Goal: Task Accomplishment & Management: Use online tool/utility

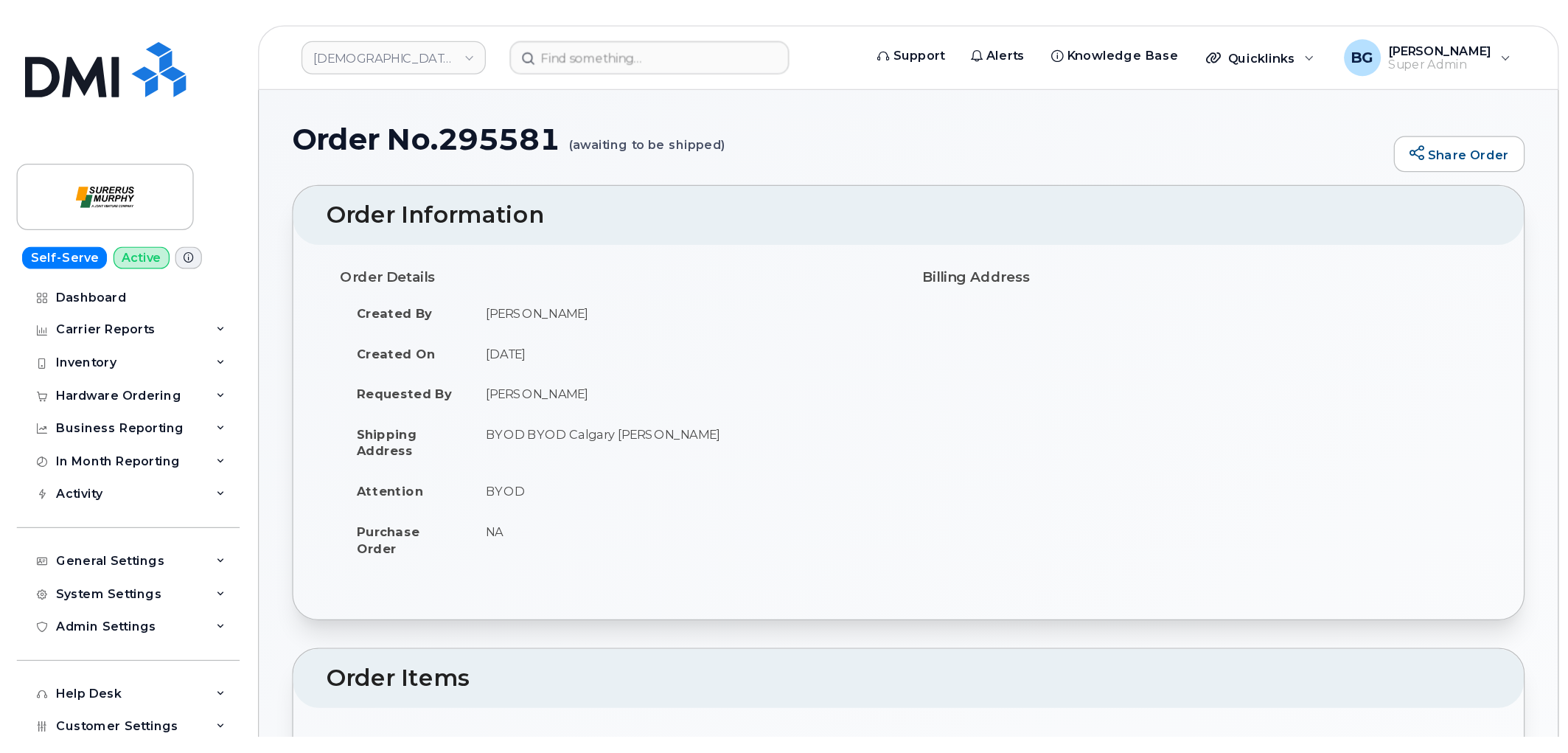
scroll to position [328, 0]
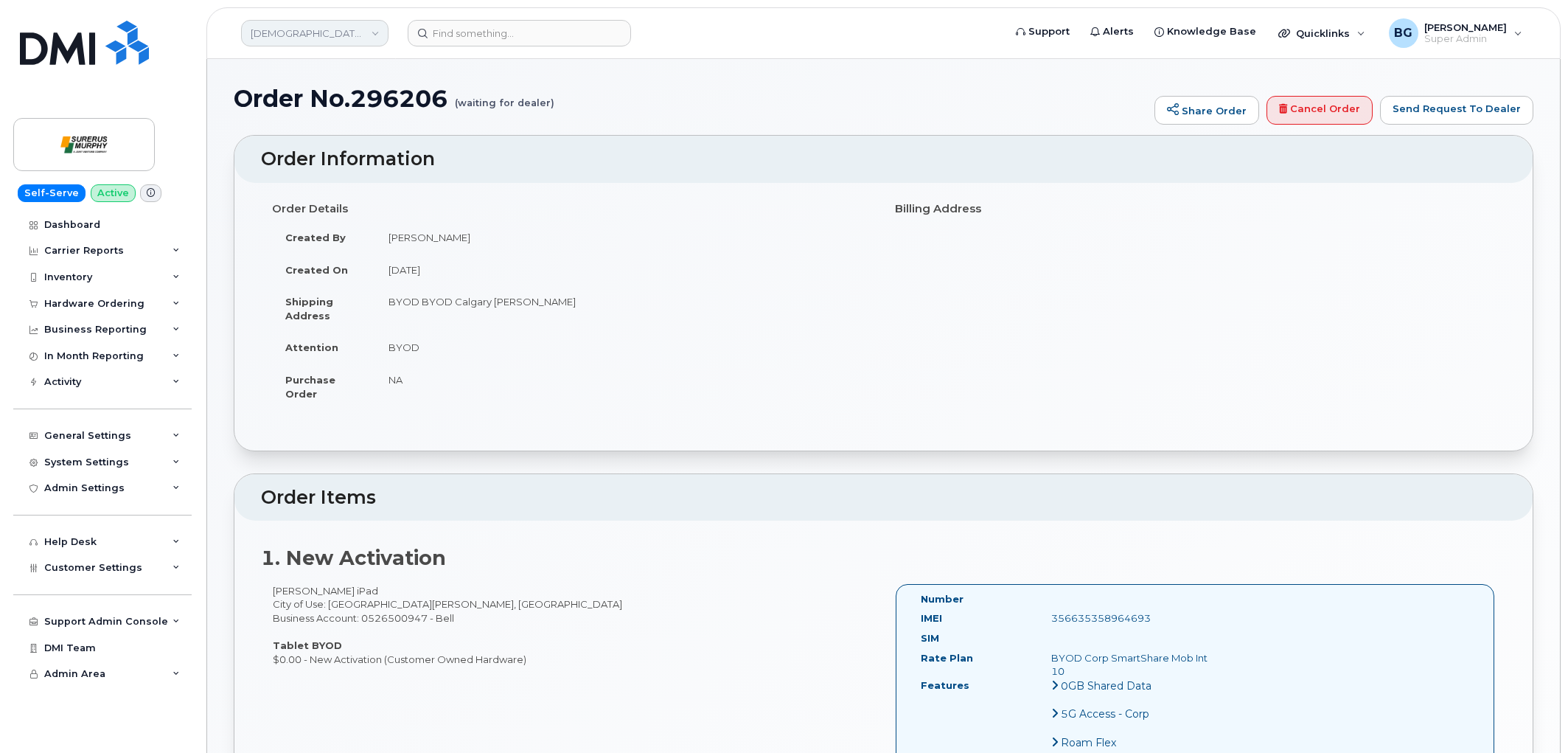
scroll to position [58, 0]
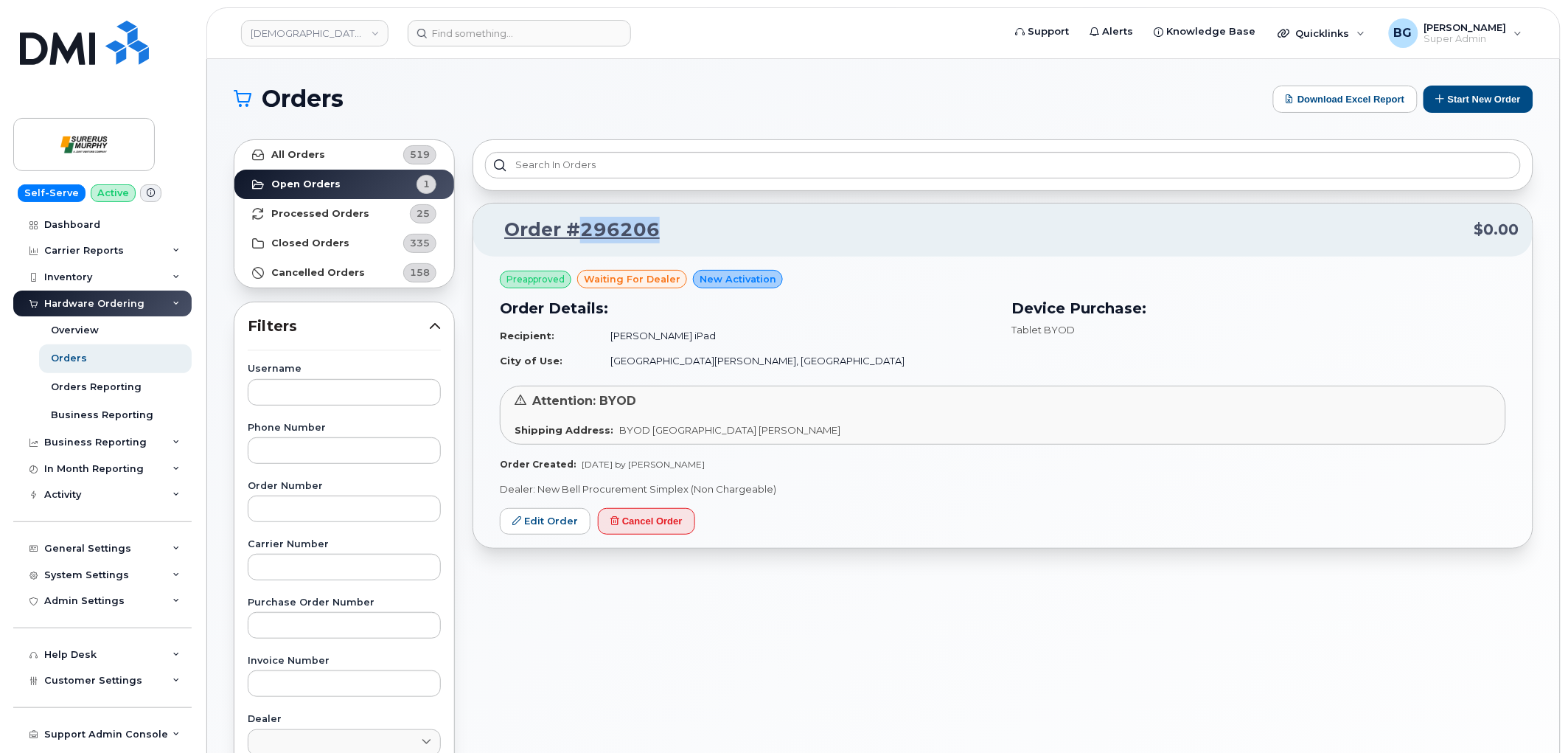
drag, startPoint x: 667, startPoint y: 230, endPoint x: 572, endPoint y: 231, distance: 95.0
click at [572, 231] on p "Order #296206 $0.00" at bounding box center [1003, 230] width 1033 height 27
copy link "296206"
drag, startPoint x: 657, startPoint y: 523, endPoint x: 835, endPoint y: 69, distance: 487.6
click at [657, 523] on button "Cancel Order" at bounding box center [646, 522] width 97 height 28
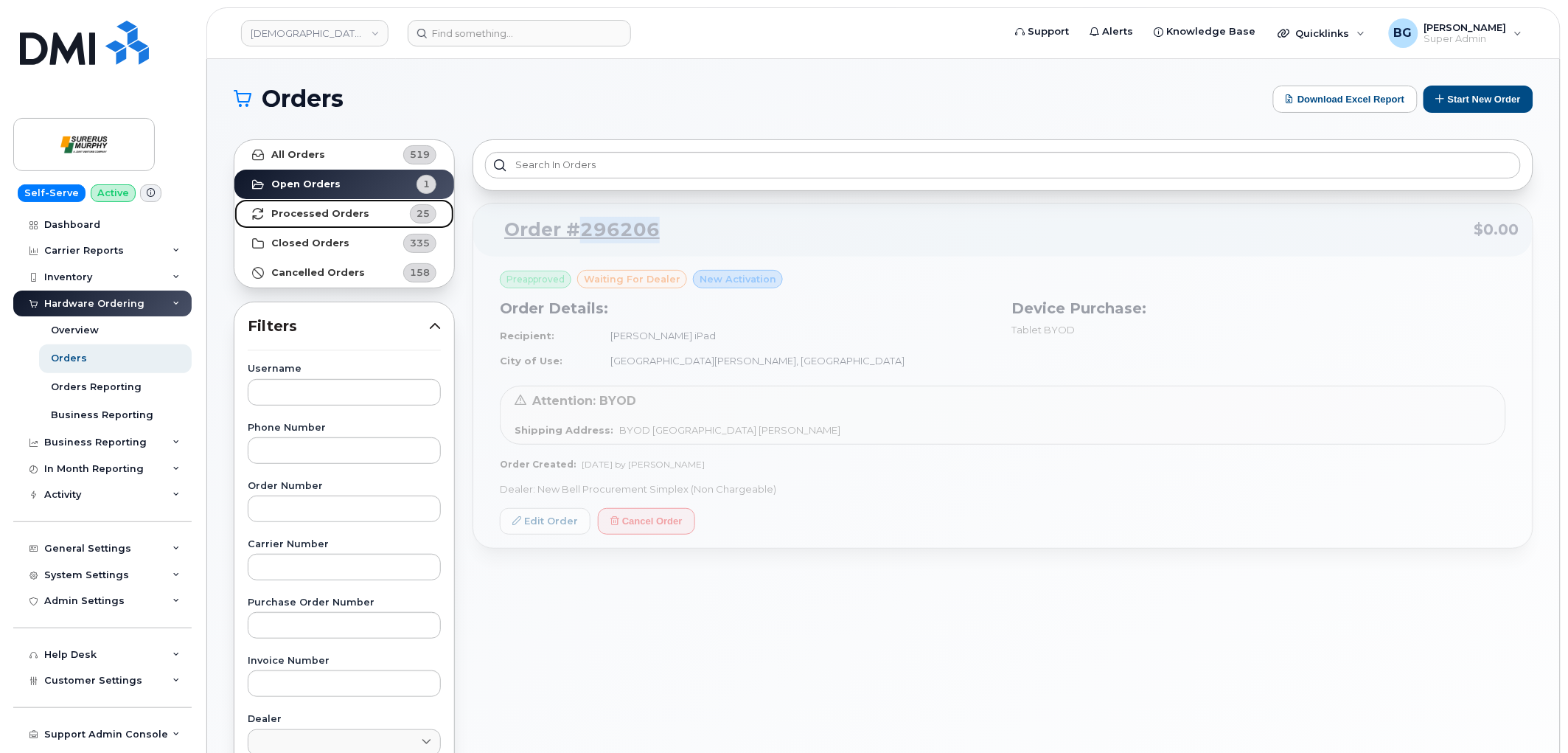
click at [327, 205] on link "Processed Orders 25" at bounding box center [344, 213] width 219 height 29
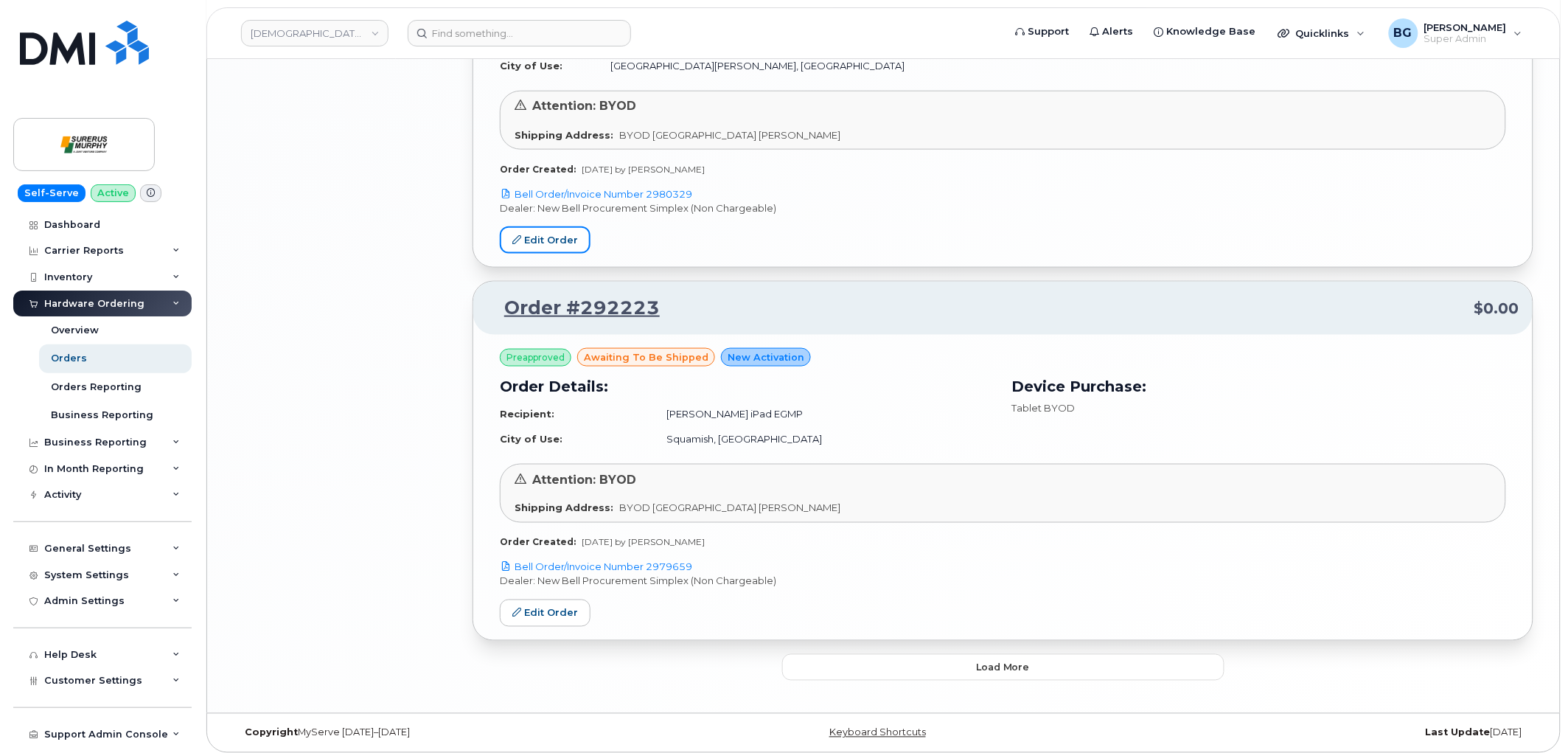
scroll to position [2545, 0]
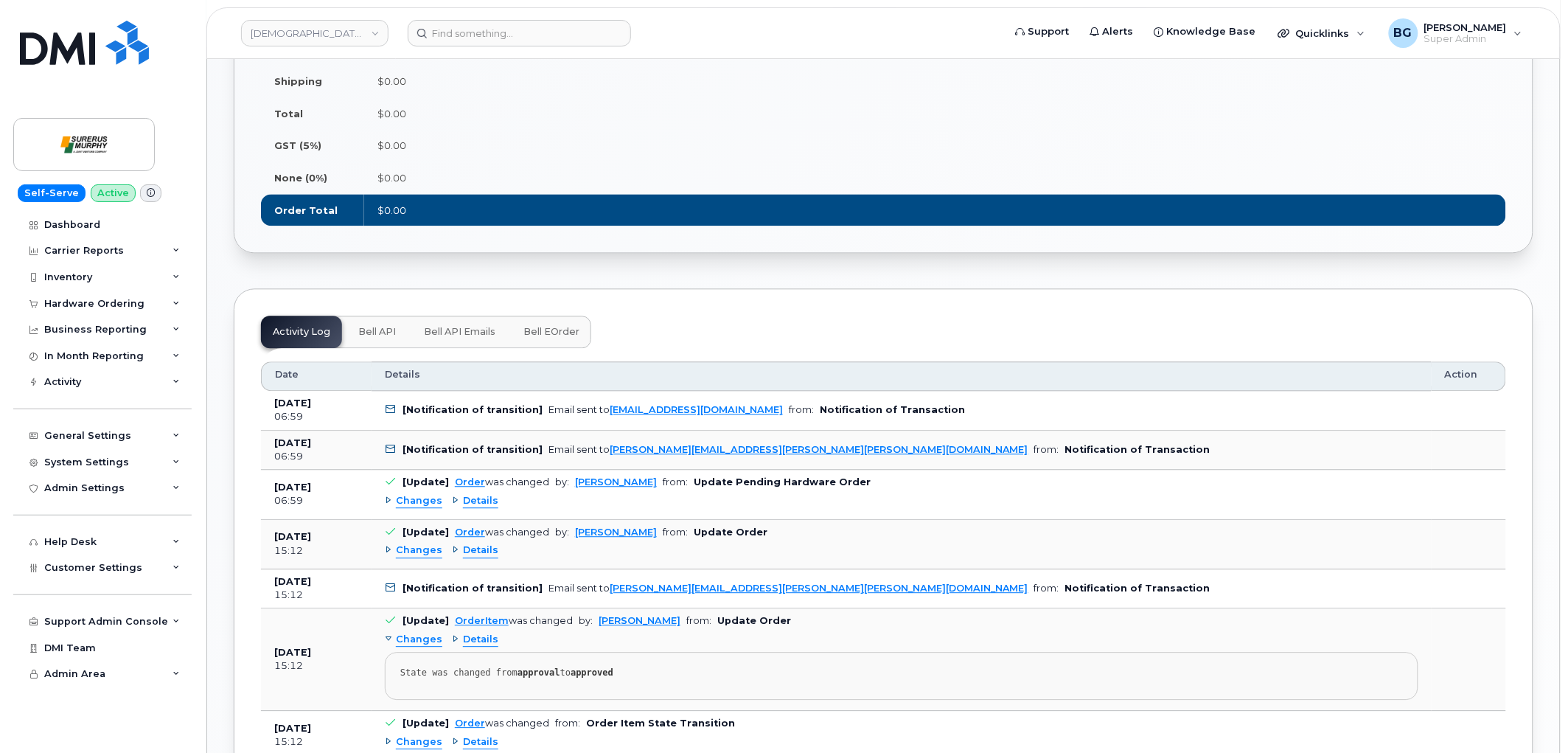
scroll to position [1037, 0]
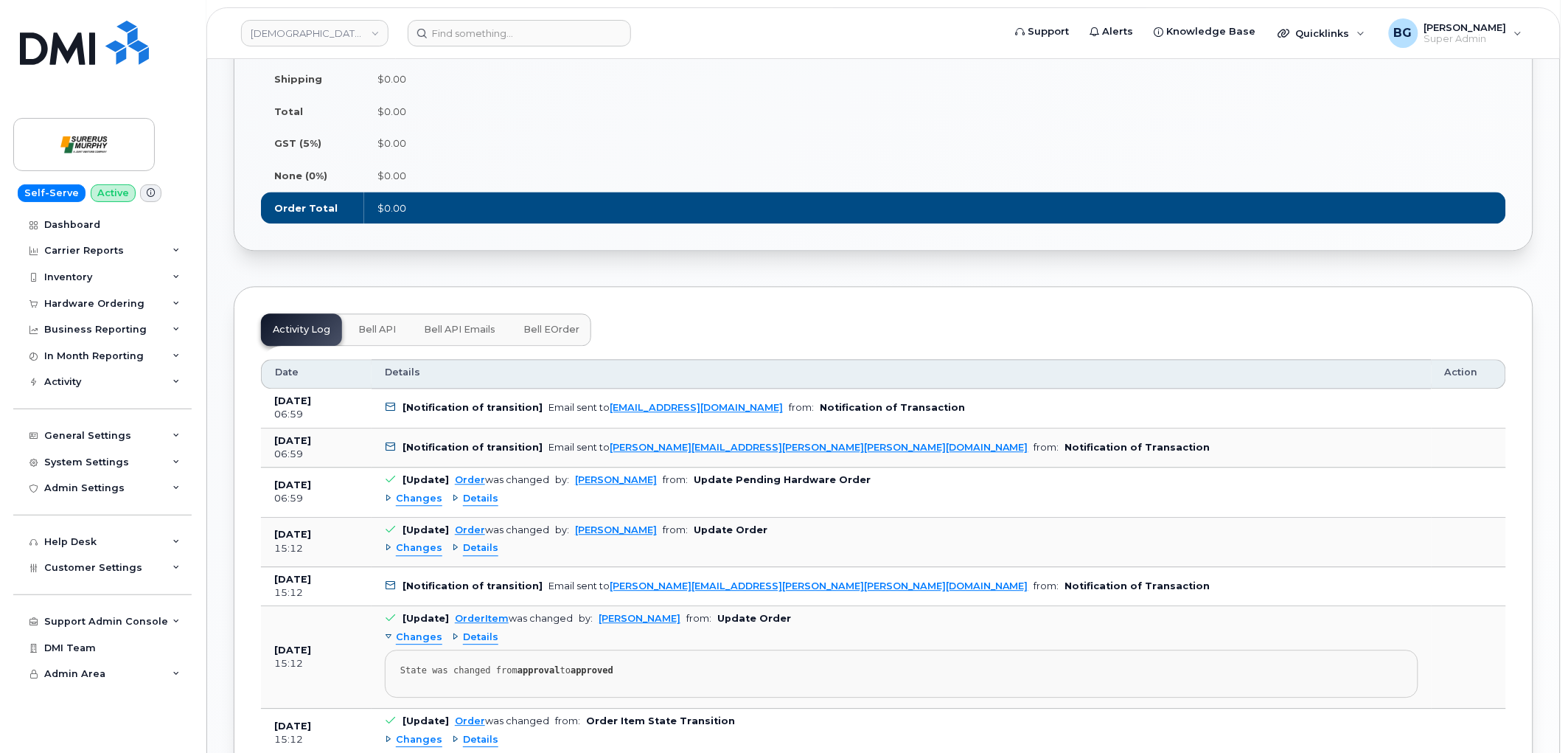
click at [533, 325] on span "Bell eOrder" at bounding box center [551, 329] width 56 height 12
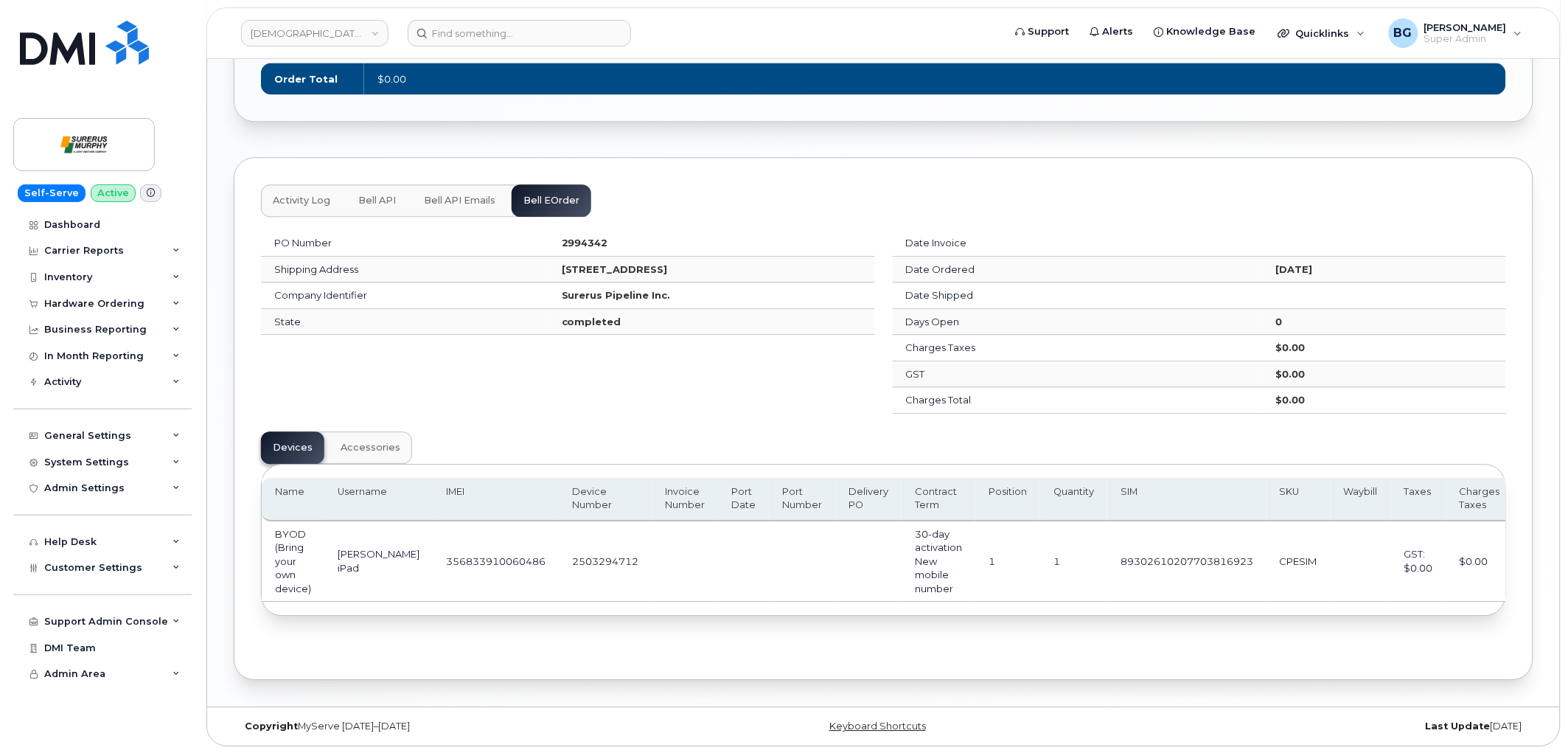
scroll to position [1173, 0]
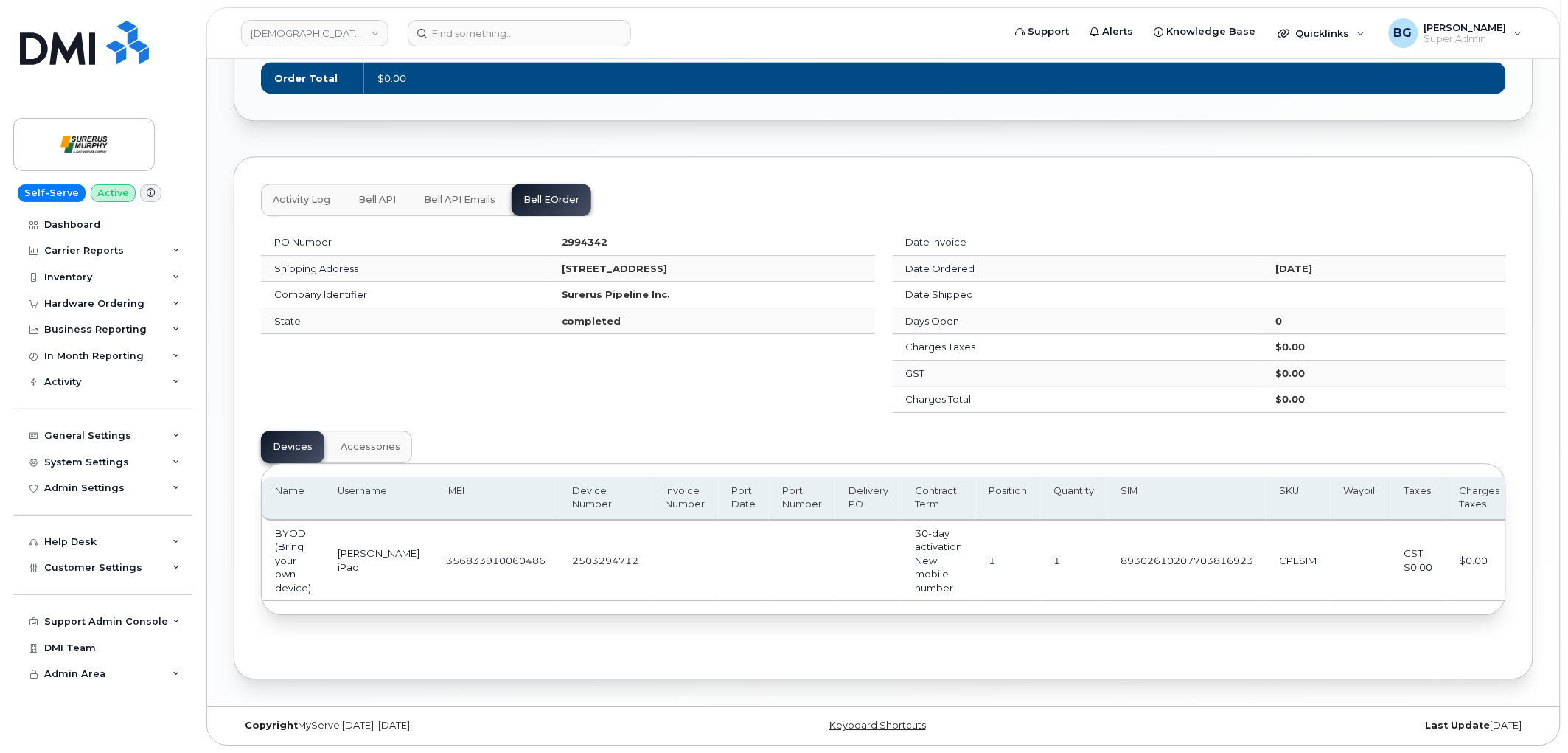
click at [466, 551] on td "356833910060486" at bounding box center [496, 561] width 126 height 81
copy td "356833910060486"
click at [1152, 559] on td "89302610207703816923" at bounding box center [1187, 561] width 159 height 81
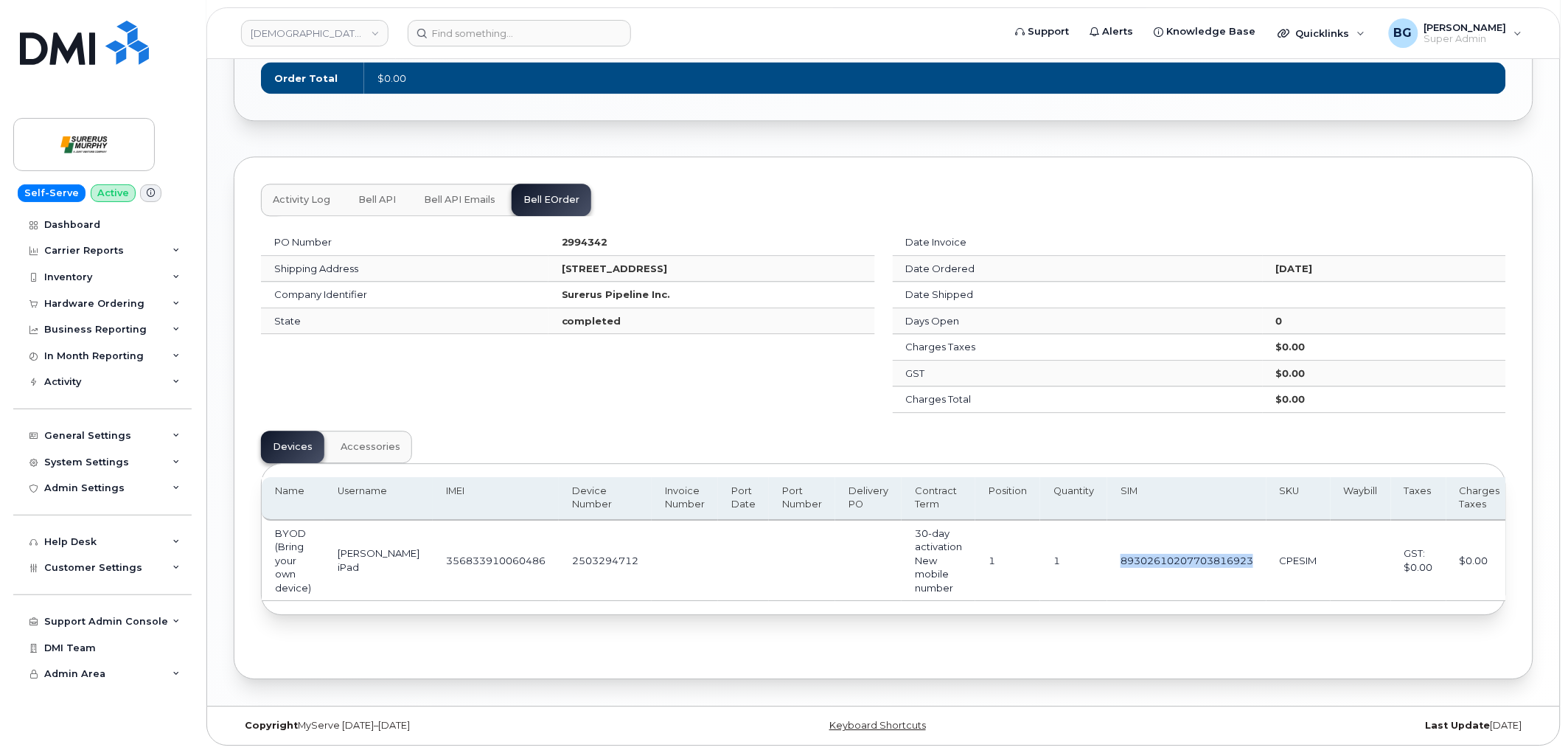
copy td "89302610207703816923"
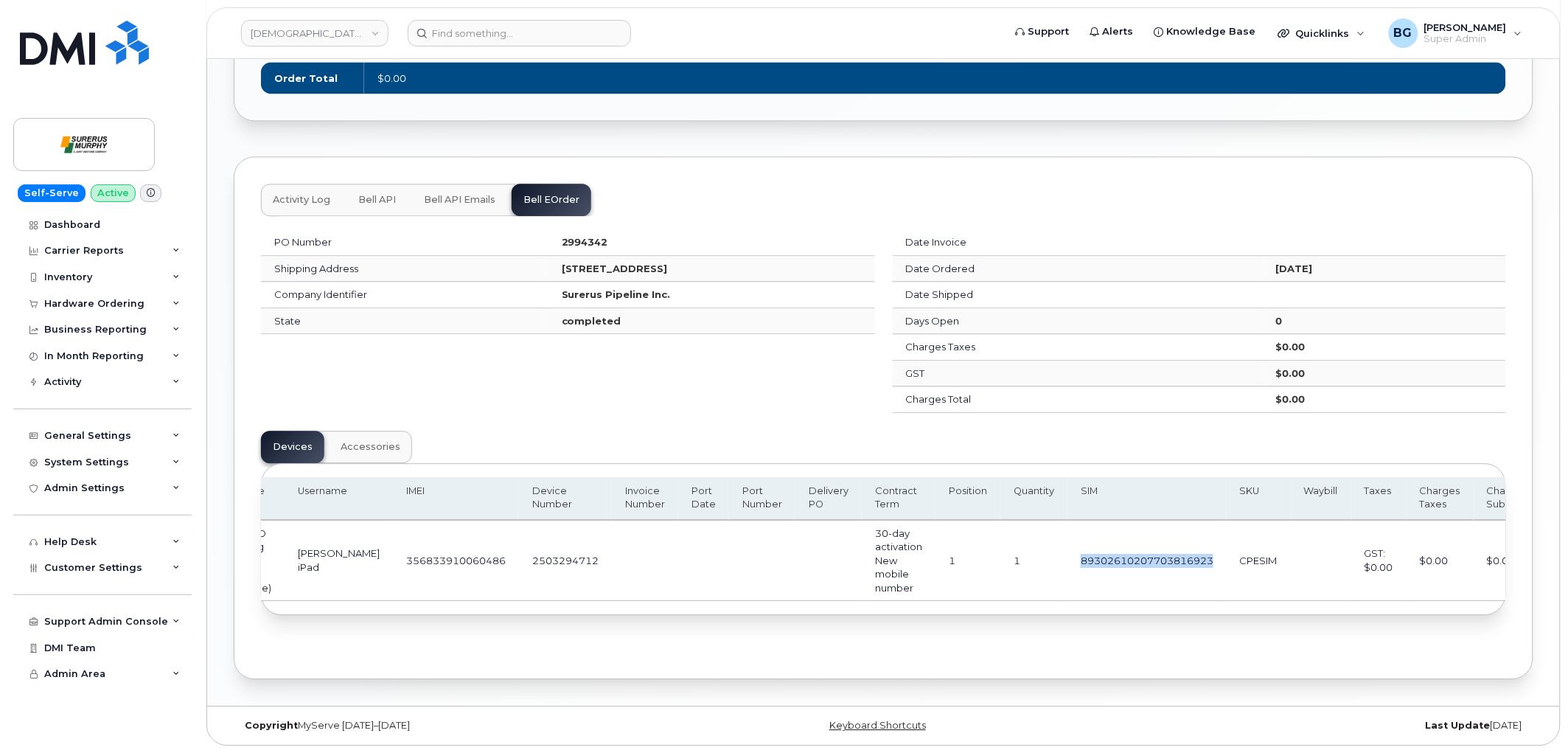
scroll to position [0, 0]
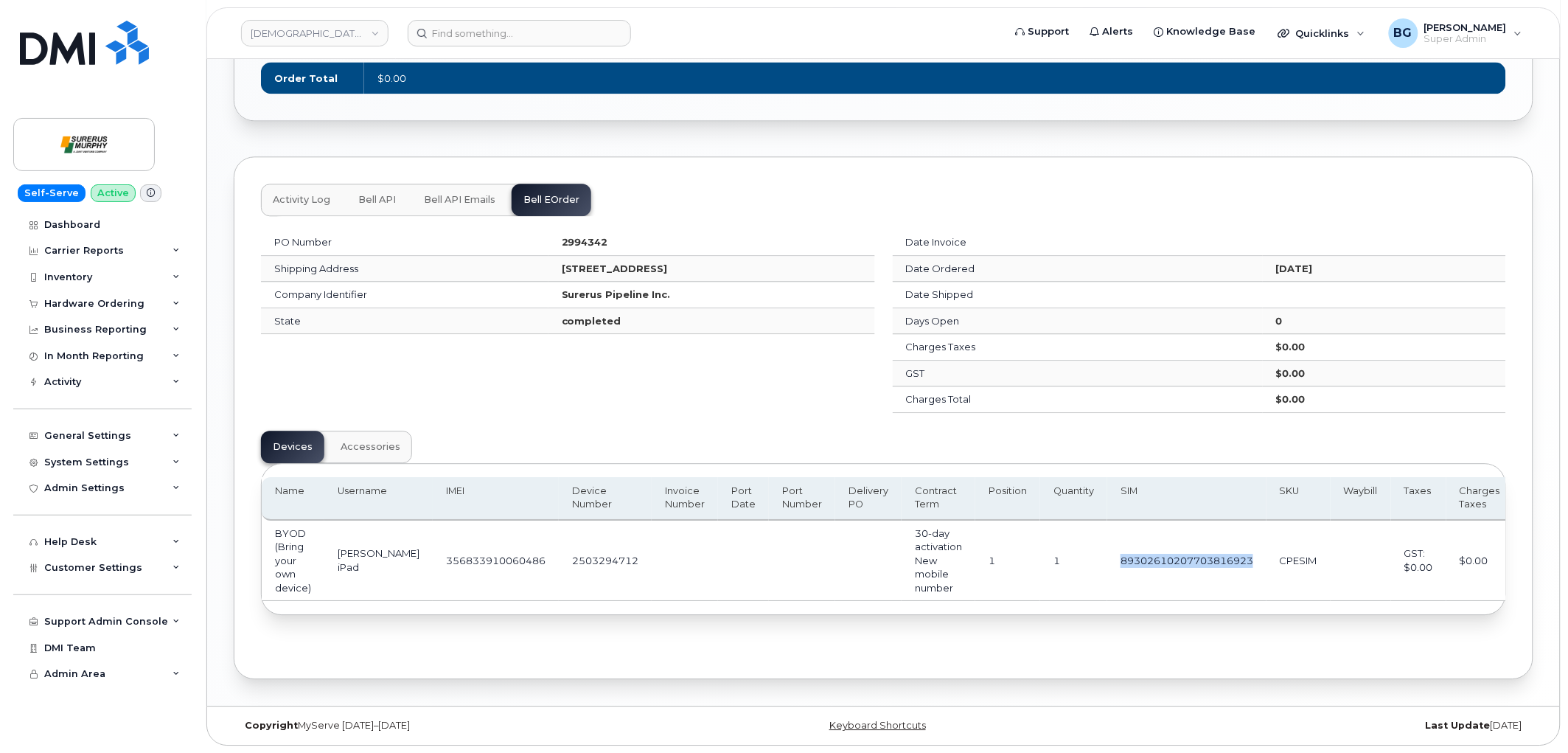
click at [376, 454] on button "Accessories" at bounding box center [371, 447] width 84 height 32
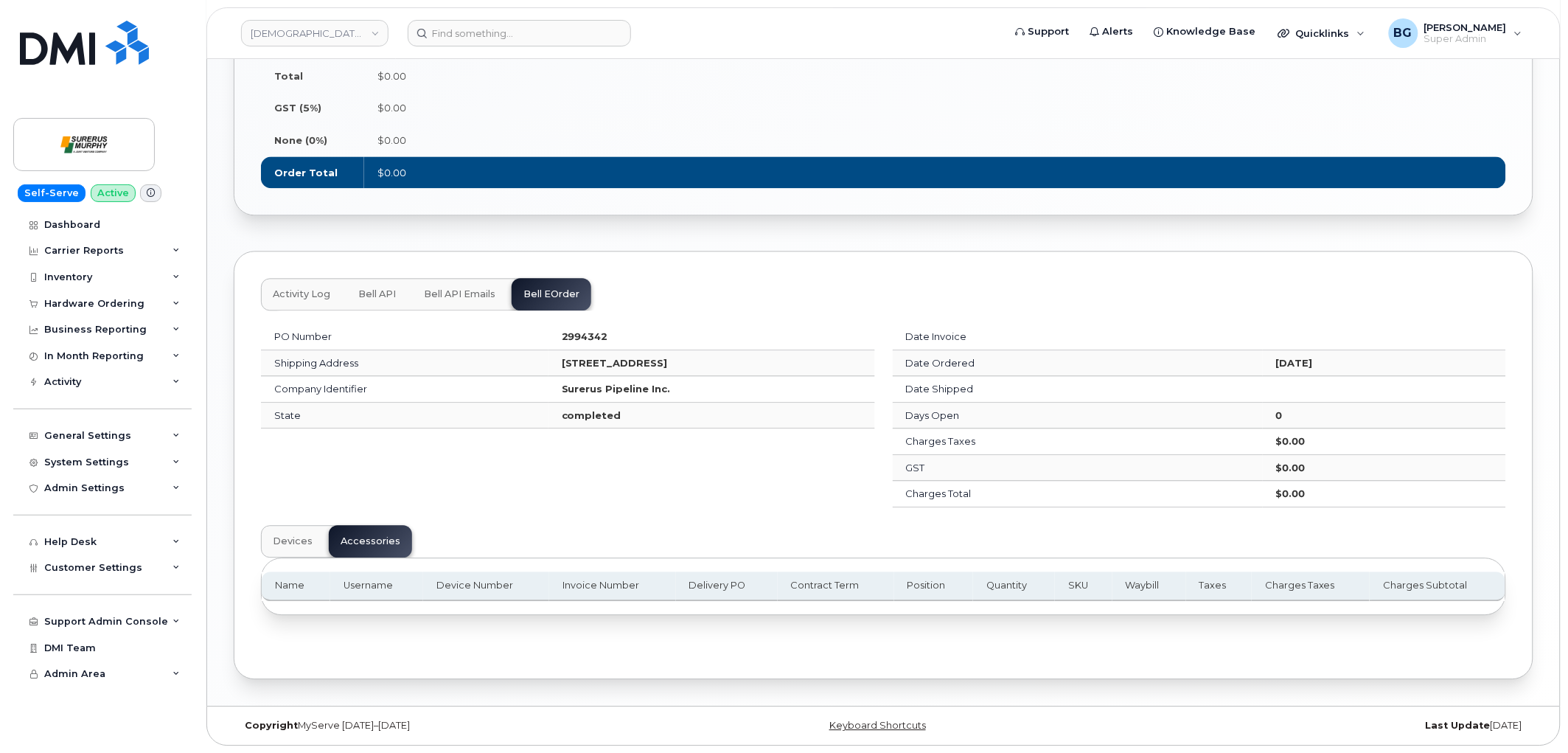
click at [300, 546] on span "Devices" at bounding box center [293, 541] width 39 height 12
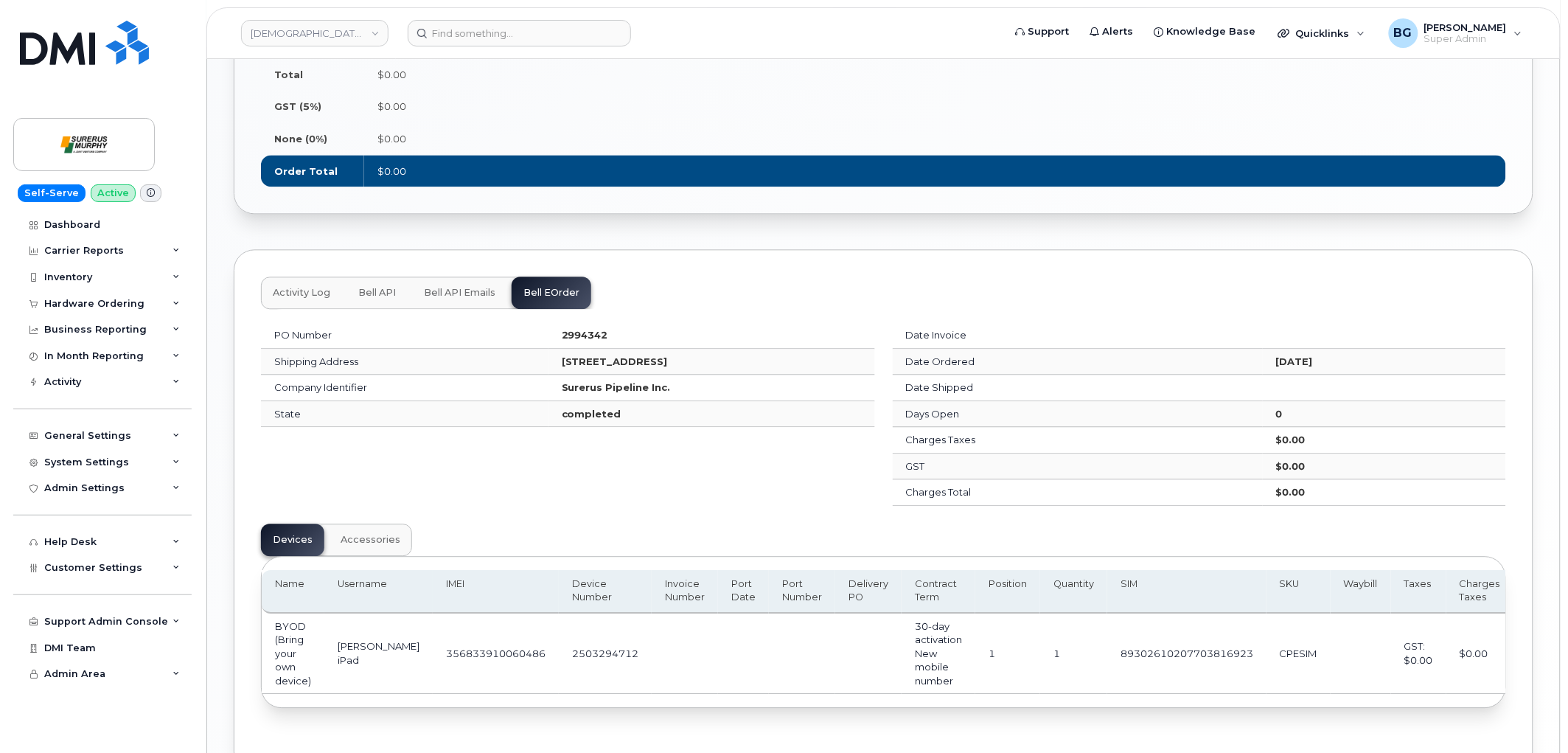
click at [559, 654] on td "2503294712" at bounding box center [605, 654] width 93 height 81
copy td "2503294712"
click at [1151, 650] on td "89302610207703816923" at bounding box center [1187, 654] width 159 height 81
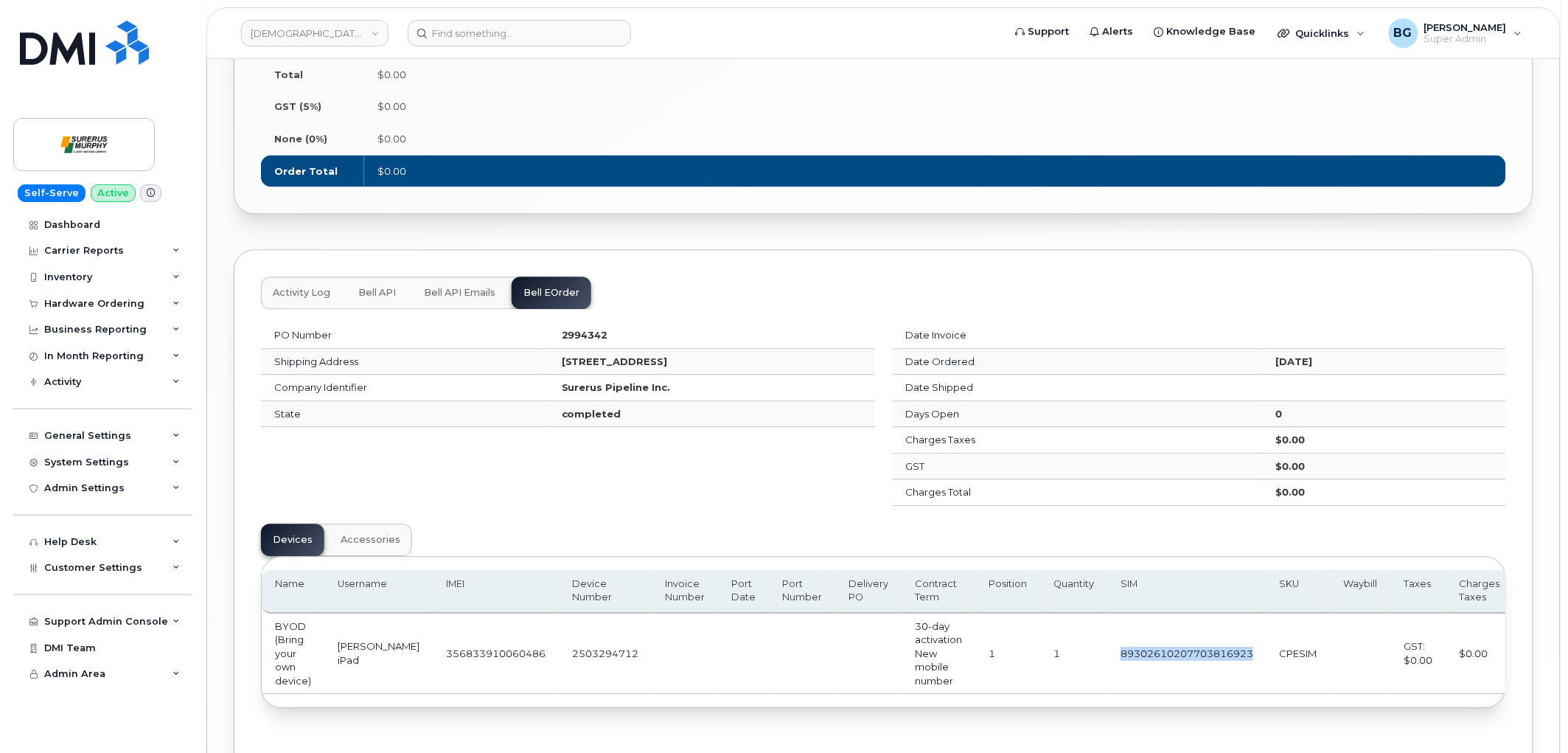
copy td "89302610207703816923"
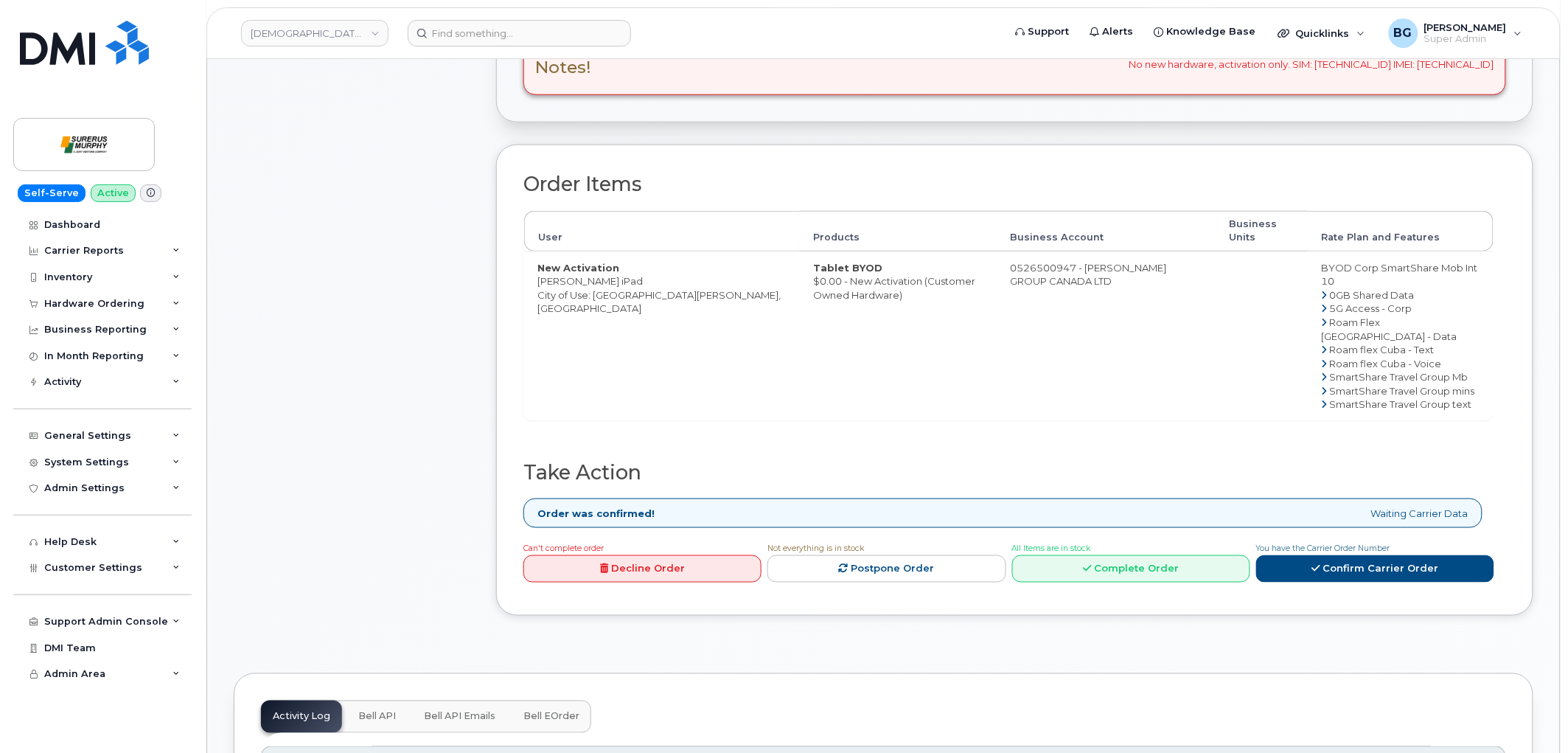
scroll to position [491, 0]
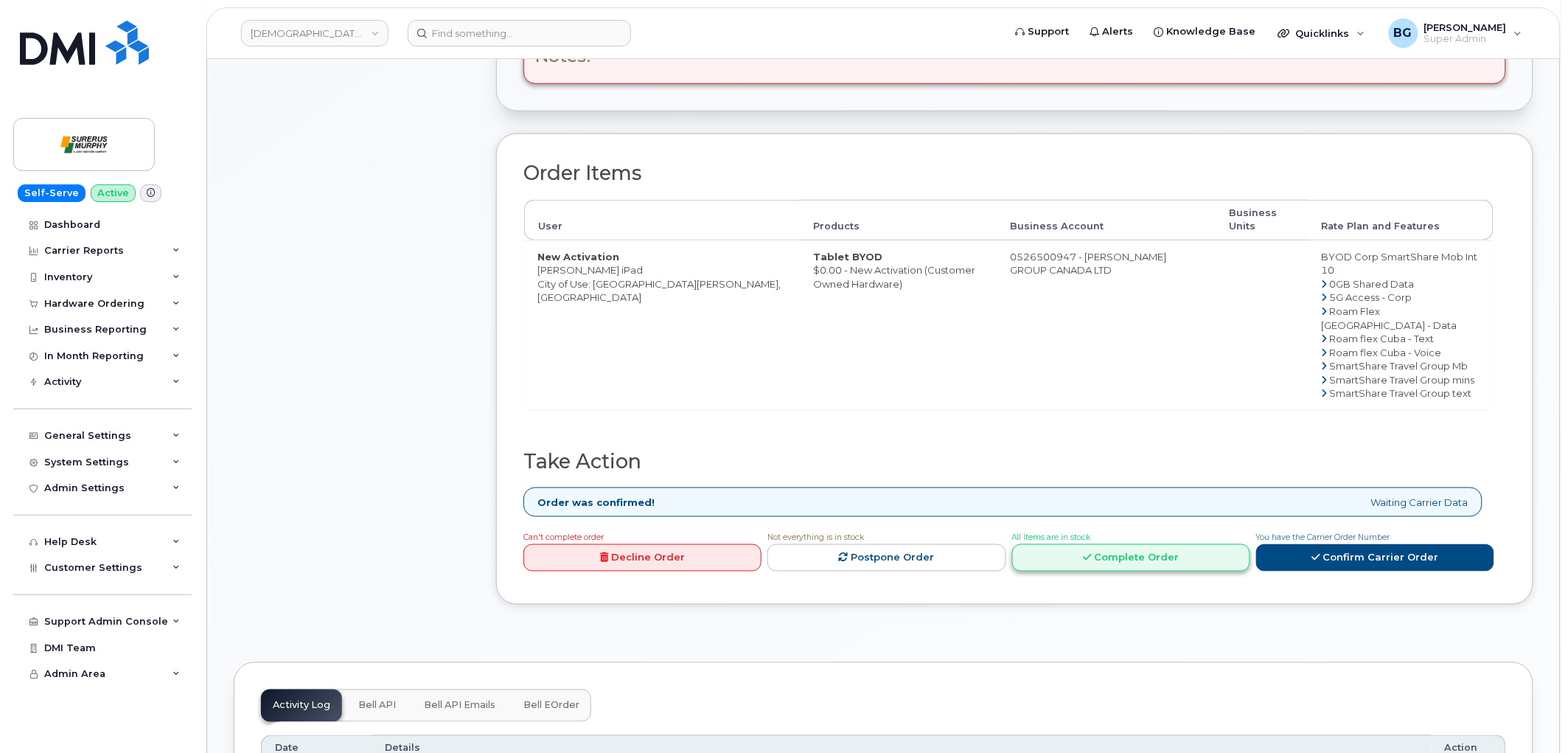
click at [1128, 552] on link "Complete Order" at bounding box center [1132, 557] width 238 height 28
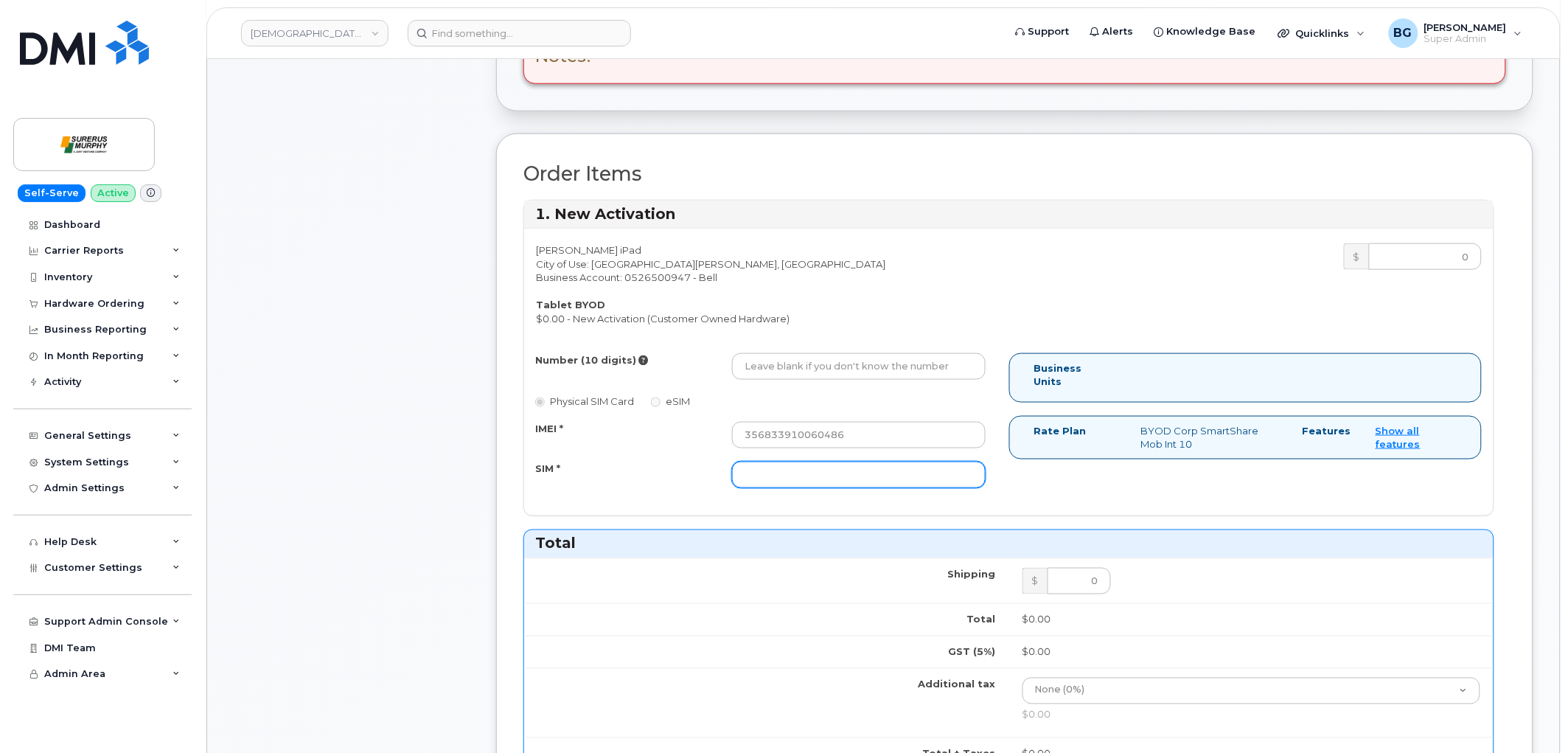
click at [823, 478] on input "SIM *" at bounding box center [859, 475] width 253 height 27
paste input "89302610207703816923"
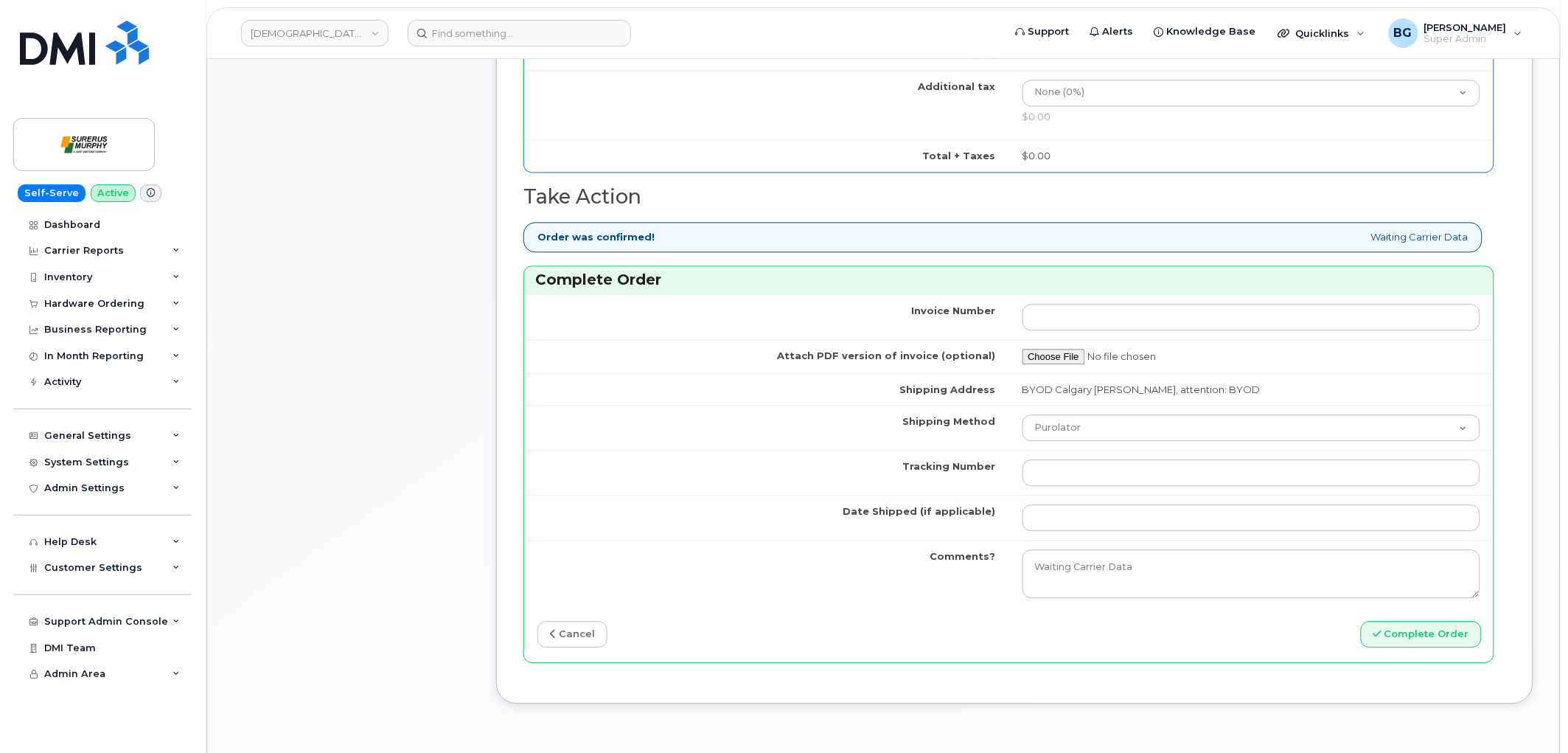
scroll to position [1092, 0]
type input "89302610207703816923"
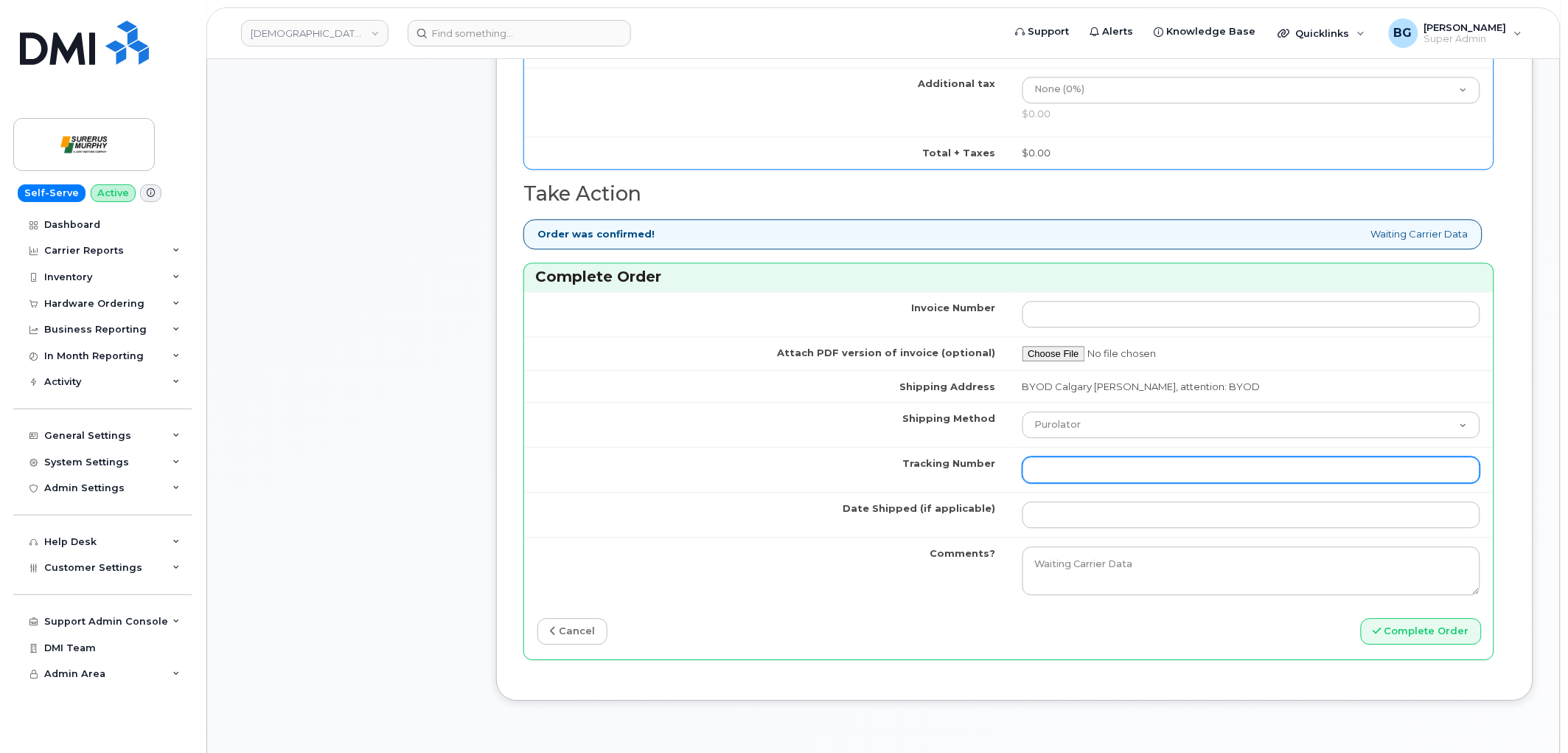
click at [1099, 474] on input "Tracking Number" at bounding box center [1252, 470] width 458 height 27
type input "n/a"
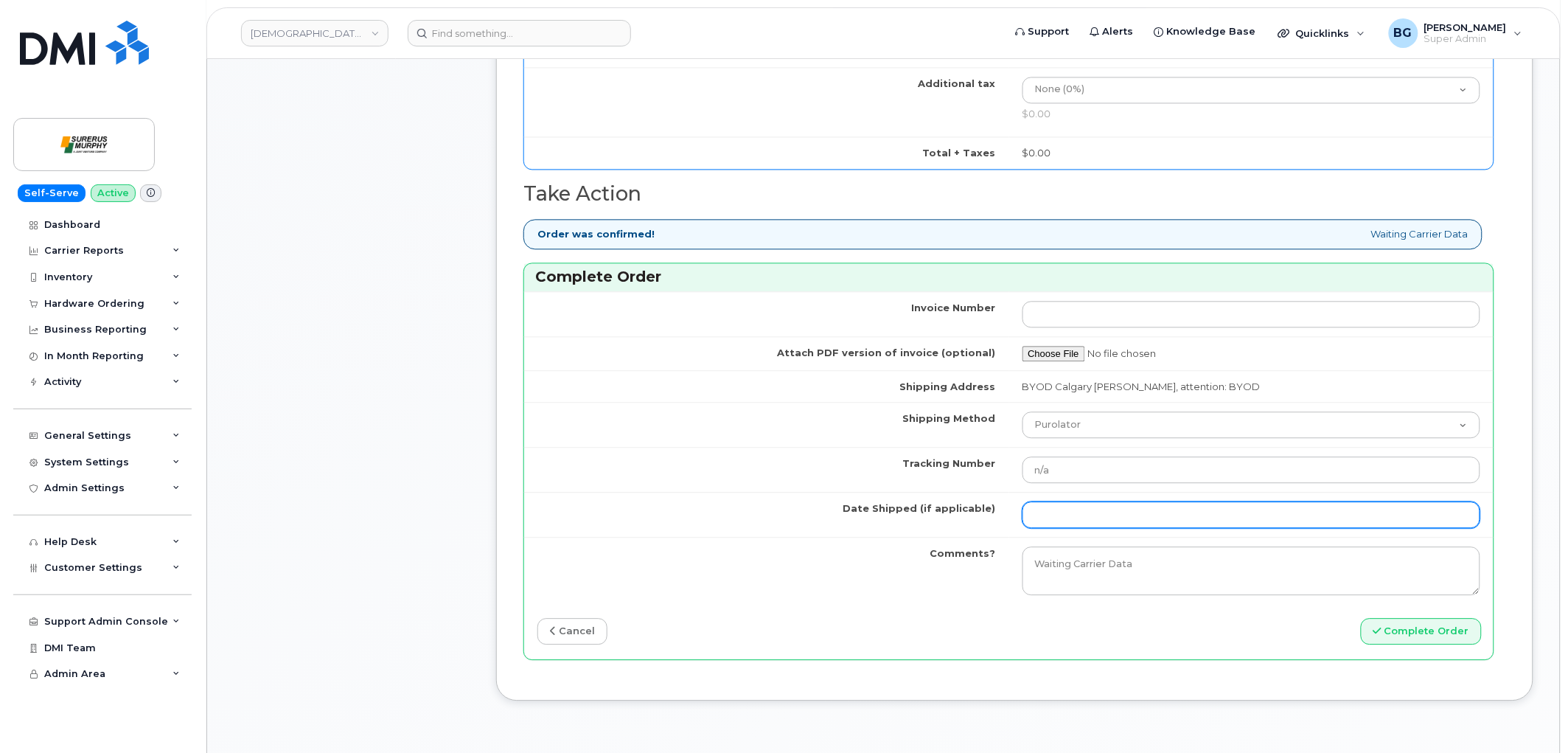
click at [1123, 519] on input "Date Shipped (if applicable)" at bounding box center [1252, 515] width 458 height 27
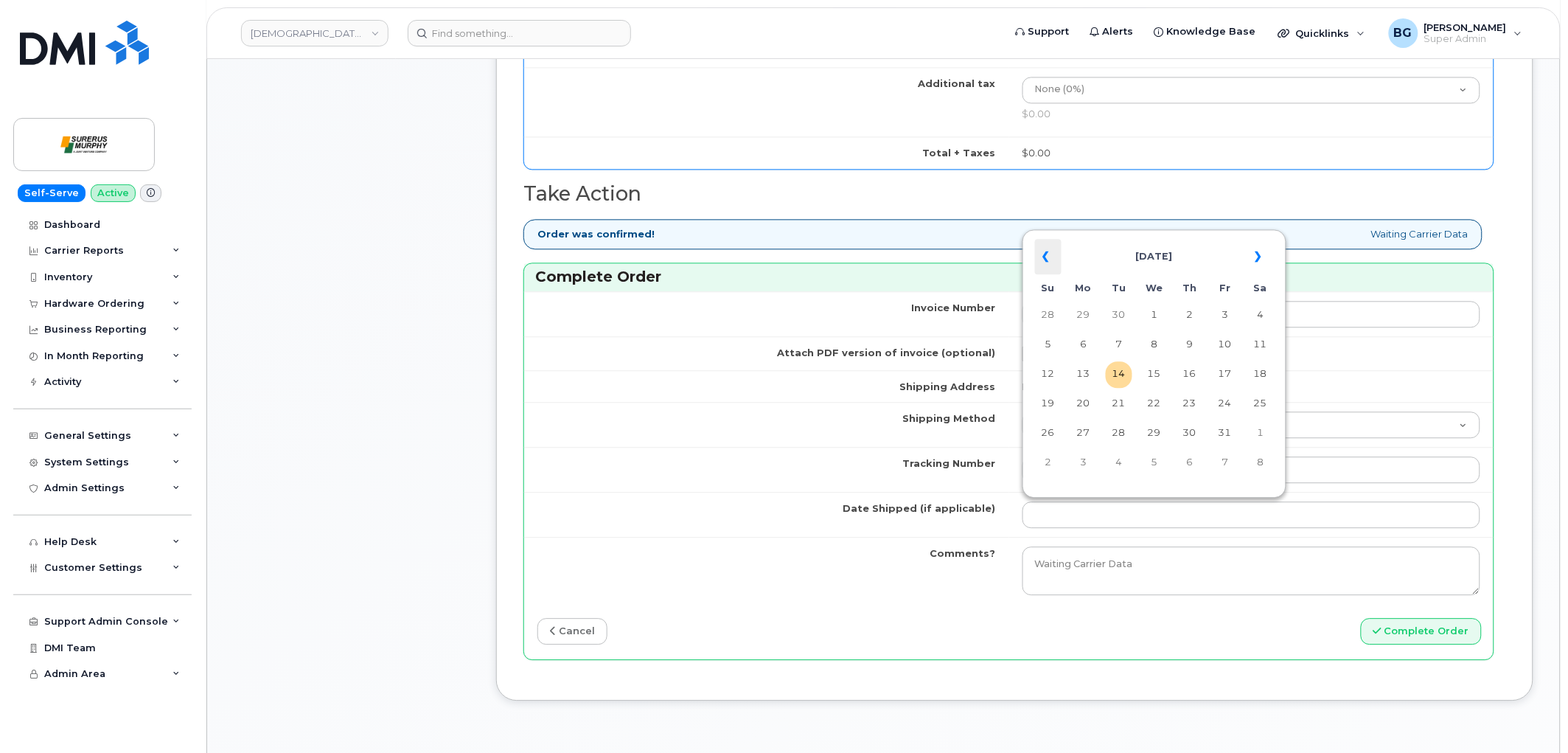
click at [1046, 269] on th "«" at bounding box center [1049, 257] width 27 height 36
click at [1266, 261] on th "»" at bounding box center [1261, 257] width 27 height 36
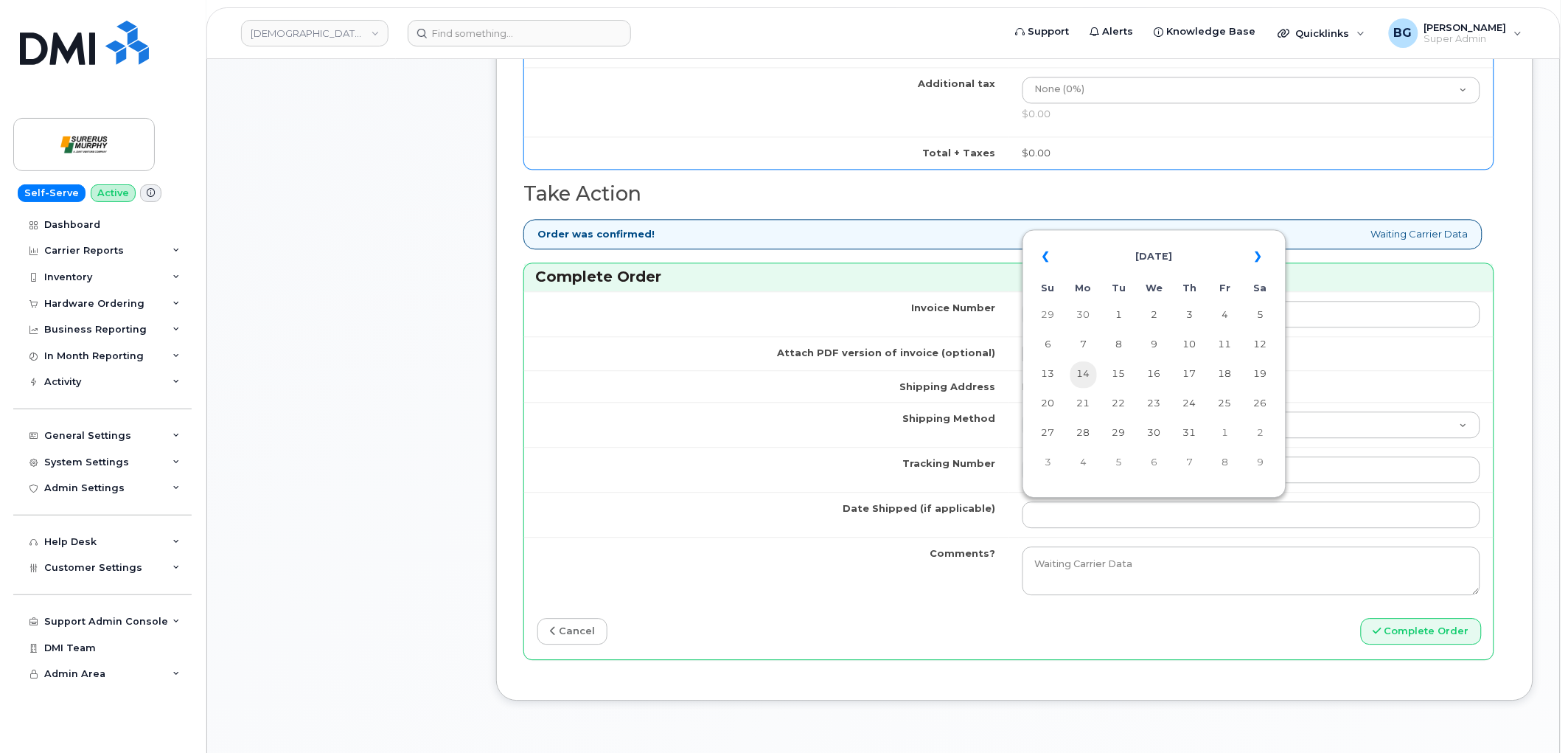
click at [1086, 370] on td "14" at bounding box center [1083, 375] width 27 height 27
type input "[DATE]"
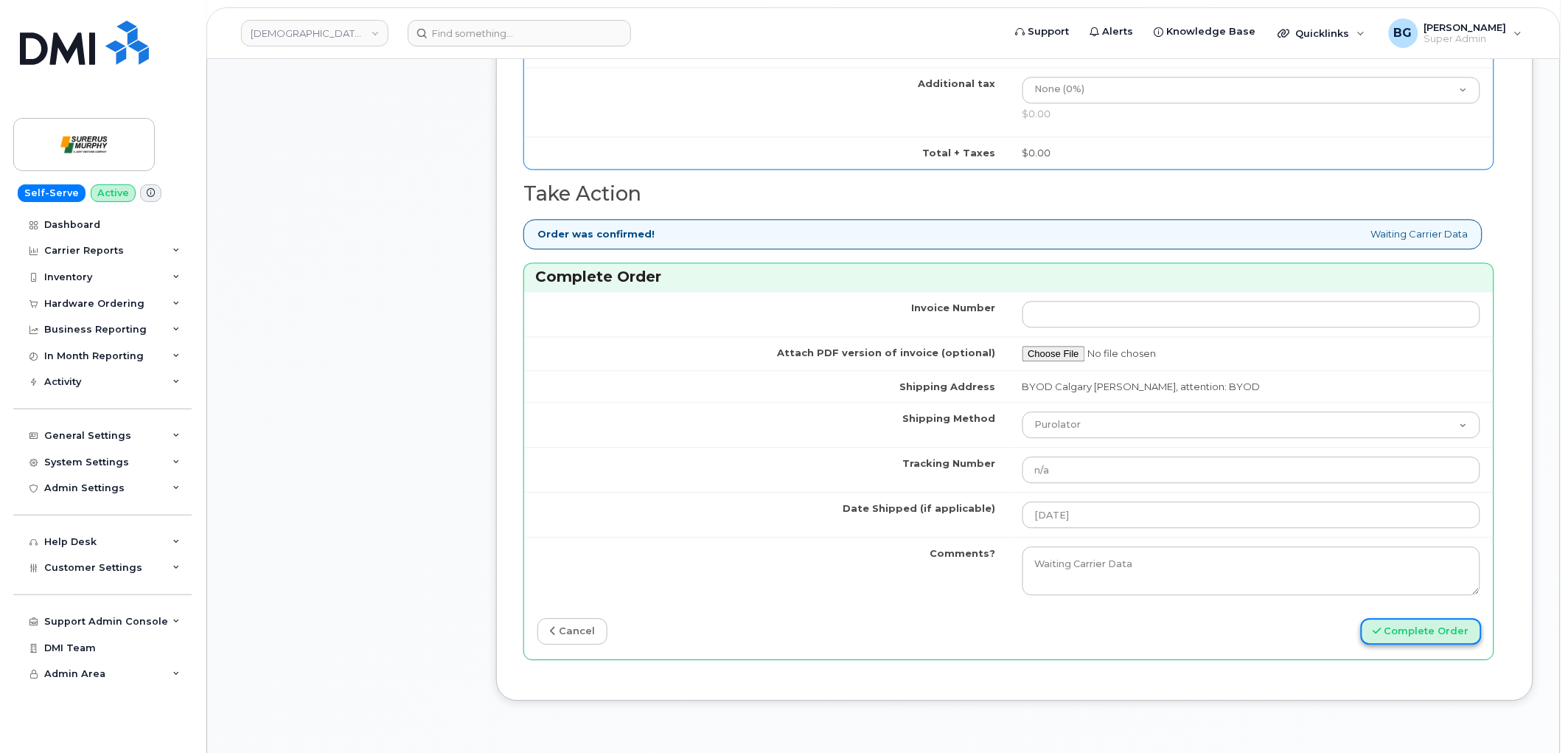
click at [1420, 633] on button "Complete Order" at bounding box center [1421, 631] width 121 height 28
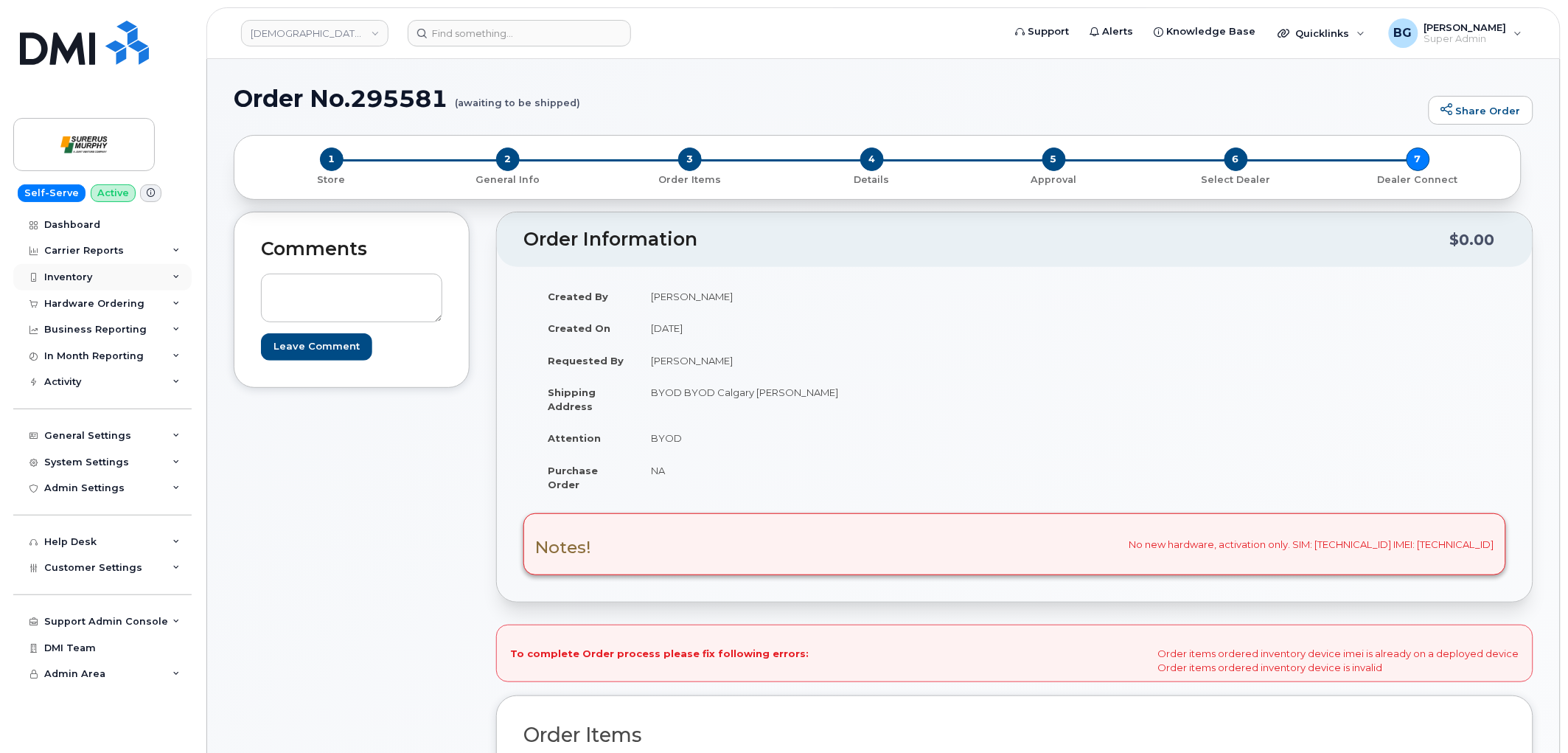
click at [62, 269] on div "Inventory" at bounding box center [103, 277] width 178 height 27
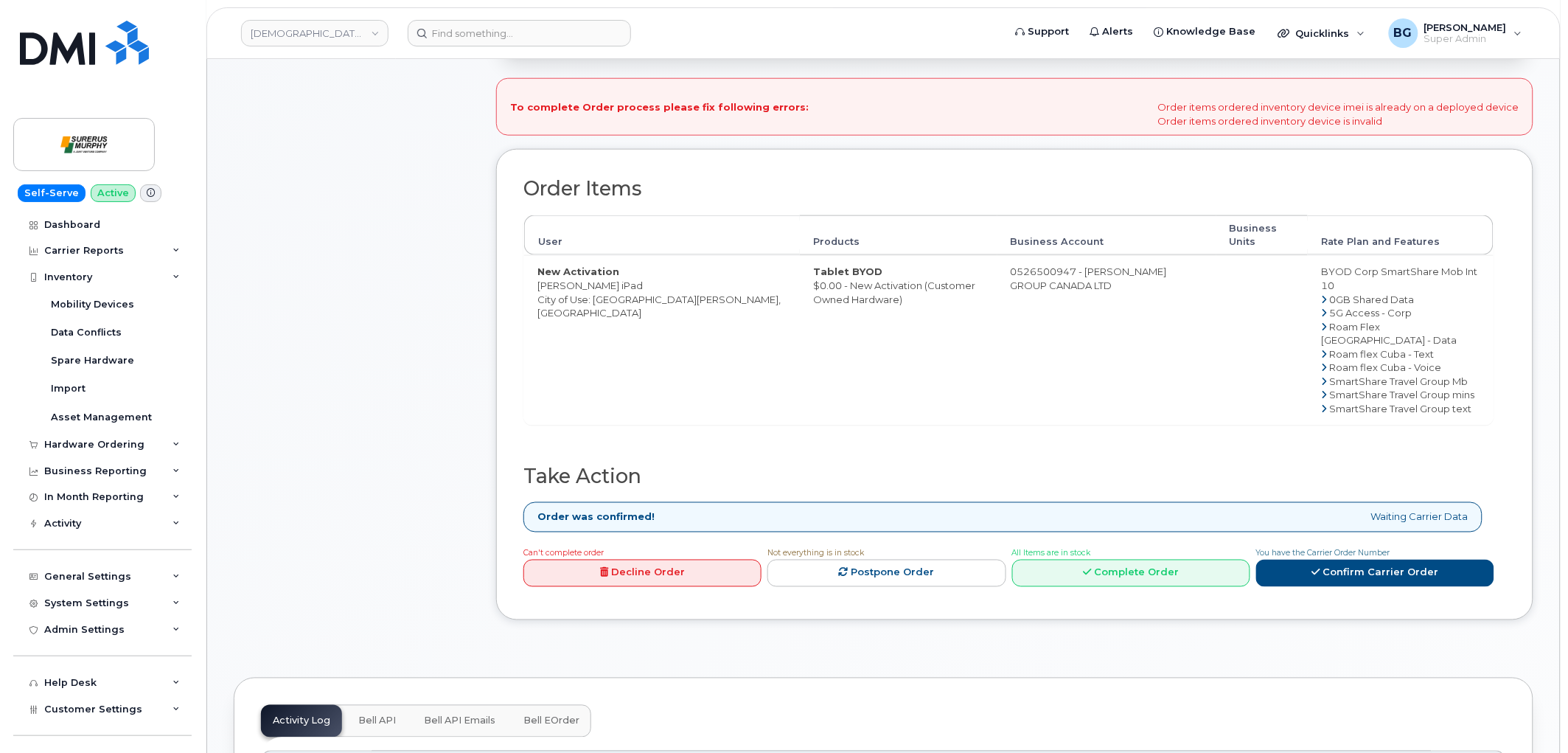
scroll to position [600, 0]
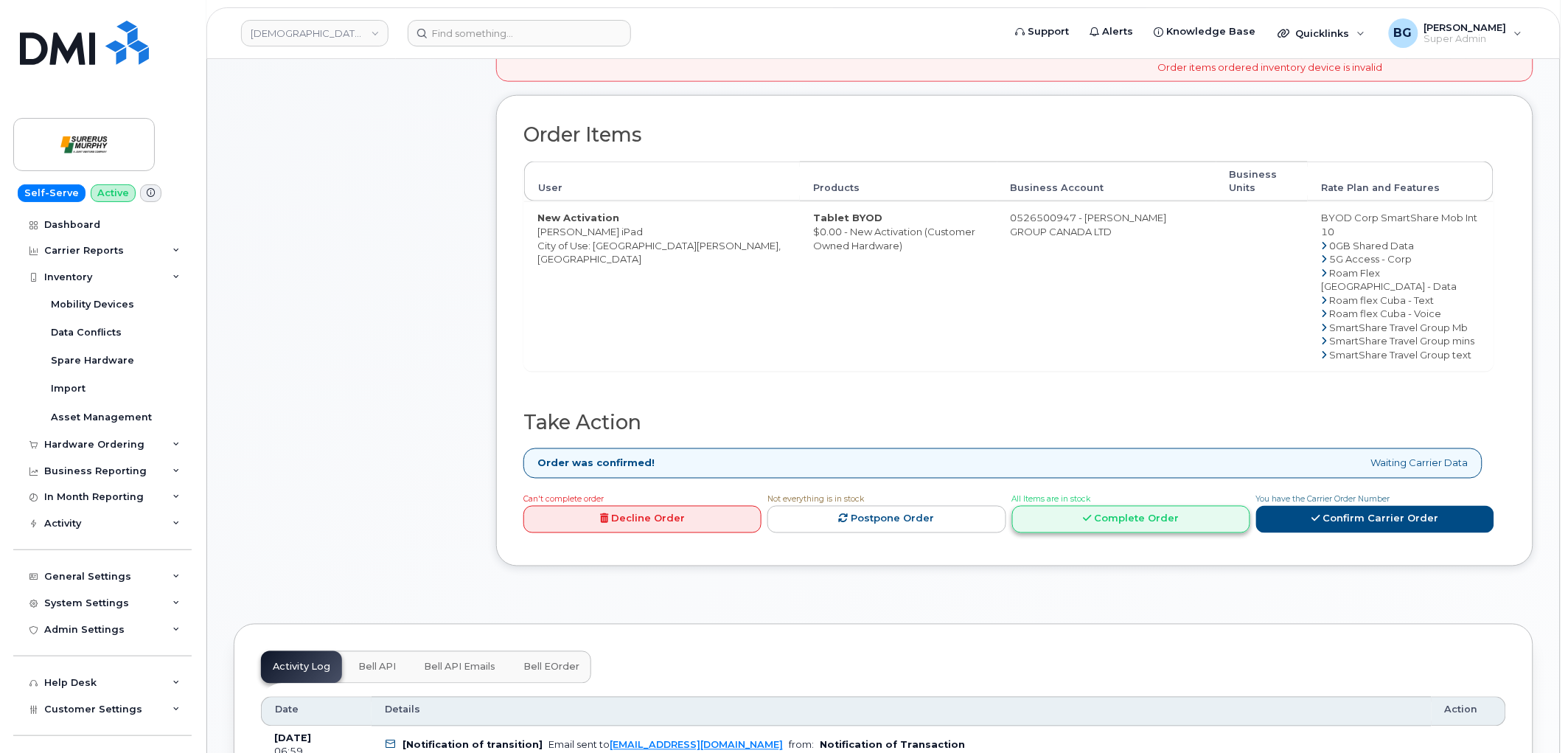
click at [1091, 519] on icon at bounding box center [1087, 519] width 8 height 9
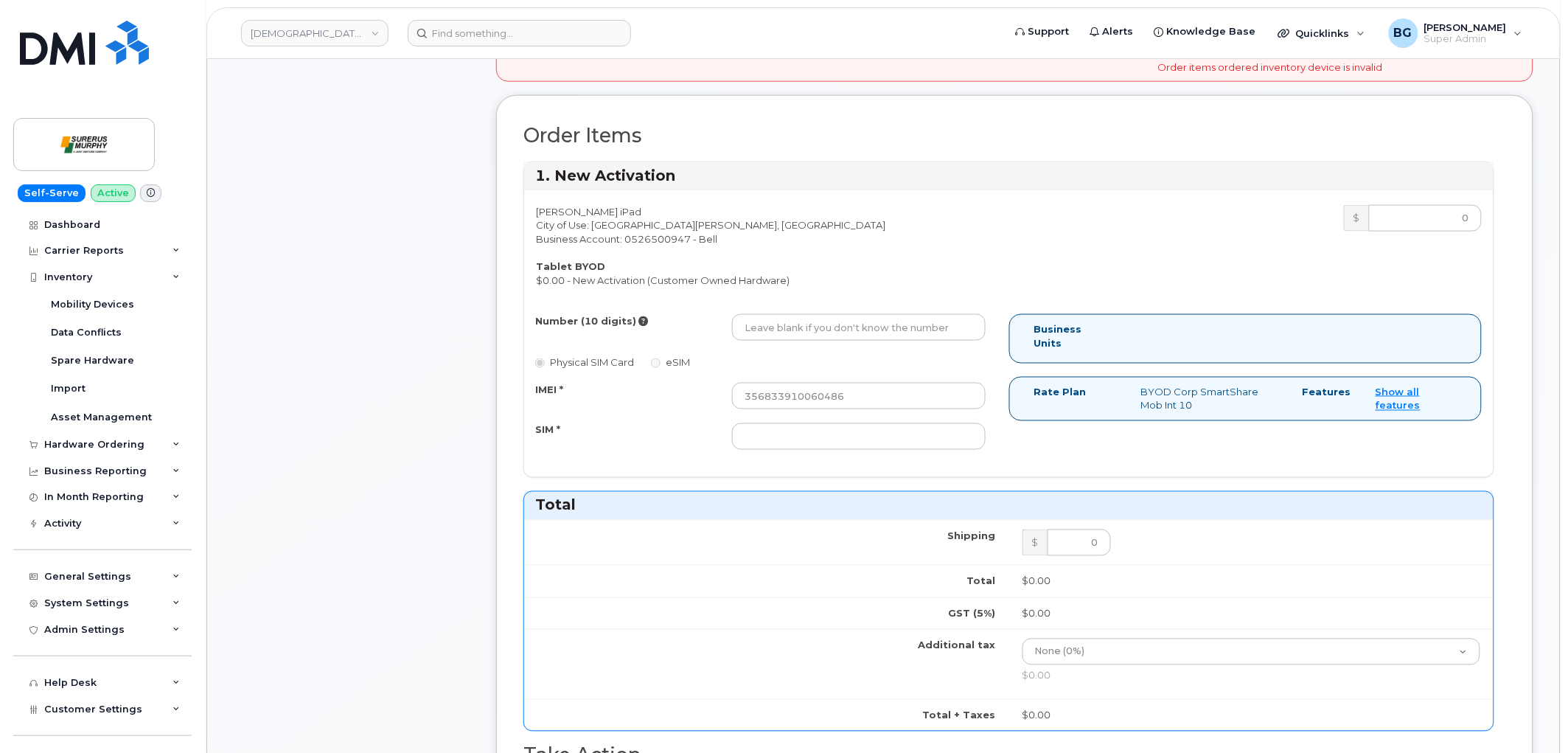
click at [797, 314] on div "[PERSON_NAME] iPad City of Use: [GEOGRAPHIC_DATA][PERSON_NAME], [GEOGRAPHIC_DAT…" at bounding box center [1009, 333] width 969 height 287
click at [796, 324] on input "Number (10 digits)" at bounding box center [859, 328] width 253 height 27
paste input "2503294712"
type input "2503294712"
click at [830, 450] on input "SIM *" at bounding box center [859, 436] width 253 height 27
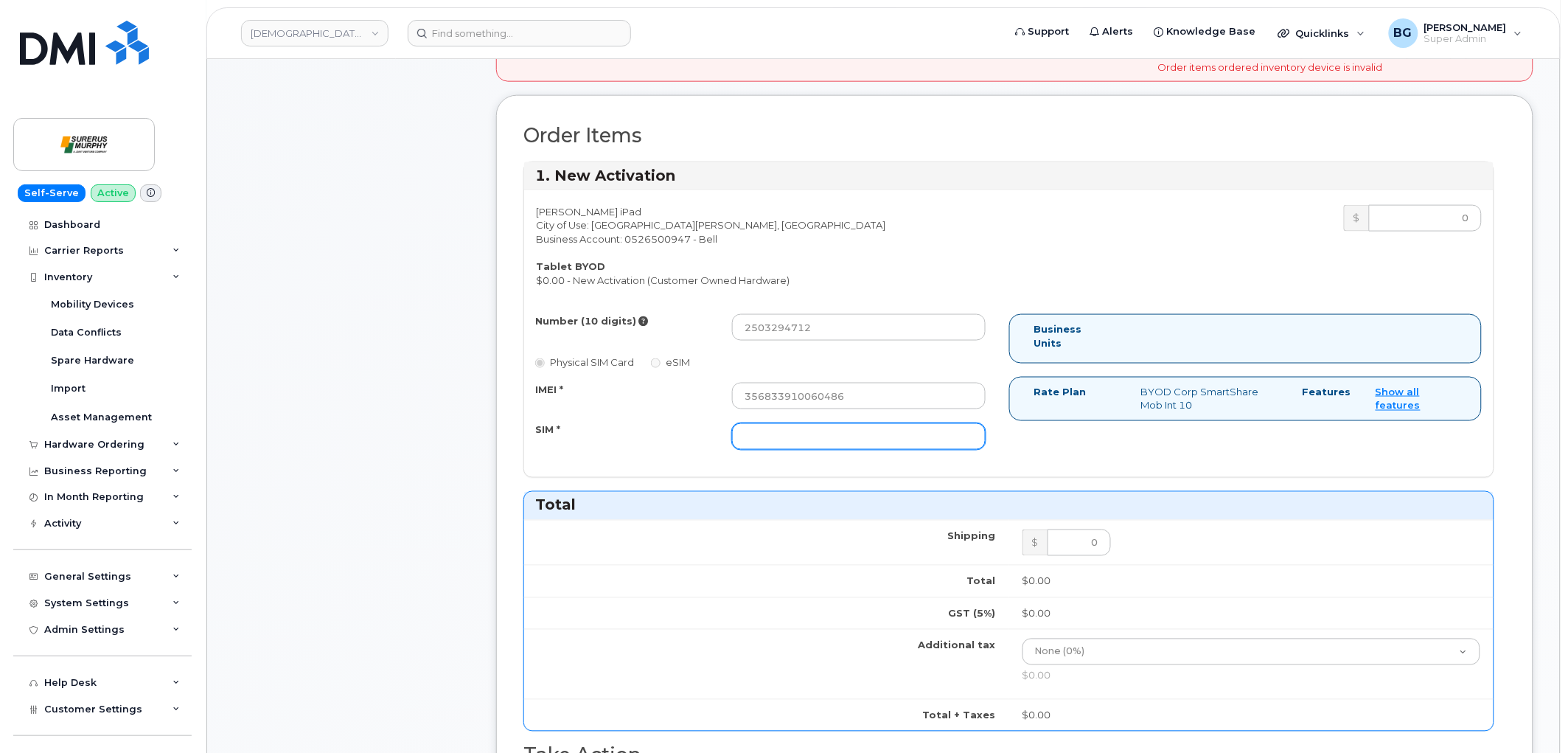
paste input "89302610207703816923"
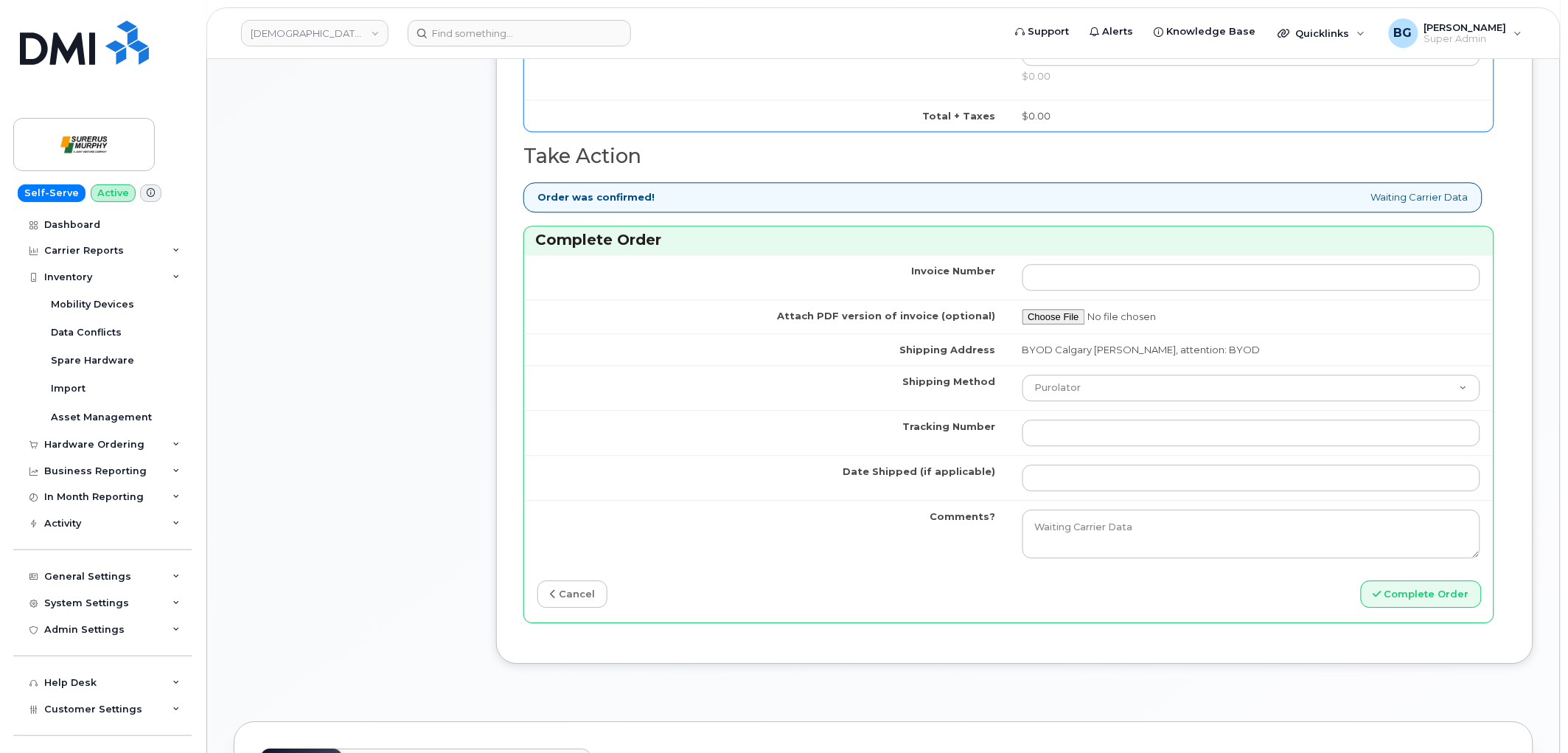
scroll to position [1202, 0]
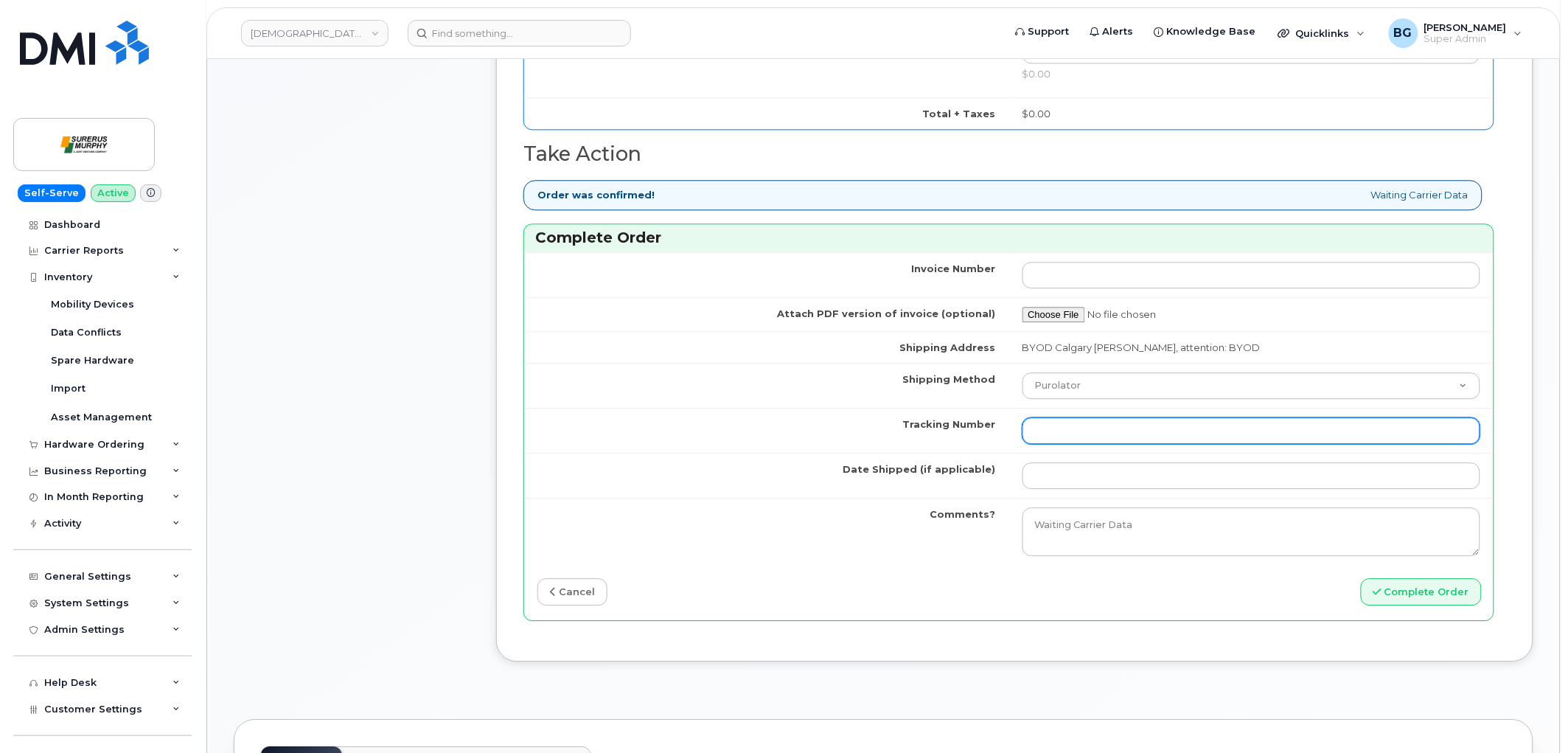
type input "89302610207703816923"
click at [1077, 440] on input "Tracking Number" at bounding box center [1252, 431] width 458 height 27
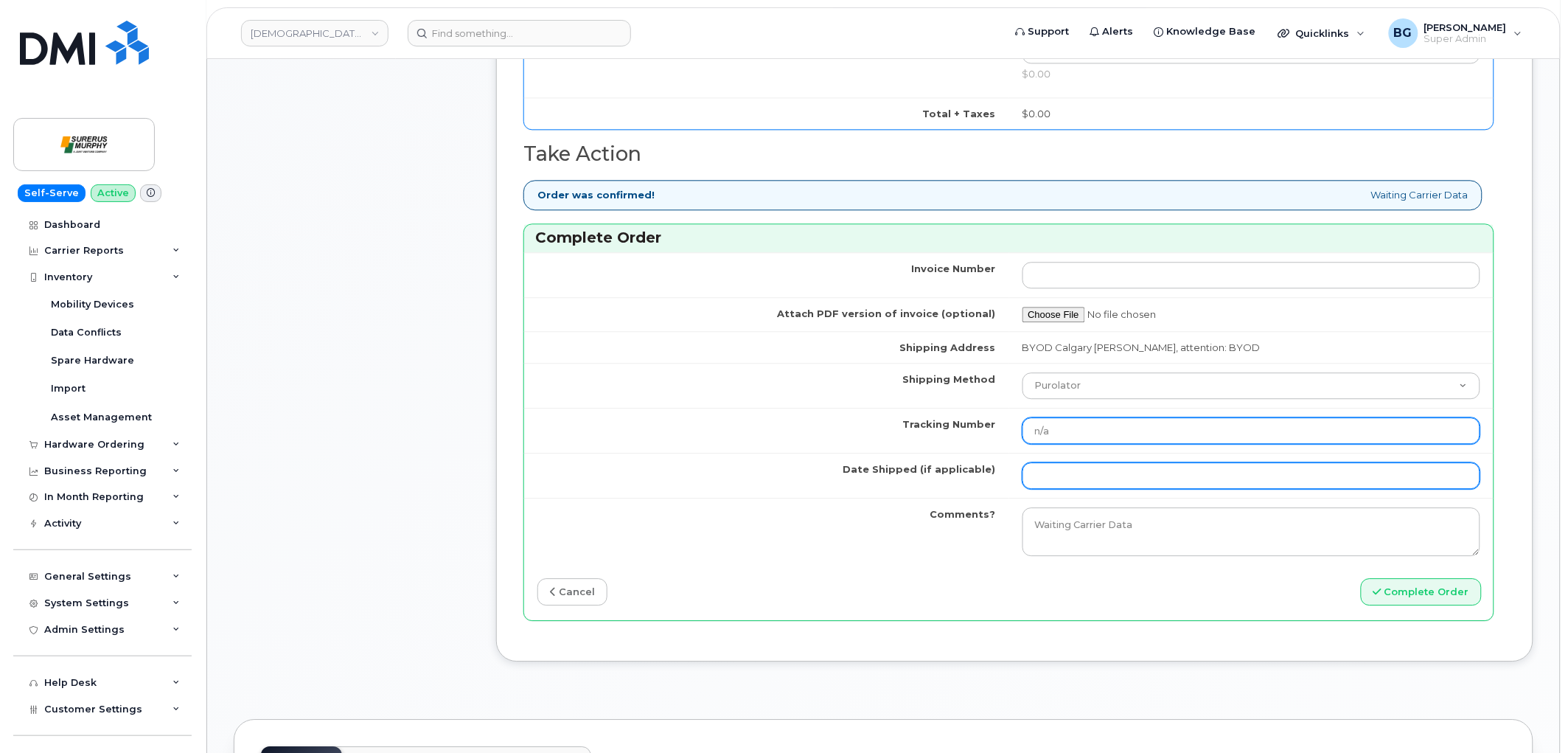
type input "n/a"
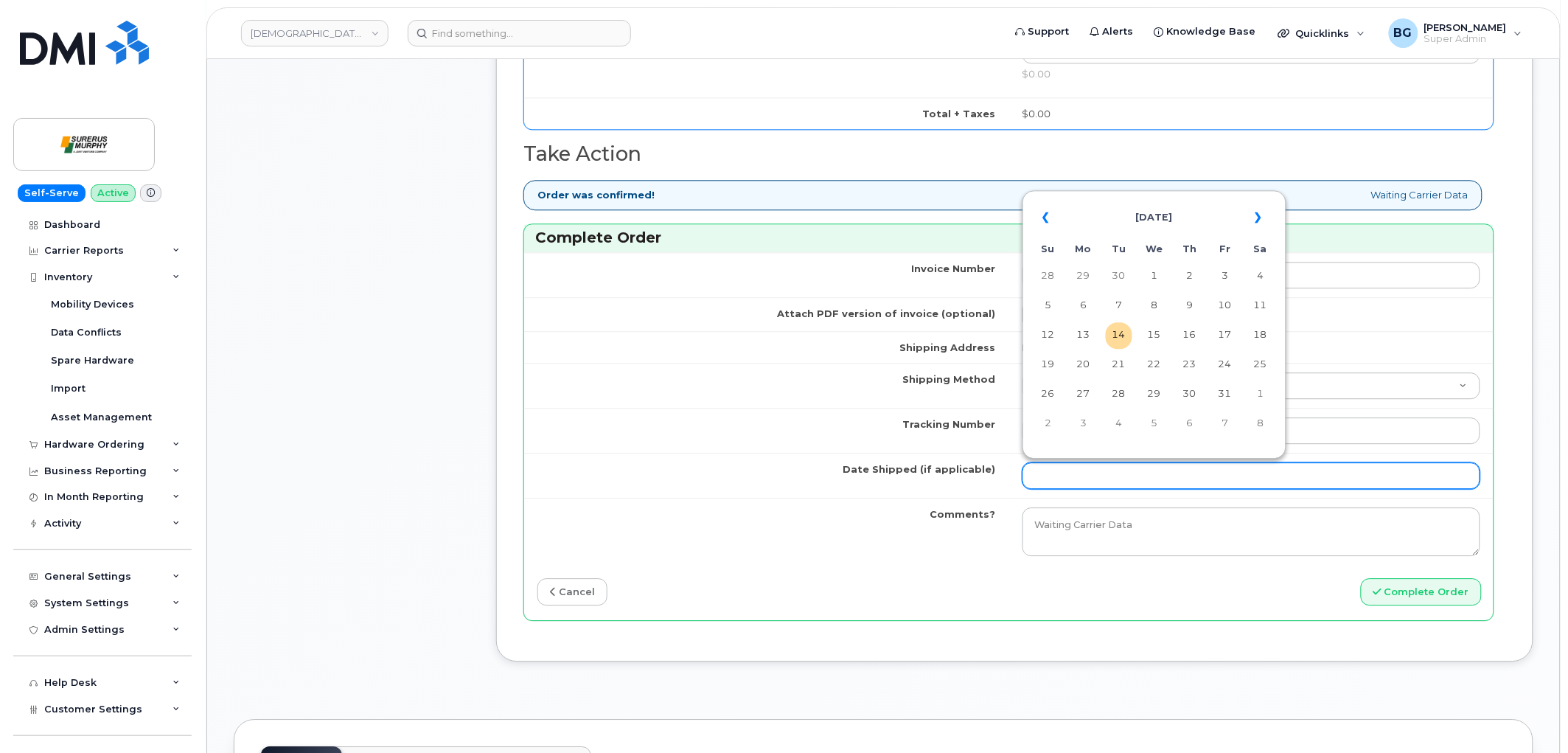
click at [1086, 478] on input "Date Shipped (if applicable)" at bounding box center [1252, 476] width 458 height 27
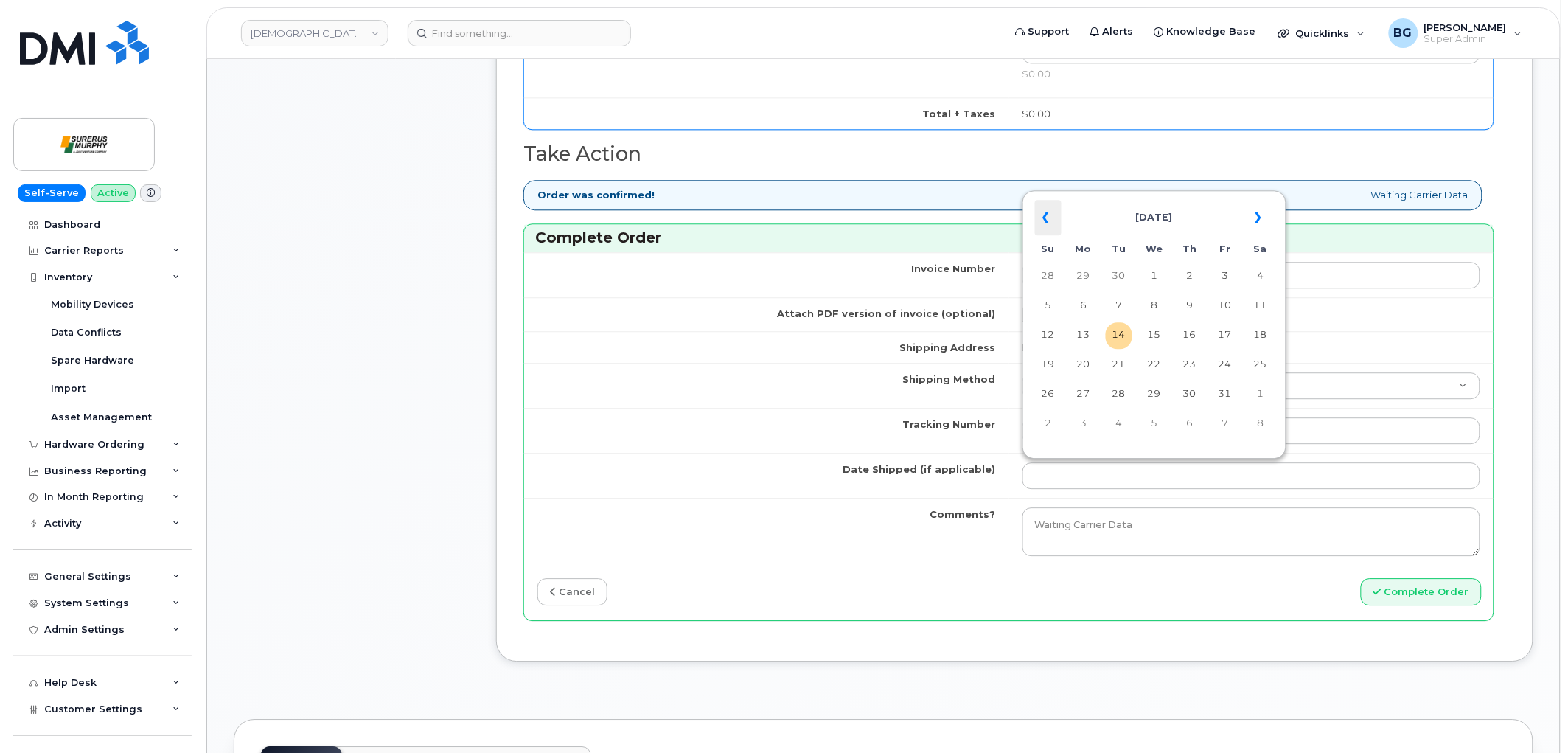
click at [1042, 219] on th "«" at bounding box center [1049, 217] width 27 height 36
click at [1259, 215] on th "»" at bounding box center [1261, 217] width 27 height 36
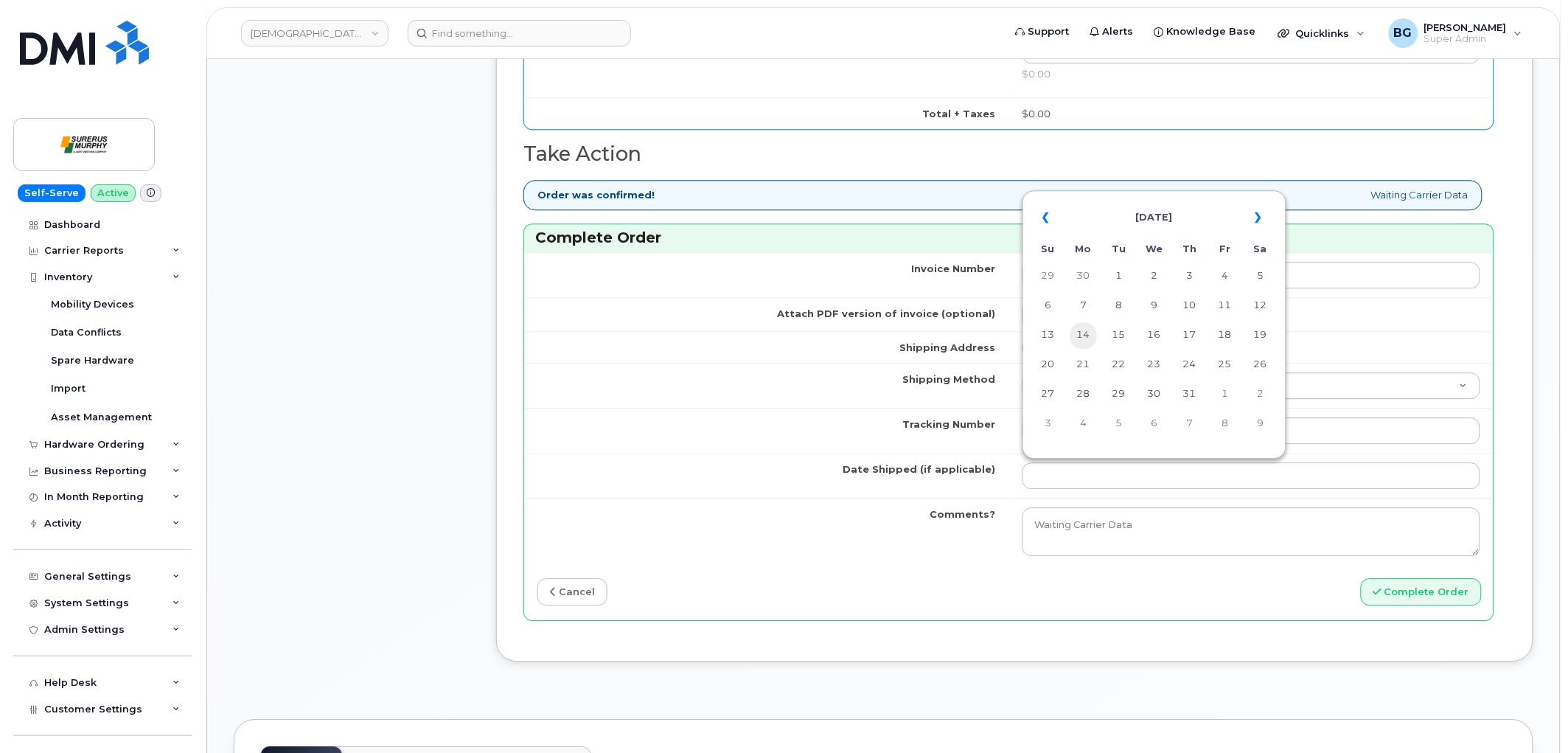
click at [1078, 338] on td "14" at bounding box center [1083, 335] width 27 height 27
type input "[DATE]"
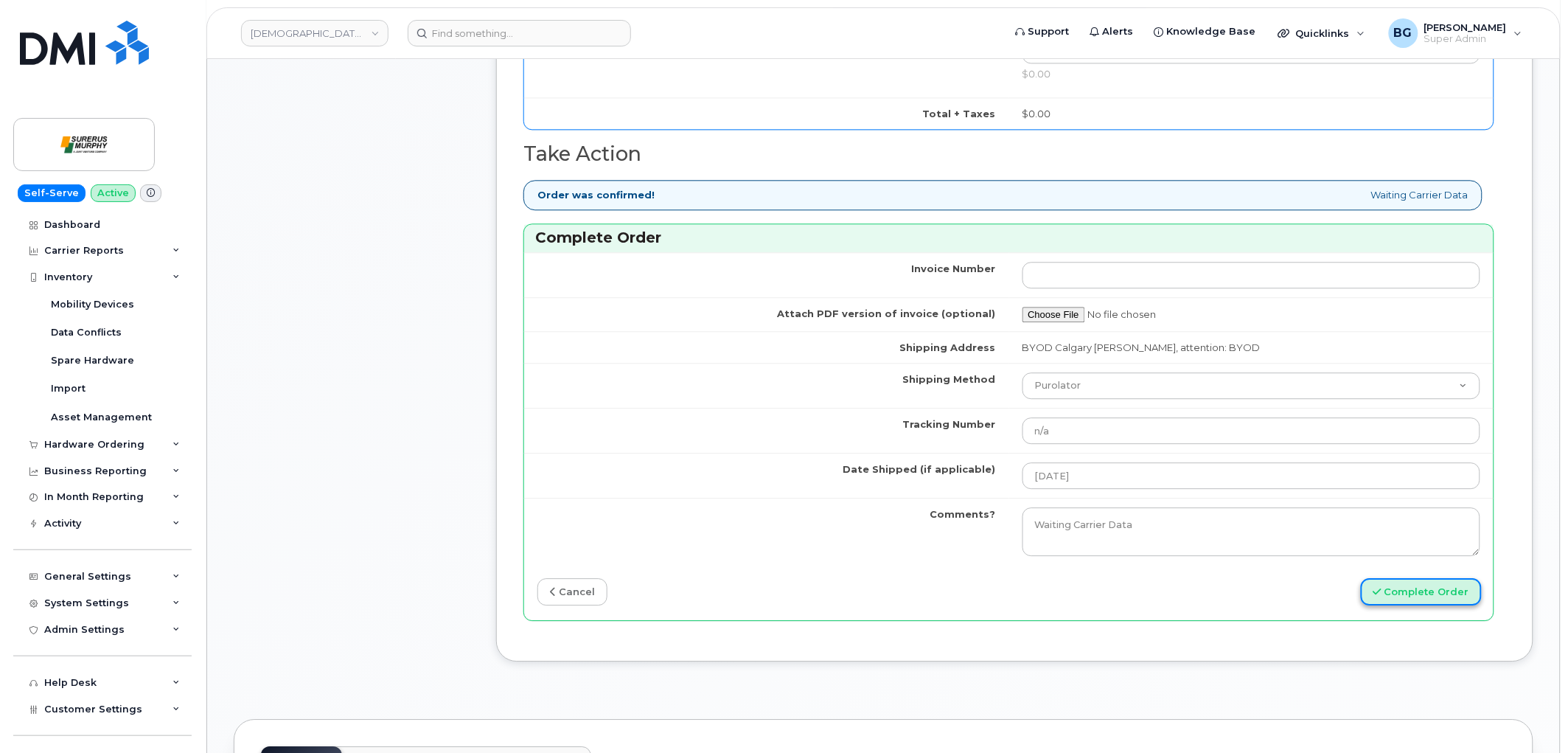
click at [1409, 596] on button "Complete Order" at bounding box center [1421, 591] width 121 height 28
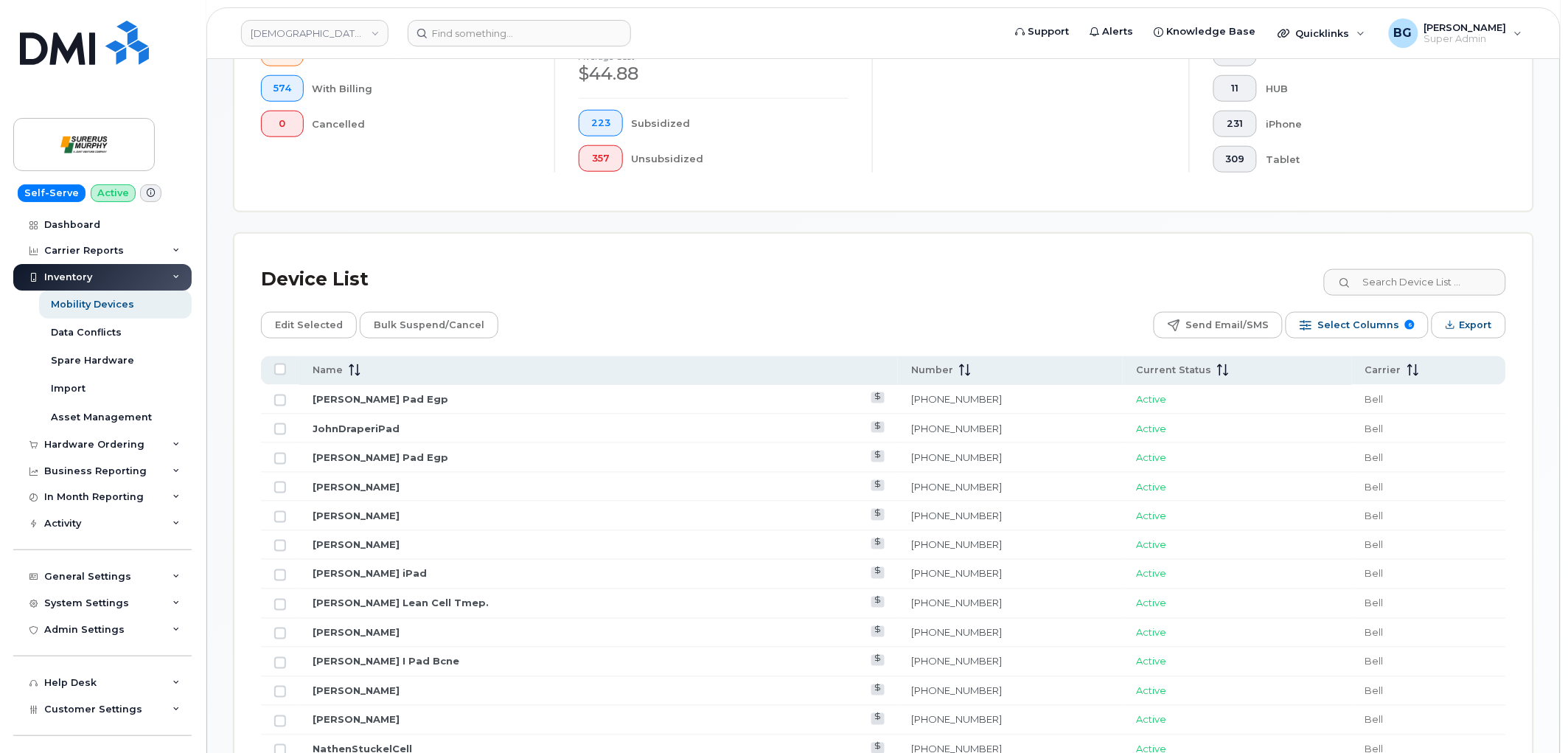
scroll to position [600, 0]
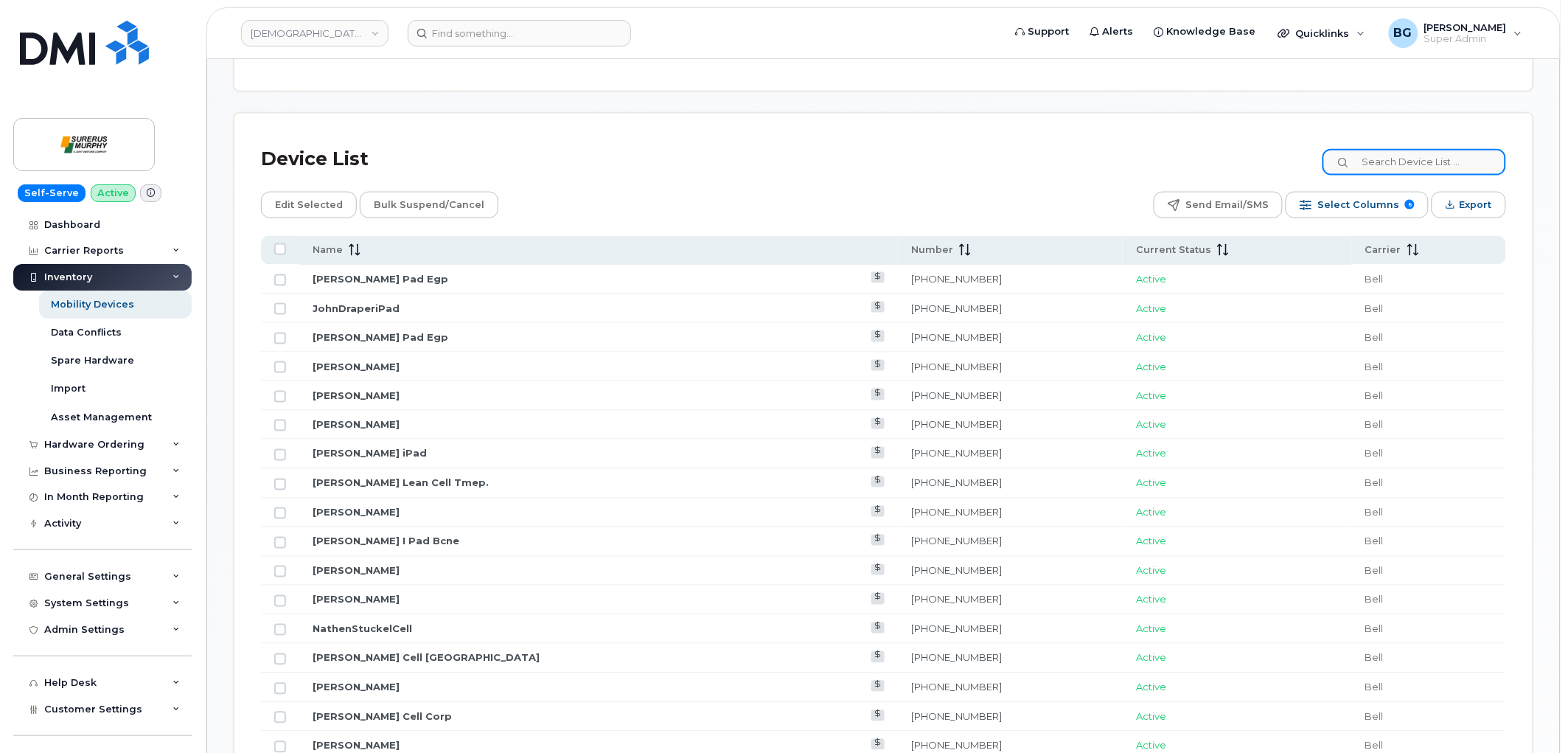
click at [1431, 165] on input at bounding box center [1414, 163] width 184 height 27
click at [1401, 161] on input at bounding box center [1414, 163] width 184 height 27
paste input "6043898516"
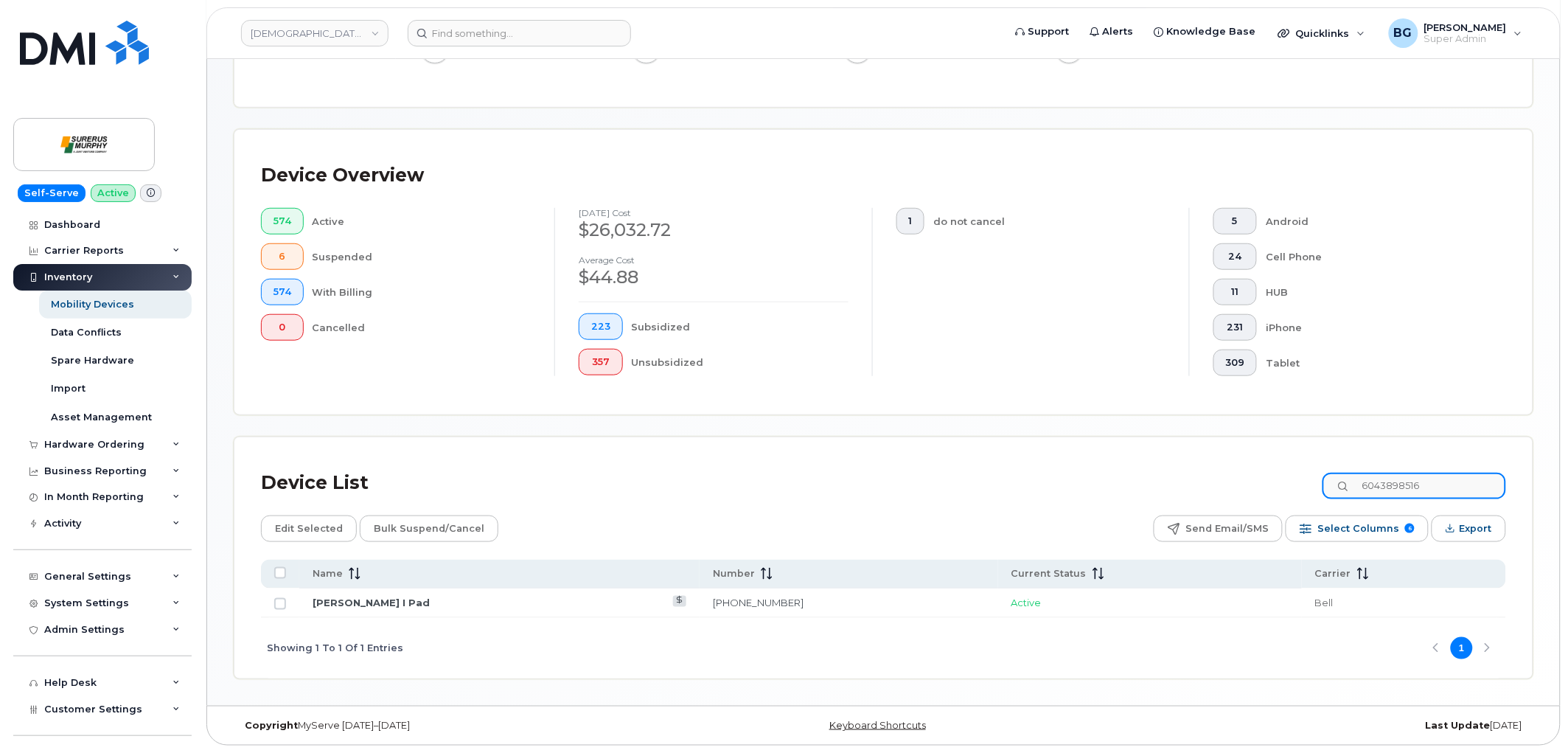
click at [1395, 482] on input "6043898516" at bounding box center [1414, 486] width 184 height 27
paste input "033541882"
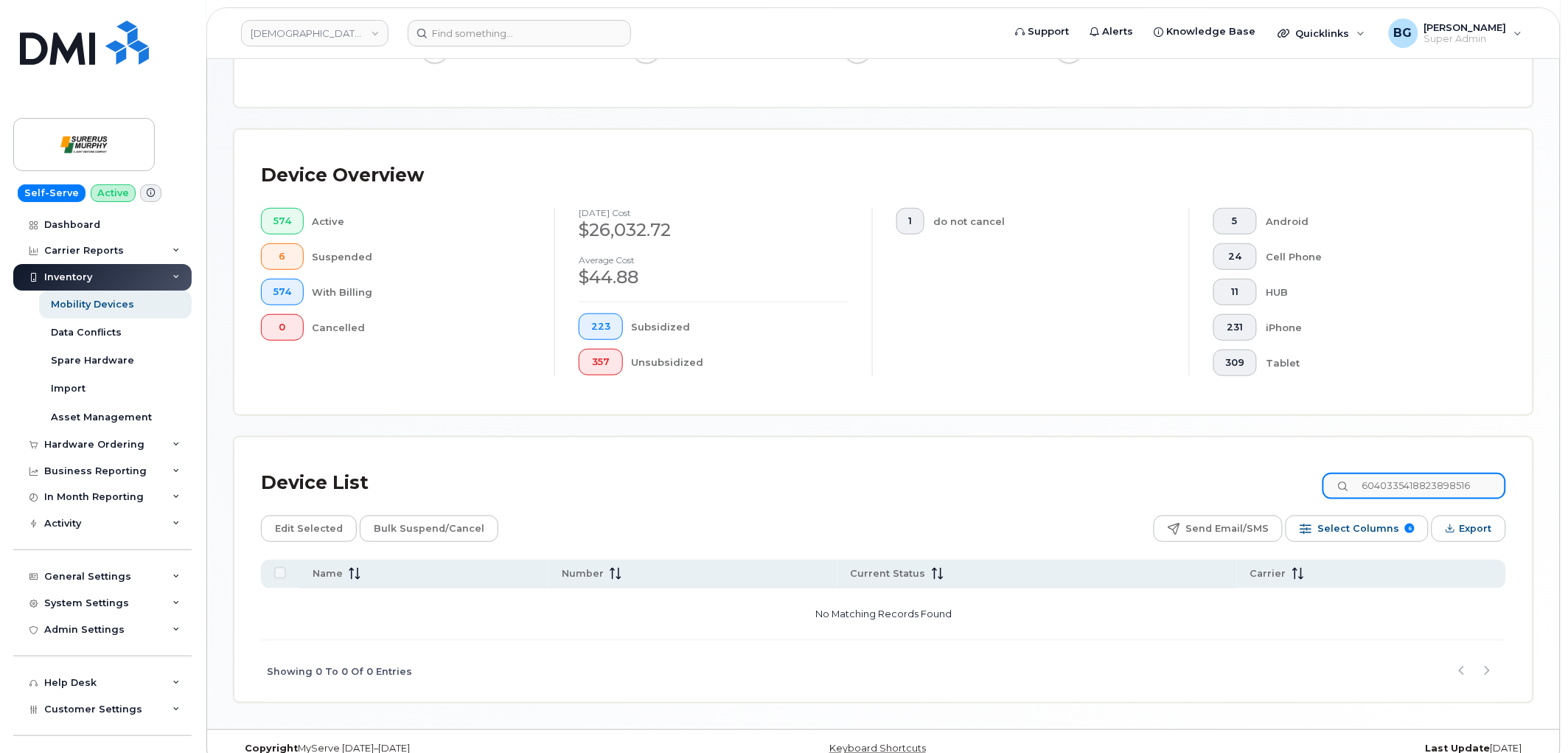
click at [1449, 496] on input "6040335418823898516" at bounding box center [1414, 486] width 184 height 27
paste input "4033541882"
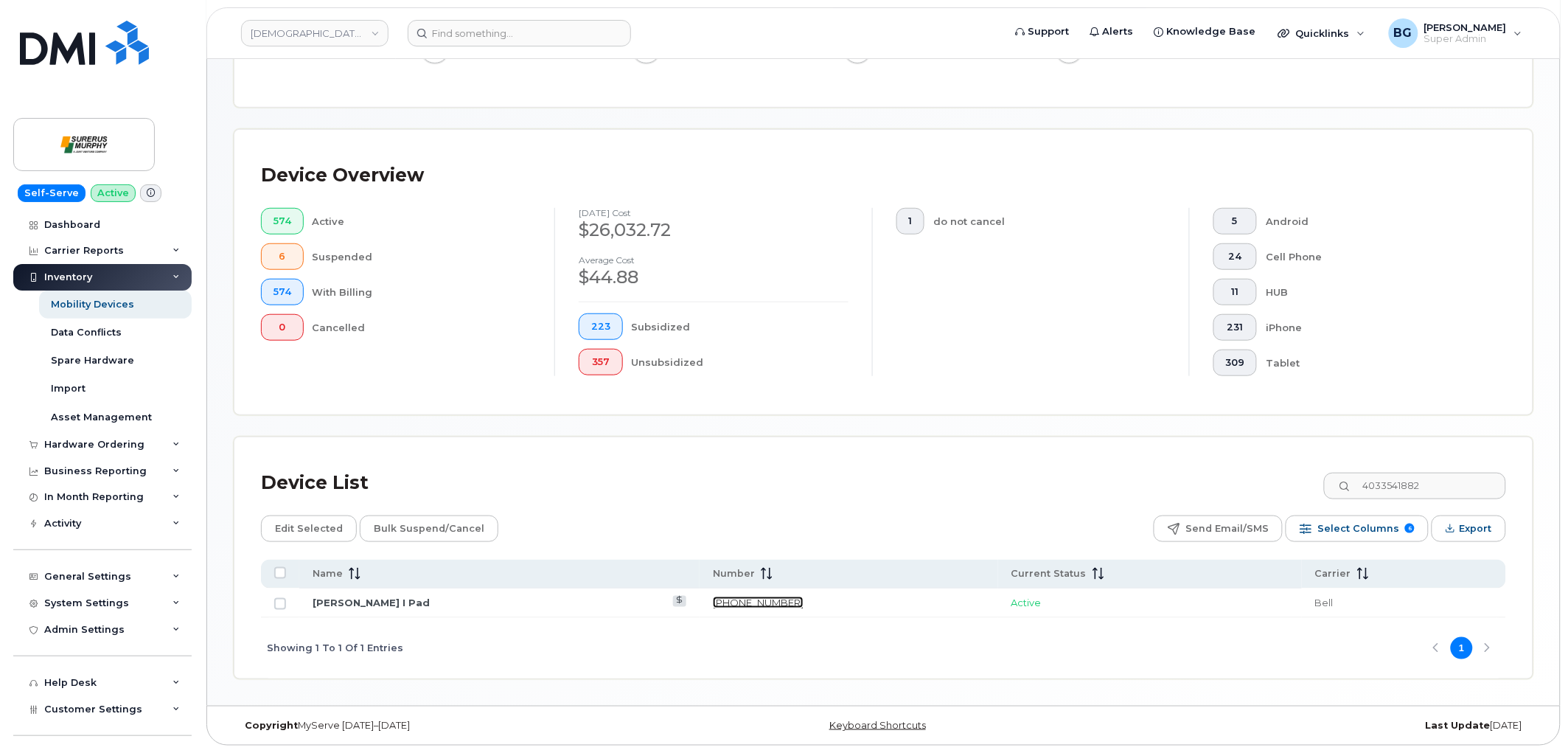
click at [723, 603] on link "403-354-1882" at bounding box center [758, 602] width 91 height 12
click at [1392, 491] on input "4033541882" at bounding box center [1414, 486] width 184 height 27
paste input "5878370576"
click at [1435, 492] on input "5878370576" at bounding box center [1414, 486] width 184 height 27
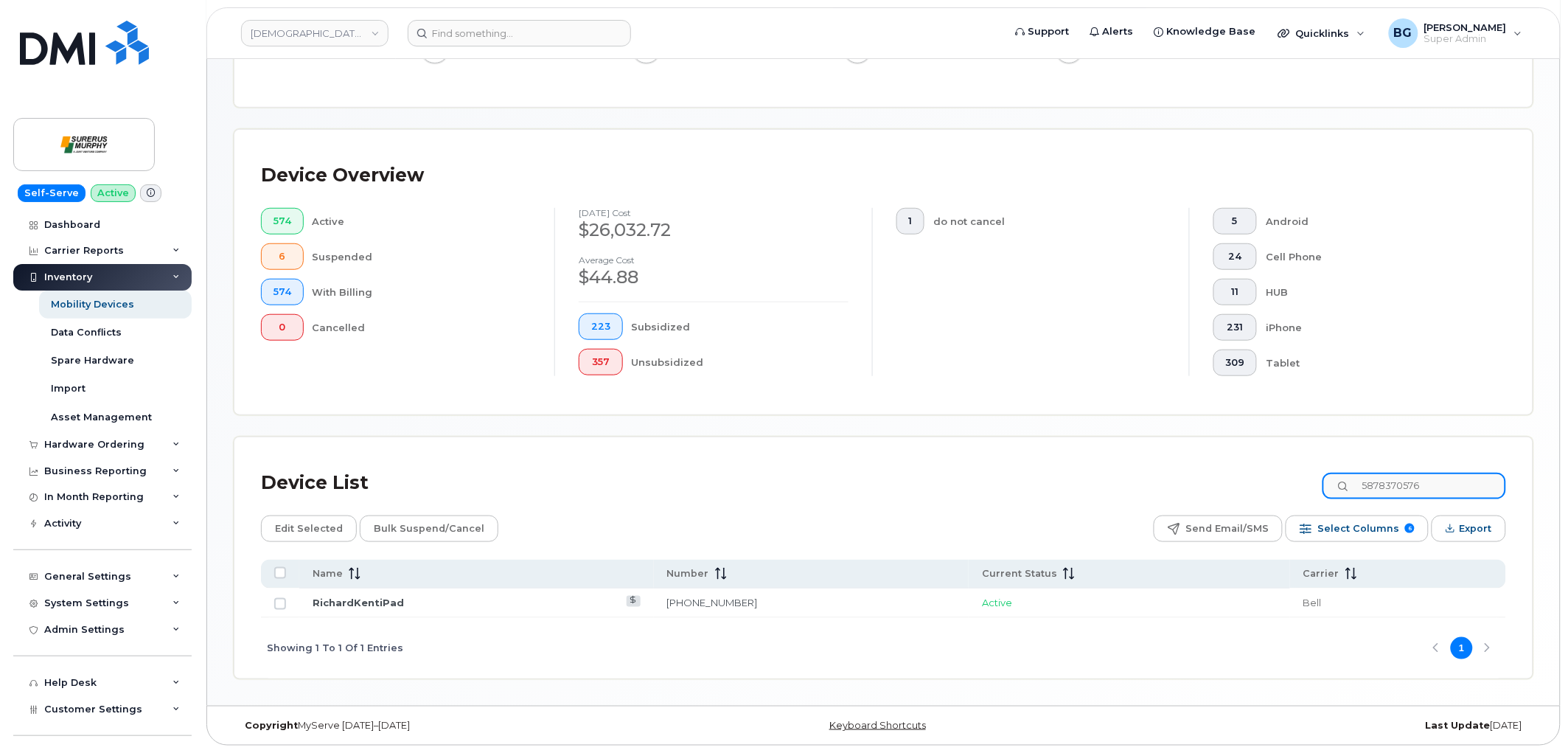
click at [1435, 492] on input "5878370576" at bounding box center [1414, 486] width 184 height 27
paste input "2503297461"
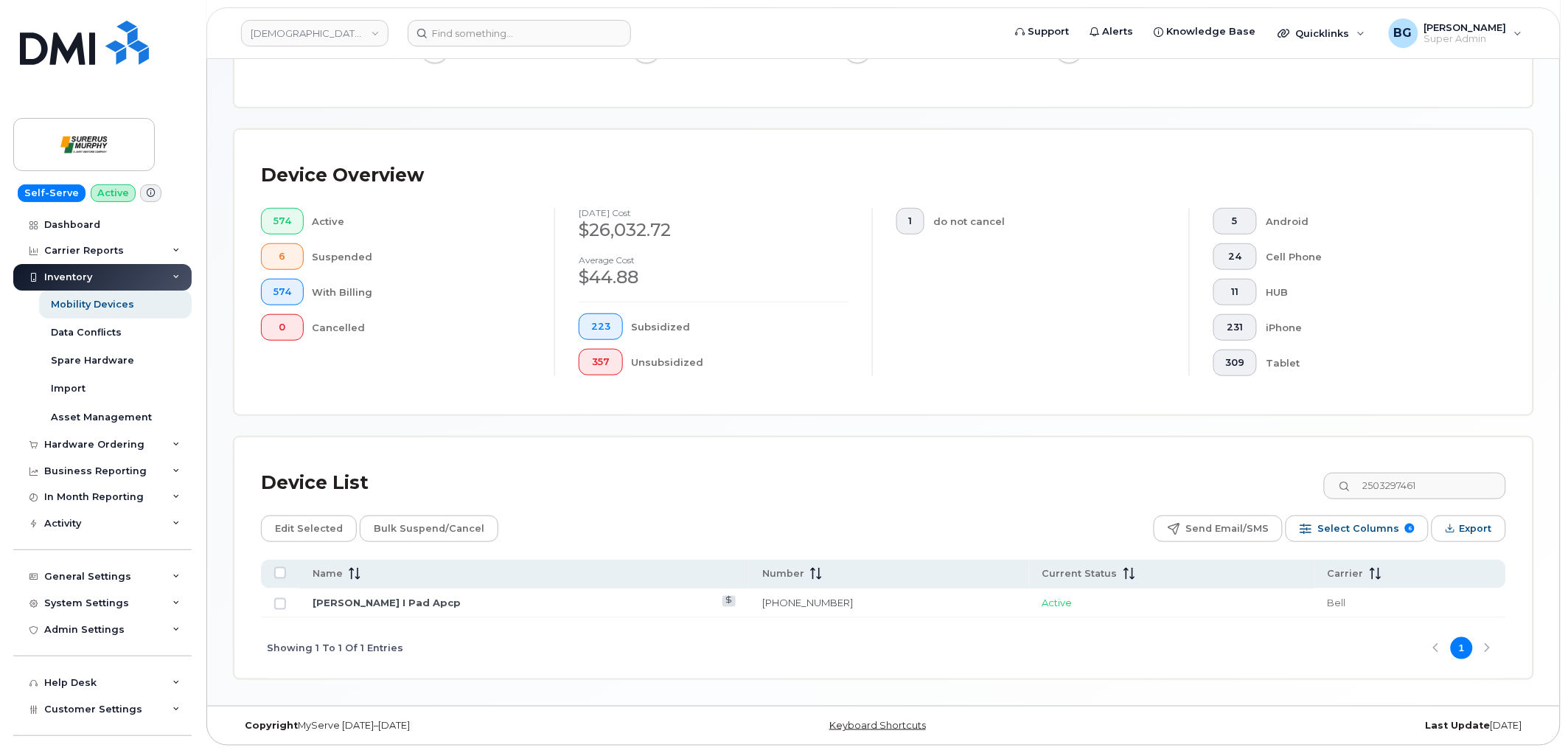
click at [828, 496] on div "Device List 2503297461" at bounding box center [884, 483] width 1245 height 39
click at [1405, 495] on input "2503297461" at bounding box center [1414, 486] width 184 height 27
paste input "6043892740"
click at [298, 448] on div "Device List 6043892740 Edit Selected Bulk Suspend/Cancel Send Email/SMS Select …" at bounding box center [883, 557] width 1298 height 241
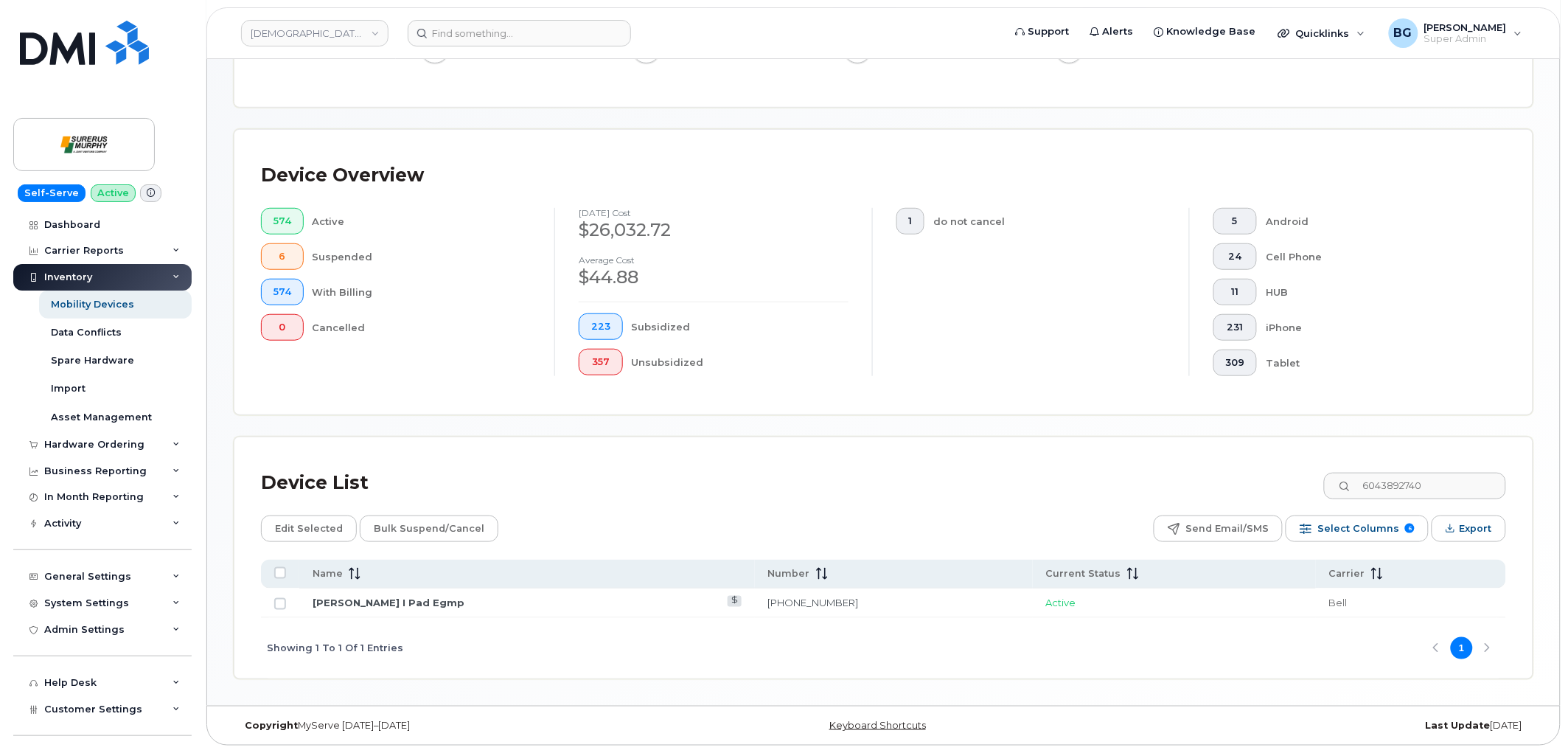
click at [297, 447] on div "Device List 6043892740 Edit Selected Bulk Suspend/Cancel Send Email/SMS Select …" at bounding box center [883, 557] width 1298 height 241
click at [1380, 483] on input "6043892740" at bounding box center [1414, 486] width 184 height 27
paste input "203"
type input "6043892203"
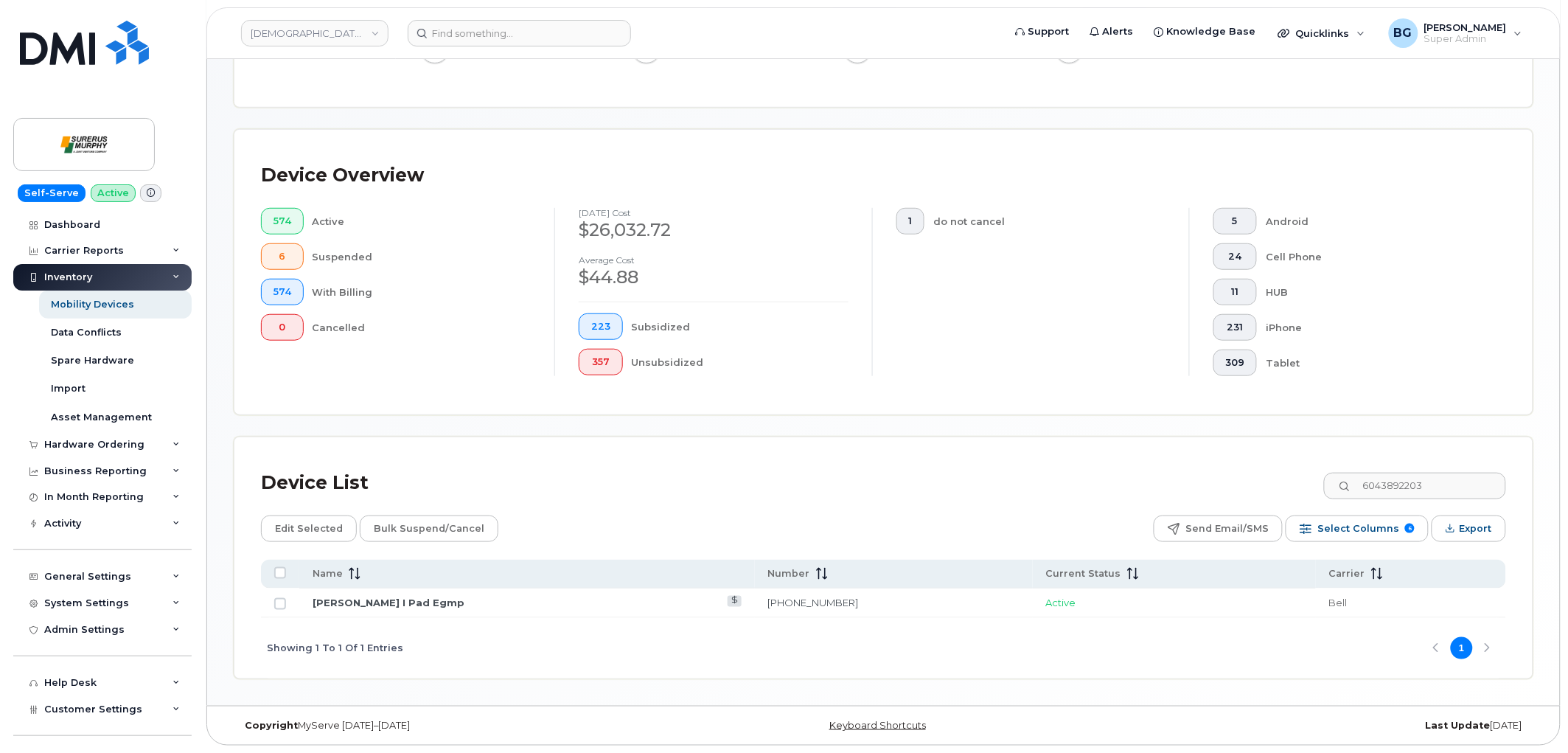
click at [1162, 481] on div "Device List 6043892203" at bounding box center [884, 483] width 1245 height 39
click at [825, 602] on link "604-389-2203" at bounding box center [813, 602] width 91 height 12
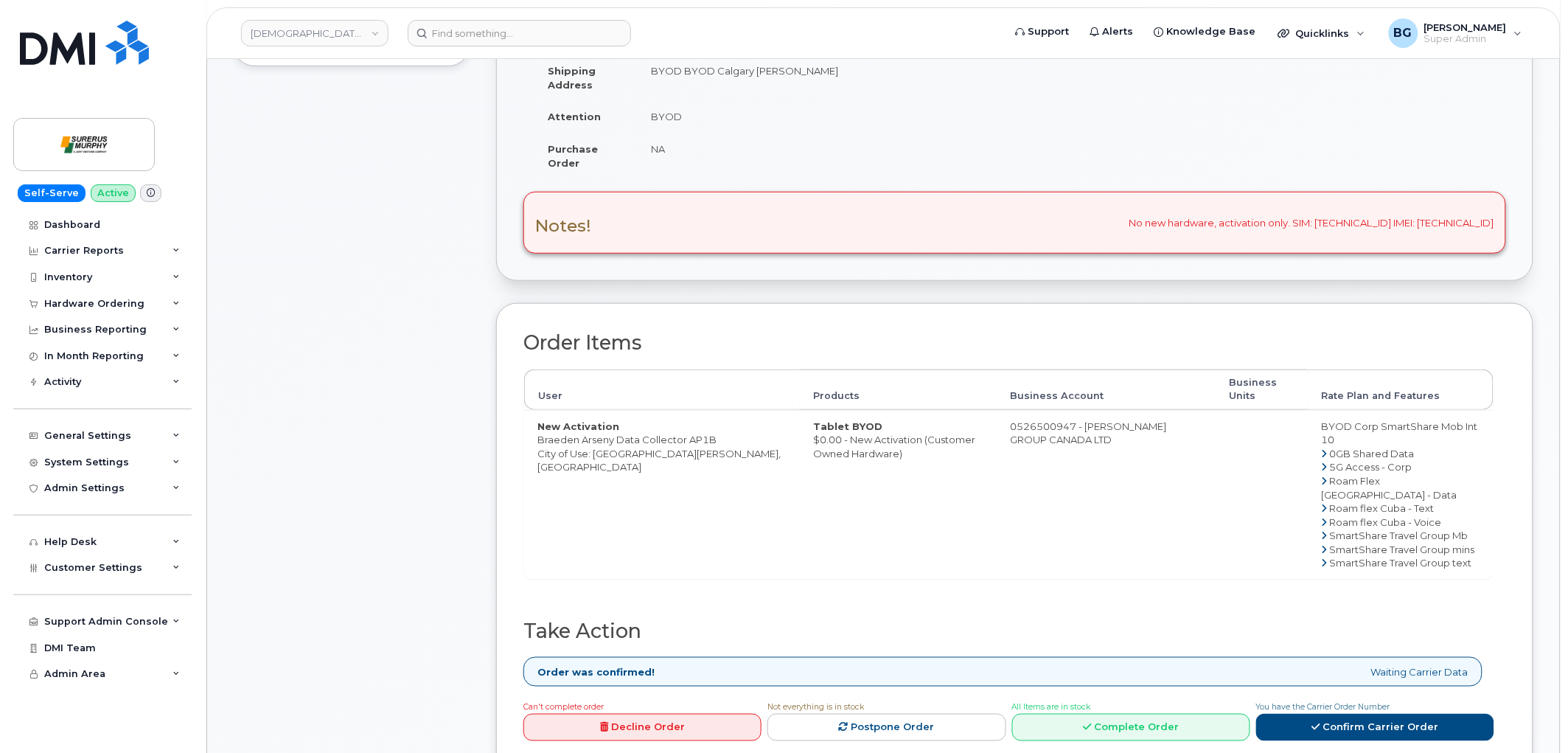
scroll to position [382, 0]
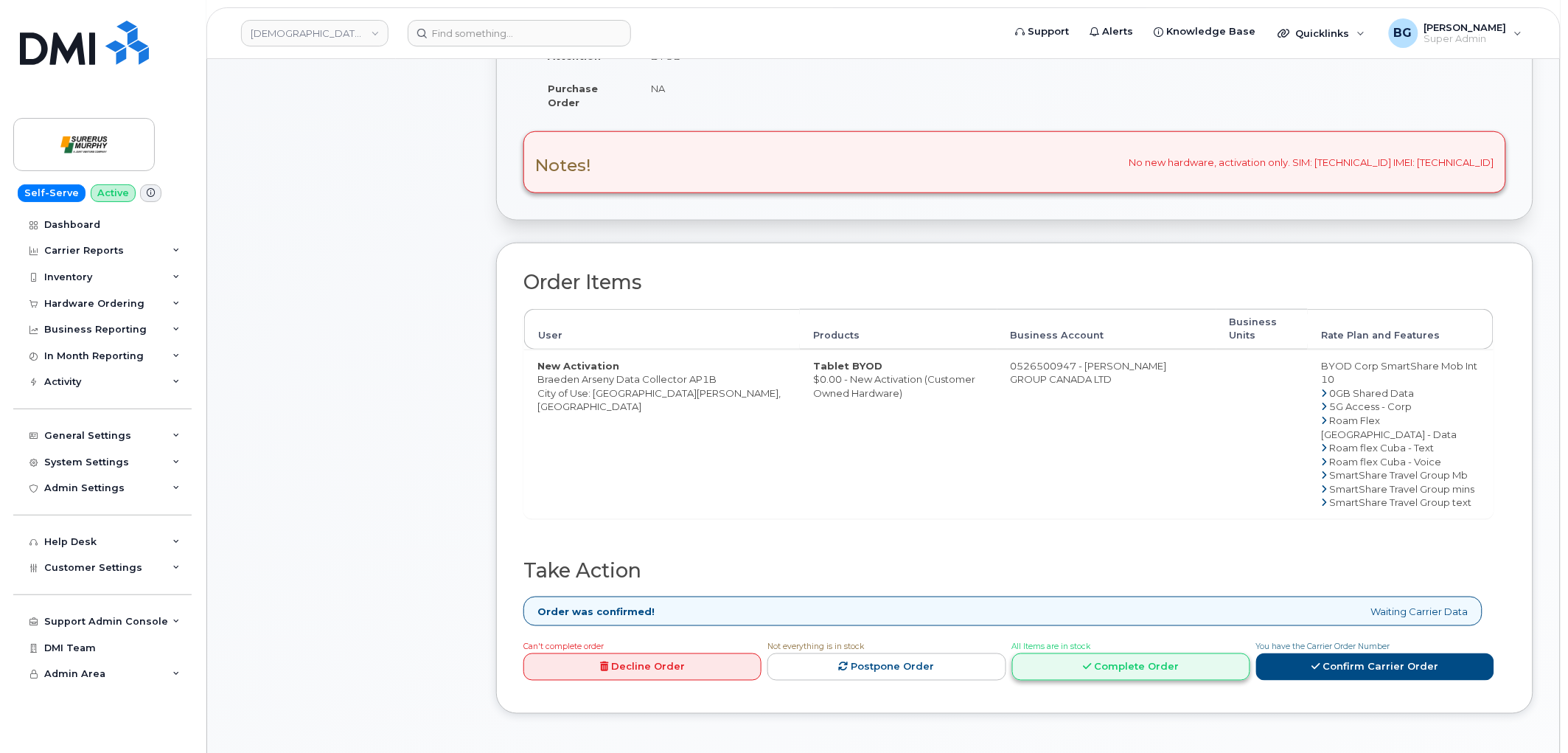
click at [1107, 667] on link "Complete Order" at bounding box center [1132, 667] width 238 height 28
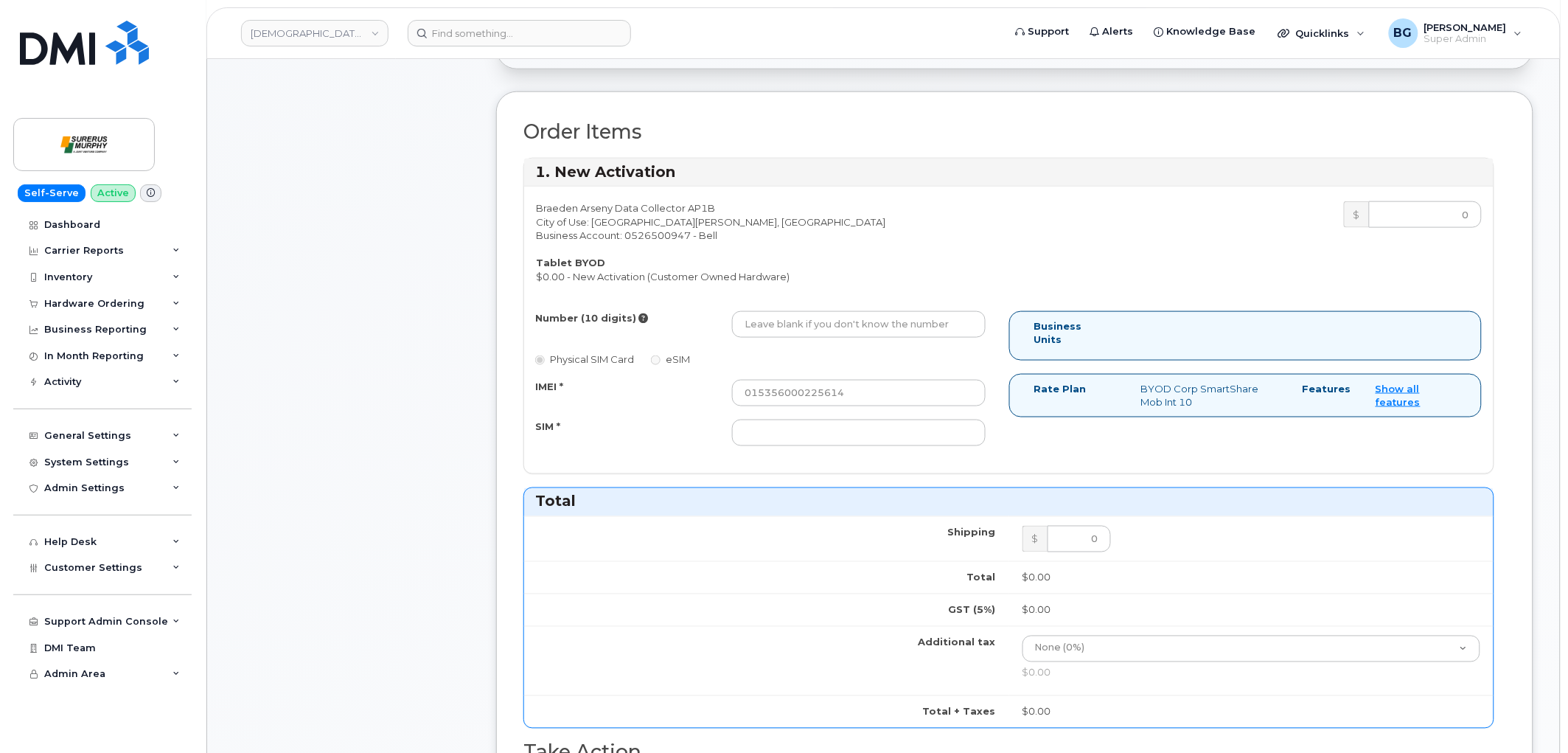
scroll to position [655, 0]
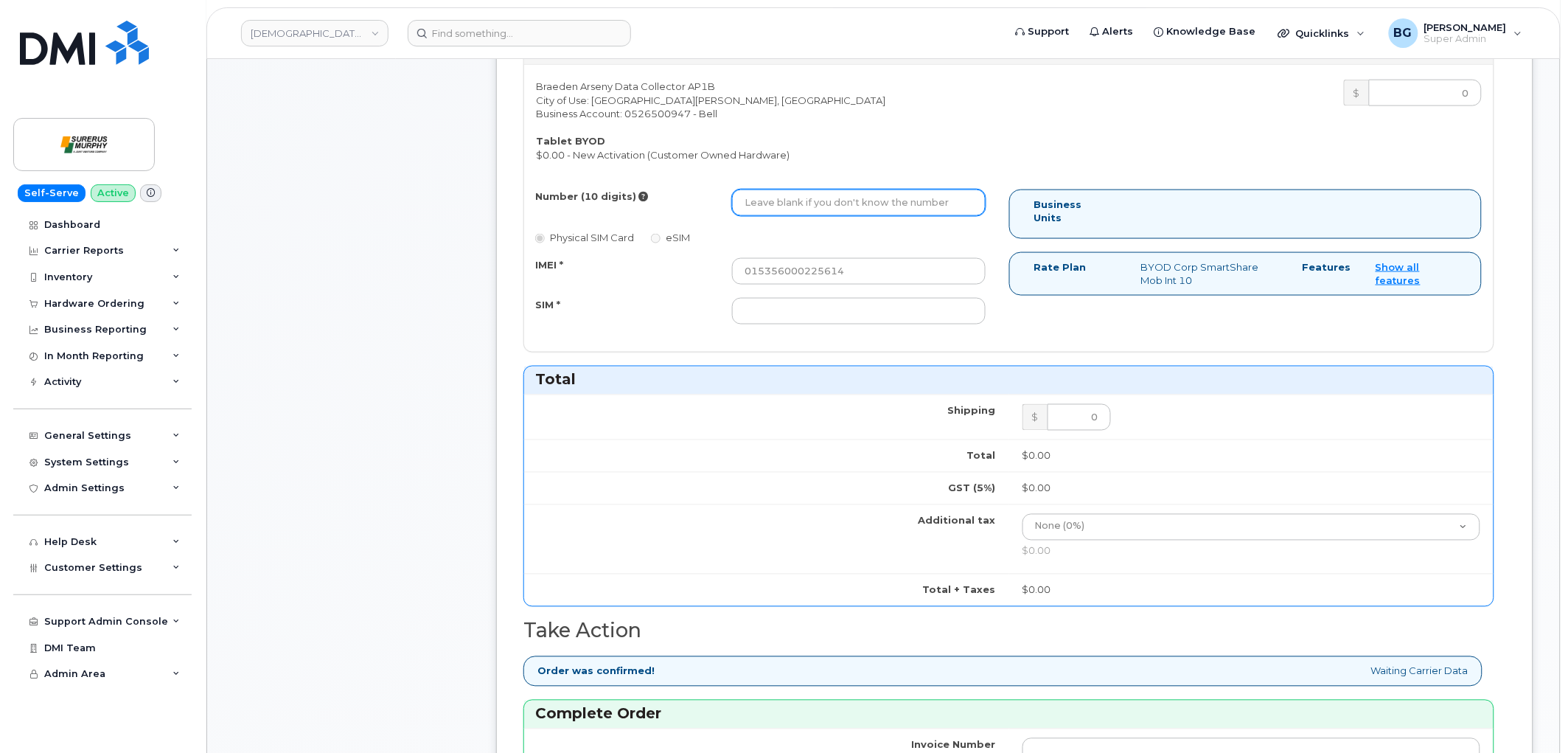
click at [803, 208] on input "Number (10 digits)" at bounding box center [859, 203] width 253 height 27
paste input "2507947658"
type input "2507947658"
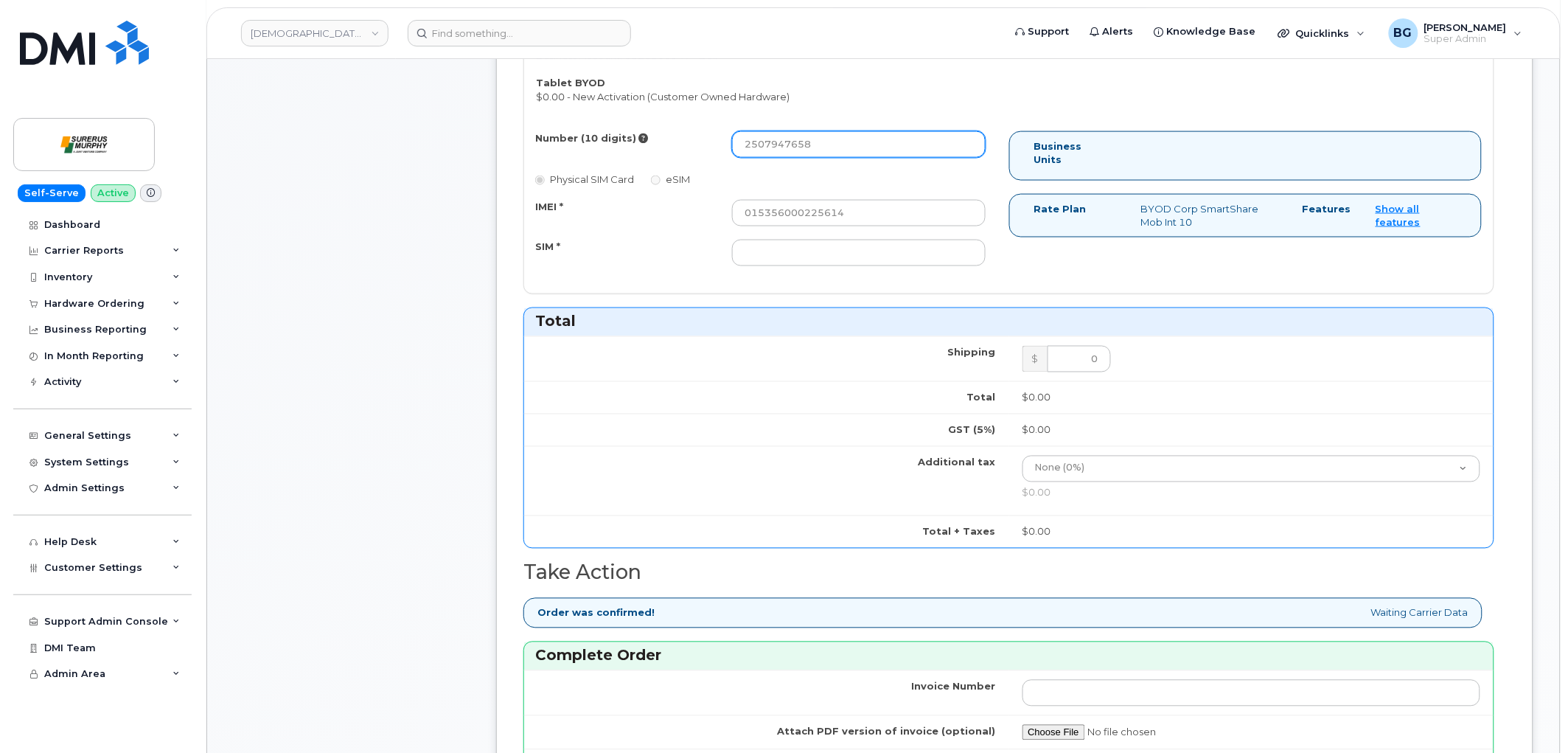
scroll to position [710, 0]
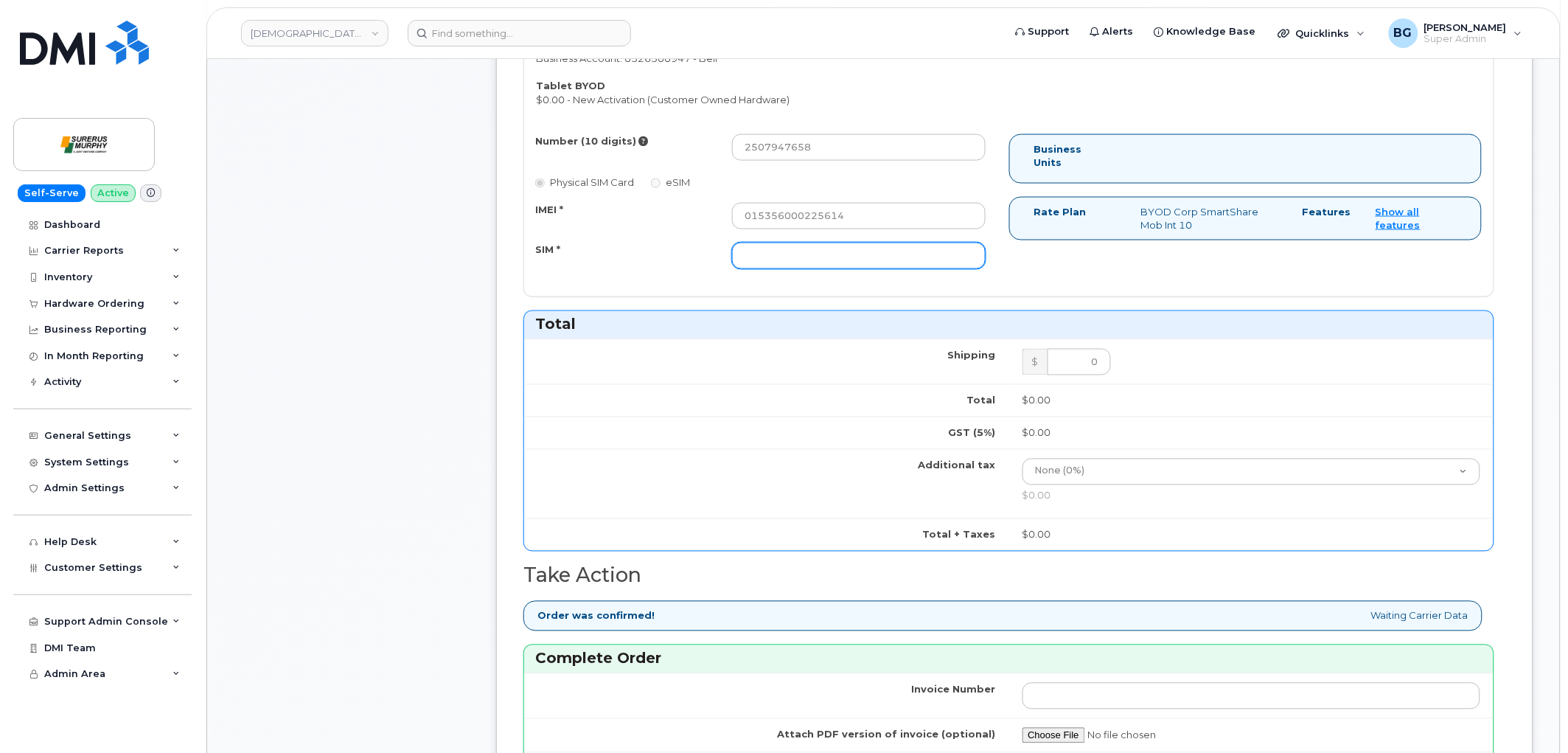
click at [807, 268] on input "SIM *" at bounding box center [859, 256] width 253 height 27
paste input "89302610207417843056"
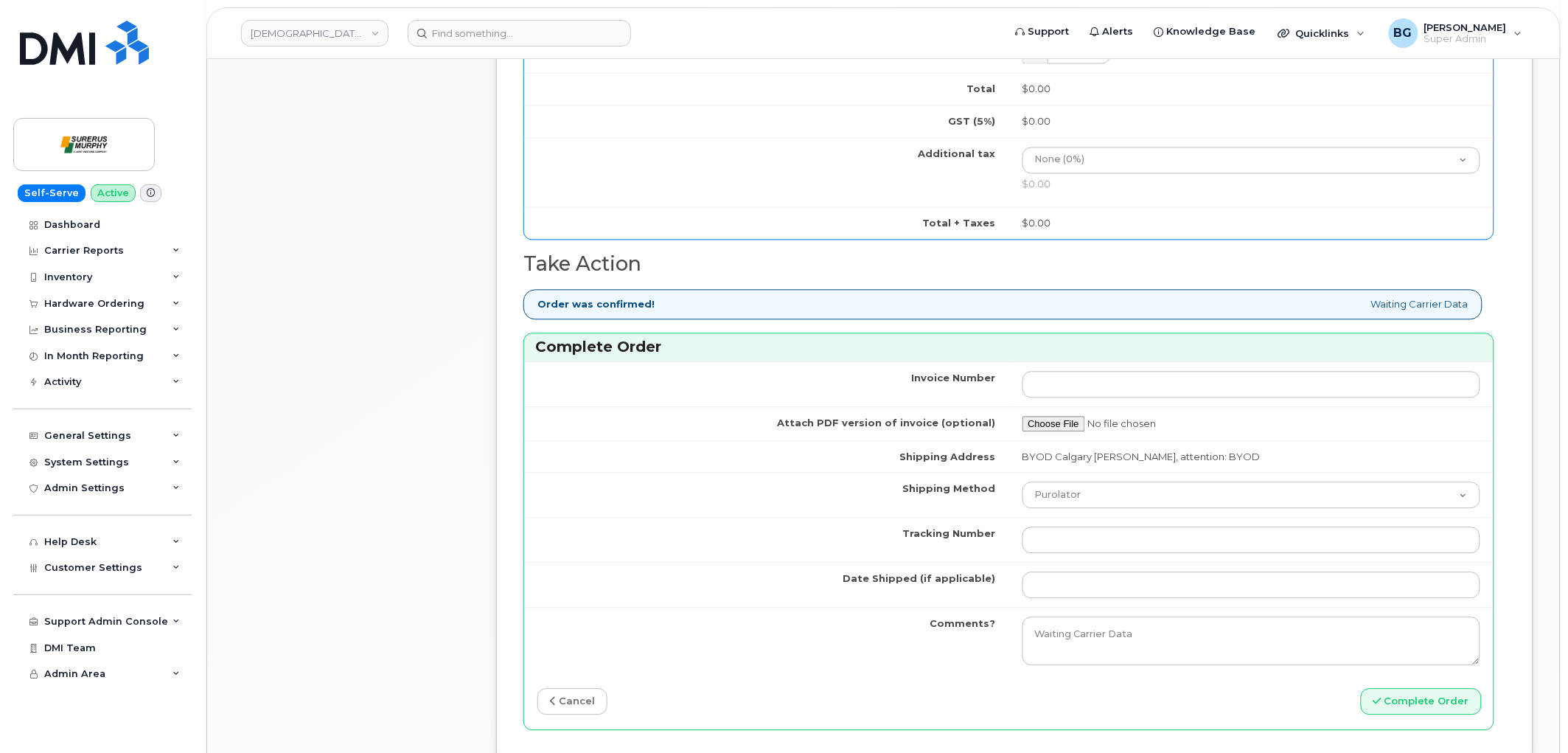
scroll to position [1092, 0]
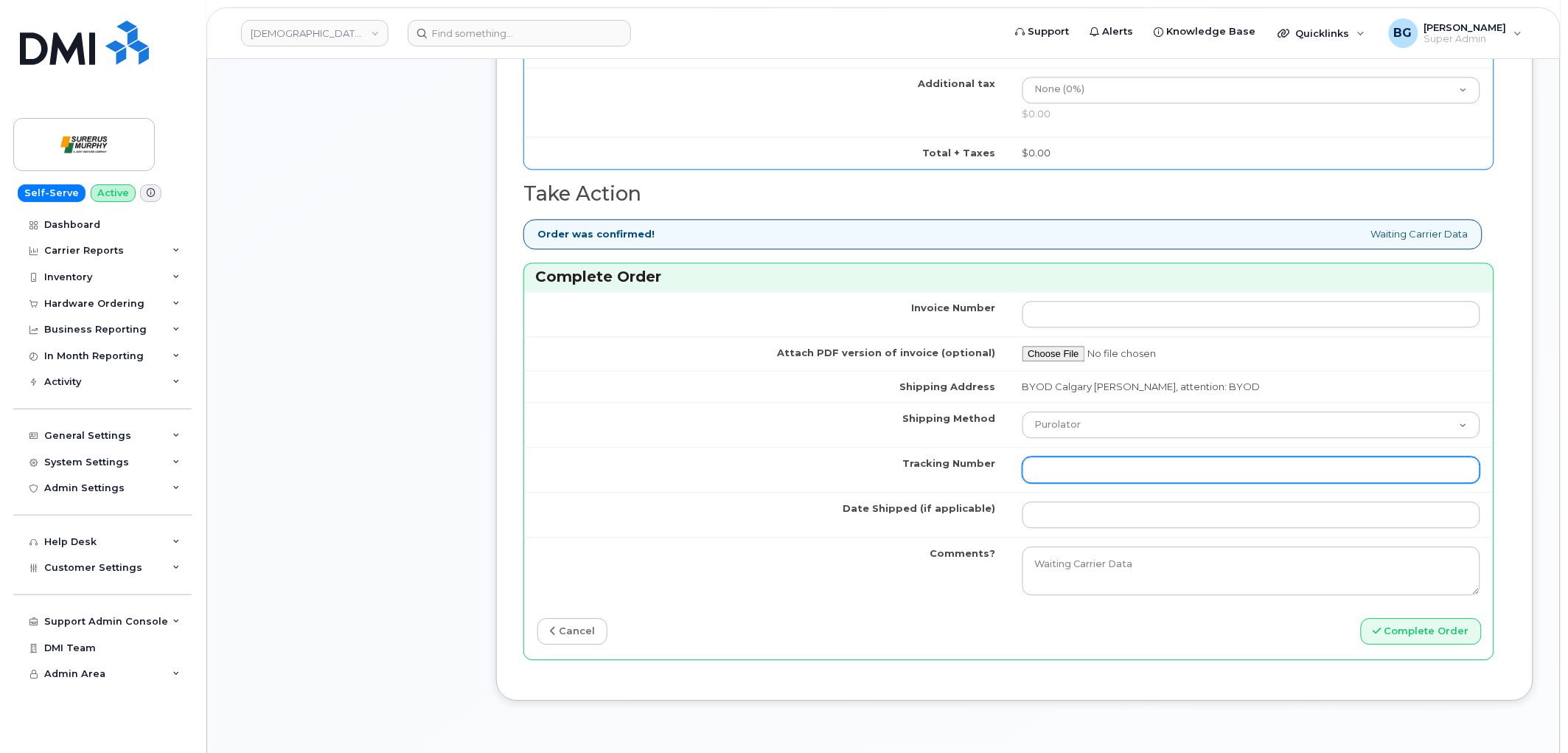
type input "89302610207417843056"
click at [1126, 463] on input "Tracking Number" at bounding box center [1252, 470] width 458 height 27
type input "n/a"
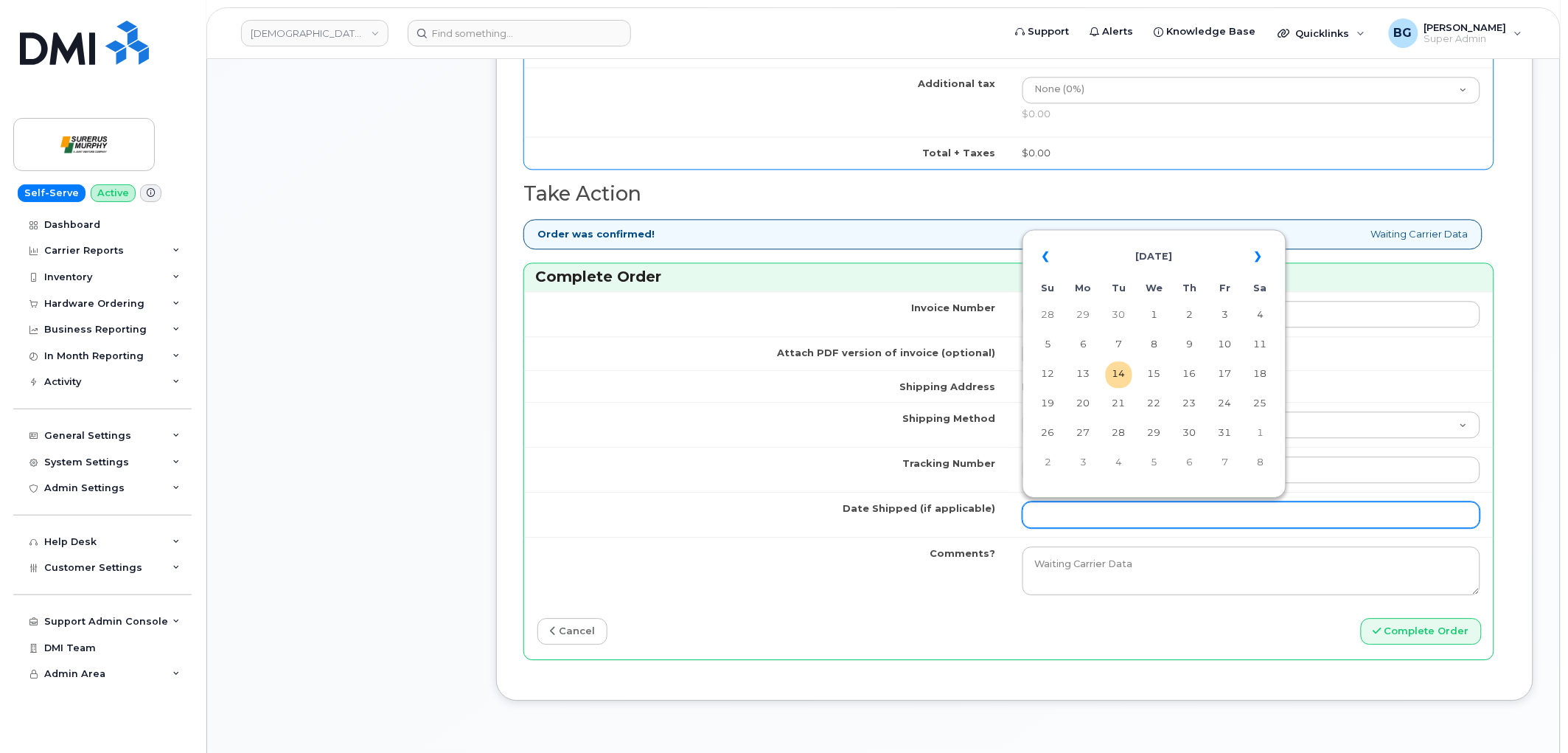
click at [1067, 519] on input "Date Shipped (if applicable)" at bounding box center [1252, 515] width 458 height 27
click at [1049, 263] on th "«" at bounding box center [1049, 257] width 27 height 36
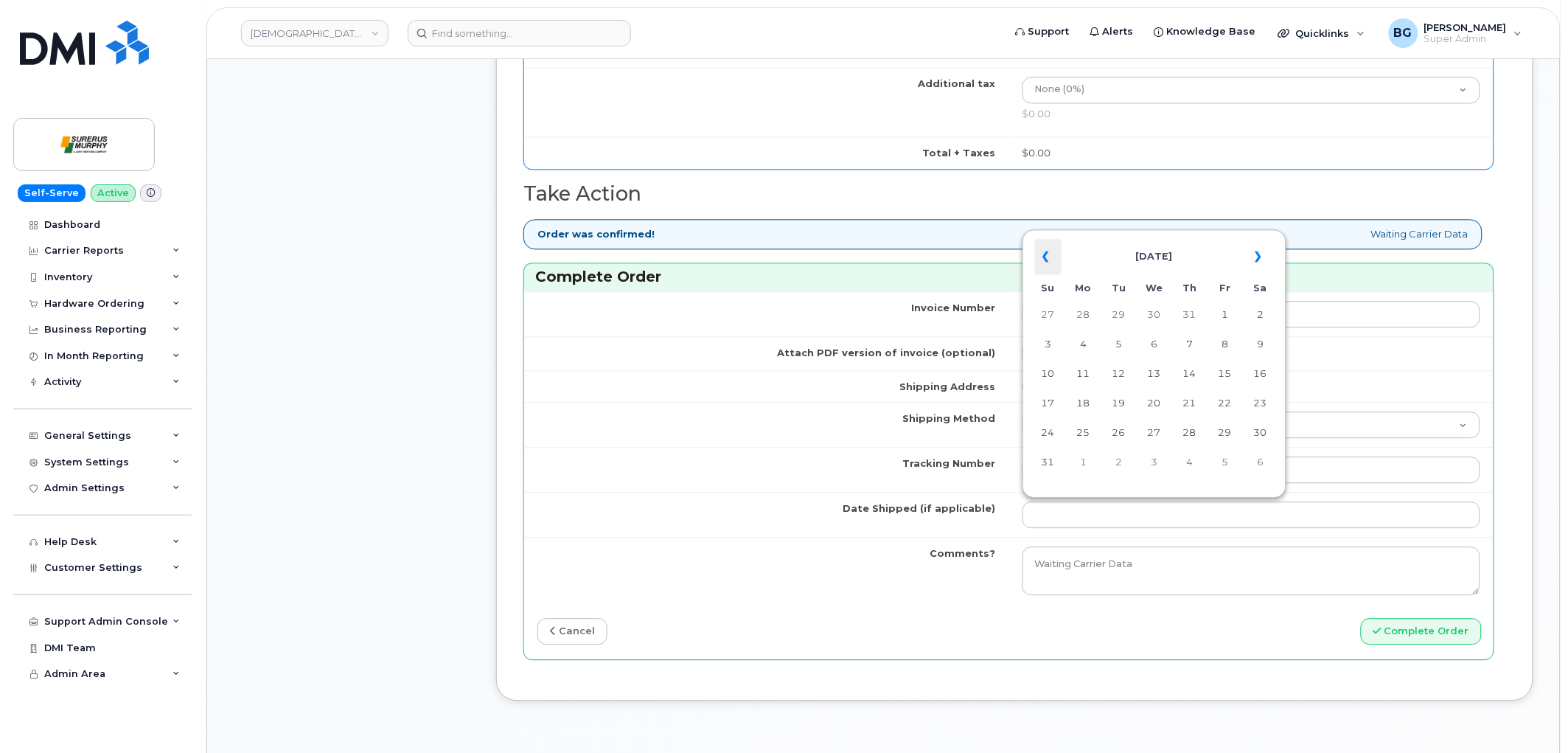
click at [1042, 257] on th "«" at bounding box center [1049, 257] width 27 height 36
click at [1090, 372] on td "14" at bounding box center [1083, 375] width 27 height 27
type input "2025-07-14"
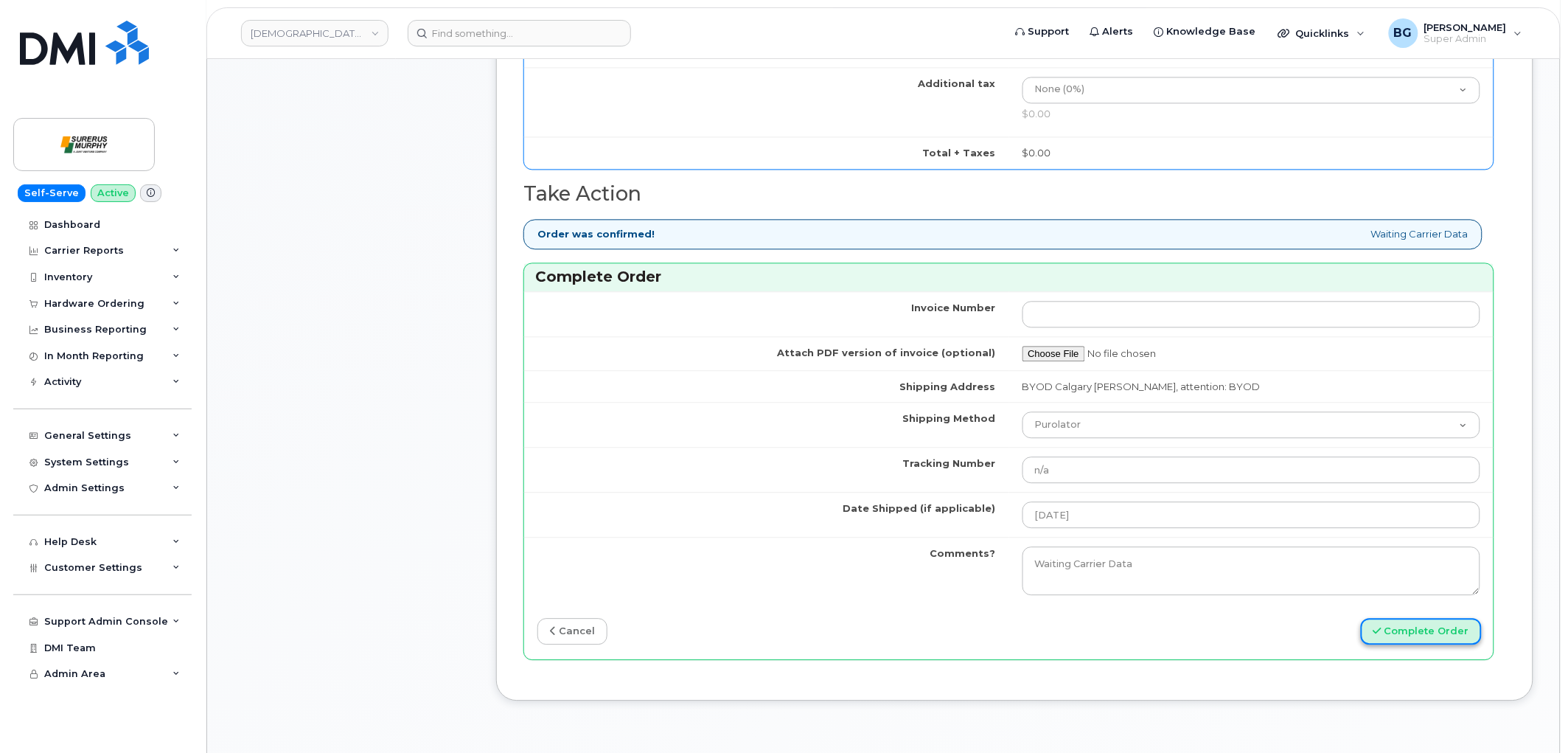
click at [1402, 639] on button "Complete Order" at bounding box center [1421, 631] width 121 height 28
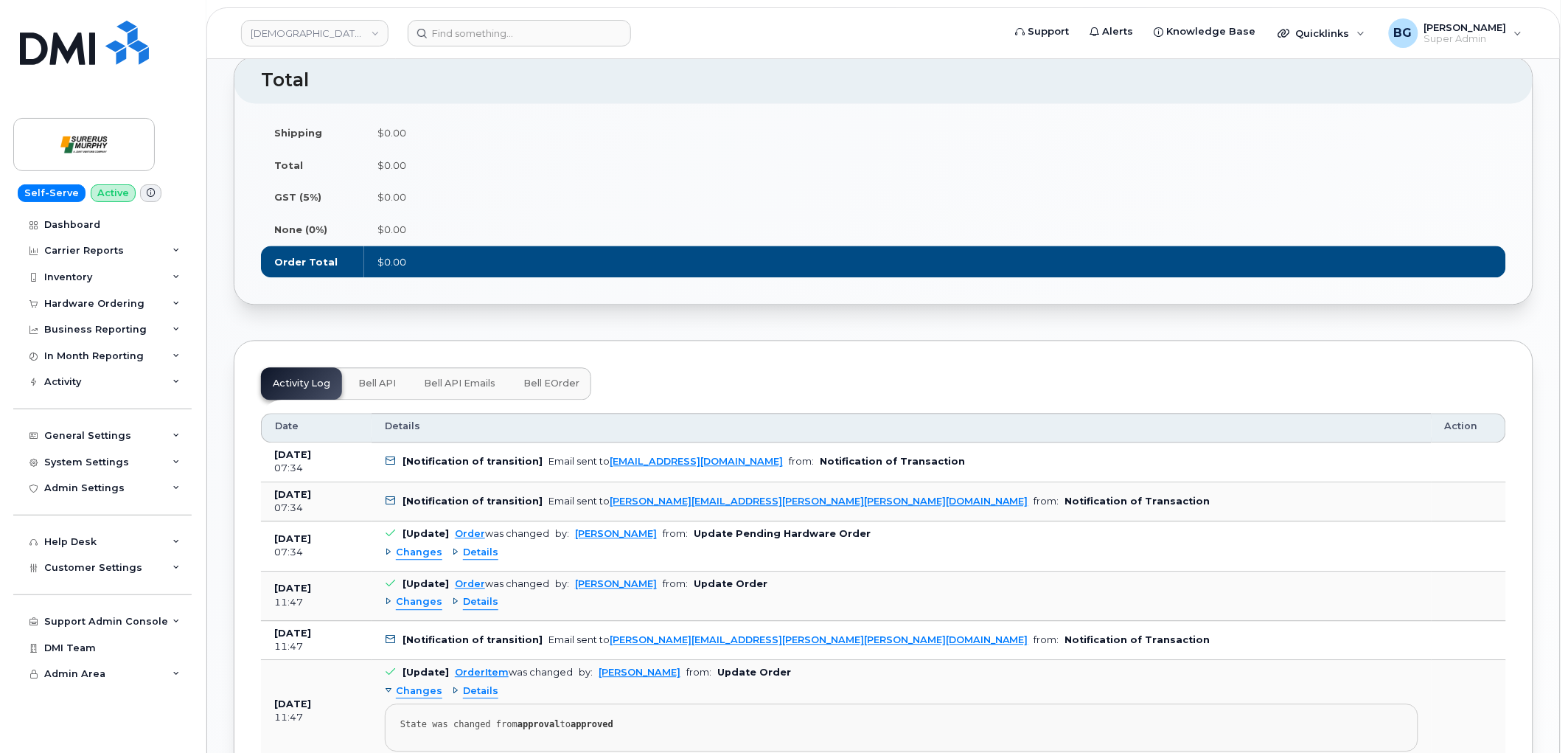
click at [555, 388] on span "Bell eOrder" at bounding box center [551, 384] width 56 height 12
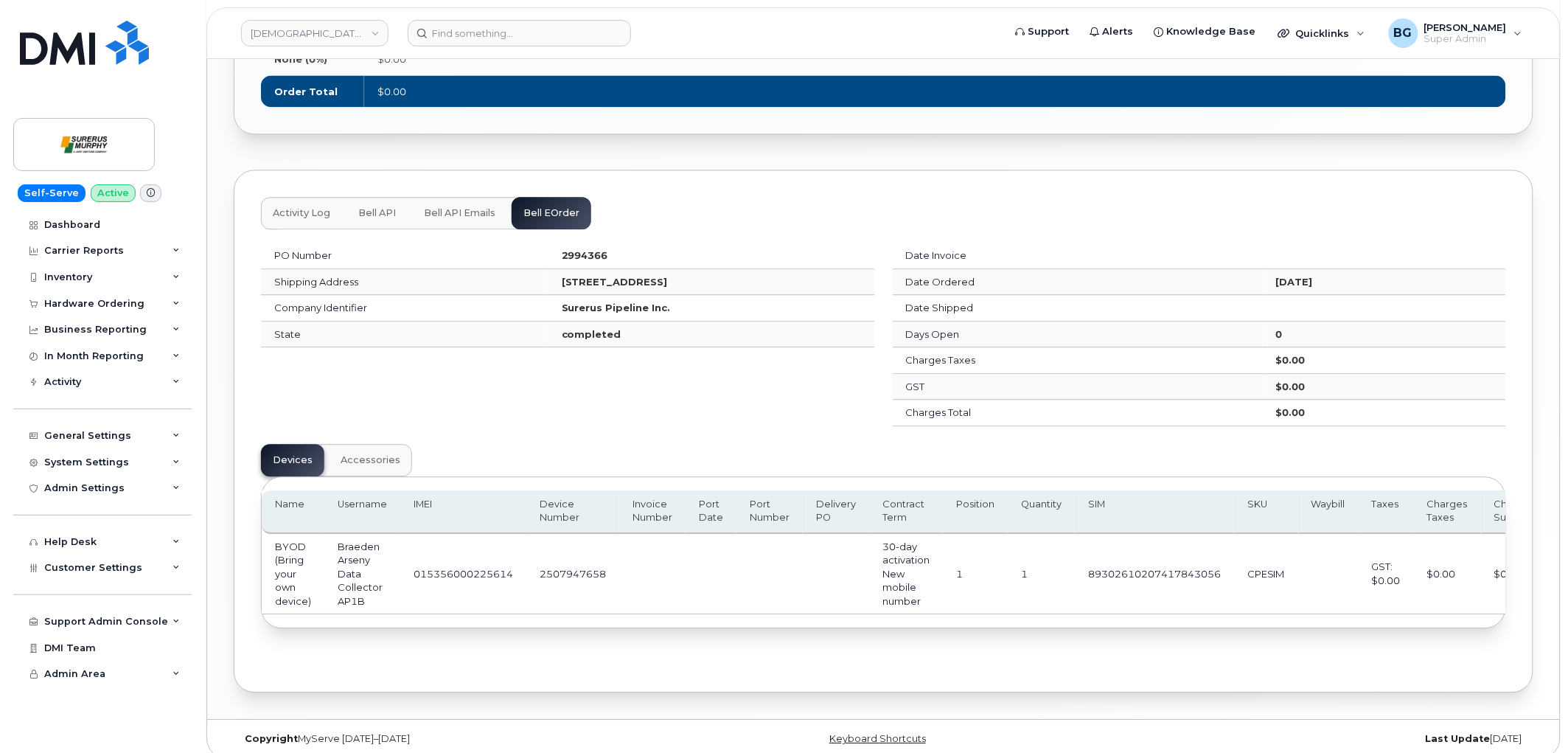
scroll to position [1173, 0]
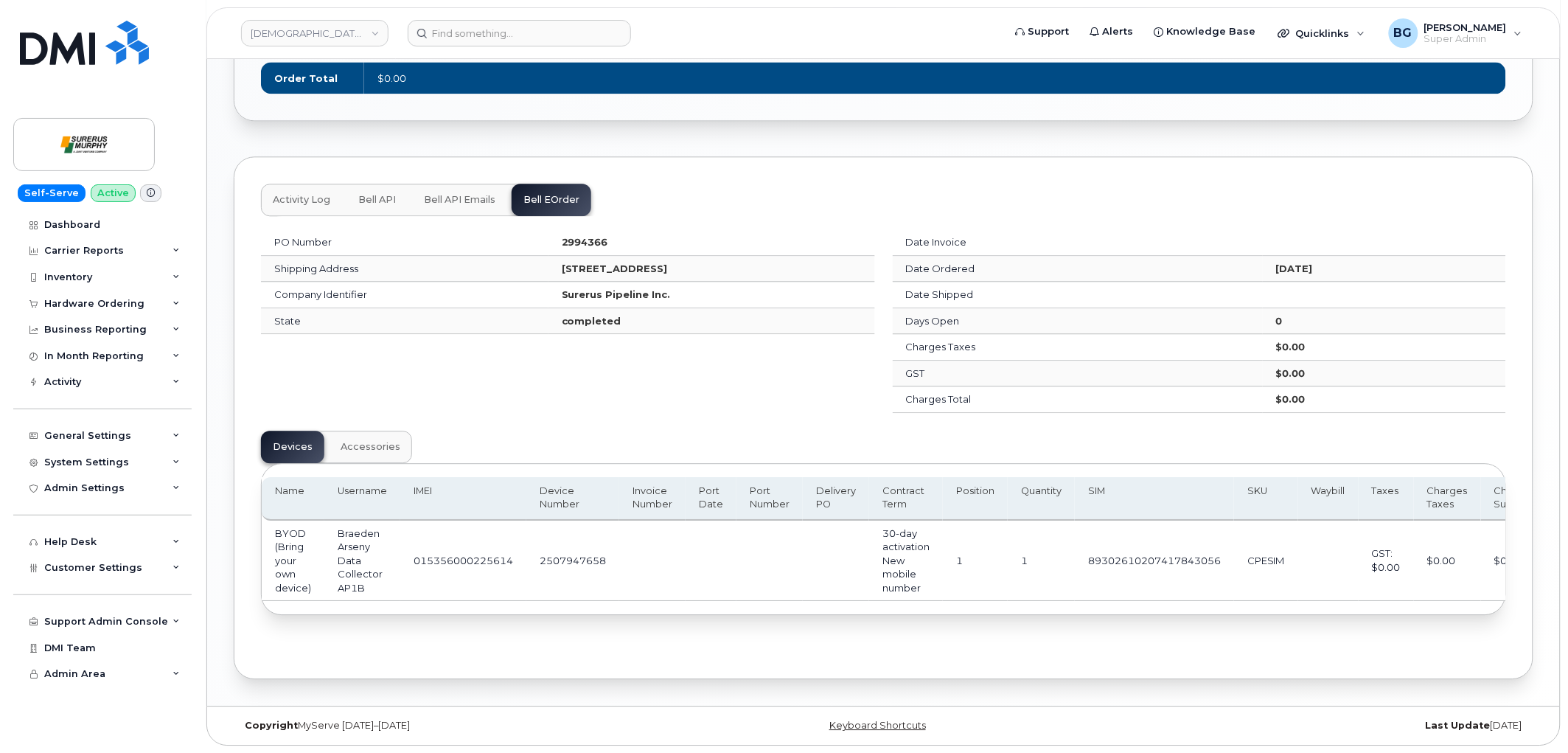
click at [458, 554] on td "015356000225614" at bounding box center [463, 561] width 126 height 81
copy td "015356000225614"
click at [574, 555] on td "2507947658" at bounding box center [573, 561] width 93 height 81
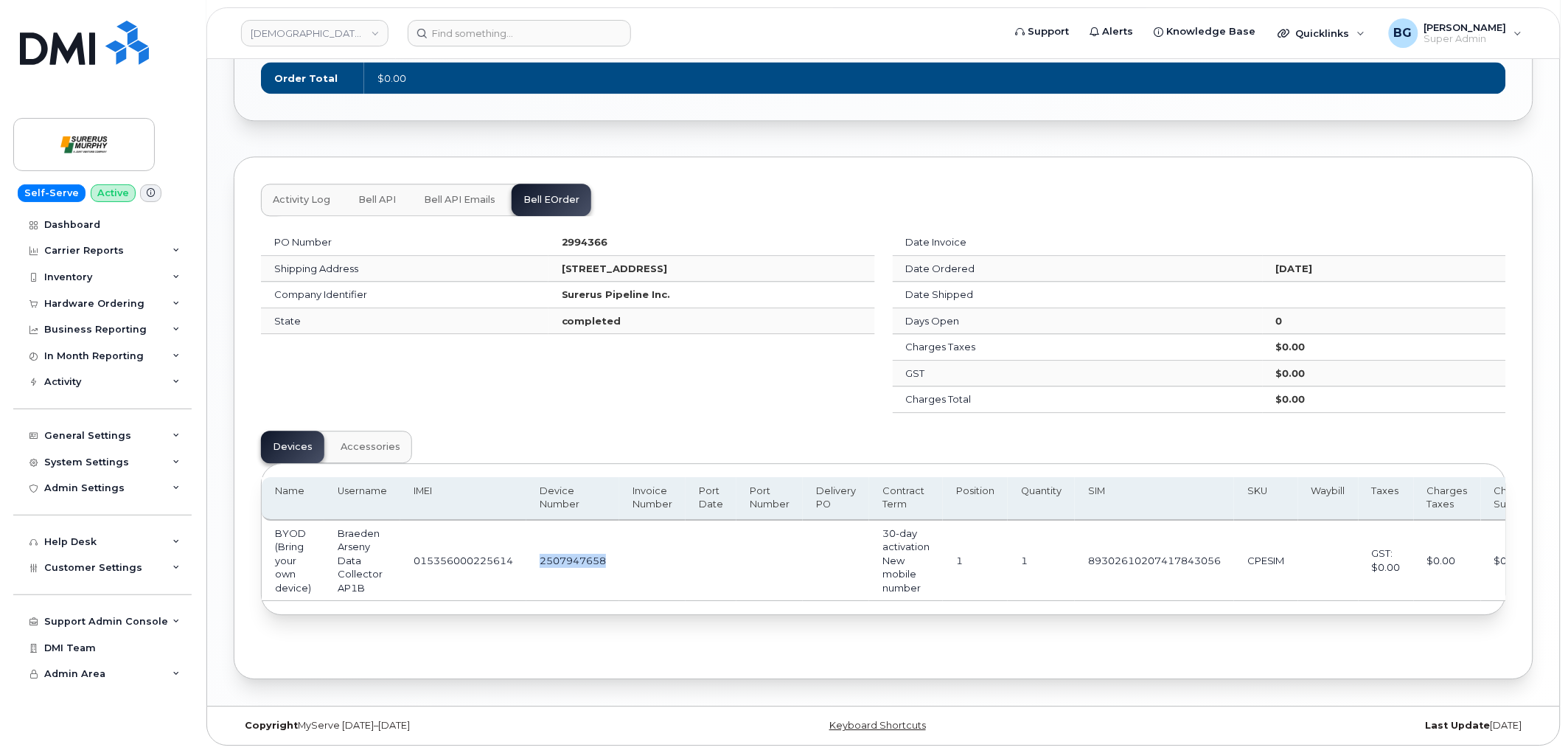
copy td "2507947658"
click at [1106, 556] on td "89302610207417843056" at bounding box center [1154, 561] width 159 height 81
copy td "89302610207417843056"
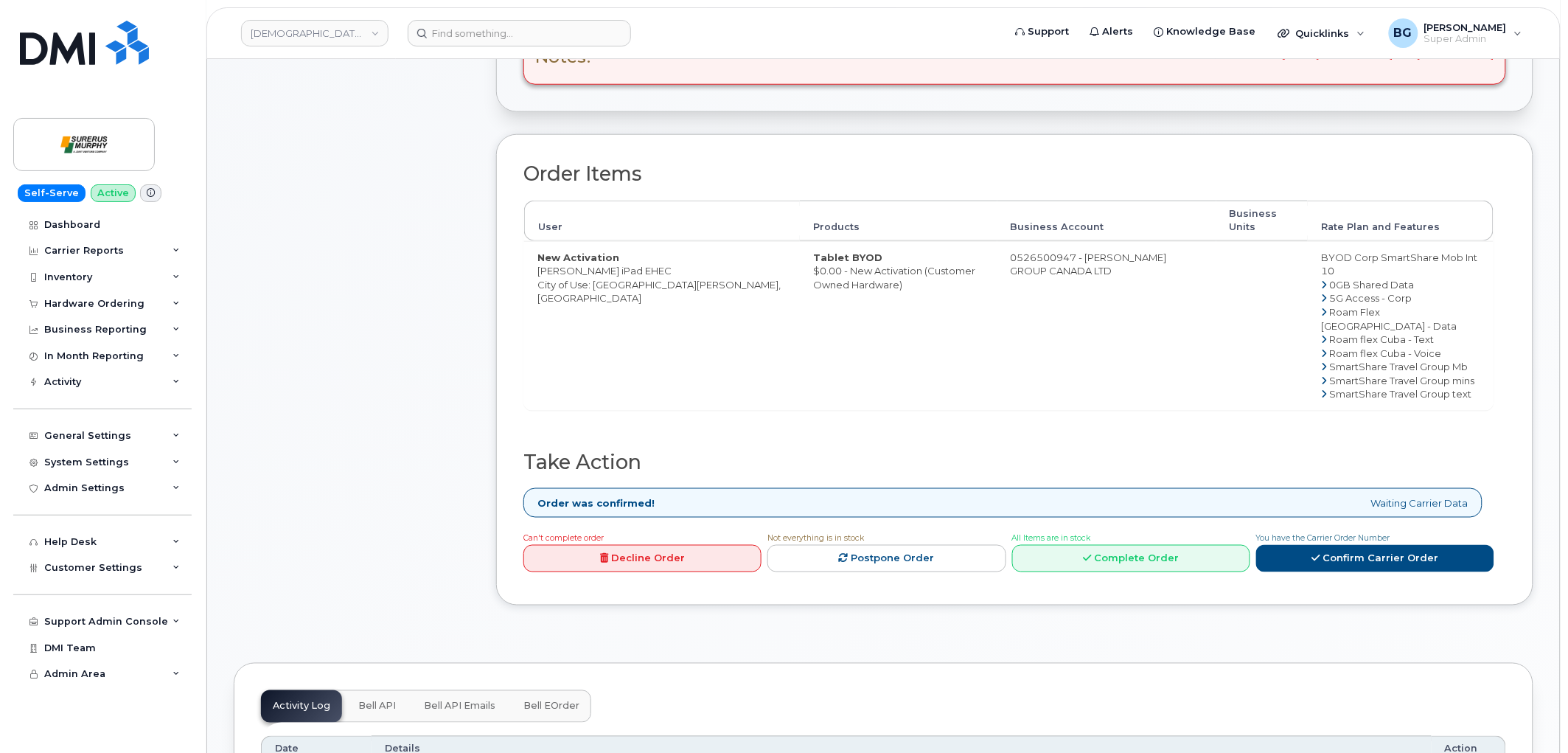
scroll to position [491, 0]
click at [1095, 564] on link "Complete Order" at bounding box center [1132, 557] width 238 height 28
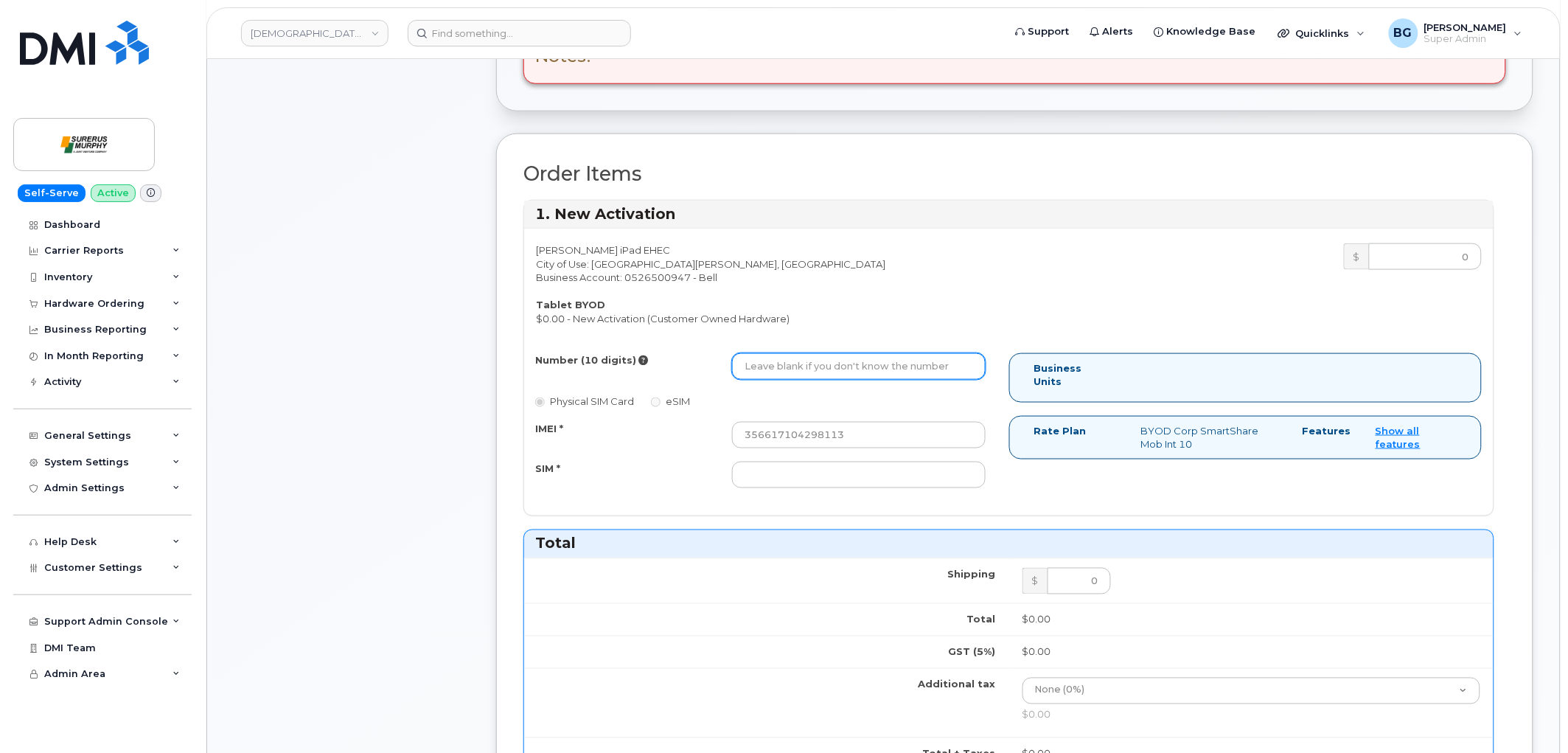
click at [780, 369] on input "Number (10 digits)" at bounding box center [859, 366] width 253 height 27
paste input "2502647819"
type input "2502647819"
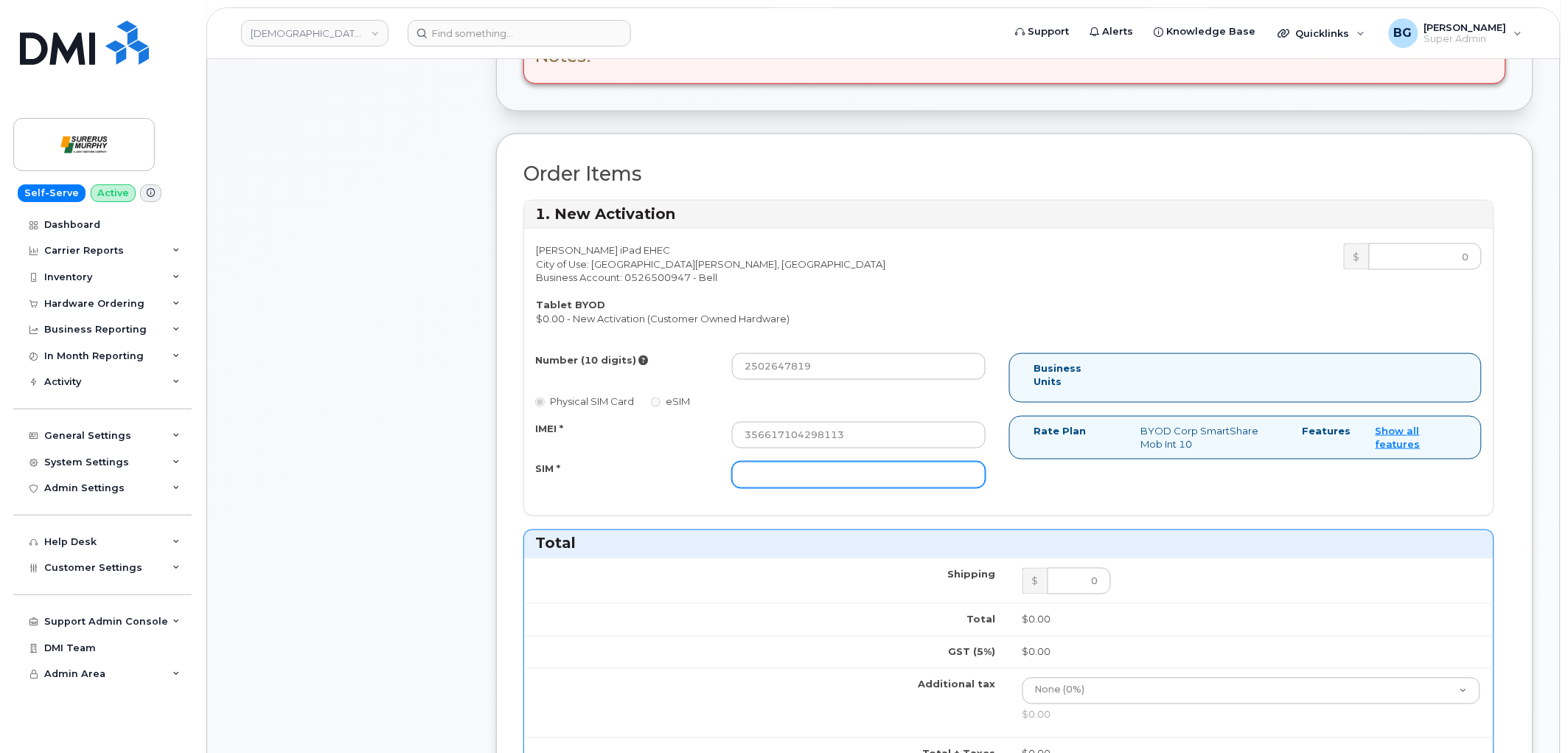
click at [793, 479] on input "SIM *" at bounding box center [859, 475] width 253 height 27
paste input "89302610207703816915"
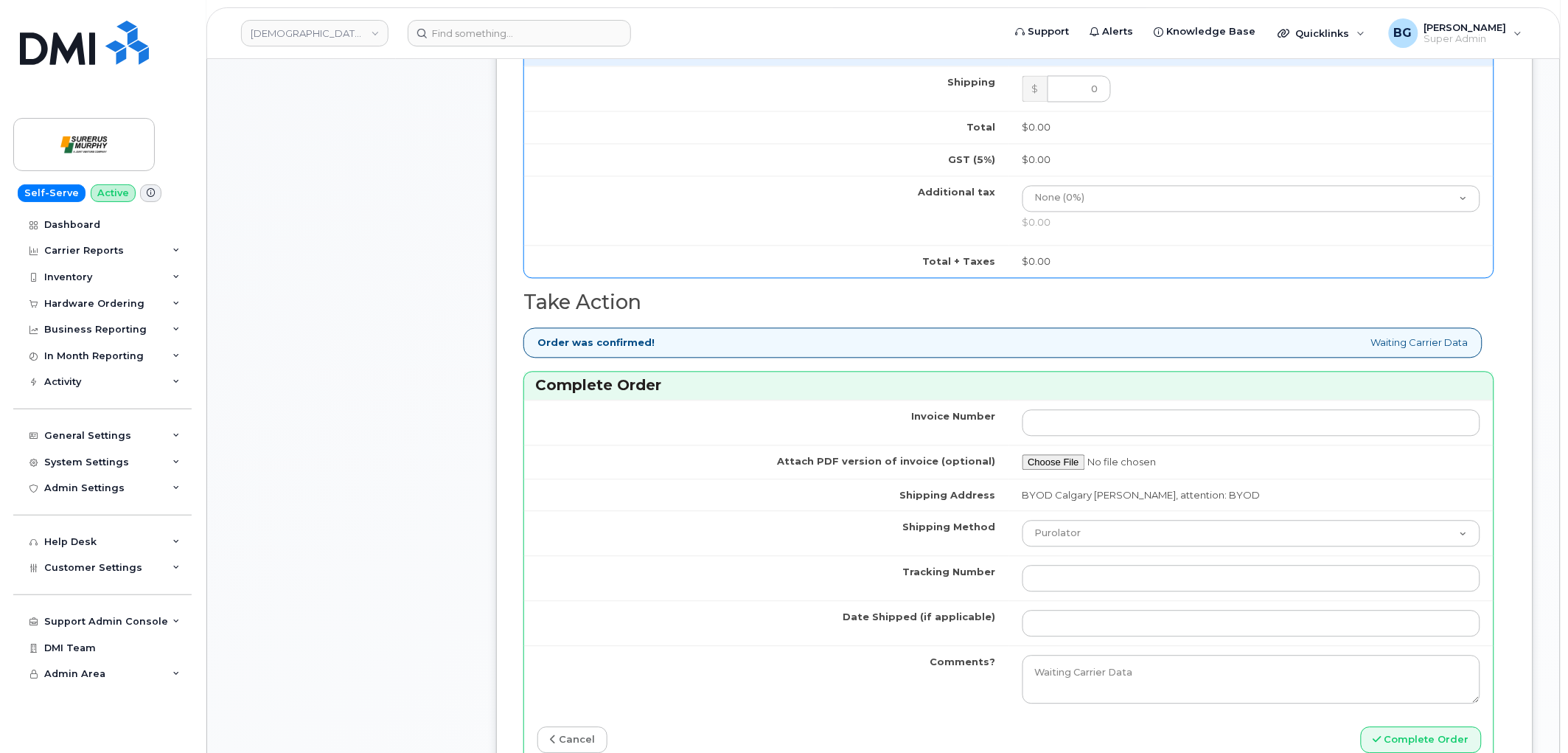
scroll to position [1092, 0]
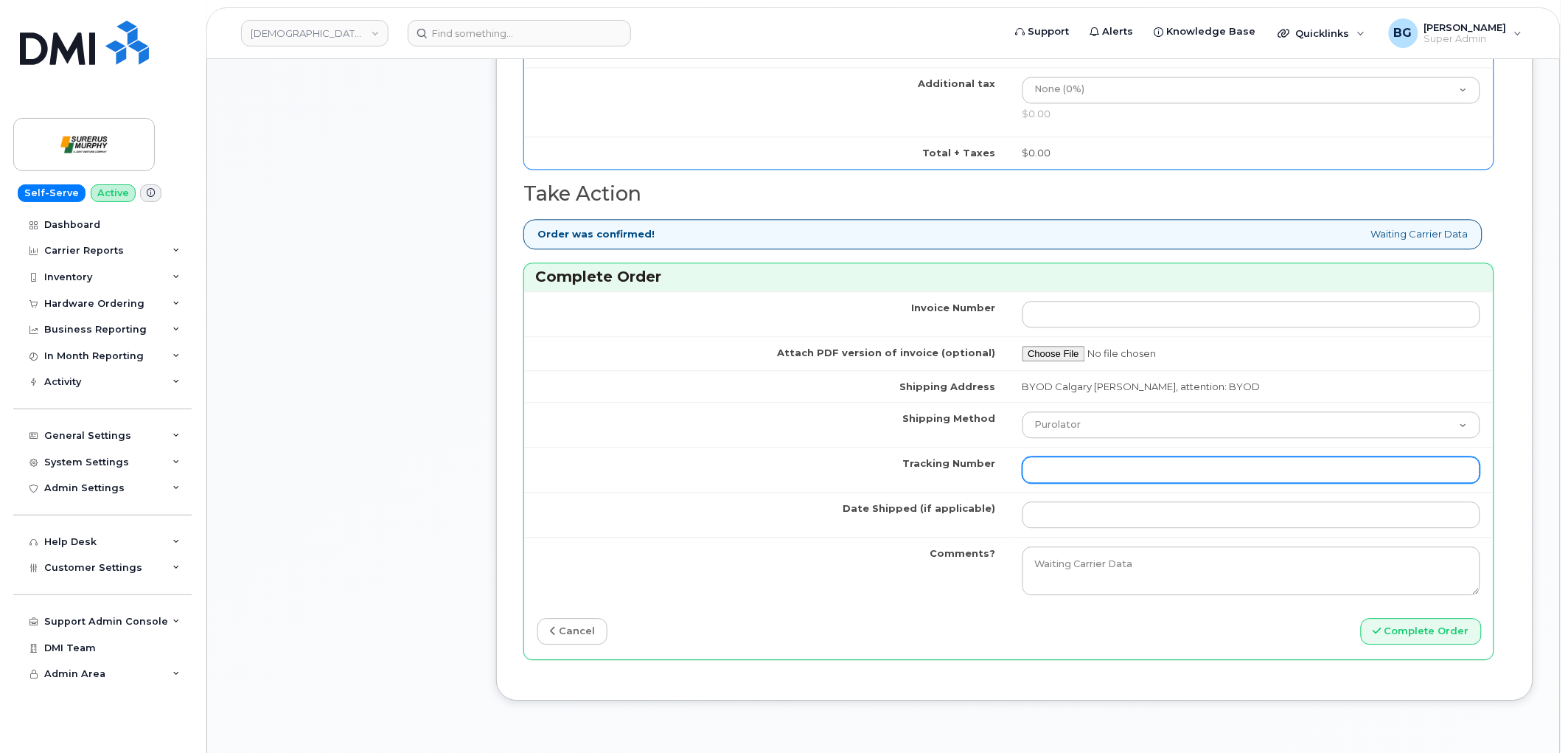
type input "89302610207703816915"
click at [1075, 475] on input "Tracking Number" at bounding box center [1252, 470] width 458 height 27
type input "n/a"
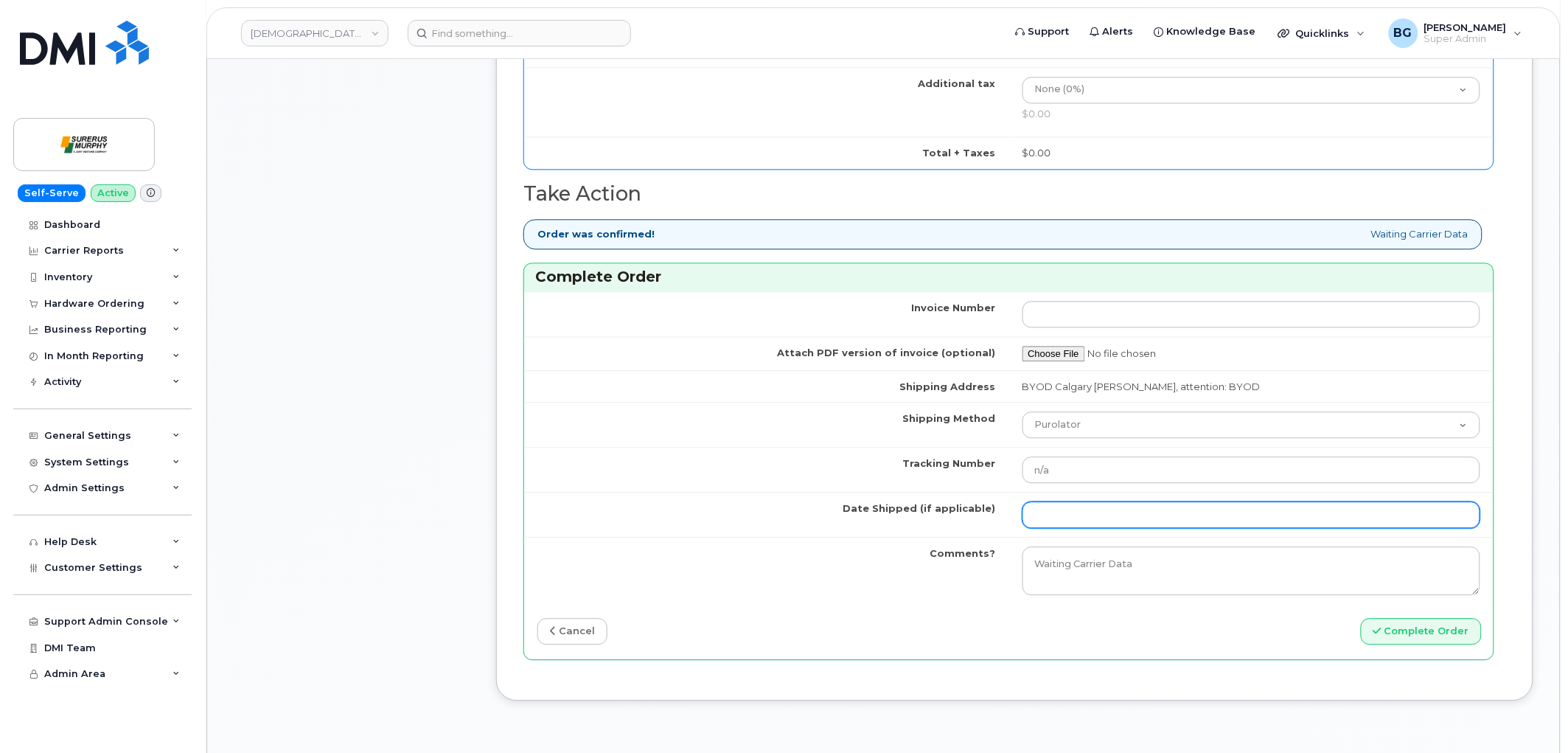
click at [1087, 503] on input "Date Shipped (if applicable)" at bounding box center [1252, 515] width 458 height 27
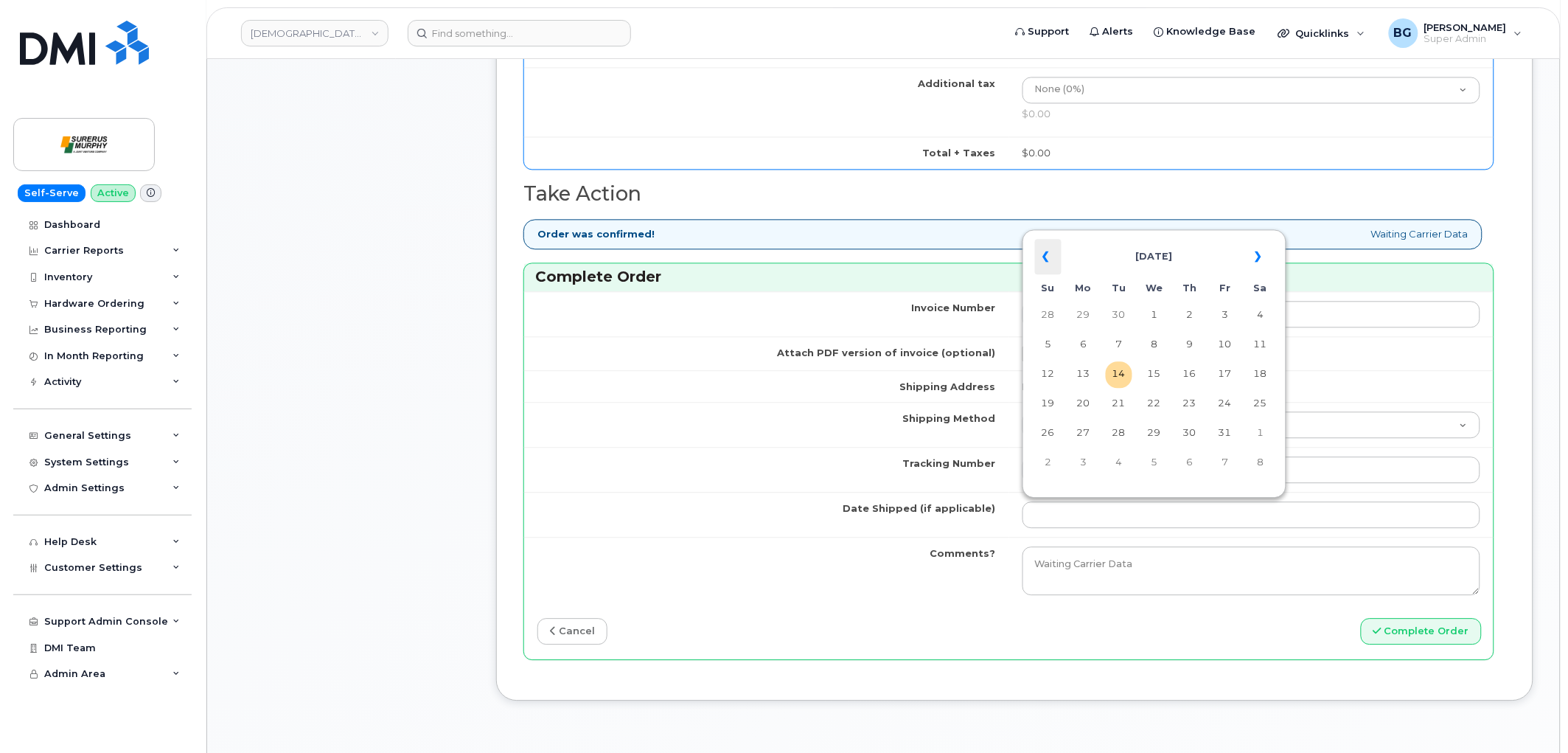
click at [1047, 252] on th "«" at bounding box center [1049, 257] width 27 height 36
click at [1085, 372] on td "14" at bounding box center [1083, 375] width 27 height 27
type input "2025-07-14"
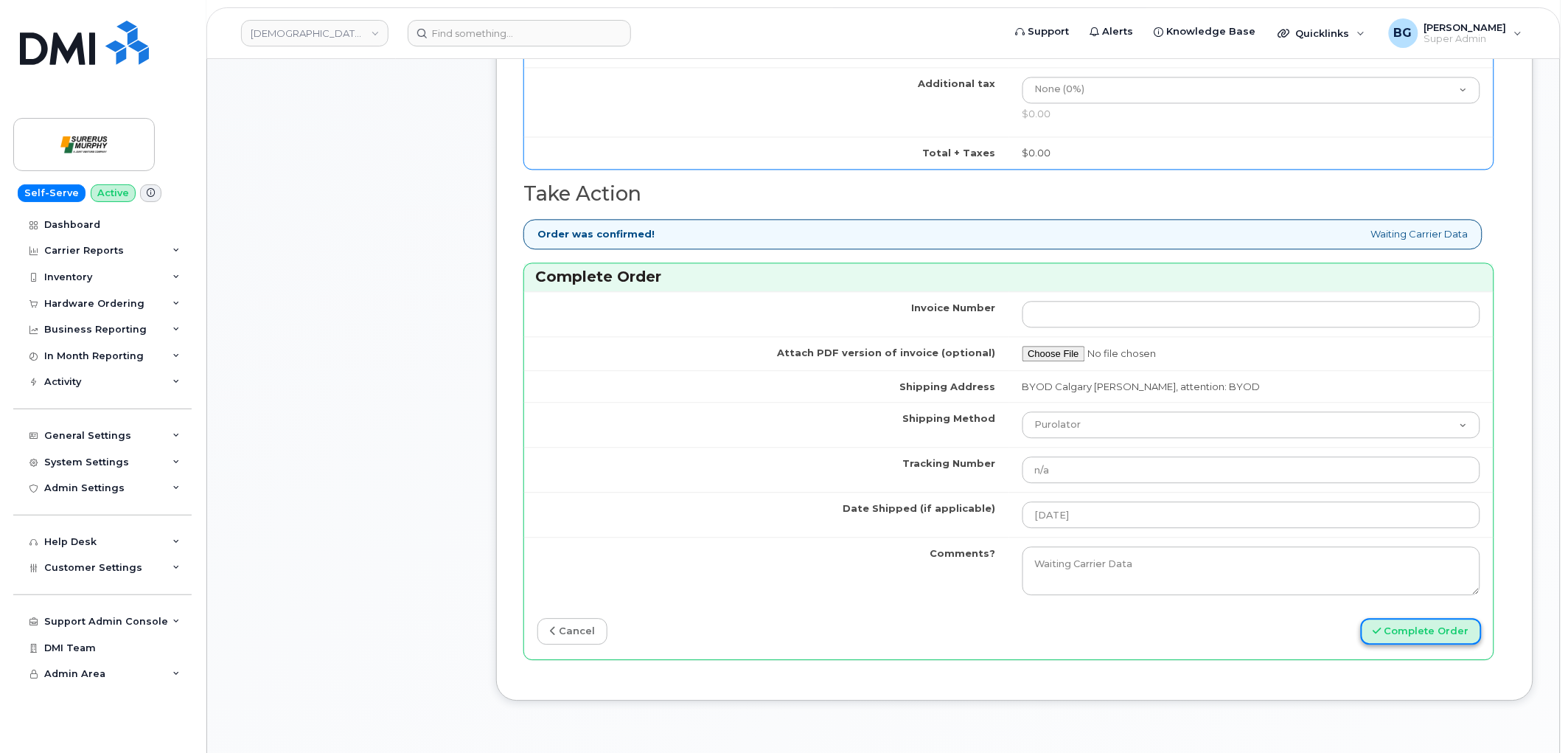
click at [1404, 634] on button "Complete Order" at bounding box center [1421, 631] width 121 height 28
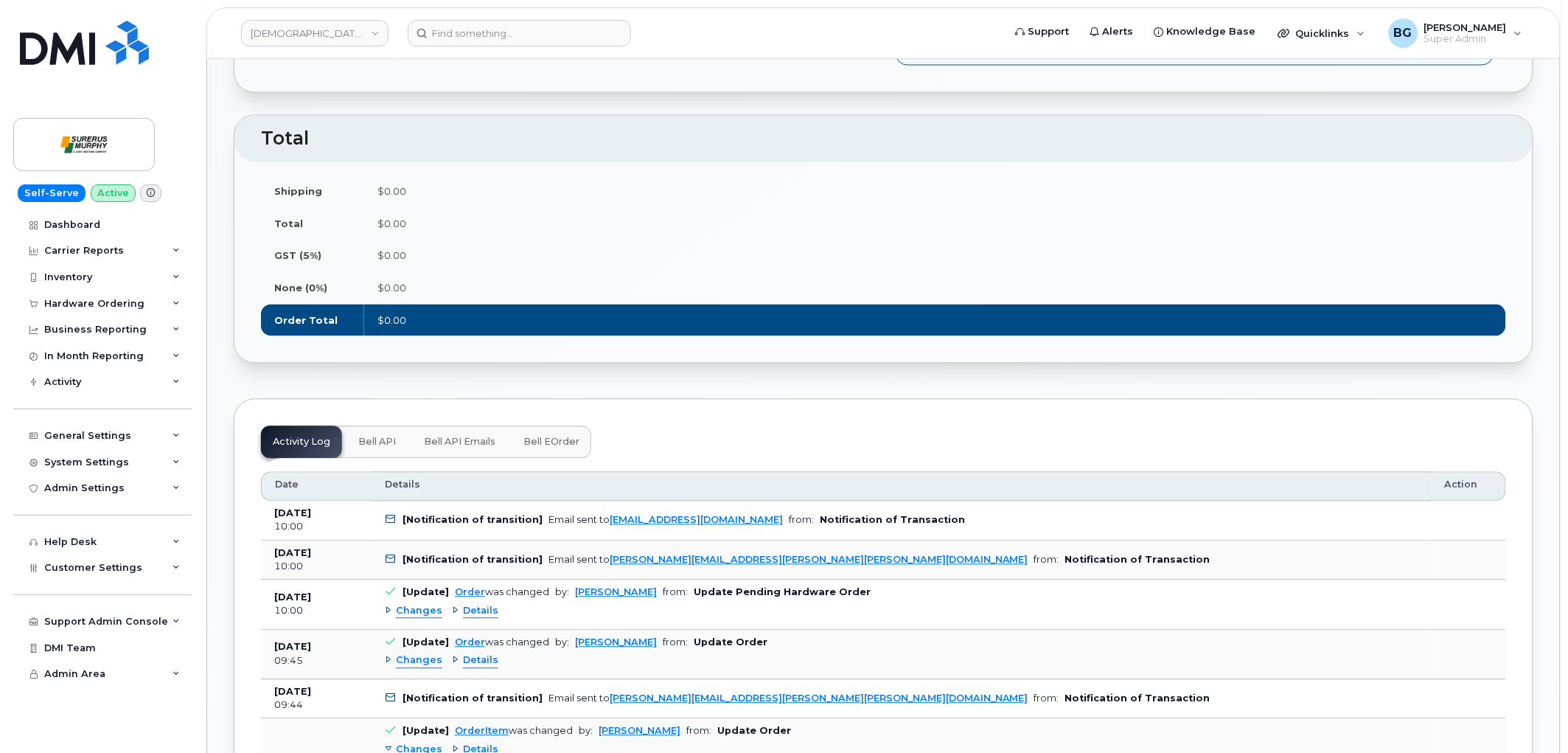
scroll to position [927, 0]
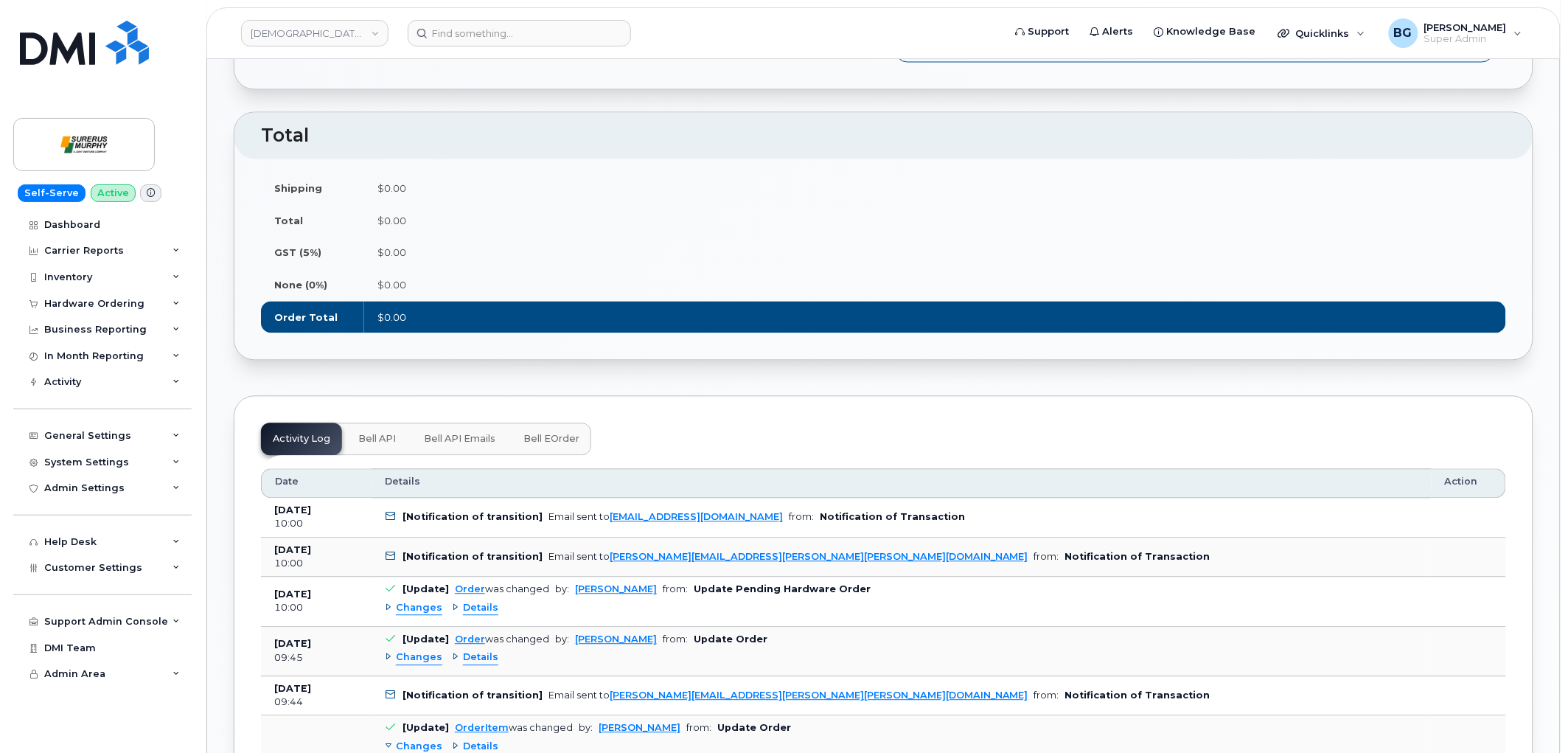
click at [553, 444] on span "Bell eOrder" at bounding box center [551, 439] width 56 height 12
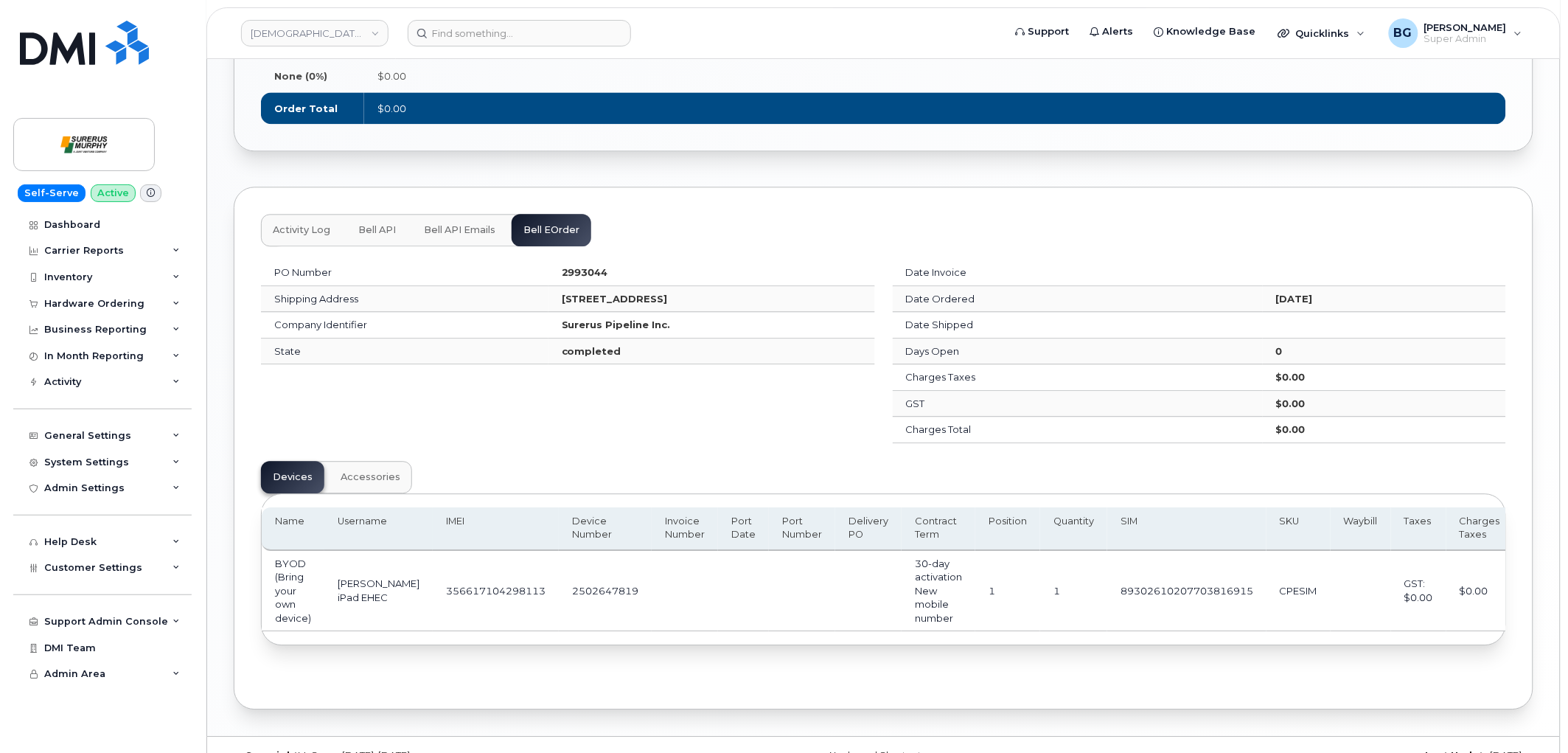
scroll to position [1147, 0]
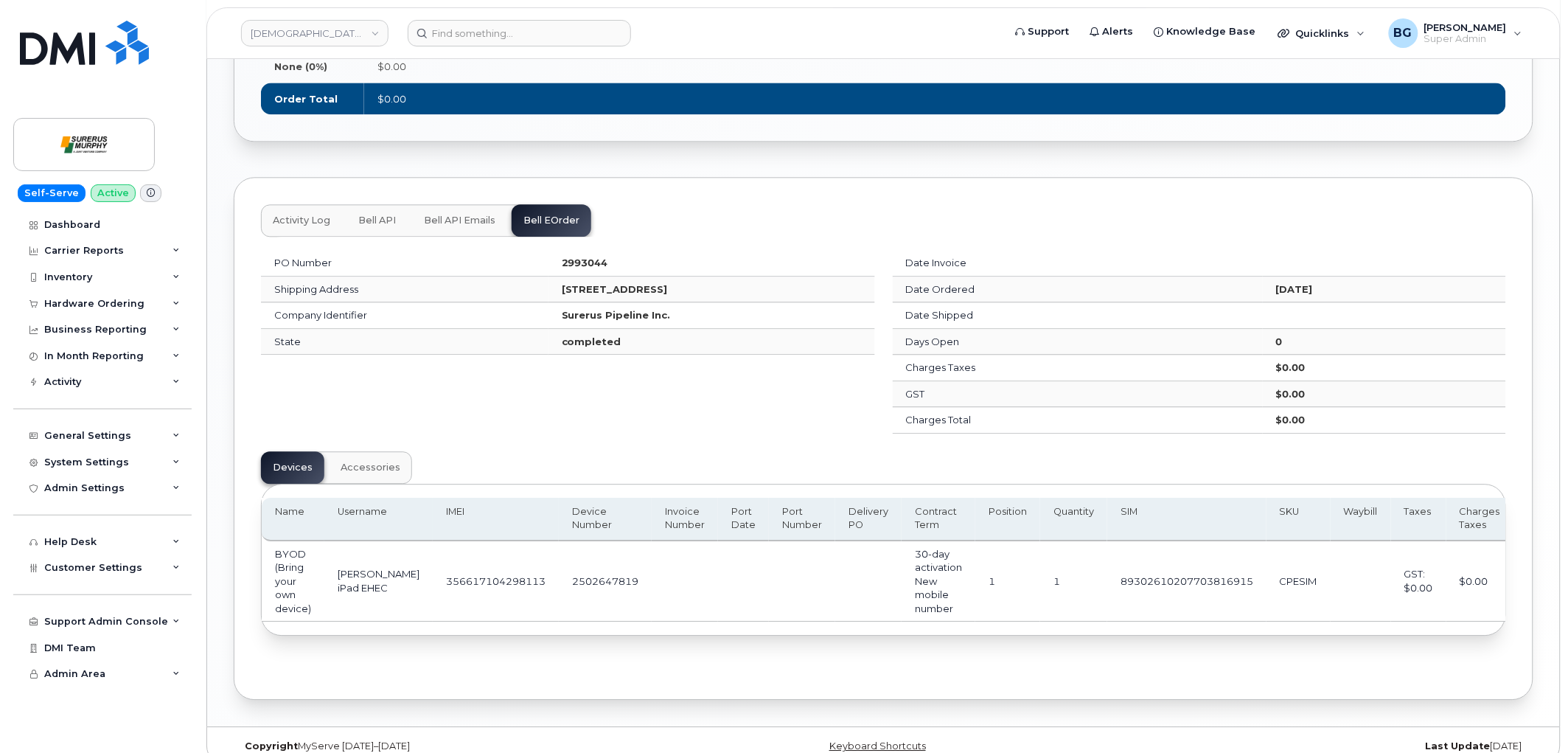
click at [576, 576] on td "2502647819" at bounding box center [605, 582] width 93 height 81
copy td "2502647819"
click at [1121, 586] on td "89302610207703816915" at bounding box center [1187, 582] width 159 height 81
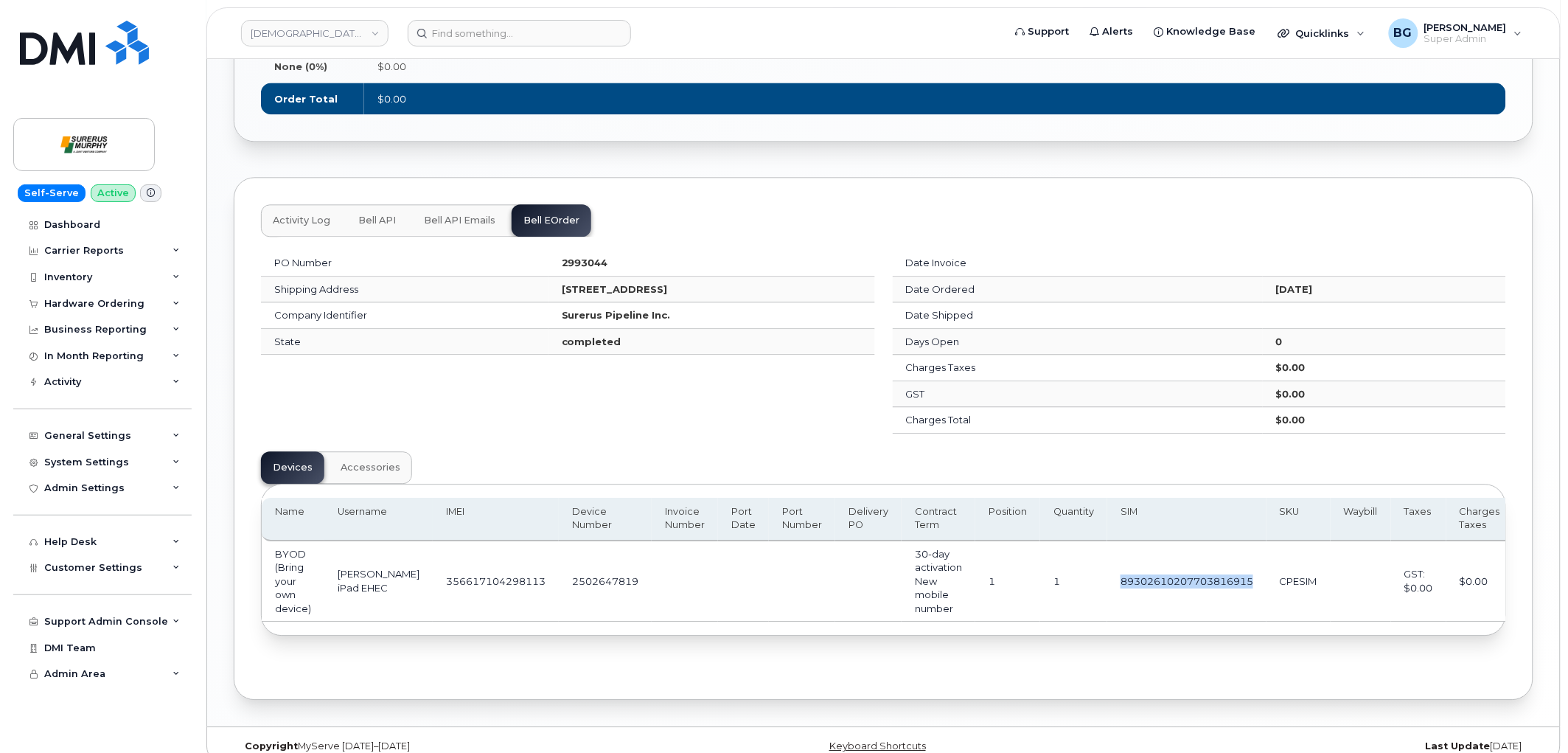
copy td "89302610207703816915"
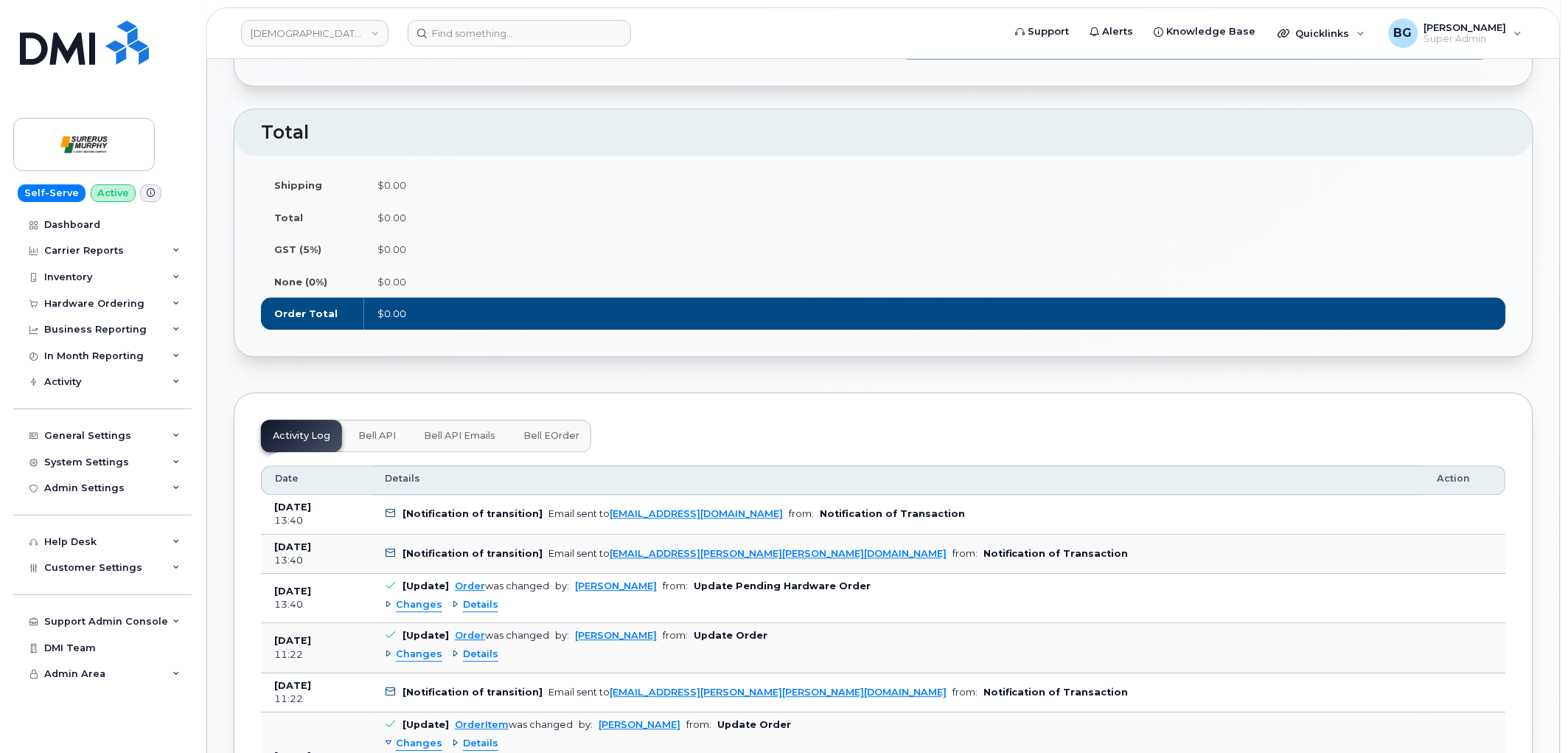
scroll to position [1037, 0]
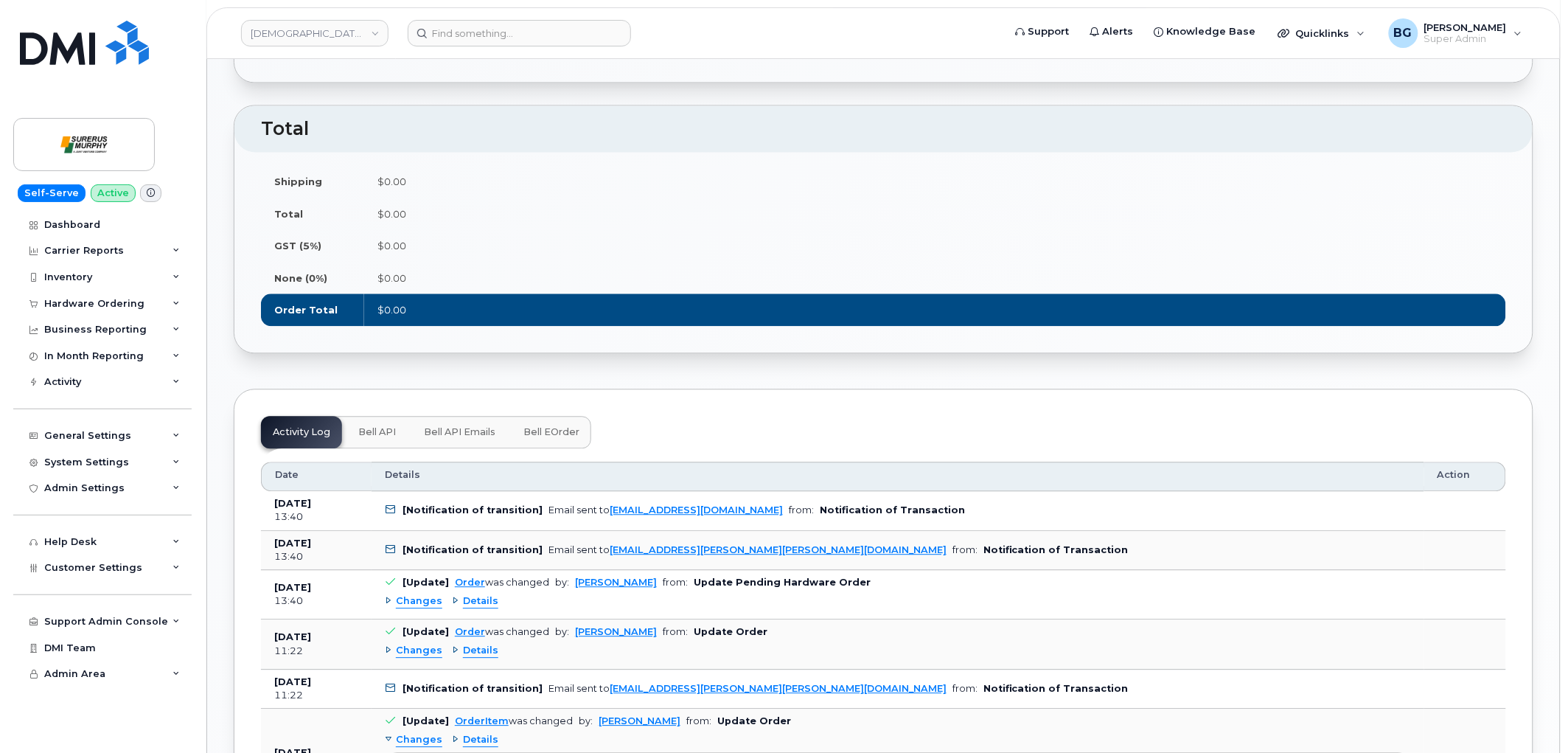
click at [533, 432] on span "Bell eOrder" at bounding box center [551, 432] width 56 height 12
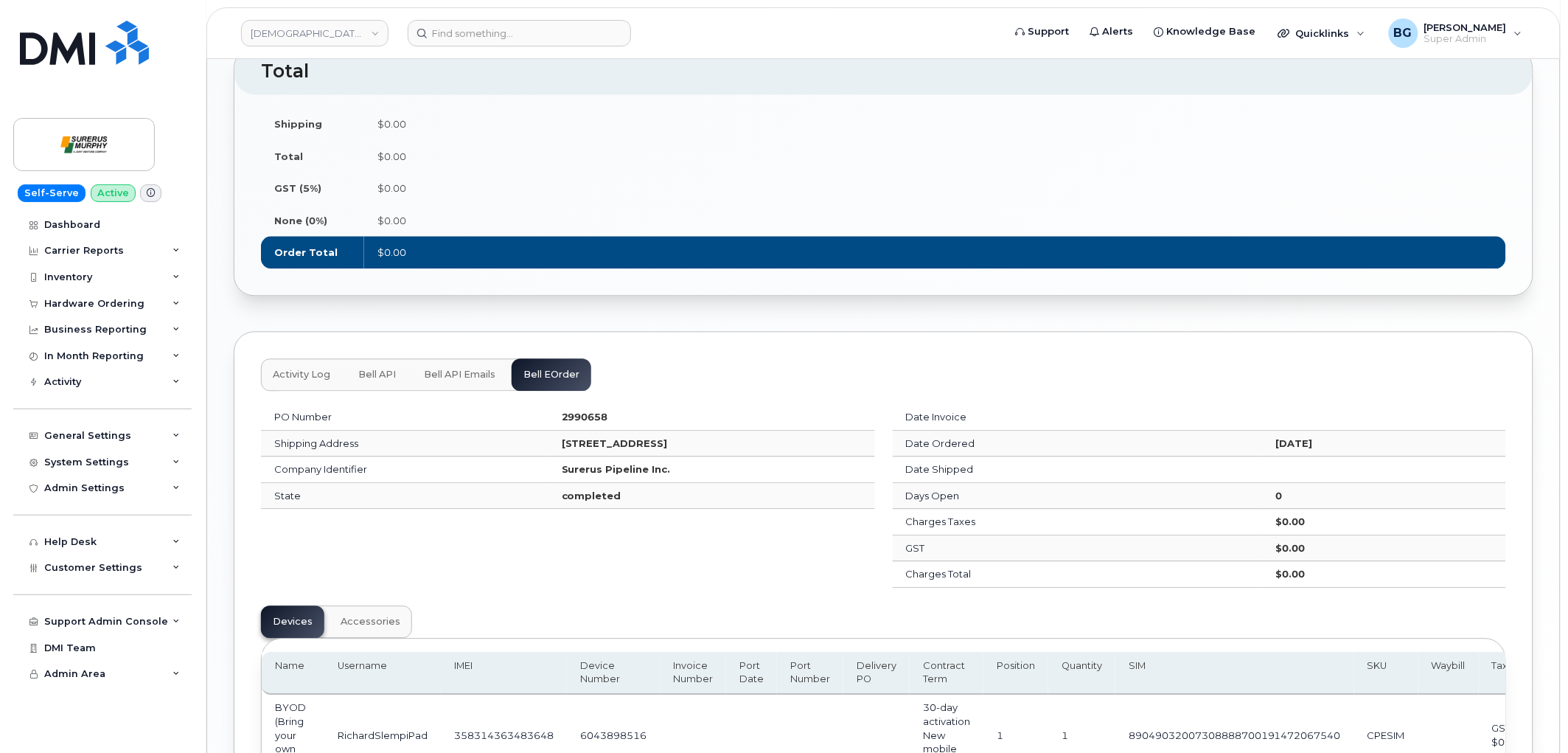
scroll to position [1276, 0]
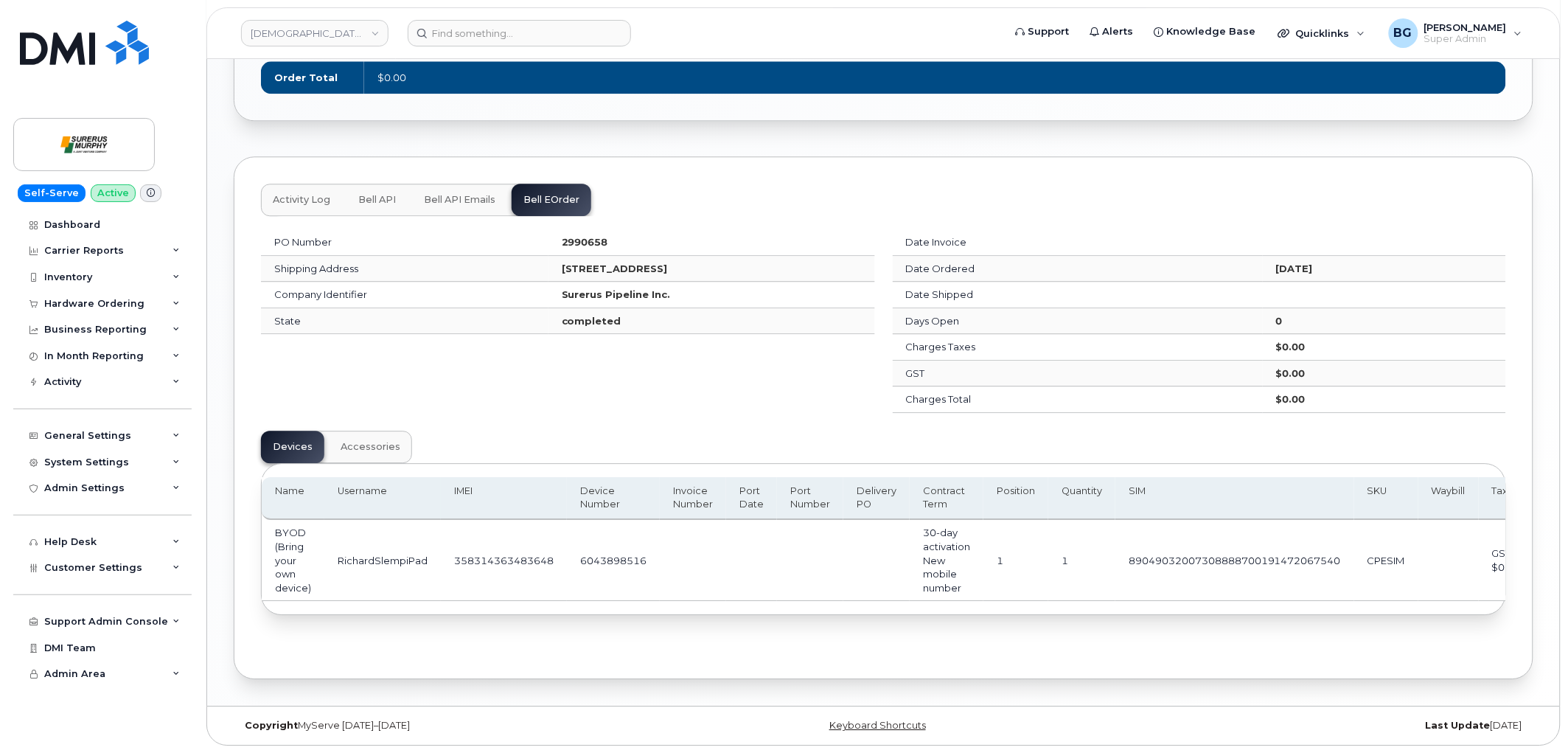
click at [613, 564] on td "6043898516" at bounding box center [613, 560] width 93 height 81
copy td "6043898516"
click at [1176, 555] on td "89049032007308888700191472067540" at bounding box center [1234, 560] width 239 height 81
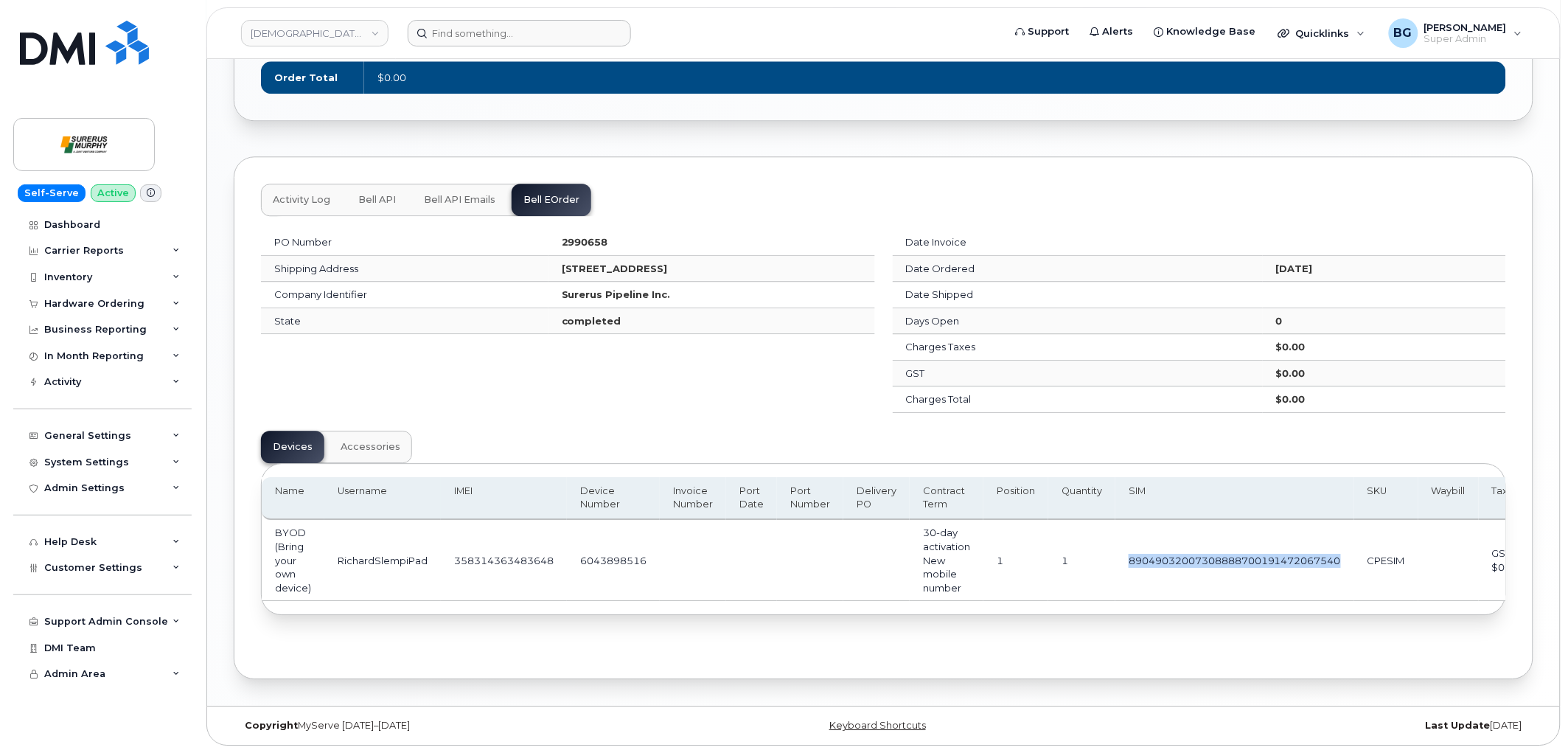
copy td "89049032007308888700191472067540"
click at [586, 549] on td "6043898516" at bounding box center [613, 560] width 93 height 81
copy td "6043898516"
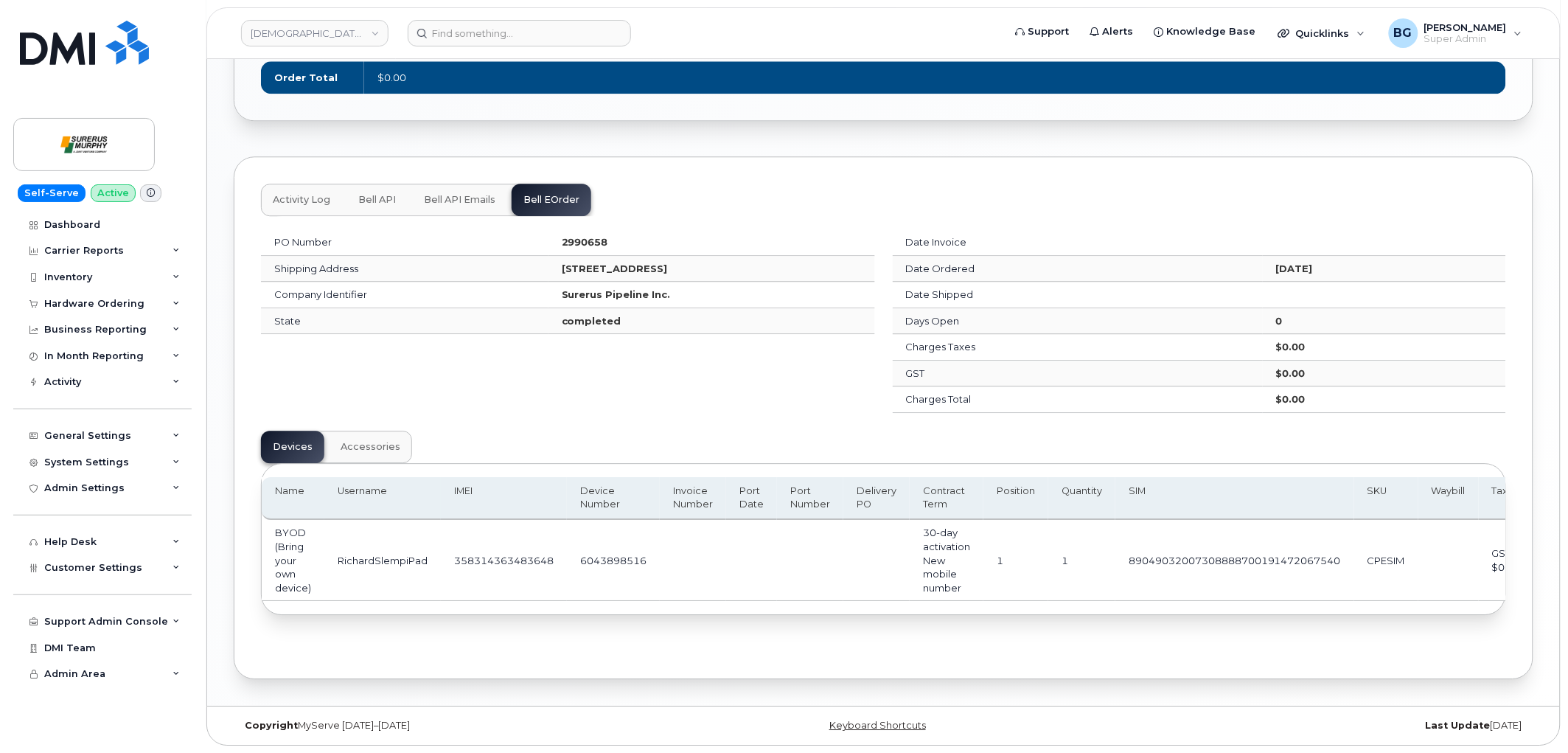
click at [1147, 554] on td "89049032007308888700191472067540" at bounding box center [1234, 560] width 239 height 81
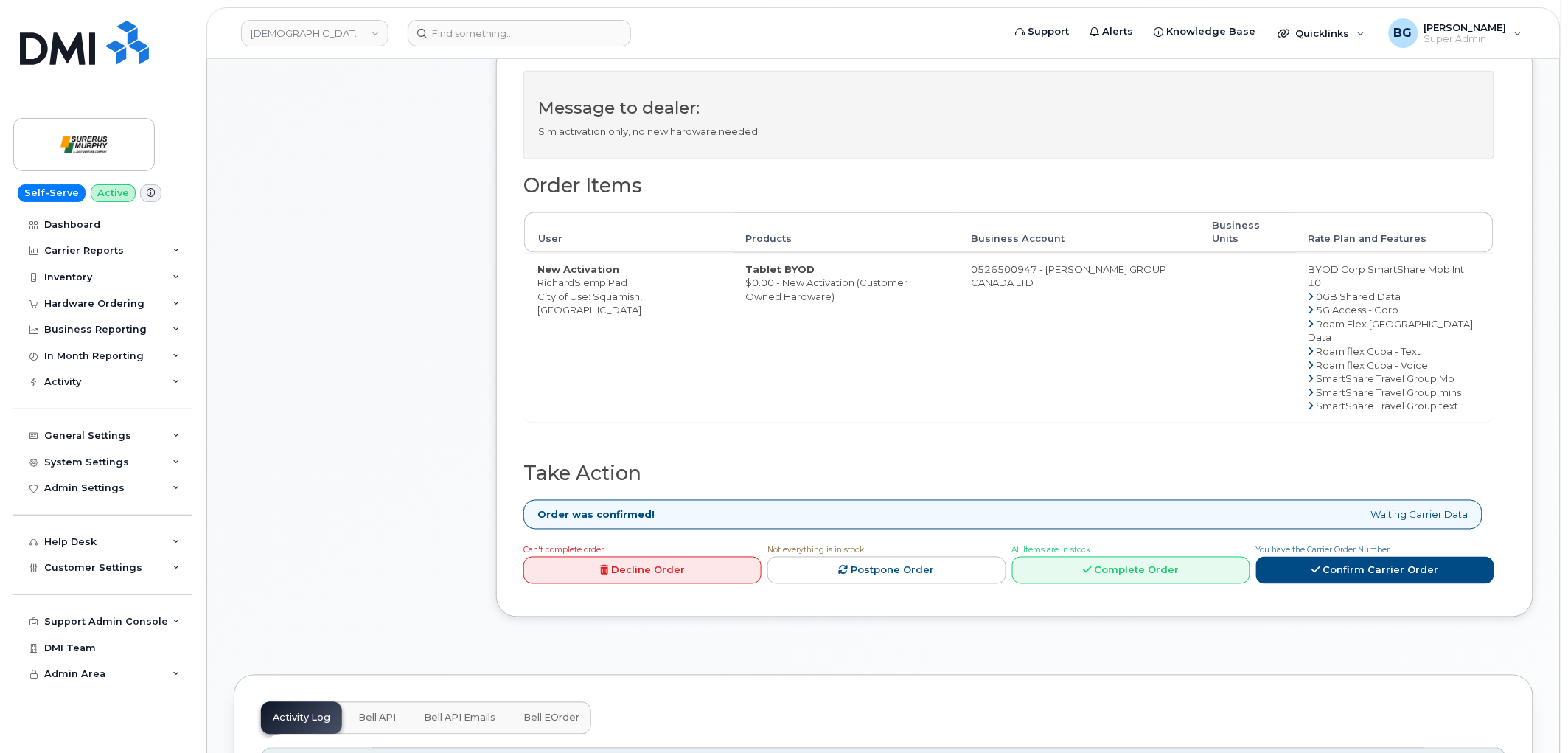
scroll to position [600, 0]
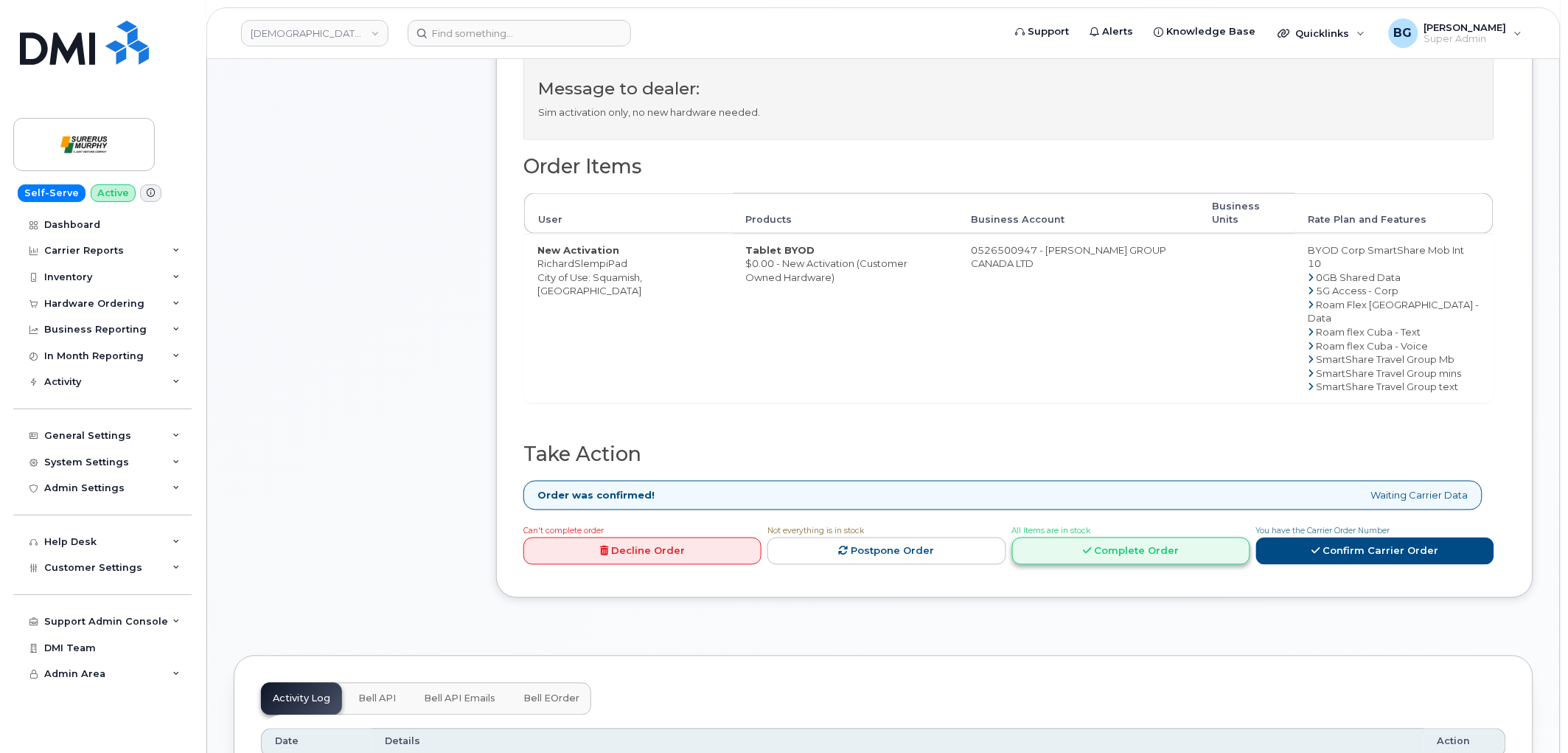
click at [1122, 558] on link "Complete Order" at bounding box center [1132, 551] width 238 height 28
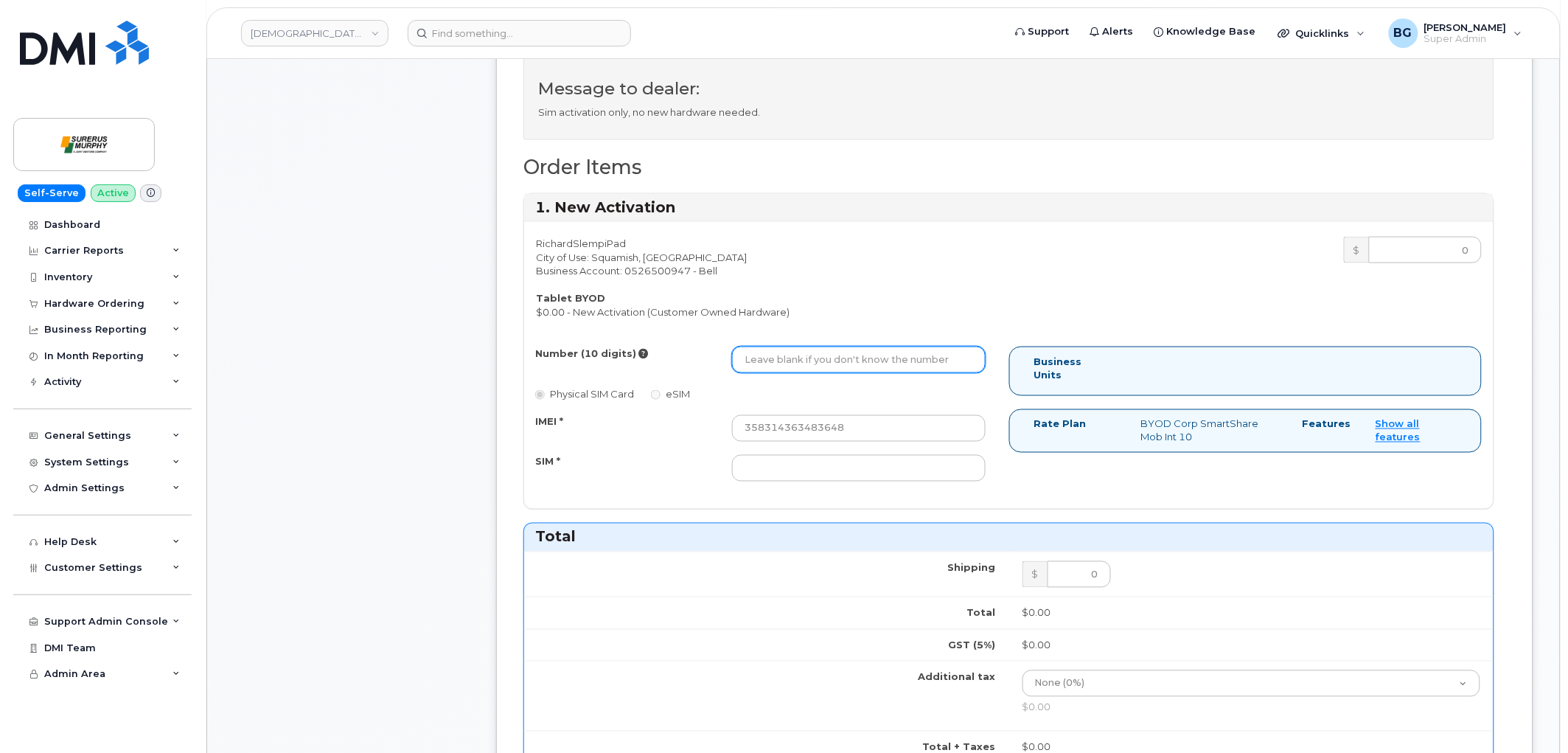
click at [784, 364] on input "Number (10 digits)" at bounding box center [859, 360] width 253 height 27
paste input "6043898516"
type input "6043898516"
click at [830, 474] on input "SIM *" at bounding box center [859, 468] width 253 height 27
paste input "89049032007308888700191472067540"
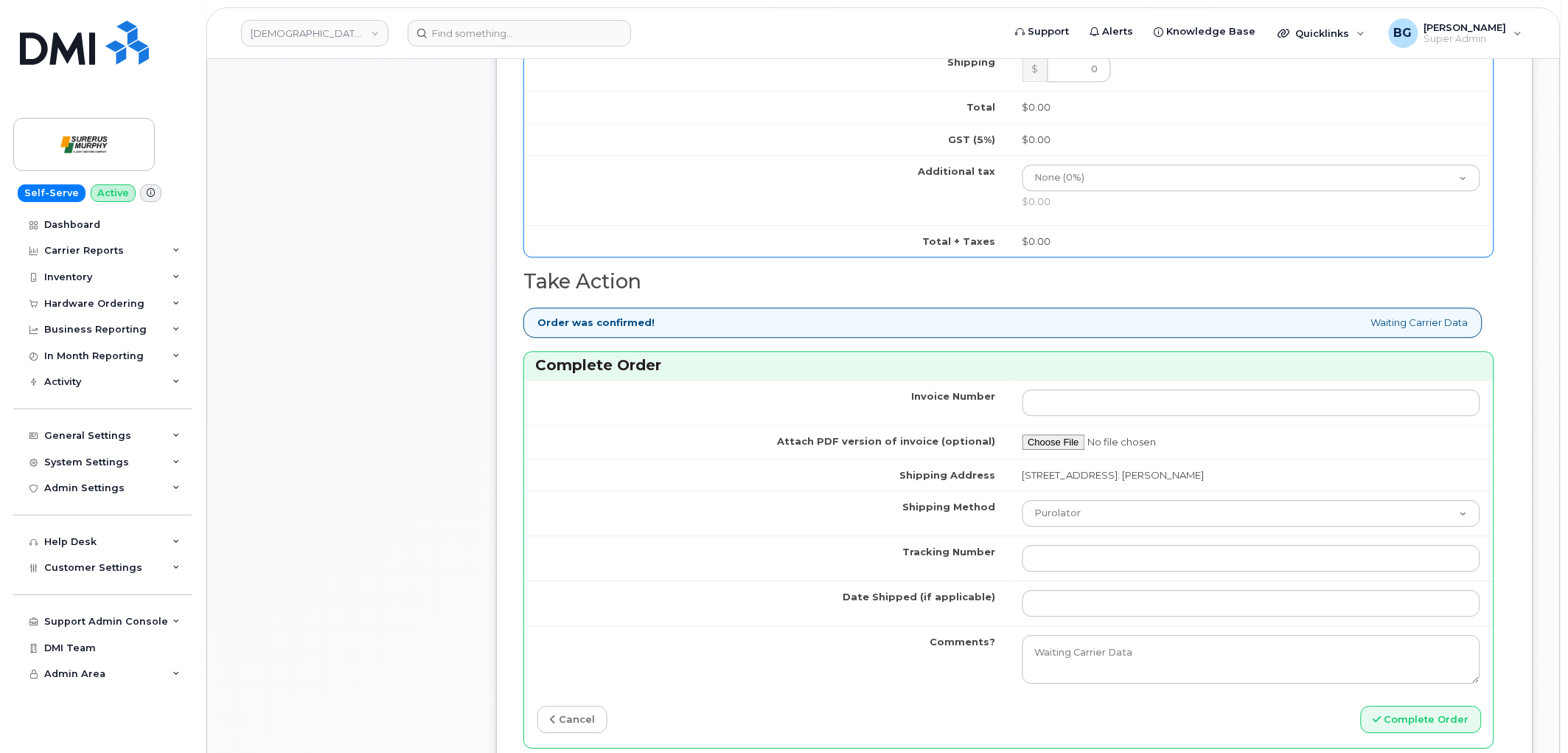
scroll to position [1202, 0]
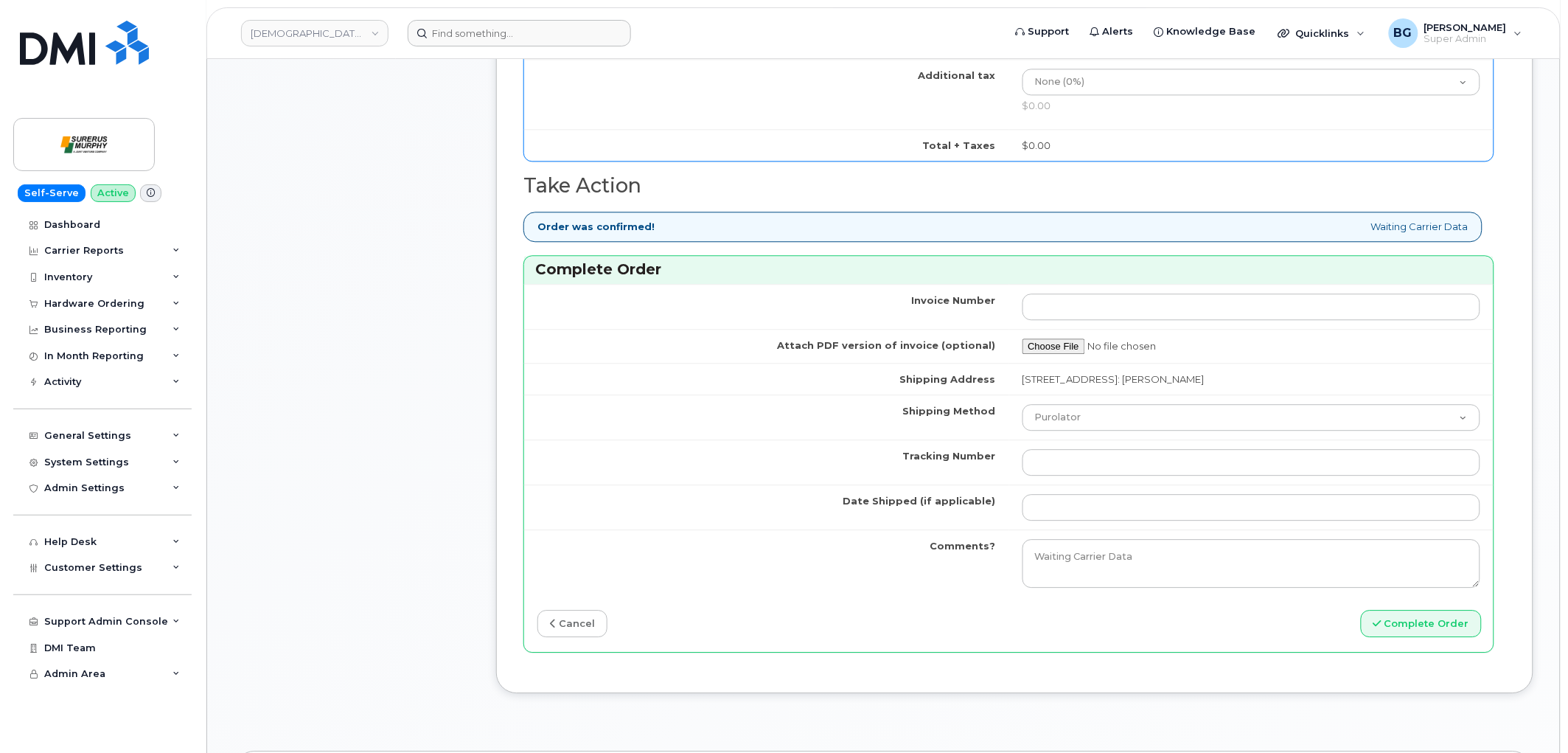
type input "89049032007308888700191472067540"
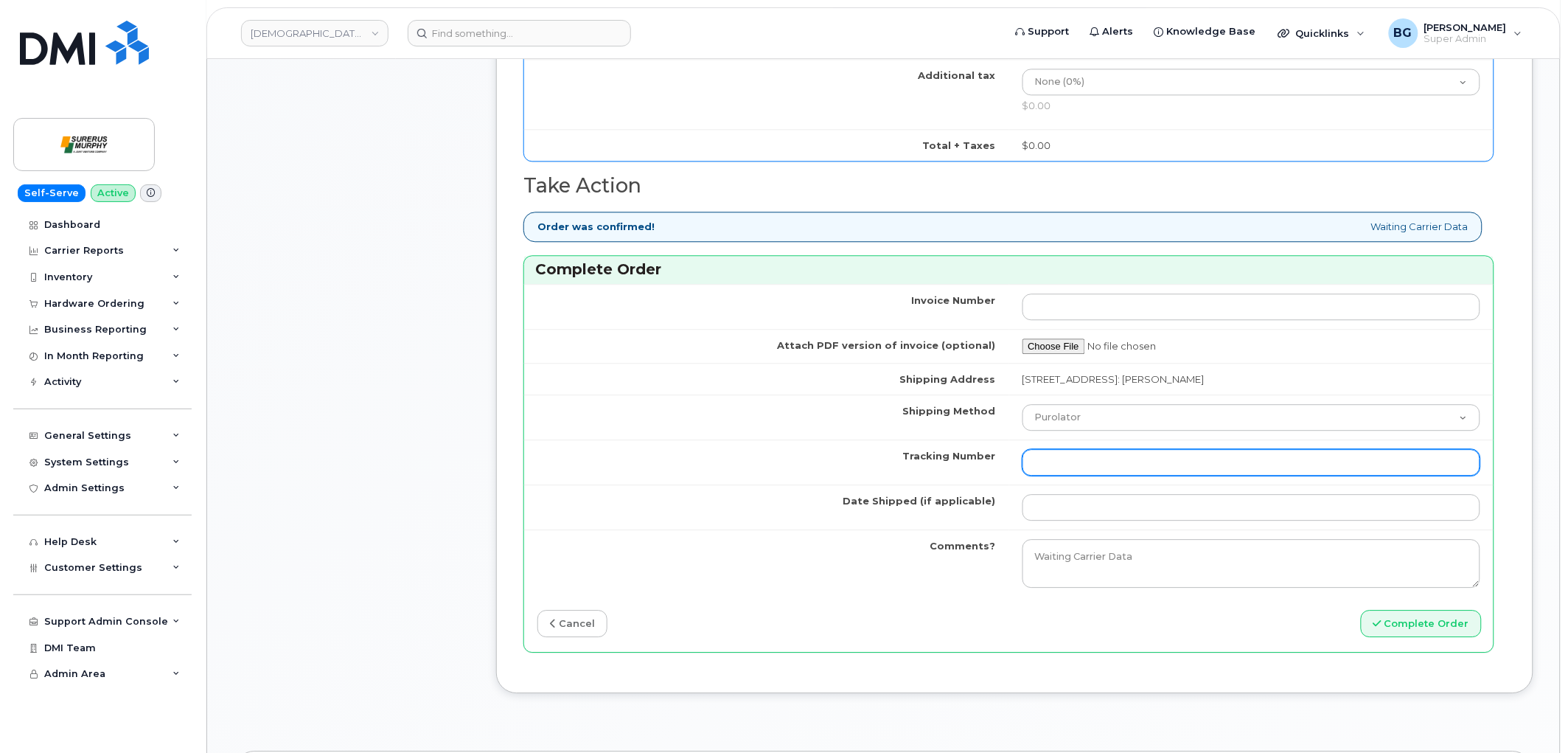
click at [1139, 468] on input "Tracking Number" at bounding box center [1252, 463] width 458 height 27
type input "n/a"
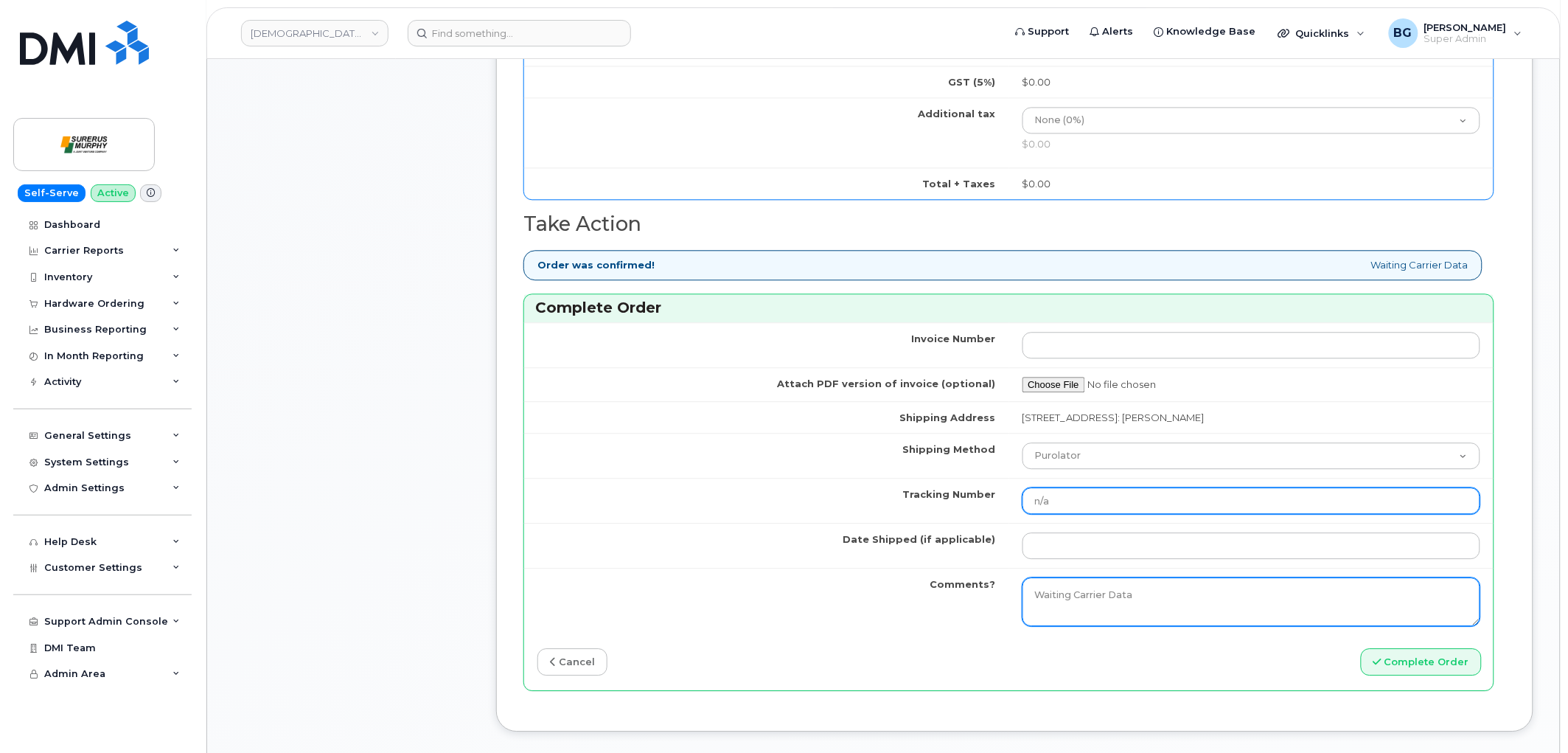
scroll to position [1256, 0]
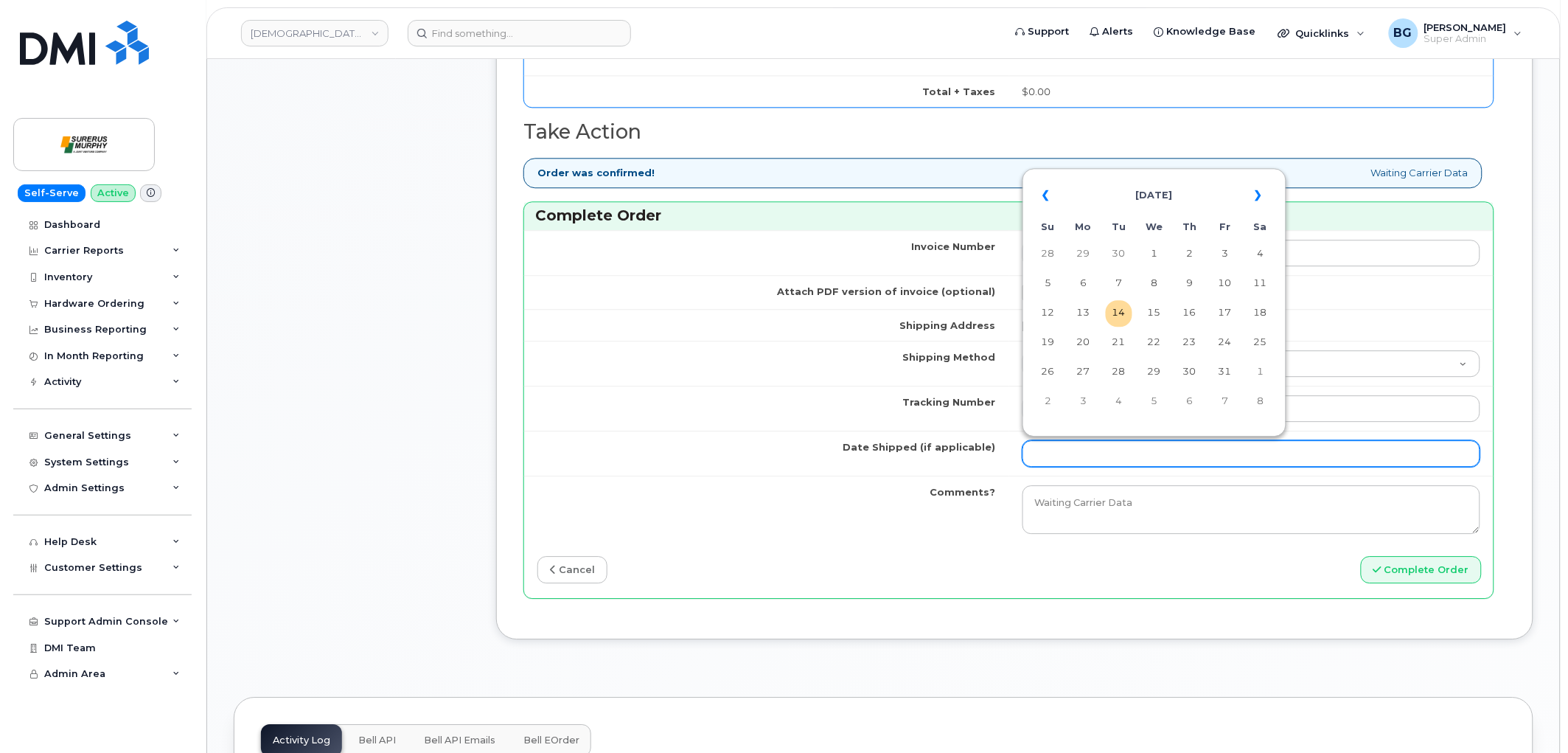
click at [1053, 455] on input "Date Shipped (if applicable)" at bounding box center [1252, 454] width 458 height 27
click at [1042, 193] on th "«" at bounding box center [1049, 195] width 27 height 36
click at [1146, 254] on td "2" at bounding box center [1154, 254] width 27 height 27
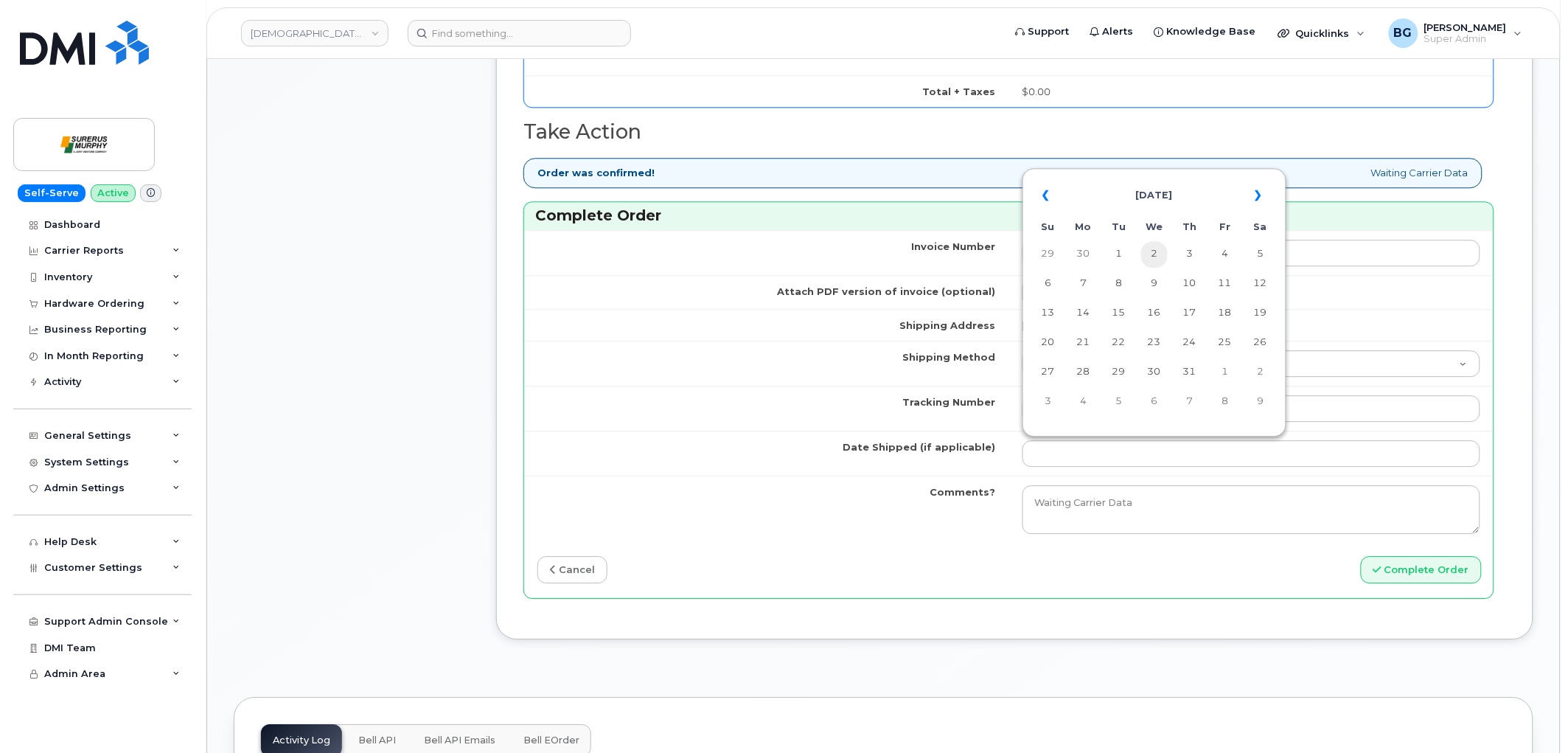
type input "[DATE]"
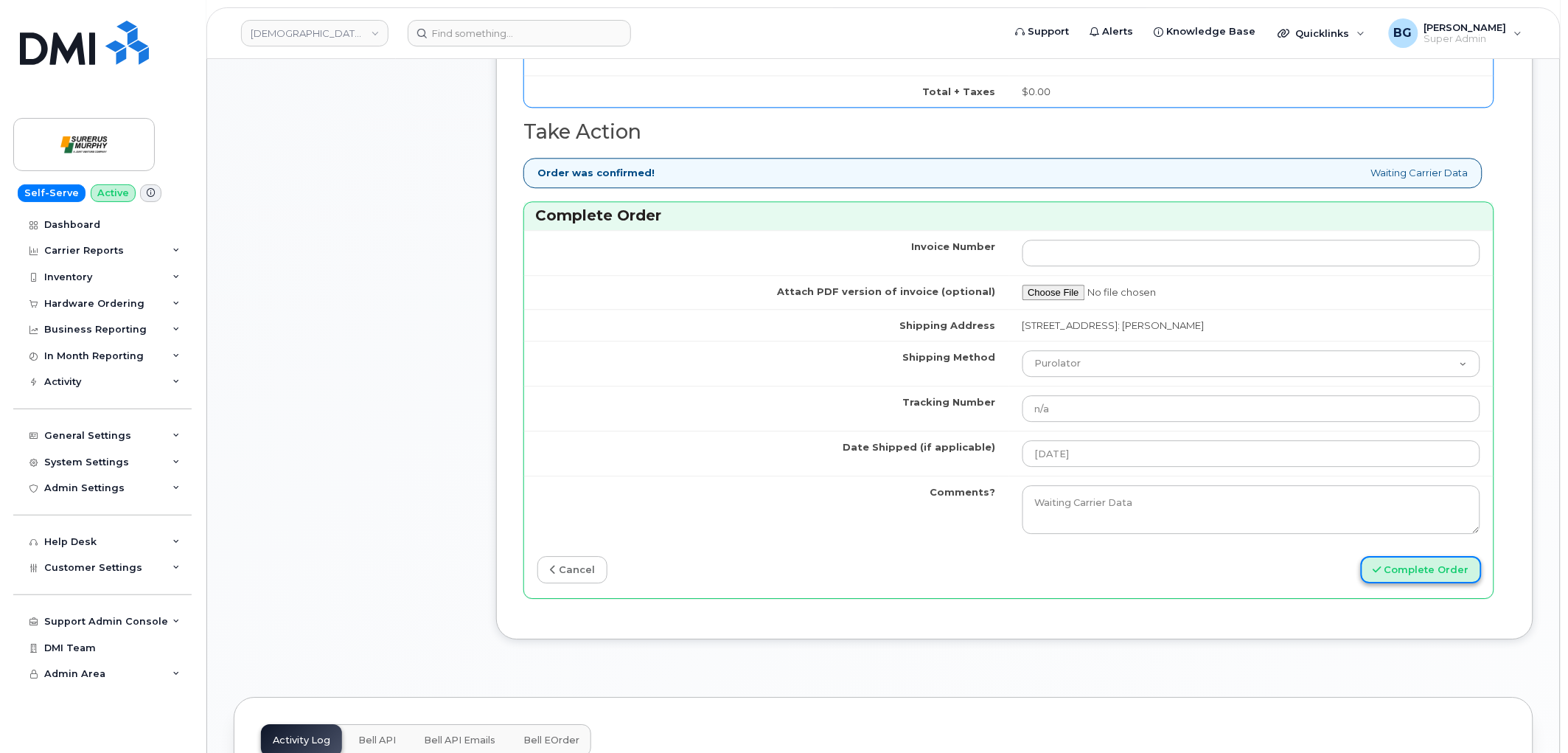
click at [1394, 566] on button "Complete Order" at bounding box center [1421, 569] width 121 height 28
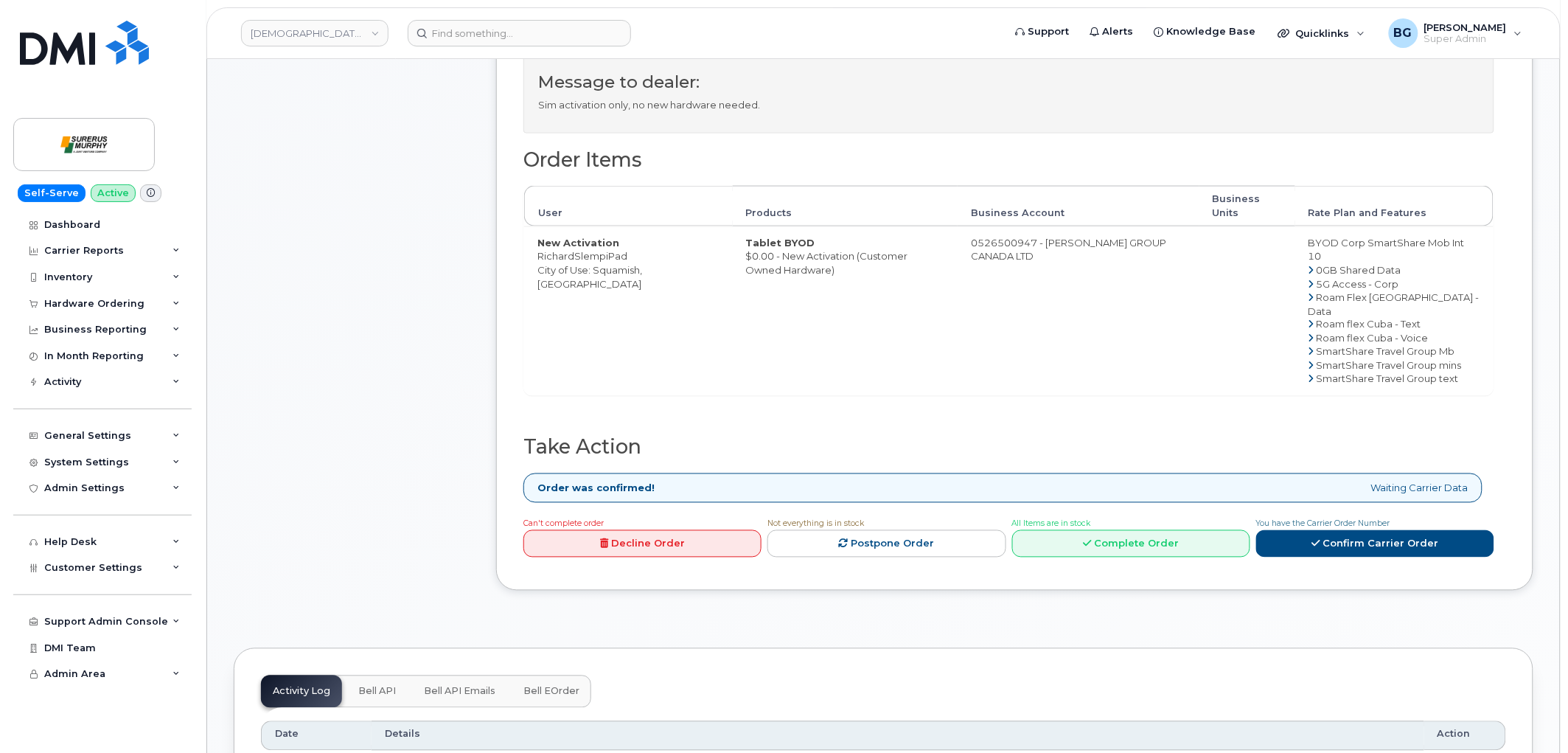
scroll to position [710, 0]
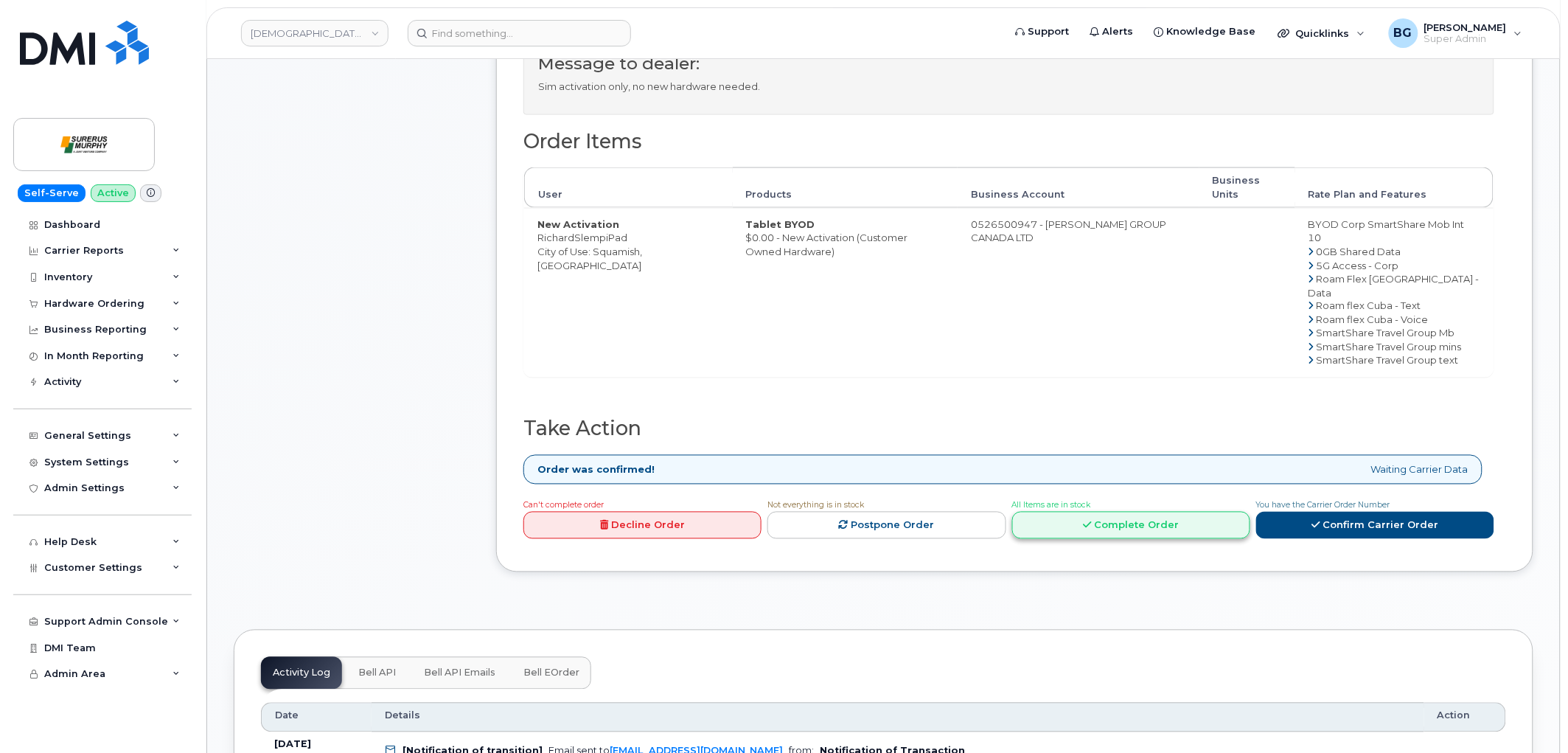
click at [1188, 534] on link "Complete Order" at bounding box center [1132, 525] width 238 height 28
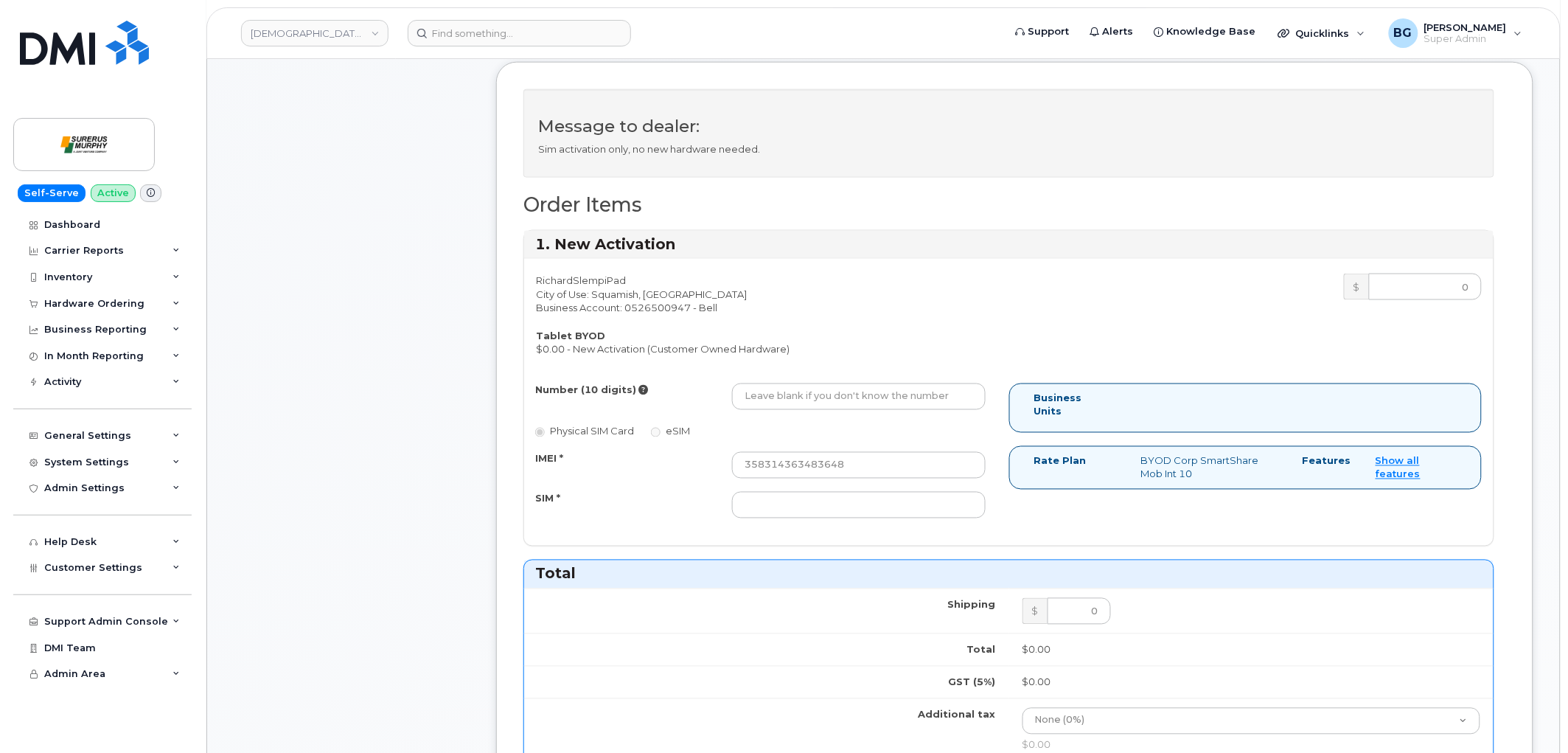
scroll to position [655, 0]
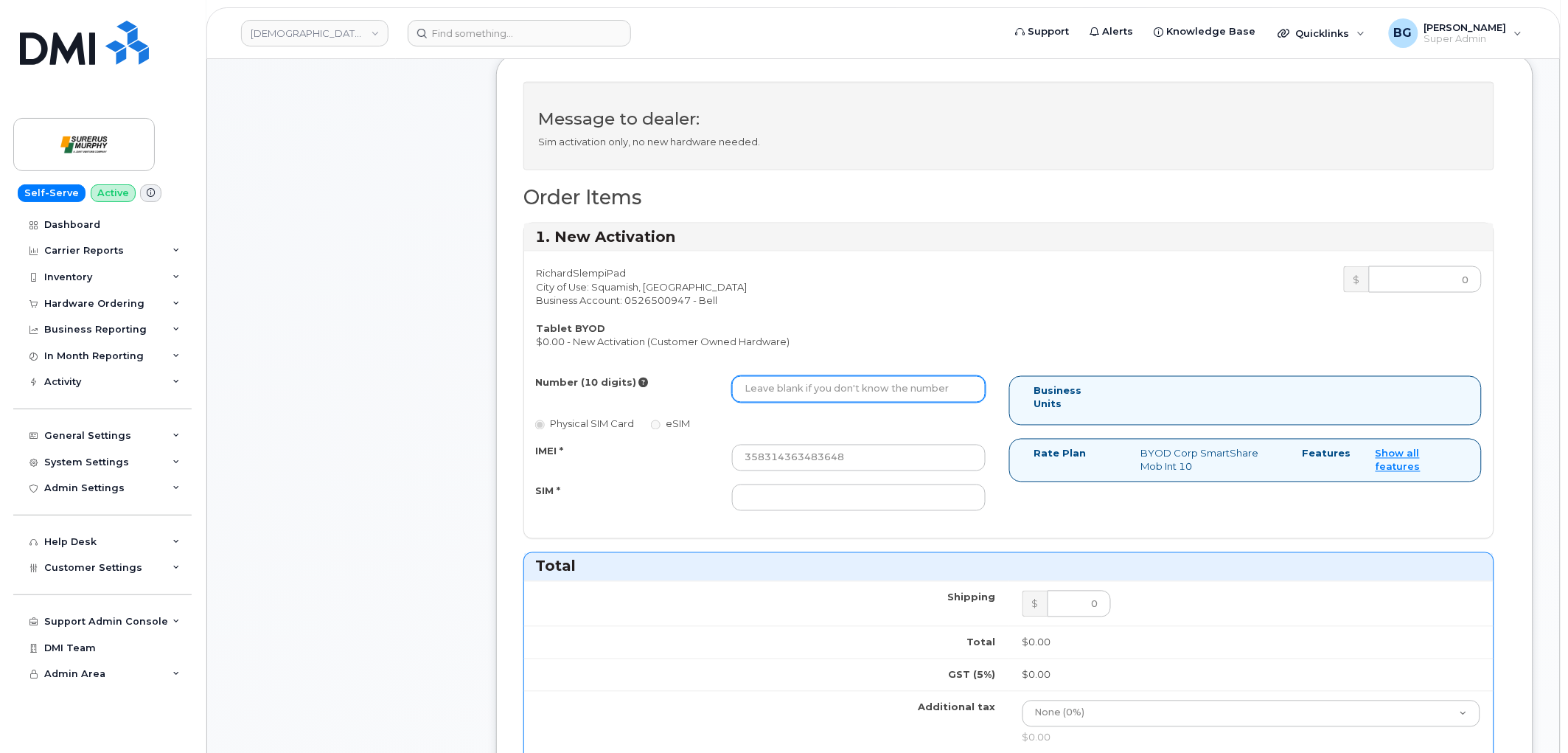
click at [806, 391] on input "Number (10 digits)" at bounding box center [859, 389] width 253 height 27
paste input "6043898516"
type input "6043898516"
click at [812, 495] on input "SIM *" at bounding box center [859, 498] width 253 height 27
paste input "89302610207736964377"
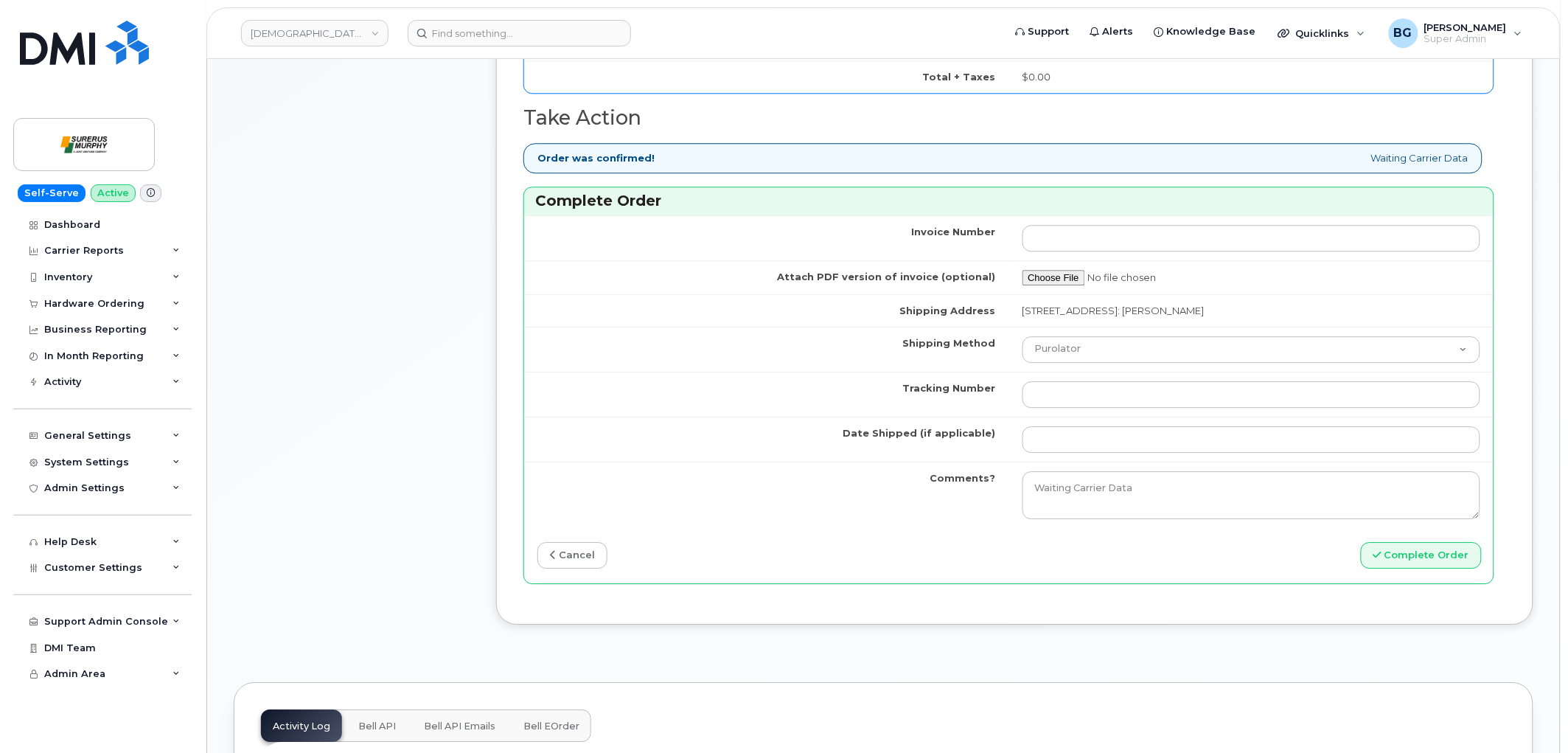
scroll to position [1366, 0]
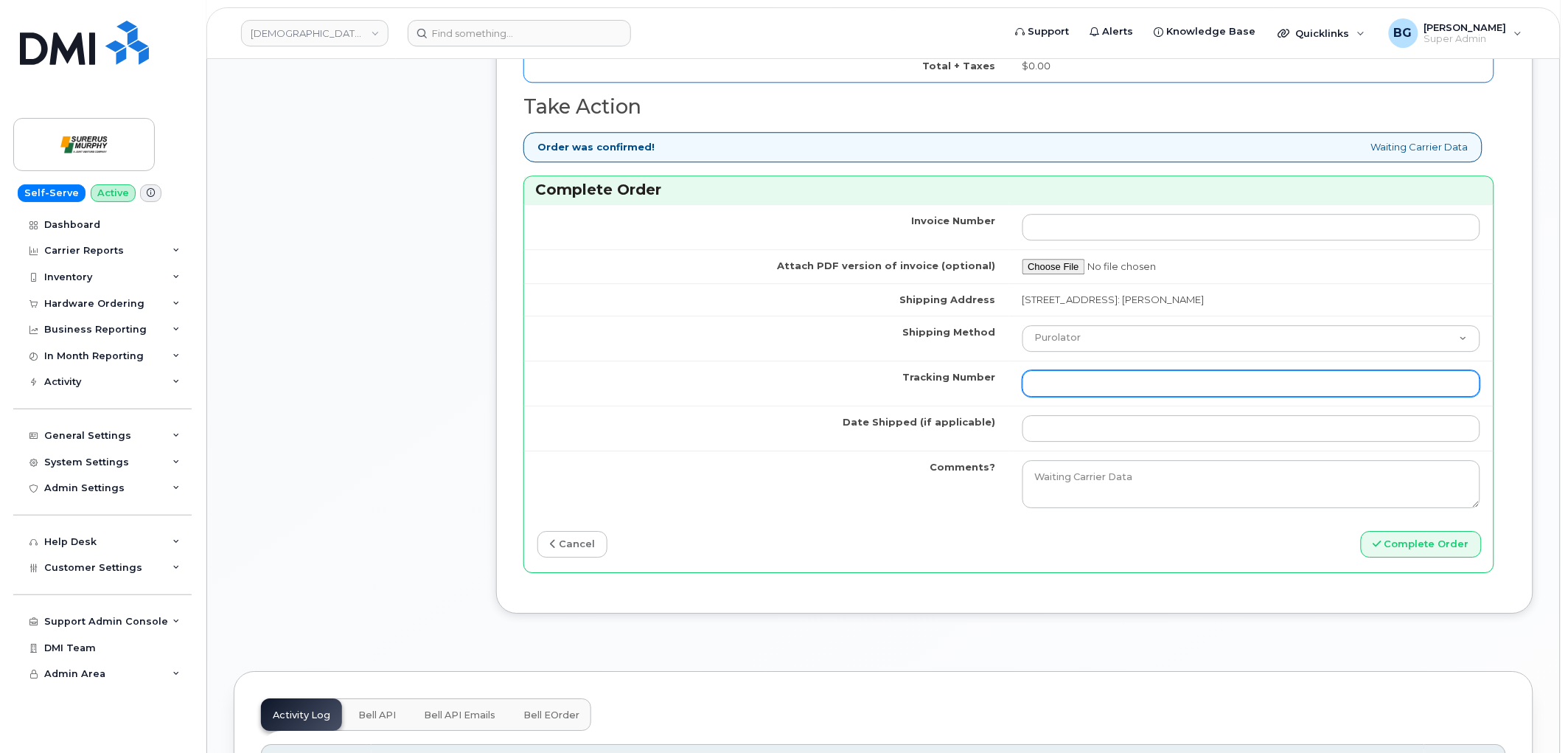
type input "89302610207736964377"
click at [1148, 384] on input "Tracking Number" at bounding box center [1252, 384] width 458 height 27
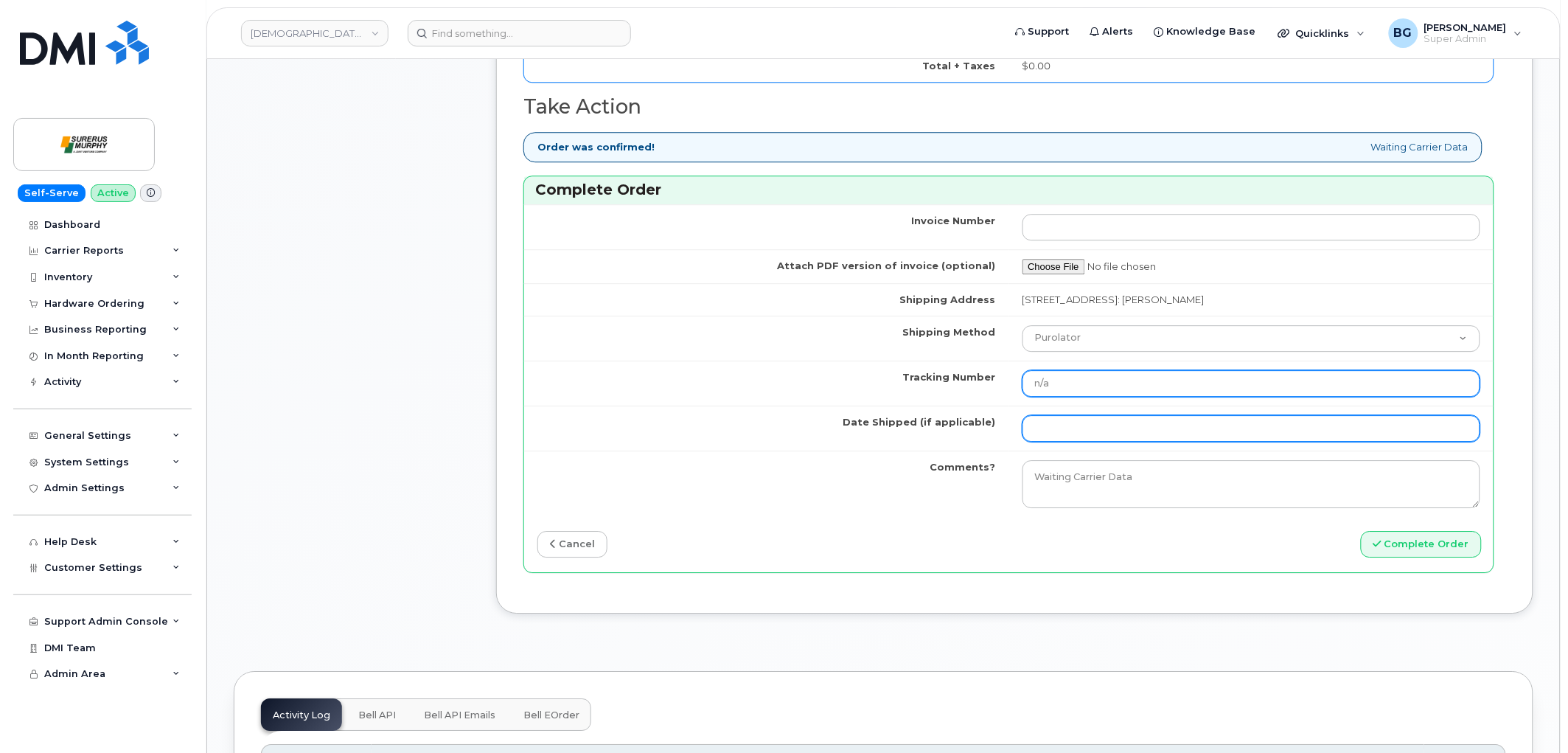
type input "n/a"
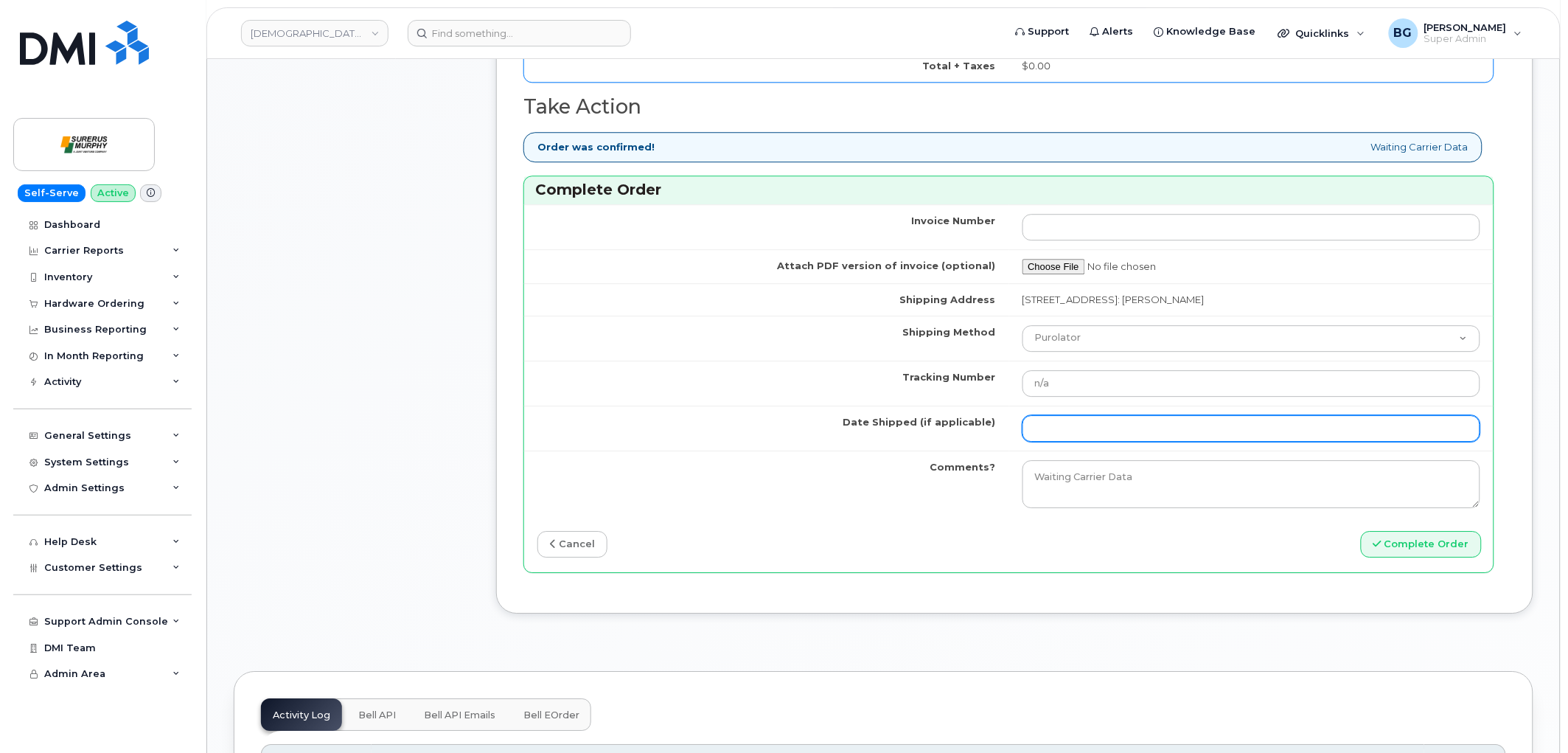
click at [1143, 440] on input "Date Shipped (if applicable)" at bounding box center [1252, 429] width 458 height 27
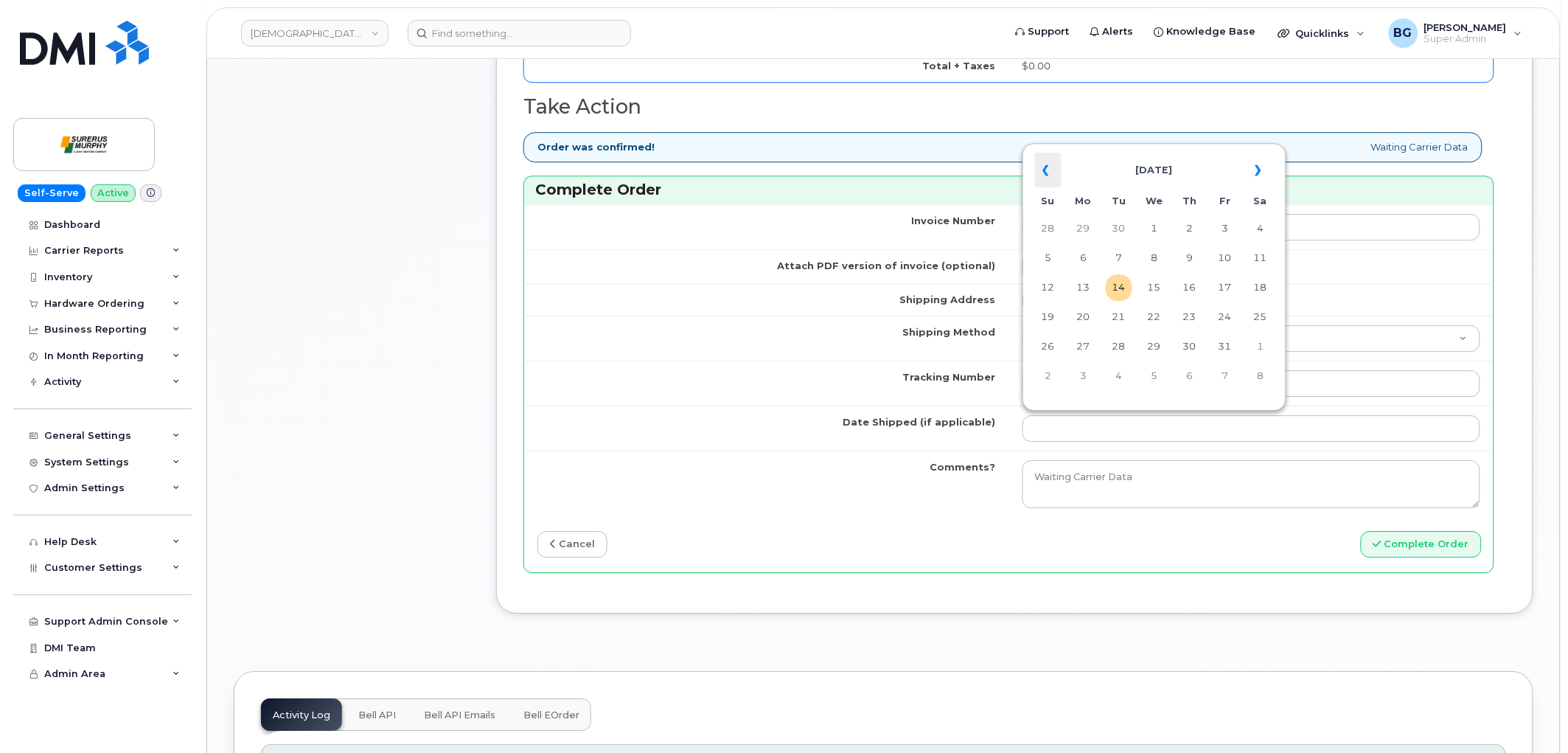
click at [1045, 170] on th "«" at bounding box center [1049, 170] width 27 height 36
click at [1155, 233] on td "2" at bounding box center [1154, 229] width 27 height 27
type input "2025-07-02"
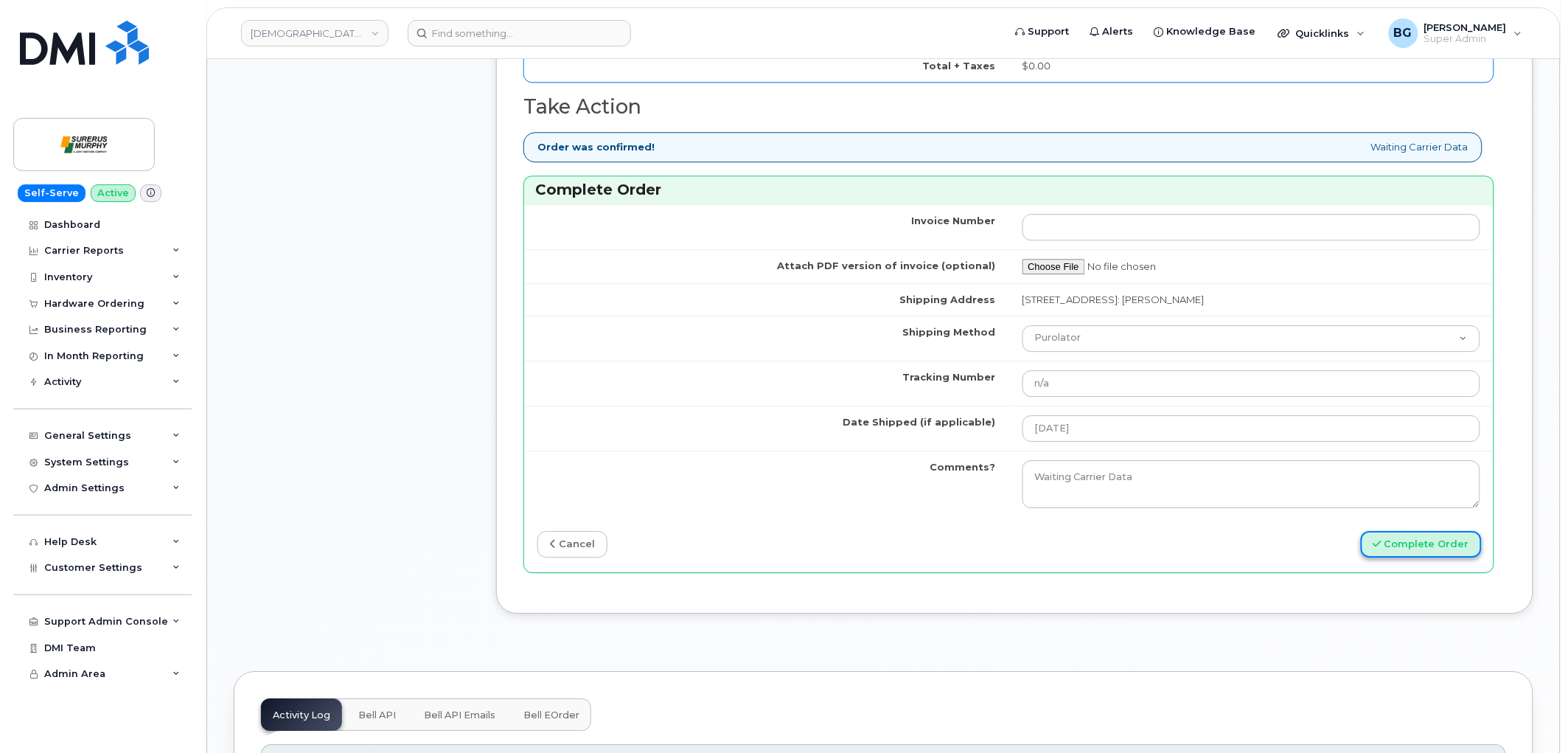
click at [1394, 545] on button "Complete Order" at bounding box center [1421, 545] width 121 height 28
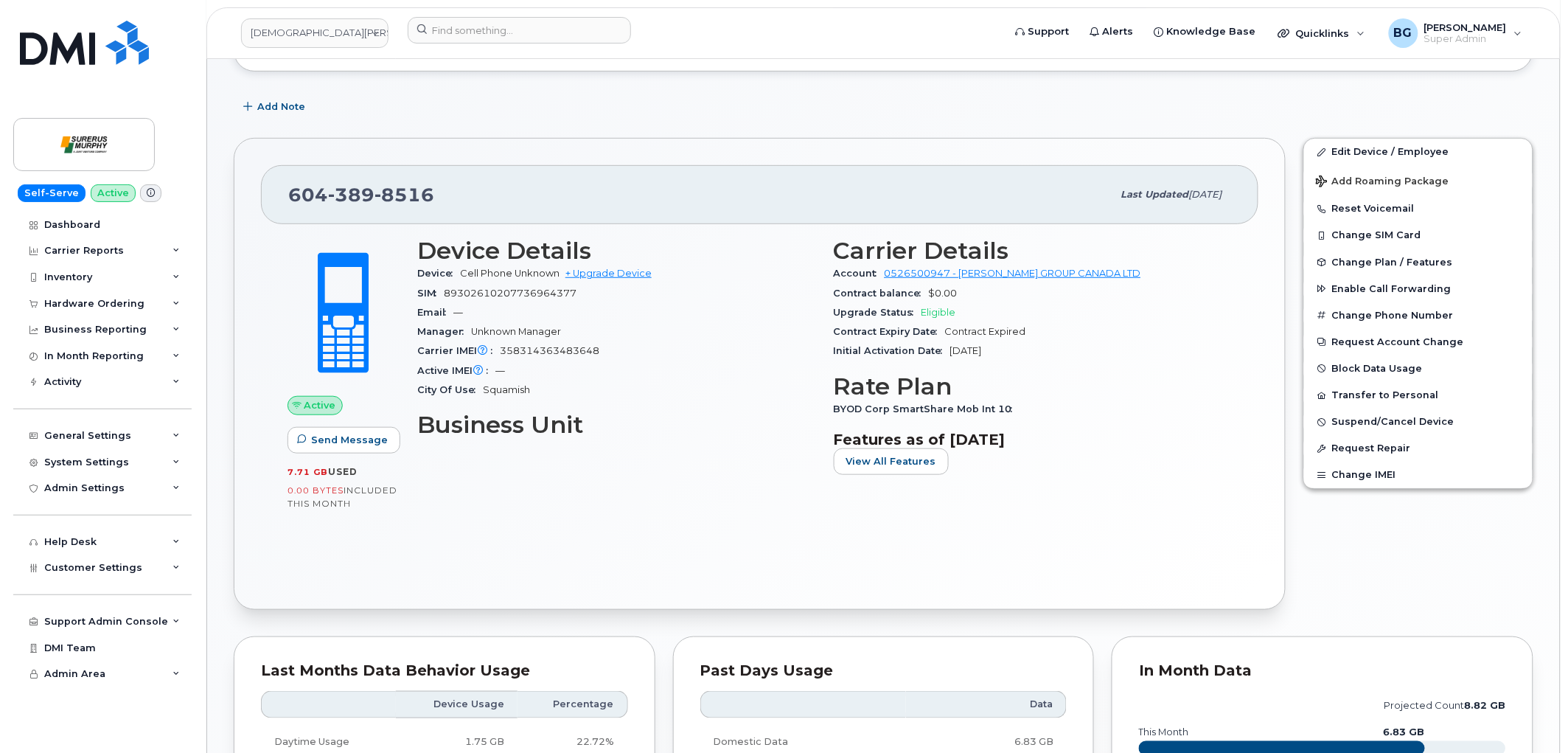
scroll to position [219, 0]
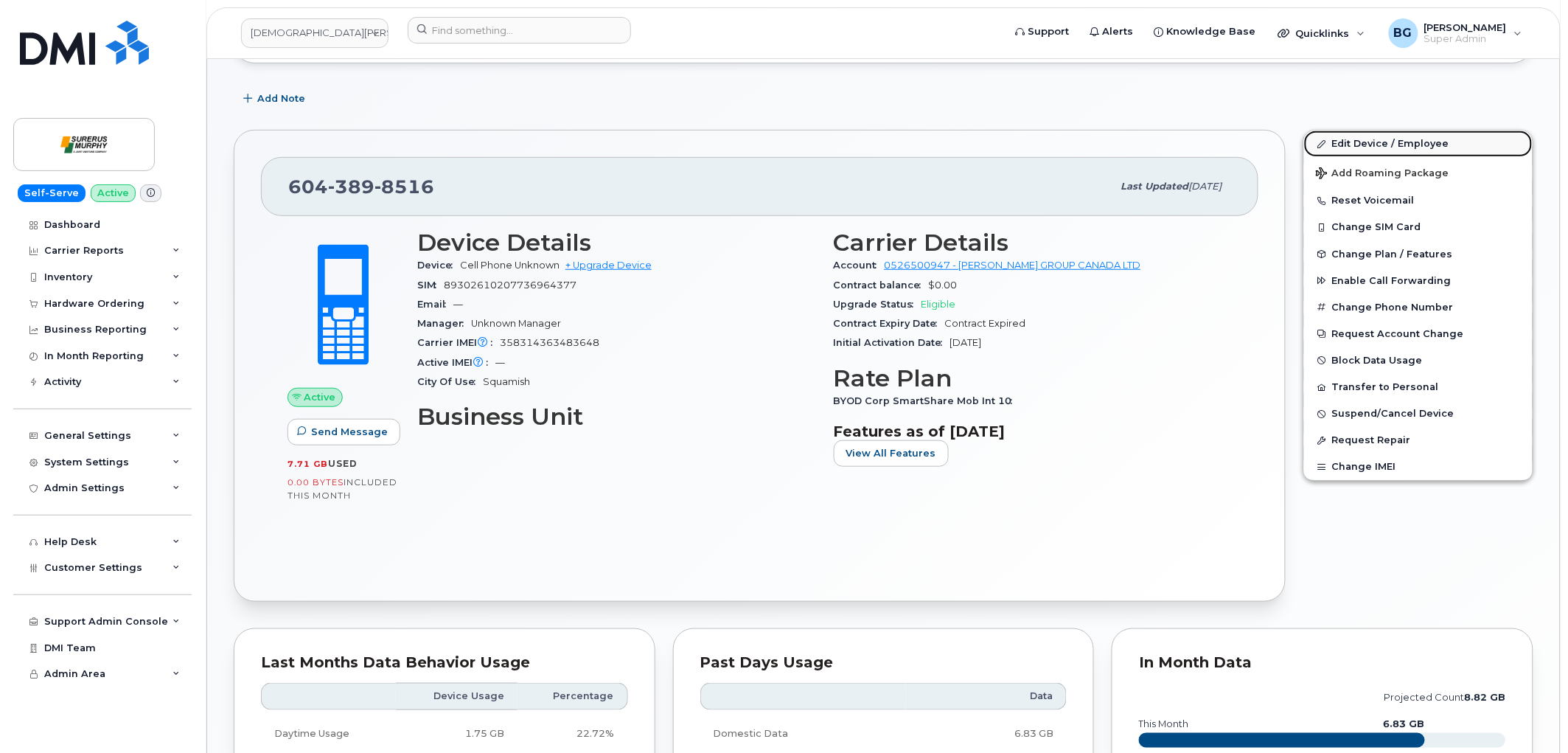
click at [1366, 140] on link "Edit Device / Employee" at bounding box center [1419, 144] width 229 height 27
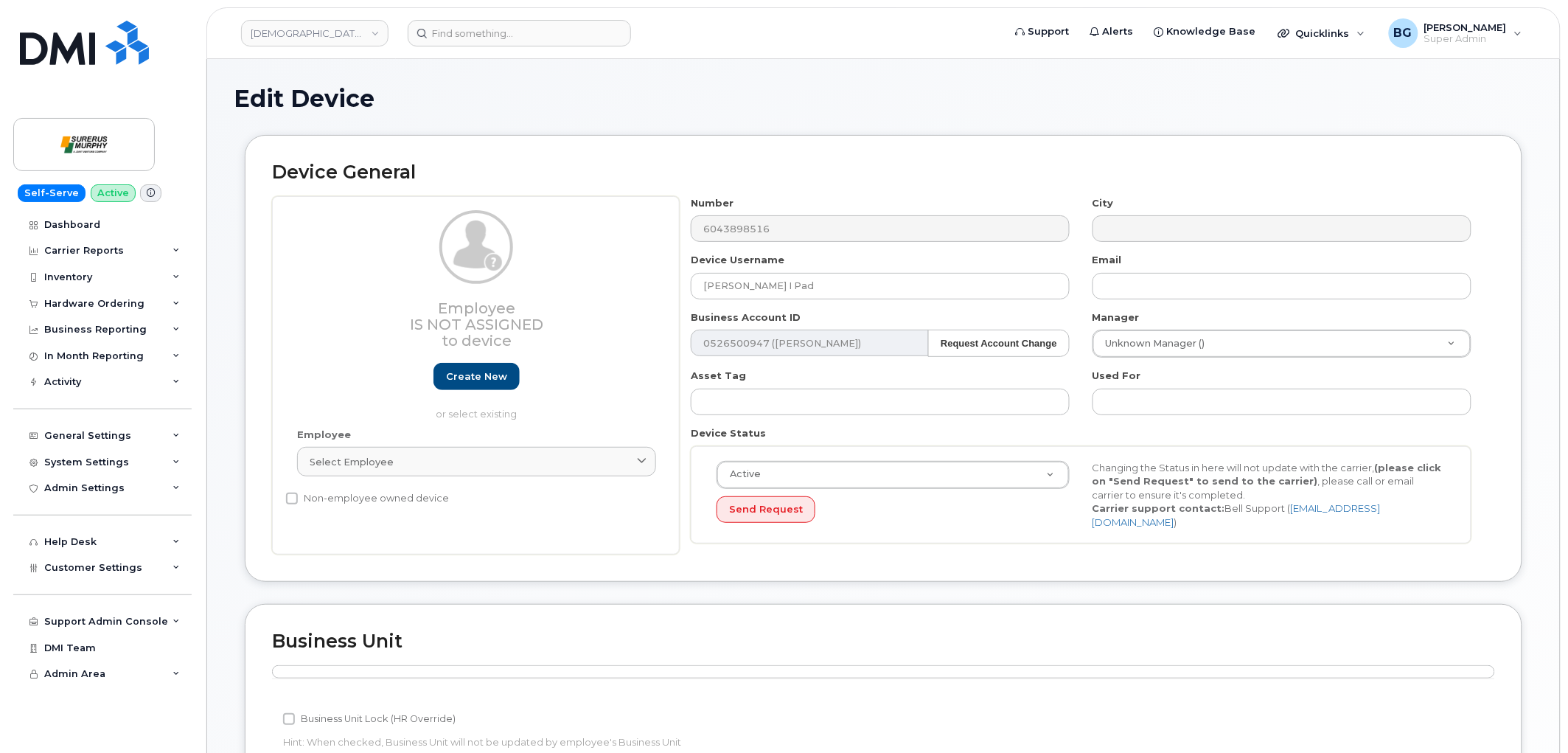
scroll to position [491, 0]
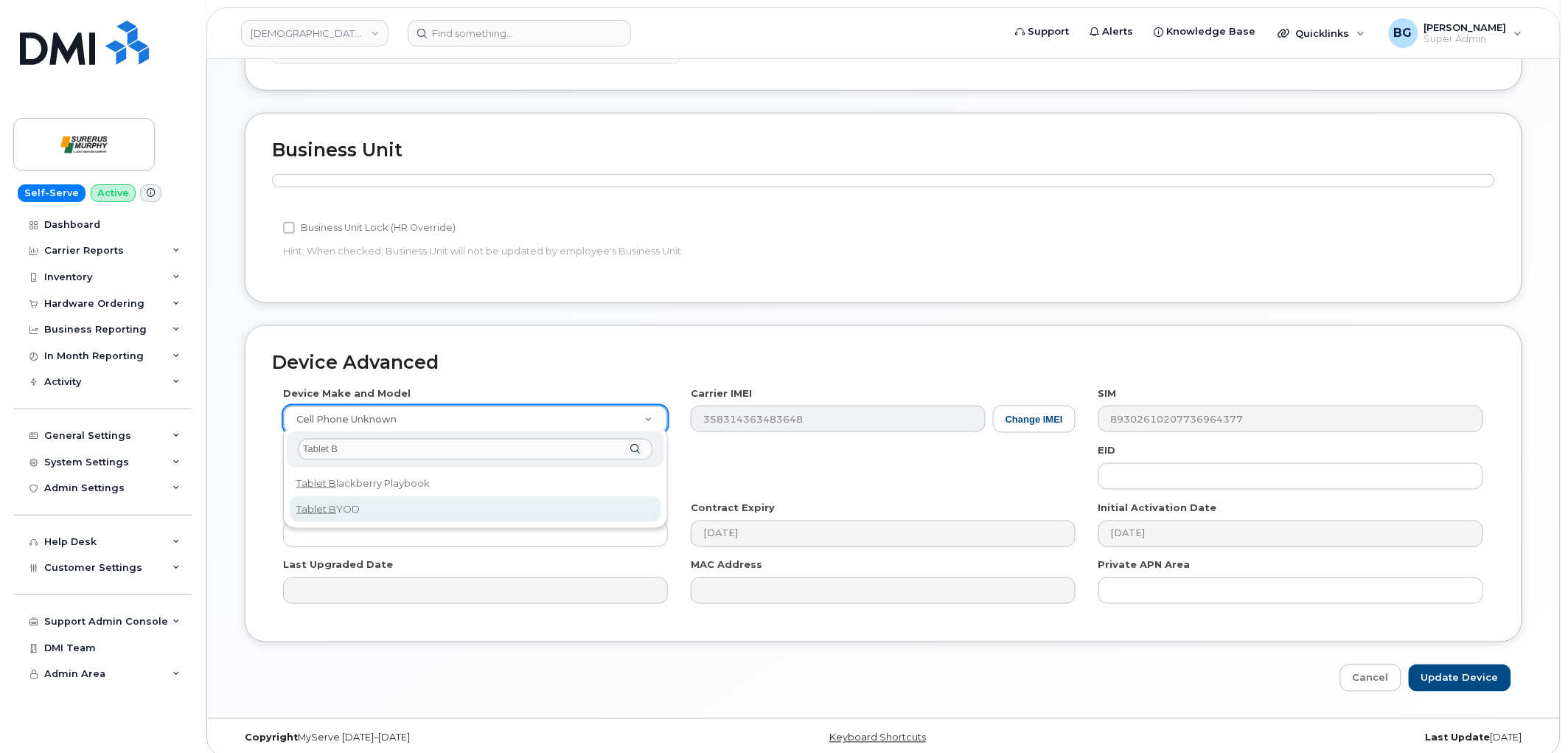
type input "Tablet B"
select select "2487"
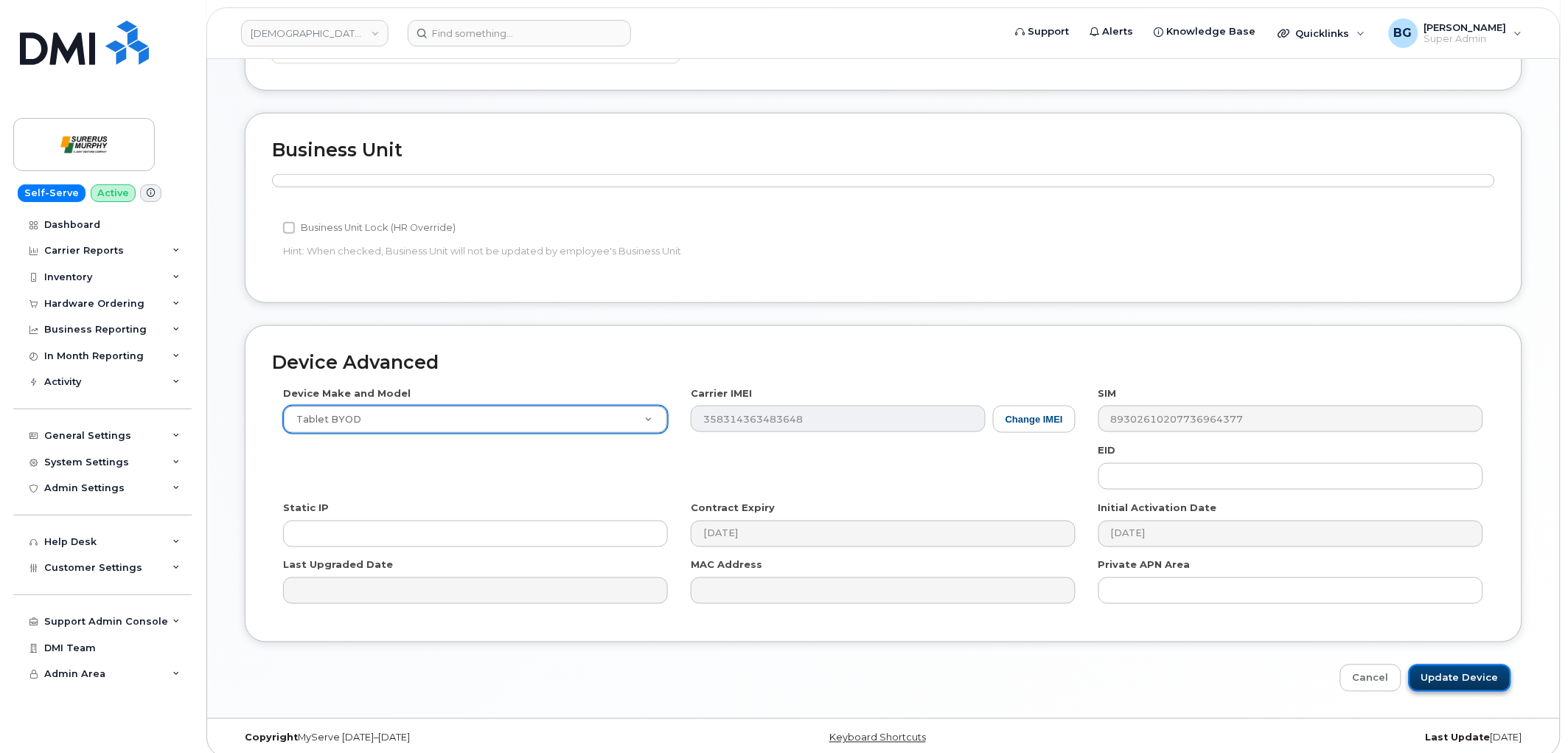
click at [1450, 679] on input "Update Device" at bounding box center [1460, 678] width 103 height 28
type input "Saving..."
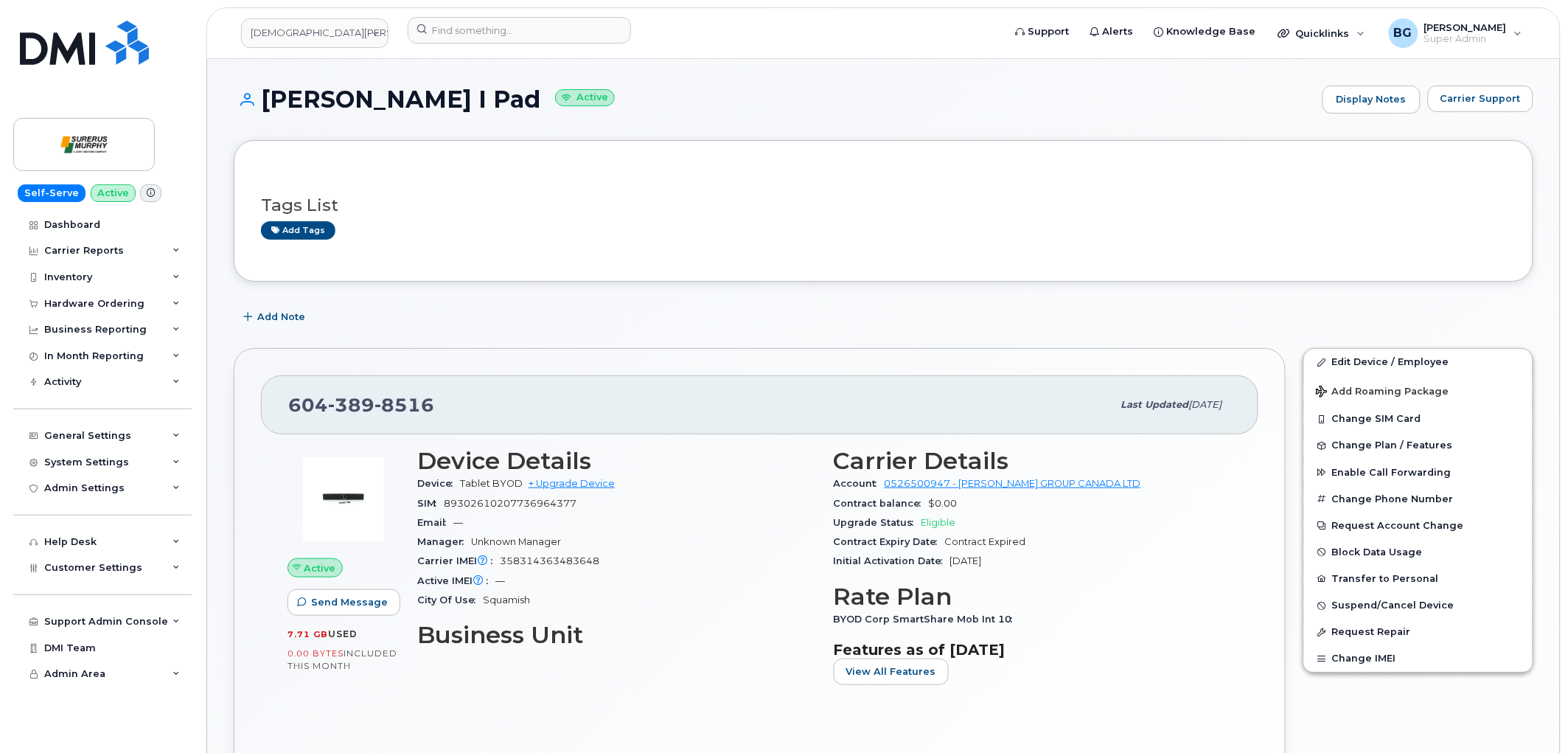
click at [511, 506] on span "89302610207736964377" at bounding box center [510, 504] width 133 height 11
copy span "89302610207736964377"
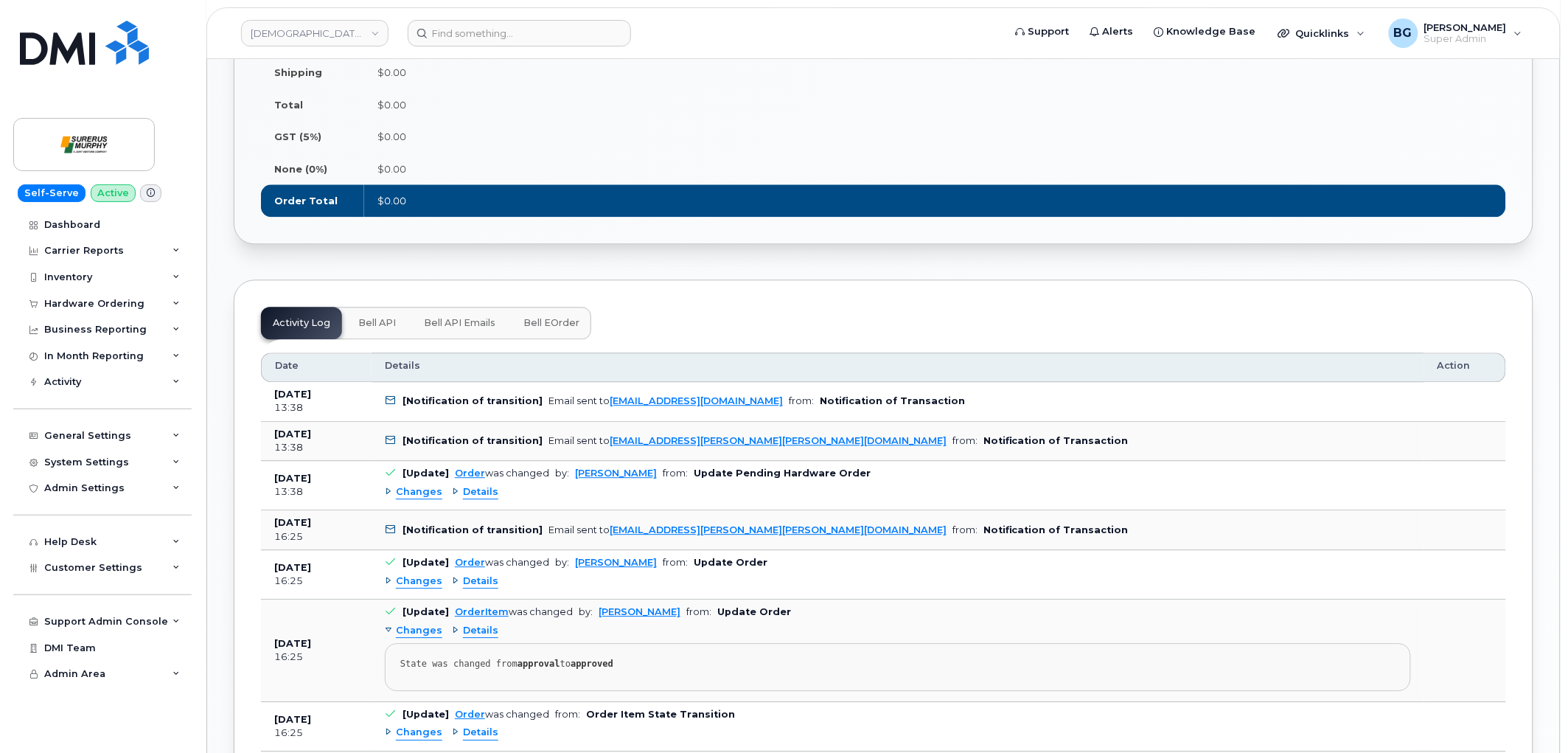
scroll to position [1202, 0]
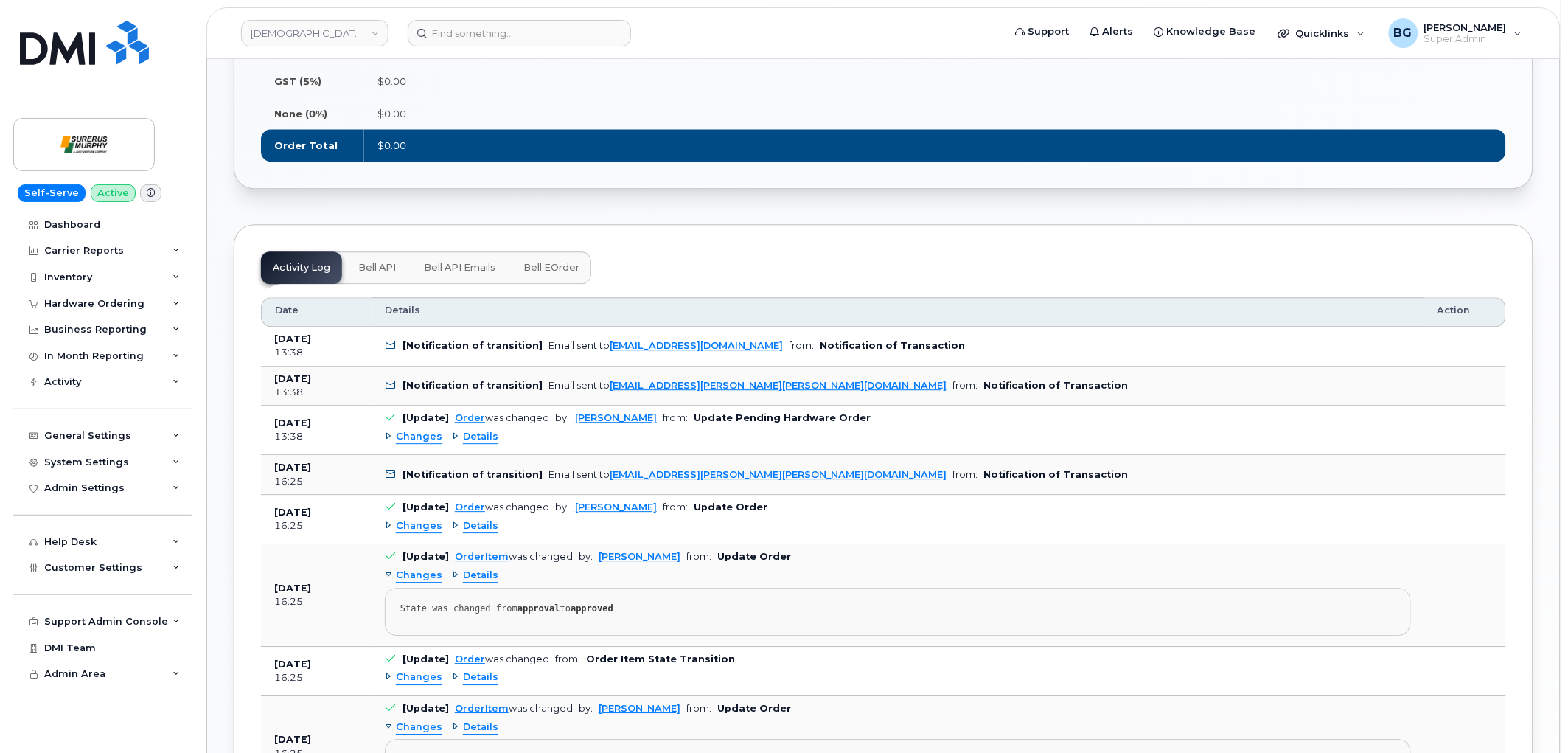
click at [563, 268] on span "Bell eOrder" at bounding box center [551, 268] width 56 height 12
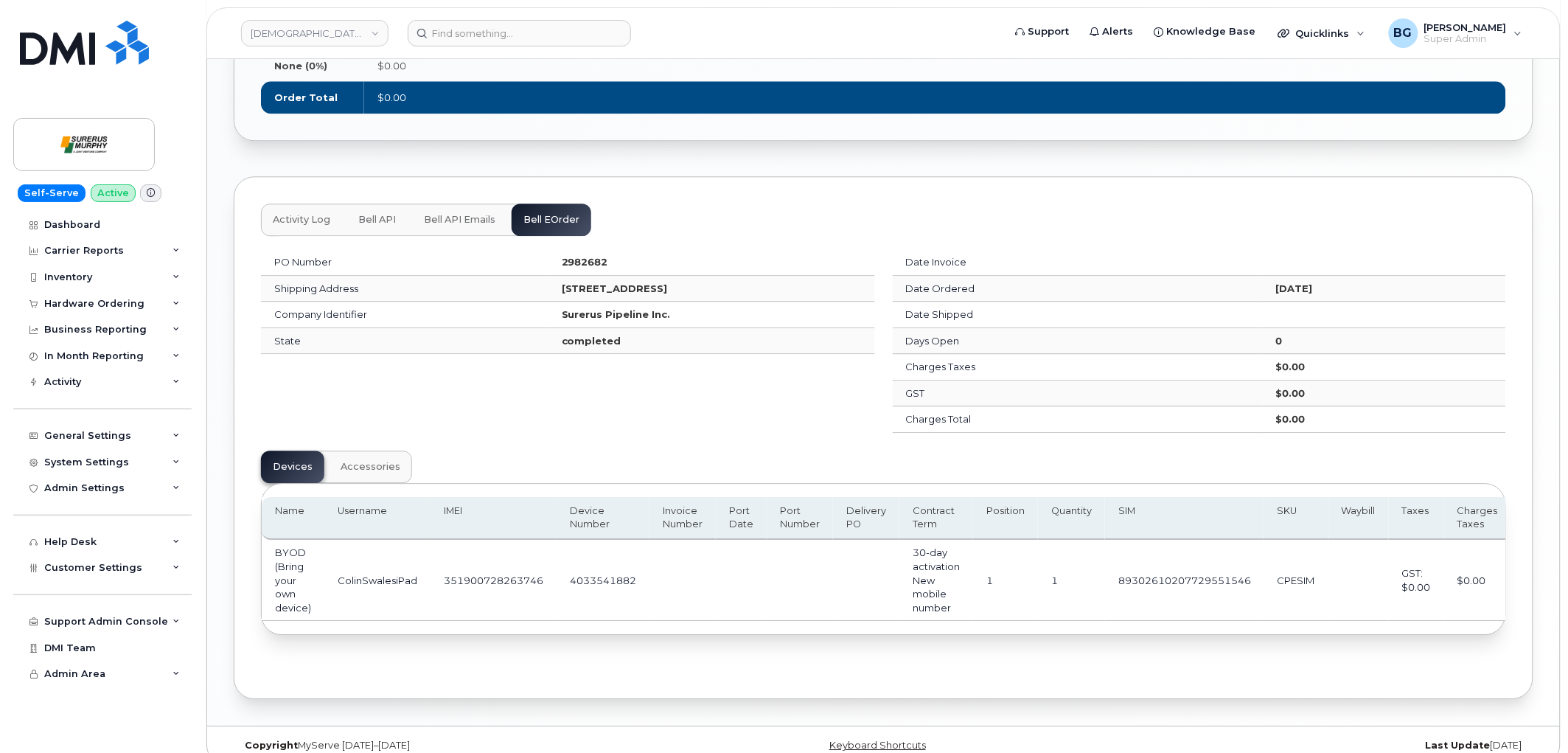
scroll to position [1256, 0]
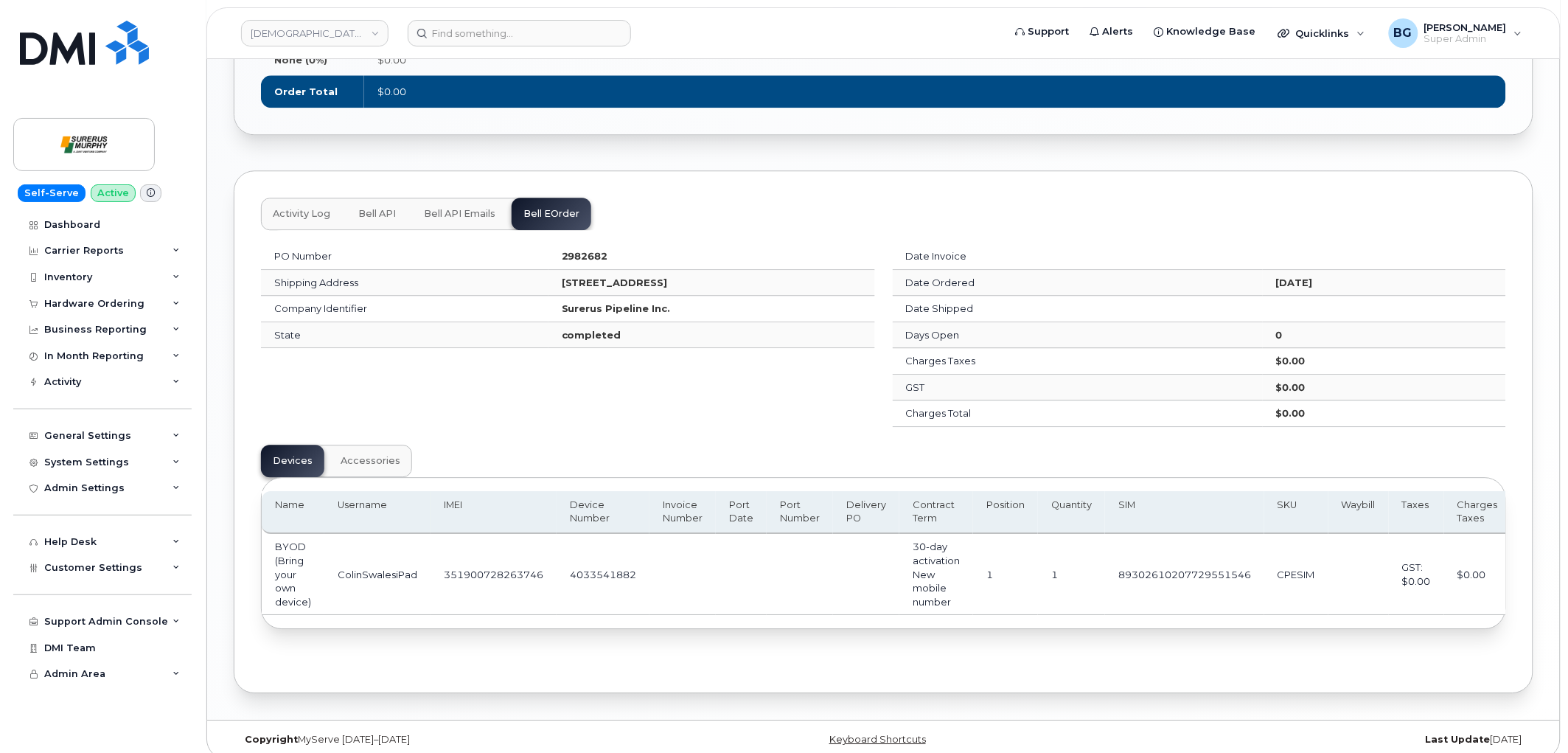
click at [585, 576] on td "4033541882" at bounding box center [603, 574] width 93 height 81
copy td "4033541882"
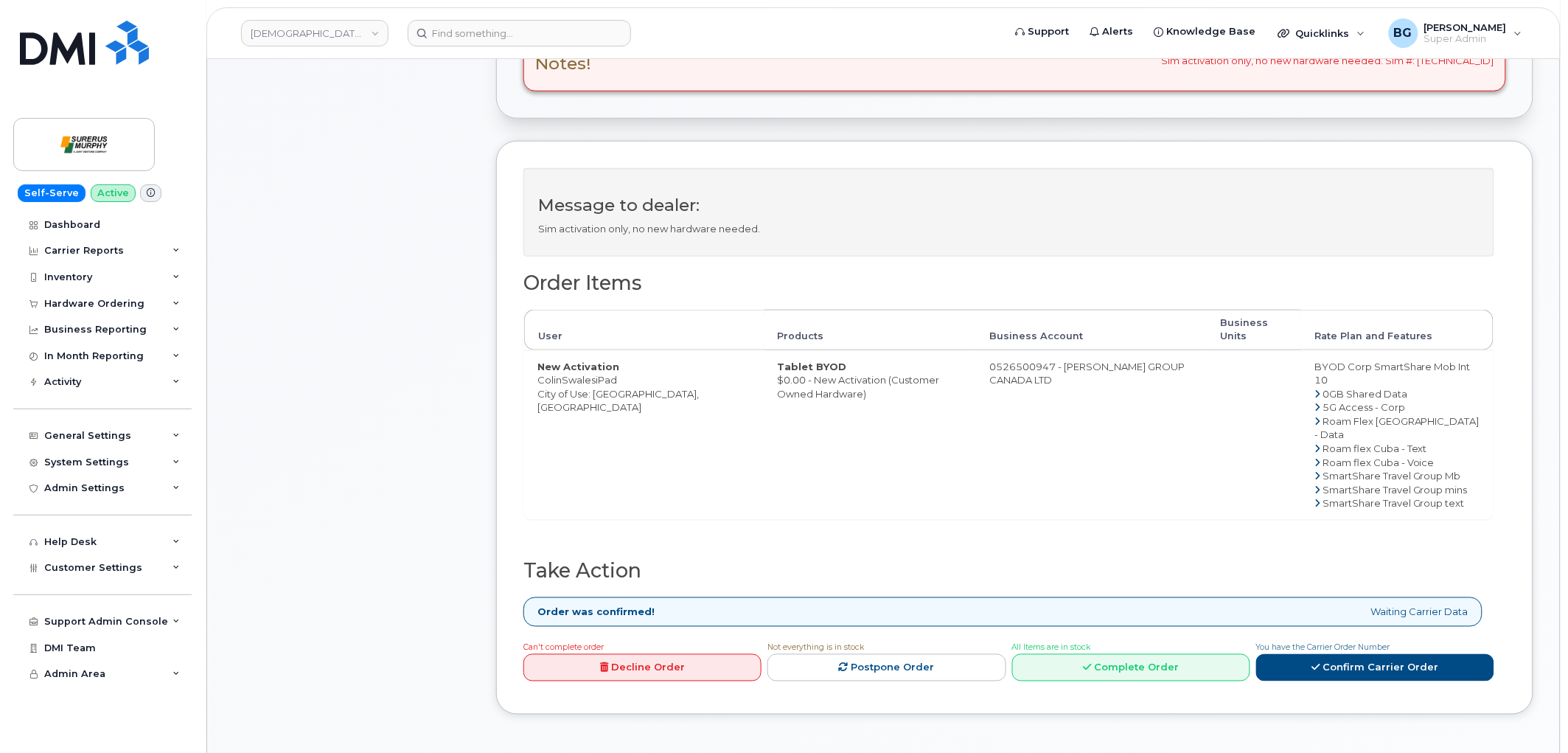
scroll to position [491, 0]
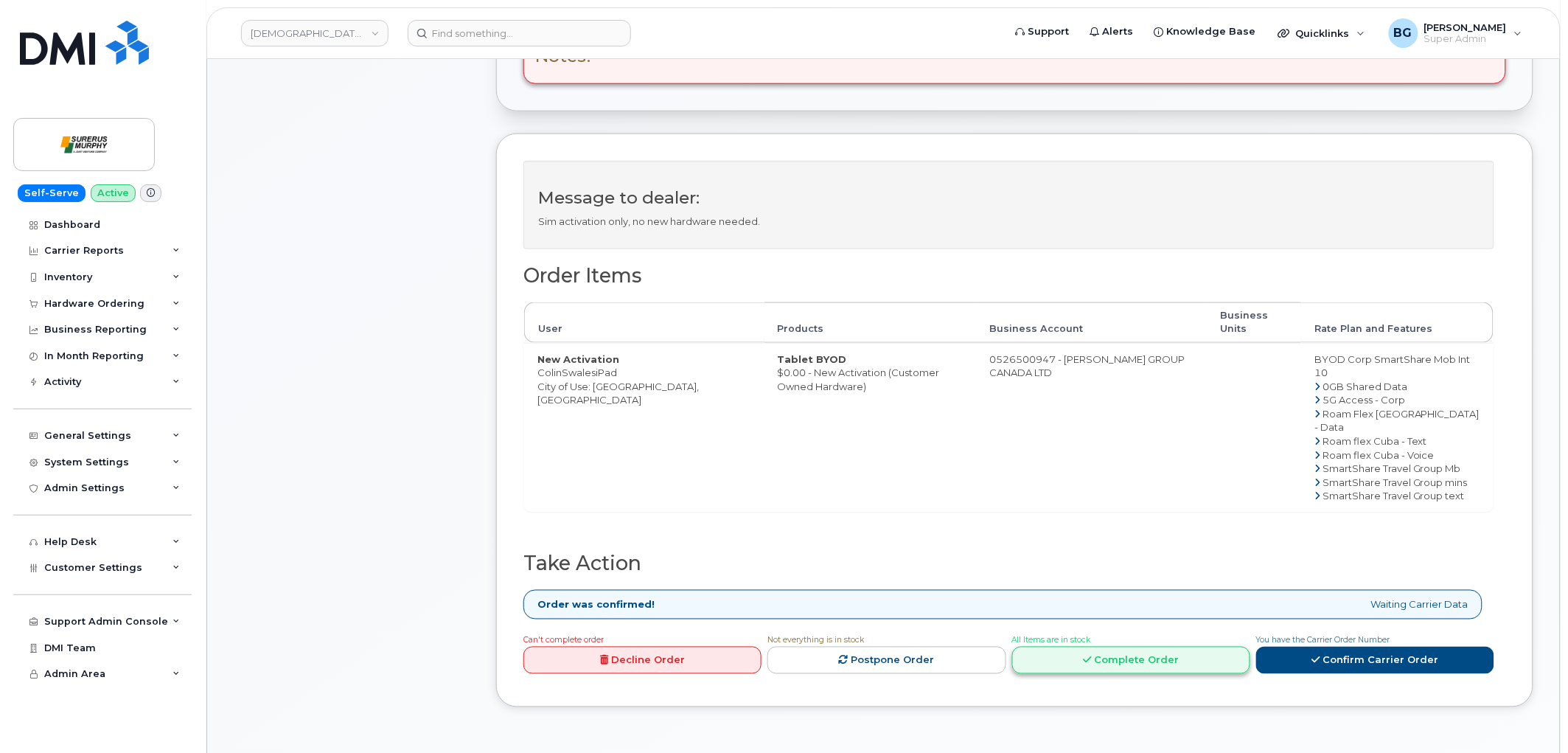
click at [1114, 651] on link "Complete Order" at bounding box center [1132, 660] width 238 height 28
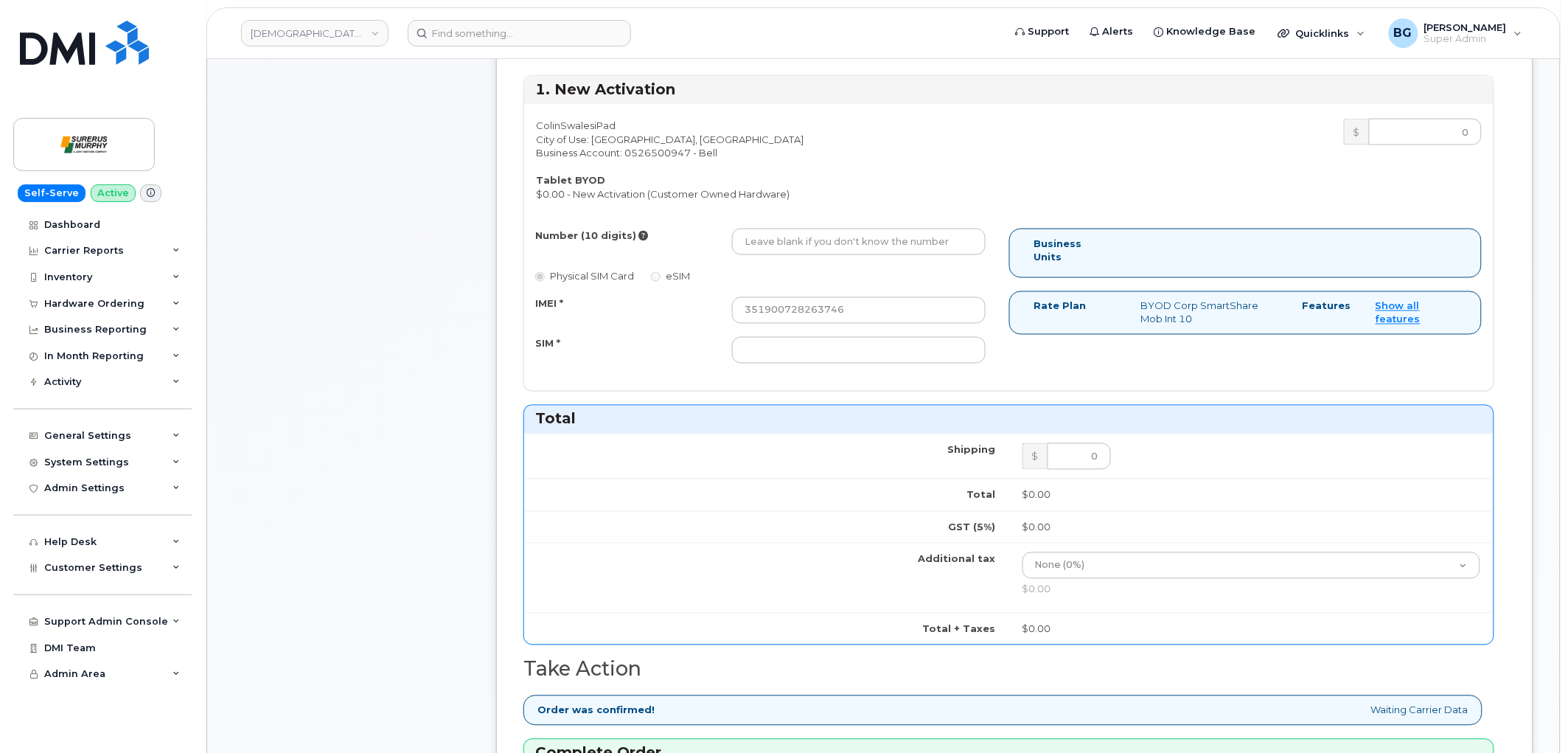
scroll to position [764, 0]
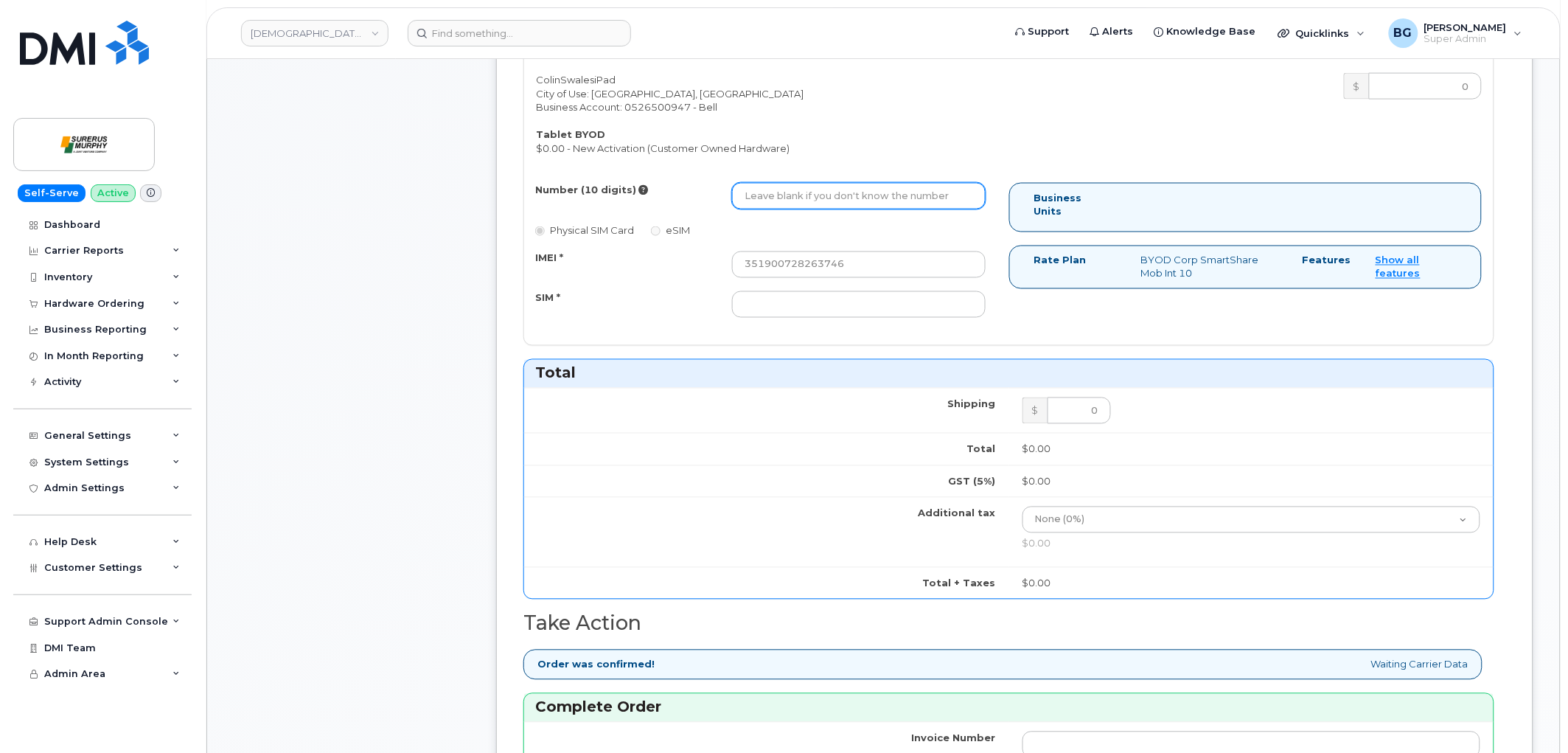
click at [799, 189] on input "Number (10 digits)" at bounding box center [859, 197] width 253 height 27
paste input "4033541882"
type input "4033541882"
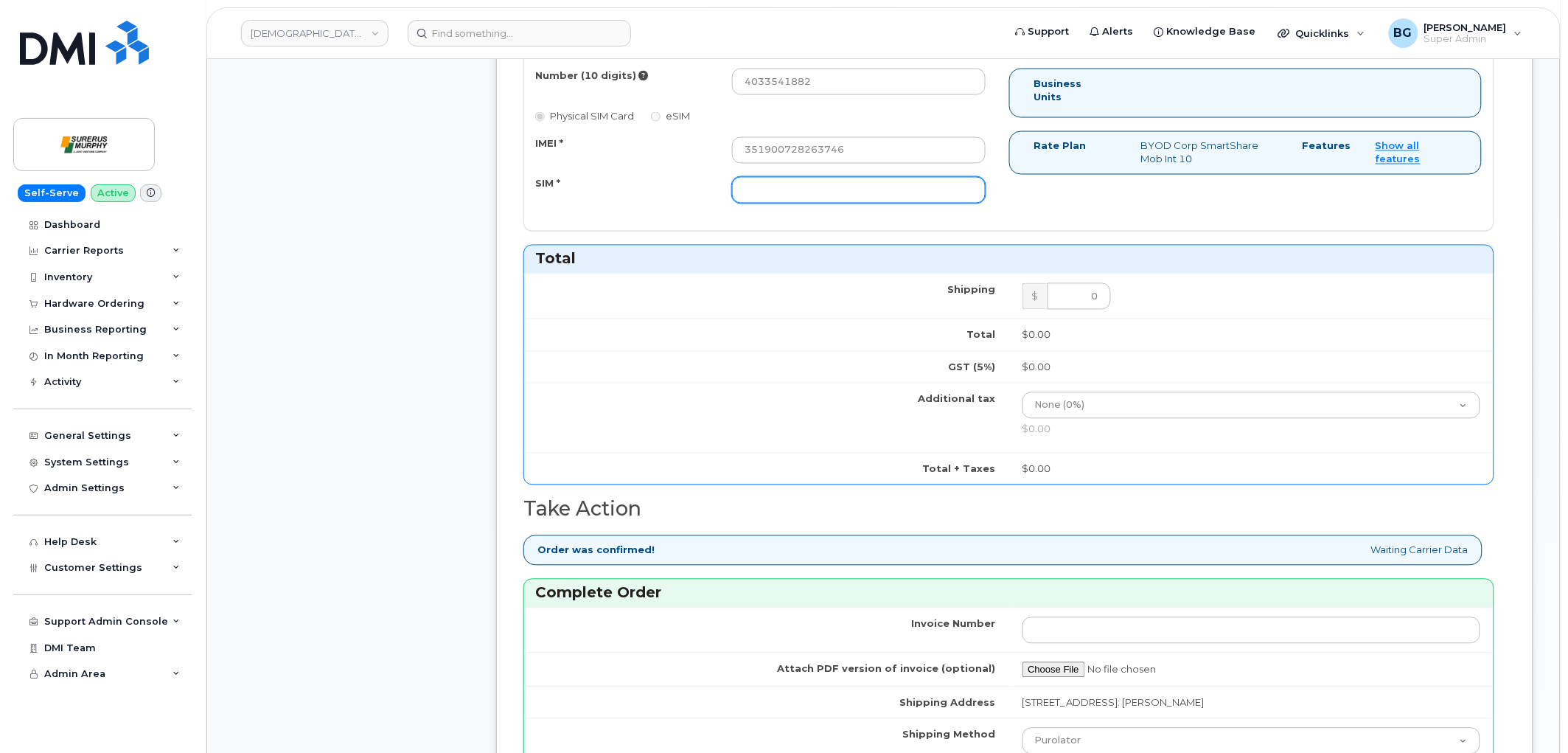
scroll to position [874, 0]
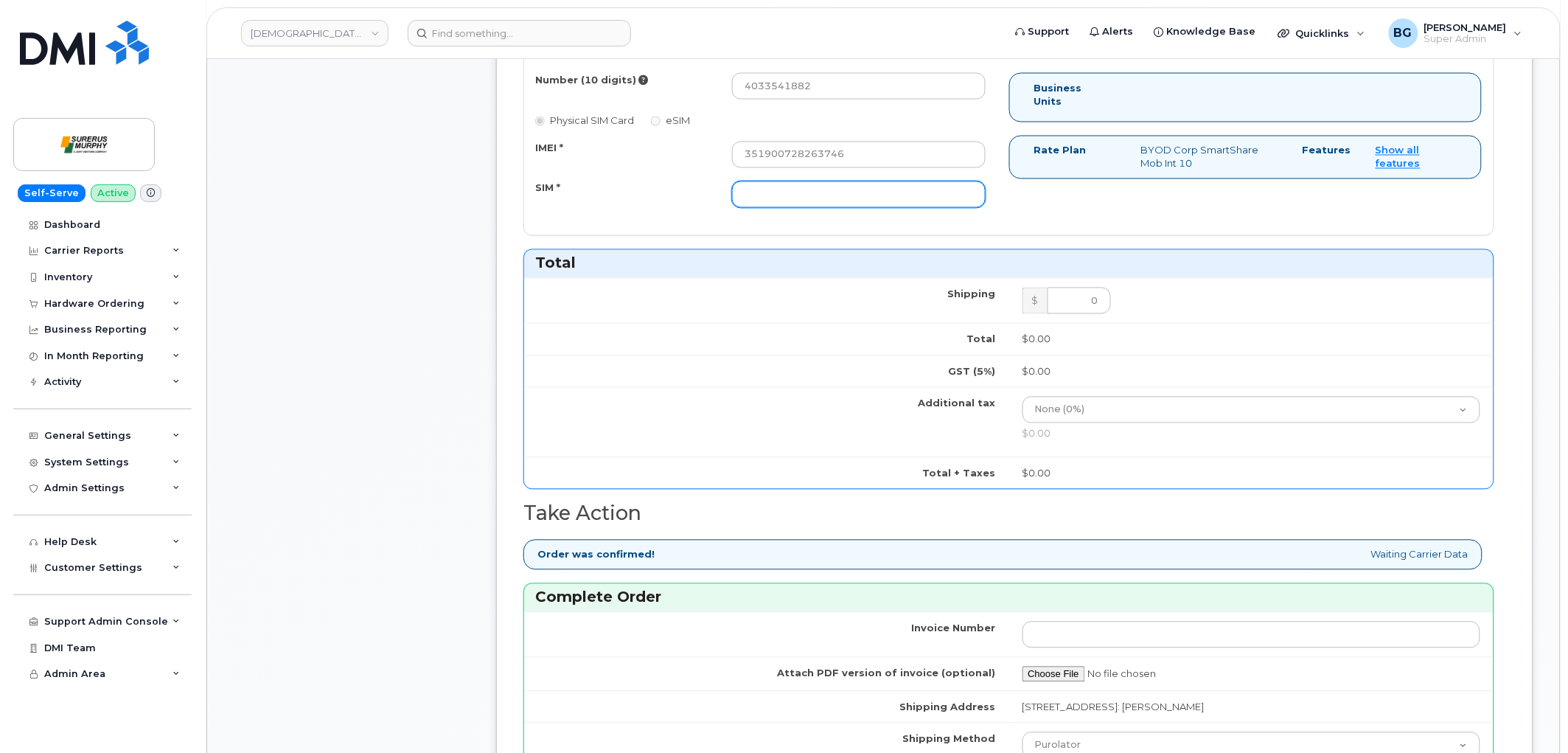
click at [855, 192] on input "SIM *" at bounding box center [859, 195] width 253 height 27
paste input "89302610207729551546"
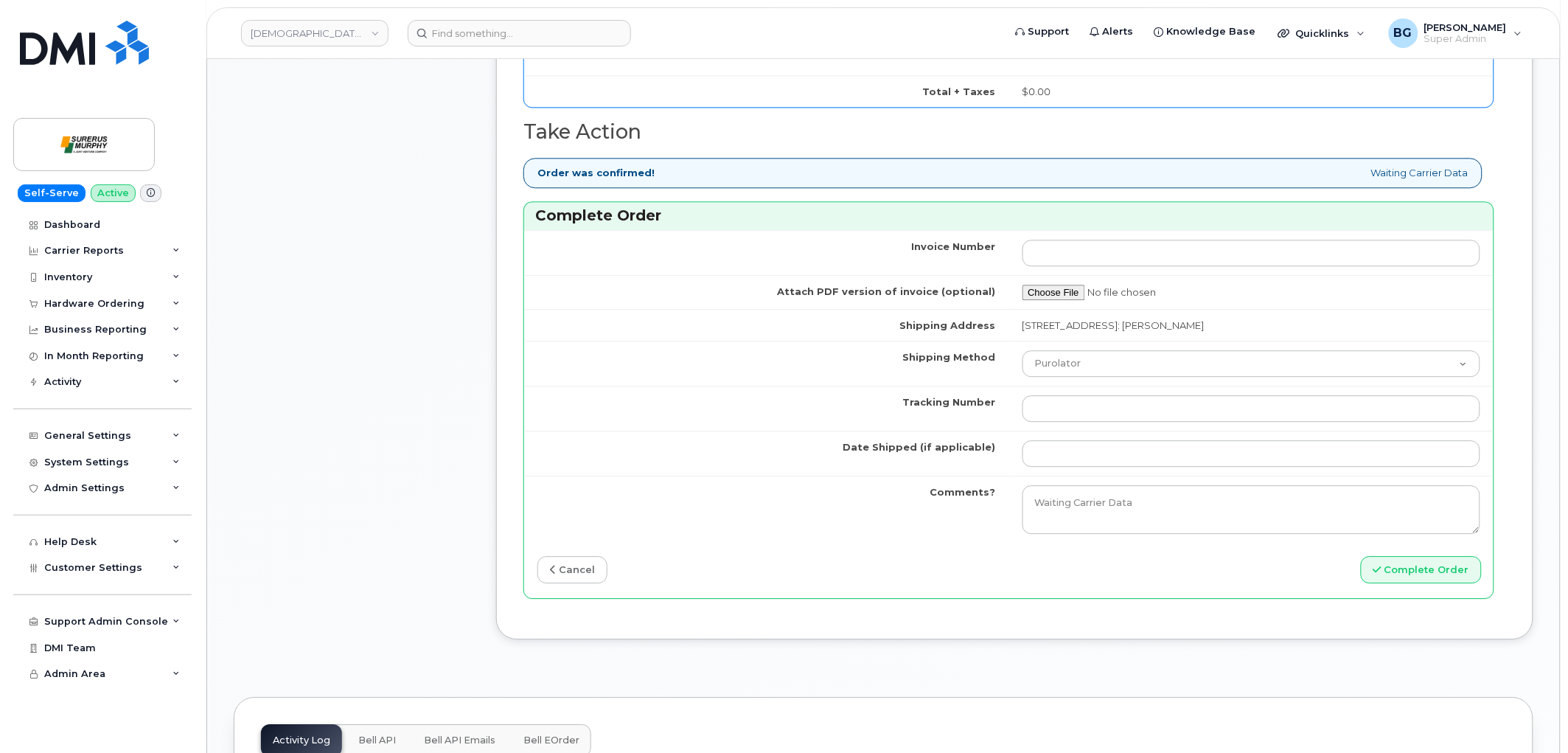
scroll to position [1310, 0]
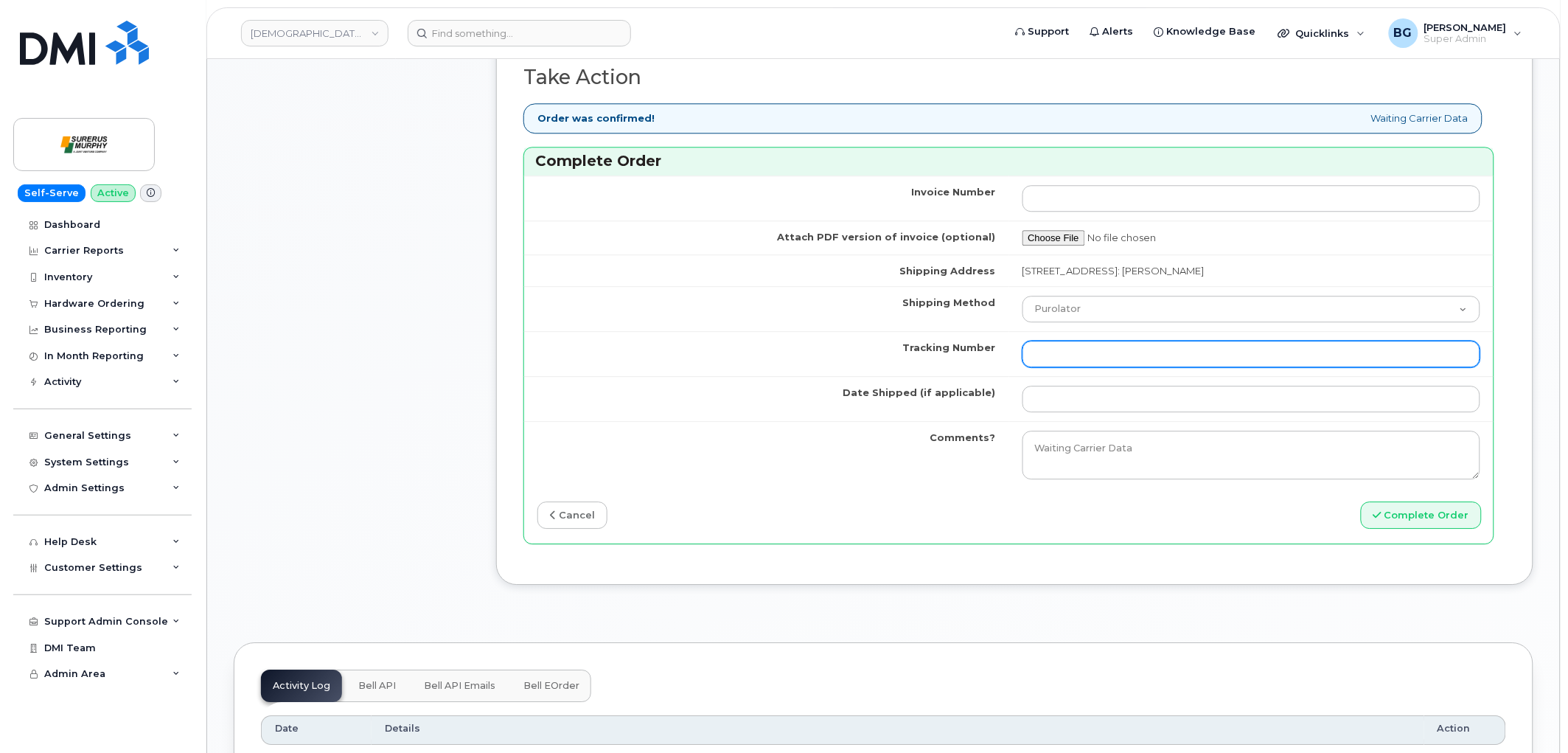
type input "89302610207729551546"
click at [1148, 341] on input "Tracking Number" at bounding box center [1252, 354] width 458 height 27
type input "n/a"
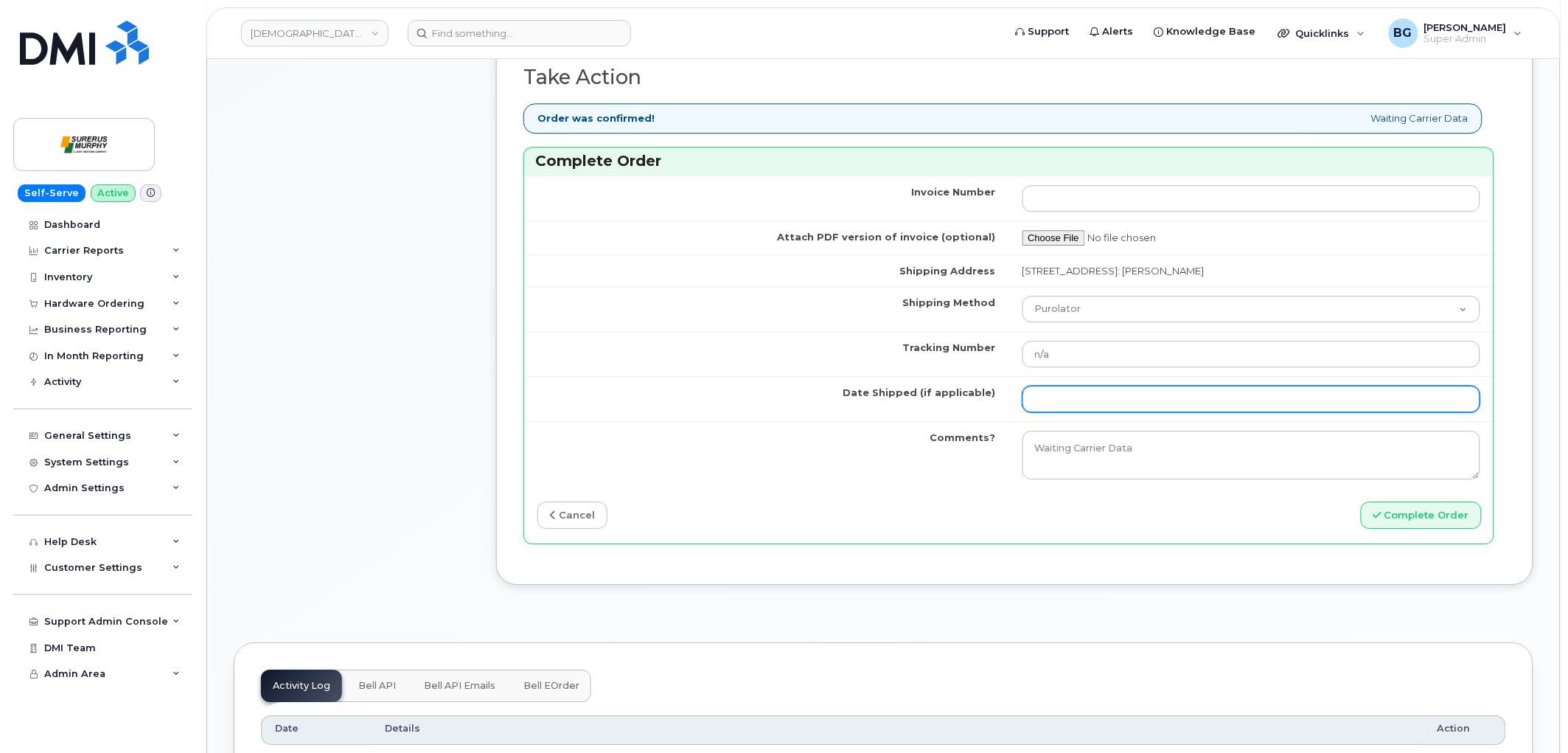
click at [1115, 389] on input "Date Shipped (if applicable)" at bounding box center [1252, 399] width 458 height 27
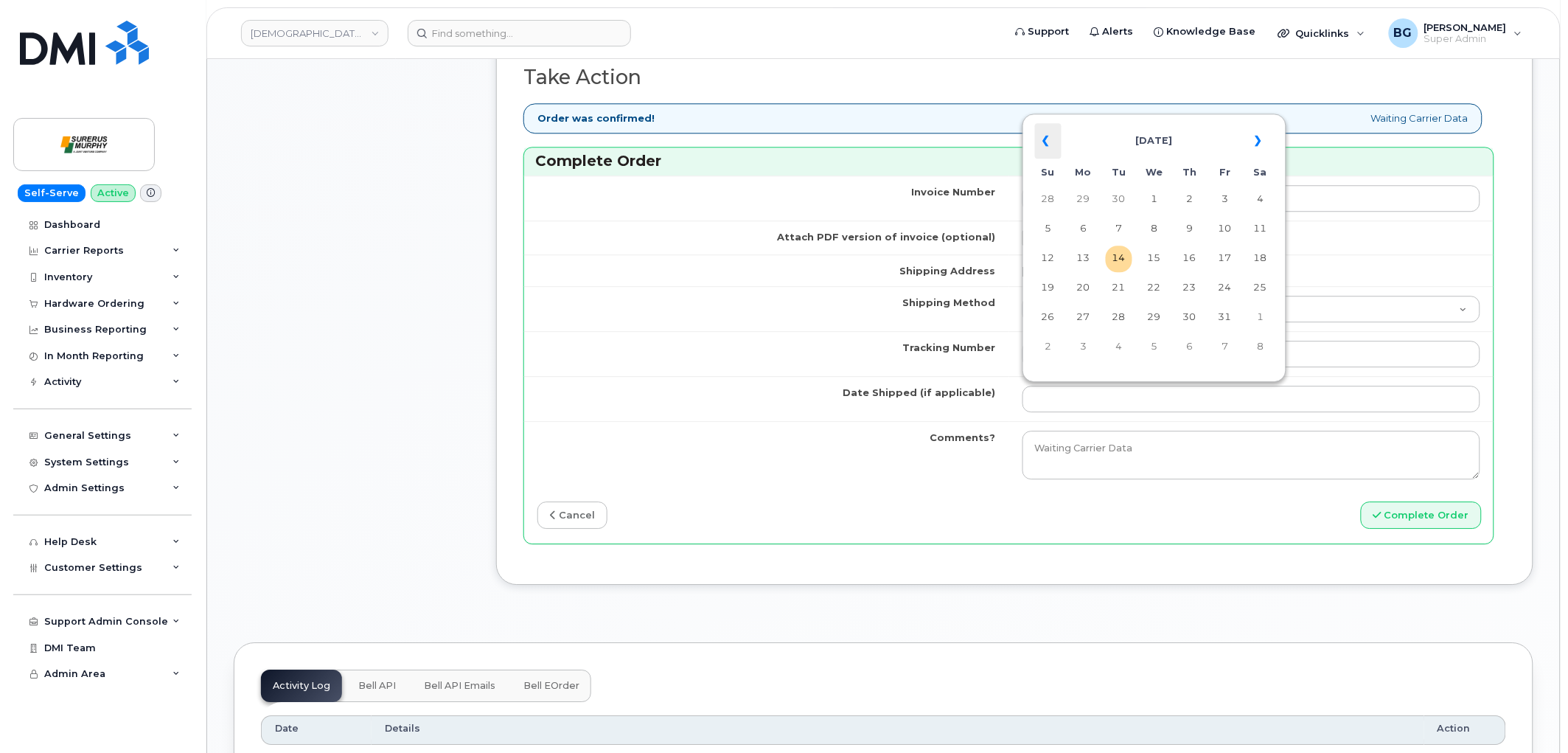
click at [1052, 145] on th "«" at bounding box center [1049, 140] width 27 height 36
click at [1196, 231] on td "10" at bounding box center [1190, 230] width 27 height 27
type input "2025-07-10"
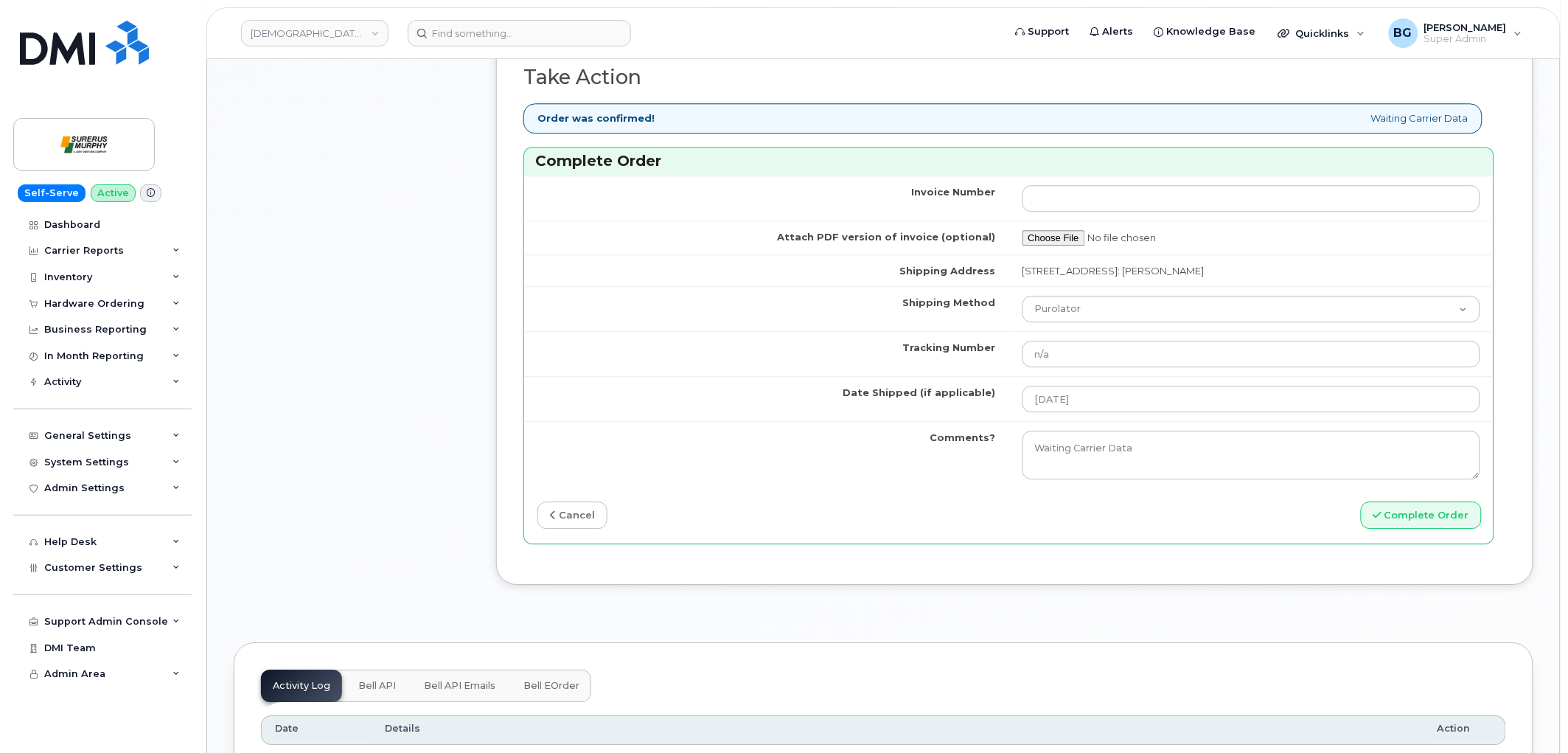
click at [1448, 531] on div "Invoice Number Attach PDF version of invoice (optional) Shipping Address 2200-6…" at bounding box center [1009, 359] width 969 height 368
click at [1439, 514] on button "Complete Order" at bounding box center [1421, 515] width 121 height 28
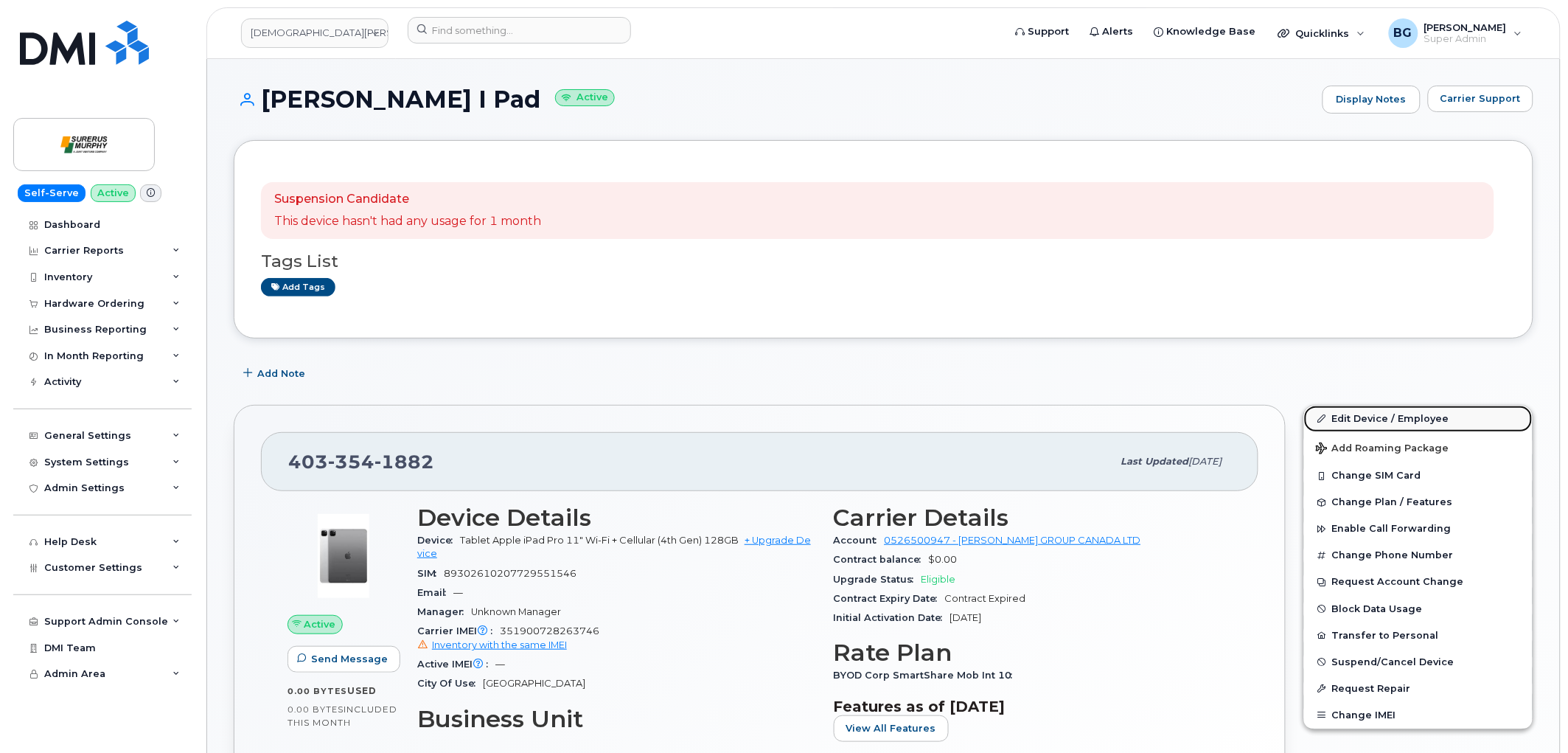
click at [1368, 417] on link "Edit Device / Employee" at bounding box center [1419, 419] width 229 height 27
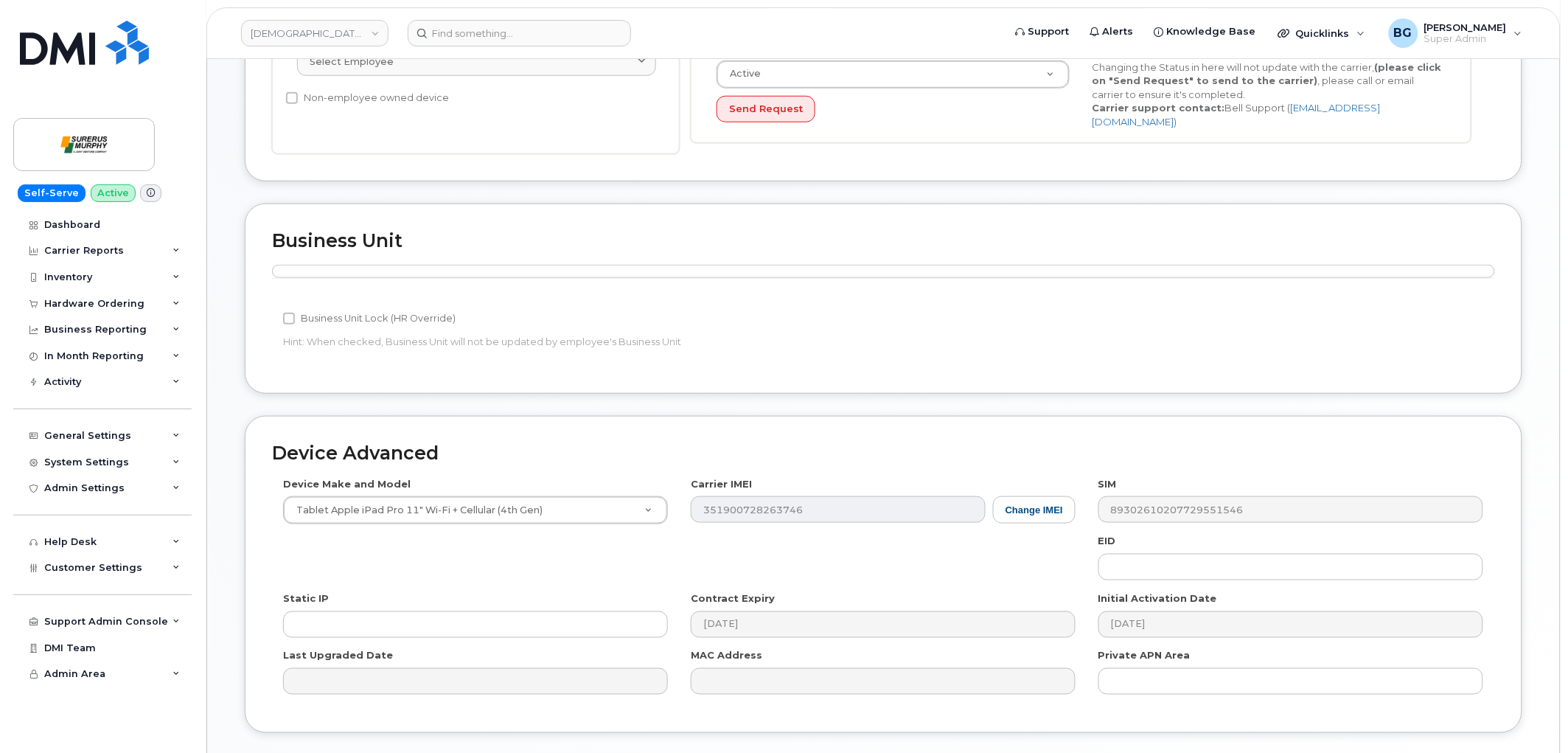
scroll to position [499, 0]
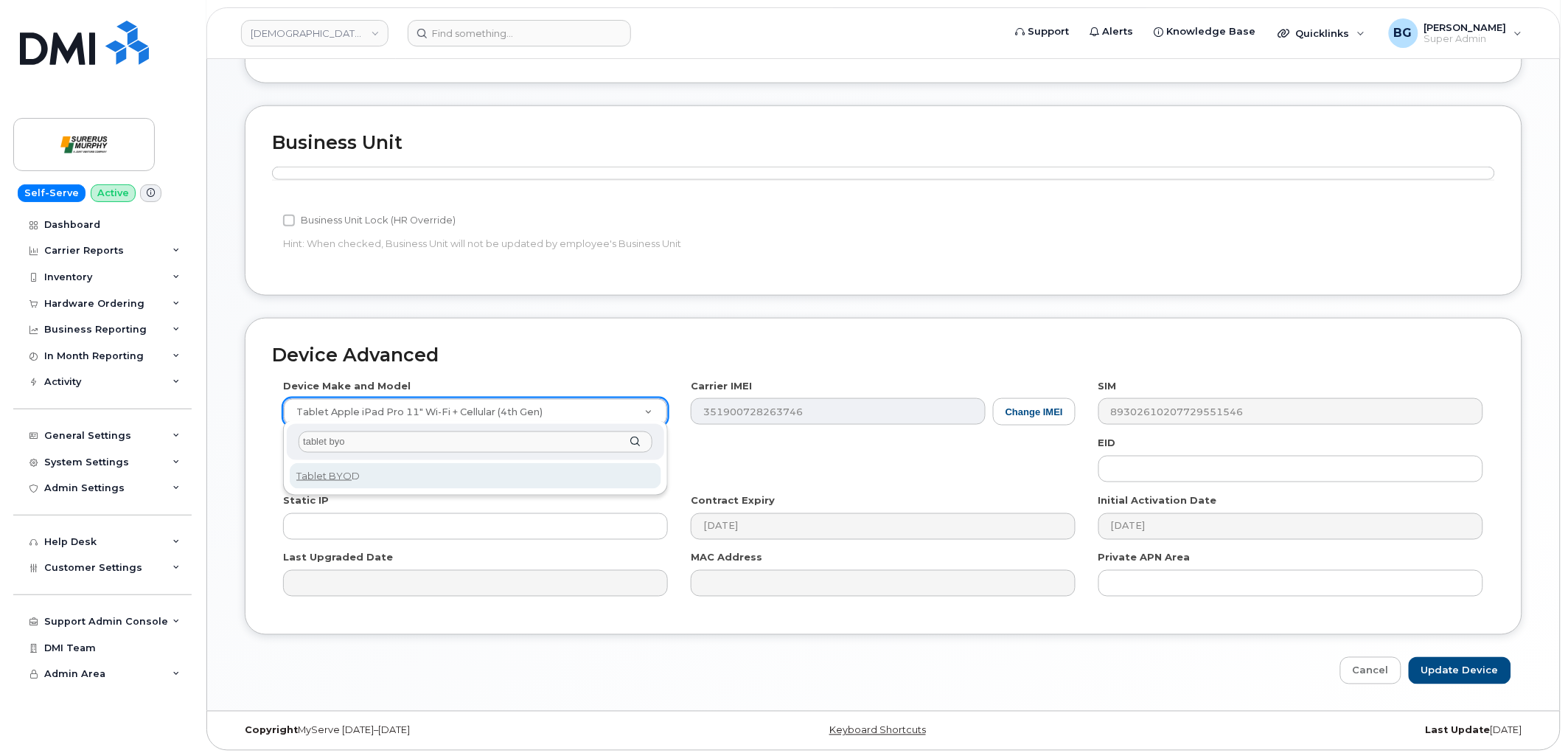
type input "tablet byo"
select select "2487"
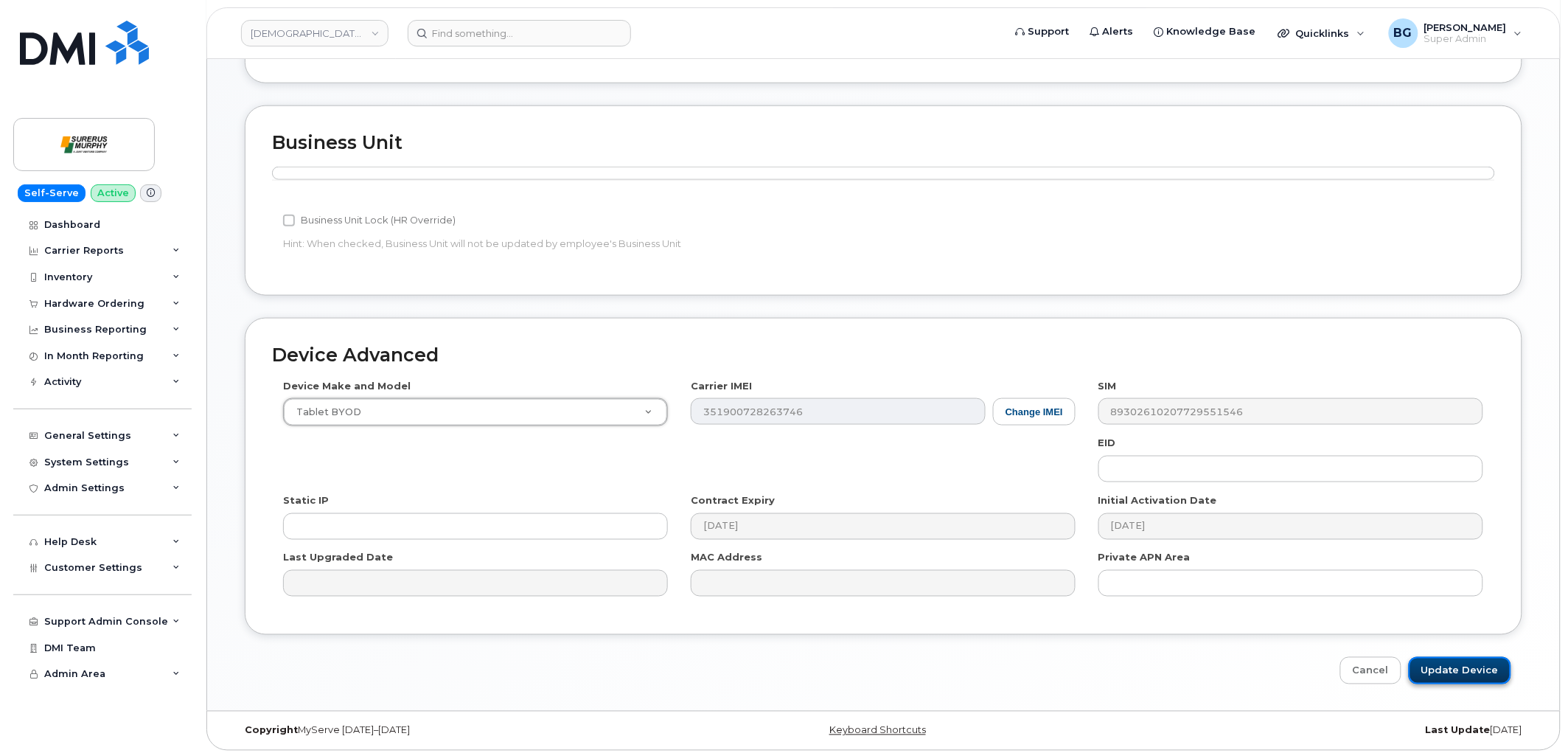
click at [1468, 657] on input "Update Device" at bounding box center [1460, 670] width 103 height 28
type input "Saving..."
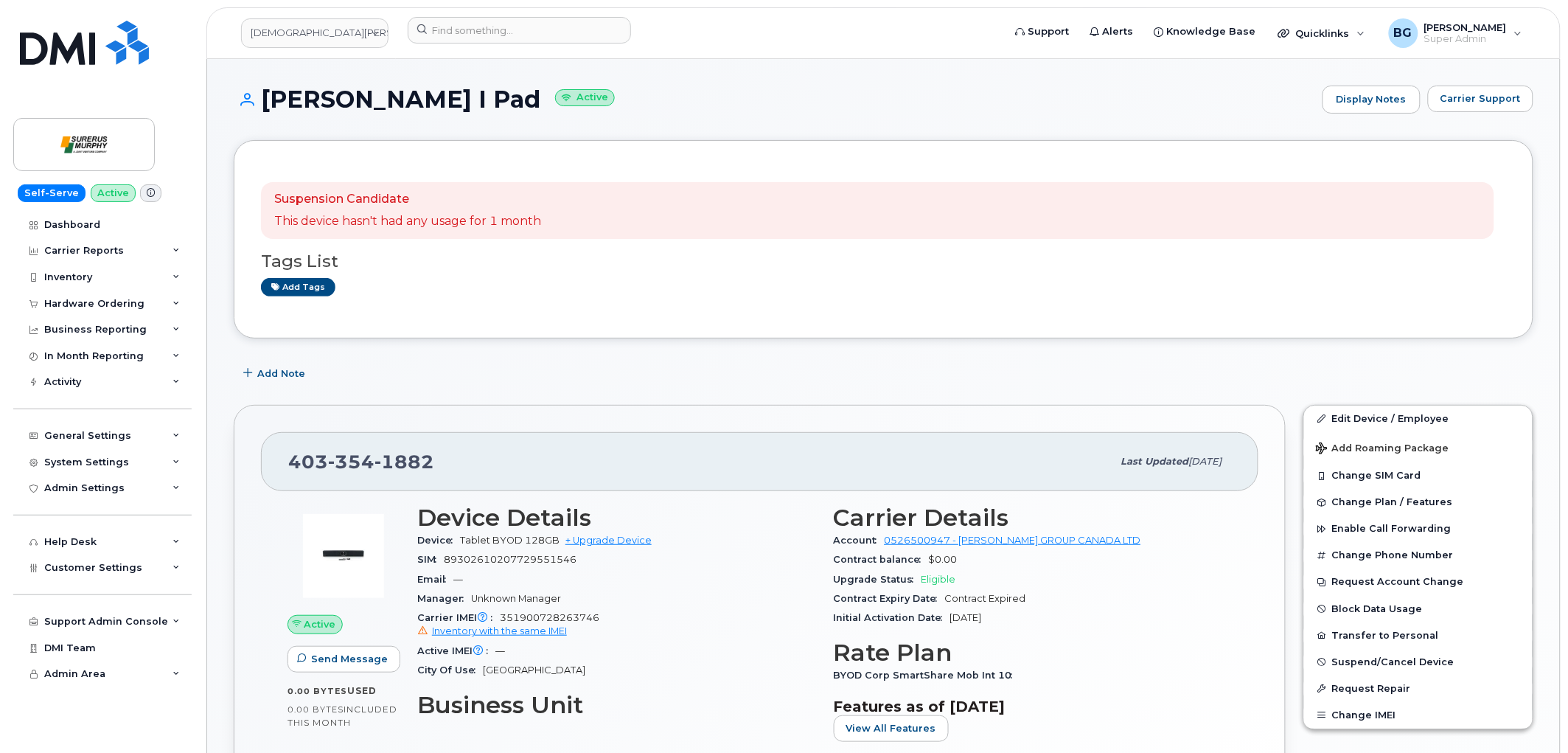
click at [517, 563] on span "89302610207729551546" at bounding box center [510, 560] width 133 height 11
copy span "89302610207729551546"
click at [1374, 418] on link "Edit Device / Employee" at bounding box center [1419, 419] width 229 height 27
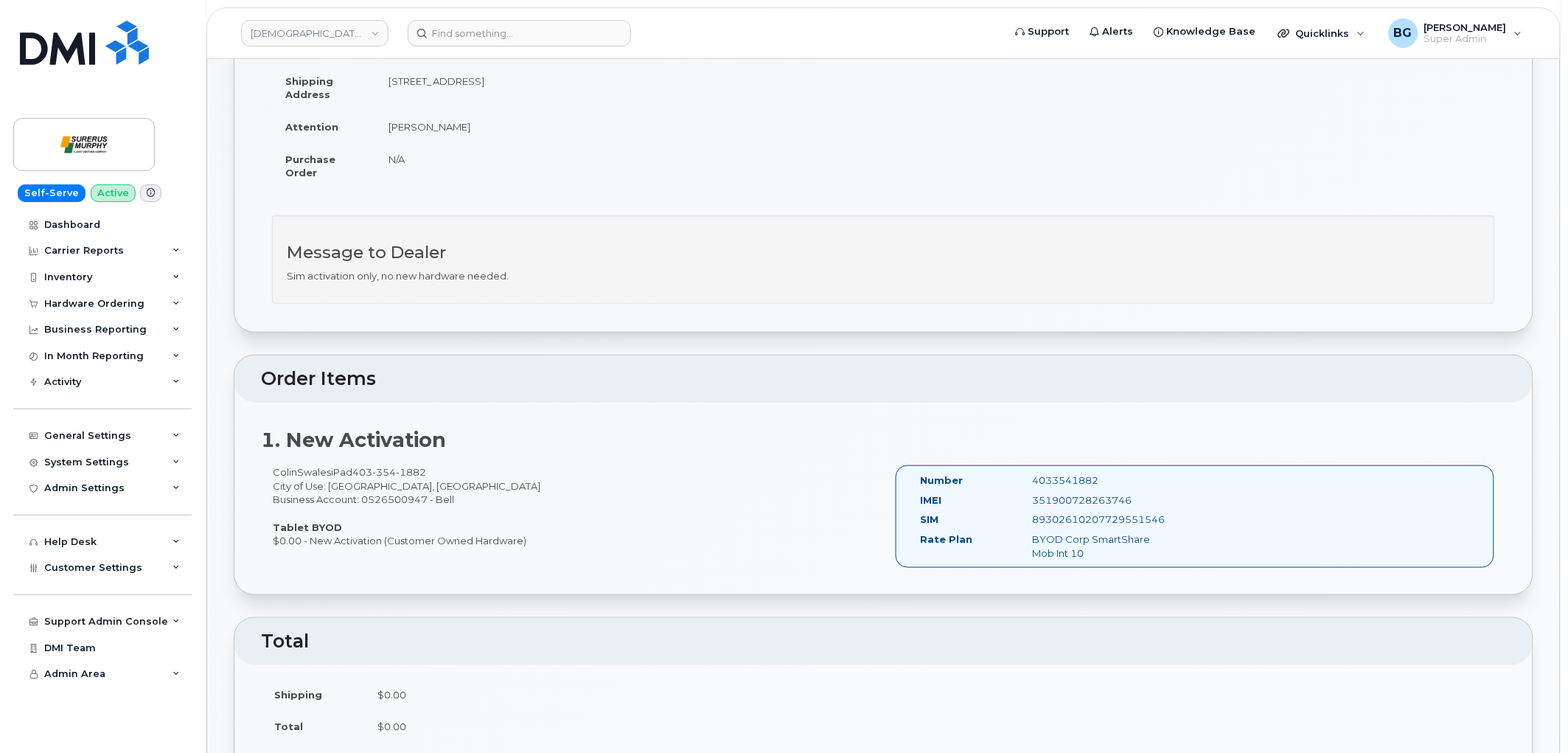
scroll to position [273, 0]
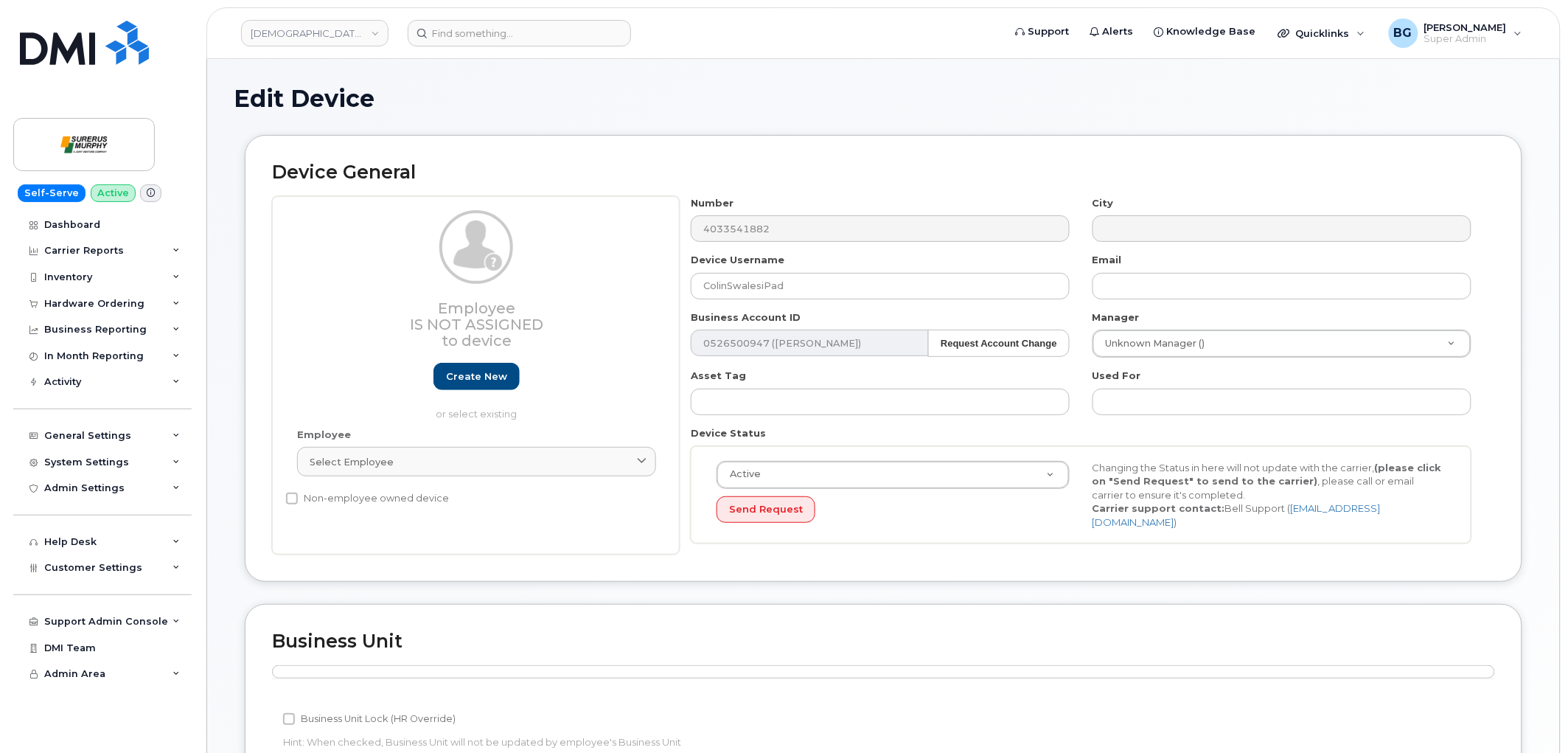
scroll to position [491, 0]
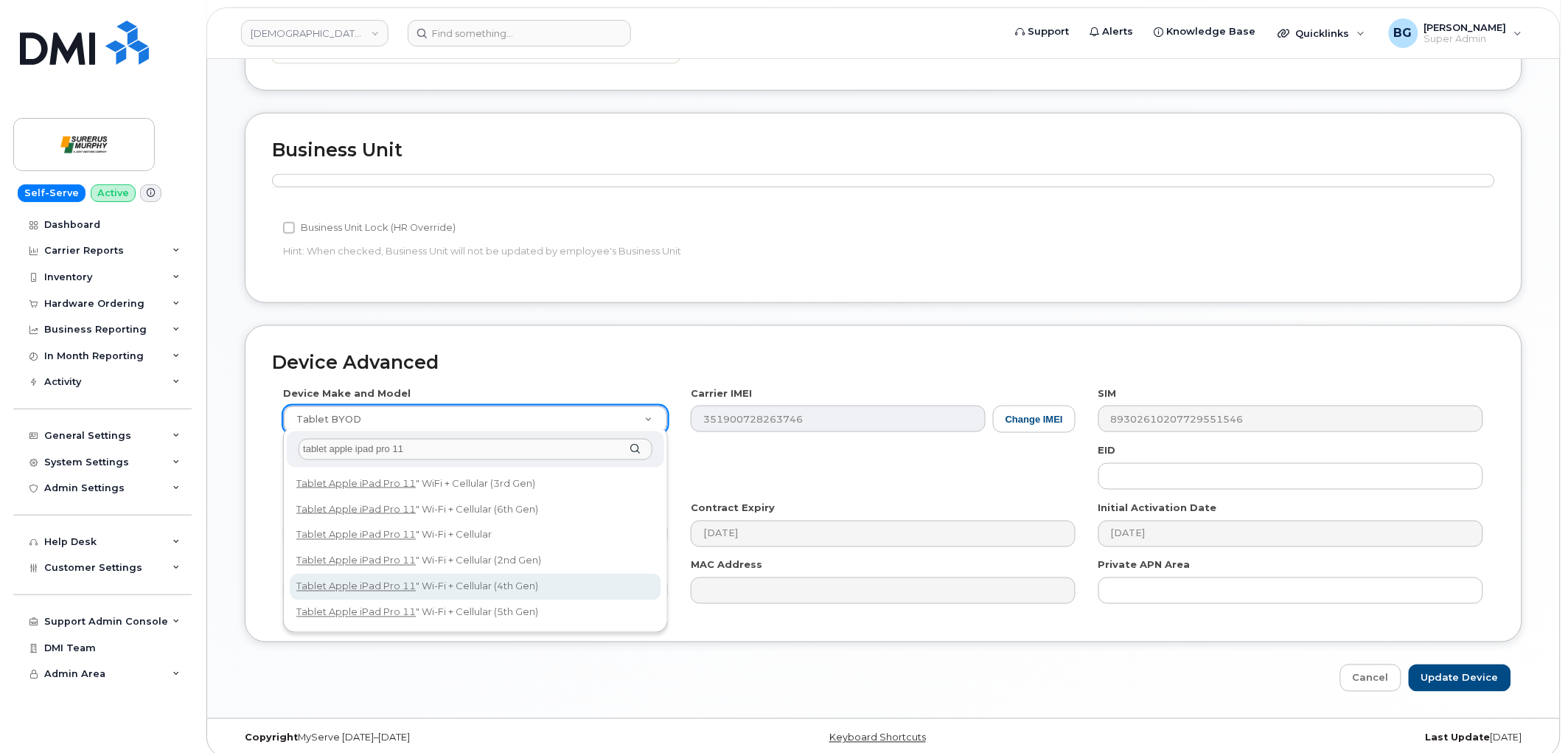
type input "tablet apple ipad pro 11"
select select "2587"
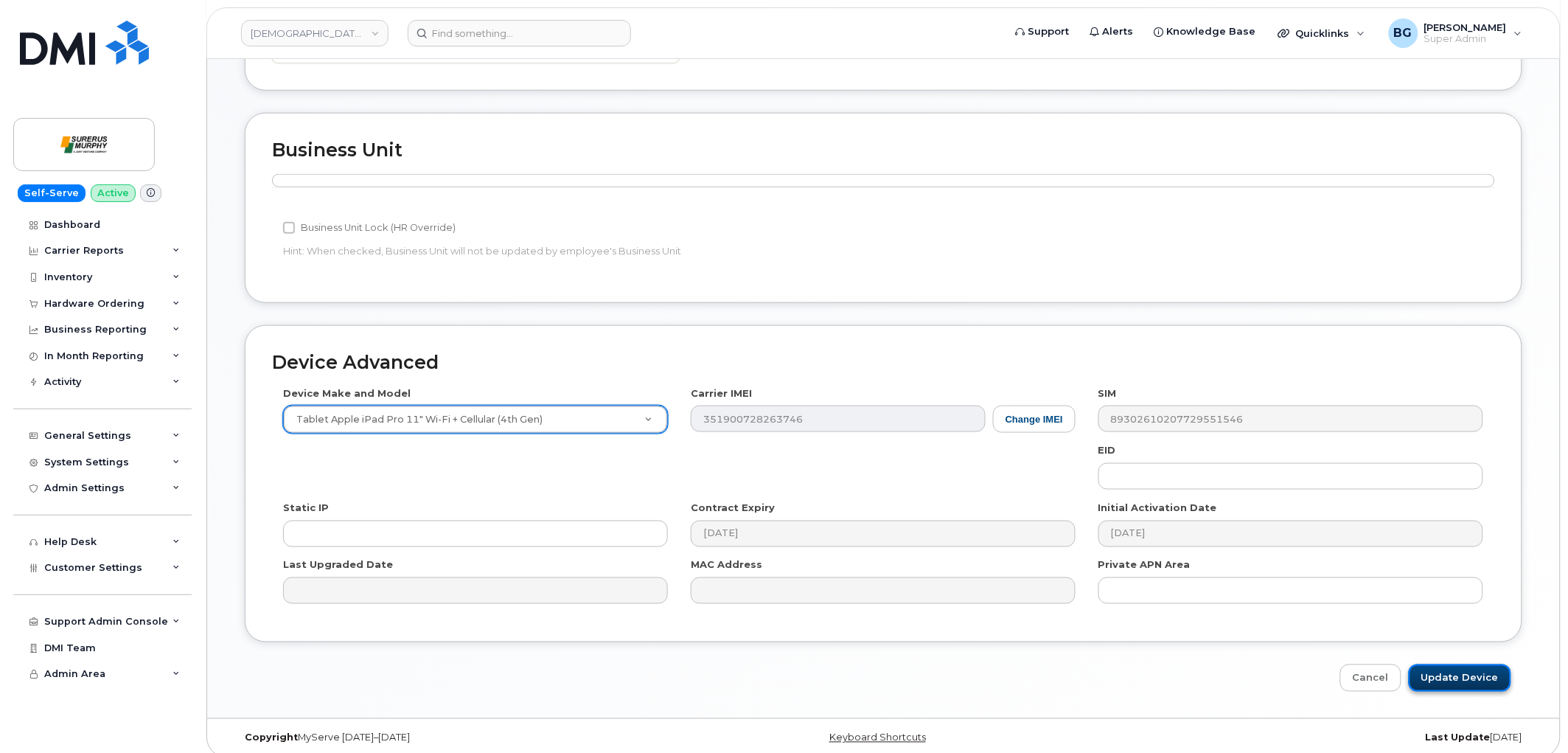
click at [1482, 668] on input "Update Device" at bounding box center [1460, 678] width 103 height 28
type input "Saving..."
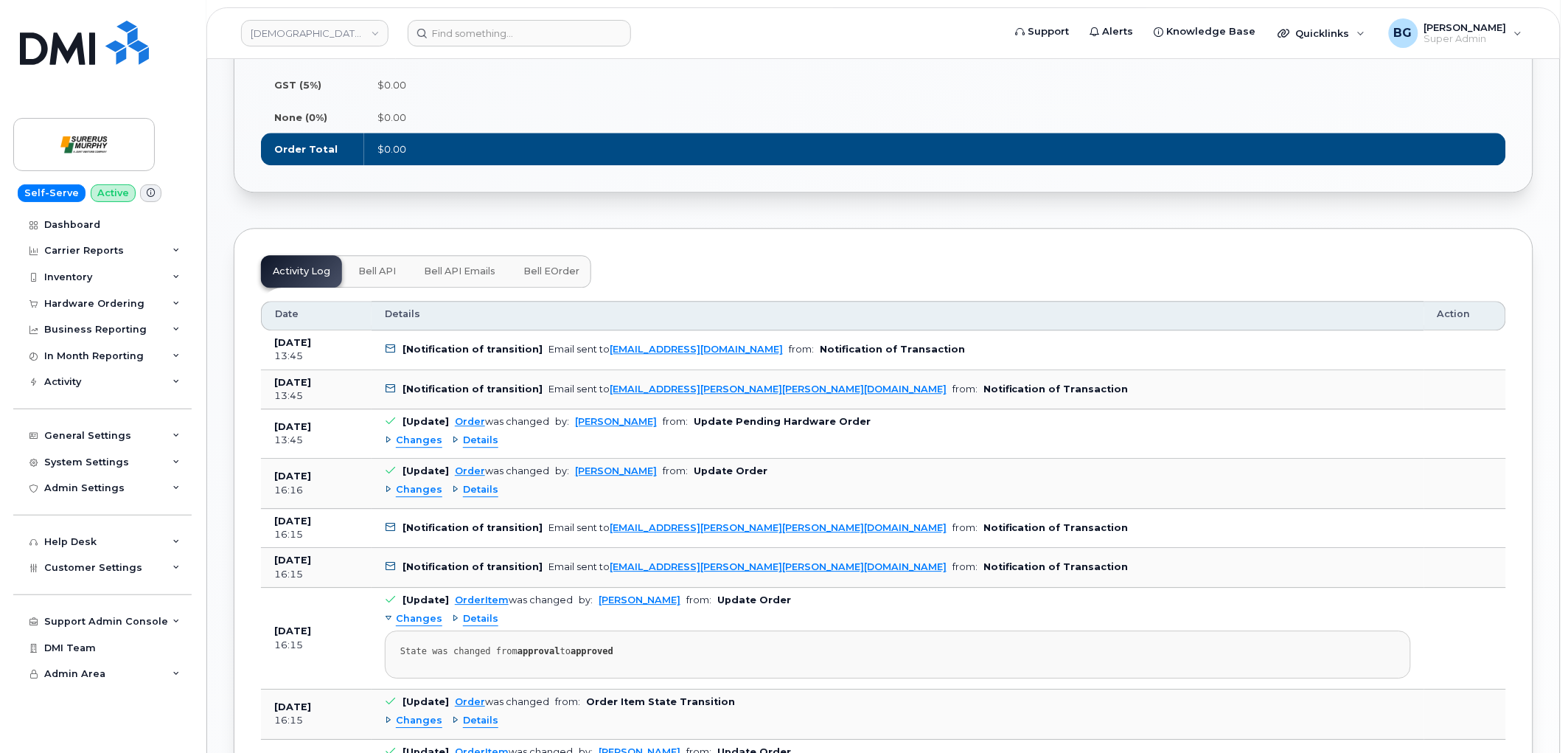
scroll to position [1202, 0]
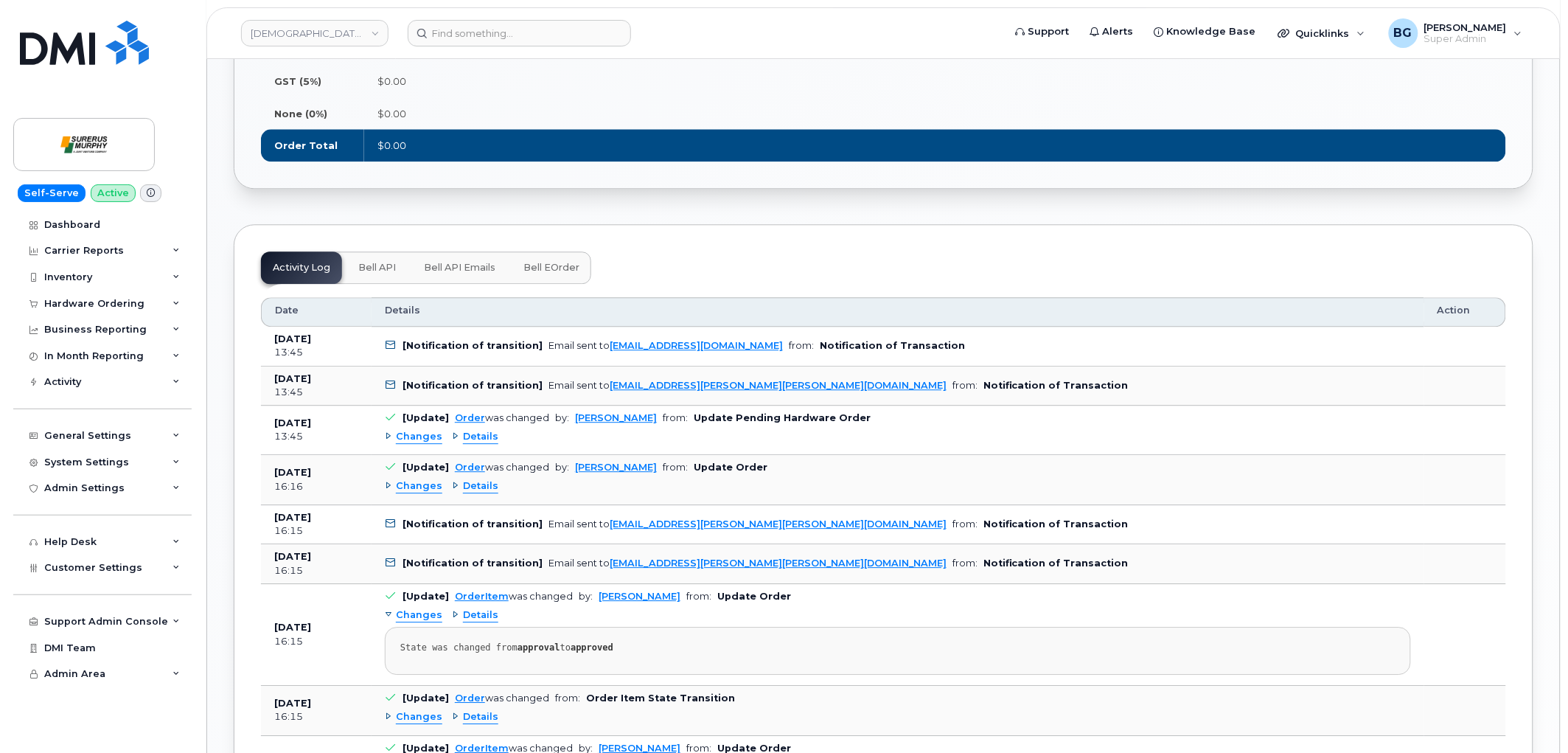
click at [528, 264] on span "Bell eOrder" at bounding box center [551, 268] width 56 height 12
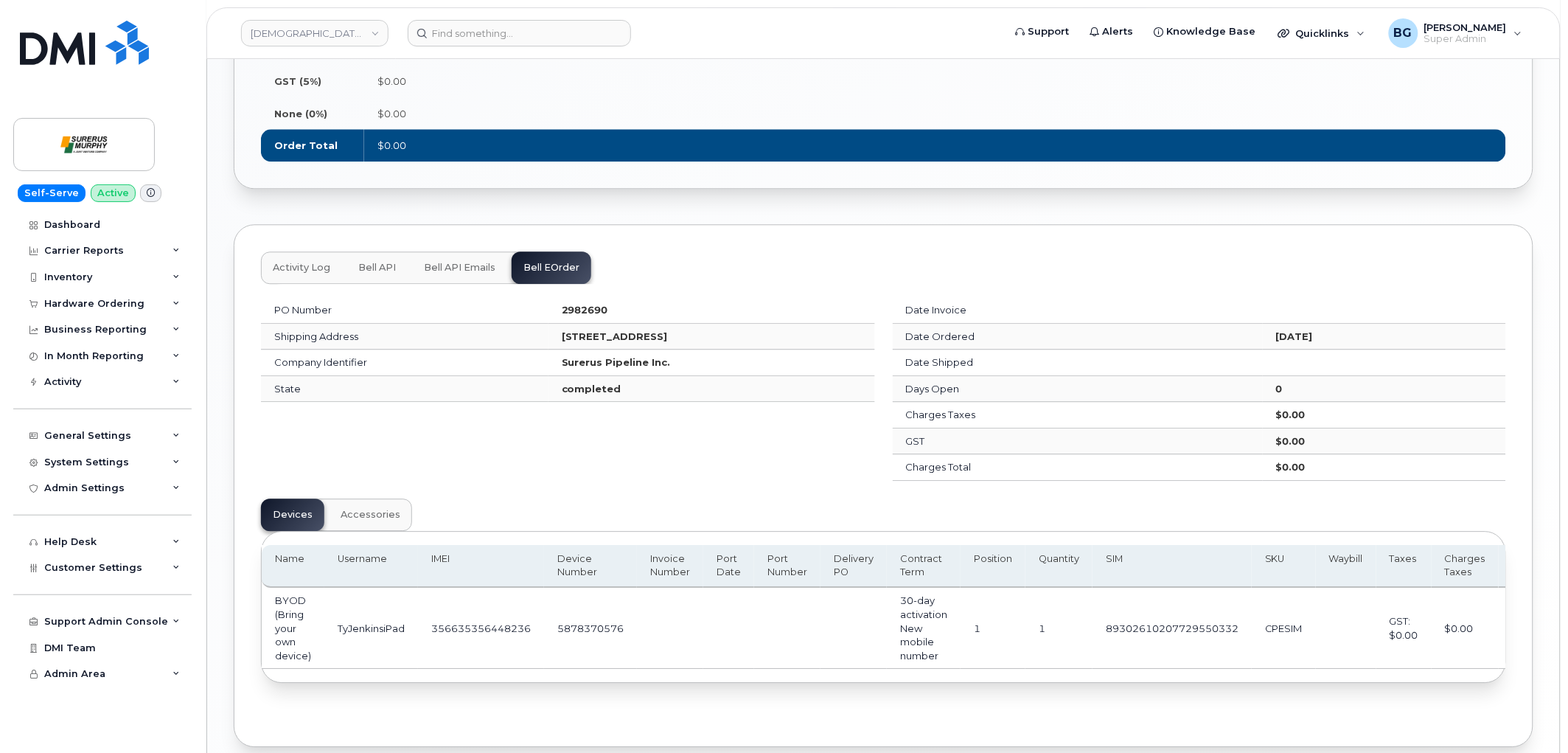
click at [587, 624] on td "5878370576" at bounding box center [590, 628] width 93 height 81
copy td "5878370576"
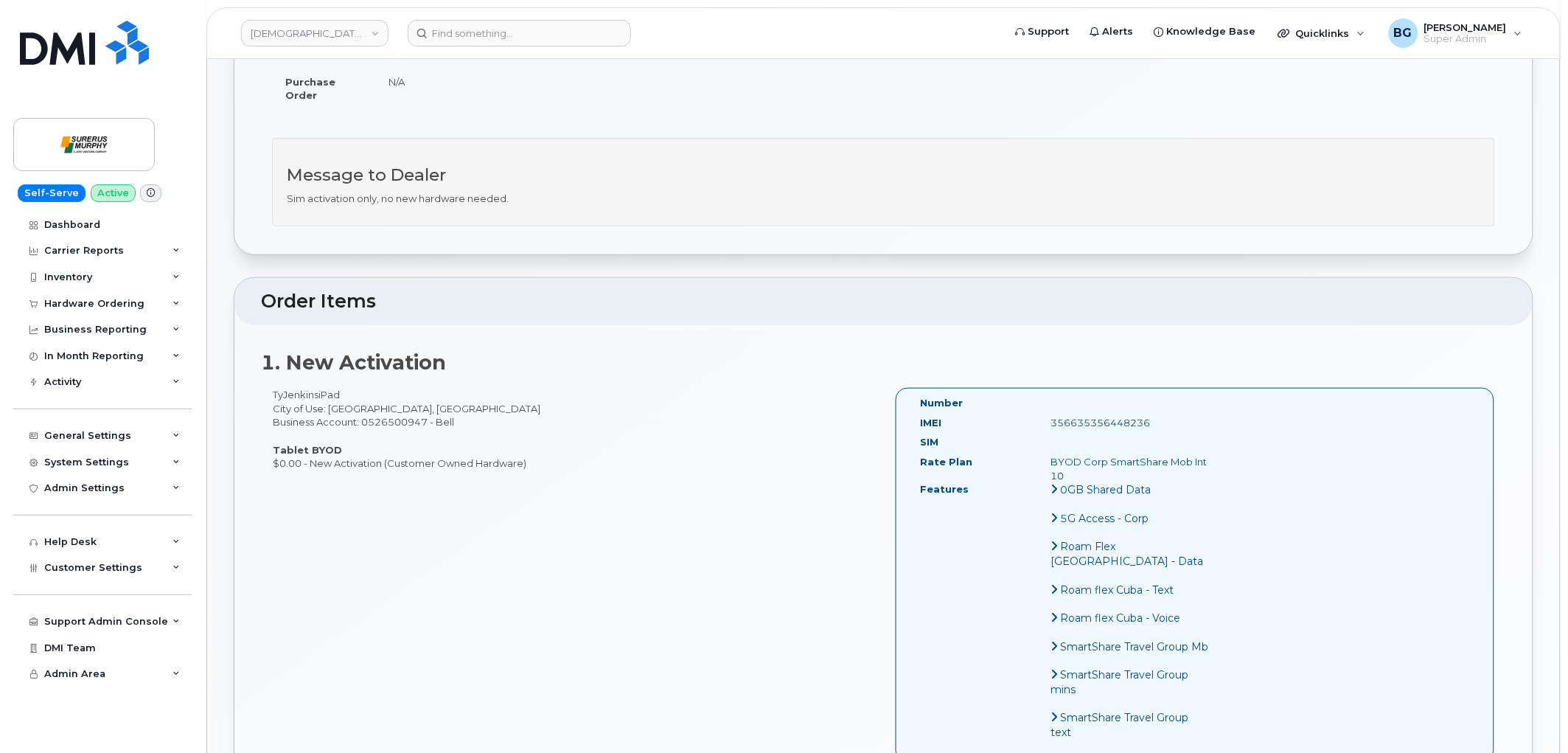
scroll to position [328, 0]
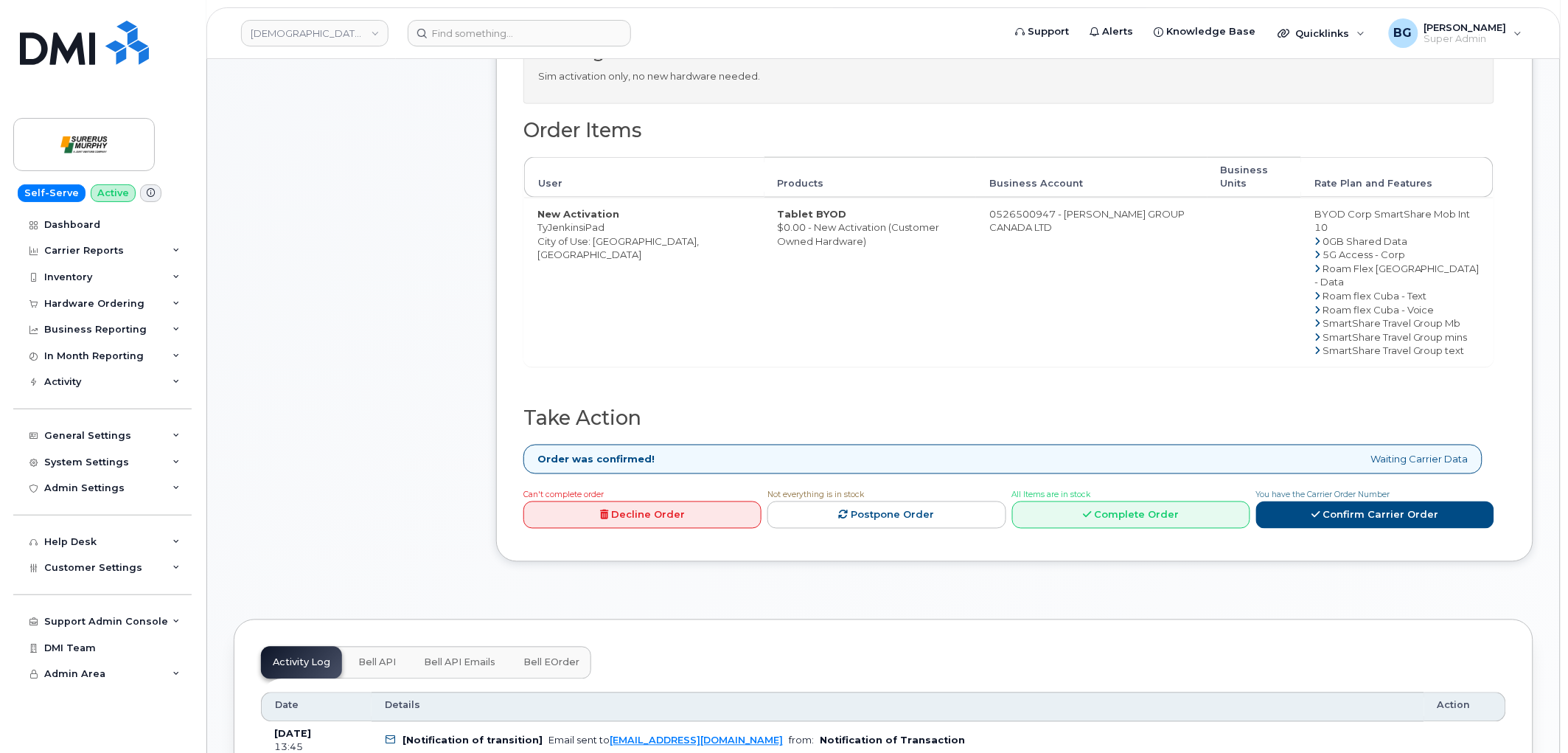
scroll to position [655, 0]
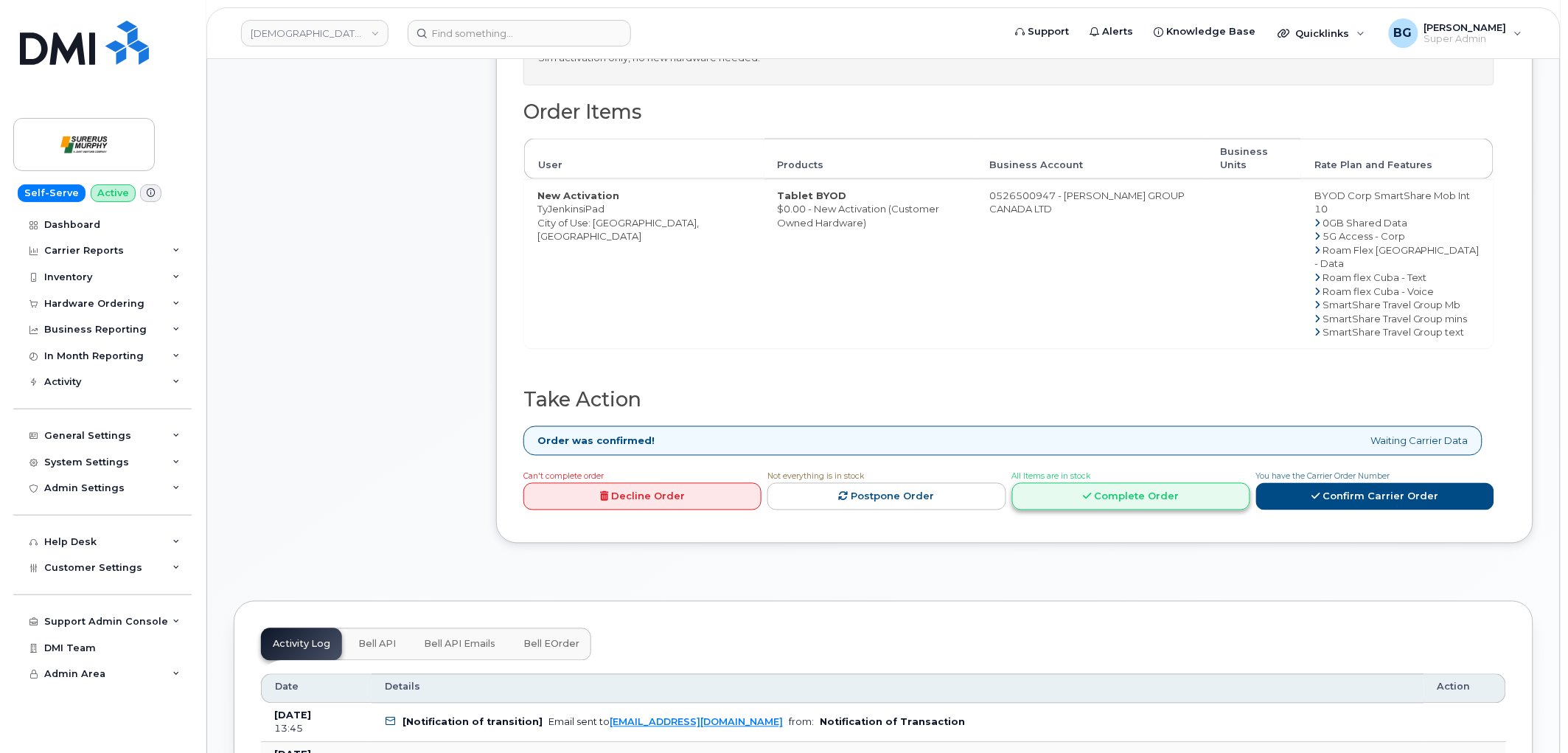
click at [1138, 483] on link "Complete Order" at bounding box center [1132, 496] width 238 height 28
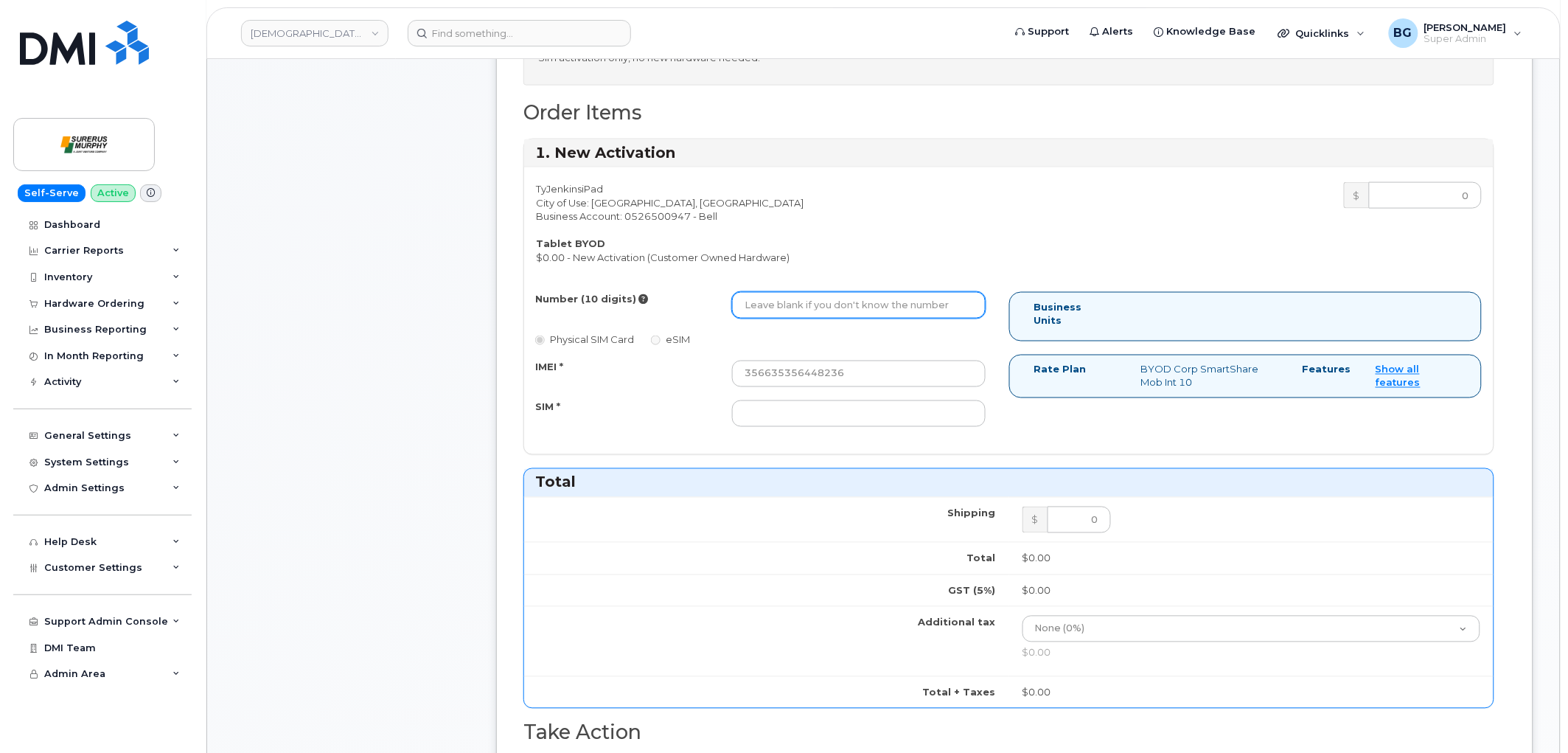
click at [776, 298] on input "Number (10 digits)" at bounding box center [859, 305] width 253 height 27
paste input "5878370576"
type input "5878370576"
click at [838, 407] on input "SIM *" at bounding box center [859, 414] width 253 height 27
paste input "89302610207729550332"
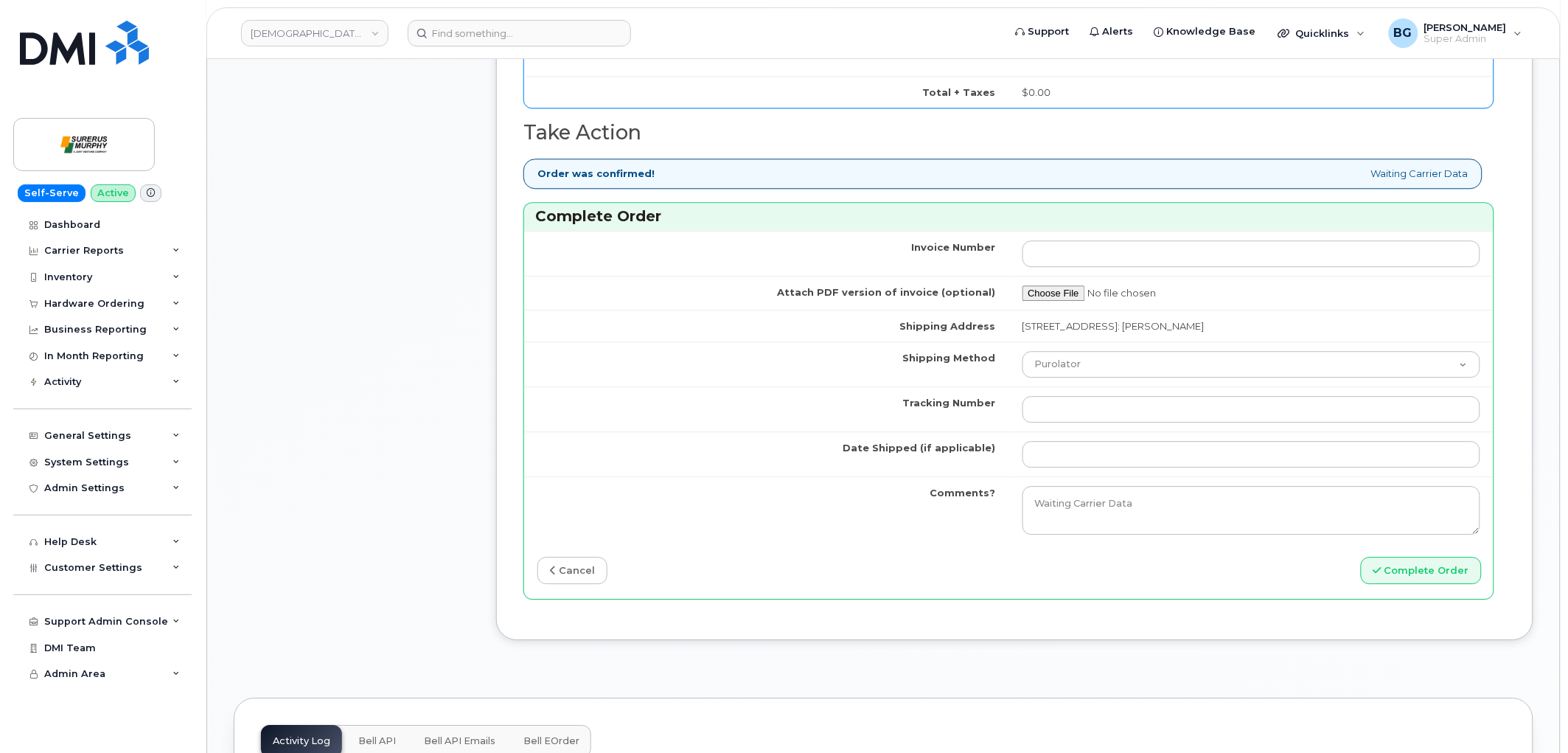
scroll to position [1256, 0]
type input "89302610207729550332"
click at [1064, 425] on td at bounding box center [1252, 408] width 485 height 45
click at [1072, 410] on input "Tracking Number" at bounding box center [1252, 409] width 458 height 27
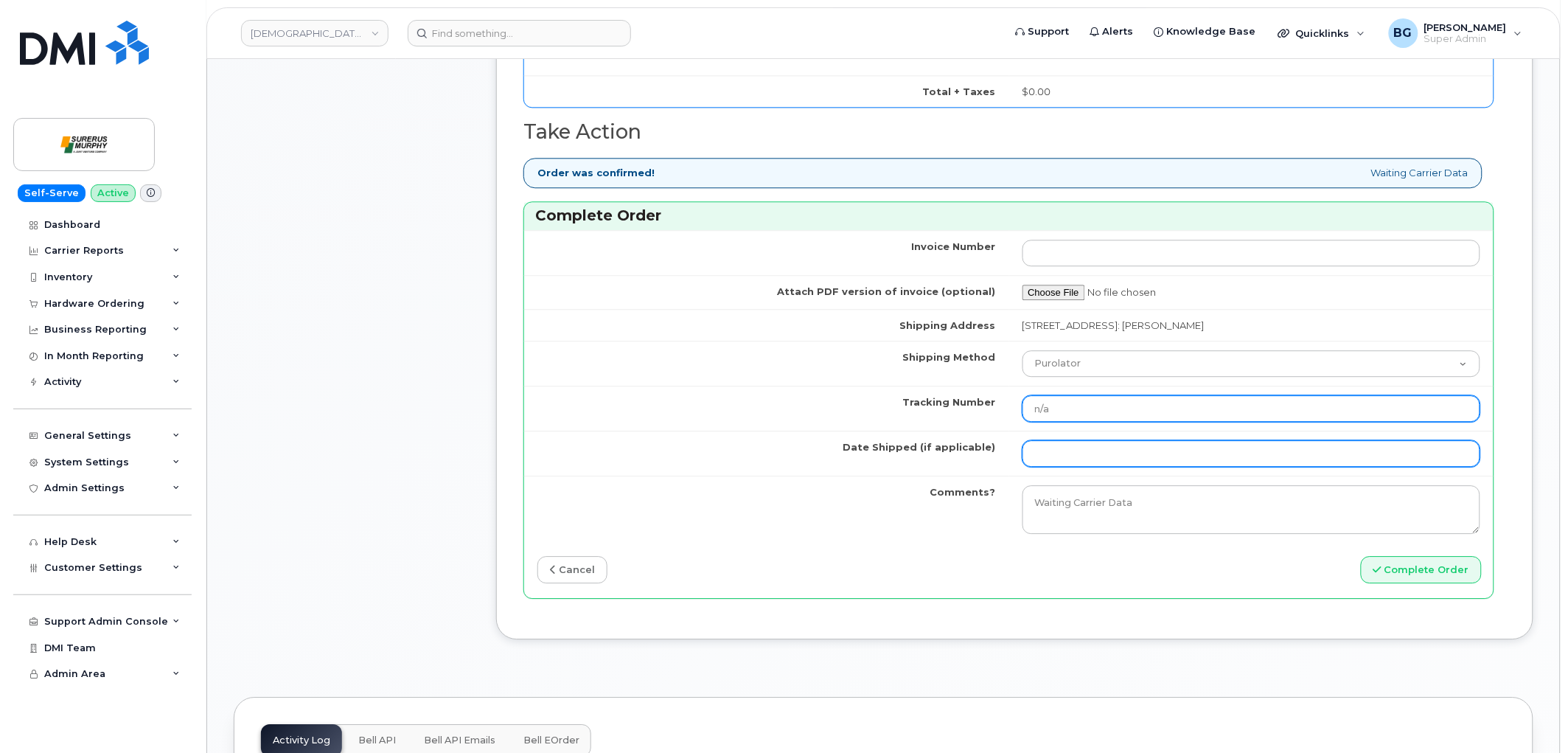
type input "n/a"
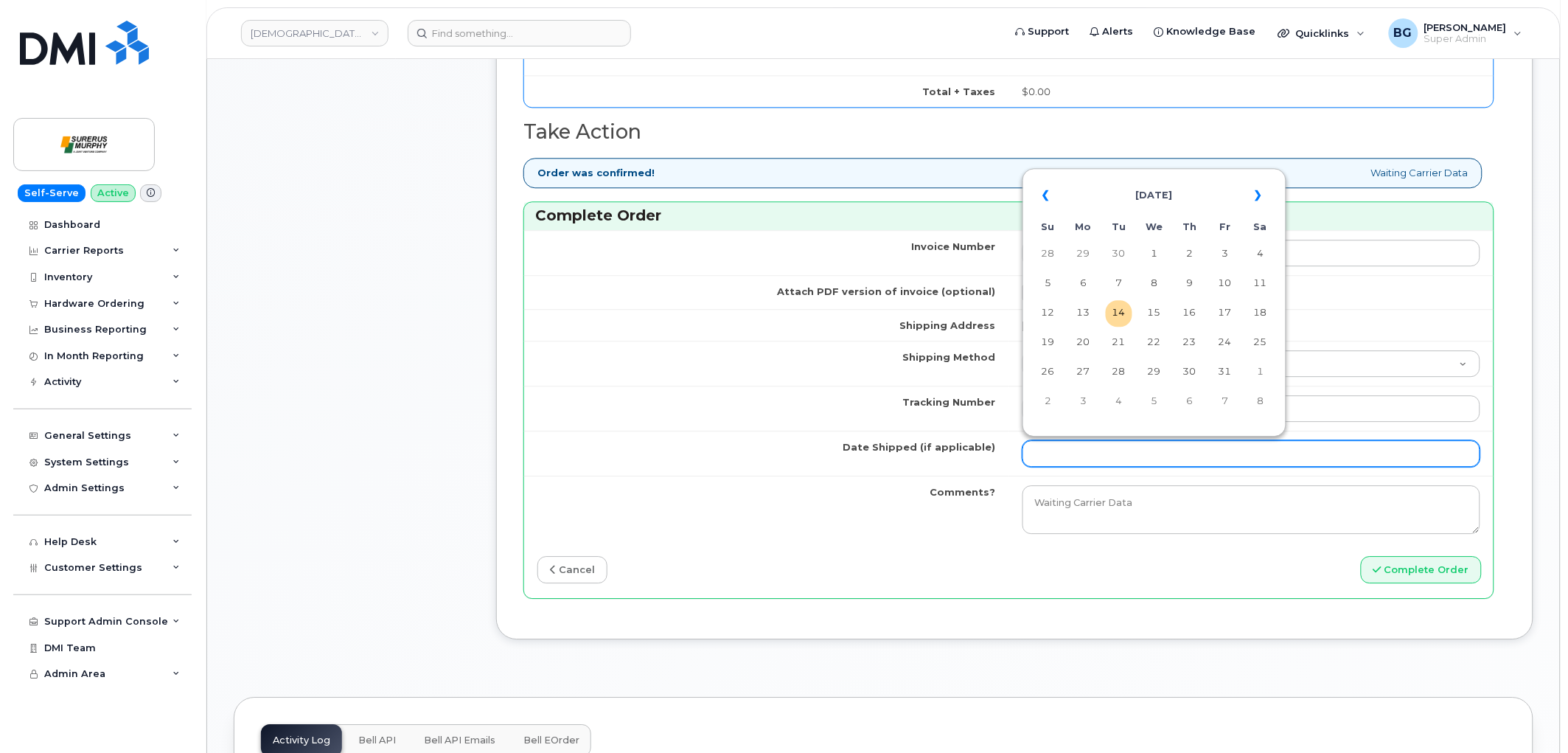
click at [1060, 451] on input "Date Shipped (if applicable)" at bounding box center [1252, 454] width 458 height 27
click at [1048, 193] on th "«" at bounding box center [1049, 195] width 27 height 36
click at [1194, 286] on td "10" at bounding box center [1190, 284] width 27 height 27
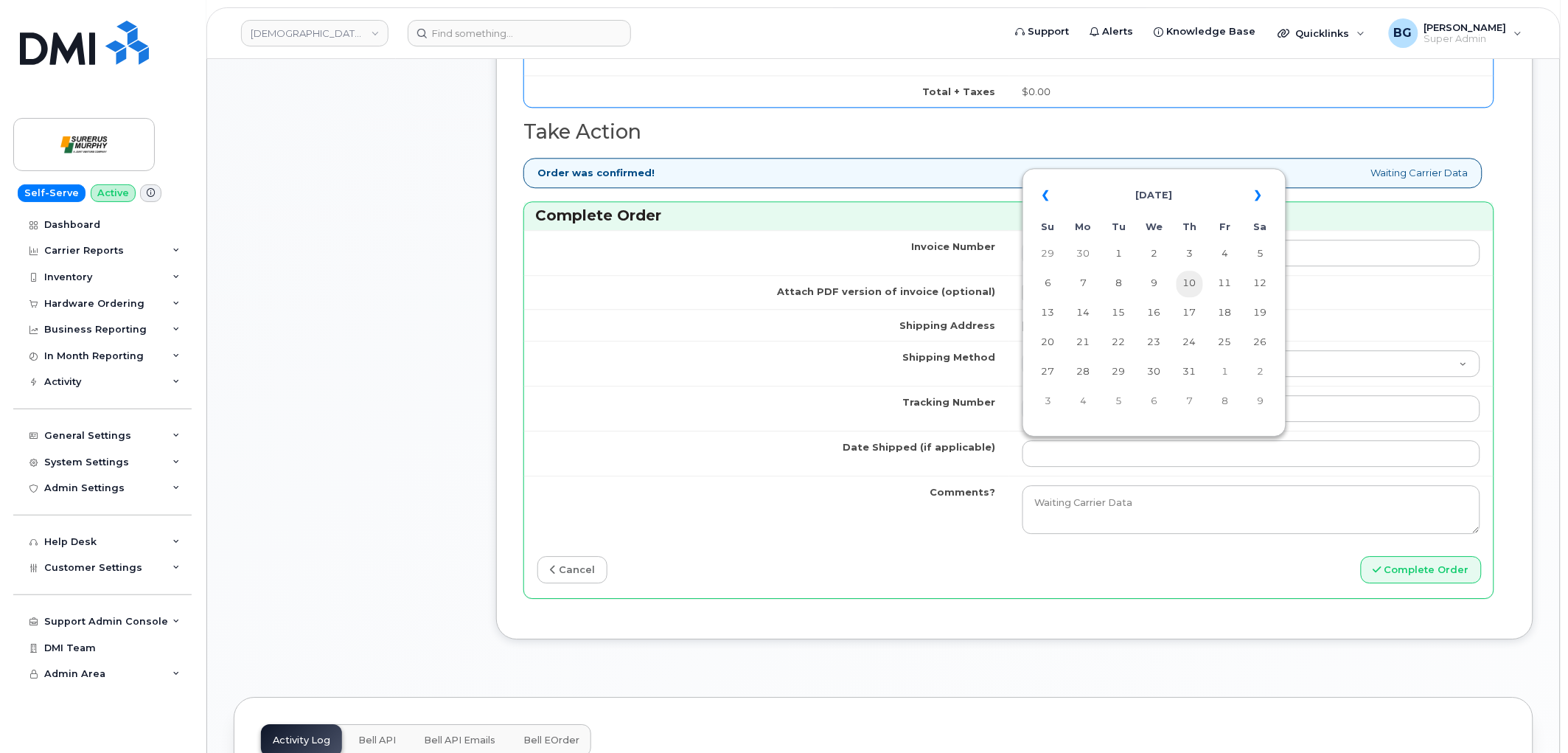
type input "2025-07-10"
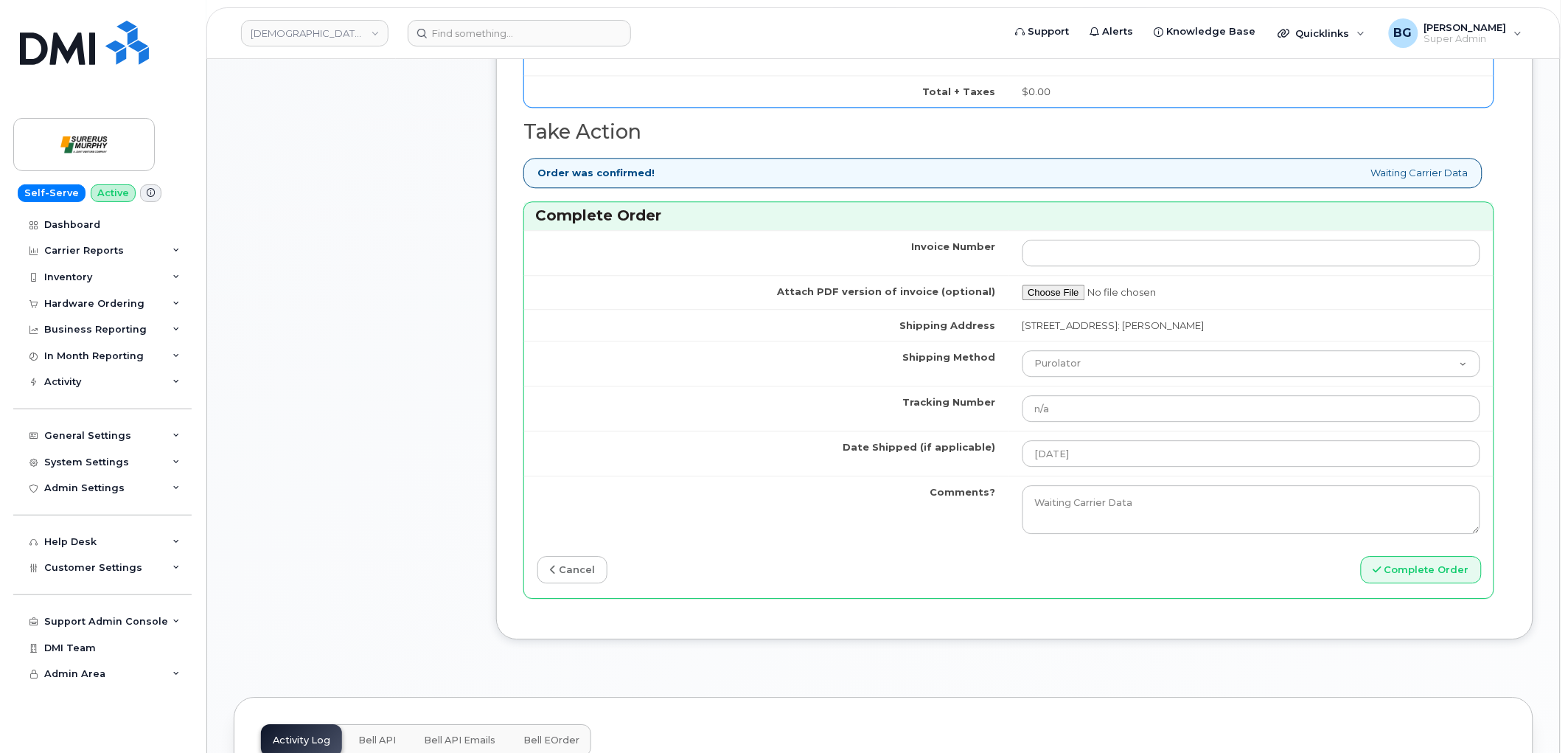
click at [1156, 552] on div "Invoice Number Attach PDF version of invoice (optional) Shipping Address 2200-6…" at bounding box center [1009, 414] width 969 height 368
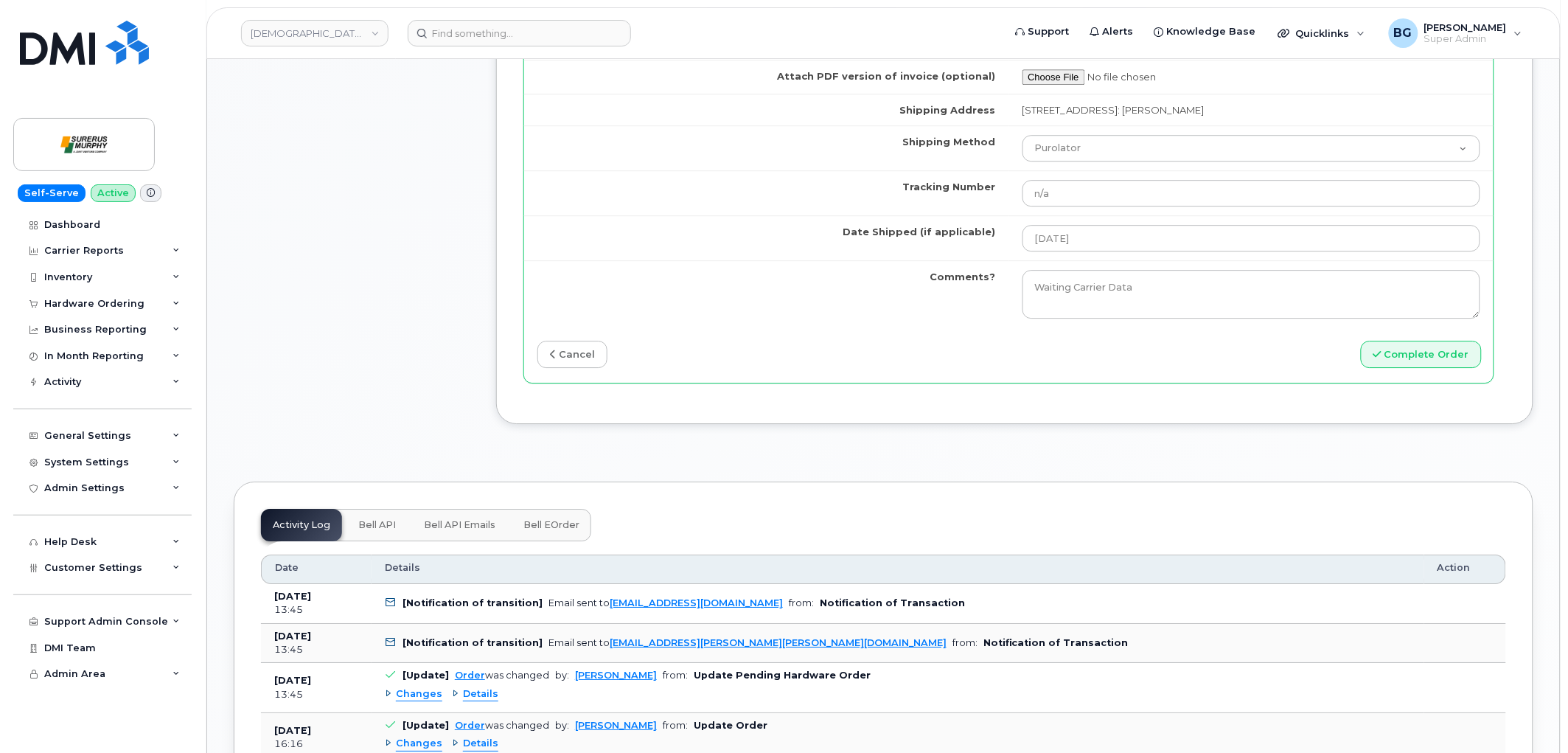
scroll to position [1474, 0]
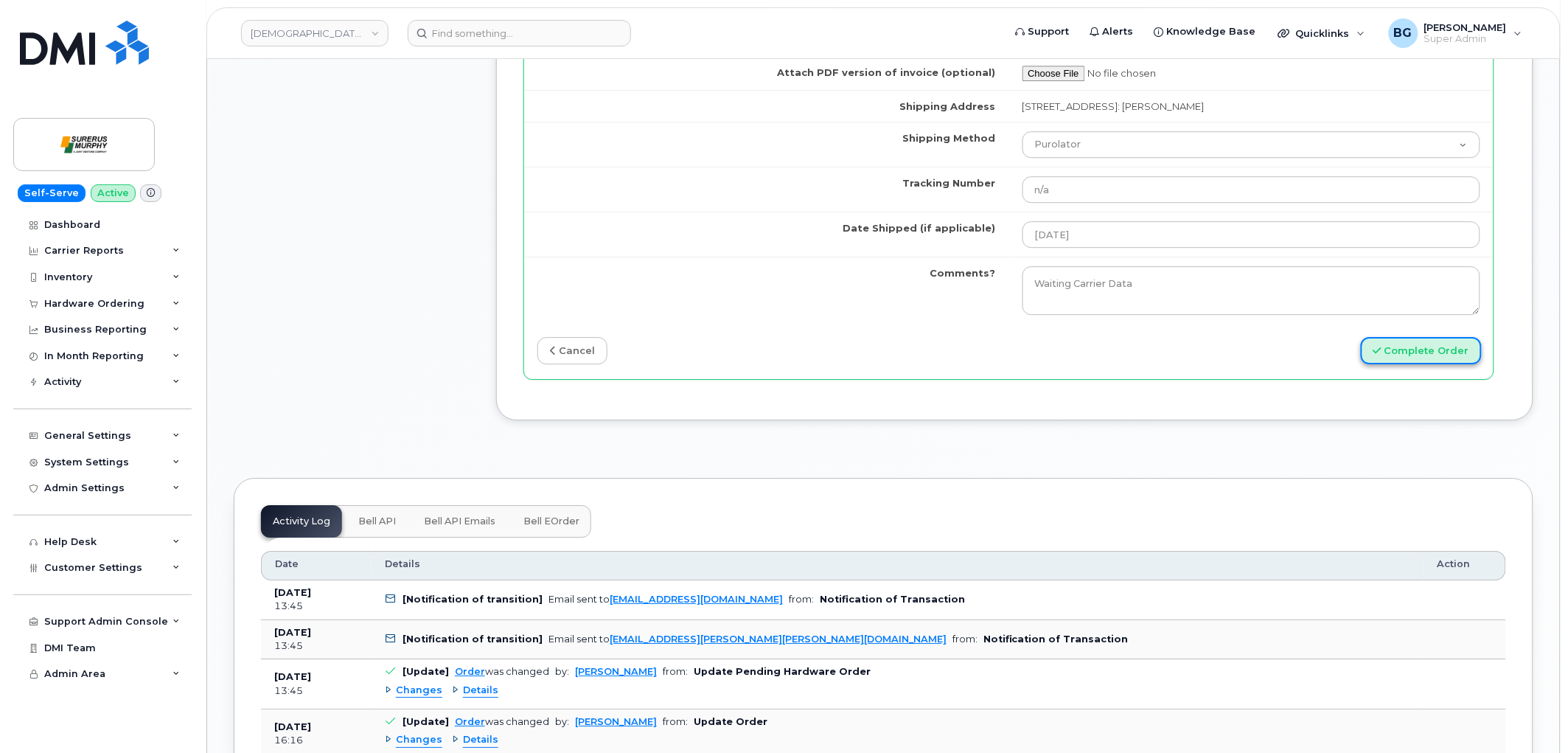
click at [1431, 350] on button "Complete Order" at bounding box center [1421, 350] width 121 height 28
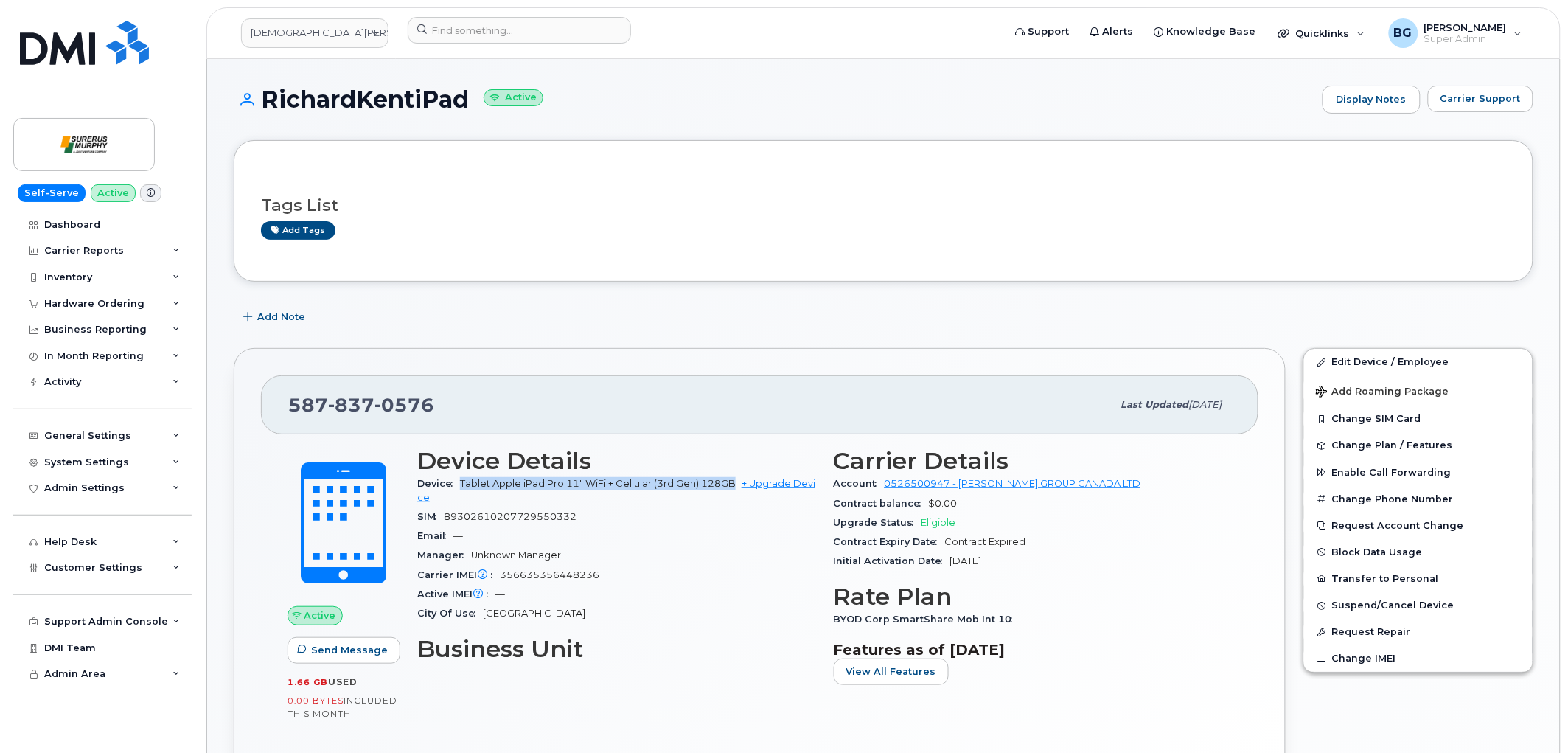
drag, startPoint x: 461, startPoint y: 483, endPoint x: 735, endPoint y: 480, distance: 274.0
click at [735, 480] on span "Tablet Apple iPad Pro 11" WiFi + Cellular (3rd Gen) 128GB + Upgrade Device" at bounding box center [616, 489] width 398 height 24
copy span "Tablet Apple iPad Pro 11" WiFi + Cellular (3rd Gen) 128GB"
click at [484, 515] on span "89302610207729550332" at bounding box center [510, 516] width 133 height 11
click at [482, 515] on span "89302610207729550332" at bounding box center [510, 516] width 133 height 11
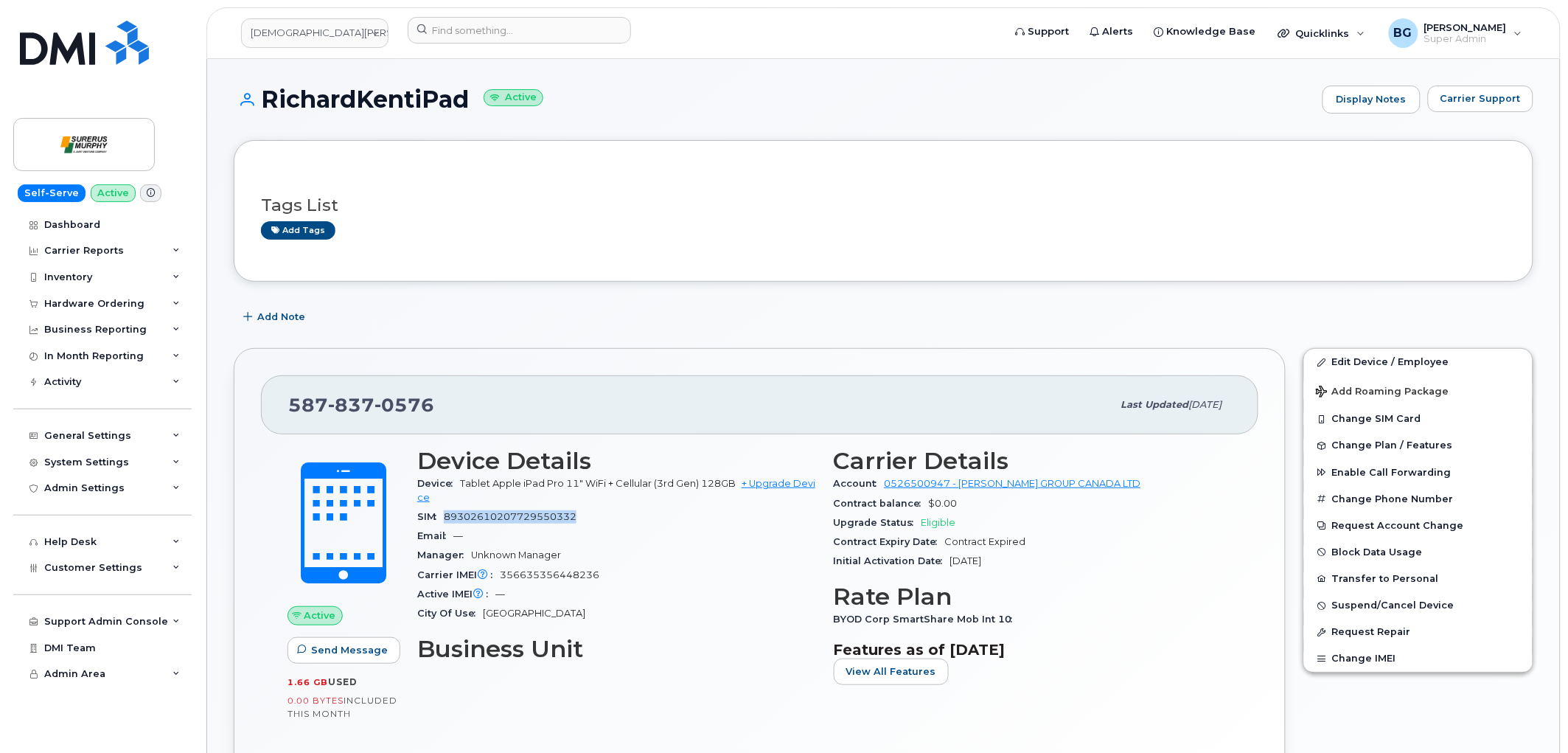
copy span "89302610207729550332"
click at [1377, 364] on link "Edit Device / Employee" at bounding box center [1419, 362] width 229 height 27
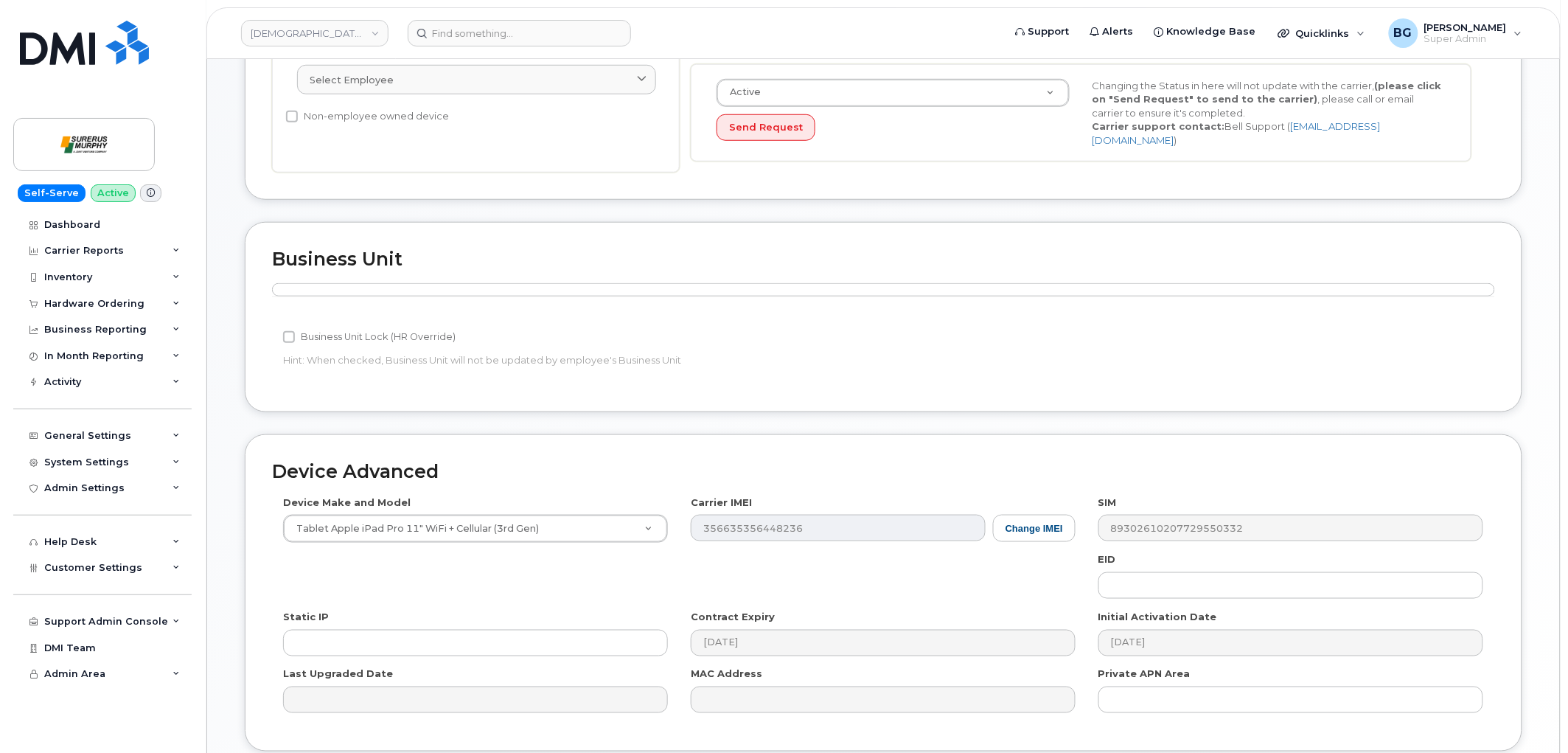
scroll to position [382, 0]
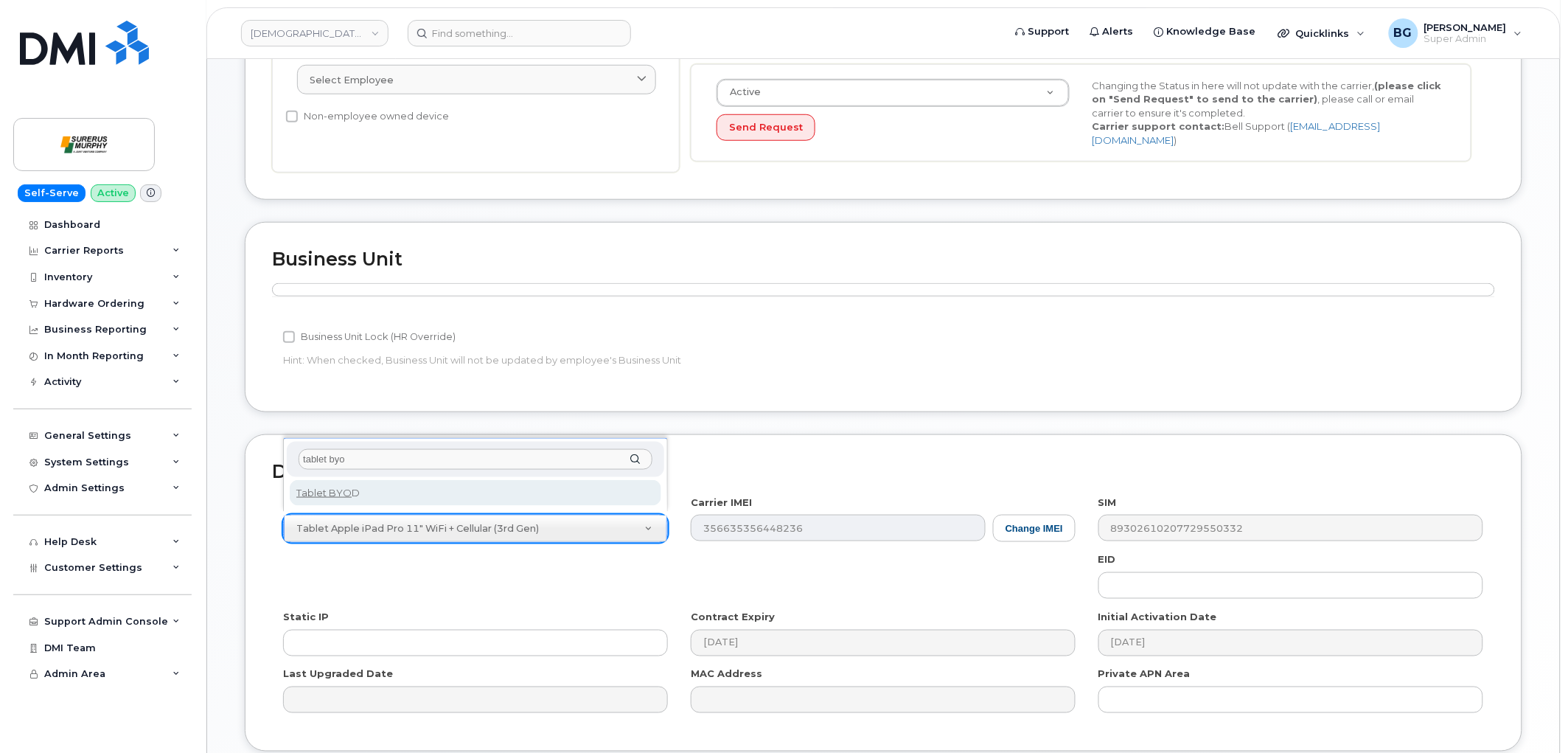
type input "tablet byo"
select select "2487"
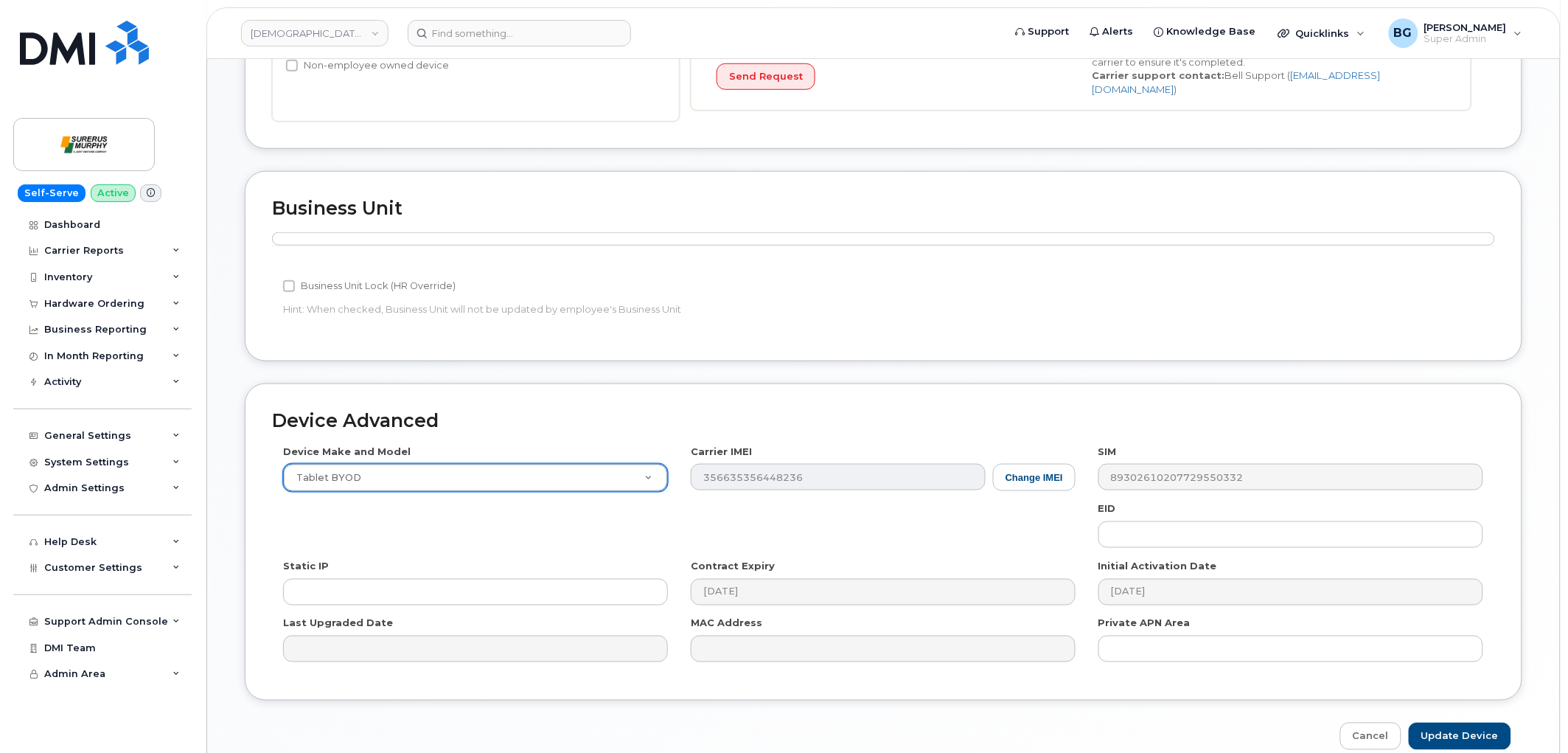
scroll to position [499, 0]
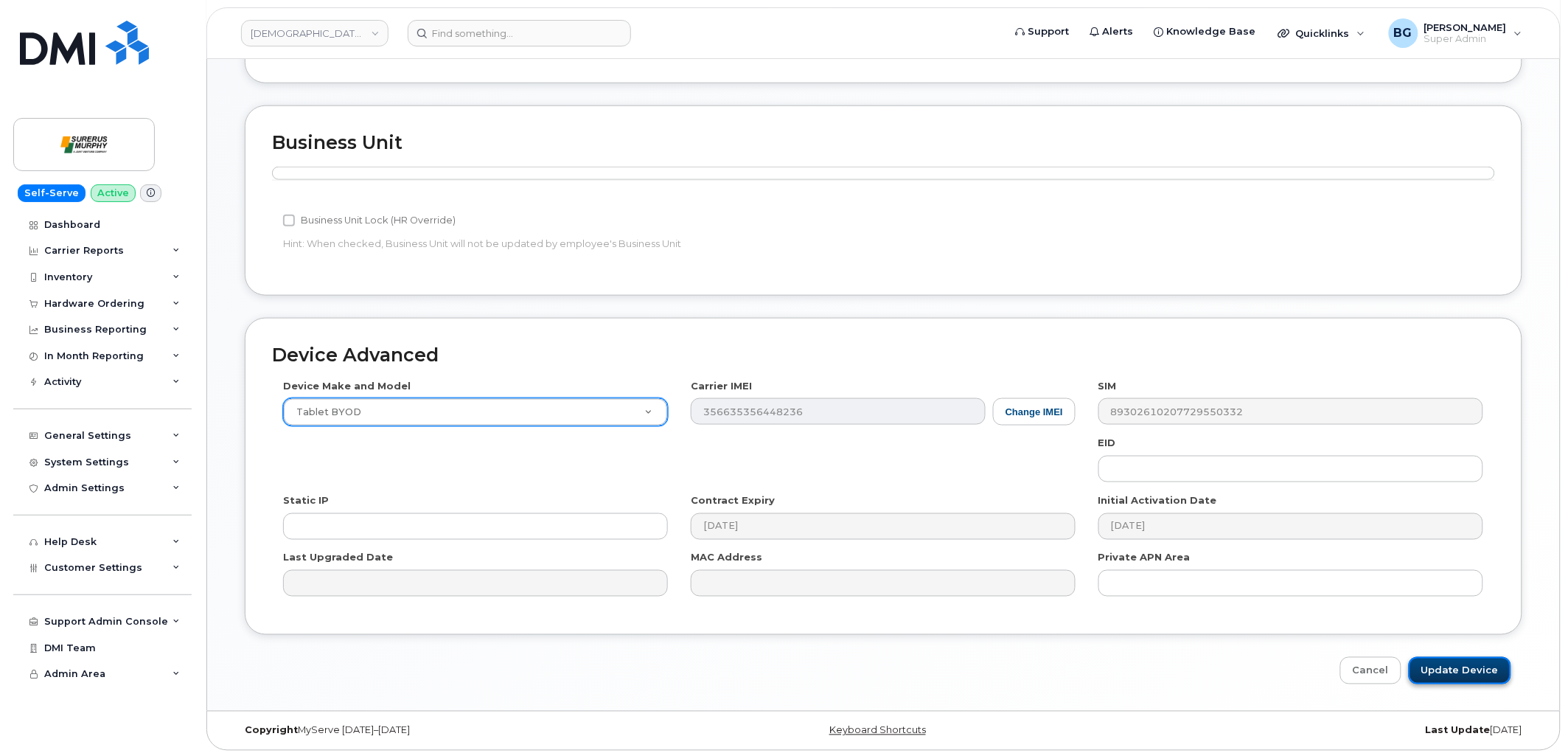
click at [1486, 667] on input "Update Device" at bounding box center [1460, 670] width 103 height 28
type input "Saving..."
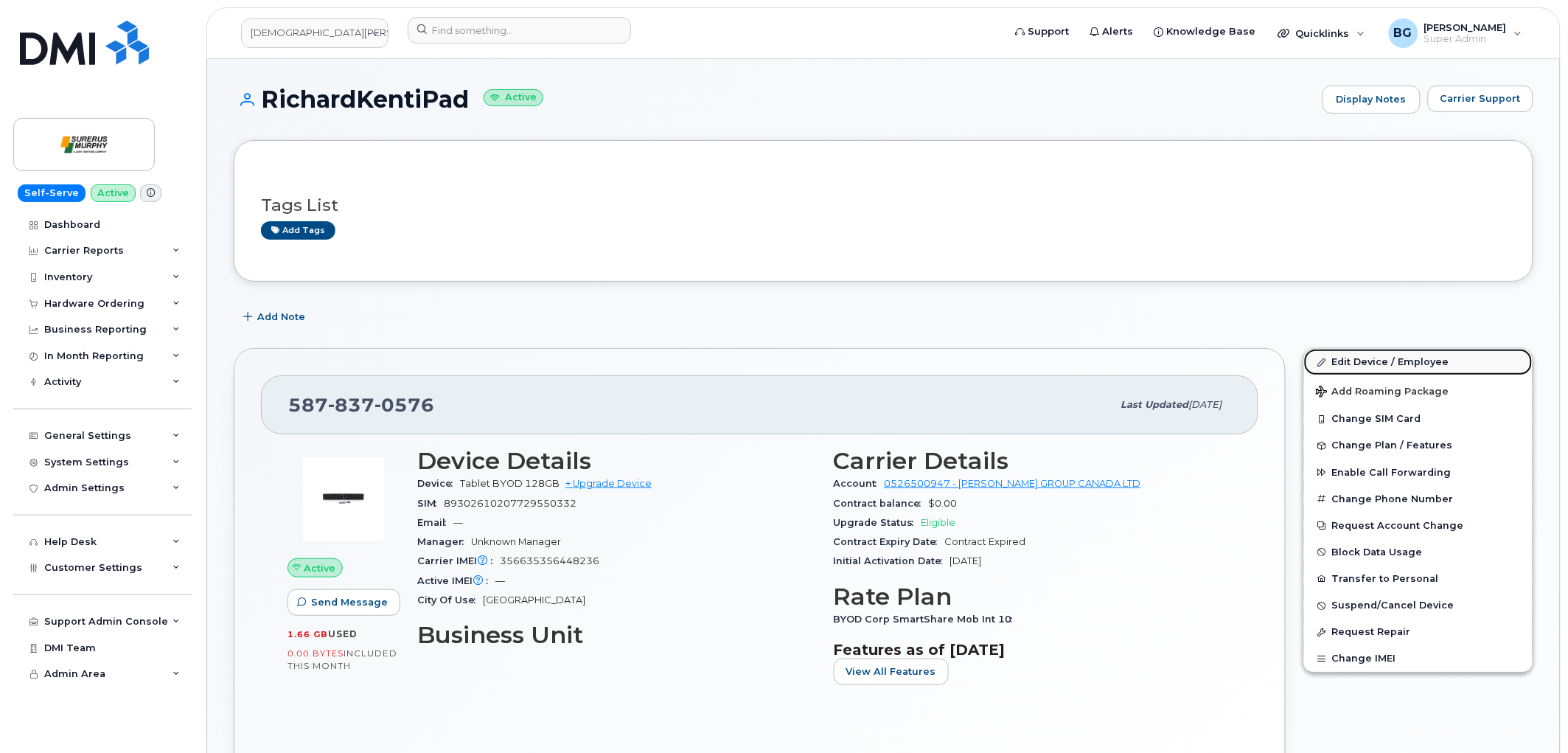
drag, startPoint x: 1403, startPoint y: 365, endPoint x: 1394, endPoint y: 373, distance: 12.0
click at [1403, 365] on link "Edit Device / Employee" at bounding box center [1419, 362] width 229 height 27
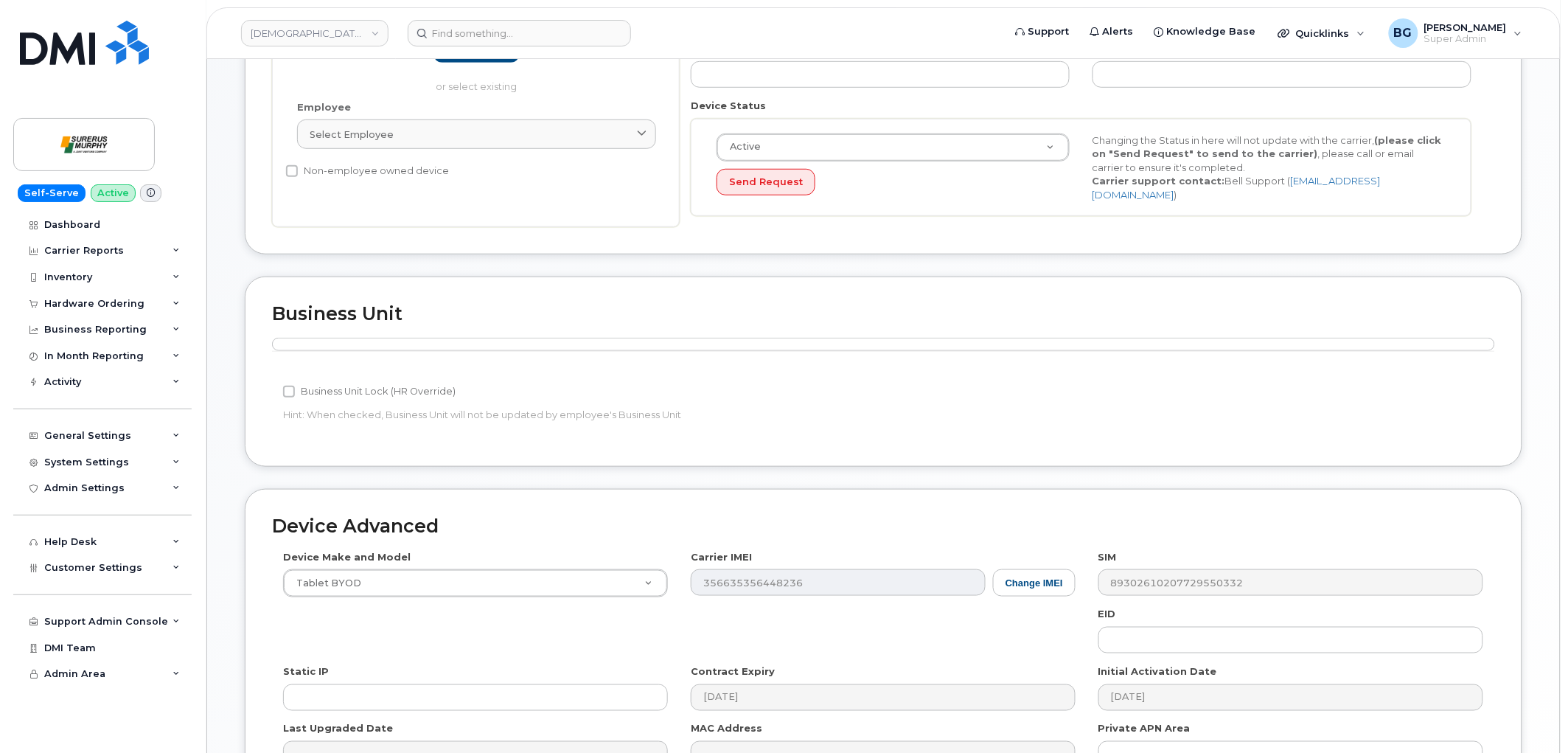
scroll to position [328, 0]
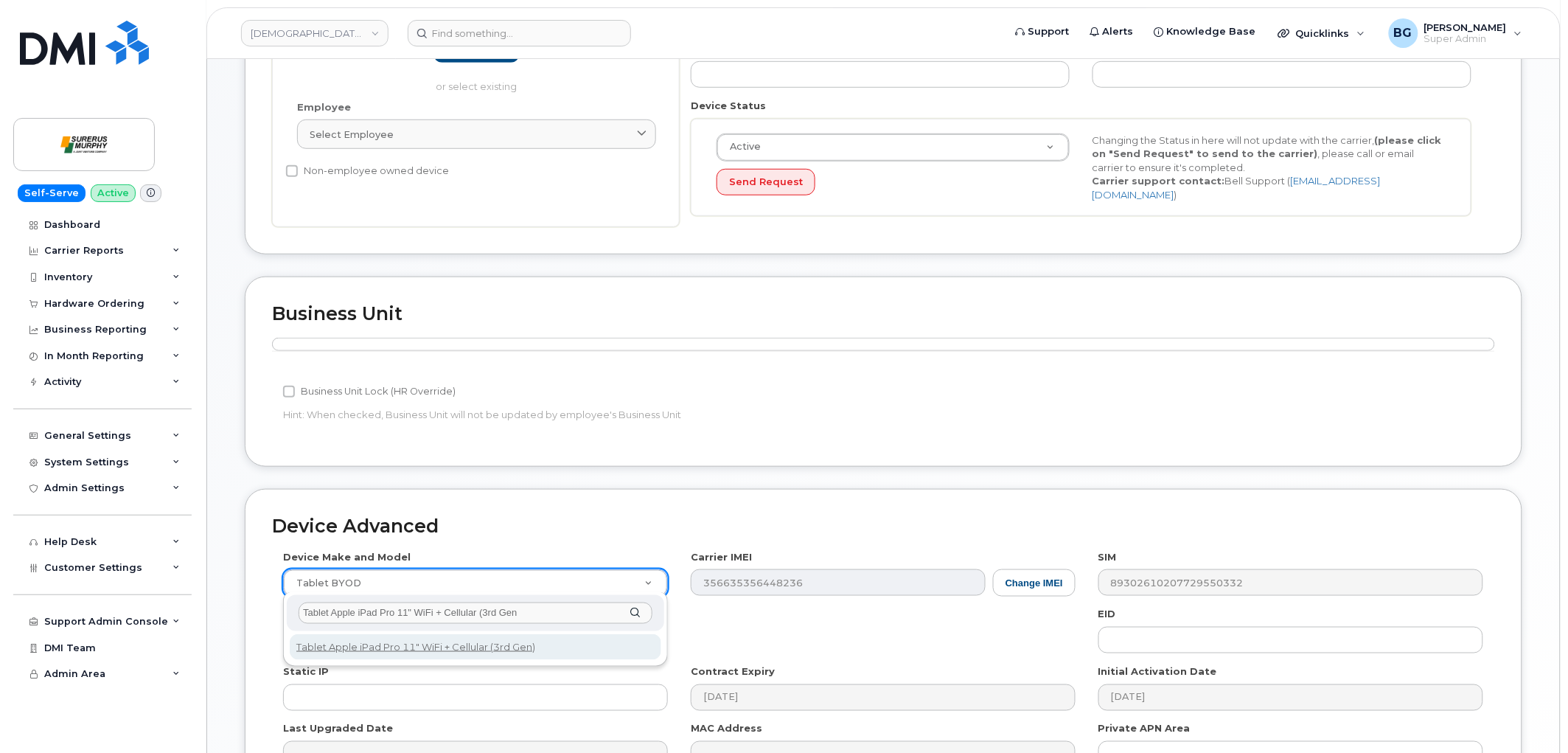
type input "Tablet Apple iPad Pro 11" WiFi + Cellular (3rd Gen"
select select "3049"
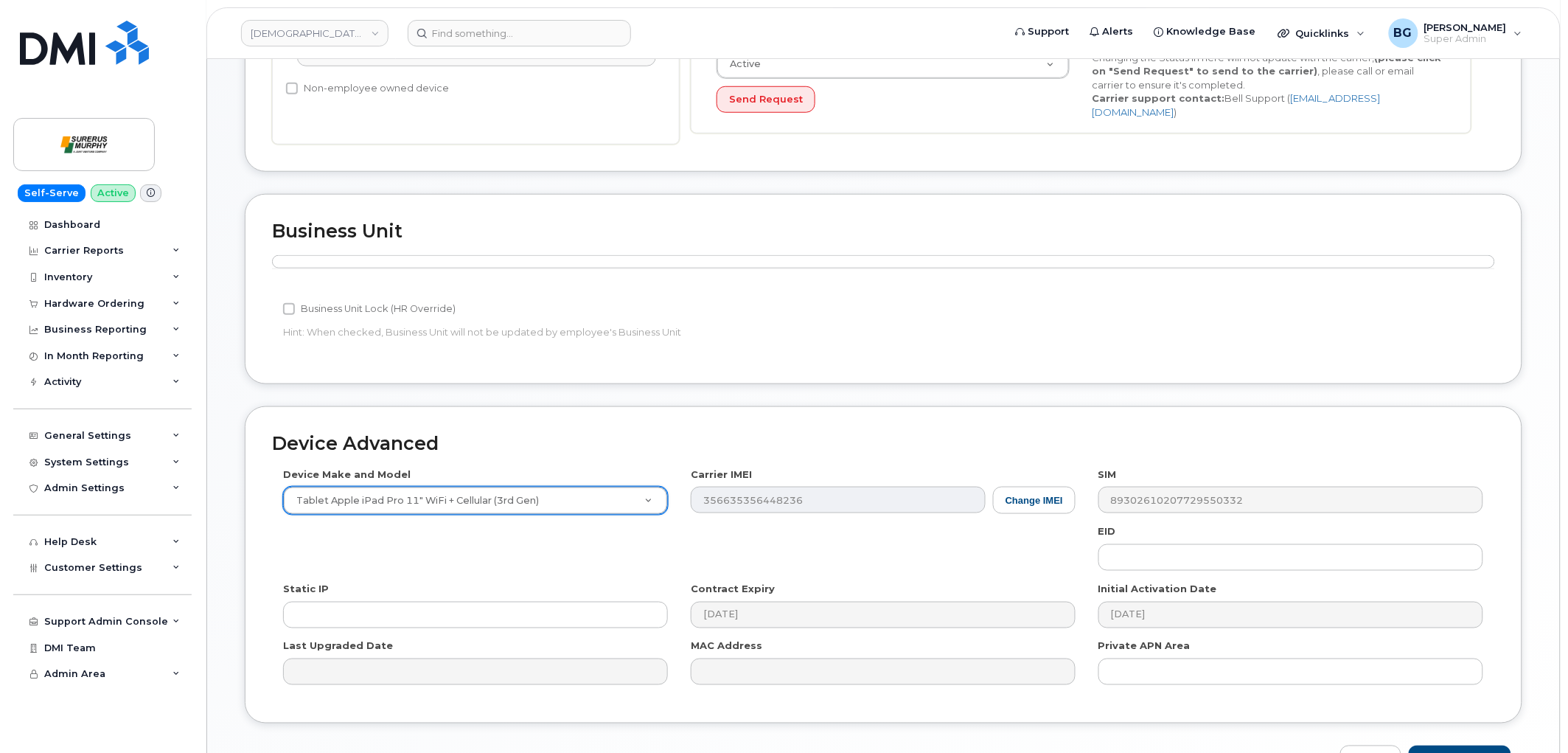
scroll to position [499, 0]
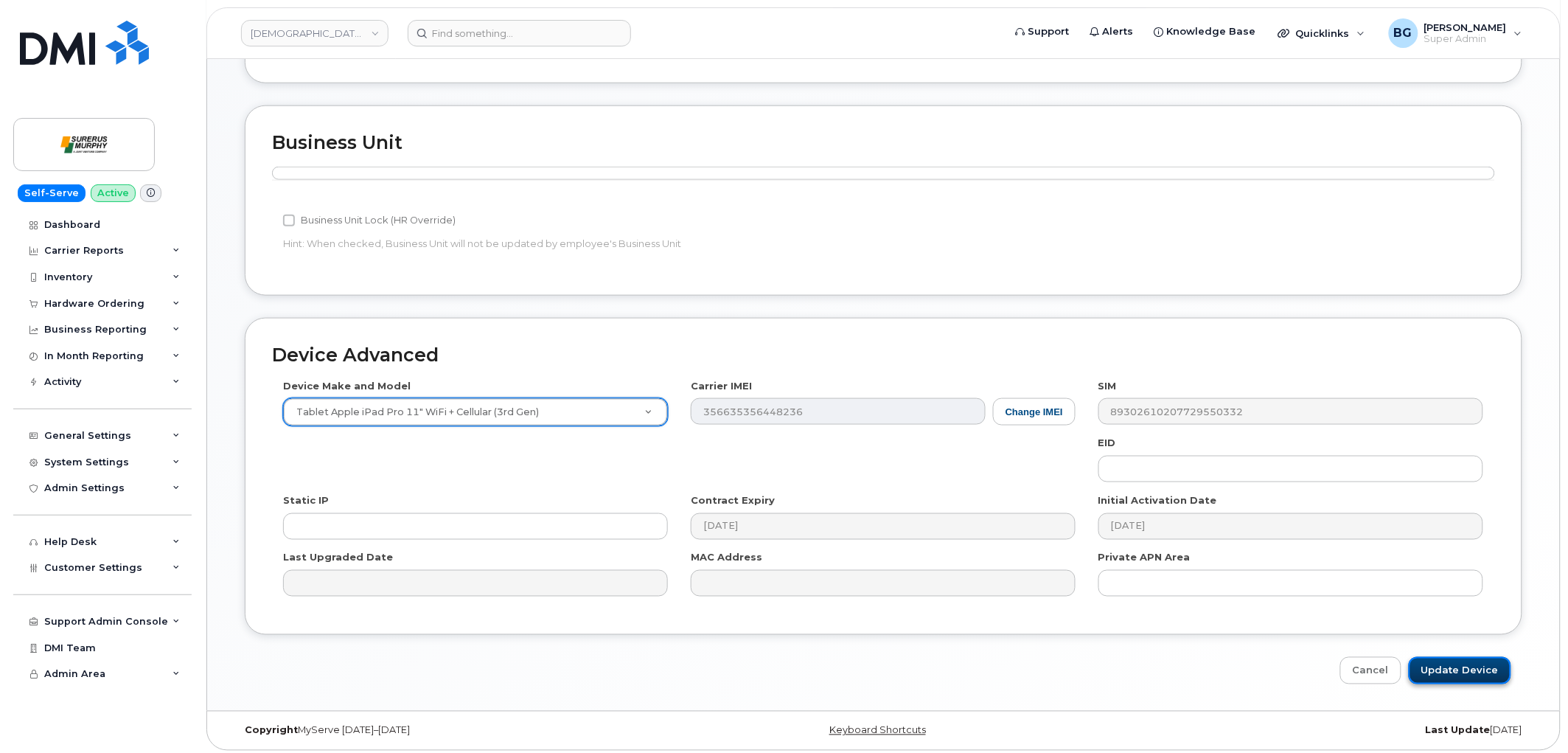
click at [1475, 669] on input "Update Device" at bounding box center [1460, 670] width 103 height 28
type input "Saving..."
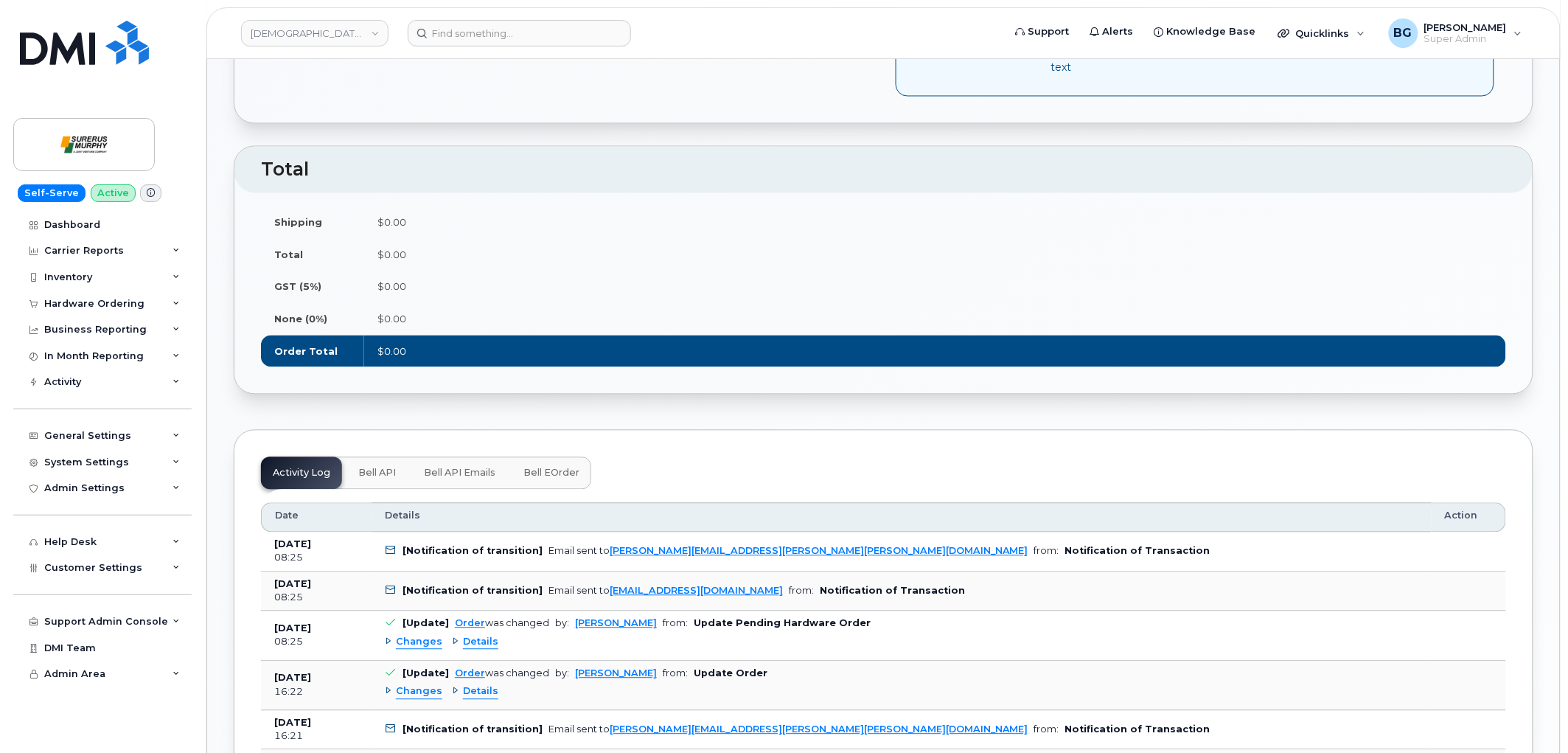
scroll to position [983, 0]
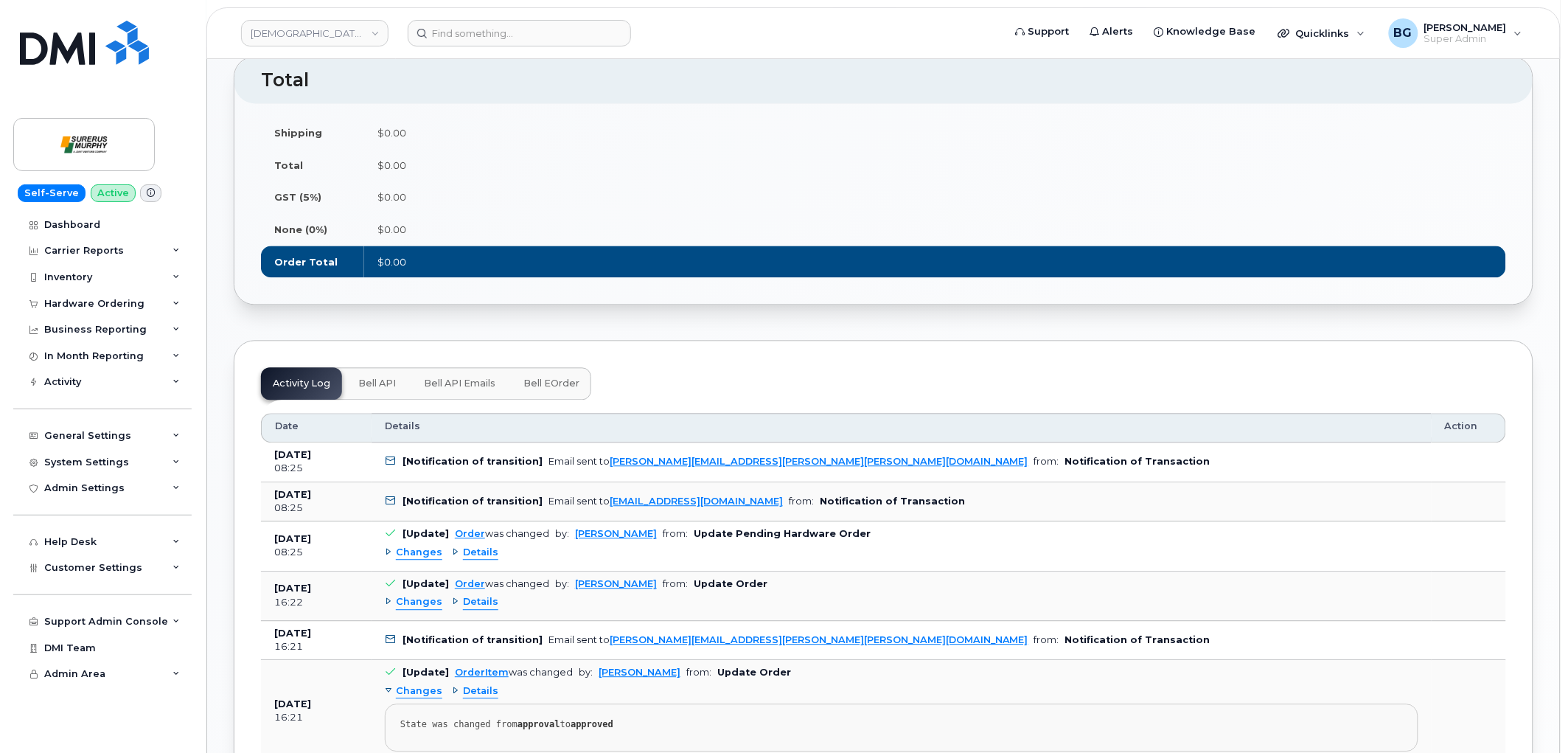
click at [555, 381] on span "Bell eOrder" at bounding box center [551, 384] width 56 height 12
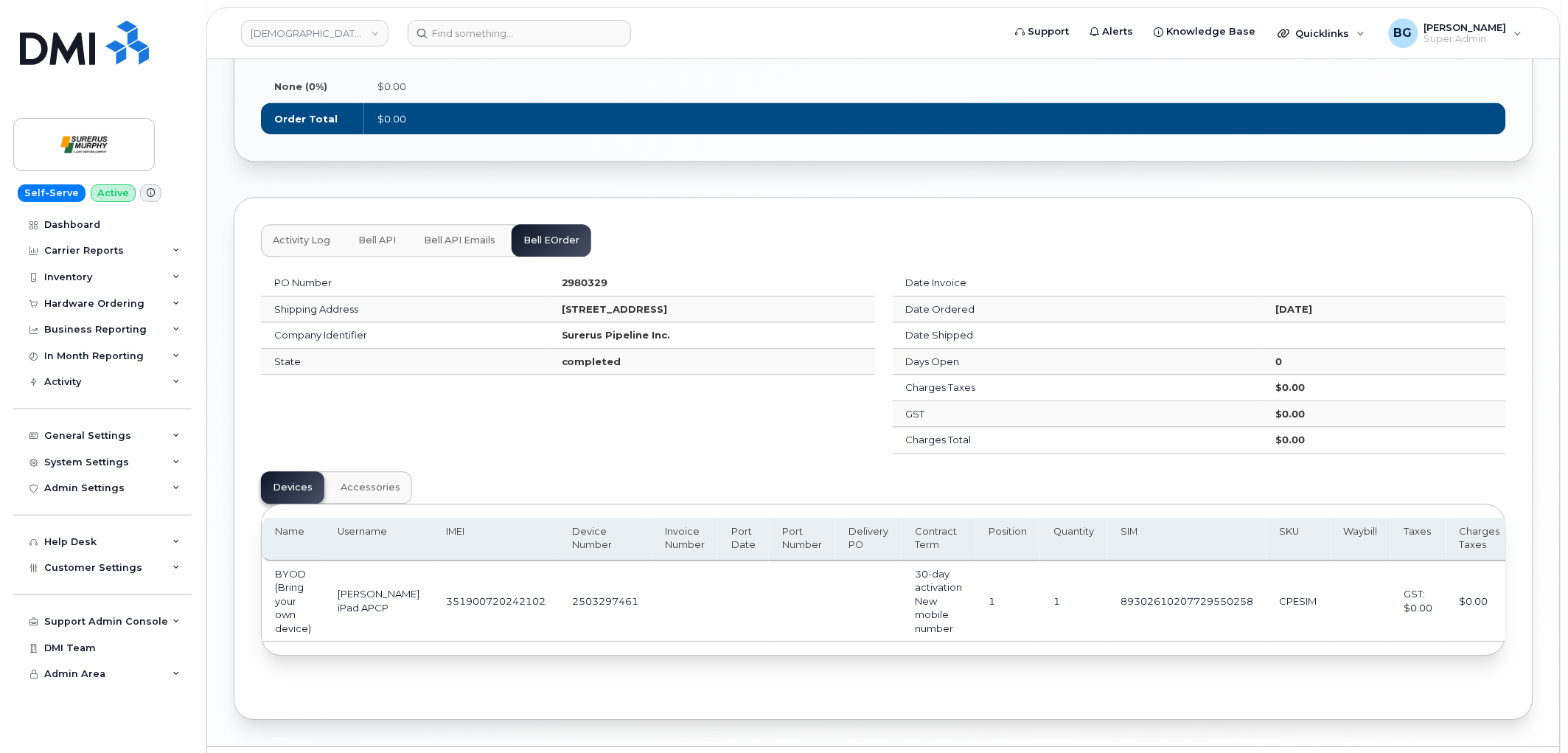
scroll to position [1147, 0]
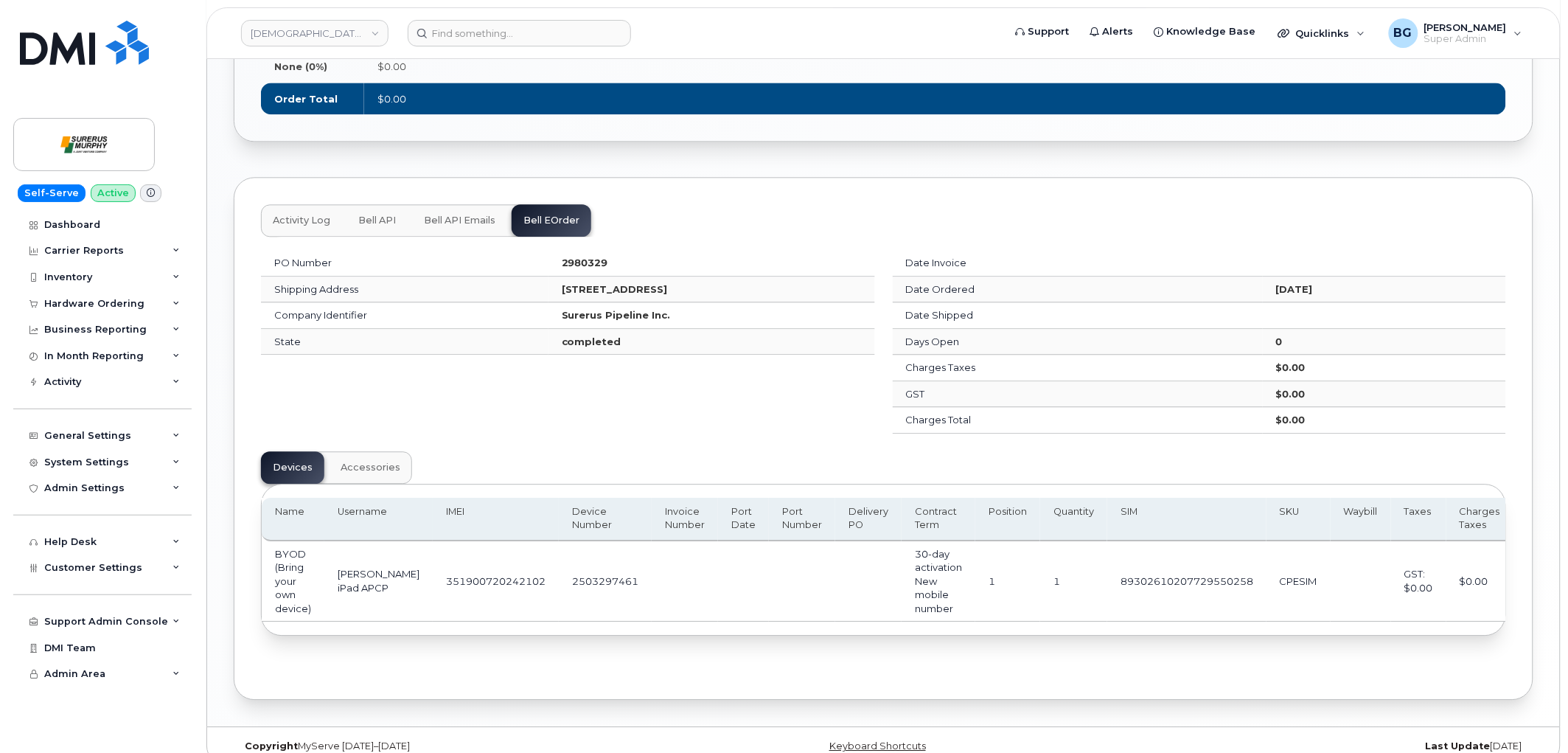
click at [569, 583] on td "2503297461" at bounding box center [605, 582] width 93 height 81
copy td "2503297461"
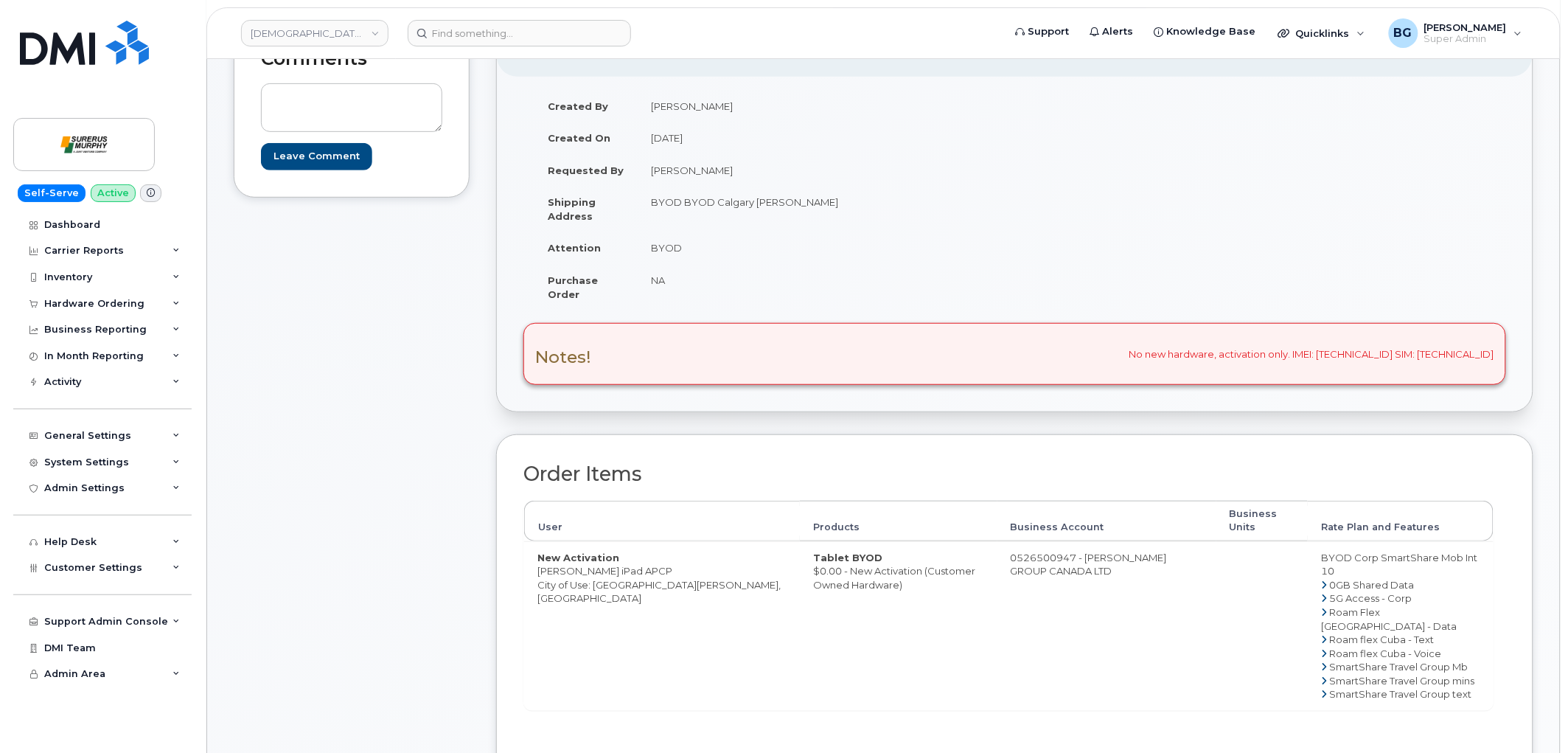
scroll to position [328, 0]
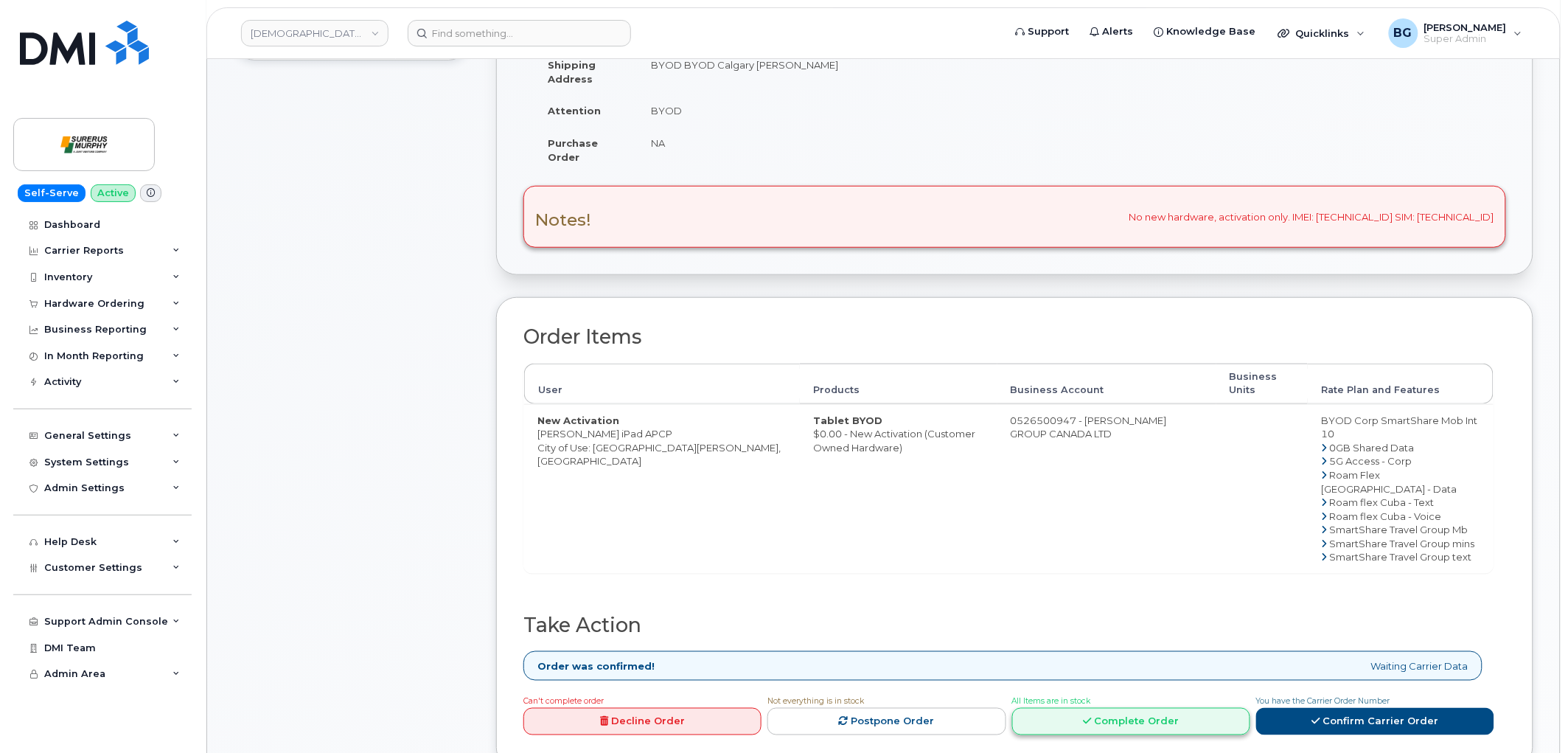
click at [1117, 730] on link "Complete Order" at bounding box center [1132, 721] width 238 height 28
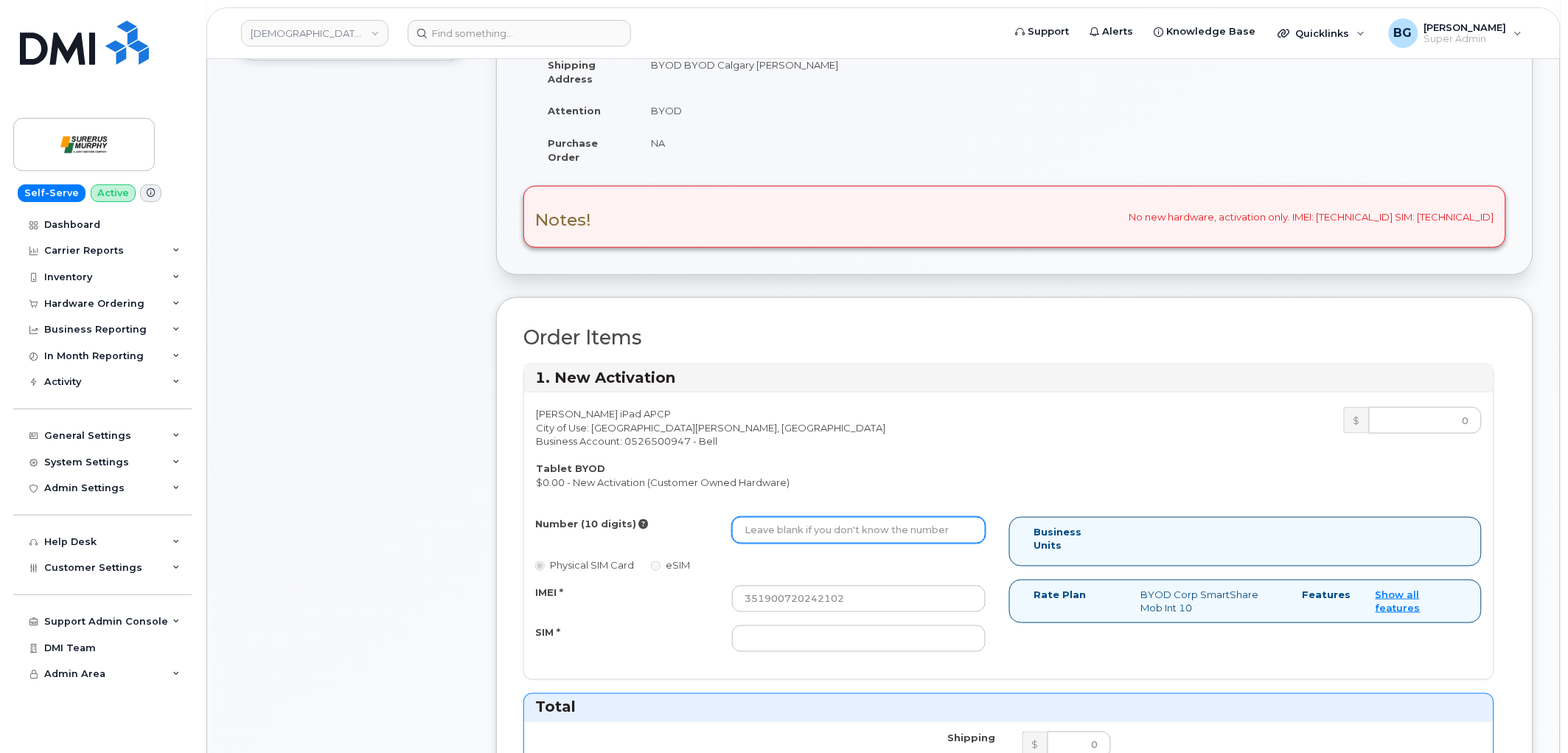
click at [836, 530] on input "Number (10 digits)" at bounding box center [859, 530] width 253 height 27
paste input "2503297461"
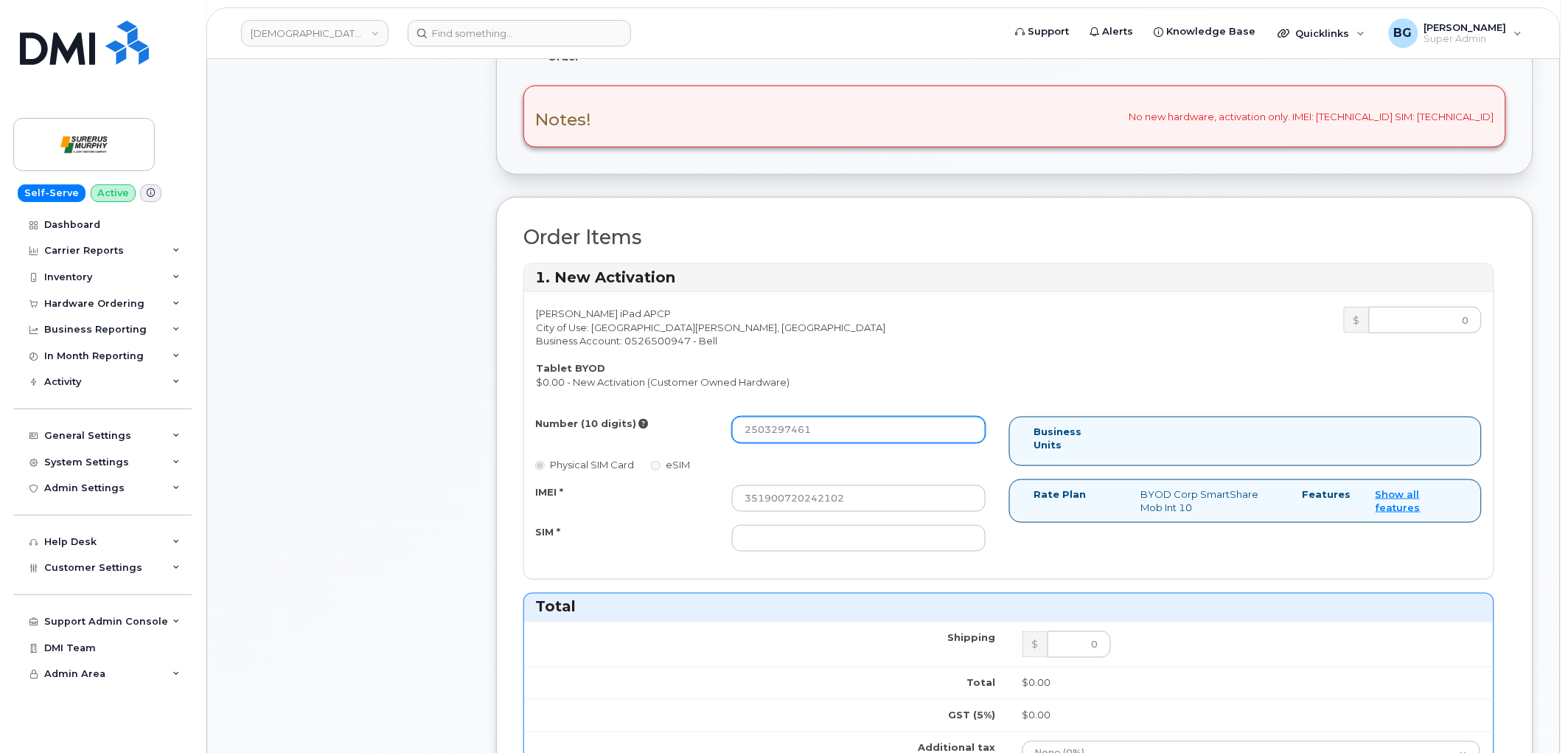
scroll to position [436, 0]
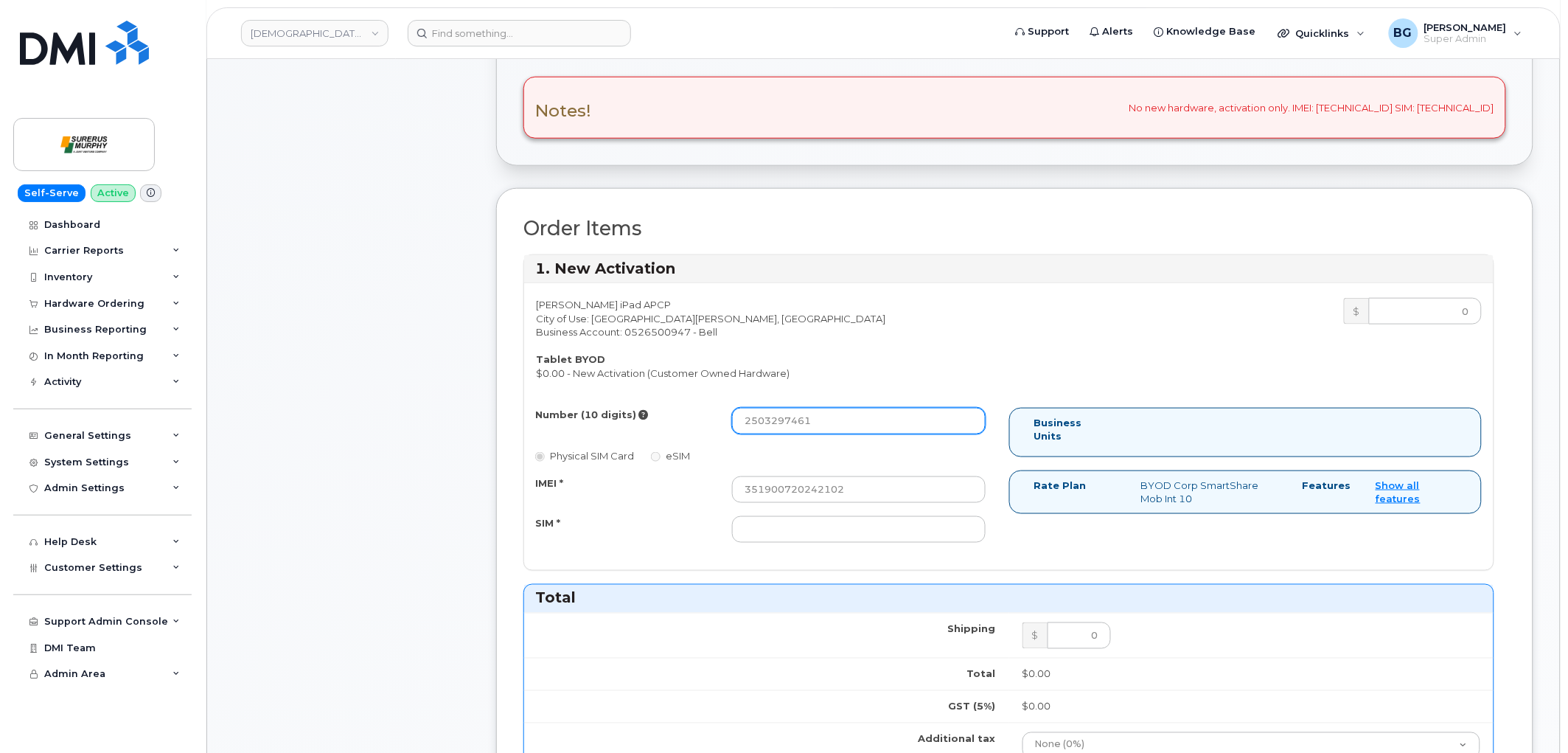
type input "2503297461"
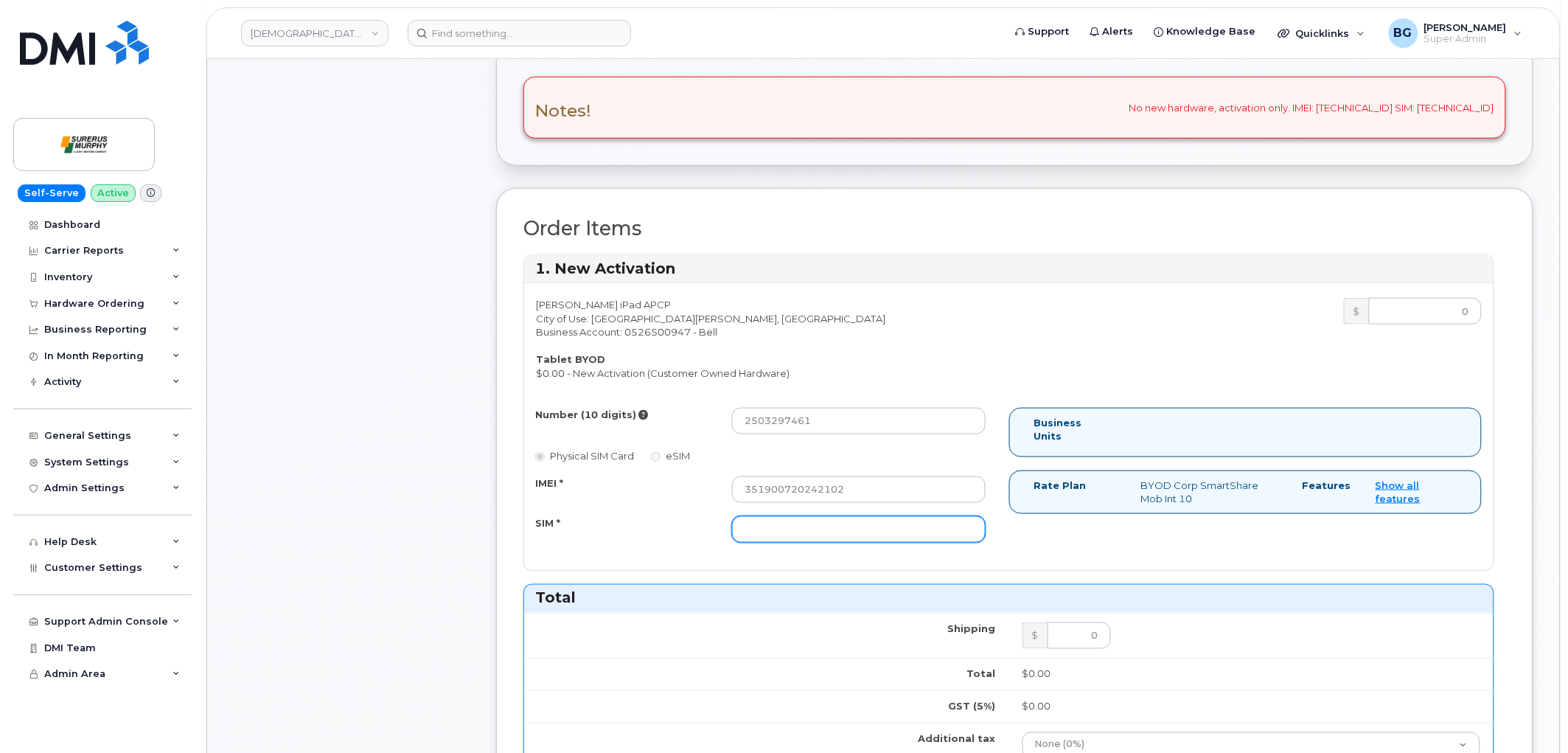
click at [770, 535] on input "SIM *" at bounding box center [859, 530] width 253 height 27
paste input "89302610207729550258"
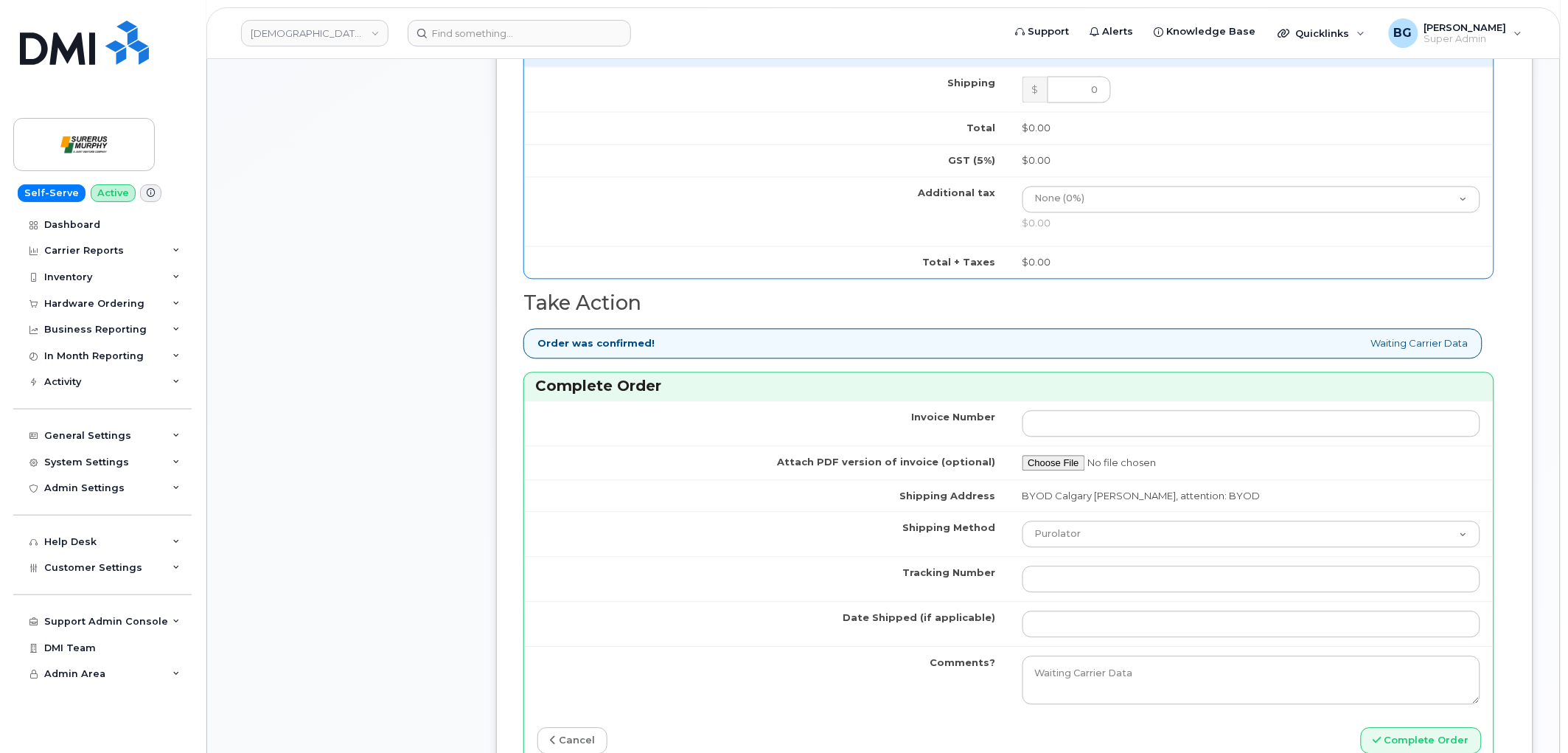
scroll to position [983, 0]
type input "89302610207729550258"
drag, startPoint x: 1077, startPoint y: 535, endPoint x: 1085, endPoint y: 535, distance: 8.0
click at [1077, 535] on select "Purolator UPS FedEx Canada Post Courier Other Drop Off Pick Up" at bounding box center [1252, 534] width 458 height 27
drag, startPoint x: 732, startPoint y: 504, endPoint x: 823, endPoint y: 526, distance: 93.6
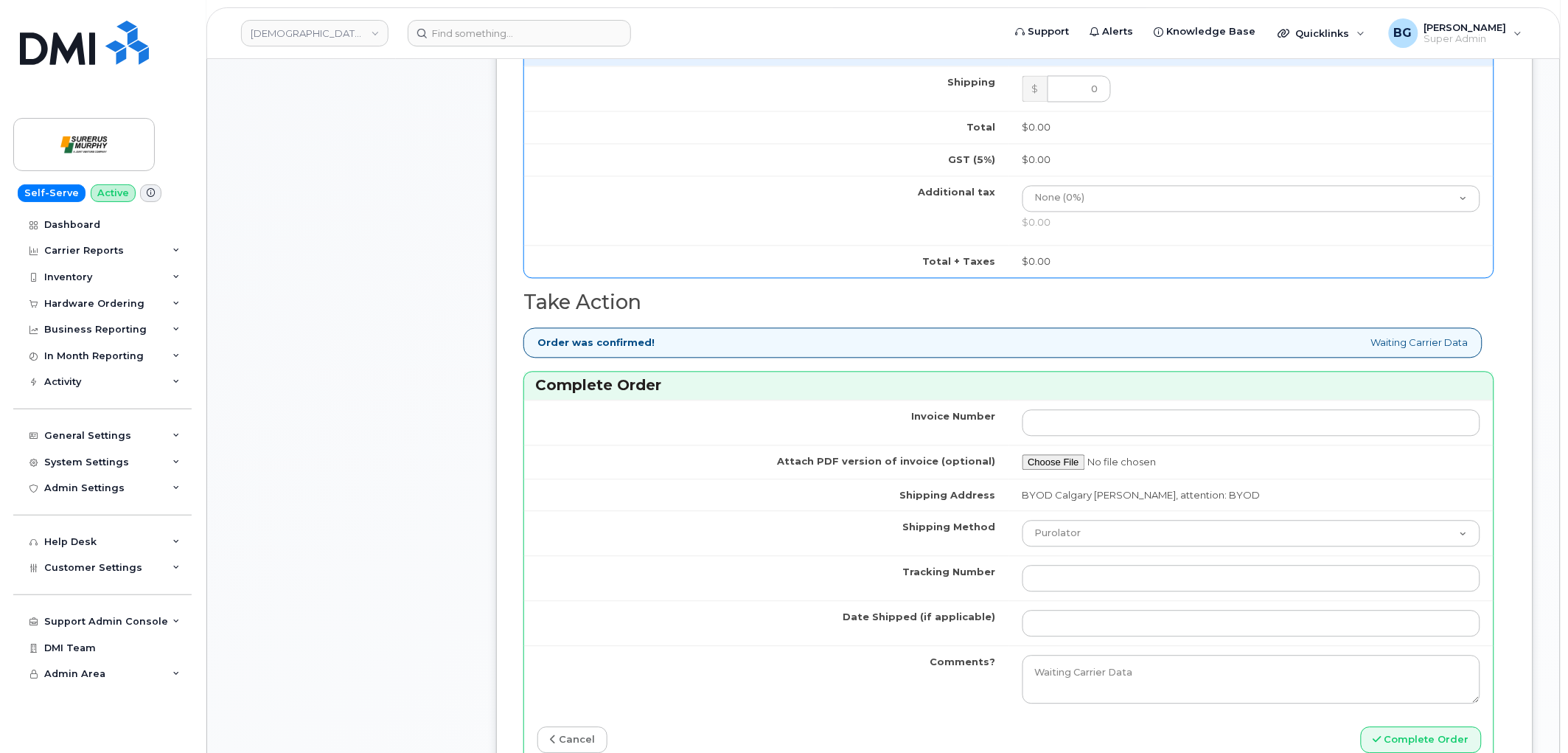
click at [732, 504] on td "Shipping Address" at bounding box center [766, 495] width 485 height 32
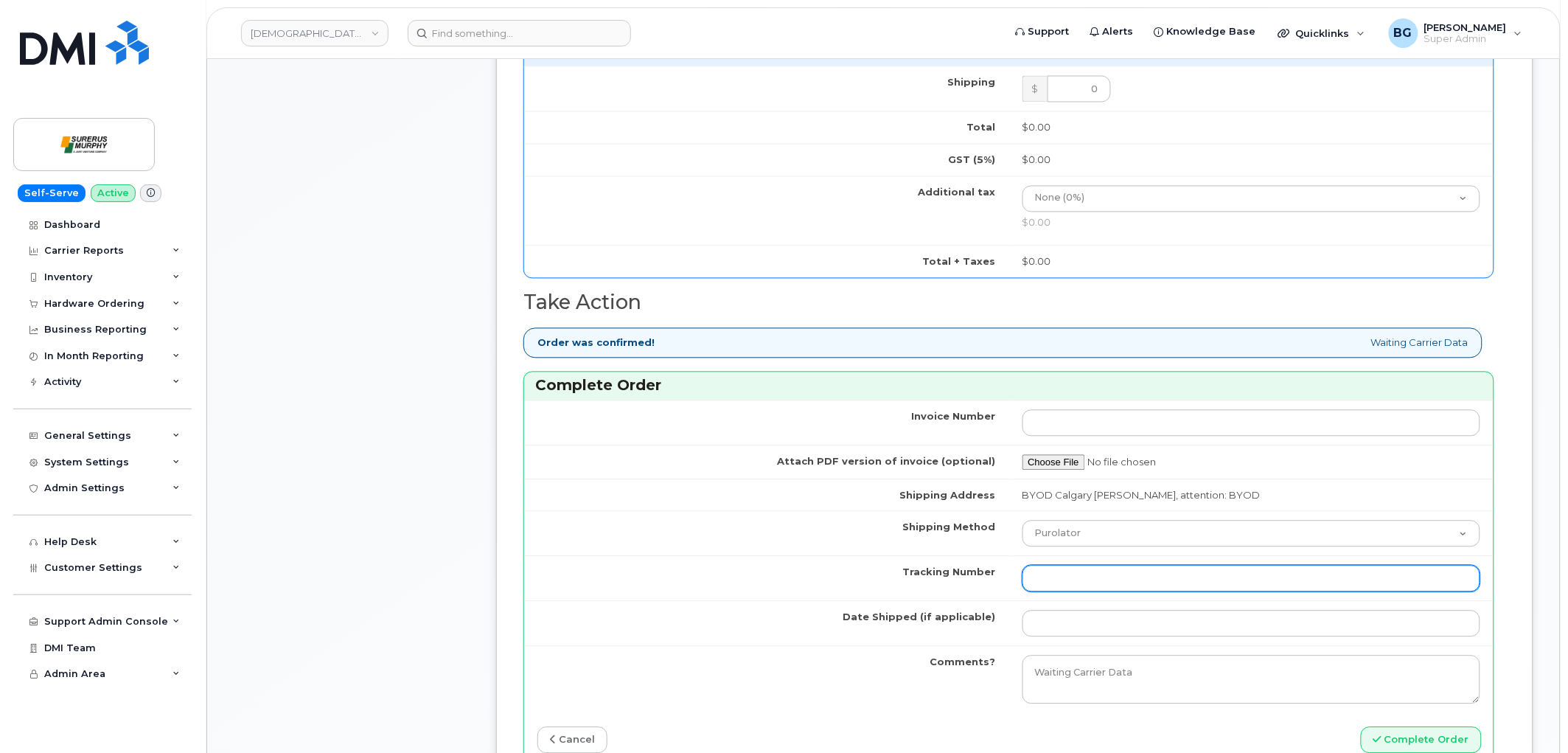
click at [1058, 585] on input "Tracking Number" at bounding box center [1252, 579] width 458 height 27
type input "l"
type input "n/a"
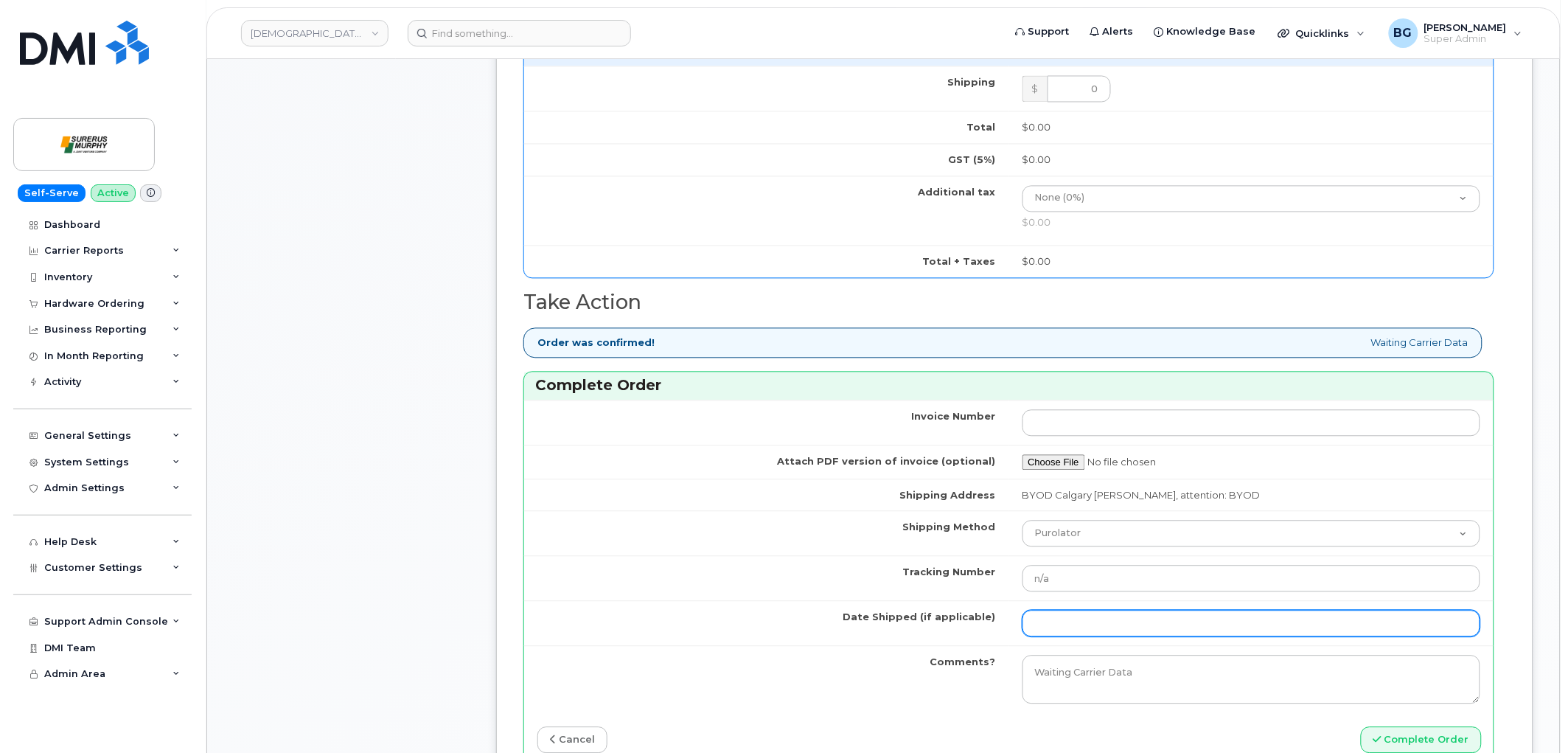
click at [1070, 632] on input "Date Shipped (if applicable)" at bounding box center [1252, 624] width 458 height 27
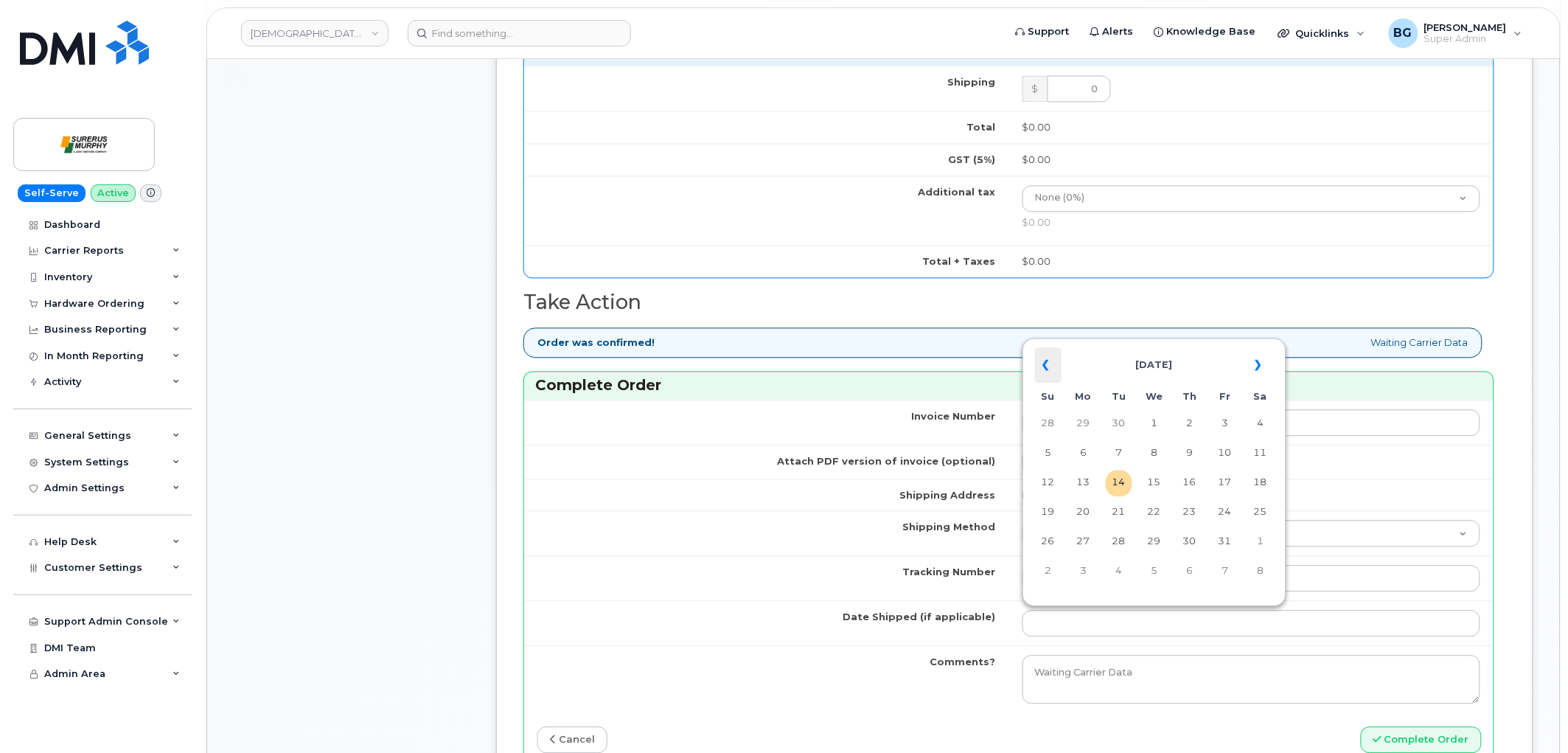
click at [1053, 366] on th "«" at bounding box center [1049, 365] width 27 height 36
click at [1268, 425] on td "5" at bounding box center [1261, 425] width 27 height 27
type input "2025-07-05"
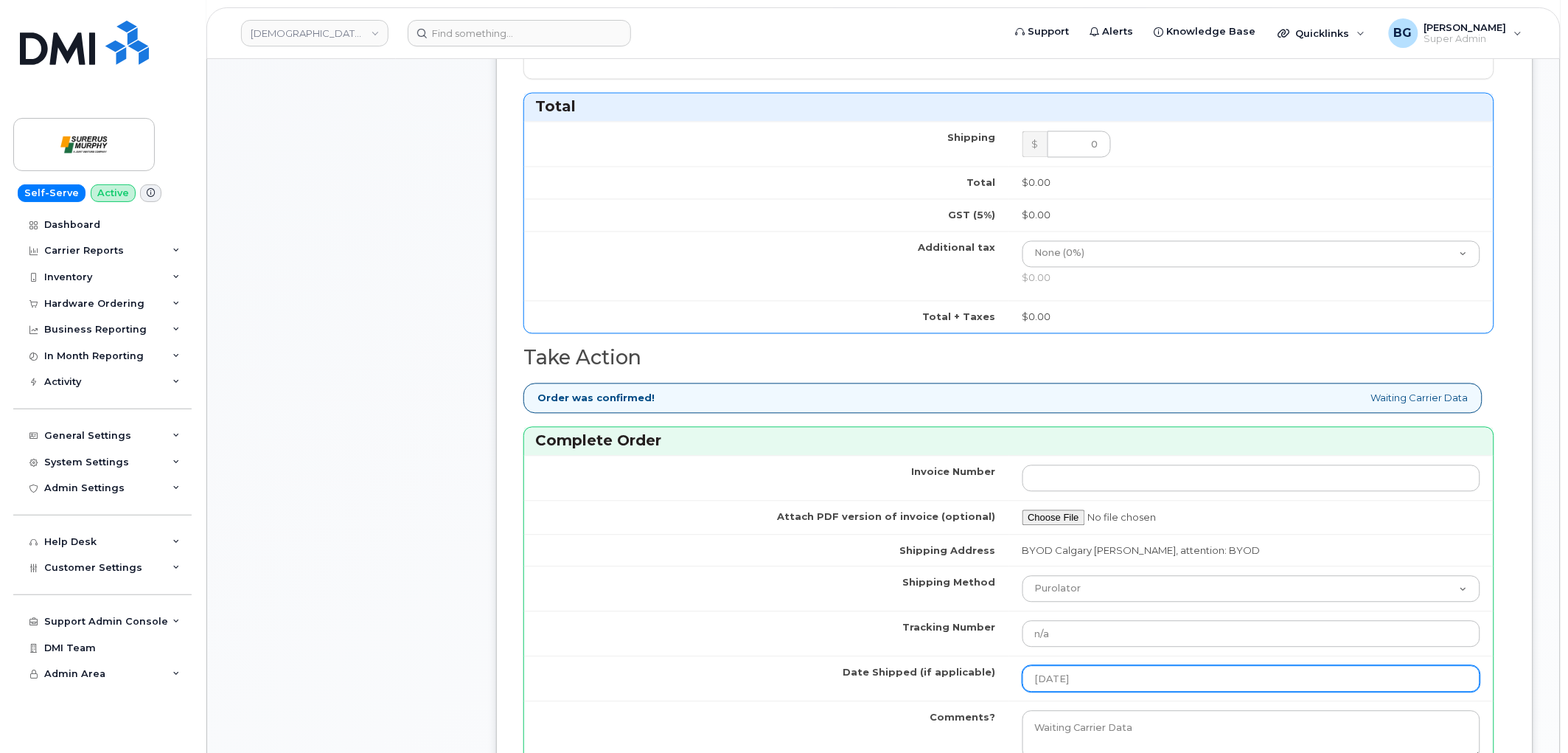
scroll to position [1310, 0]
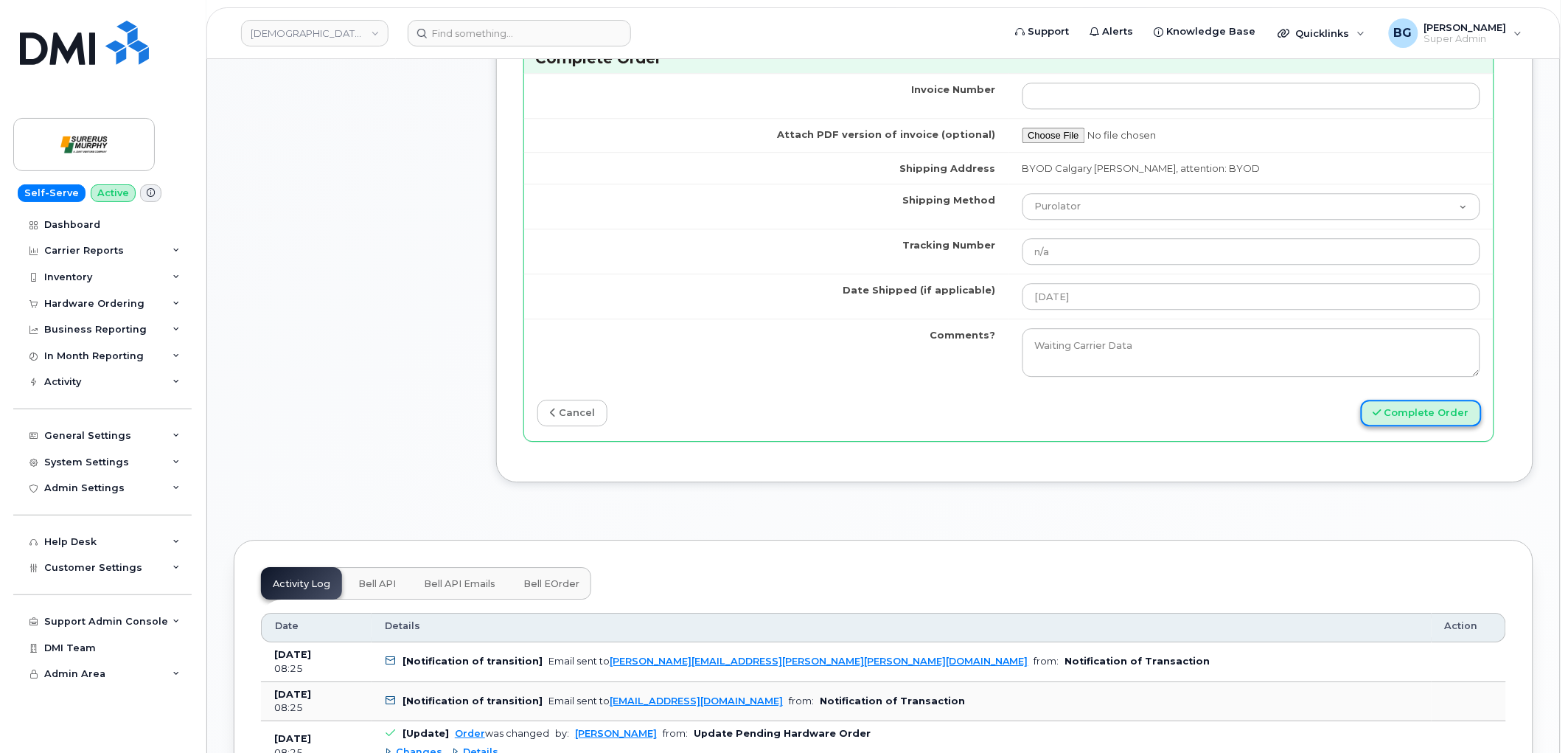
click at [1423, 409] on button "Complete Order" at bounding box center [1421, 413] width 121 height 28
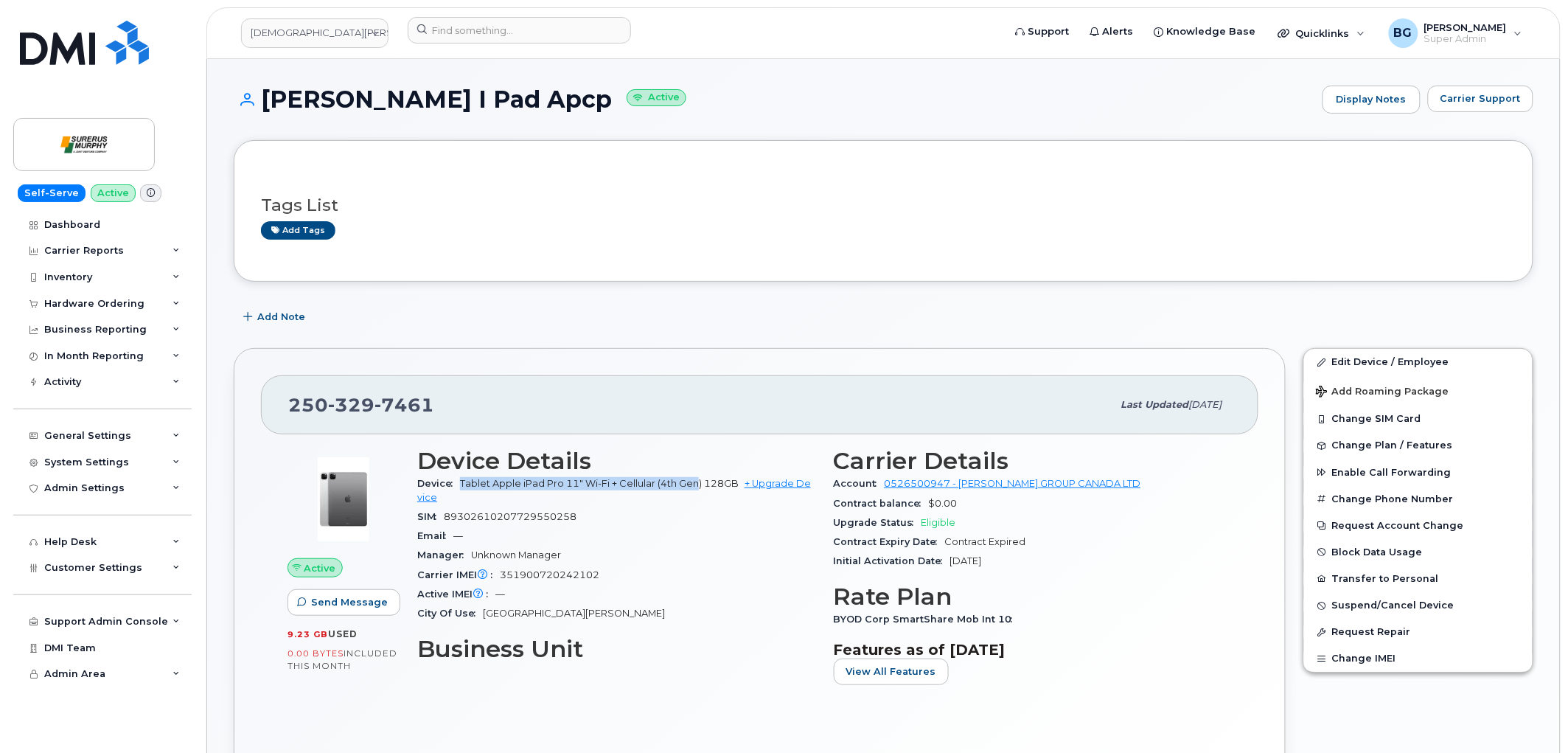
drag, startPoint x: 461, startPoint y: 487, endPoint x: 698, endPoint y: 485, distance: 237.0
click at [698, 485] on span "Tablet Apple iPad Pro 11" Wi-Fi + Cellular (4th Gen) 128GB" at bounding box center [599, 483] width 279 height 11
copy span "Tablet Apple iPad Pro 11" Wi-Fi + Cellular (4th Gen"
click at [524, 514] on span "89302610207729550258" at bounding box center [510, 516] width 133 height 11
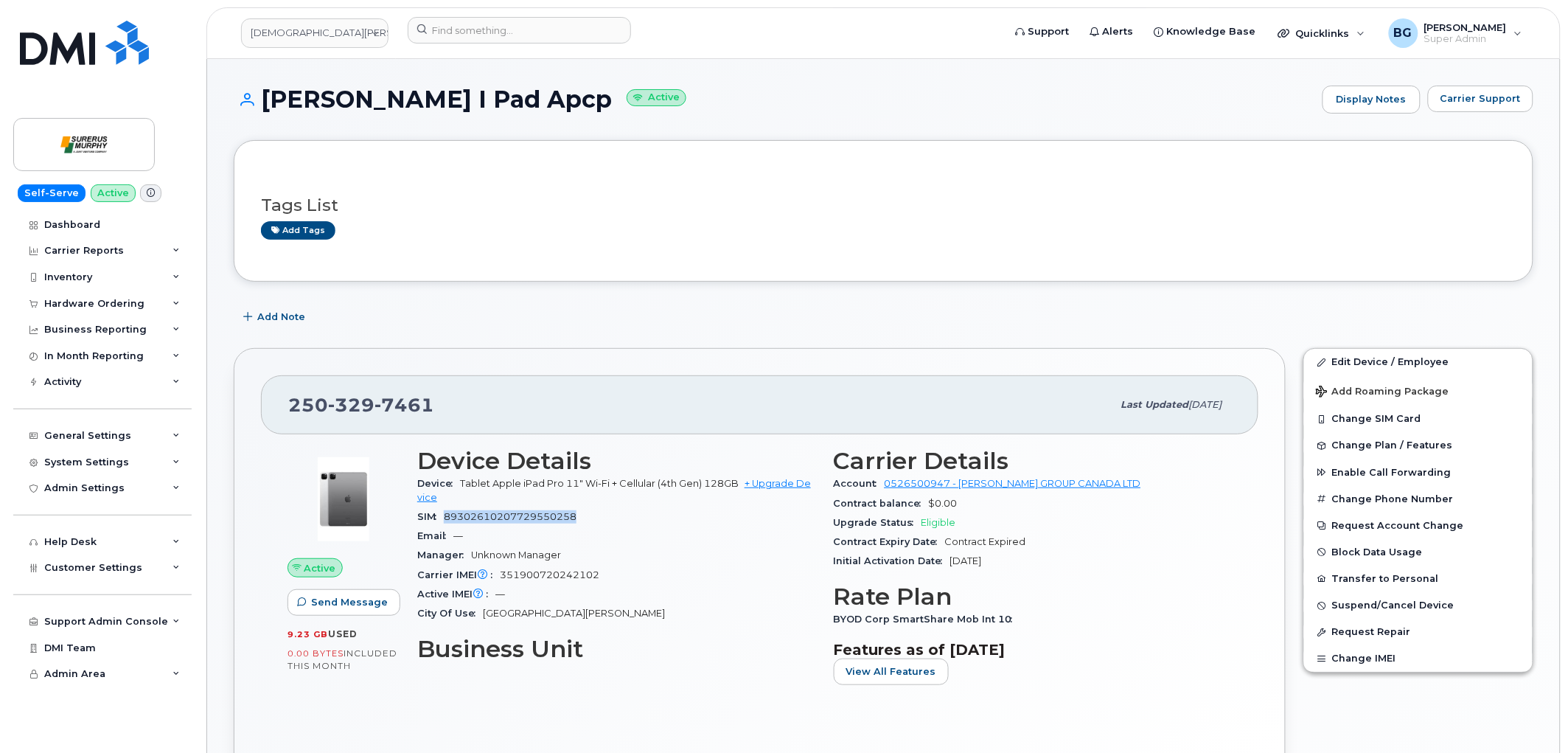
copy span "89302610207729550258"
drag, startPoint x: 1375, startPoint y: 365, endPoint x: 1358, endPoint y: 367, distance: 17.1
click at [1375, 365] on link "Edit Device / Employee" at bounding box center [1419, 362] width 229 height 27
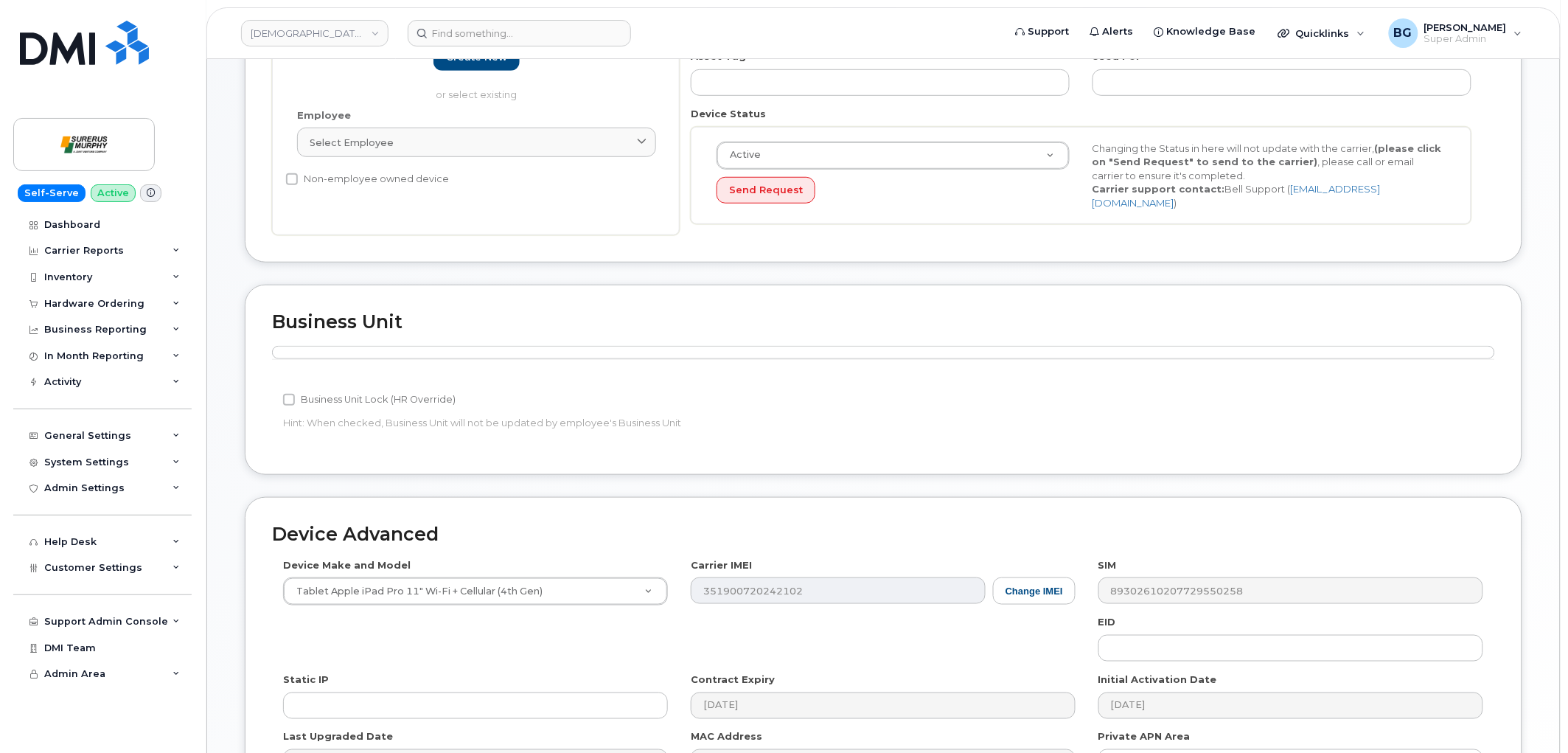
scroll to position [328, 0]
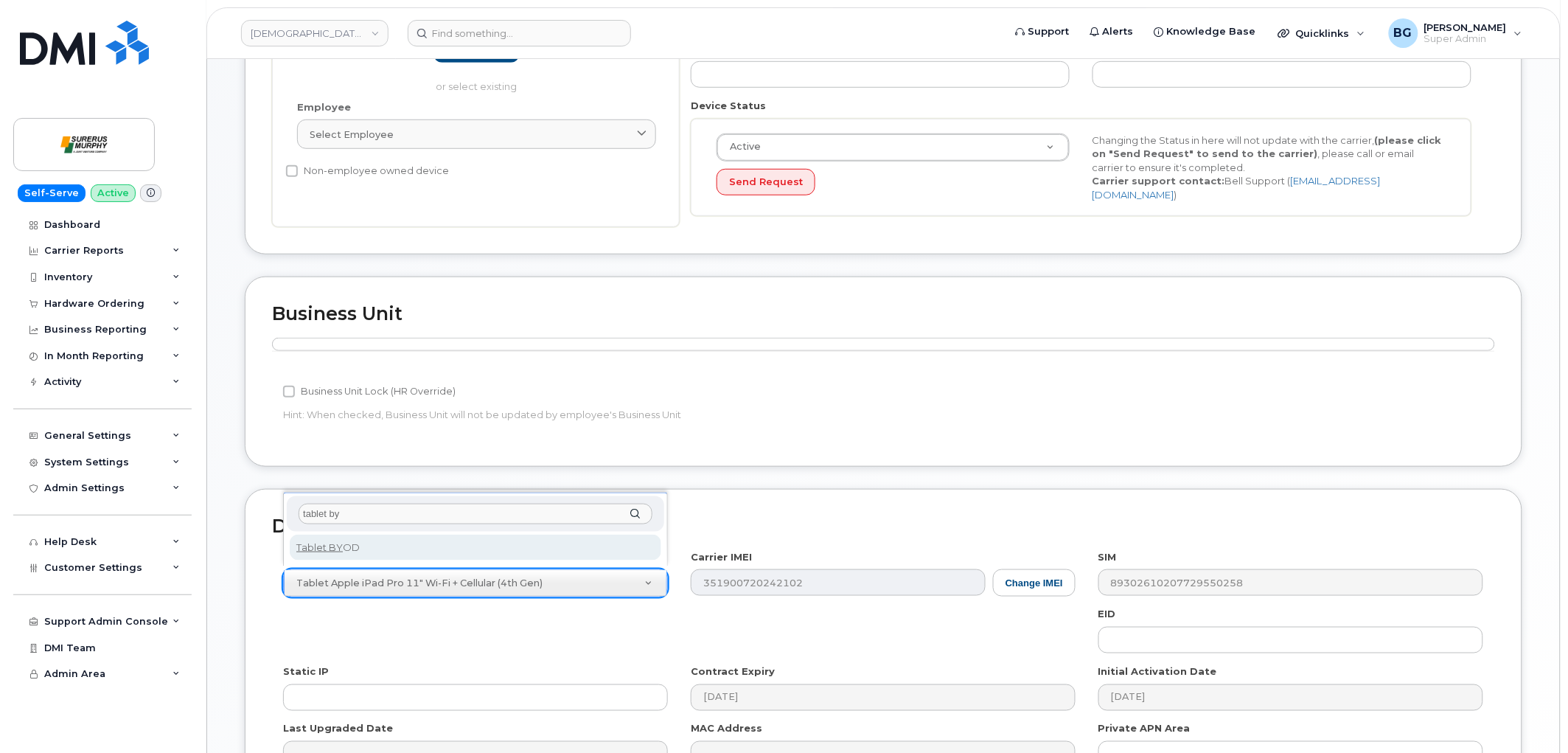
type input "tablet by"
select select "2487"
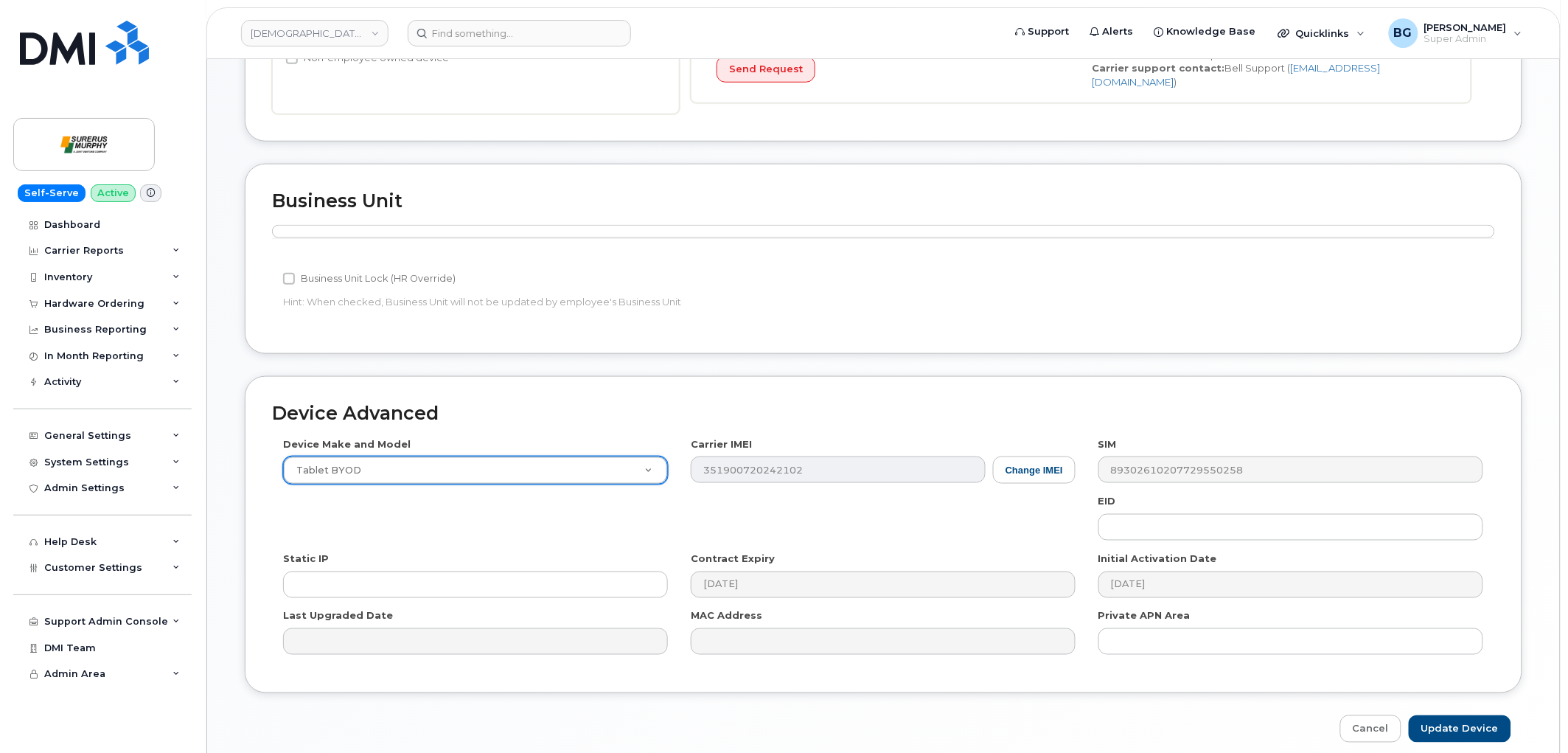
scroll to position [499, 0]
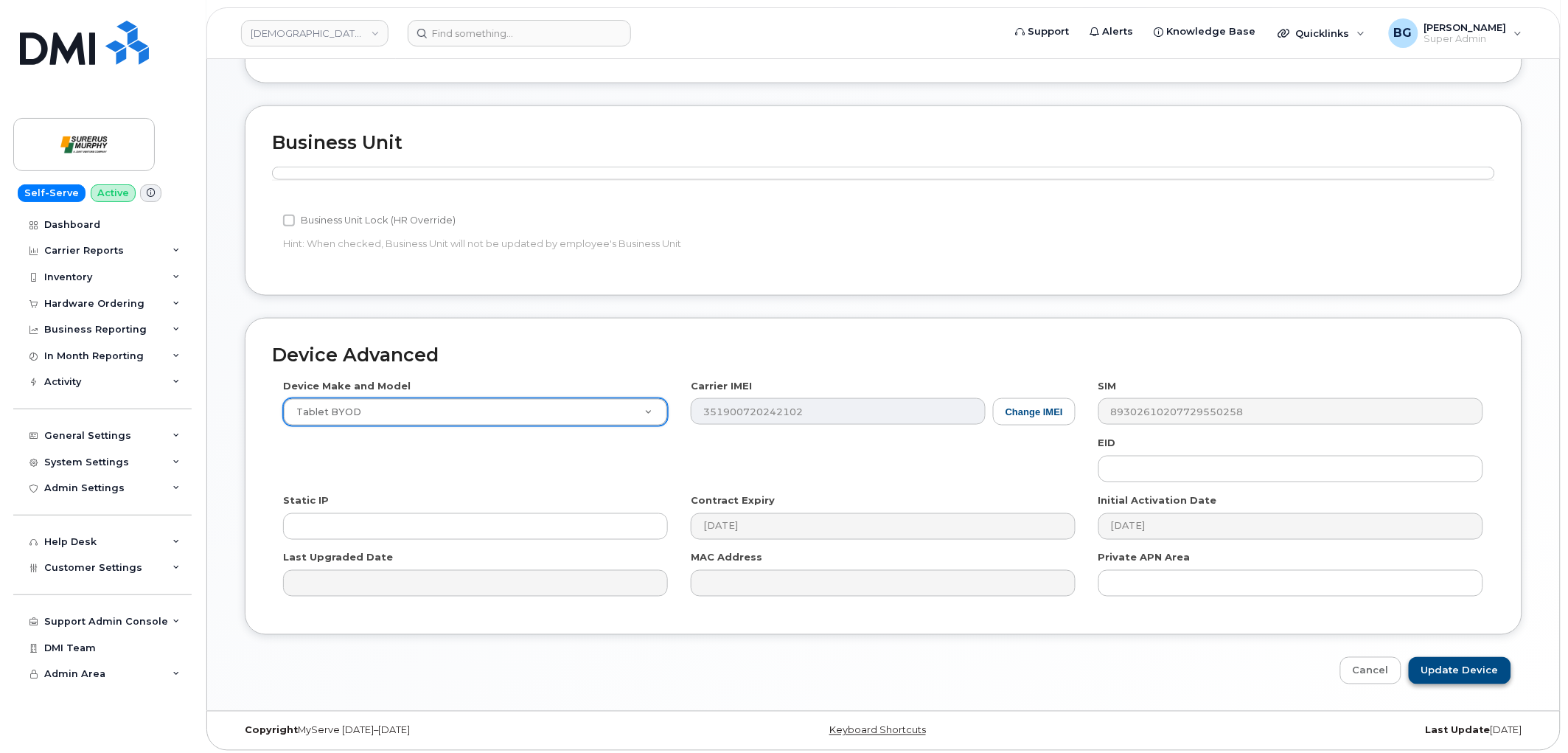
click at [1432, 652] on div "Device Advanced Device Make and Model Tablet BYOD Android TCL 502 Watch Apple W…" at bounding box center [883, 501] width 1300 height 366
click at [1436, 662] on input "Update Device" at bounding box center [1460, 670] width 103 height 28
type input "Saving..."
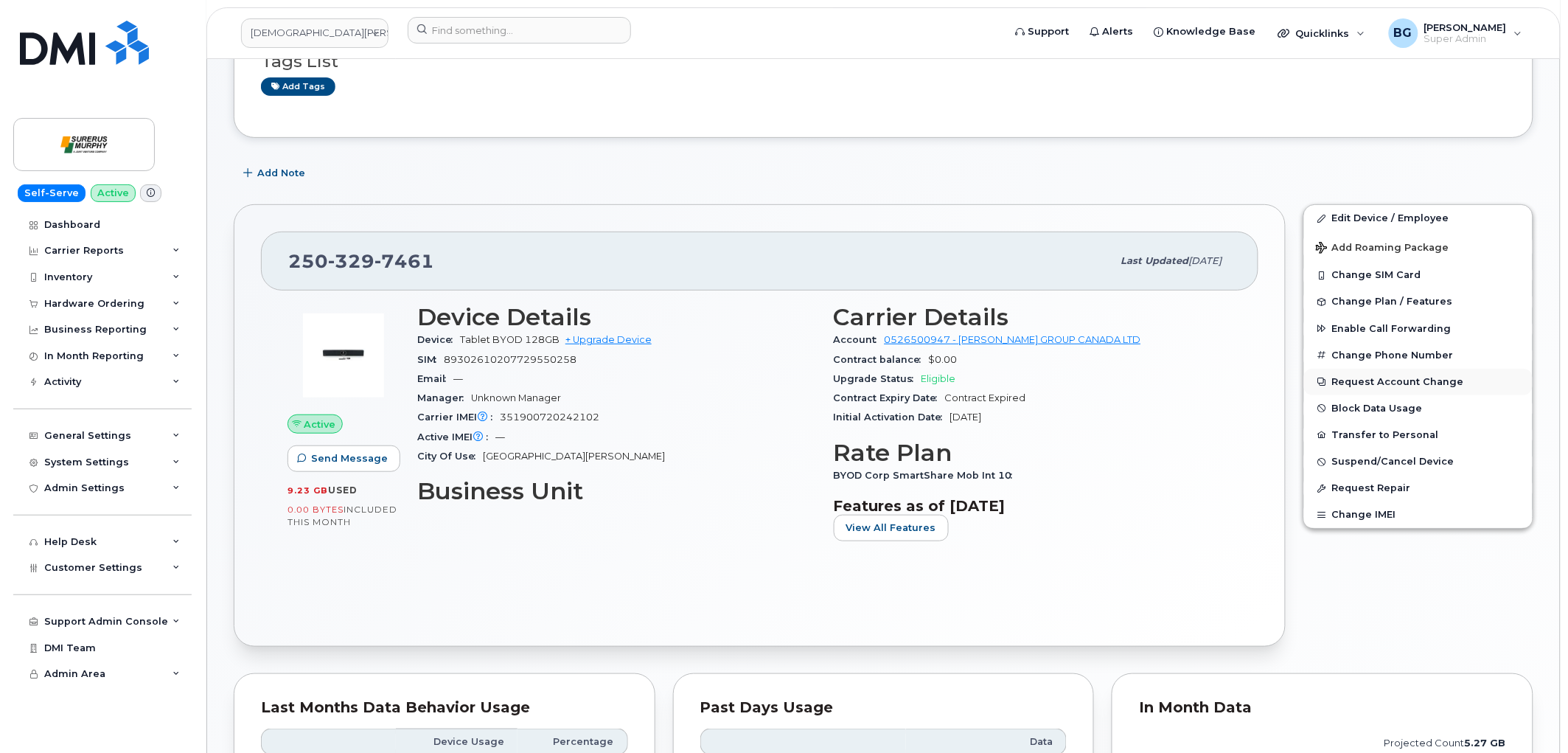
scroll to position [163, 0]
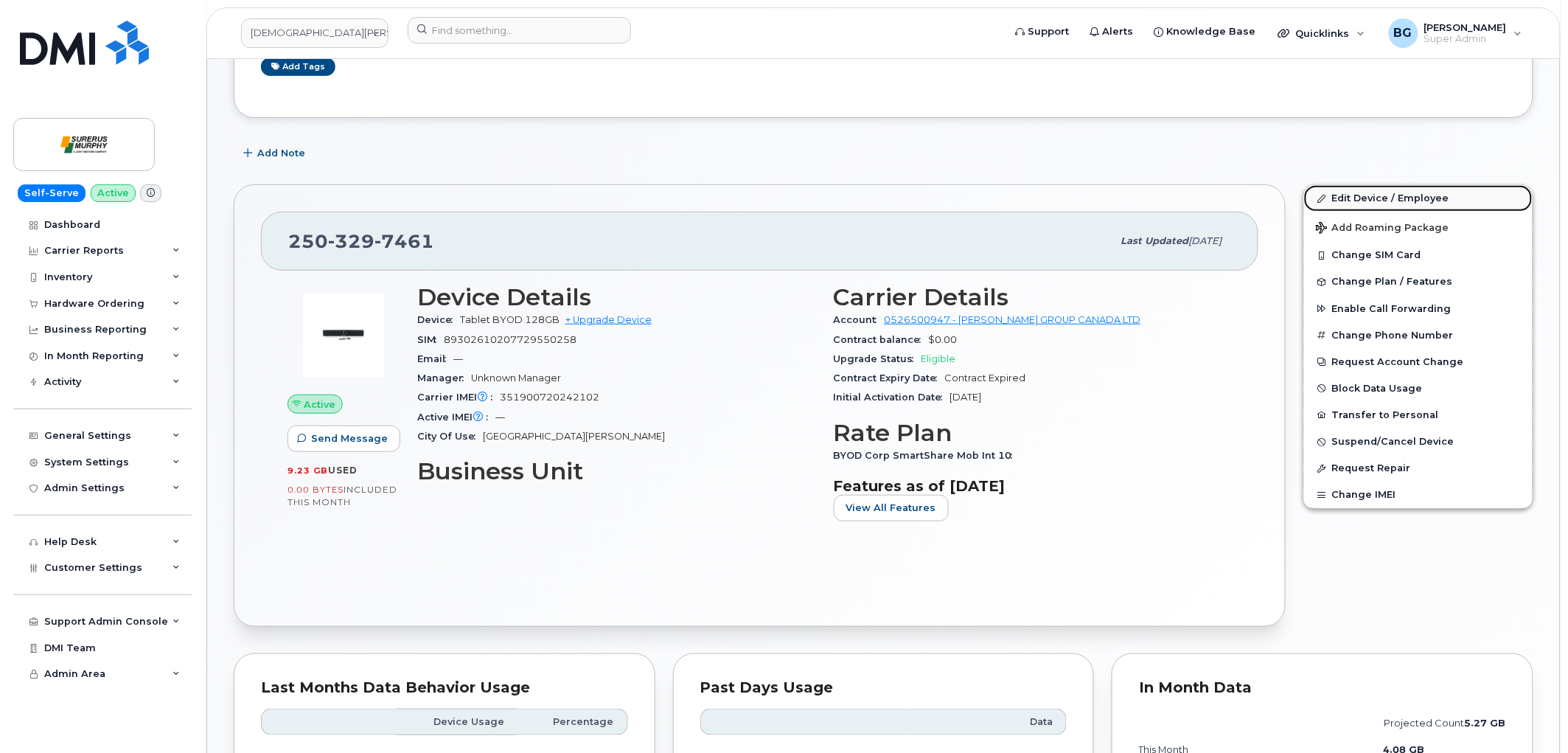
click at [1368, 195] on link "Edit Device / Employee" at bounding box center [1419, 198] width 229 height 27
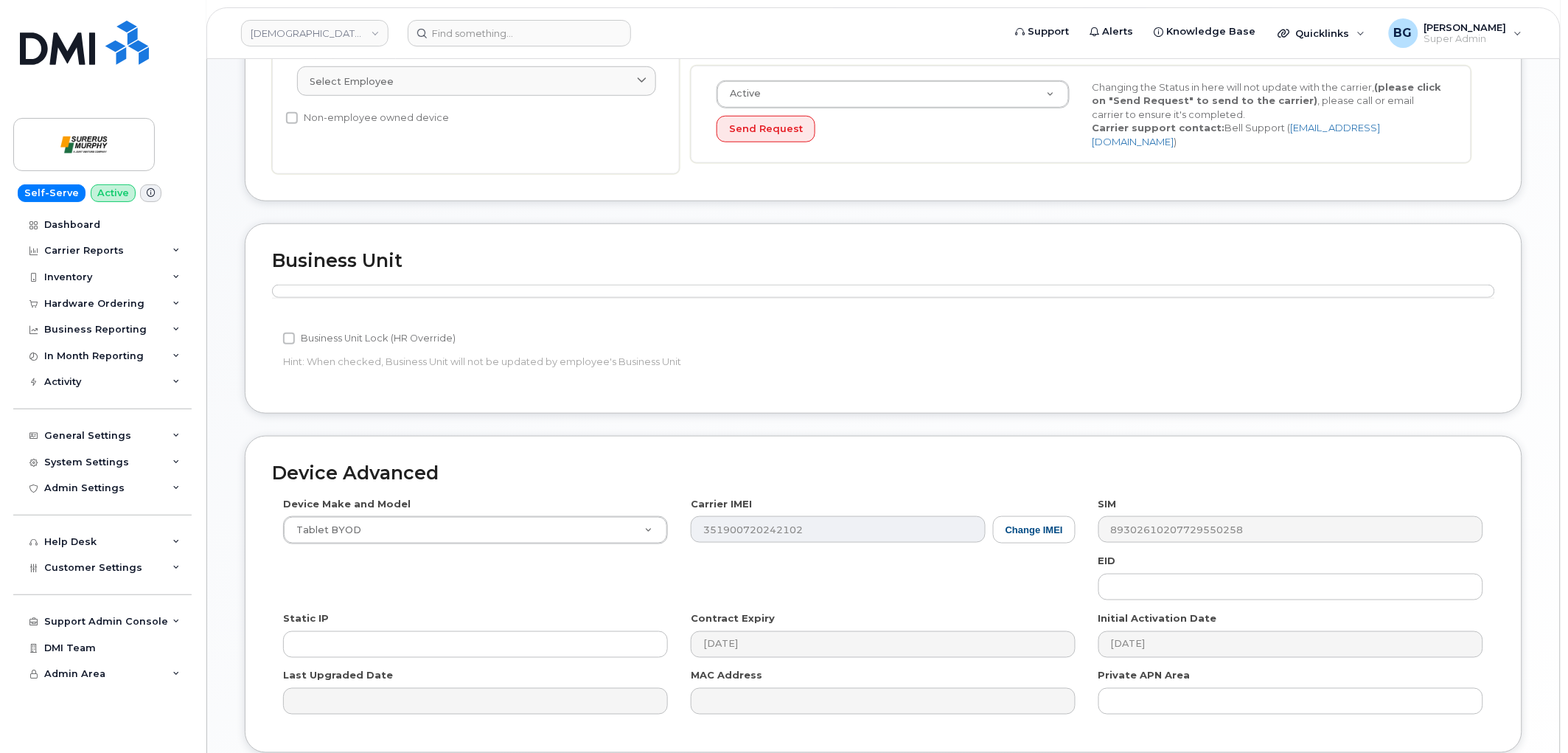
scroll to position [382, 0]
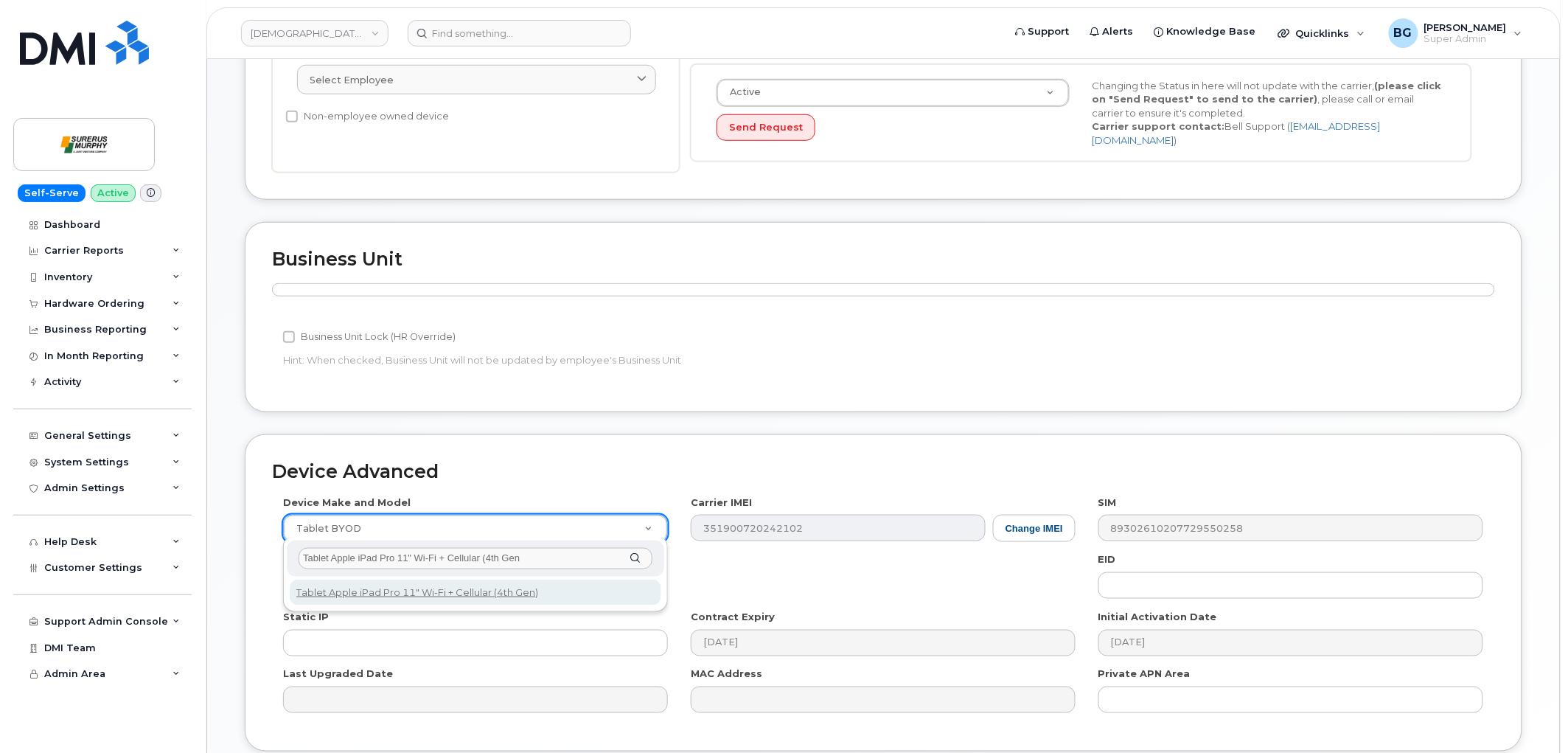
type input "Tablet Apple iPad Pro 11" Wi-Fi + Cellular (4th Gen"
select select "2587"
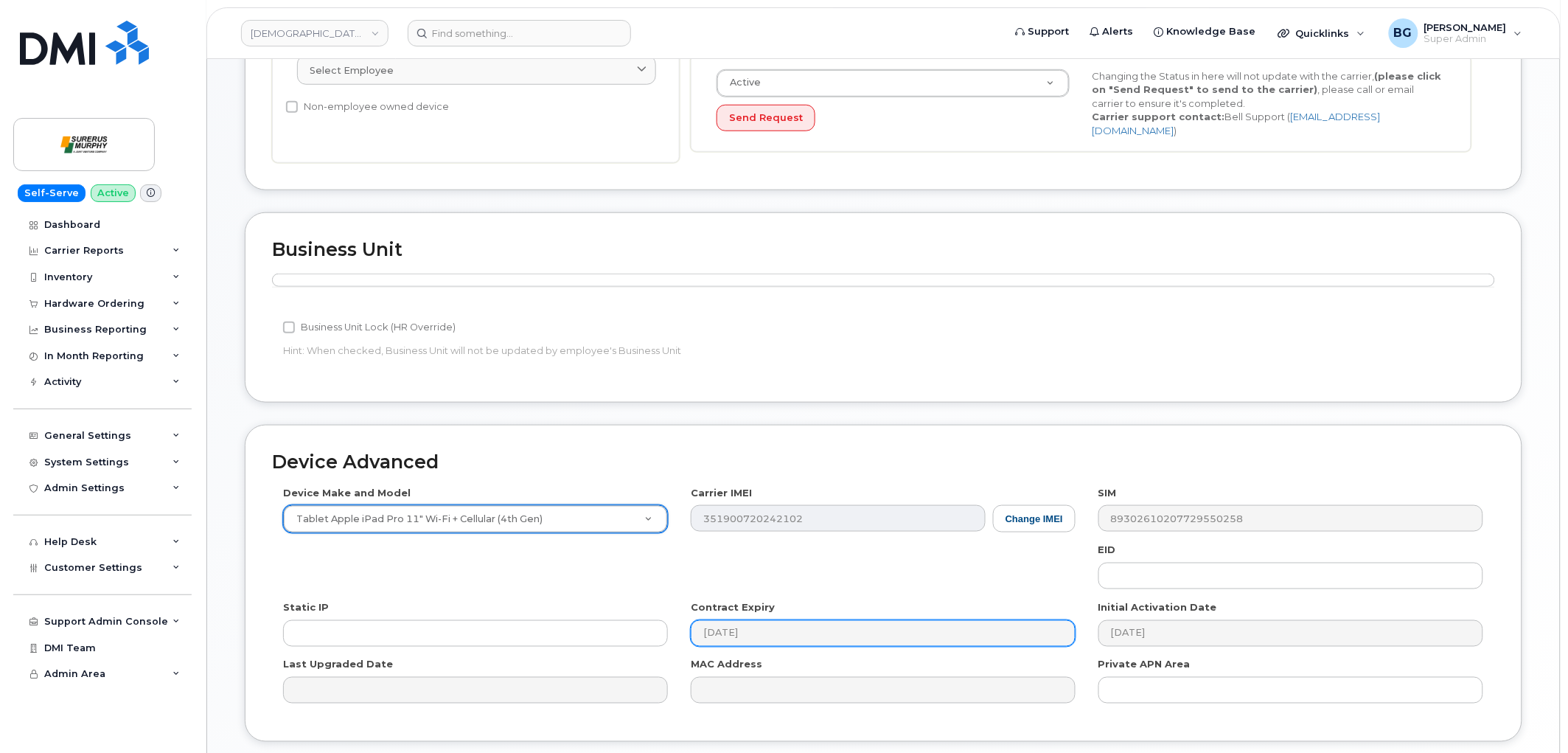
scroll to position [499, 0]
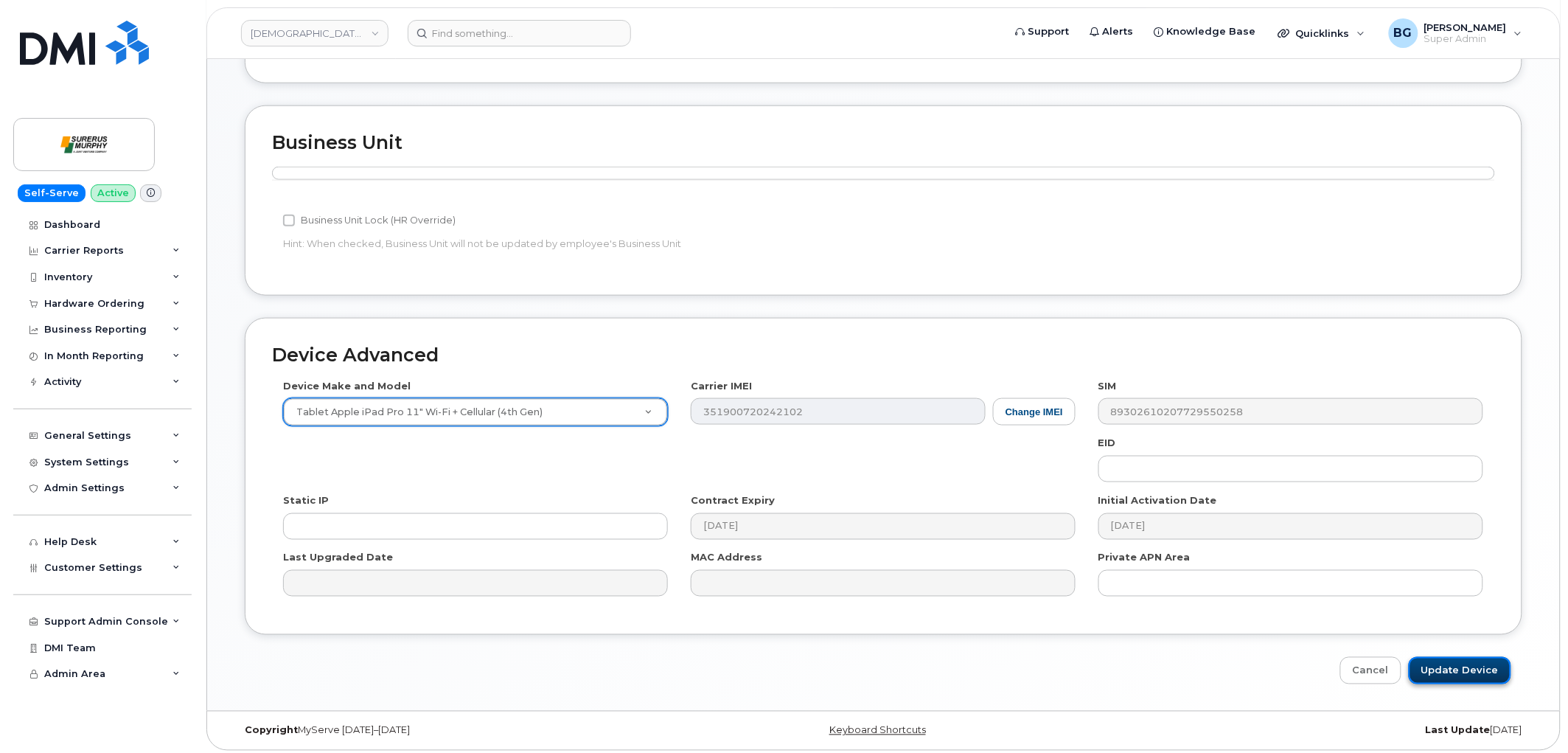
click at [1456, 660] on input "Update Device" at bounding box center [1460, 670] width 103 height 28
type input "Saving..."
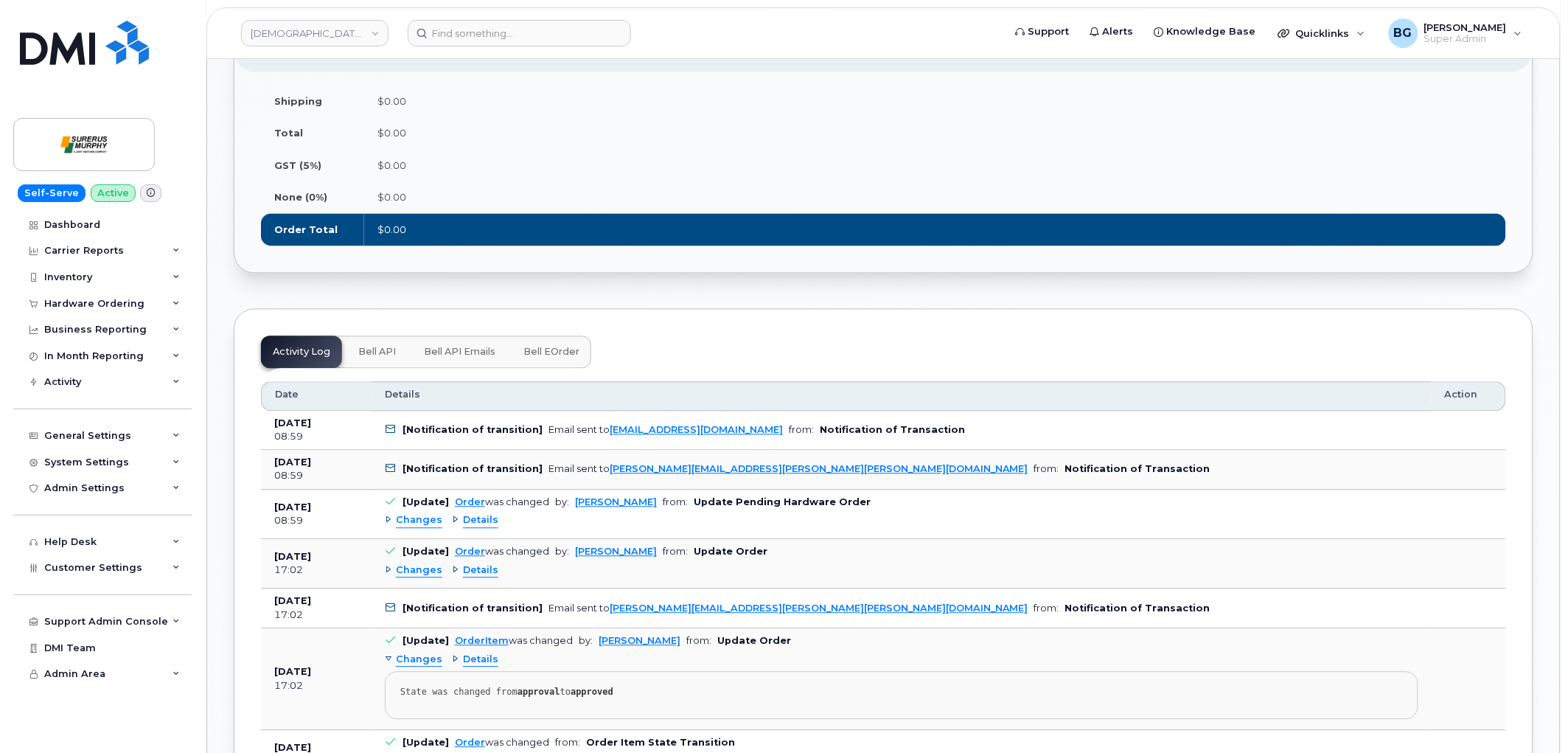
click at [555, 351] on span "Bell eOrder" at bounding box center [551, 352] width 56 height 12
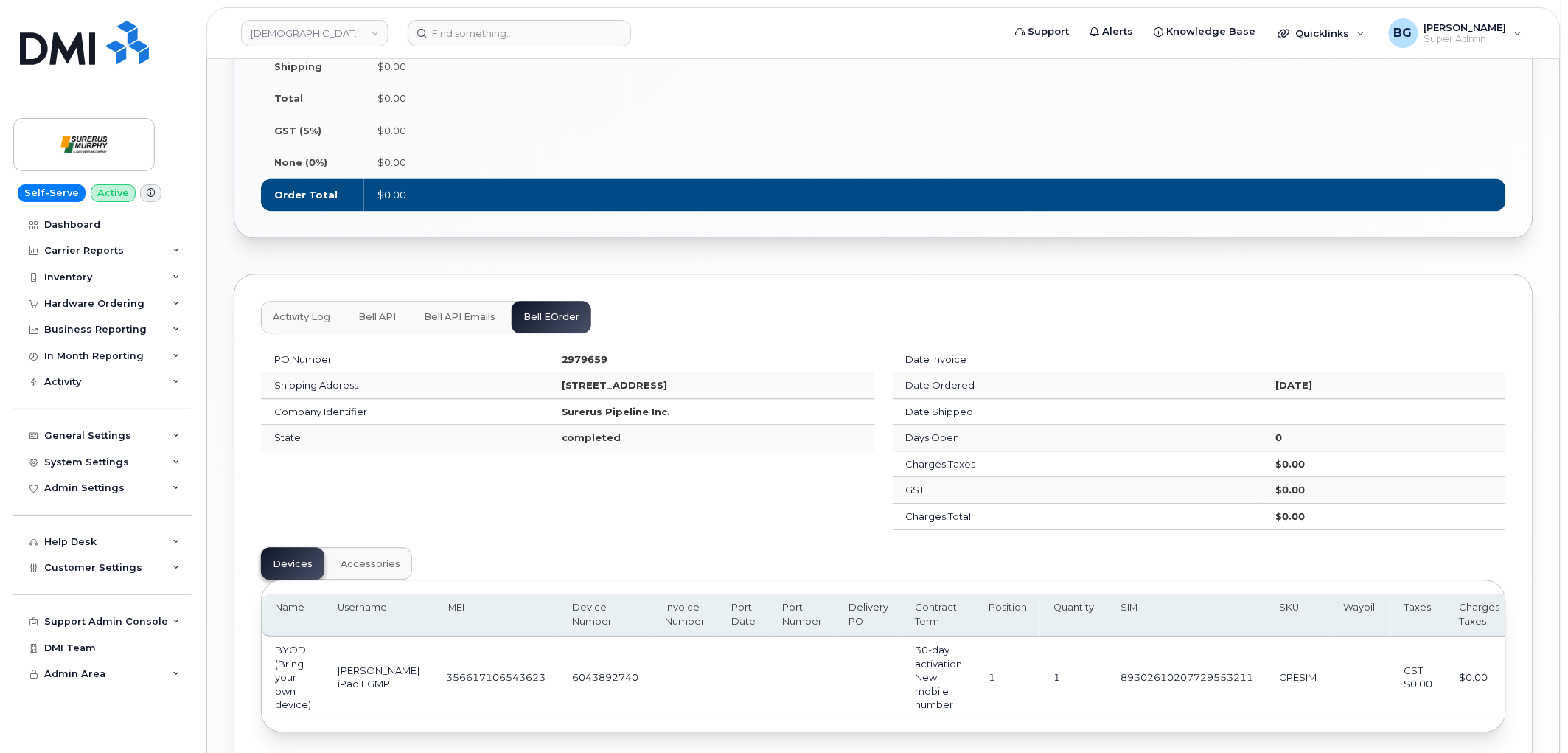
scroll to position [1037, 0]
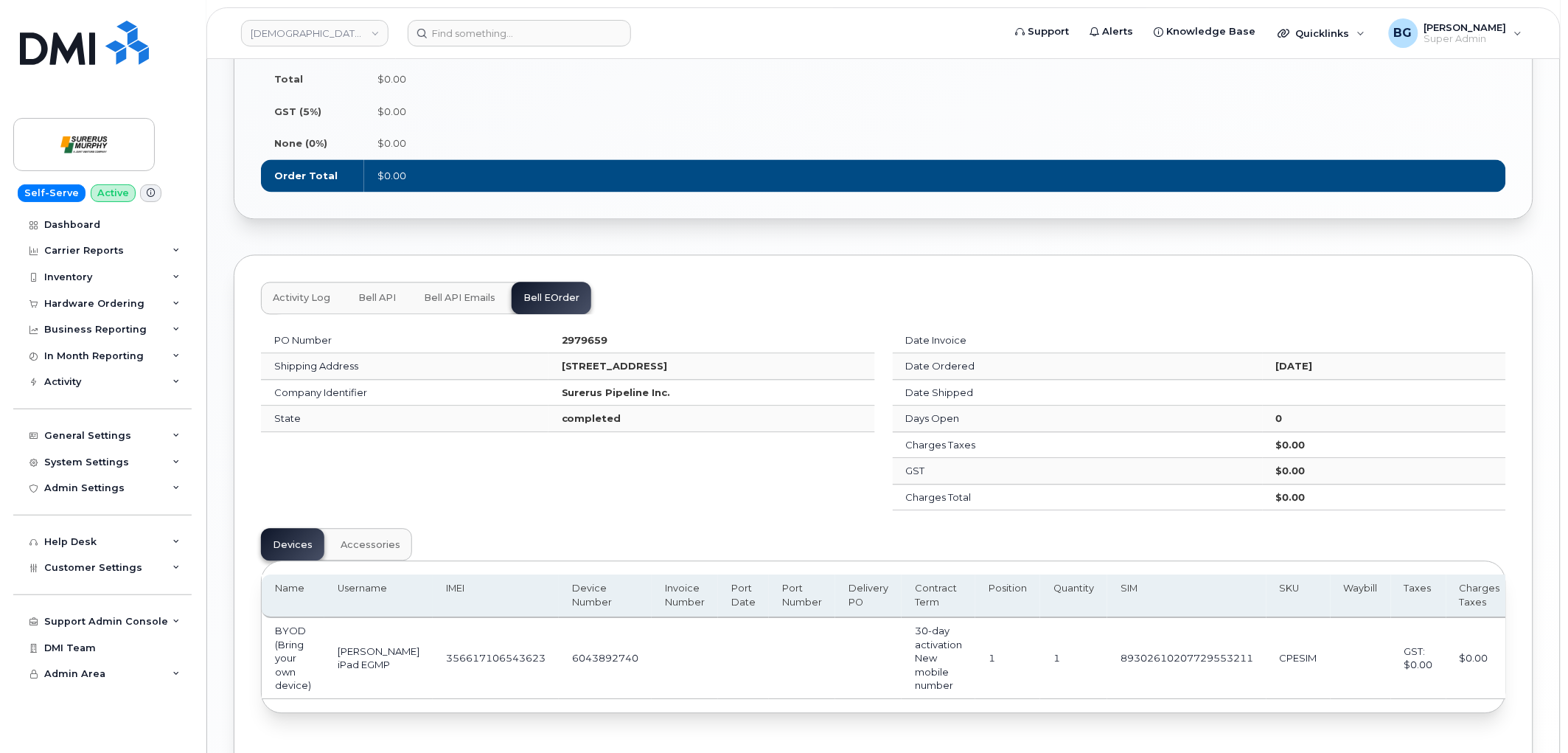
click at [566, 656] on td "6043892740" at bounding box center [605, 658] width 93 height 81
copy td "6043892740"
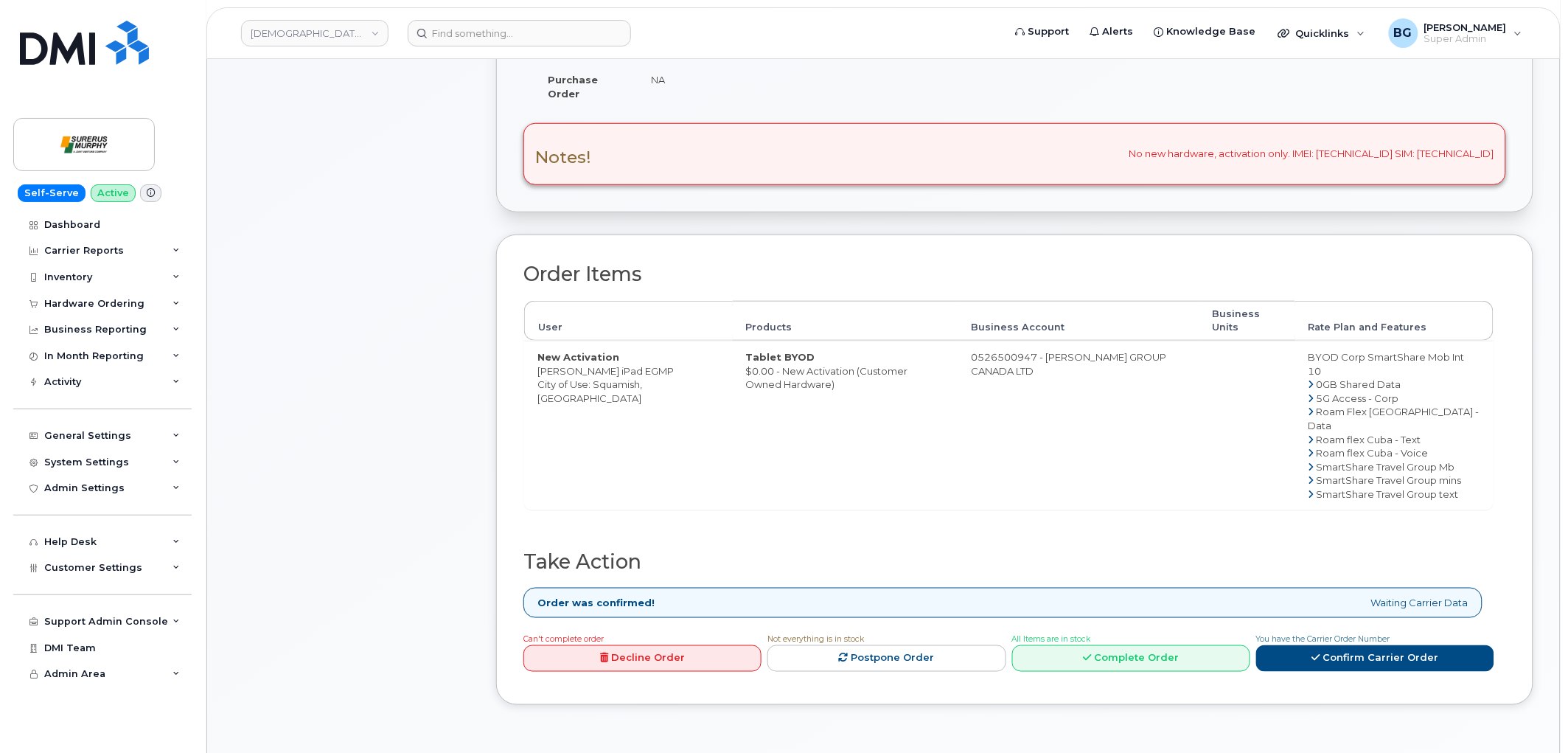
scroll to position [382, 0]
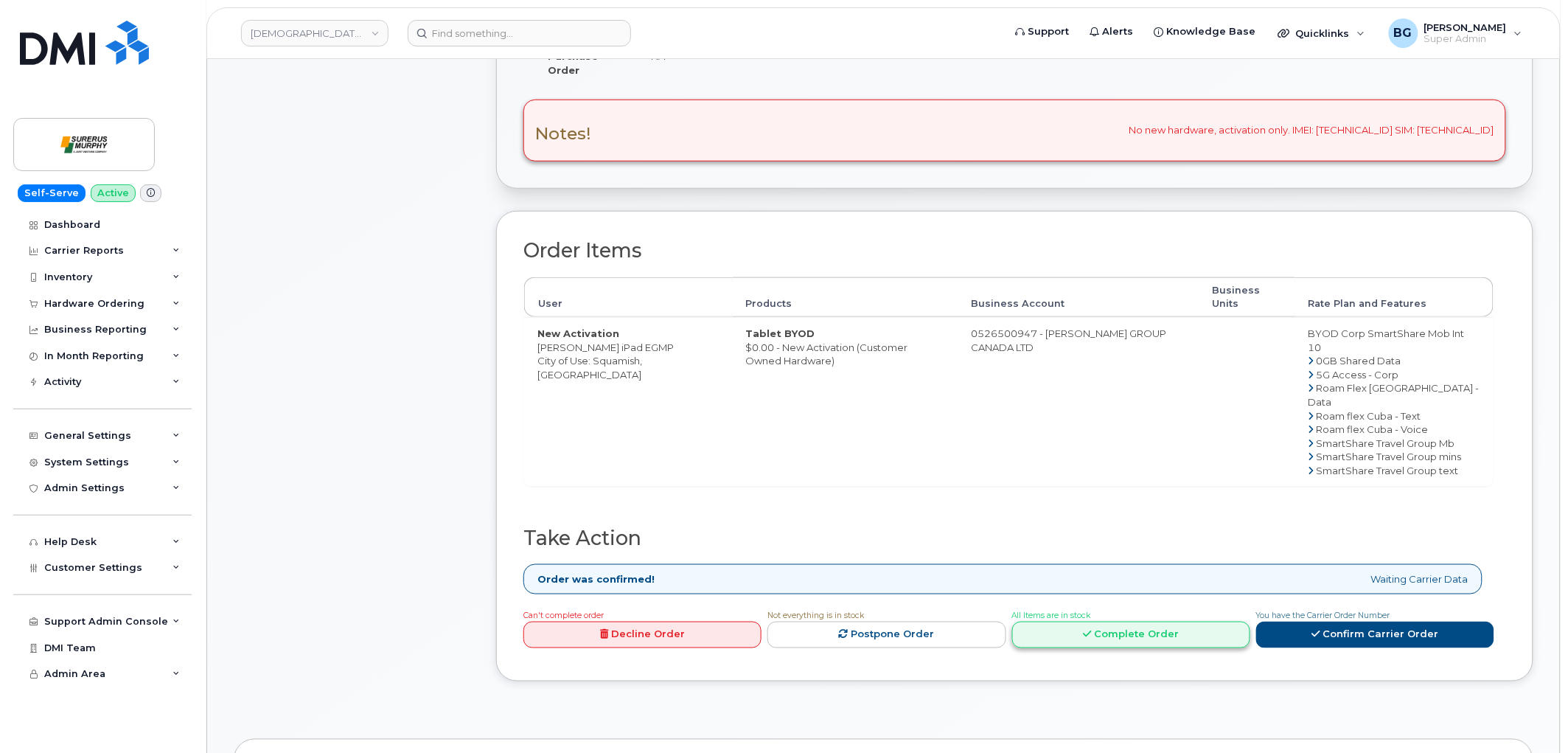
click at [1139, 632] on link "Complete Order" at bounding box center [1132, 635] width 238 height 28
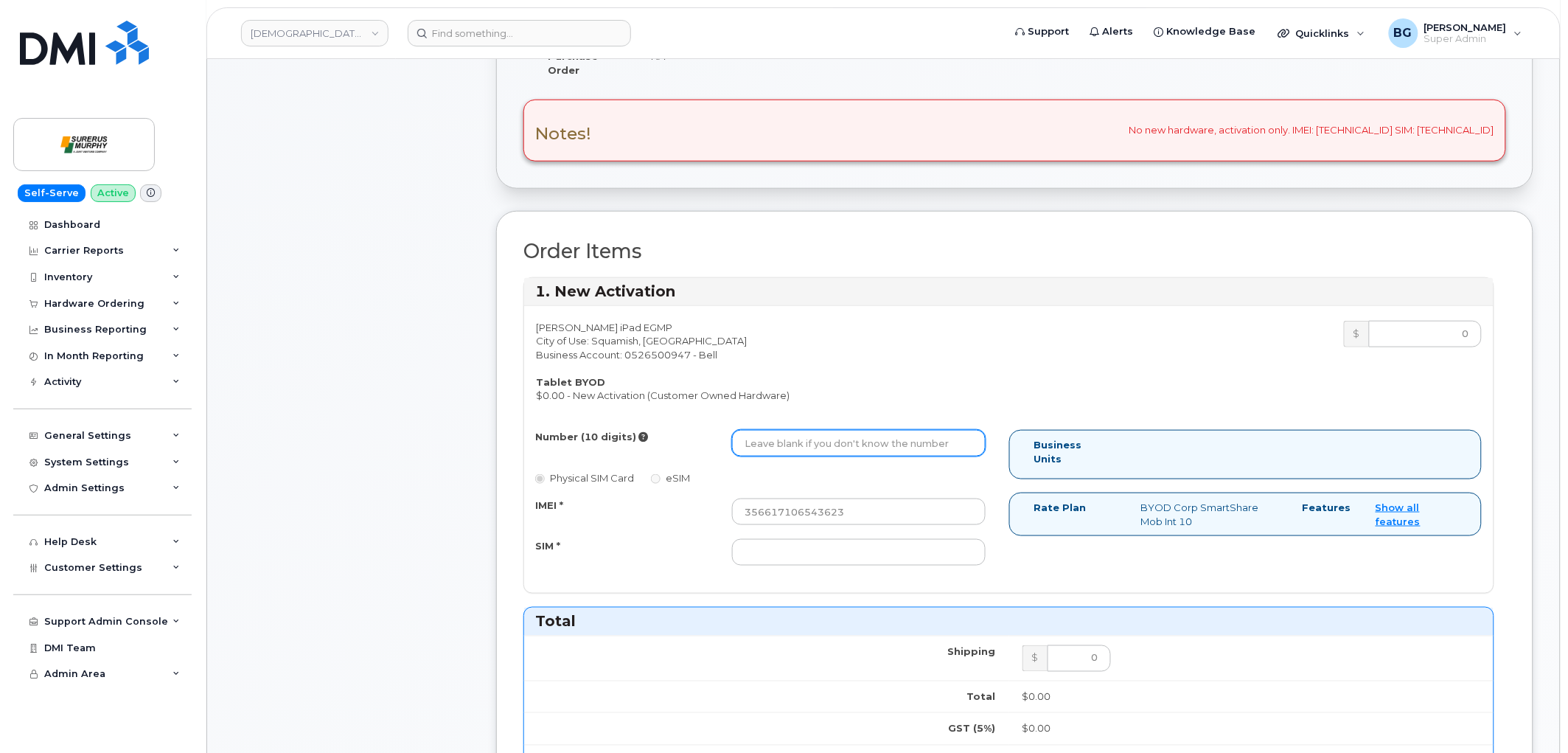
click at [811, 444] on input "Number (10 digits)" at bounding box center [859, 444] width 253 height 27
paste input "6043892740"
type input "6043892740"
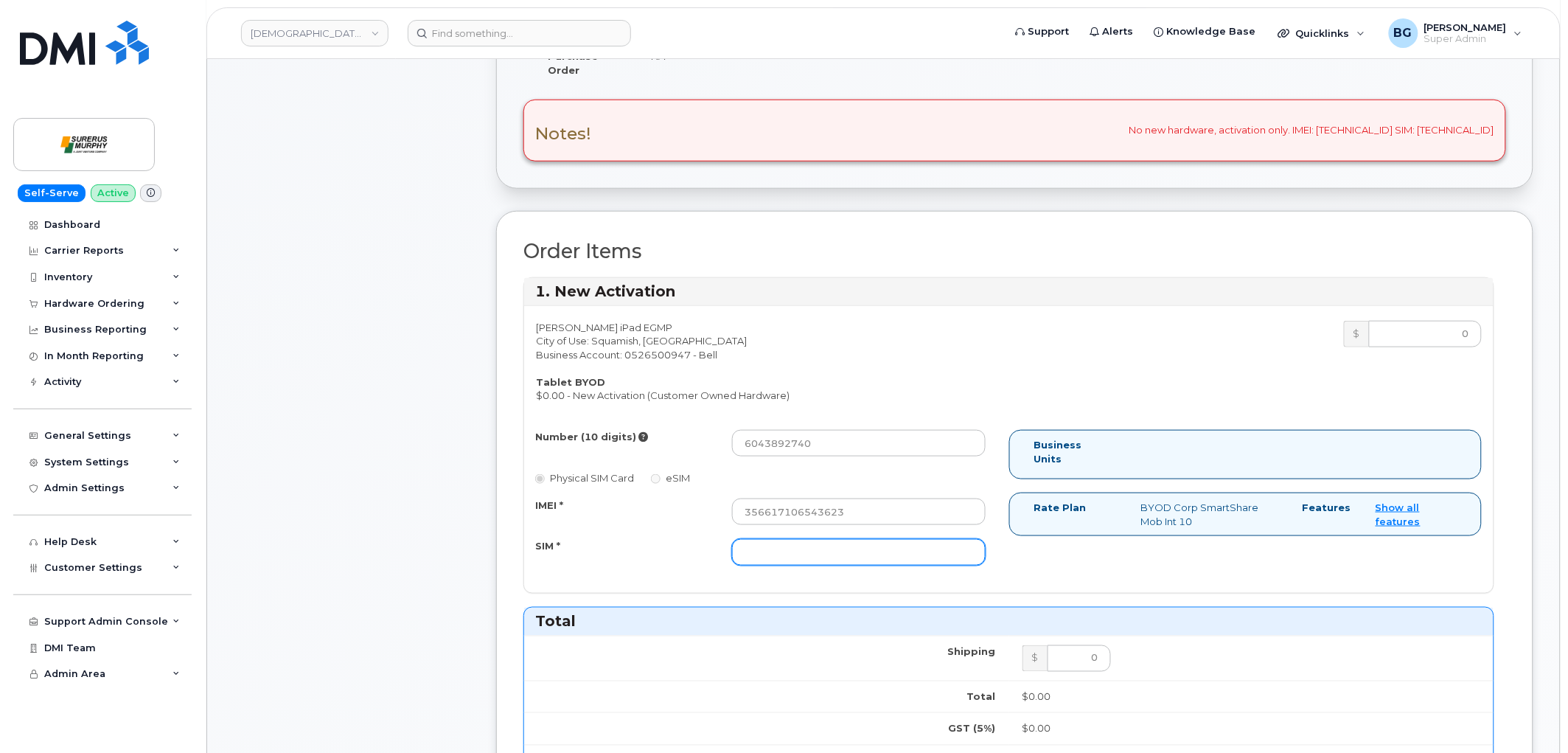
click at [771, 543] on input "SIM *" at bounding box center [859, 553] width 253 height 27
paste input "89302610207729553211"
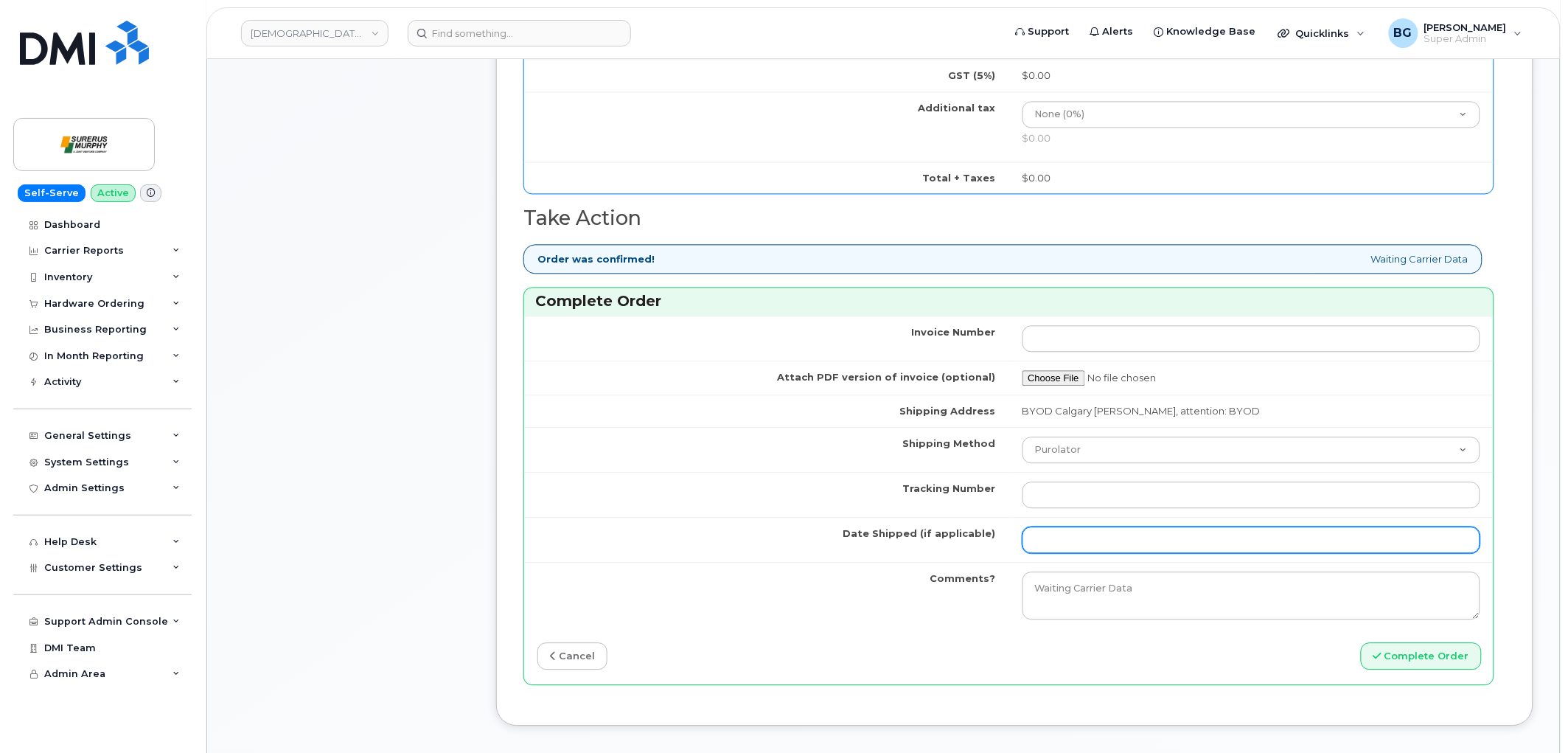
scroll to position [1037, 0]
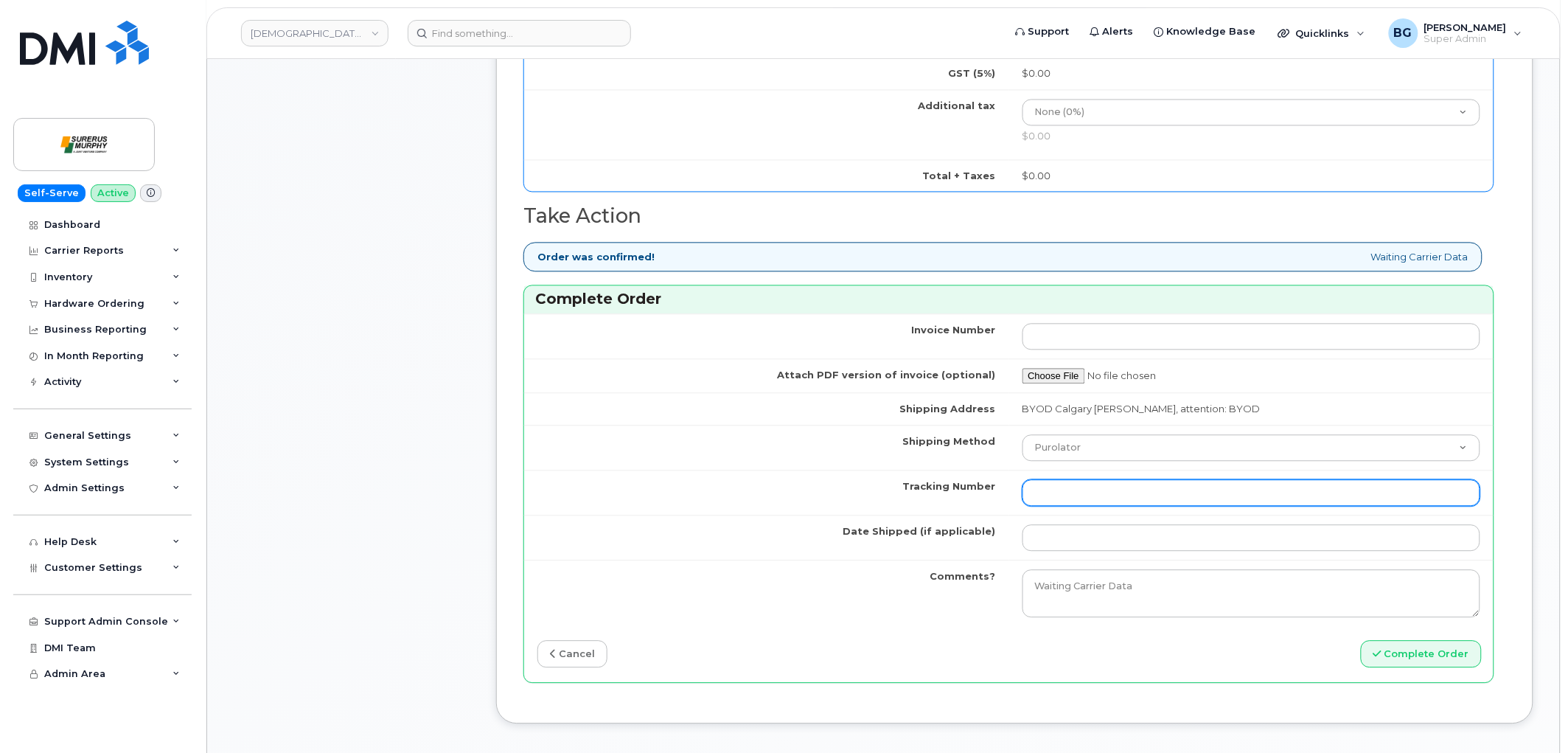
type input "89302610207729553211"
click at [1124, 500] on input "Tracking Number" at bounding box center [1252, 493] width 458 height 27
type input "n/a"
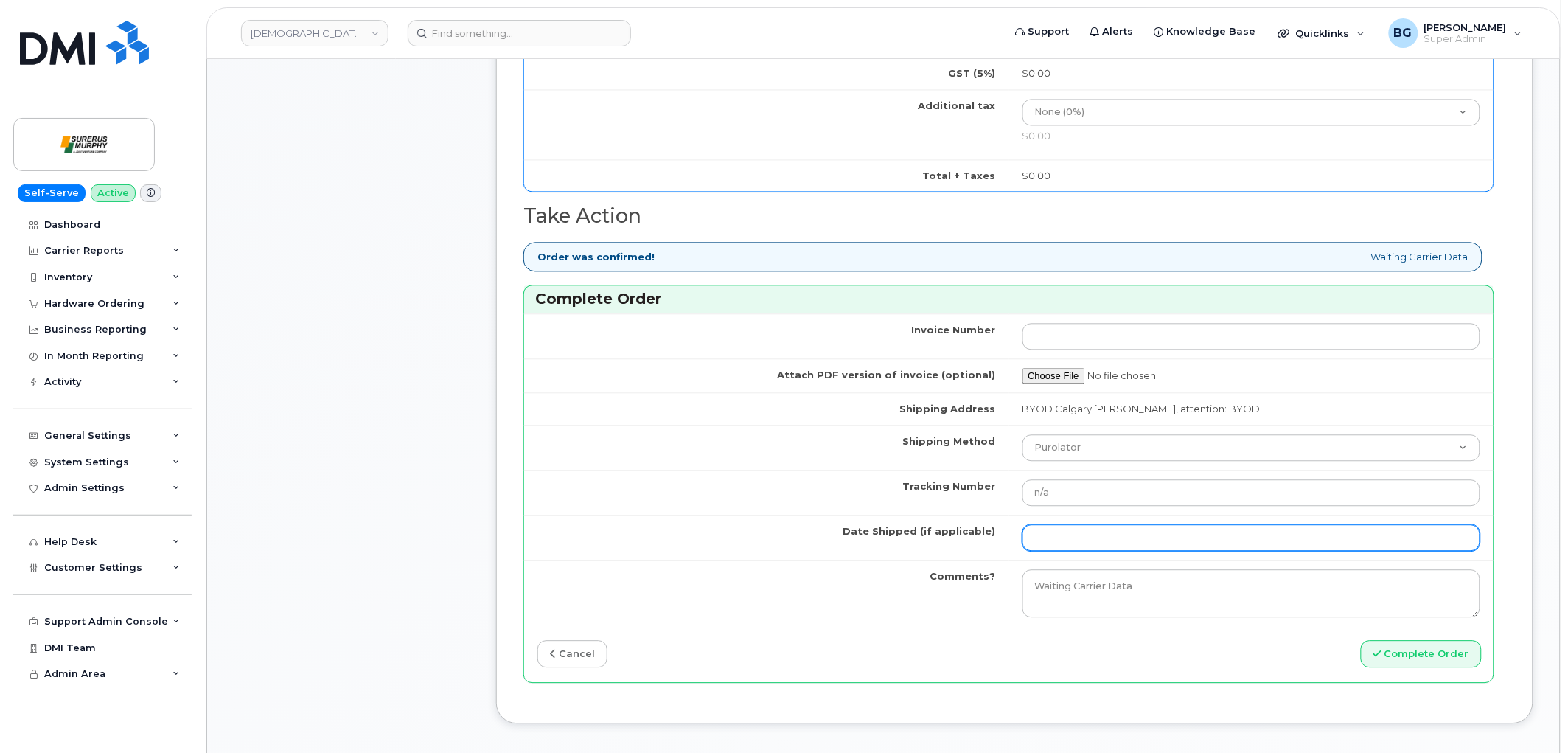
click at [1086, 541] on input "Date Shipped (if applicable)" at bounding box center [1252, 538] width 458 height 27
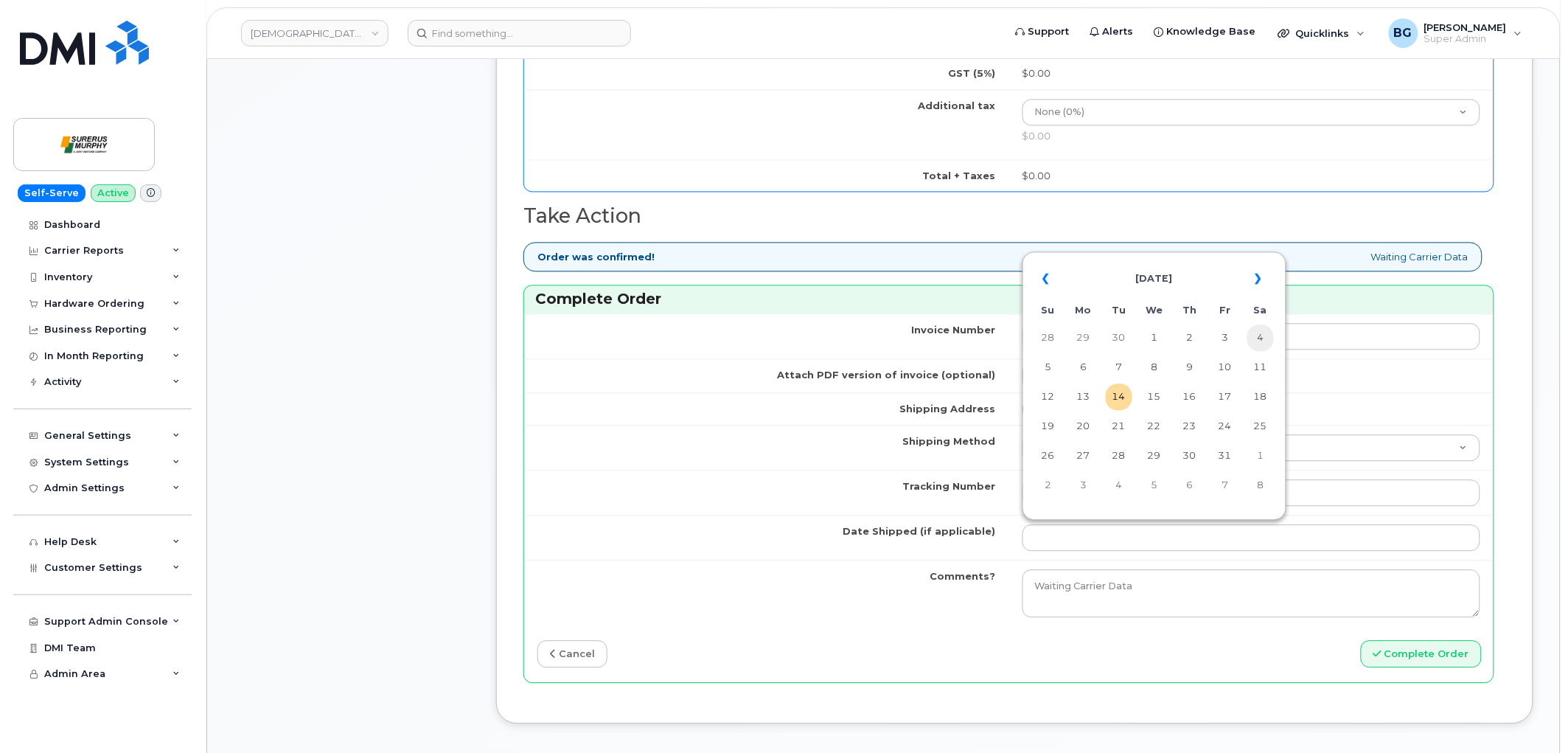
click at [1258, 338] on td "4" at bounding box center [1261, 338] width 27 height 27
type input "2025-10-04"
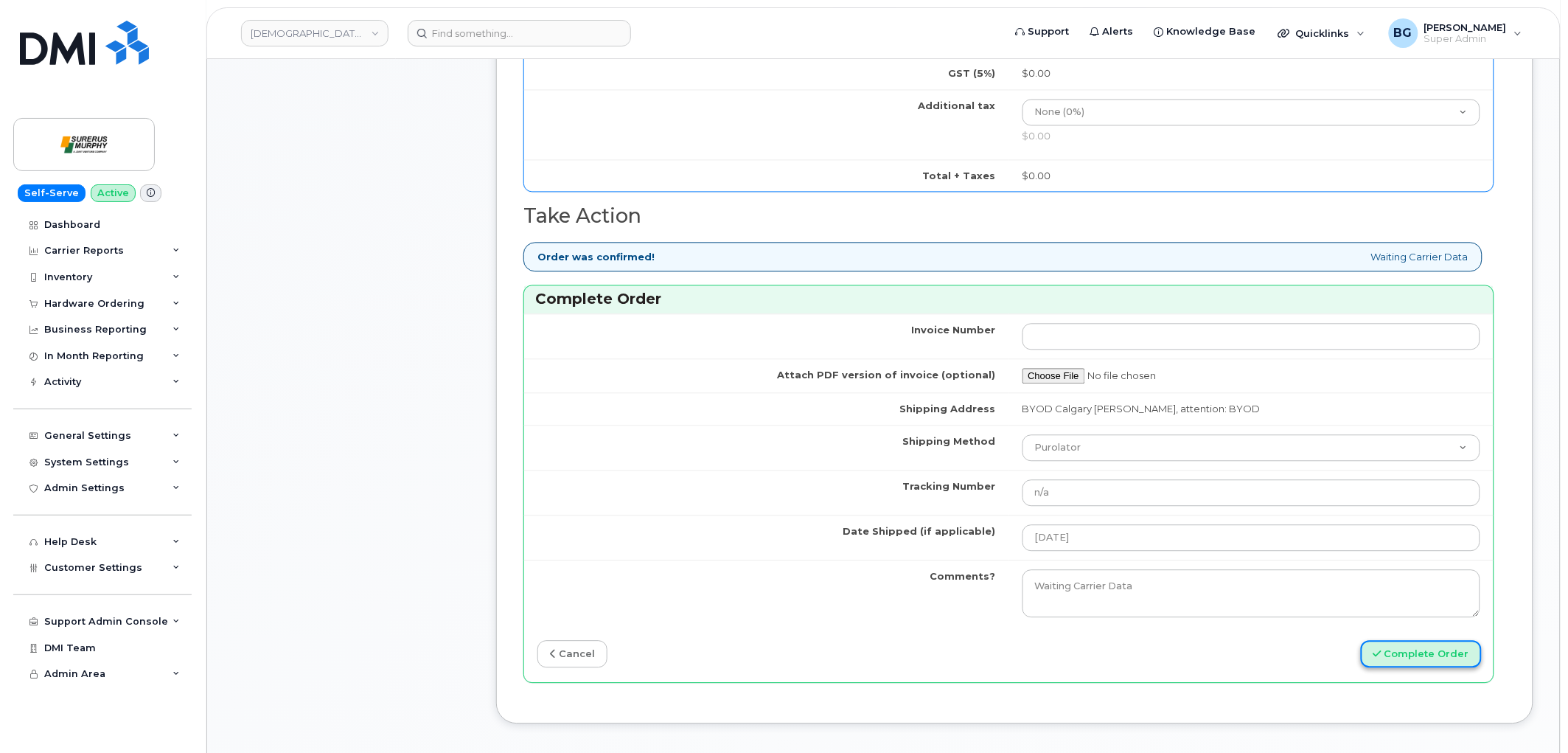
click at [1409, 657] on button "Complete Order" at bounding box center [1421, 654] width 121 height 28
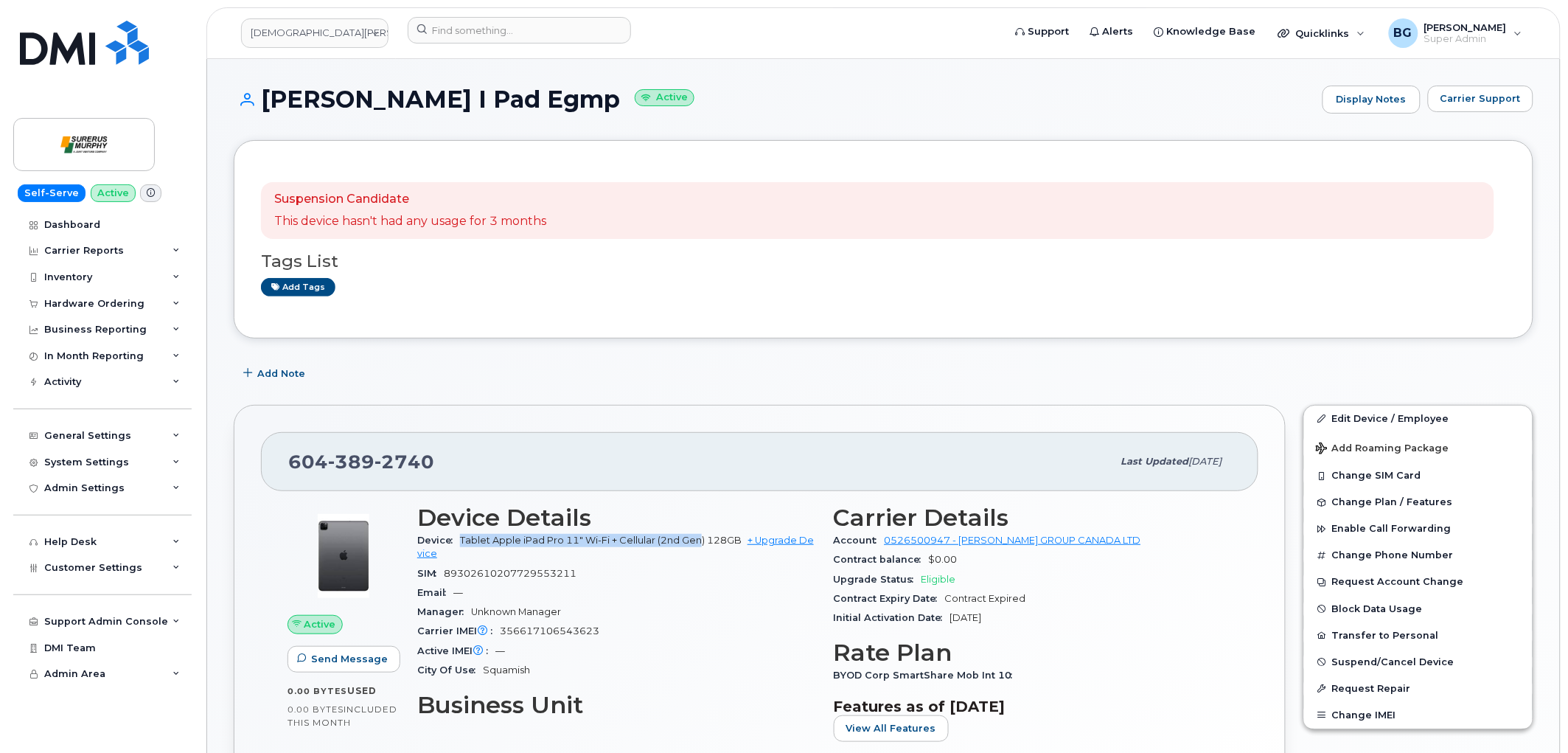
drag, startPoint x: 459, startPoint y: 537, endPoint x: 700, endPoint y: 541, distance: 241.0
click at [700, 541] on div "Device Tablet Apple iPad Pro 11" Wi-Fi + Cellular (2nd Gen) 128GB + Upgrade Dev…" at bounding box center [616, 548] width 399 height 33
copy span "Tablet Apple iPad Pro 11" Wi-Fi + Cellular (2nd Gen"
click at [520, 570] on span "89302610207729553211" at bounding box center [510, 573] width 133 height 11
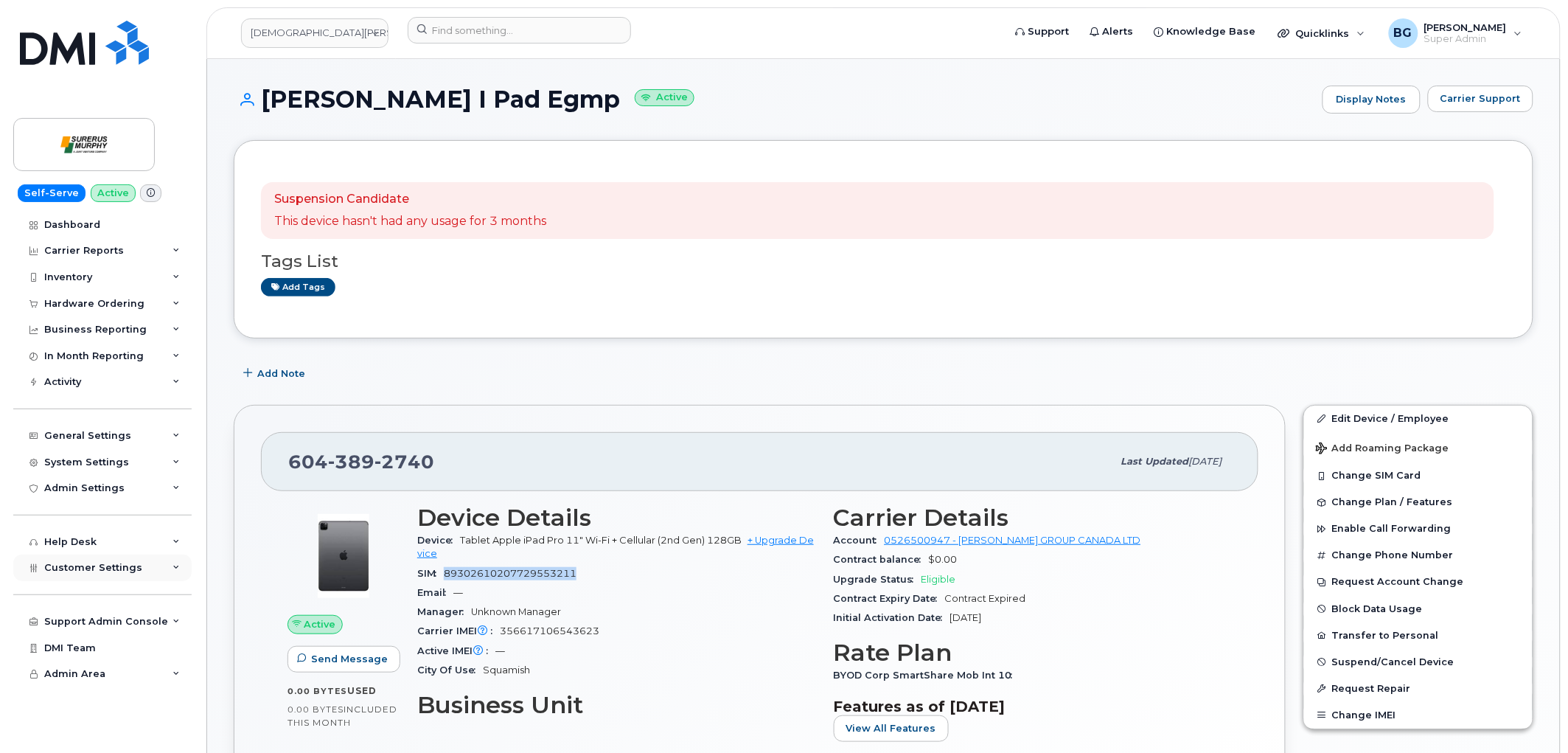
copy span "89302610207729553211"
click at [1345, 416] on link "Edit Device / Employee" at bounding box center [1419, 419] width 229 height 27
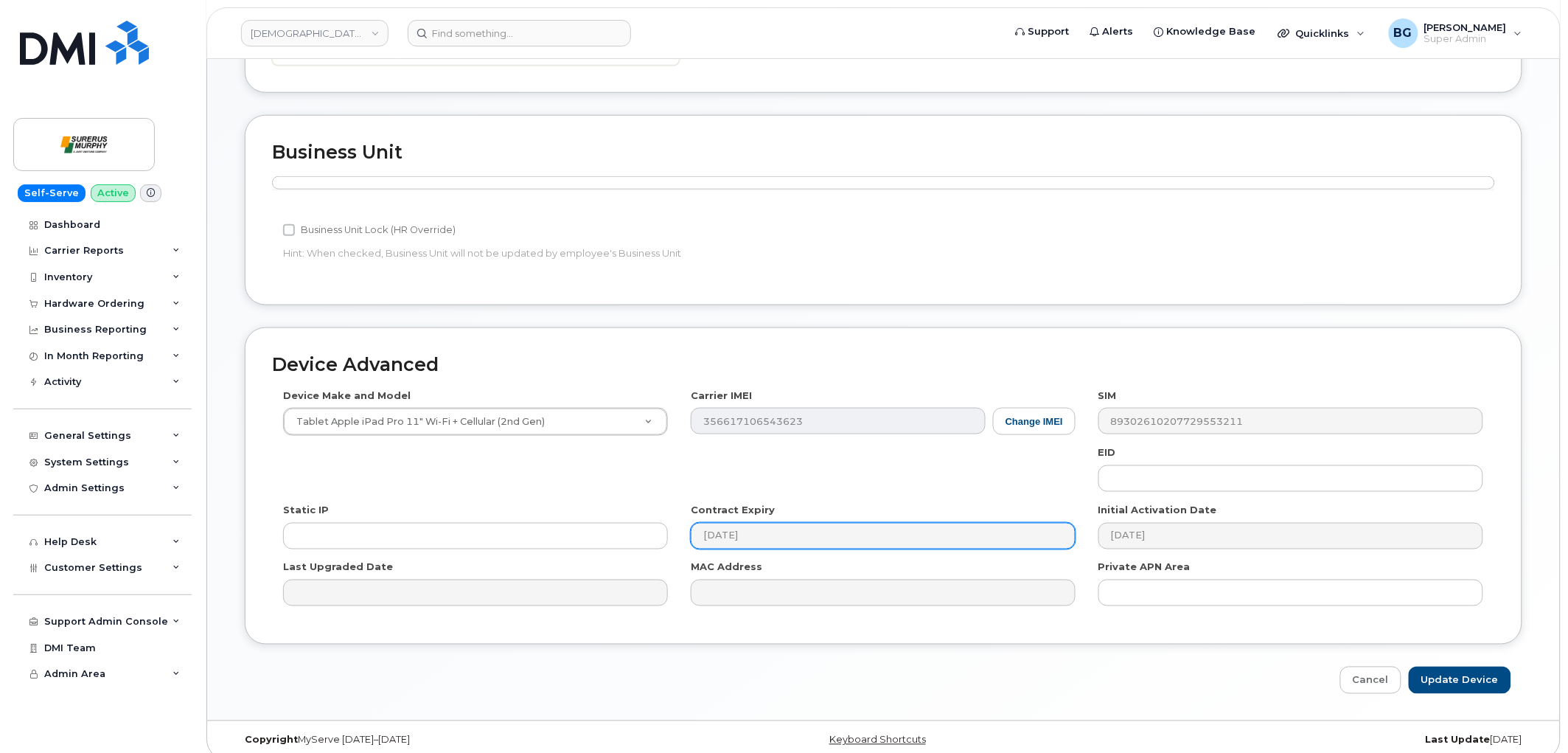
scroll to position [499, 0]
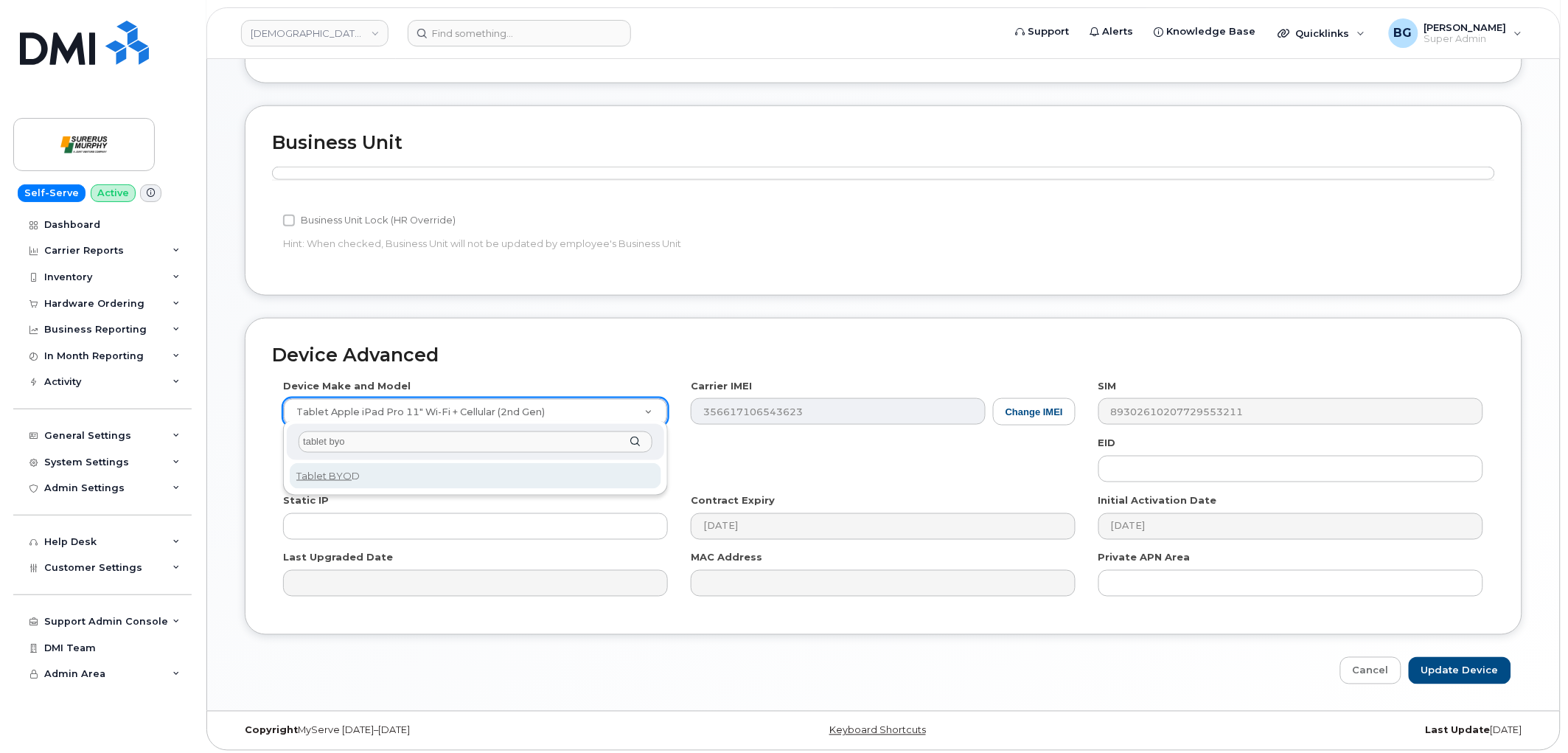
type input "tablet byo"
select select "2487"
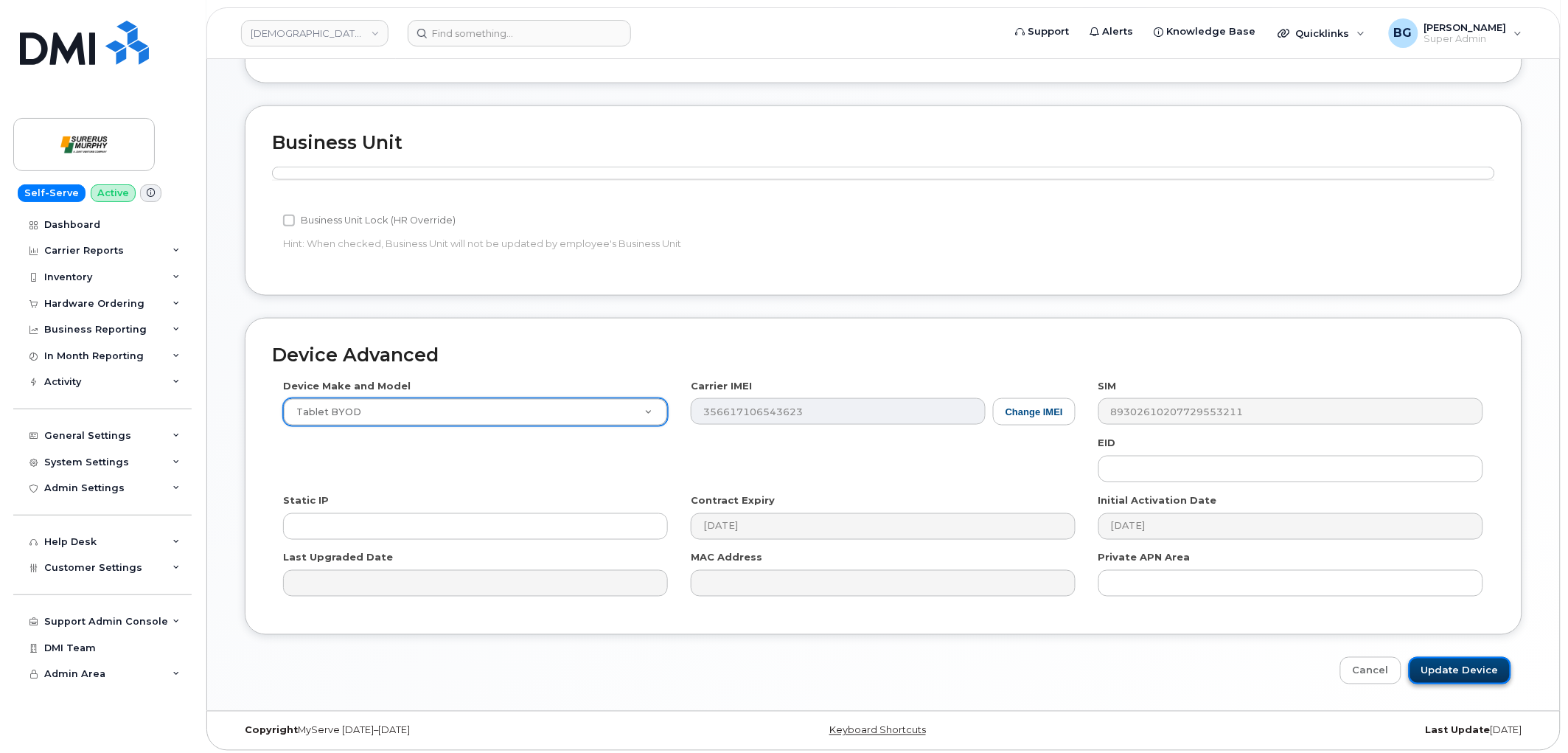
click at [1475, 671] on input "Update Device" at bounding box center [1460, 670] width 103 height 28
type input "Saving..."
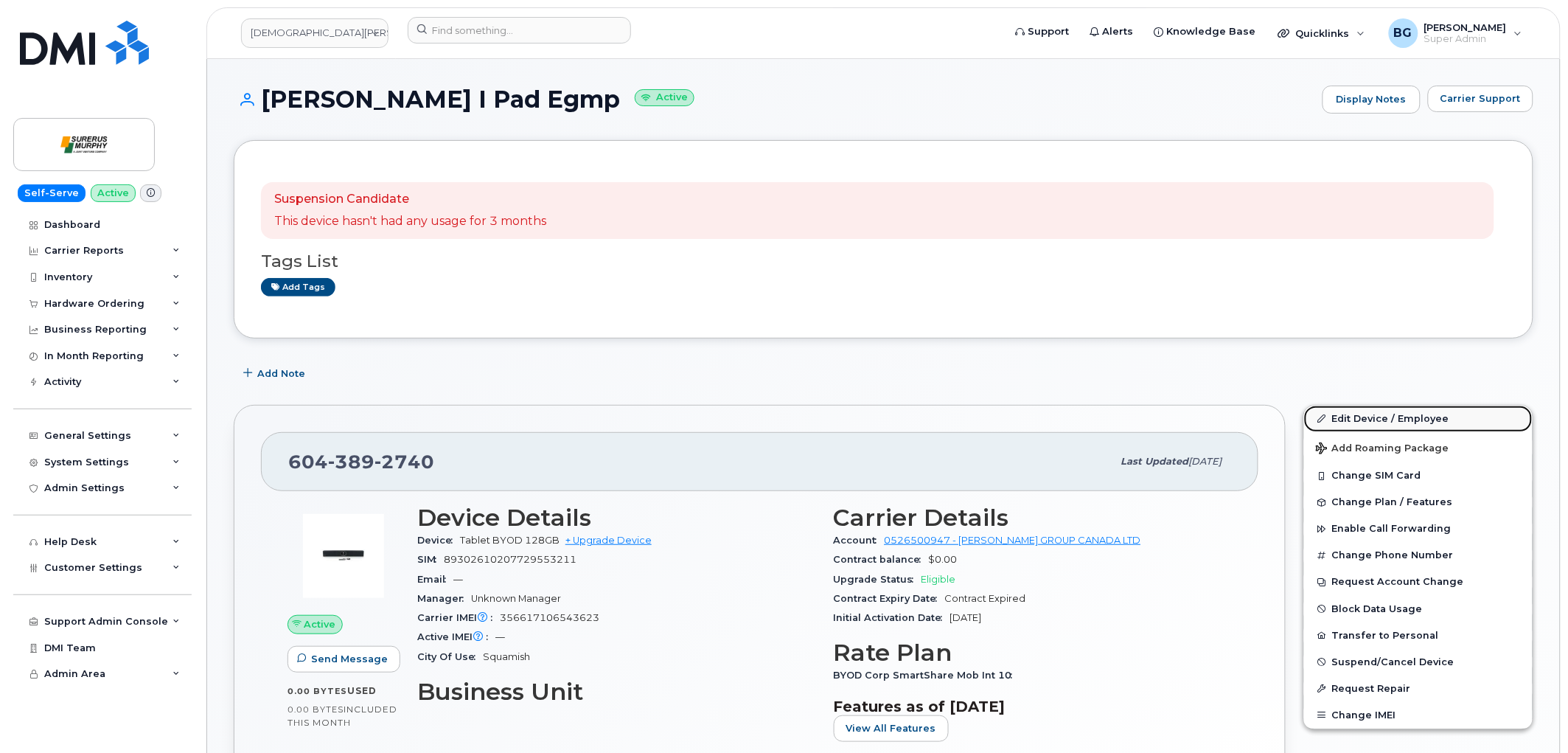
click at [1366, 419] on link "Edit Device / Employee" at bounding box center [1419, 419] width 229 height 27
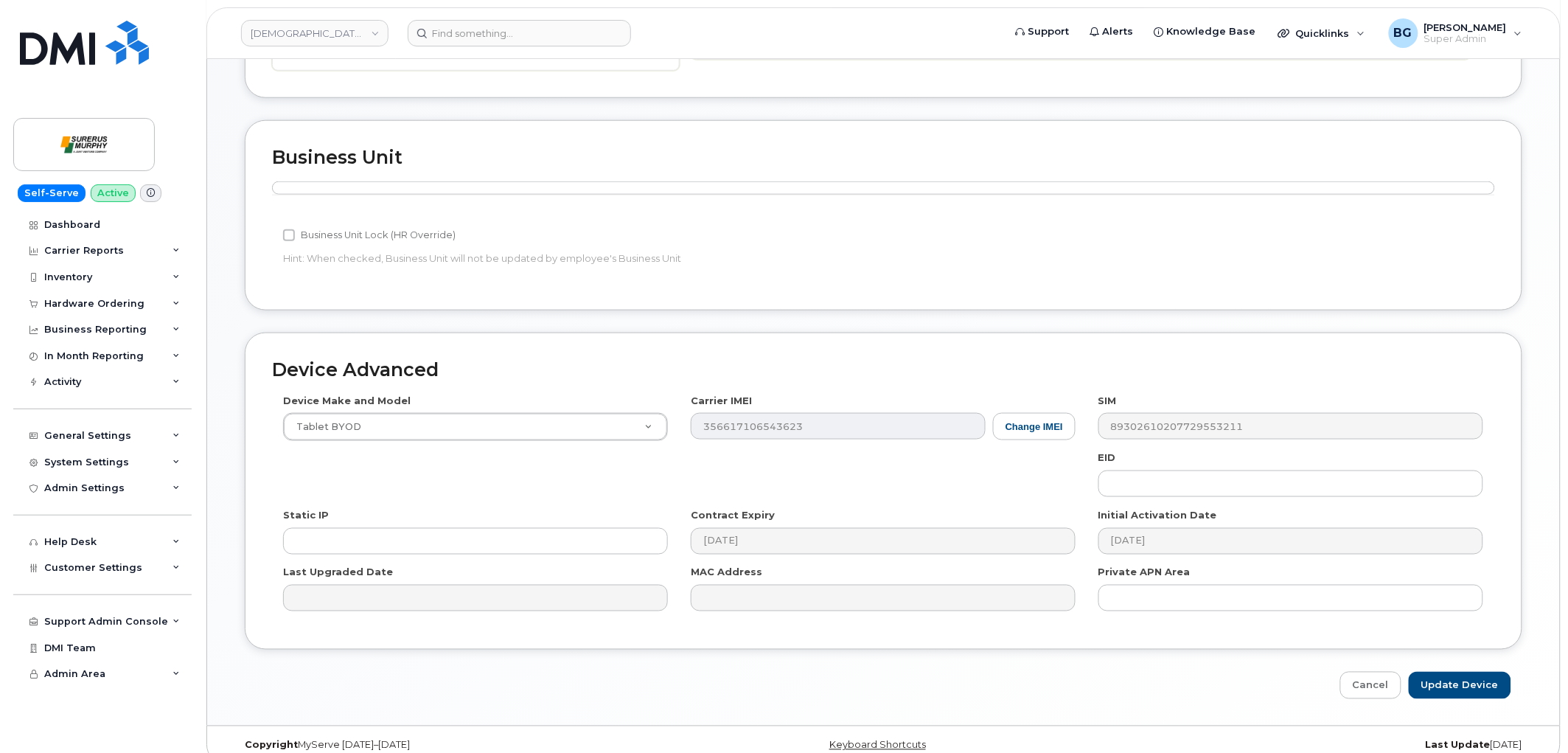
scroll to position [499, 0]
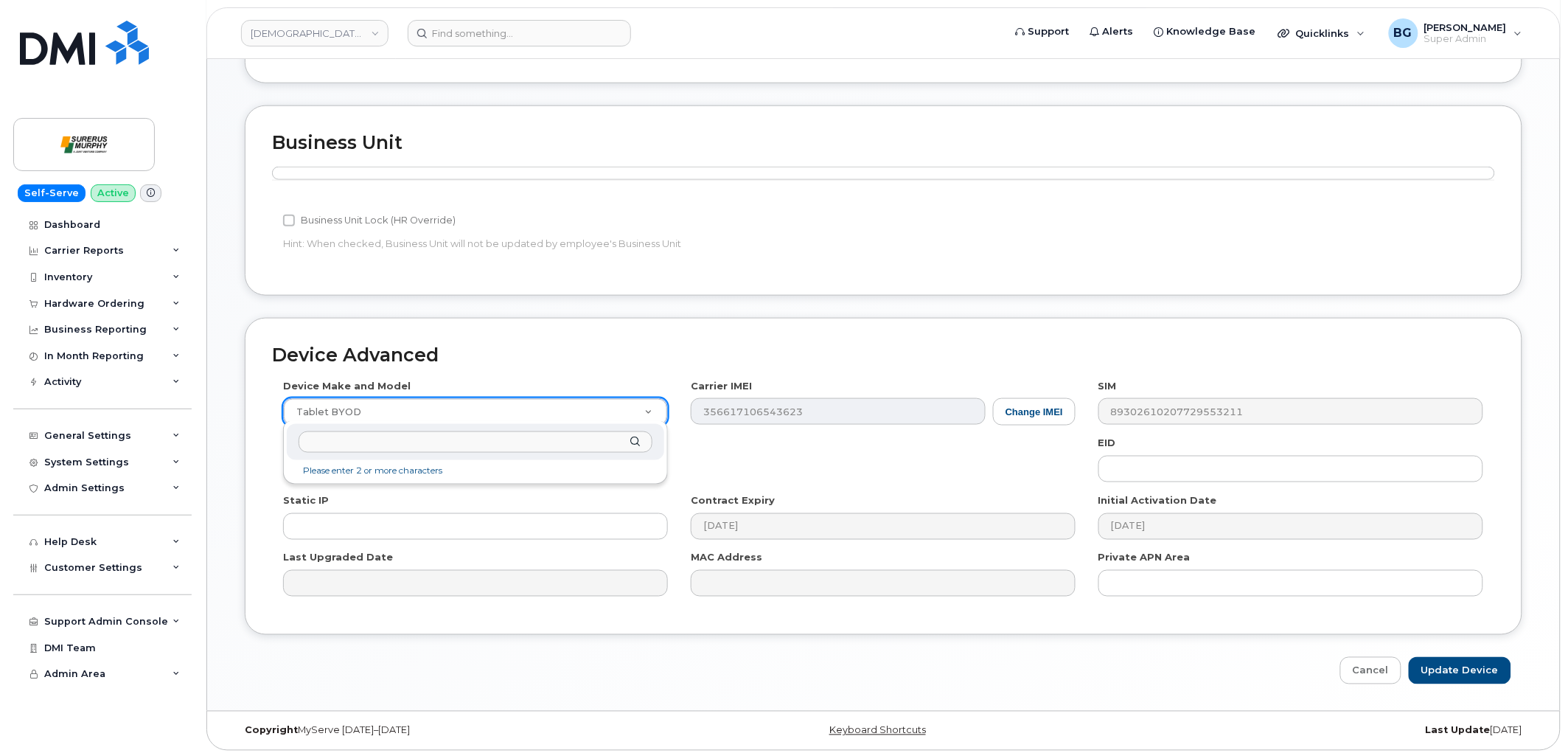
click at [351, 455] on div at bounding box center [475, 442] width 377 height 36
click at [350, 443] on input "text" at bounding box center [475, 442] width 354 height 21
paste input "Tablet Apple iPad Pro 11" Wi-Fi + Cellular (2nd"
type input "Tablet Apple iPad Pro 11" Wi-Fi + Cellular (2nd"
select select "2198"
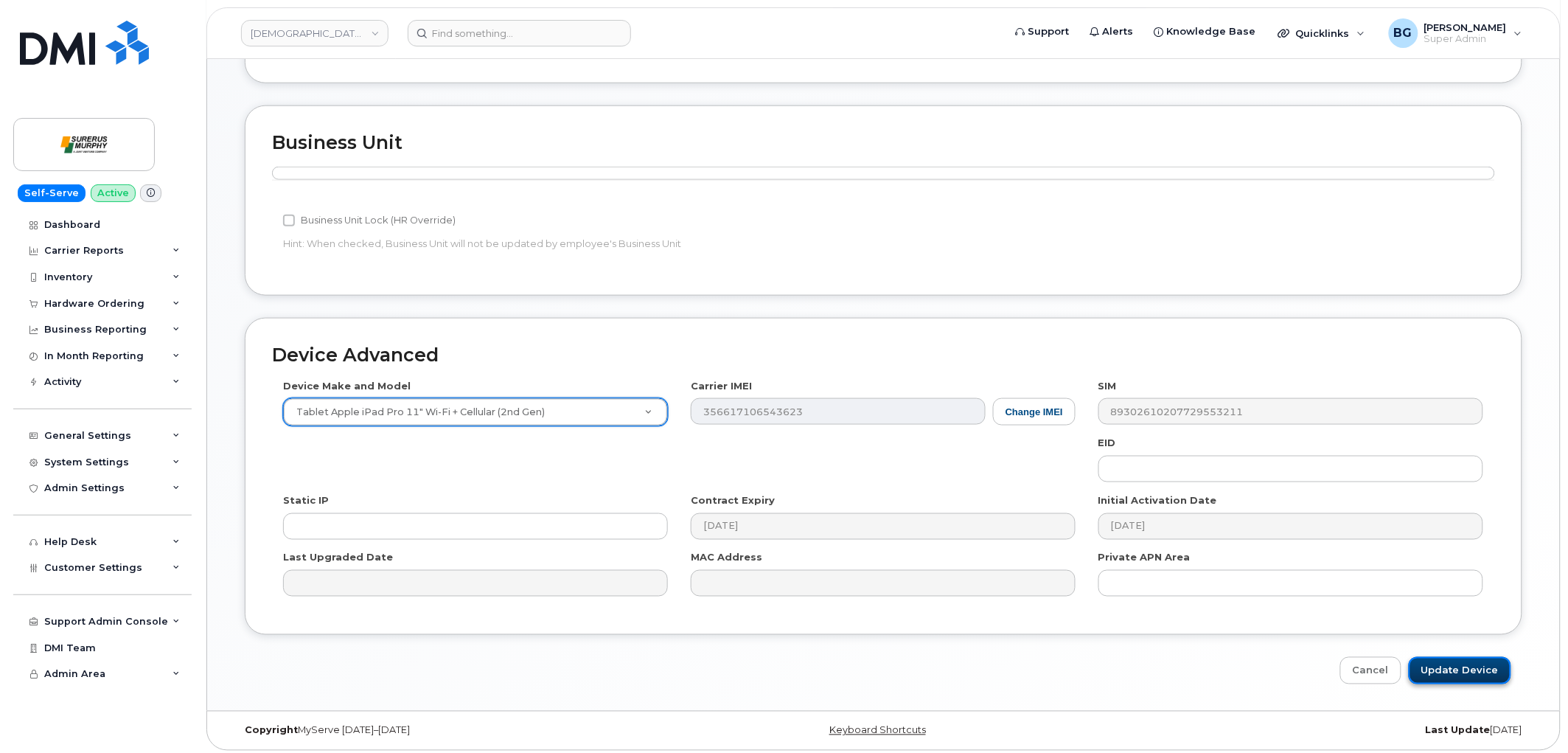
click at [1486, 662] on input "Update Device" at bounding box center [1460, 670] width 103 height 28
type input "Saving..."
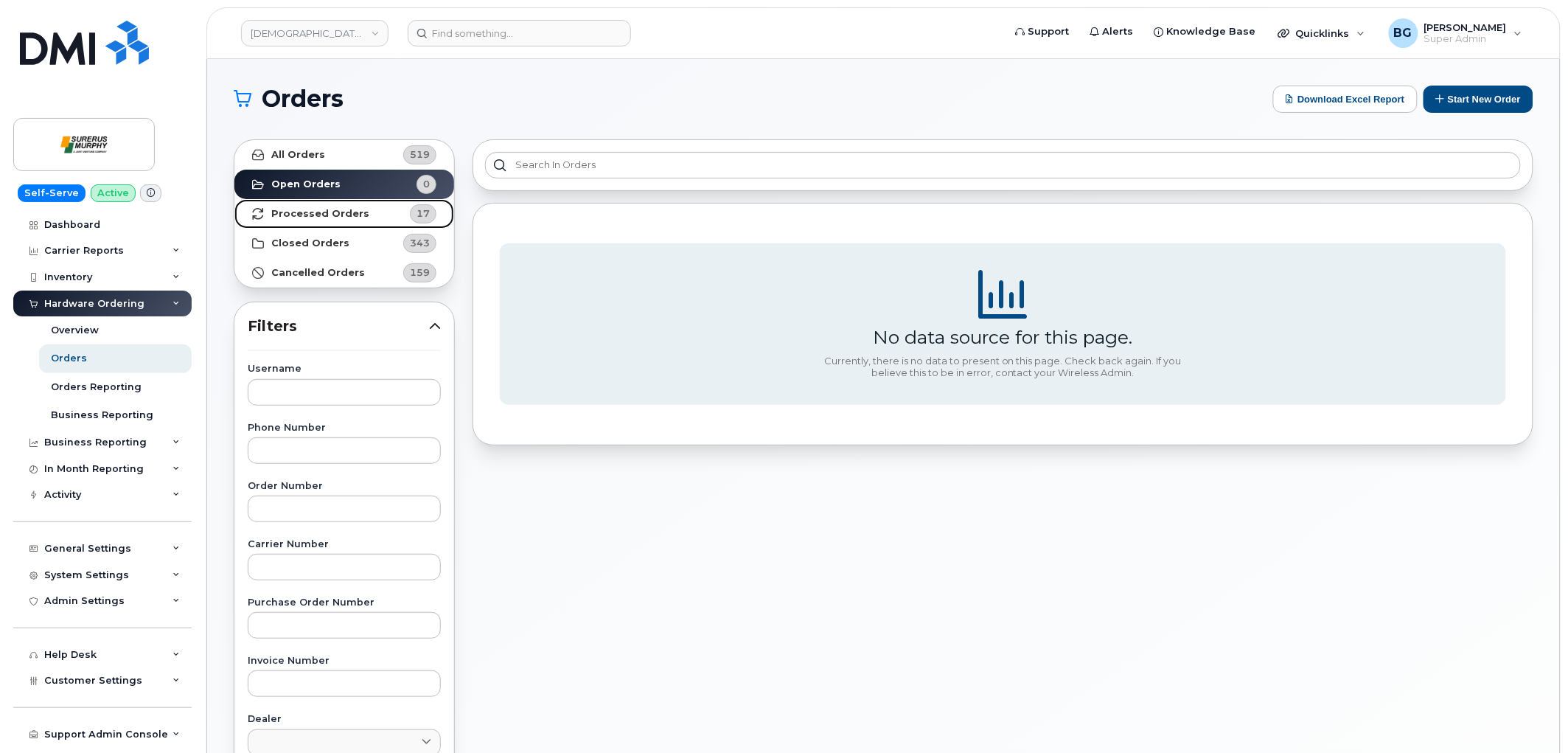
drag, startPoint x: 328, startPoint y: 214, endPoint x: 387, endPoint y: 214, distance: 59.0
click at [328, 214] on strong "Processed Orders" at bounding box center [320, 213] width 98 height 12
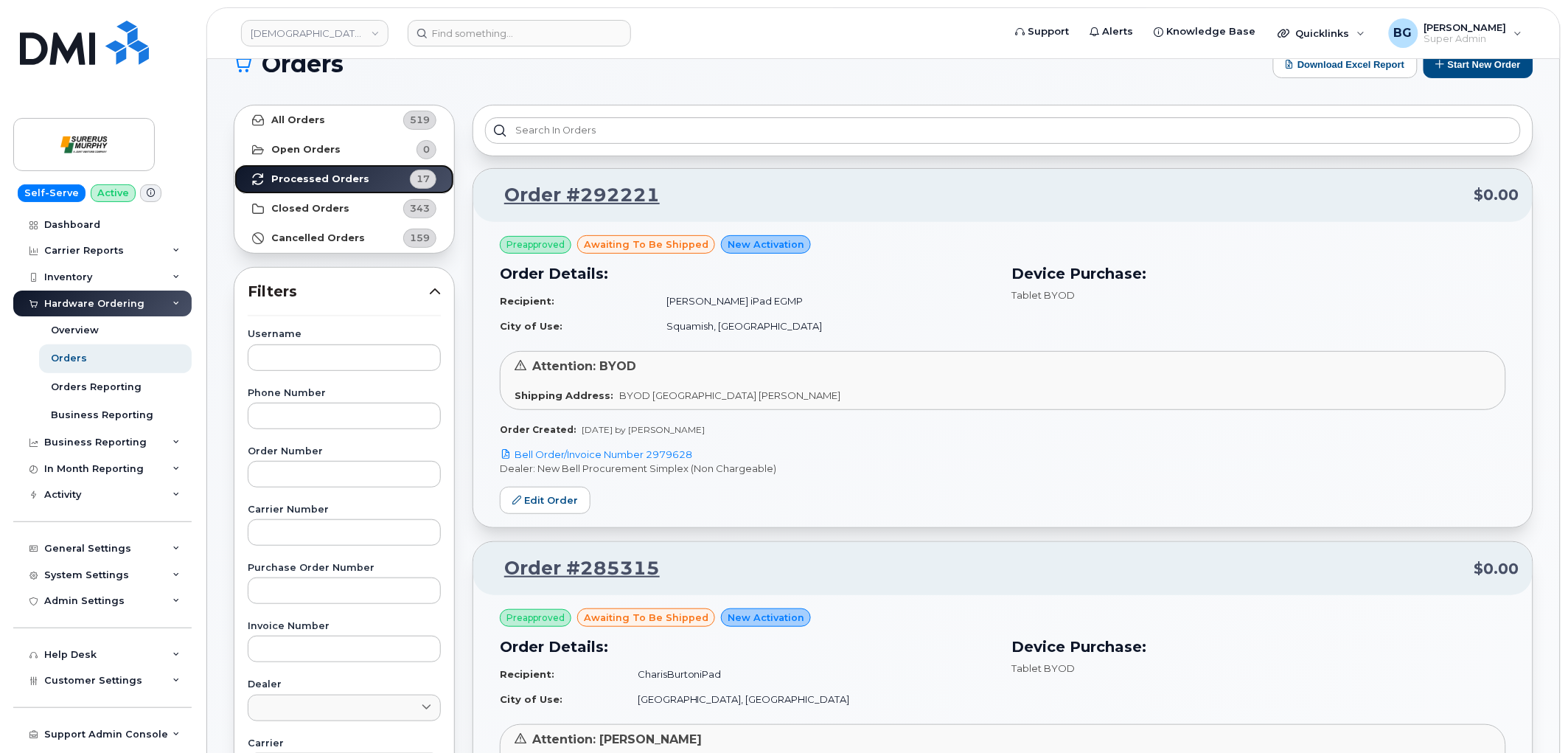
scroll to position [54, 0]
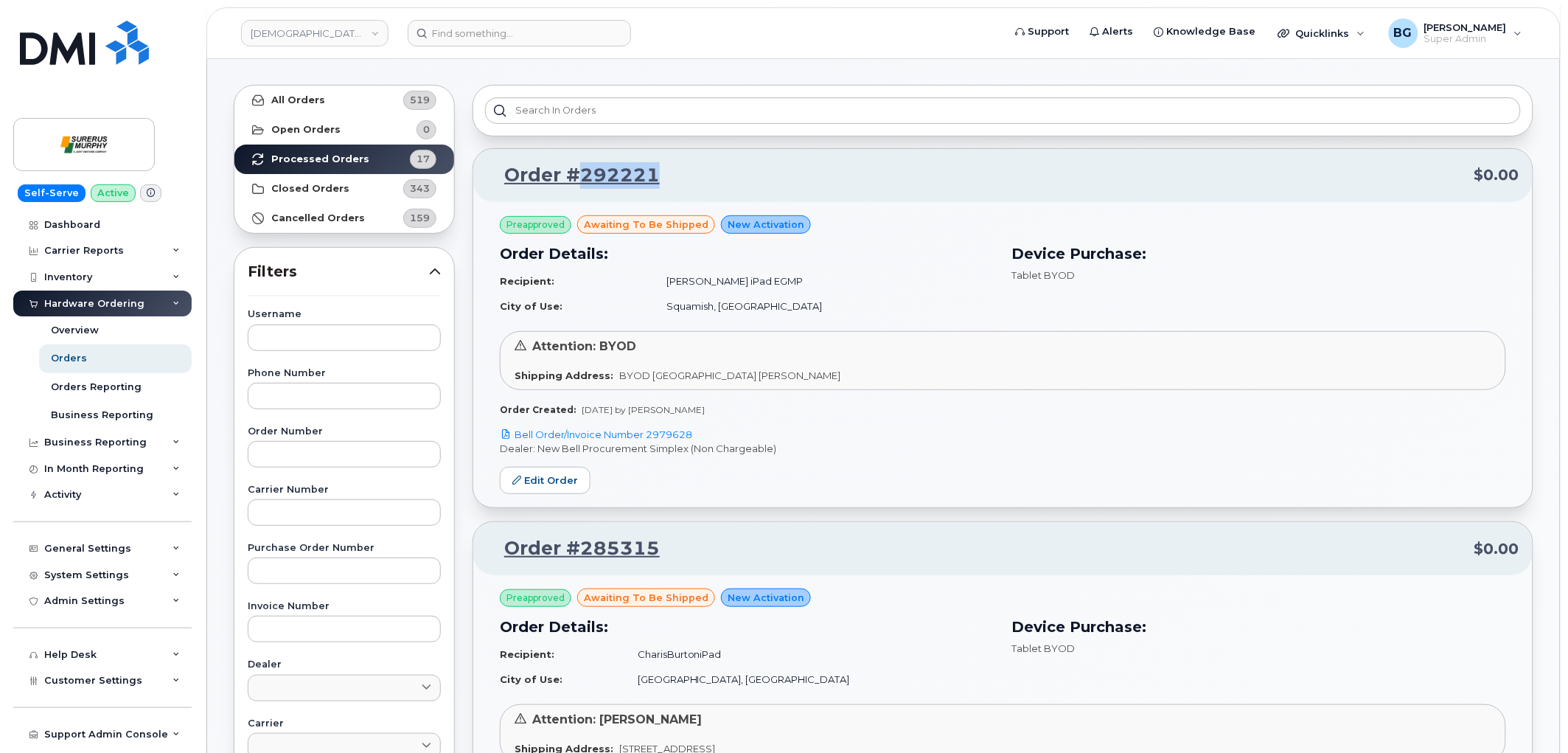
drag, startPoint x: 667, startPoint y: 181, endPoint x: 580, endPoint y: 178, distance: 87.1
click at [580, 178] on p "Order #292221 $0.00" at bounding box center [1003, 176] width 1033 height 27
copy link "292221"
drag, startPoint x: 549, startPoint y: 487, endPoint x: 566, endPoint y: 476, distance: 20.2
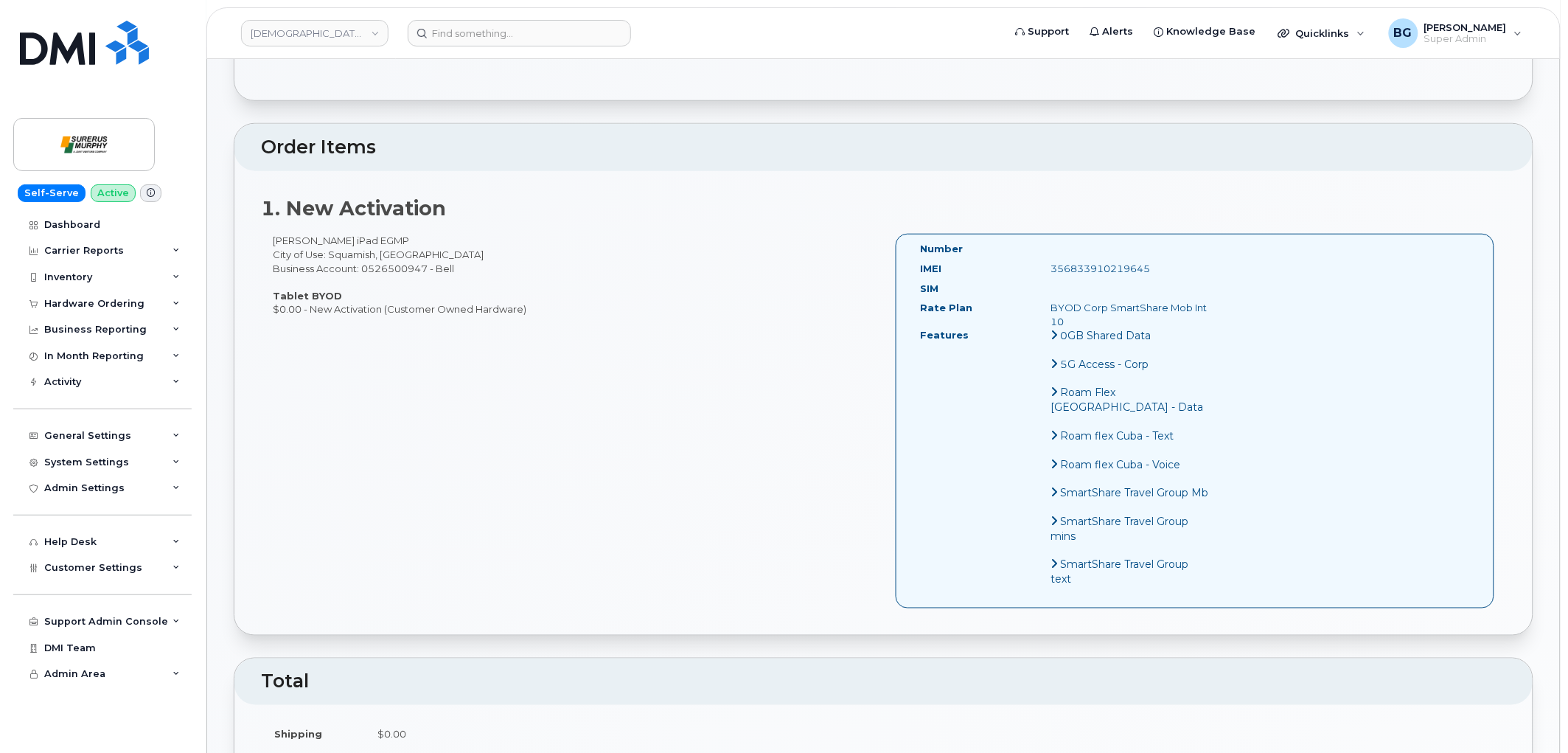
scroll to position [819, 0]
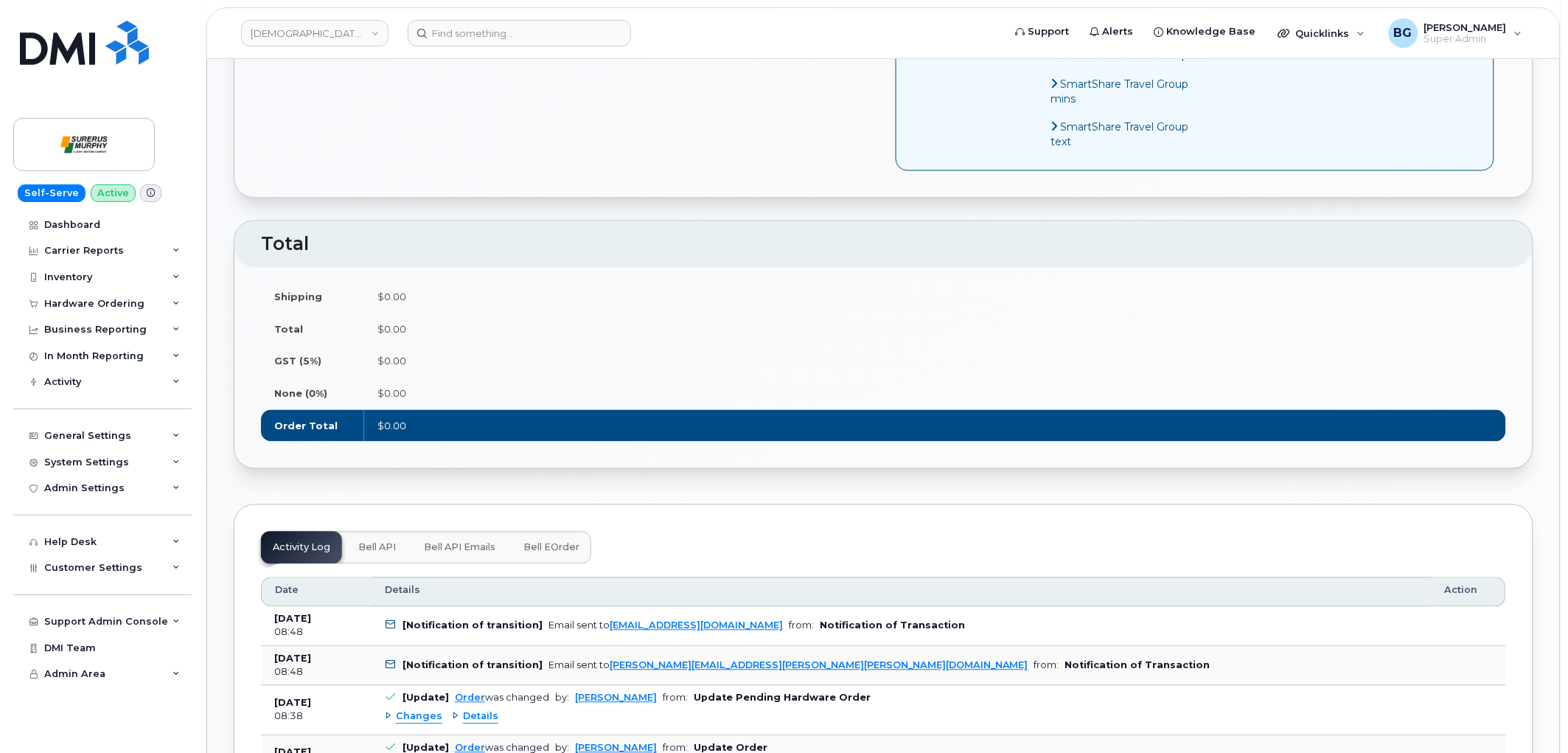
click at [556, 549] on span "Bell eOrder" at bounding box center [551, 548] width 56 height 12
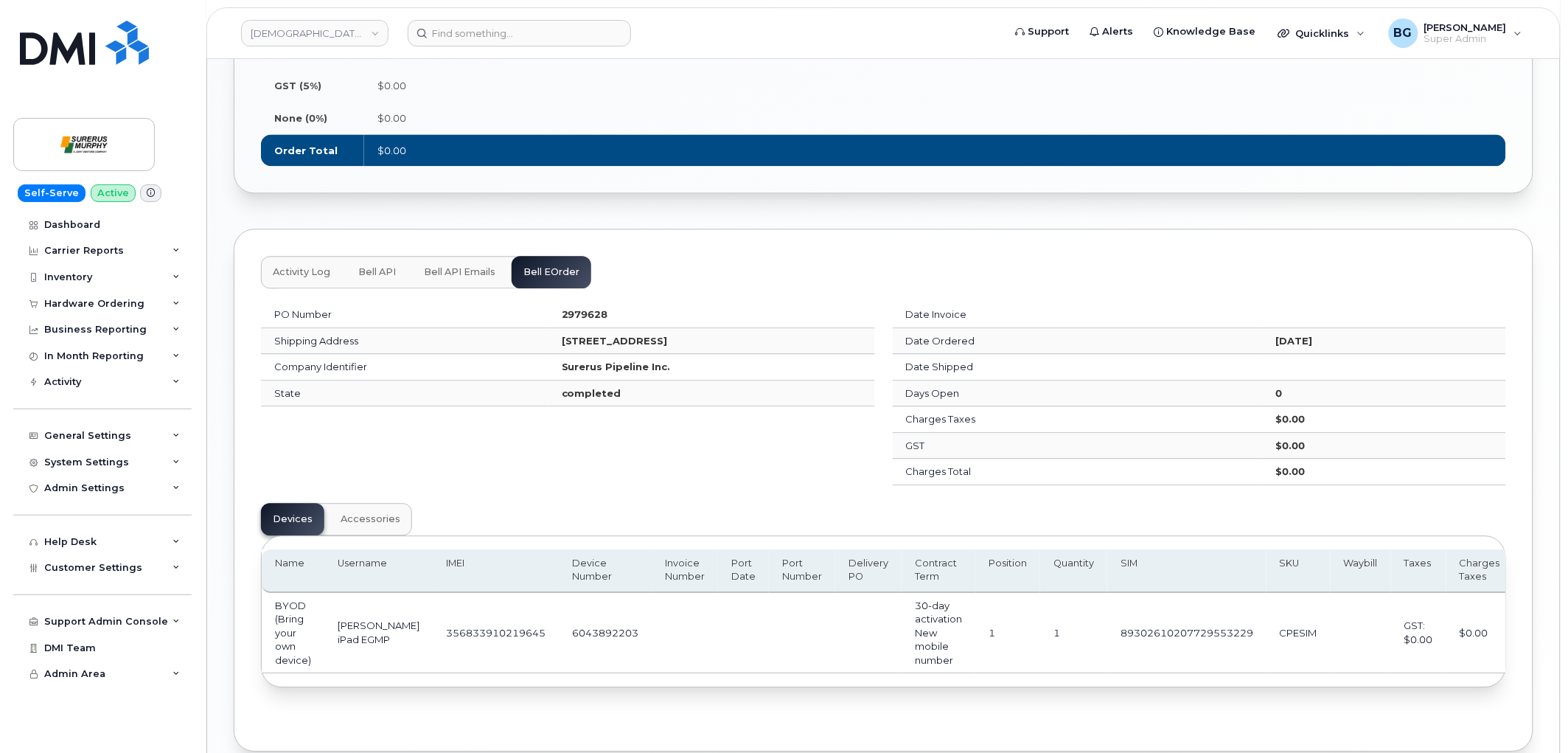
scroll to position [1173, 0]
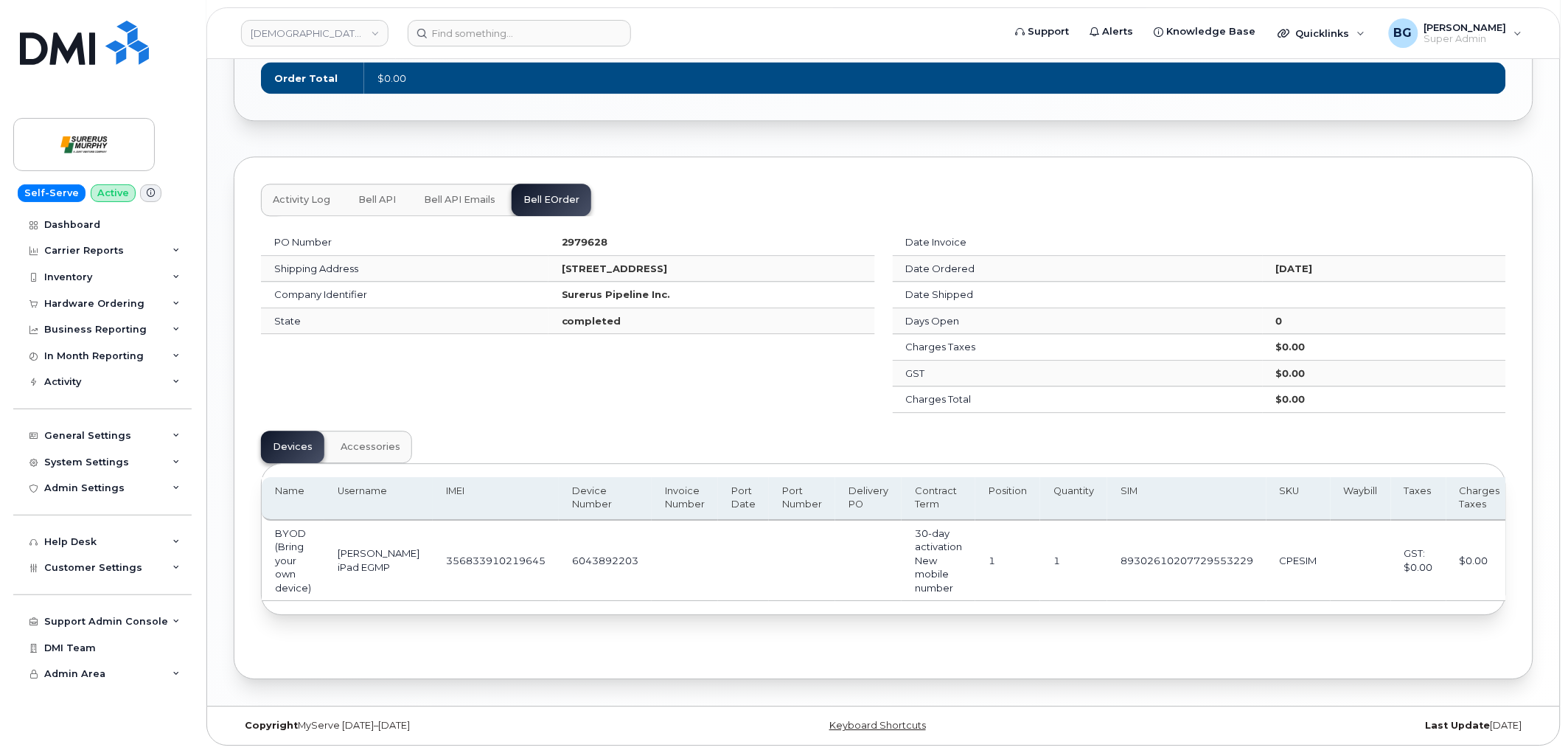
click at [578, 553] on td "6043892203" at bounding box center [605, 561] width 93 height 81
copy td "6043892203"
click at [564, 550] on td "6043892203" at bounding box center [605, 561] width 93 height 81
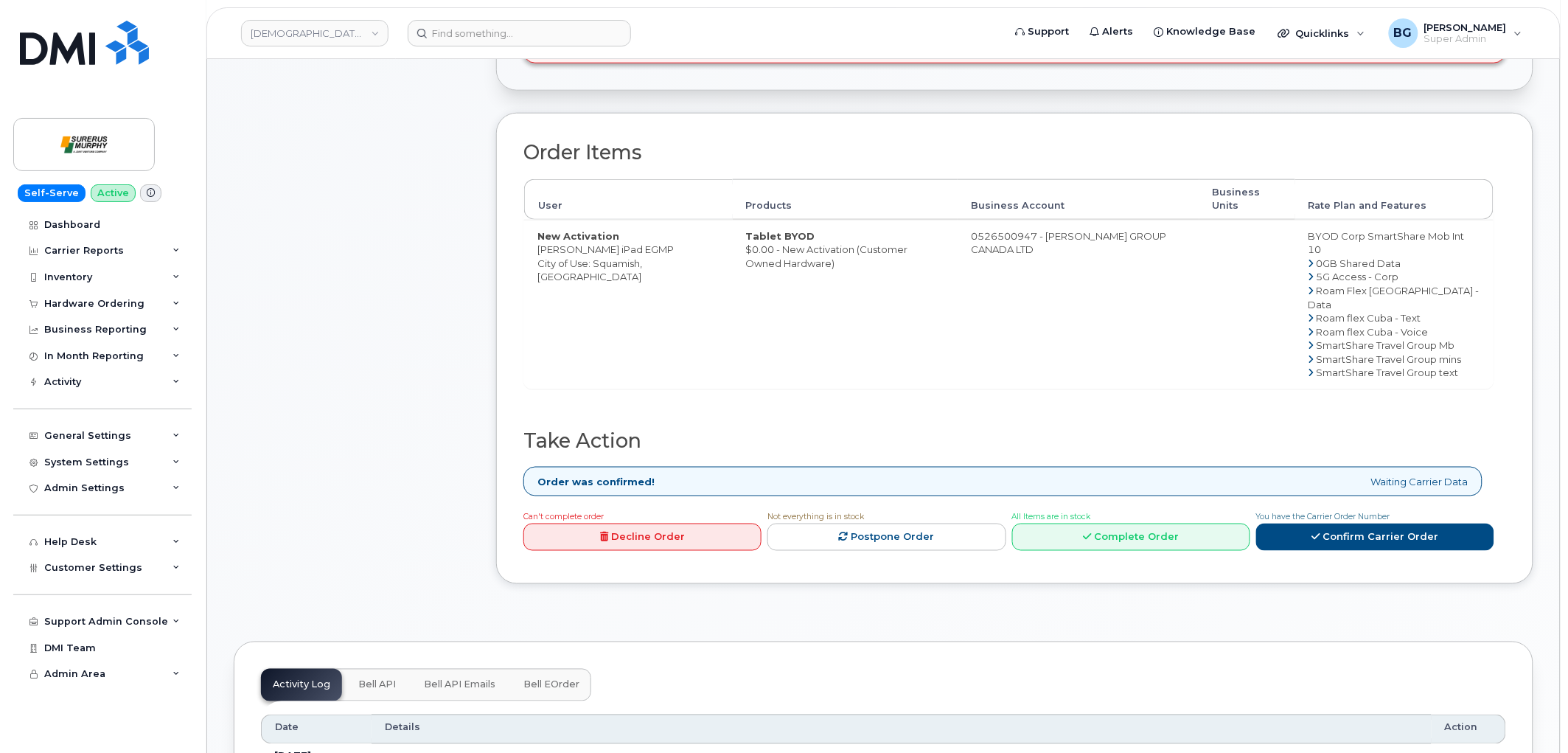
scroll to position [546, 0]
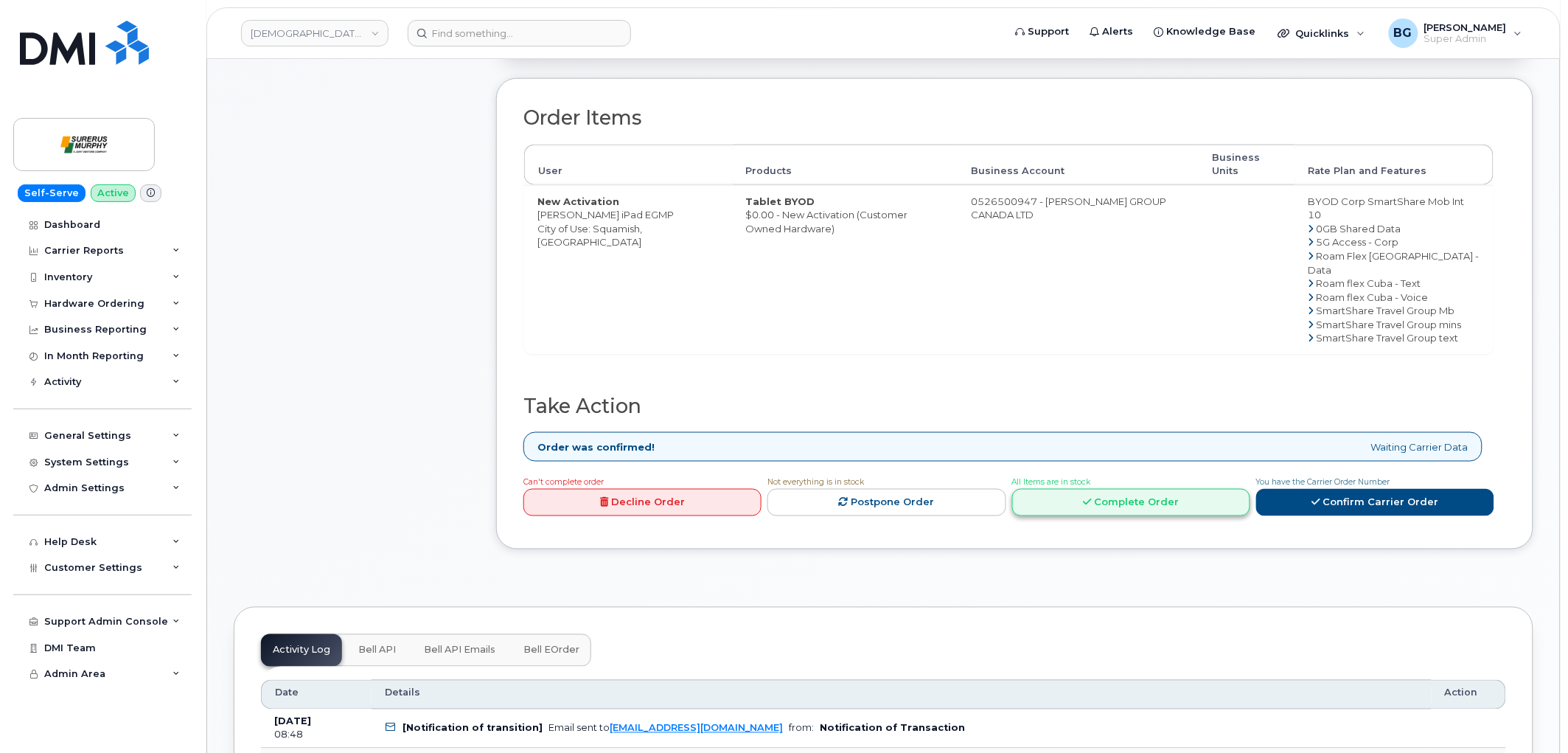
click at [1109, 501] on link "Complete Order" at bounding box center [1132, 502] width 238 height 28
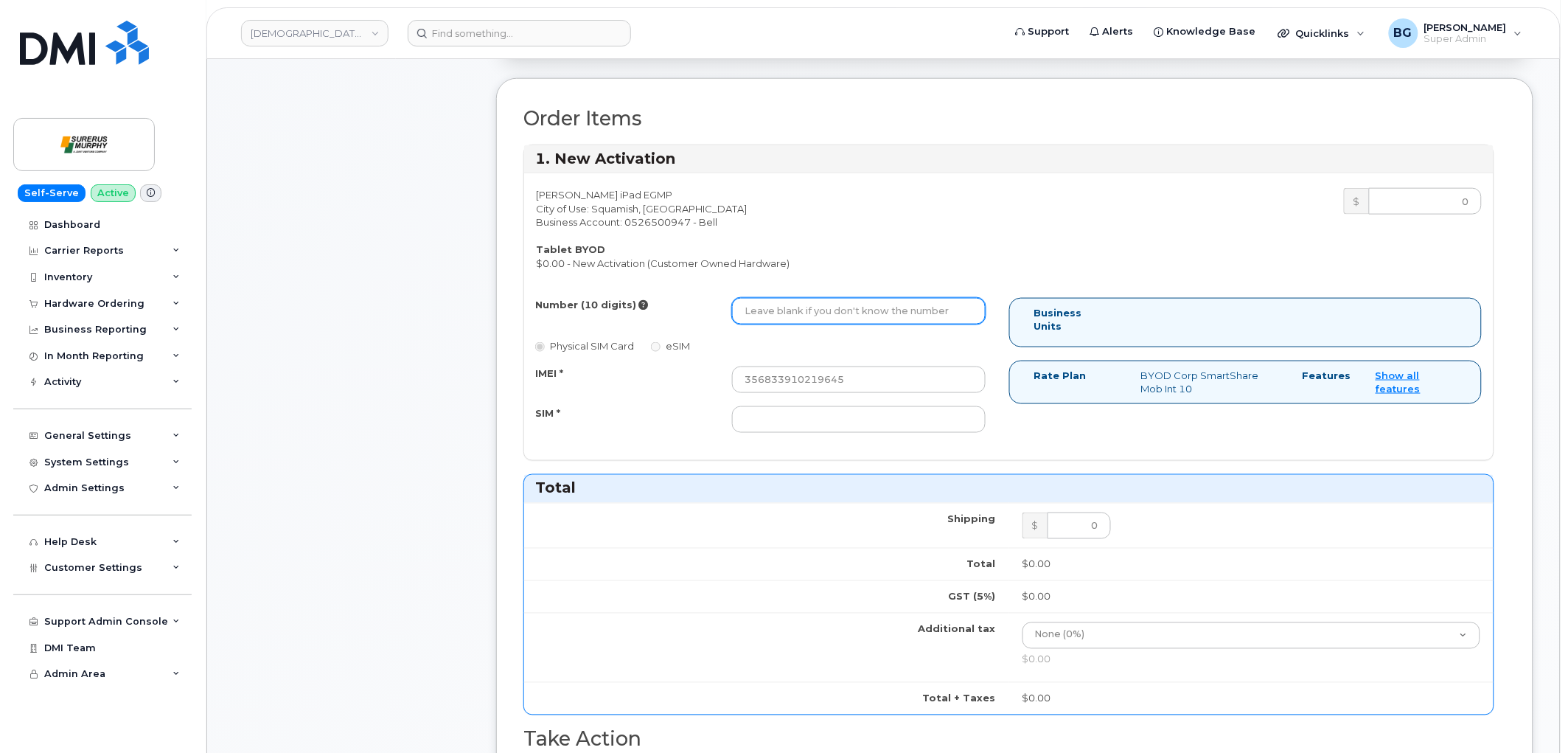
click at [787, 310] on input "Number (10 digits)" at bounding box center [859, 311] width 253 height 27
paste input "6043892203"
type input "6043892203"
click at [846, 418] on input "SIM *" at bounding box center [859, 420] width 253 height 27
paste input "89302610207729553229"
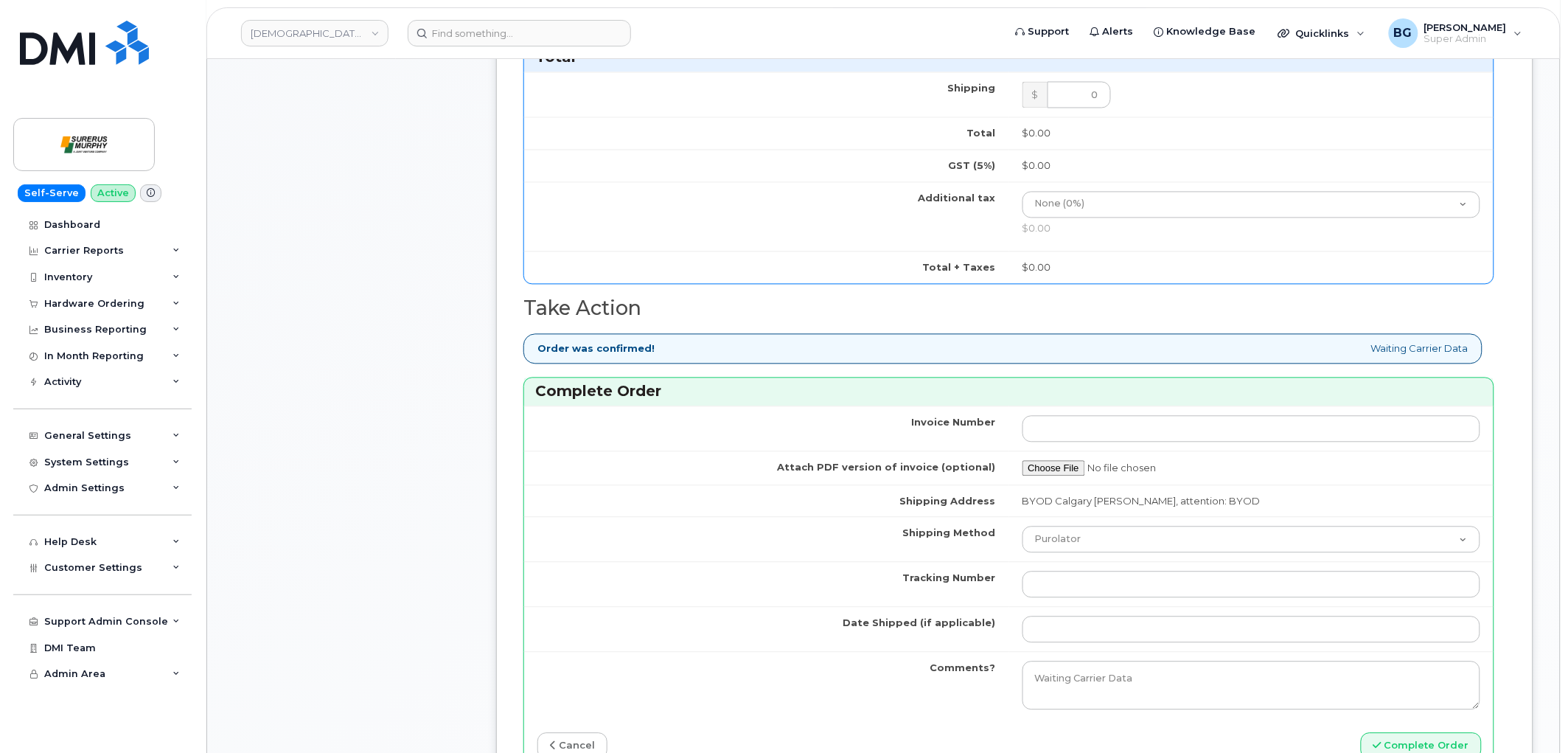
scroll to position [1037, 0]
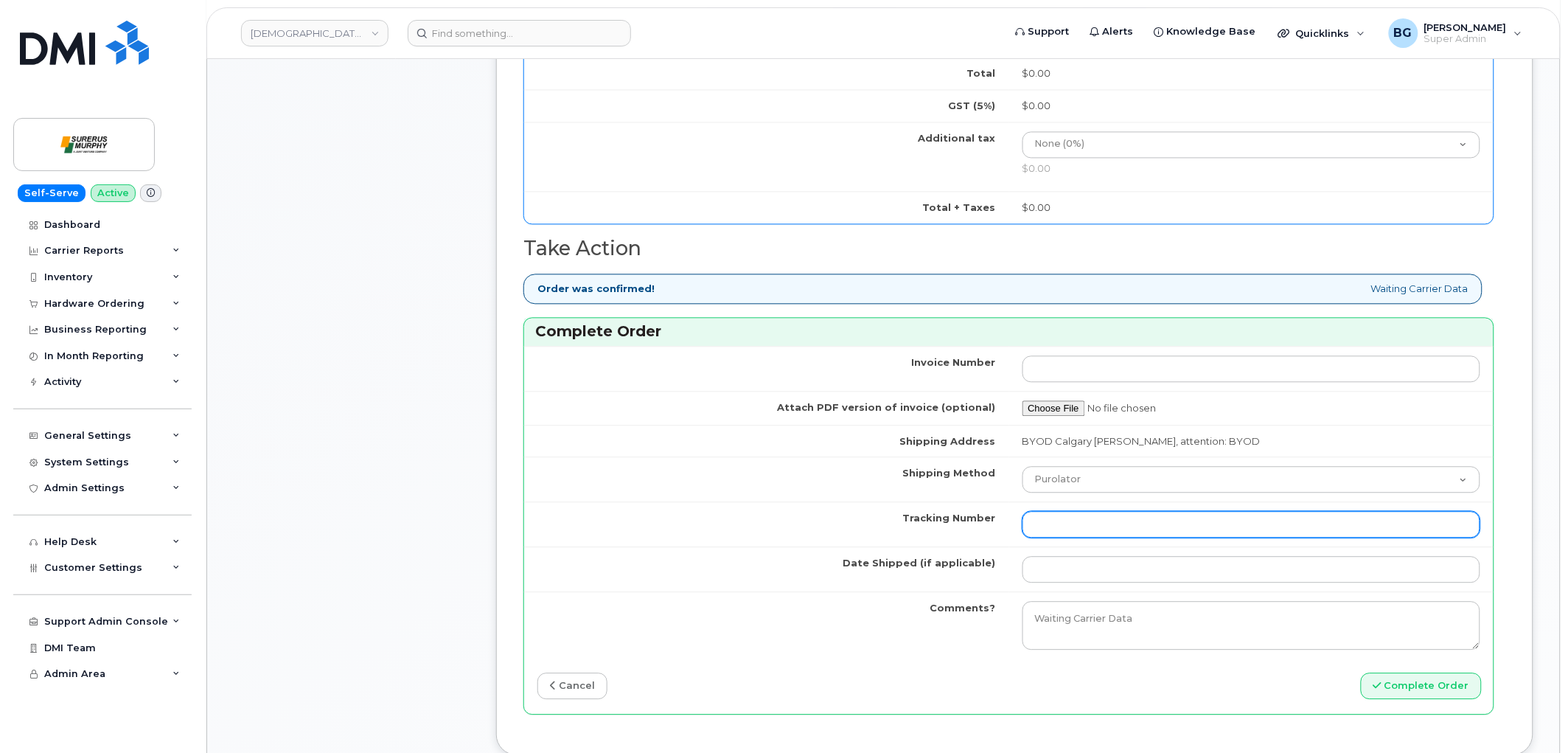
type input "89302610207729553229"
click at [1224, 532] on input "Tracking Number" at bounding box center [1252, 524] width 458 height 27
type input "n/a"
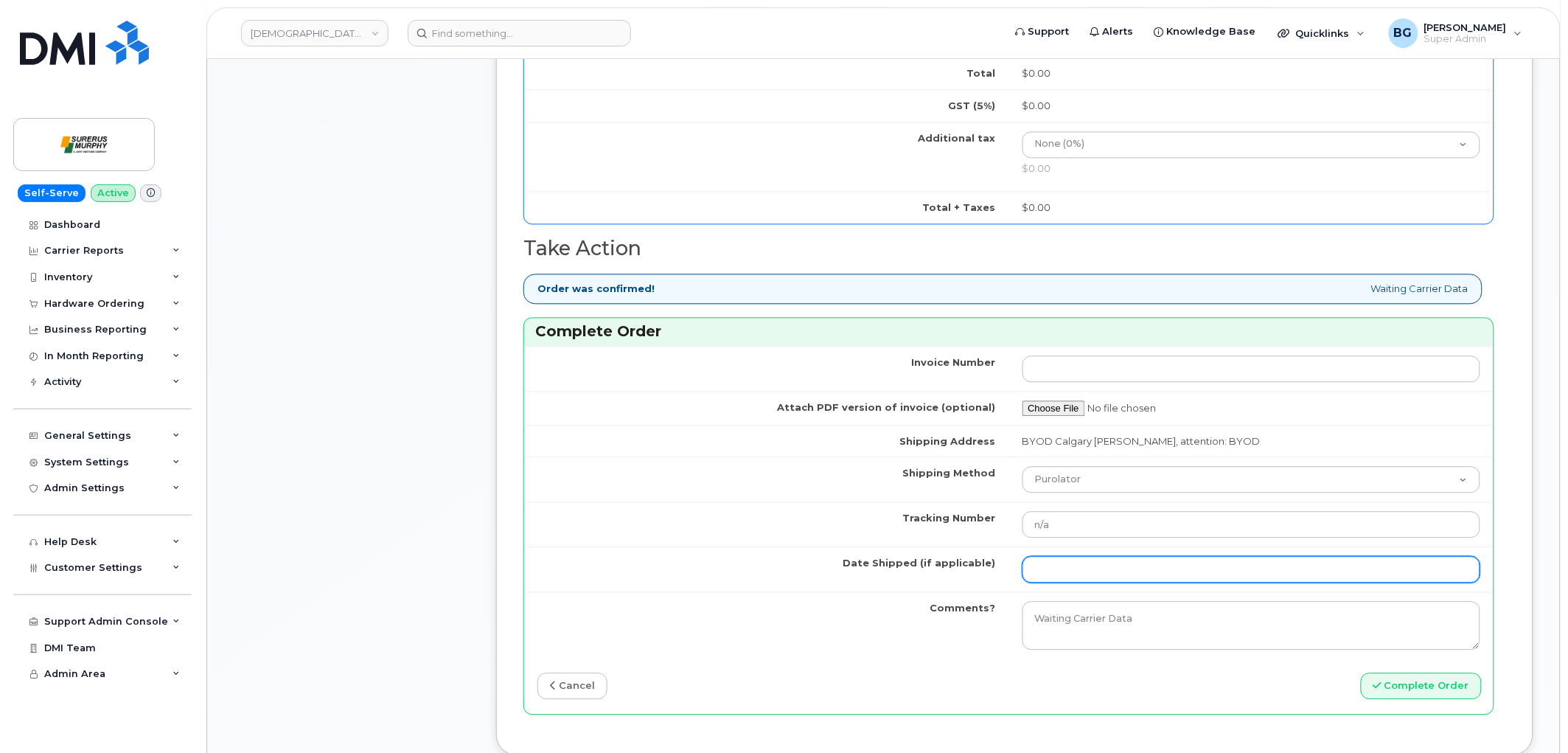
click at [1110, 583] on input "Date Shipped (if applicable)" at bounding box center [1252, 569] width 458 height 27
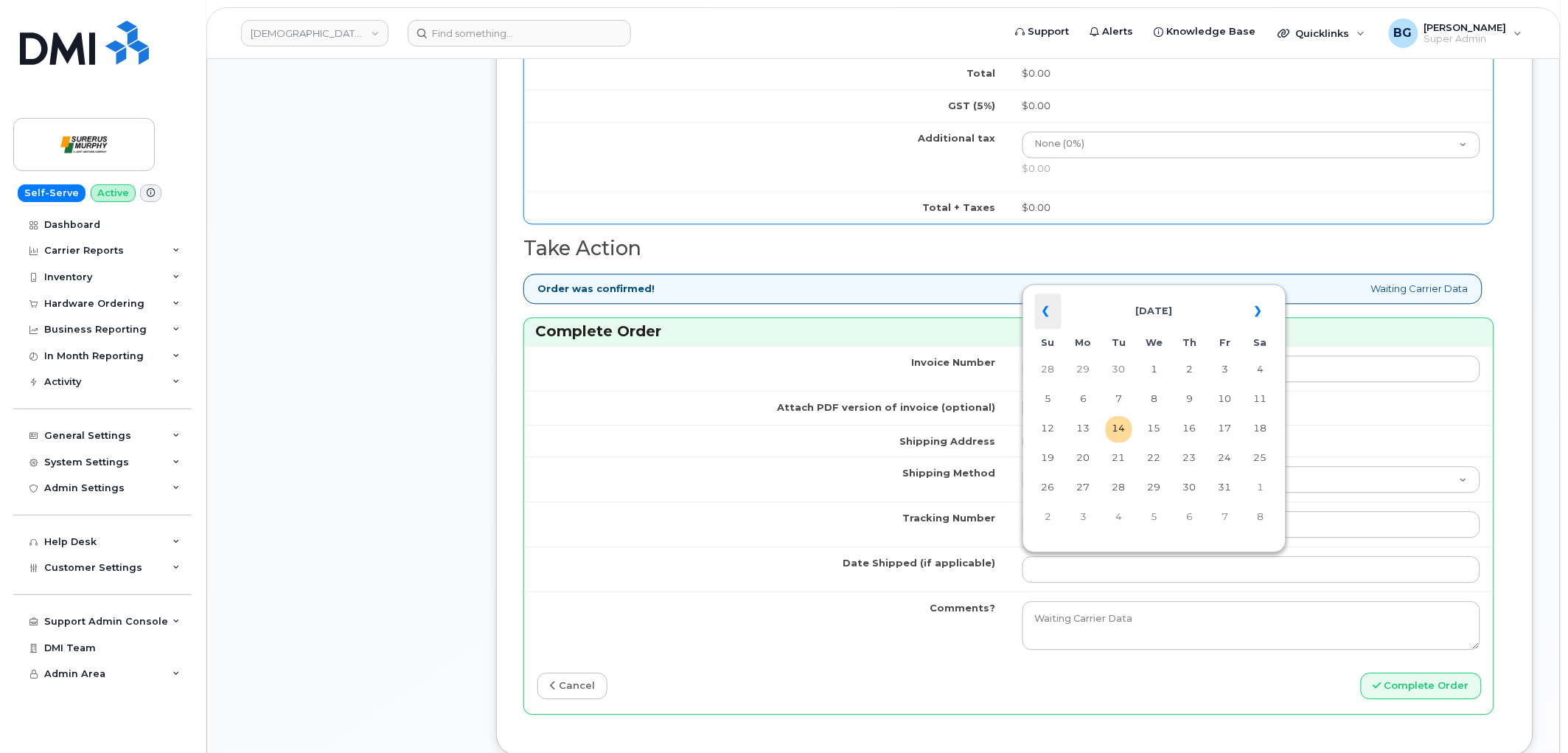
click at [1048, 308] on th "«" at bounding box center [1049, 311] width 27 height 36
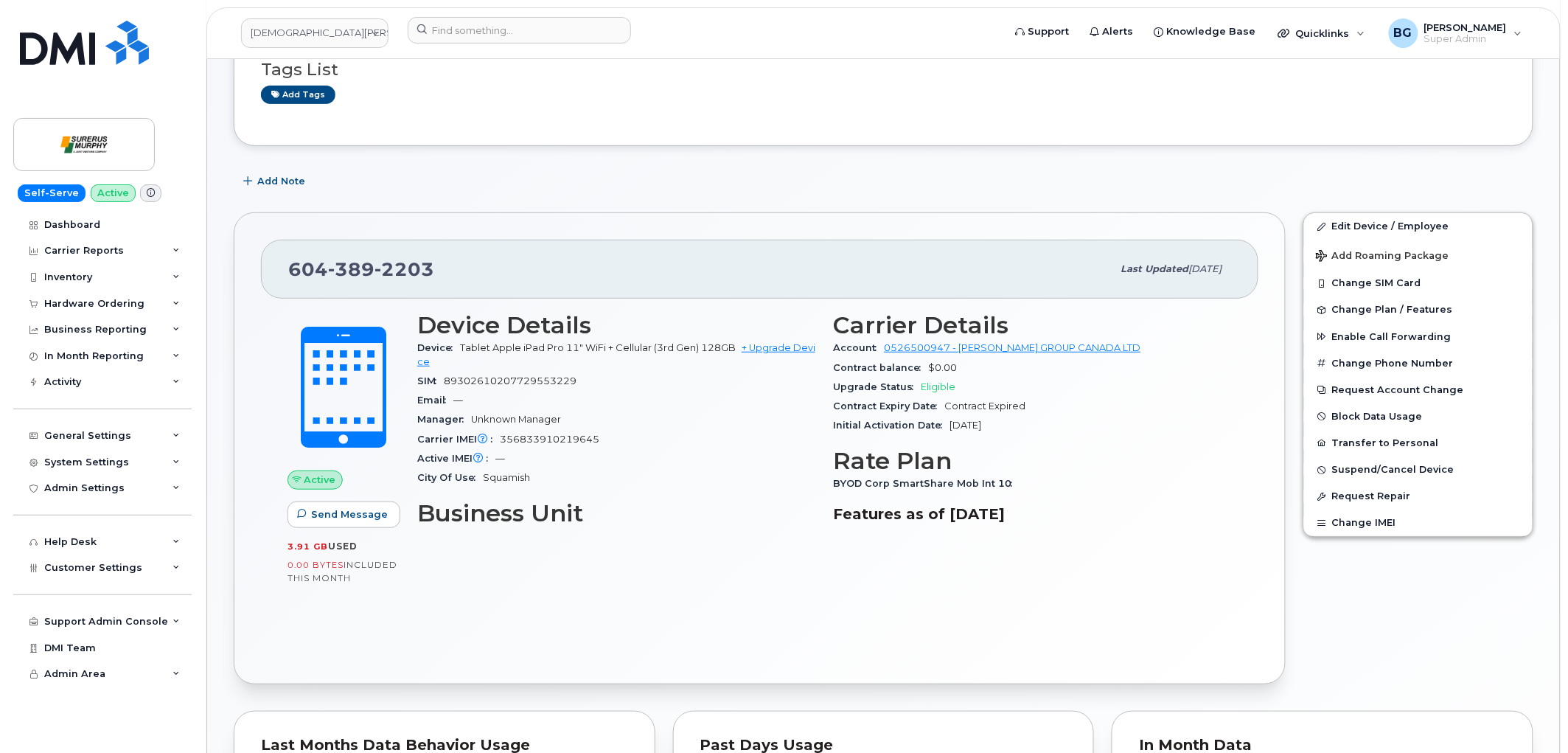
scroll to position [163, 0]
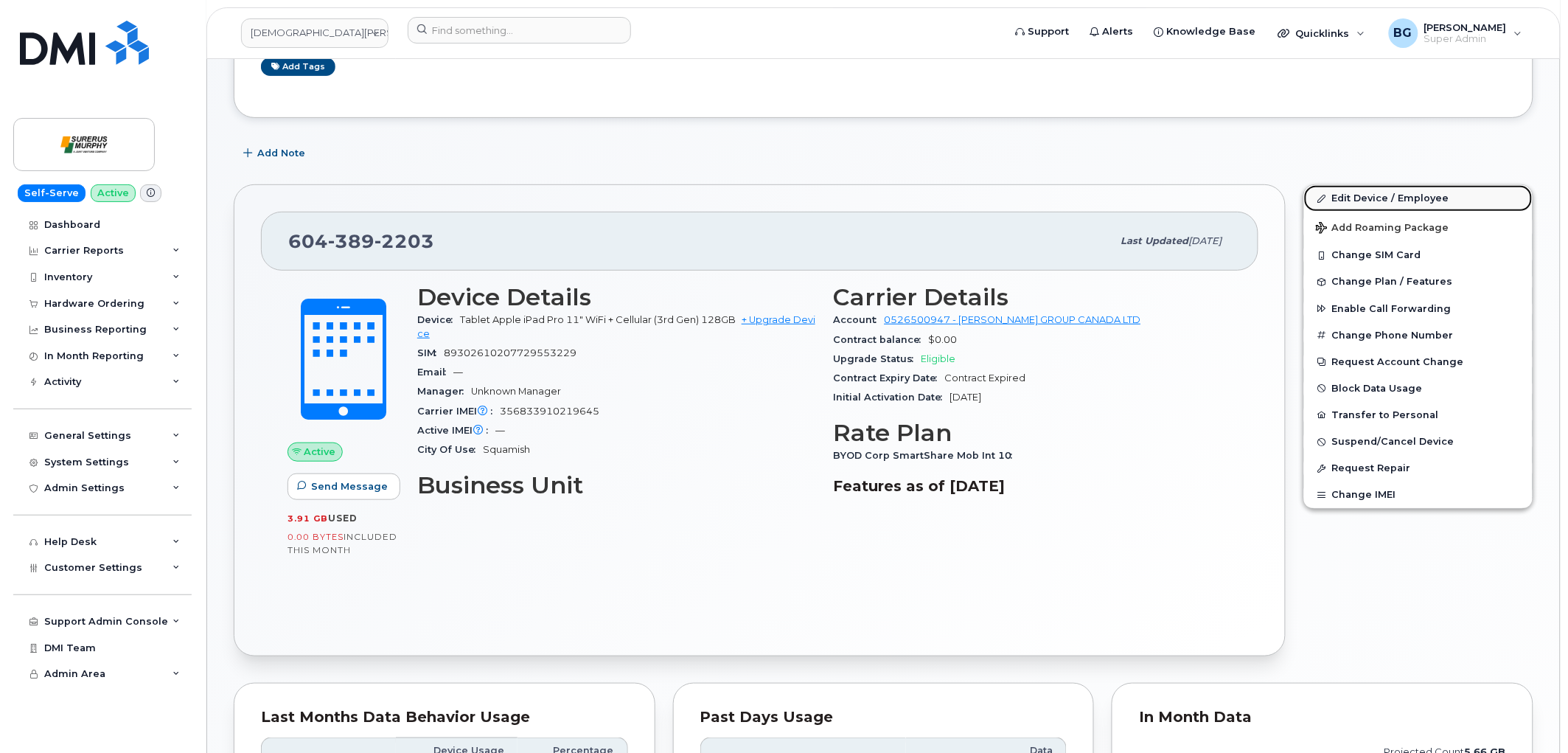
click at [1372, 197] on link "Edit Device / Employee" at bounding box center [1419, 198] width 229 height 27
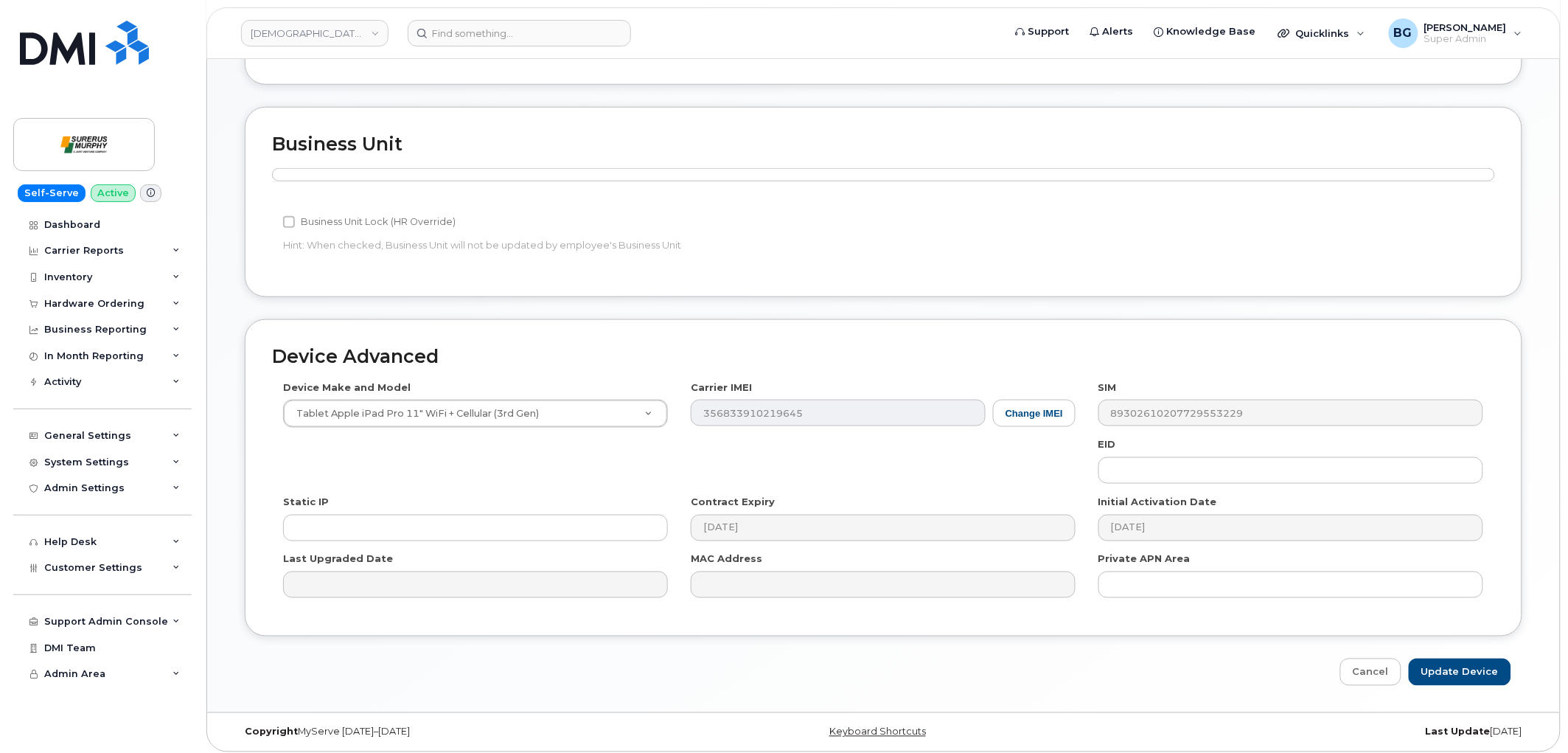
scroll to position [499, 0]
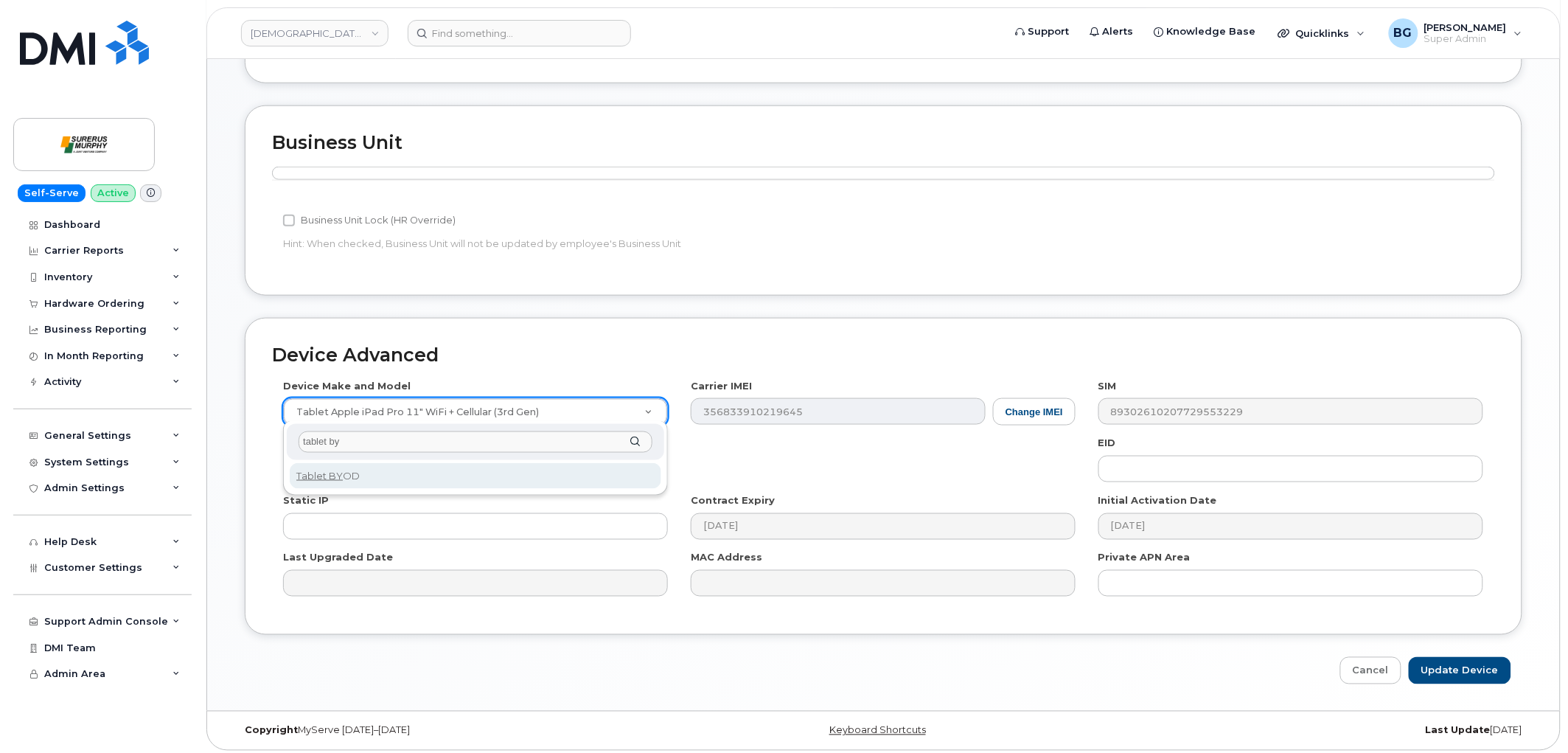
type input "tablet by"
select select "2487"
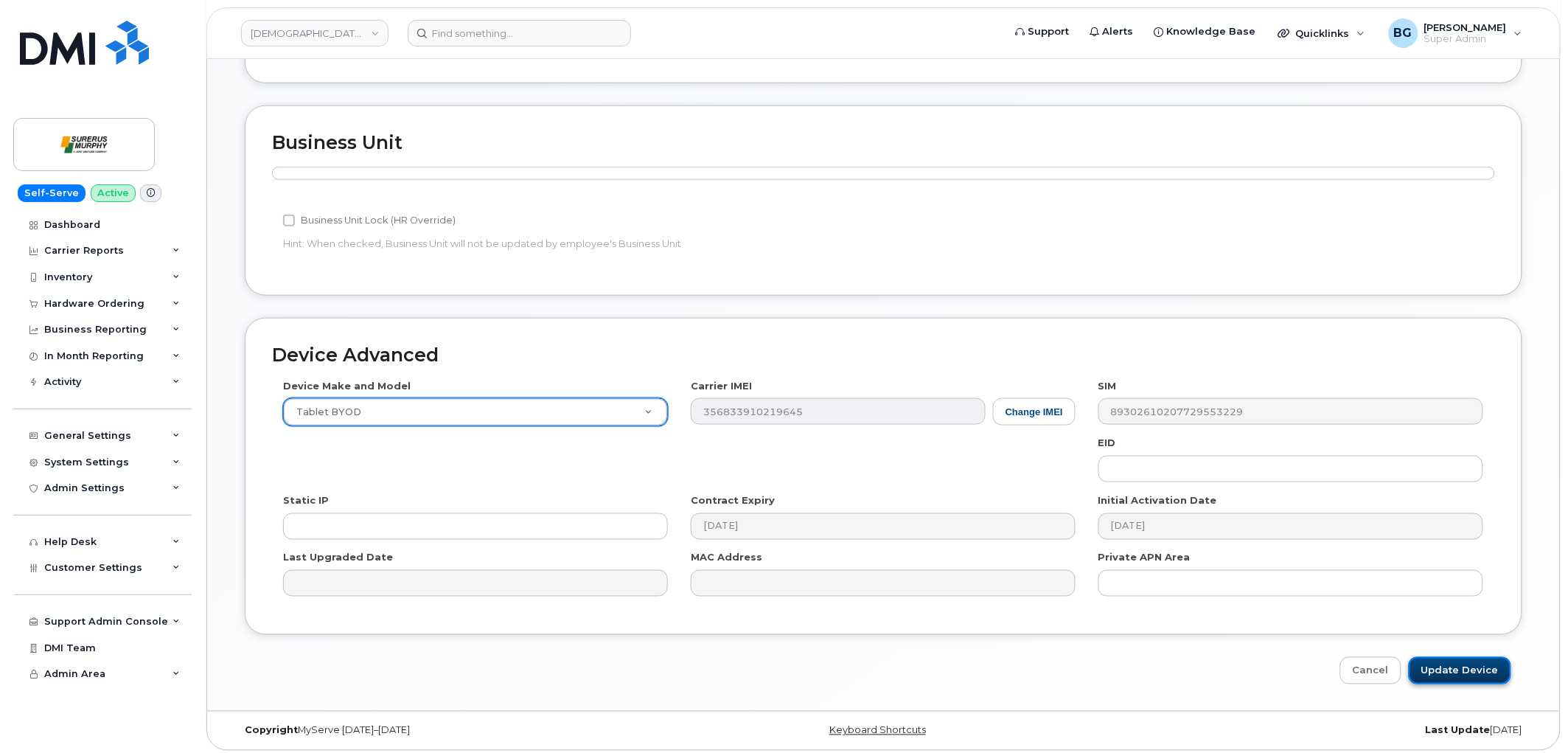
click at [1458, 665] on input "Update Device" at bounding box center [1460, 670] width 103 height 28
type input "Saving..."
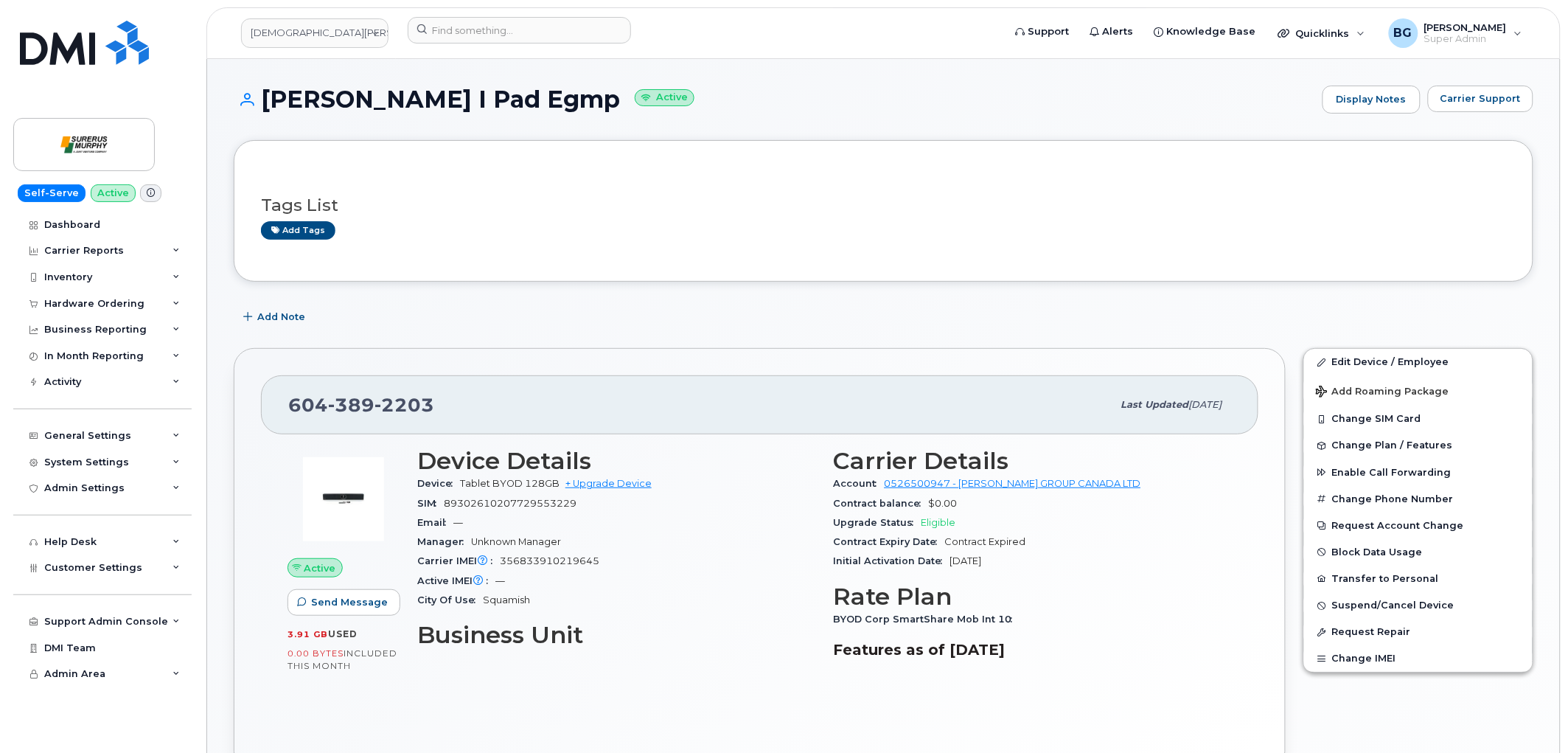
click at [541, 505] on span "89302610207729553229" at bounding box center [510, 504] width 133 height 11
copy span "89302610207729553229"
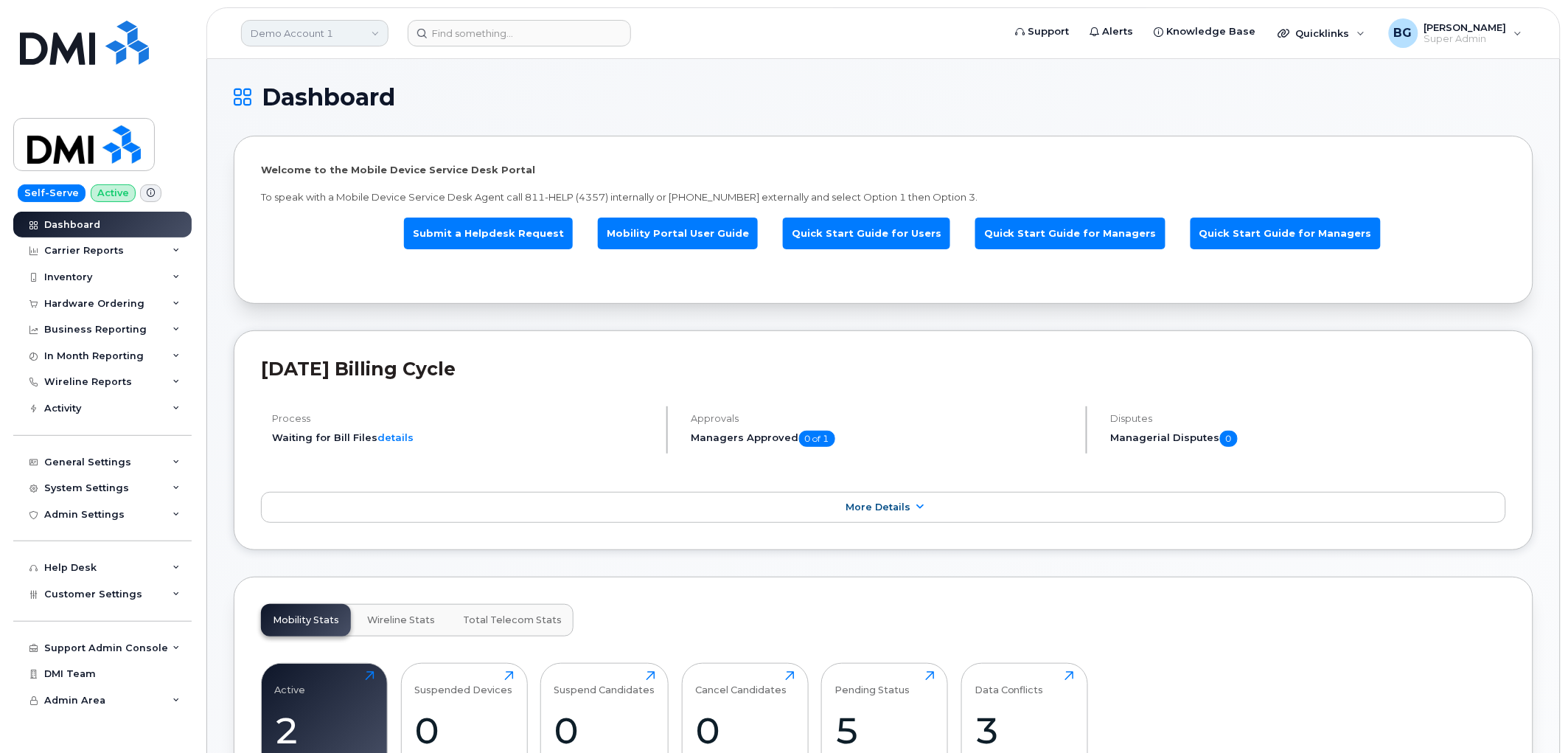
click at [296, 38] on link "Demo Account 1" at bounding box center [314, 33] width 148 height 27
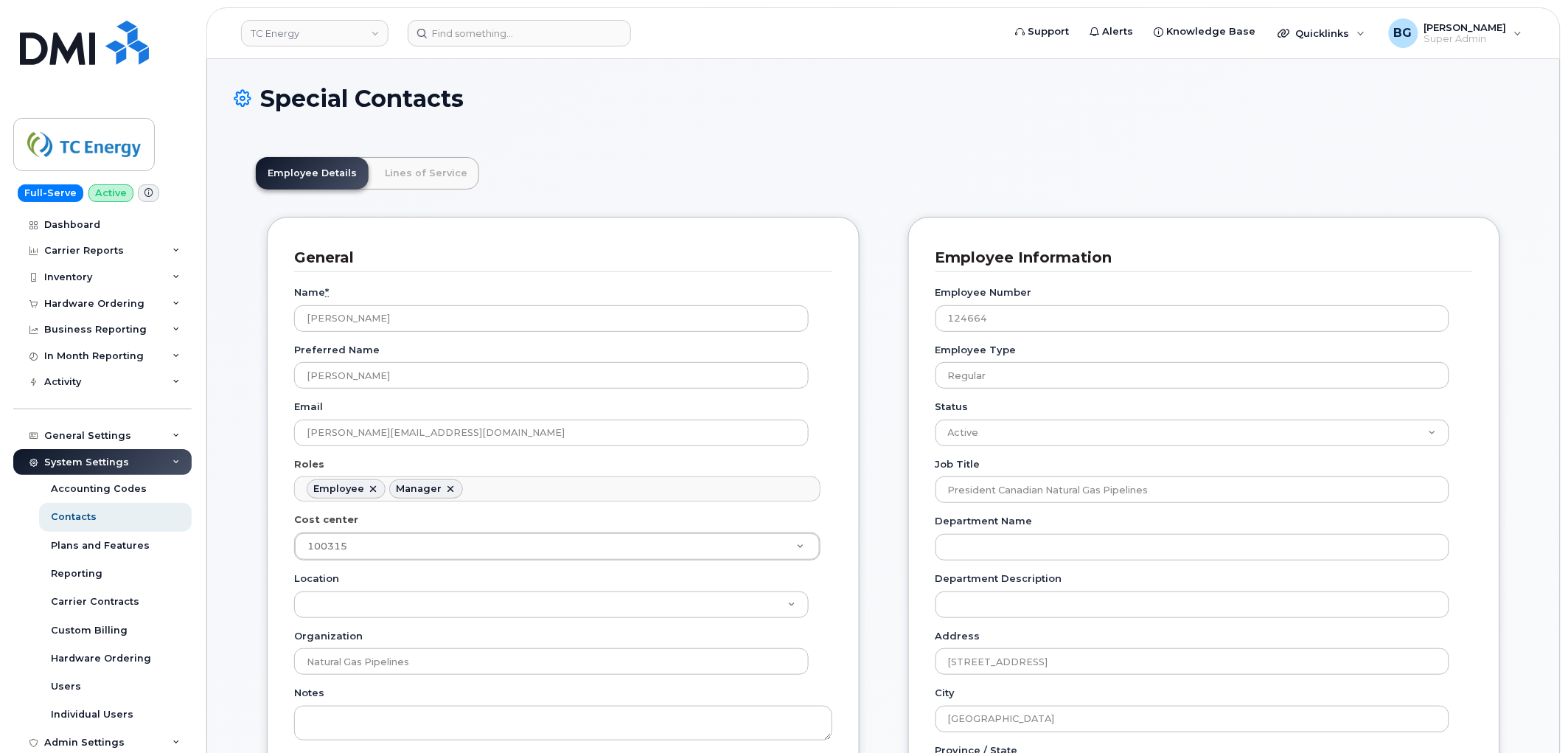
scroll to position [44, 0]
drag, startPoint x: 443, startPoint y: 432, endPoint x: 302, endPoint y: 431, distance: 141.0
click at [302, 431] on input "trevor_ebl@tcenergy.com" at bounding box center [552, 433] width 515 height 27
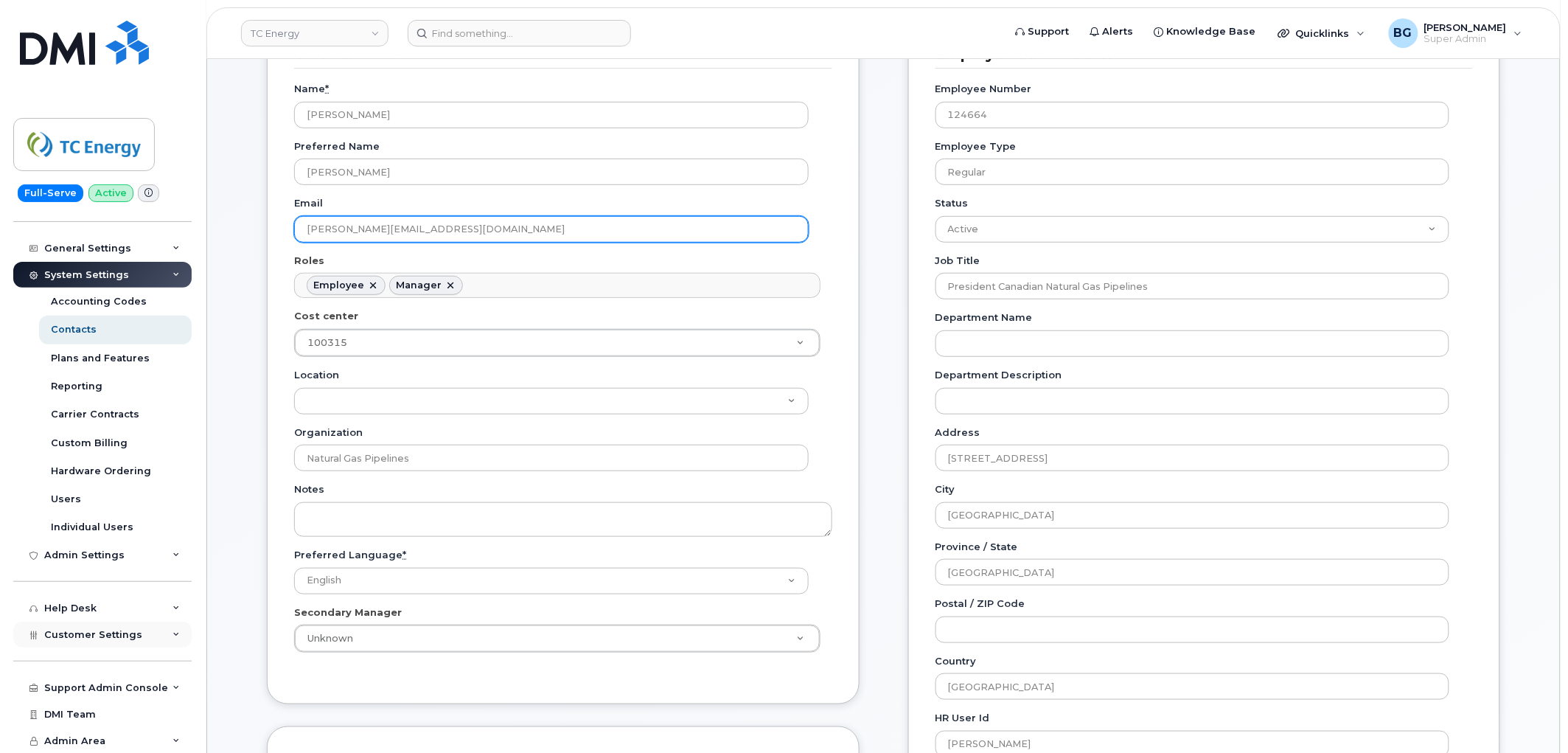
scroll to position [273, 0]
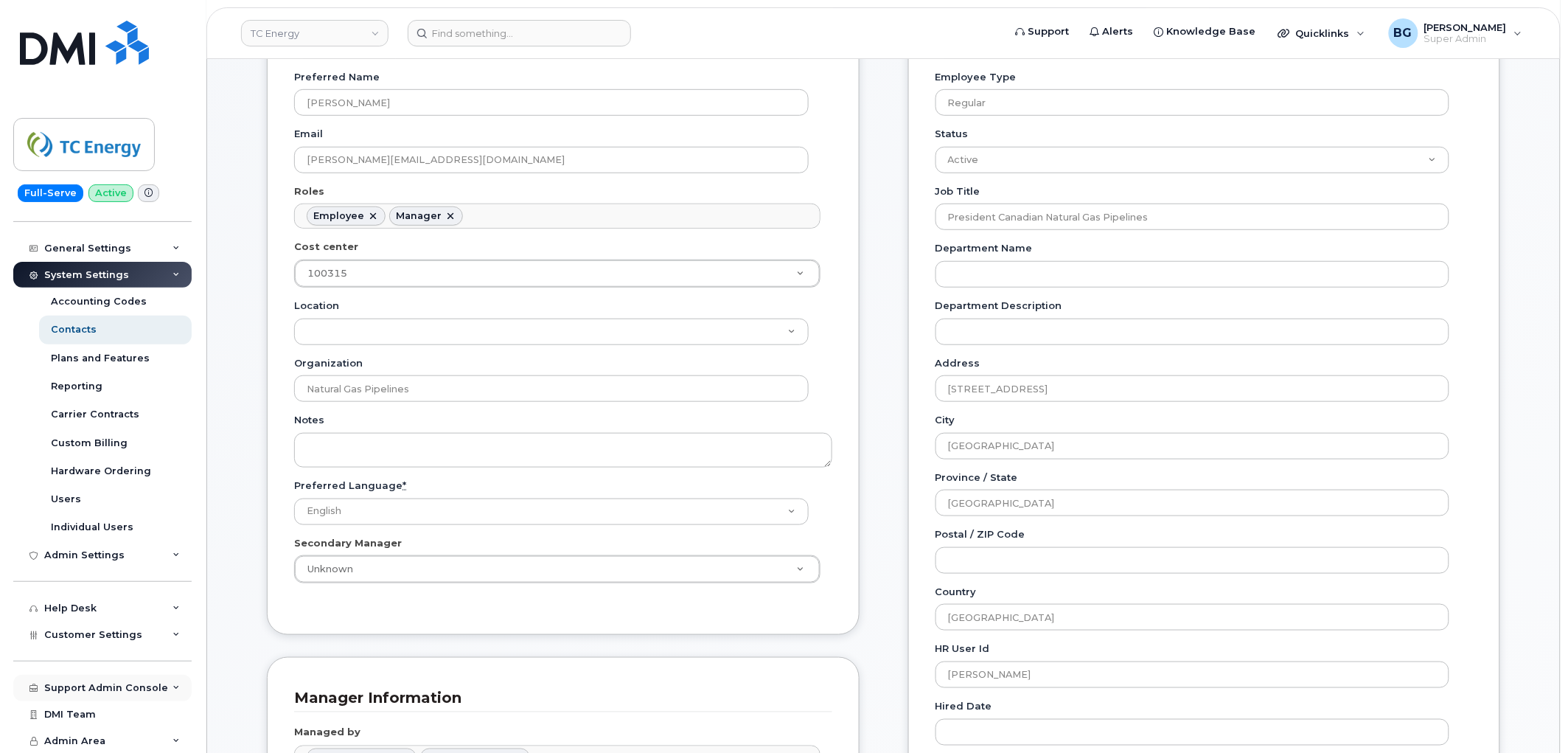
click at [96, 680] on div "Support Admin Console" at bounding box center [103, 688] width 178 height 27
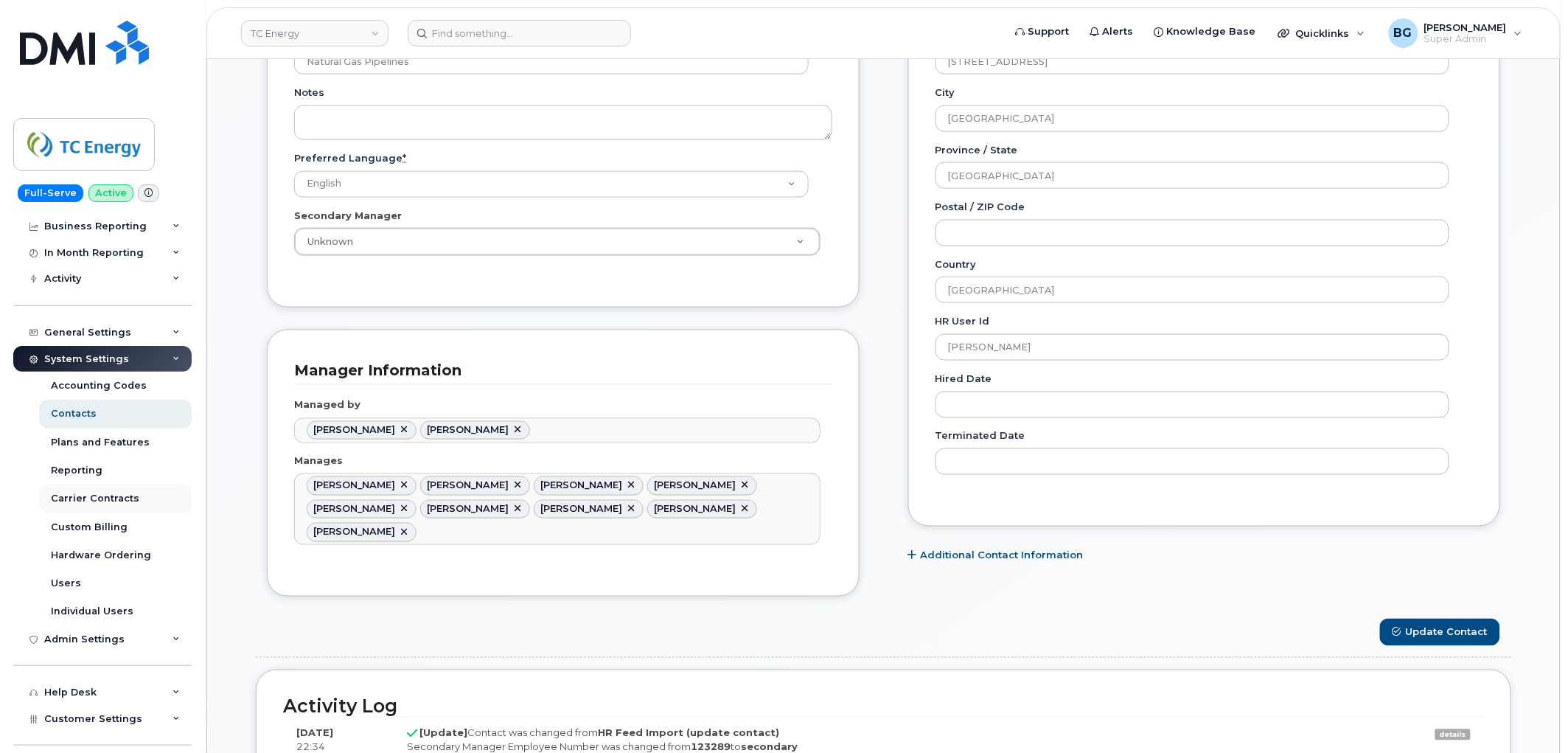
scroll to position [0, 0]
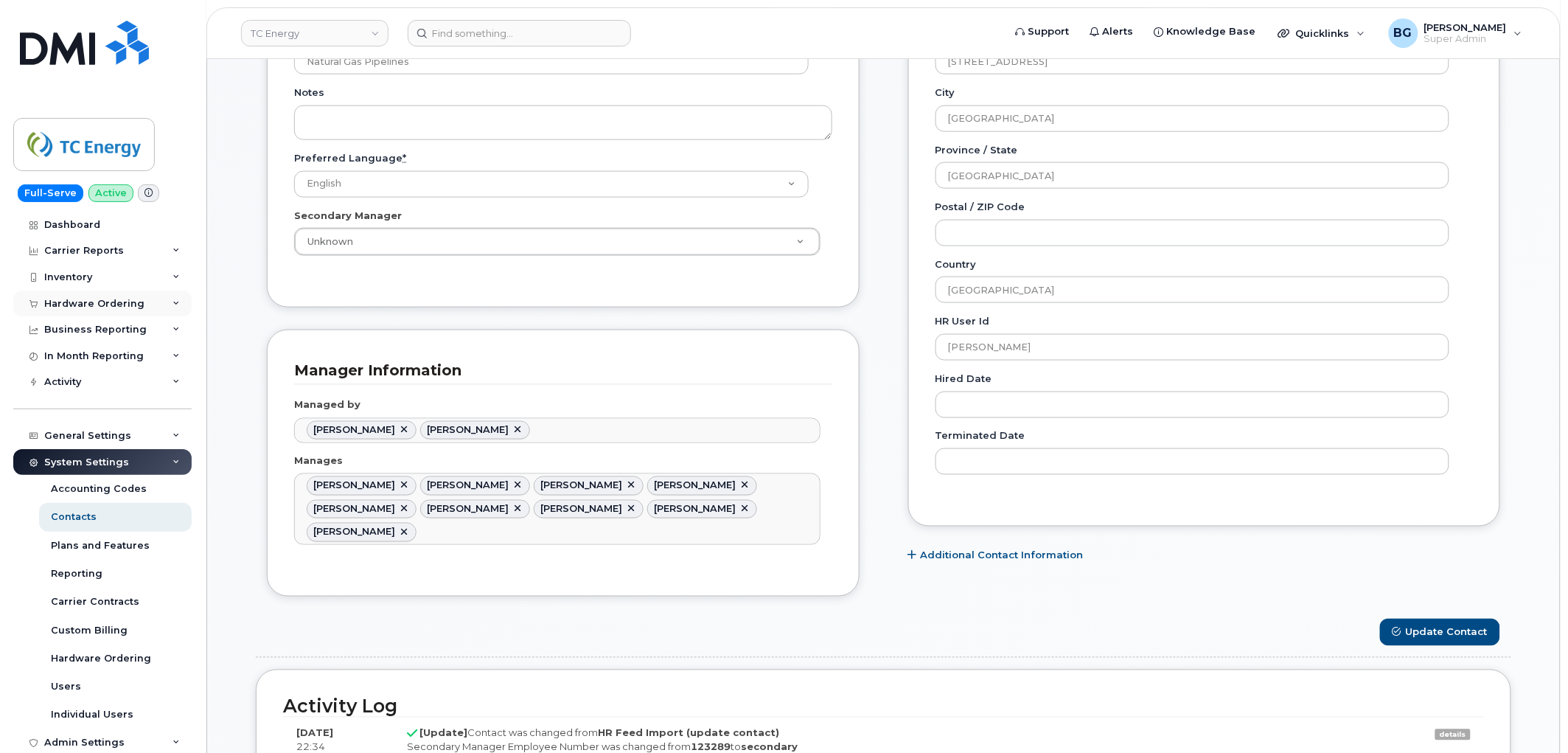
click at [95, 300] on div "Hardware Ordering" at bounding box center [94, 303] width 100 height 12
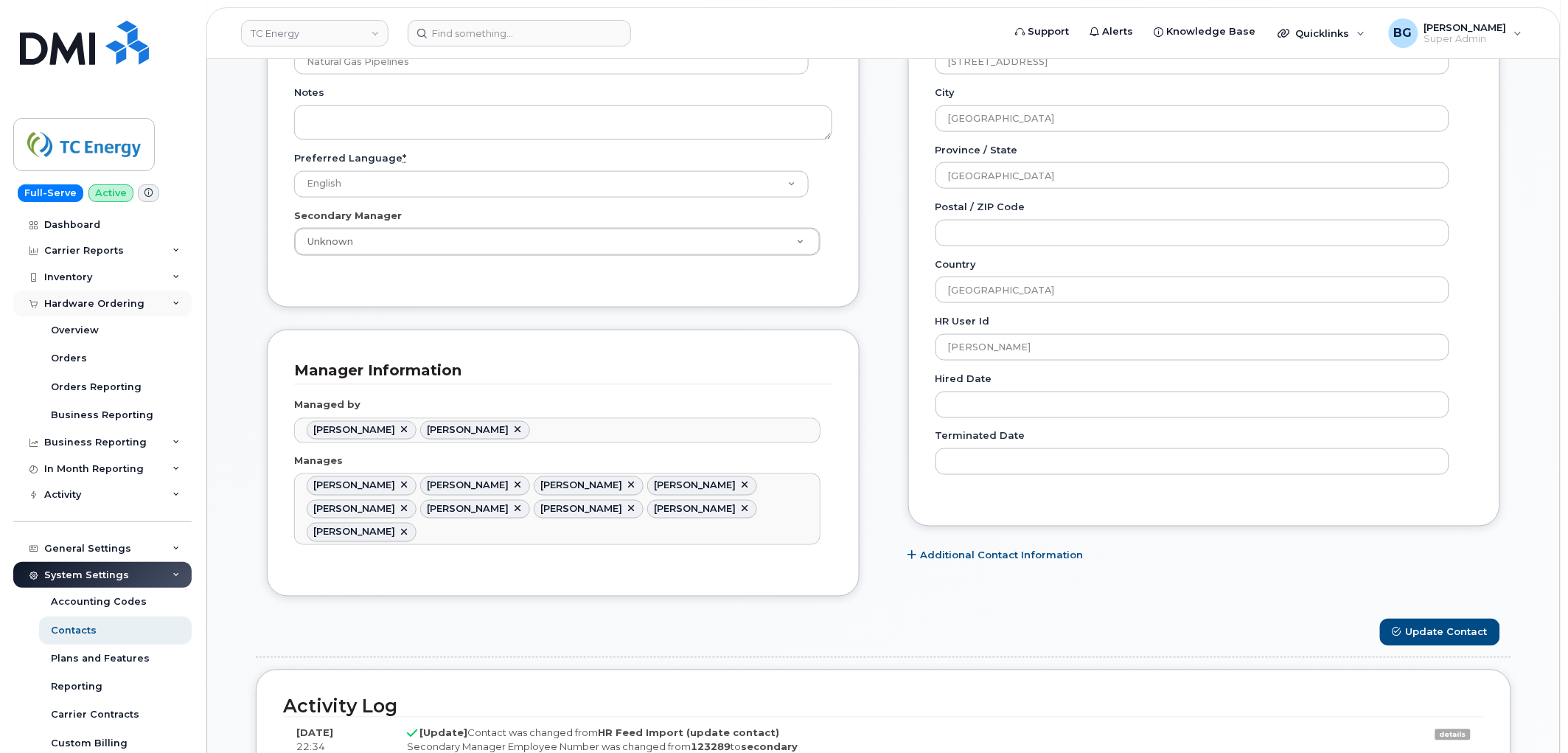
click at [73, 299] on div "Hardware Ordering" at bounding box center [94, 303] width 100 height 12
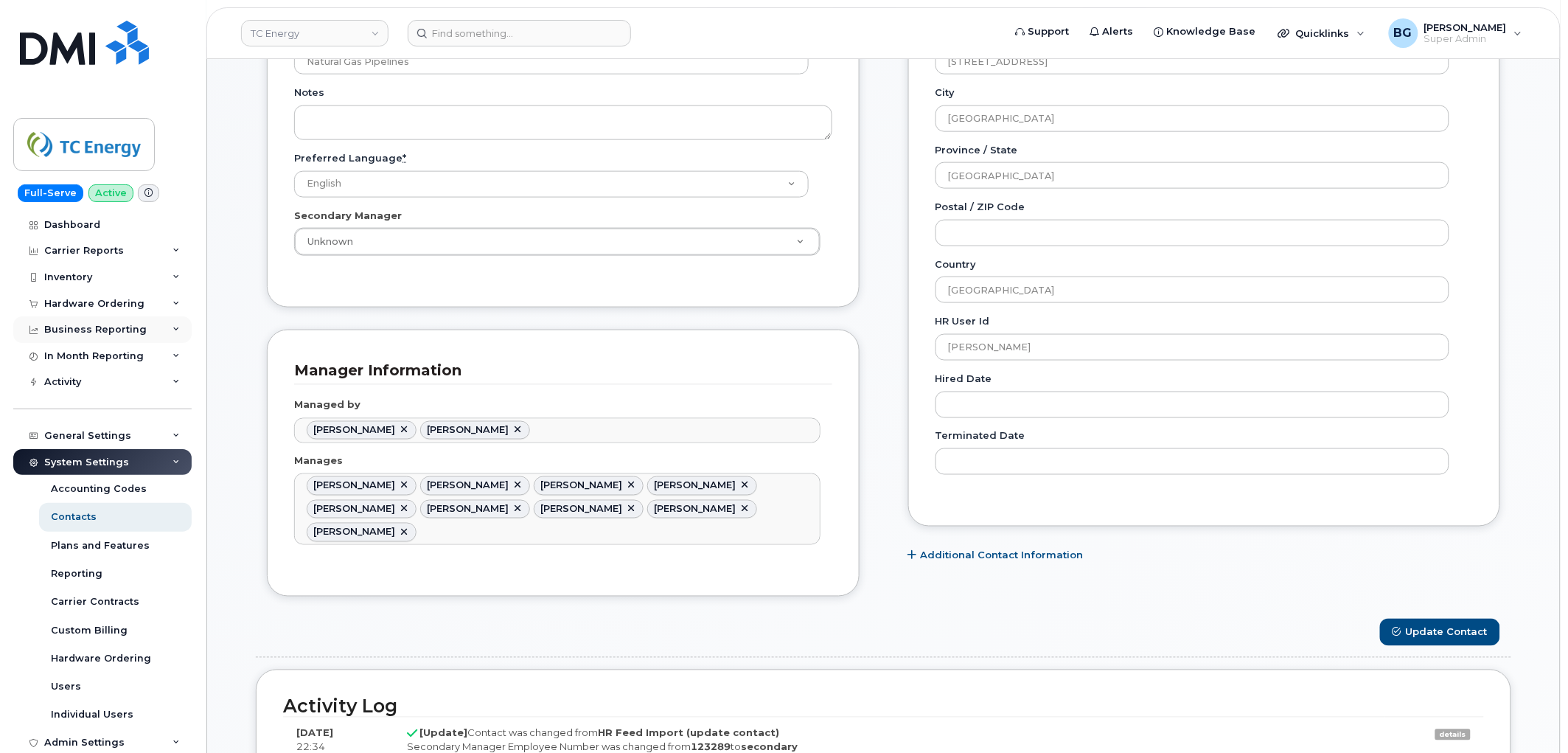
click at [78, 328] on div "Business Reporting" at bounding box center [95, 329] width 103 height 12
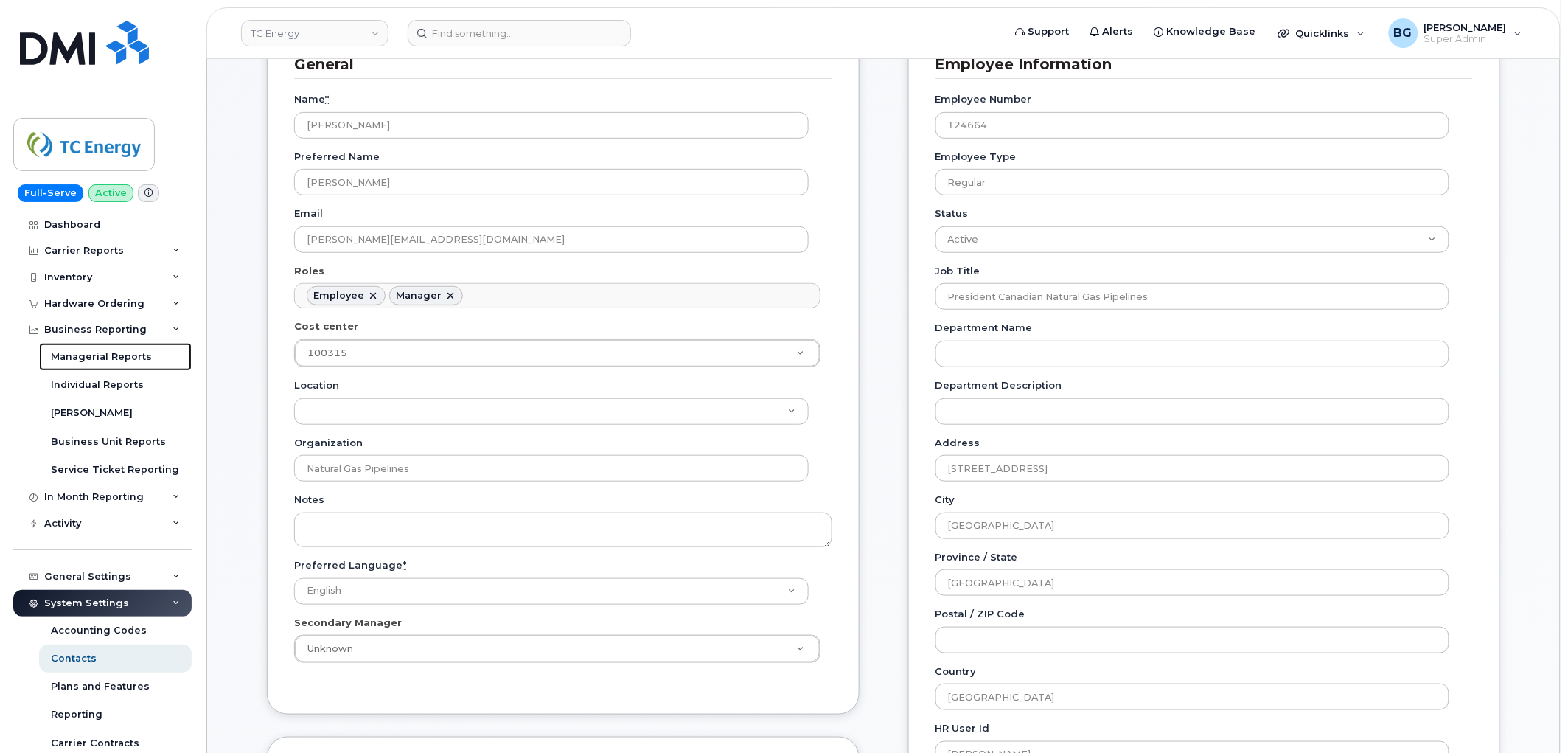
scroll to position [163, 0]
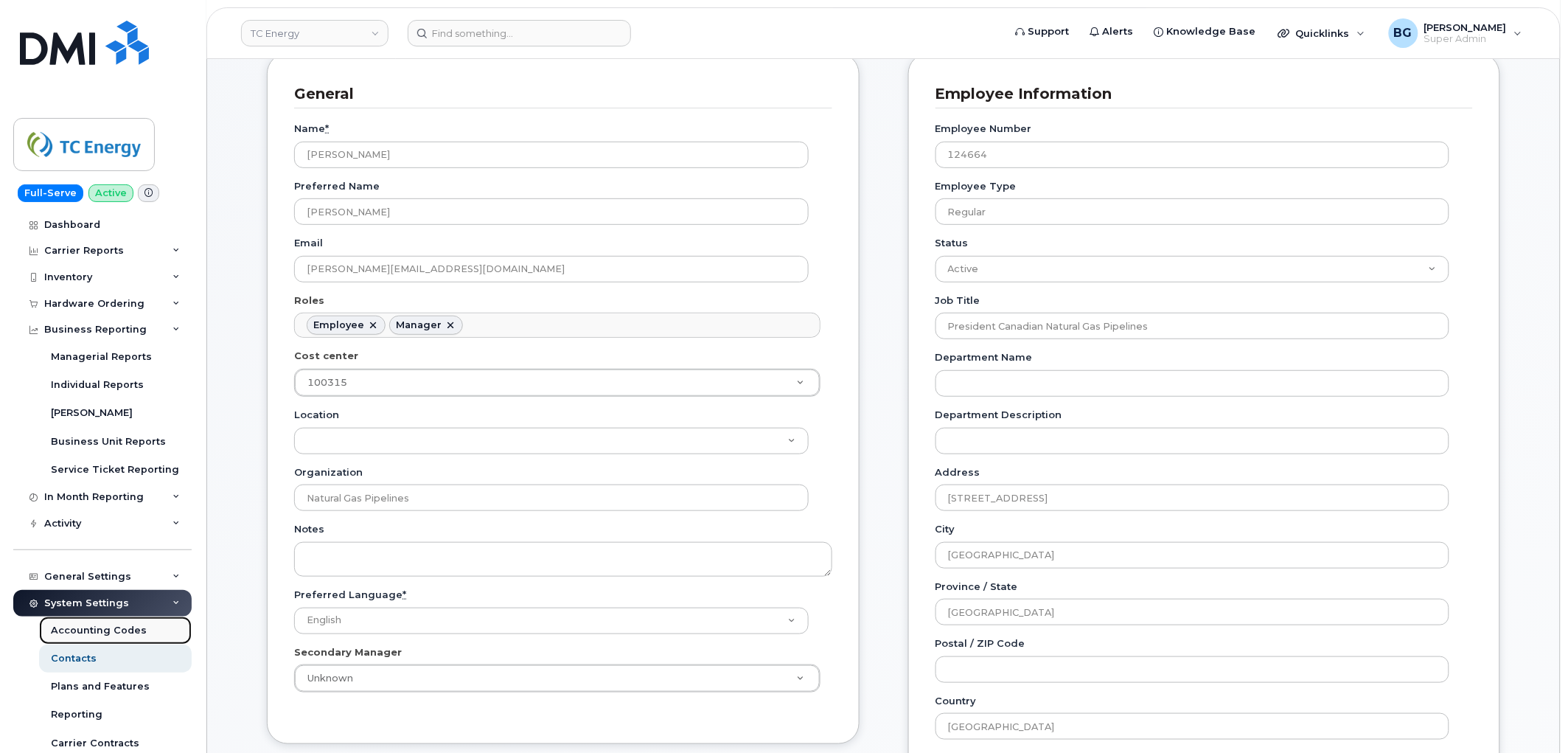
click at [89, 631] on div "Accounting Codes" at bounding box center [98, 630] width 95 height 13
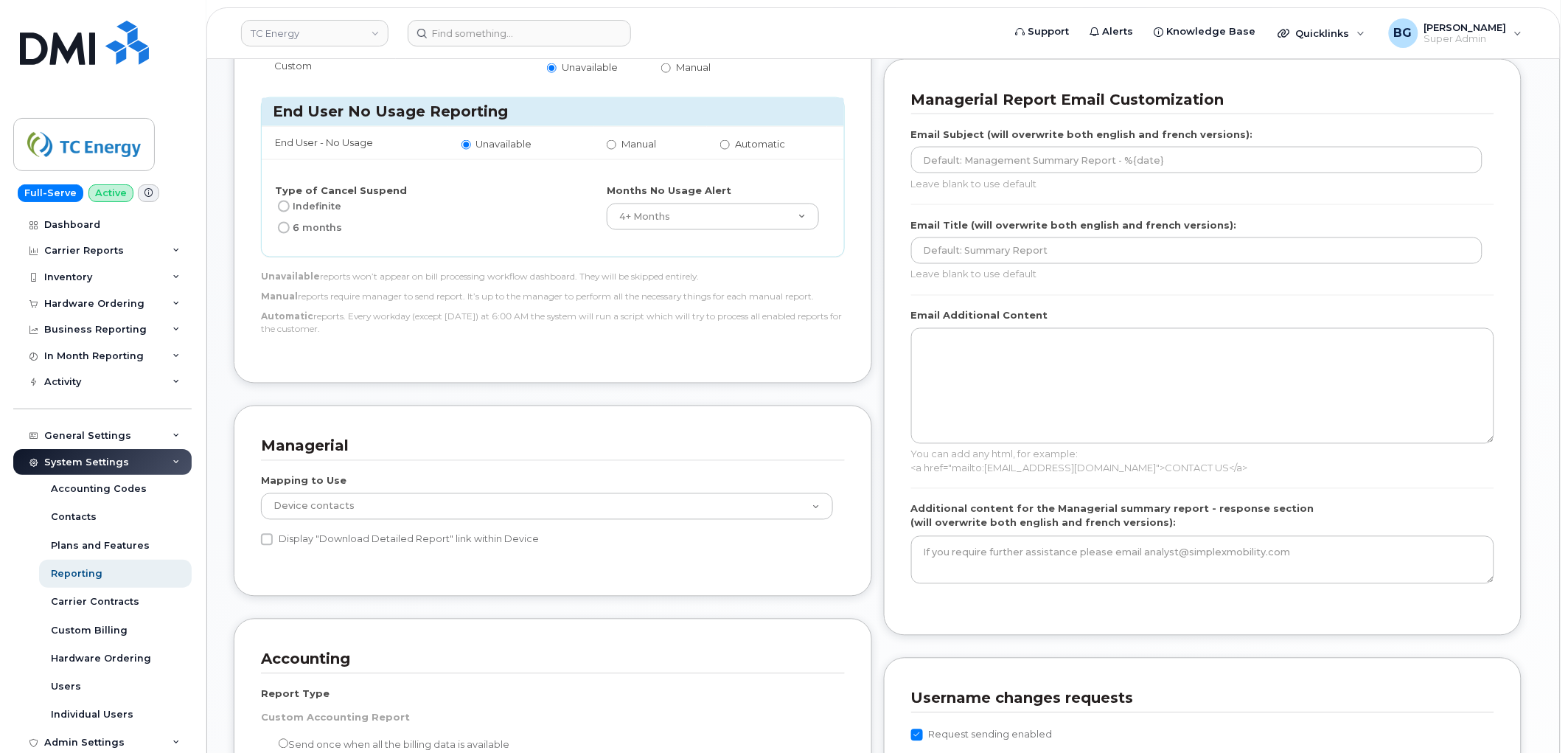
scroll to position [764, 0]
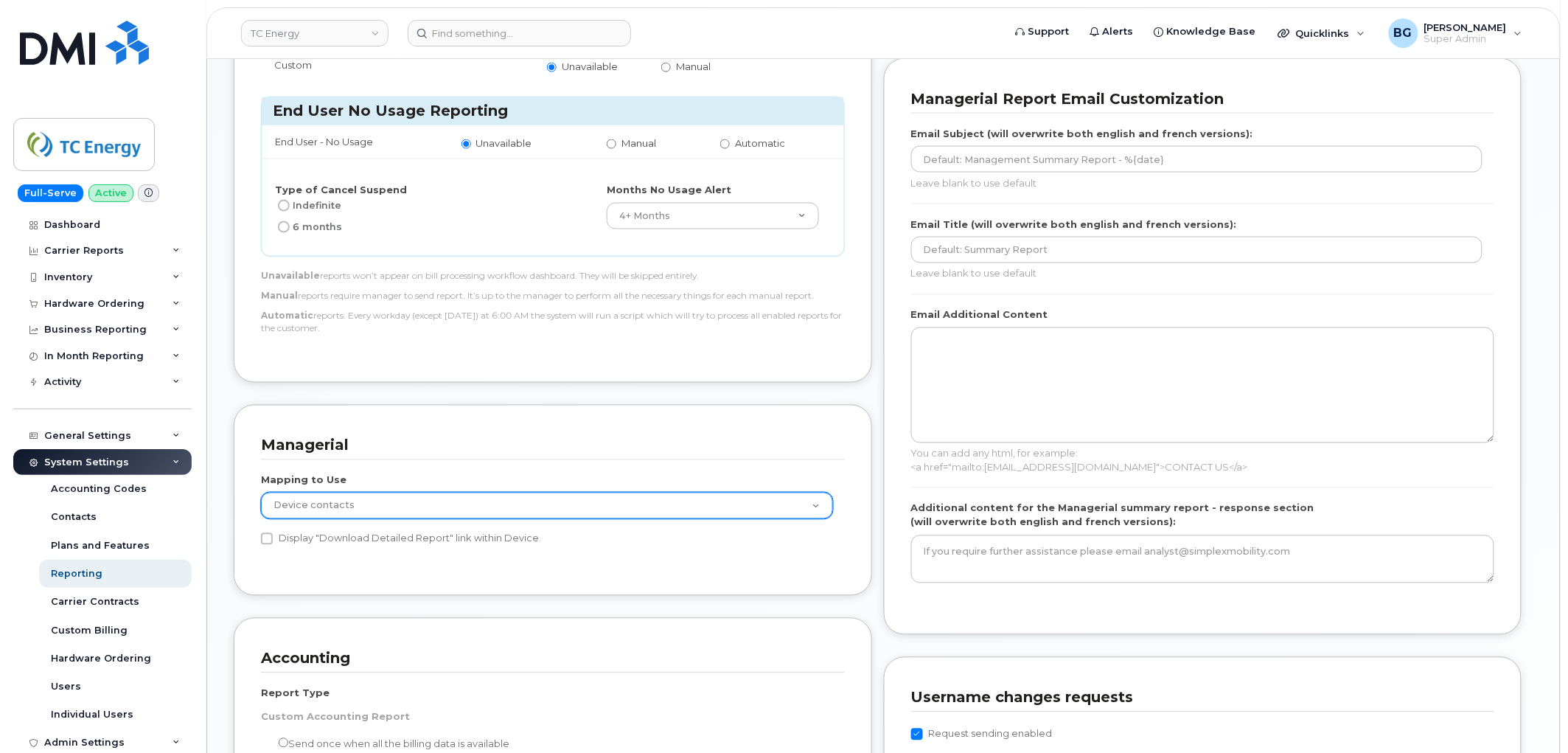
click at [468, 499] on select "GL Sub Accounts Device contacts" at bounding box center [547, 506] width 572 height 27
click at [516, 432] on div "Managerial" at bounding box center [553, 445] width 584 height 28
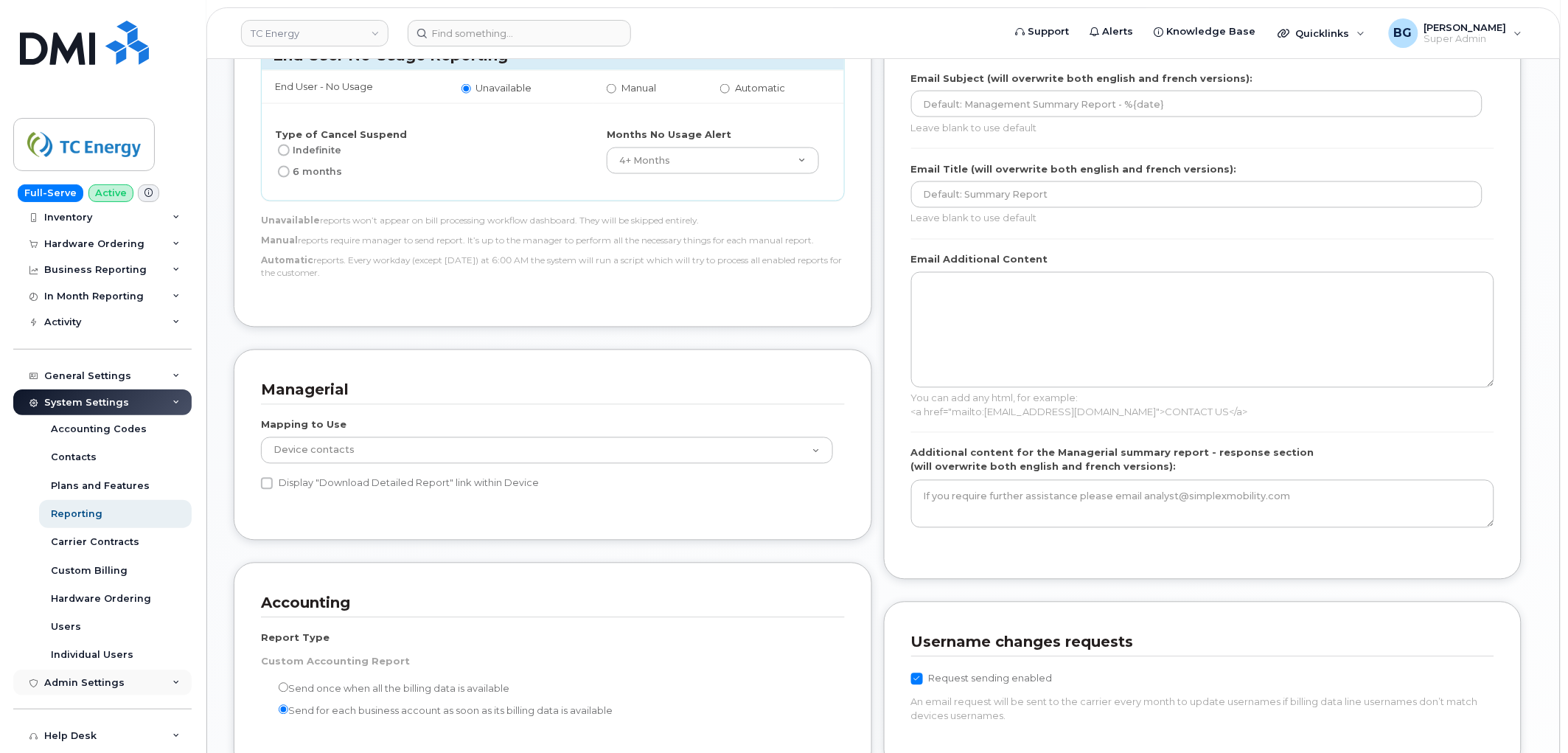
scroll to position [108, 0]
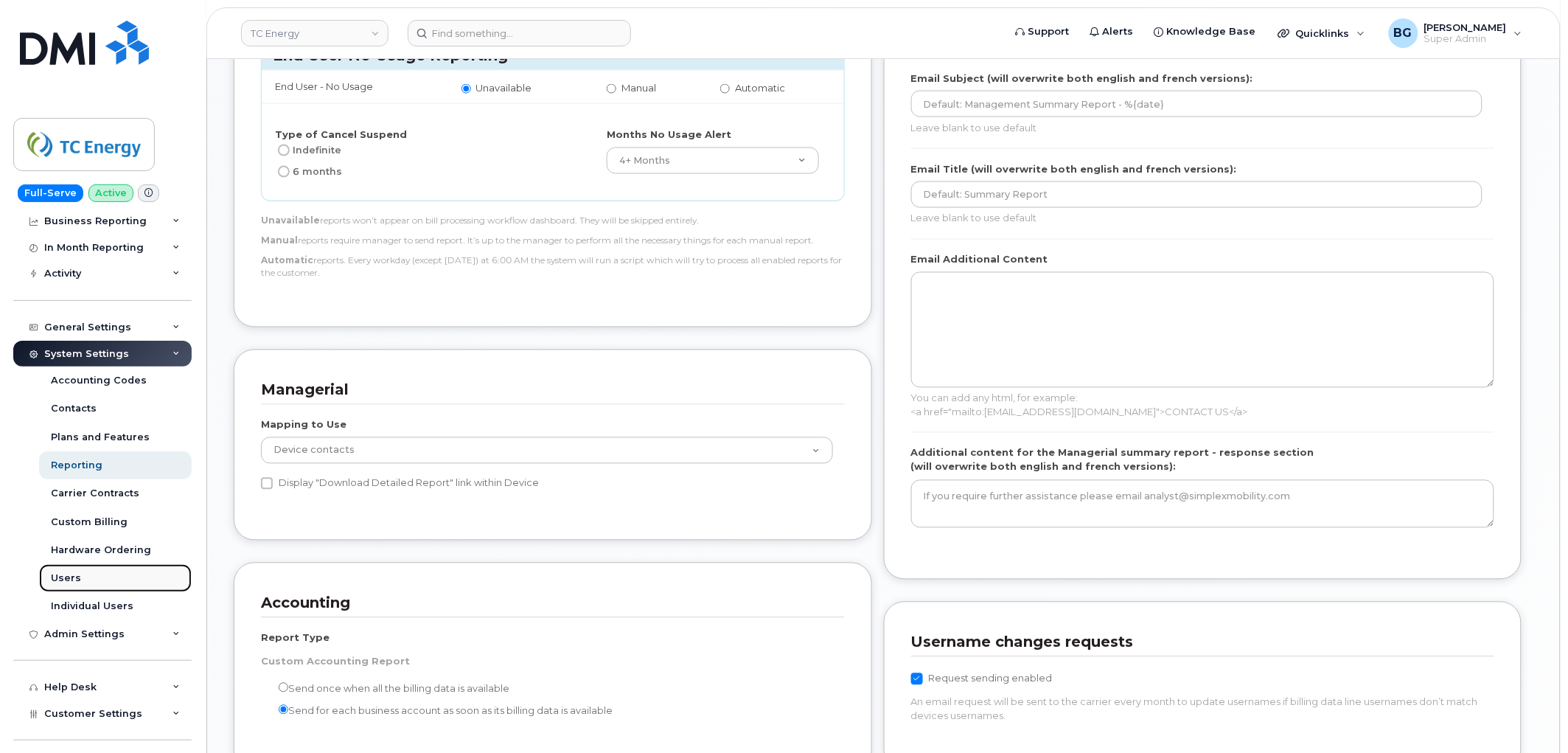
click at [54, 581] on div "Users" at bounding box center [65, 578] width 30 height 13
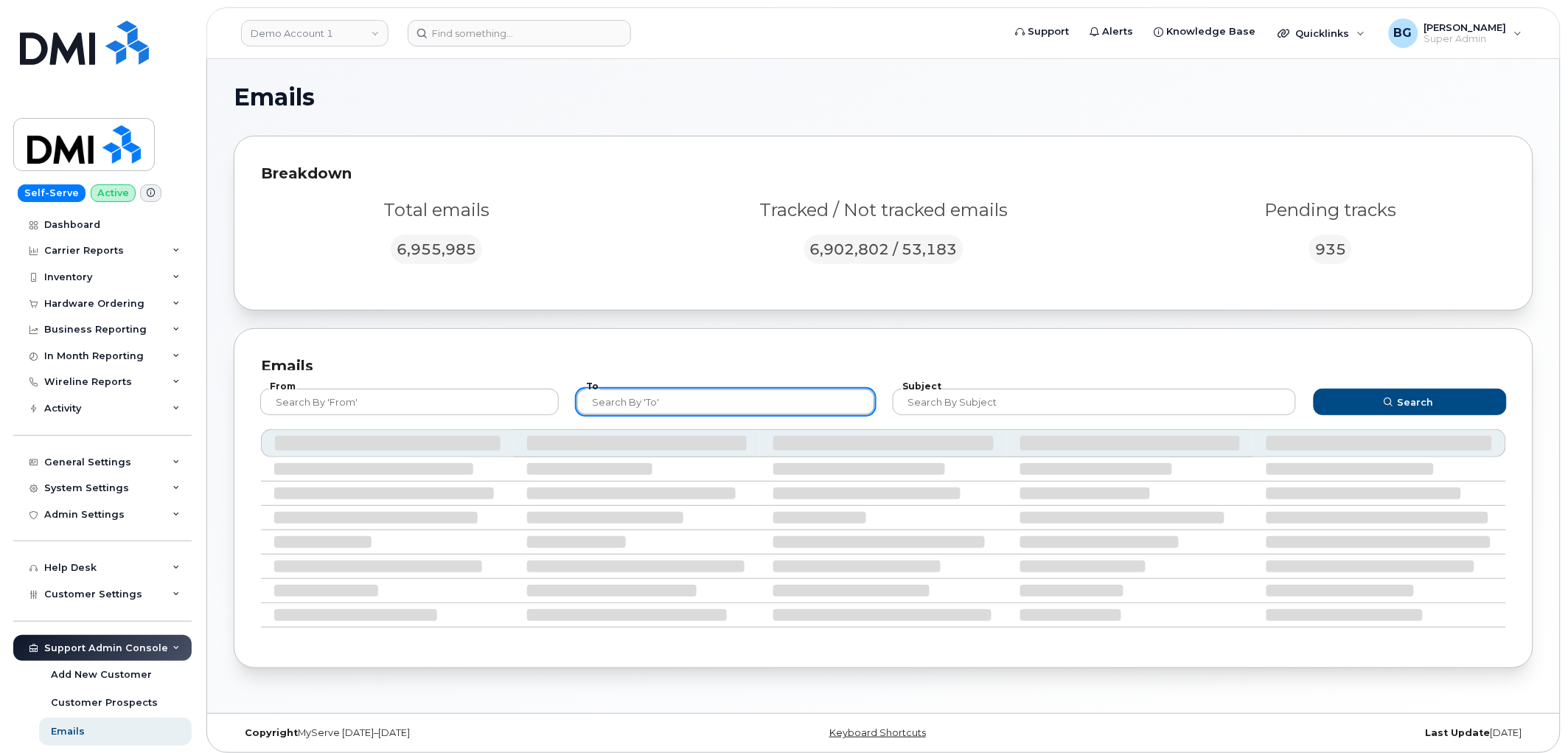
click at [679, 391] on input "text" at bounding box center [726, 402] width 298 height 27
paste input "trevor_ebl@tcenergy.com"
type input "trevor_ebl@tcenergy.com"
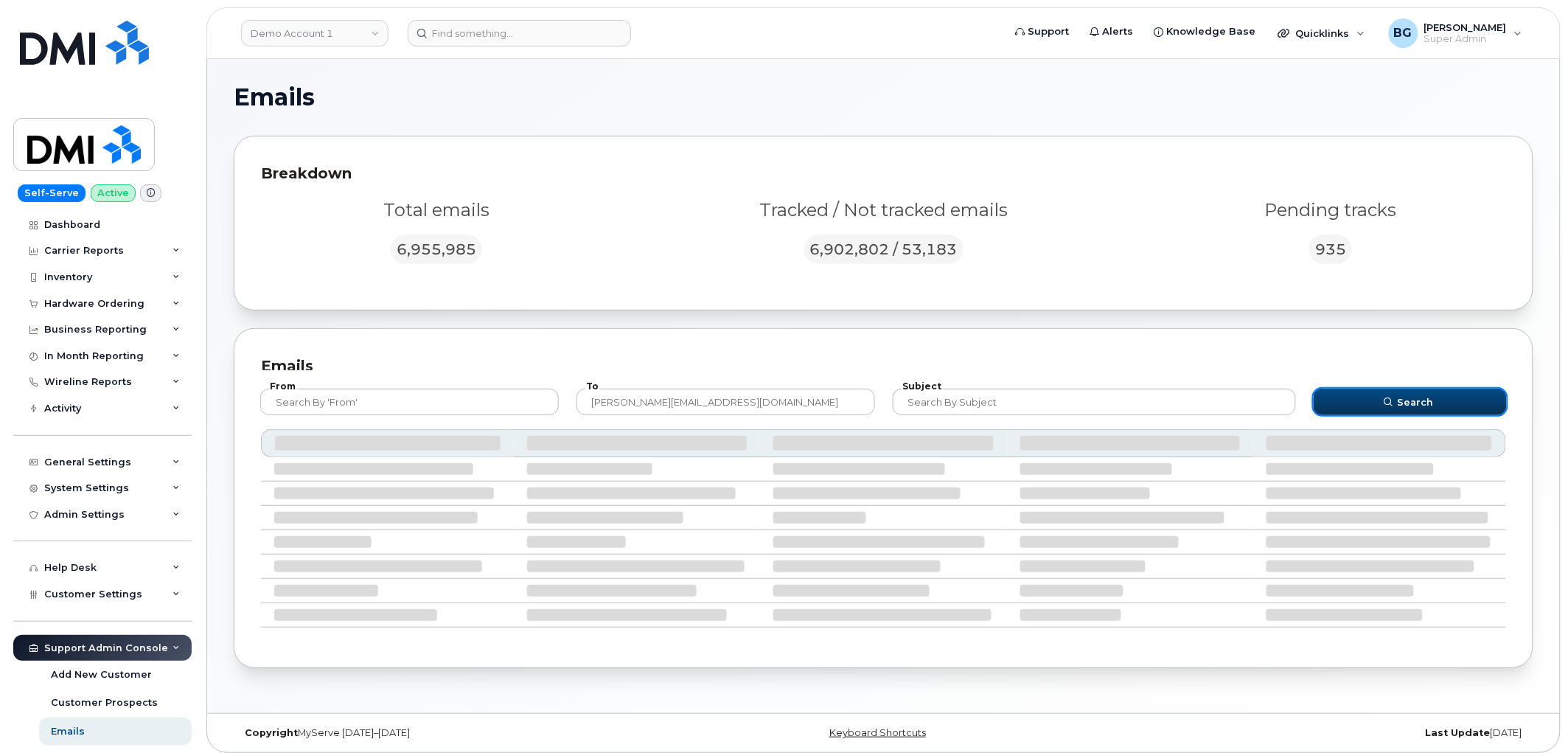
click at [1368, 399] on button "Search" at bounding box center [1410, 402] width 193 height 27
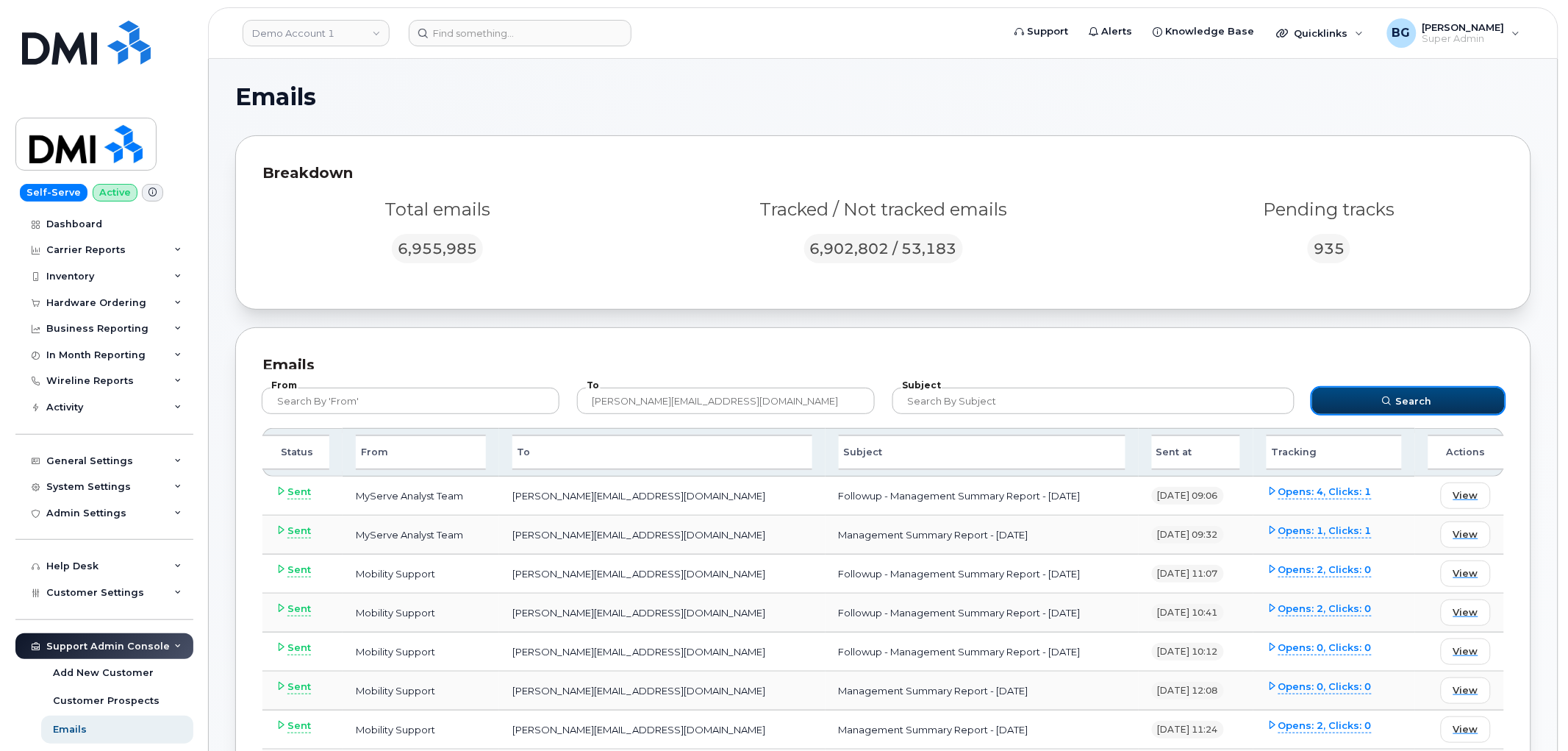
scroll to position [54, 0]
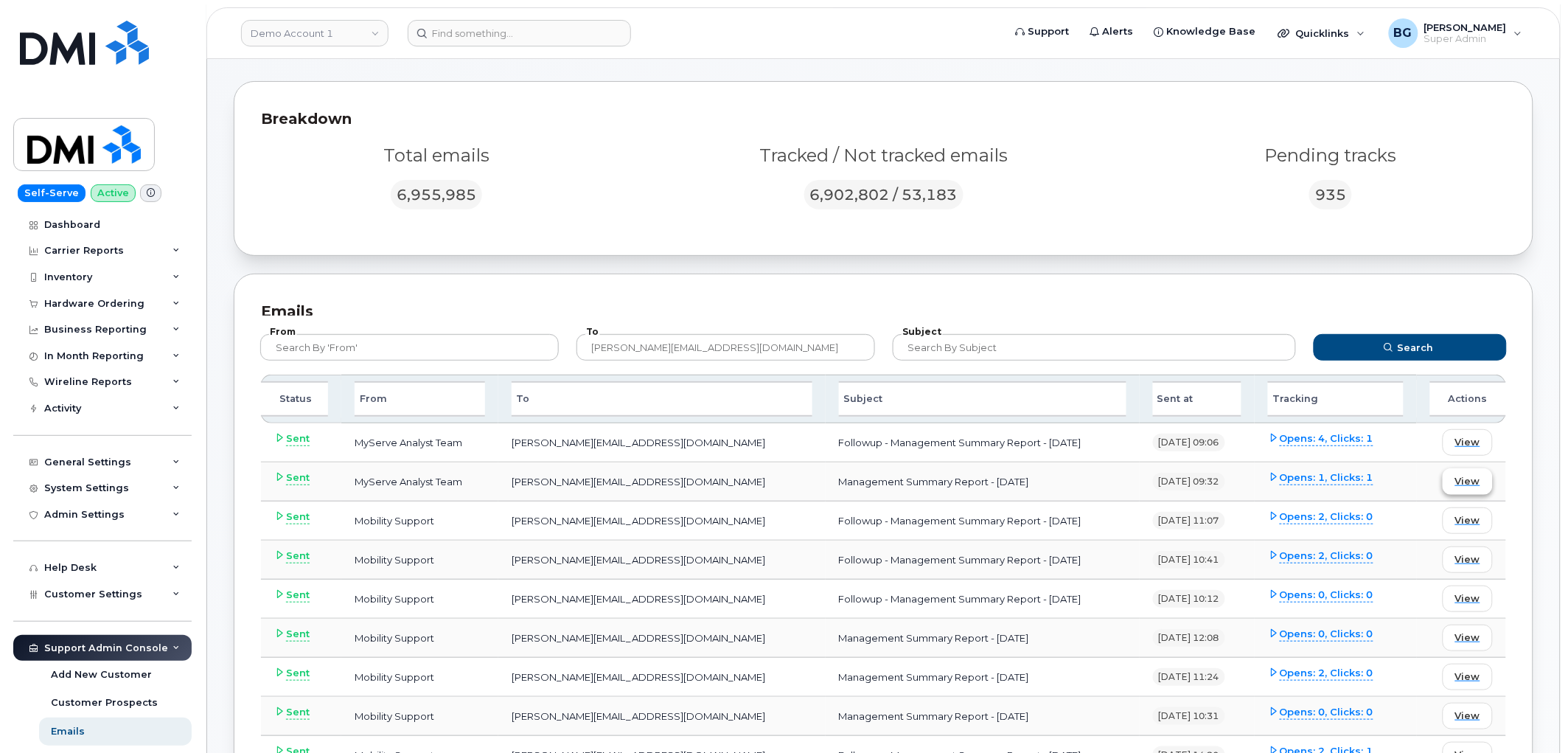
click at [1470, 479] on span "View" at bounding box center [1468, 481] width 25 height 14
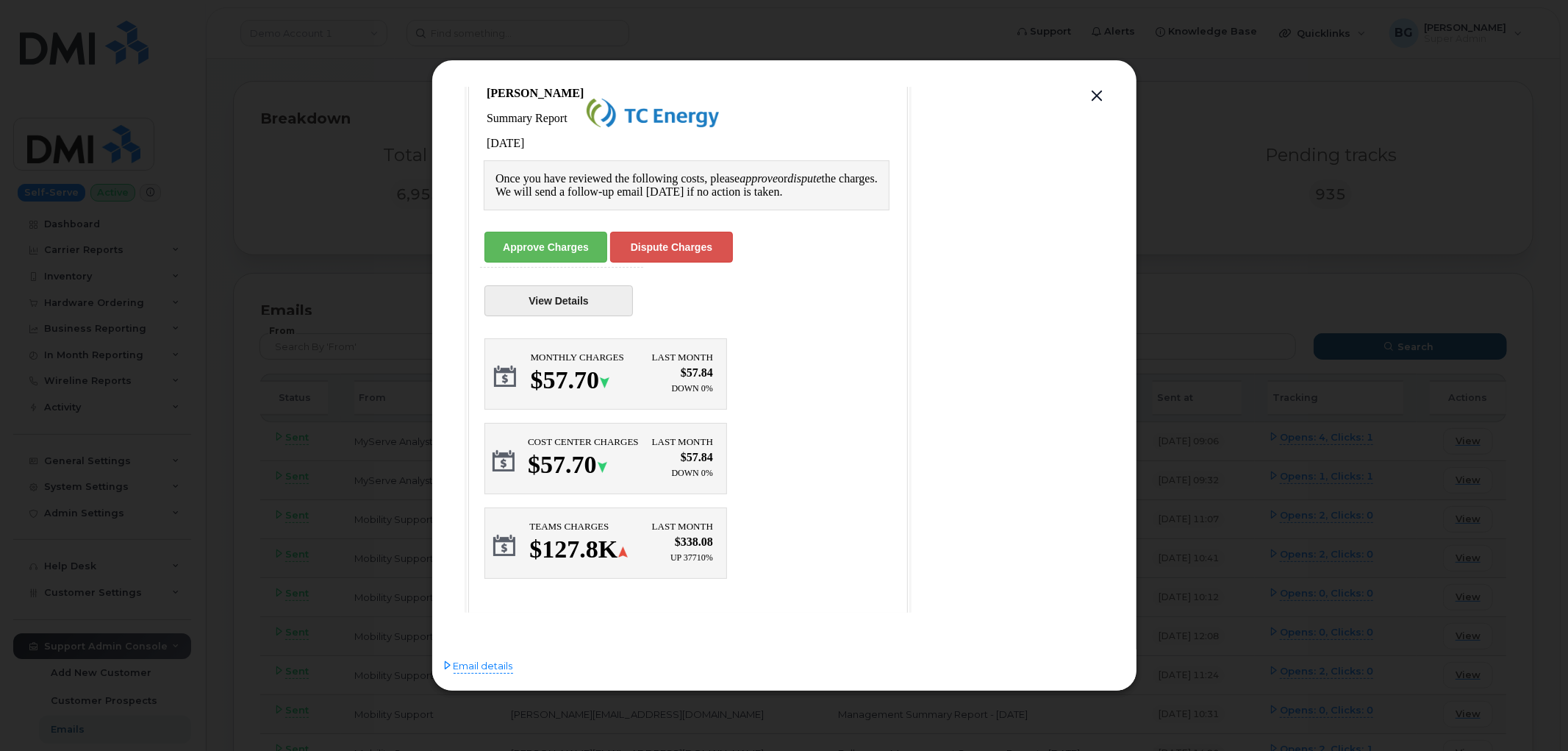
click at [550, 289] on link "View Details" at bounding box center [558, 300] width 149 height 31
click at [1099, 91] on button "button" at bounding box center [1098, 96] width 22 height 20
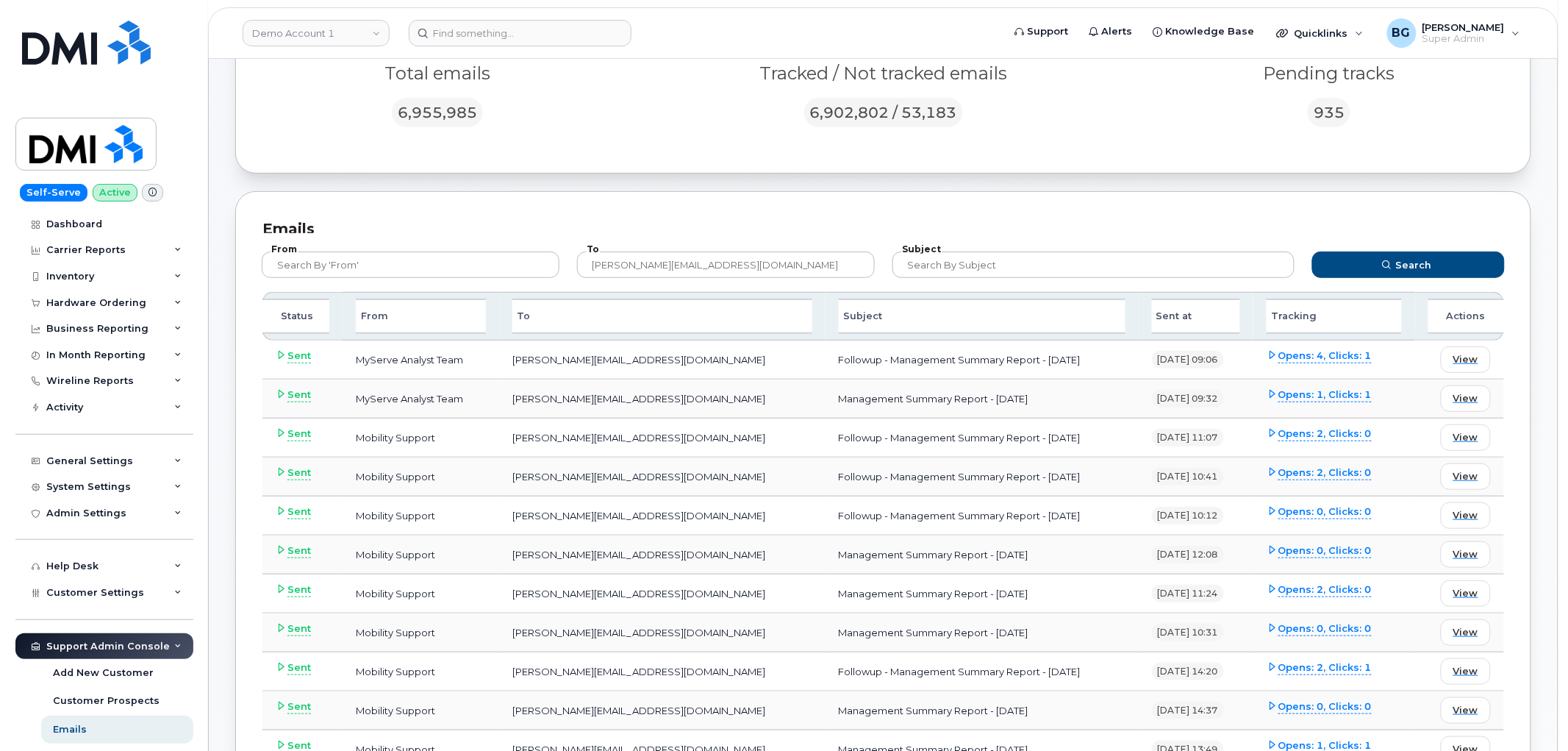
scroll to position [163, 0]
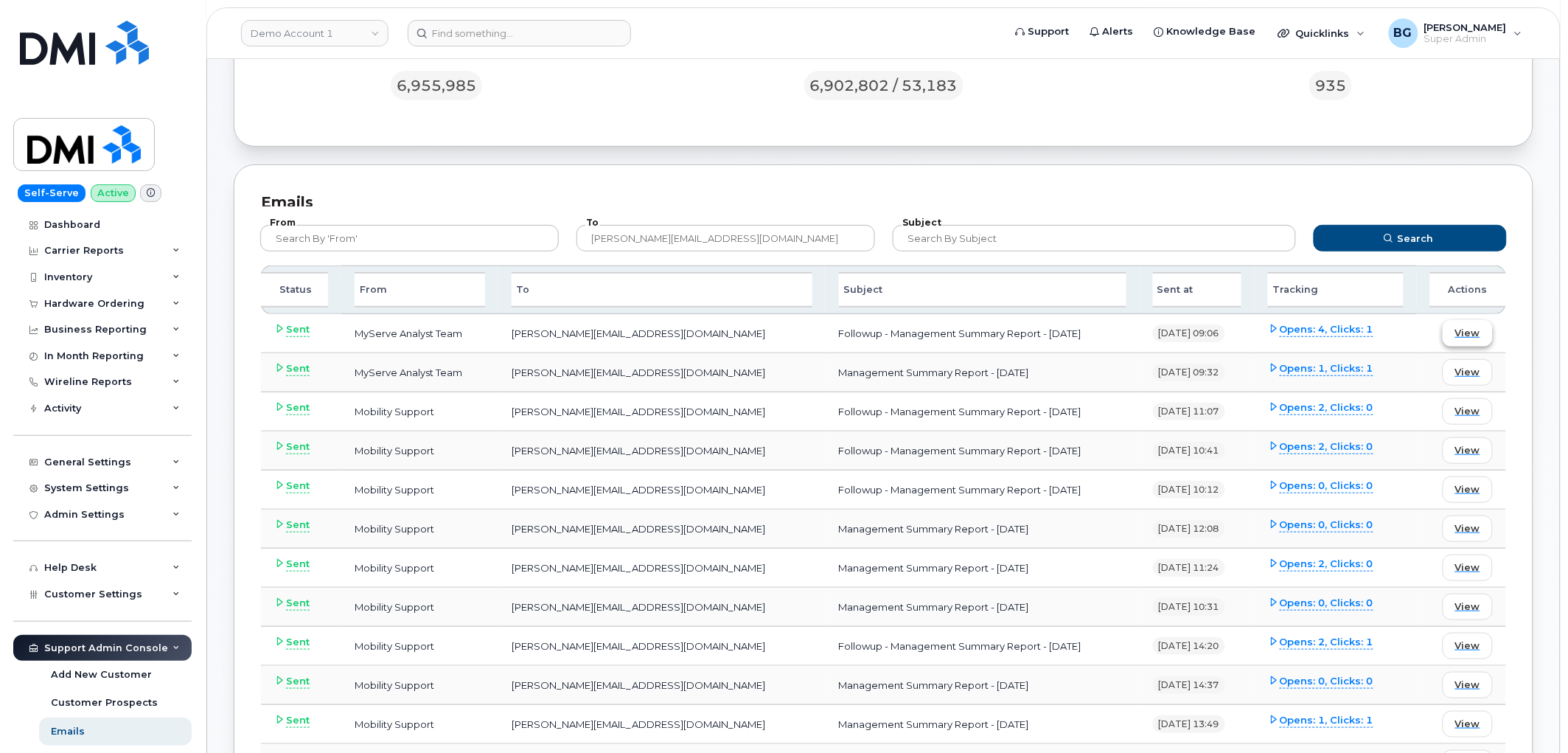
click at [1463, 329] on span "View" at bounding box center [1468, 333] width 25 height 14
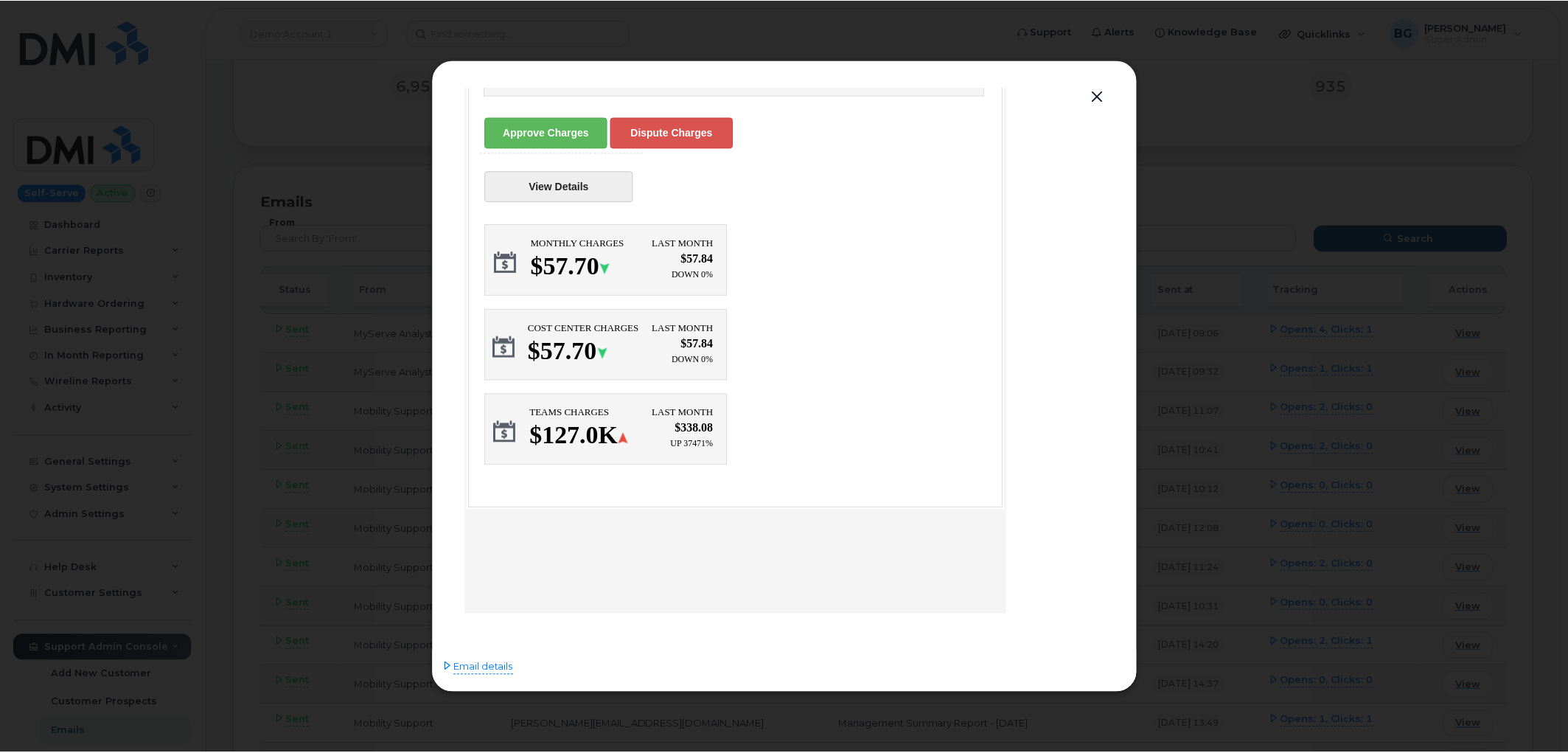
scroll to position [0, 0]
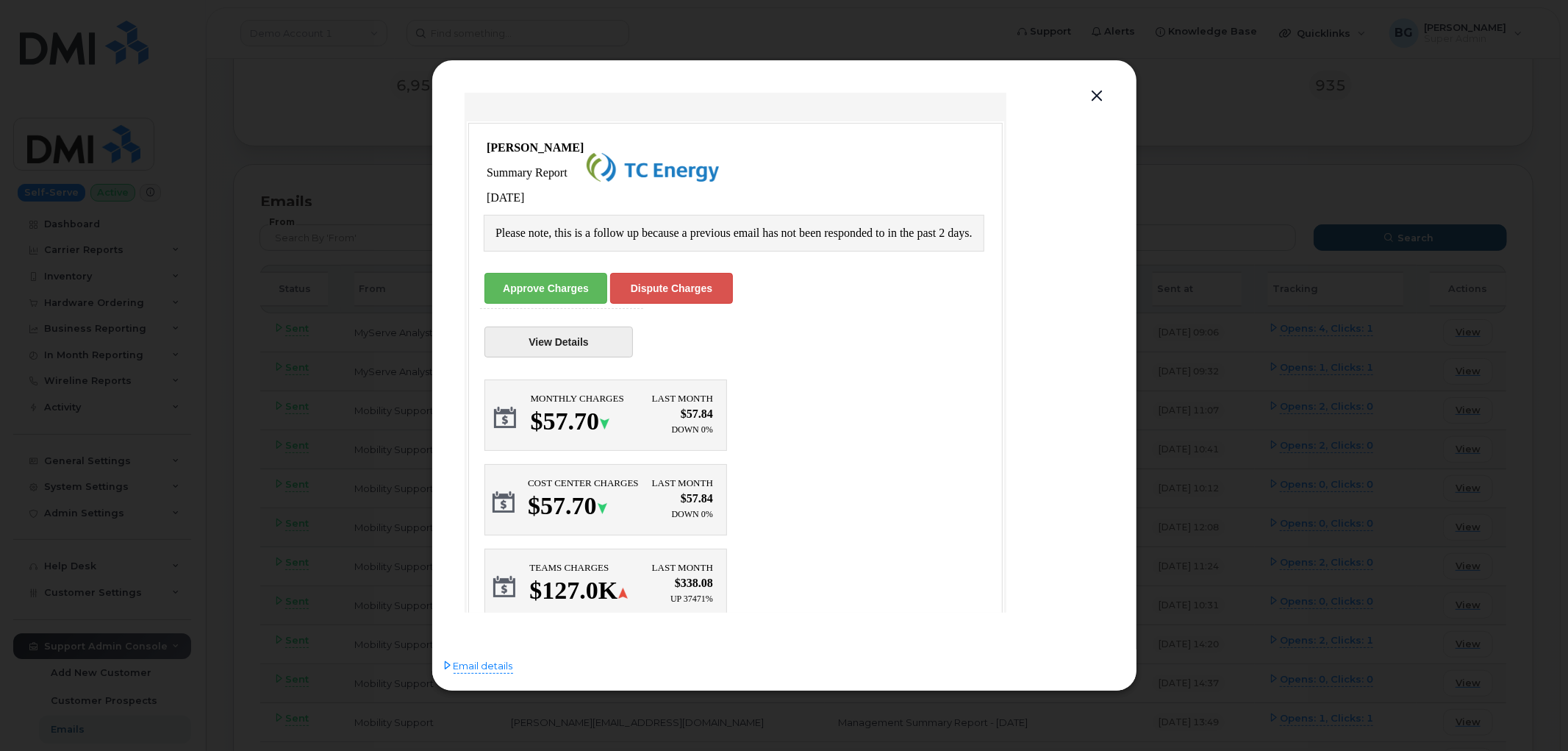
click at [1093, 93] on button "button" at bounding box center [1098, 96] width 22 height 20
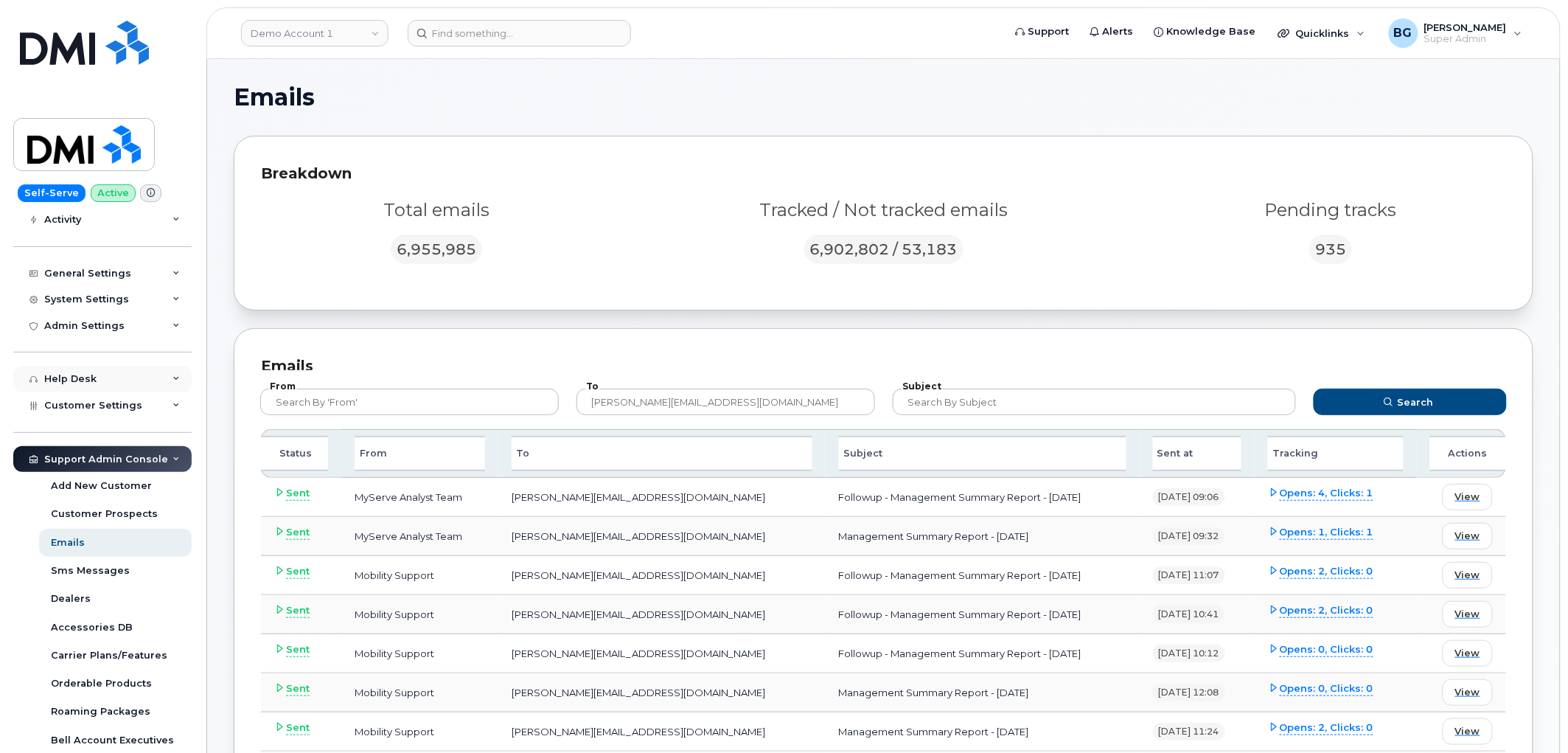
scroll to position [134, 0]
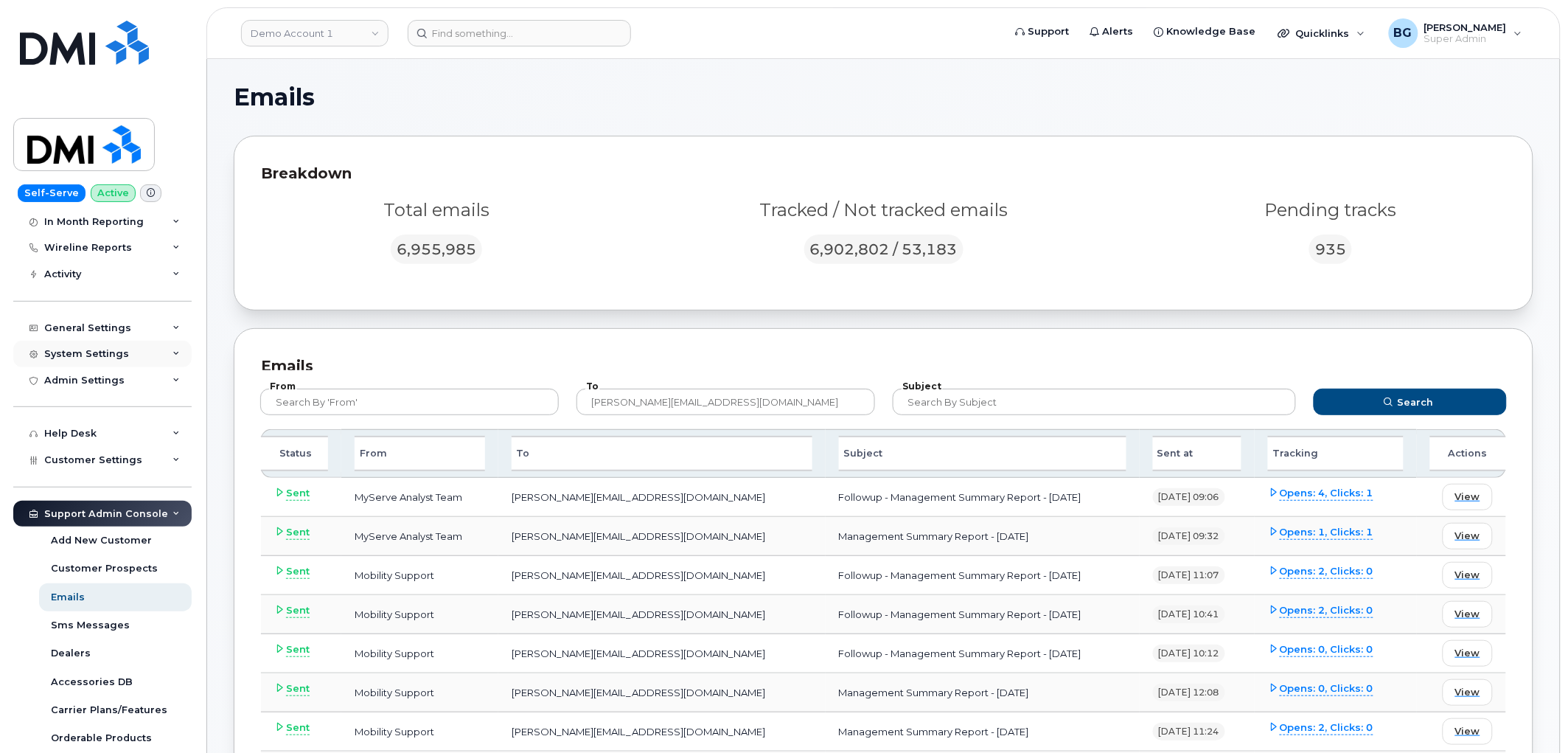
click at [79, 345] on div "System Settings" at bounding box center [103, 354] width 178 height 27
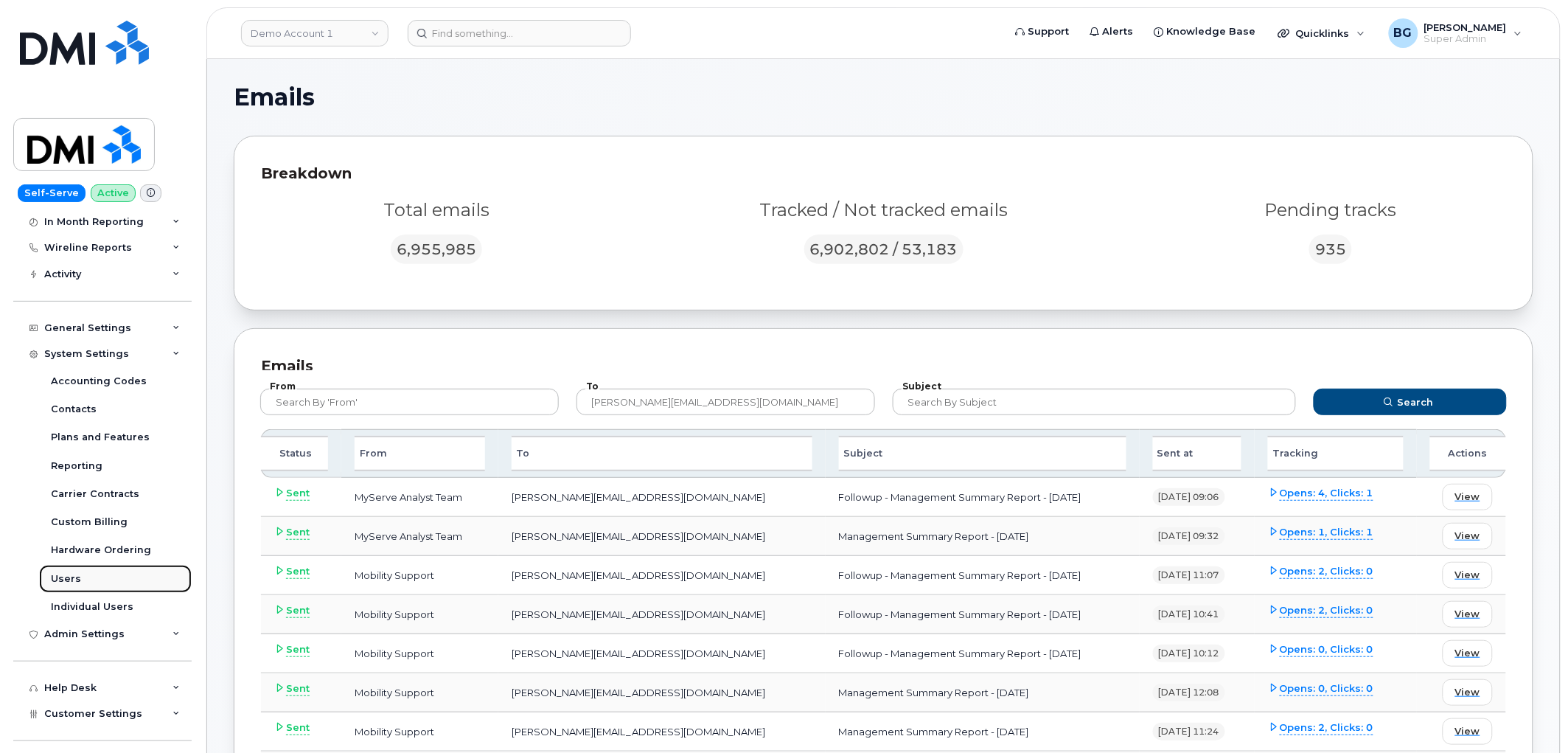
click at [62, 578] on div "Users" at bounding box center [65, 579] width 30 height 13
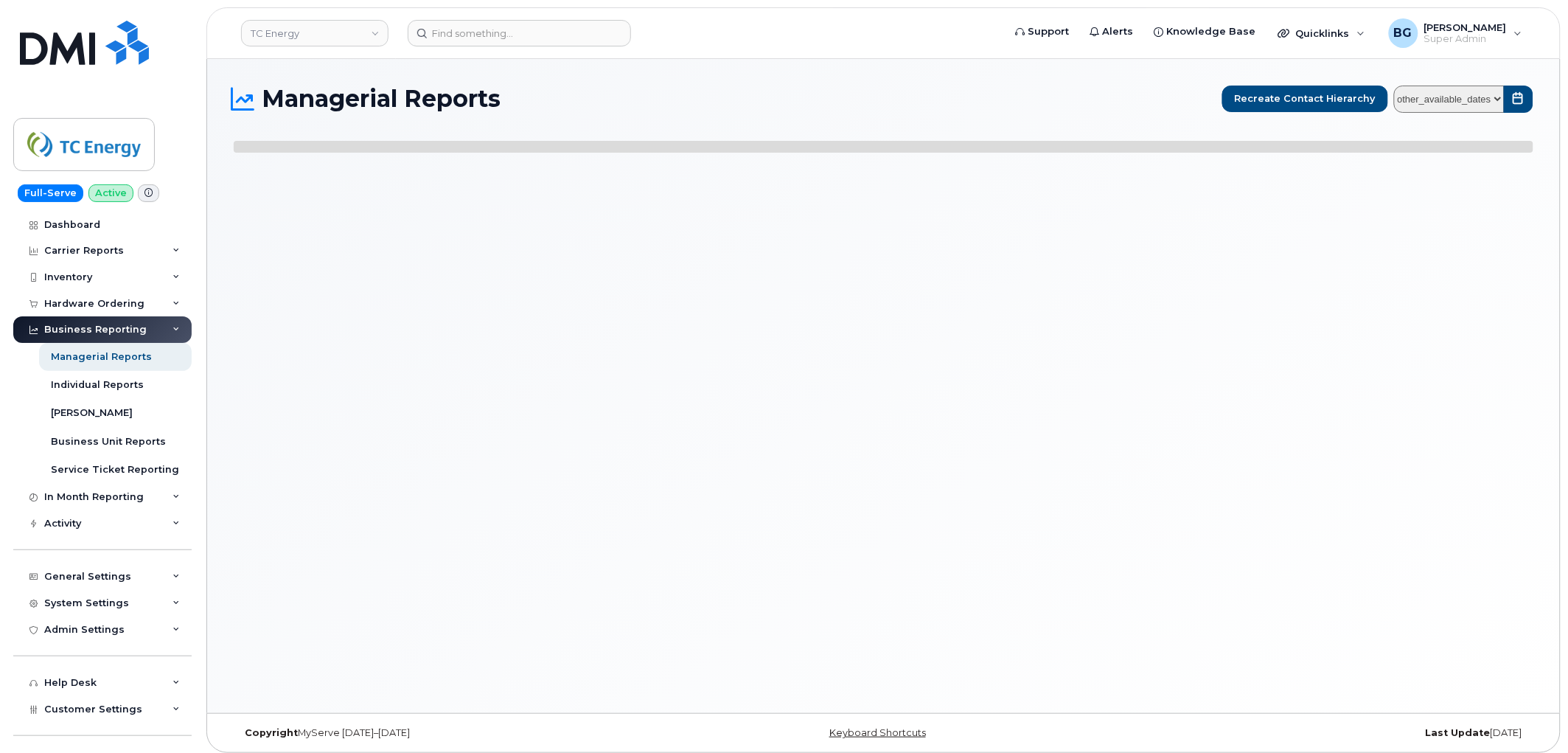
select select
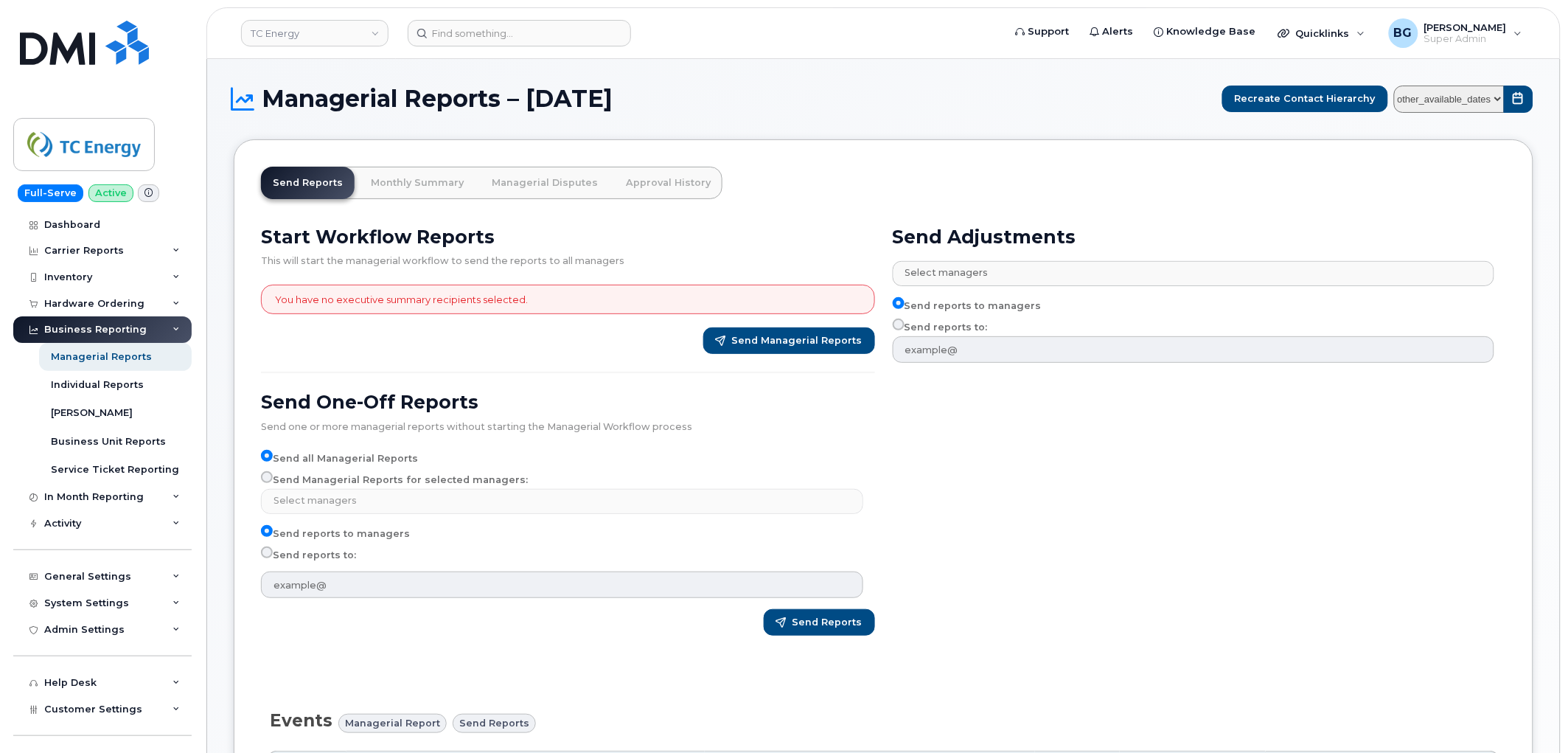
click at [1499, 99] on select "other_available_dates January October September August July June May April Marc…" at bounding box center [1450, 99] width 110 height 28
select select "/customer/a96a42c8-a90e-489f-b4a8-8a2d988e56d0/reports/b21df1d0-8f2d-11f0-9a8e-…"
click at [1397, 85] on select "other_available_dates January October September August July June May April Marc…" at bounding box center [1450, 99] width 110 height 28
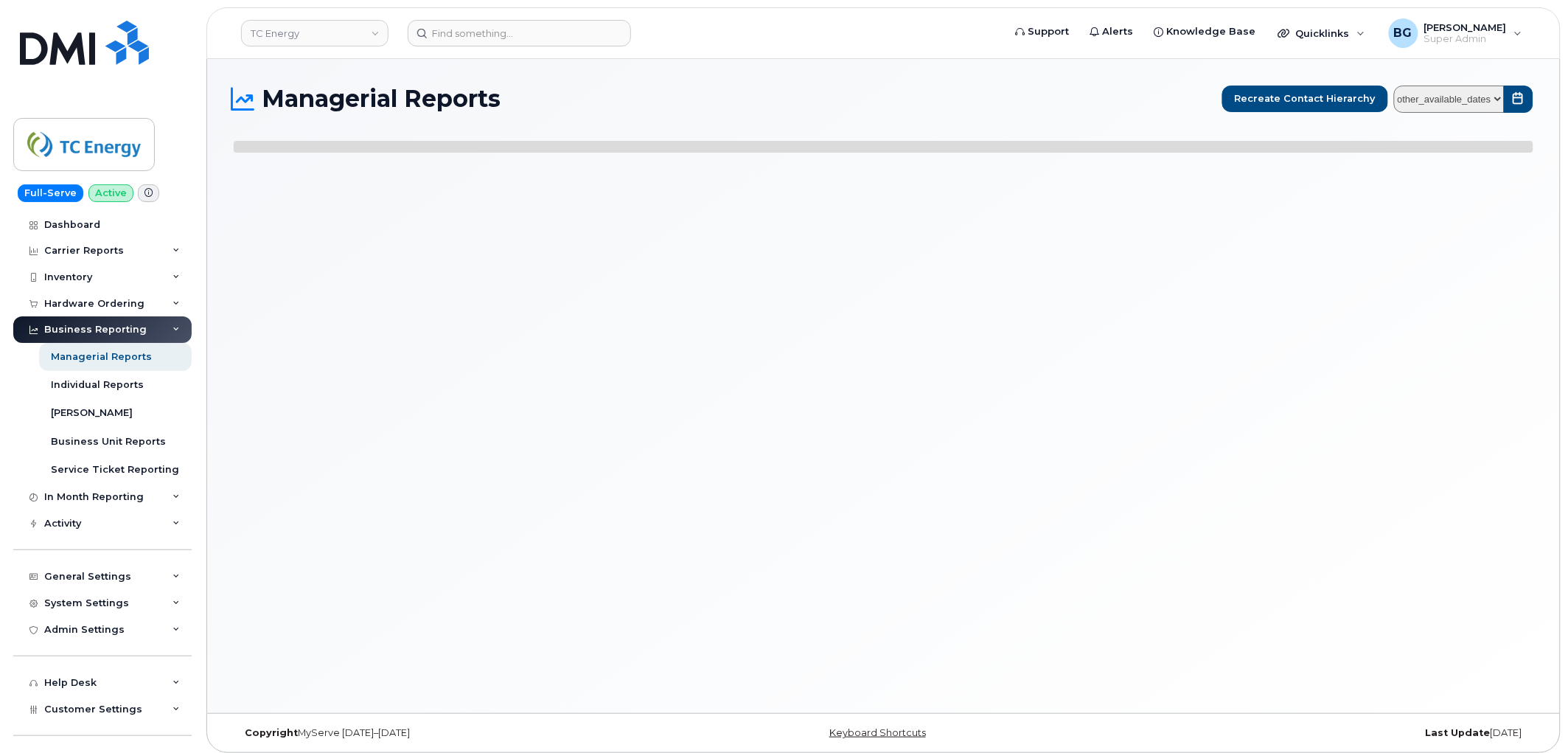
select select
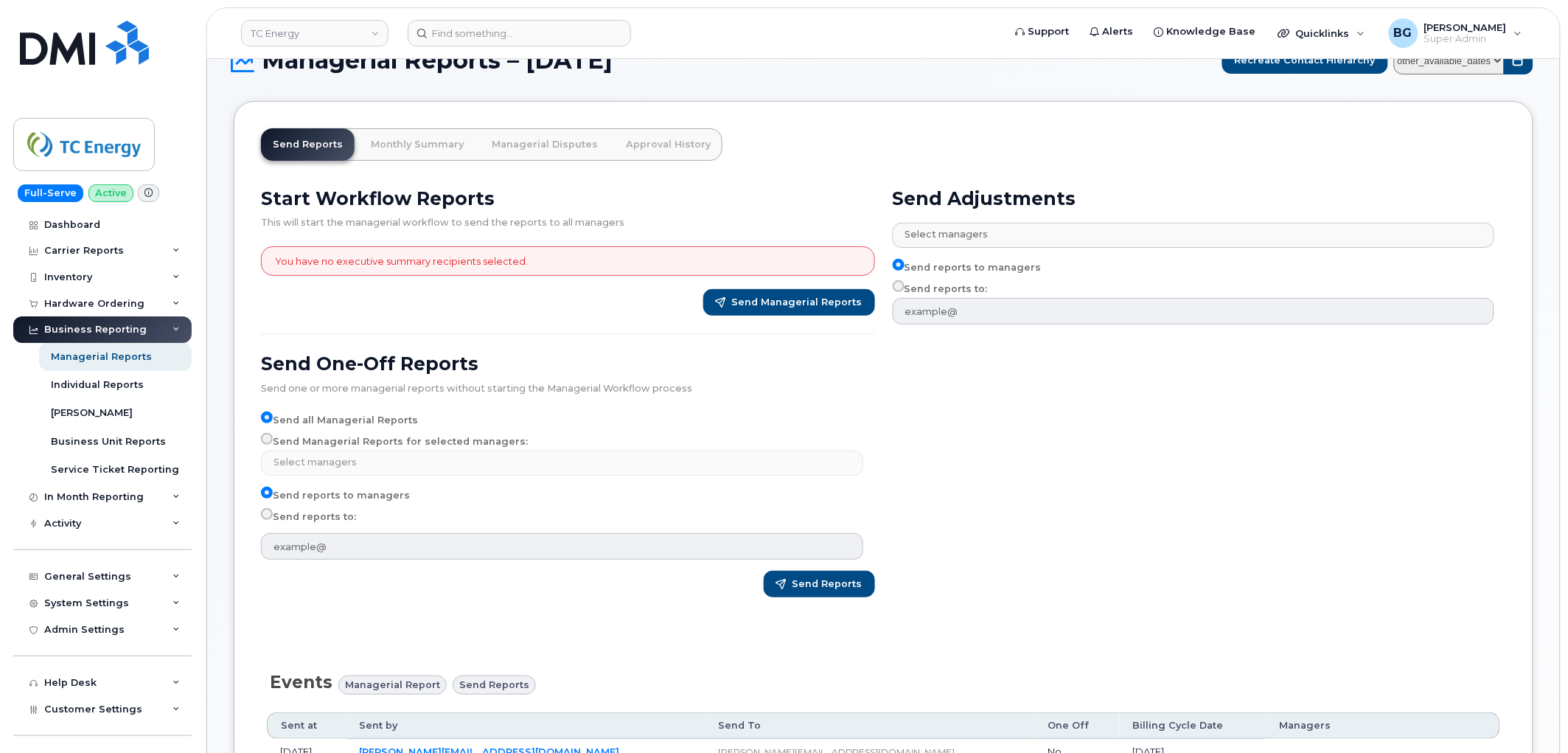
scroll to position [108, 0]
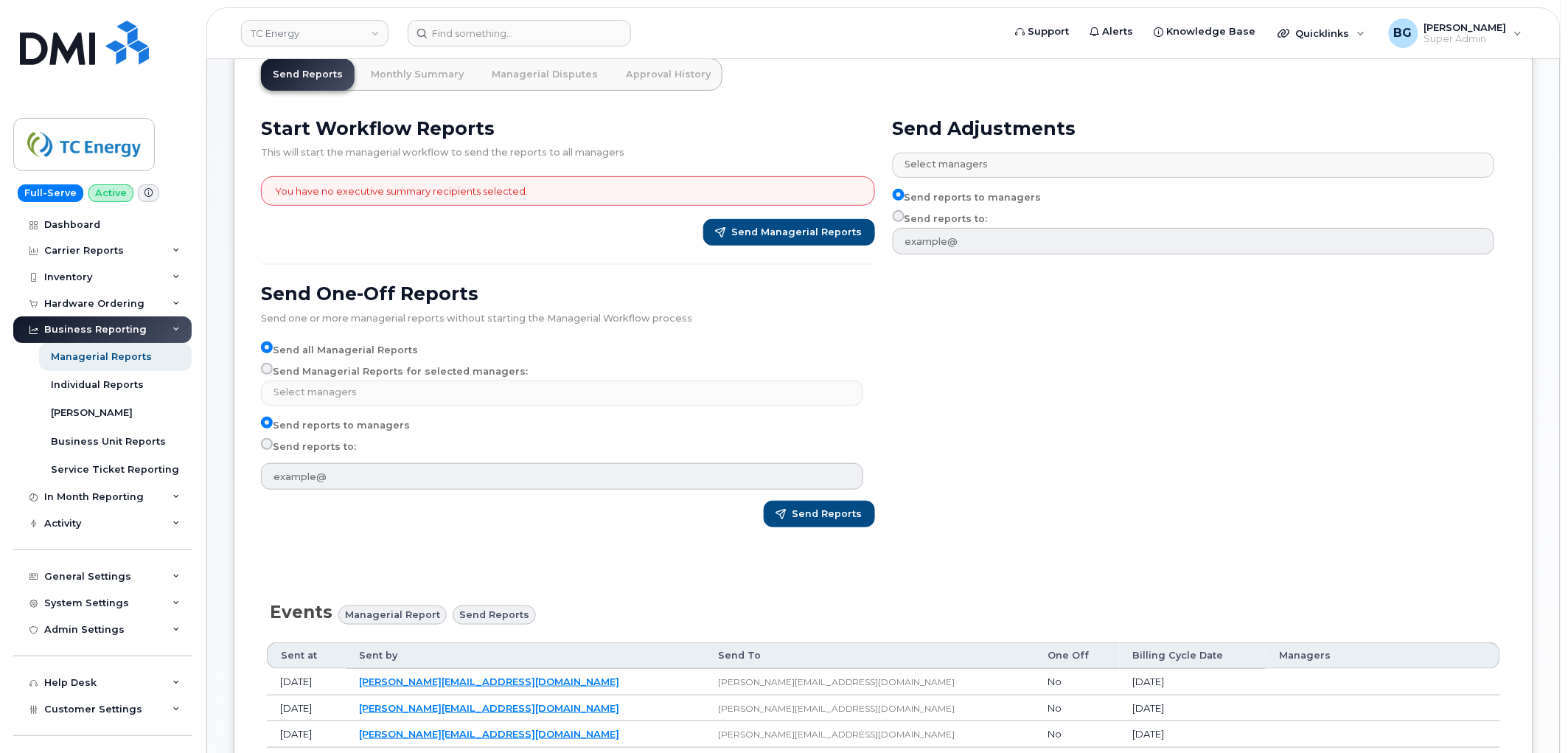
click at [327, 374] on label "Send Managerial Reports for selected managers:" at bounding box center [395, 372] width 267 height 17
click at [273, 374] on input "Send Managerial Reports for selected managers:" at bounding box center [267, 369] width 12 height 12
radio input "true"
click at [268, 365] on input "Send Managerial Reports for selected managers:" at bounding box center [267, 369] width 12 height 12
click at [268, 369] on input "Send Managerial Reports for selected managers:" at bounding box center [267, 369] width 12 height 12
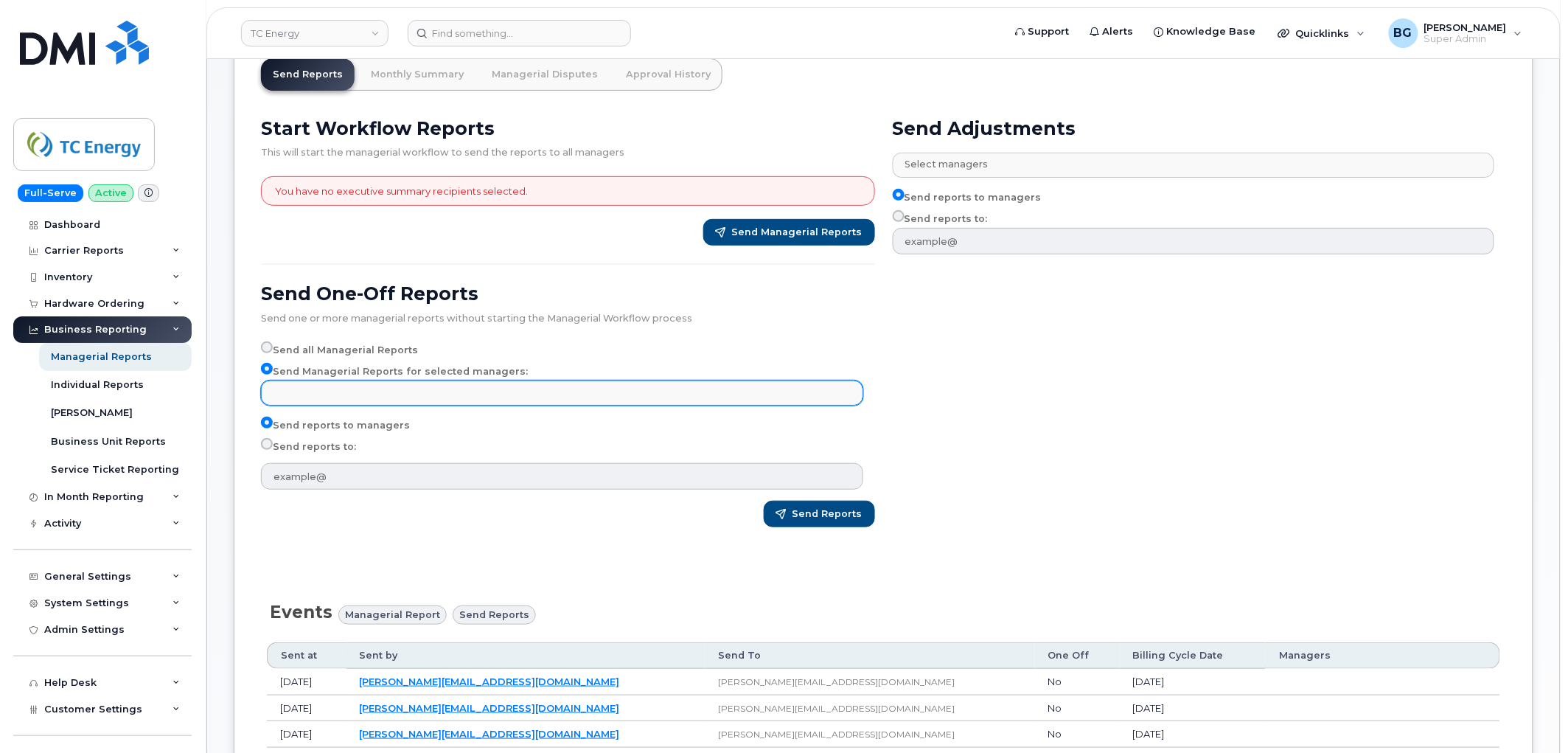
click at [468, 392] on input "text" at bounding box center [563, 392] width 588 height 21
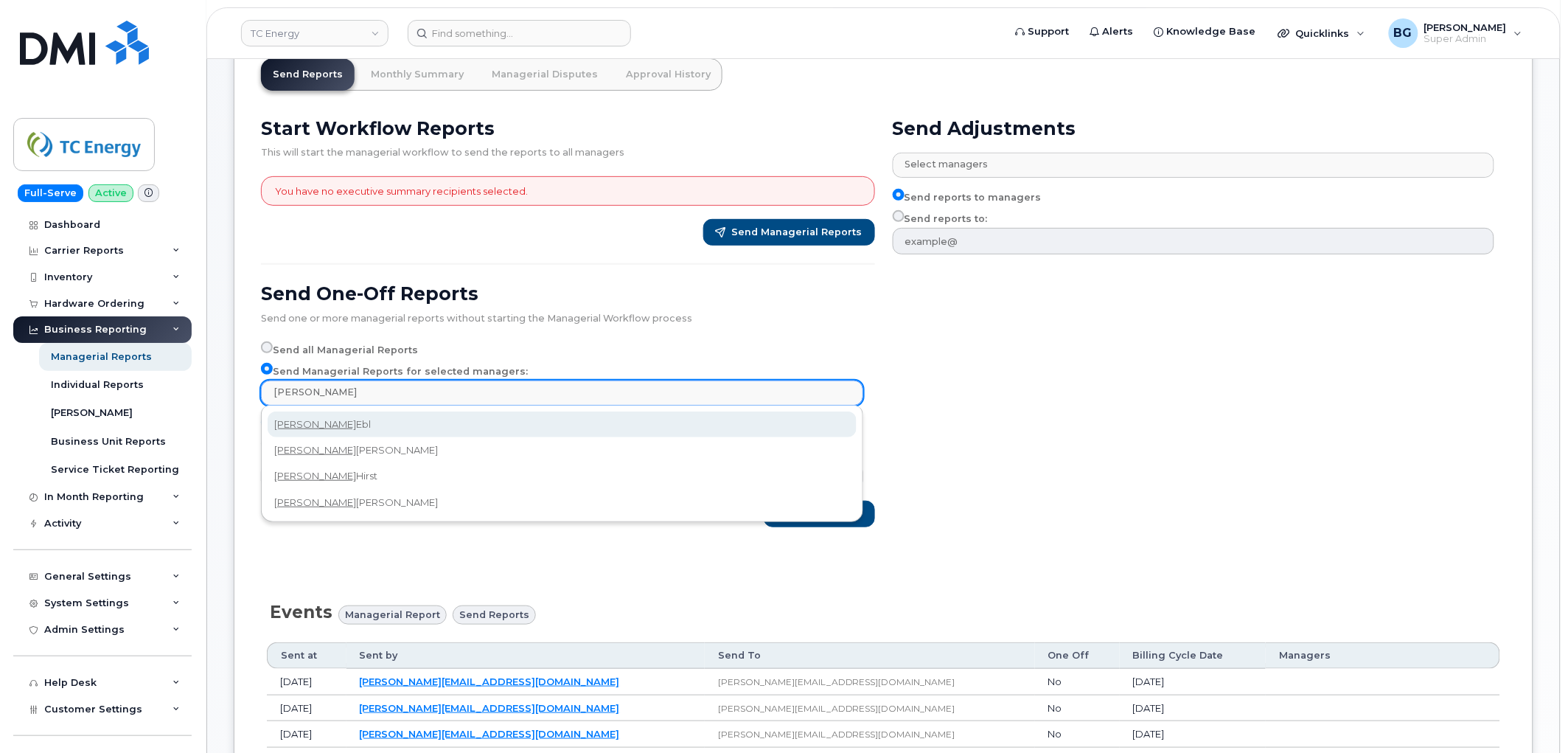
type input "[PERSON_NAME]"
select select "c8b57dfc-e861-4459-808a-46b28a36327c"
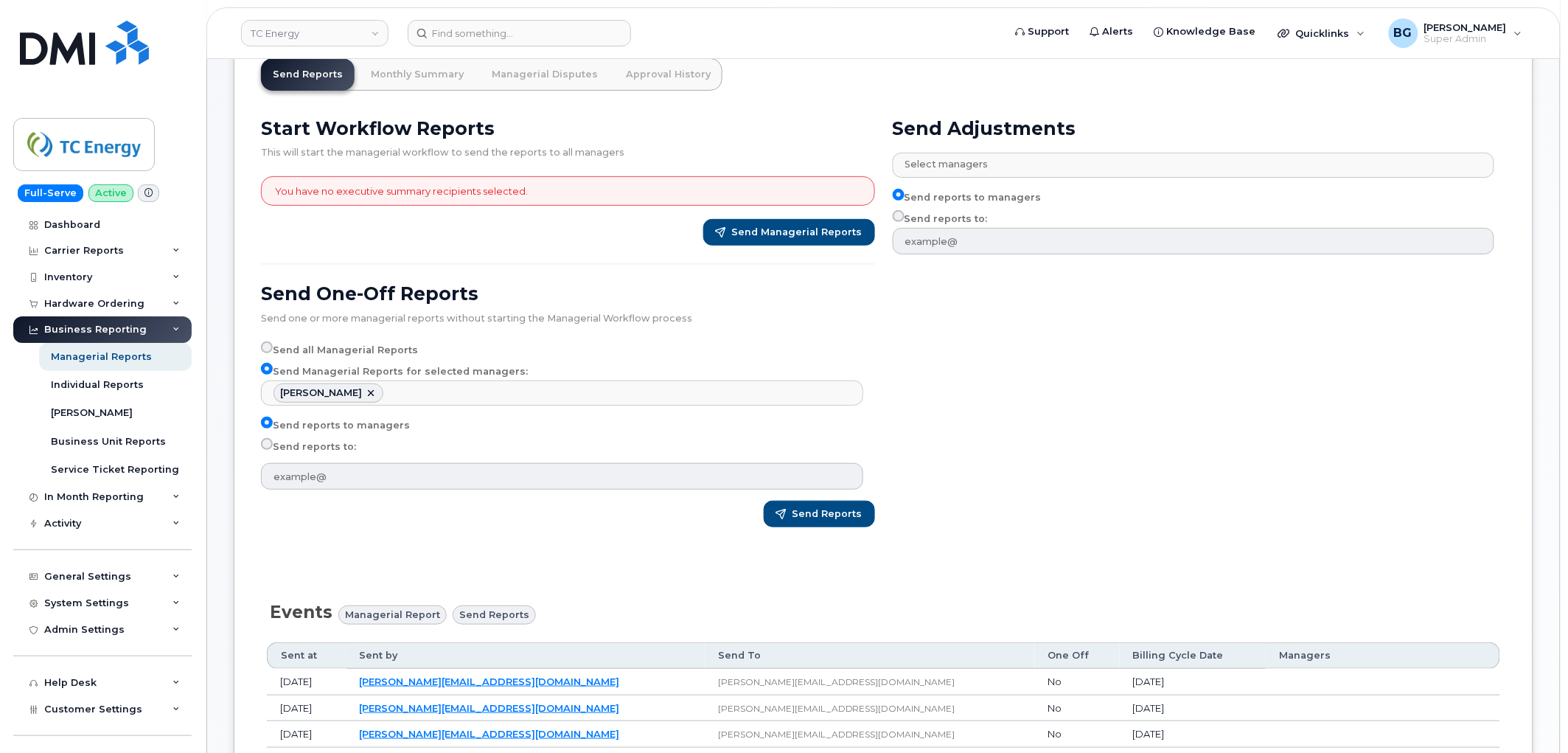
scroll to position [6275, 0]
click at [326, 448] on label "Send reports to:" at bounding box center [309, 447] width 95 height 17
click at [273, 448] on input "Send reports to:" at bounding box center [267, 444] width 12 height 12
radio input "true"
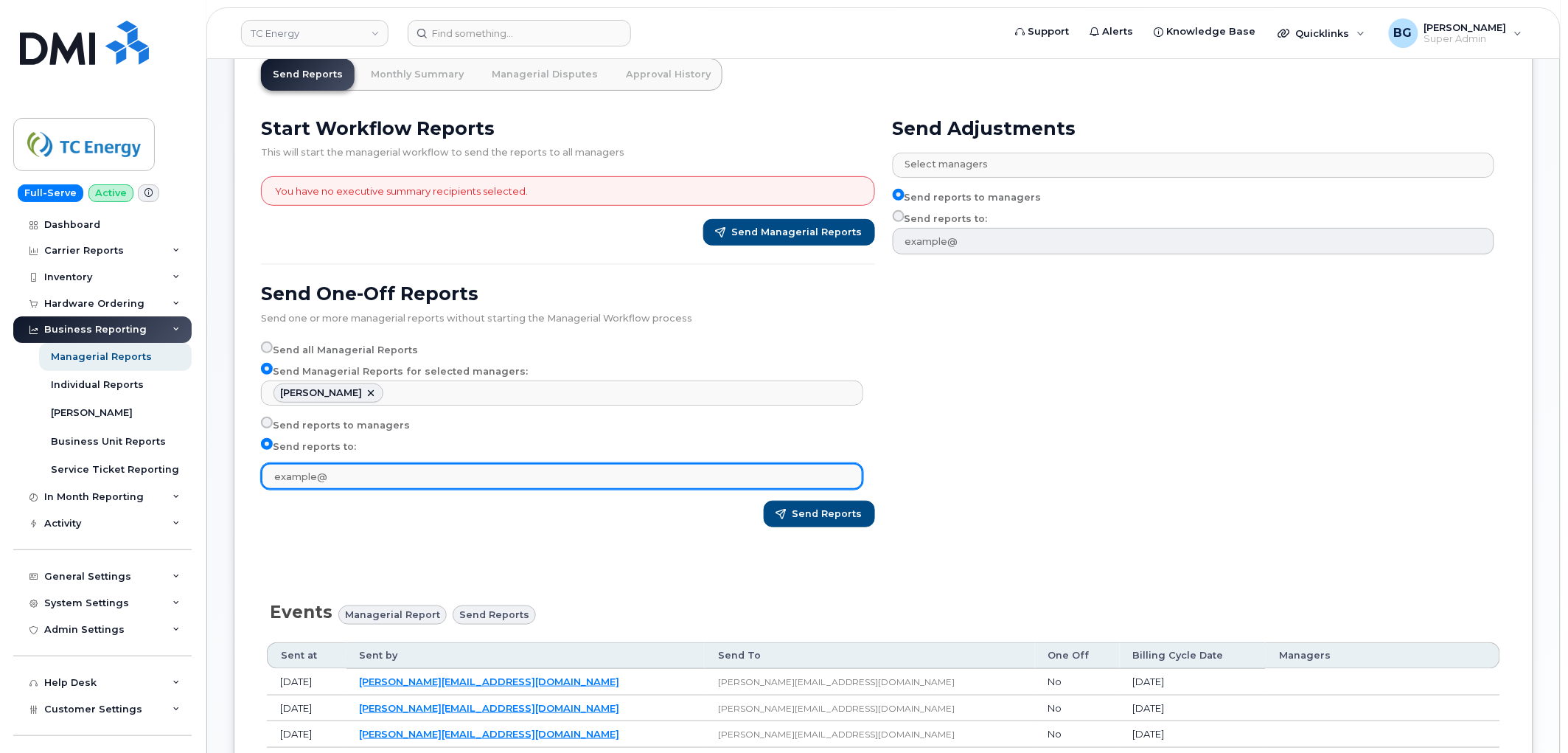
click at [337, 474] on input "text" at bounding box center [562, 477] width 602 height 27
type input "wgeary@dminc.com"
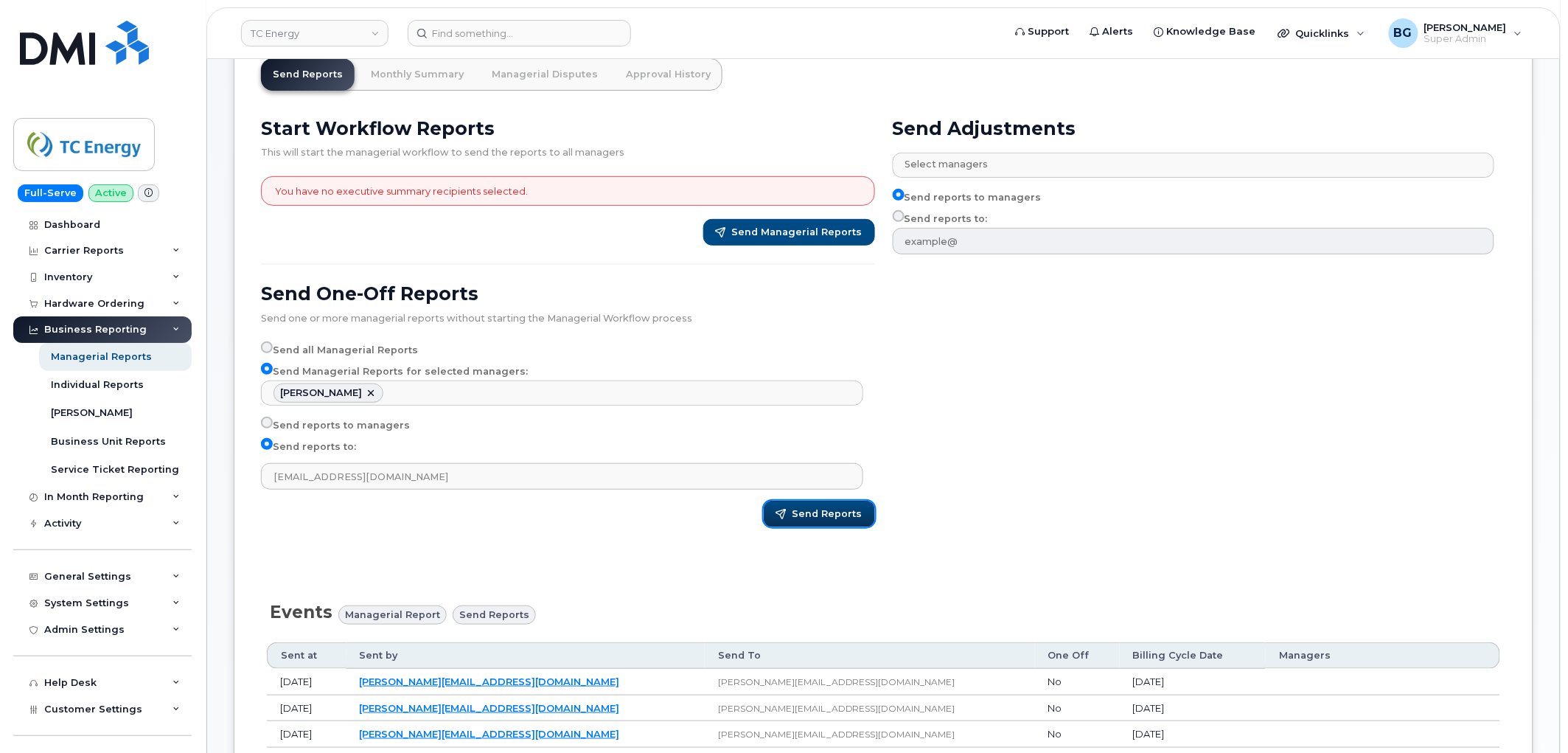
click at [822, 515] on span "Send Reports" at bounding box center [827, 514] width 70 height 13
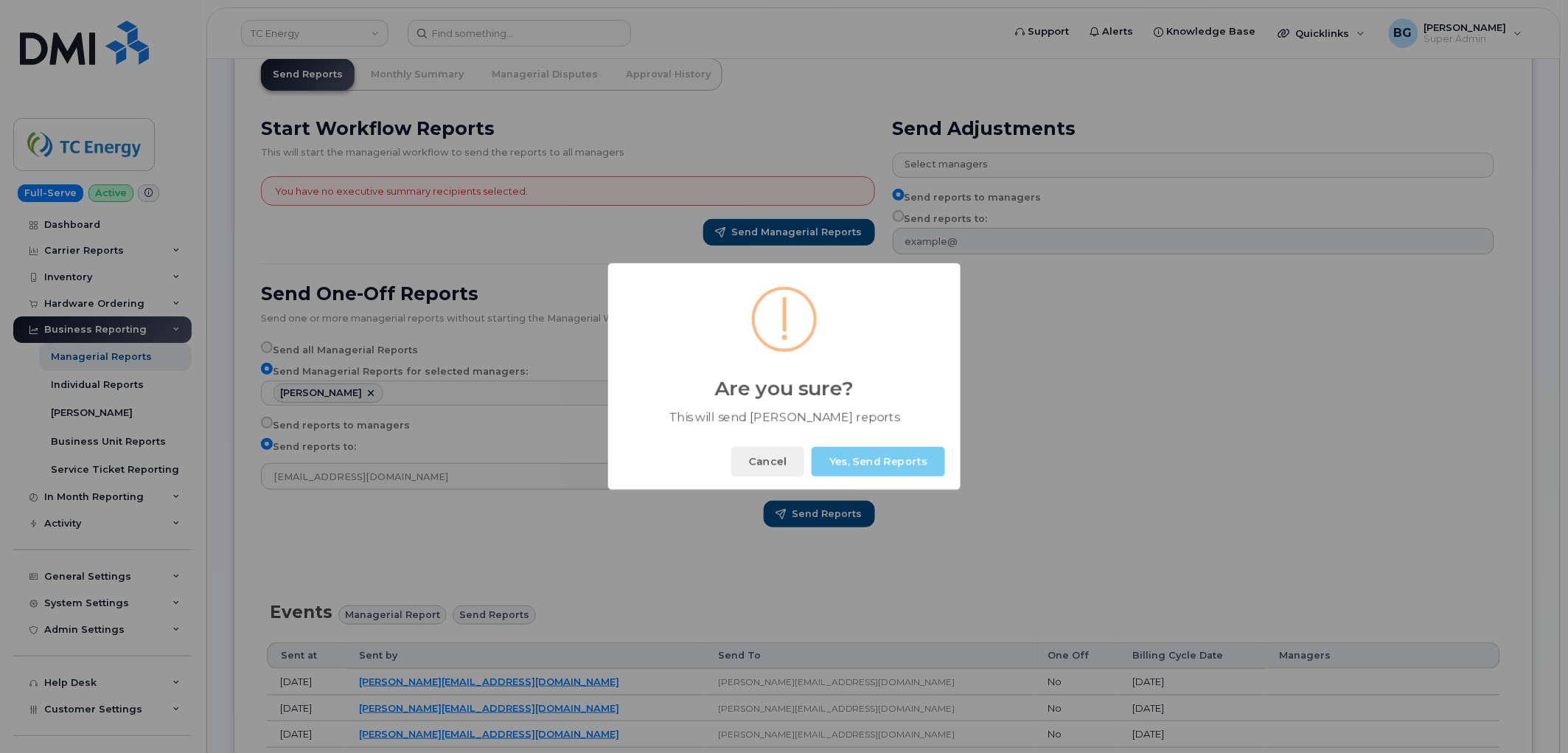
click at [881, 459] on button "Yes, Send Reports" at bounding box center [878, 461] width 133 height 29
click at [911, 465] on button "Okay" at bounding box center [913, 461] width 63 height 29
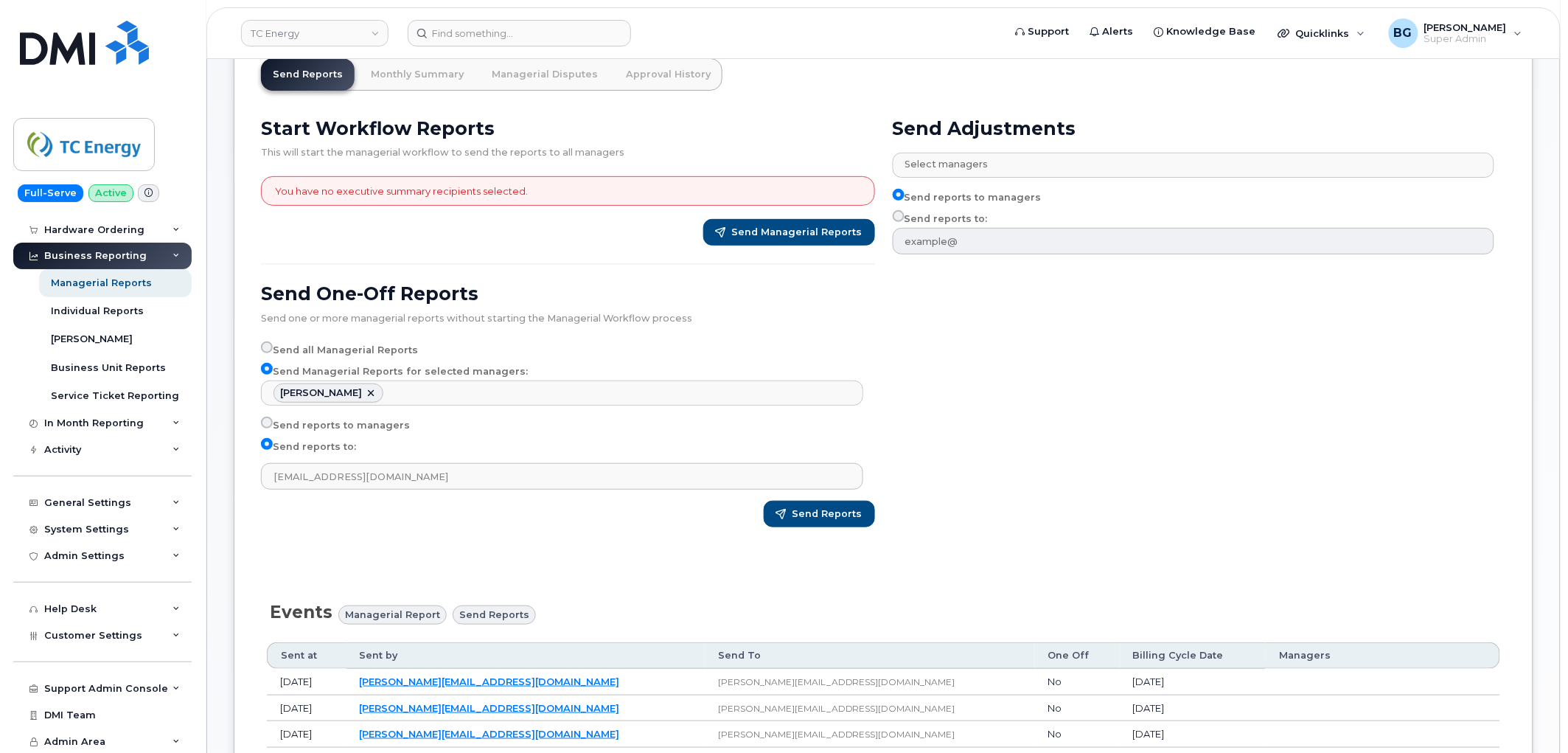
scroll to position [74, 0]
click at [89, 689] on div "Support Admin Console" at bounding box center [106, 687] width 124 height 12
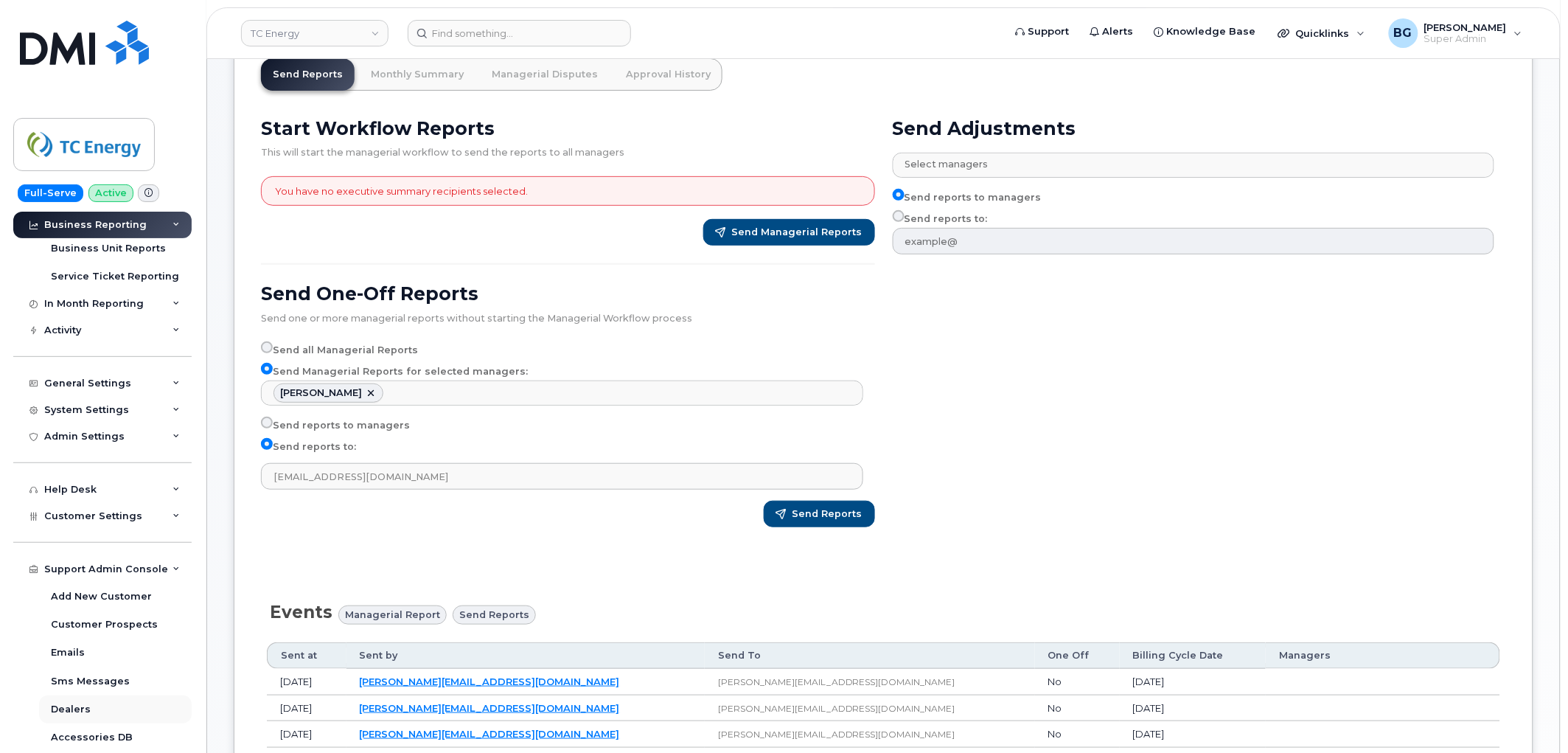
scroll to position [238, 0]
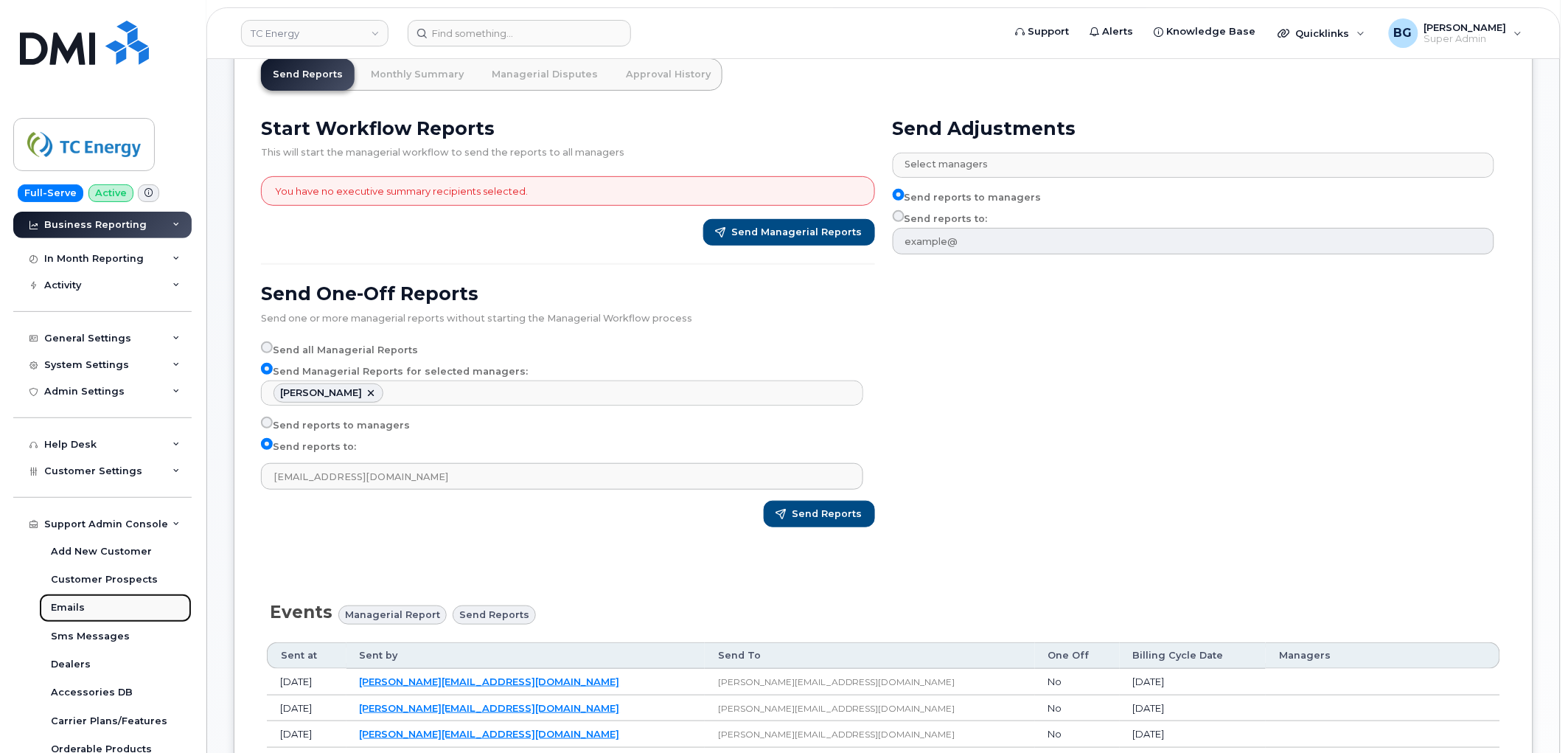
click at [68, 602] on div "Emails" at bounding box center [67, 607] width 34 height 13
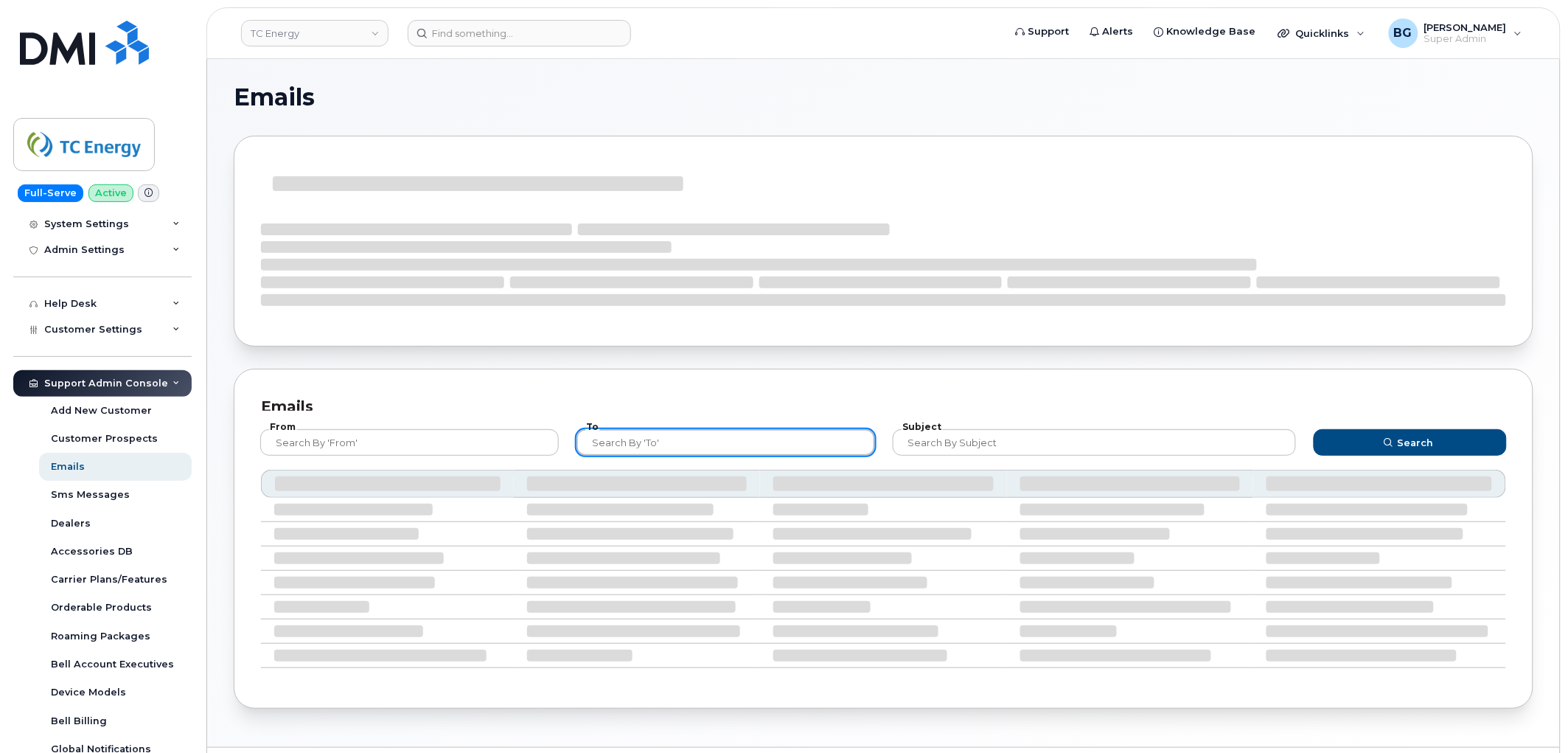
click at [718, 448] on input "text" at bounding box center [726, 443] width 298 height 27
paste input "trevor_ebl@tcenergy.com"
type input "trevor_ebl@tcenergy.com"
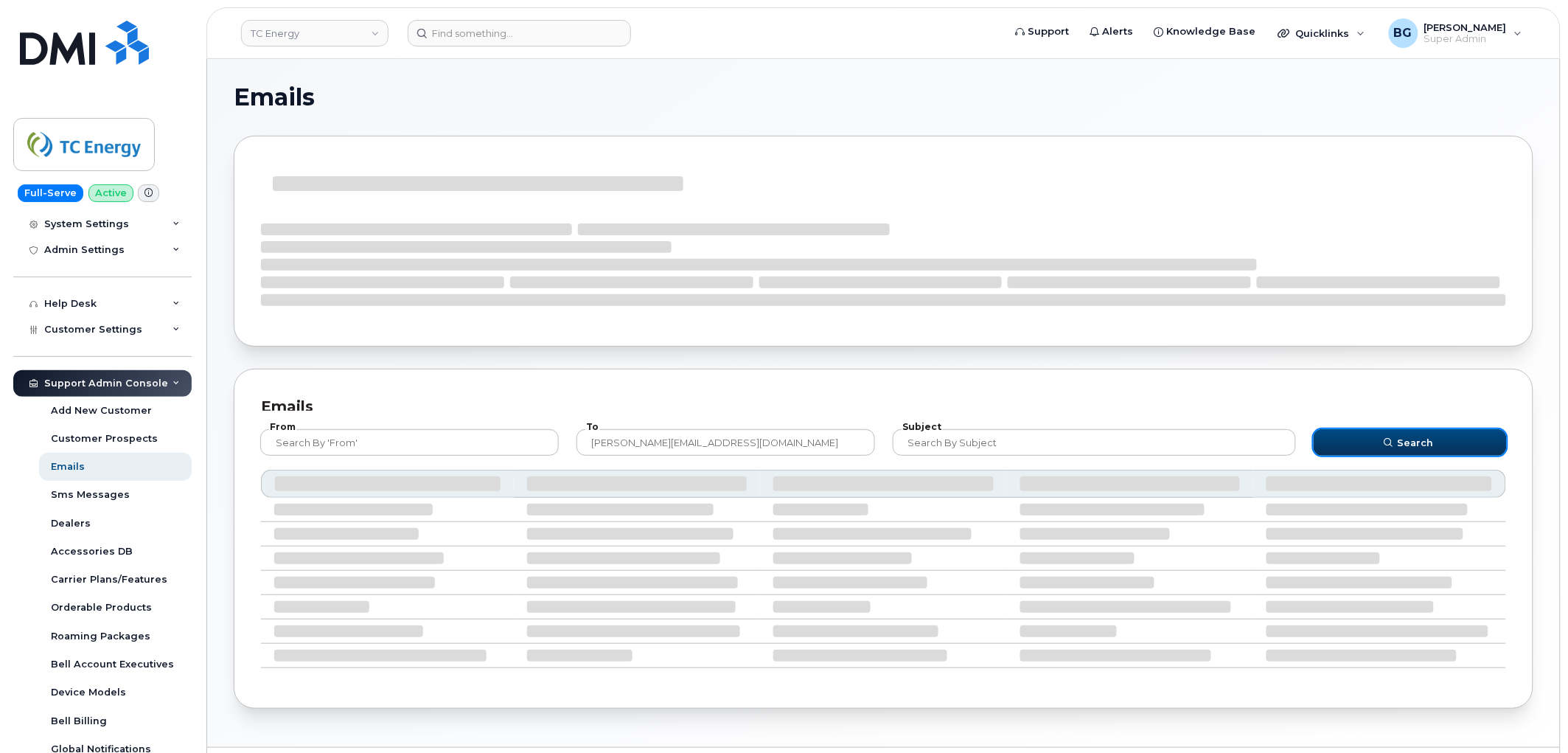
click at [1426, 438] on span "Search" at bounding box center [1416, 443] width 36 height 14
click at [1427, 444] on span "Search" at bounding box center [1416, 443] width 36 height 14
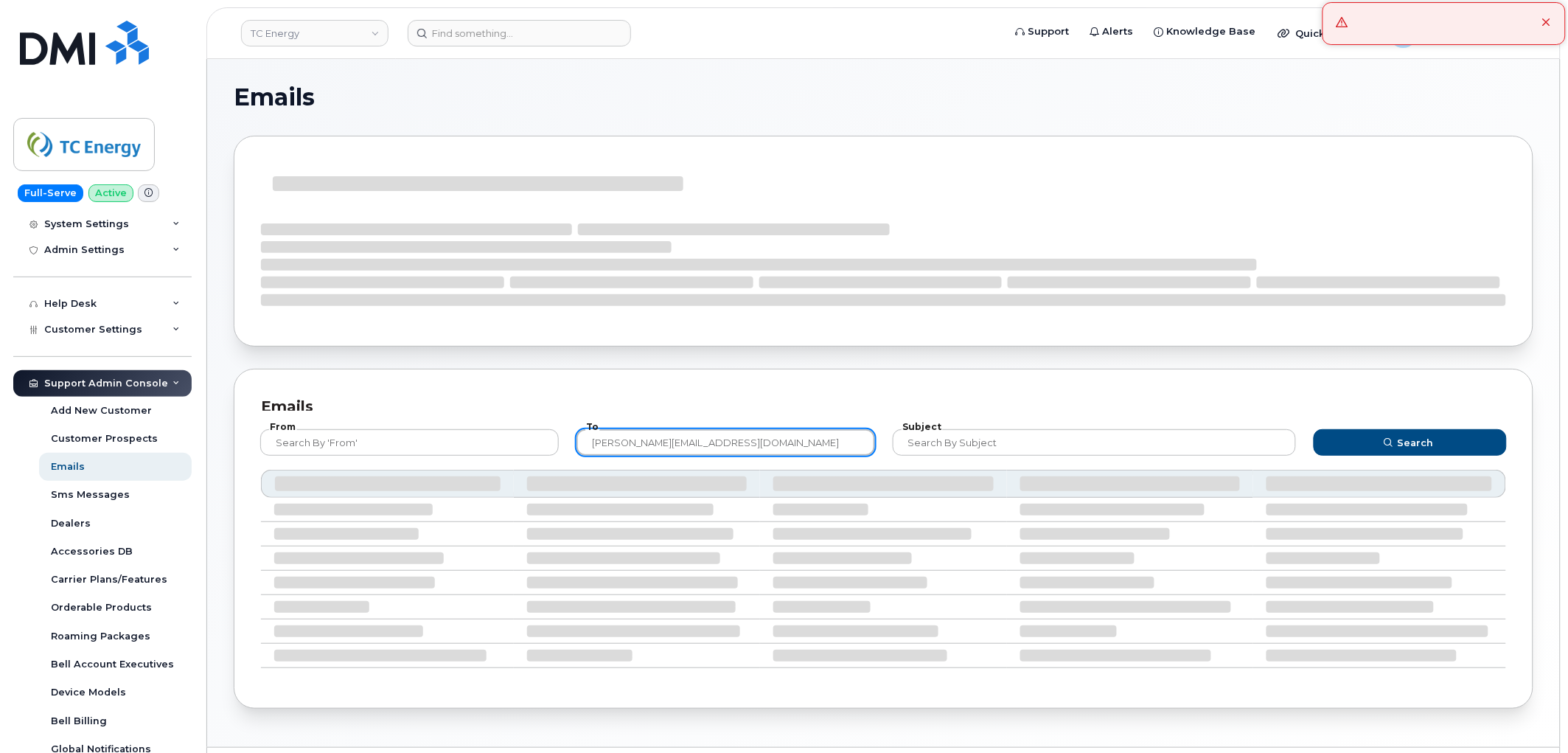
click at [783, 445] on input "trevor_ebl@tcenergy.com" at bounding box center [726, 443] width 298 height 27
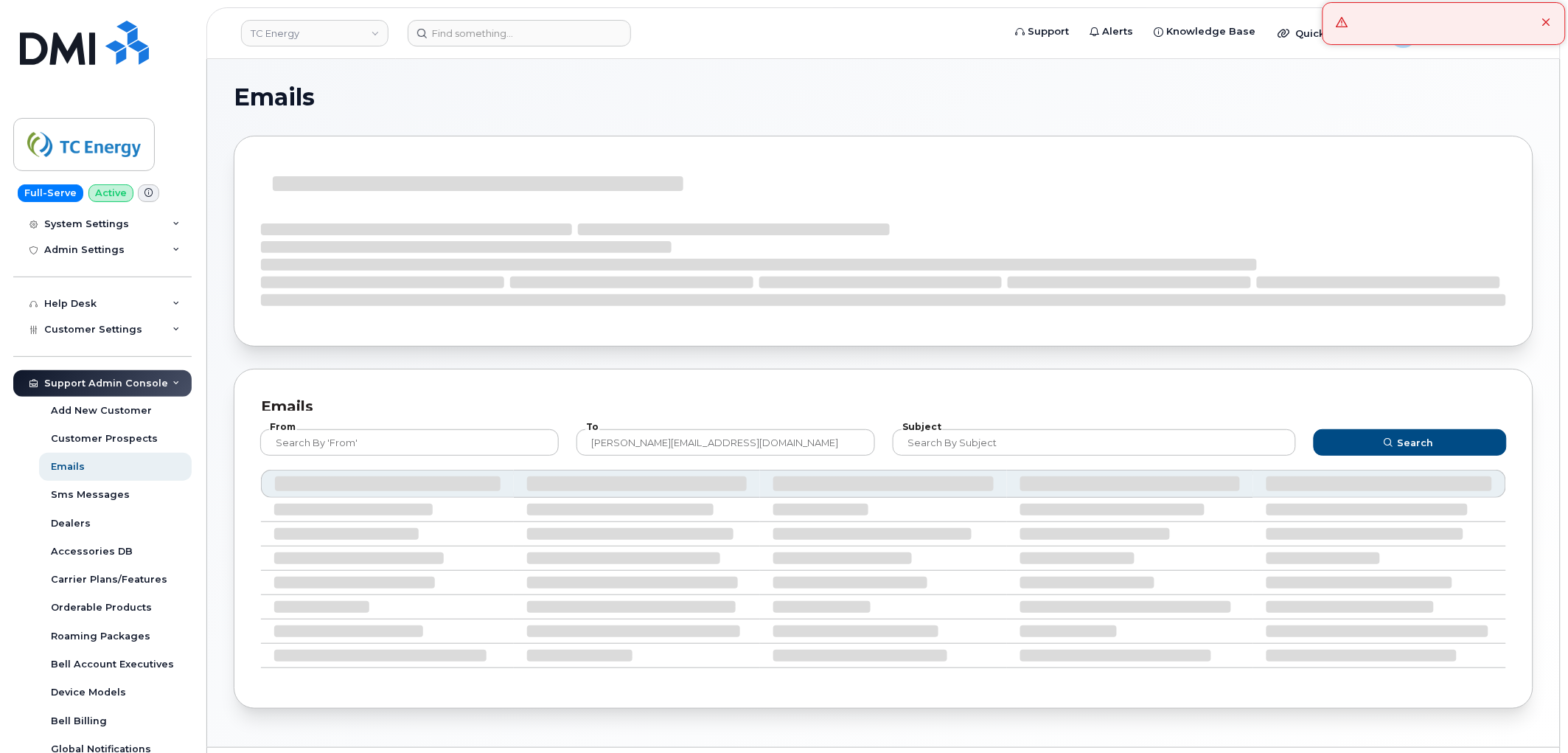
click at [1213, 160] on div at bounding box center [883, 241] width 1300 height 211
click at [1544, 23] on icon at bounding box center [1547, 23] width 9 height 9
click at [1465, 35] on span "Super Admin" at bounding box center [1465, 39] width 83 height 12
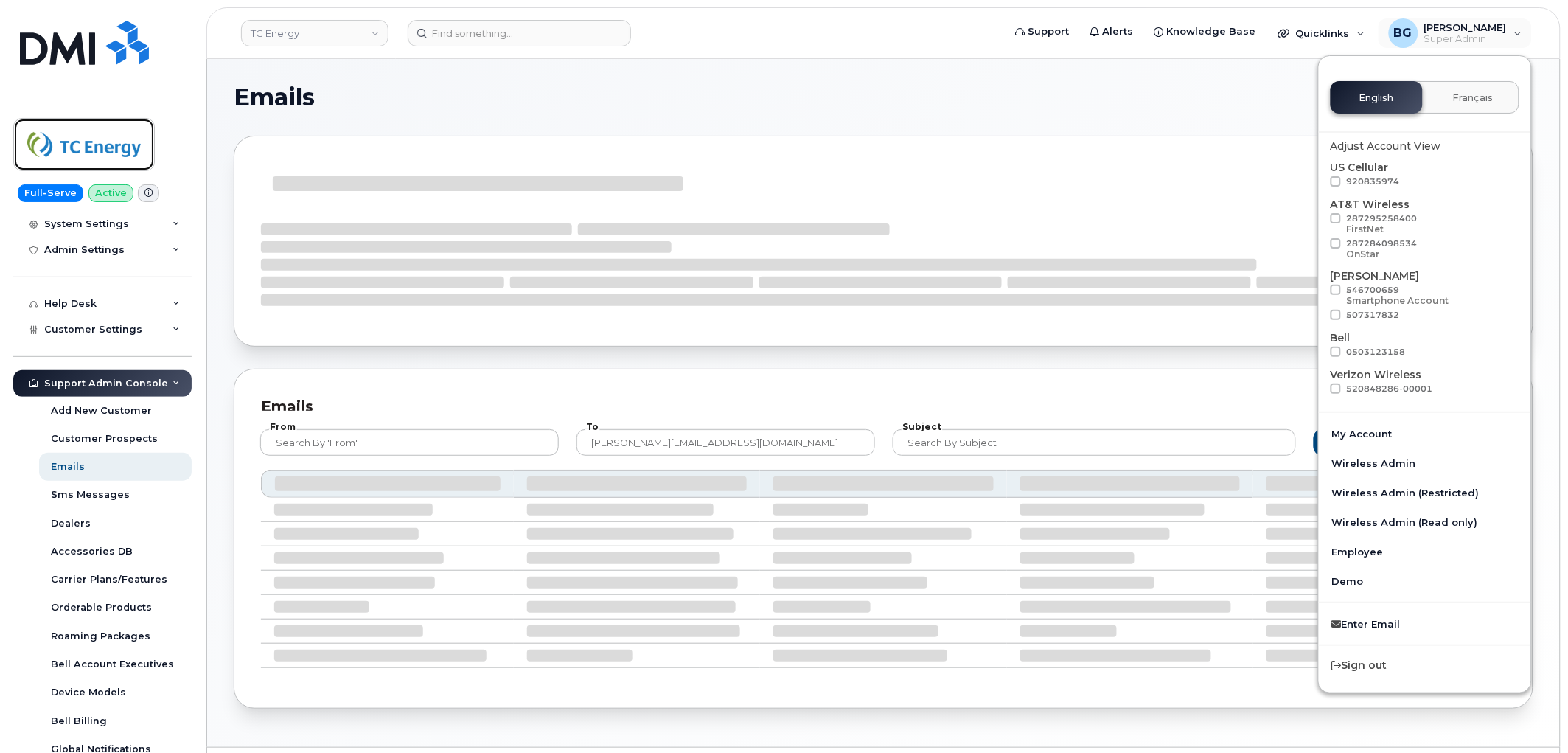
click at [92, 142] on img at bounding box center [84, 144] width 114 height 43
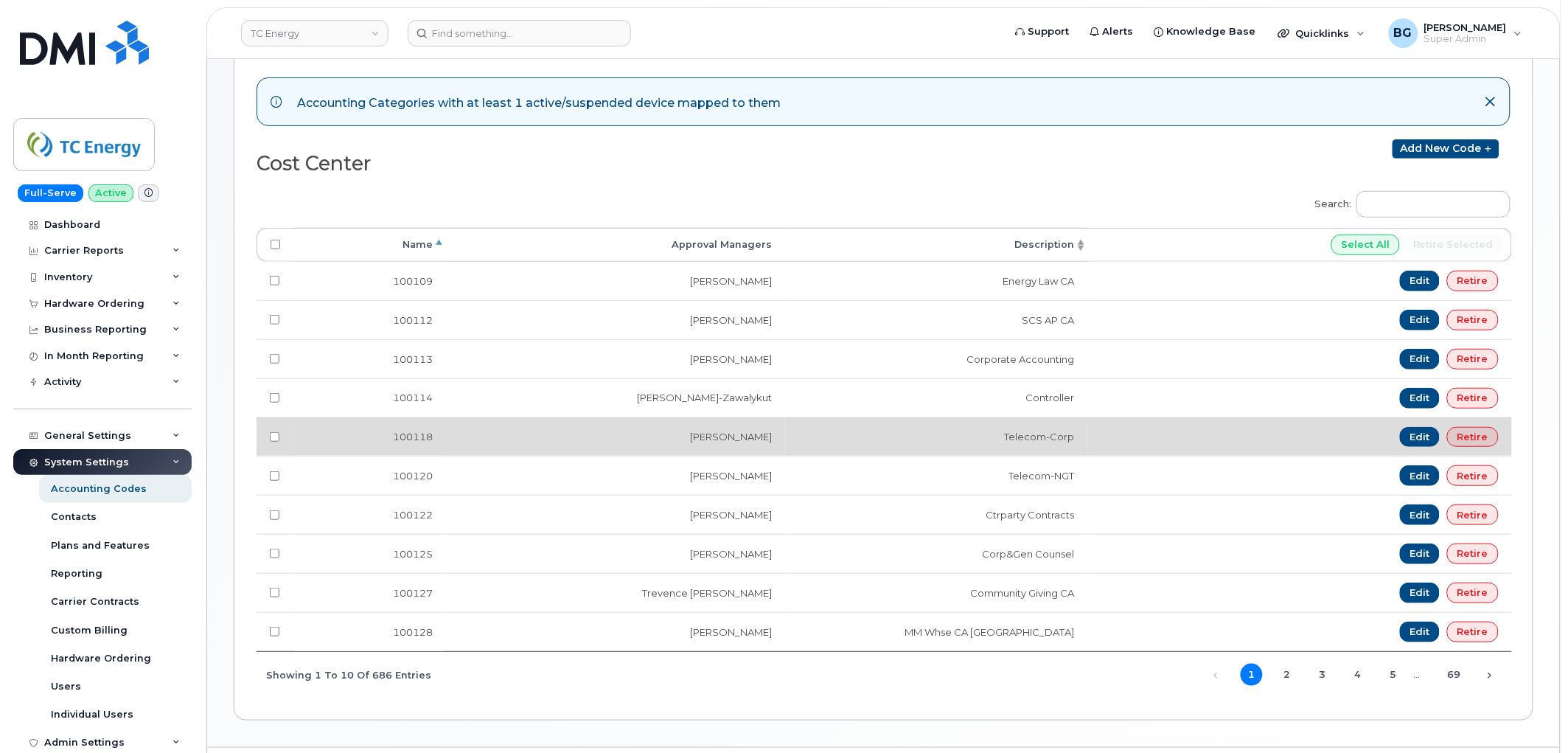
scroll to position [202, 0]
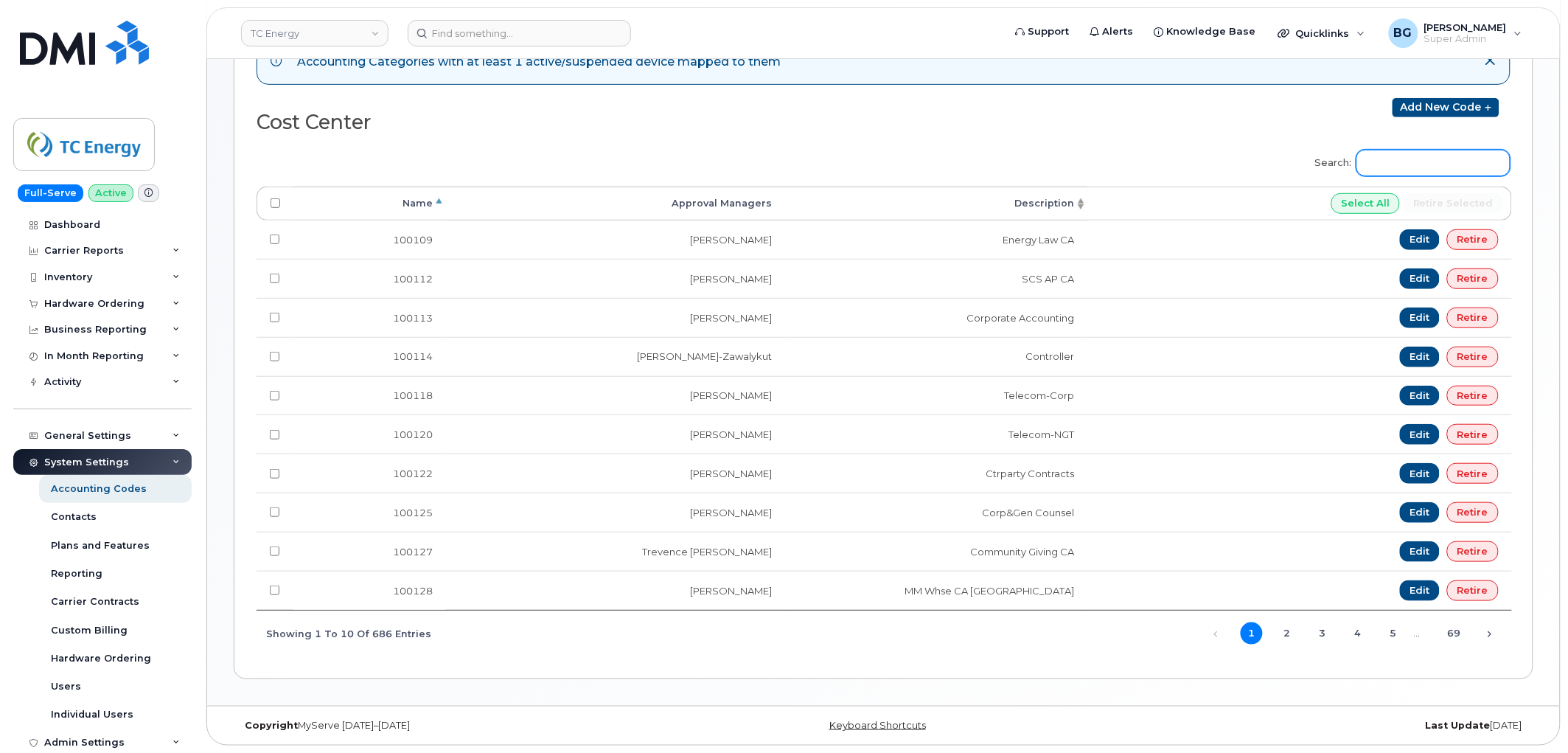
click at [1424, 163] on input "Search:" at bounding box center [1433, 163] width 154 height 27
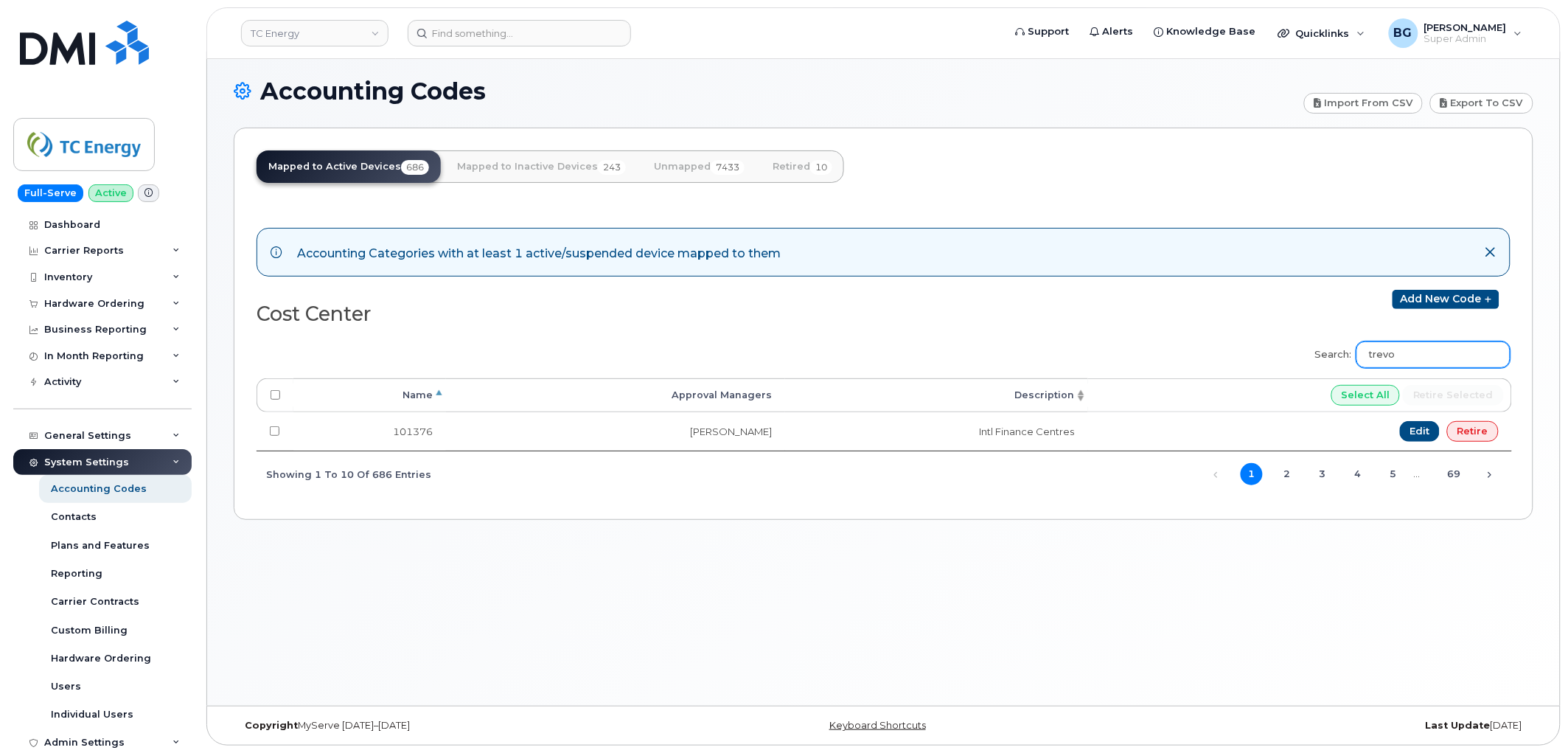
scroll to position [7, 0]
type input "[PERSON_NAME]"
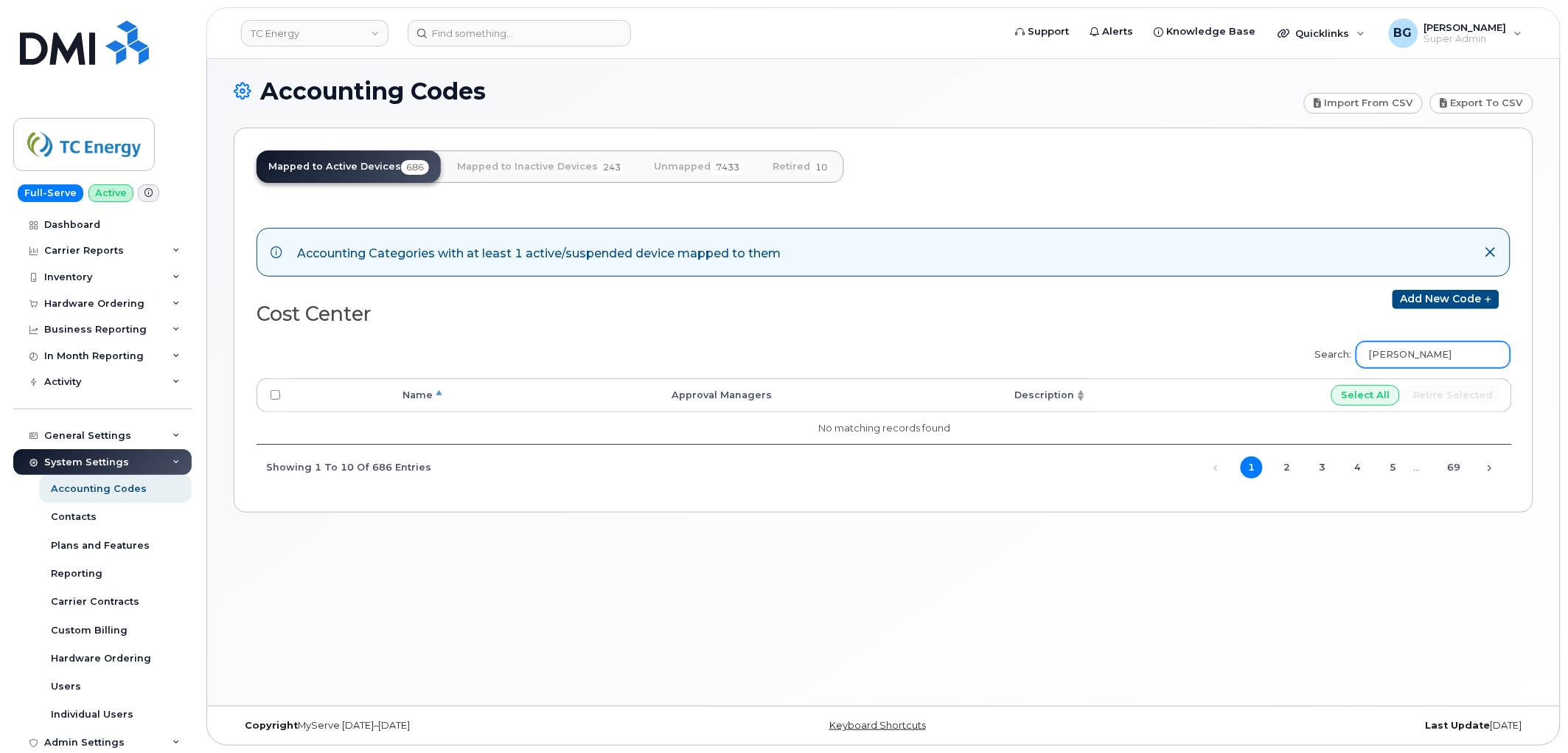
drag, startPoint x: 1432, startPoint y: 357, endPoint x: 1244, endPoint y: 337, distance: 189.1
click at [1248, 337] on div "Search: trevor Processing... Name Approval Managers Description Select All Reti…" at bounding box center [883, 410] width 1254 height 159
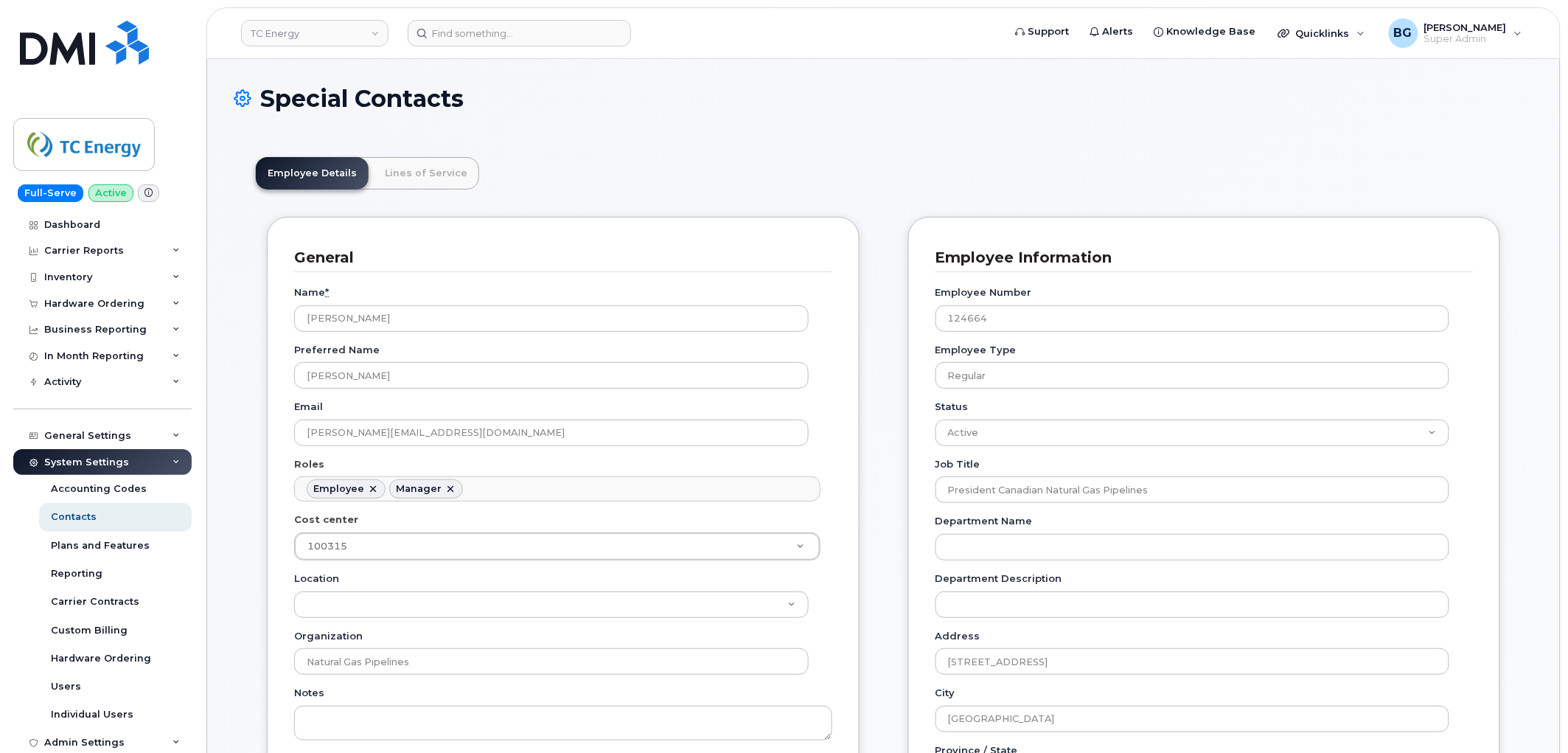
scroll to position [84, 0]
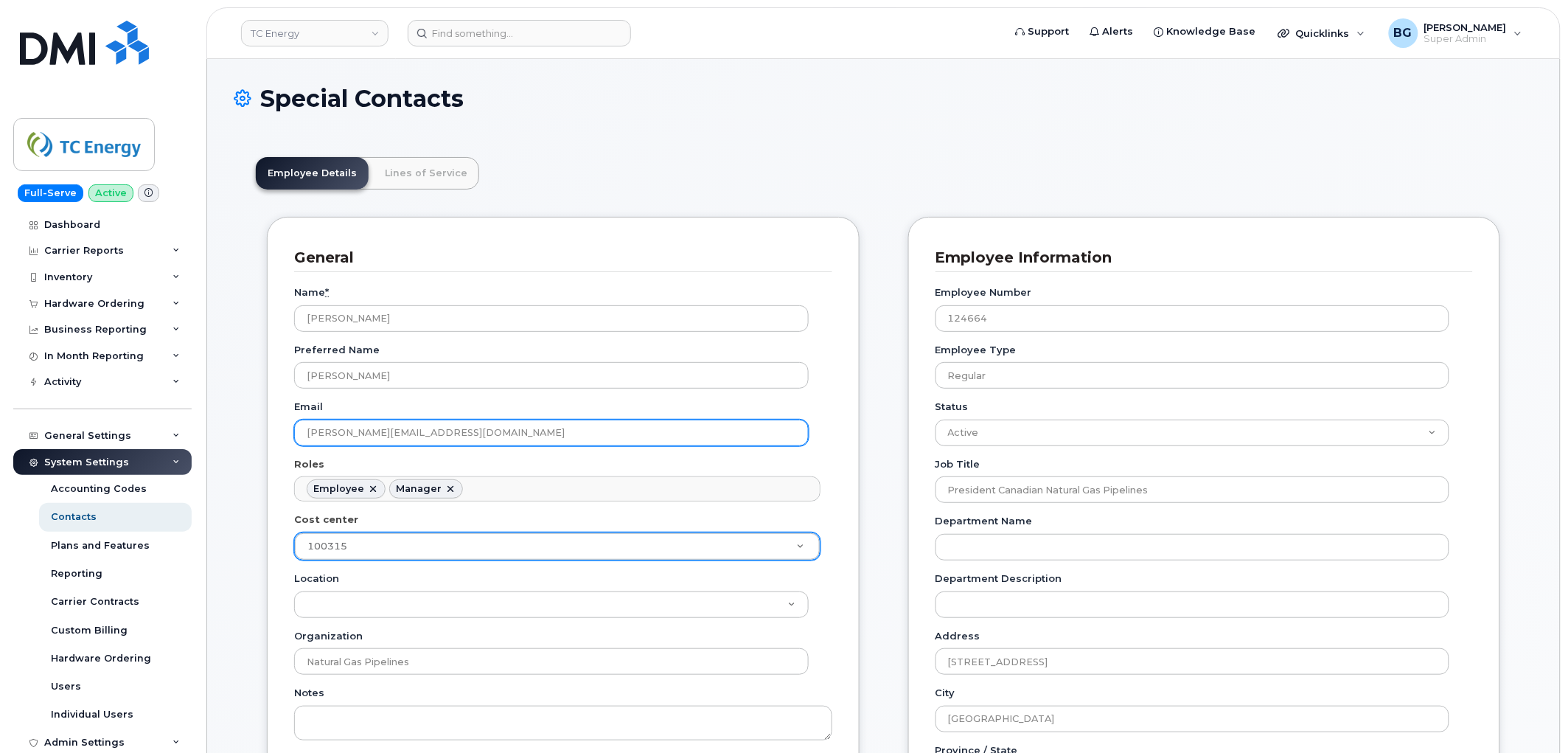
drag, startPoint x: 426, startPoint y: 433, endPoint x: 285, endPoint y: 438, distance: 141.1
click at [285, 438] on div "General Name * Trevor Ebl Preferred Name Trevor Email trevor_ebl@tcenergy.com R…" at bounding box center [563, 562] width 593 height 691
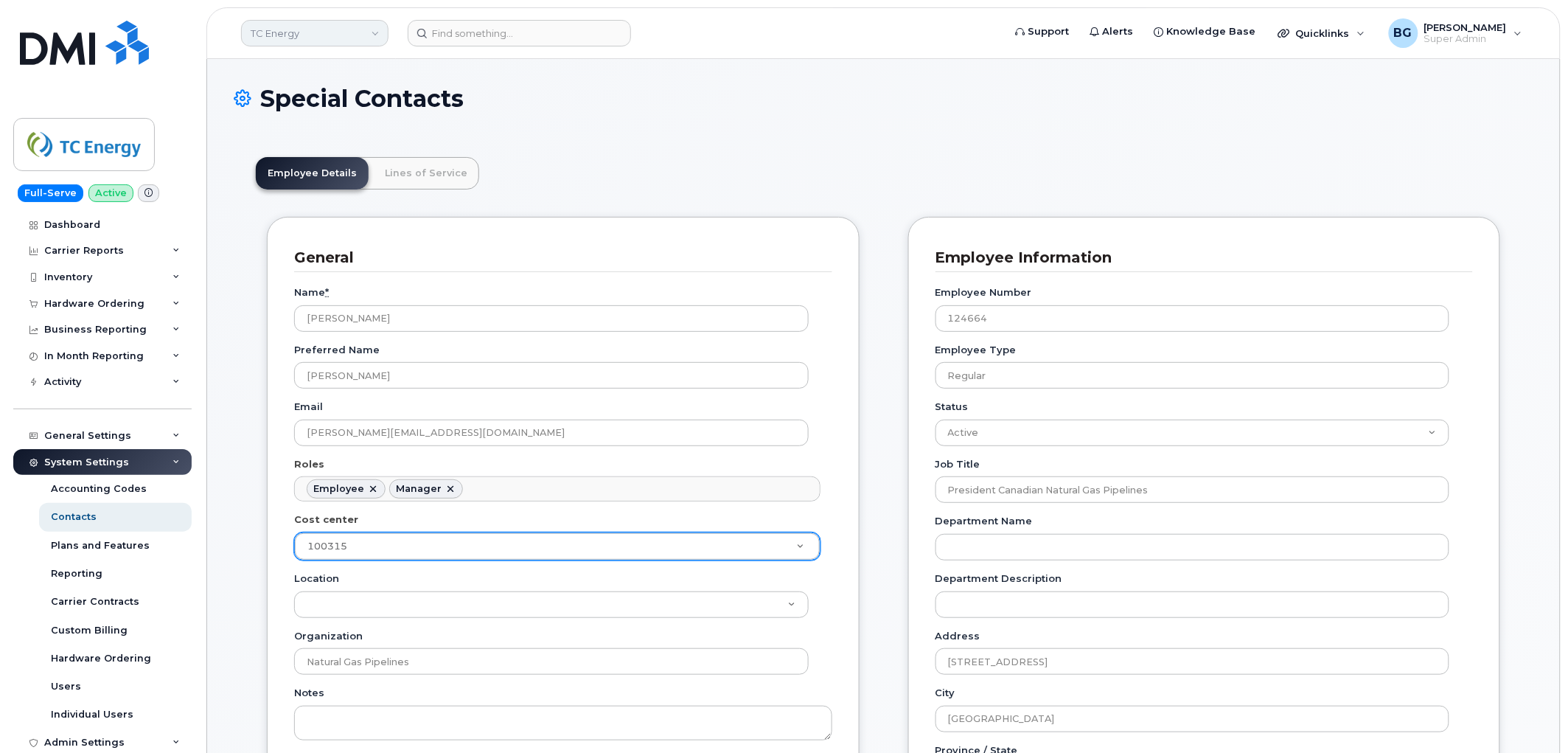
click at [335, 38] on link "TC Energy" at bounding box center [314, 33] width 148 height 27
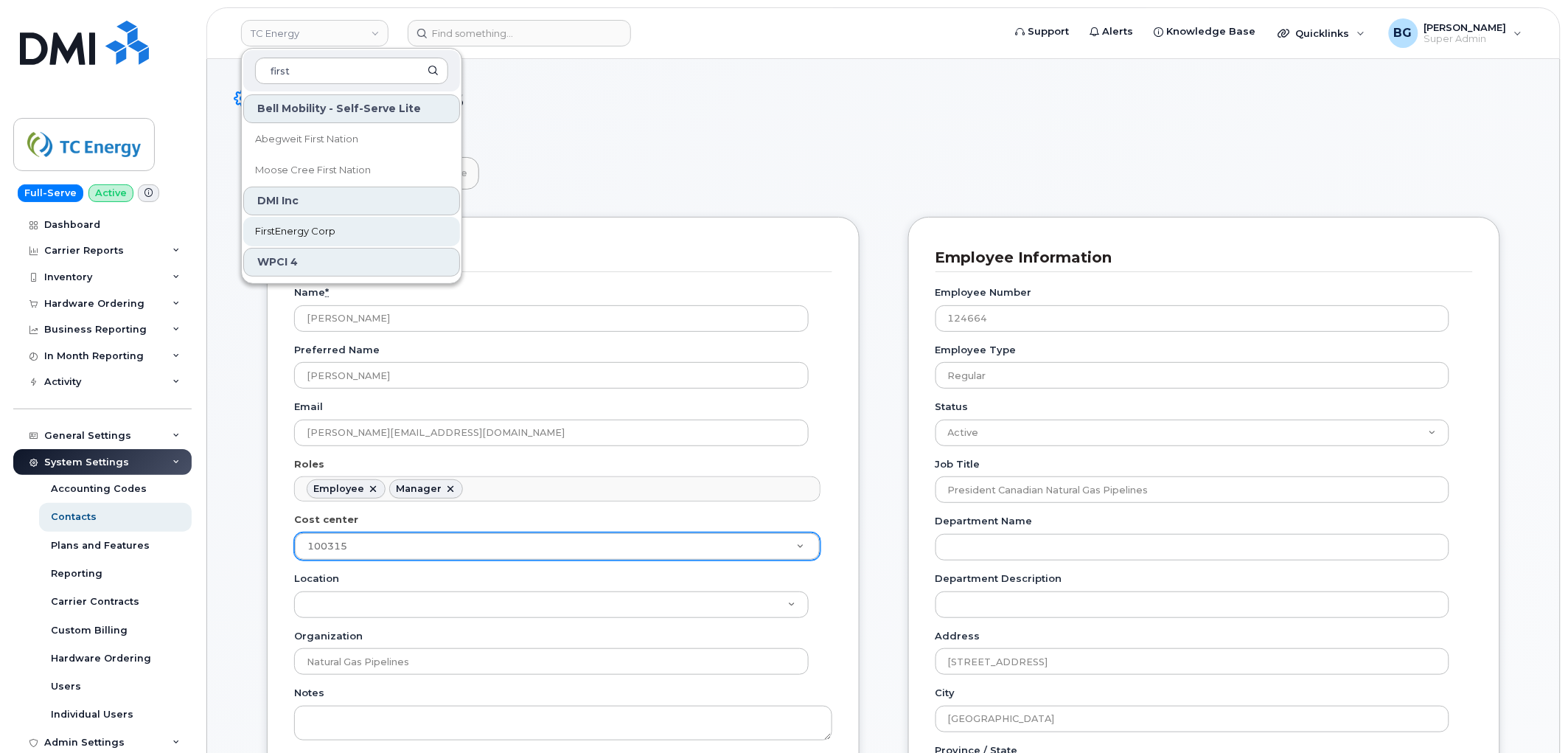
type input "first"
click at [304, 231] on span "FirstEnergy Corp" at bounding box center [295, 231] width 80 height 15
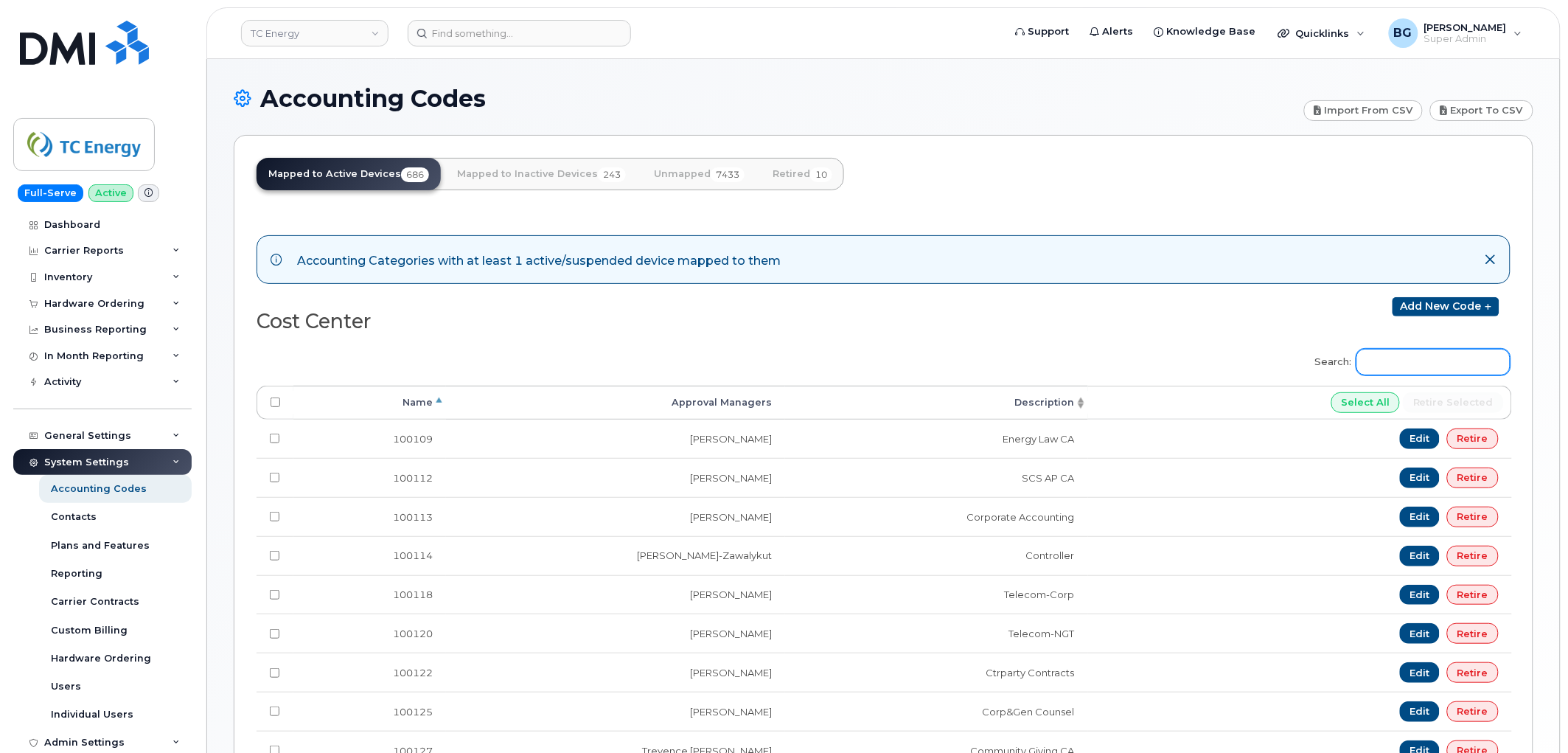
click at [1439, 354] on input "Search:" at bounding box center [1433, 362] width 154 height 27
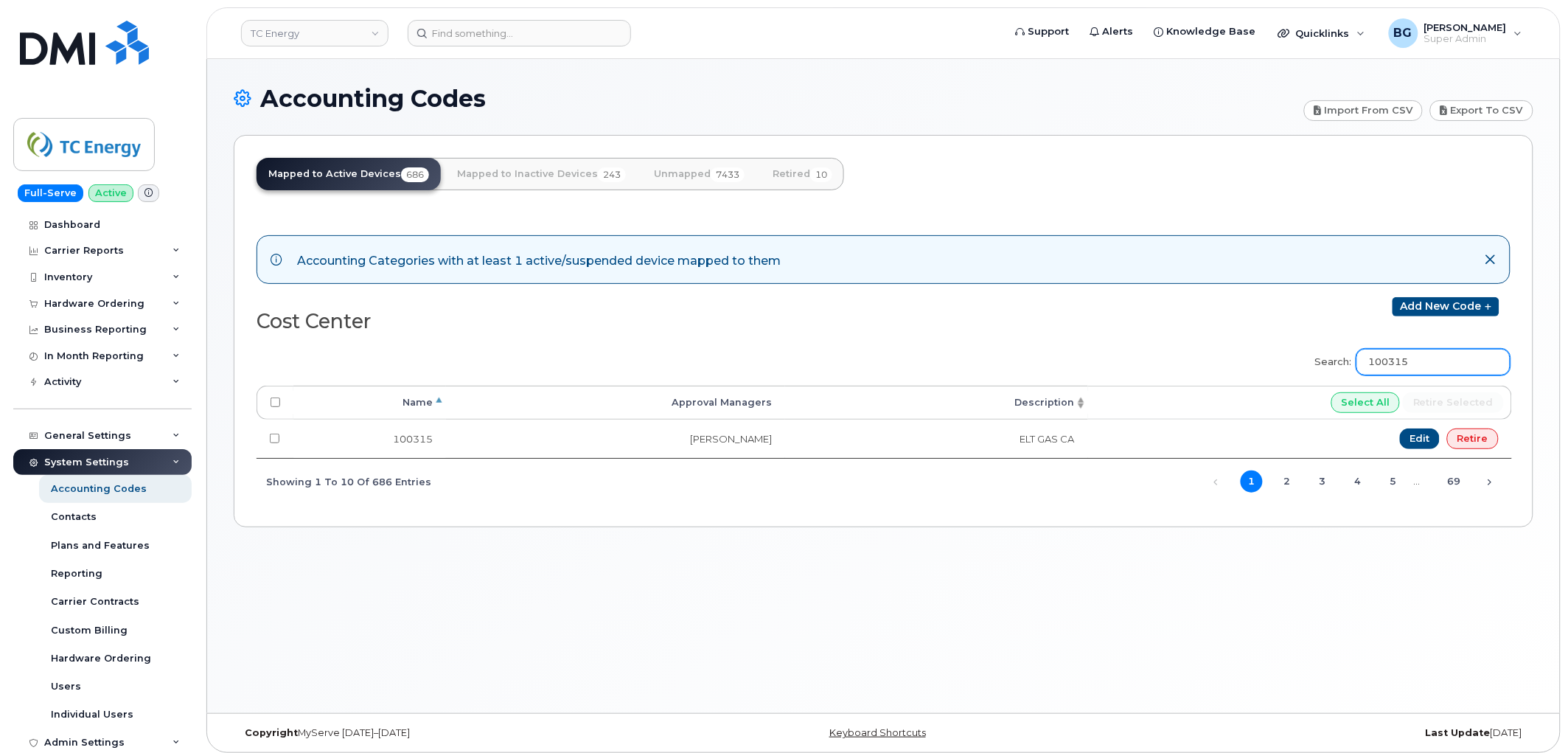
drag, startPoint x: 1431, startPoint y: 359, endPoint x: 1316, endPoint y: 358, distance: 115.0
click at [1316, 358] on div "Search: 100315 Processing... Name Approval Managers Description Select All Reti…" at bounding box center [883, 421] width 1254 height 165
type input "t"
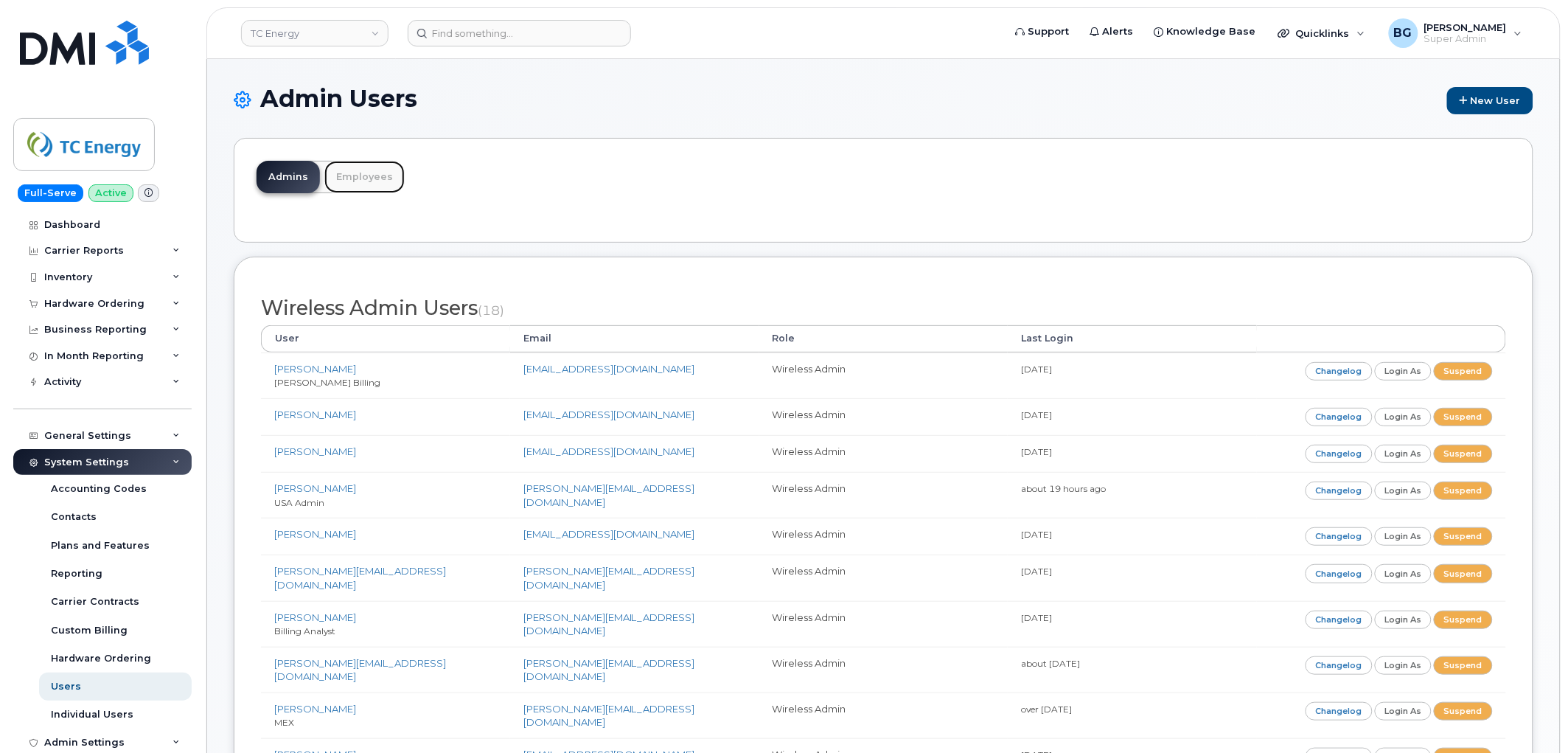
click at [376, 171] on link "Employees" at bounding box center [365, 177] width 80 height 32
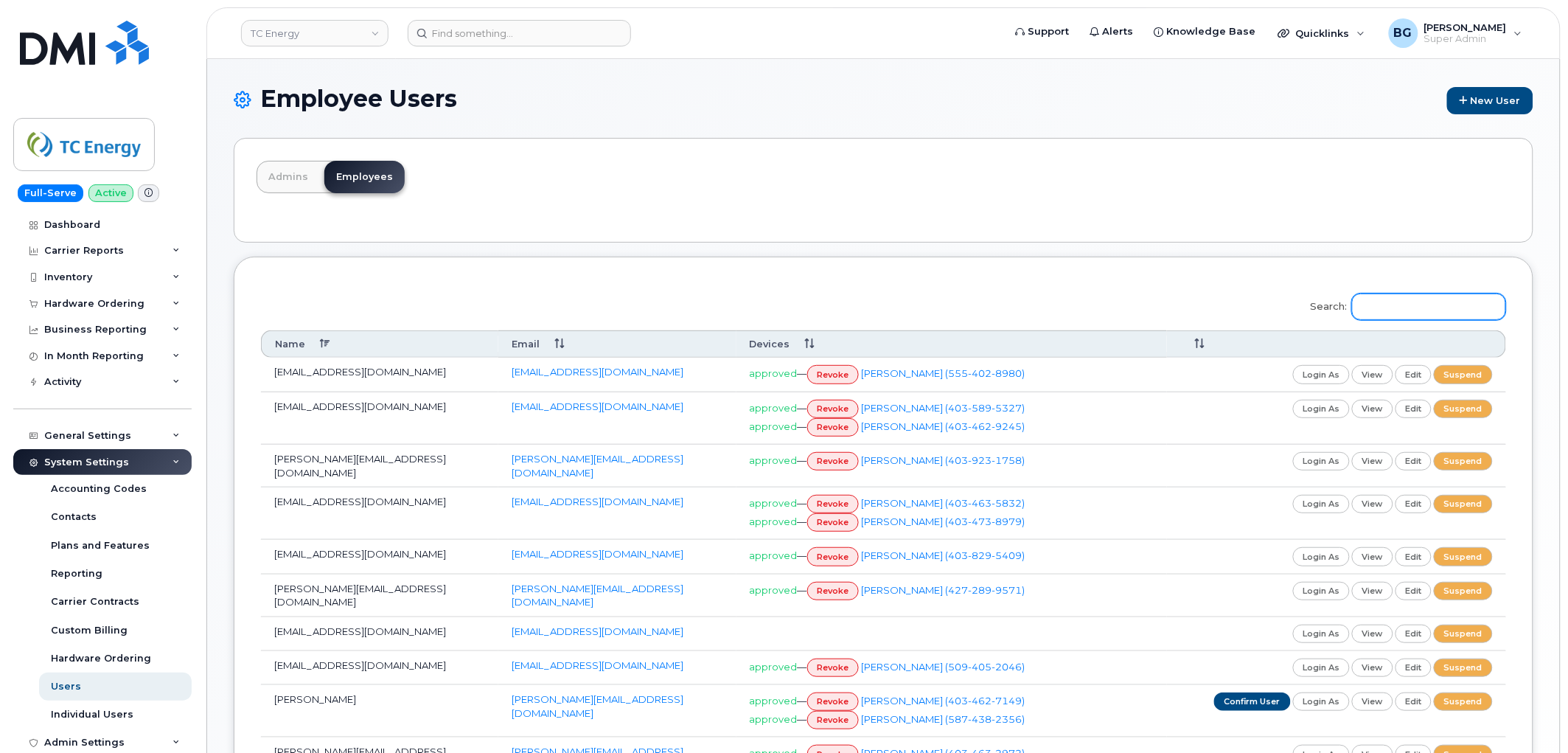
click at [1391, 302] on input "Search:" at bounding box center [1428, 307] width 154 height 27
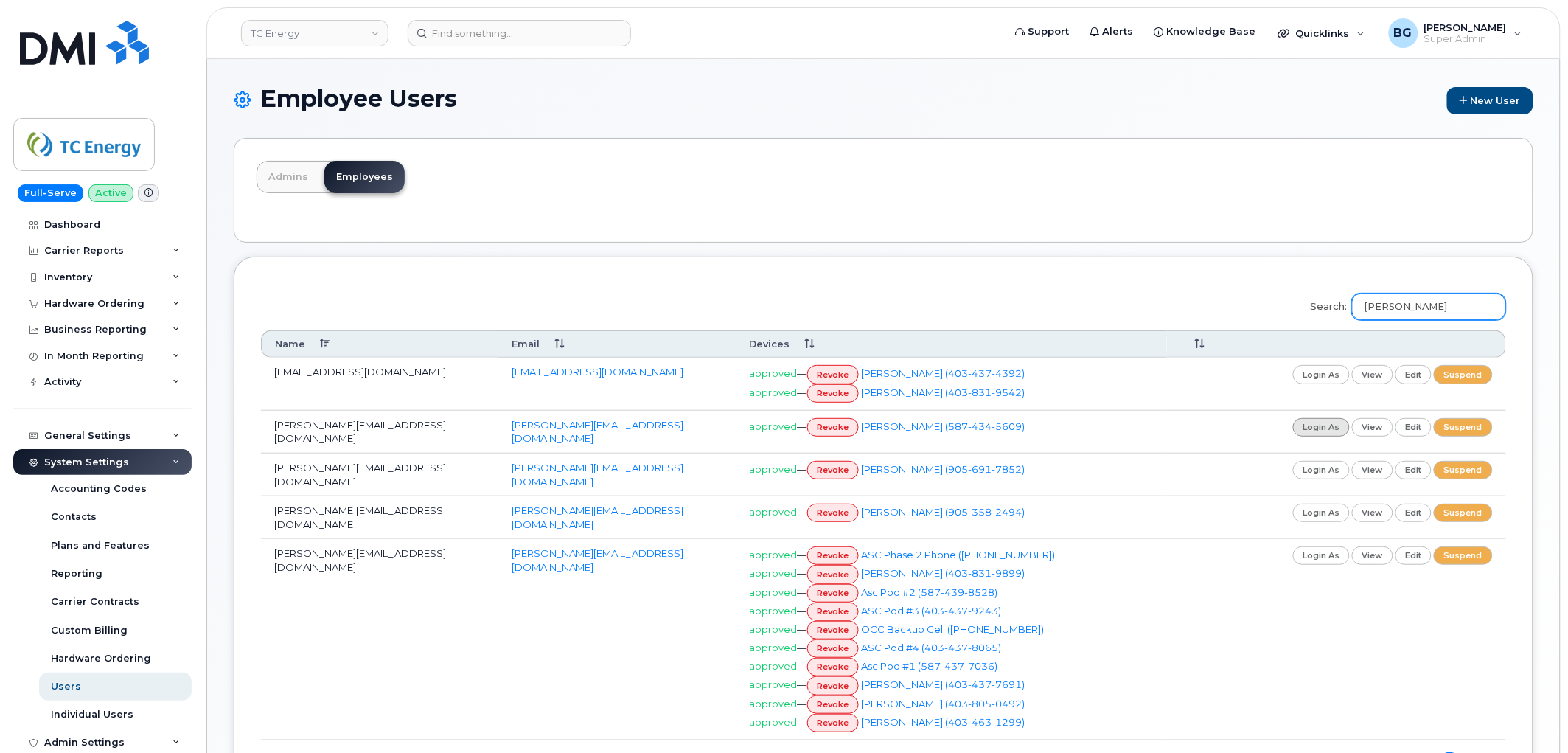
type input "[PERSON_NAME]"
click at [1310, 422] on link "login as" at bounding box center [1322, 427] width 58 height 18
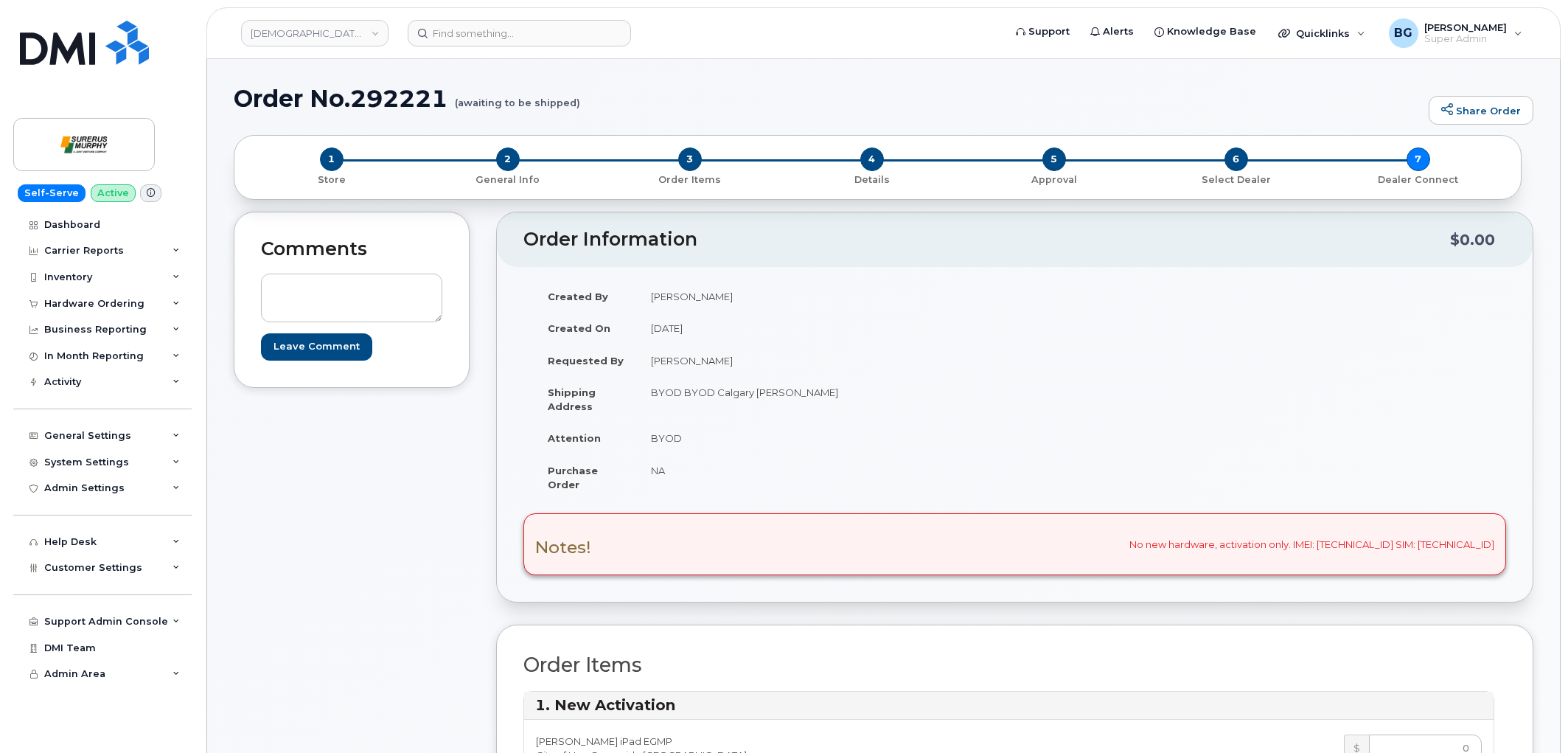
scroll to position [1037, 0]
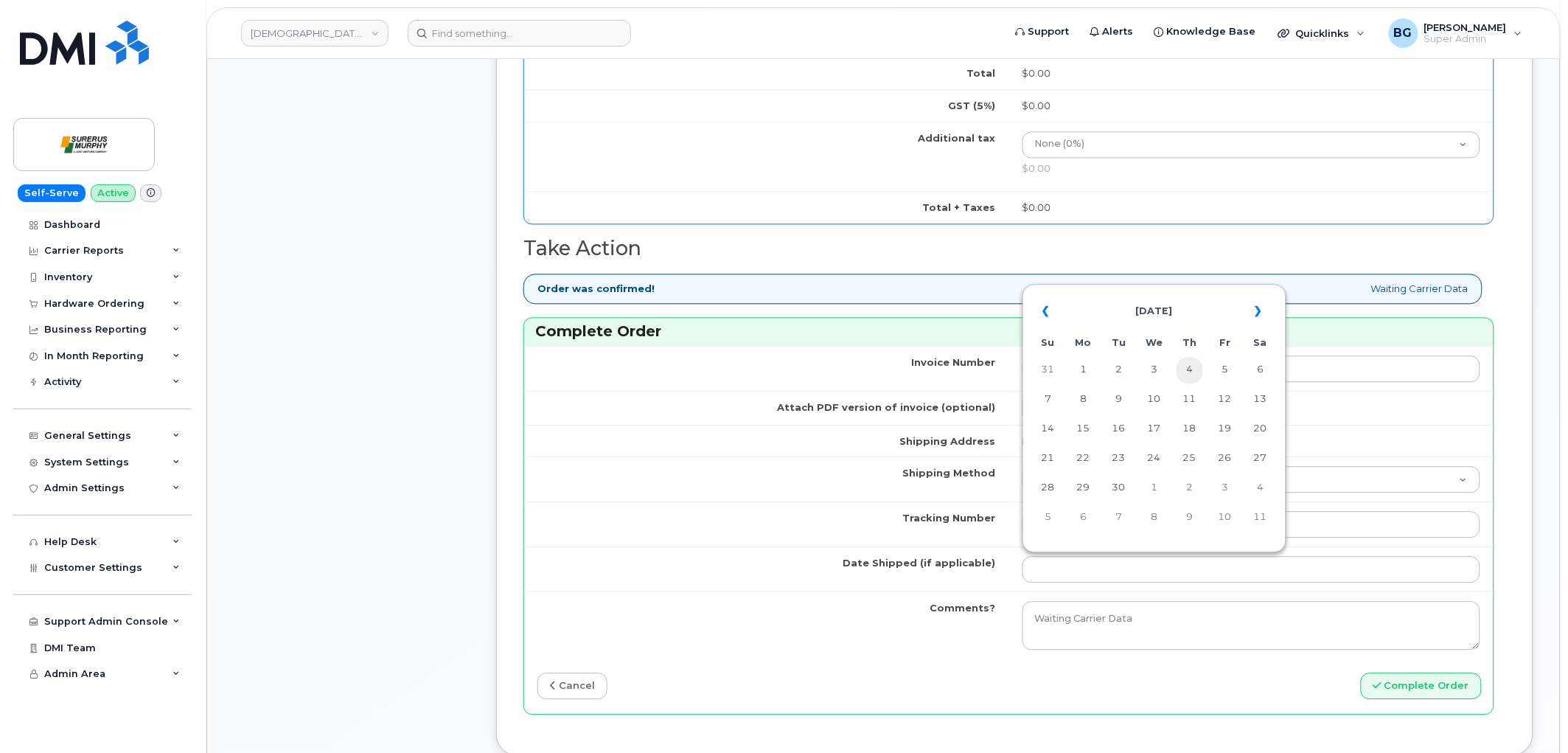
click at [1189, 373] on td "4" at bounding box center [1190, 370] width 27 height 27
type input "[DATE]"
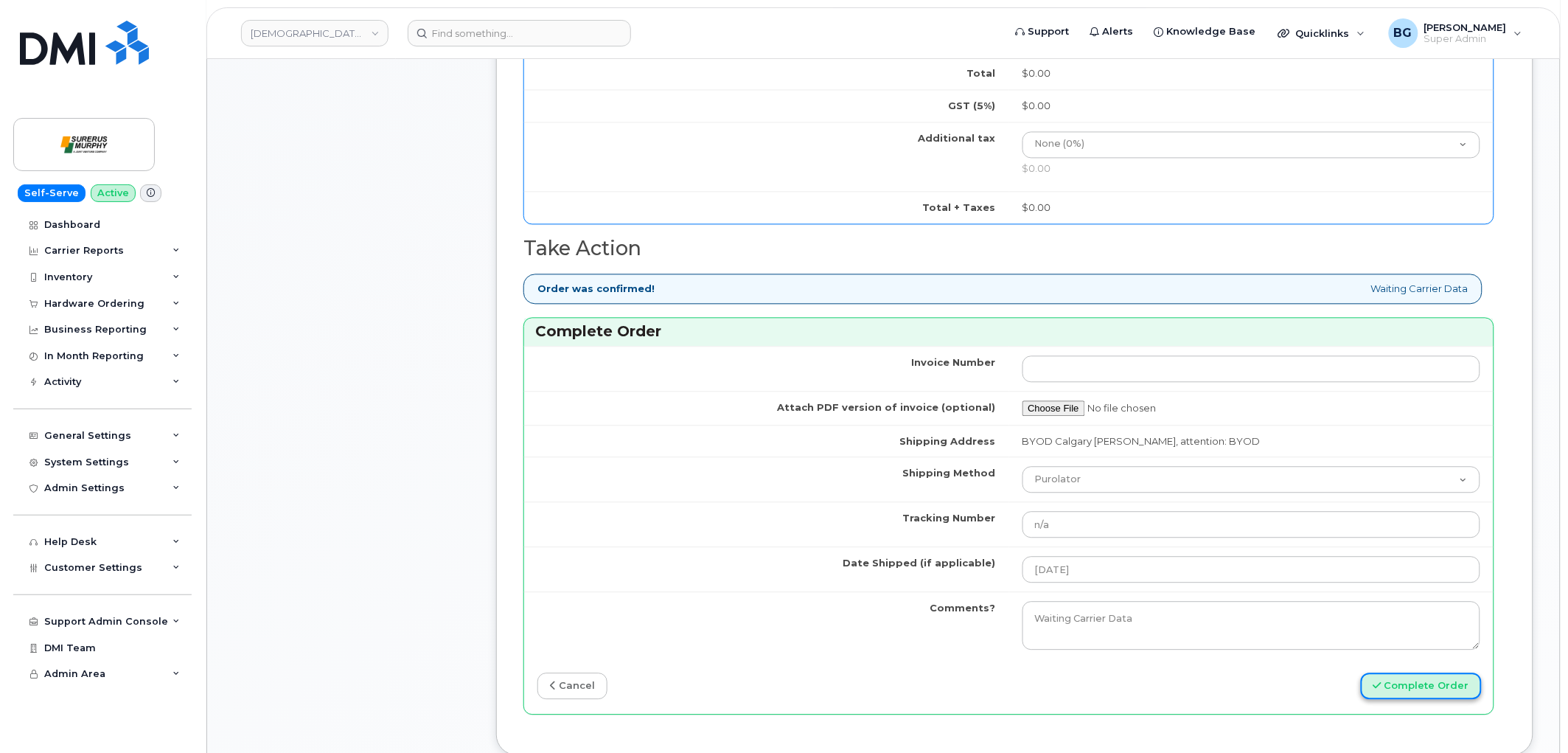
drag, startPoint x: 1411, startPoint y: 683, endPoint x: 1360, endPoint y: 657, distance: 57.2
click at [1412, 683] on button "Complete Order" at bounding box center [1421, 686] width 121 height 28
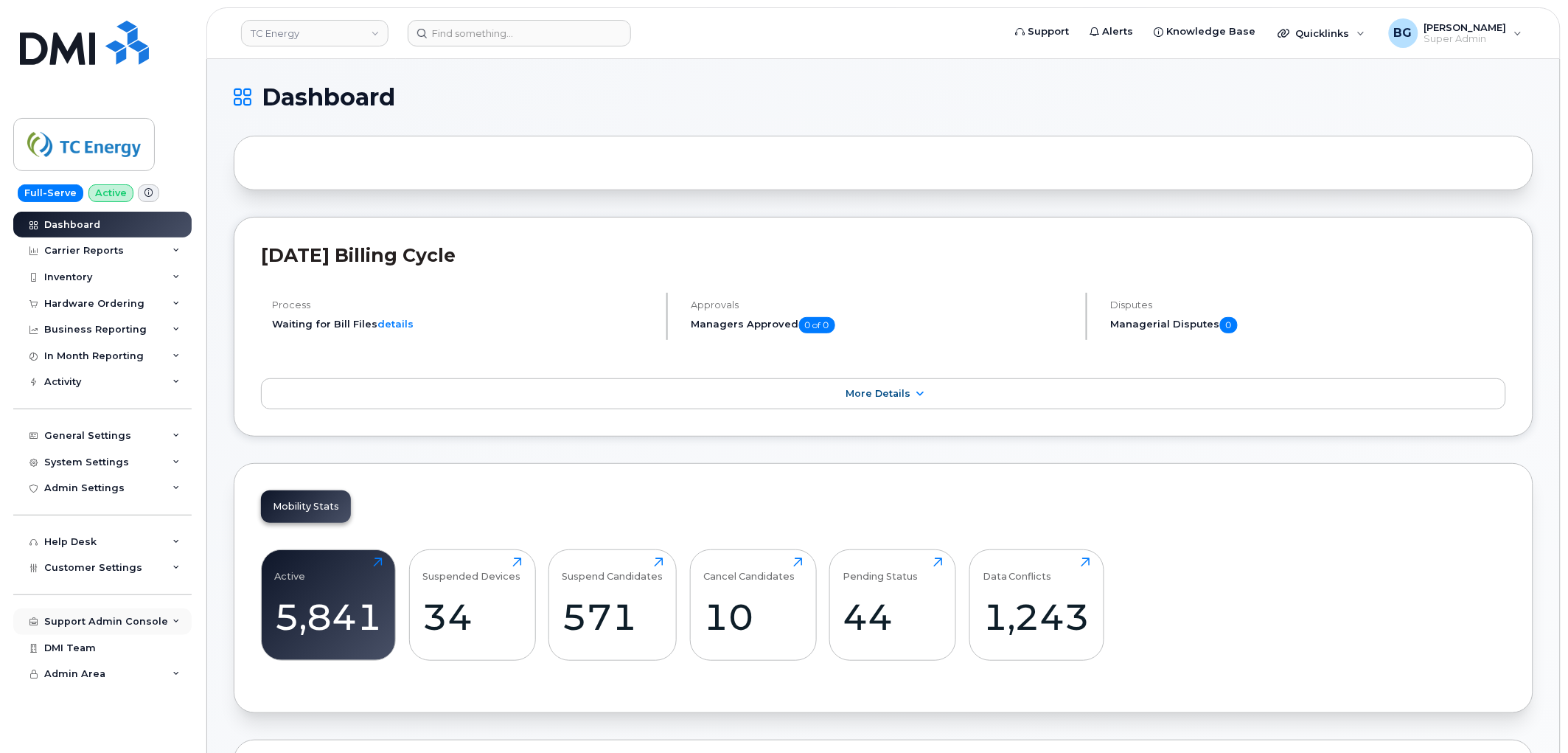
click at [101, 620] on div "Support Admin Console" at bounding box center [106, 621] width 124 height 12
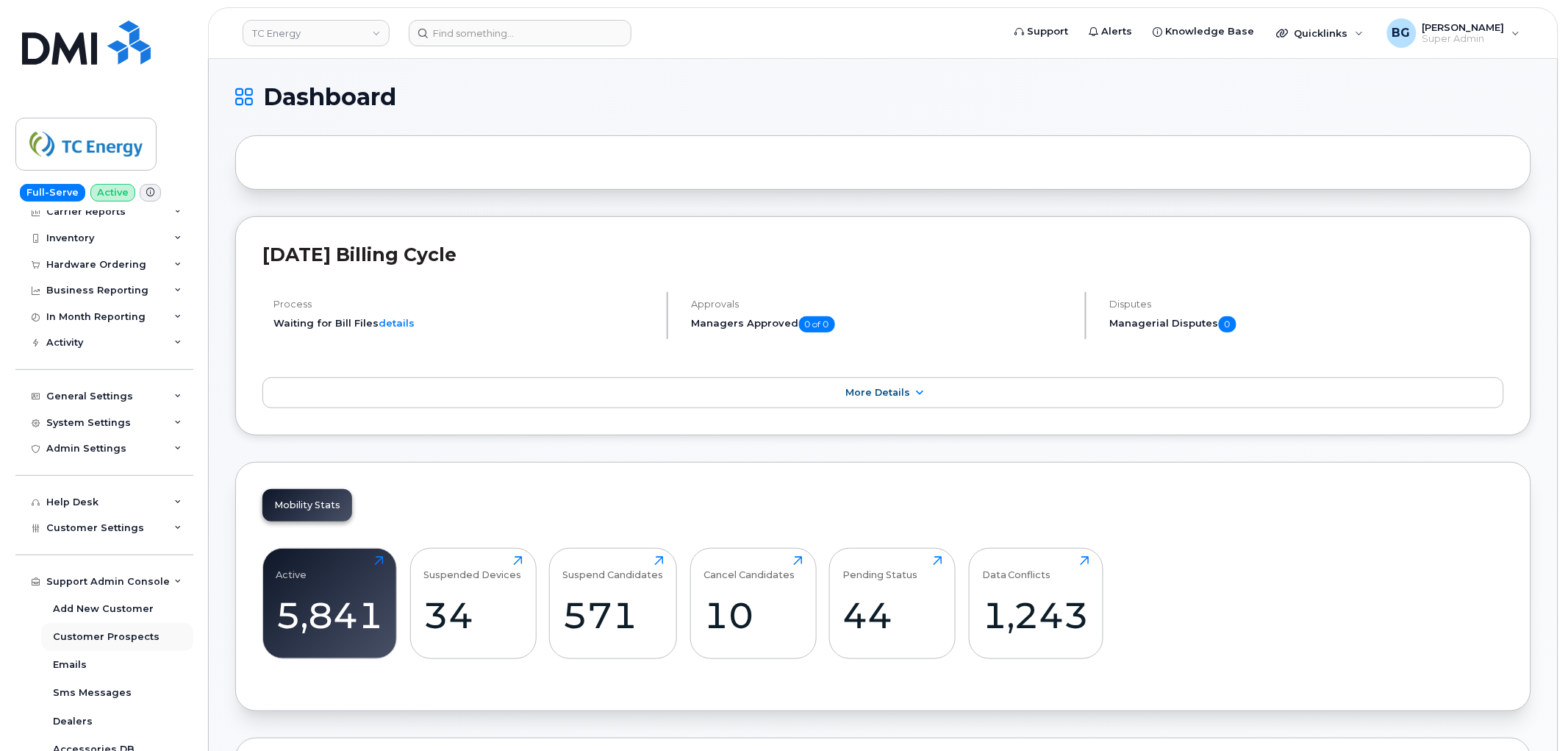
scroll to position [108, 0]
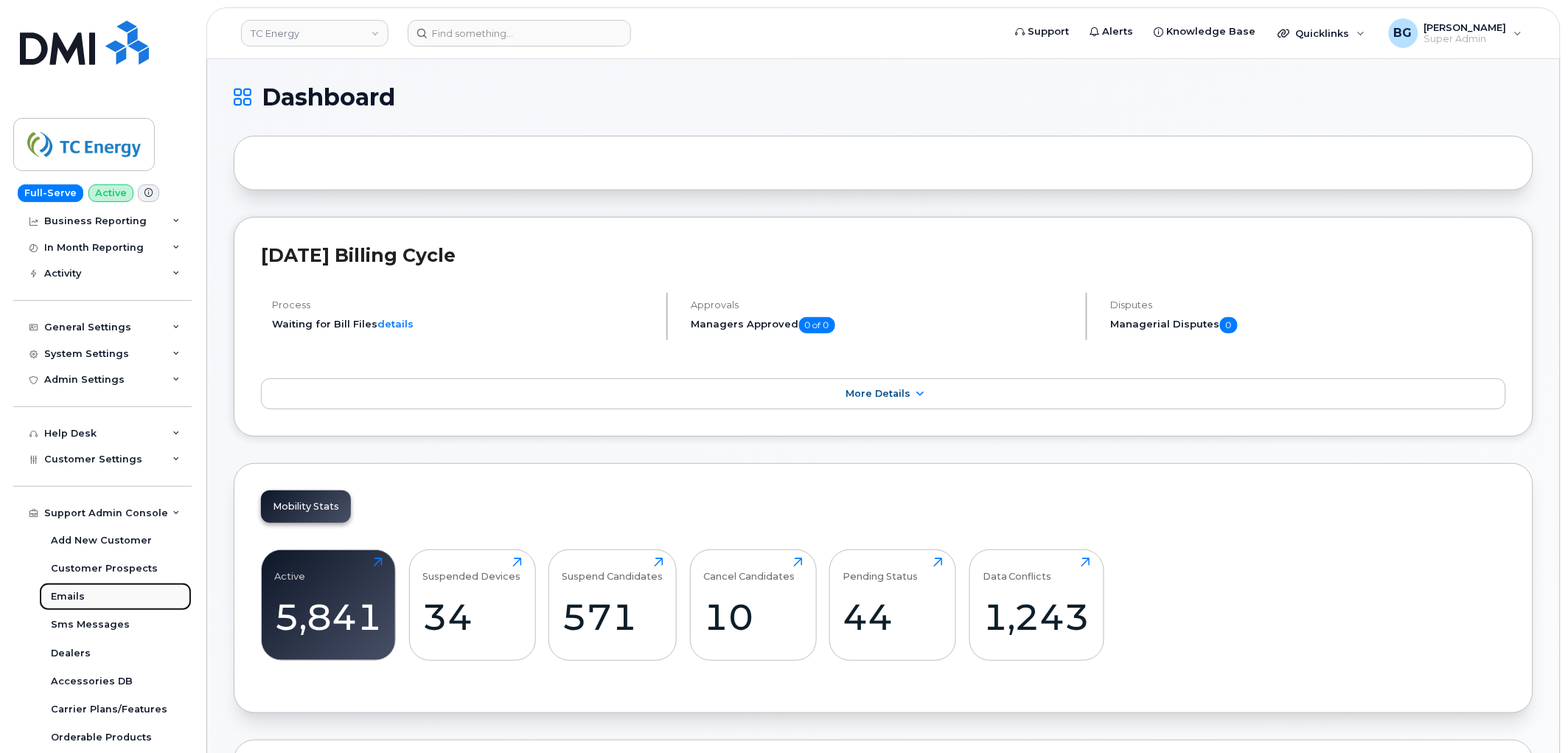
click at [65, 591] on div "Emails" at bounding box center [67, 596] width 34 height 13
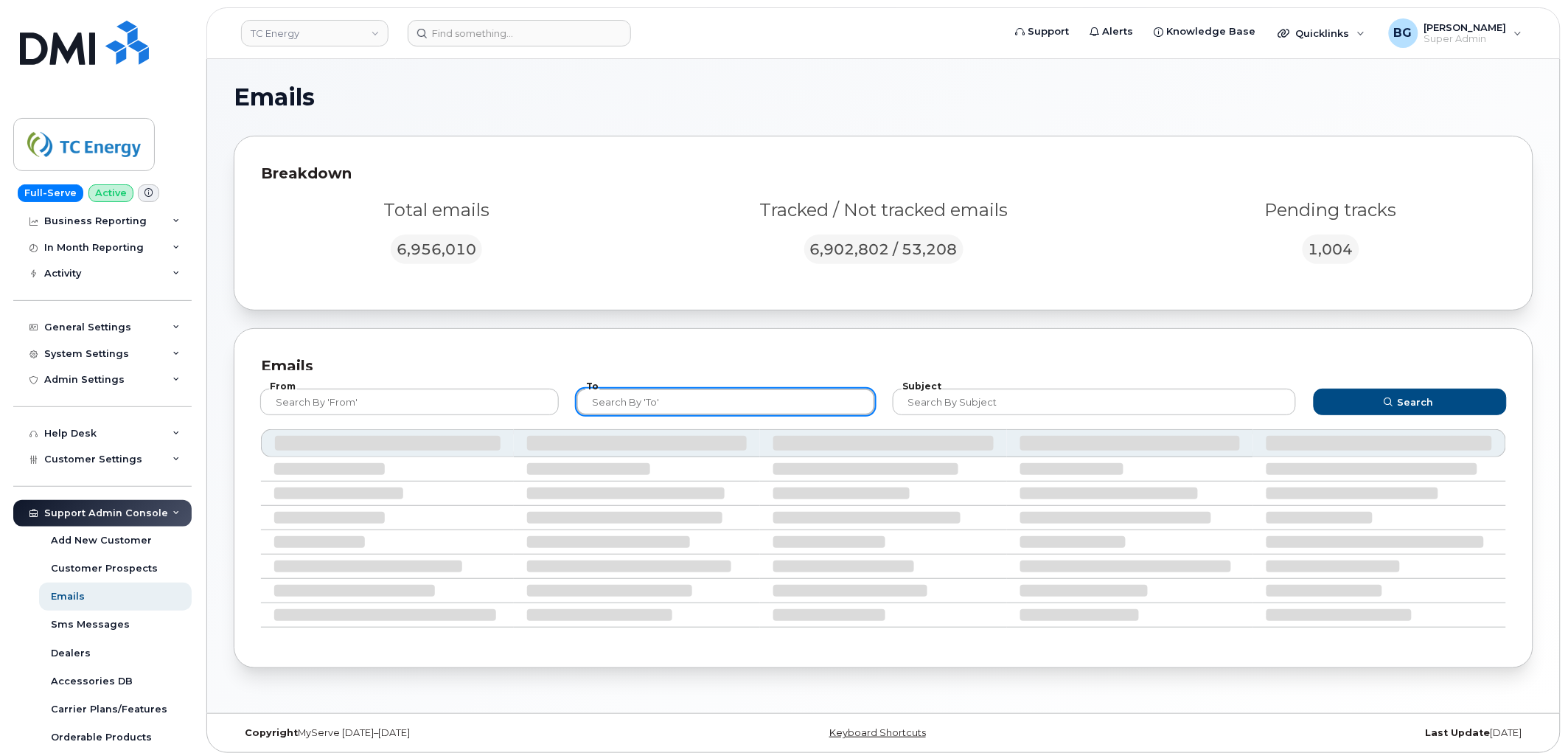
click at [719, 409] on input "text" at bounding box center [726, 402] width 298 height 27
paste input "trevor_ebl@tcenergy.com"
type input "trevor_ebl@tcenergy.com"
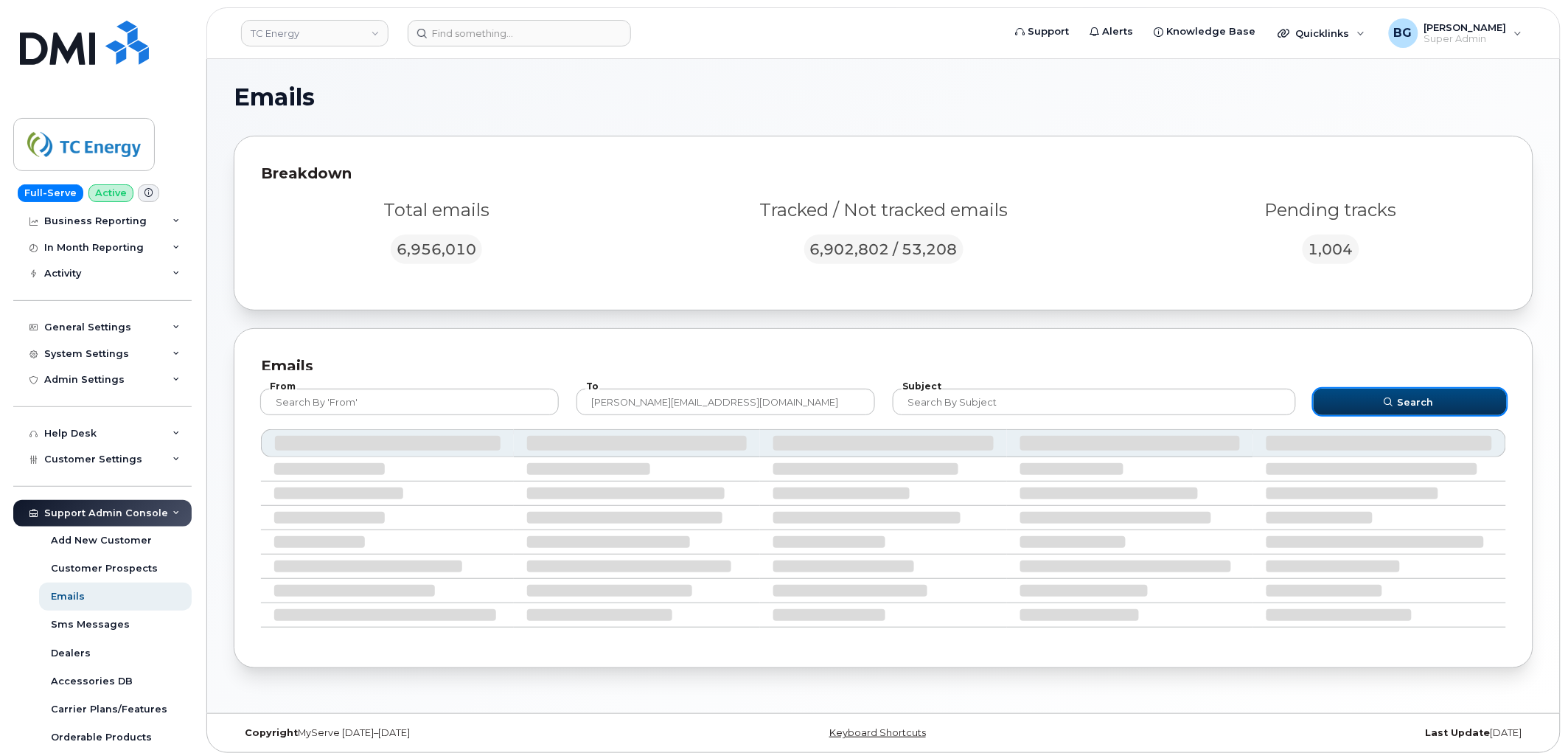
click at [1374, 409] on button "Search" at bounding box center [1410, 402] width 193 height 27
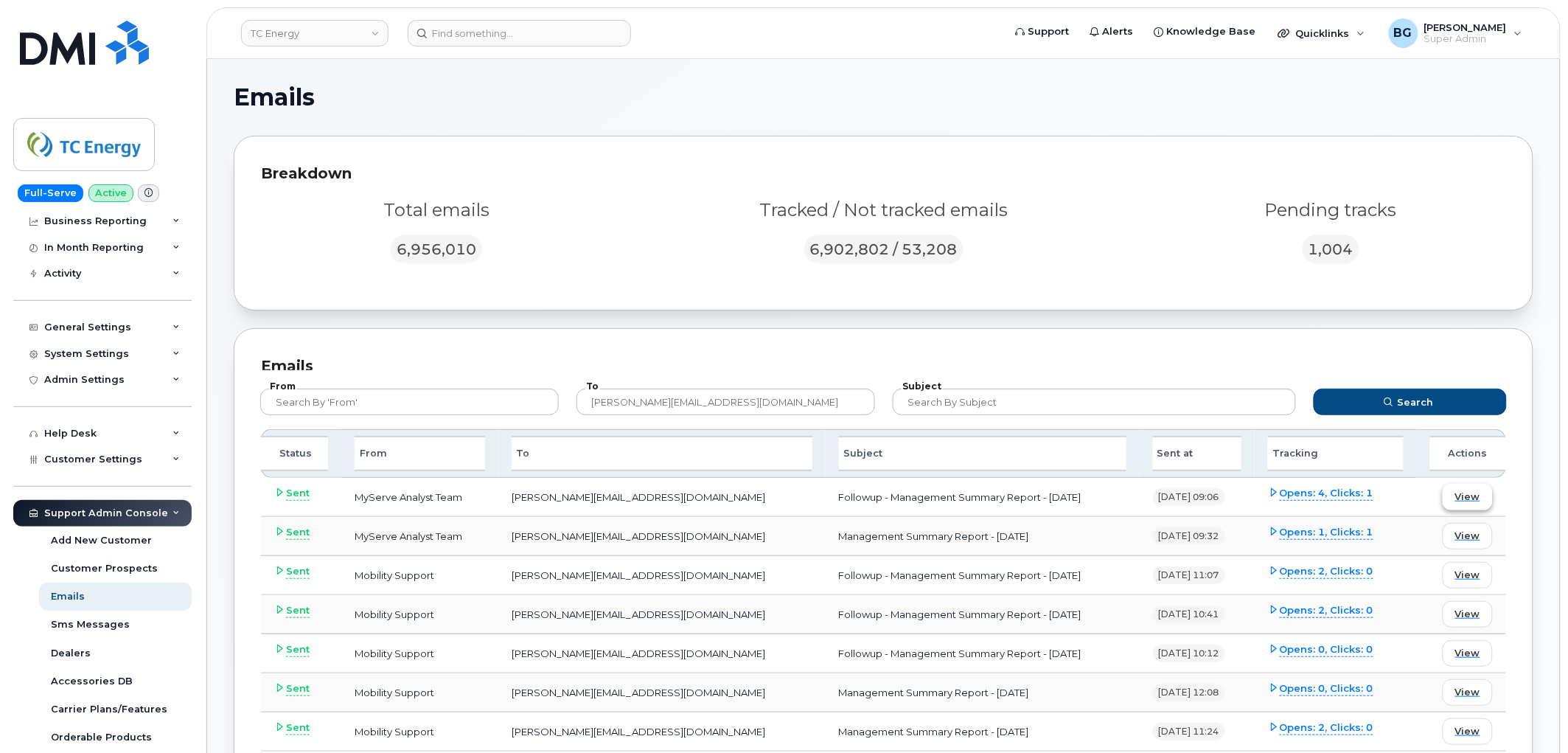
click at [1464, 494] on span "View" at bounding box center [1468, 496] width 25 height 14
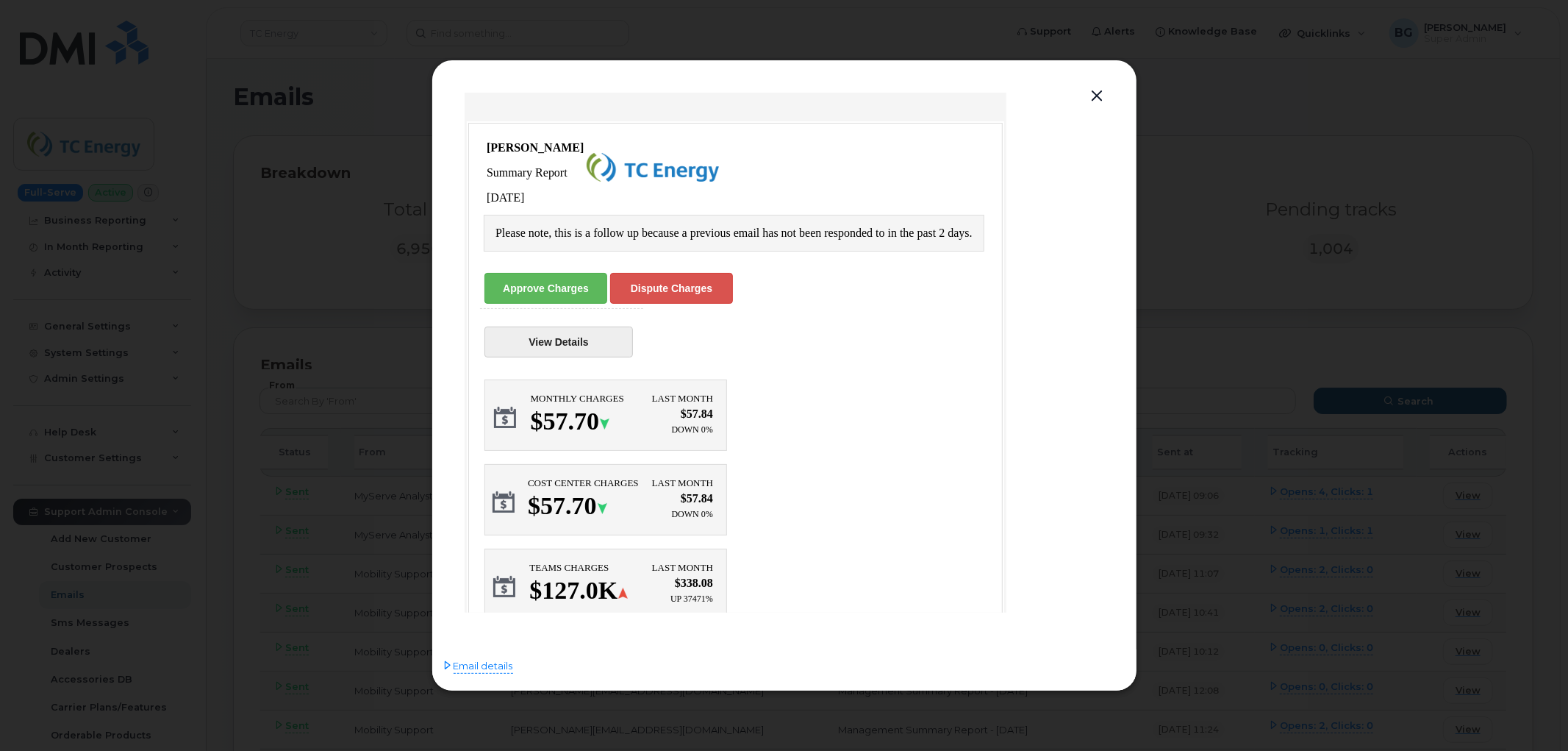
click at [1225, 111] on div at bounding box center [784, 376] width 1568 height 751
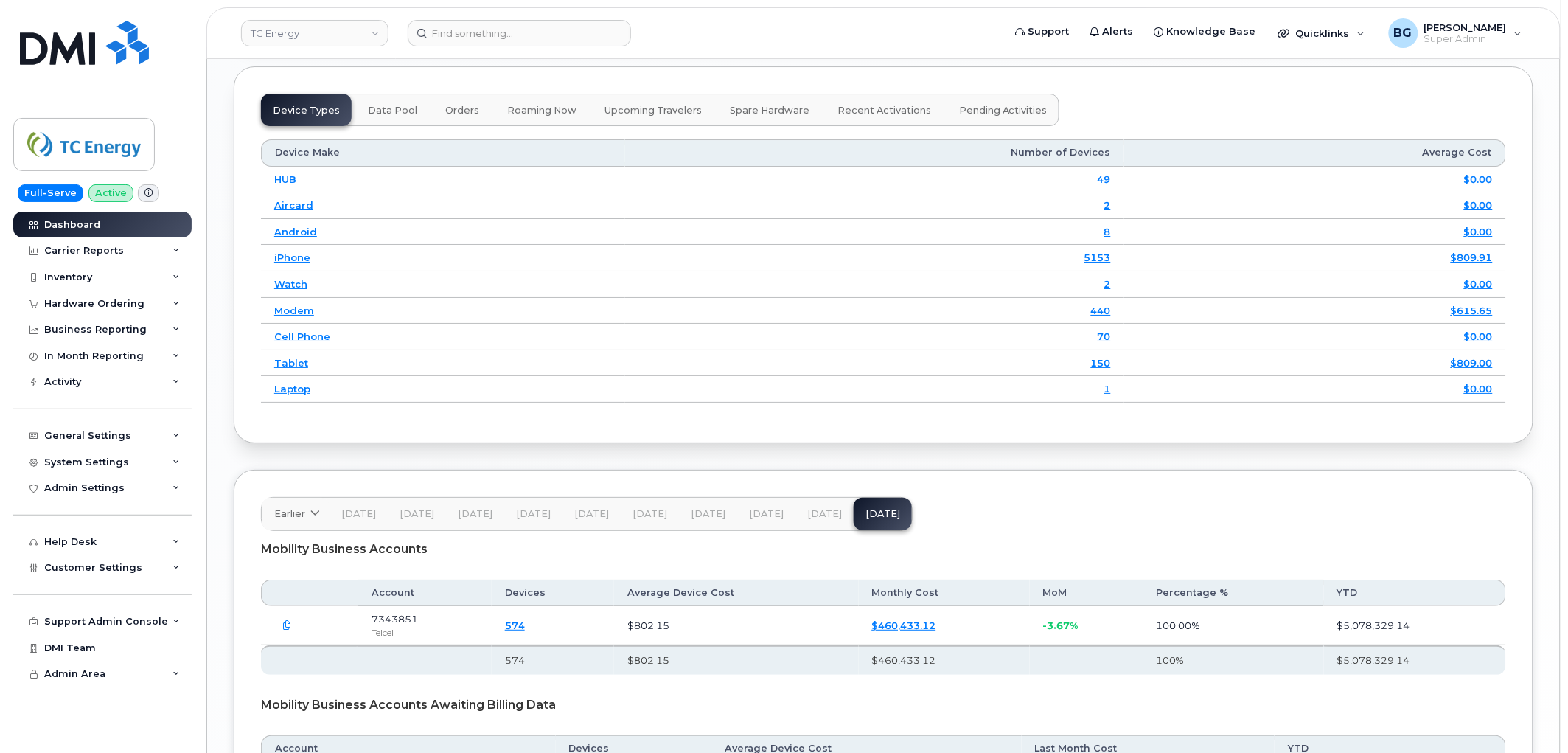
scroll to position [1966, 0]
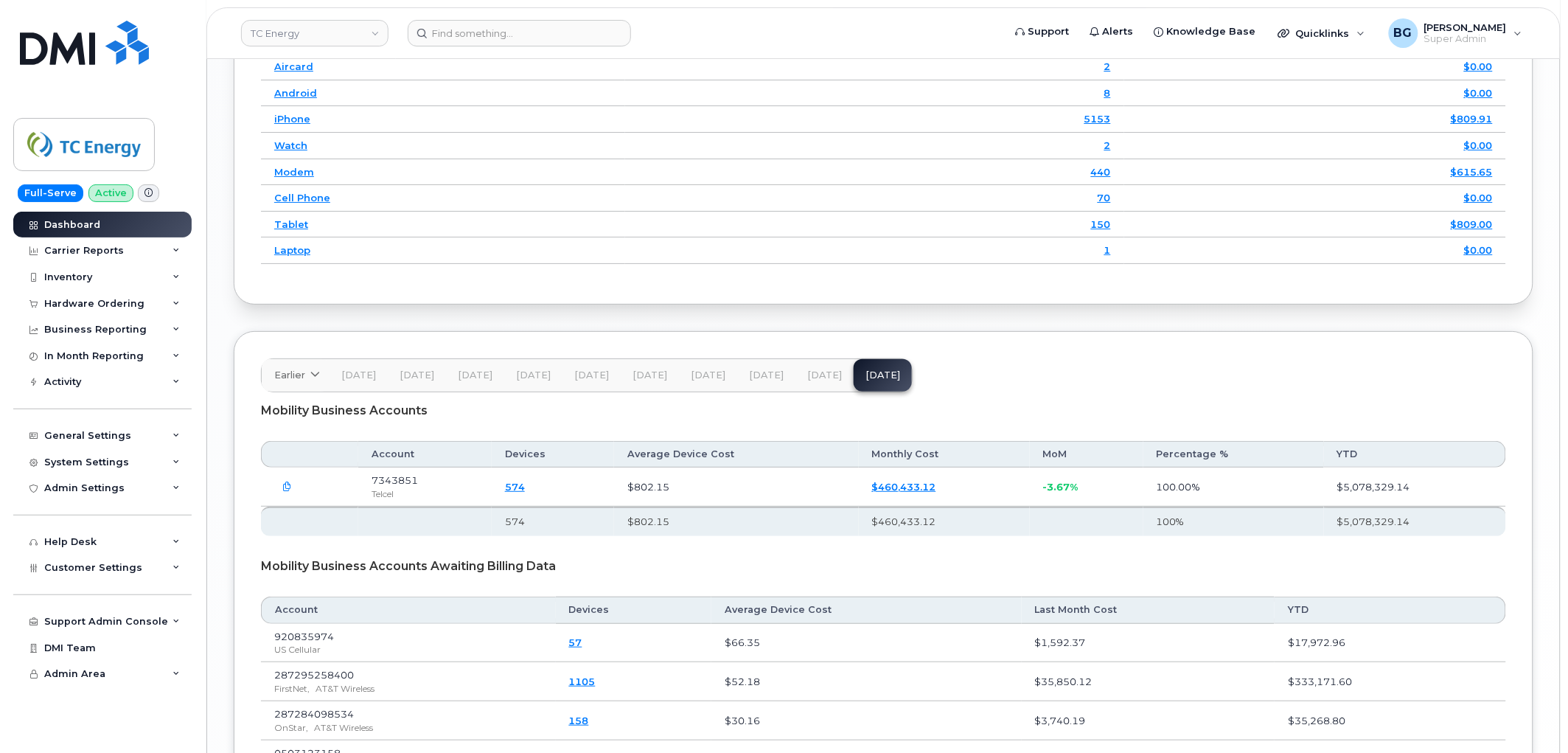
click at [814, 379] on span "[DATE]" at bounding box center [825, 375] width 35 height 12
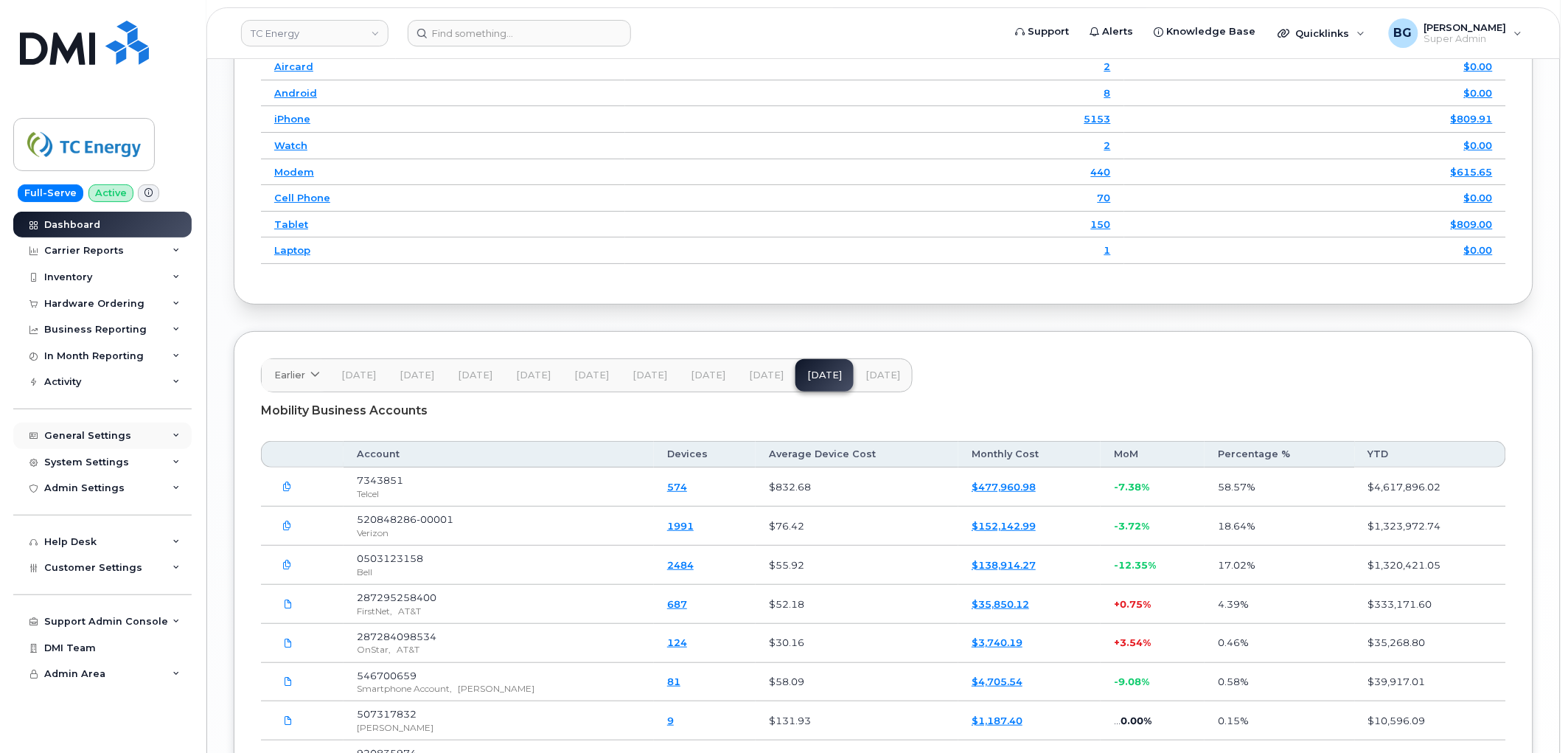
click at [103, 430] on div "General Settings" at bounding box center [88, 436] width 87 height 12
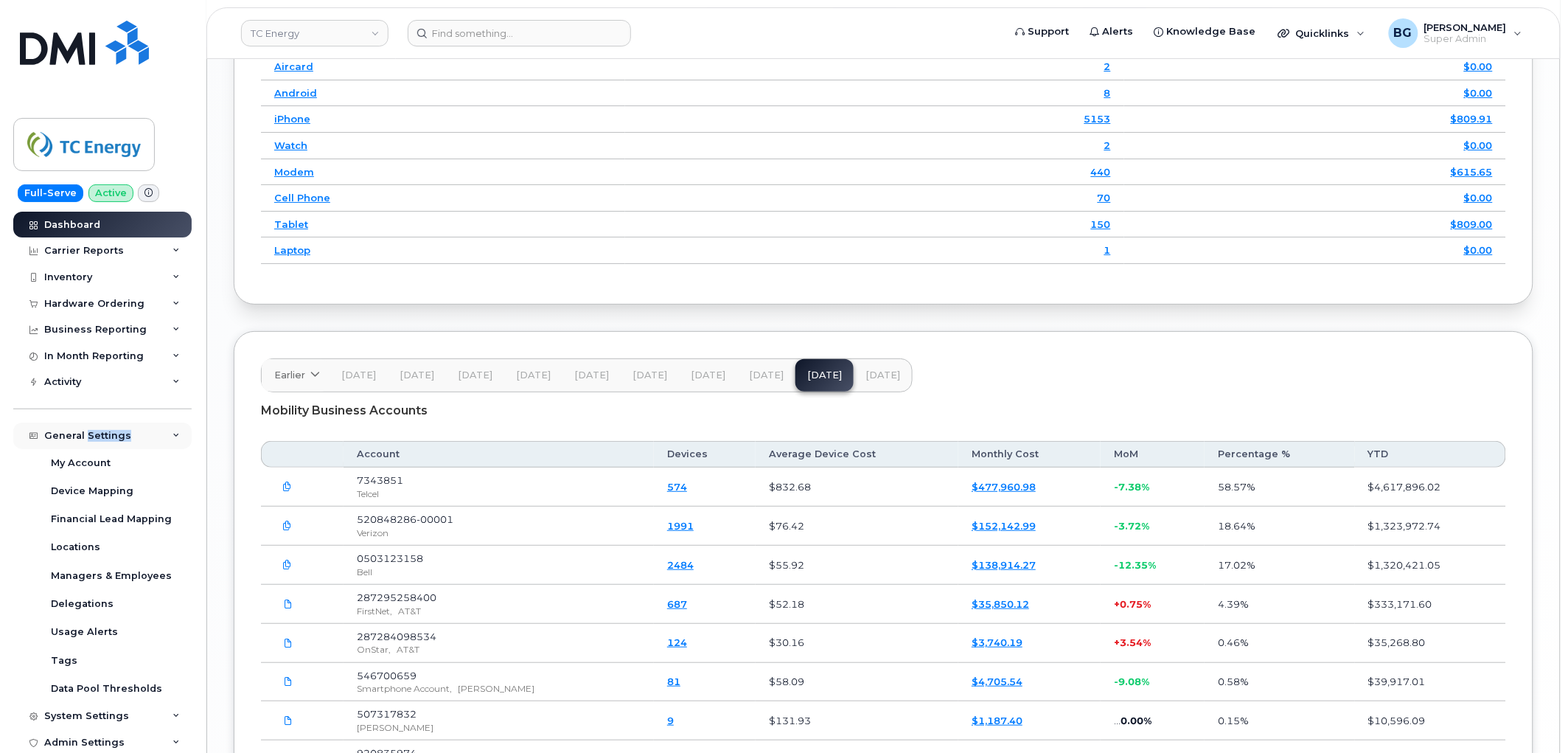
click at [103, 430] on div "General Settings" at bounding box center [88, 436] width 87 height 12
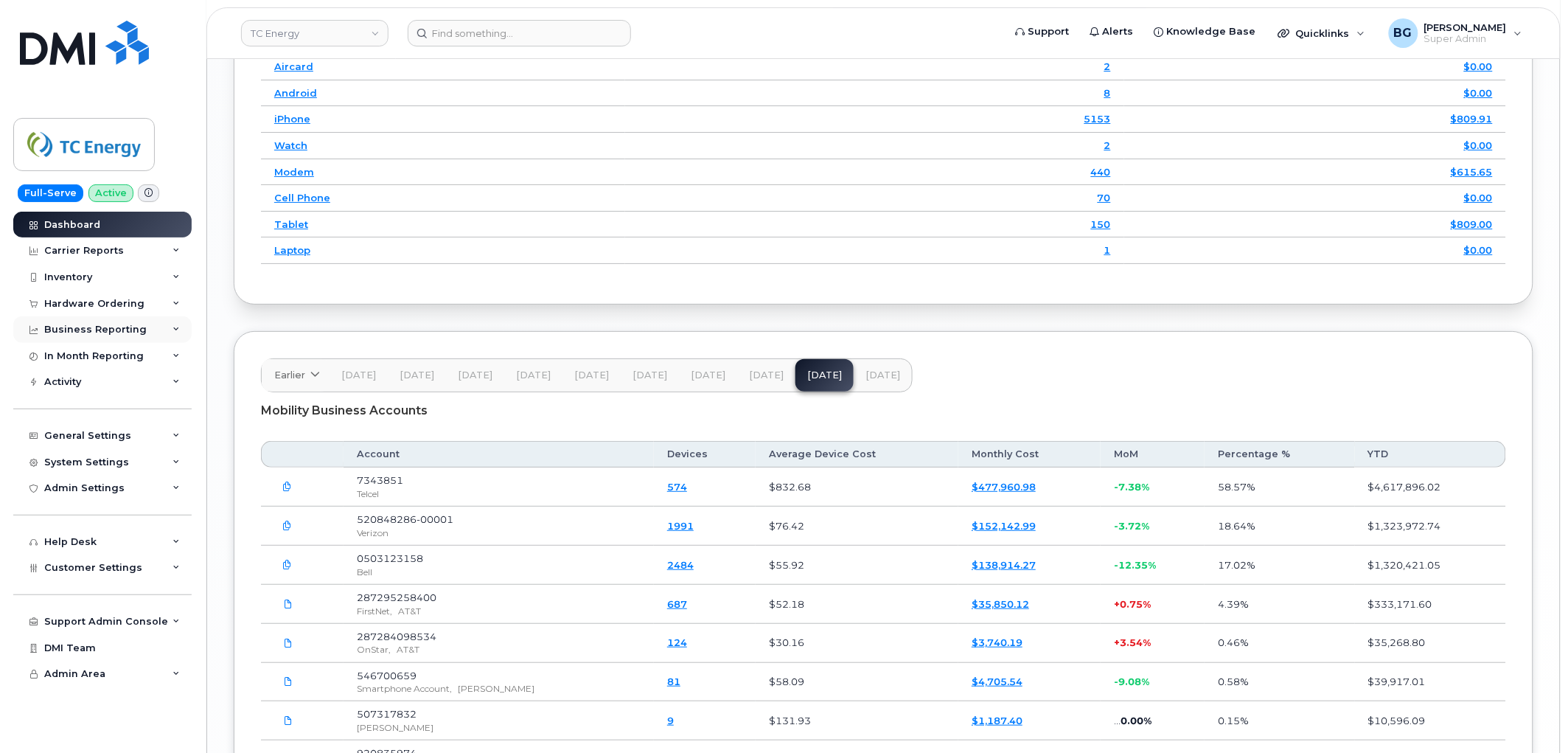
click at [110, 329] on div "Business Reporting" at bounding box center [95, 329] width 103 height 12
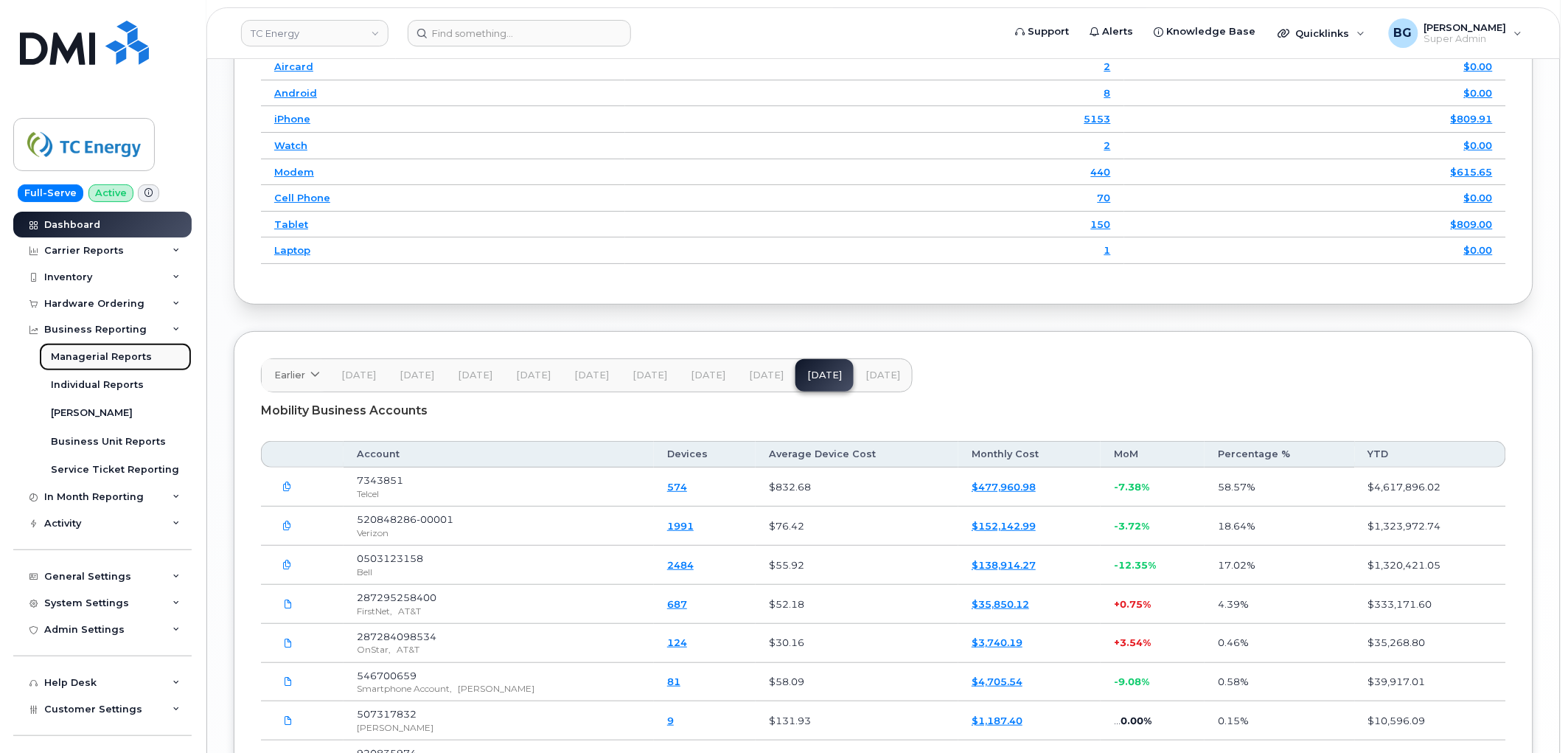
click at [90, 357] on div "Managerial Reports" at bounding box center [101, 357] width 101 height 13
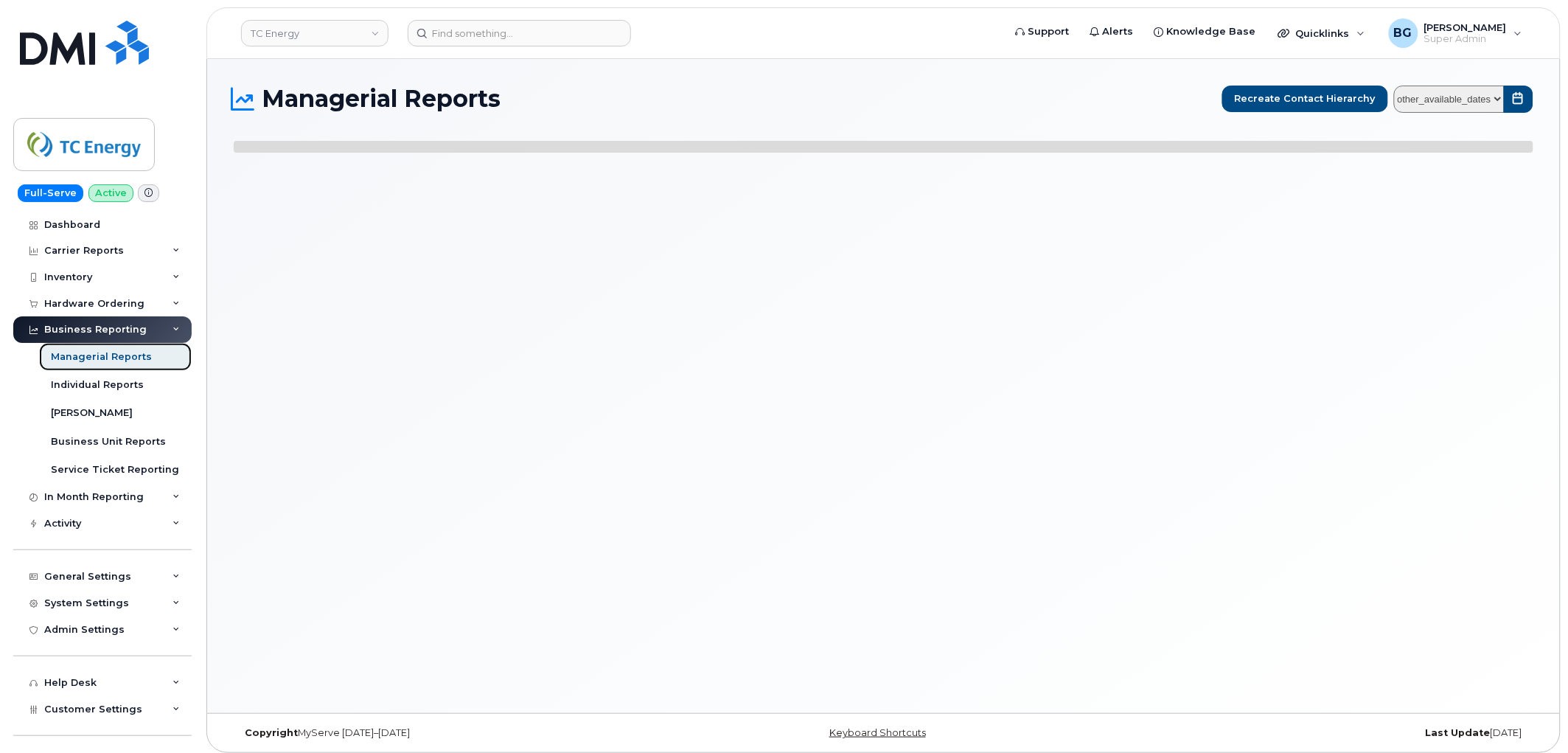
select select
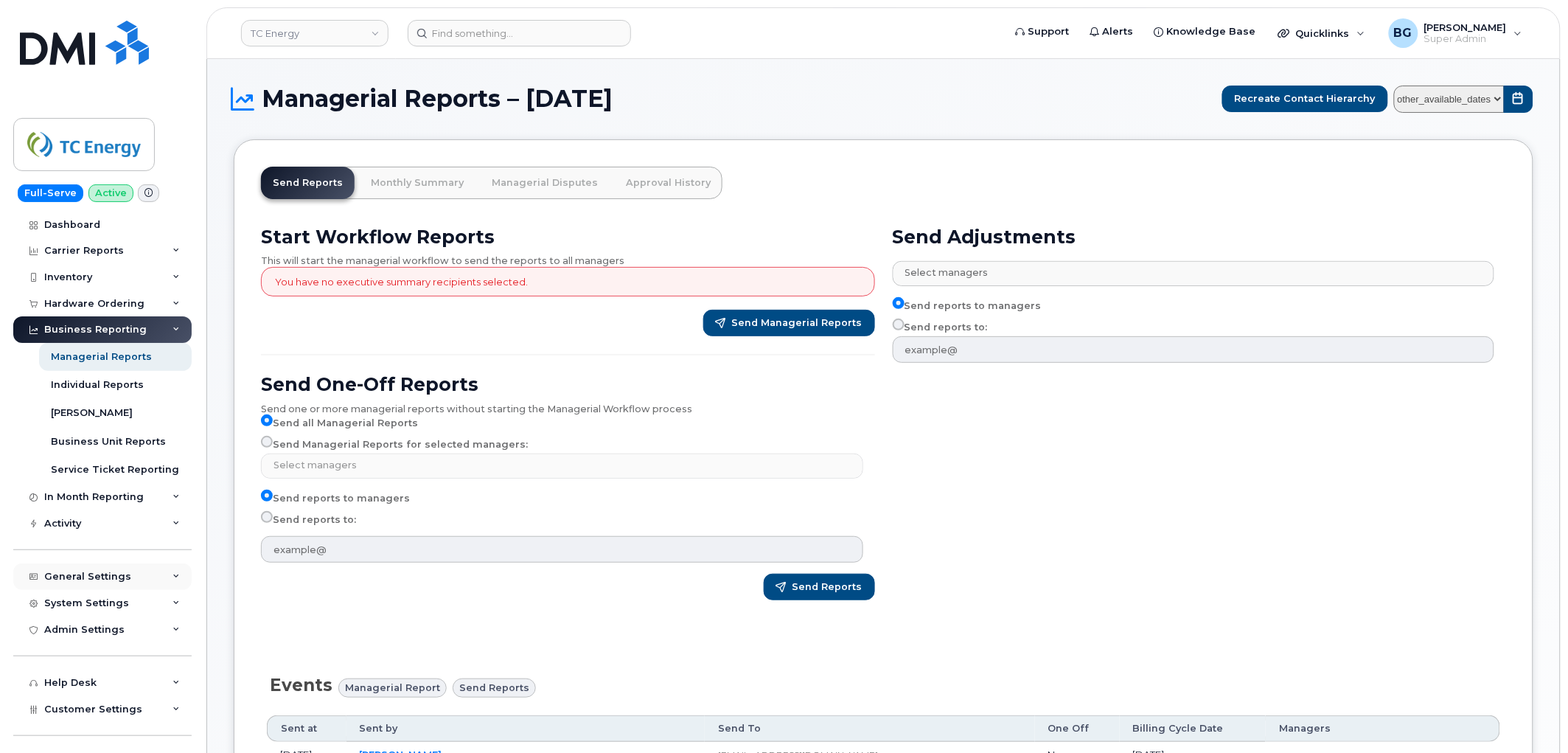
click at [84, 576] on div "General Settings" at bounding box center [88, 576] width 87 height 12
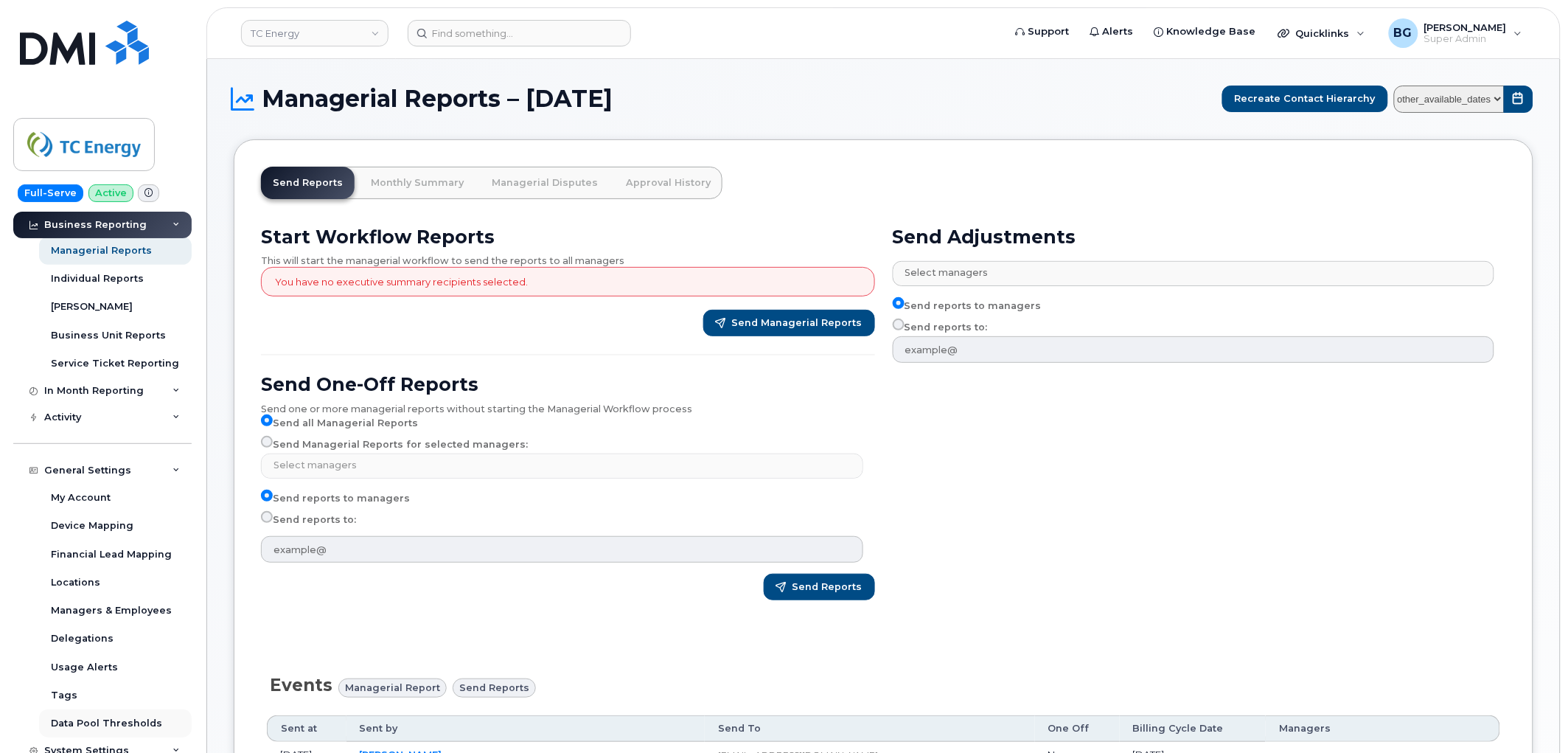
scroll to position [163, 0]
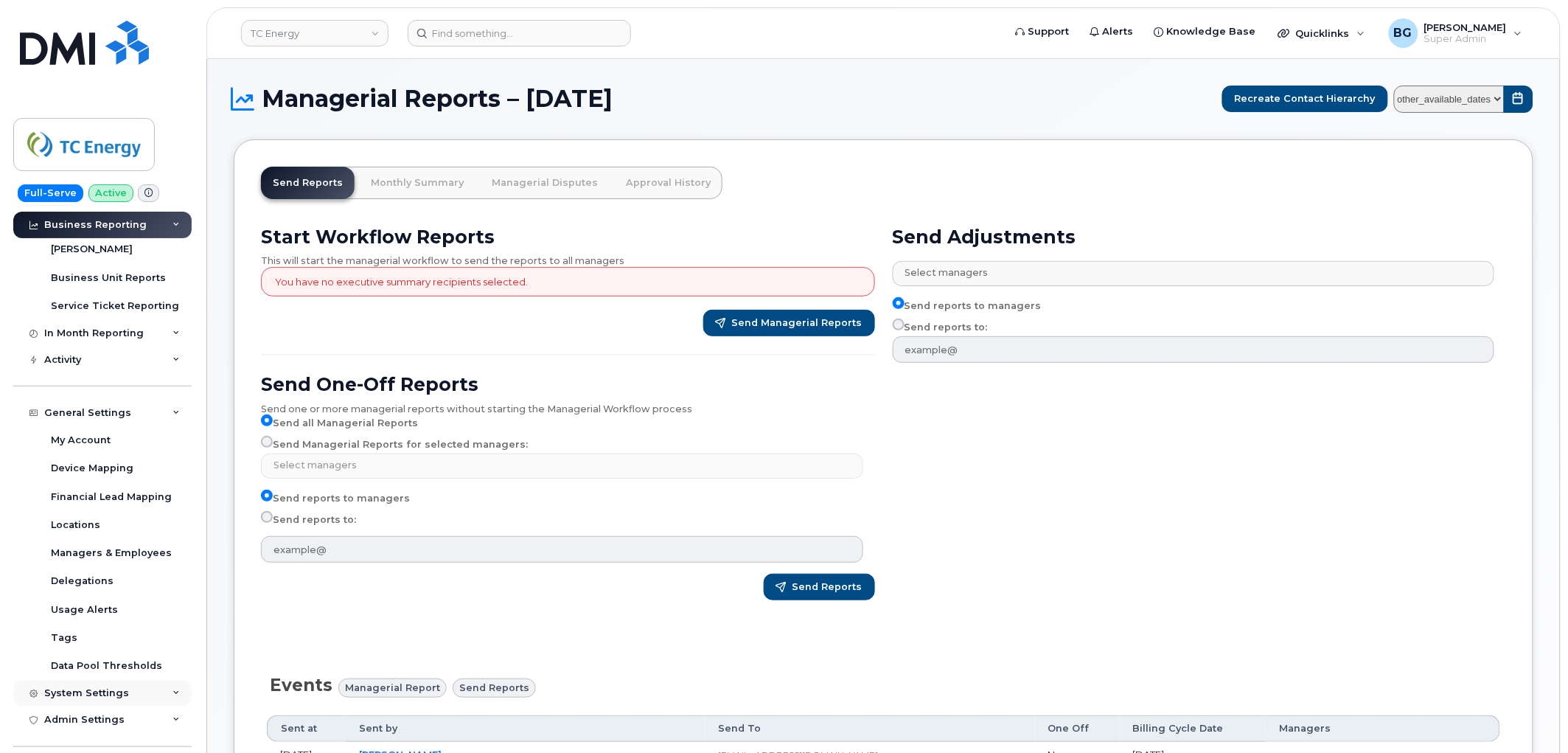
click at [80, 690] on div "System Settings" at bounding box center [86, 693] width 84 height 12
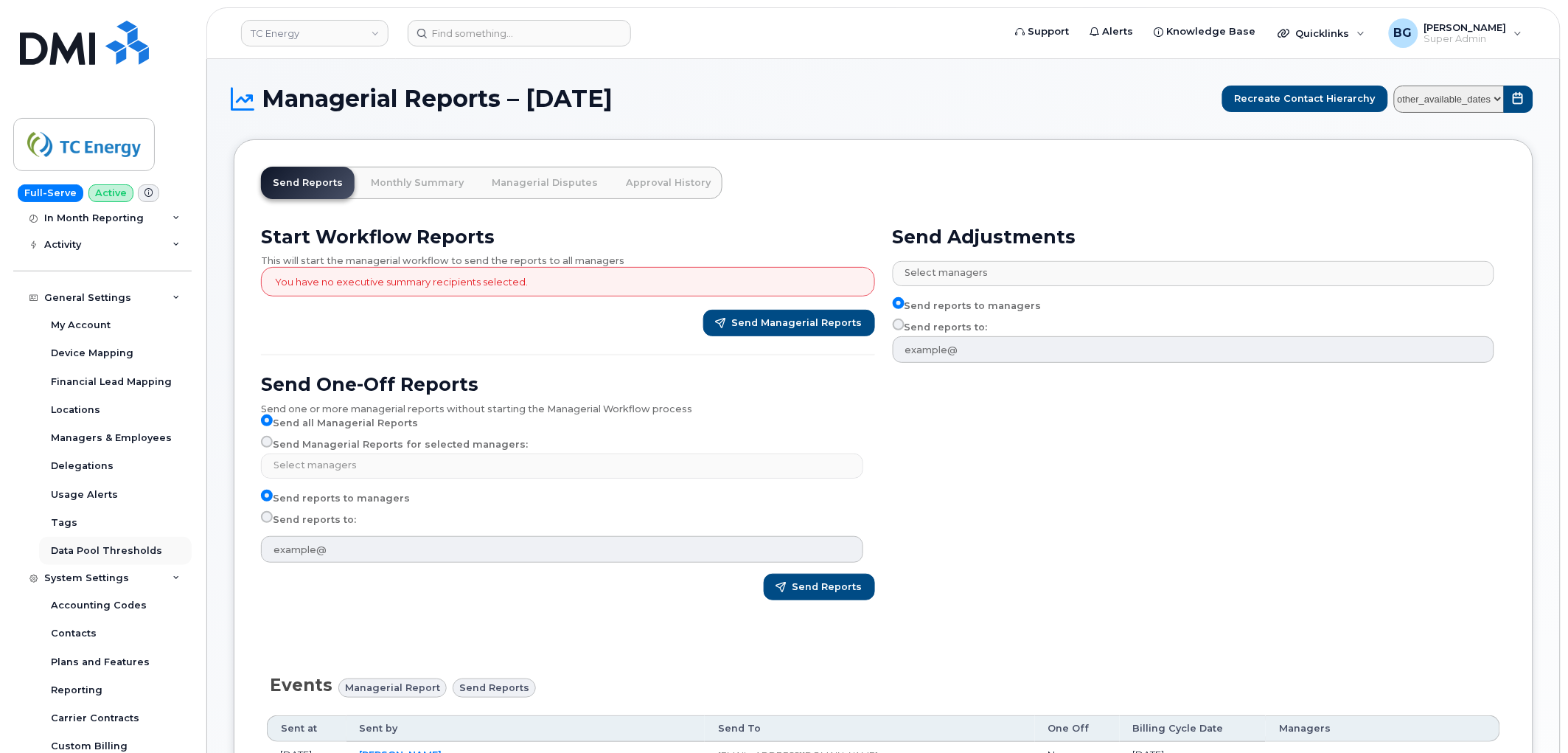
scroll to position [382, 0]
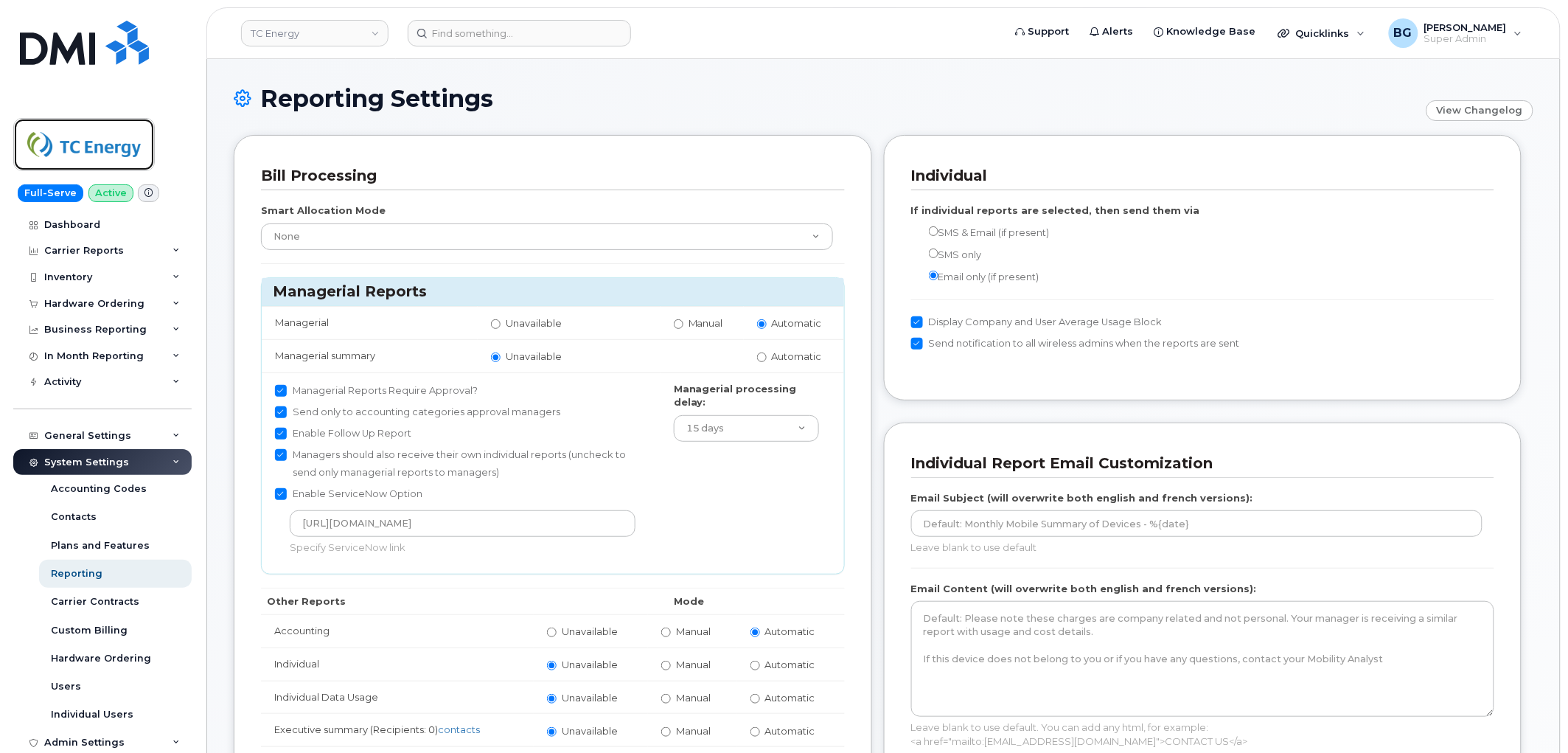
click at [96, 140] on img at bounding box center [84, 144] width 114 height 43
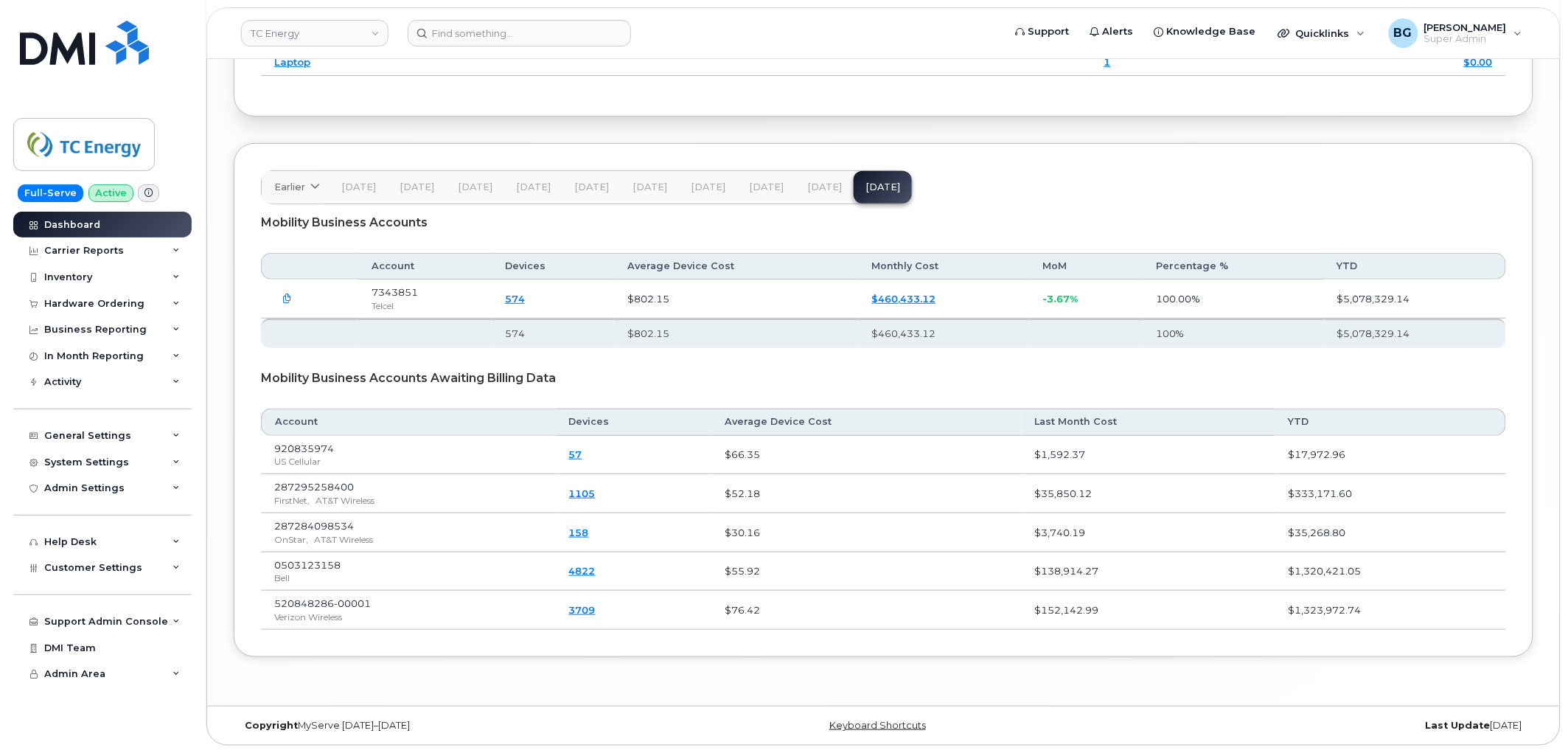
scroll to position [2159, 0]
drag, startPoint x: 247, startPoint y: 388, endPoint x: 1508, endPoint y: 623, distance: 1282.7
click at [1508, 623] on div "Earlier [DATE] November October September August July June May April March Febr…" at bounding box center [883, 399] width 1300 height 514
click at [91, 566] on span "Customer Settings" at bounding box center [93, 568] width 98 height 11
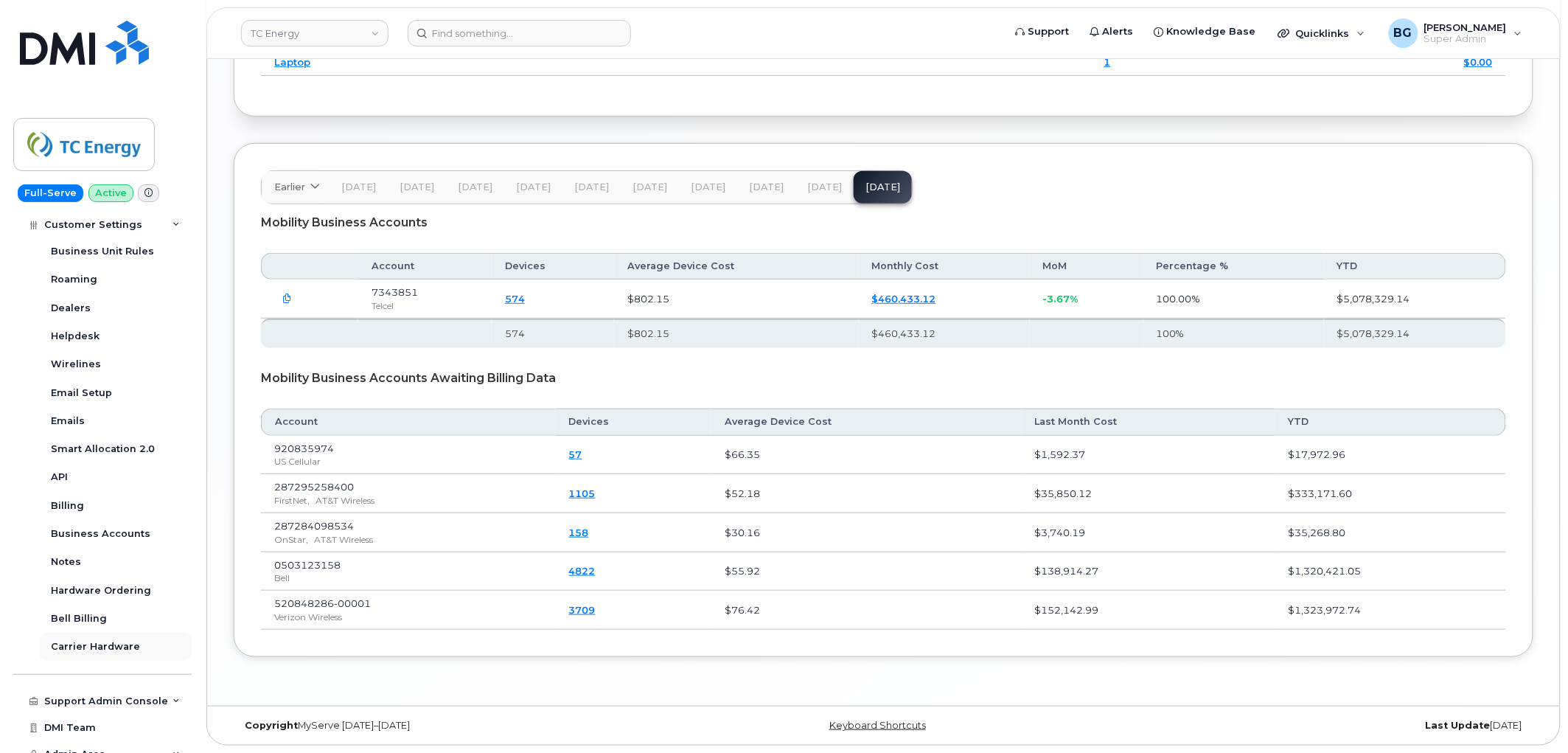
scroll to position [382, 0]
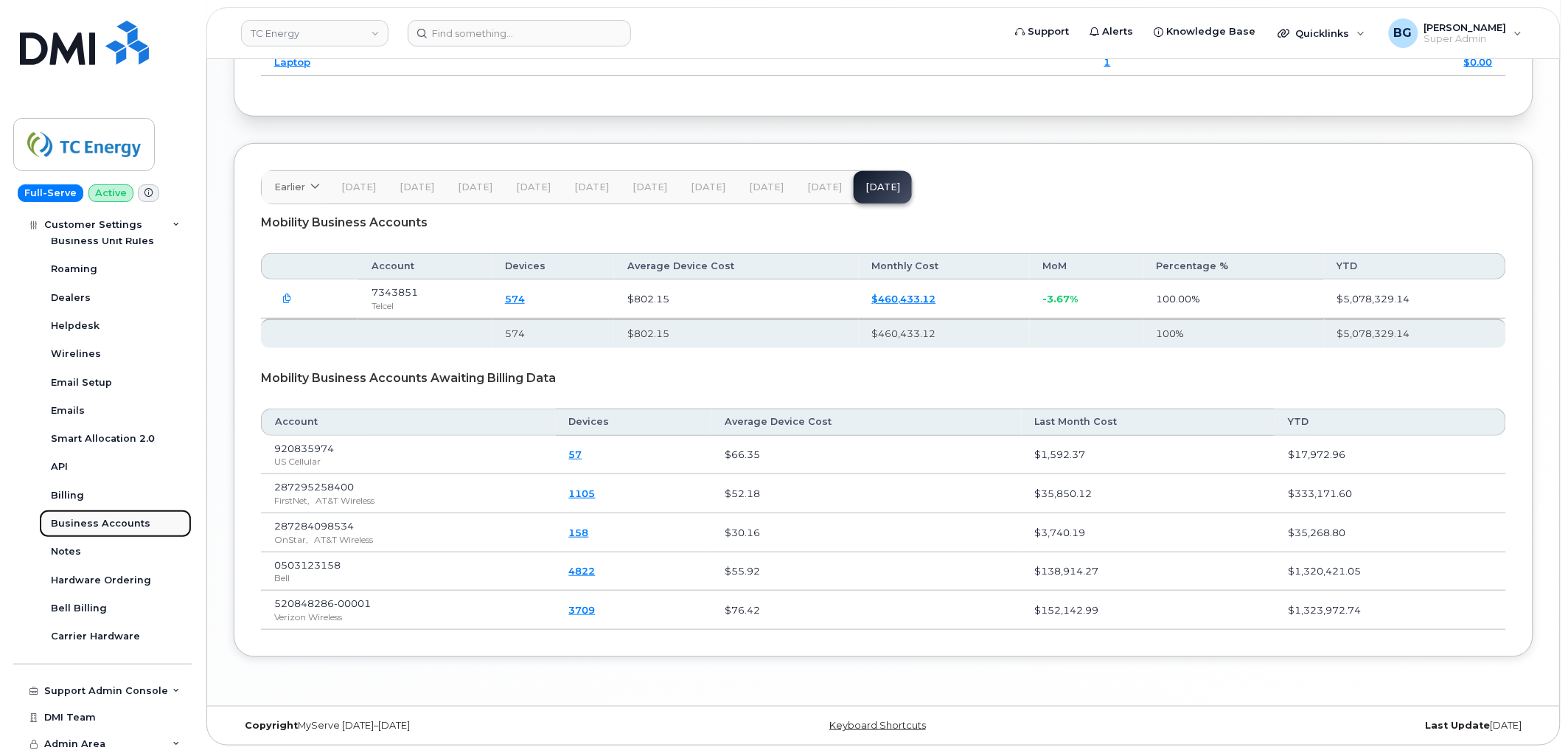
click at [109, 523] on div "Business Accounts" at bounding box center [100, 523] width 99 height 13
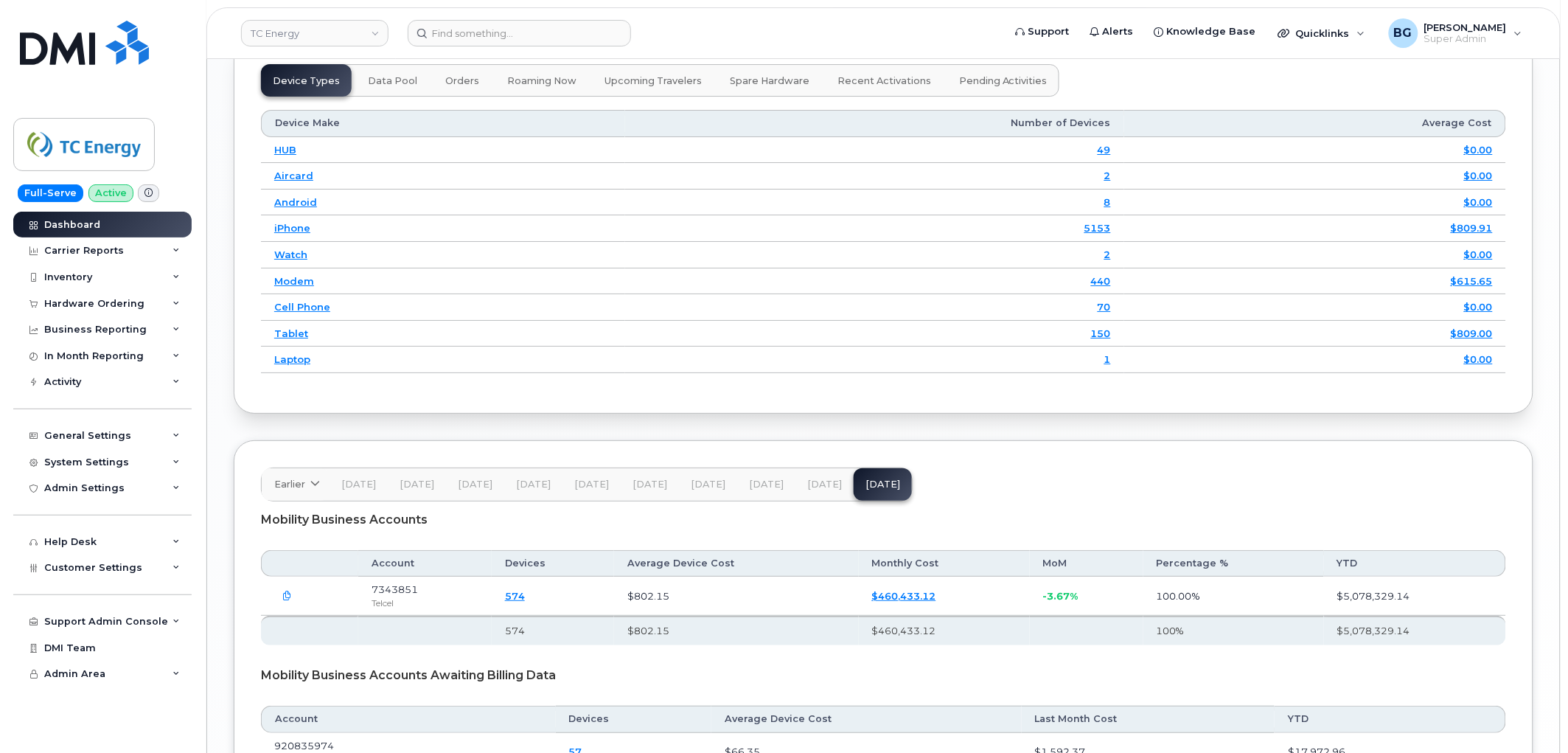
scroll to position [1911, 0]
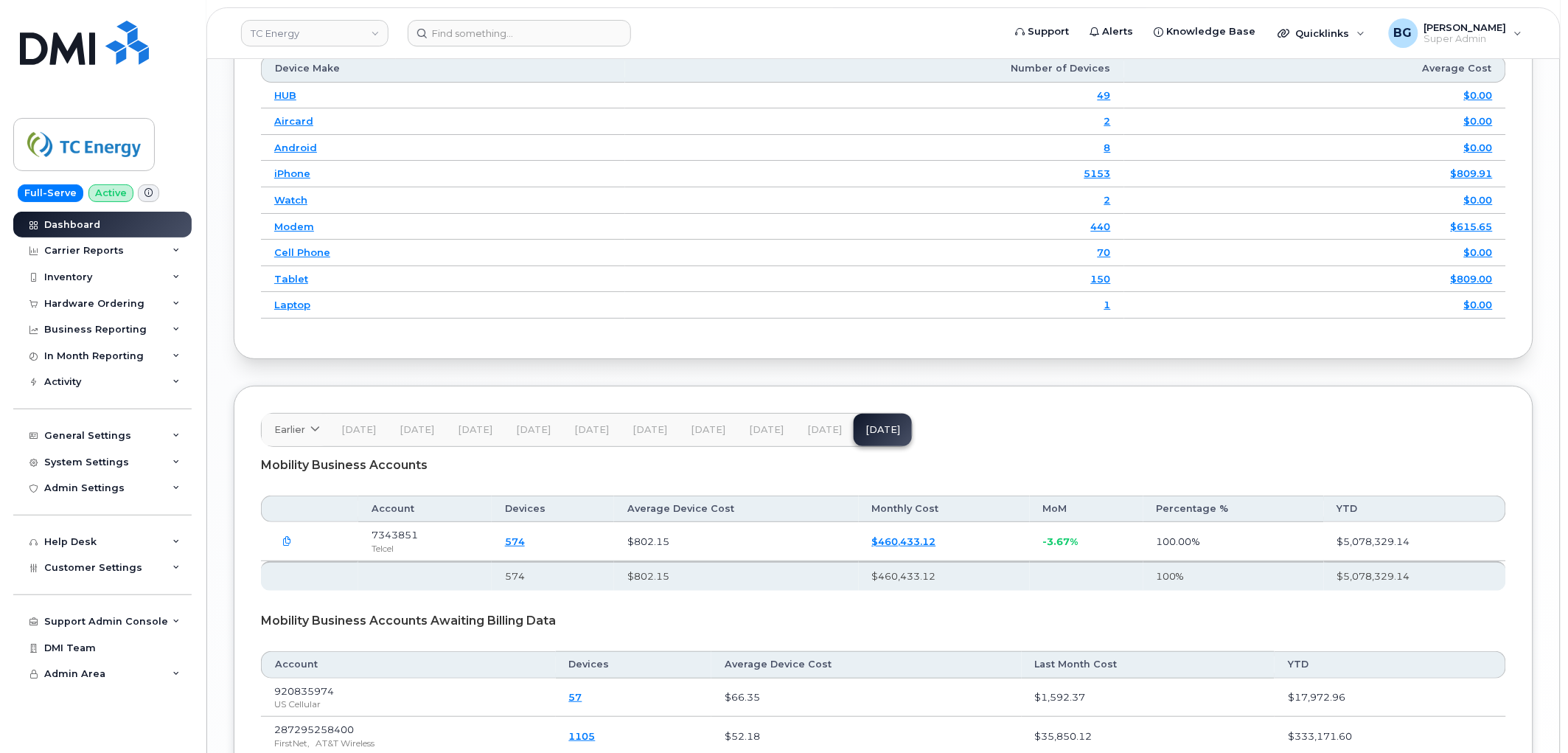
click at [811, 430] on span "[DATE]" at bounding box center [825, 429] width 35 height 12
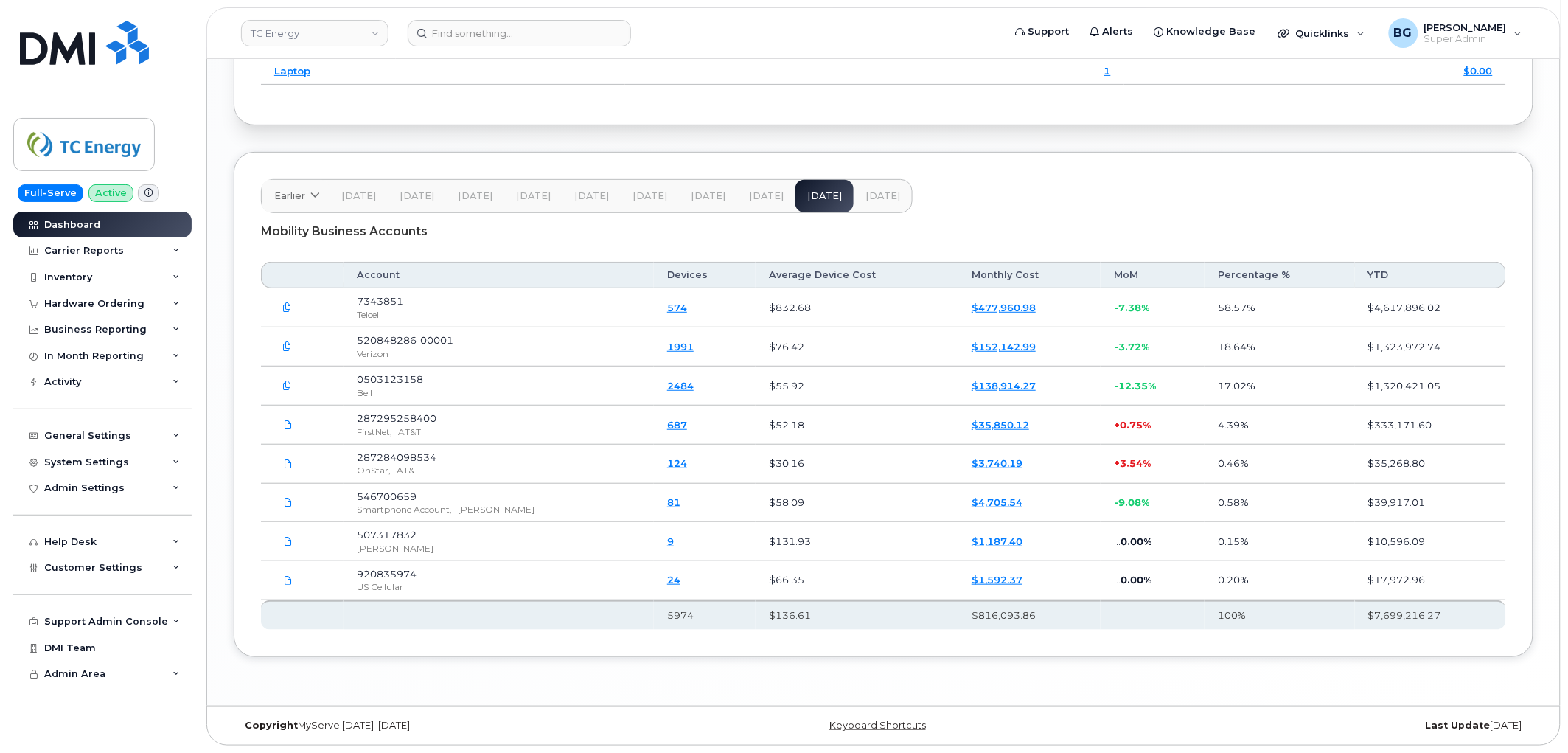
scroll to position [2150, 0]
click at [84, 454] on div "System Settings" at bounding box center [103, 463] width 178 height 27
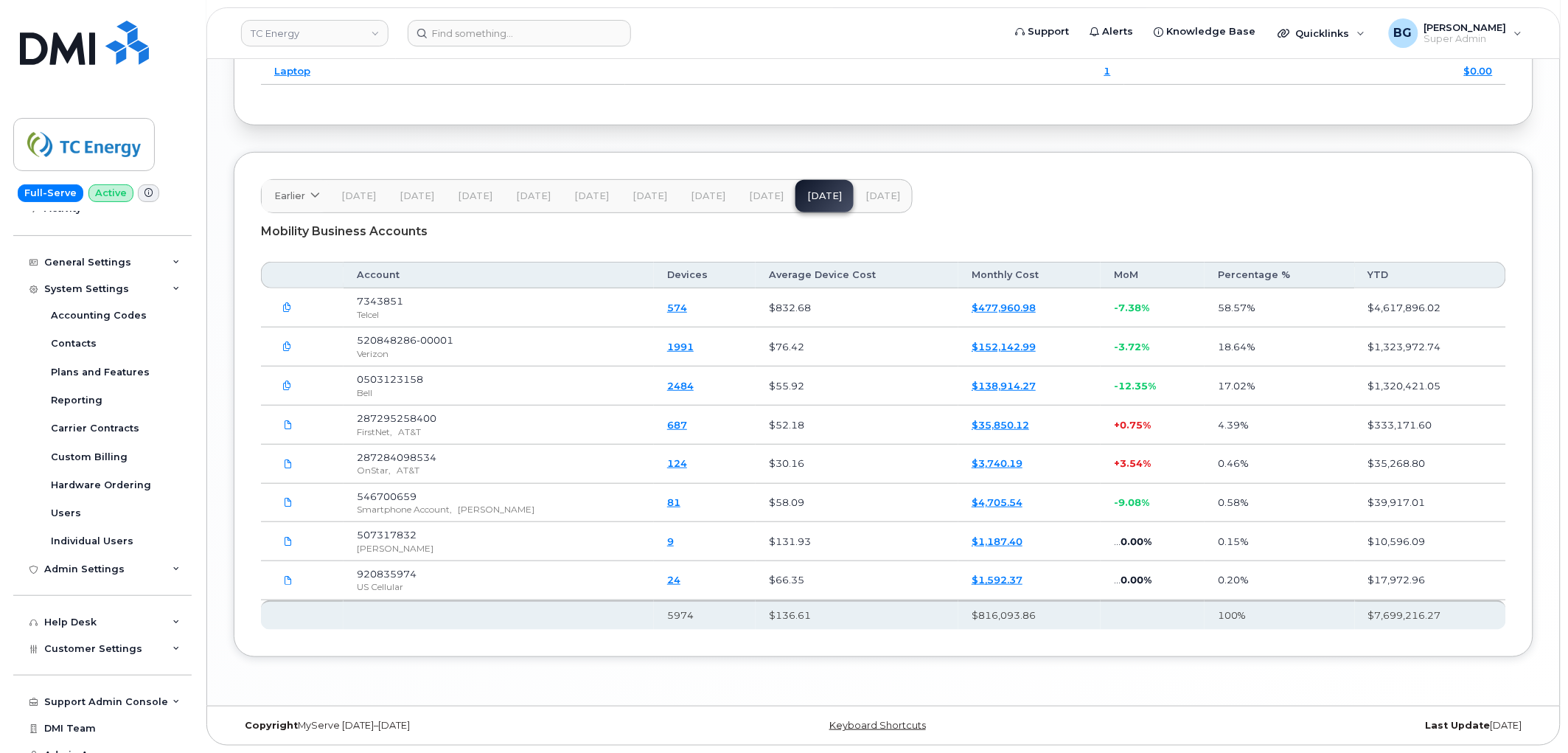
scroll to position [187, 0]
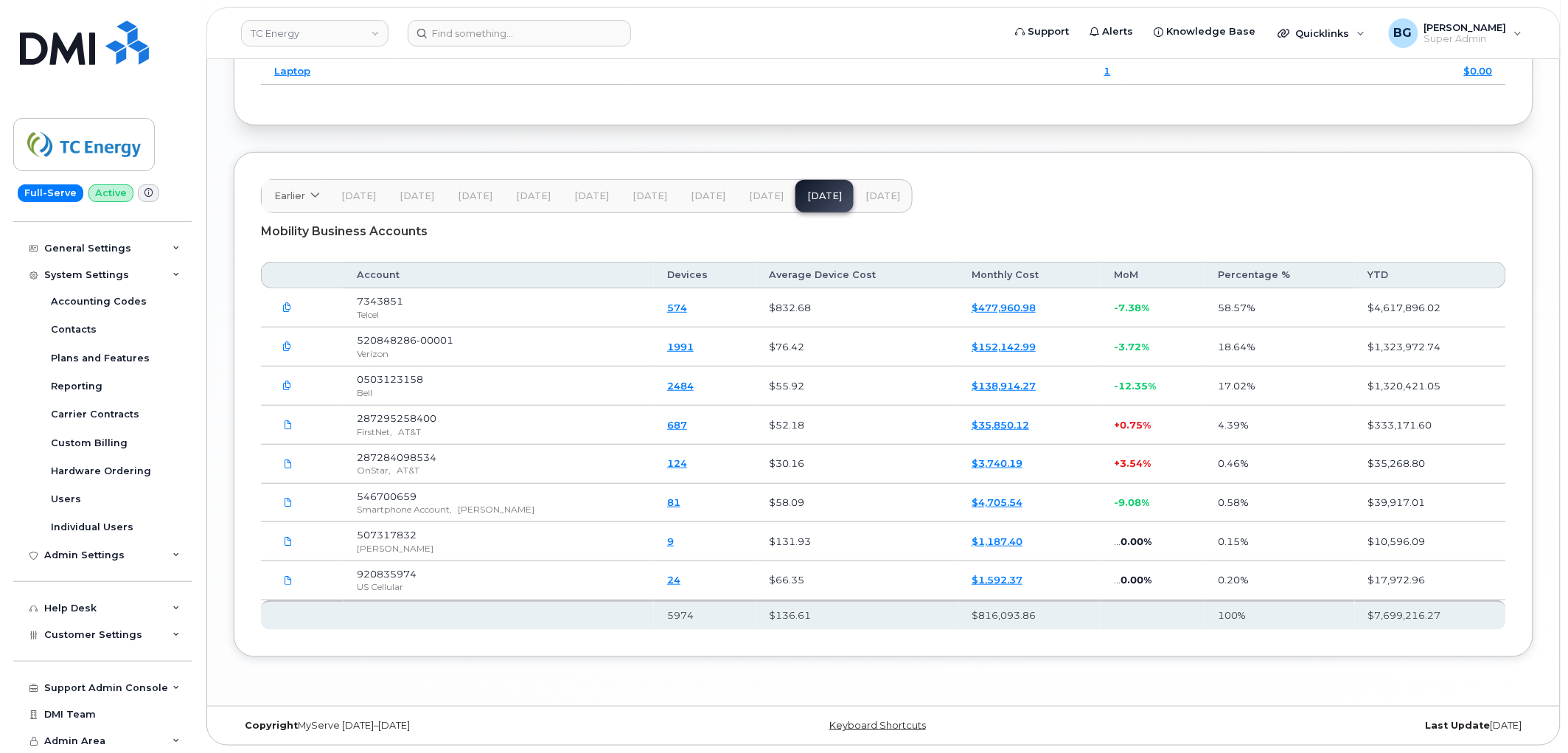
click at [513, 236] on div "Mobility Business Accounts" at bounding box center [884, 231] width 1245 height 37
click at [948, 204] on header "Earlier 2024 December November October September August July June May April Mar…" at bounding box center [884, 196] width 1245 height 34
click at [1126, 202] on header "Earlier 2024 December November October September August July June May April Mar…" at bounding box center [884, 196] width 1245 height 34
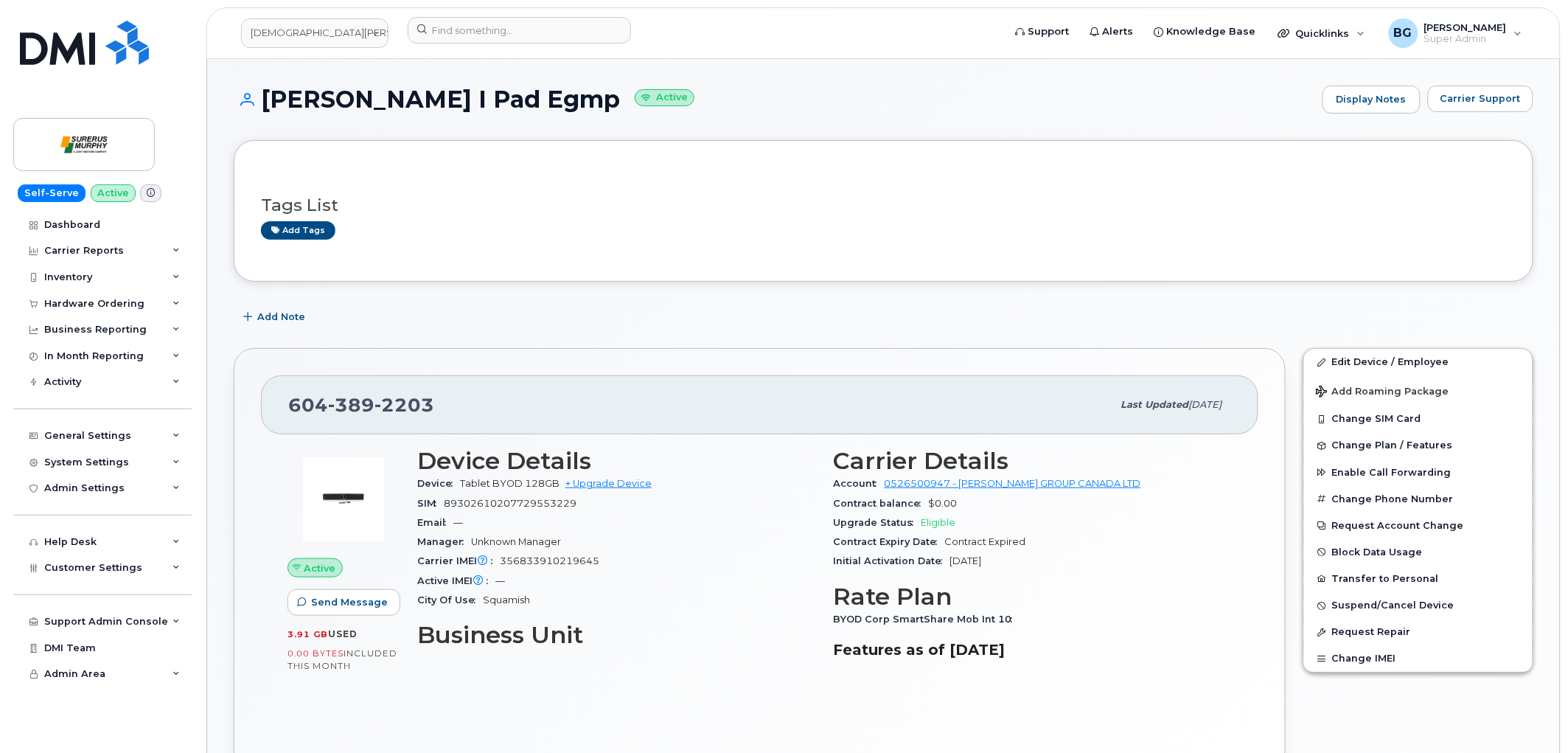
click at [588, 350] on div "[PHONE_NUMBER] Last updated [DATE] Active Send Message 3.91 GB  used 0.00 Bytes…" at bounding box center [759, 560] width 1052 height 424
click at [496, 28] on input at bounding box center [519, 30] width 223 height 27
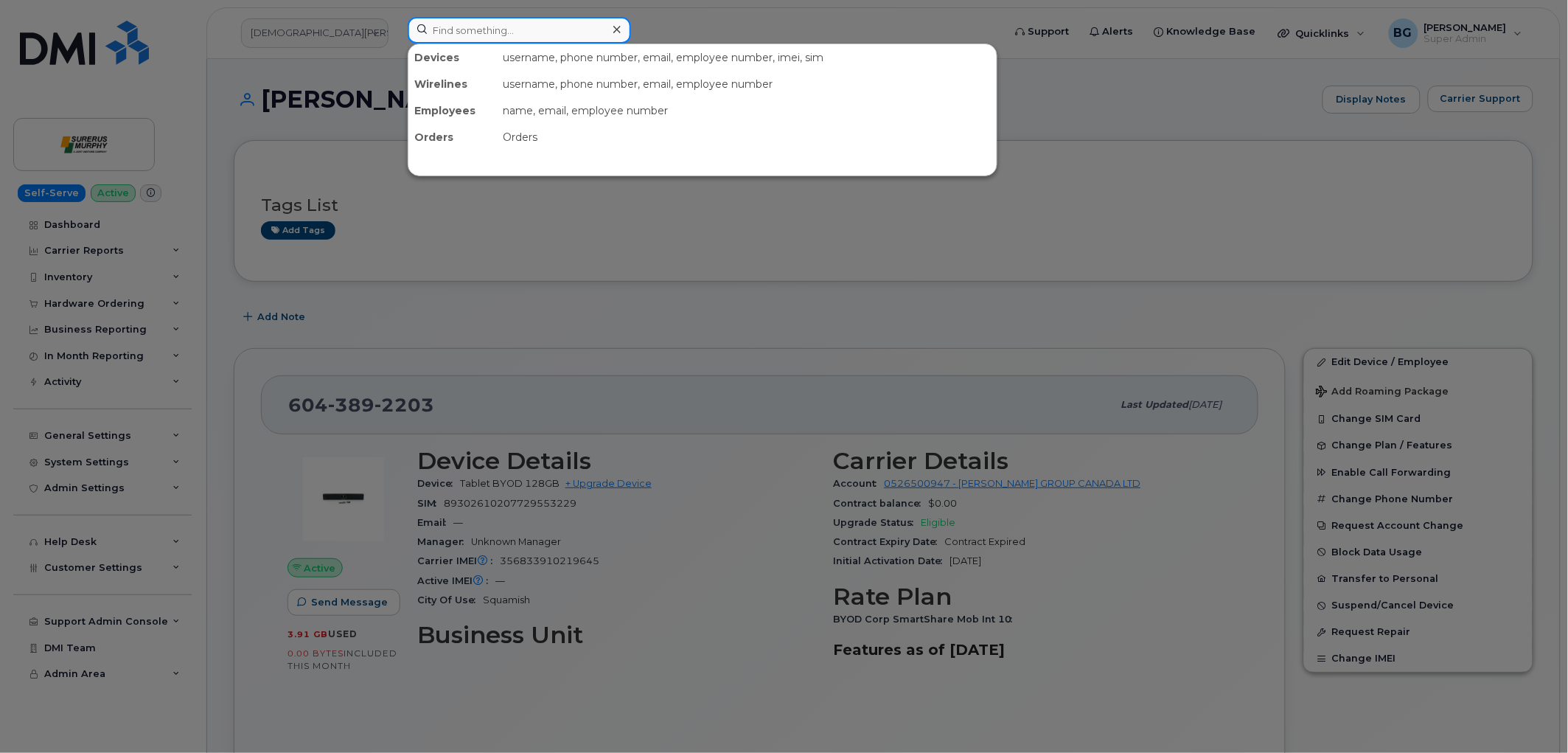
paste input "6043892203"
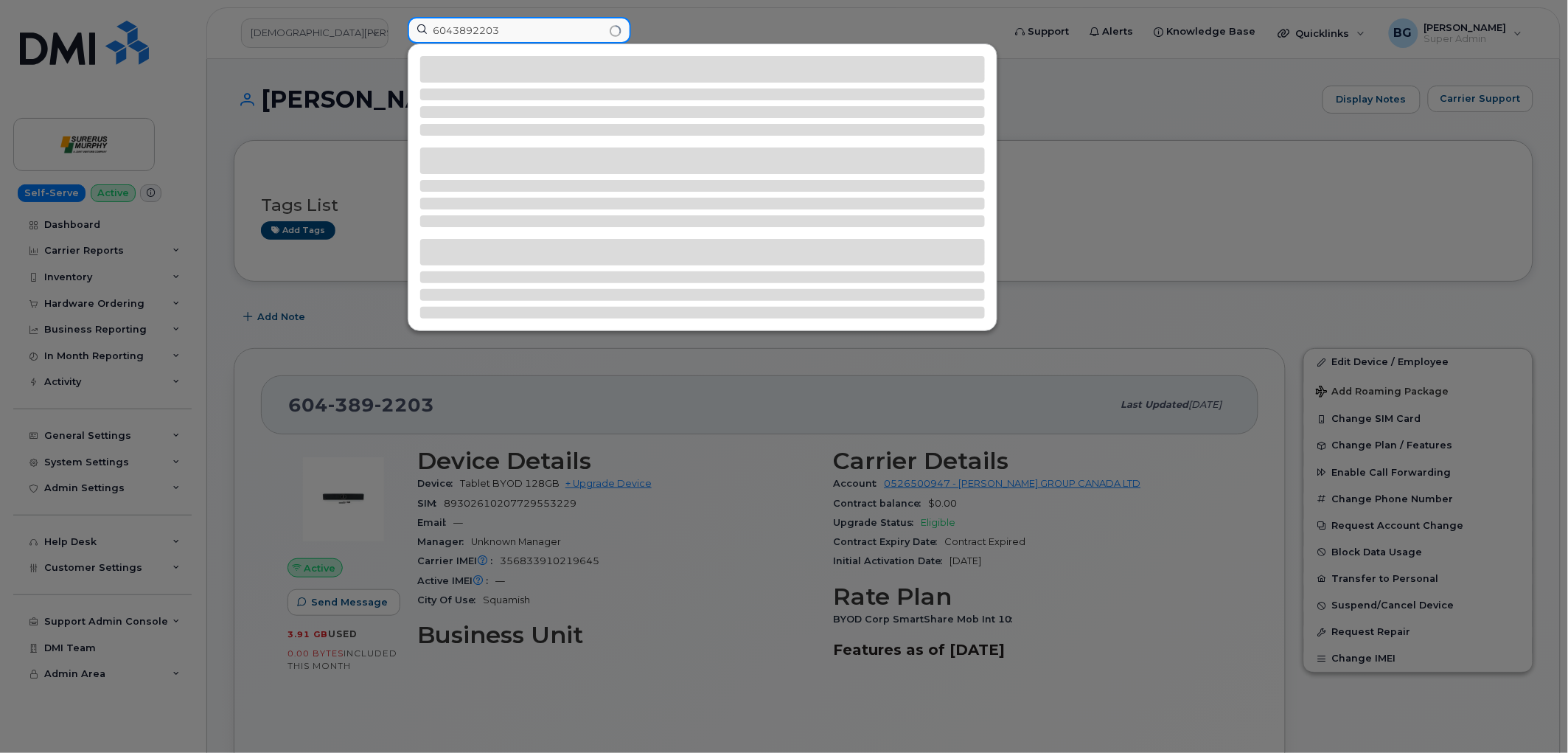
type input "6043892203"
click at [638, 410] on div at bounding box center [784, 376] width 1568 height 753
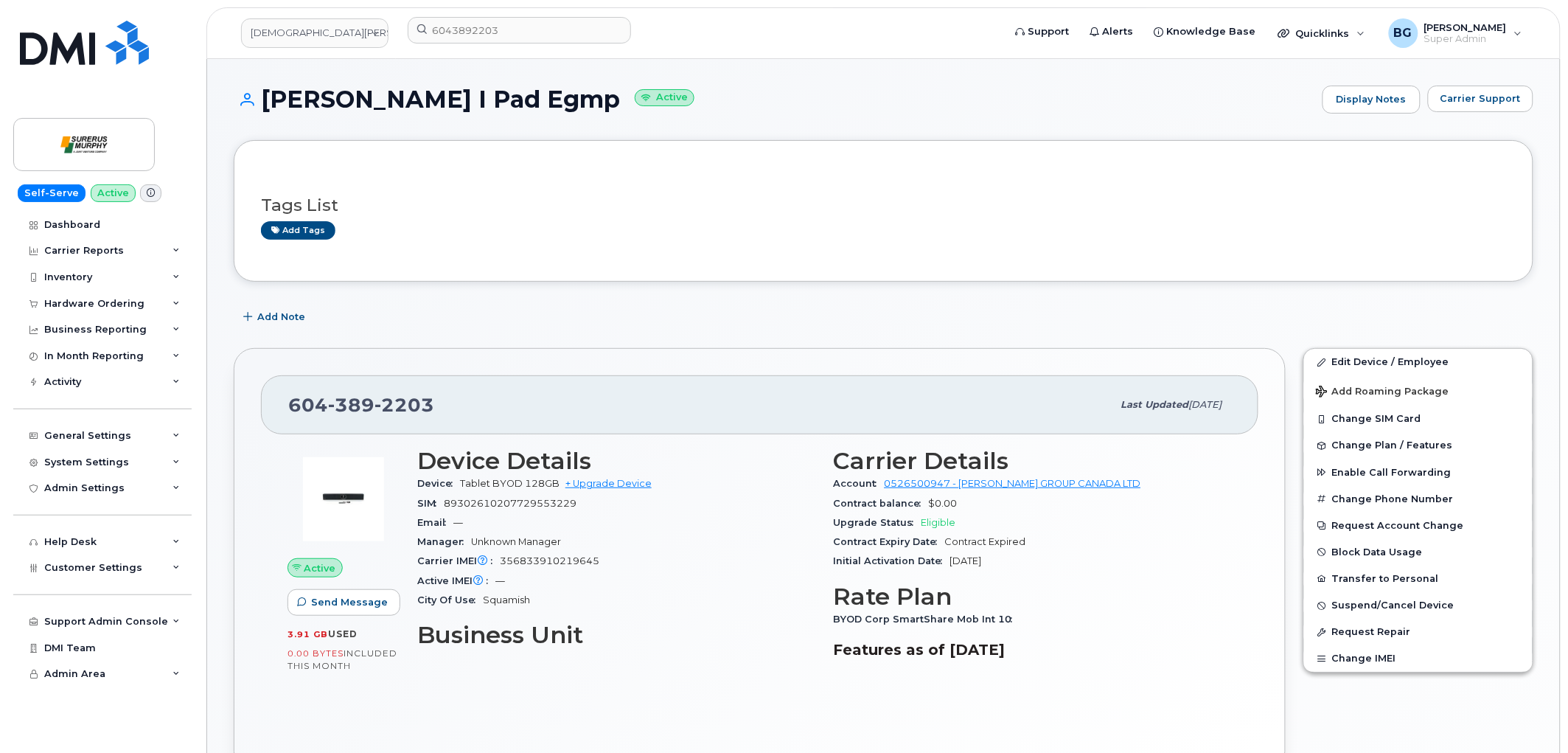
click at [503, 502] on span "89302610207729553229" at bounding box center [510, 504] width 133 height 11
copy span "89302610207729553229"
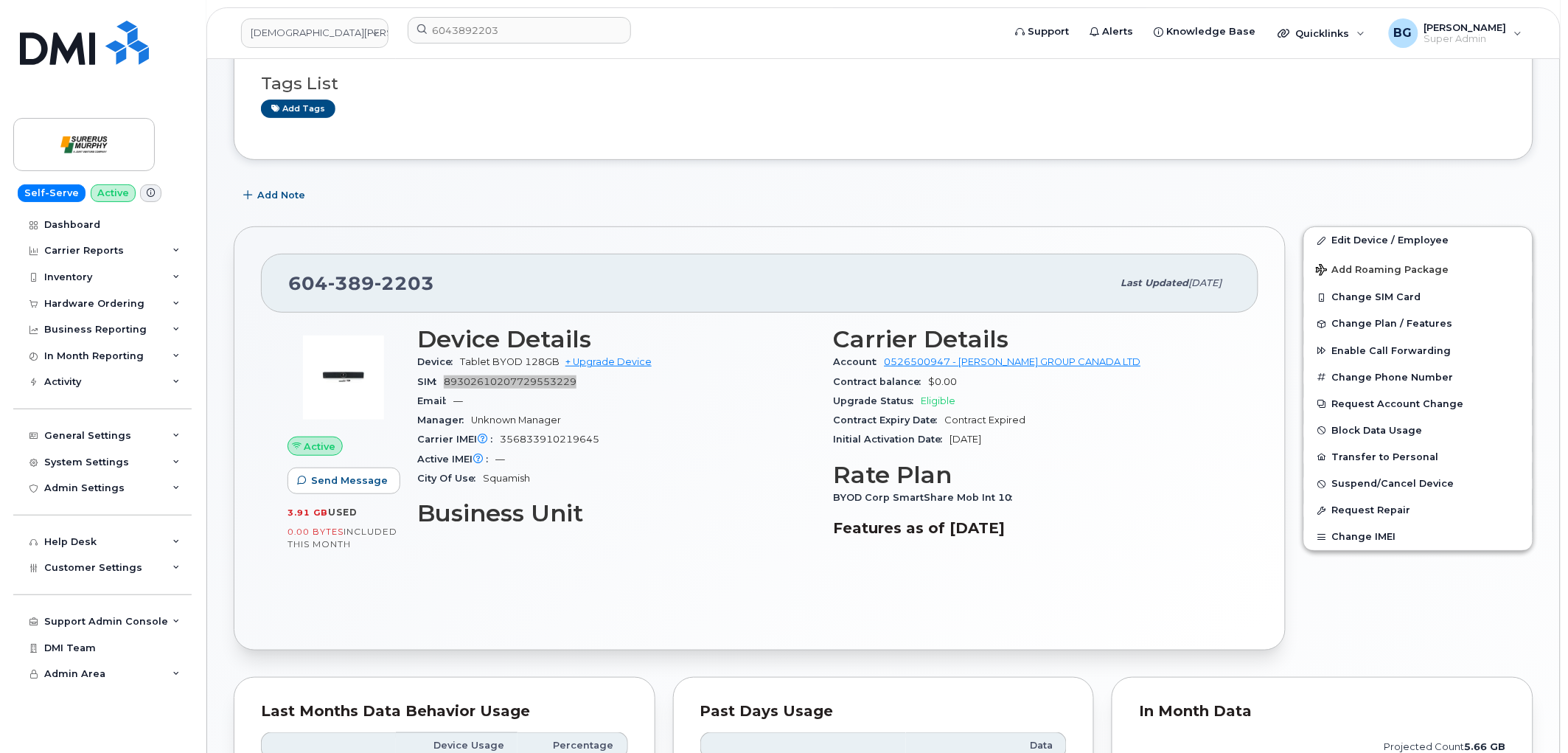
scroll to position [163, 0]
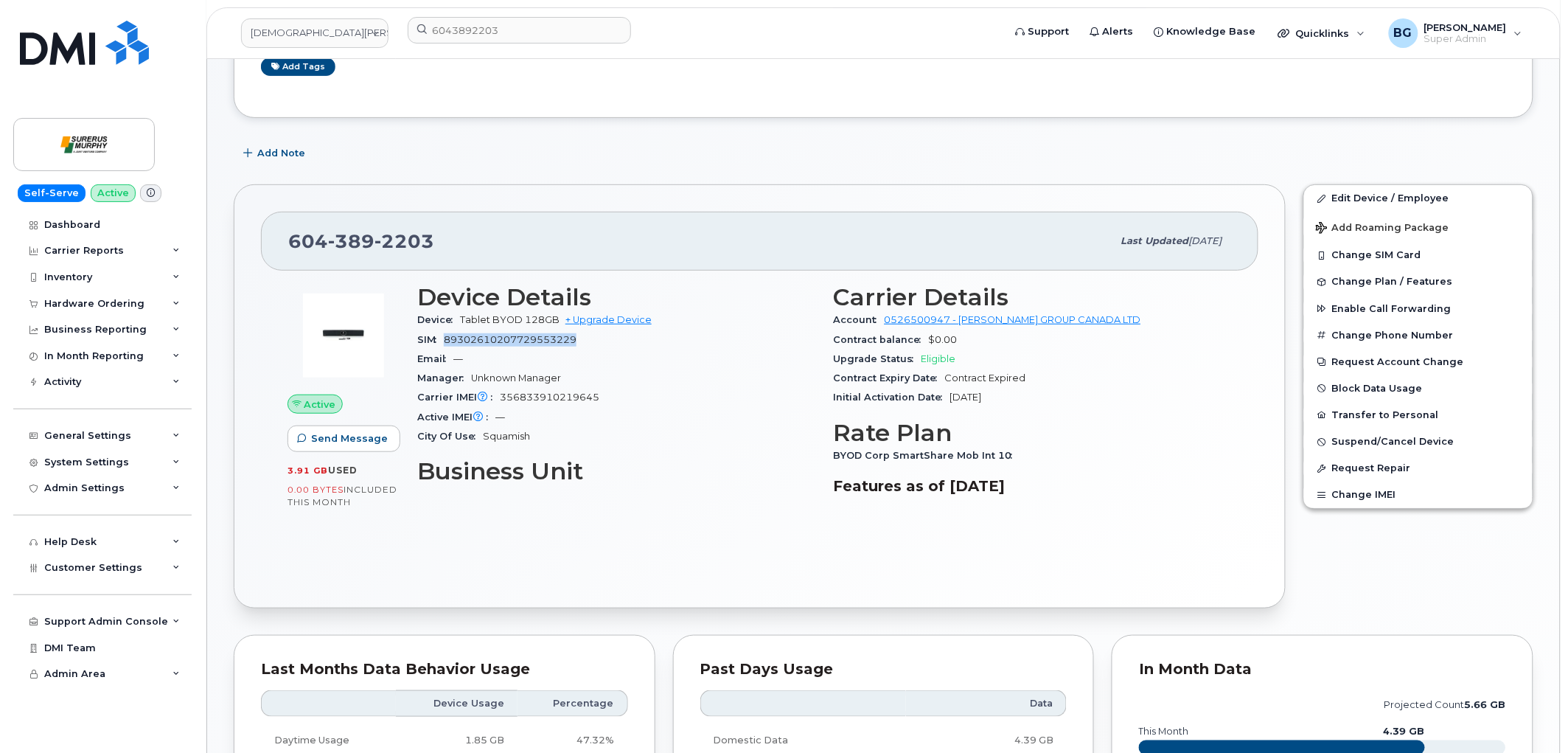
click at [503, 337] on span "89302610207729553229" at bounding box center [510, 339] width 133 height 11
click at [305, 241] on span "604 389 2203" at bounding box center [361, 241] width 146 height 22
copy span "604 389 2203"
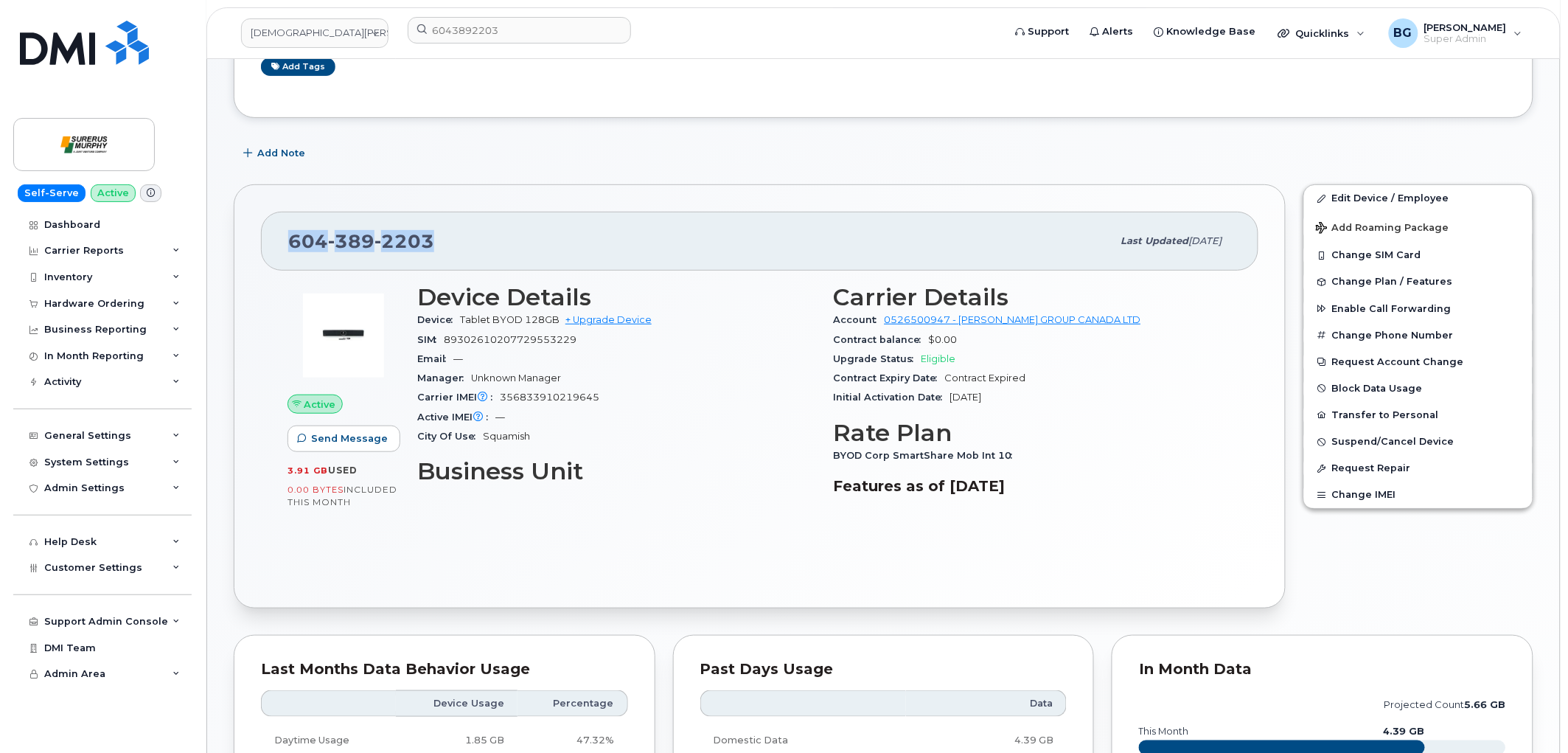
click at [521, 335] on span "89302610207729553229" at bounding box center [510, 339] width 133 height 11
click at [535, 401] on span "356833910219645" at bounding box center [549, 397] width 99 height 11
copy span "356833910219645"
drag, startPoint x: 1362, startPoint y: 190, endPoint x: 1361, endPoint y: 201, distance: 11.0
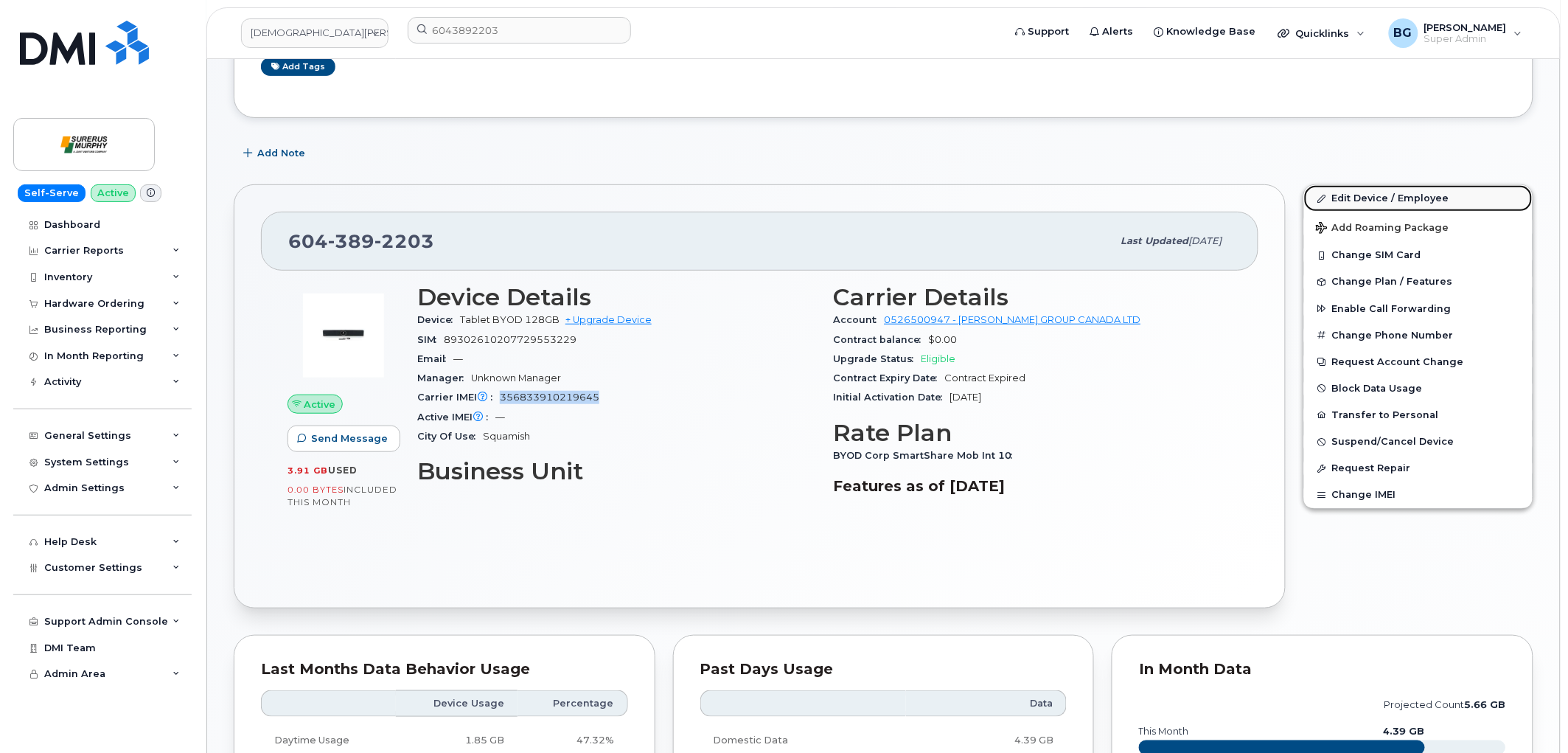
click at [1362, 190] on link "Edit Device / Employee" at bounding box center [1419, 198] width 229 height 27
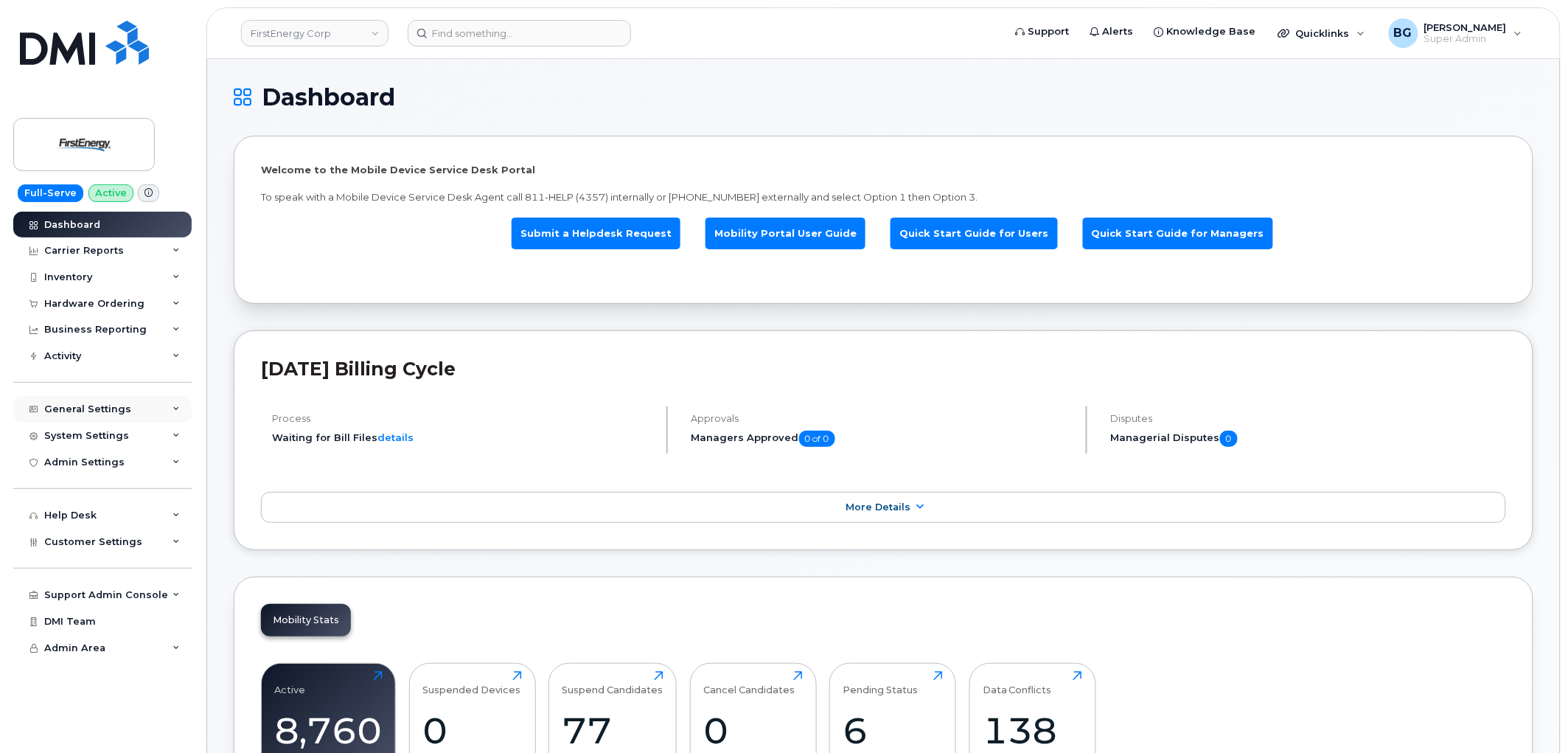
click at [84, 415] on div "General Settings" at bounding box center [88, 409] width 87 height 12
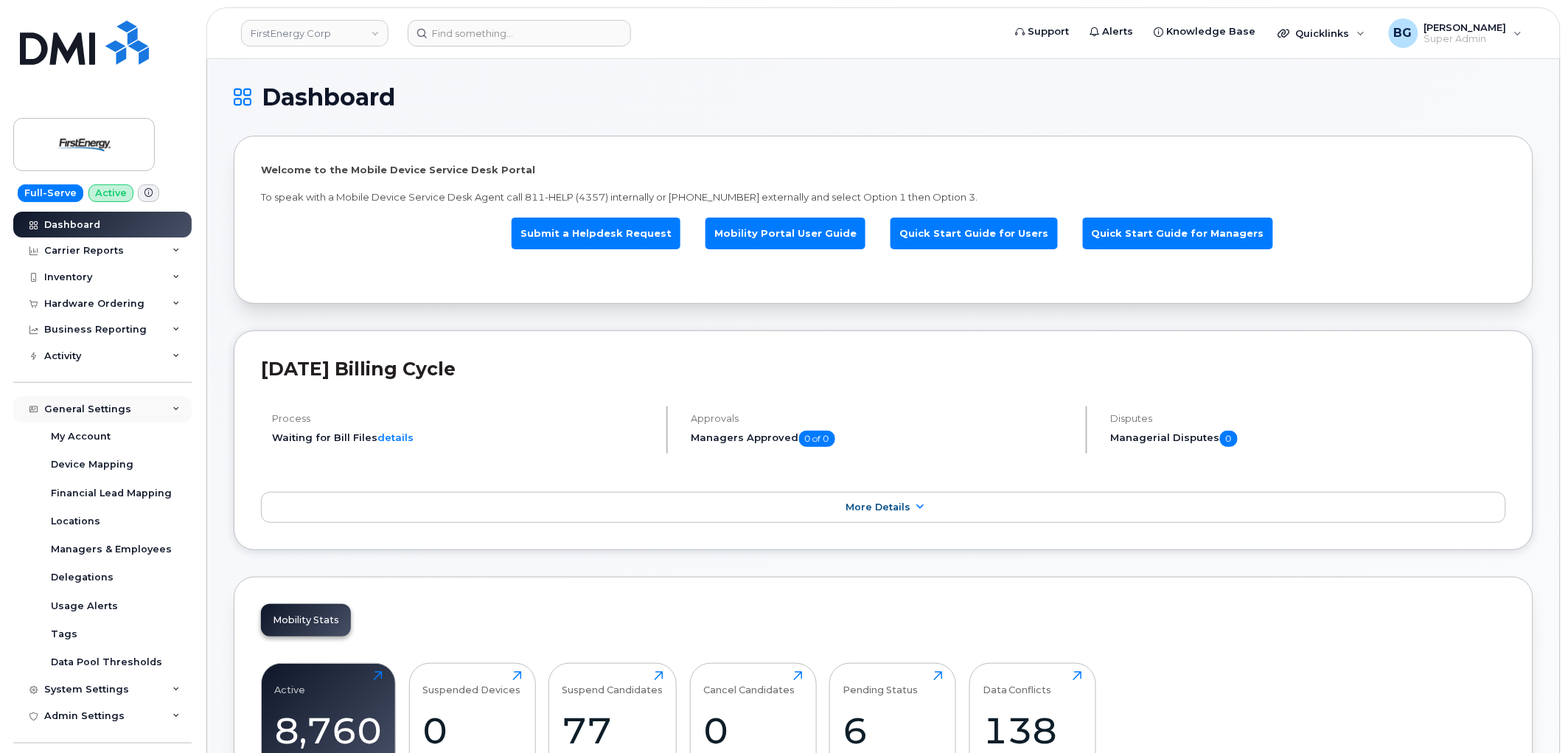
click at [84, 415] on div "General Settings" at bounding box center [88, 409] width 87 height 12
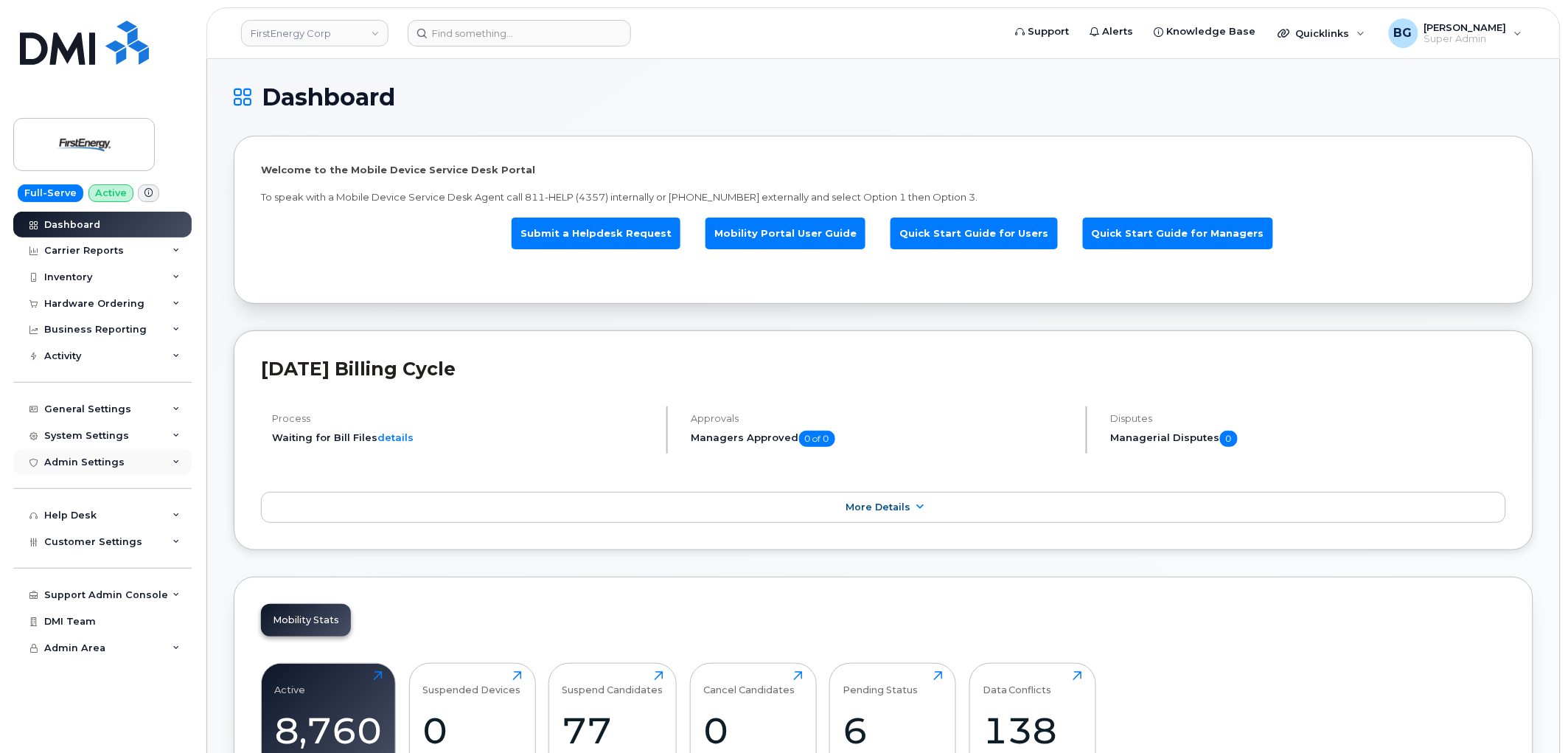
click at [73, 462] on div "Admin Settings" at bounding box center [84, 462] width 80 height 12
click at [89, 410] on div "General Settings" at bounding box center [88, 409] width 87 height 12
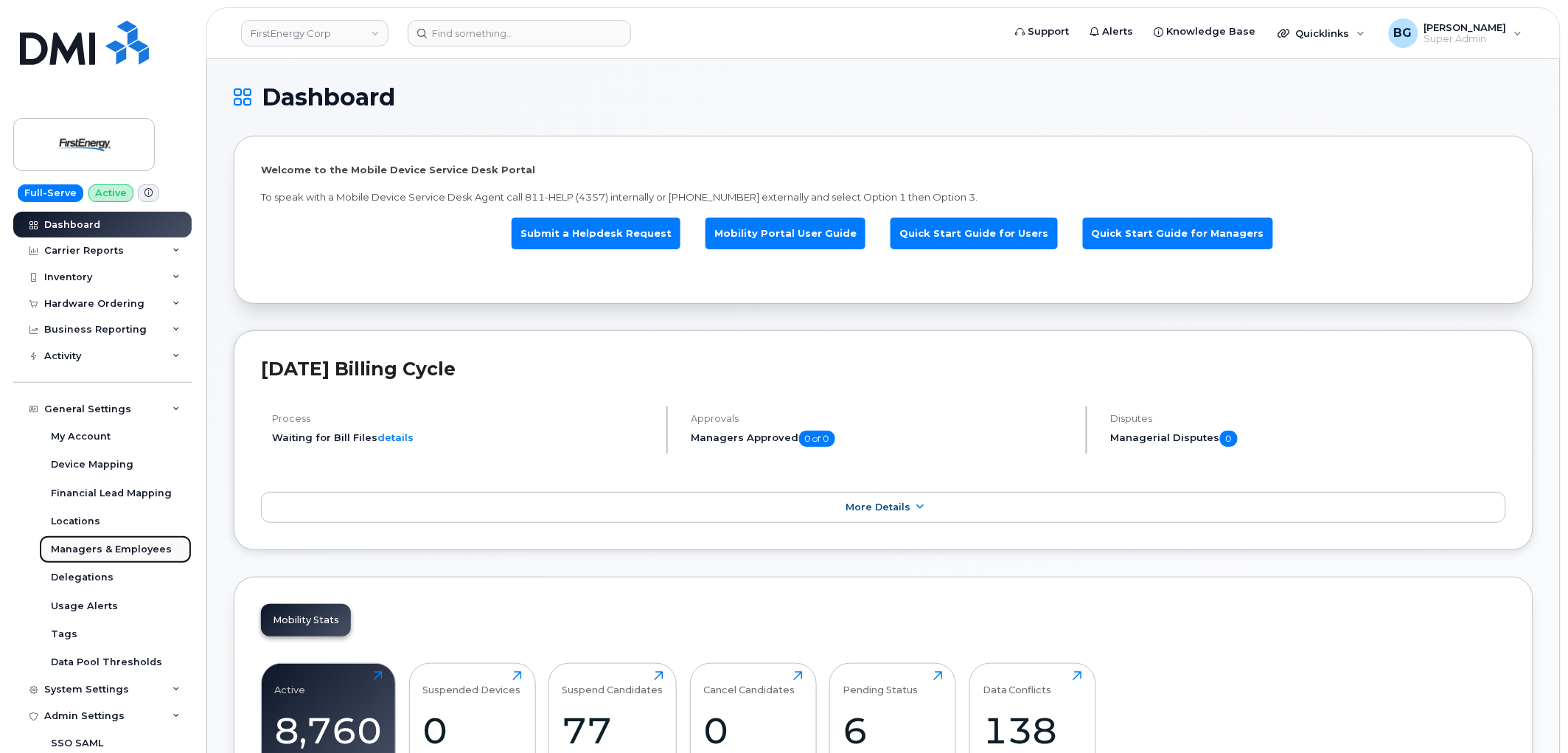
click at [83, 556] on div "Managers & Employees" at bounding box center [110, 549] width 121 height 13
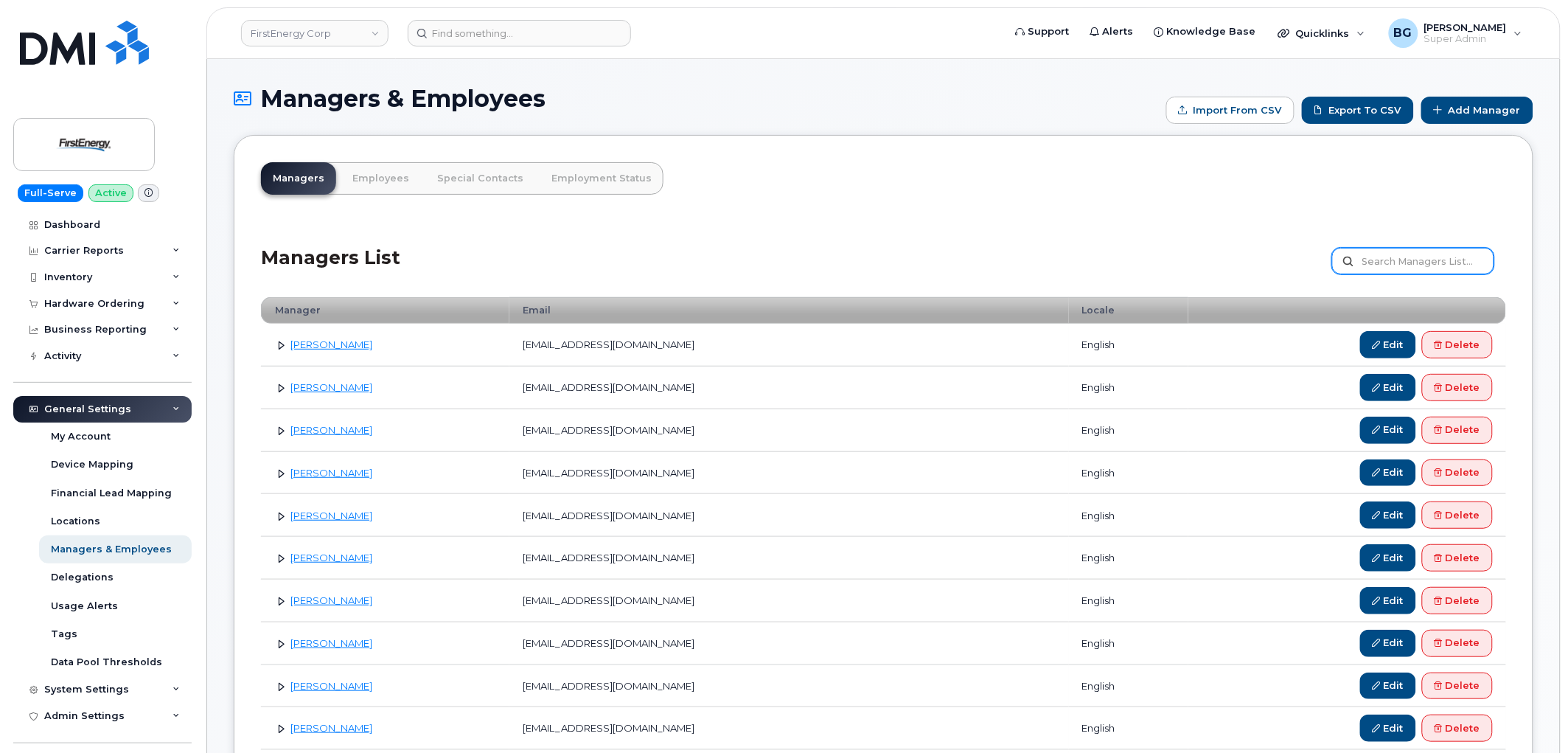
click at [1405, 263] on input "text" at bounding box center [1413, 261] width 163 height 27
click at [379, 180] on link "Employees" at bounding box center [381, 178] width 80 height 32
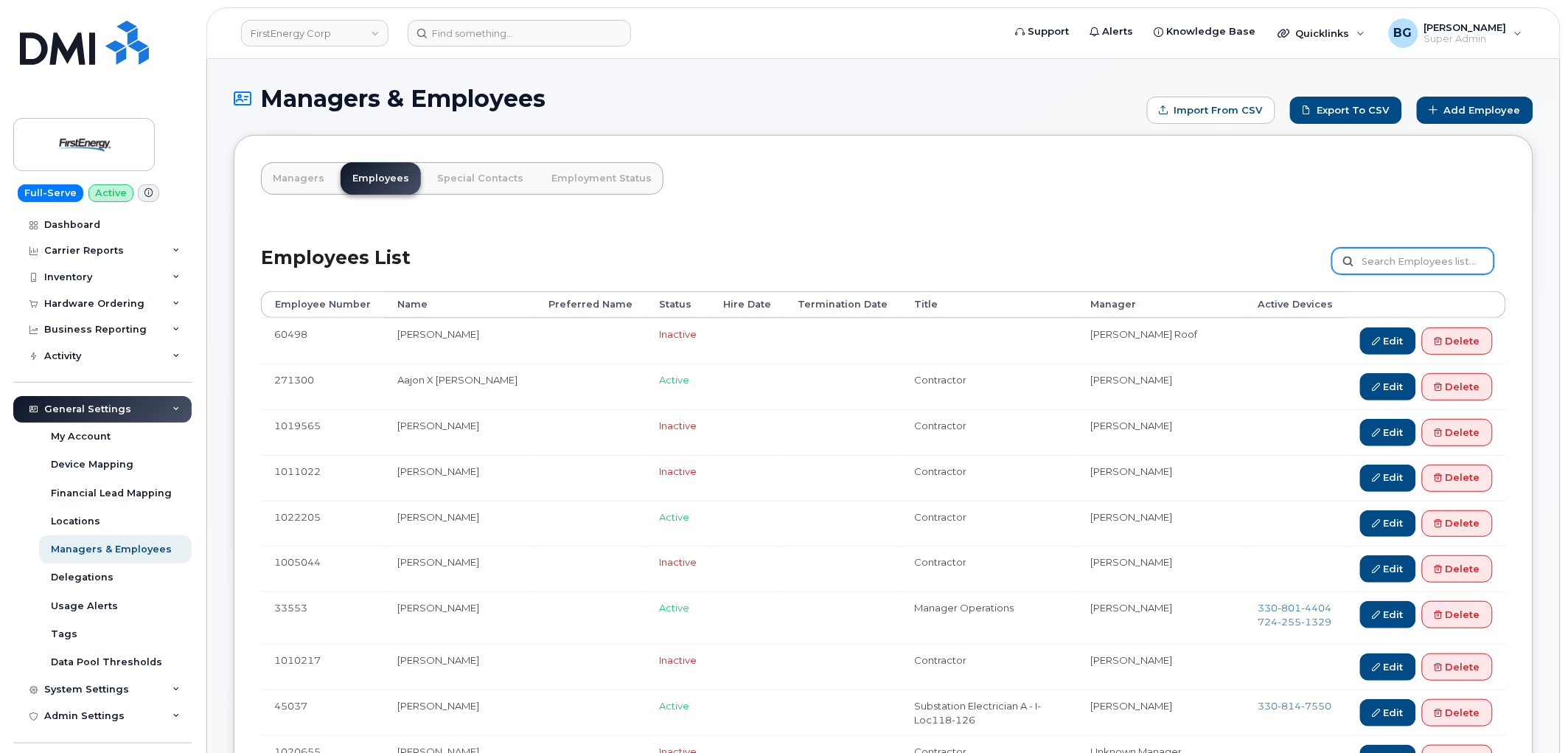
click at [1389, 255] on input "text" at bounding box center [1413, 261] width 163 height 27
type input "samr"
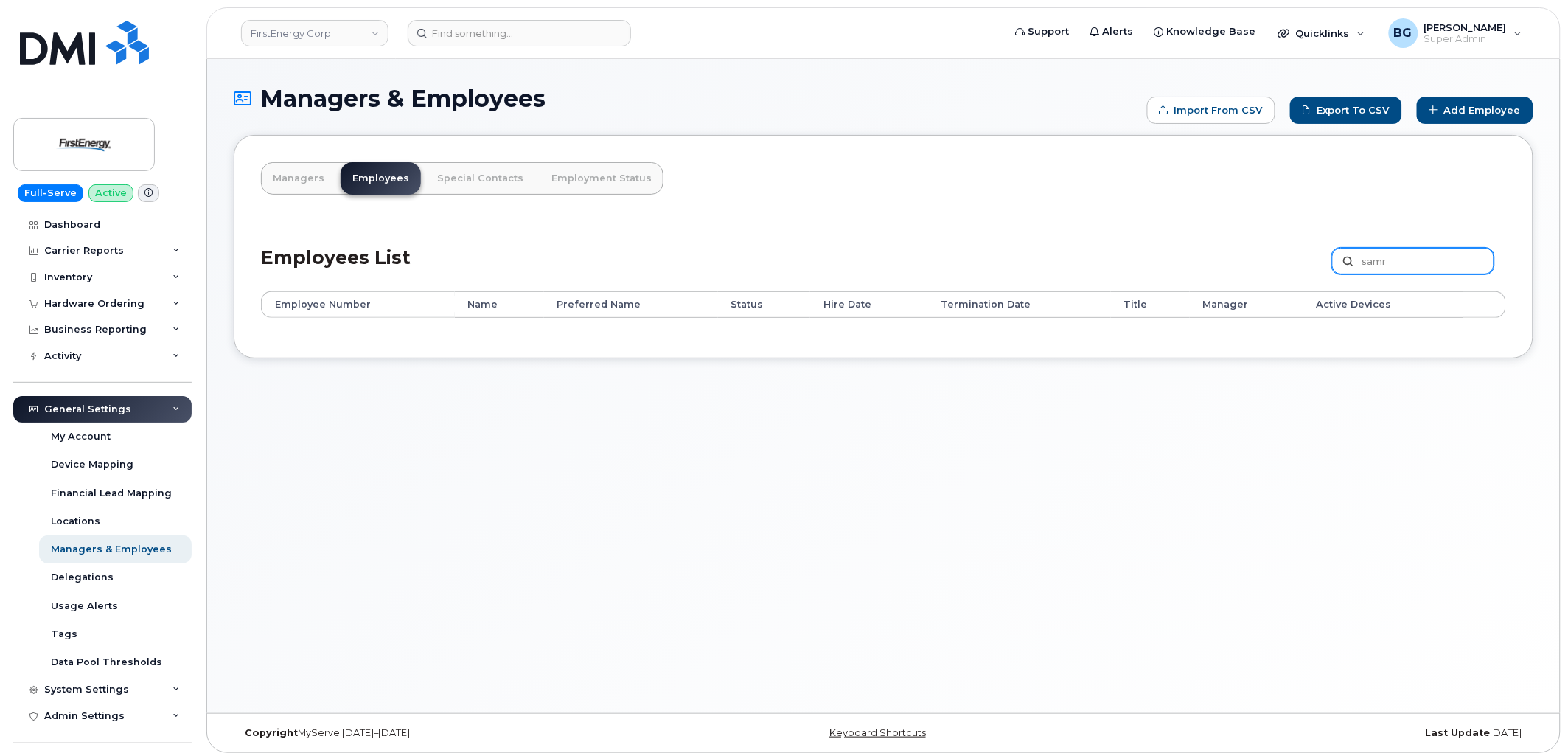
click at [1402, 263] on input "samr" at bounding box center [1413, 261] width 163 height 27
click at [1405, 264] on input "samr" at bounding box center [1413, 261] width 163 height 27
drag, startPoint x: 1405, startPoint y: 264, endPoint x: 1302, endPoint y: 257, distance: 103.2
click at [1302, 257] on div "Employees List samr Customize Filter Refresh Export" at bounding box center [884, 256] width 1245 height 70
type input "somr"
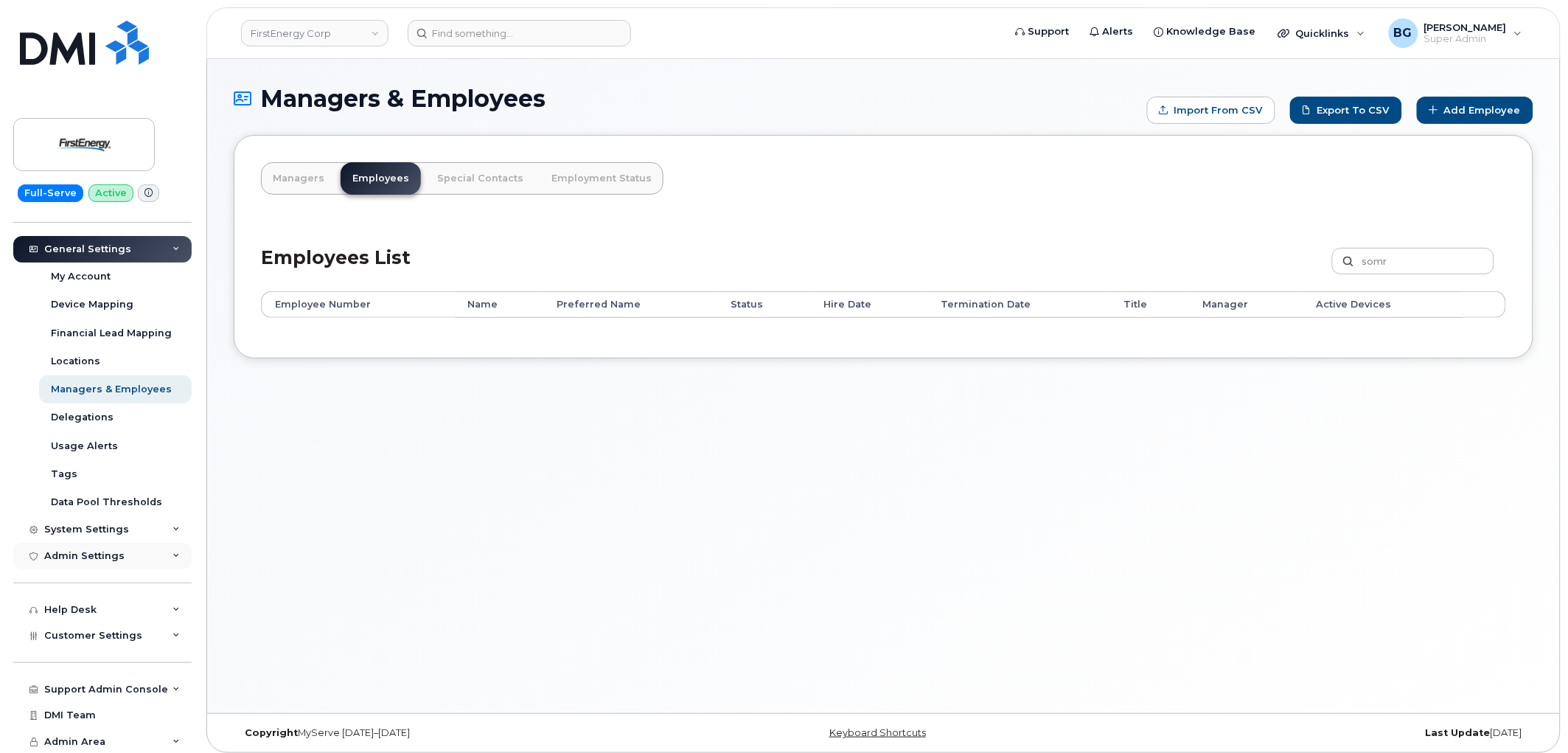
scroll to position [161, 0]
click at [108, 555] on div "Admin Settings" at bounding box center [84, 555] width 80 height 12
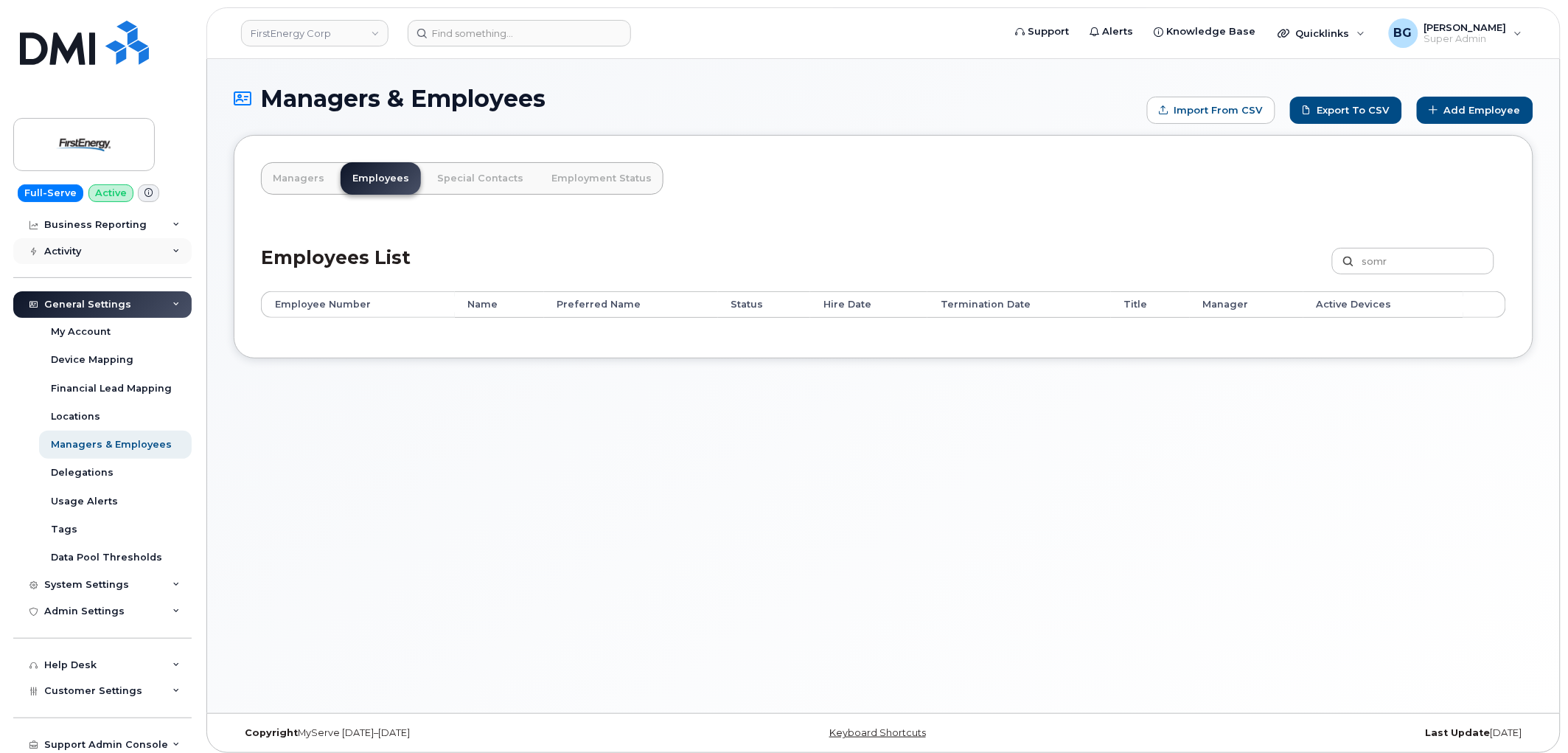
scroll to position [0, 0]
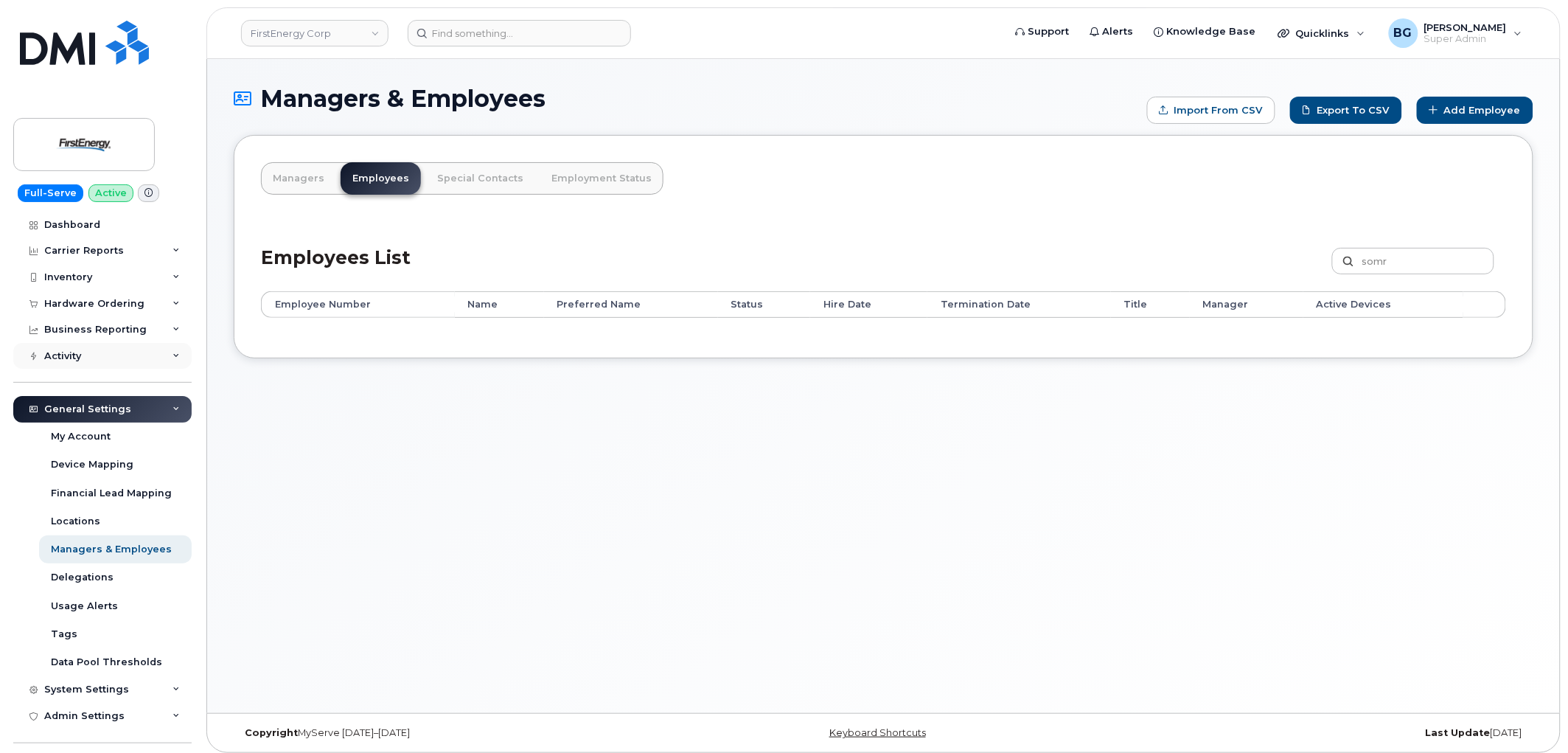
click at [79, 352] on div "Activity" at bounding box center [62, 356] width 37 height 12
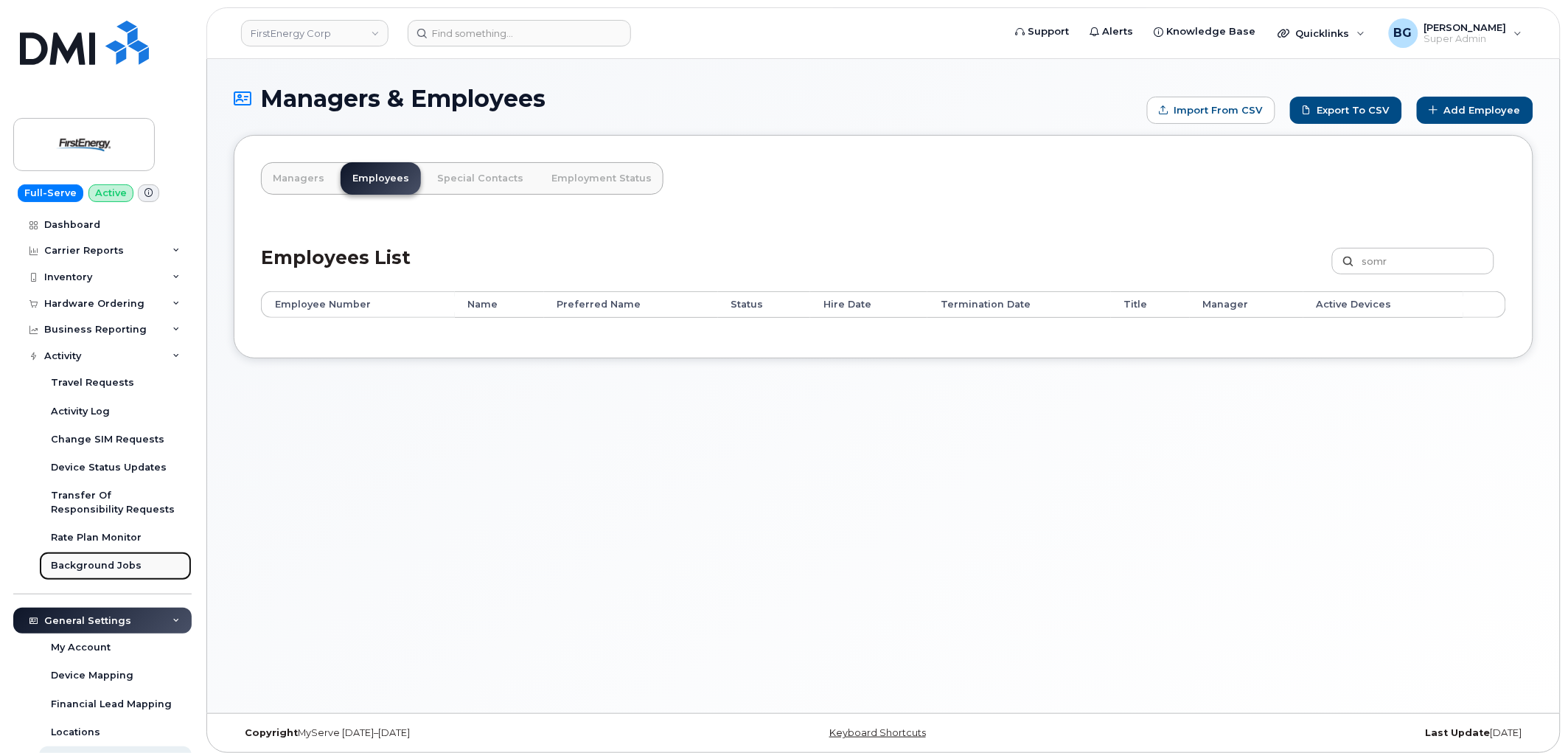
click at [75, 560] on div "Background Jobs" at bounding box center [95, 565] width 91 height 13
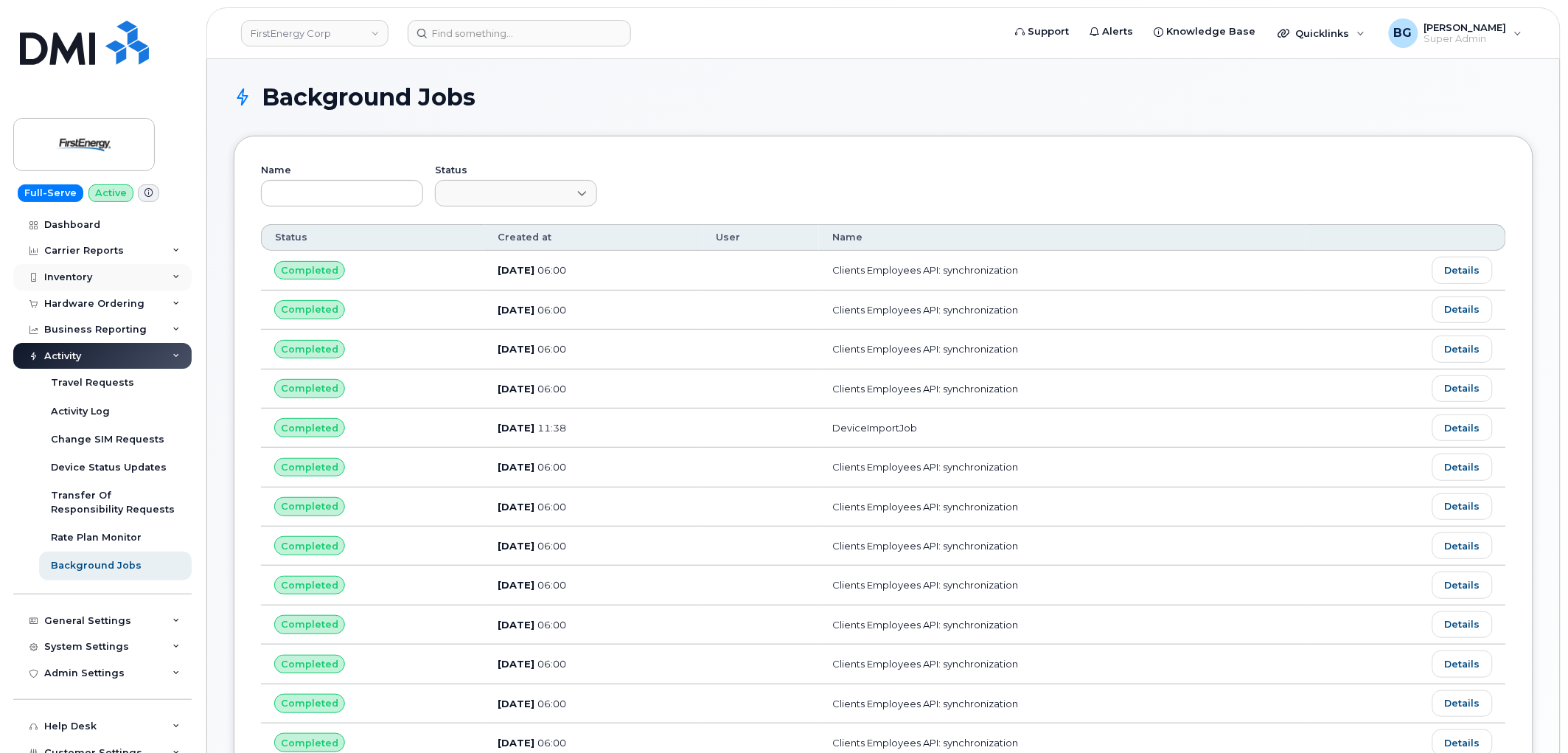
click at [77, 275] on div "Inventory" at bounding box center [68, 277] width 48 height 12
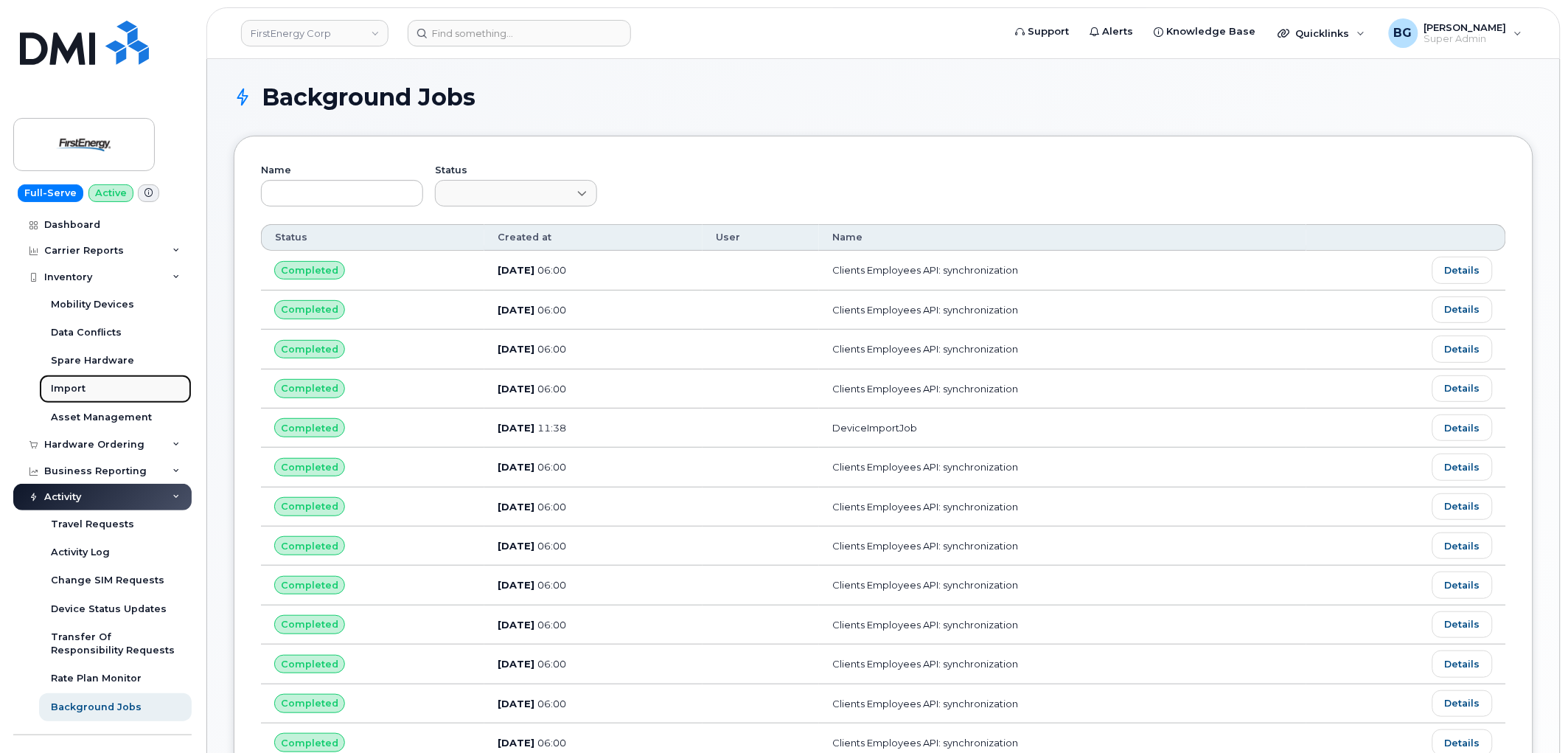
click at [67, 391] on div "Import" at bounding box center [68, 388] width 35 height 13
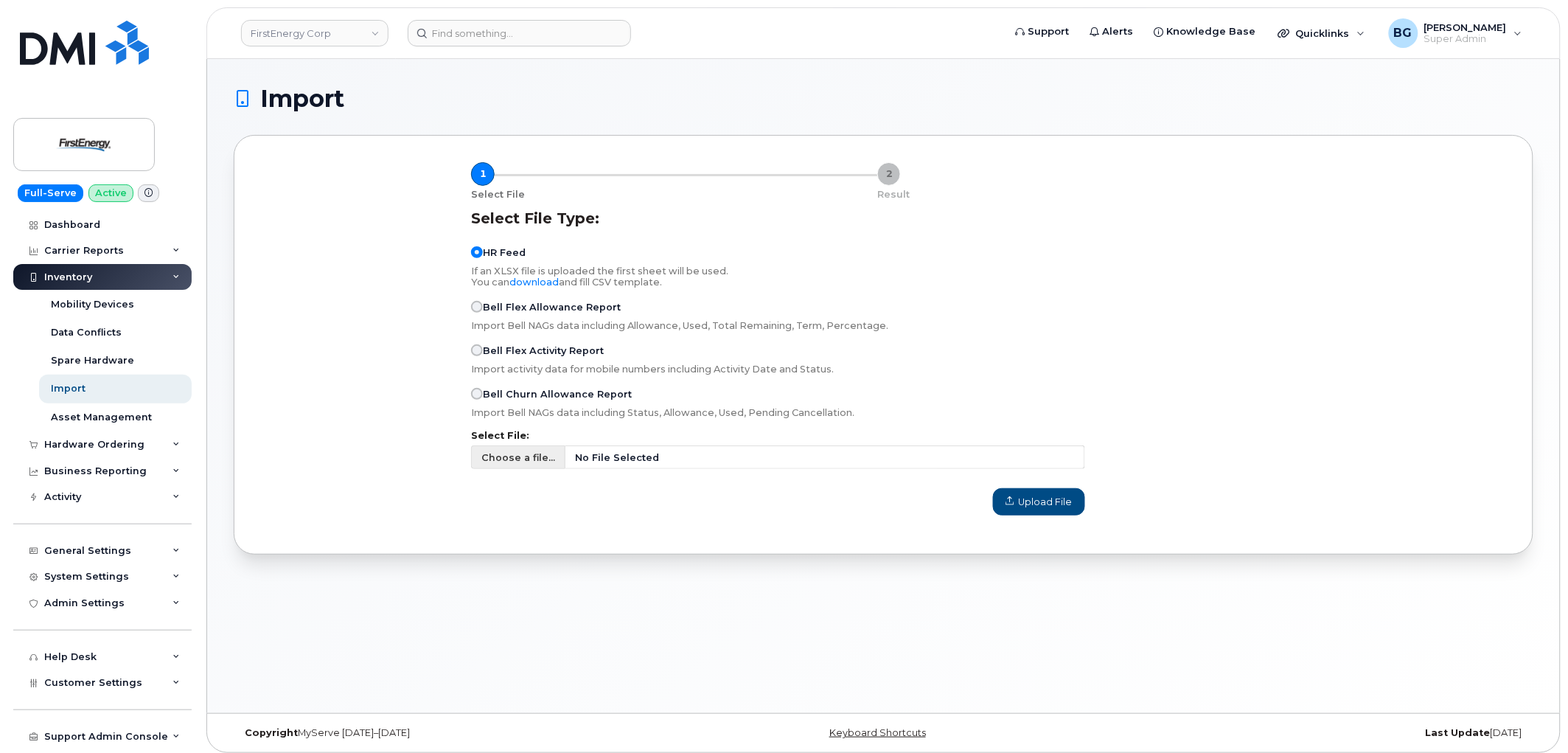
click at [504, 459] on span "Choose a file..." at bounding box center [518, 458] width 73 height 14
click at [504, 459] on input "Choose a file... No File Selected" at bounding box center [778, 457] width 614 height 24
type input "C:\fakepath\FirstEnergy HR.csv"
click at [1041, 507] on span "Upload File" at bounding box center [1038, 502] width 67 height 14
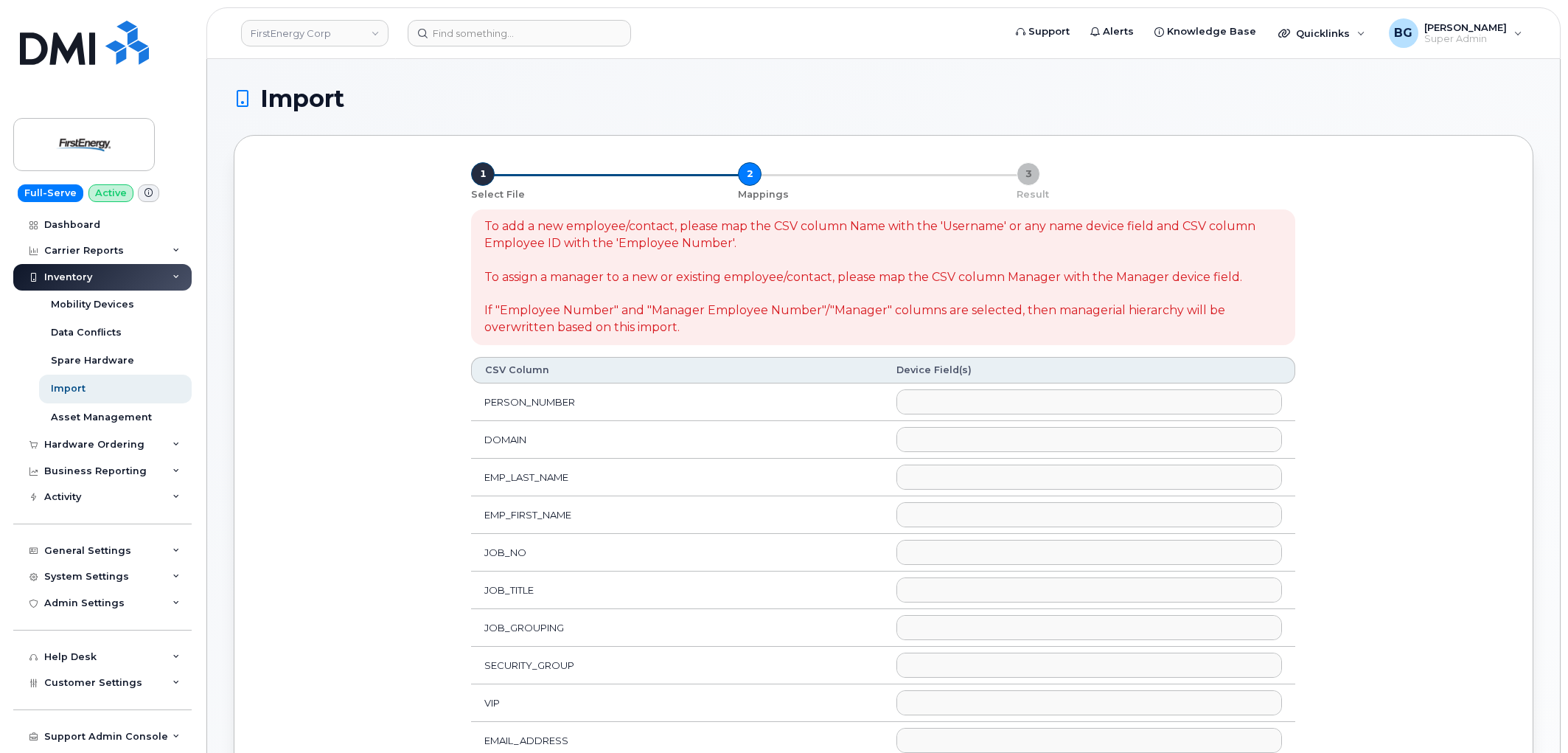
select select
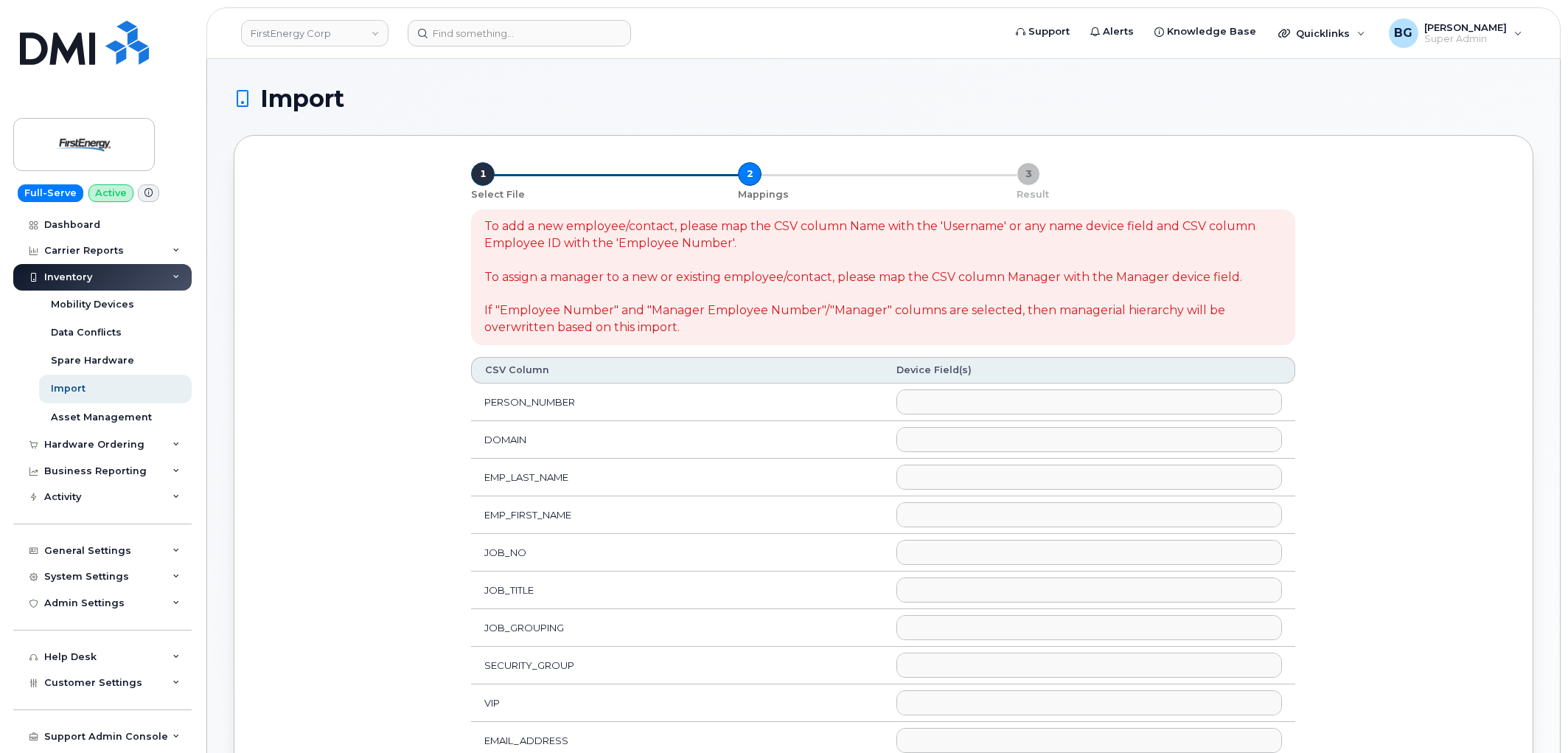
select select
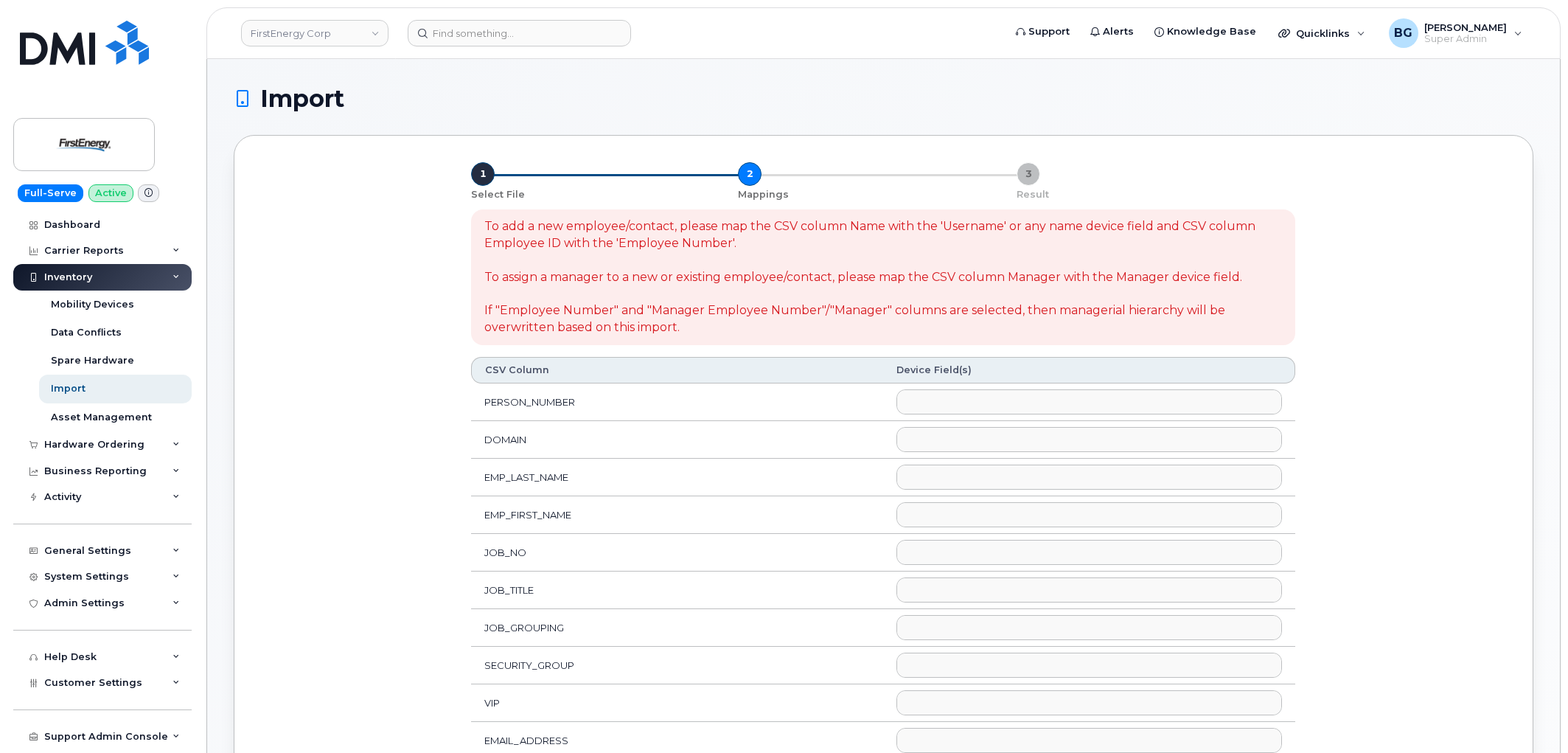
select select
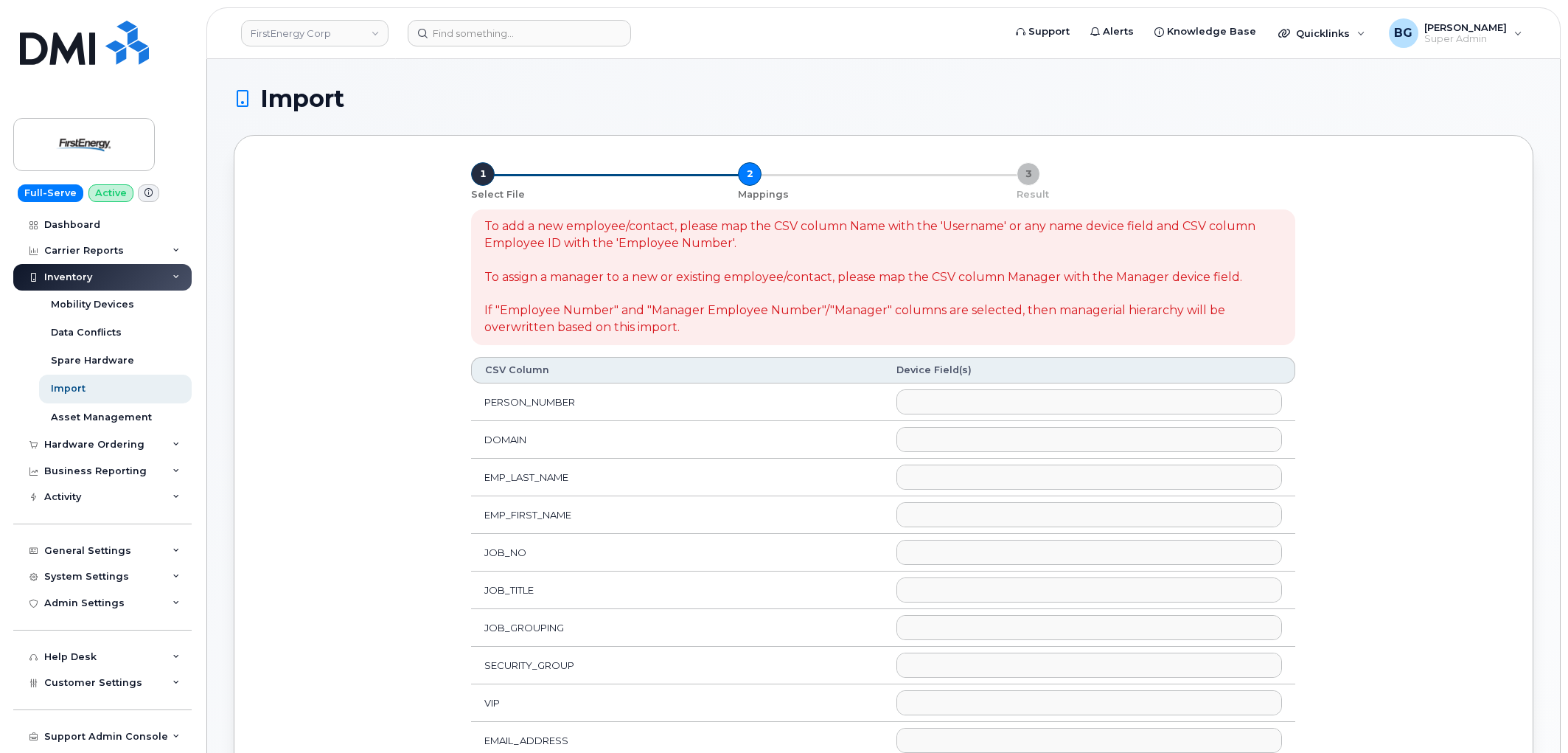
select select
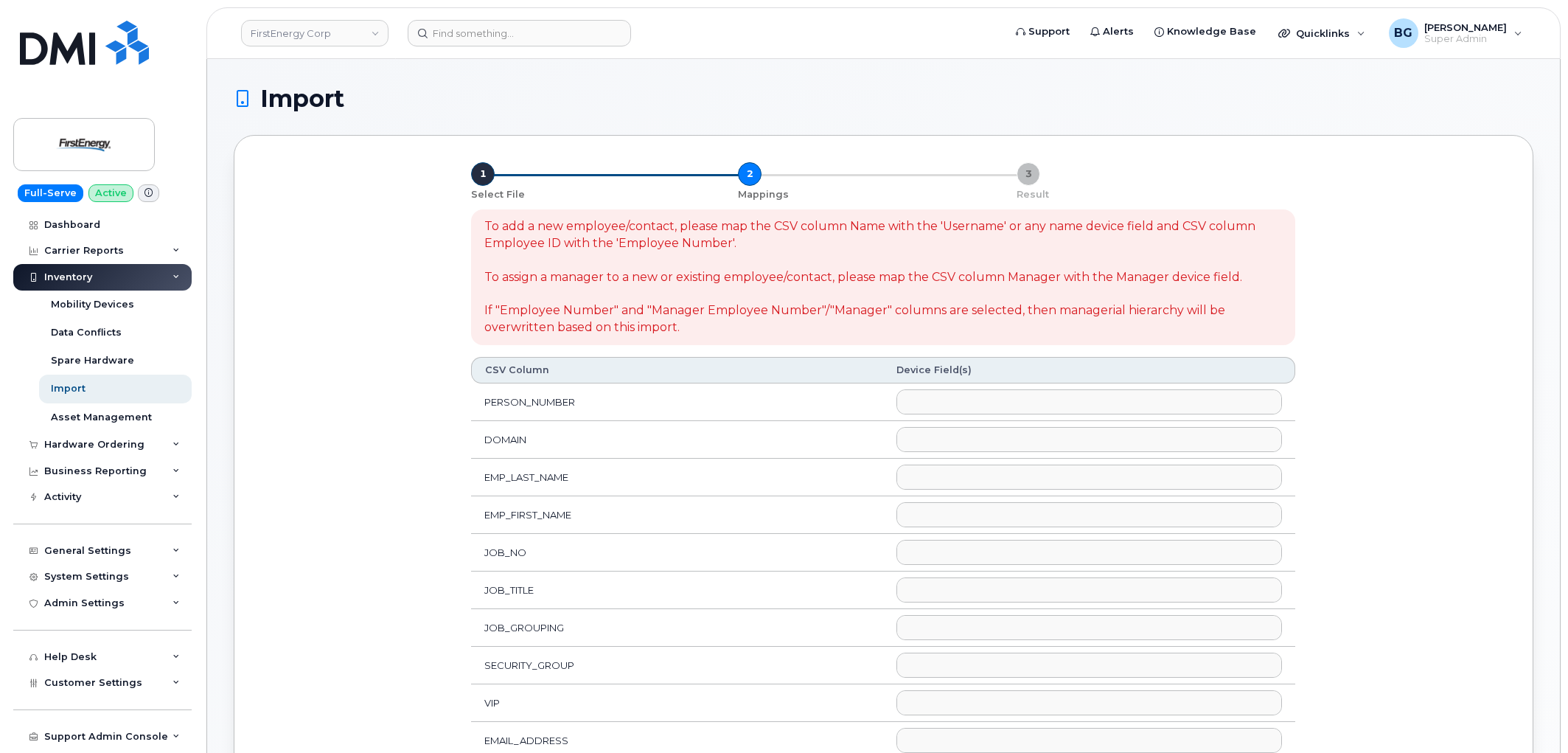
select select
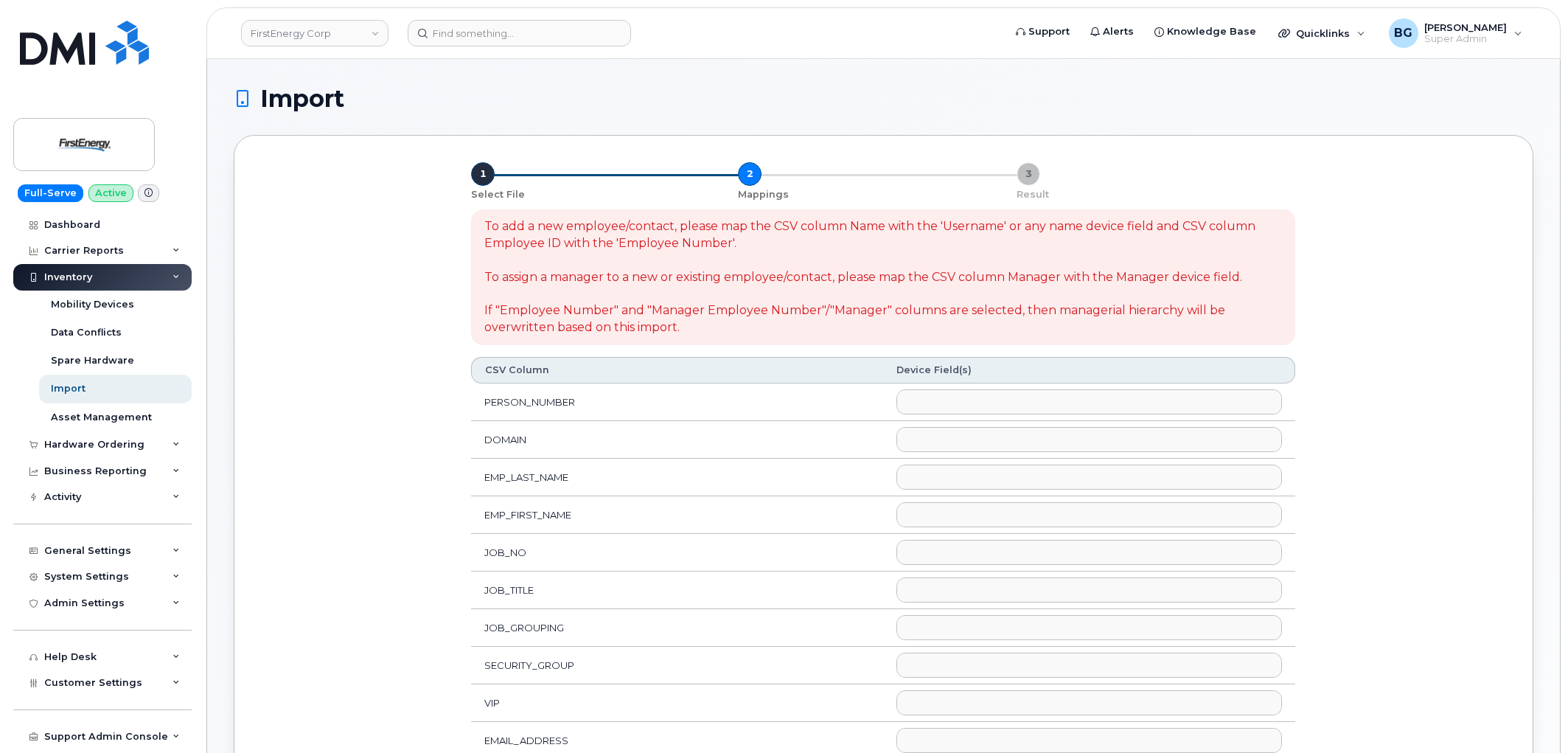
select select
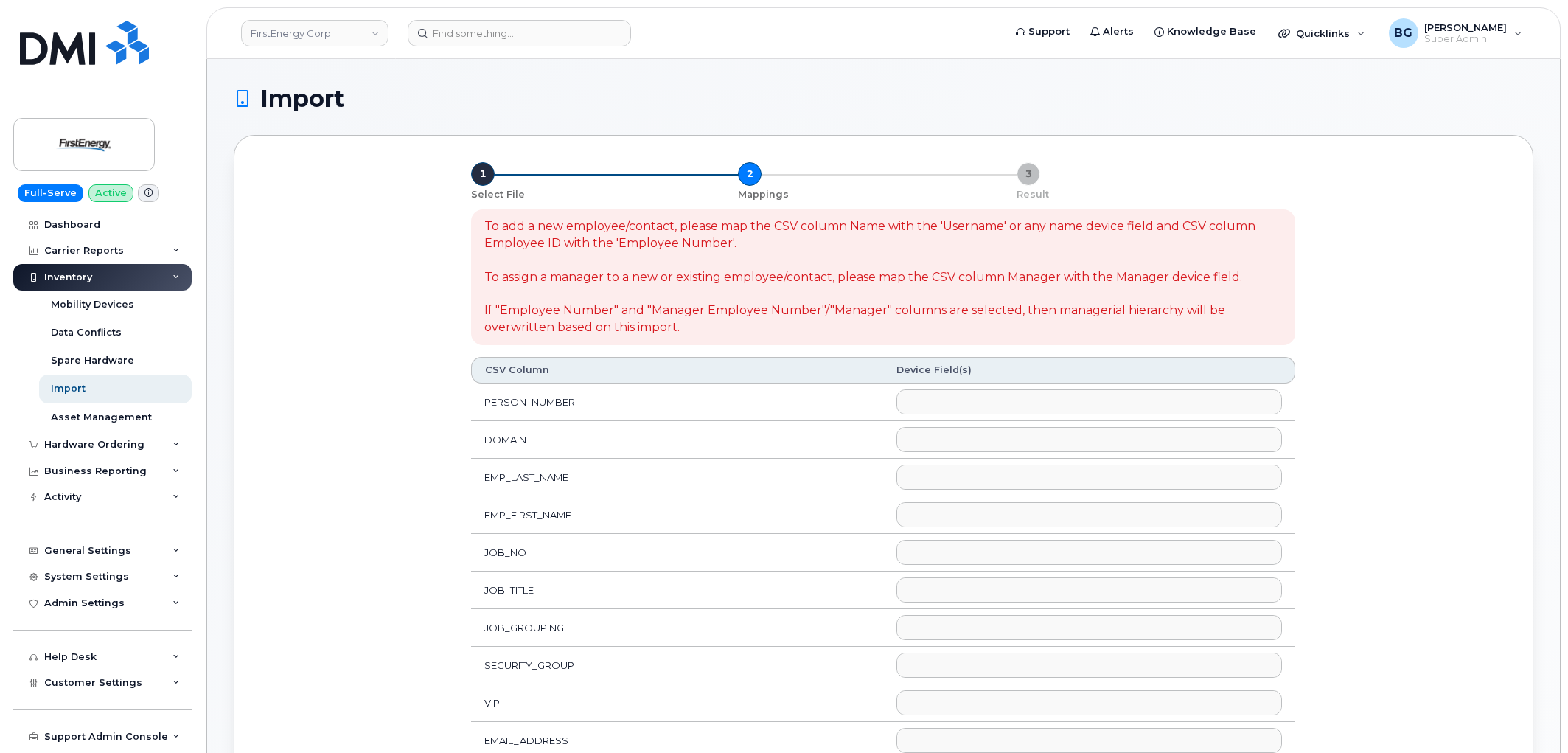
select select
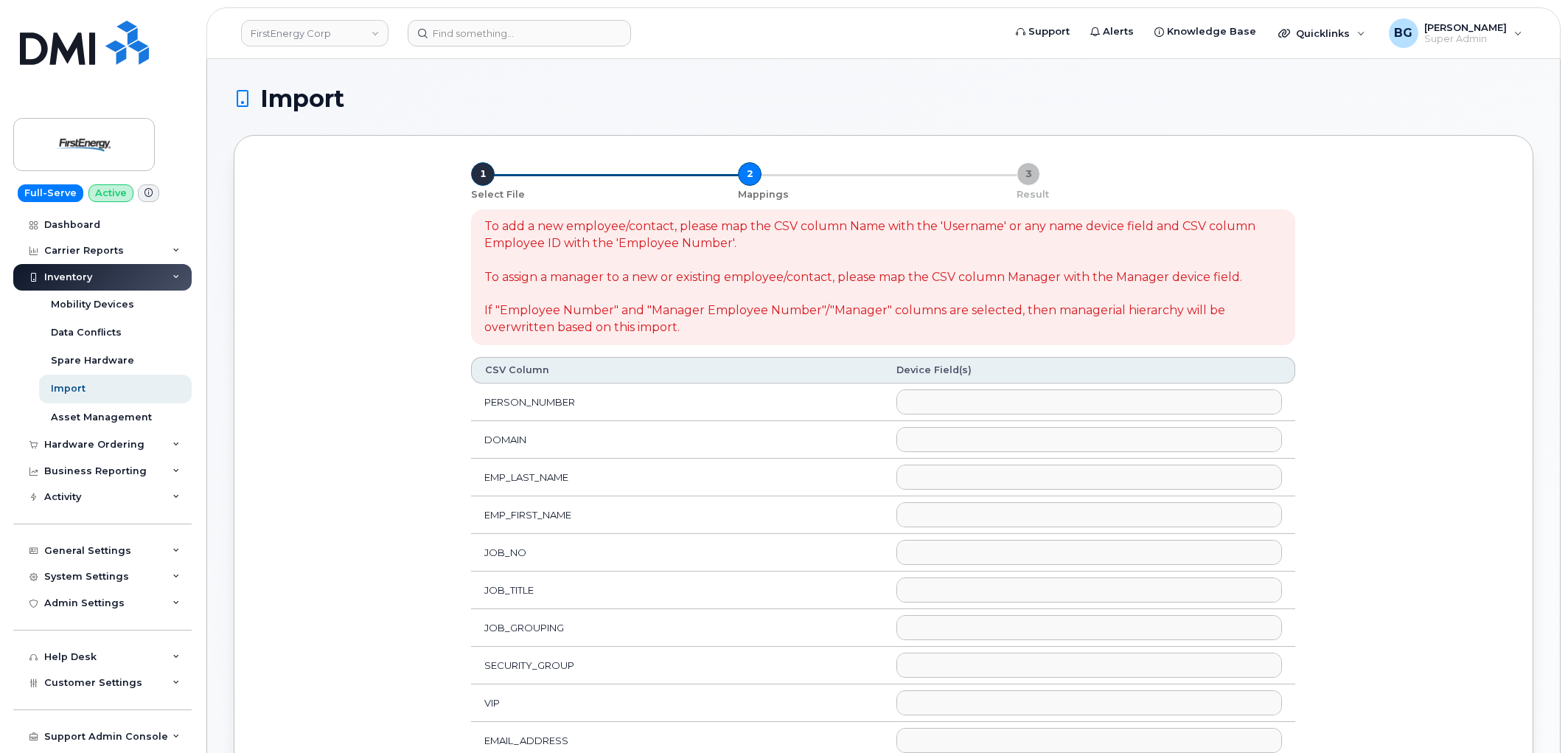
select select
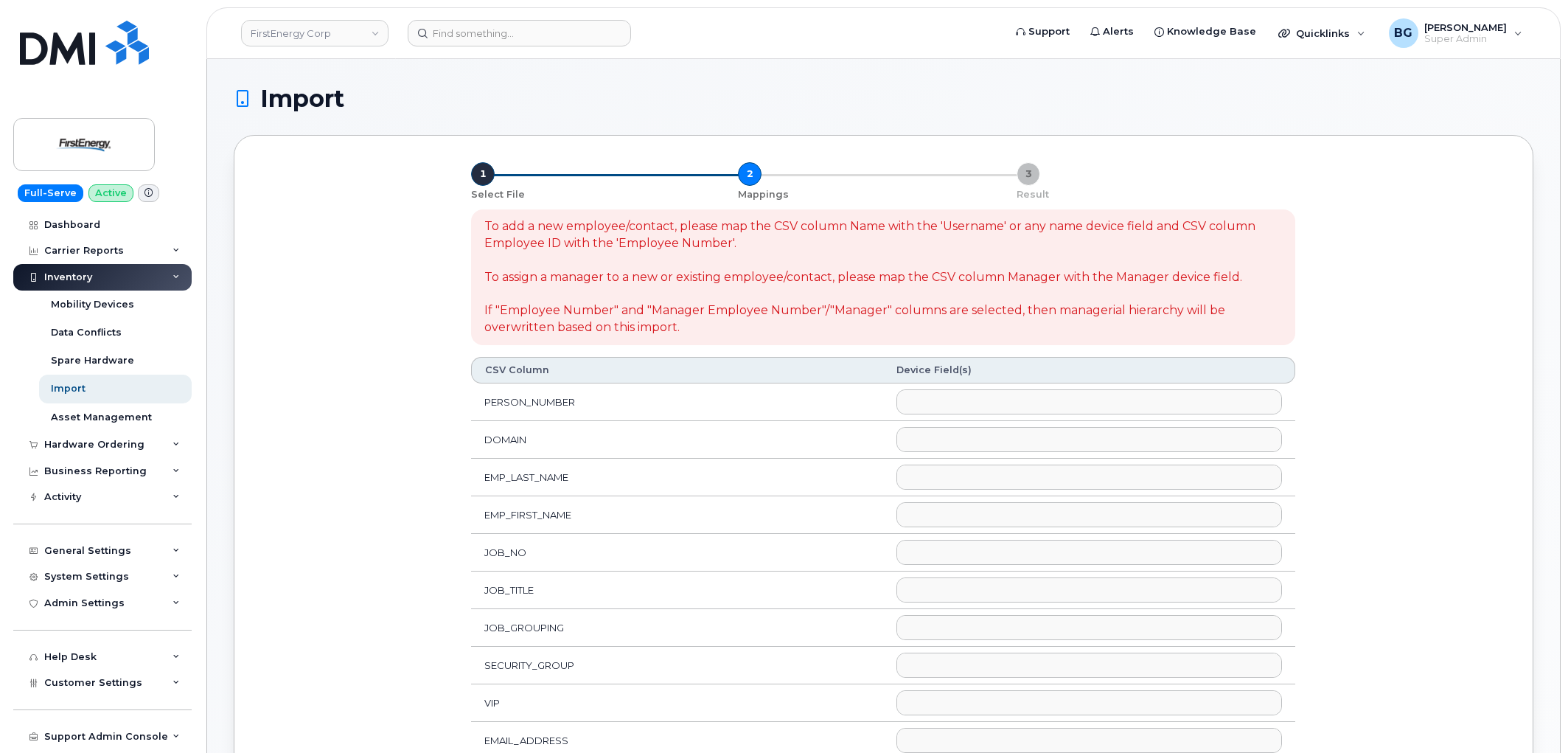
select select
click at [990, 402] on ul at bounding box center [1089, 402] width 384 height 24
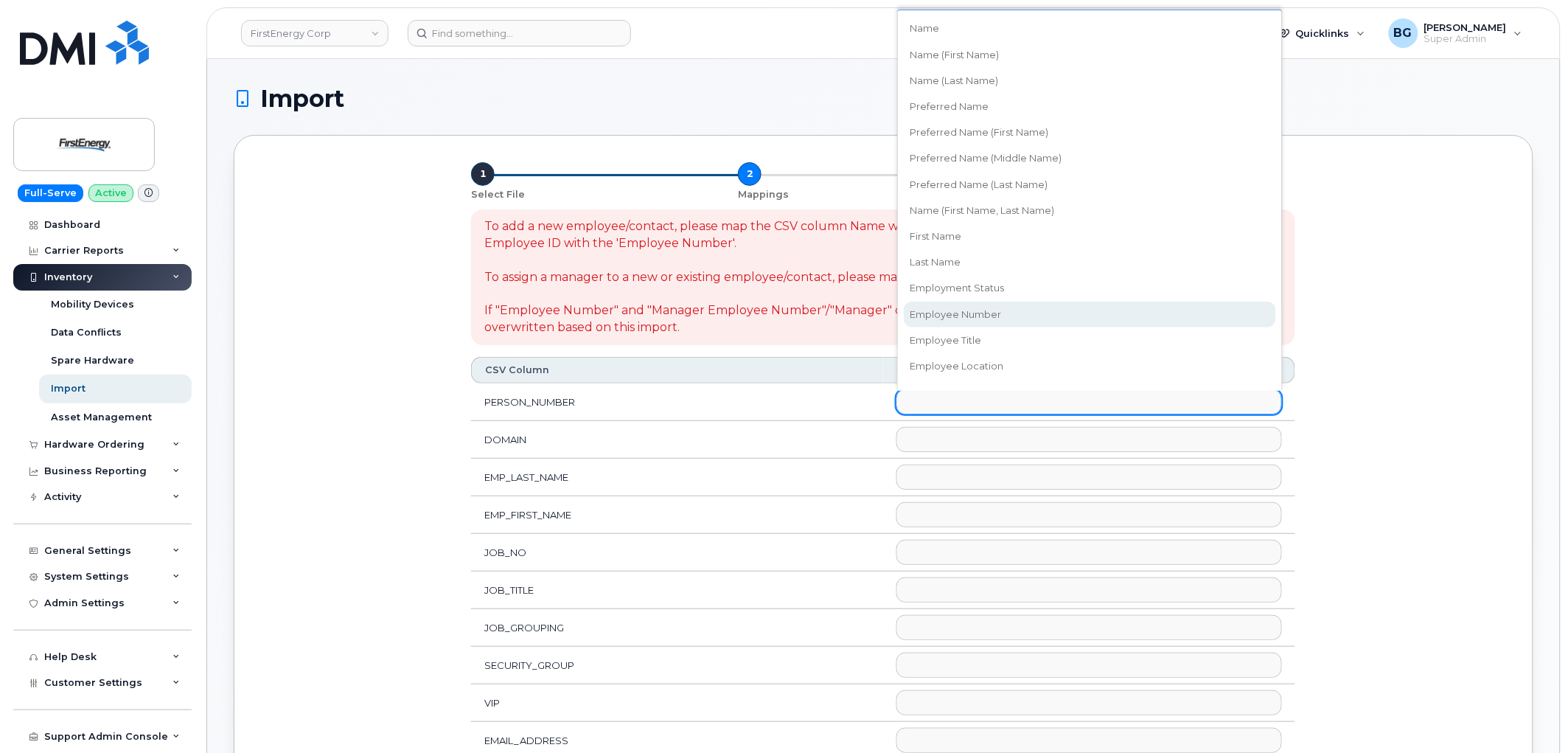
select select "employee_number"
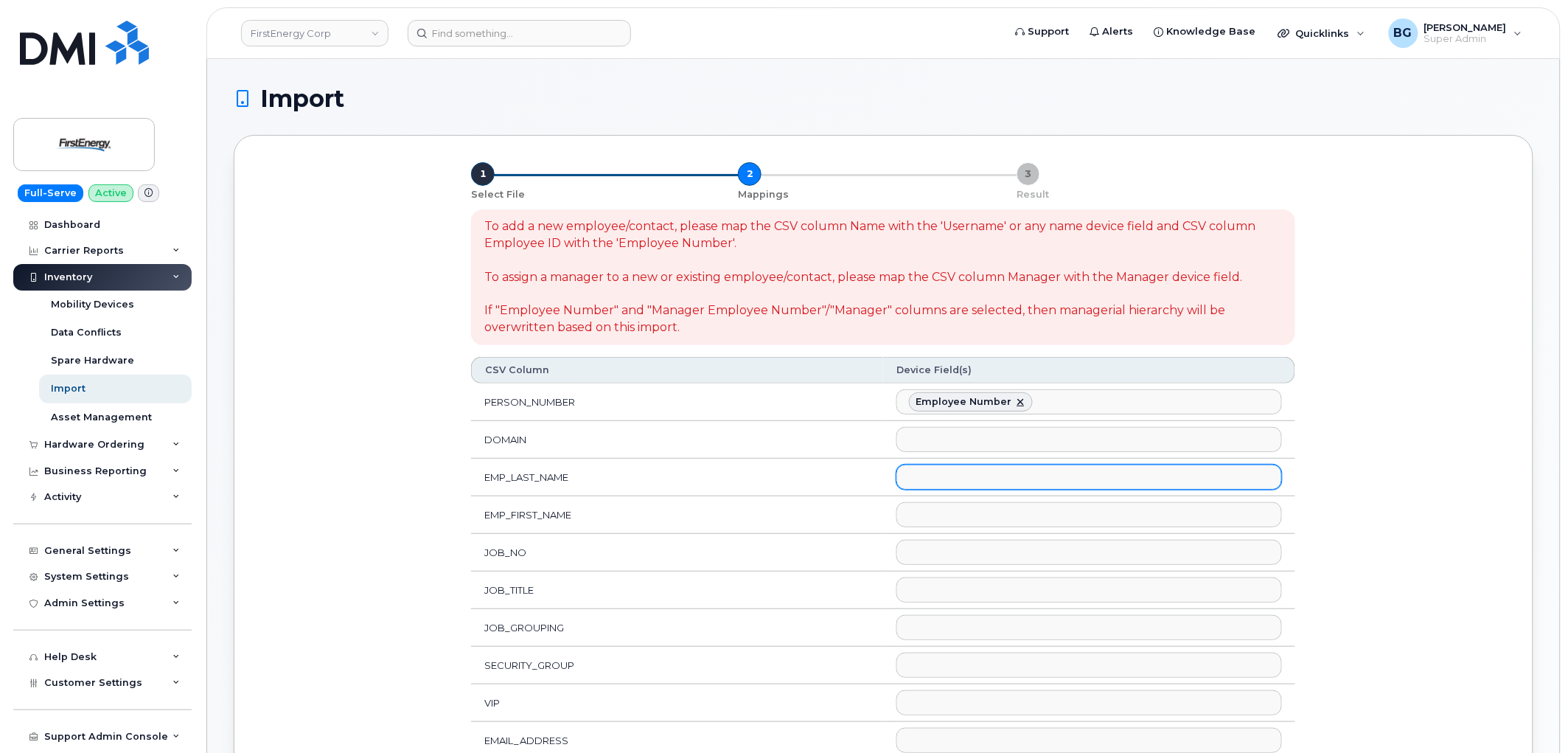
click at [976, 477] on ul at bounding box center [1089, 477] width 384 height 24
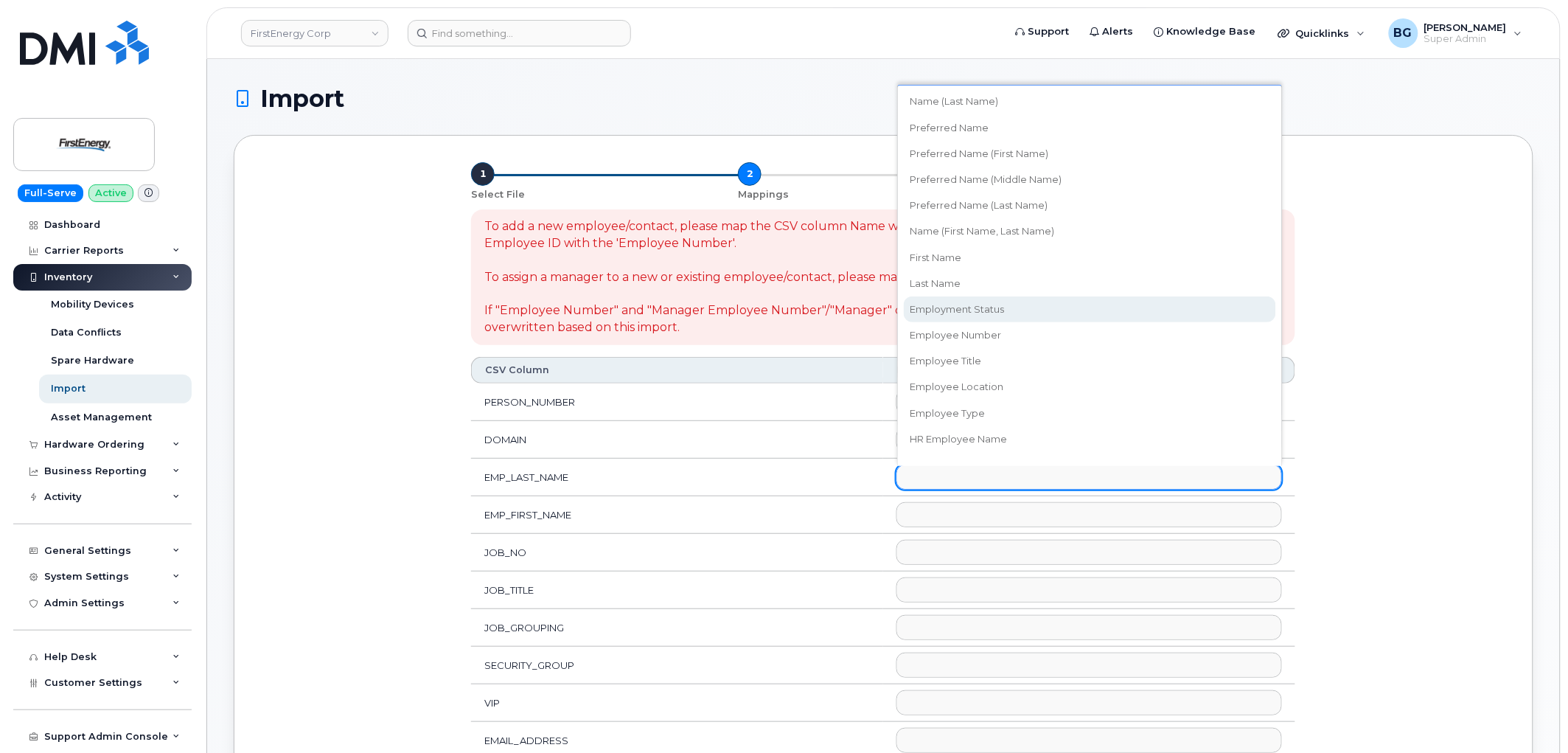
scroll to position [108, 0]
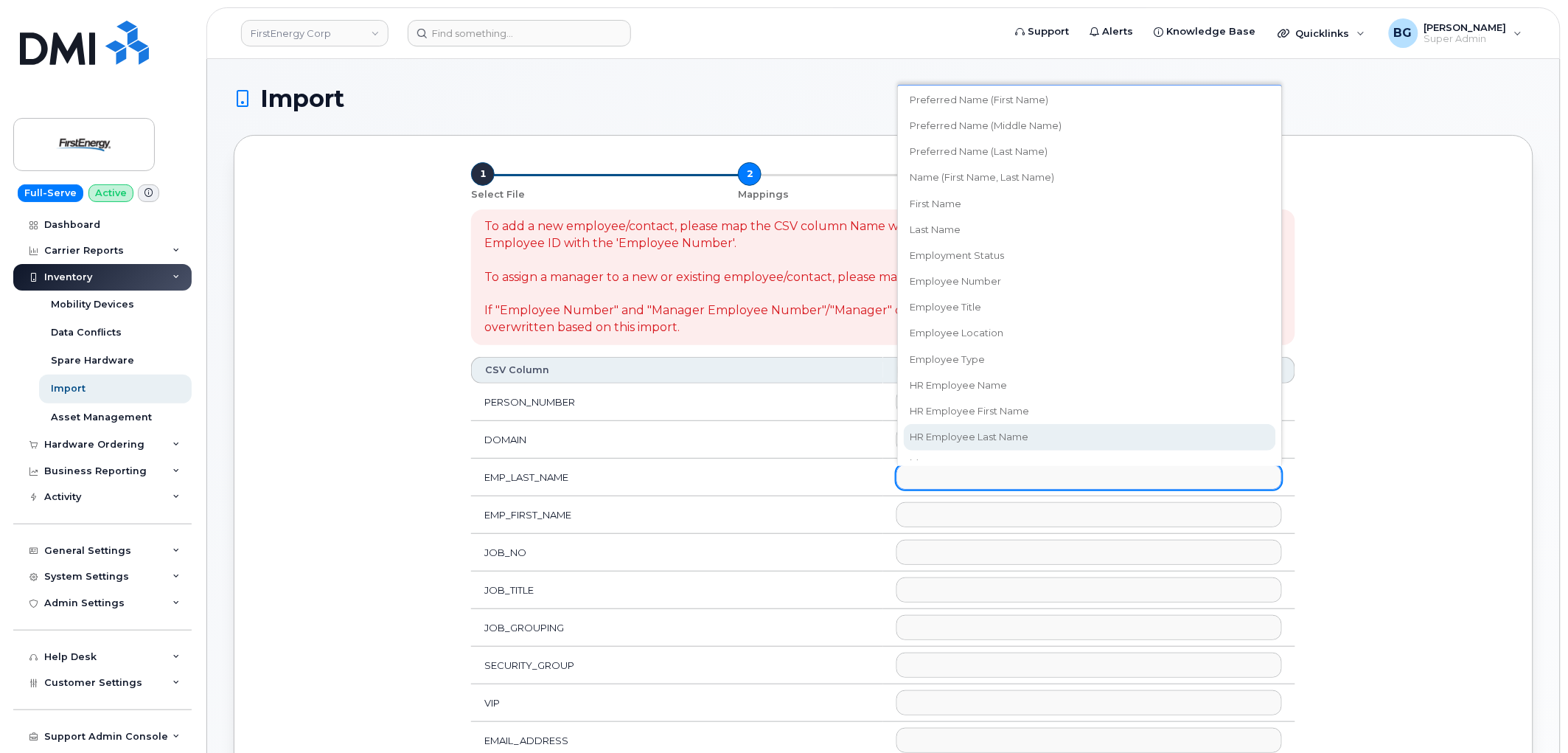
select select "hr_employee_last_name"
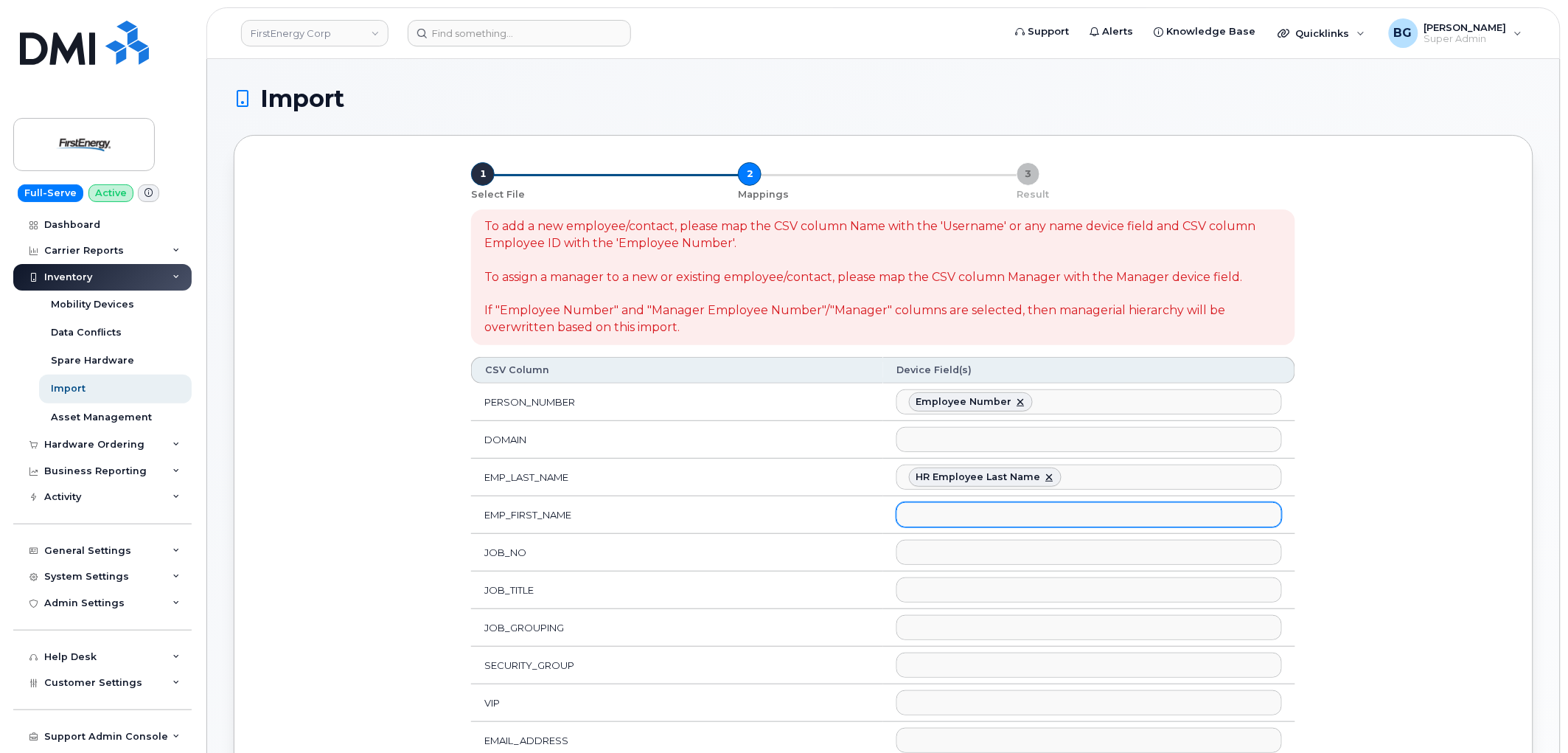
click at [951, 526] on ul at bounding box center [1089, 515] width 384 height 24
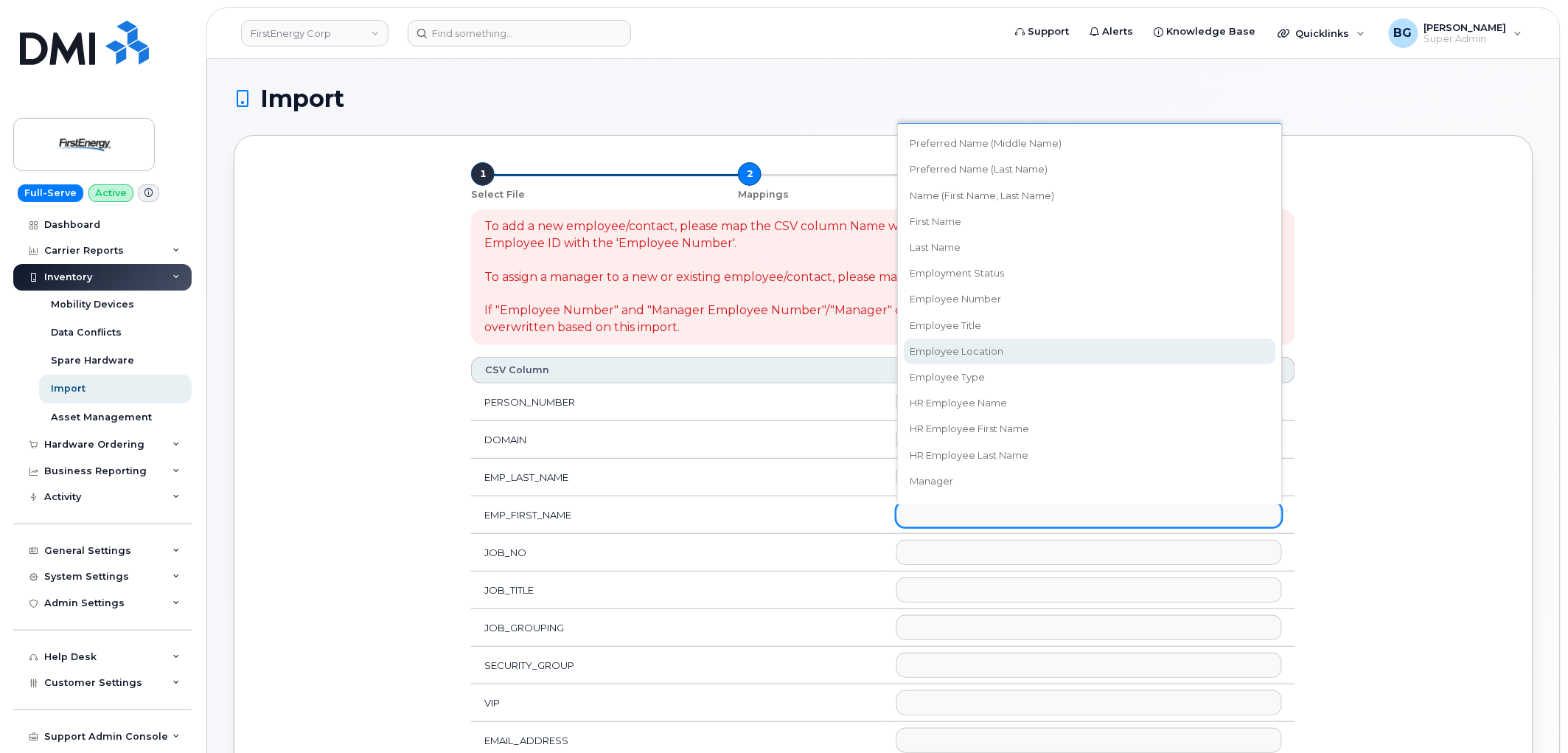
scroll to position [163, 0]
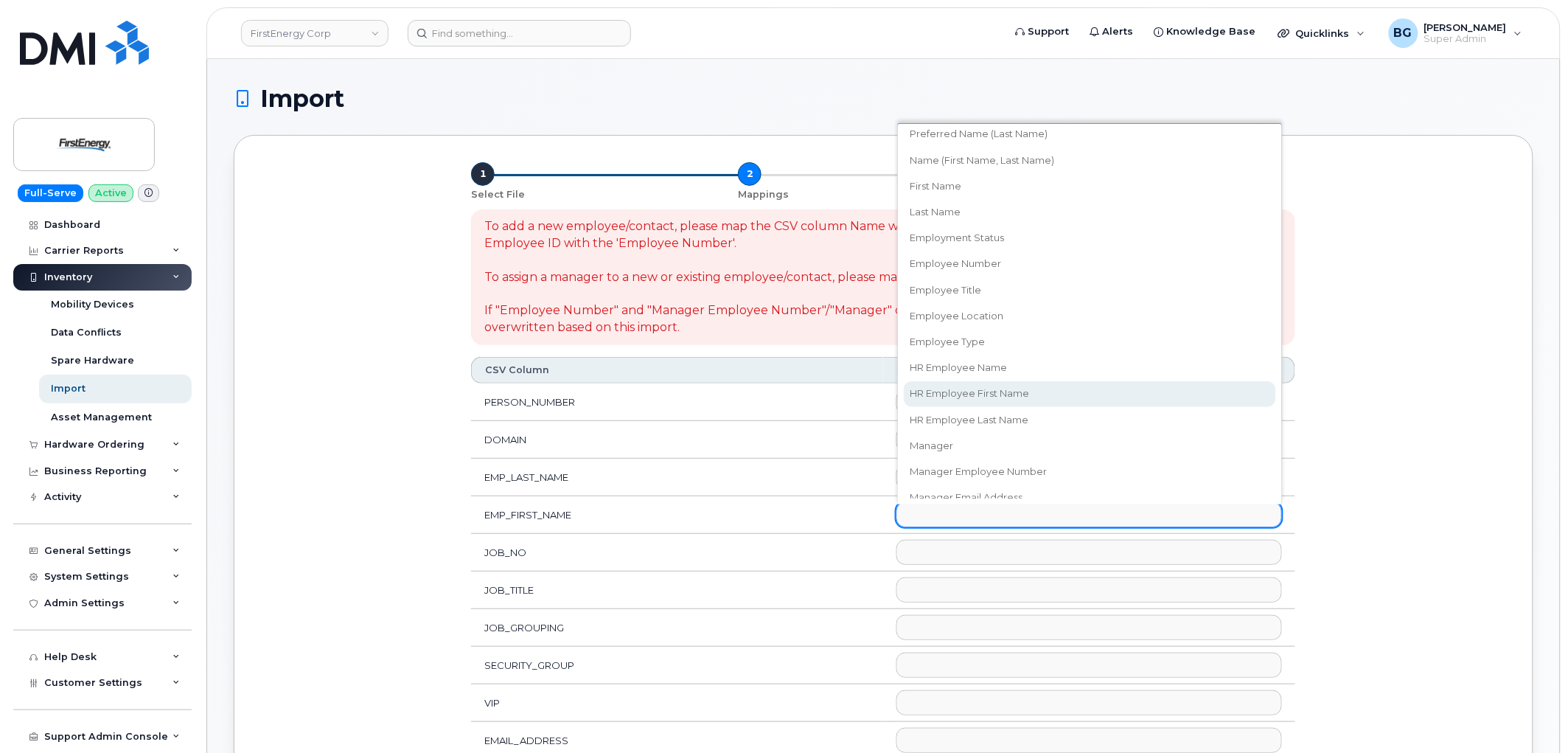
select select "hr_employee_first_name"
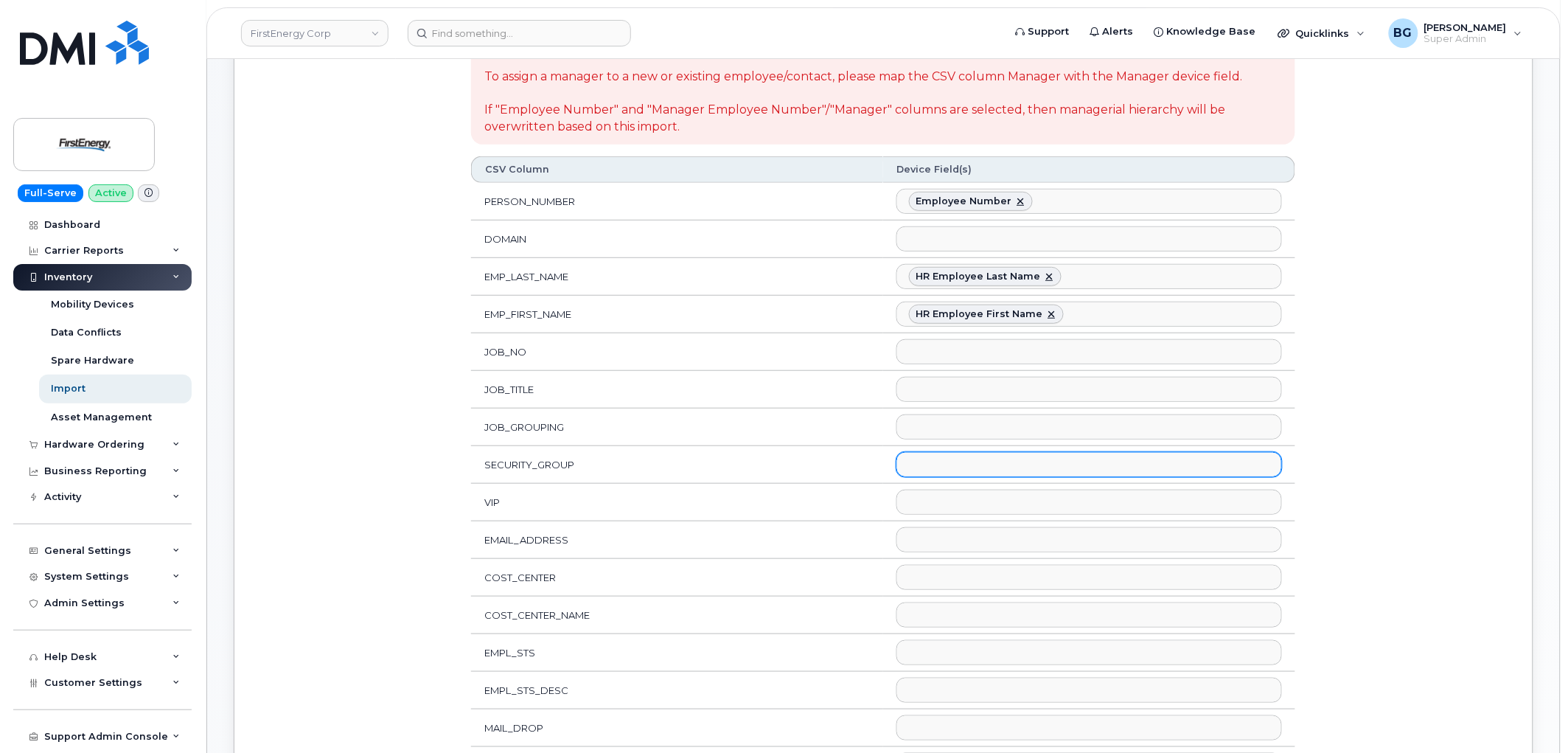
scroll to position [219, 0]
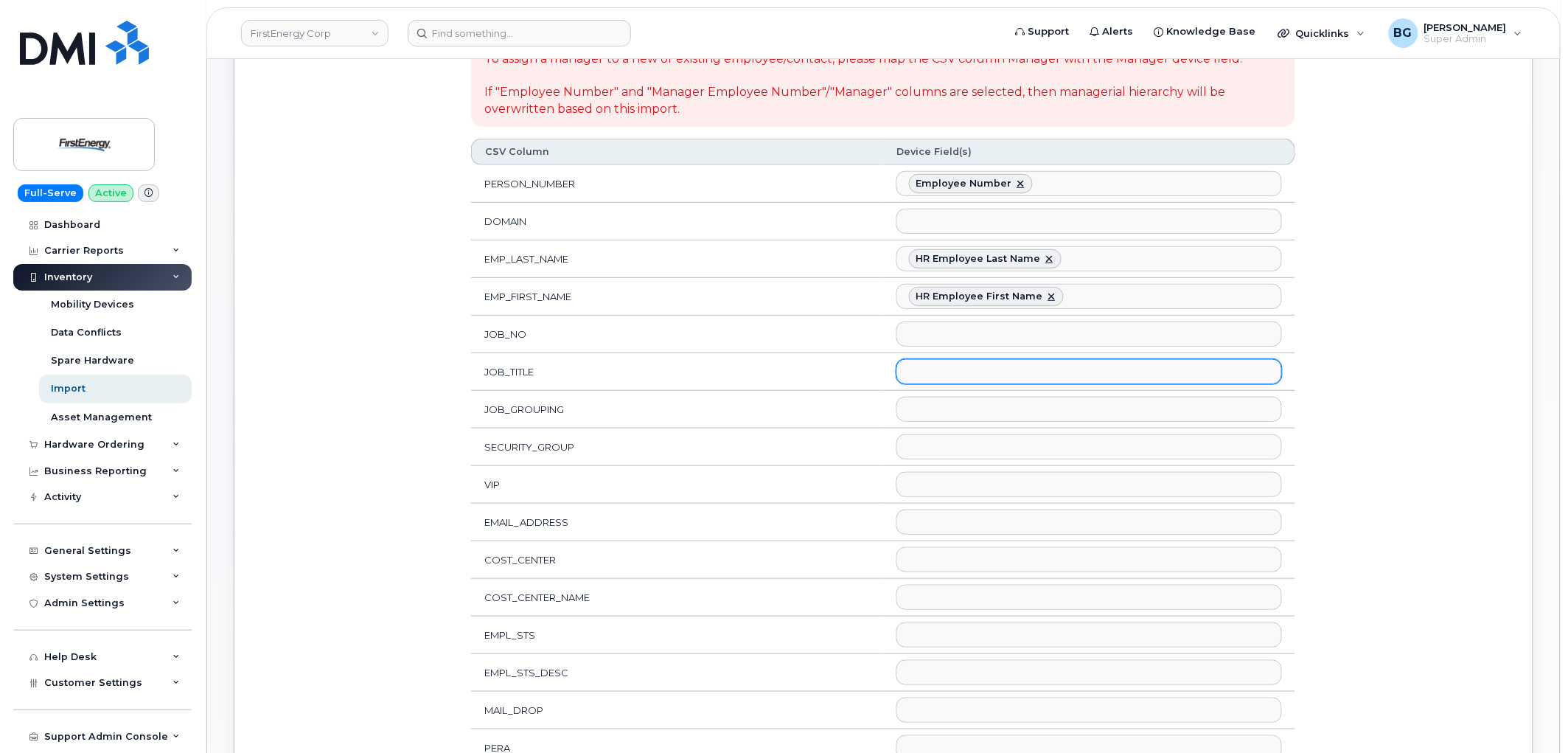
click at [960, 372] on ul at bounding box center [1089, 372] width 384 height 24
drag, startPoint x: 964, startPoint y: 474, endPoint x: 969, endPoint y: 466, distance: 9.4
select select "employee_title"
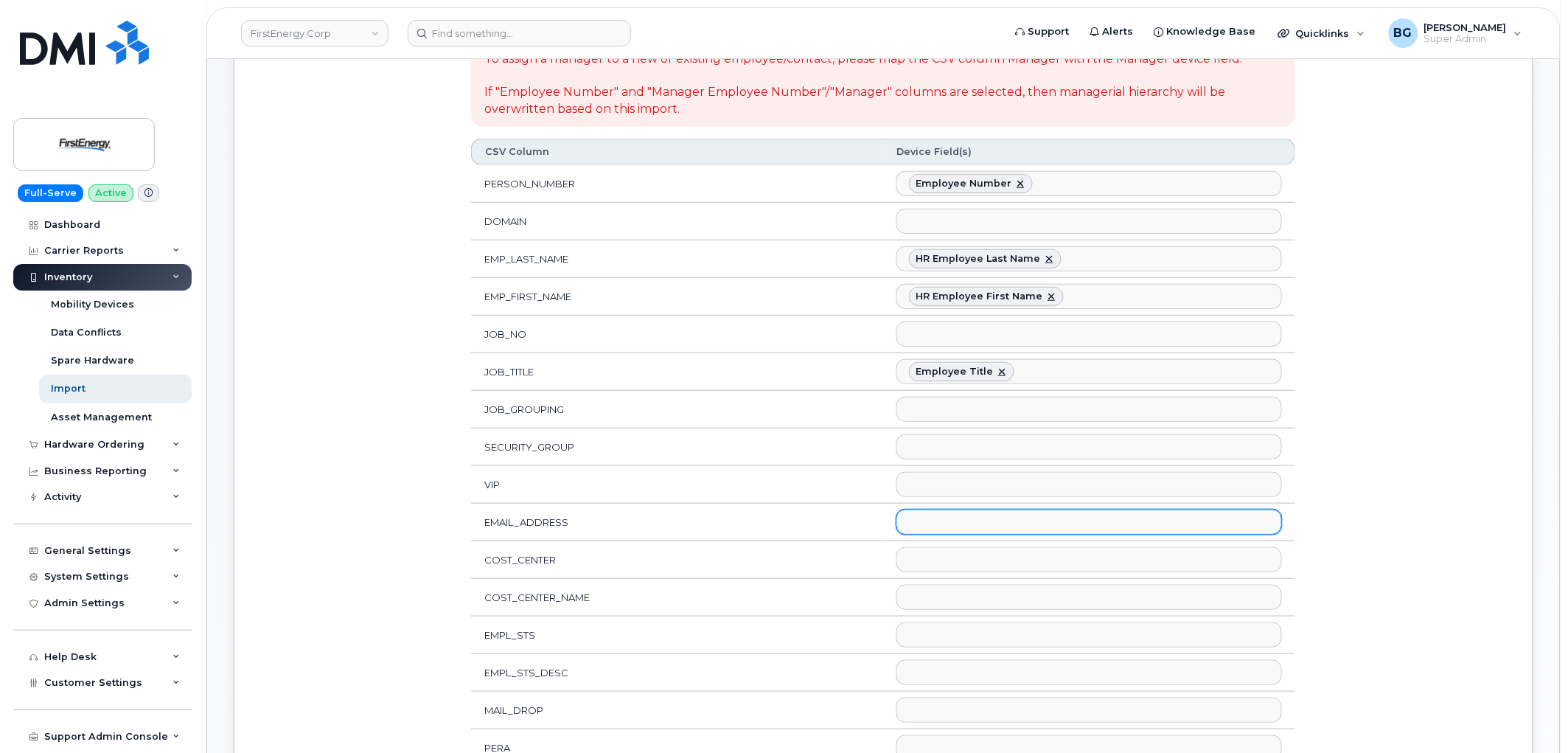
click at [962, 520] on ul at bounding box center [1089, 522] width 384 height 24
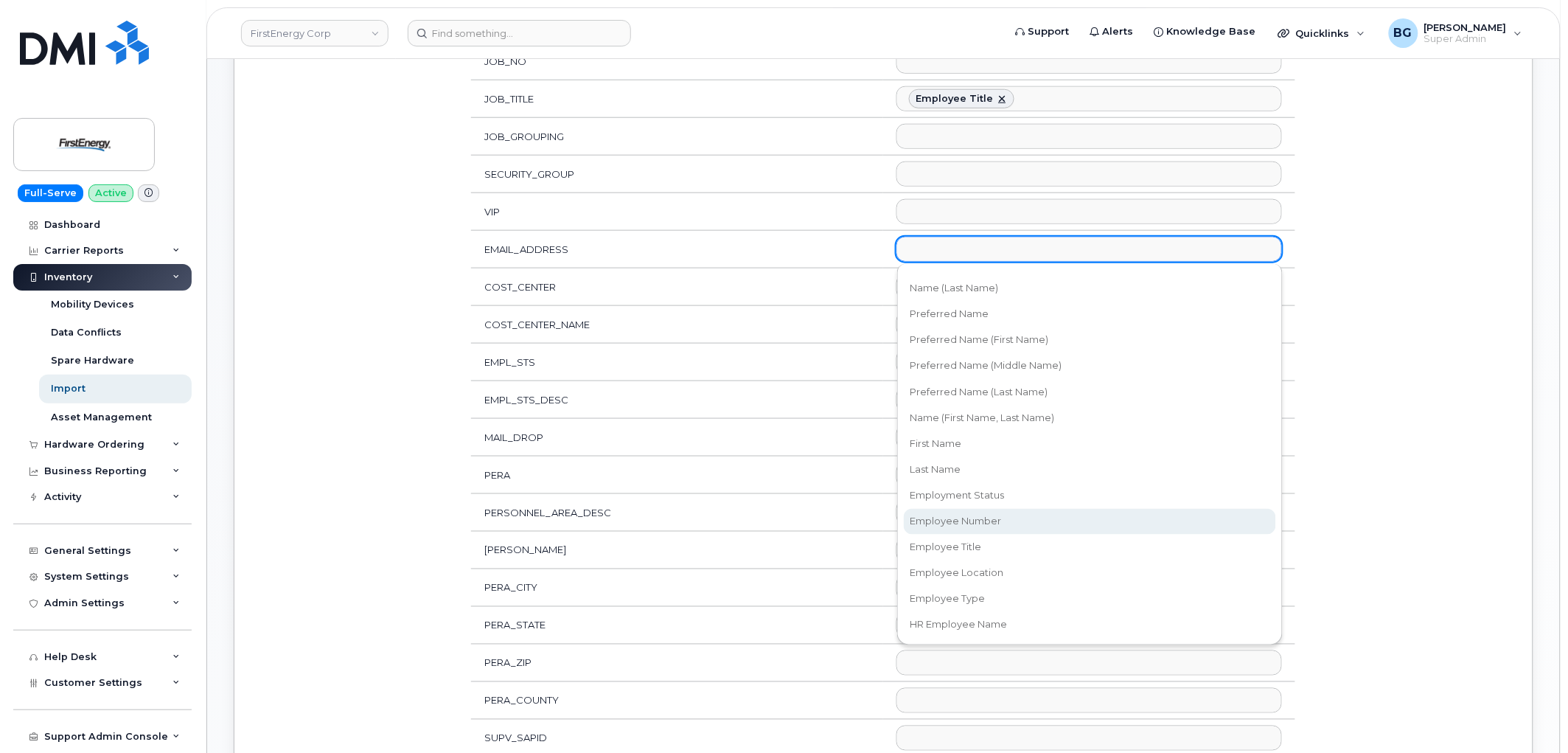
scroll to position [273, 0]
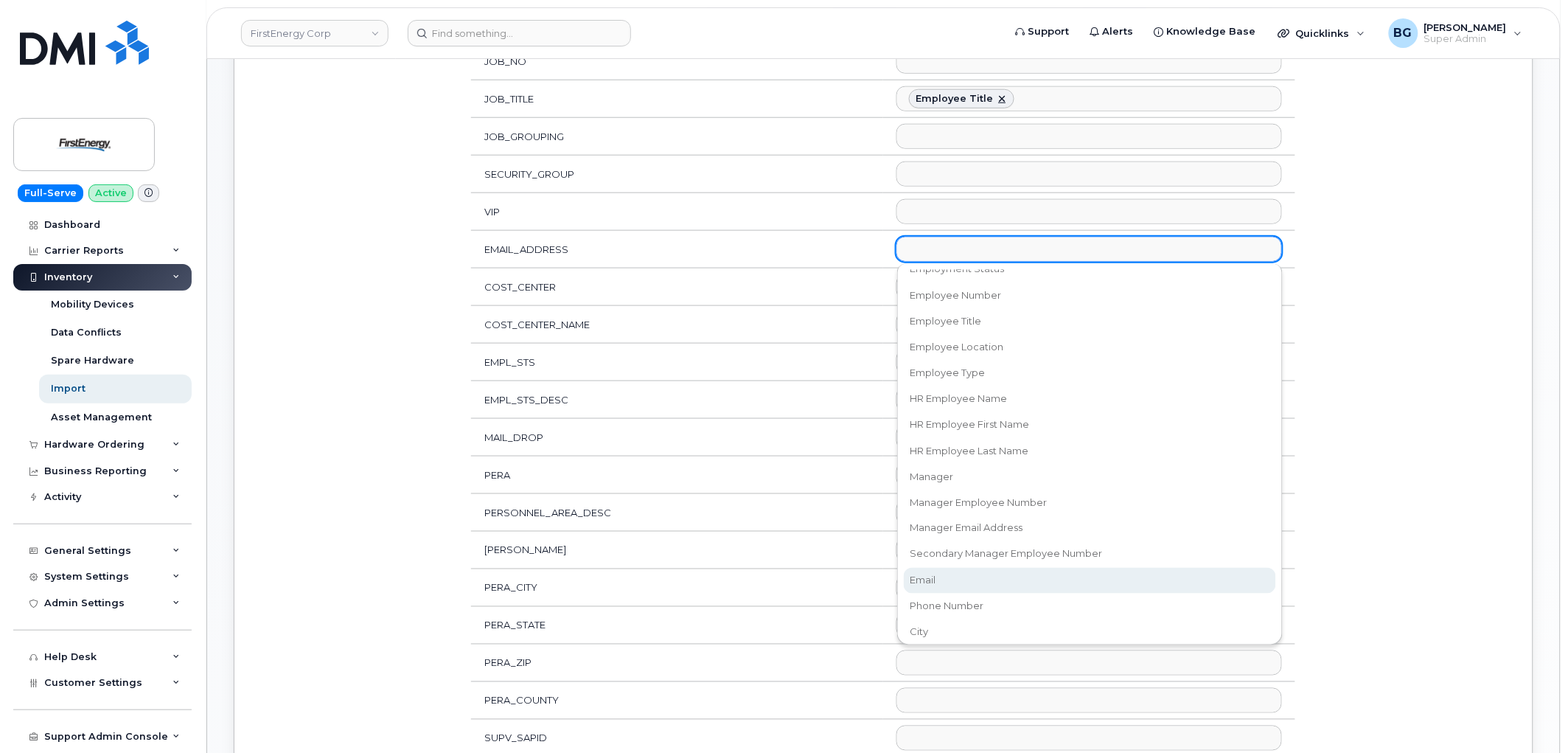
select select "email"
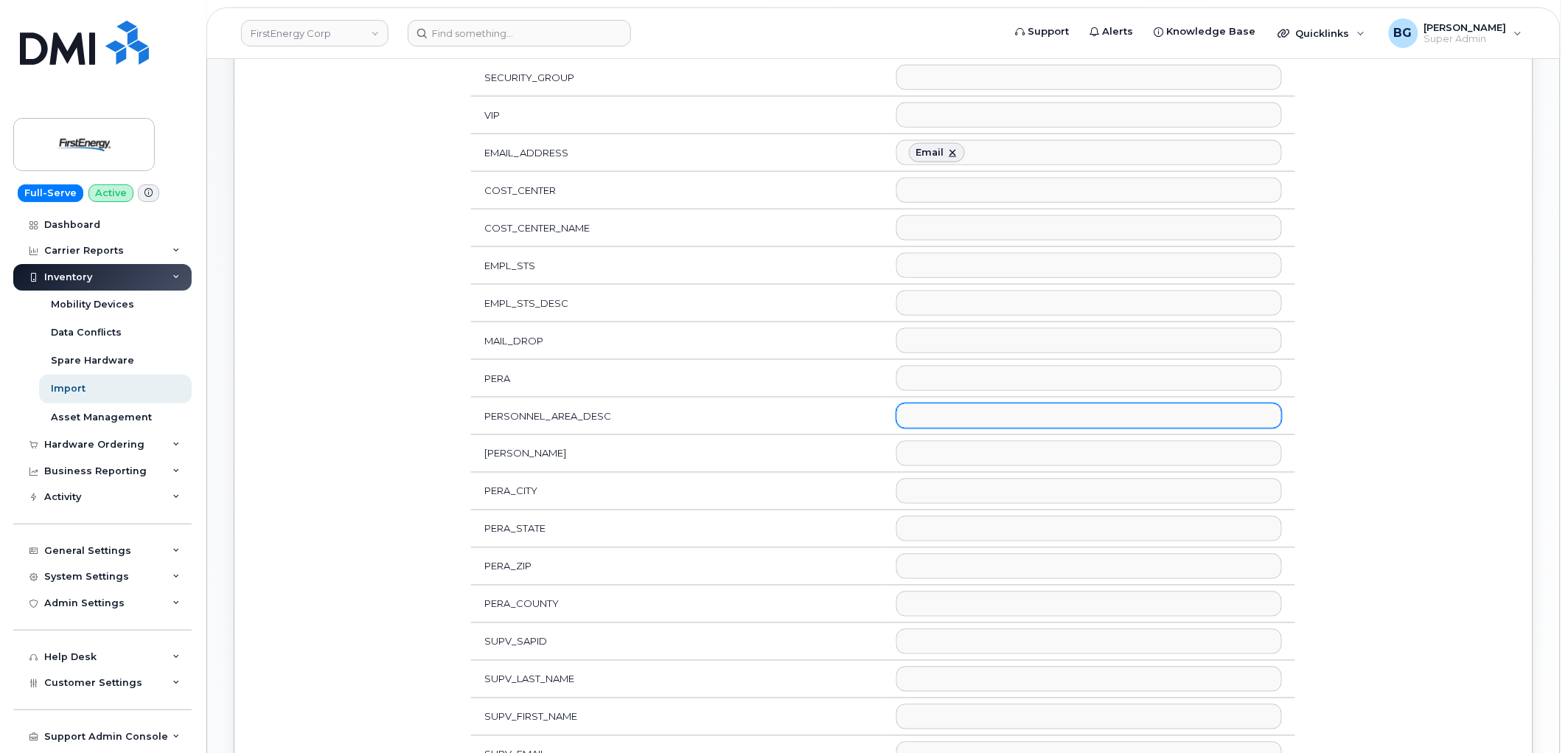
scroll to position [600, 0]
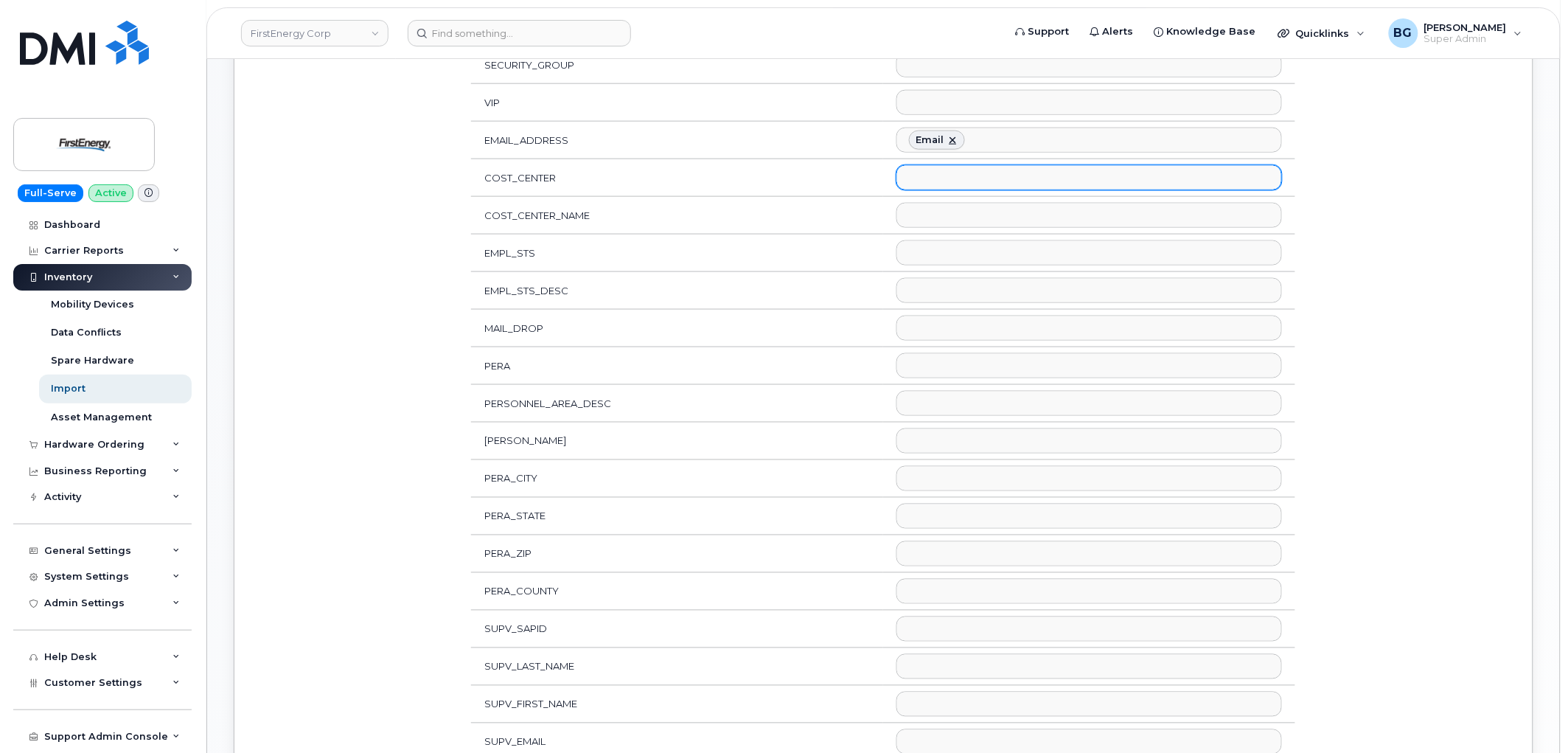
click at [960, 185] on ul at bounding box center [1089, 178] width 384 height 24
select select "accounting_type_1826"
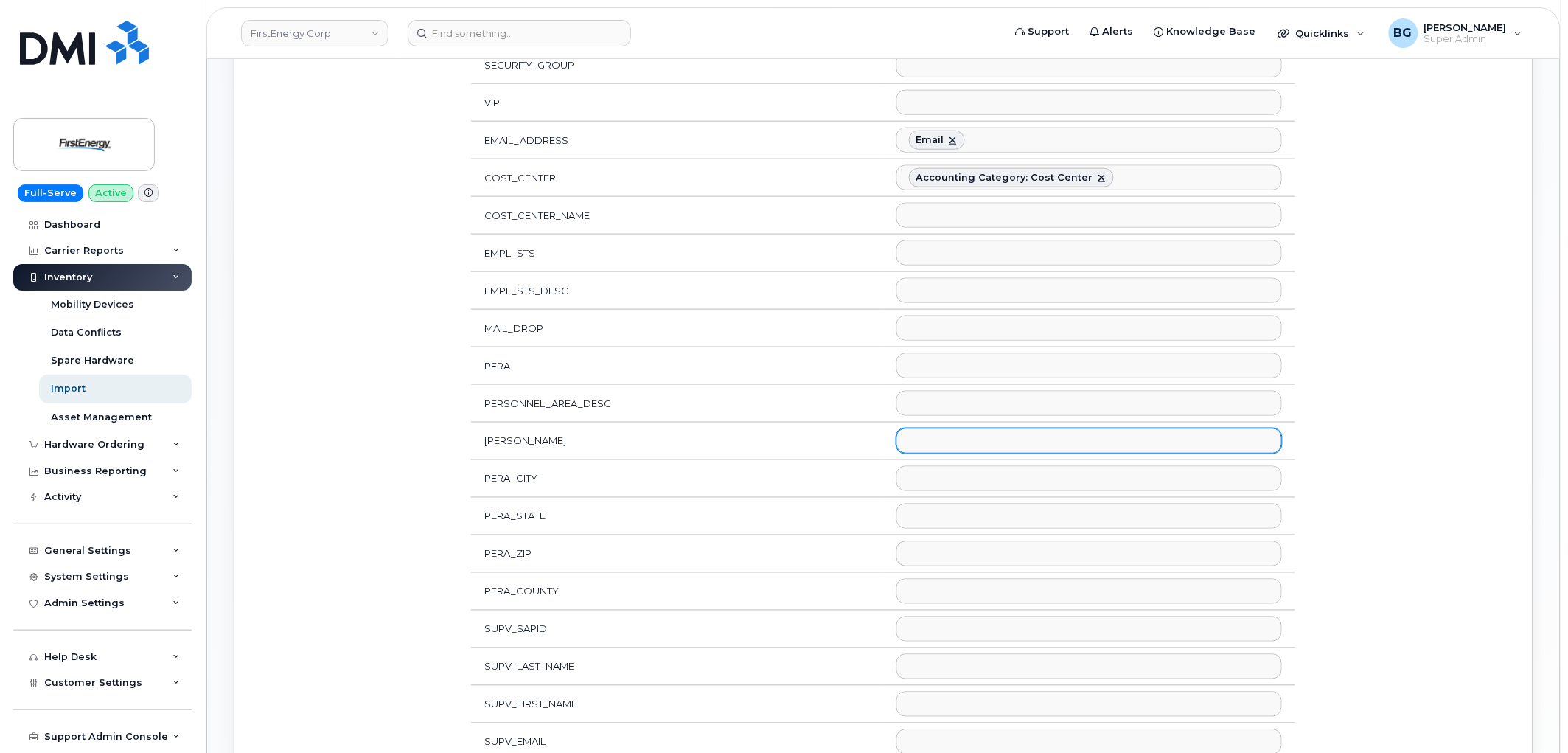
scroll to position [455, 0]
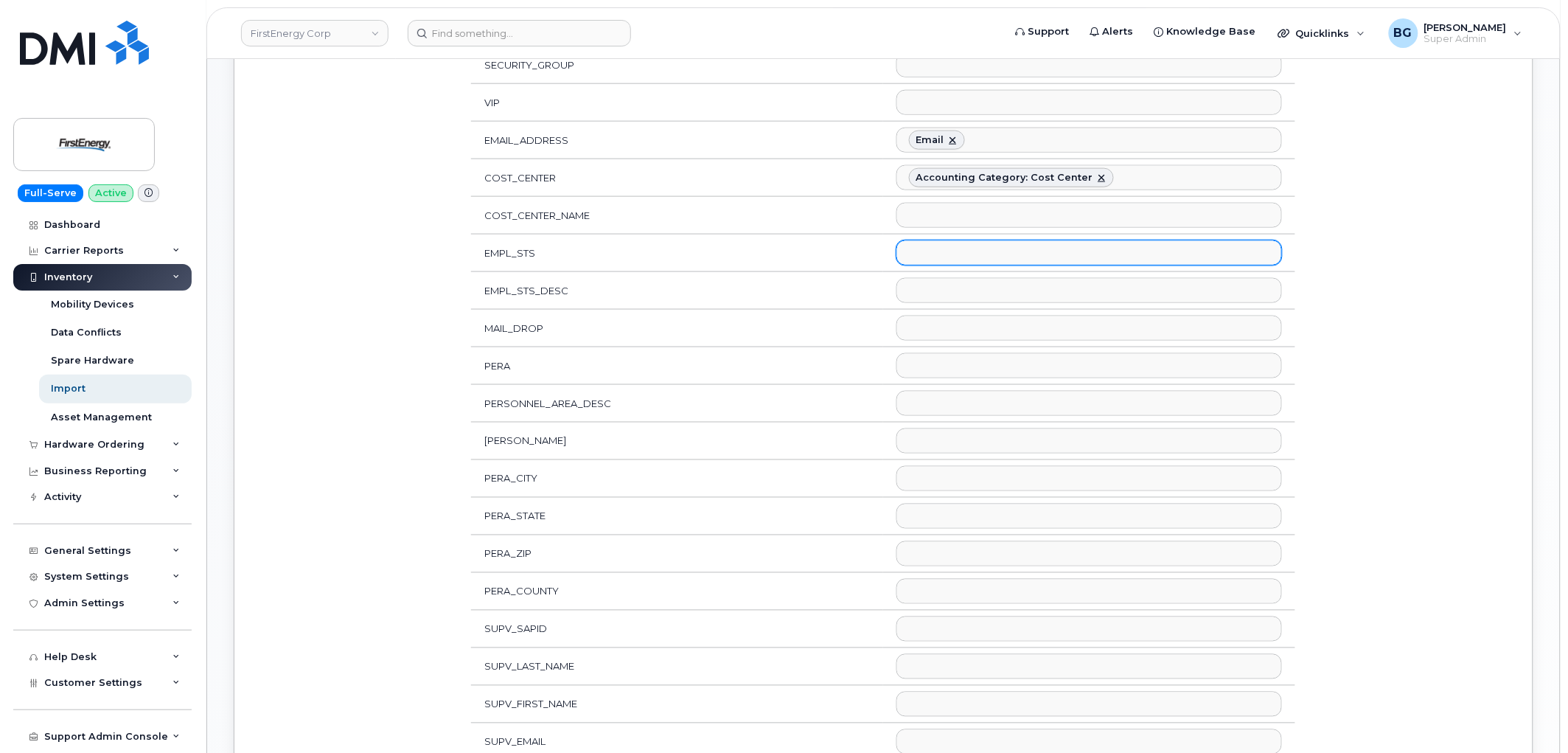
click at [957, 253] on ul at bounding box center [1089, 253] width 384 height 24
select select "employment_status"
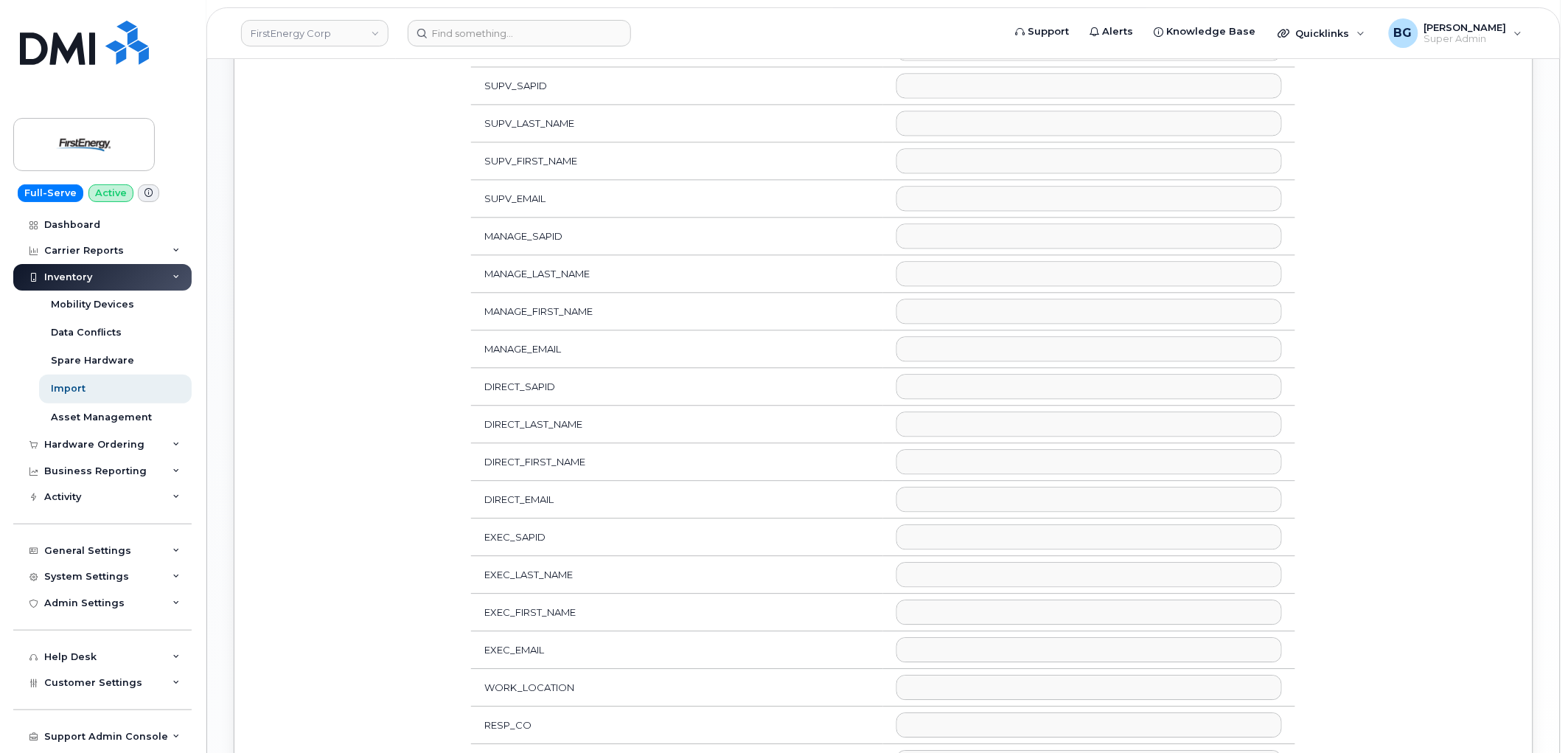
scroll to position [1147, 0]
click at [938, 85] on ul at bounding box center [1089, 83] width 384 height 24
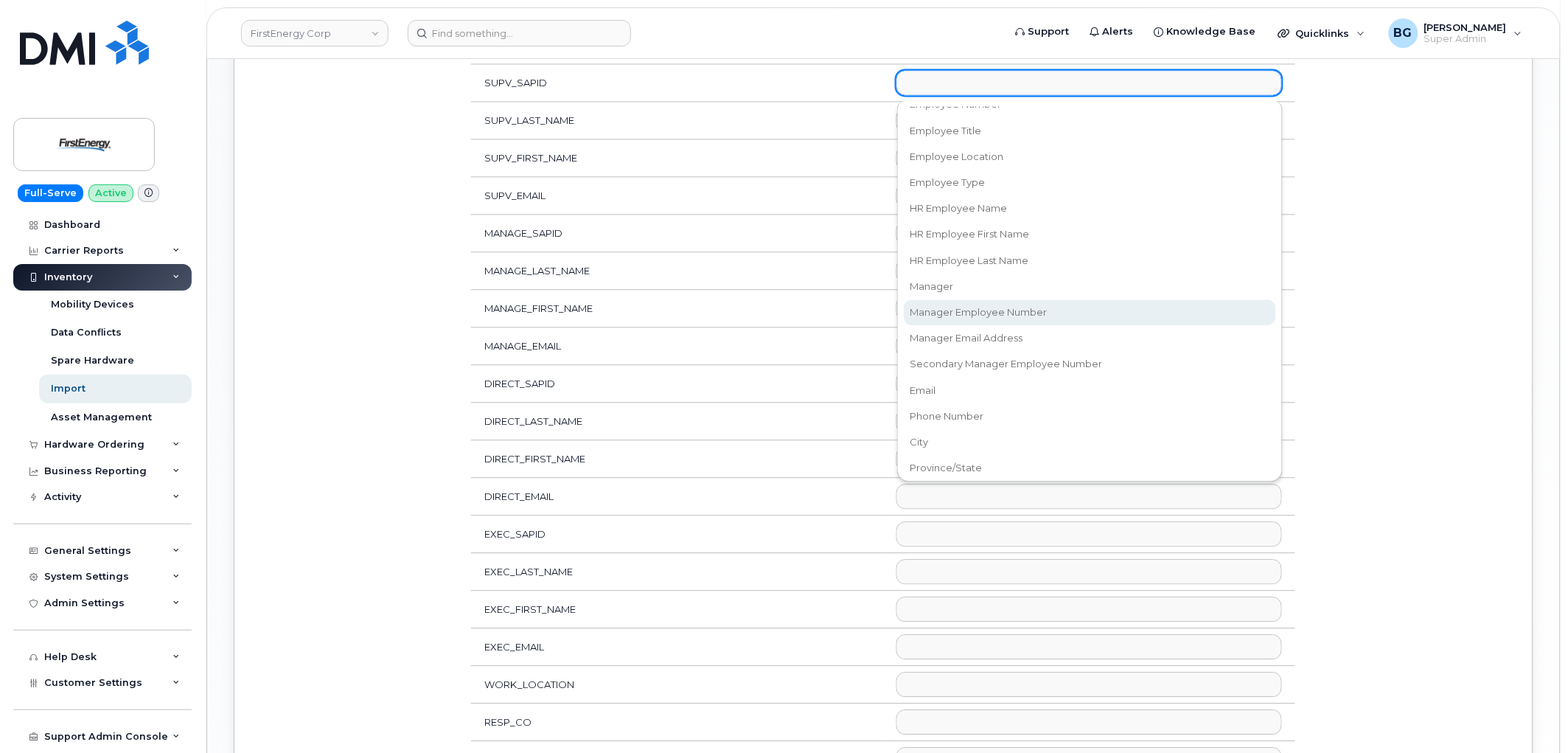
select select "manager_employee_number"
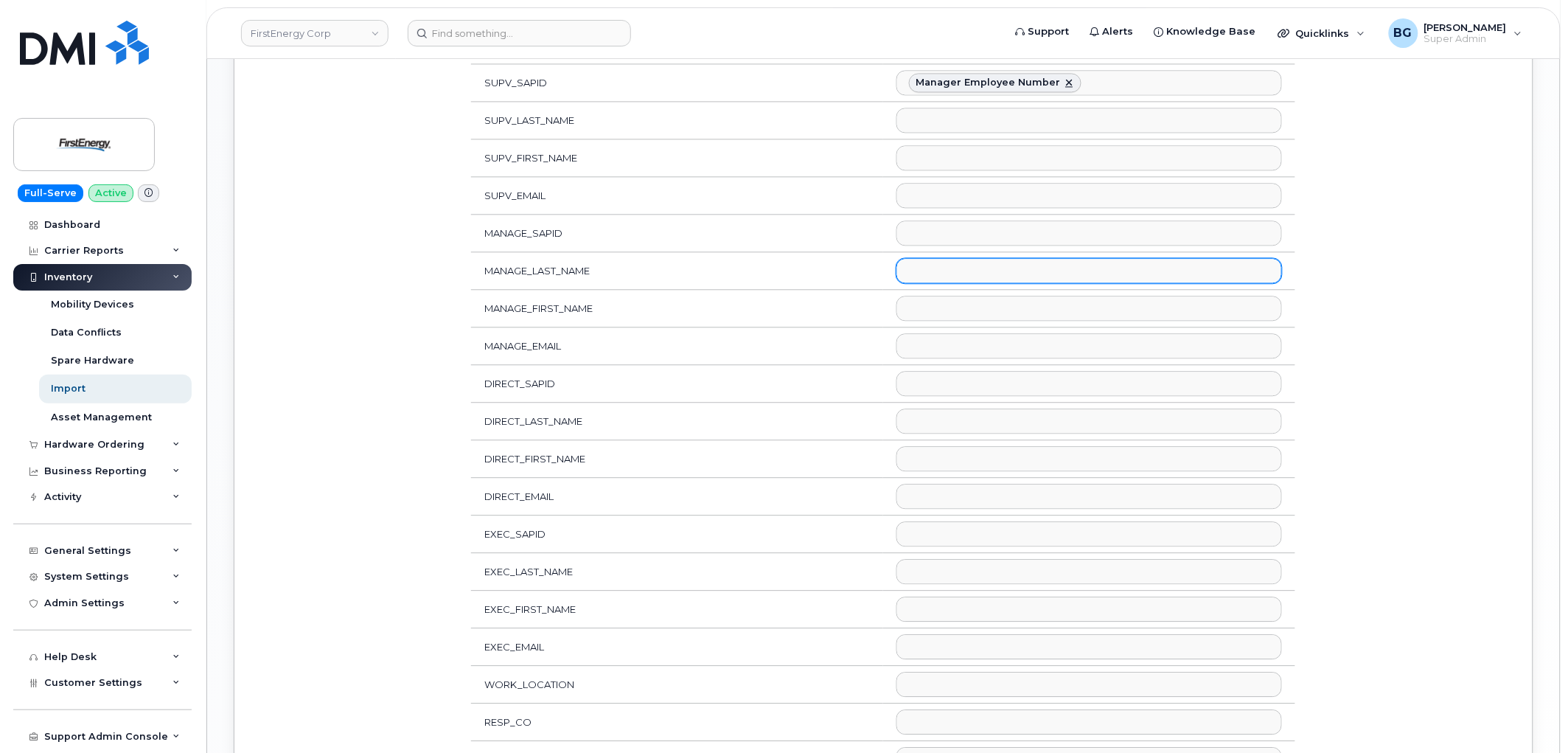
scroll to position [247, 0]
click at [991, 245] on ul at bounding box center [1089, 233] width 384 height 24
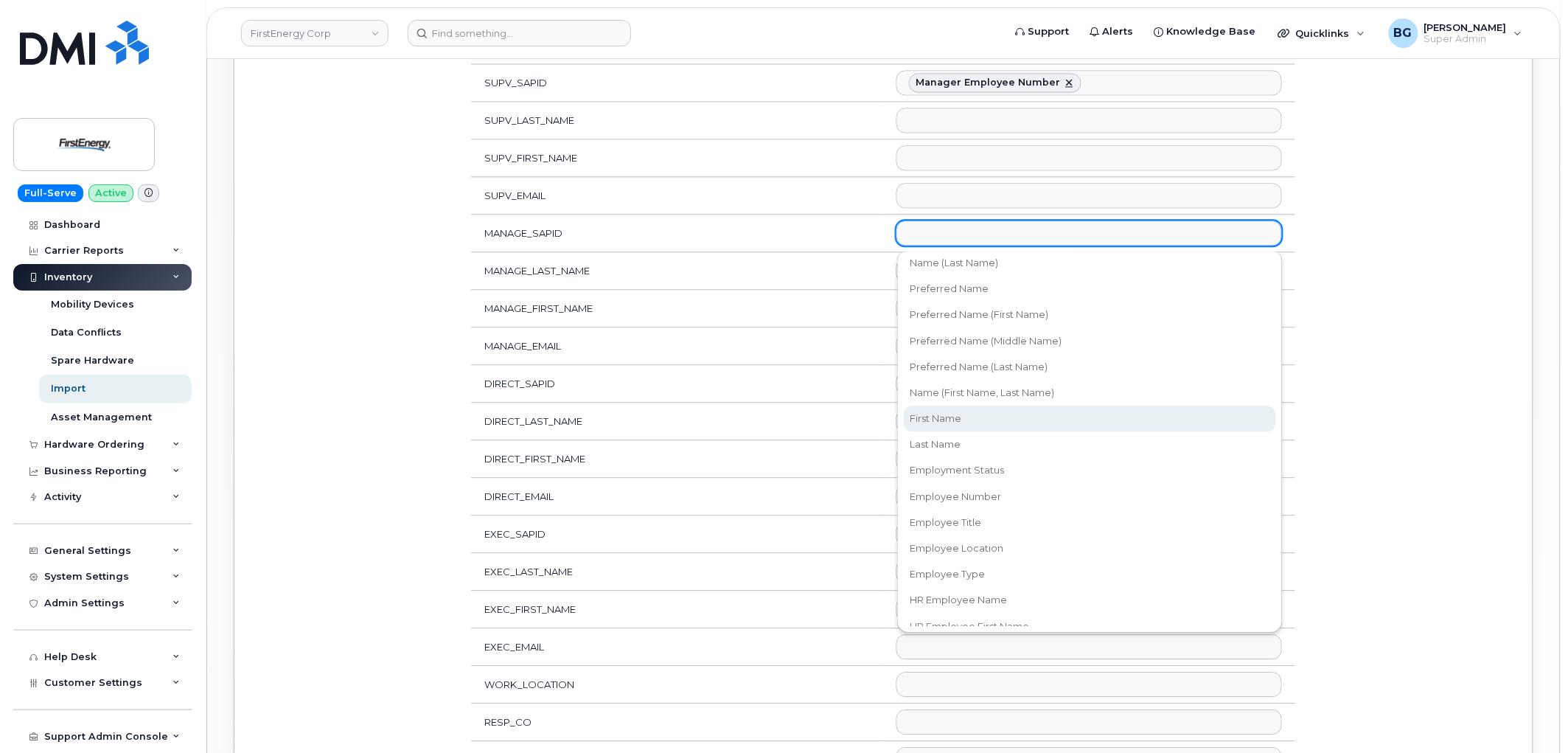
scroll to position [328, 0]
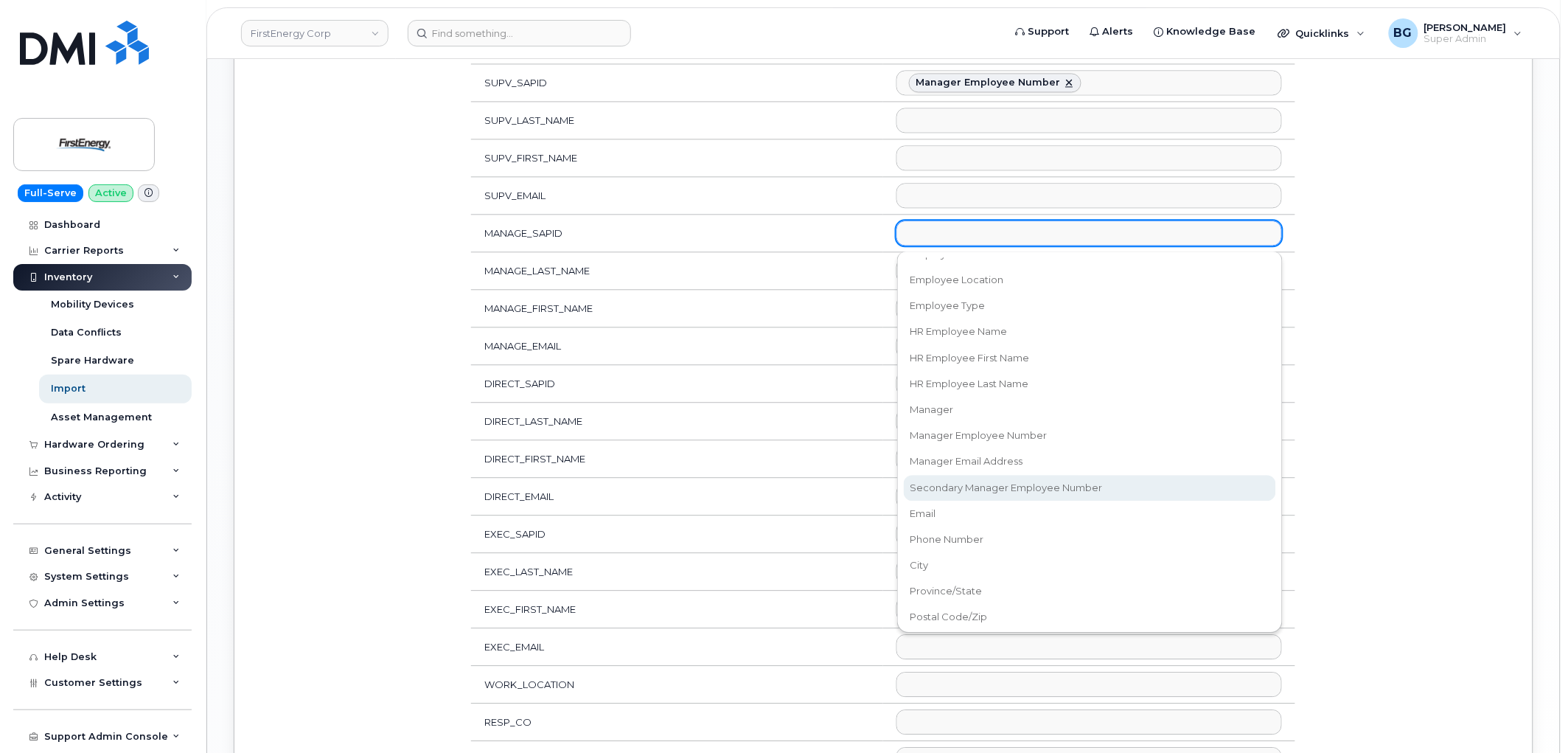
select select "secondary_manager_employee_number"
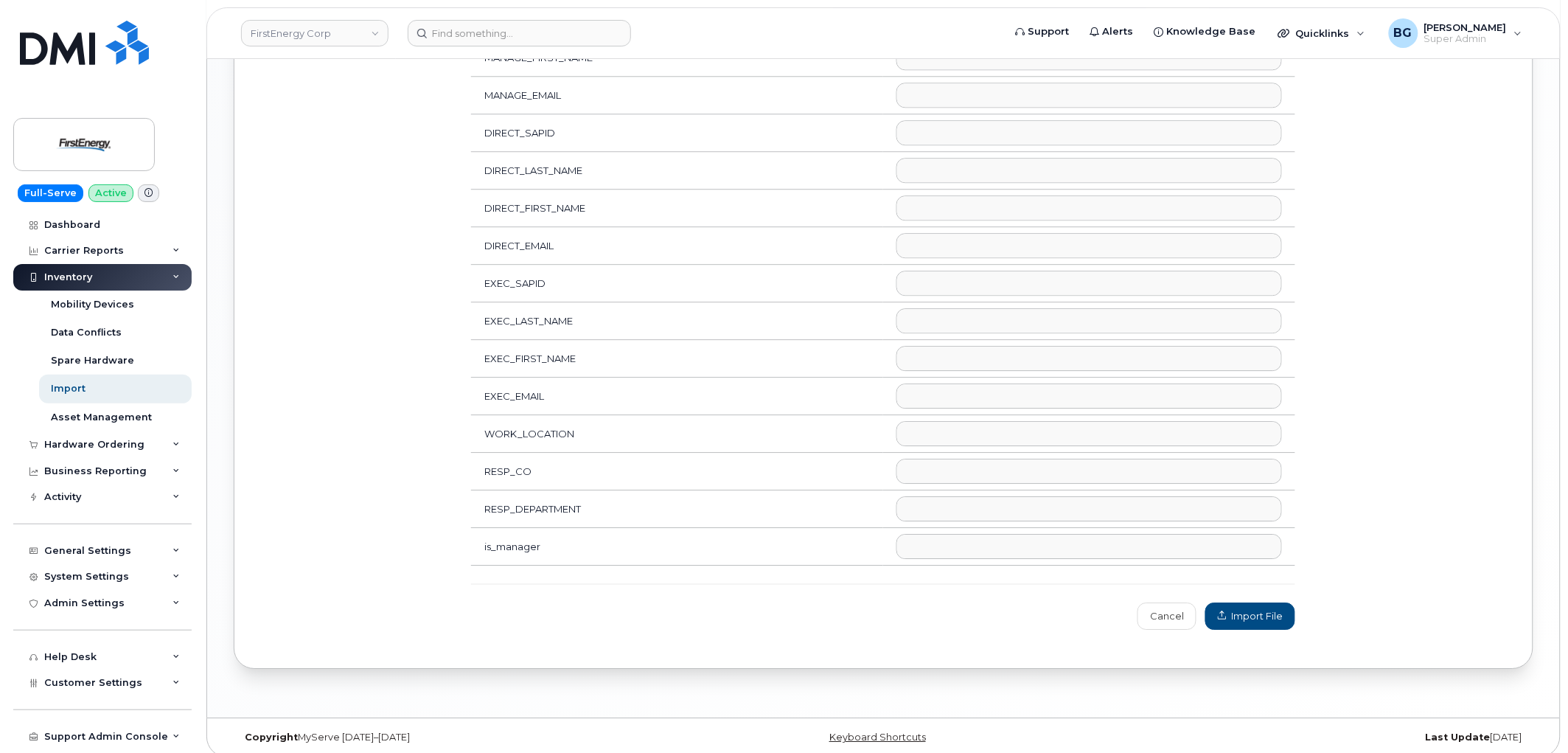
scroll to position [1418, 0]
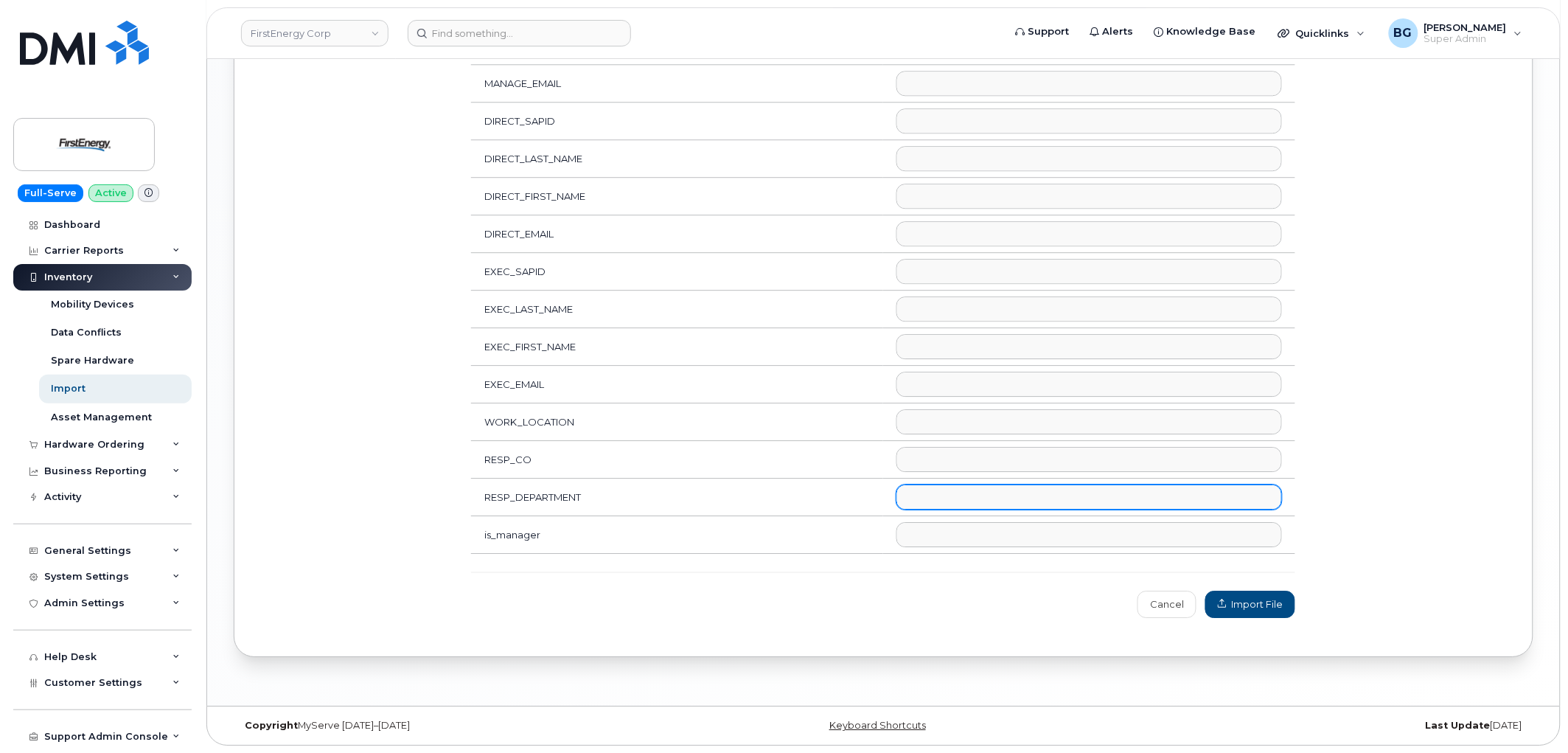
click at [970, 494] on ul at bounding box center [1089, 497] width 384 height 24
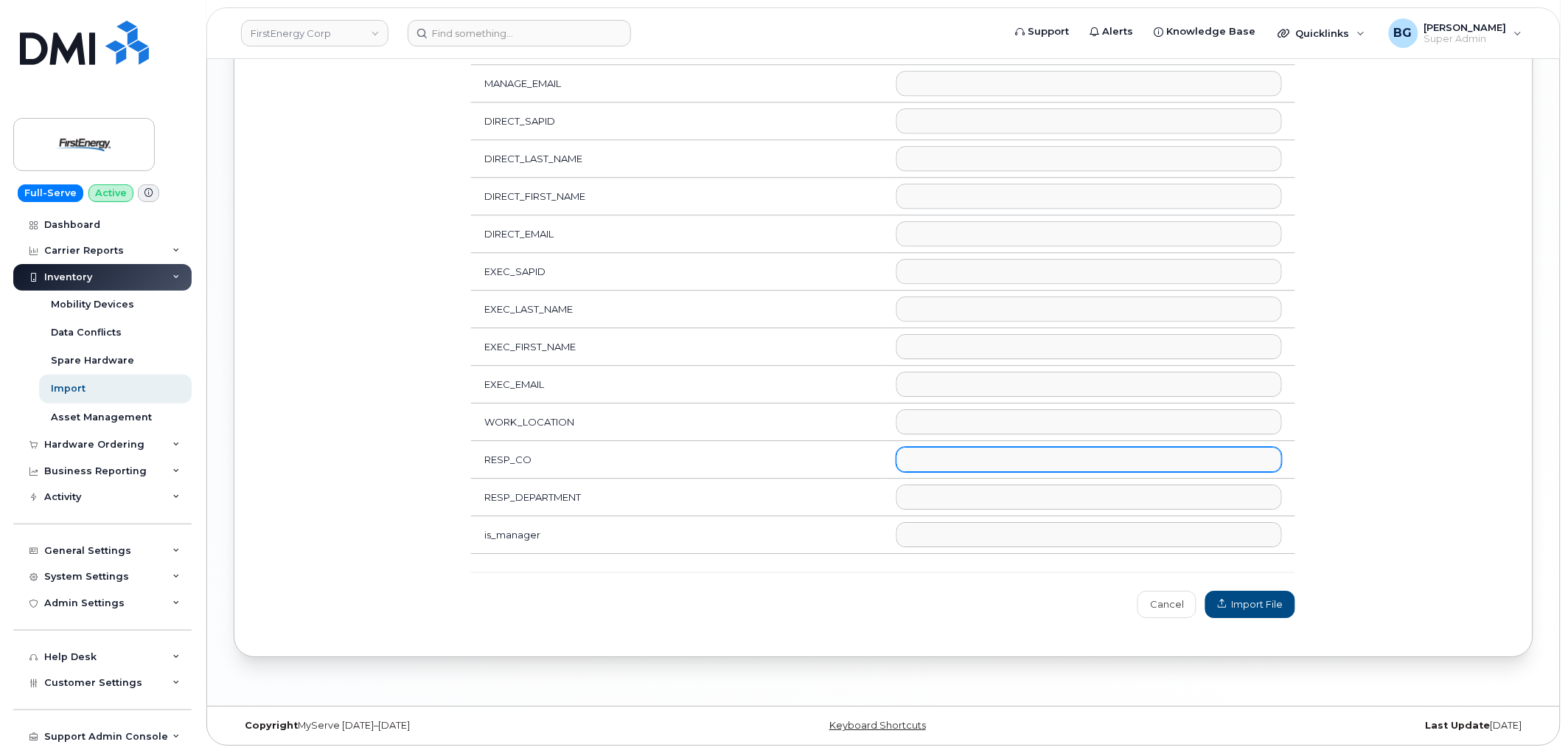
click at [947, 459] on ul at bounding box center [1089, 459] width 384 height 24
select select "organization"
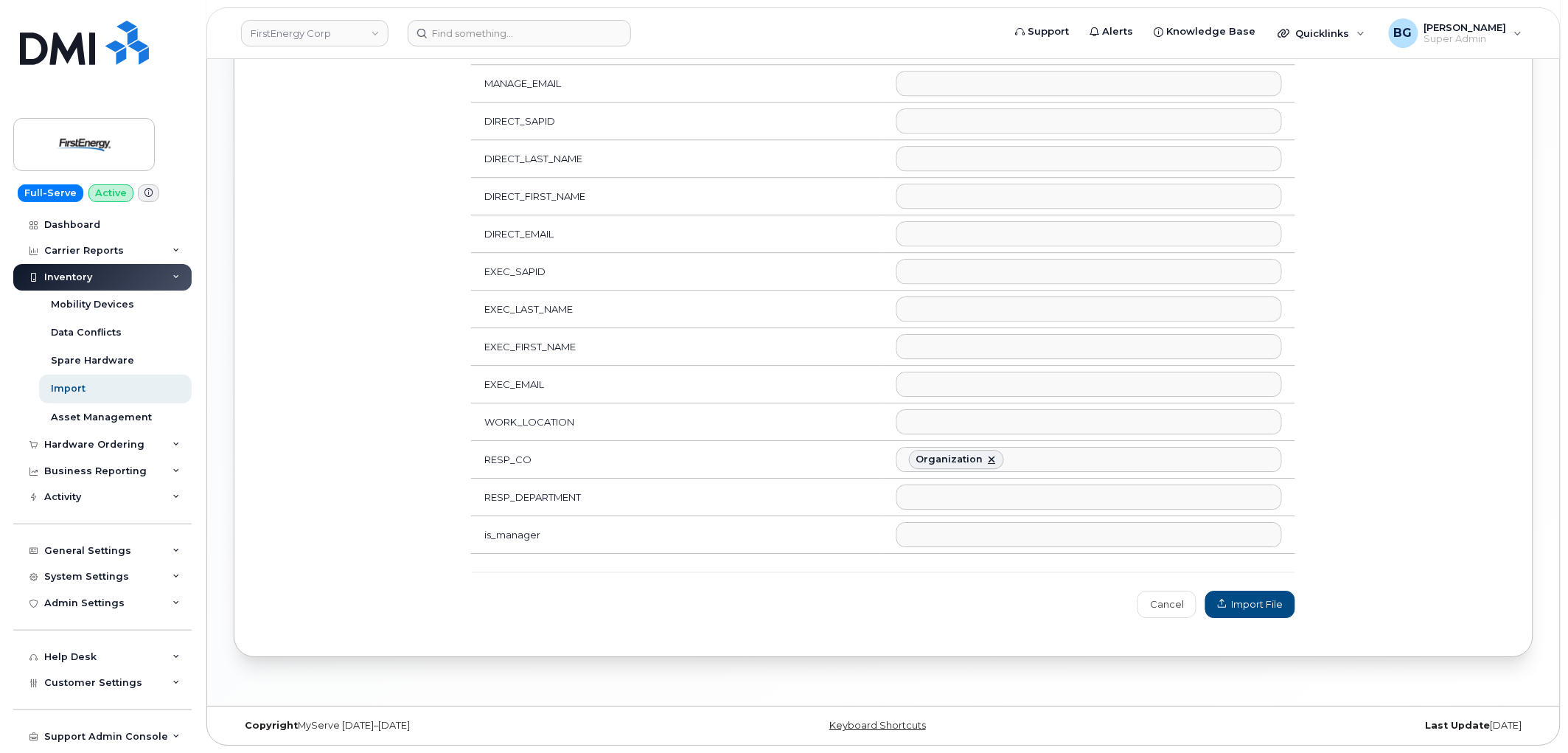
scroll to position [443, 0]
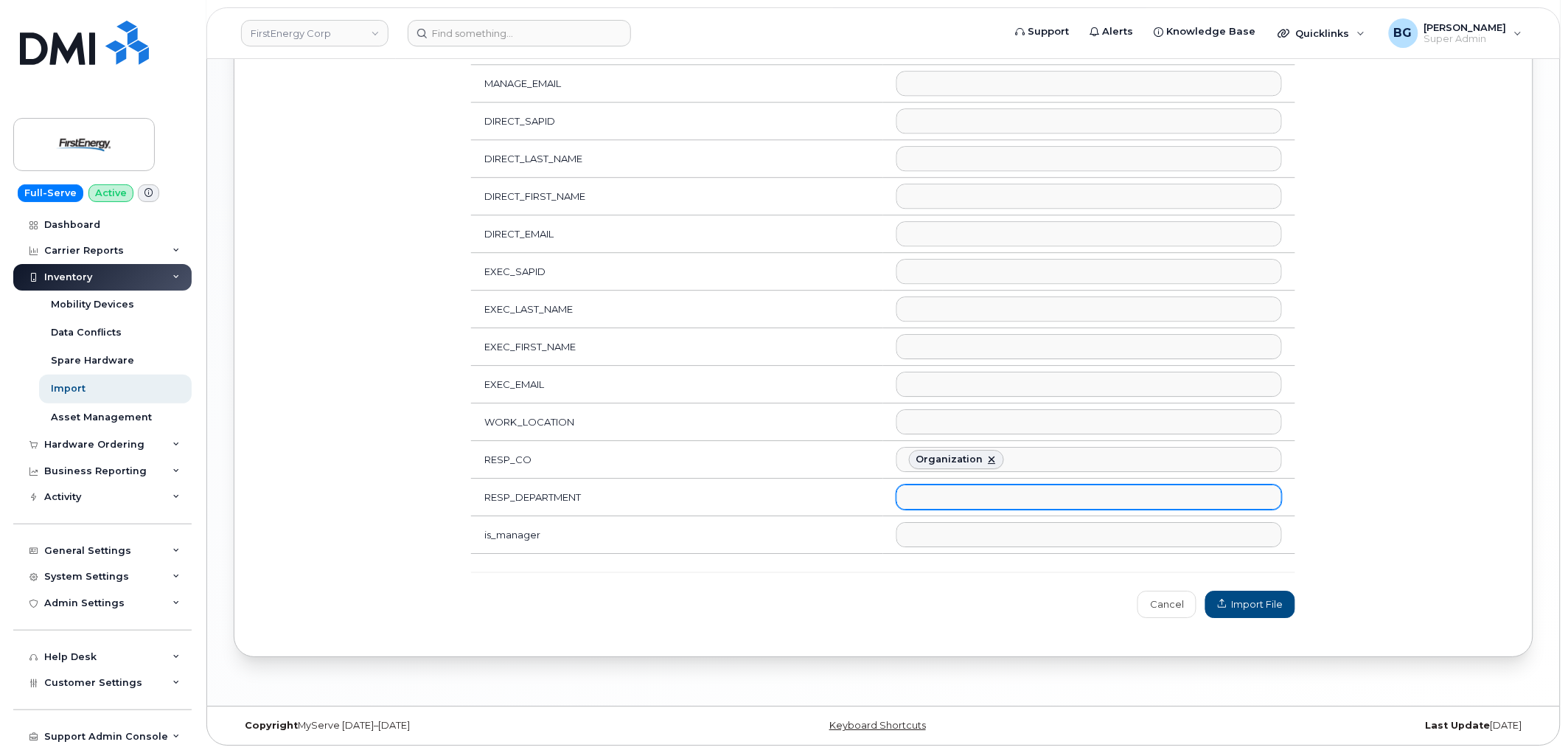
click at [979, 499] on ul at bounding box center [1089, 497] width 384 height 24
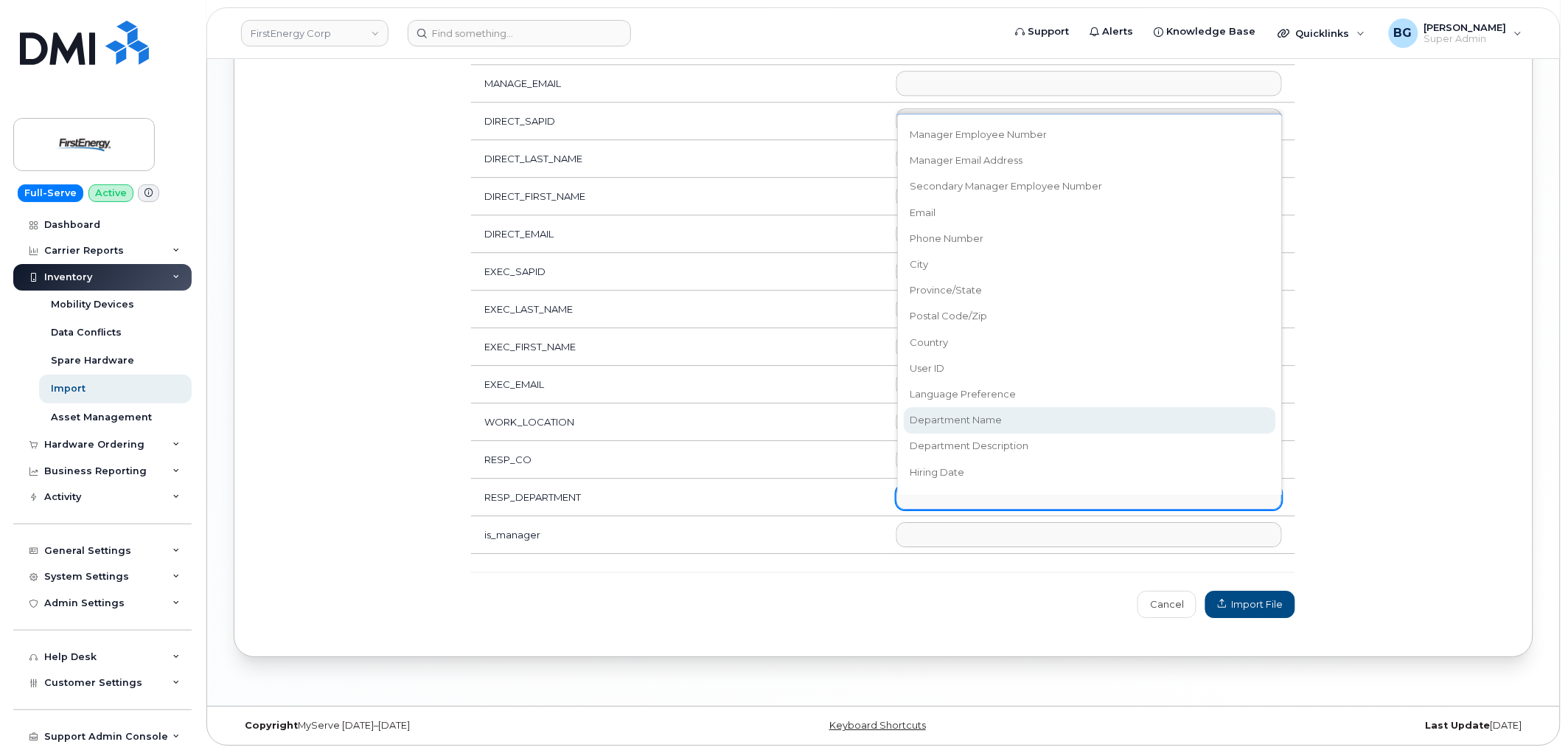
select select "department_name"
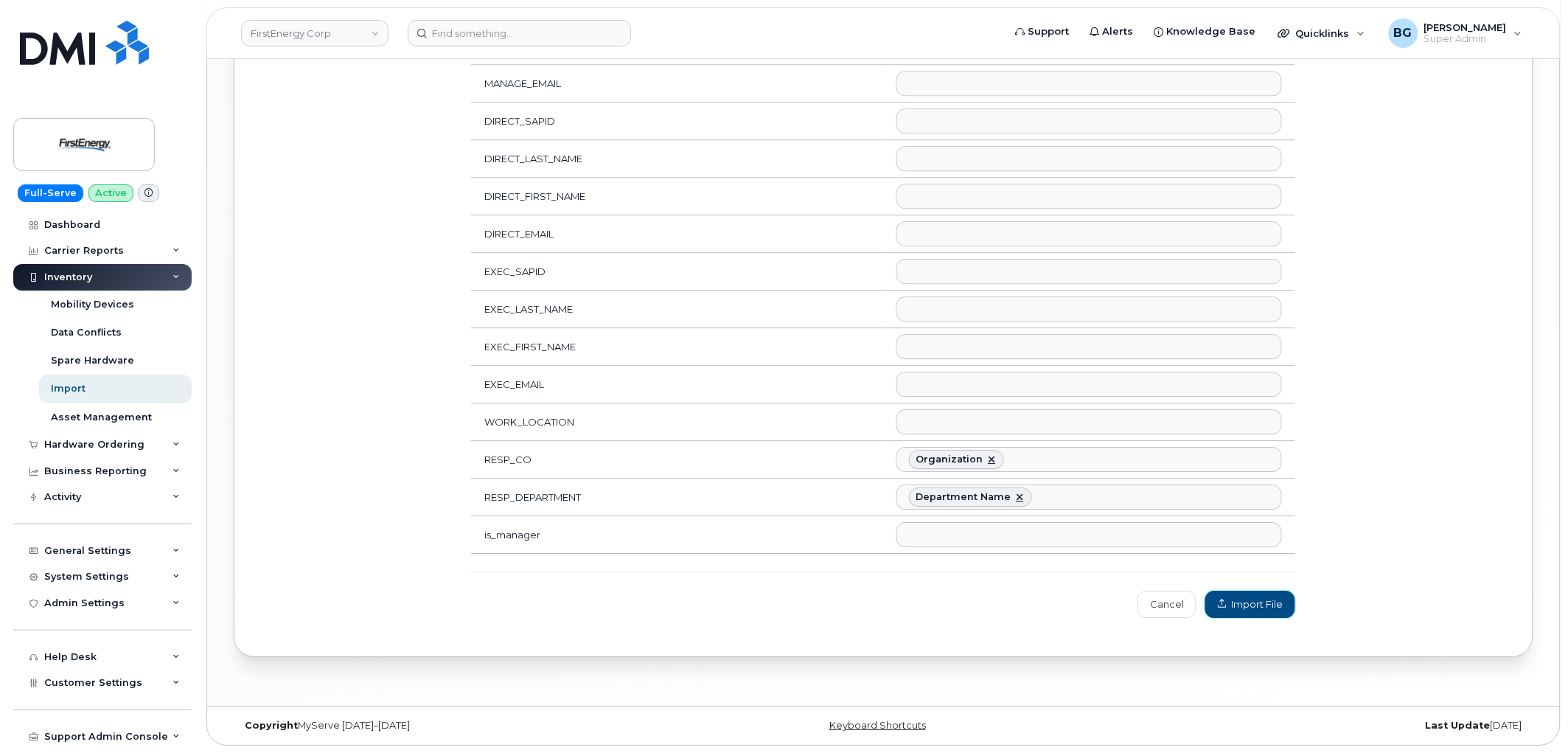
click at [1259, 605] on span "Import File" at bounding box center [1250, 605] width 65 height 14
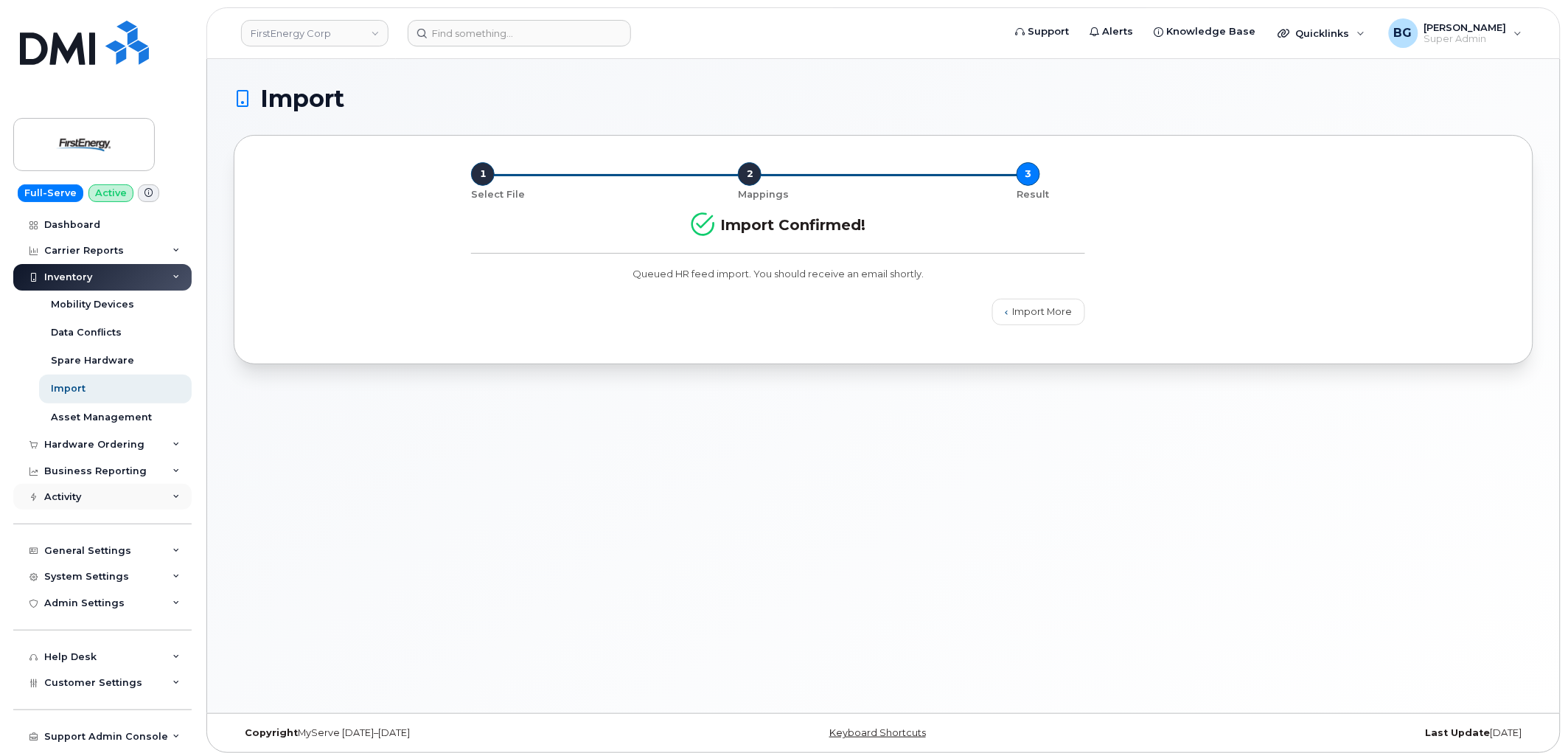
click at [66, 498] on div "Activity" at bounding box center [62, 496] width 37 height 12
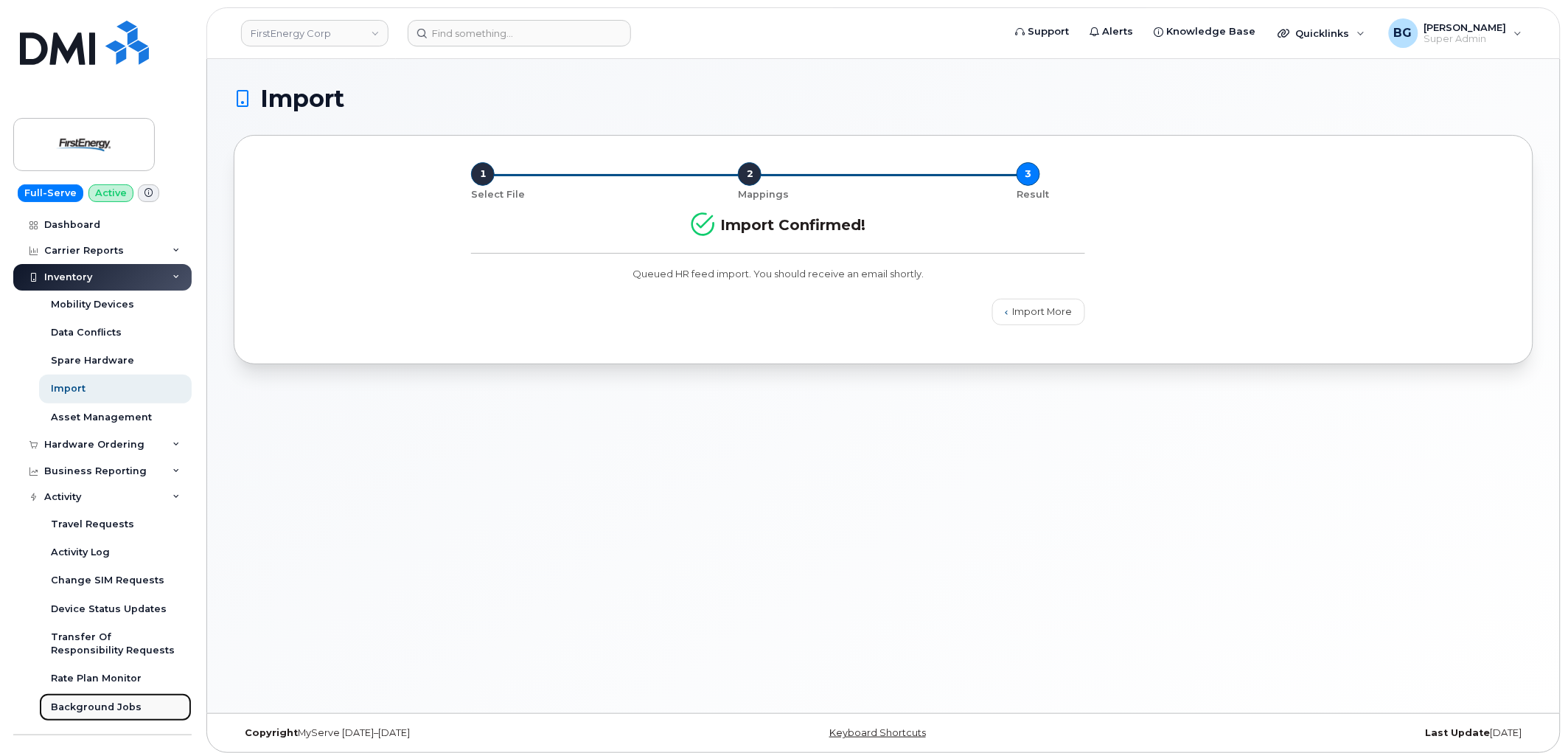
click at [106, 705] on div "Background Jobs" at bounding box center [95, 706] width 91 height 13
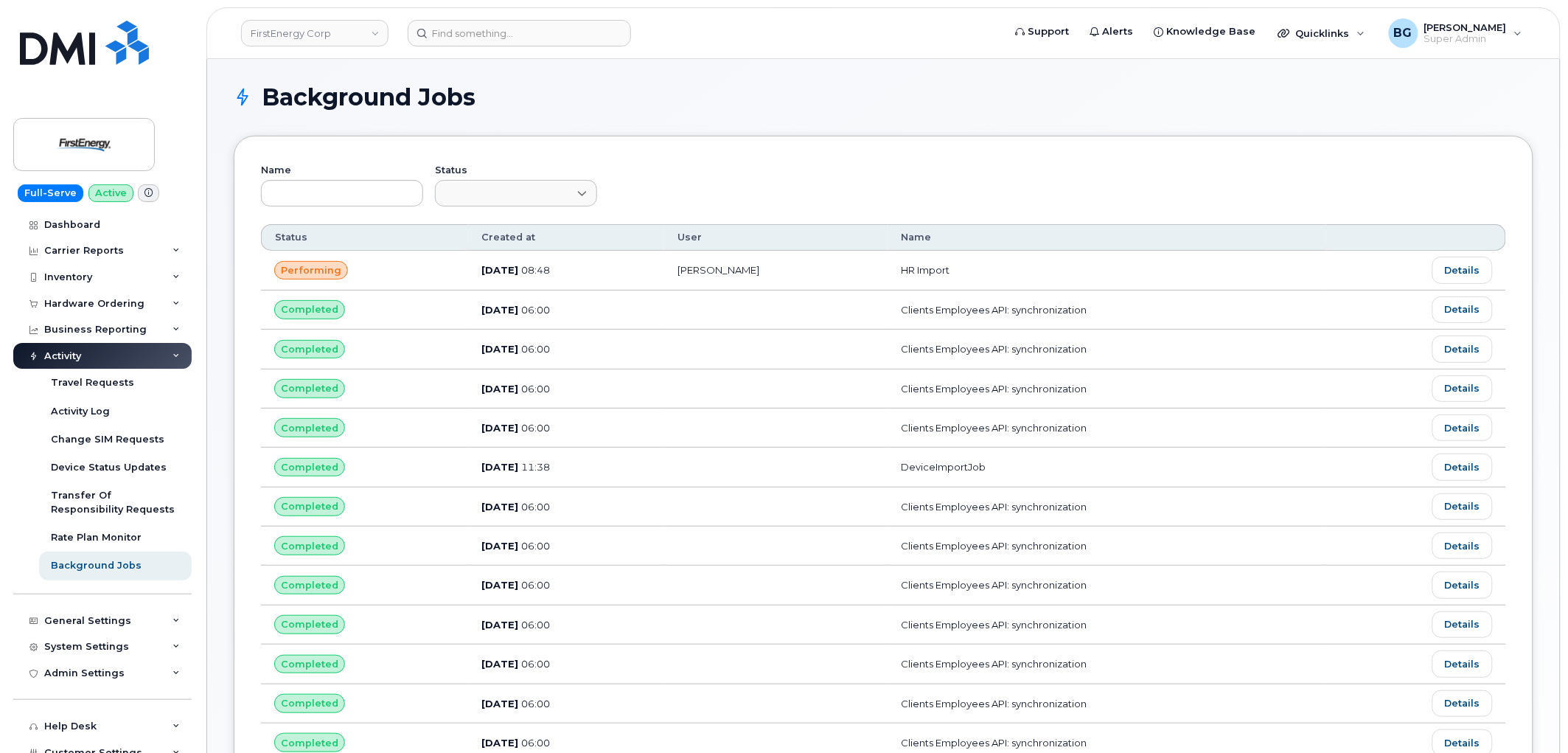
click at [664, 691] on td "Oct 07, 2025 06:00" at bounding box center [566, 704] width 196 height 39
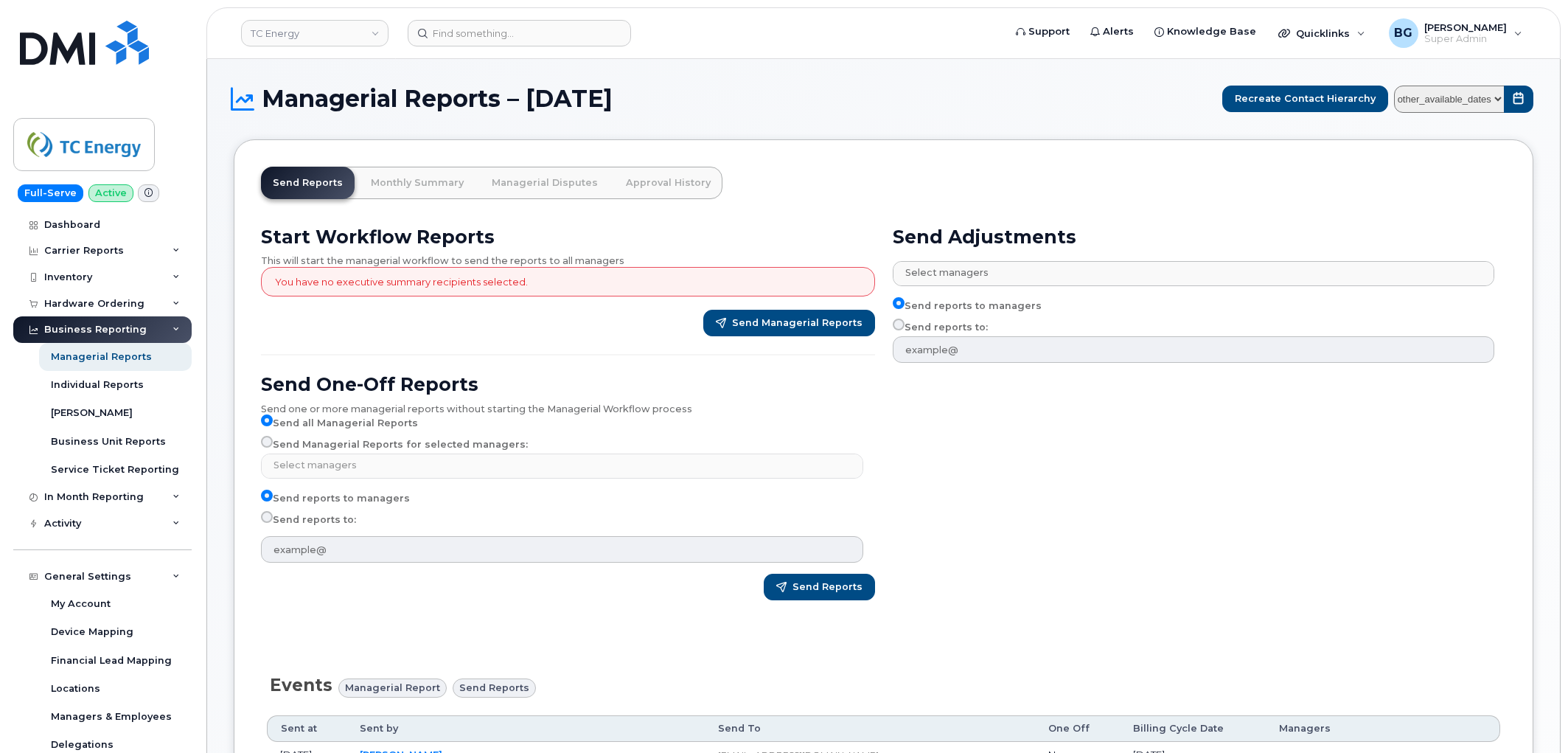
select select
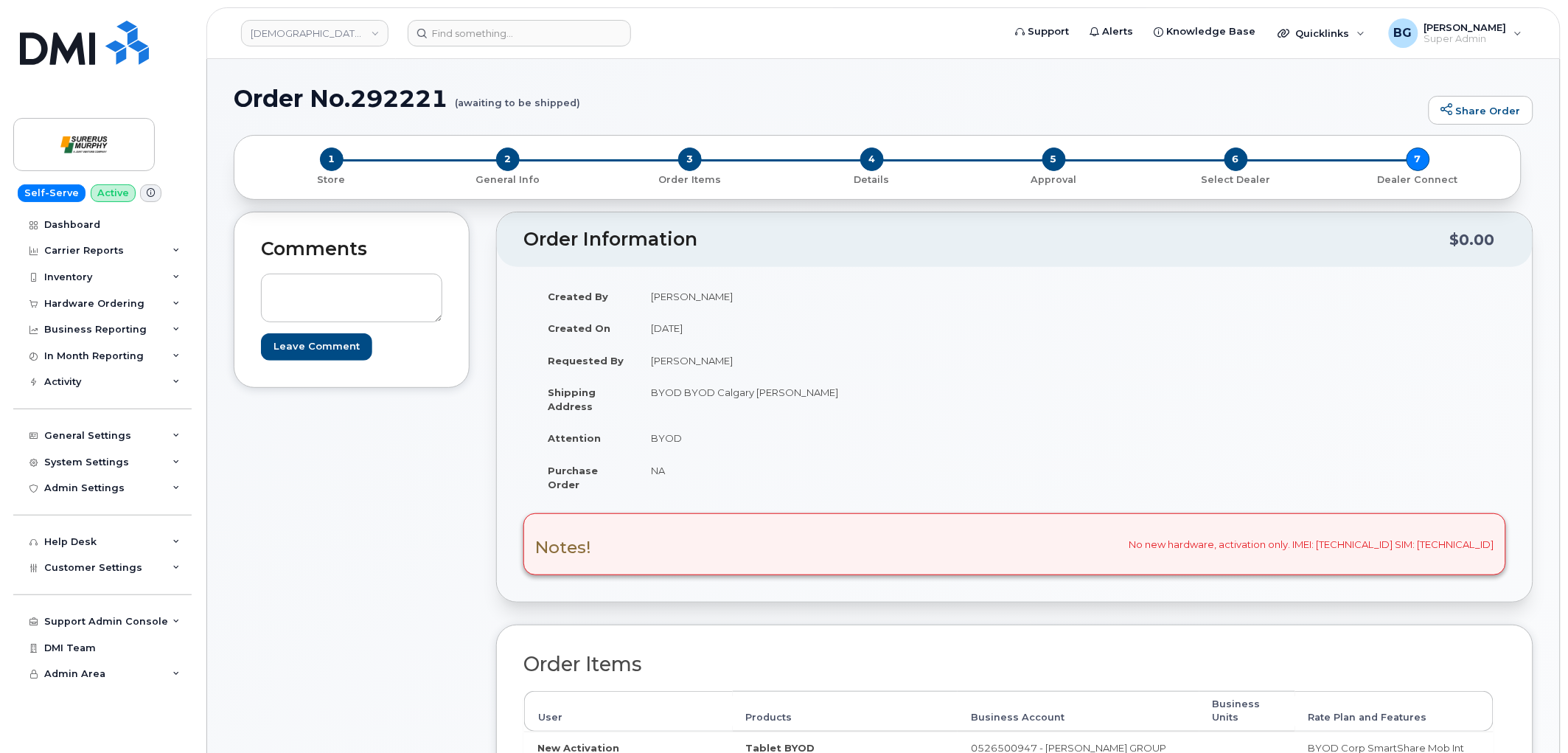
click at [891, 336] on td "[DATE]" at bounding box center [821, 328] width 366 height 32
click at [937, 404] on td "BYOD BYOD Calgary [PERSON_NAME]" at bounding box center [821, 399] width 366 height 46
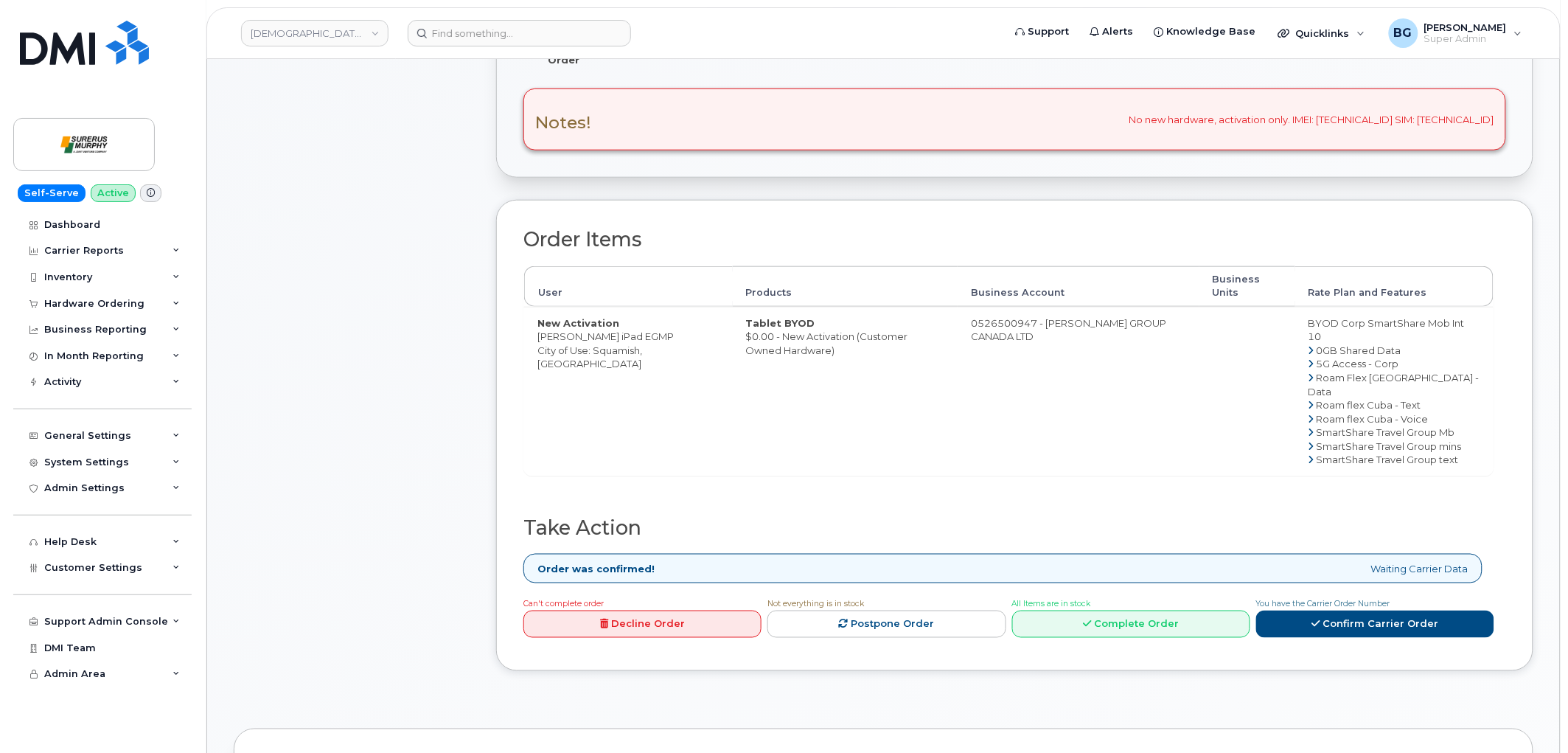
scroll to position [436, 0]
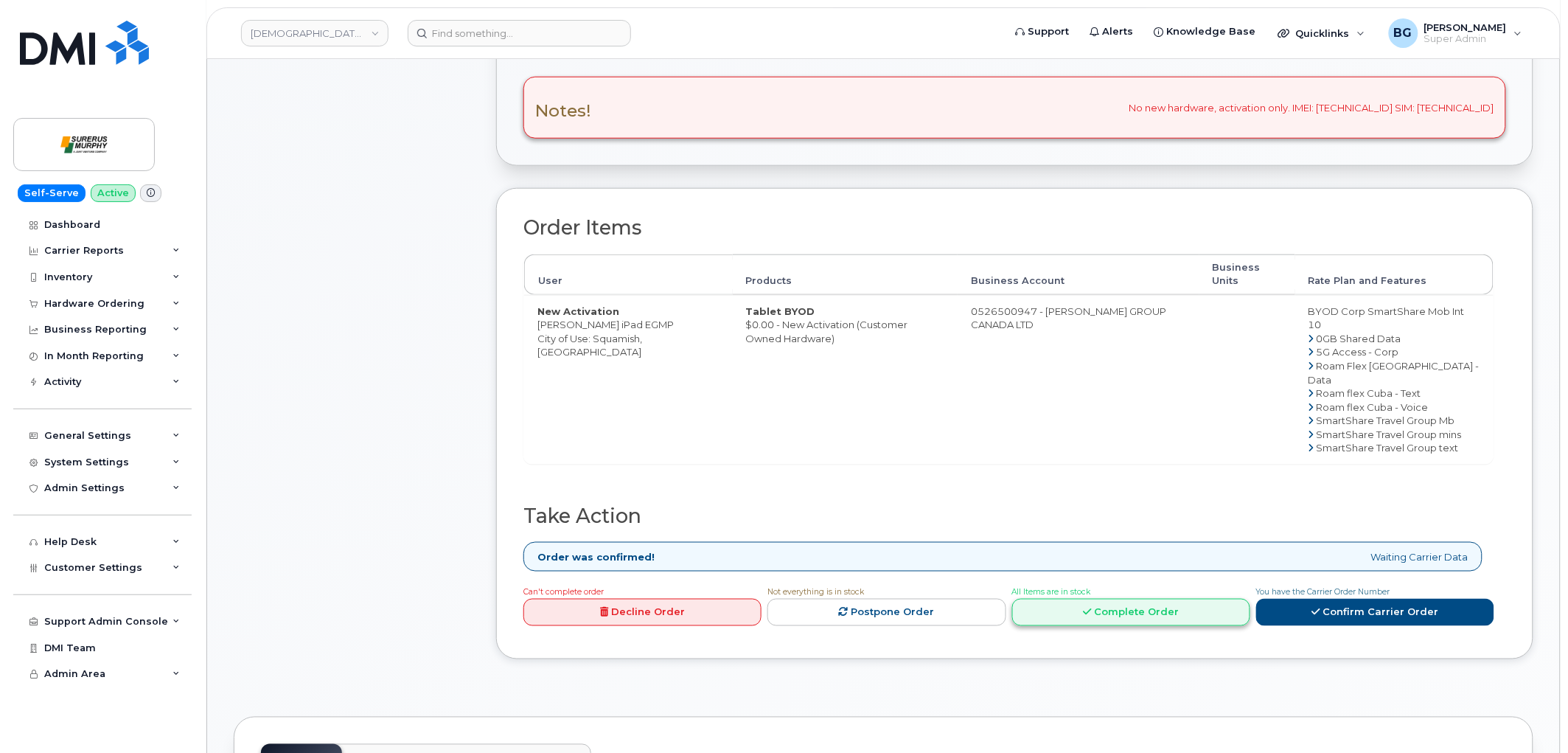
click at [1118, 616] on link "Complete Order" at bounding box center [1132, 613] width 238 height 28
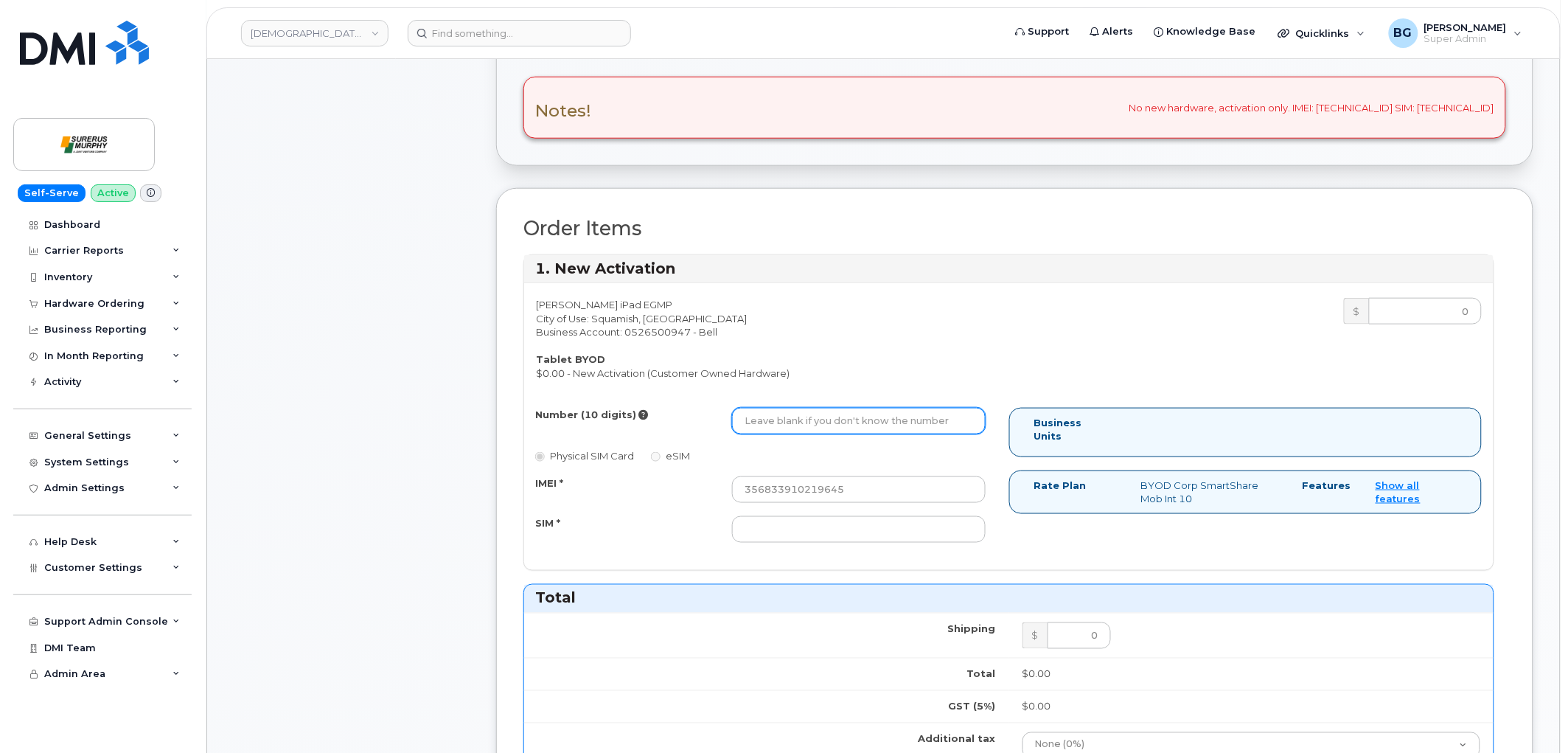
click at [807, 425] on input "Number (10 digits)" at bounding box center [859, 421] width 253 height 27
paste input "6043892203"
type input "6043892203"
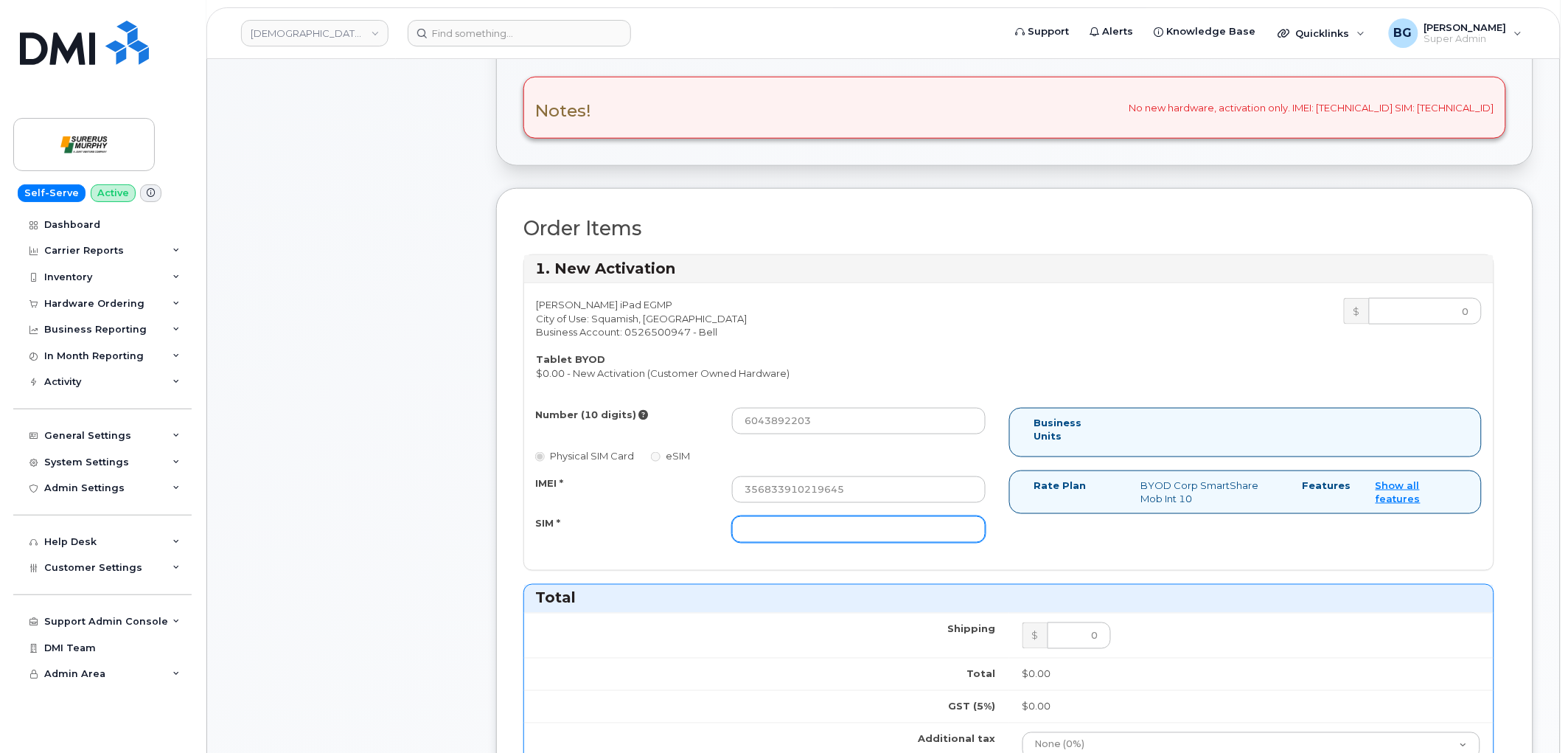
click at [821, 539] on input "SIM *" at bounding box center [859, 530] width 253 height 27
paste input "89302610207729553229"
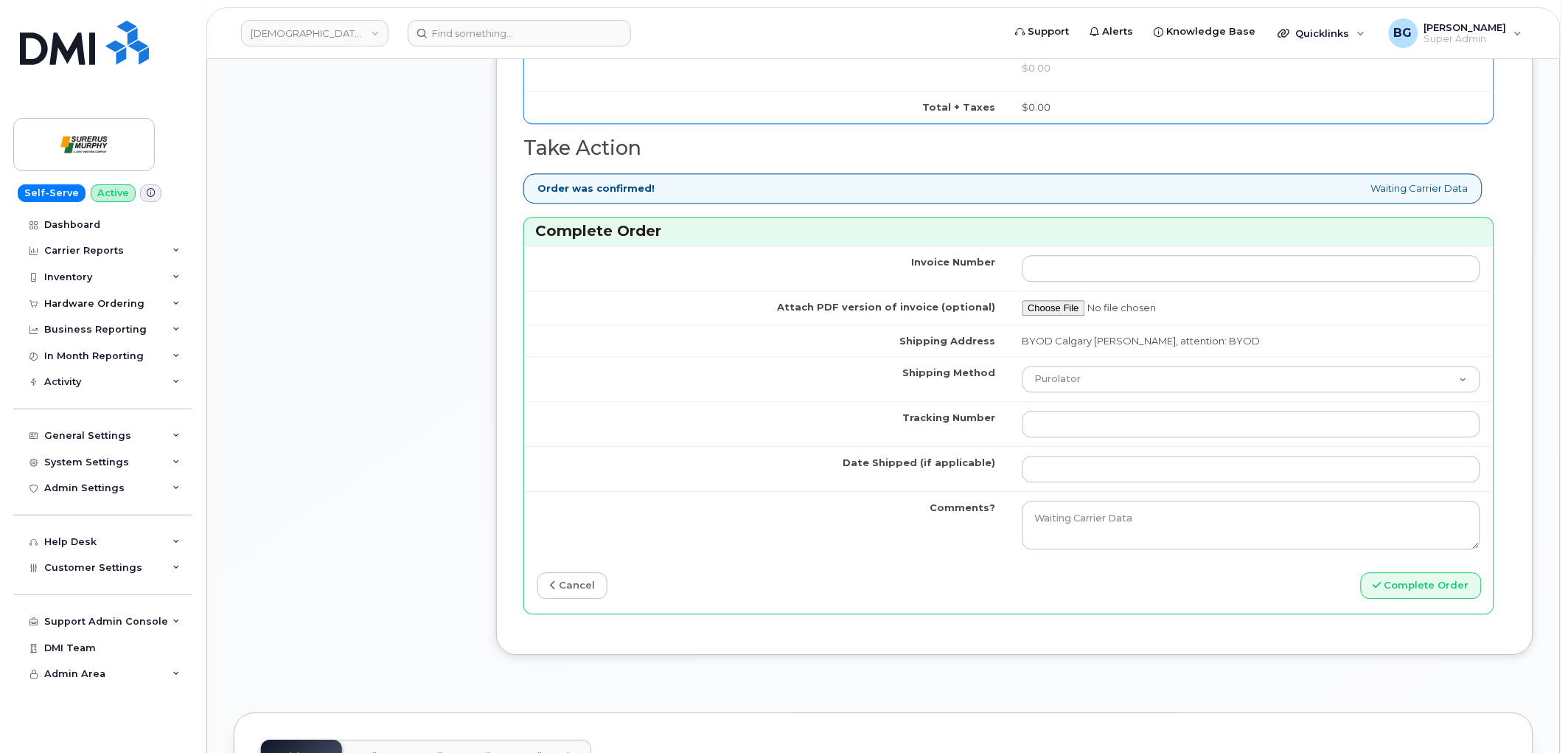
scroll to position [1147, 0]
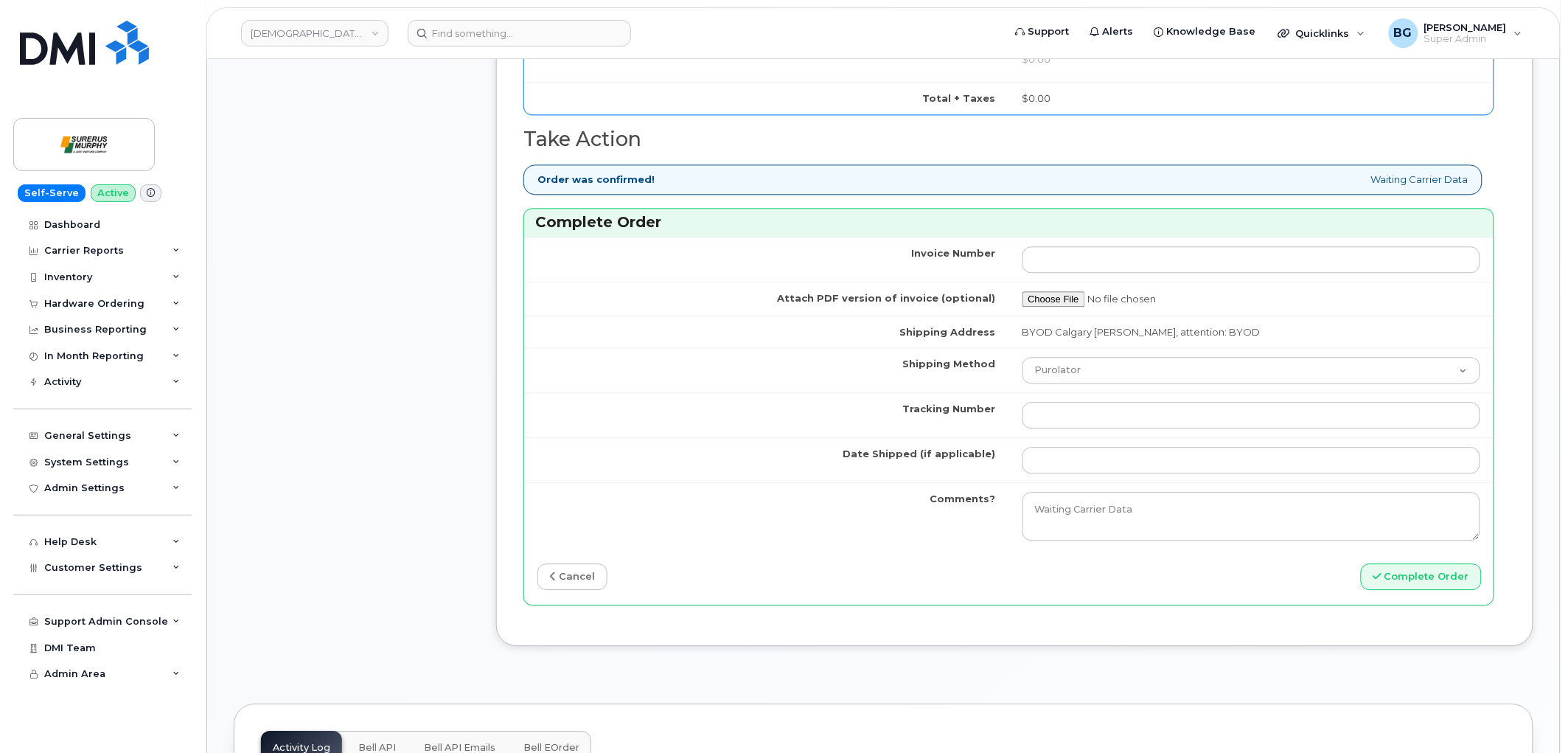
type input "89302610207729553229"
click at [1080, 369] on select "Purolator UPS FedEx Canada Post Courier Other Drop Off Pick Up" at bounding box center [1252, 370] width 458 height 27
drag, startPoint x: 731, startPoint y: 410, endPoint x: 887, endPoint y: 414, distance: 156.1
click at [730, 409] on td "Tracking Number" at bounding box center [766, 414] width 485 height 45
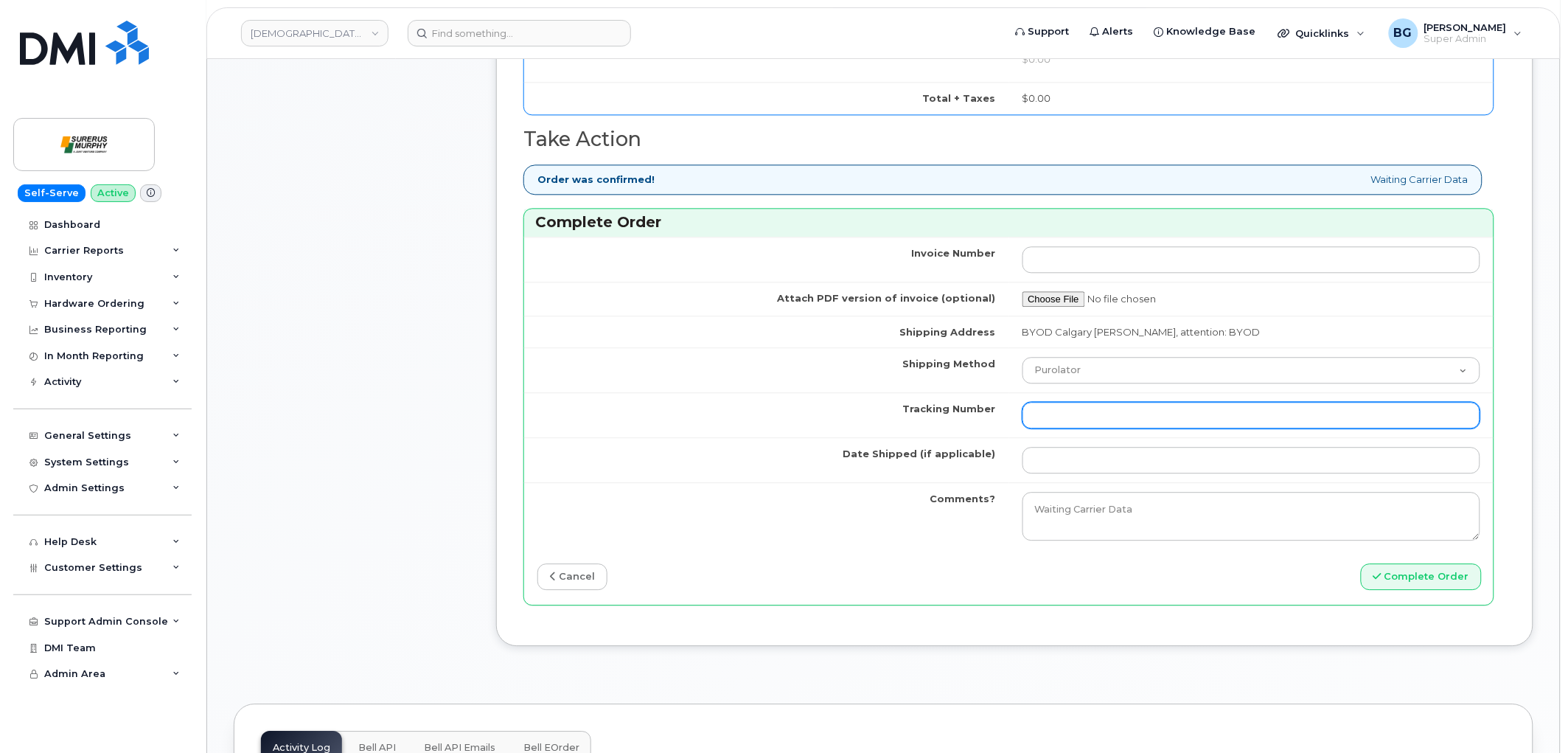
click at [1102, 418] on input "Tracking Number" at bounding box center [1252, 415] width 458 height 27
click at [1088, 415] on input "Tracking Number" at bounding box center [1252, 415] width 458 height 27
type input "n/a"
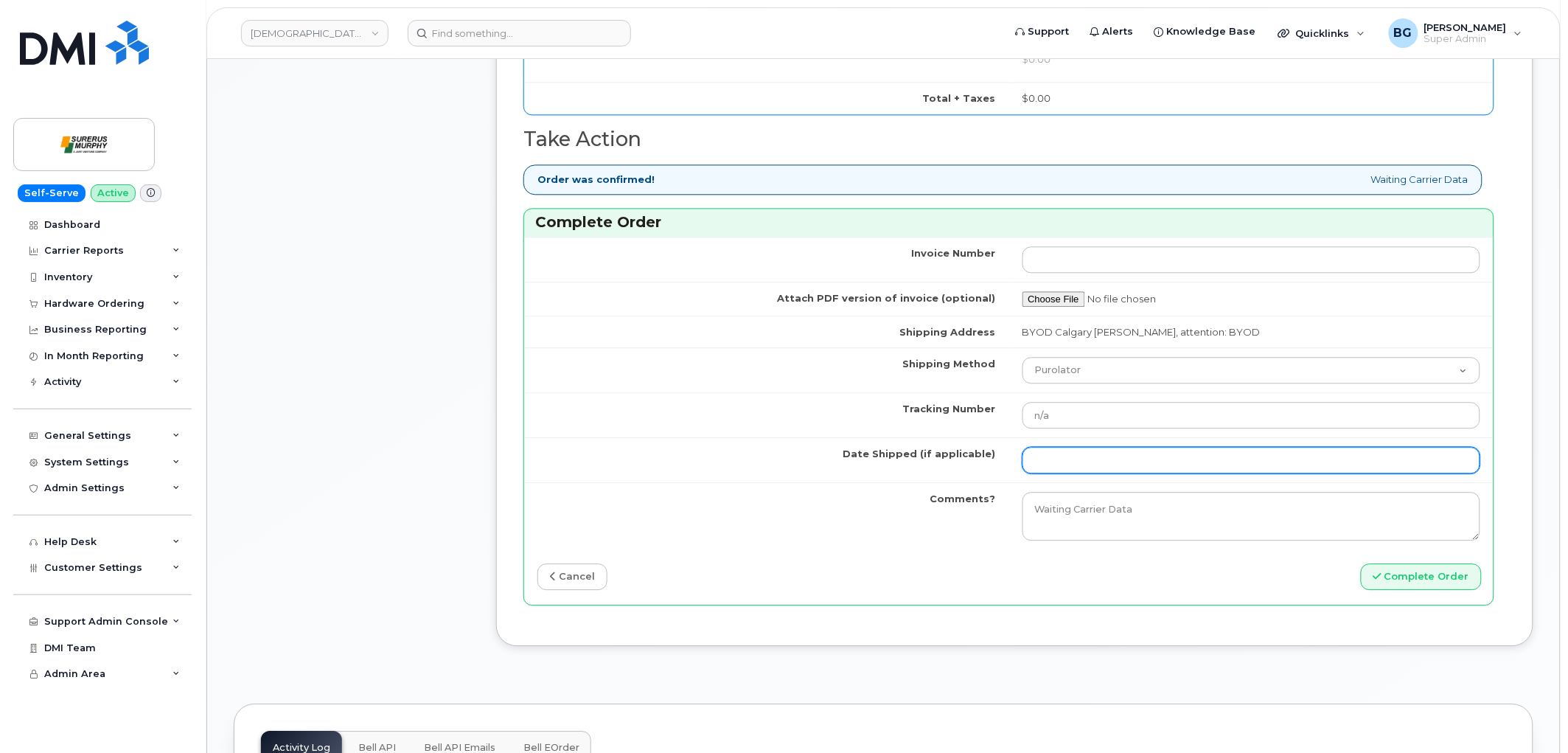
click at [1067, 457] on input "Date Shipped (if applicable)" at bounding box center [1252, 460] width 458 height 27
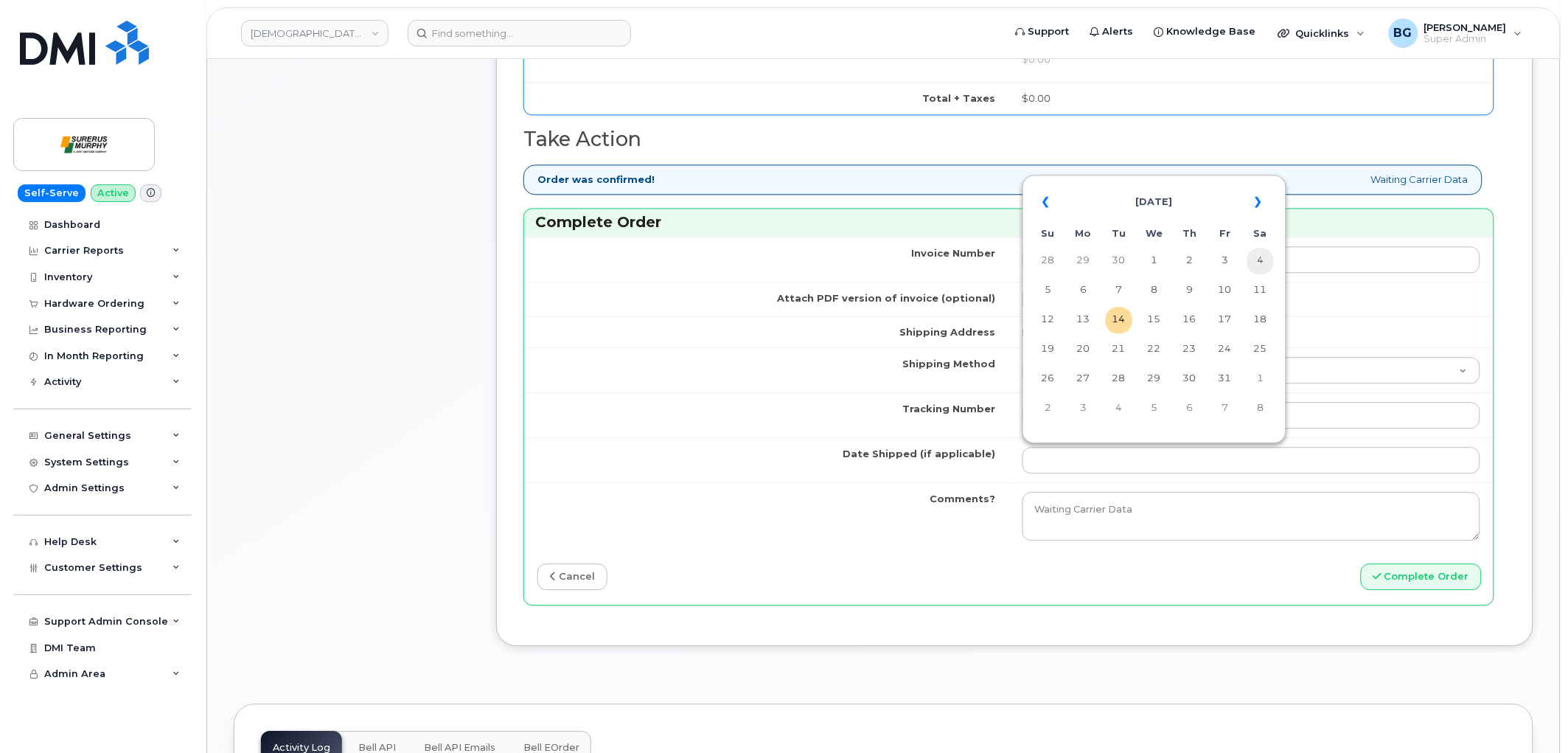
click at [1261, 263] on td "4" at bounding box center [1261, 261] width 27 height 27
type input "2025-10-04"
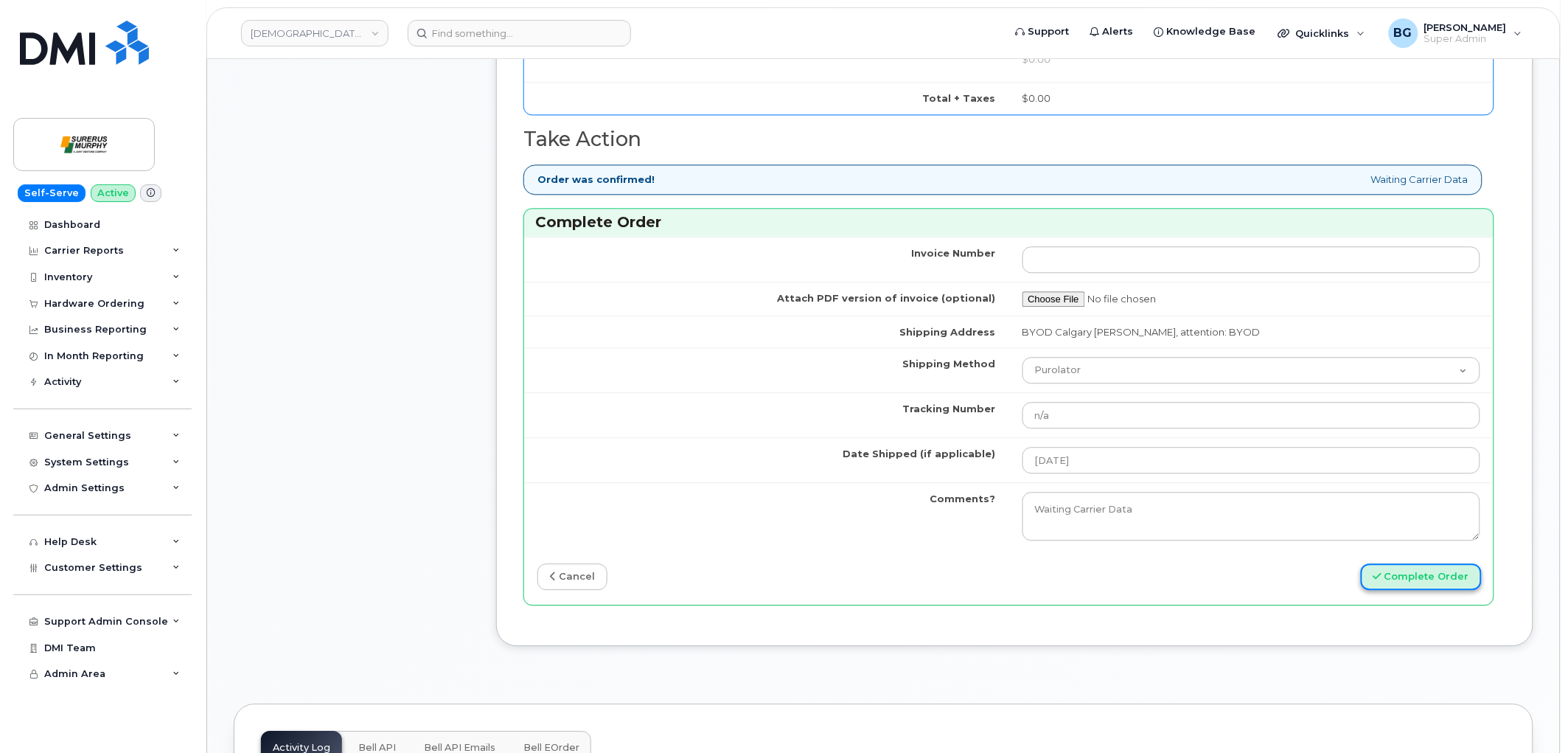
click at [1403, 579] on button "Complete Order" at bounding box center [1421, 577] width 121 height 28
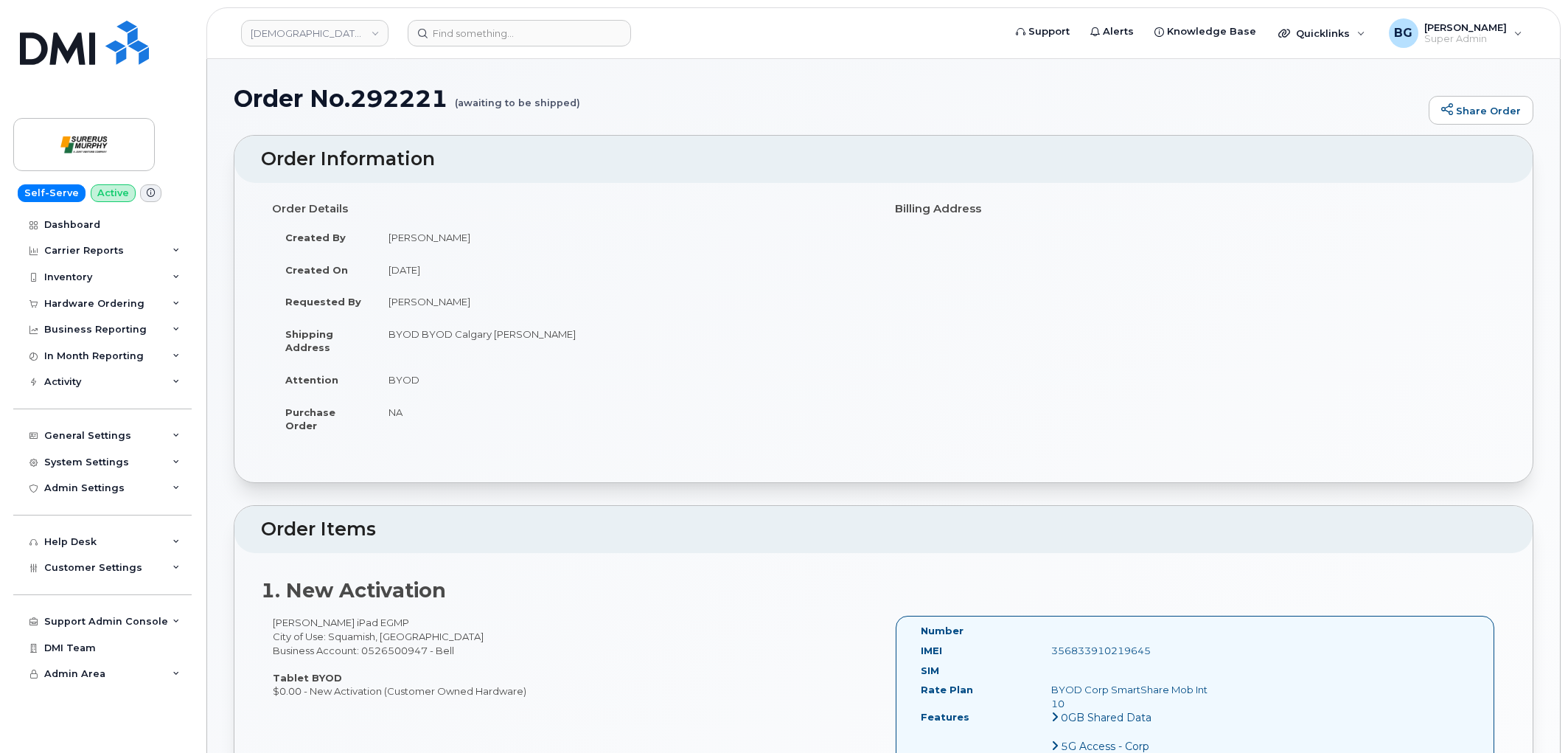
scroll to position [1173, 0]
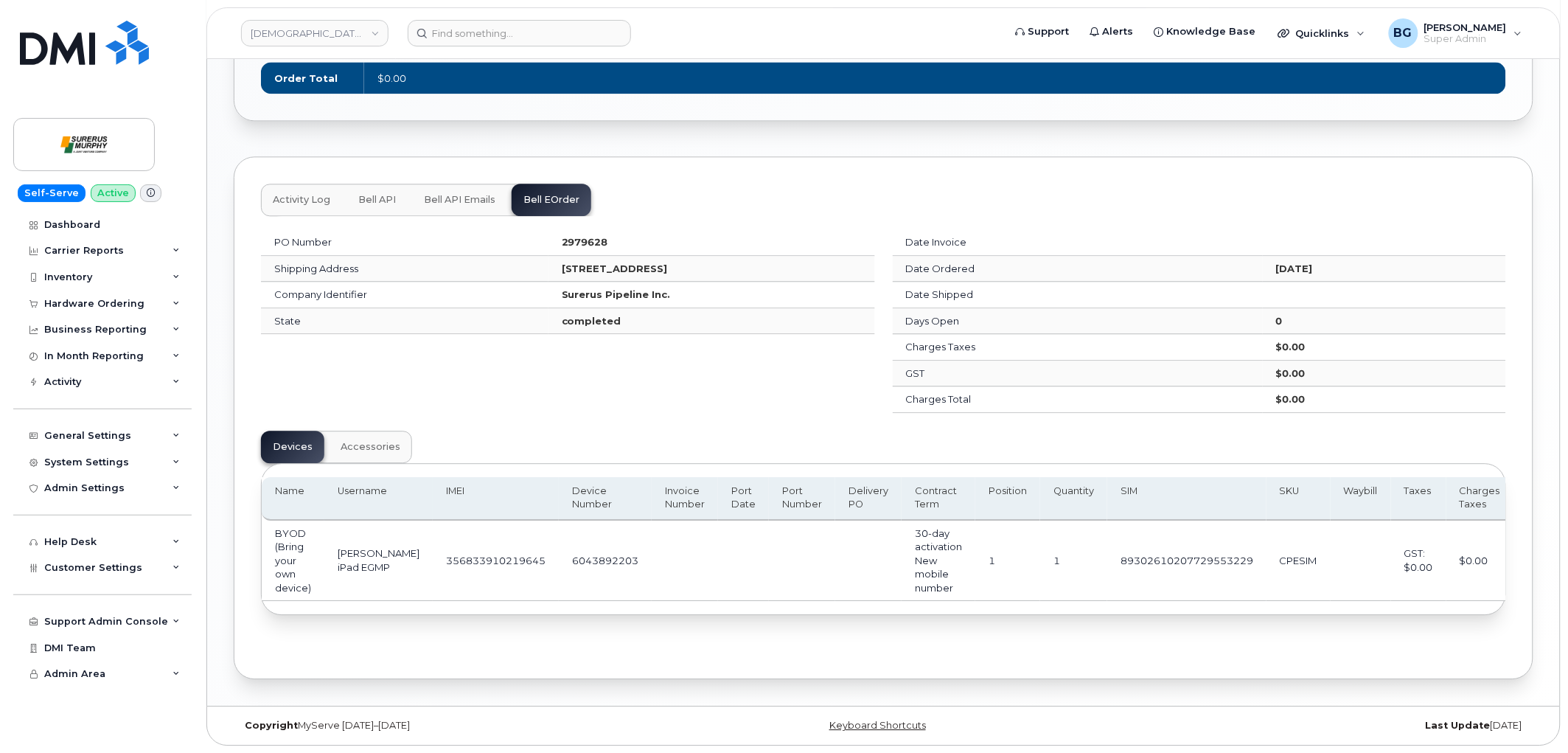
click at [760, 414] on div "PO Number 2979628 Shipping Address [STREET_ADDRESS] Company Identifier Surerus …" at bounding box center [567, 320] width 632 height 201
click at [452, 555] on td "356833910219645" at bounding box center [496, 561] width 126 height 81
click at [556, 410] on div "PO Number 2979628 Shipping Address [STREET_ADDRESS] Company Identifier Surerus …" at bounding box center [567, 320] width 632 height 201
click at [447, 551] on td "356833910219645" at bounding box center [496, 561] width 126 height 81
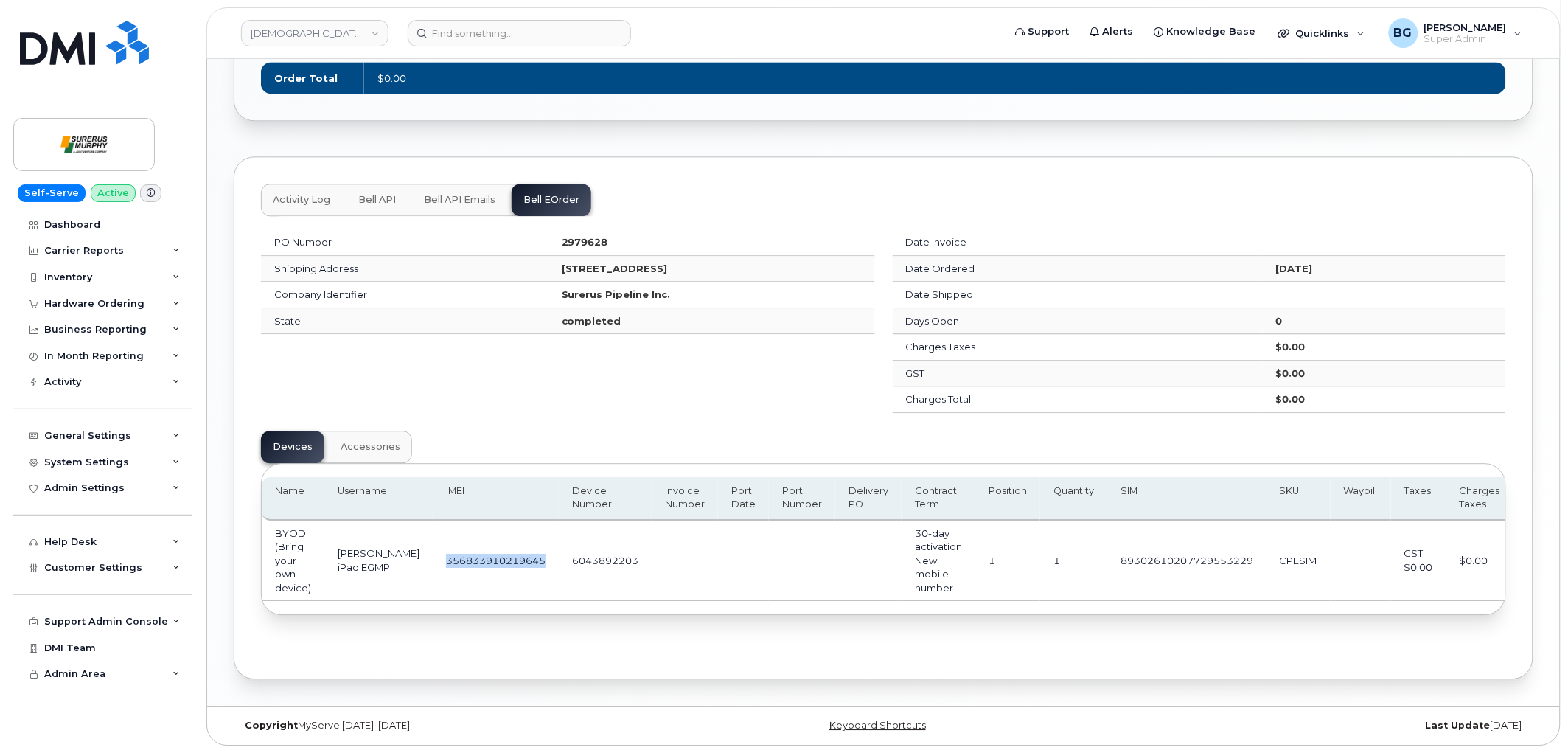
click at [447, 551] on td "356833910219645" at bounding box center [496, 561] width 126 height 81
click at [559, 557] on td "6043892203" at bounding box center [605, 561] width 93 height 81
copy td "6043892203"
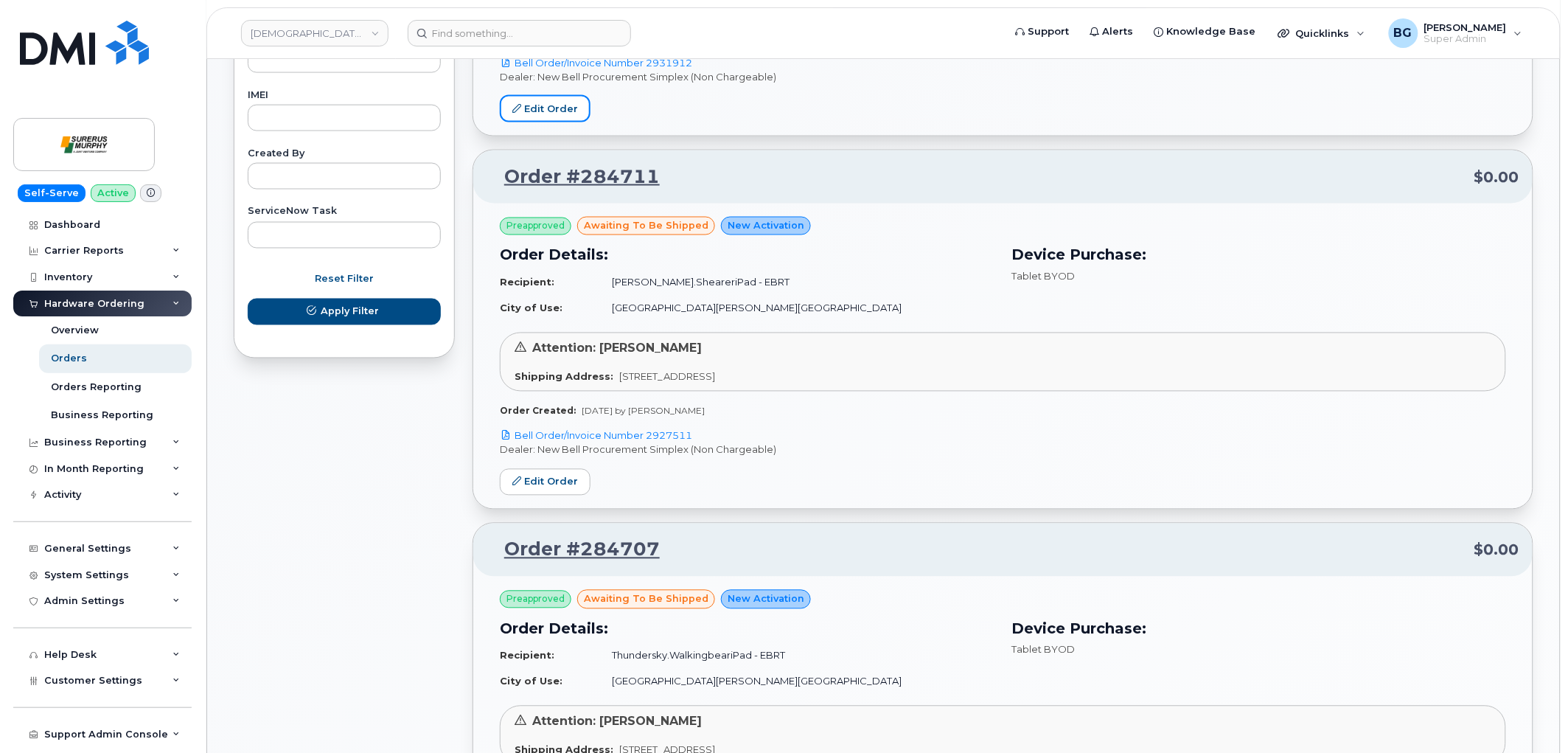
scroll to position [819, 0]
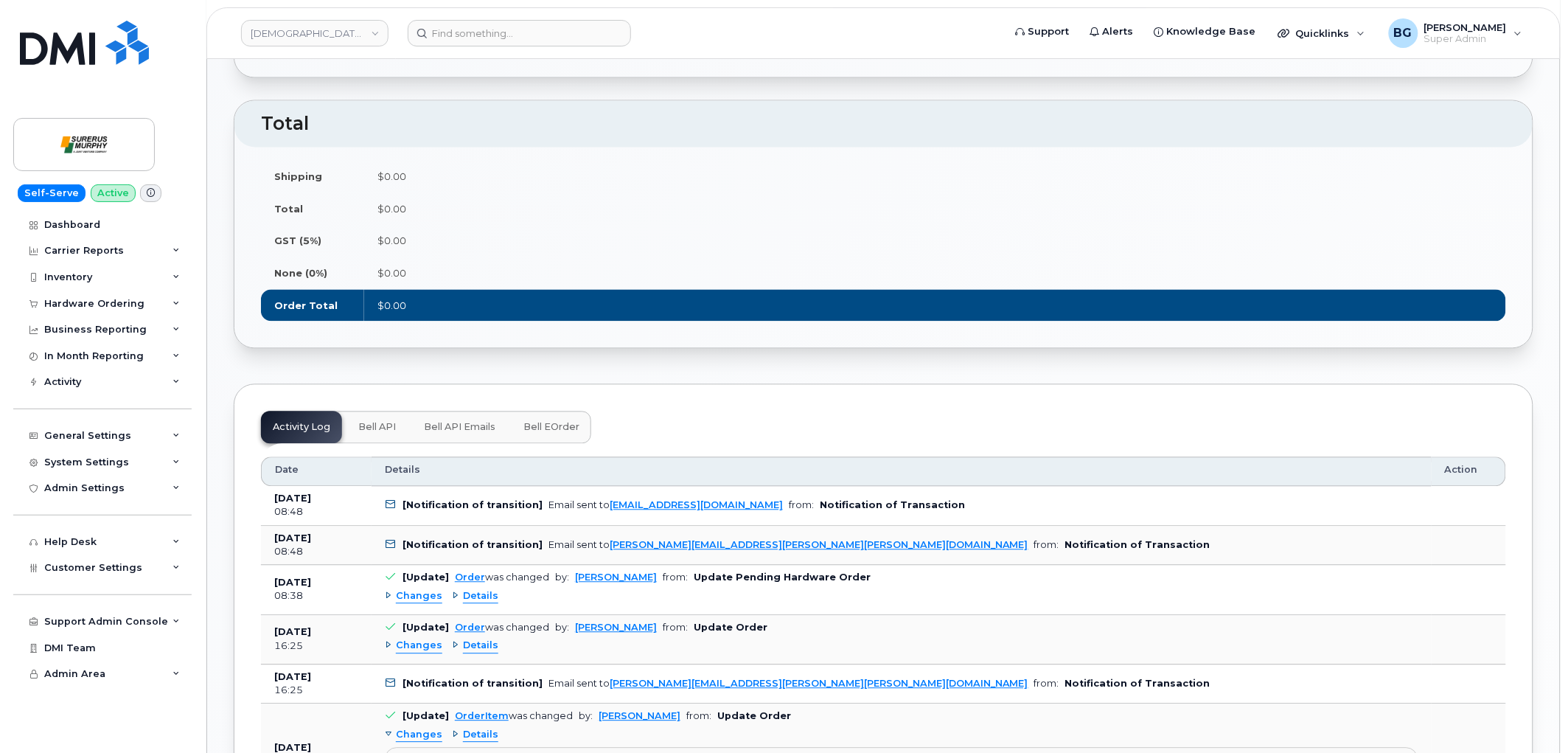
scroll to position [983, 0]
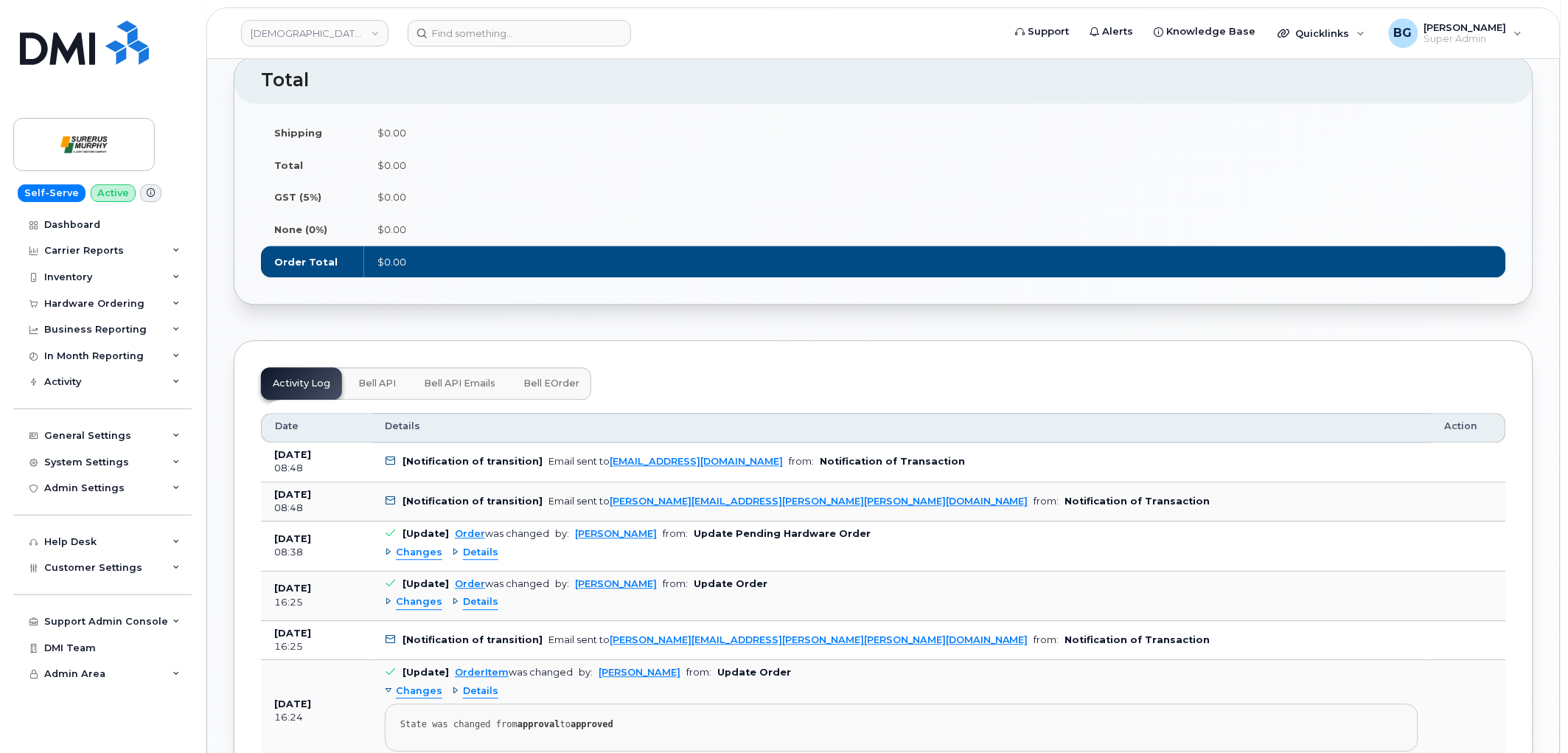
click at [554, 387] on span "Bell eOrder" at bounding box center [551, 384] width 56 height 12
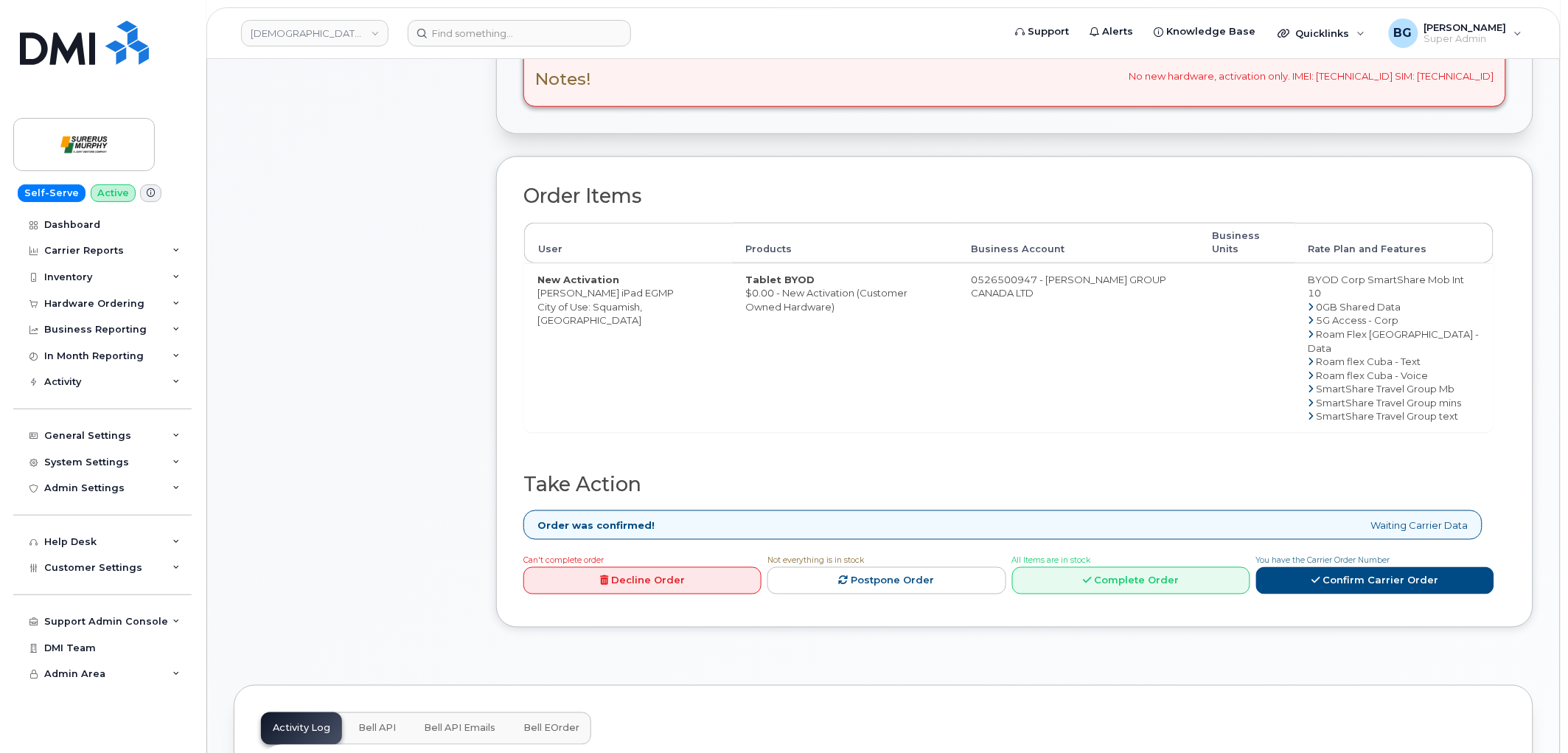
scroll to position [491, 0]
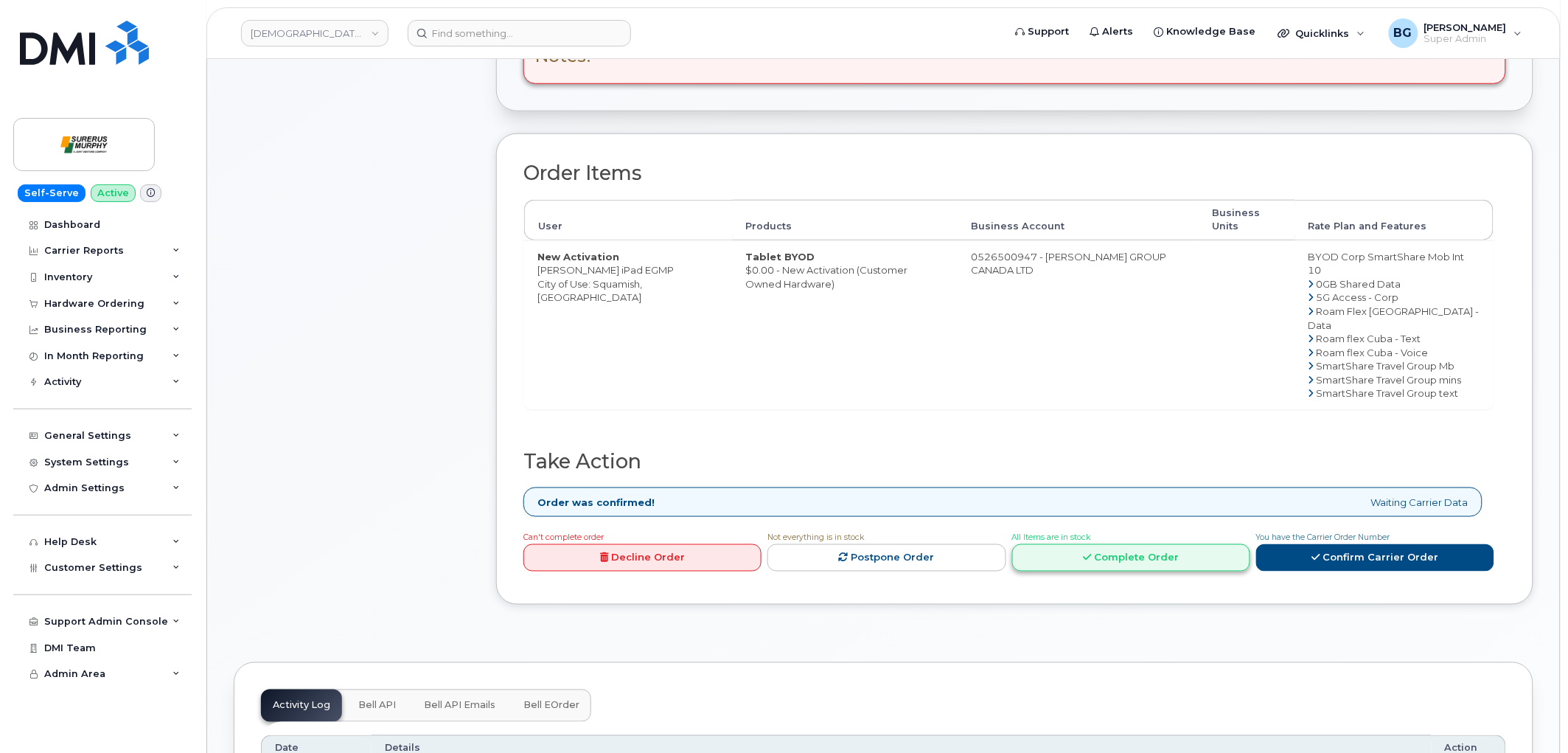
click at [1117, 563] on link "Complete Order" at bounding box center [1132, 557] width 238 height 28
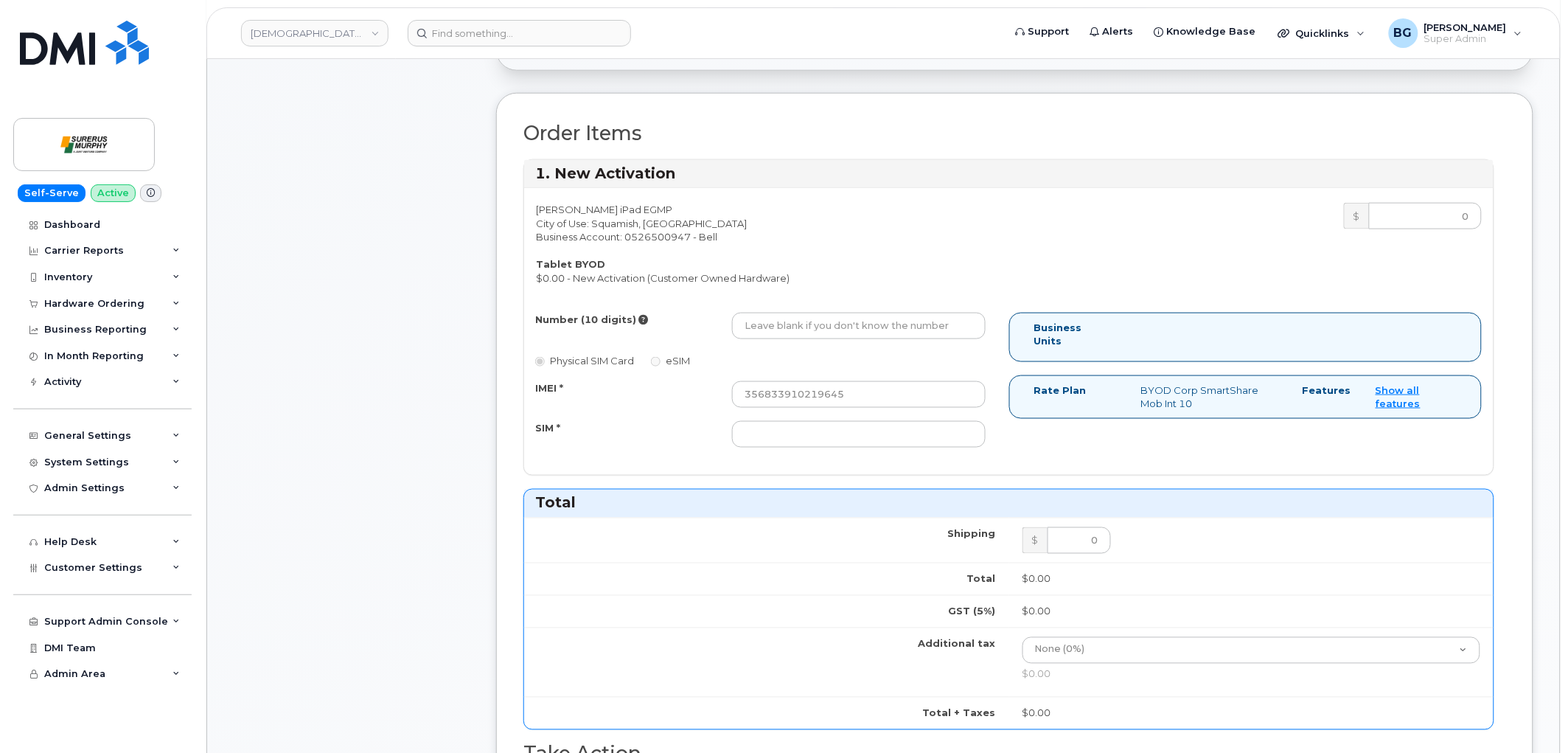
scroll to position [546, 0]
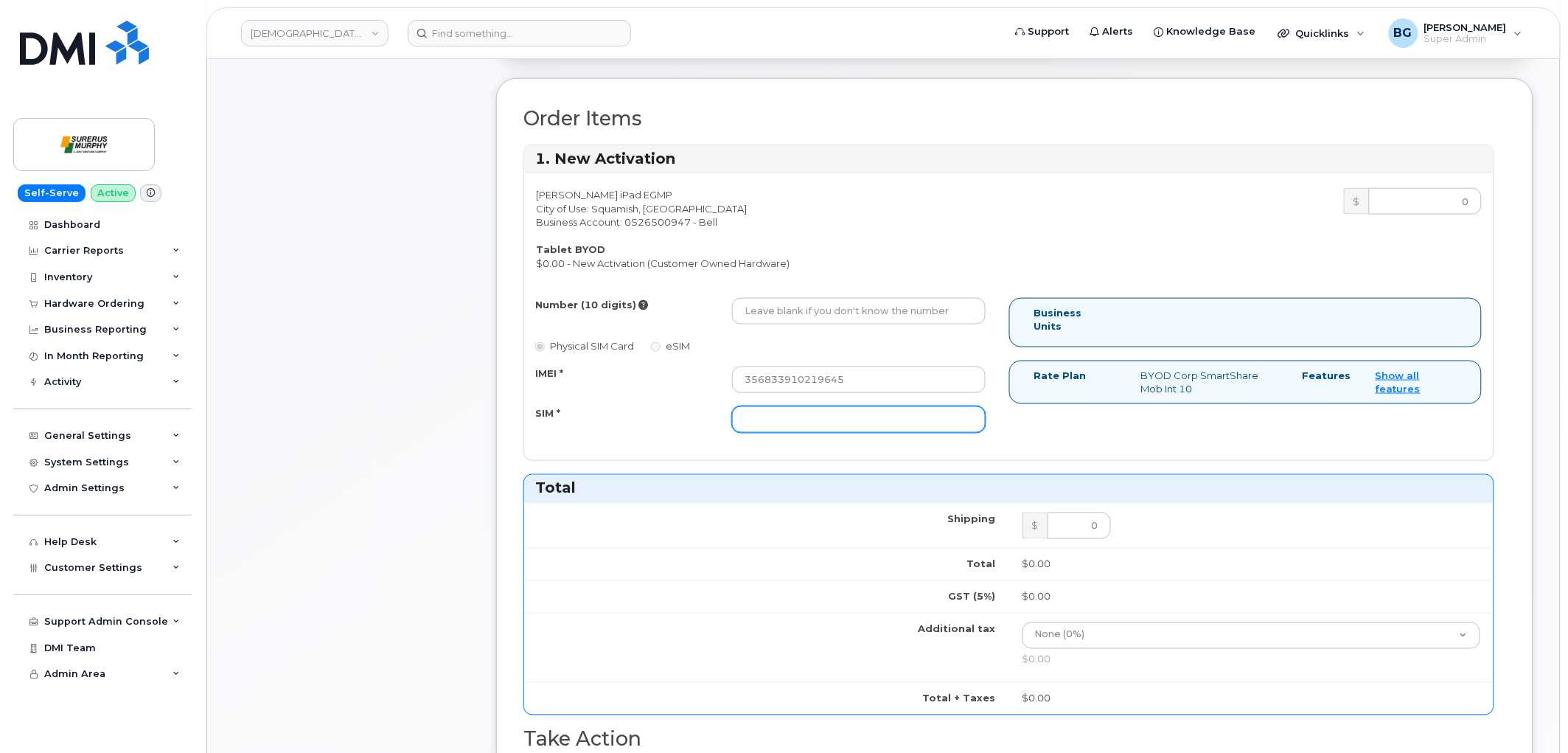
click at [879, 425] on input "SIM *" at bounding box center [859, 420] width 253 height 27
paste input "89302610207729553229"
type input "89302610207729553229"
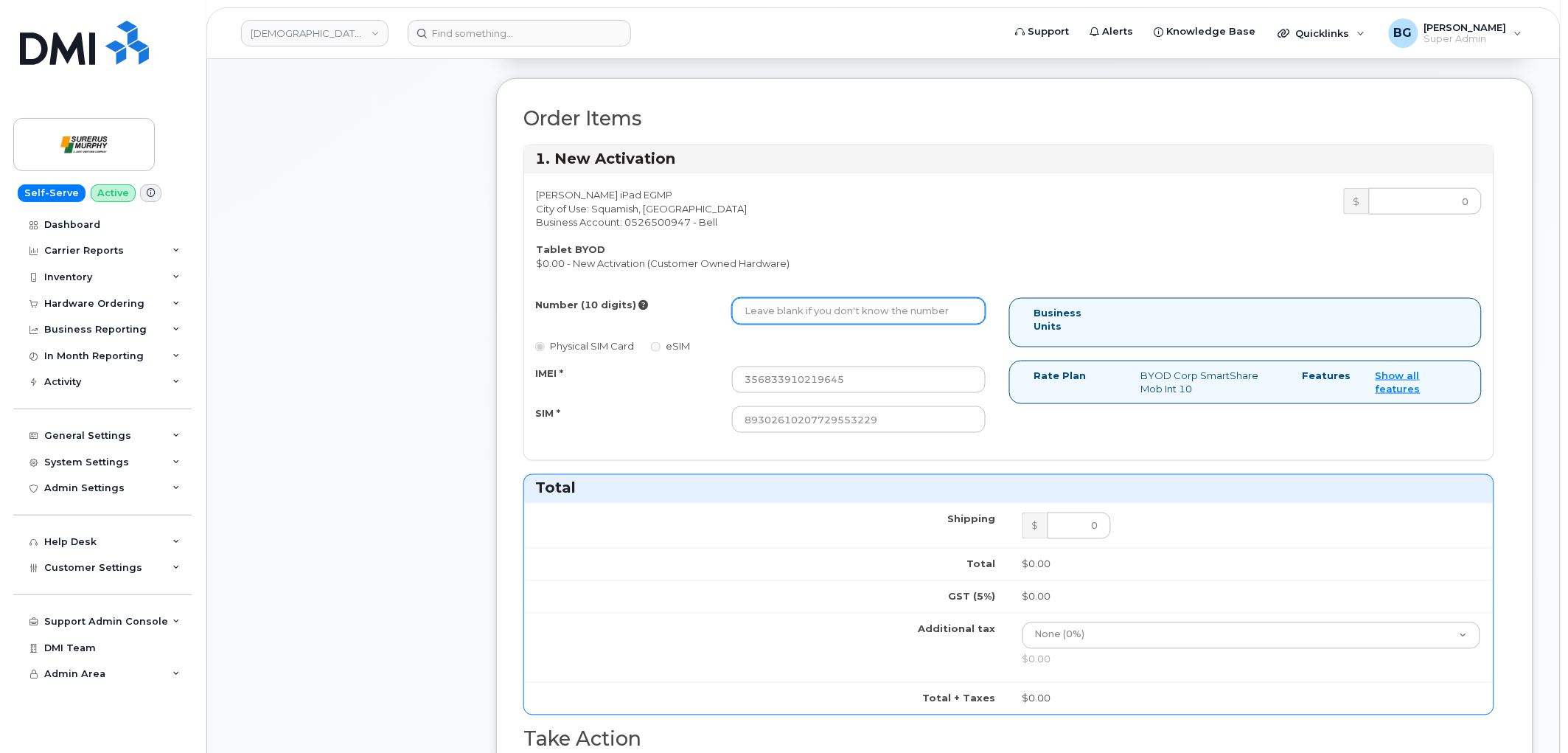
click at [822, 317] on input "Number (10 digits)" at bounding box center [859, 311] width 253 height 27
paste input "6043892203"
type input "6043892203"
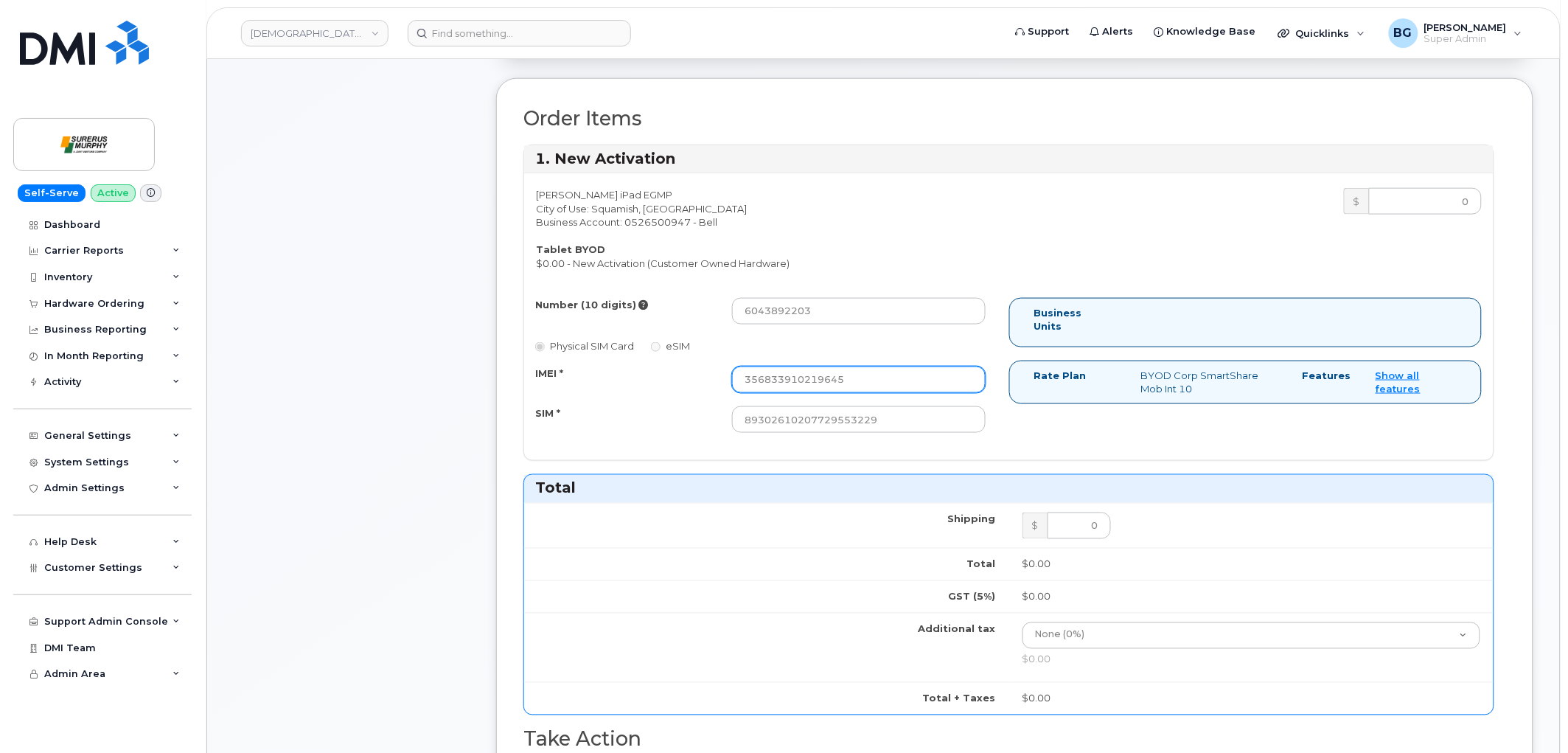
click at [795, 380] on input "356833910219645" at bounding box center [859, 380] width 253 height 27
click at [806, 490] on h3 "Total" at bounding box center [1009, 488] width 947 height 20
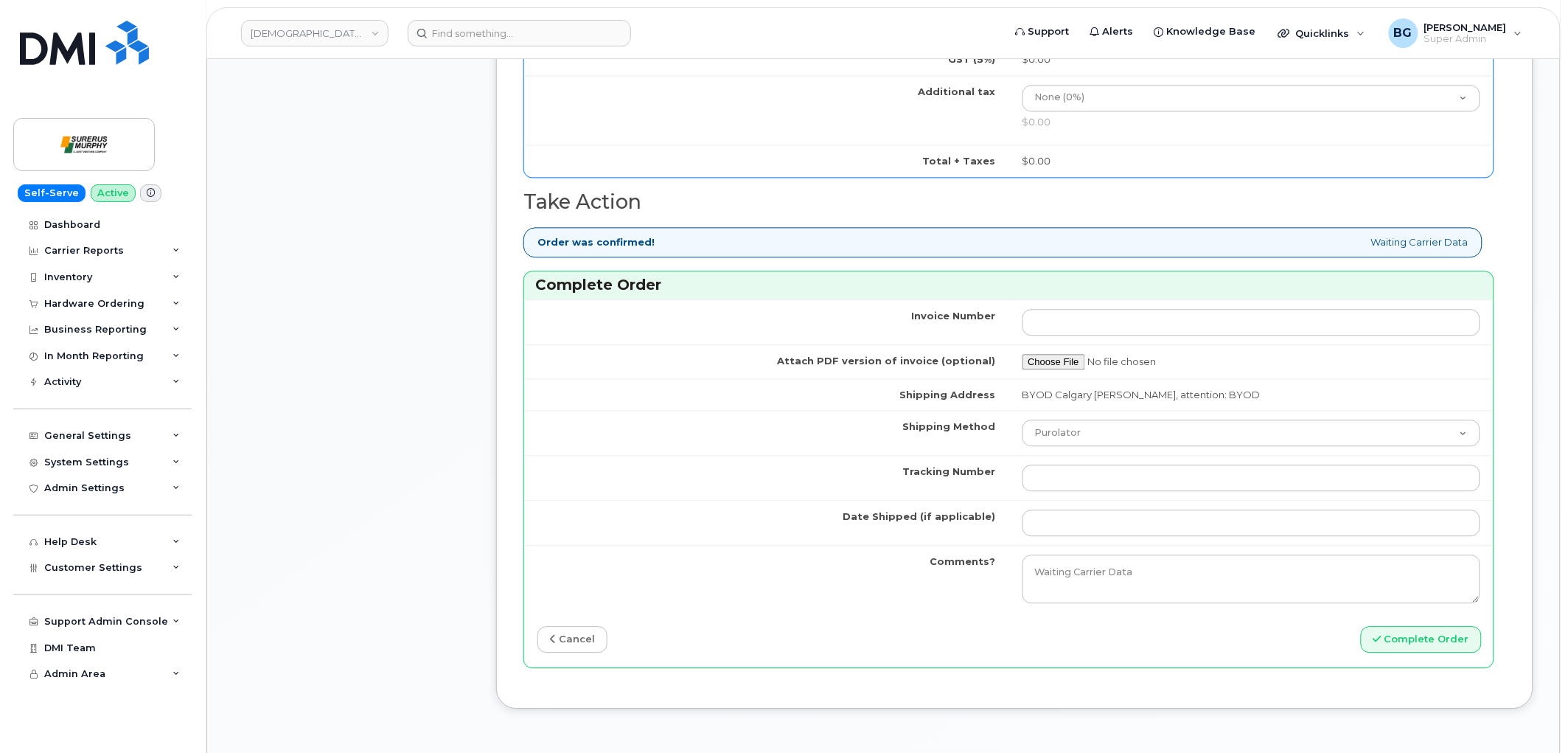
scroll to position [1092, 0]
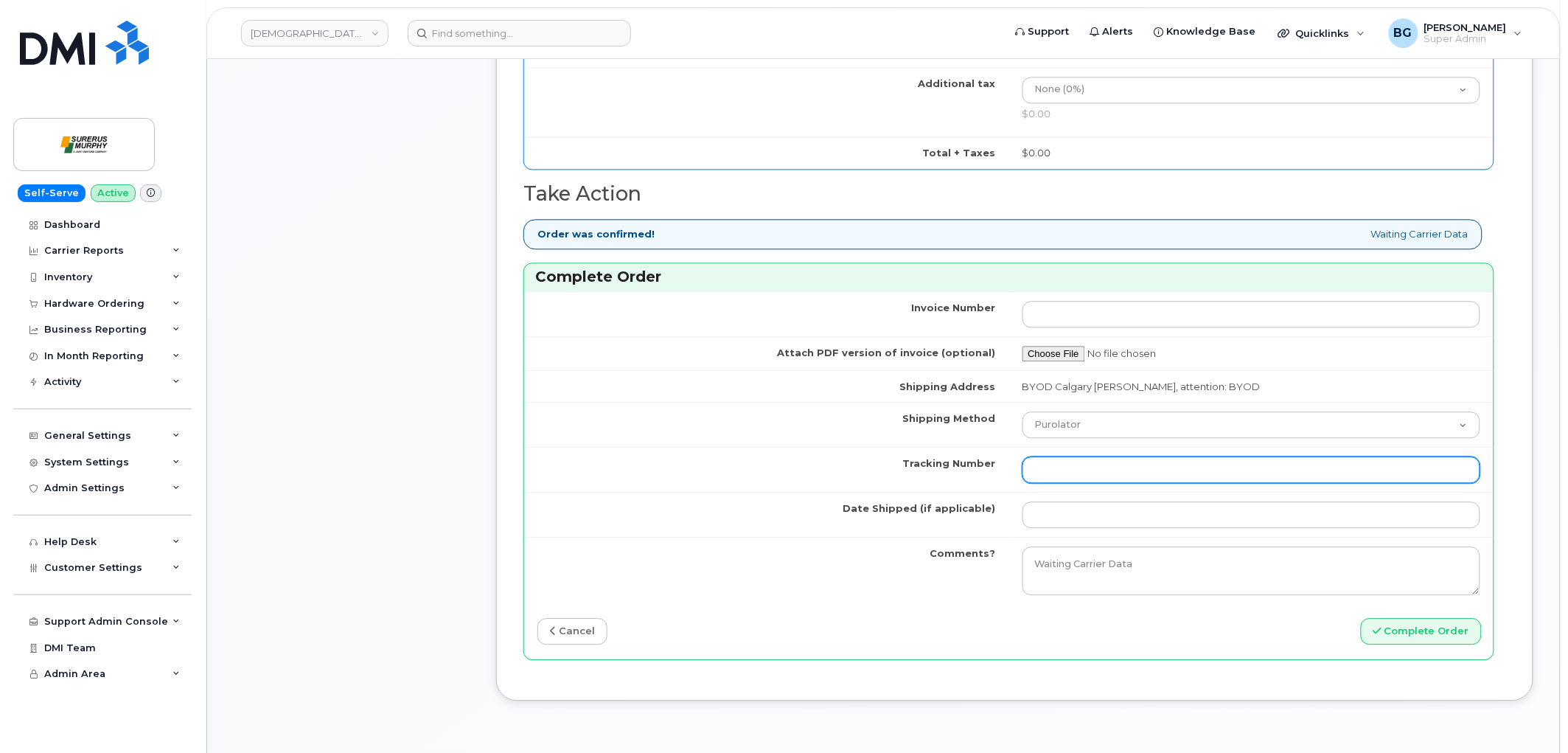
click at [1072, 476] on input "Tracking Number" at bounding box center [1252, 470] width 458 height 27
type input "n/a"
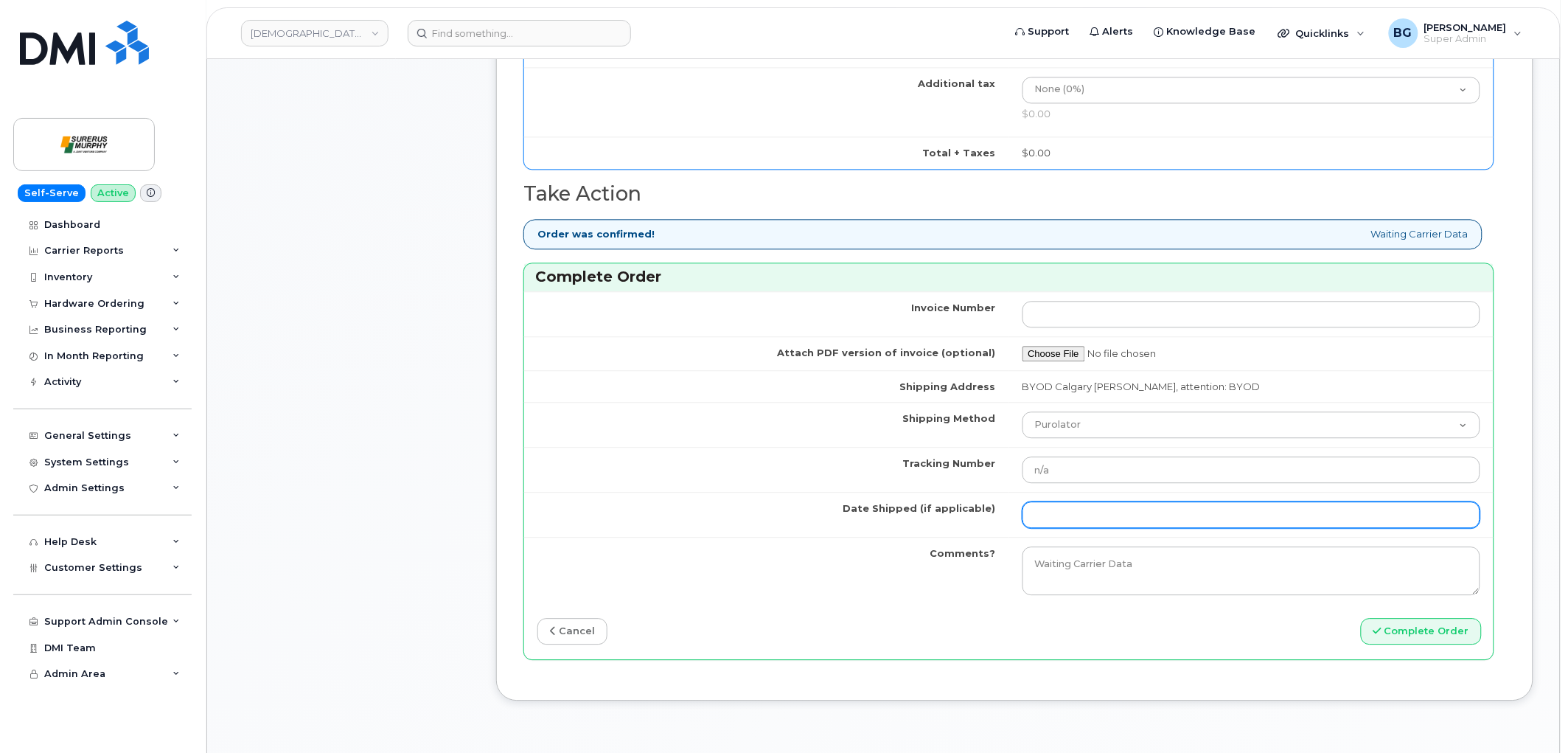
click at [1081, 502] on input "Date Shipped (if applicable)" at bounding box center [1252, 515] width 458 height 27
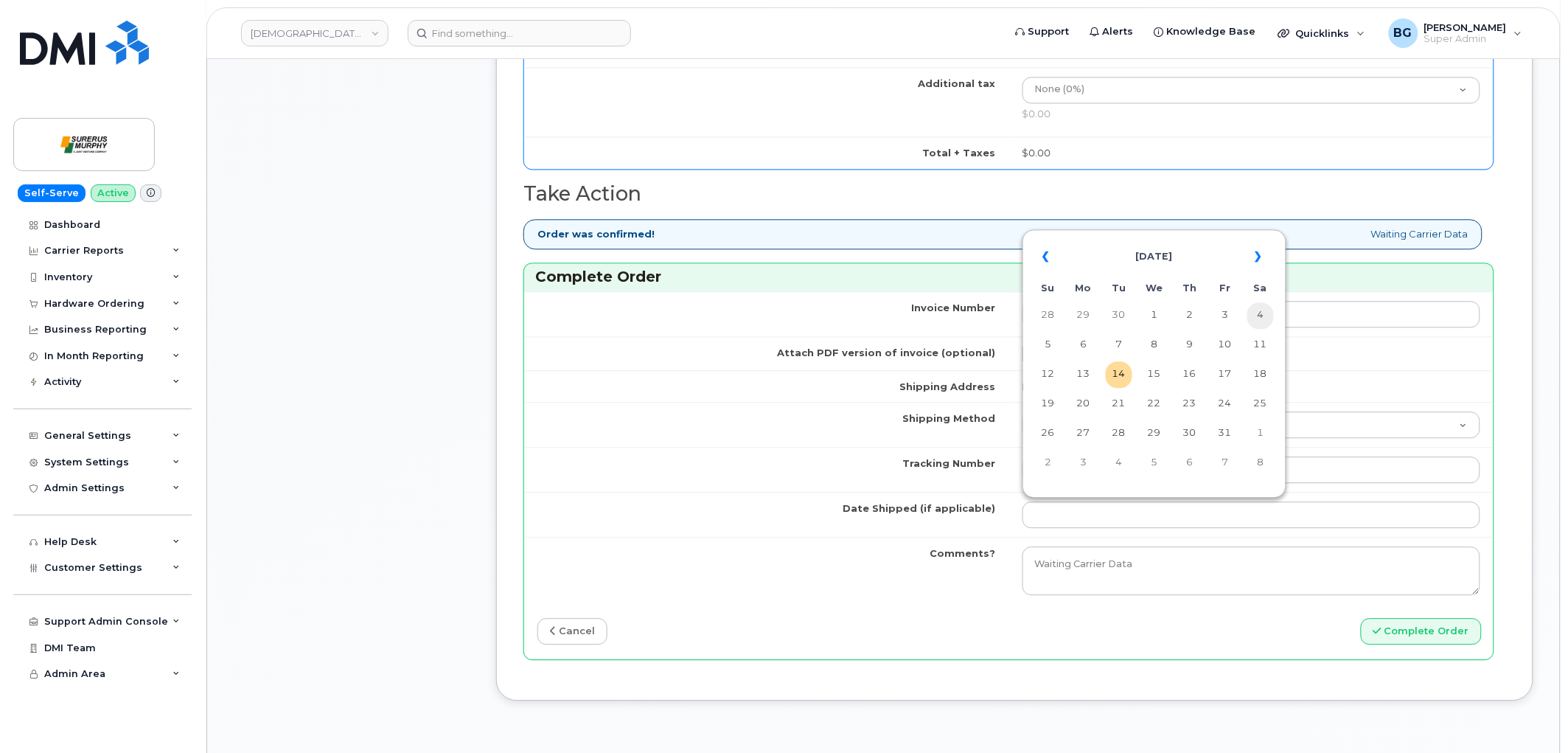
click at [1263, 320] on td "4" at bounding box center [1261, 316] width 27 height 27
type input "2025-10-04"
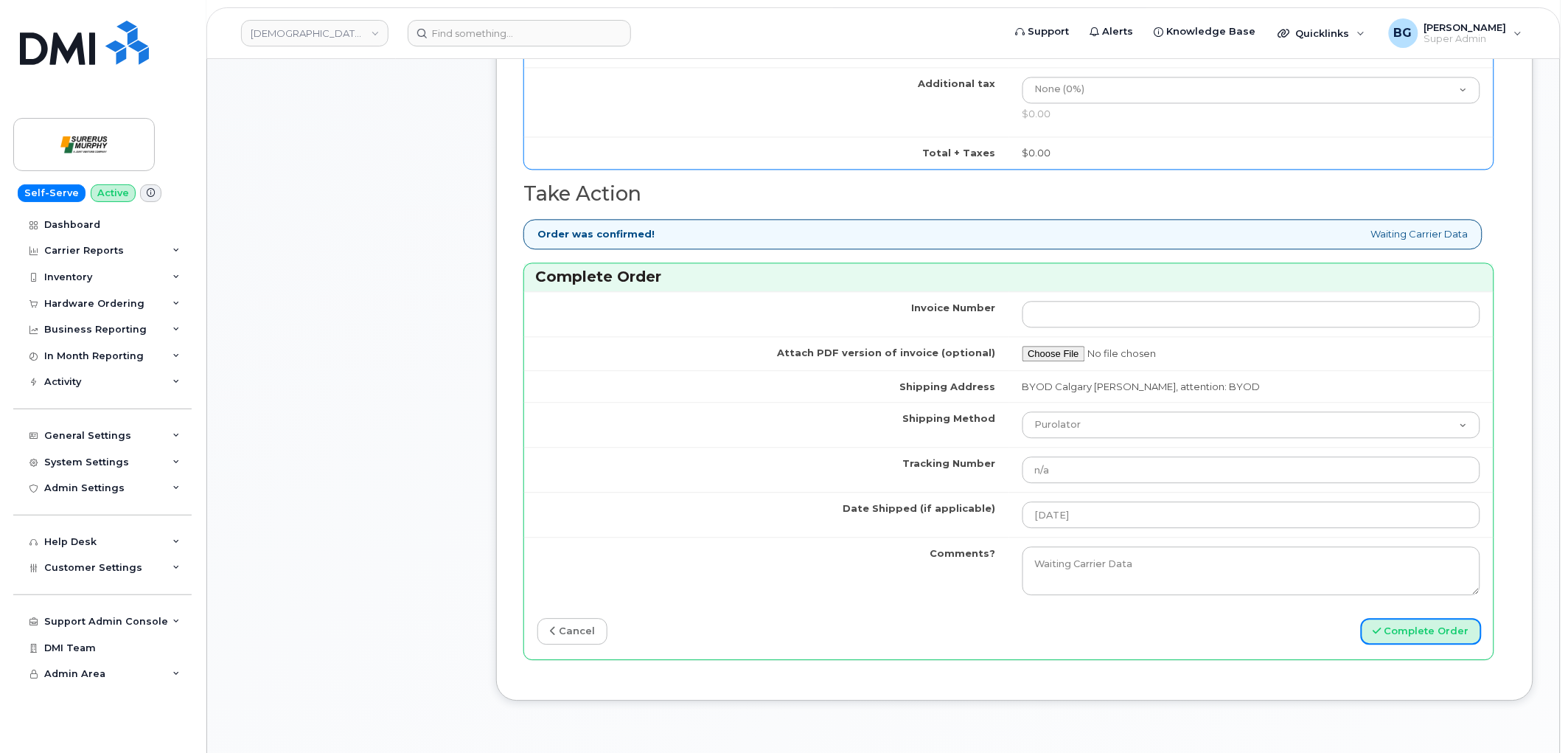
drag, startPoint x: 1418, startPoint y: 635, endPoint x: 1553, endPoint y: 711, distance: 154.9
click at [1419, 635] on button "Complete Order" at bounding box center [1421, 631] width 121 height 28
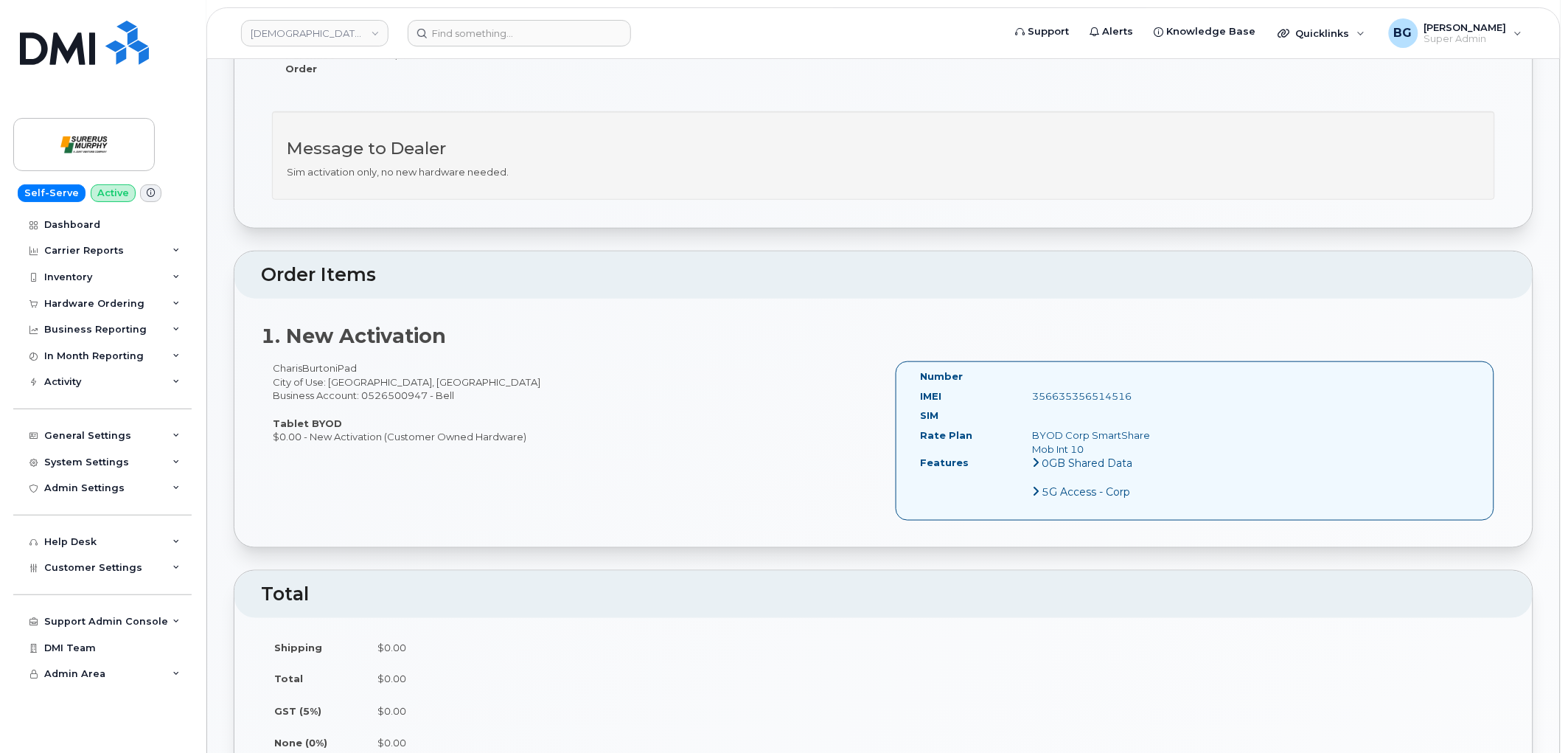
scroll to position [382, 0]
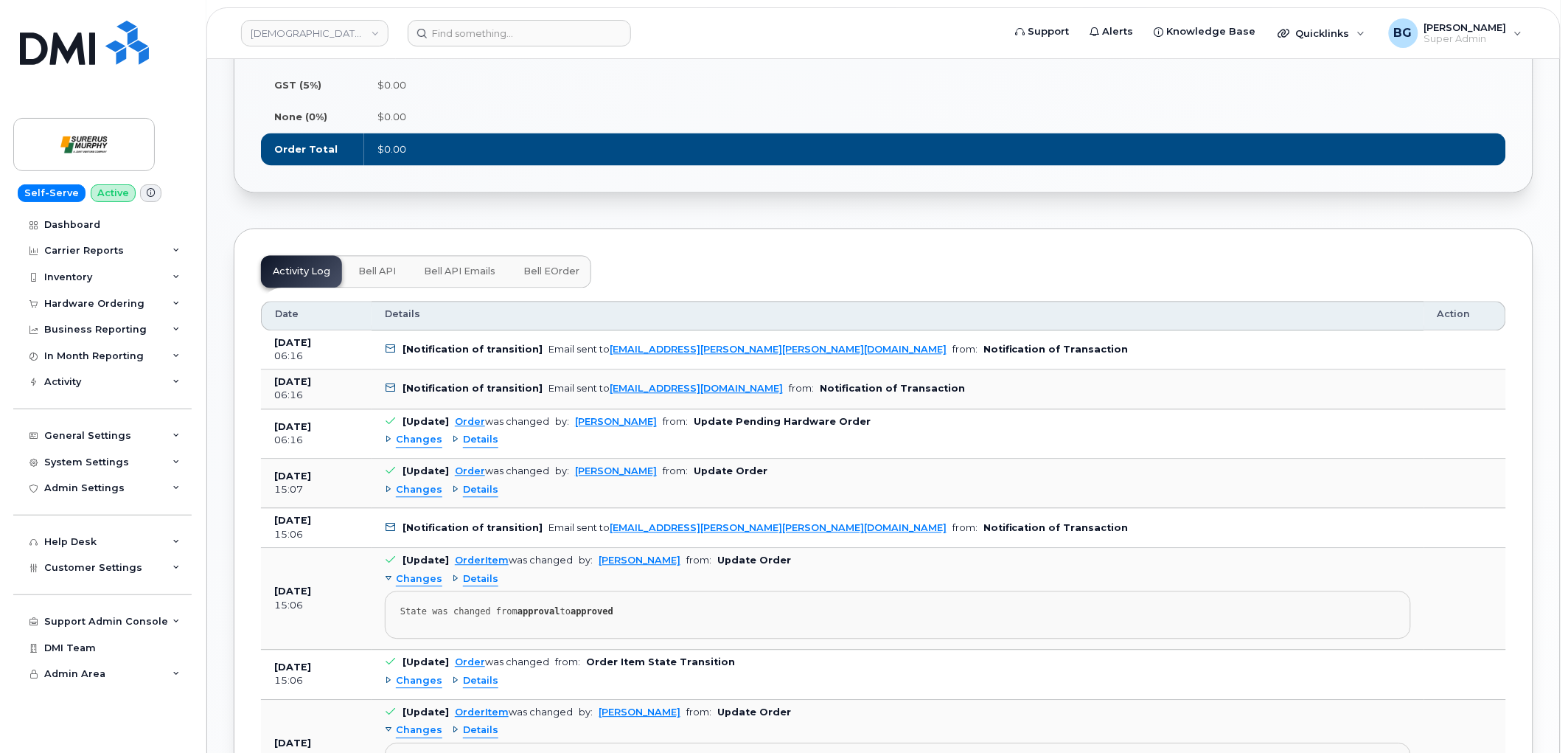
click at [558, 268] on span "Bell eOrder" at bounding box center [551, 272] width 56 height 12
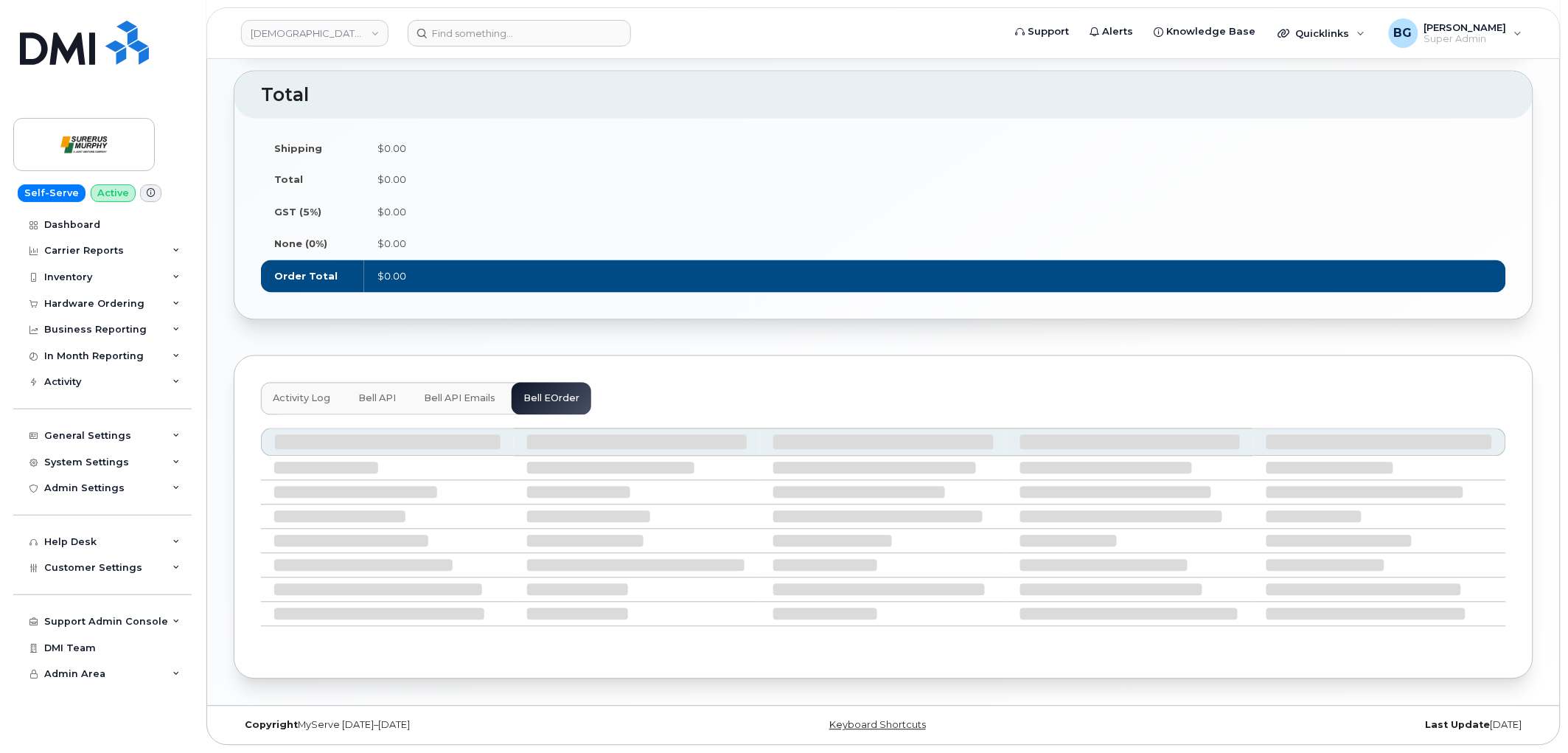
scroll to position [983, 0]
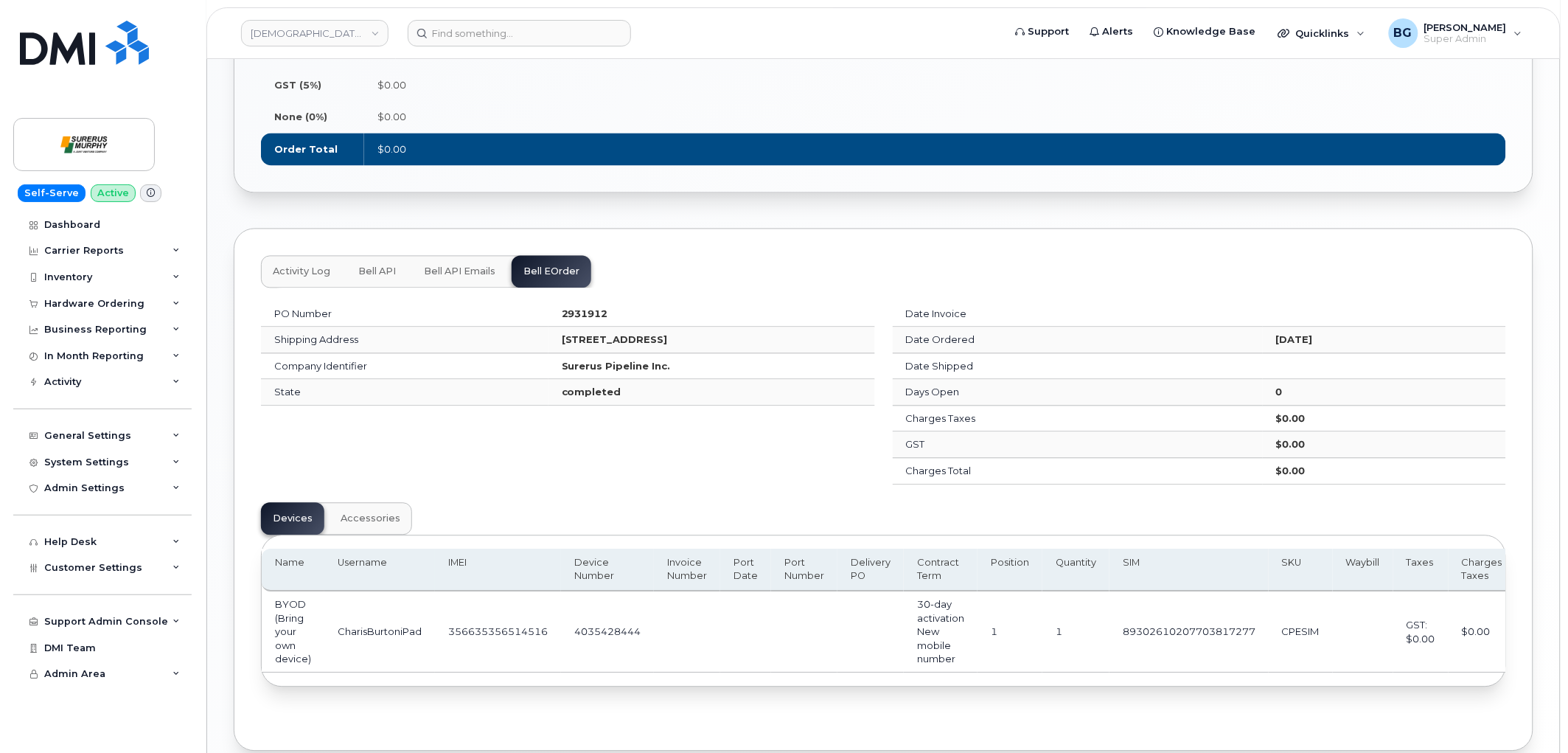
click at [472, 633] on td "356635356514516" at bounding box center [498, 632] width 126 height 81
copy td "356635356514516"
click at [613, 631] on td "4035428444" at bounding box center [608, 632] width 93 height 81
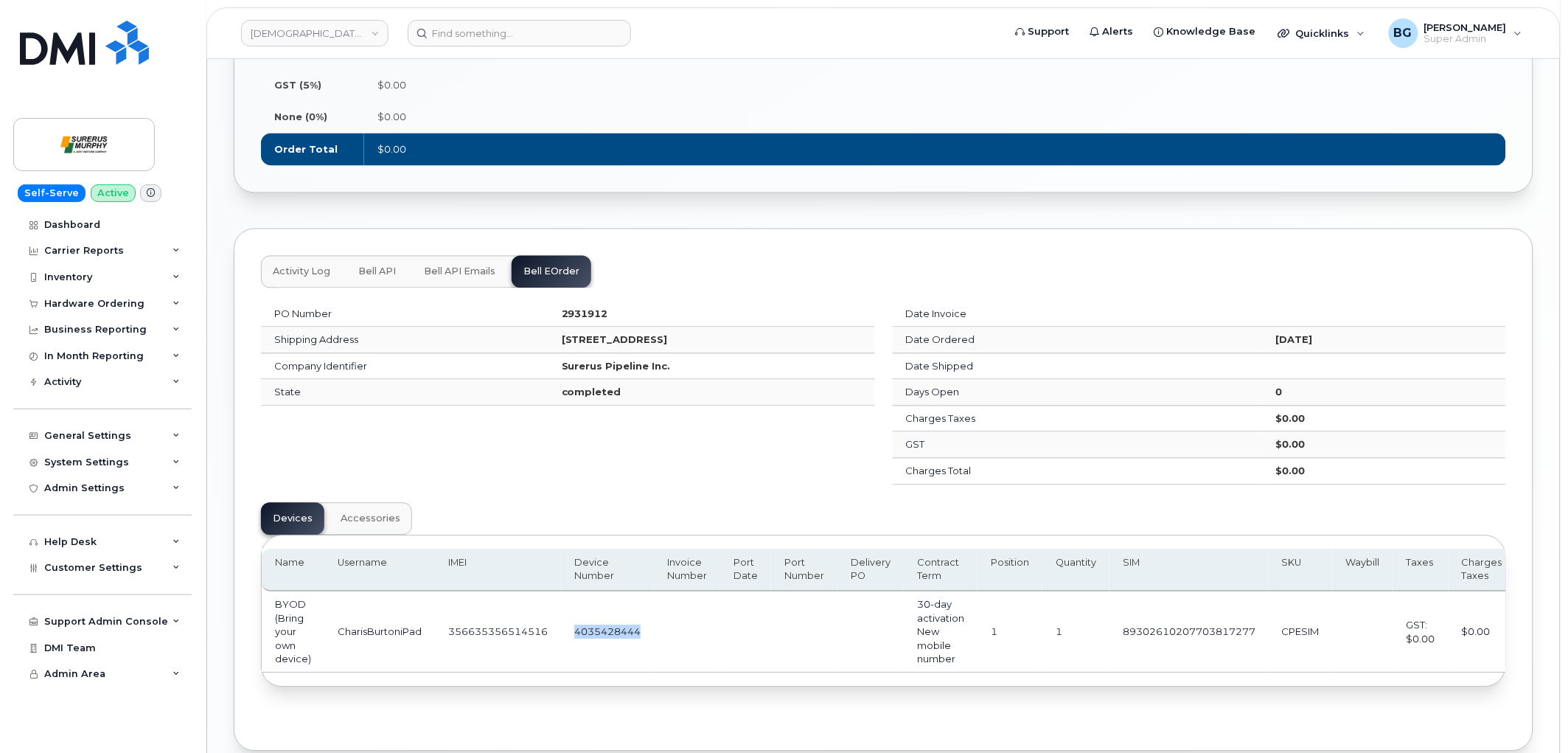
copy td "4035428444"
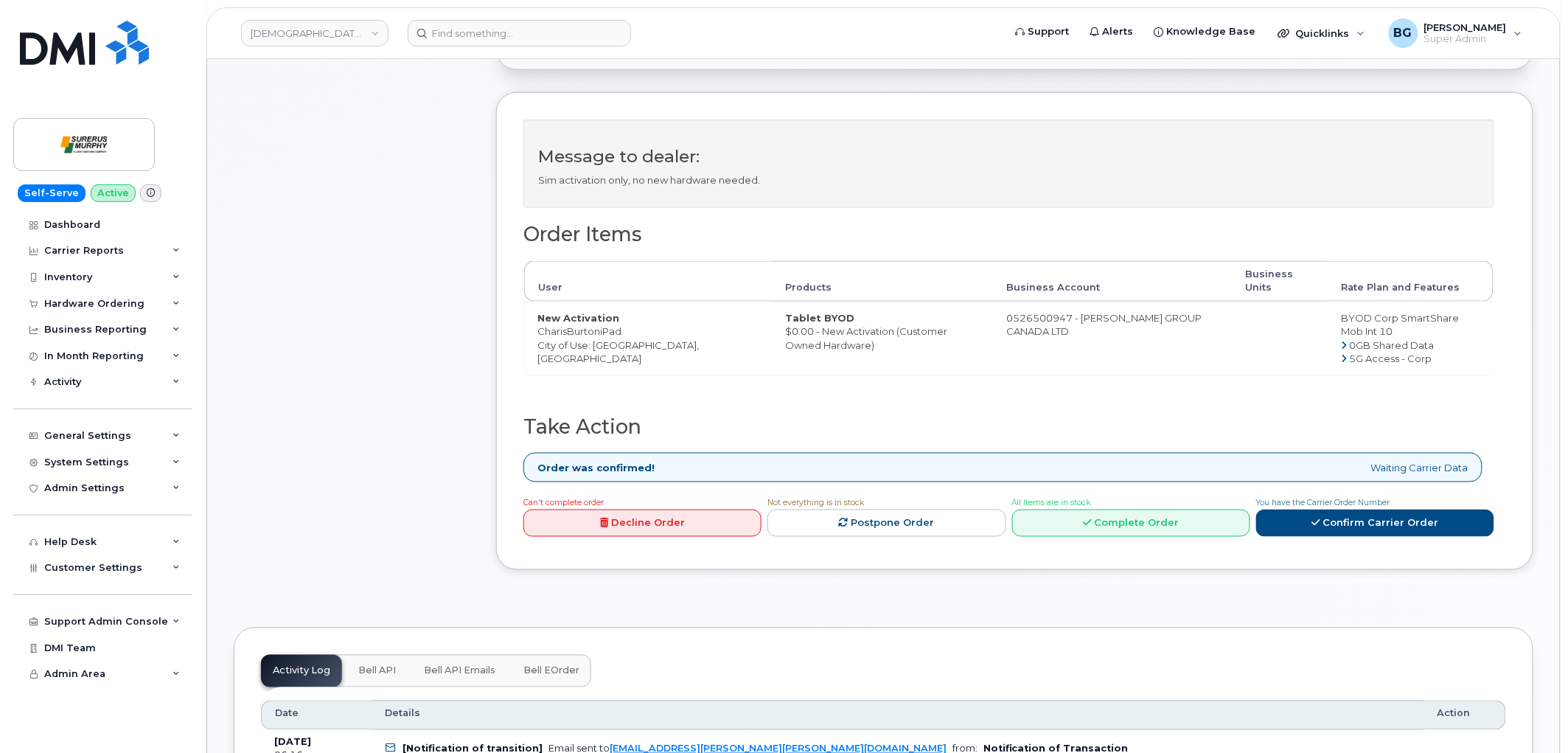
scroll to position [600, 0]
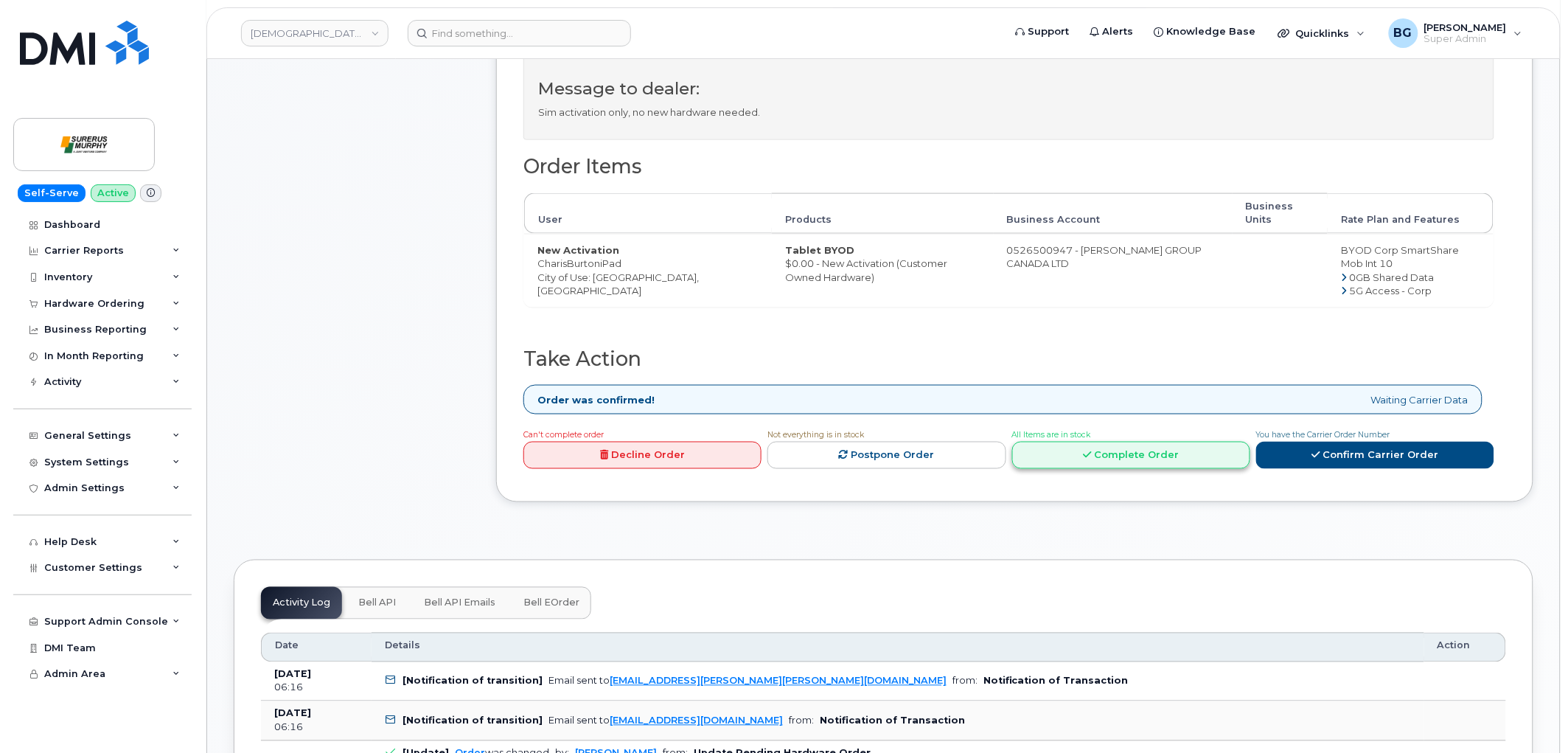
click at [1114, 451] on link "Complete Order" at bounding box center [1132, 455] width 238 height 28
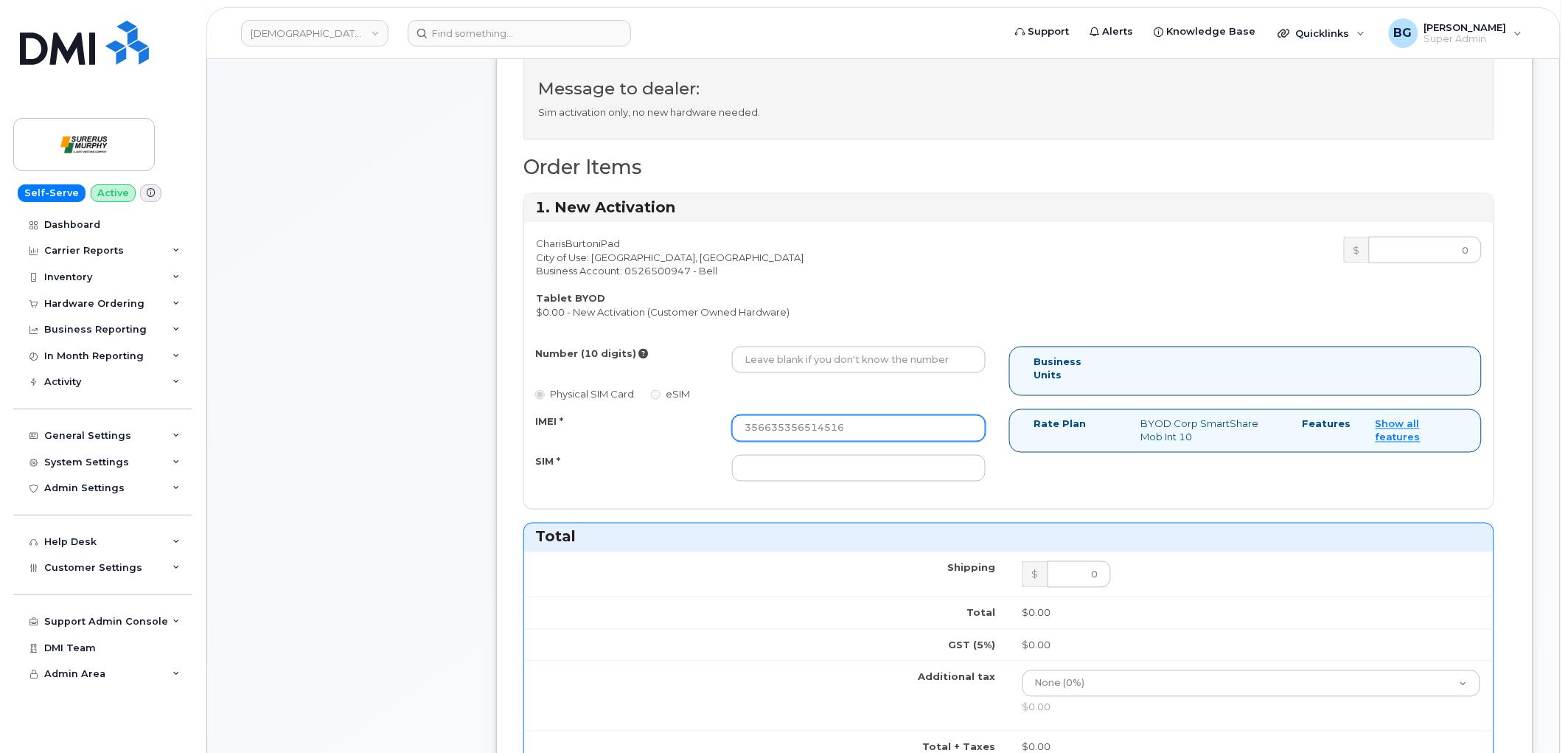
click at [783, 422] on input "356635356514516" at bounding box center [859, 429] width 253 height 27
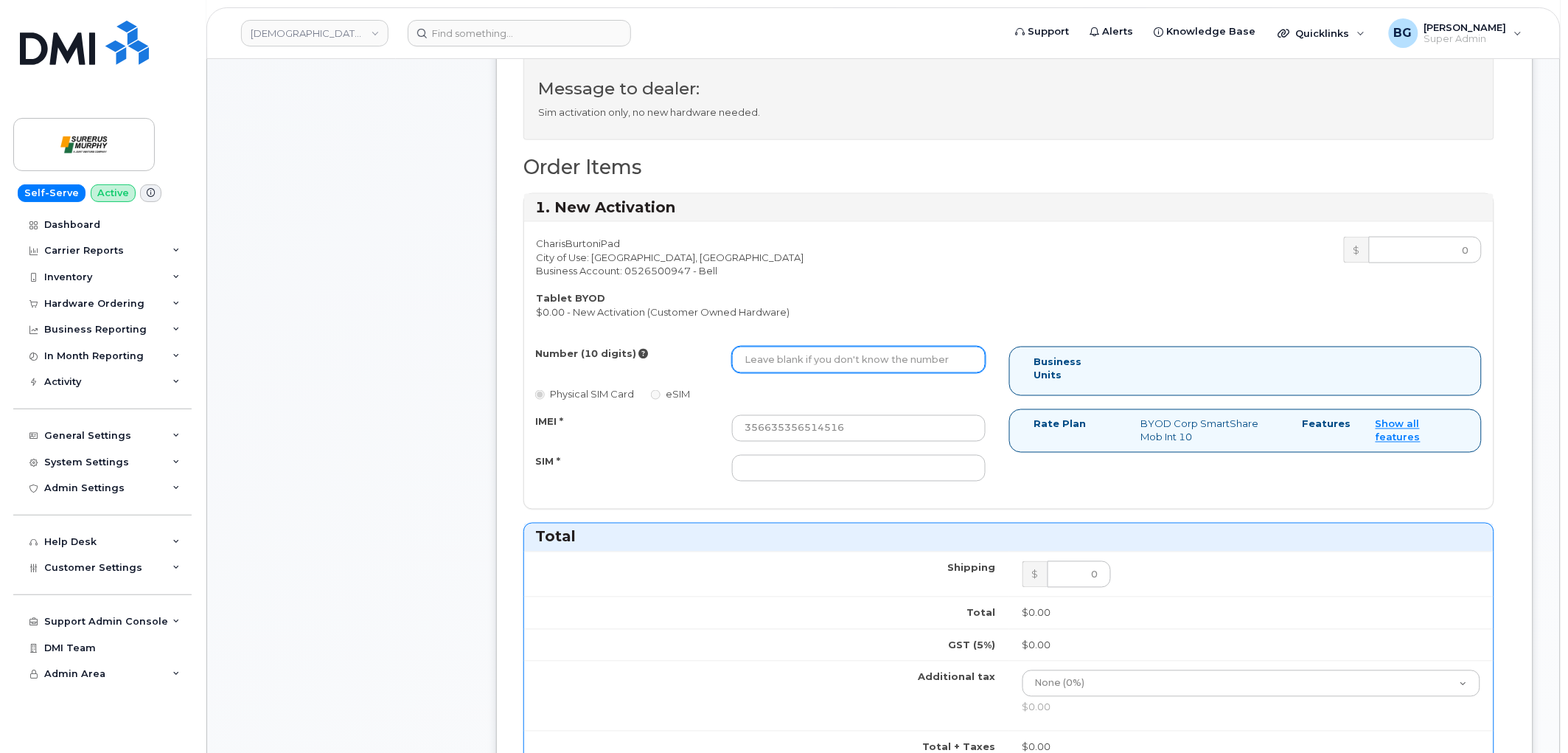
click at [821, 353] on input "Number (10 digits)" at bounding box center [859, 360] width 253 height 27
paste input "4035428444"
type input "4035428444"
click at [793, 476] on input "SIM *" at bounding box center [859, 468] width 253 height 27
paste input "89302610207703817277"
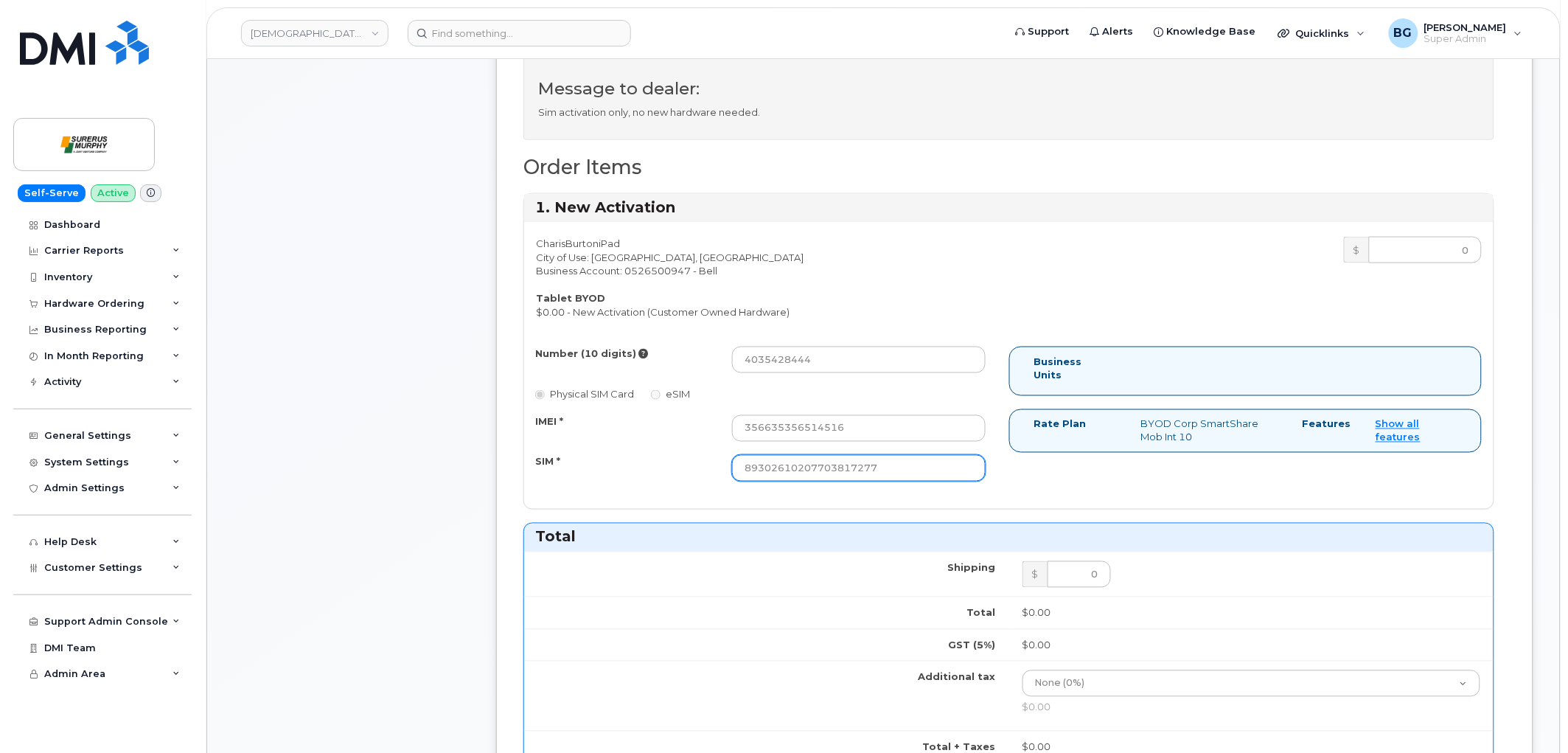
type input "89302610207703817277"
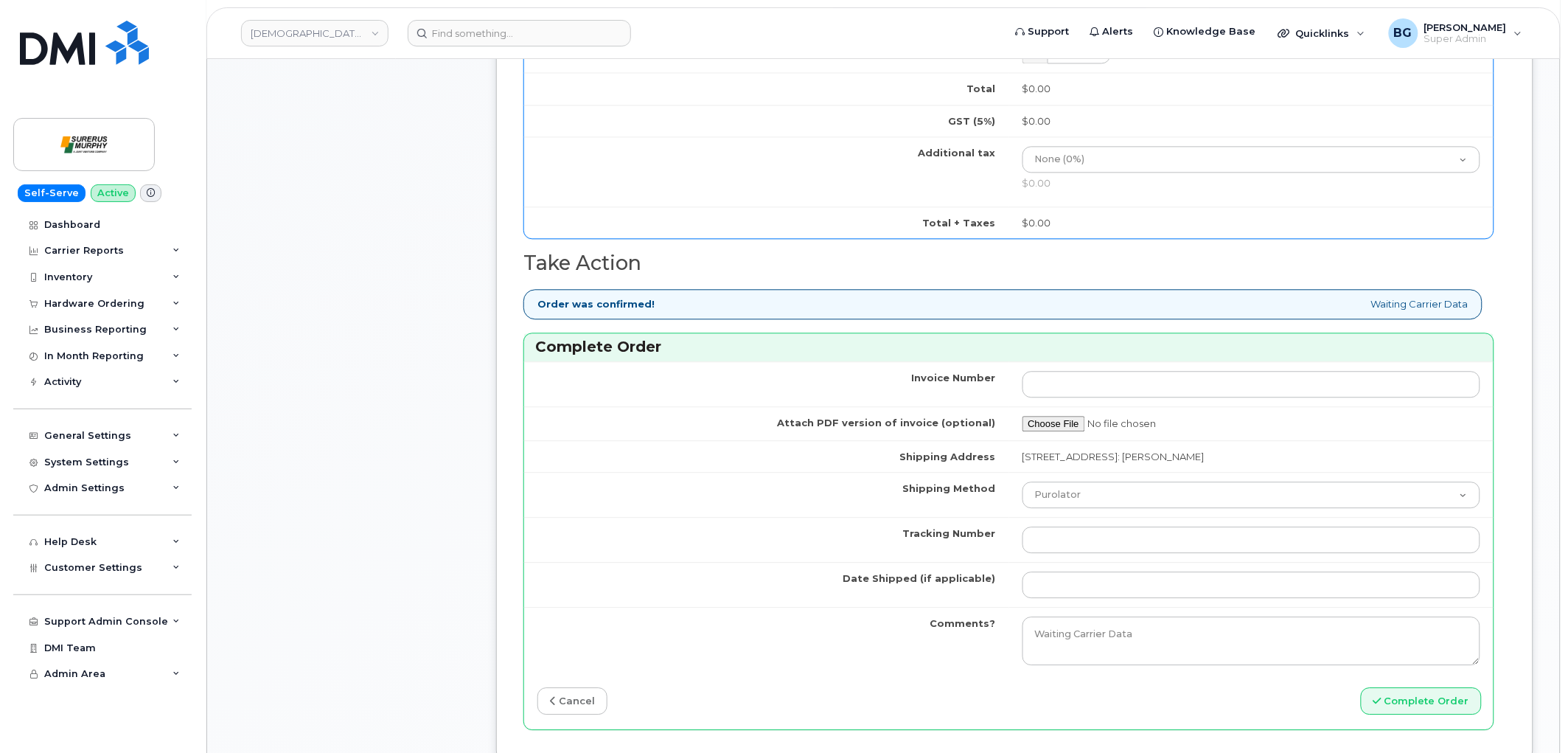
scroll to position [1147, 0]
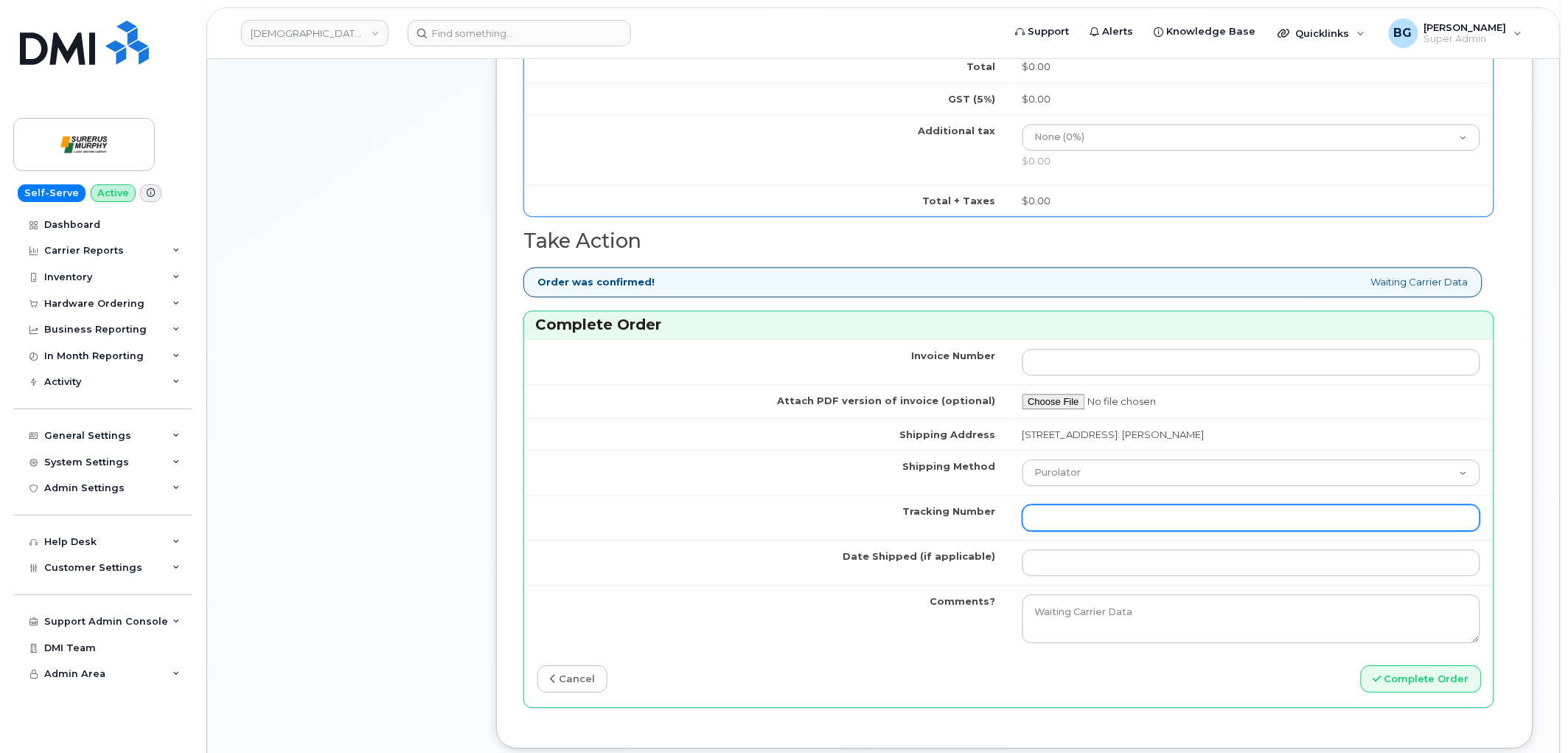
click at [1085, 518] on input "Tracking Number" at bounding box center [1252, 518] width 458 height 27
type input "n/a"
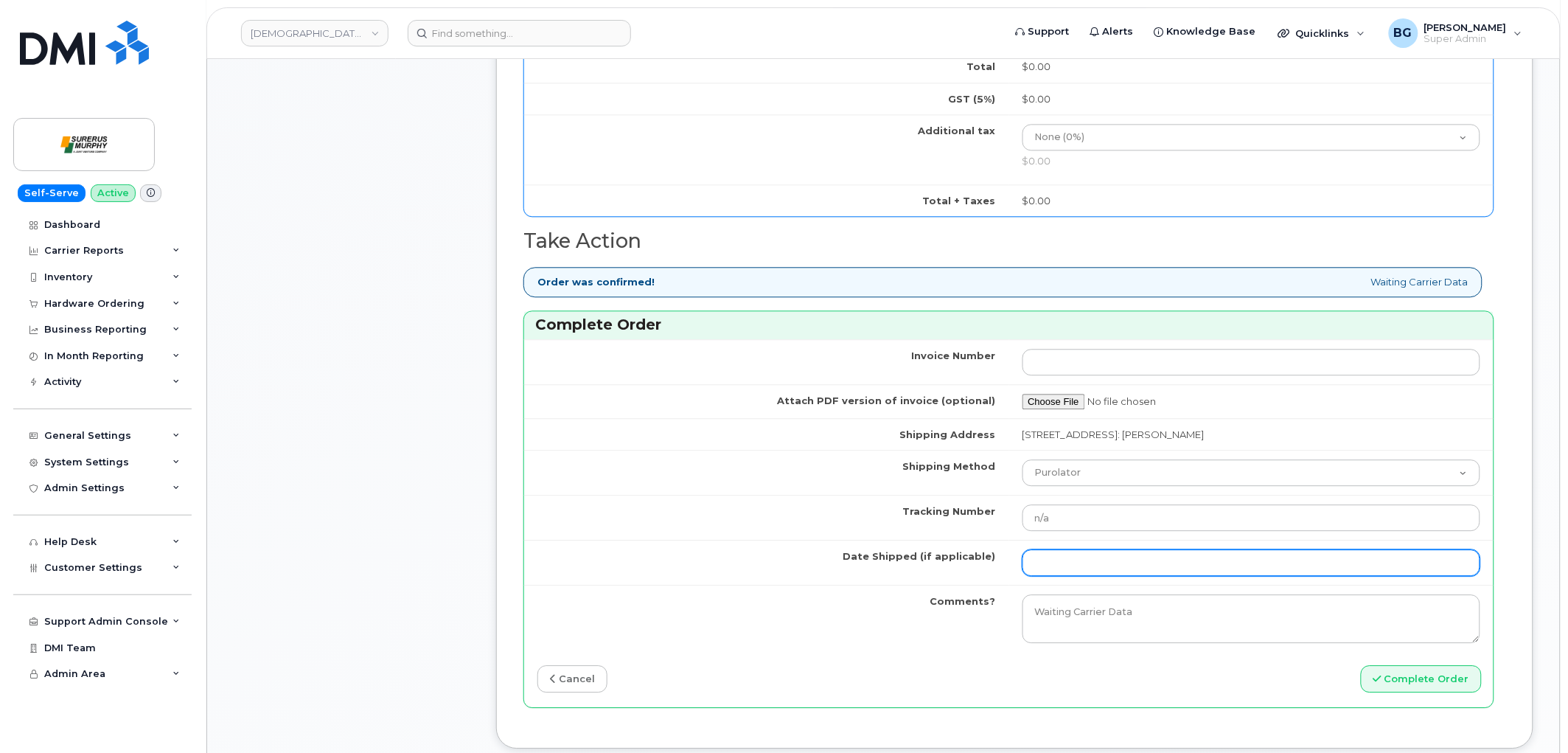
click at [1089, 563] on input "Date Shipped (if applicable)" at bounding box center [1252, 563] width 458 height 27
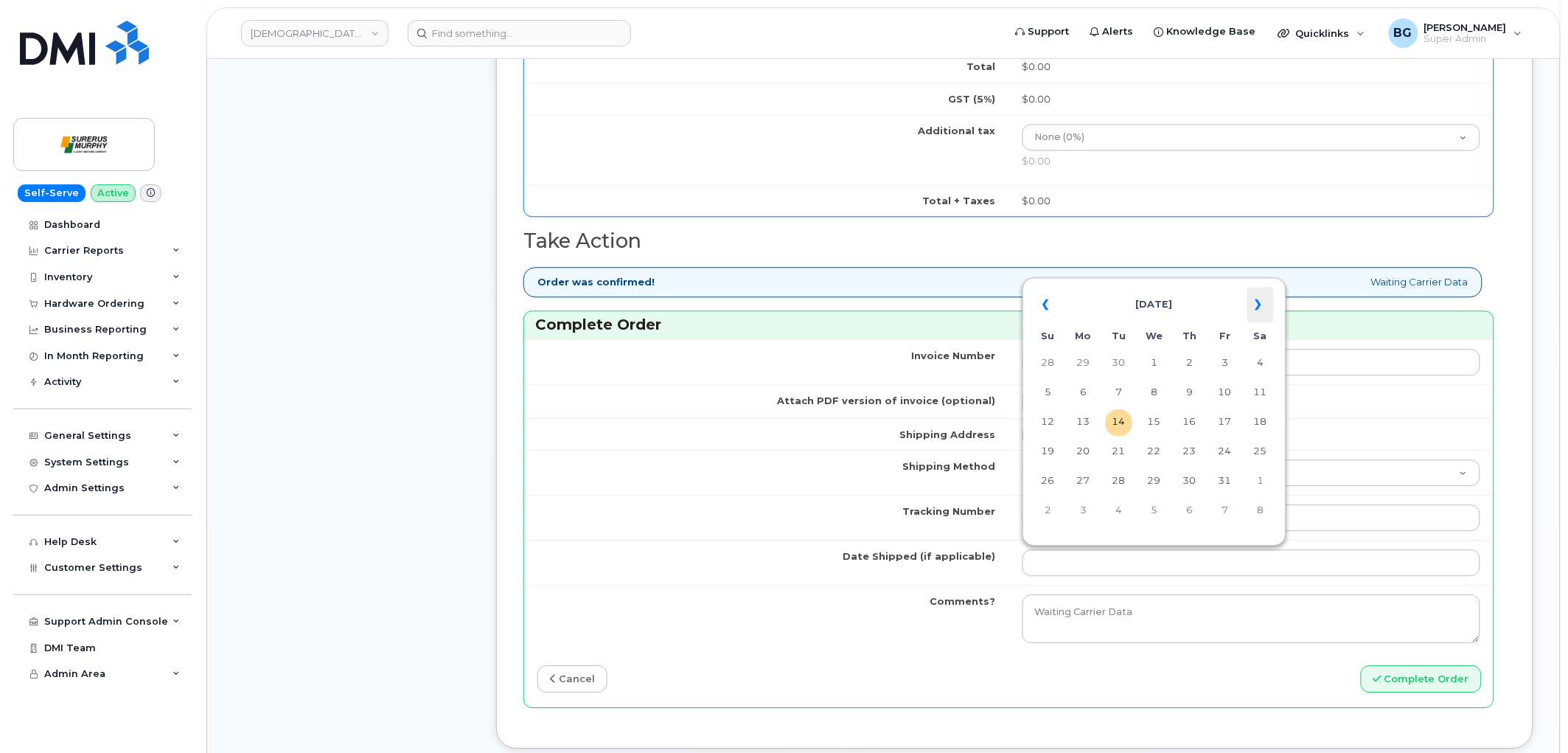
click at [1256, 304] on th "»" at bounding box center [1261, 304] width 27 height 36
click at [1043, 307] on th "«" at bounding box center [1049, 304] width 27 height 36
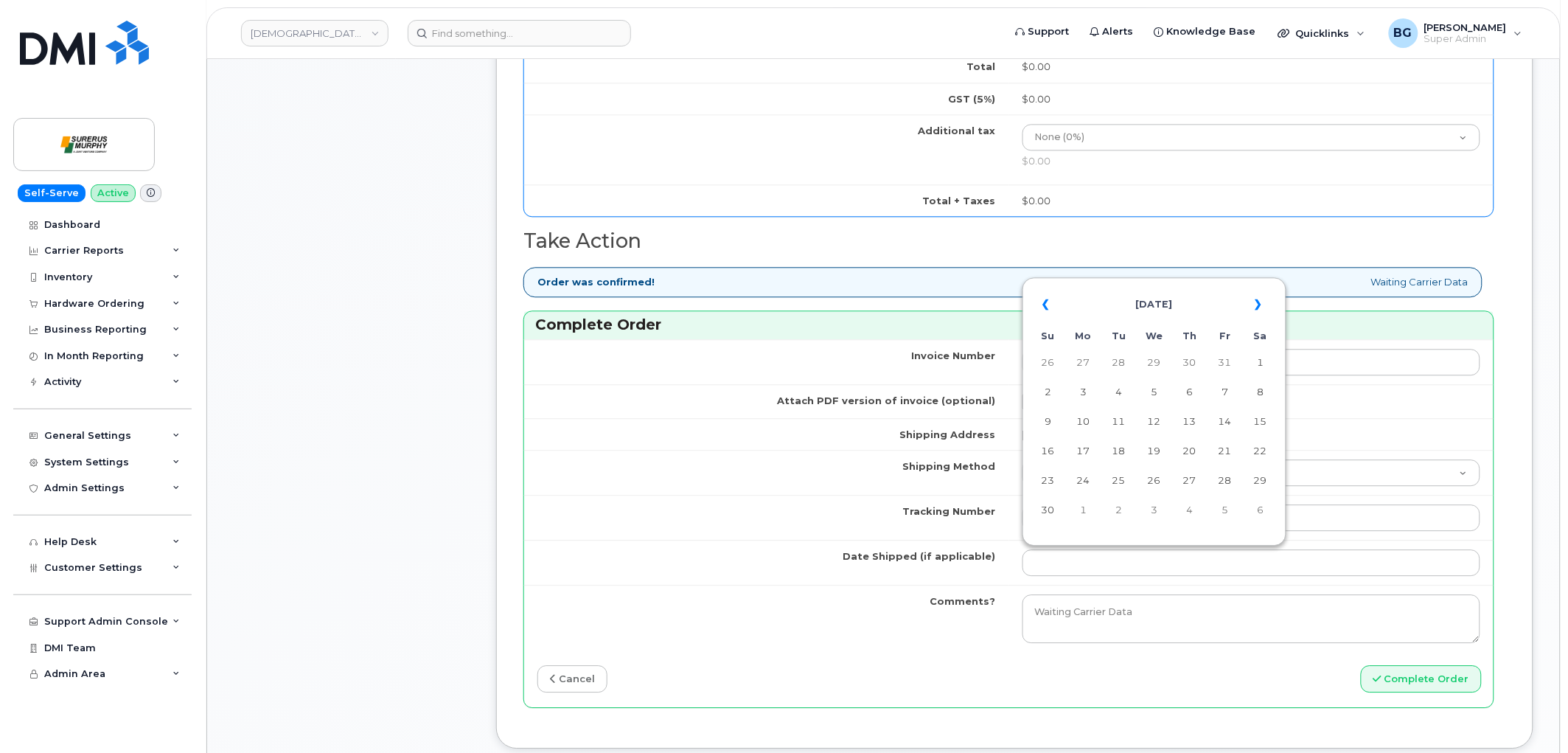
click at [1043, 307] on th "«" at bounding box center [1049, 304] width 27 height 36
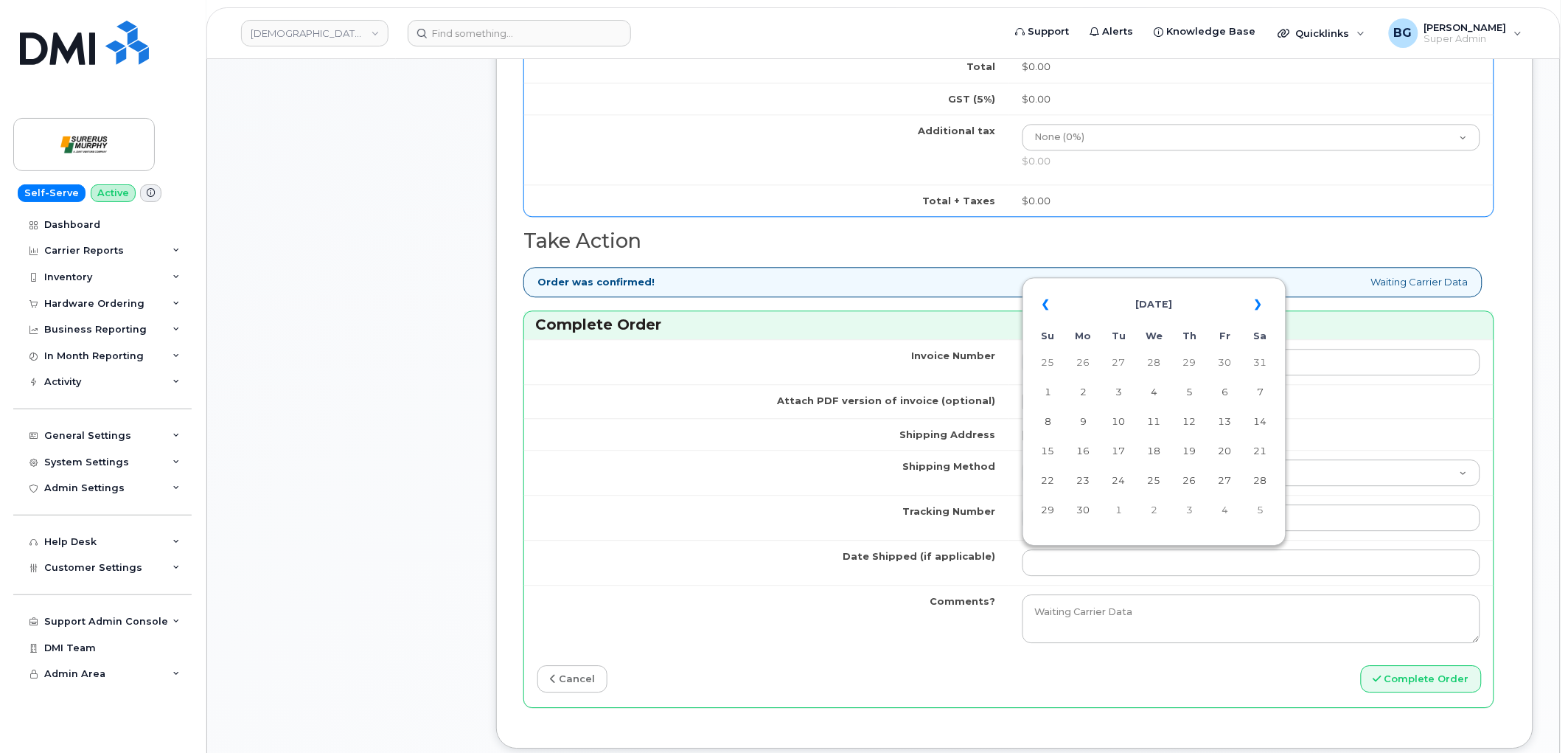
click at [1043, 307] on th "«" at bounding box center [1049, 304] width 27 height 36
click at [1123, 389] on td "4" at bounding box center [1119, 393] width 27 height 27
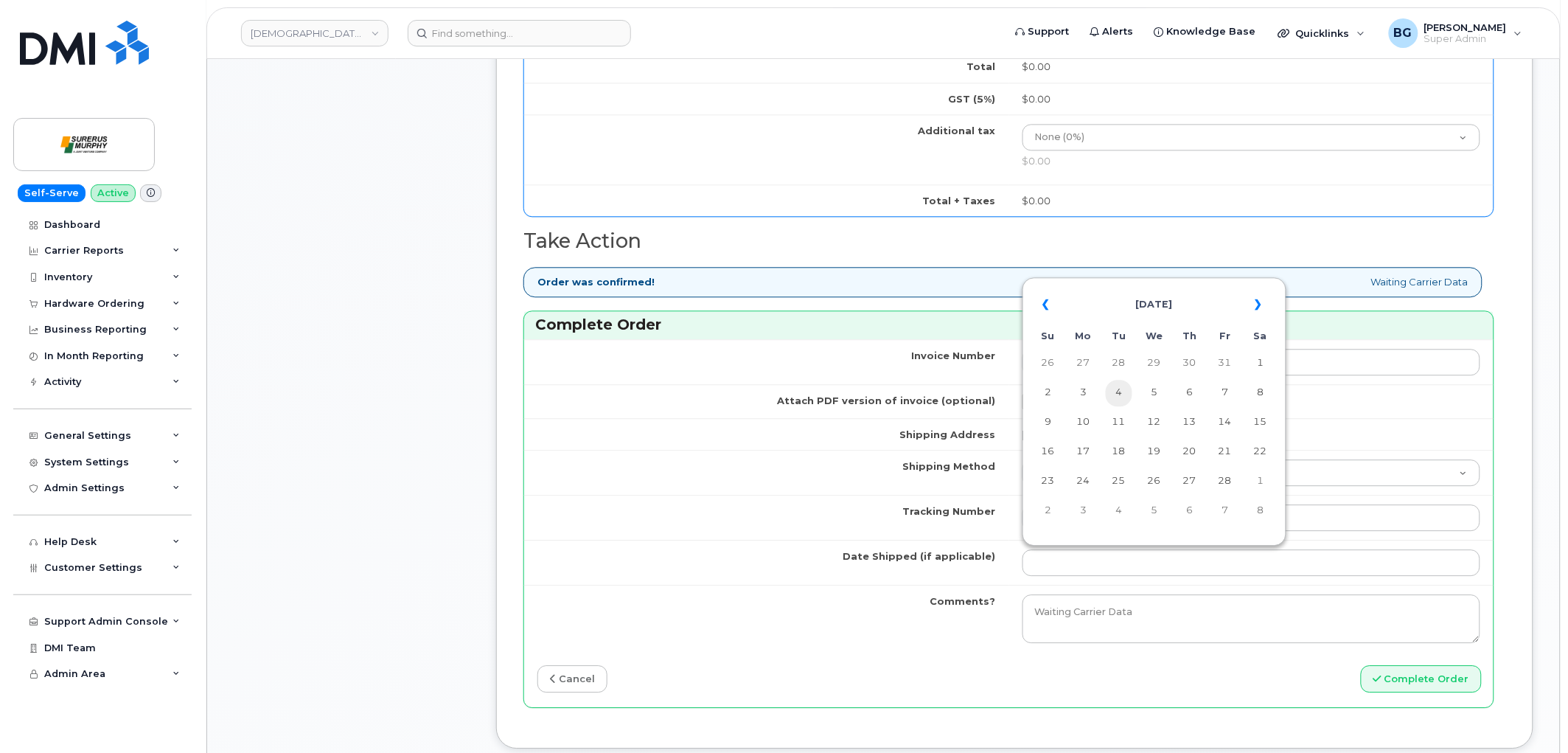
type input "2025-02-04"
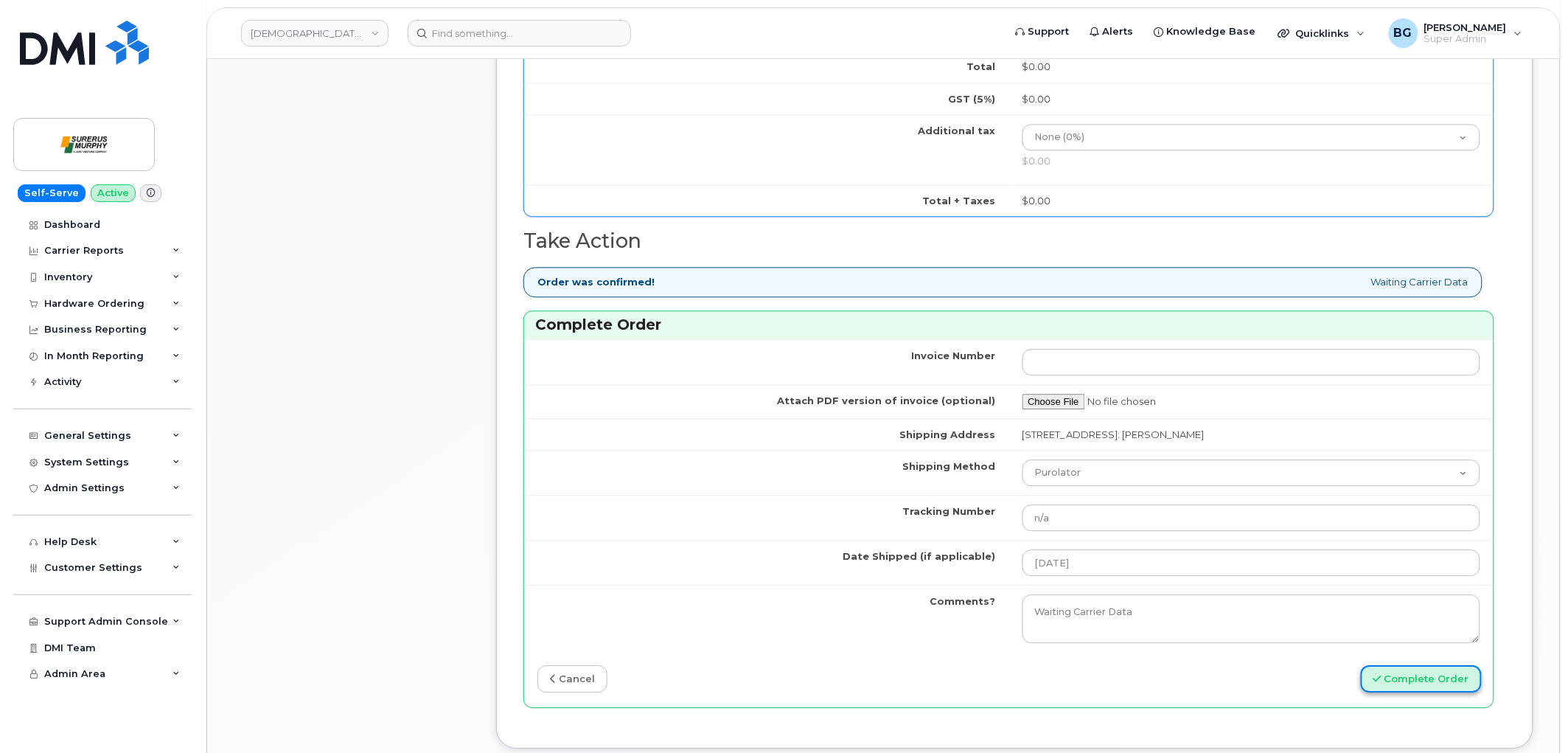
click at [1446, 688] on button "Complete Order" at bounding box center [1421, 679] width 121 height 28
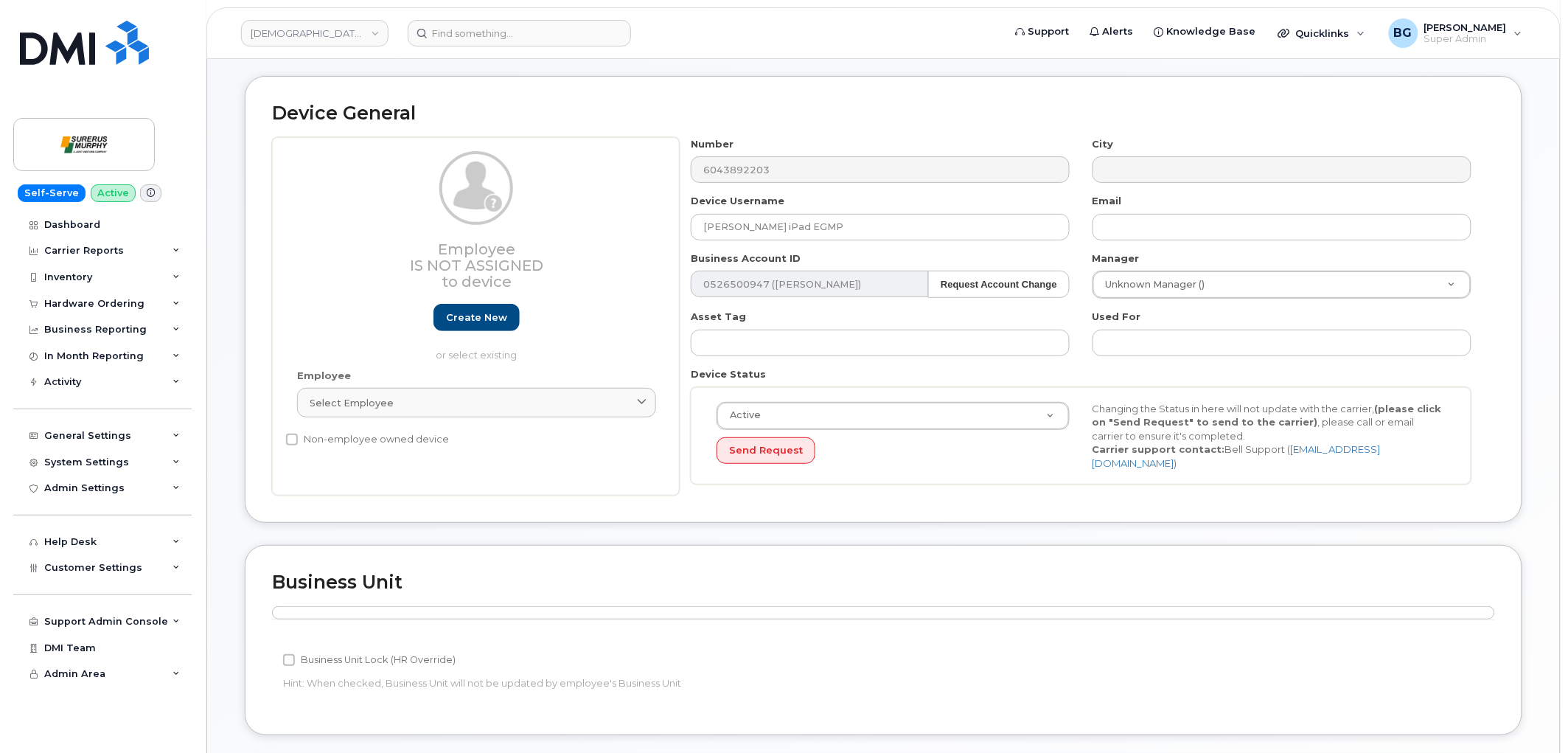
scroll to position [328, 0]
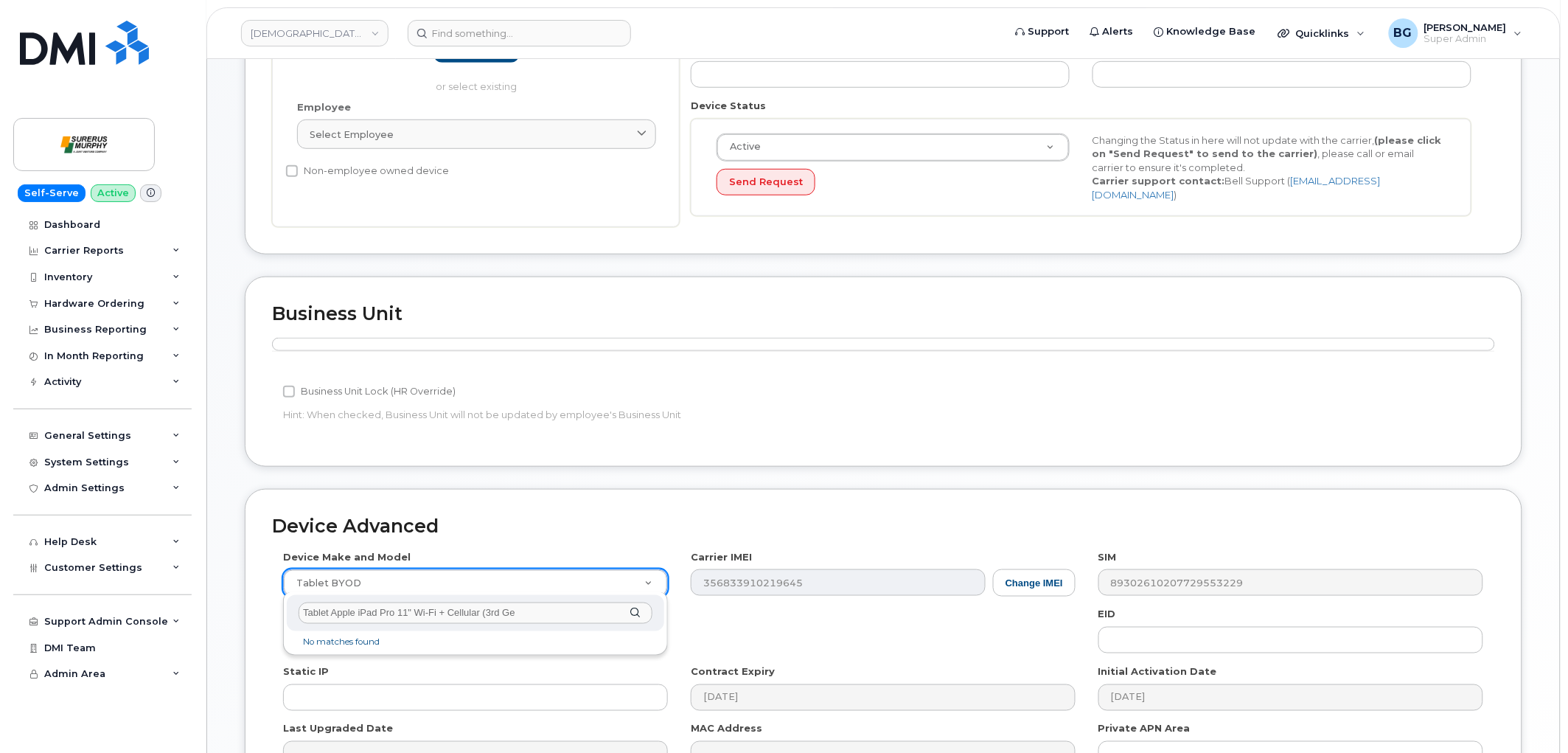
drag, startPoint x: 541, startPoint y: 611, endPoint x: 217, endPoint y: 614, distance: 324.0
click at [225, 611] on body "Surerus Murphy Support Alerts Knowledge Base Quicklinks Suspend / Cancel Device…" at bounding box center [784, 301] width 1568 height 1257
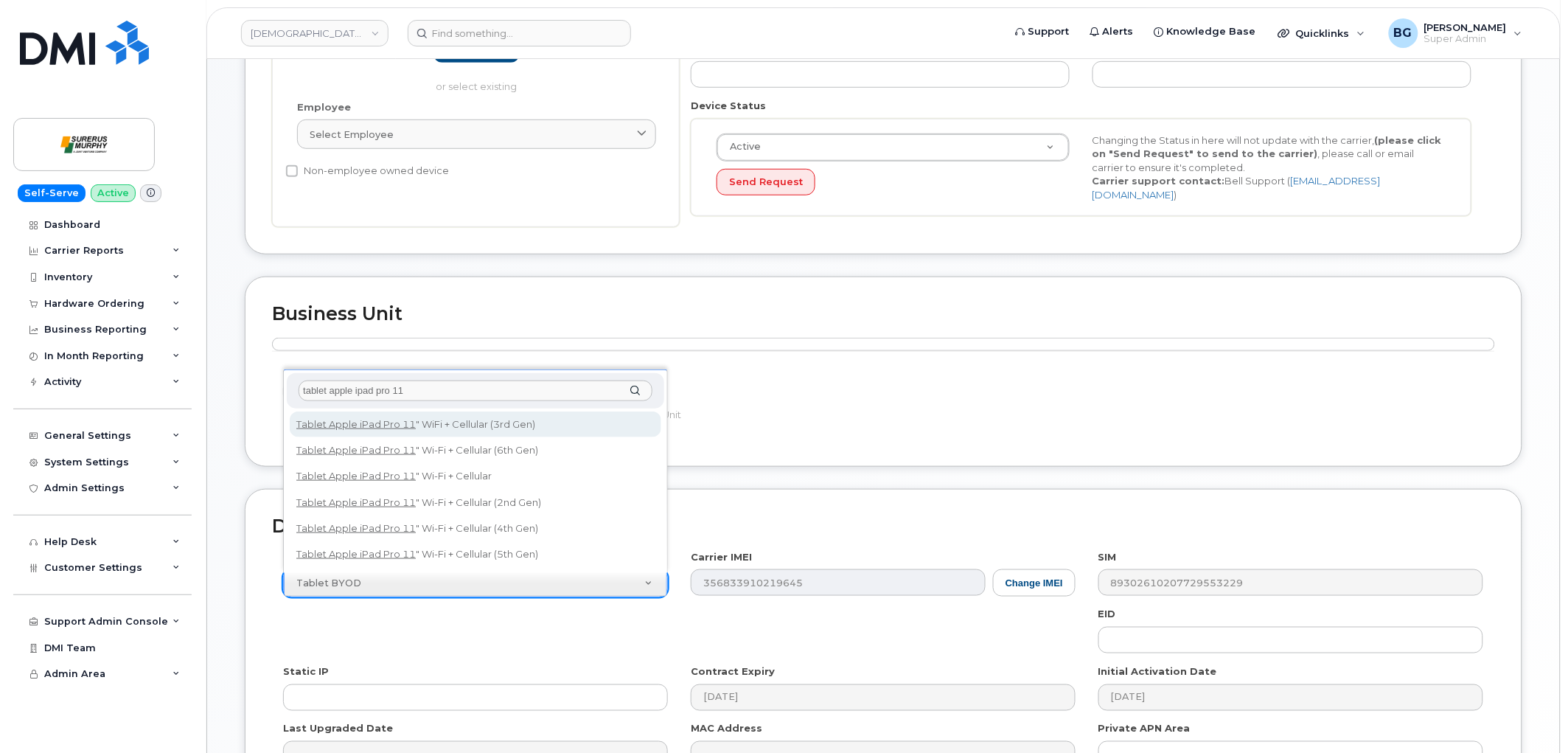
type input "tablet apple ipad pro 11"
select select "3049"
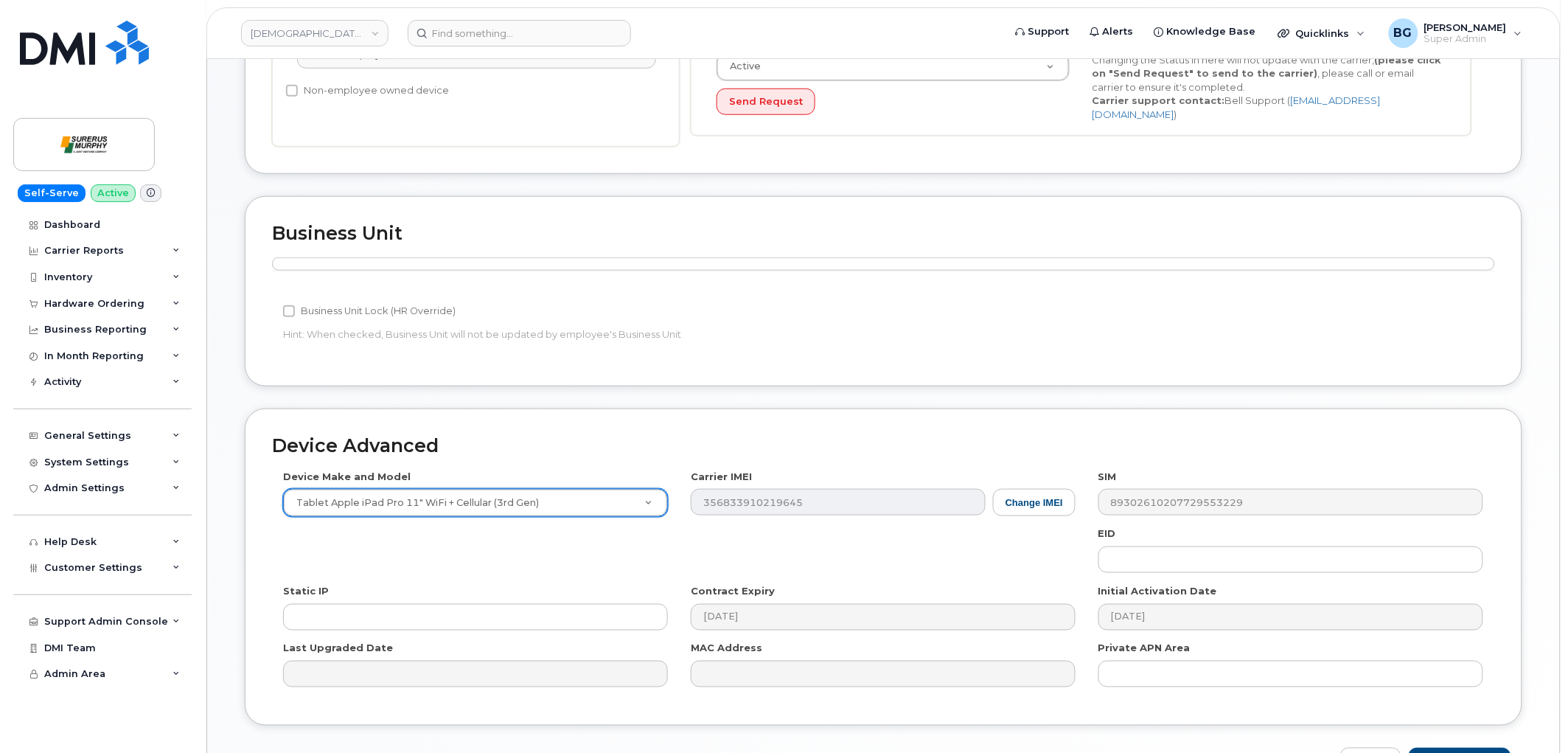
scroll to position [499, 0]
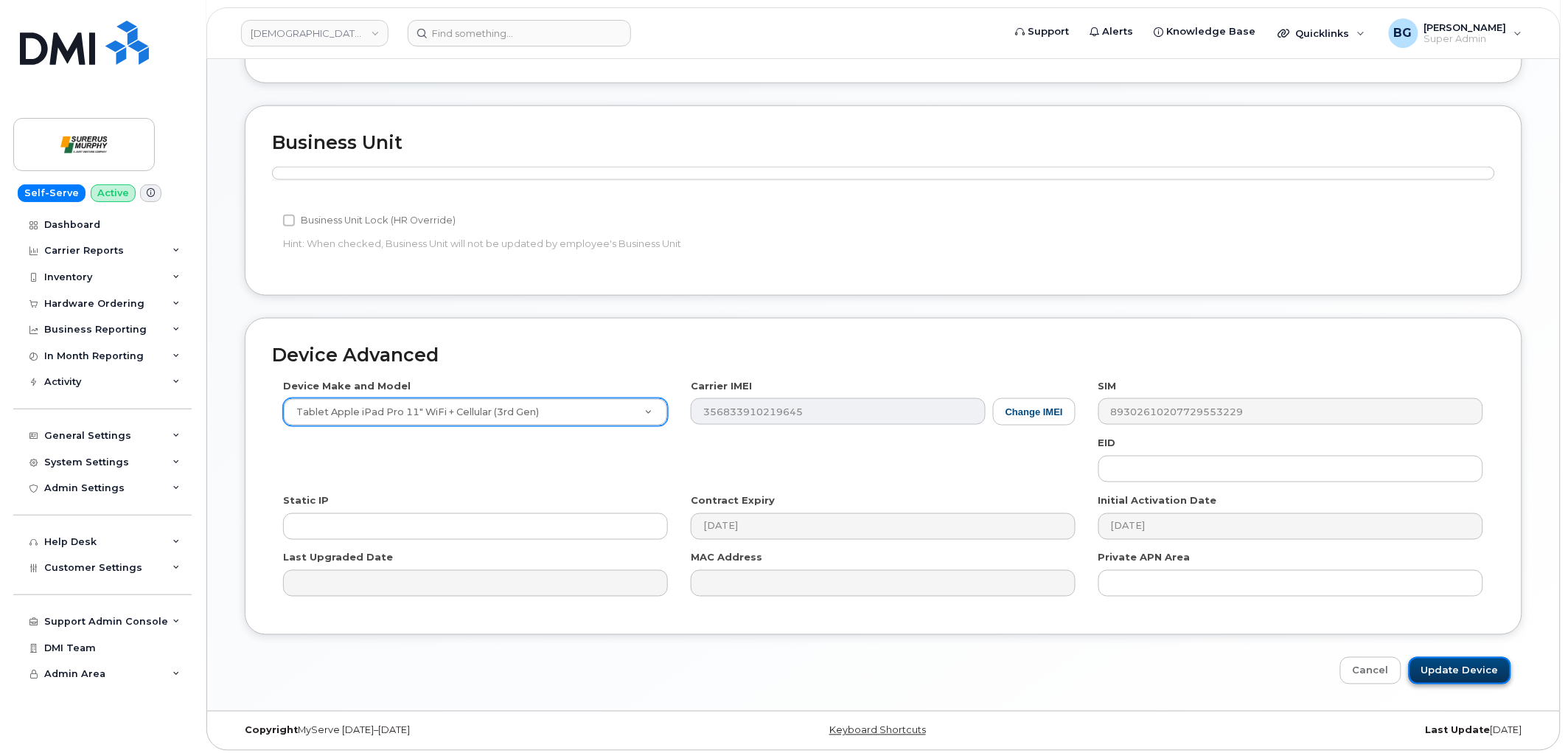
click at [1446, 658] on input "Update Device" at bounding box center [1460, 670] width 103 height 28
type input "Saving..."
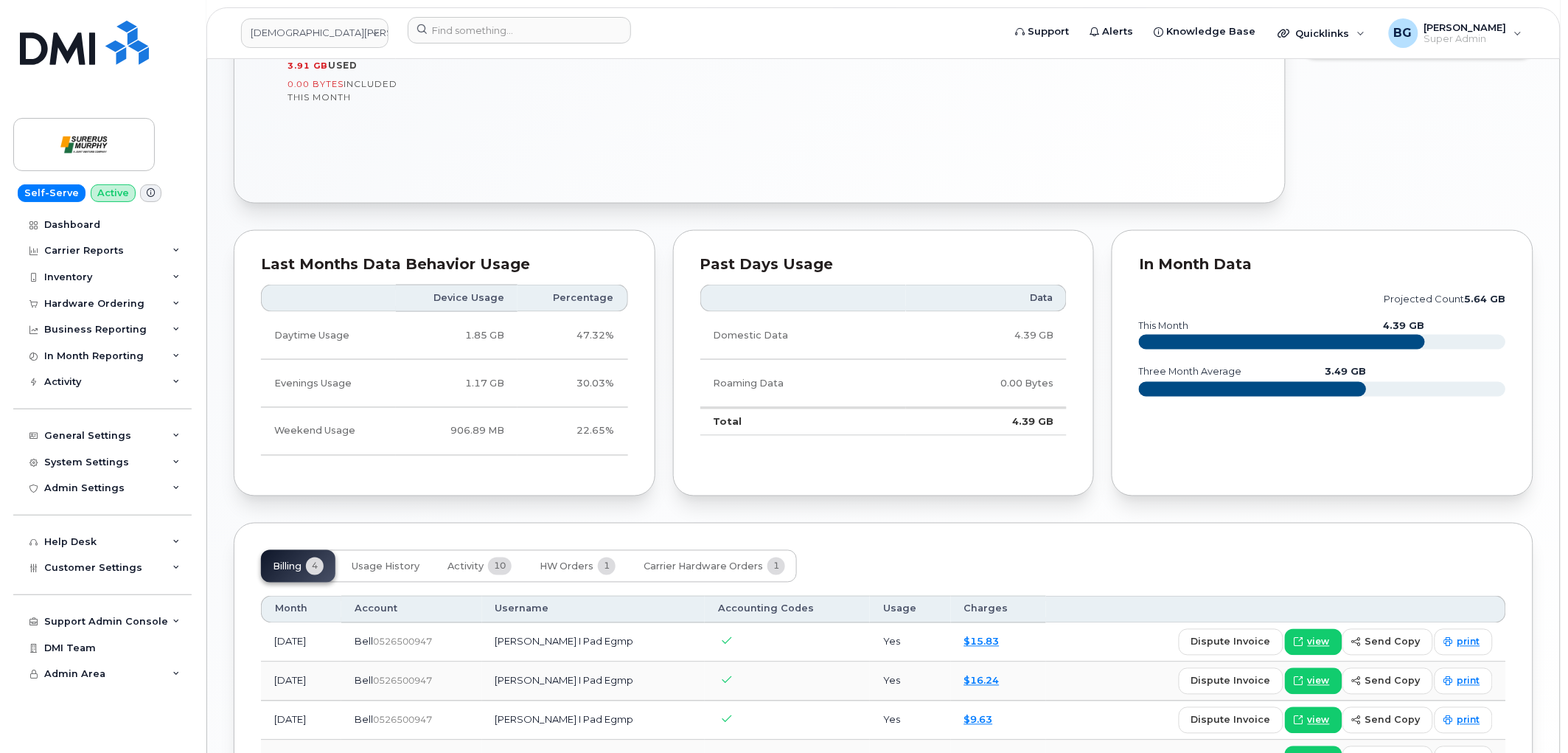
scroll to position [757, 0]
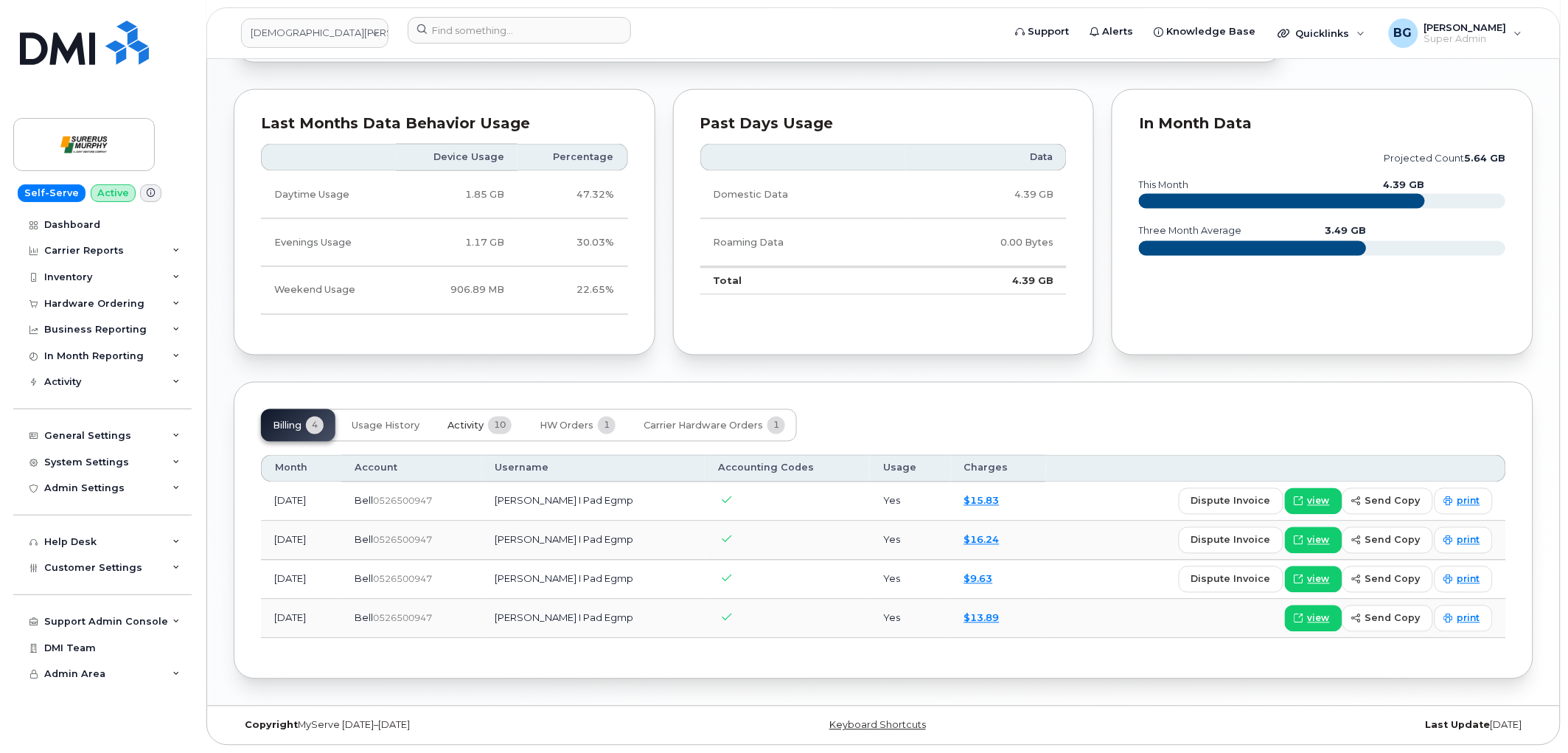
click at [473, 426] on span "Activity" at bounding box center [466, 425] width 36 height 12
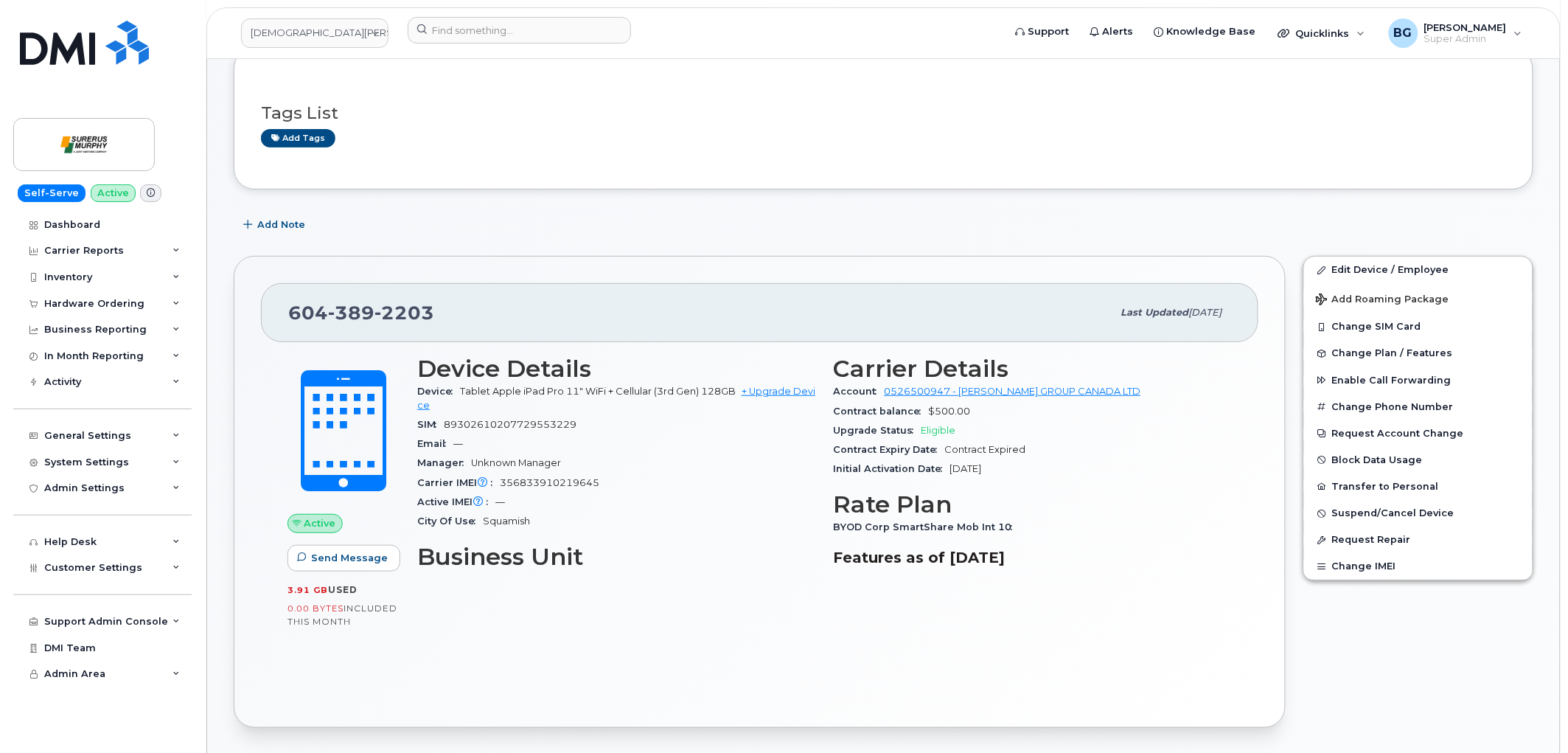
scroll to position [0, 0]
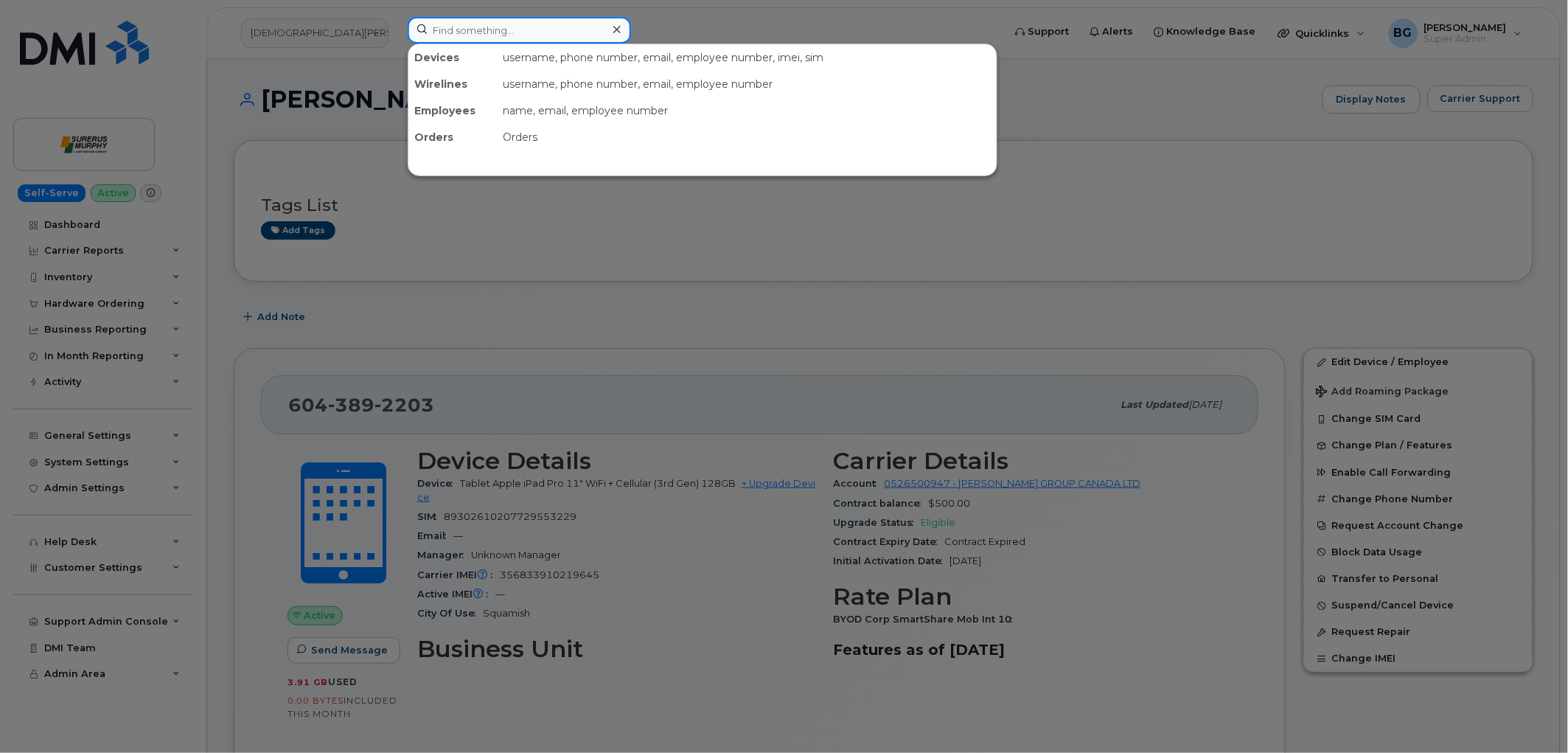
click at [502, 32] on input at bounding box center [519, 30] width 223 height 27
paste input "4035428444"
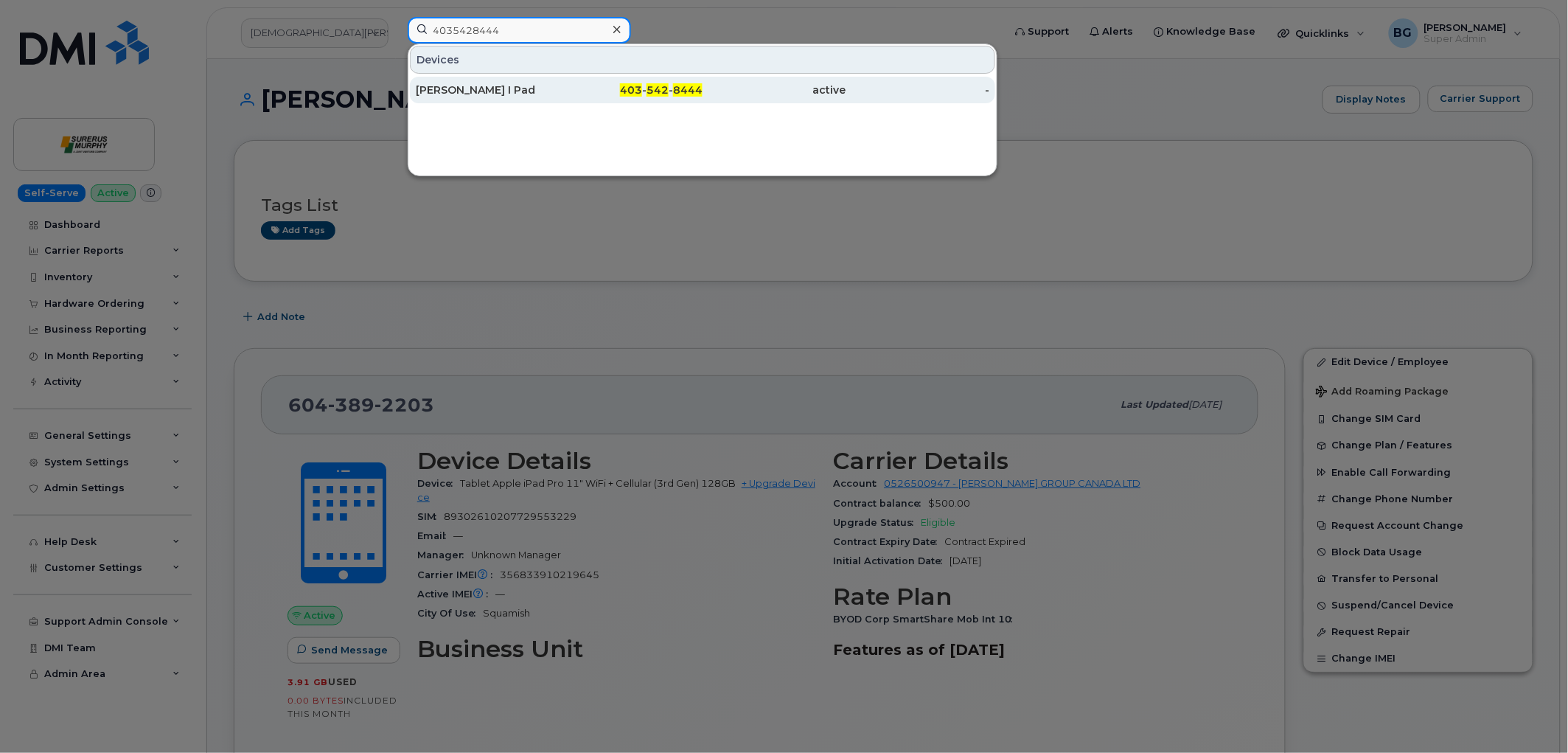
type input "4035428444"
click at [656, 84] on div "403 - 542 - 8444" at bounding box center [631, 90] width 144 height 15
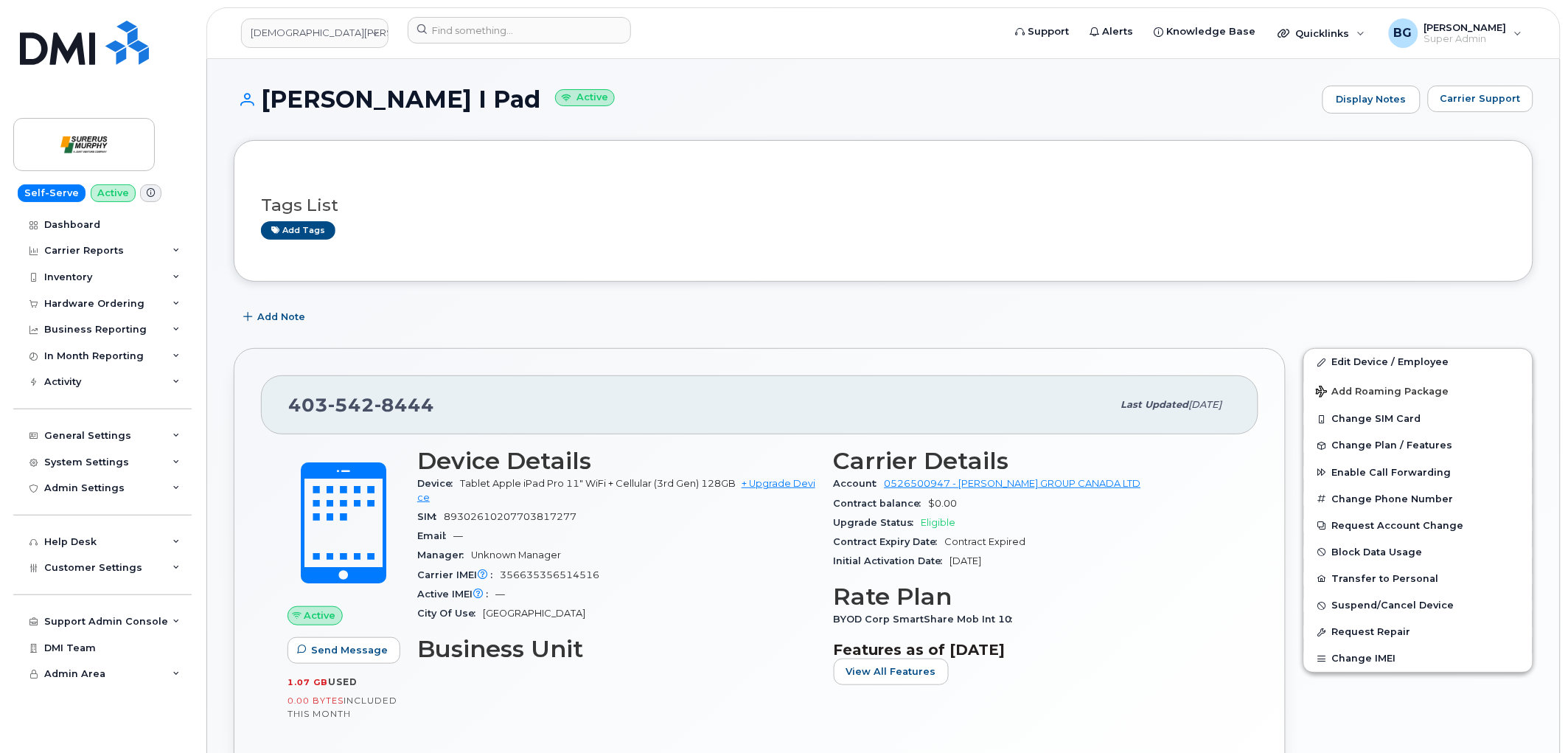
click at [467, 516] on span "89302610207703817277" at bounding box center [510, 516] width 133 height 11
copy span "89302610207703817277"
drag, startPoint x: 462, startPoint y: 484, endPoint x: 693, endPoint y: 484, distance: 231.0
click at [693, 484] on span "Tablet Apple iPad Pro 11" WiFi + Cellular (3rd Gen) 128GB" at bounding box center [597, 483] width 275 height 11
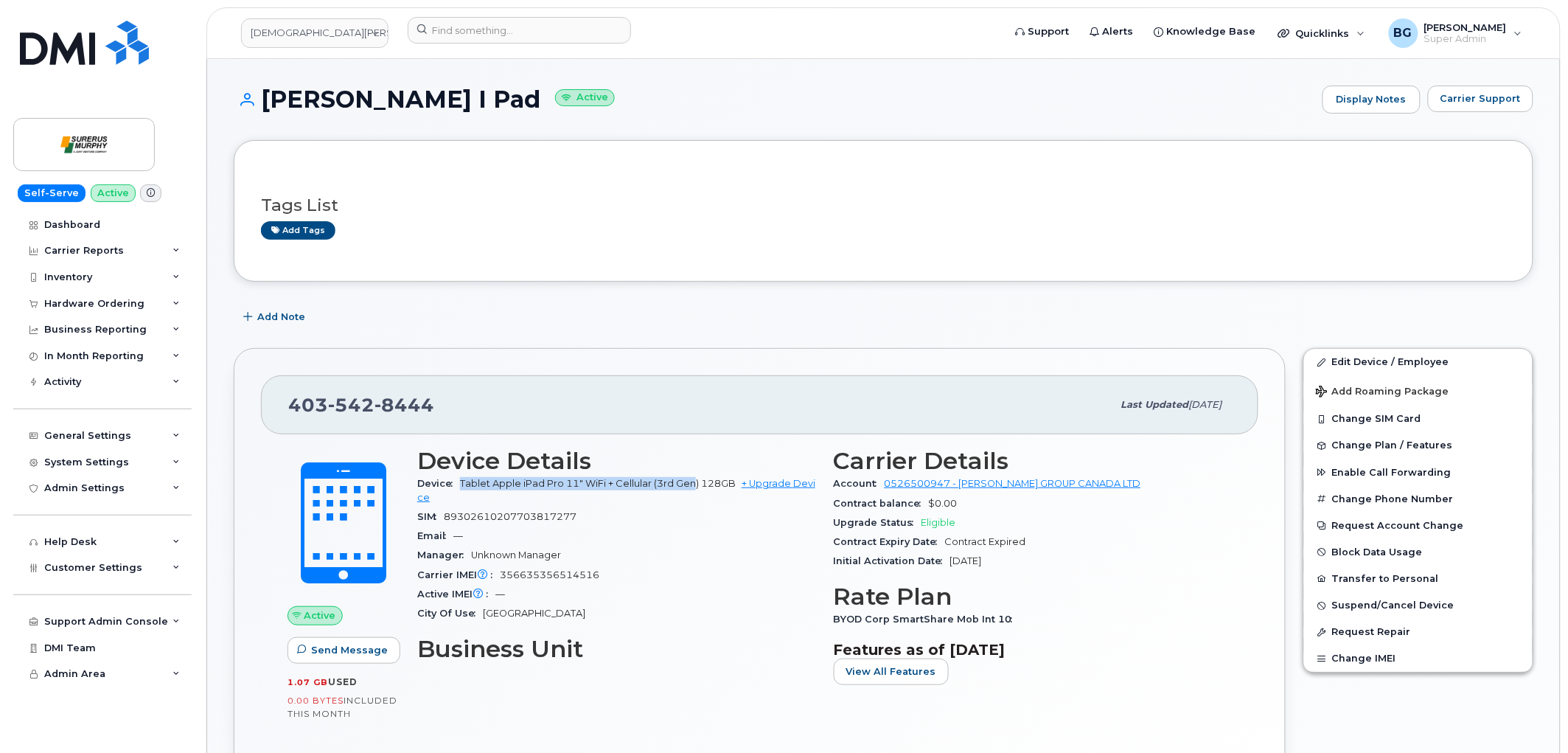
copy span "Tablet Apple iPad Pro 11" WiFi + Cellular (3rd Gen"
click at [1370, 359] on link "Edit Device / Employee" at bounding box center [1419, 362] width 229 height 27
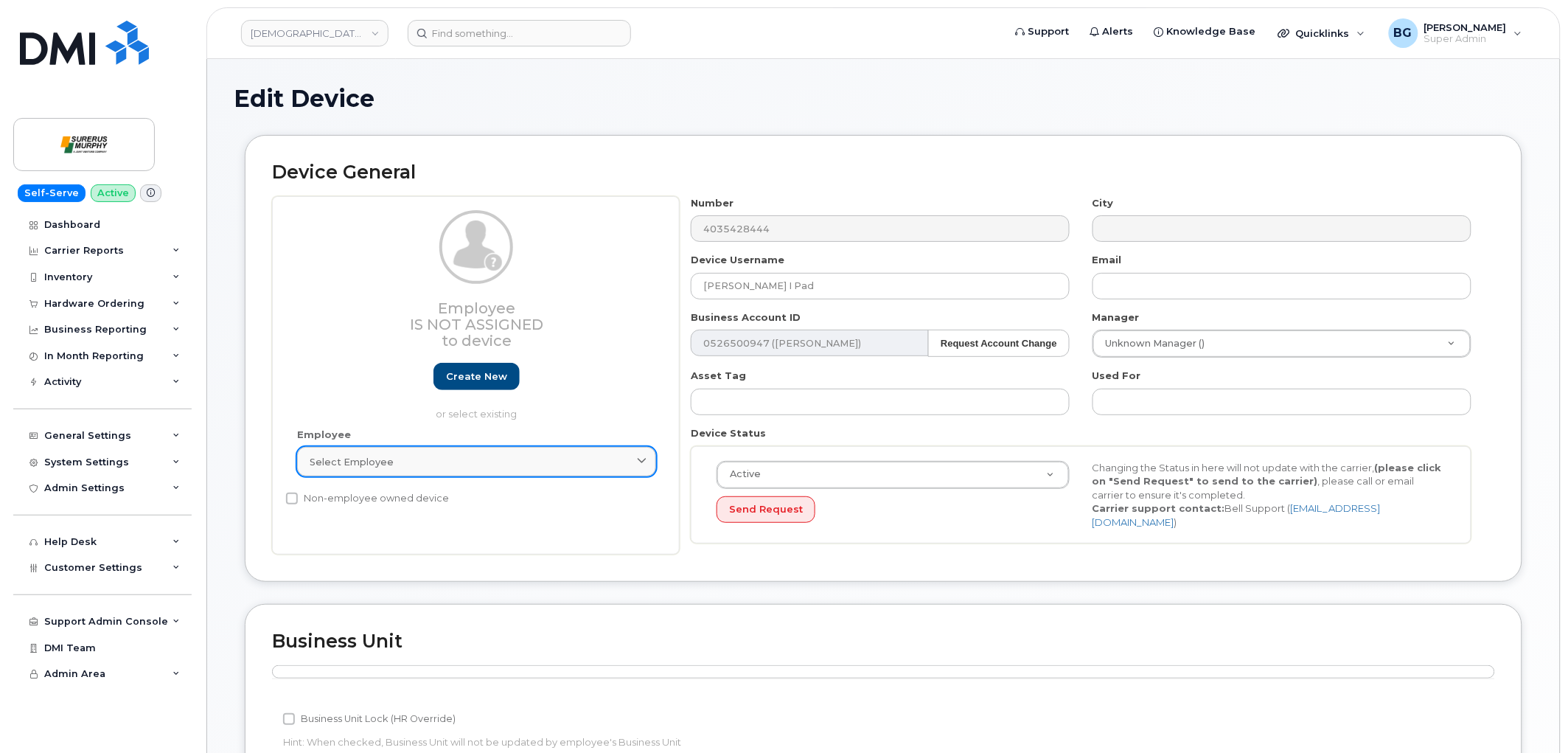
click at [454, 460] on div "Select employee" at bounding box center [476, 462] width 334 height 14
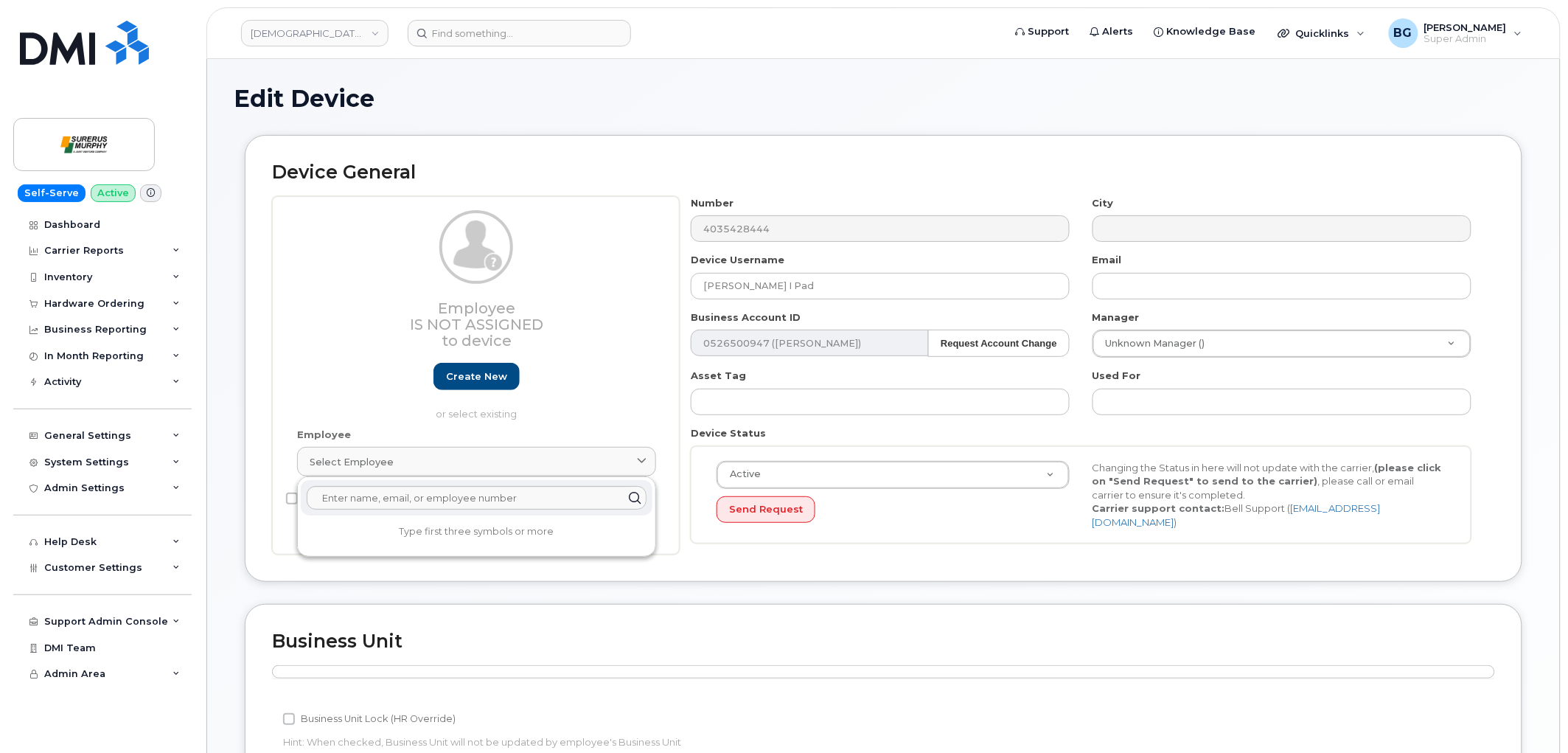
click at [872, 138] on div "Device General Employee Is not assigned to device Create new or select existing…" at bounding box center [883, 358] width 1278 height 447
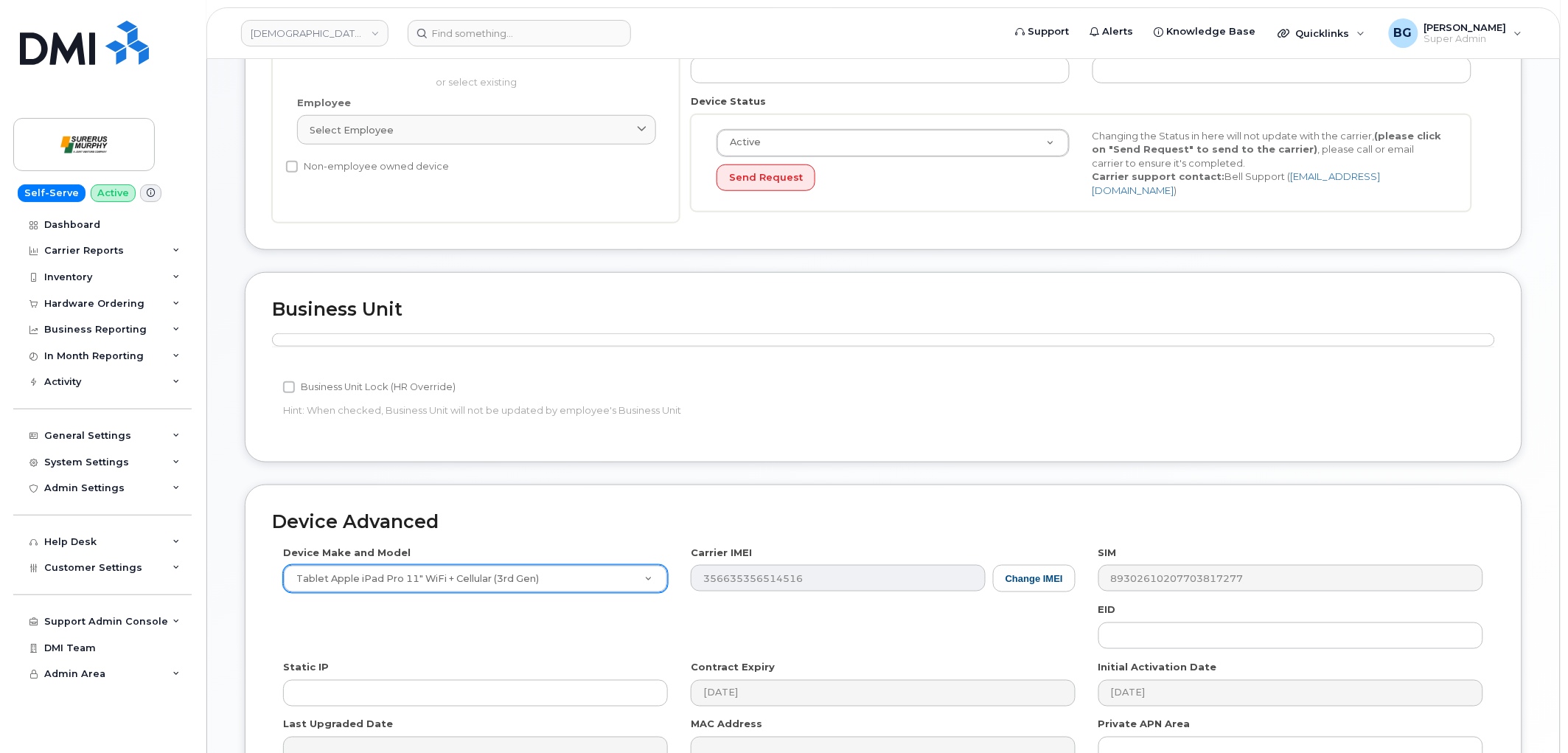
scroll to position [382, 0]
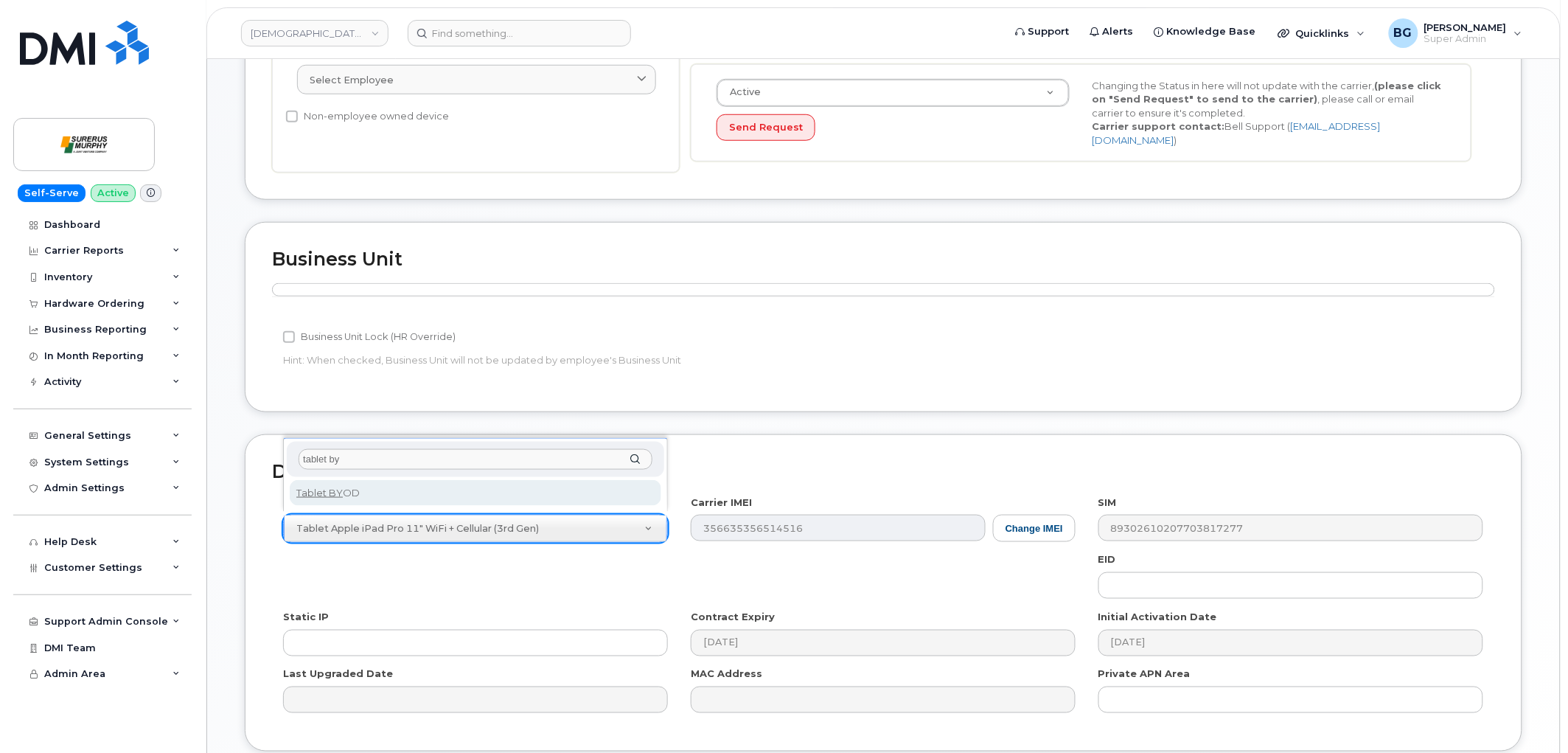
type input "tablet by"
select select "2487"
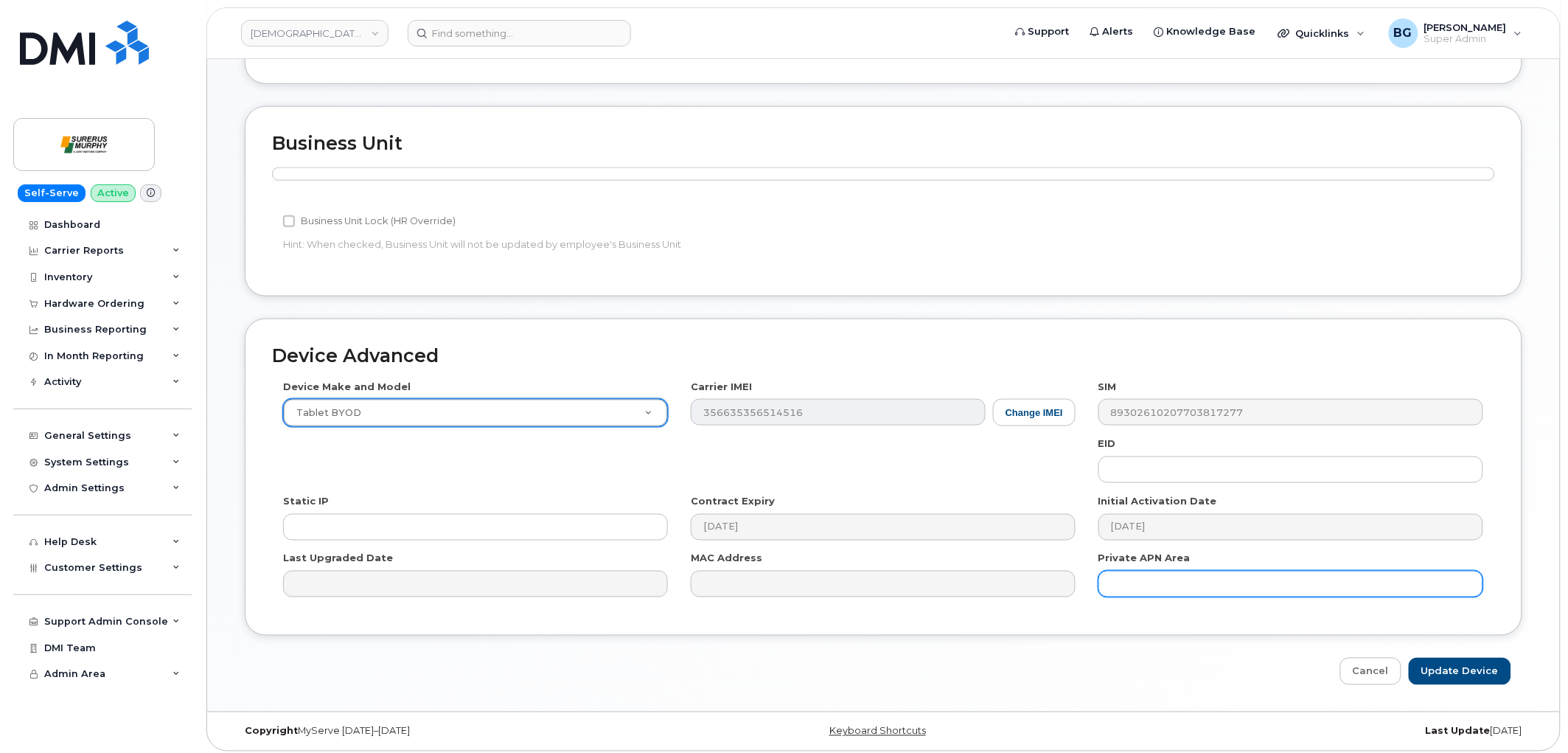
scroll to position [499, 0]
click at [1454, 666] on input "Update Device" at bounding box center [1460, 670] width 103 height 28
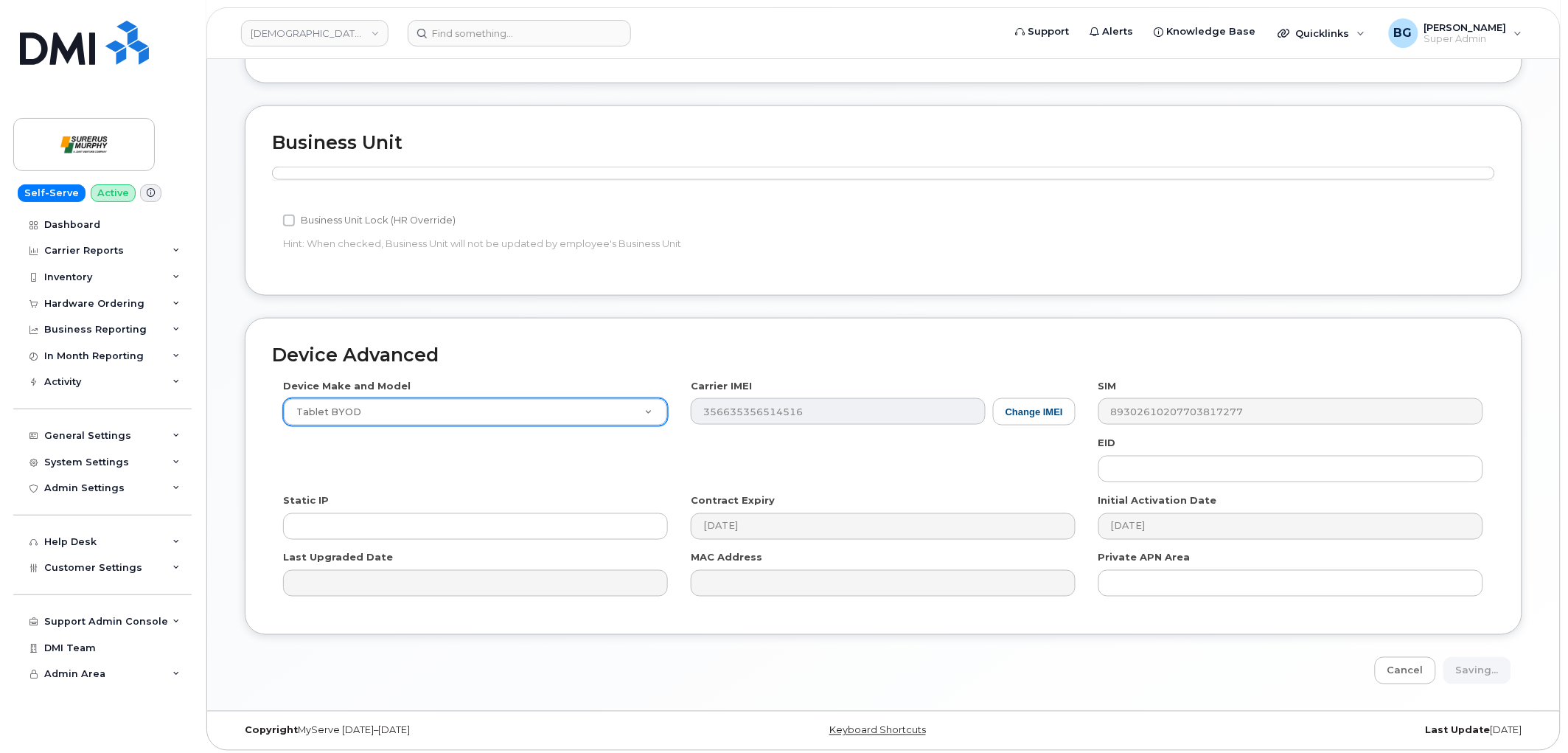
type input "Saving..."
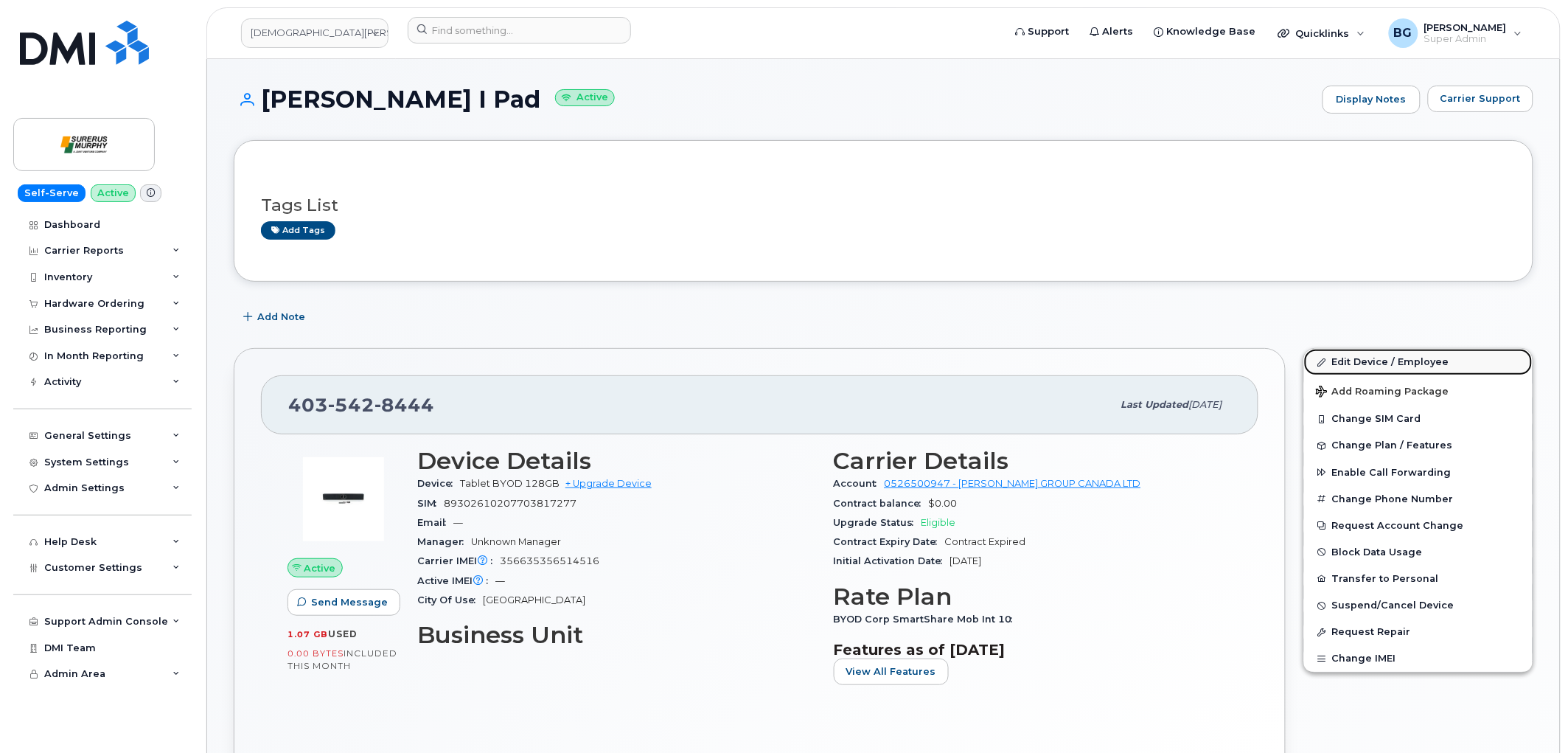
click at [1384, 363] on link "Edit Device / Employee" at bounding box center [1419, 362] width 229 height 27
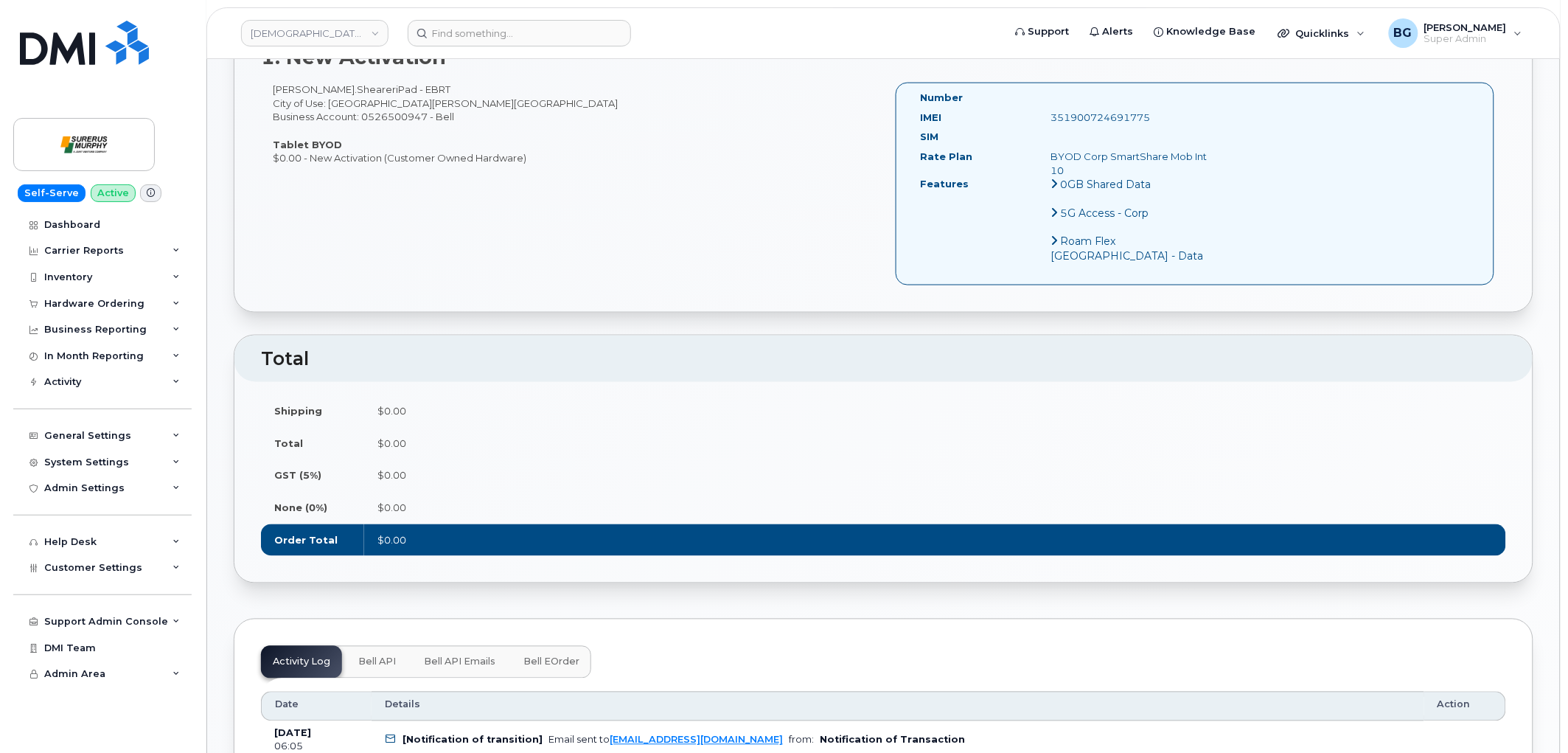
scroll to position [655, 0]
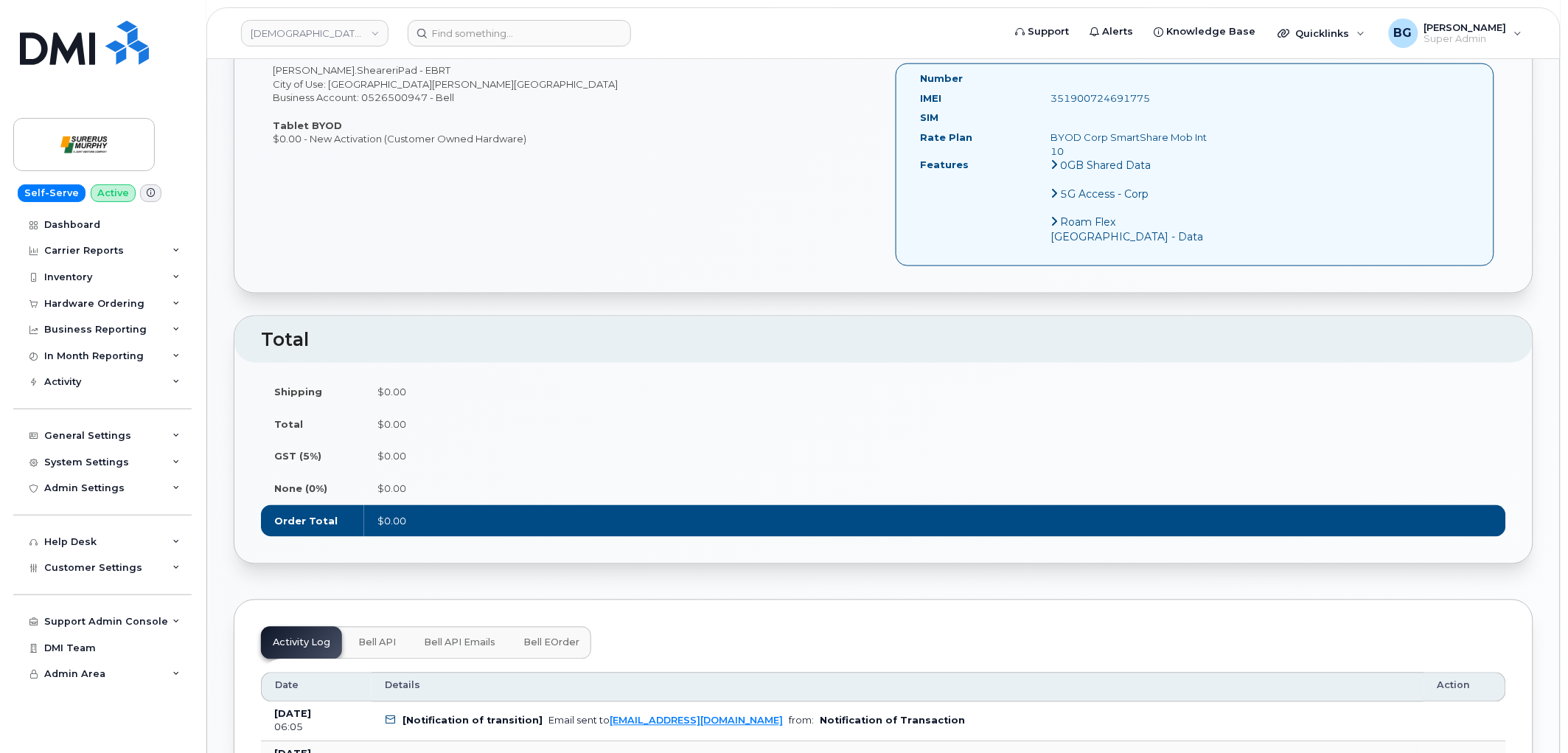
click at [554, 637] on span "Bell eOrder" at bounding box center [551, 642] width 56 height 12
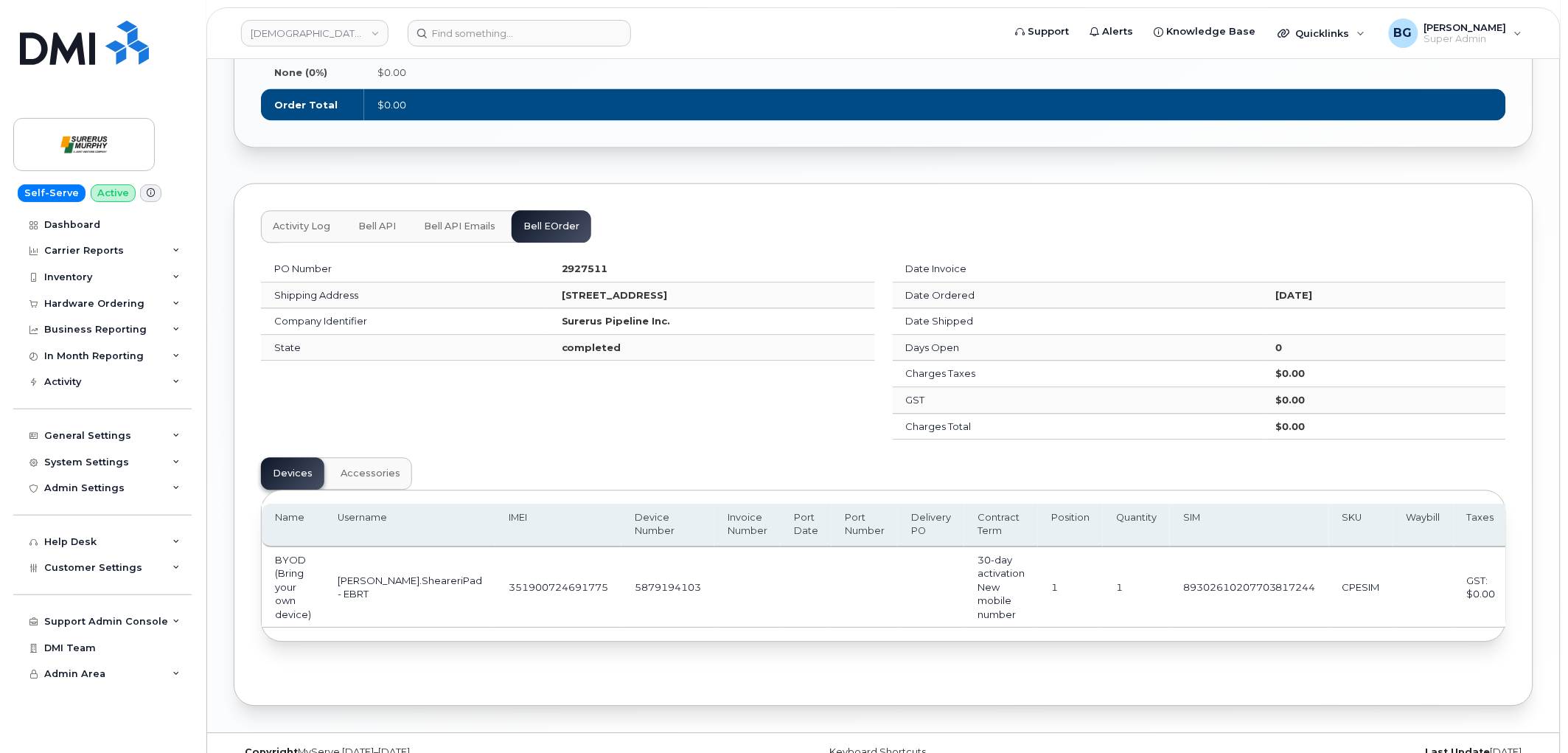
scroll to position [1089, 0]
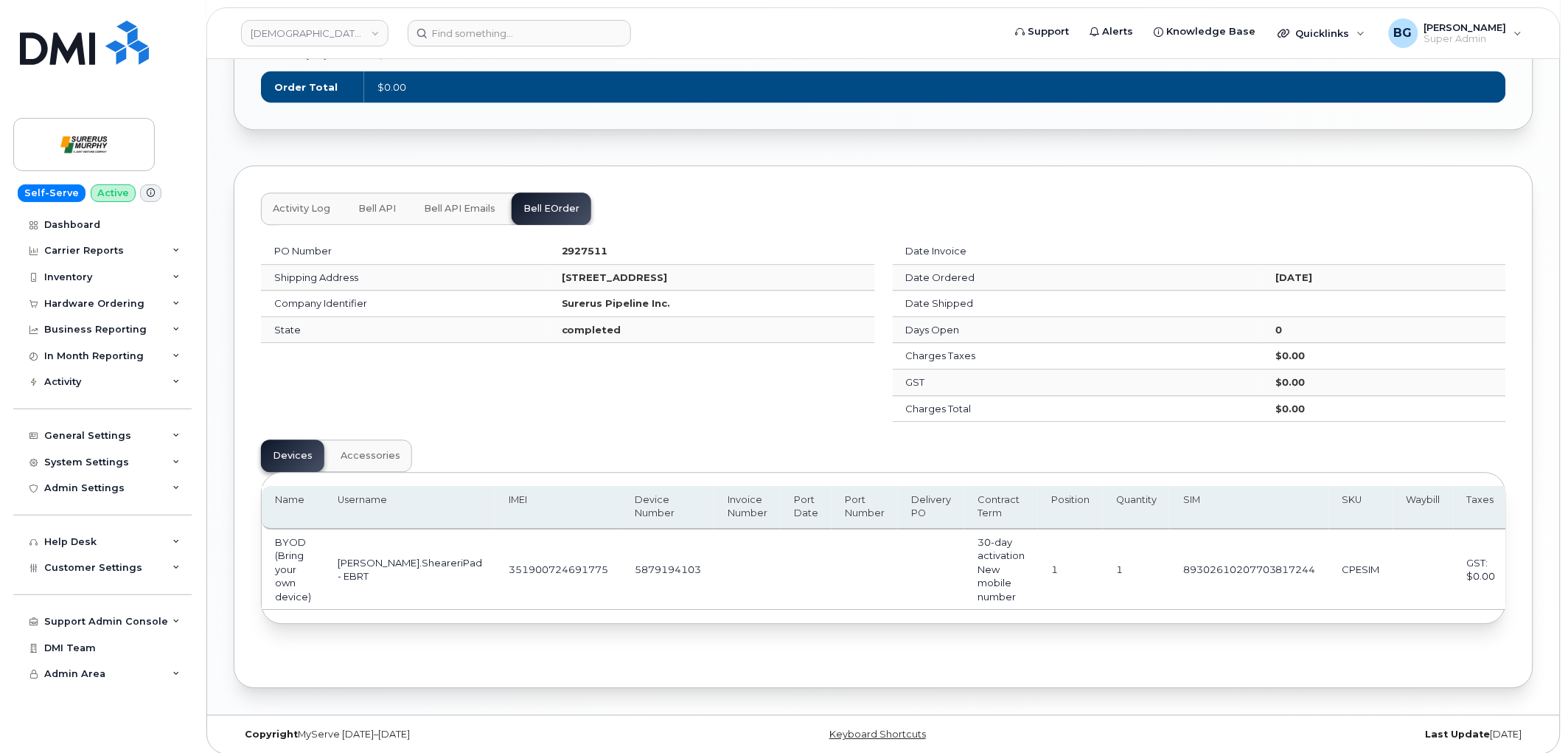
click at [496, 551] on td "351900724691775" at bounding box center [559, 570] width 126 height 81
copy td "351900724691775"
click at [622, 555] on td "5879194103" at bounding box center [668, 570] width 93 height 81
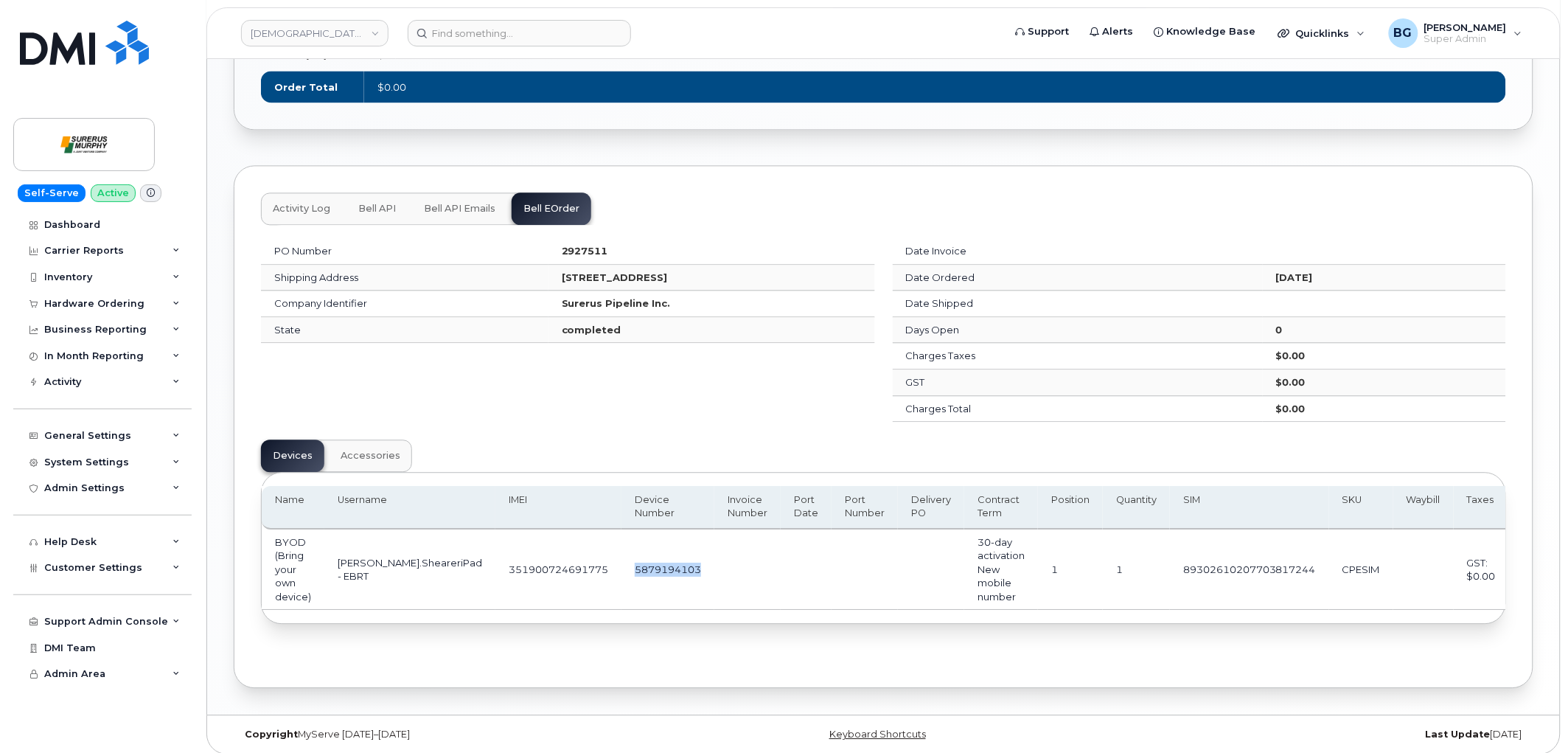
copy td "5879194103"
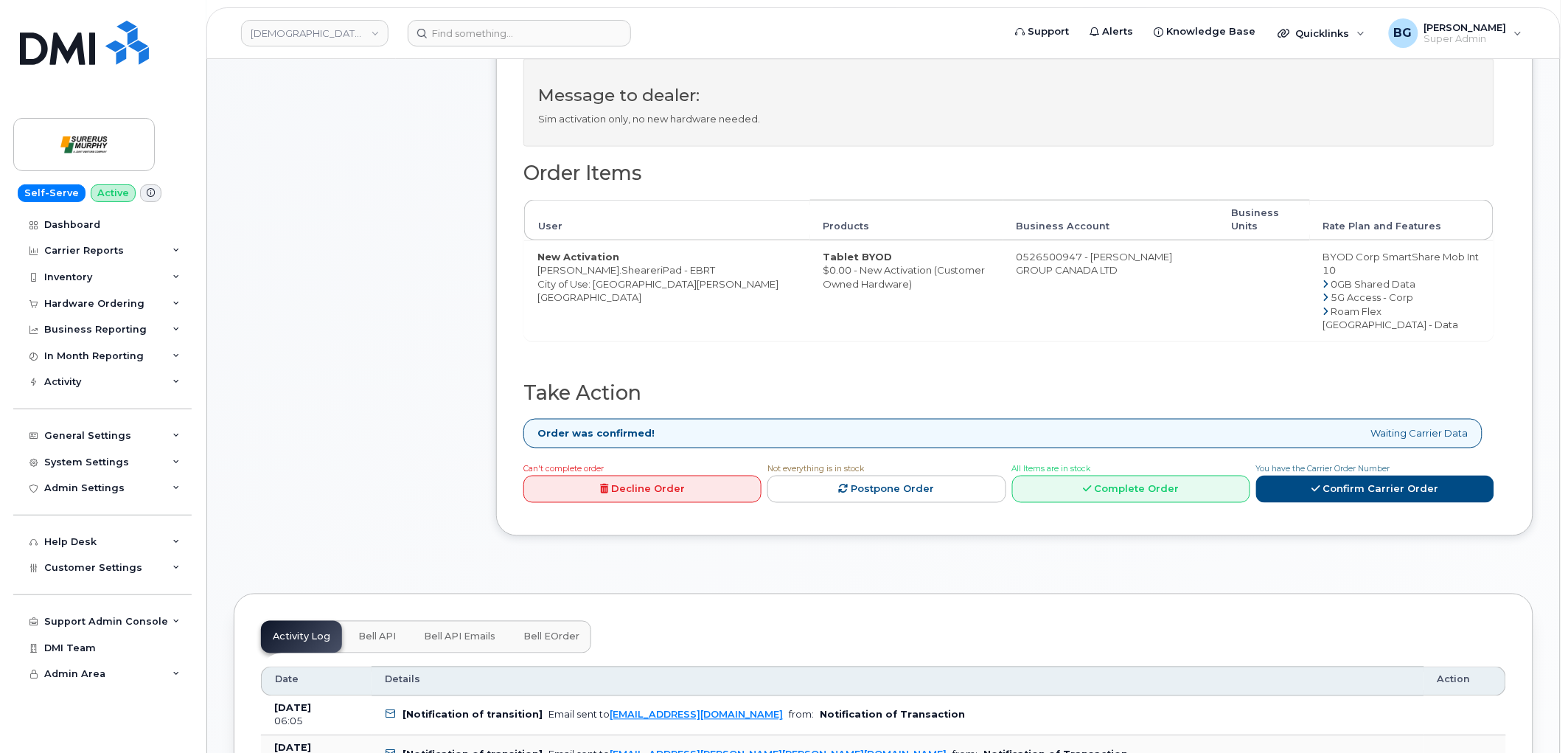
scroll to position [764, 0]
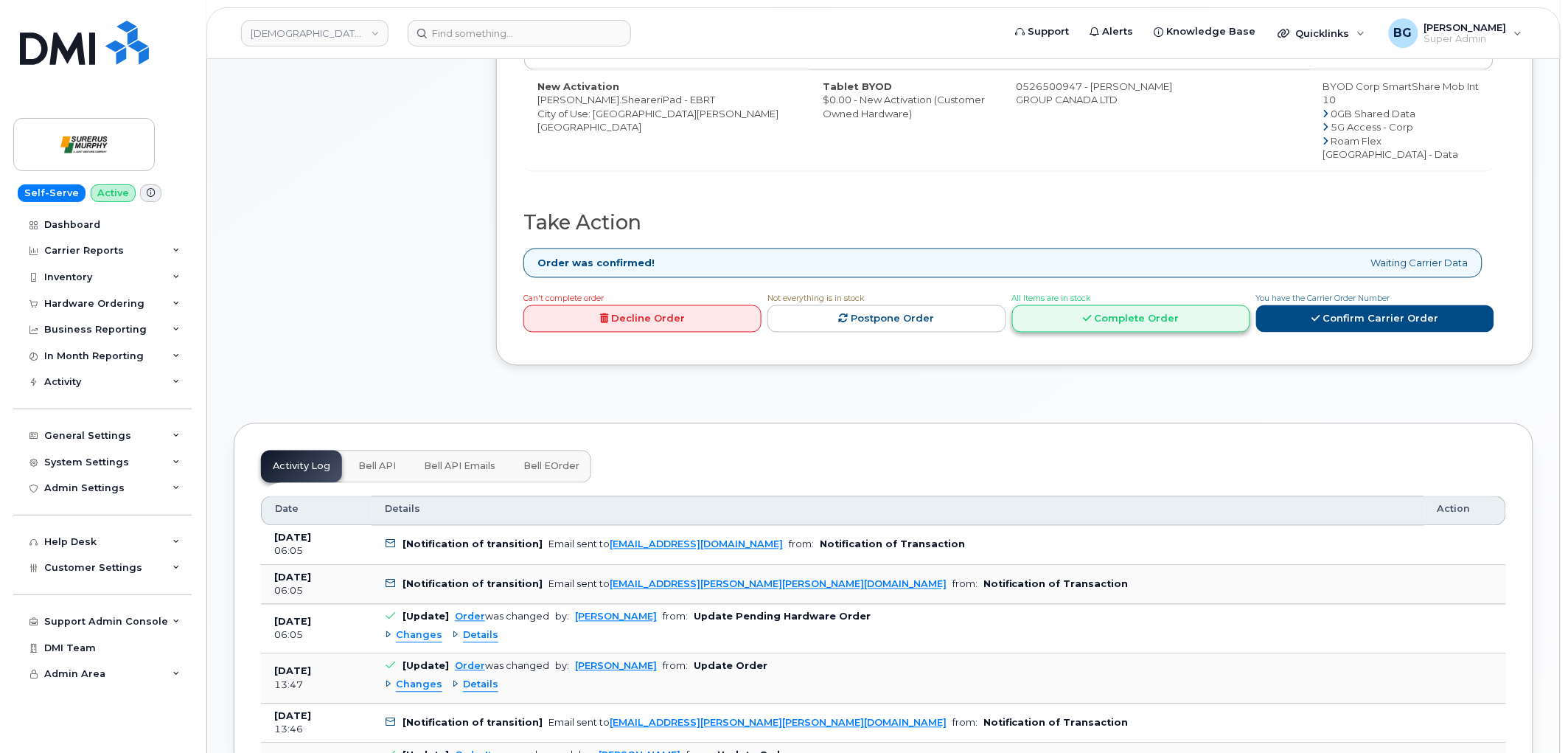
click at [1121, 305] on link "Complete Order" at bounding box center [1132, 319] width 238 height 28
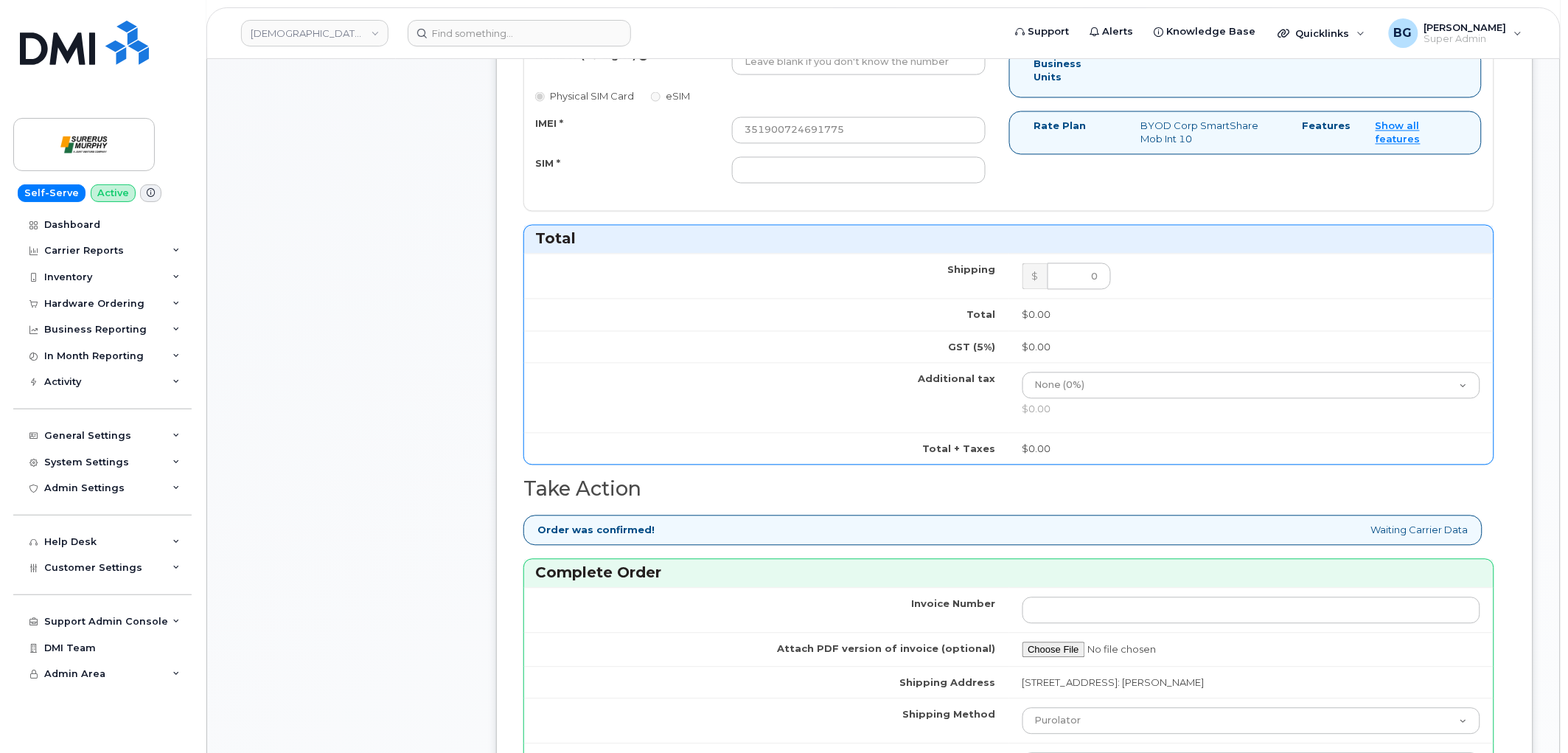
scroll to position [600, 0]
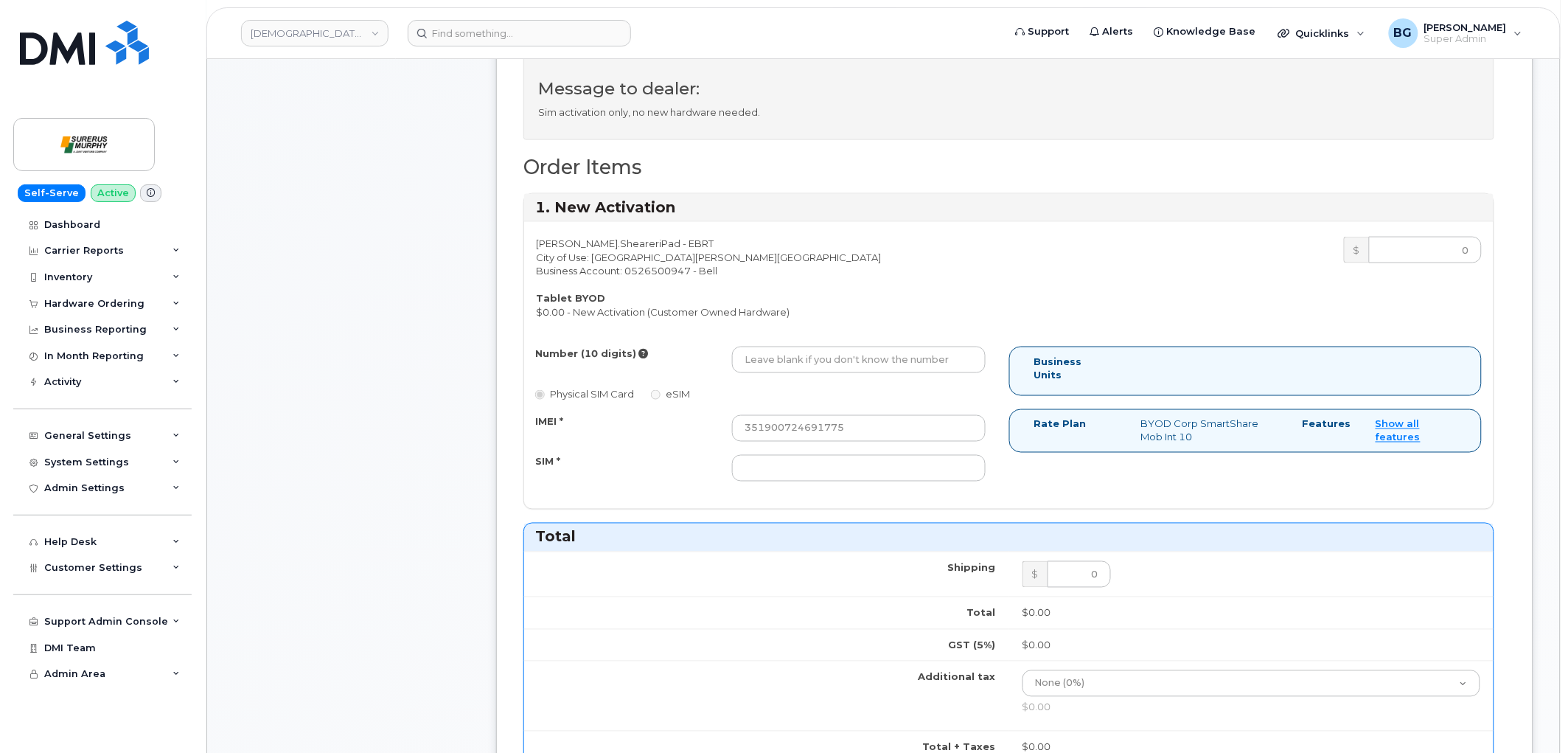
click at [804, 485] on div "Number (10 digits) Physical SIM Card eSIM IMEI * 351900724691775 SIM *" at bounding box center [766, 421] width 485 height 149
click at [803, 476] on input "SIM *" at bounding box center [859, 468] width 253 height 27
paste input "351900724691775"
click at [806, 474] on input "351900724691775" at bounding box center [859, 468] width 253 height 27
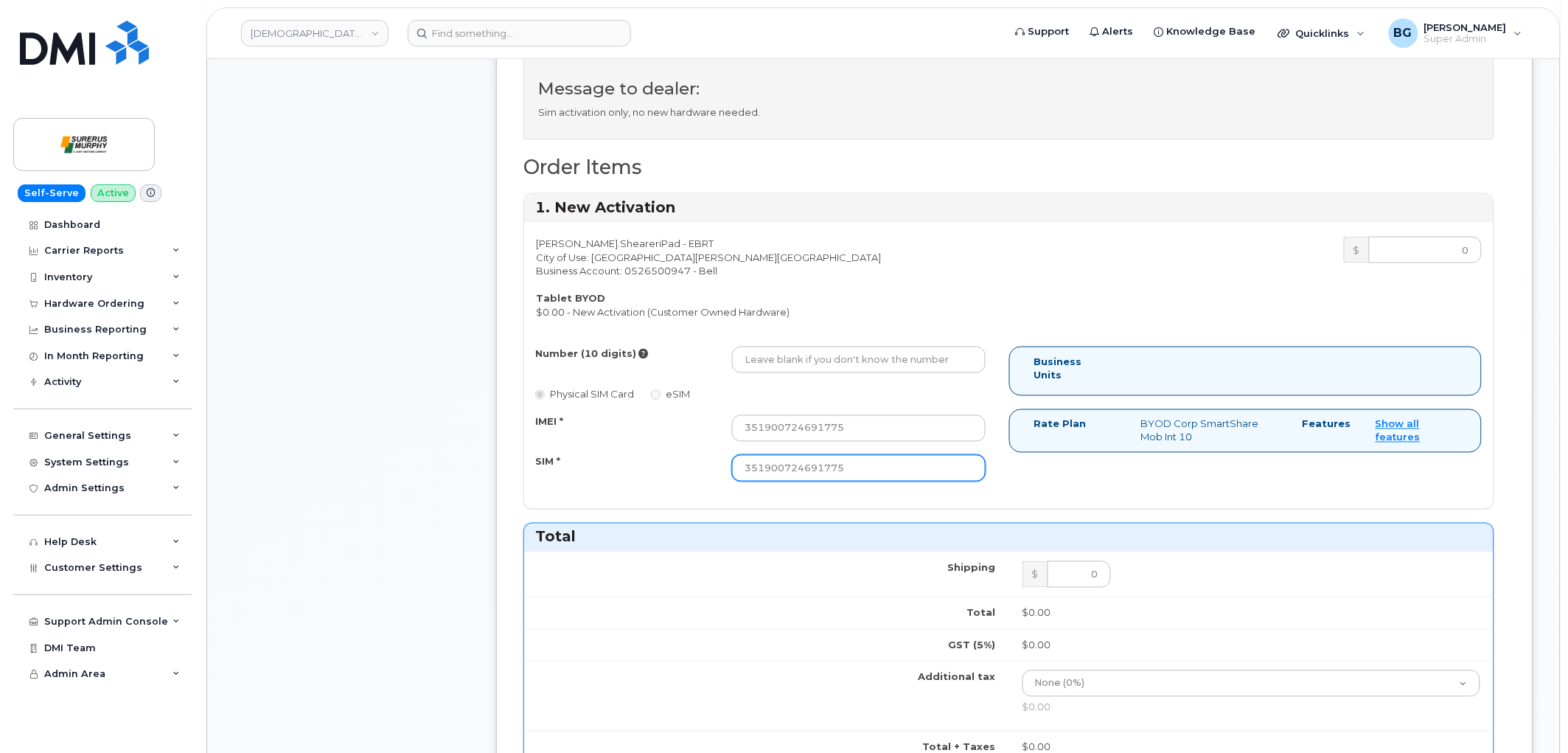
paste input "89302610207703817277"
type input "89302610207703817277"
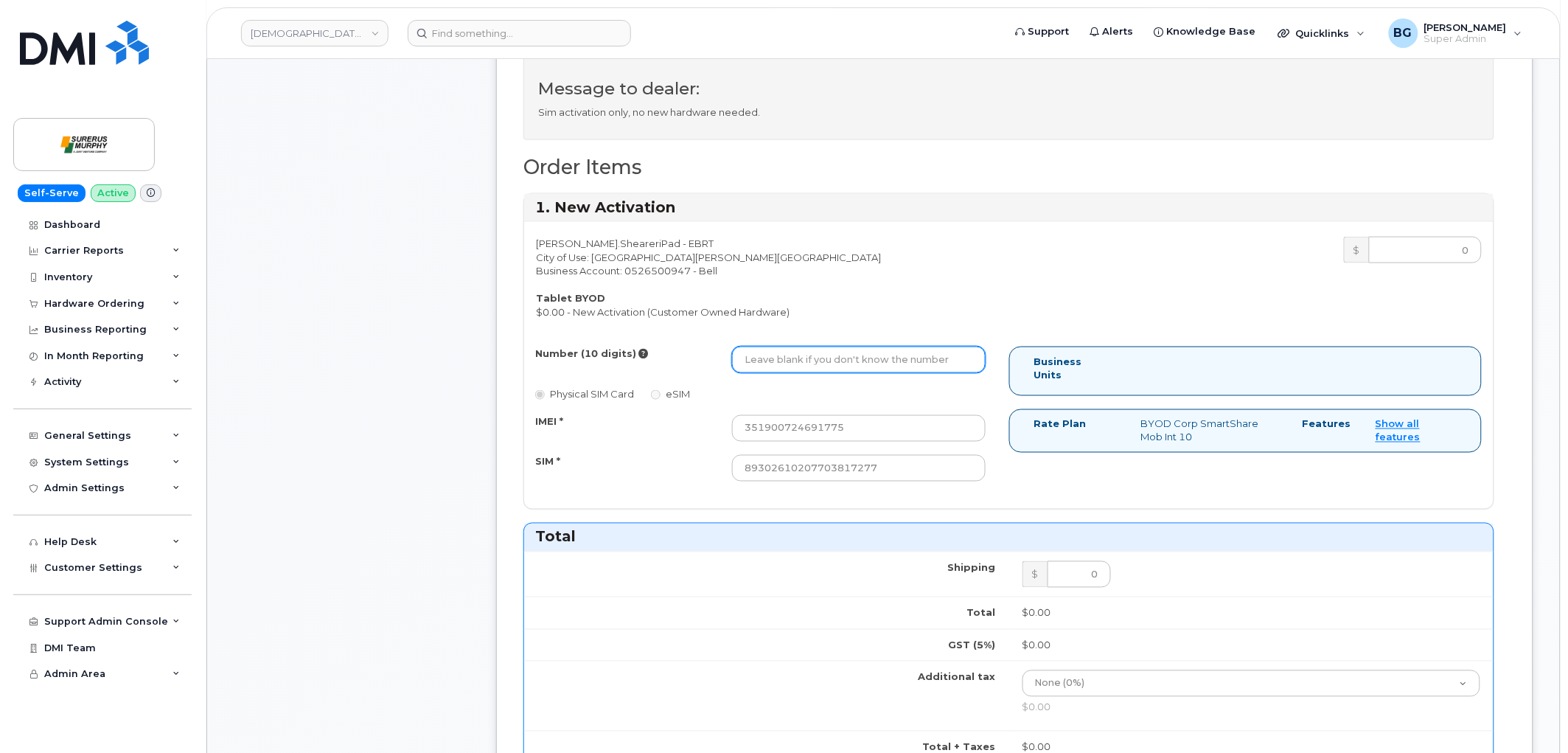
click at [868, 370] on input "Number (10 digits)" at bounding box center [859, 360] width 253 height 27
paste input "4035428444"
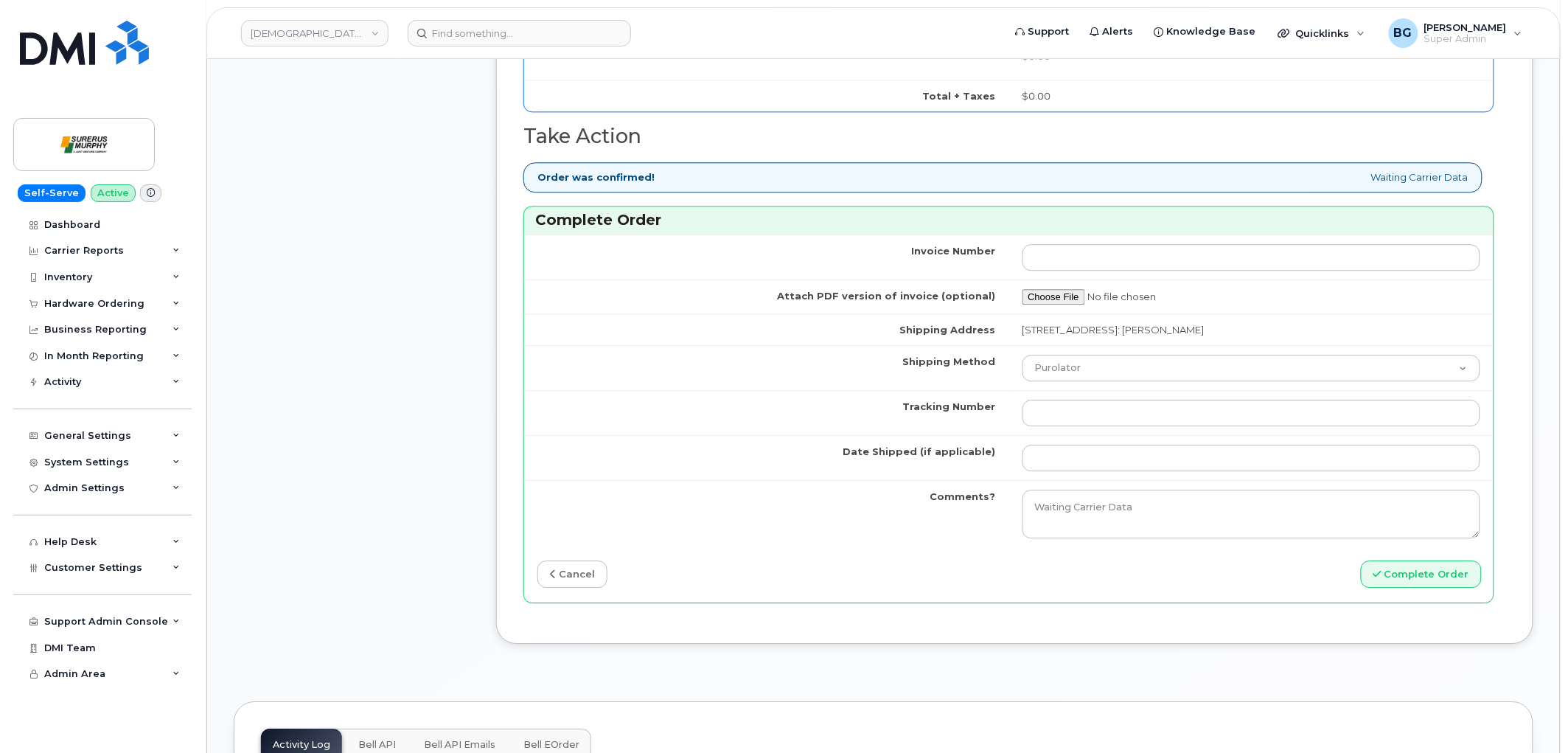
scroll to position [1256, 0]
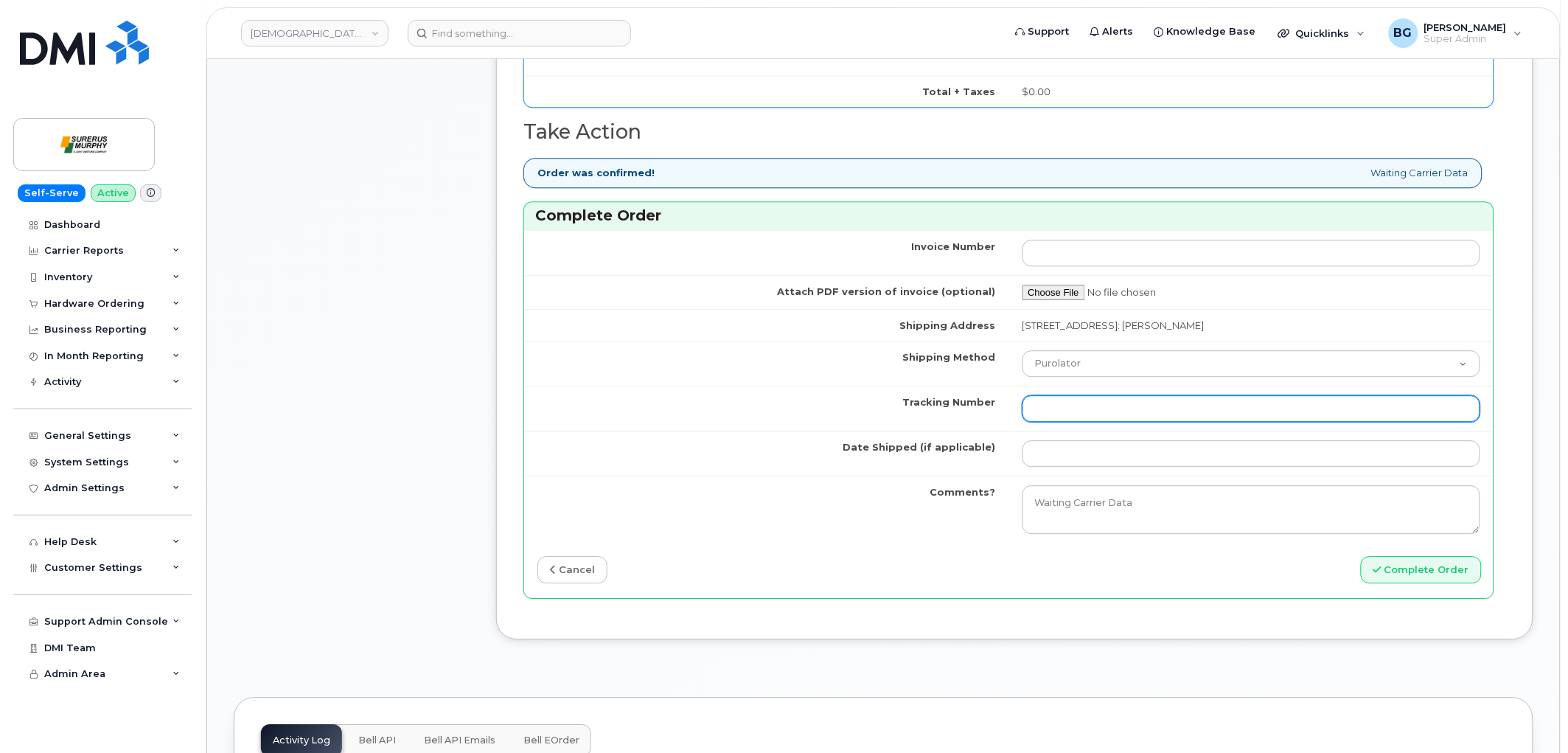
type input "4035428444"
click at [1073, 413] on input "Tracking Number" at bounding box center [1252, 409] width 458 height 27
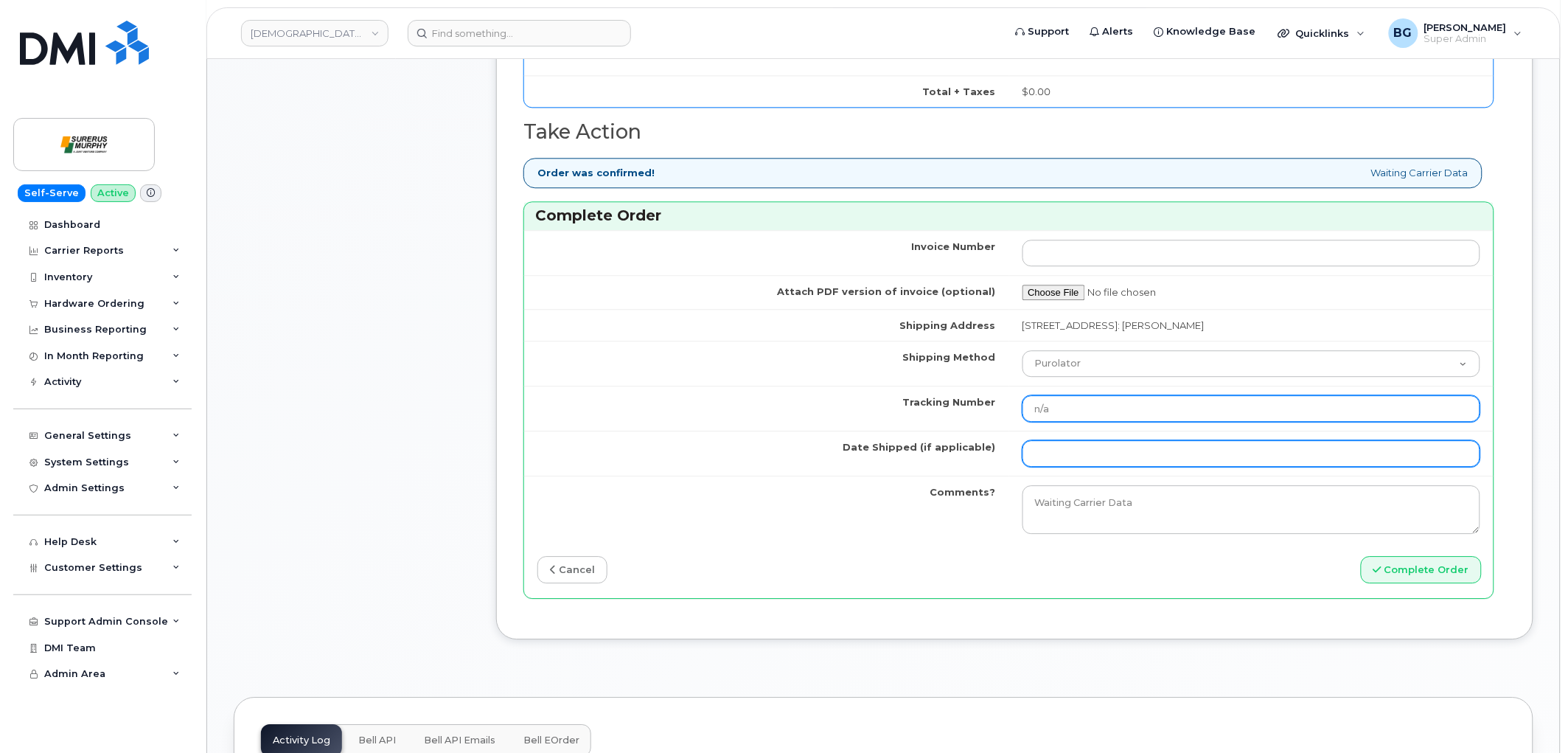
type input "n/a"
click at [1086, 452] on input "Date Shipped (if applicable)" at bounding box center [1252, 454] width 458 height 27
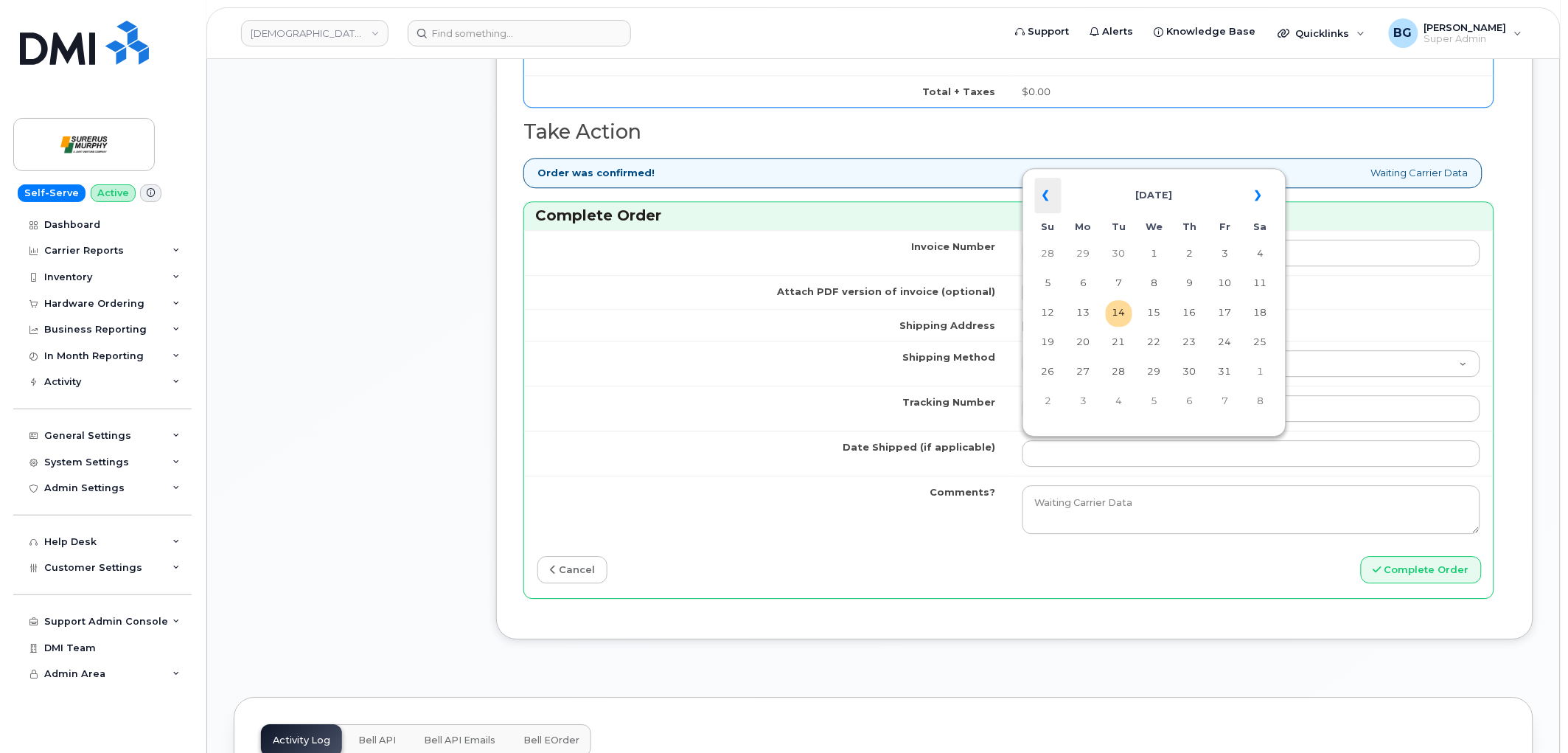
click at [1047, 192] on th "«" at bounding box center [1049, 195] width 27 height 36
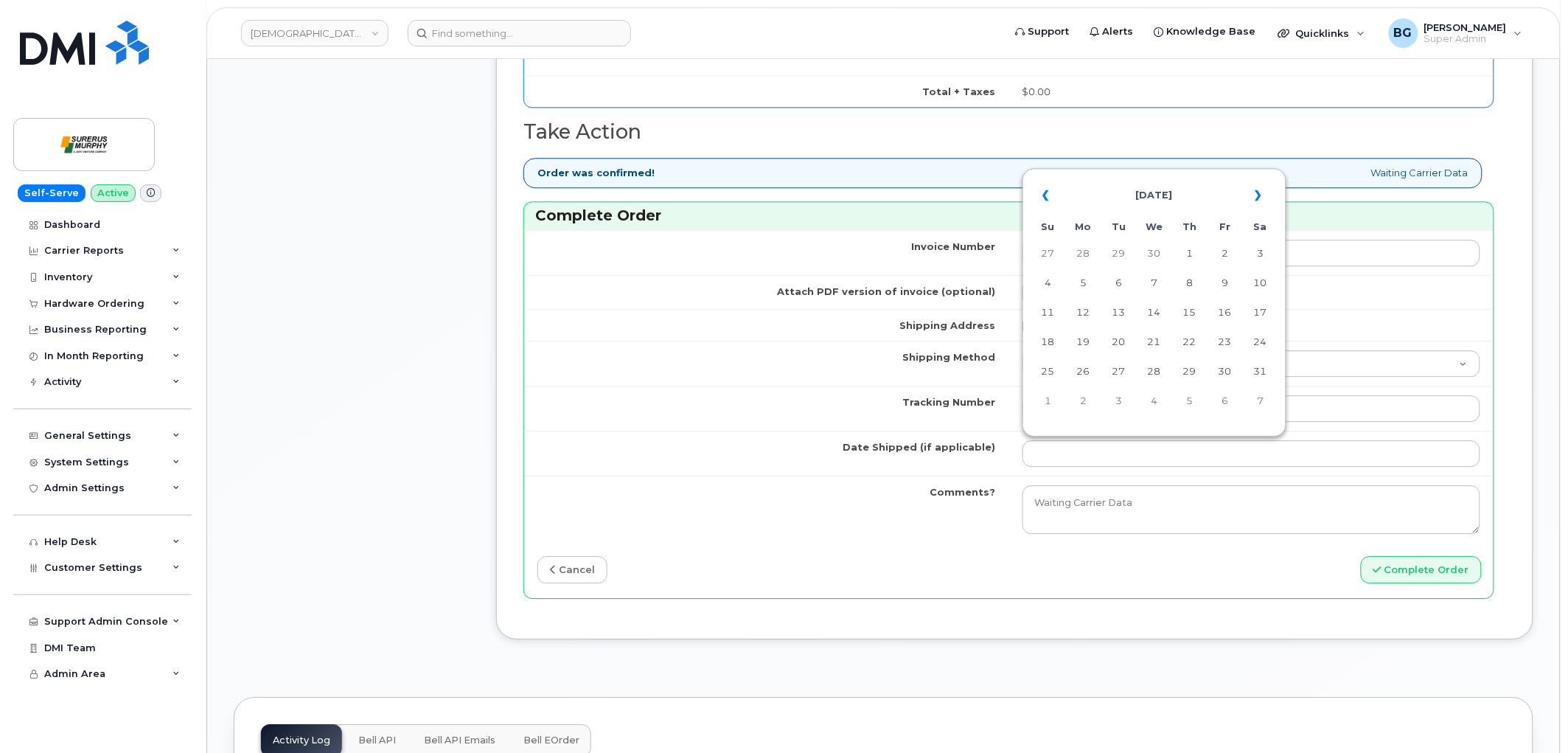
click at [1048, 192] on th "«" at bounding box center [1049, 195] width 27 height 36
click at [1226, 342] on td "24" at bounding box center [1226, 343] width 27 height 27
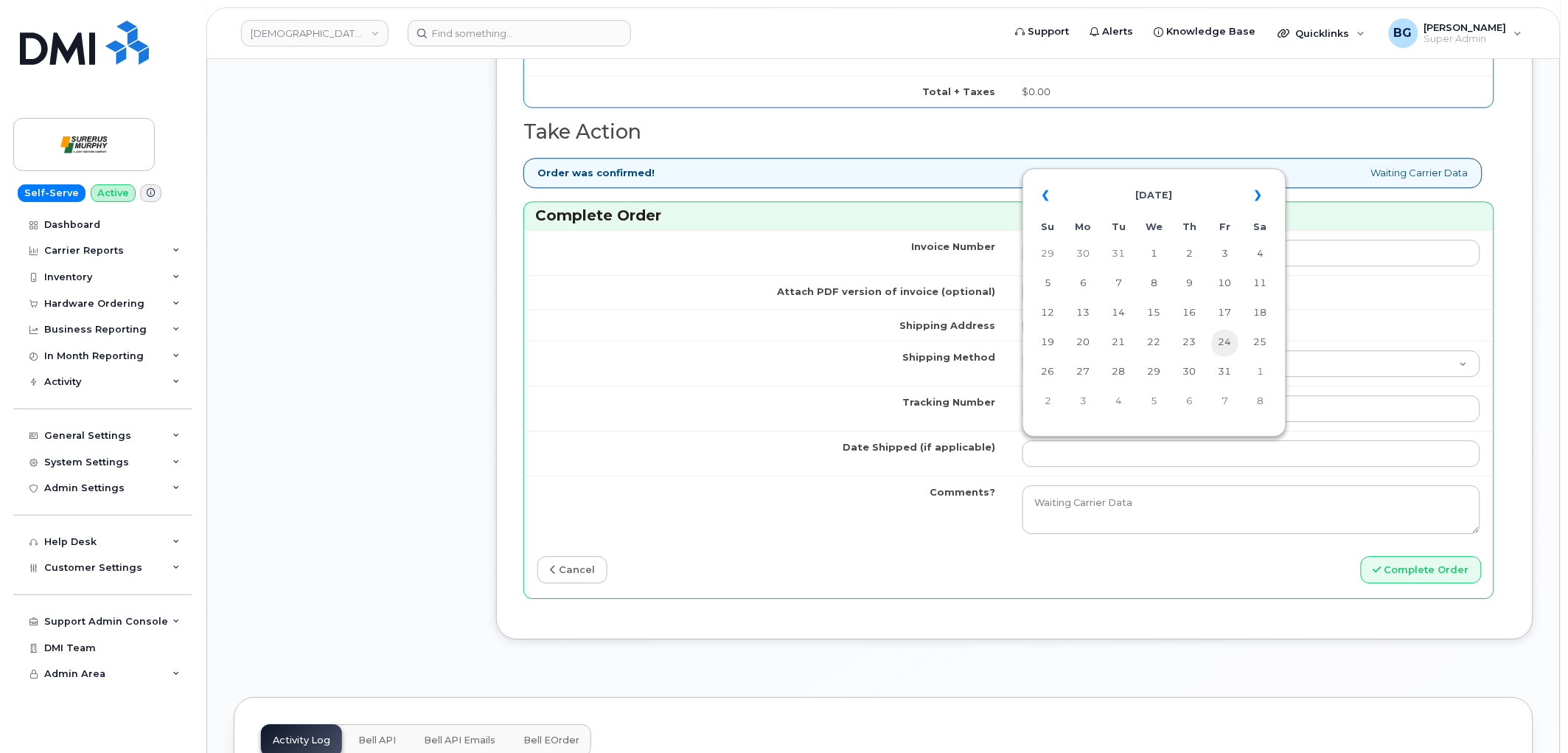
type input "2025-01-24"
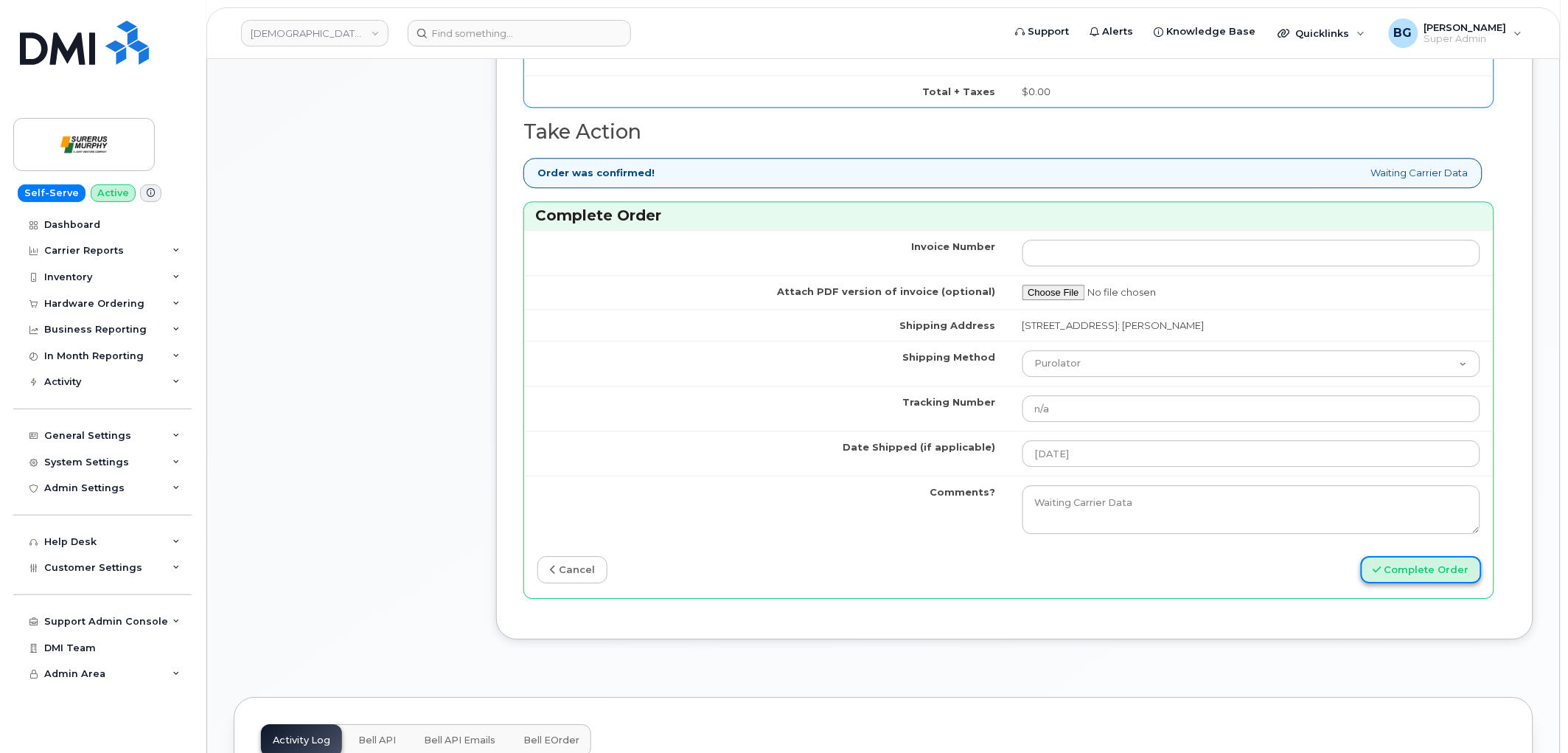
click at [1433, 563] on button "Complete Order" at bounding box center [1421, 569] width 121 height 28
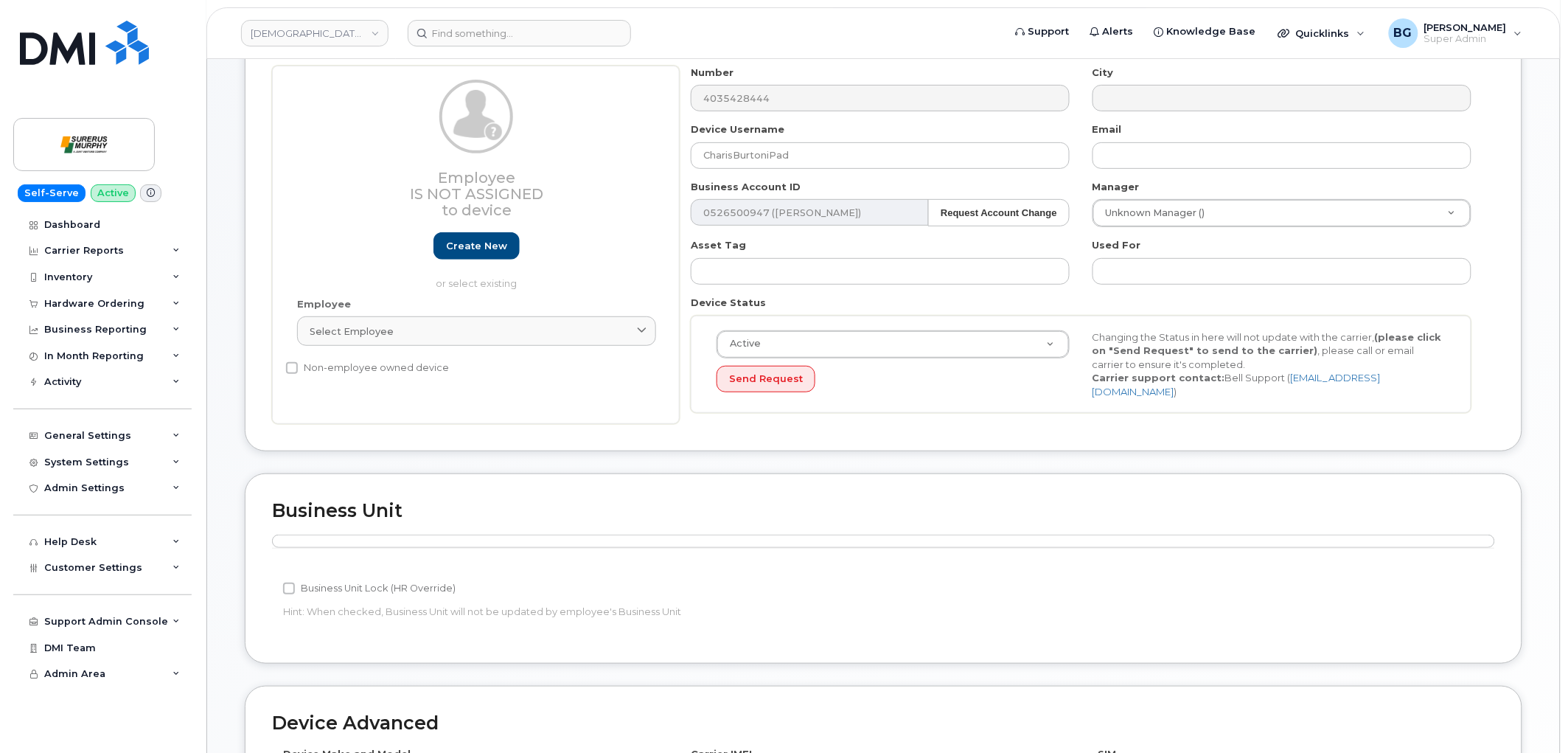
scroll to position [273, 0]
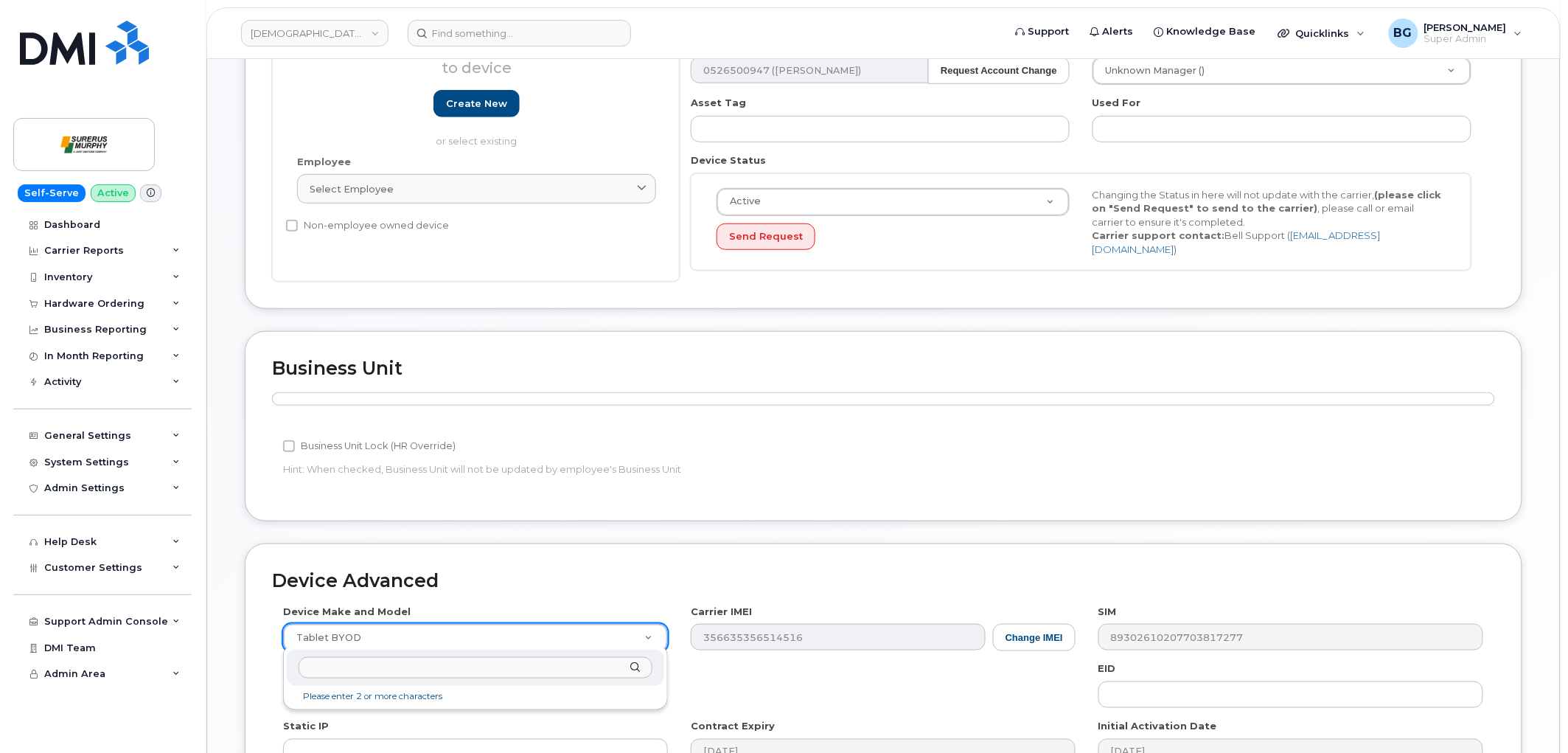
click at [349, 669] on input "text" at bounding box center [475, 667] width 354 height 21
type input "Tablet Apple iPad Pro 11" WiFi + Cellular (3rd"
select select "3049"
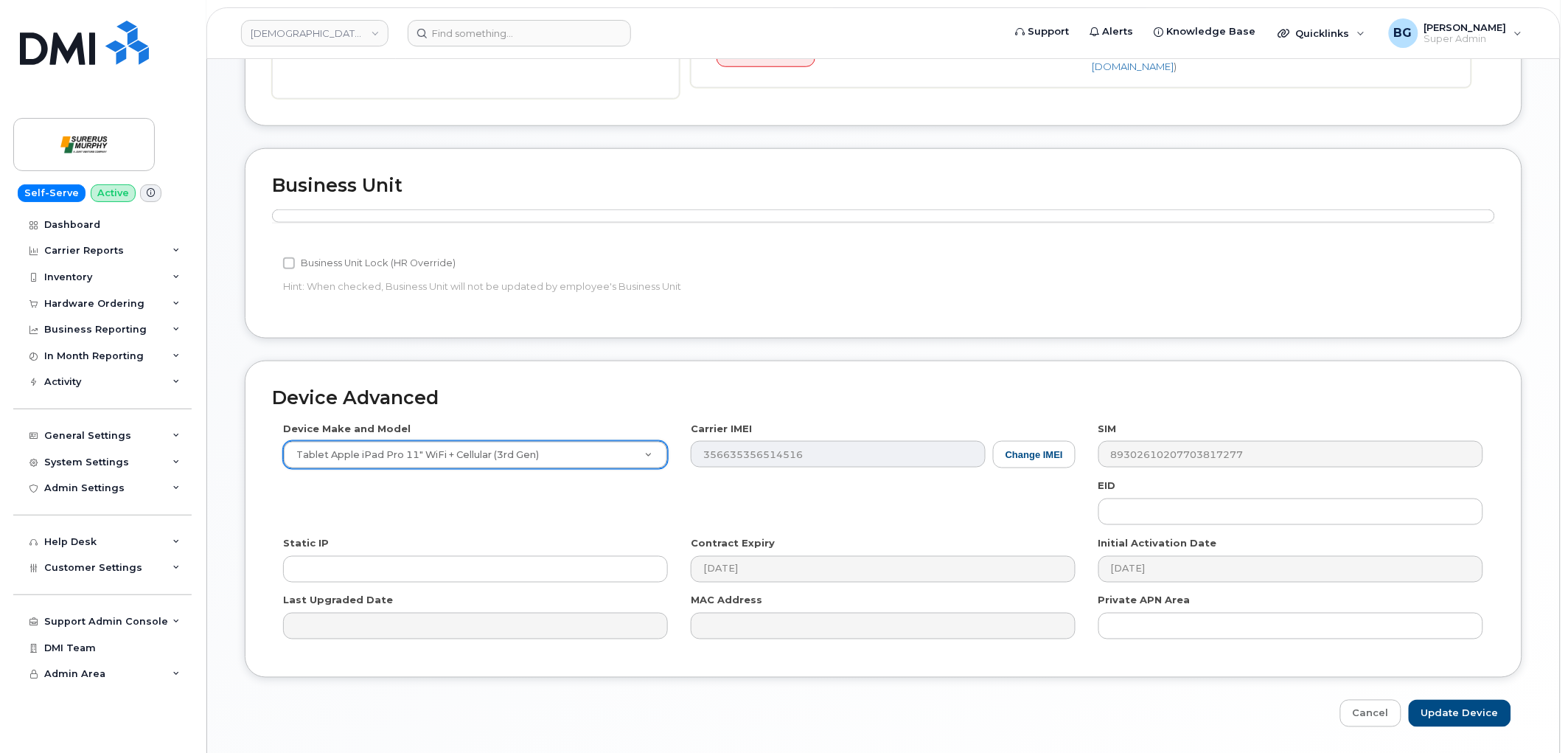
scroll to position [499, 0]
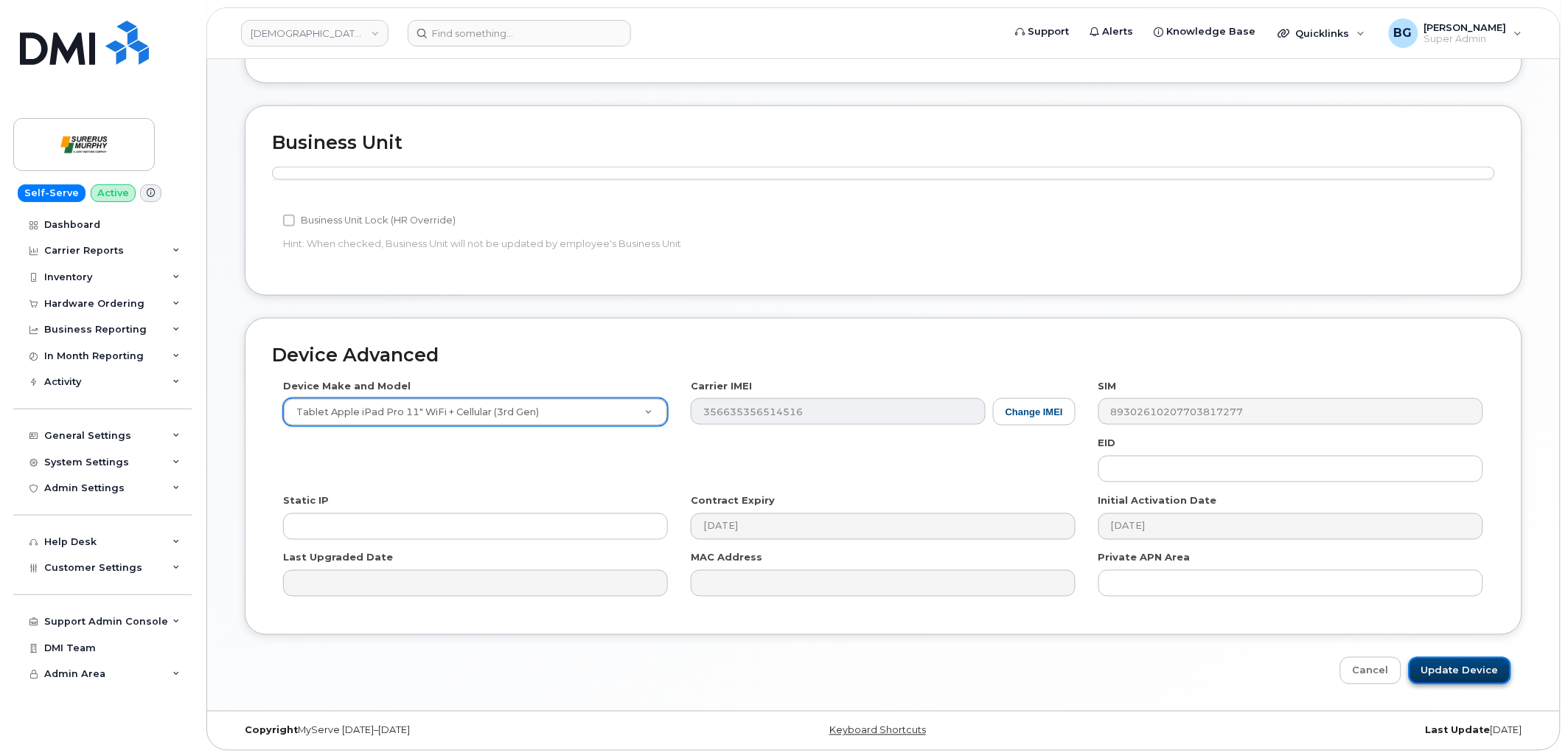
click at [1464, 667] on input "Update Device" at bounding box center [1460, 670] width 103 height 28
type input "Saving..."
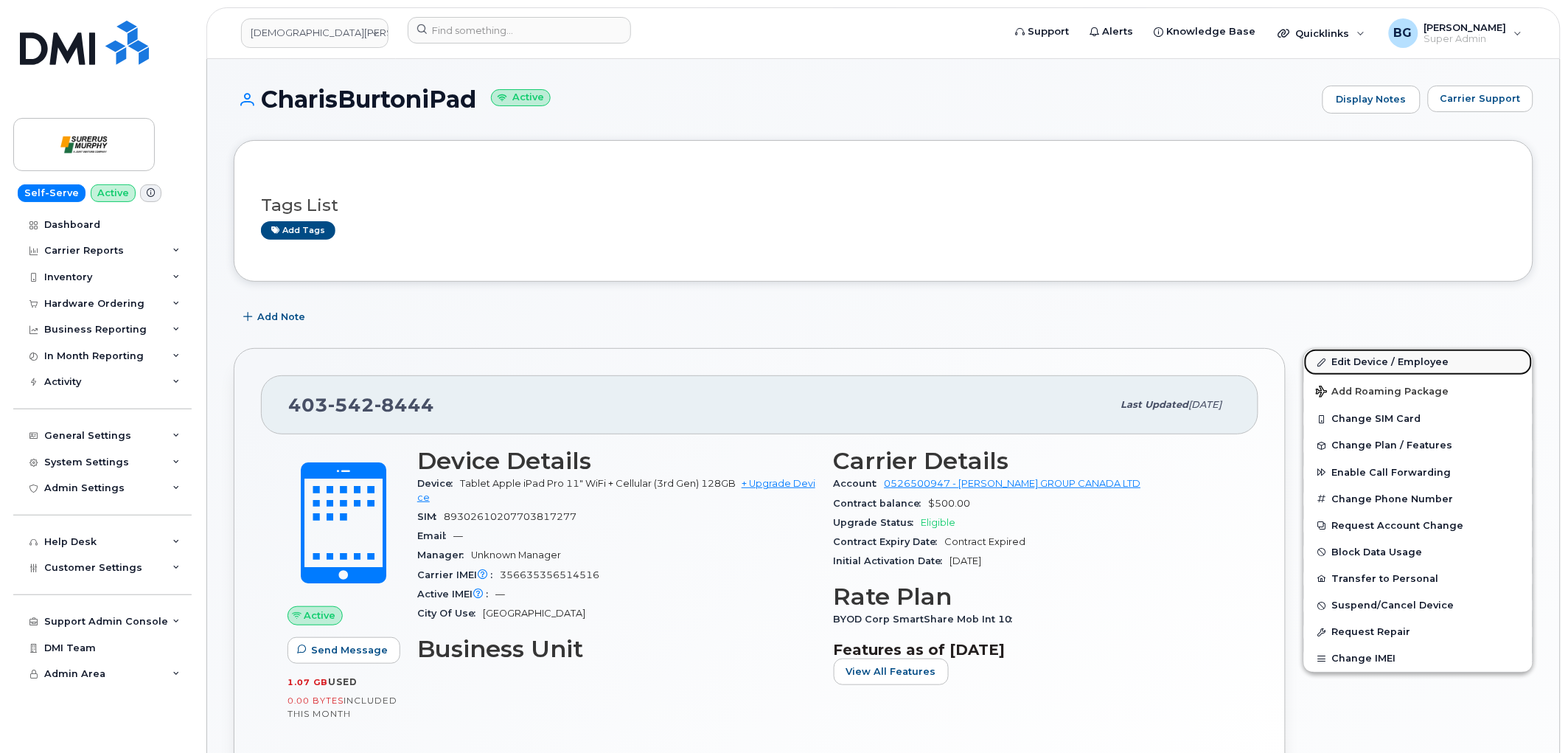
click at [1383, 358] on link "Edit Device / Employee" at bounding box center [1419, 362] width 229 height 27
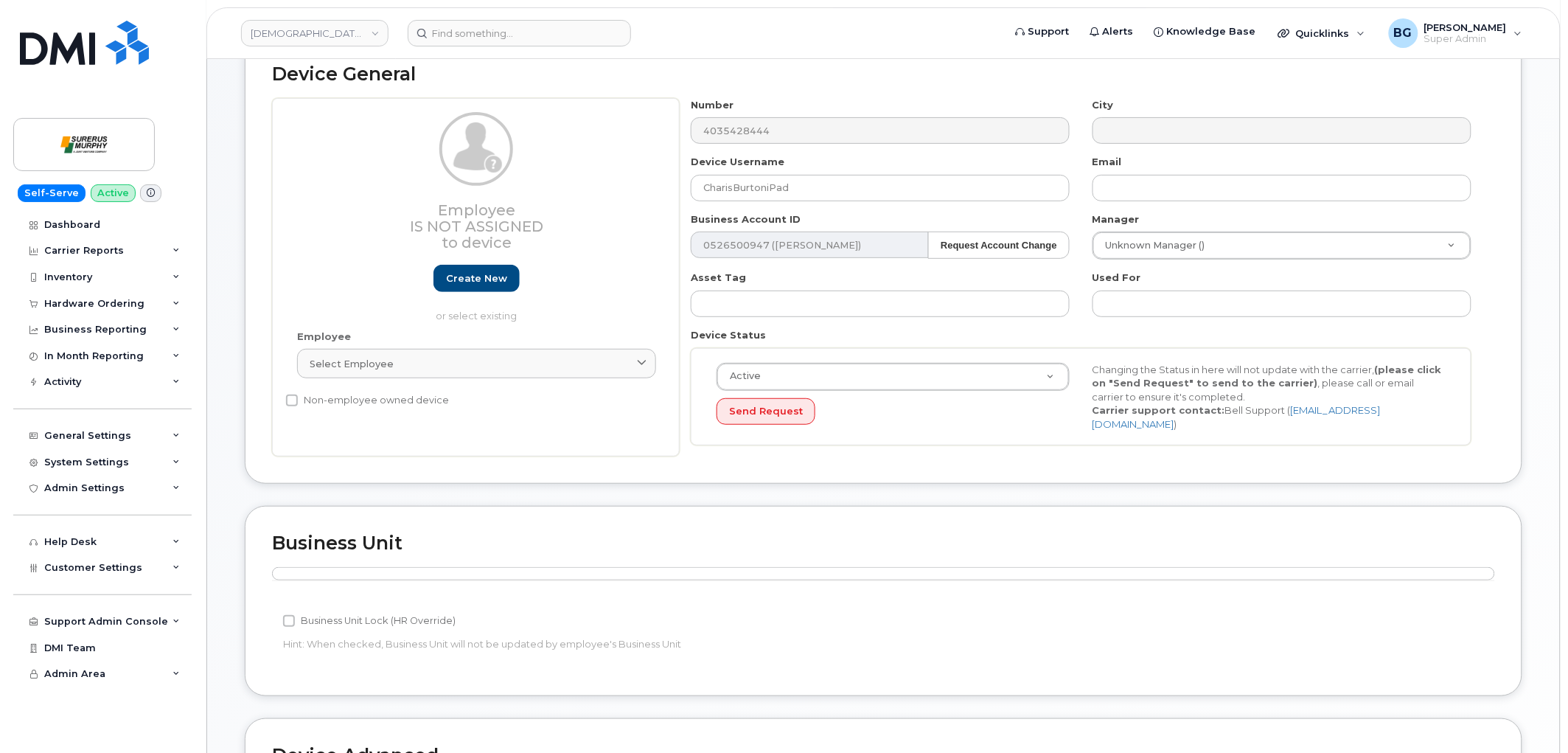
scroll to position [328, 0]
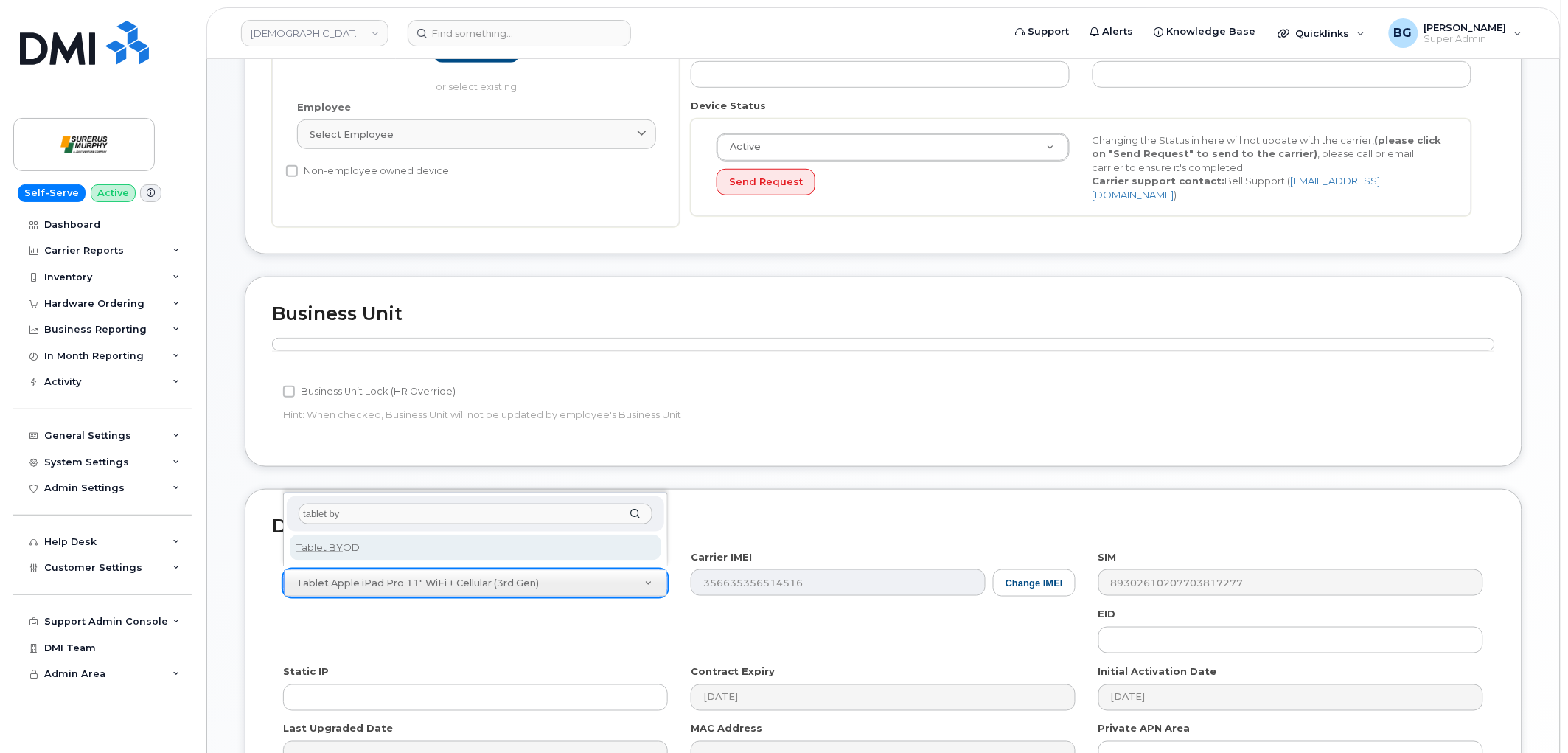
type input "tablet by"
select select "2487"
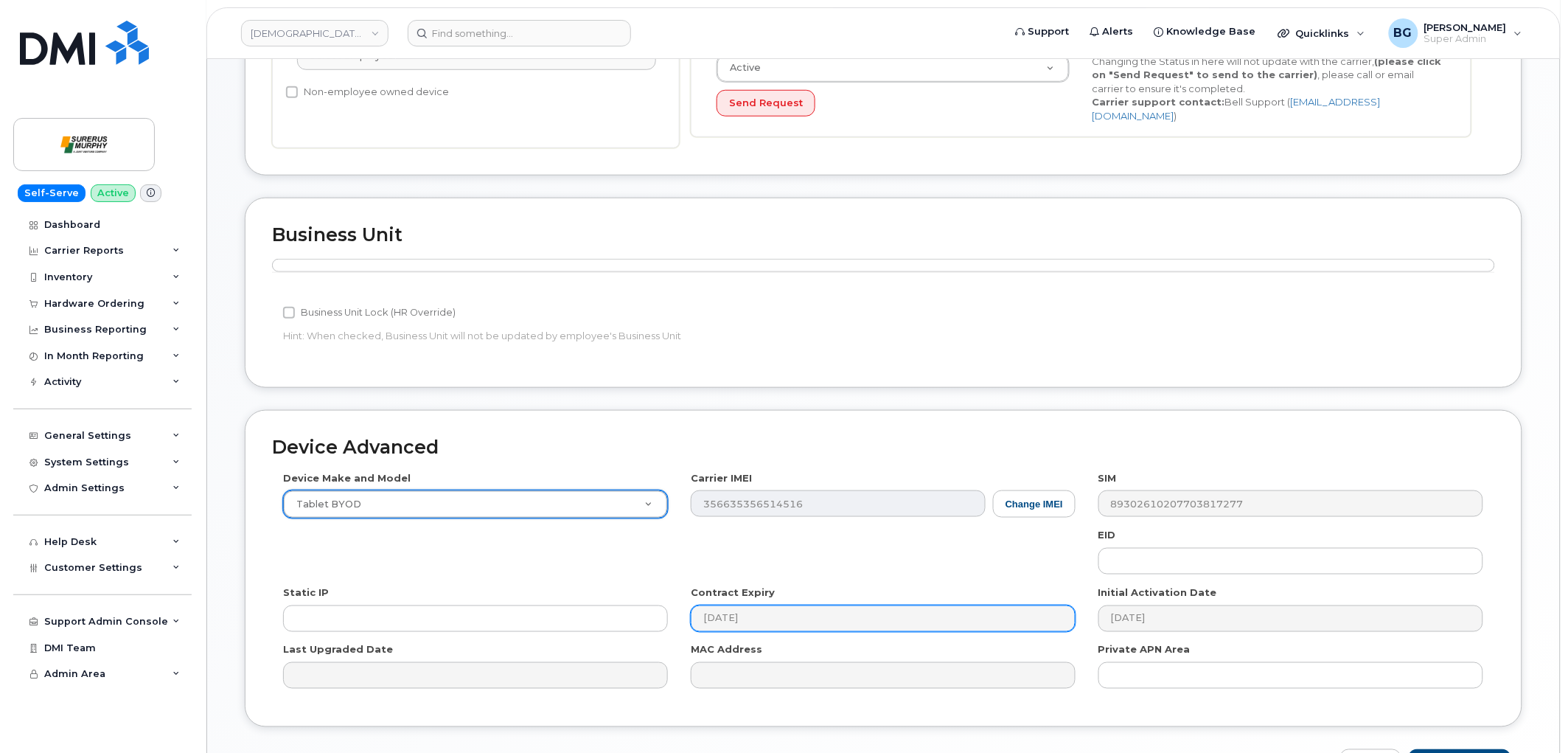
scroll to position [499, 0]
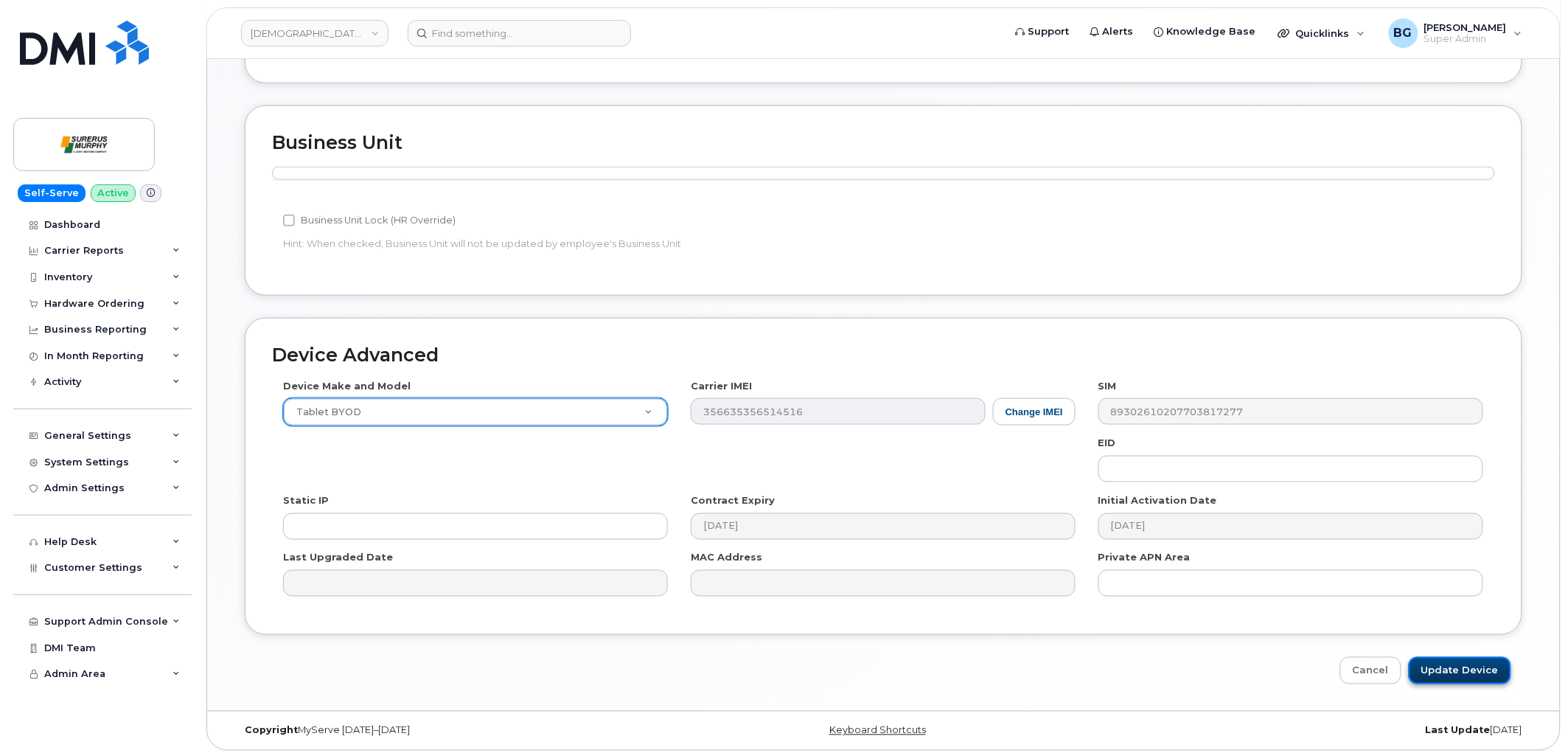
click at [1438, 666] on input "Update Device" at bounding box center [1460, 670] width 103 height 28
type input "Saving..."
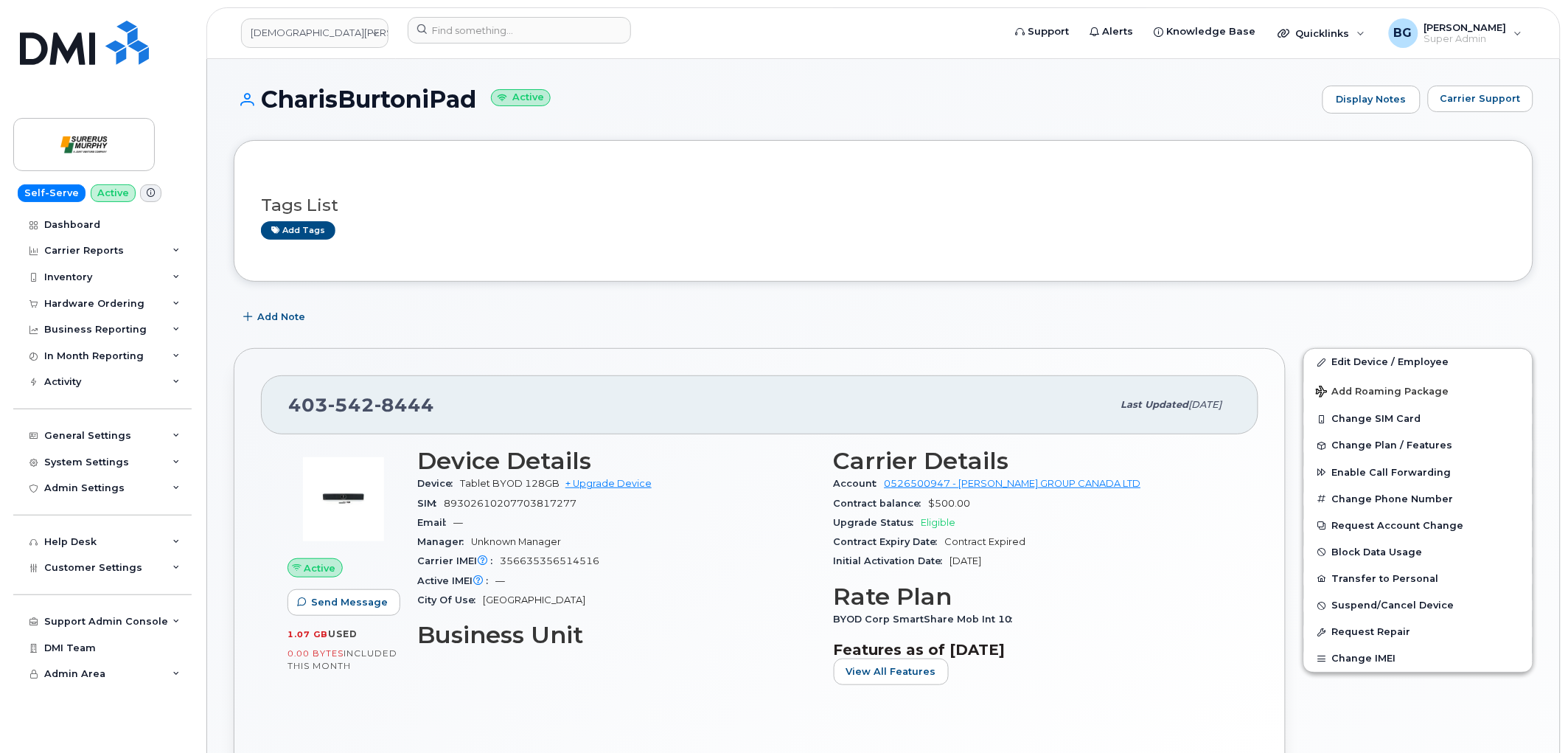
click at [526, 502] on span "89302610207703817277" at bounding box center [510, 504] width 133 height 11
copy span "89302610207703817277"
click at [304, 404] on span "403 542 8444" at bounding box center [361, 405] width 146 height 22
click at [304, 403] on span "403 542 8444" at bounding box center [361, 405] width 146 height 22
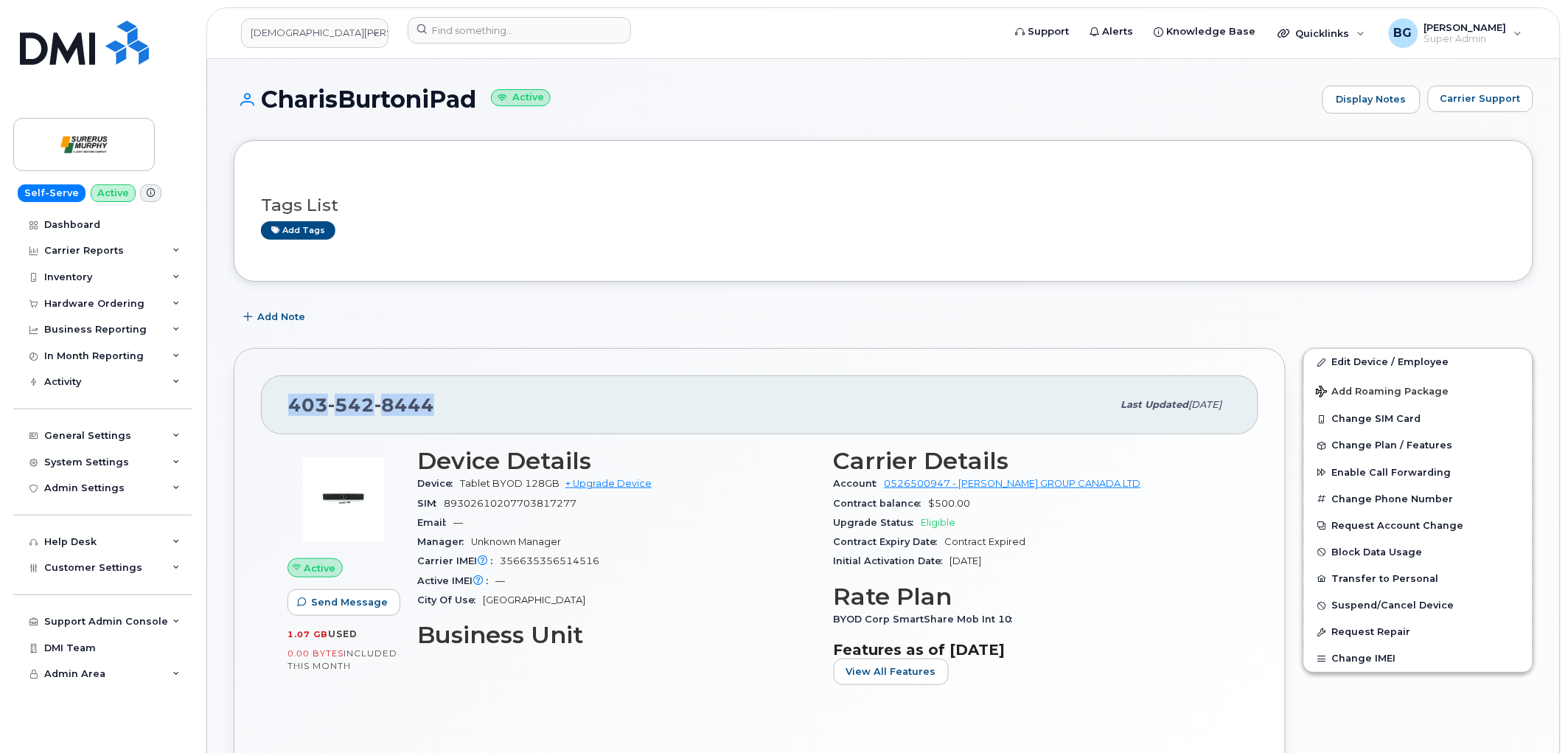
copy span "403 542 8444"
click at [1383, 358] on link "Edit Device / Employee" at bounding box center [1419, 362] width 229 height 27
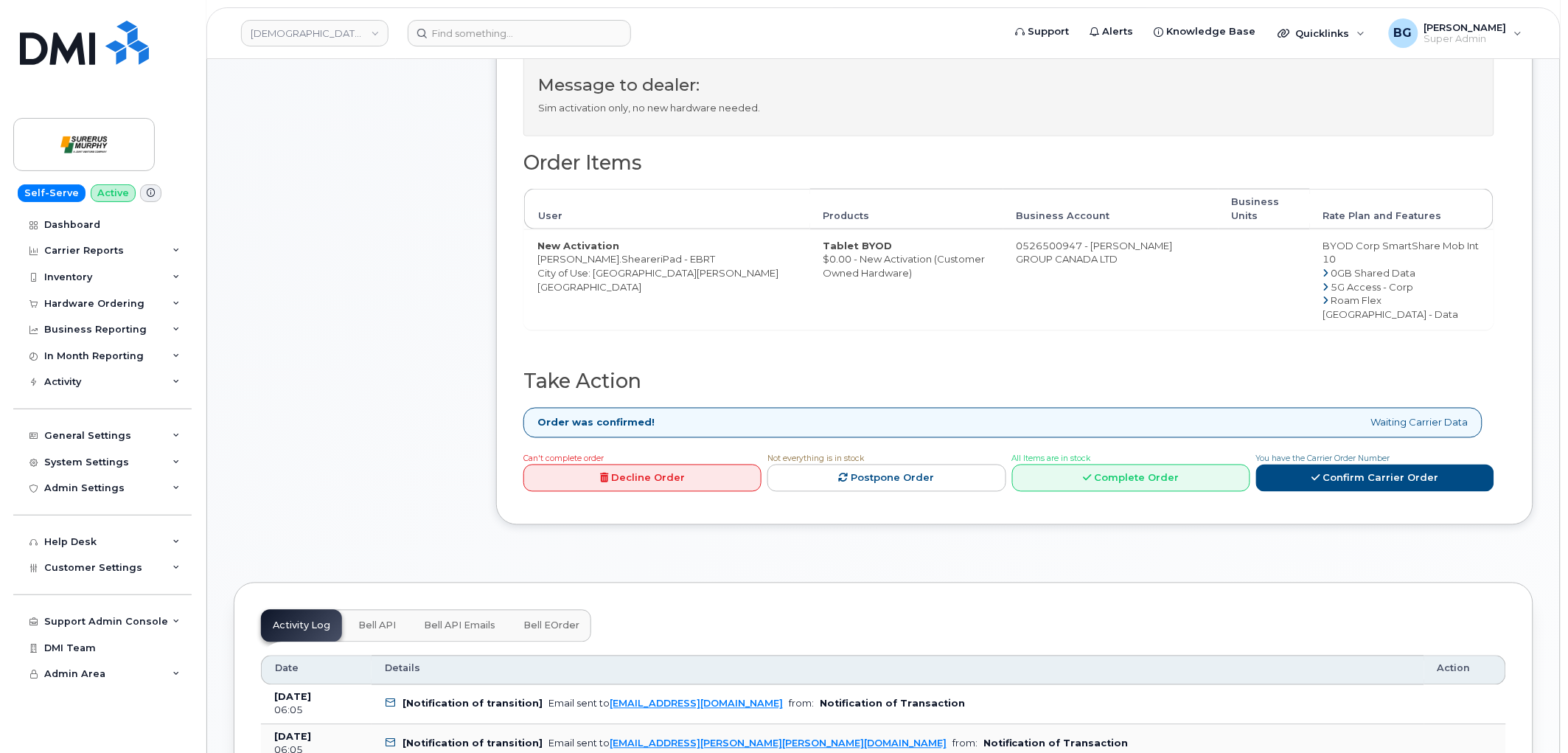
scroll to position [710, 0]
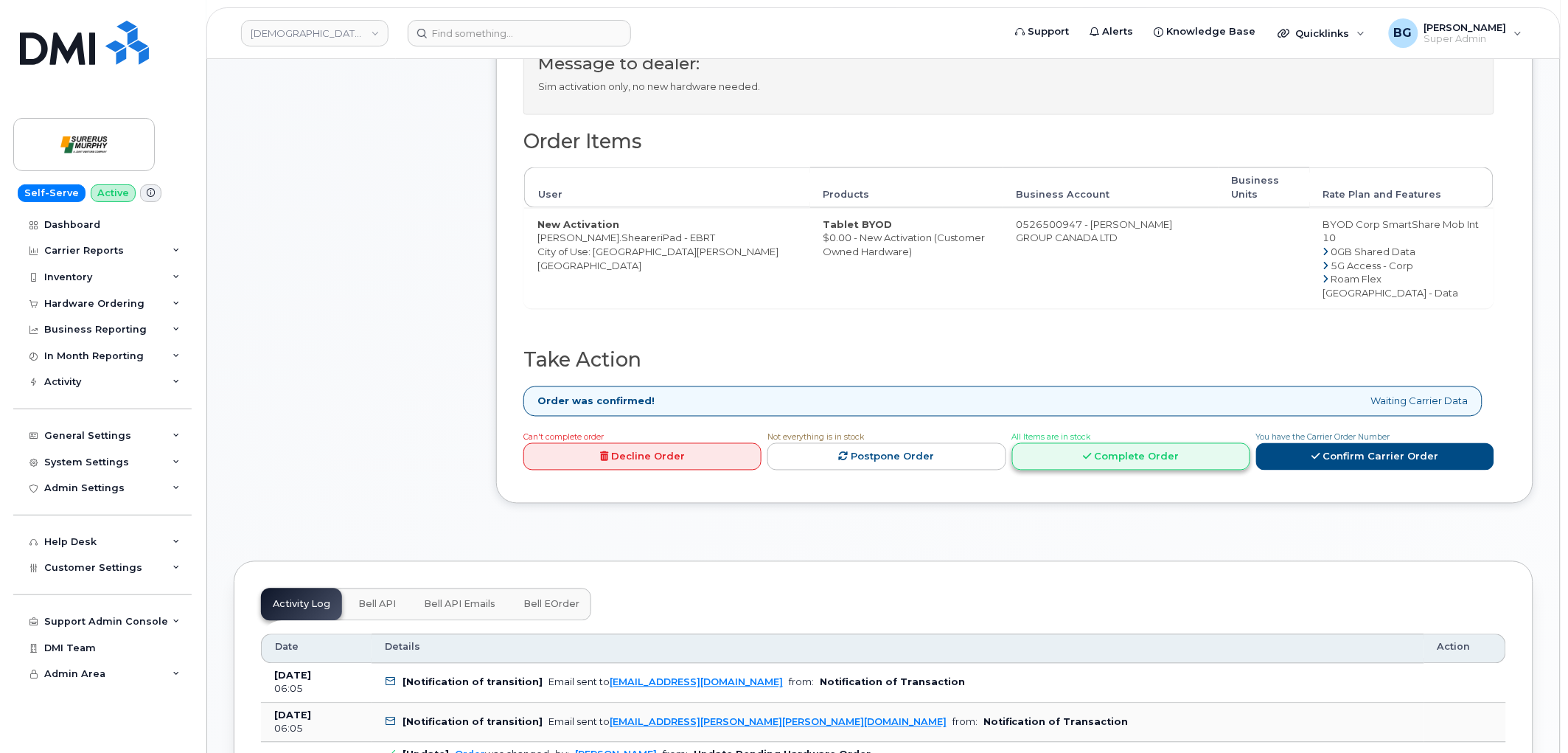
click at [1148, 447] on link "Complete Order" at bounding box center [1132, 456] width 238 height 28
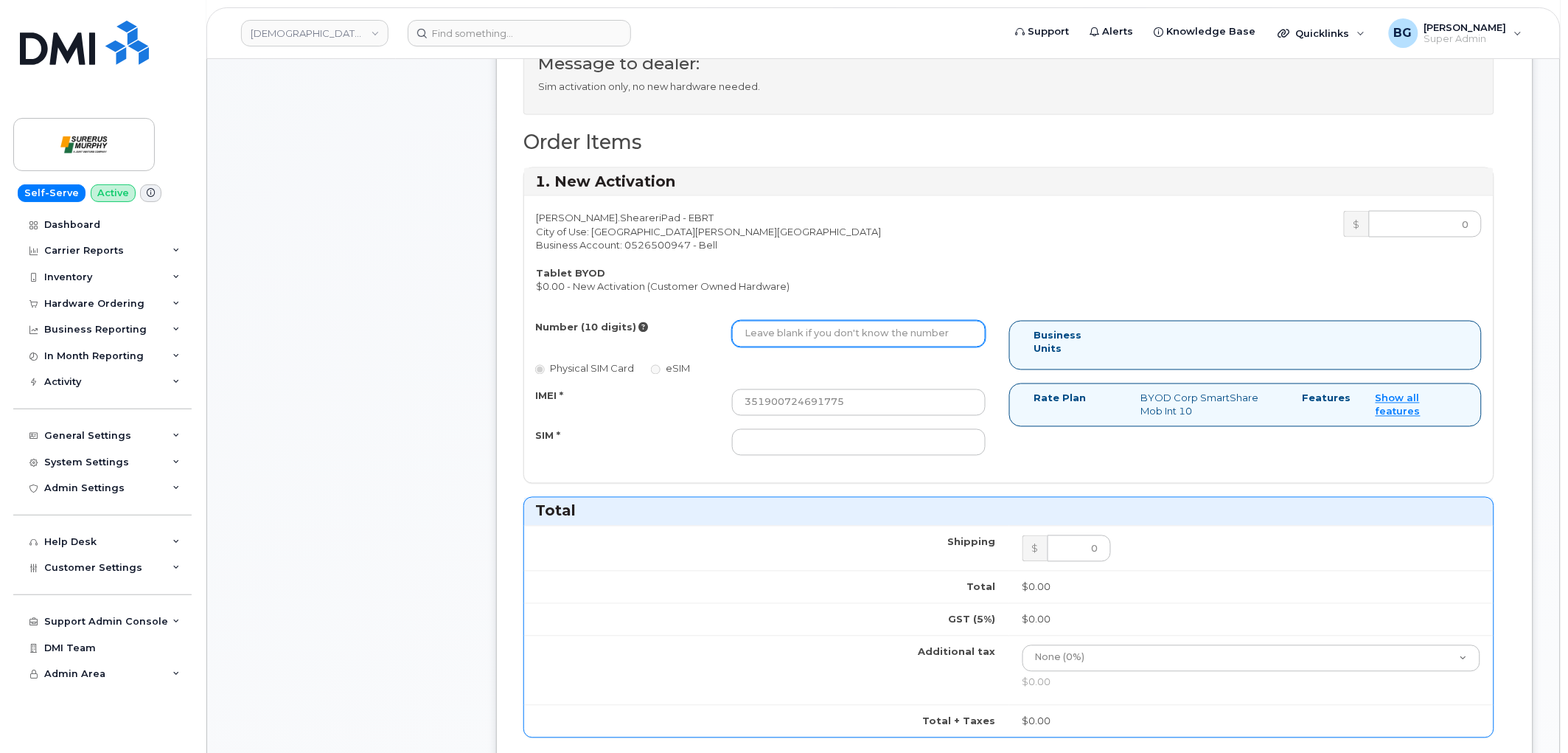
click at [823, 329] on input "Number (10 digits)" at bounding box center [859, 334] width 253 height 27
paste input "5879194103"
type input "5879194103"
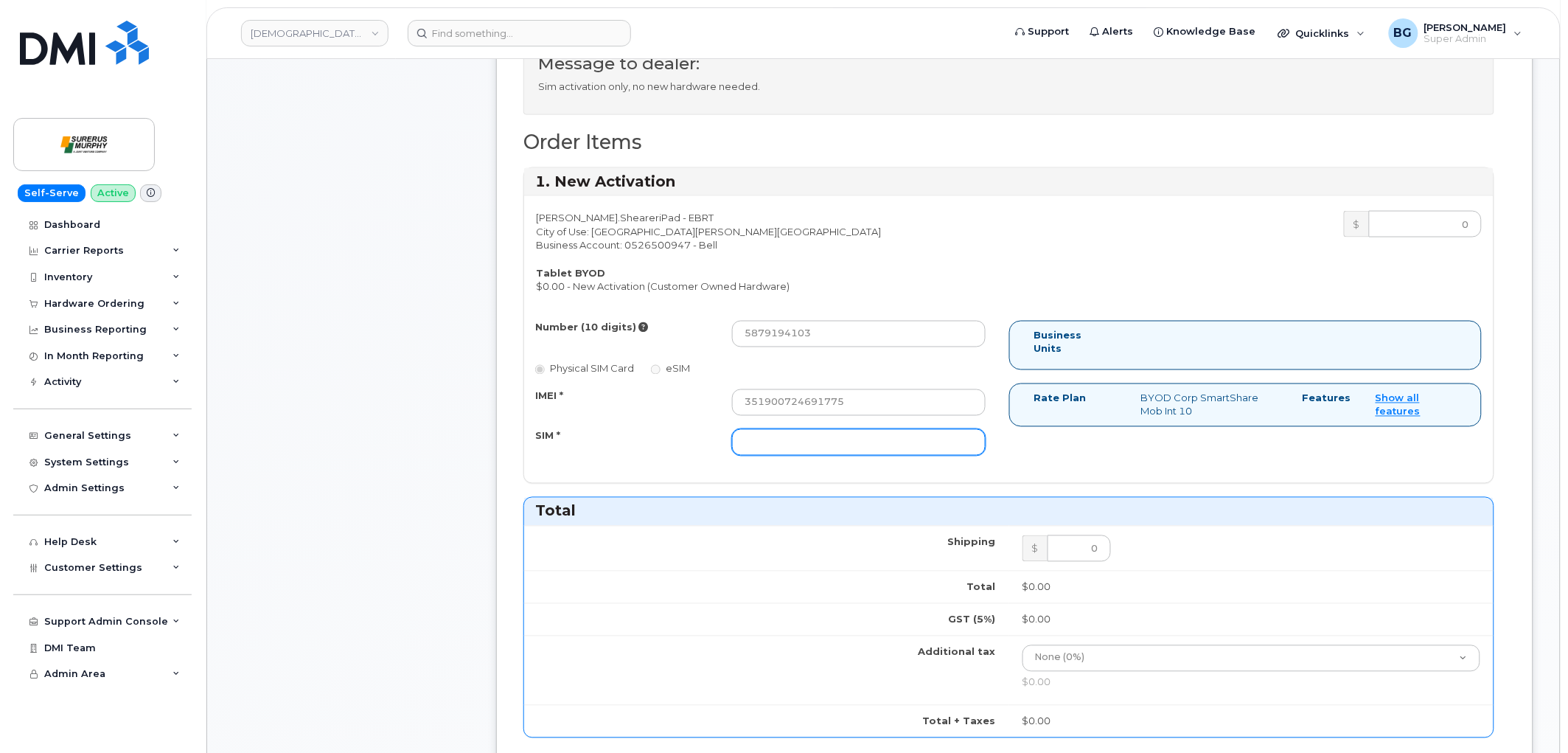
click at [820, 451] on input "SIM *" at bounding box center [859, 443] width 253 height 27
paste input "89302610207703817244"
type input "89302610207703817244"
click at [796, 403] on input "351900724691775" at bounding box center [859, 403] width 253 height 27
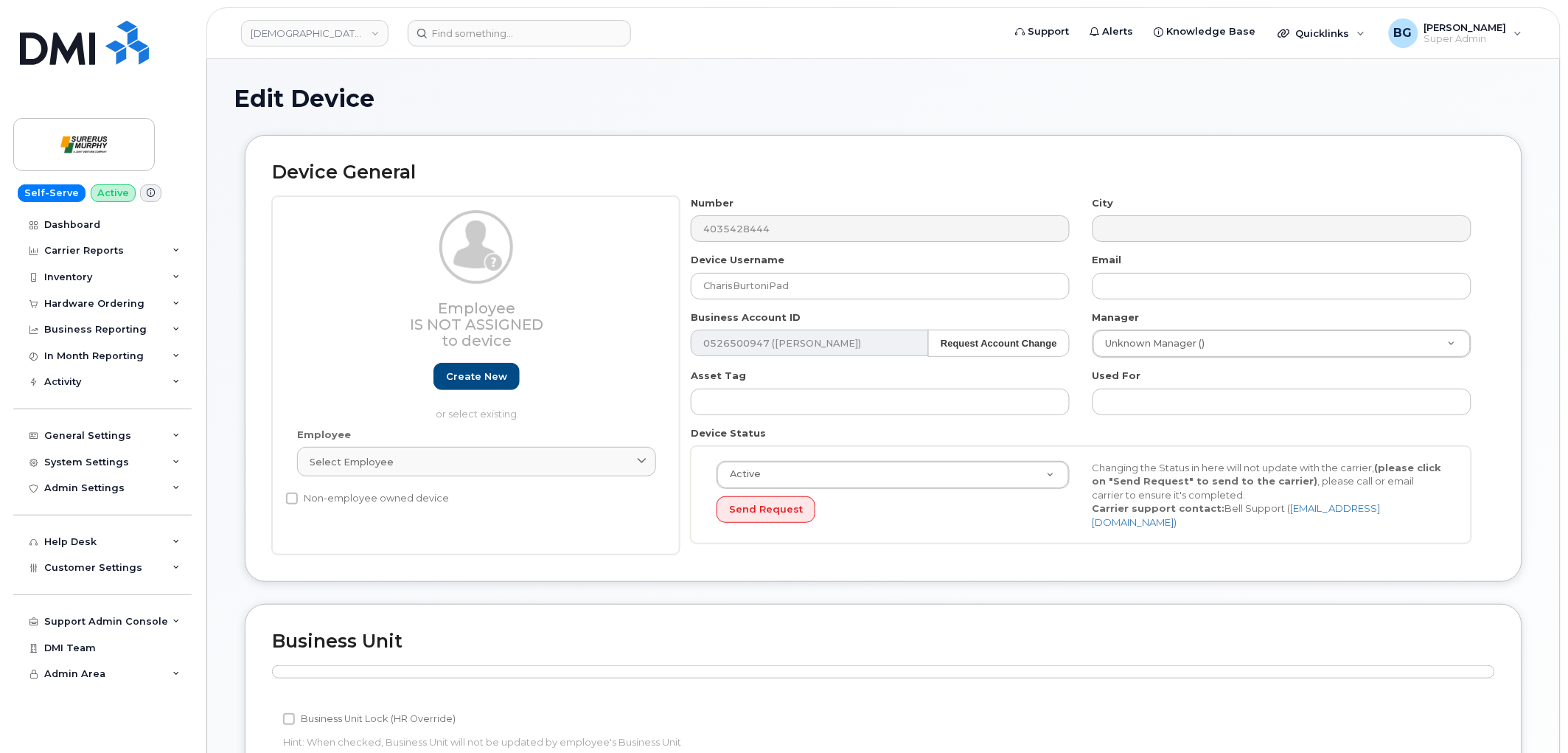
click at [356, 479] on div "Employee Select employee Type first three symbols or more" at bounding box center [476, 459] width 381 height 62
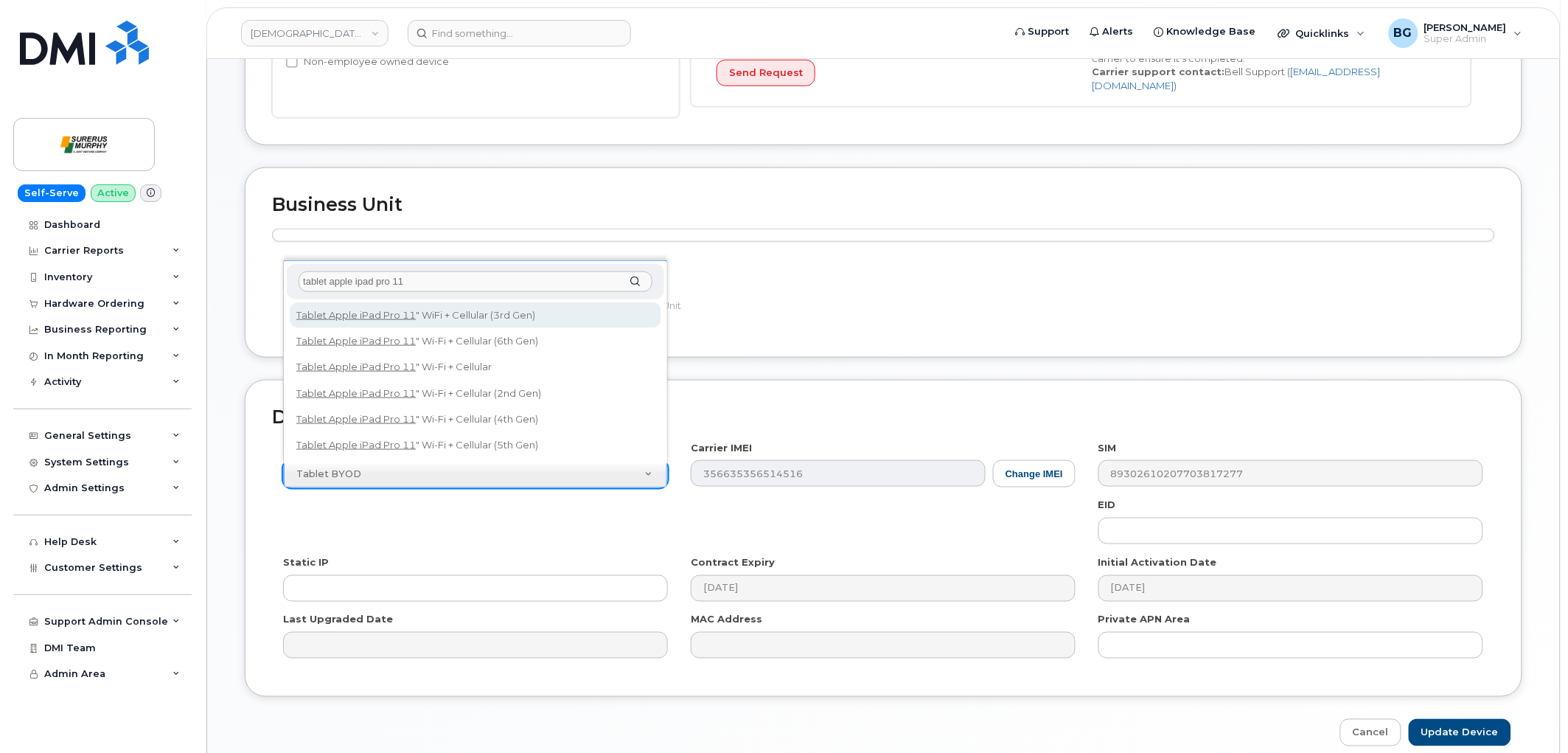
type input "tablet apple ipad pro 11"
select select "3049"
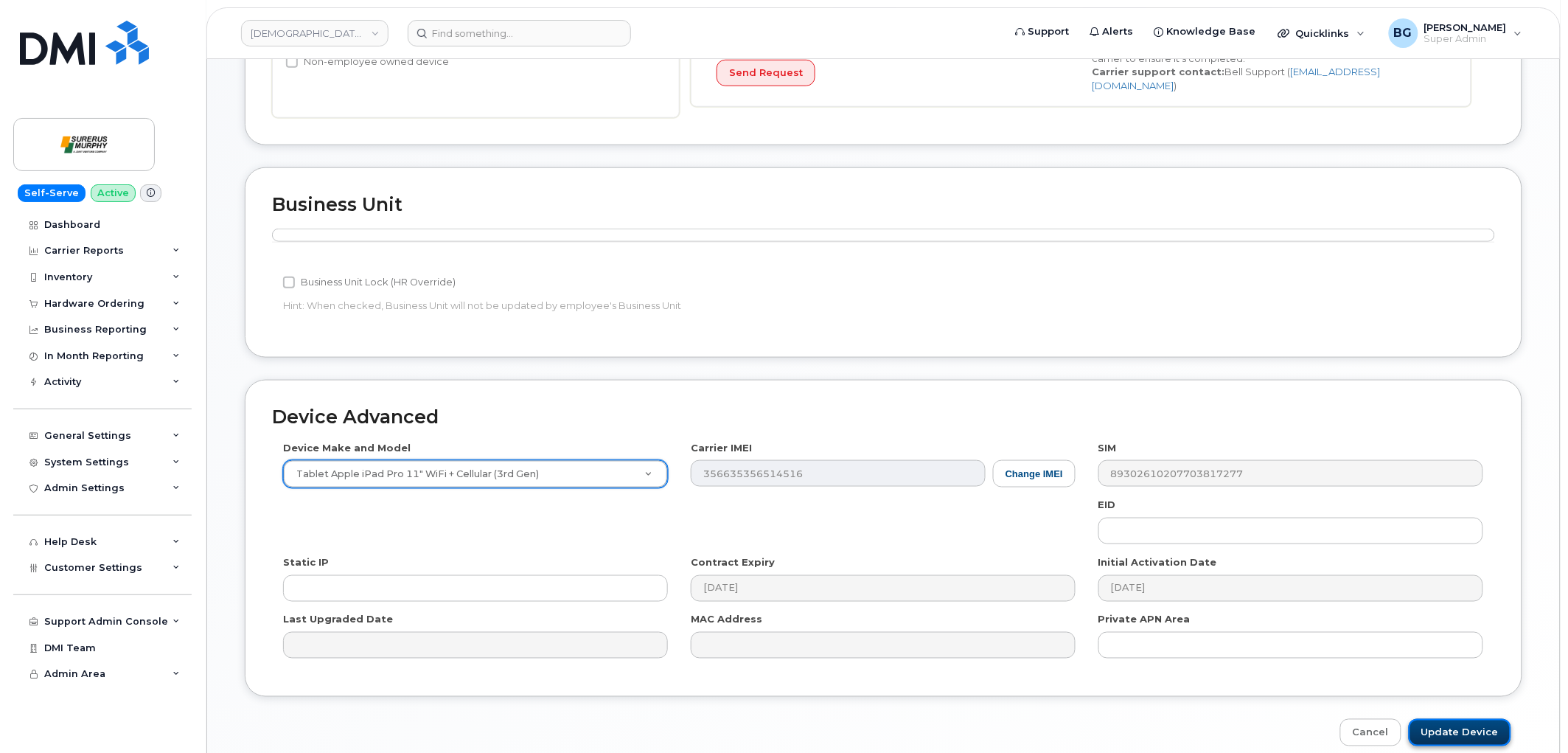
click at [1440, 719] on input "Update Device" at bounding box center [1460, 732] width 103 height 28
type input "Saving..."
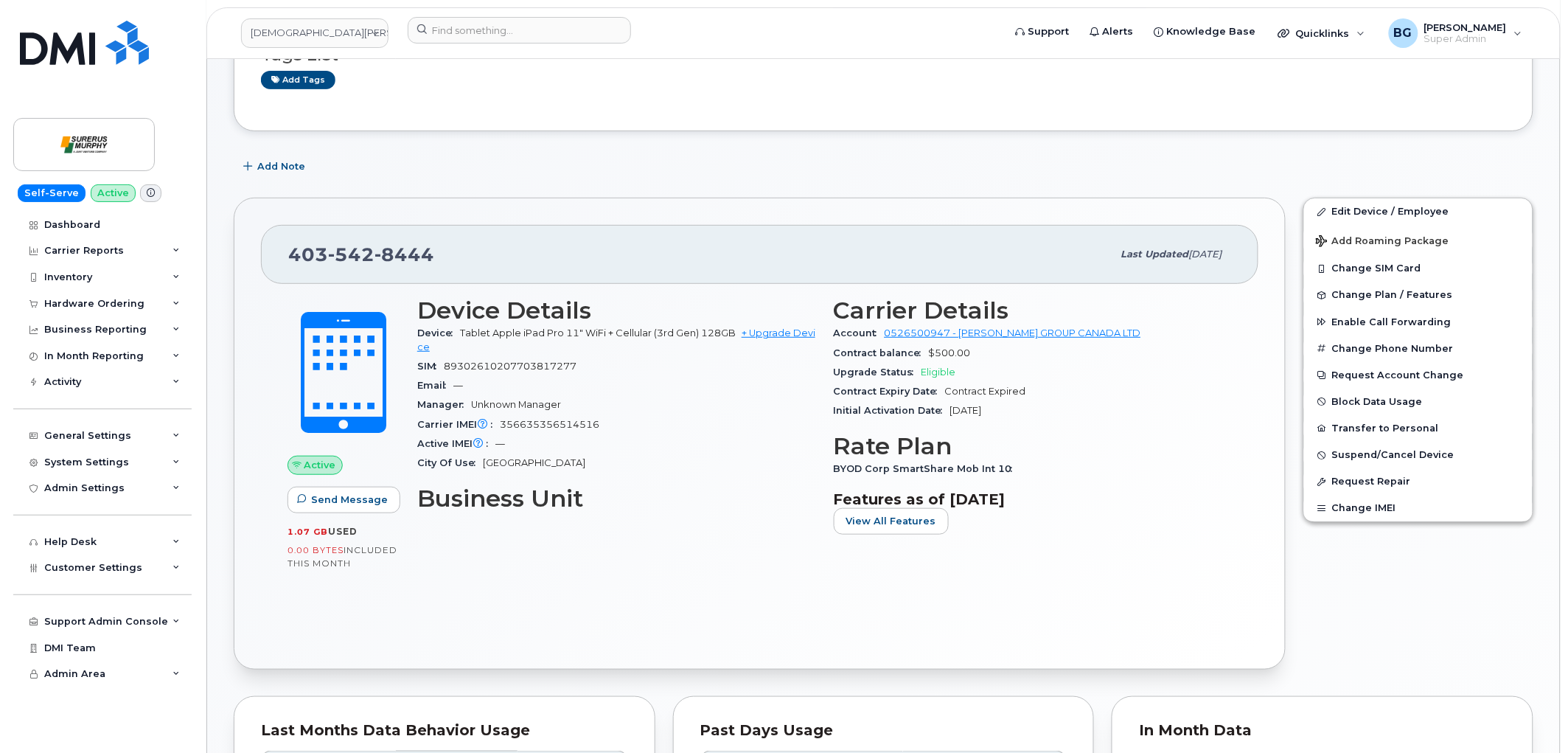
scroll to position [163, 0]
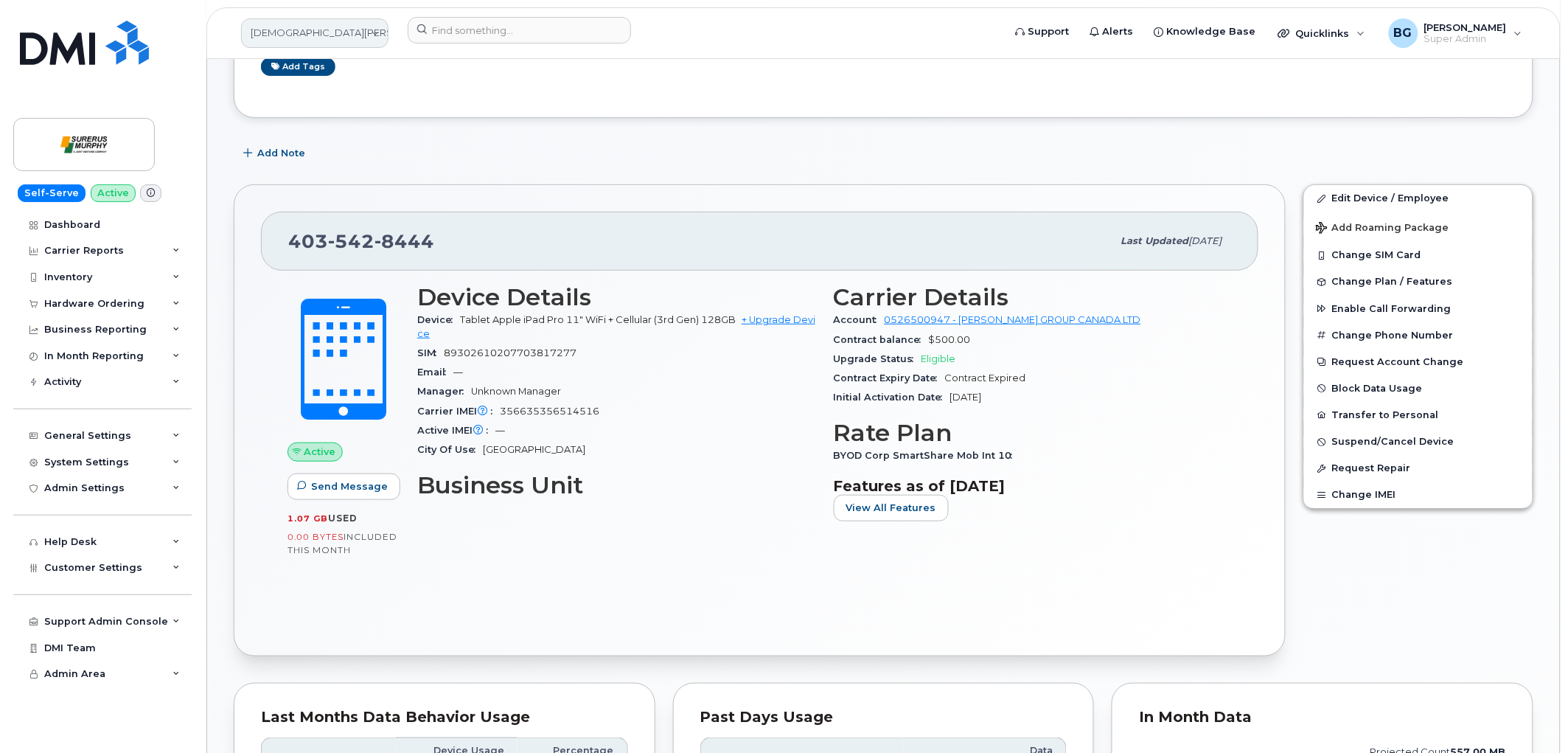
click at [337, 20] on link "[DEMOGRAPHIC_DATA][PERSON_NAME]" at bounding box center [314, 32] width 148 height 29
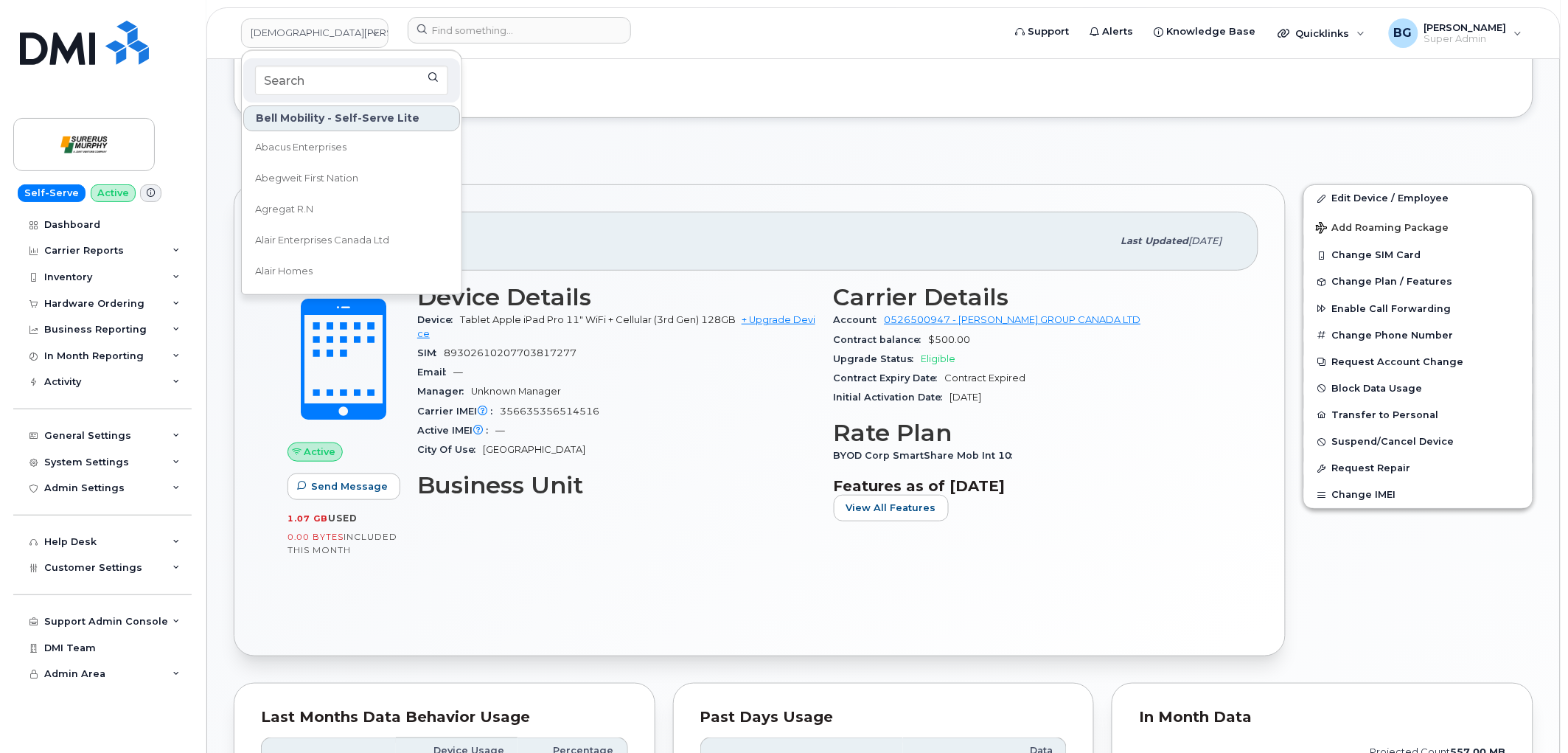
click at [745, 112] on div "Tags List Add tags" at bounding box center [883, 47] width 1300 height 141
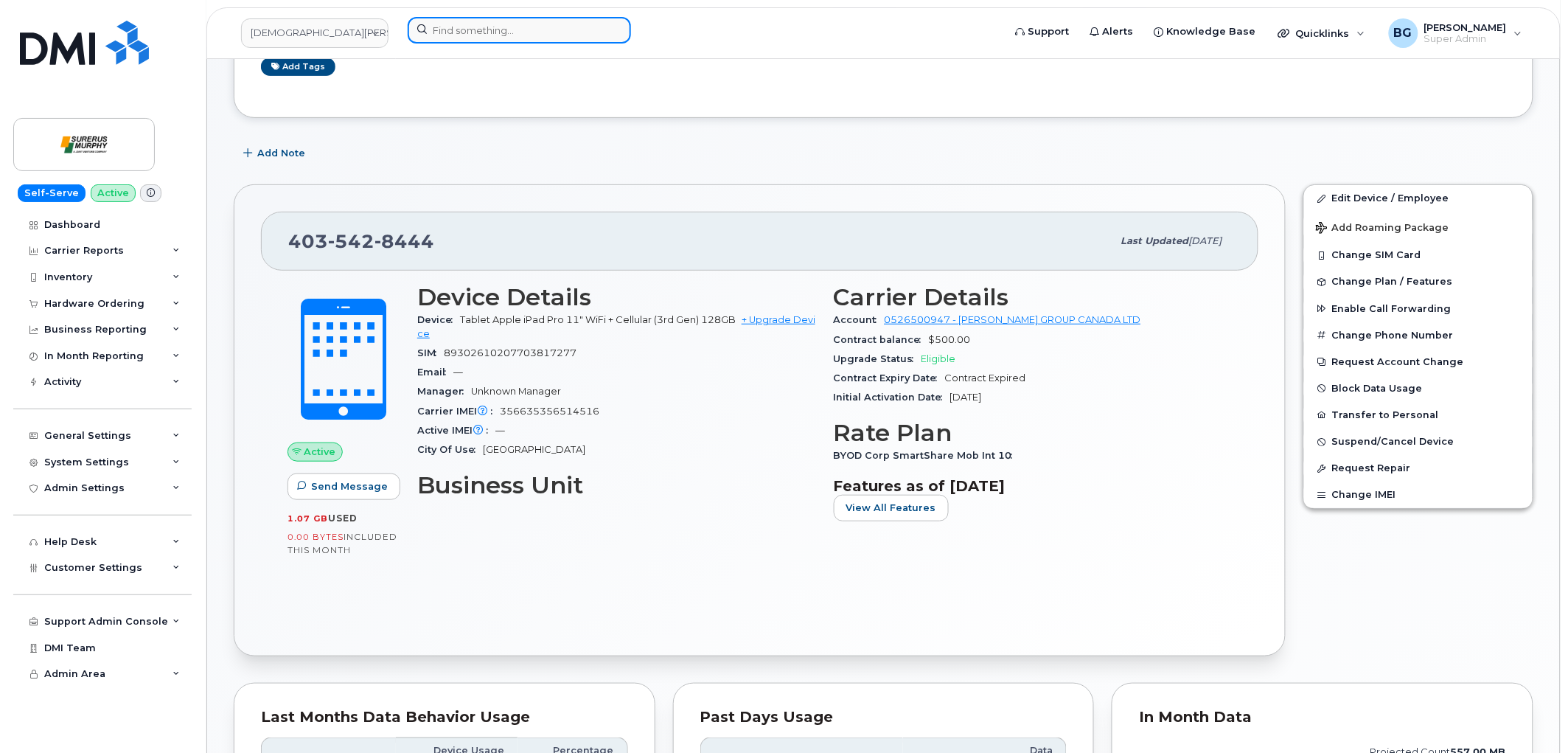
click at [506, 32] on input at bounding box center [519, 30] width 223 height 27
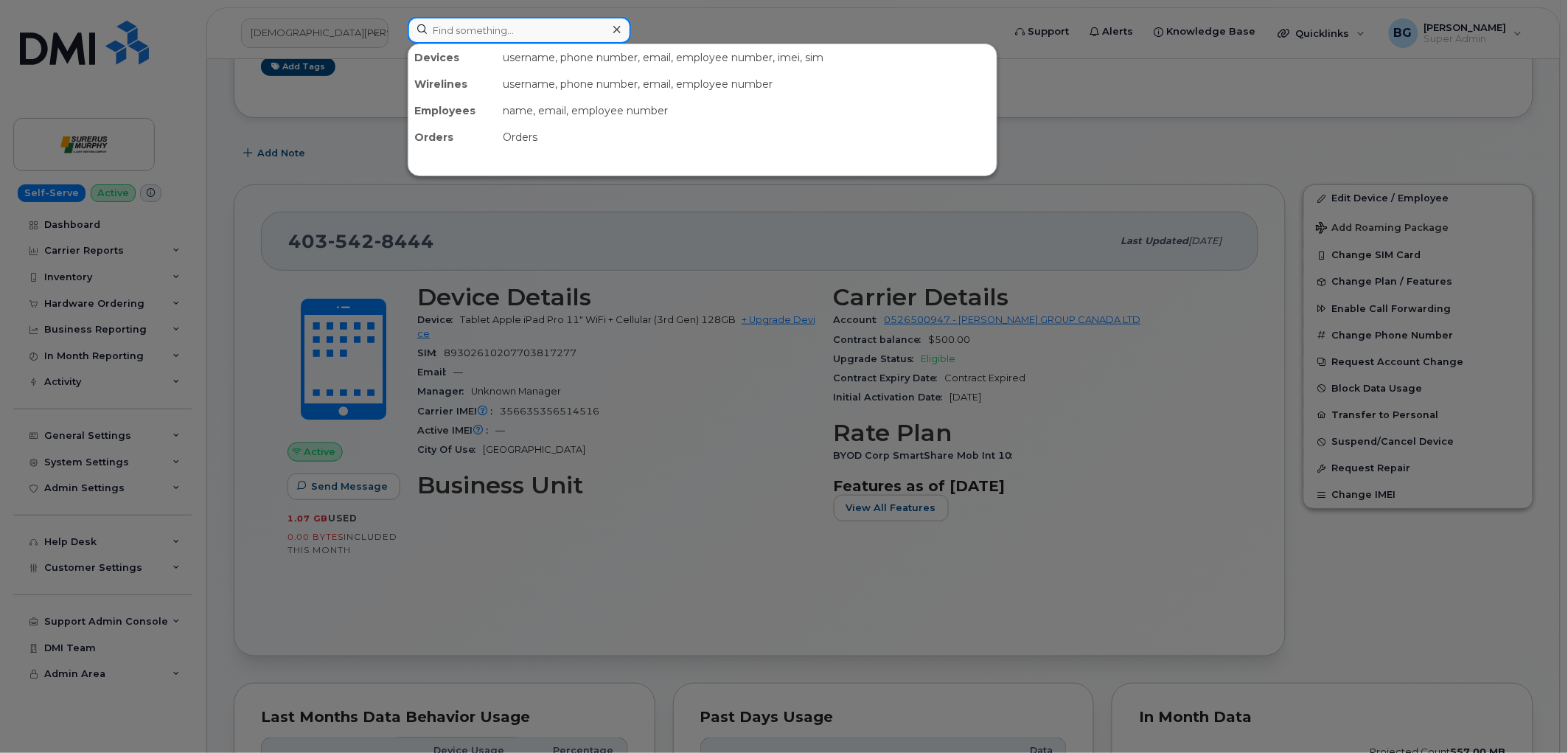
paste input "5879194103"
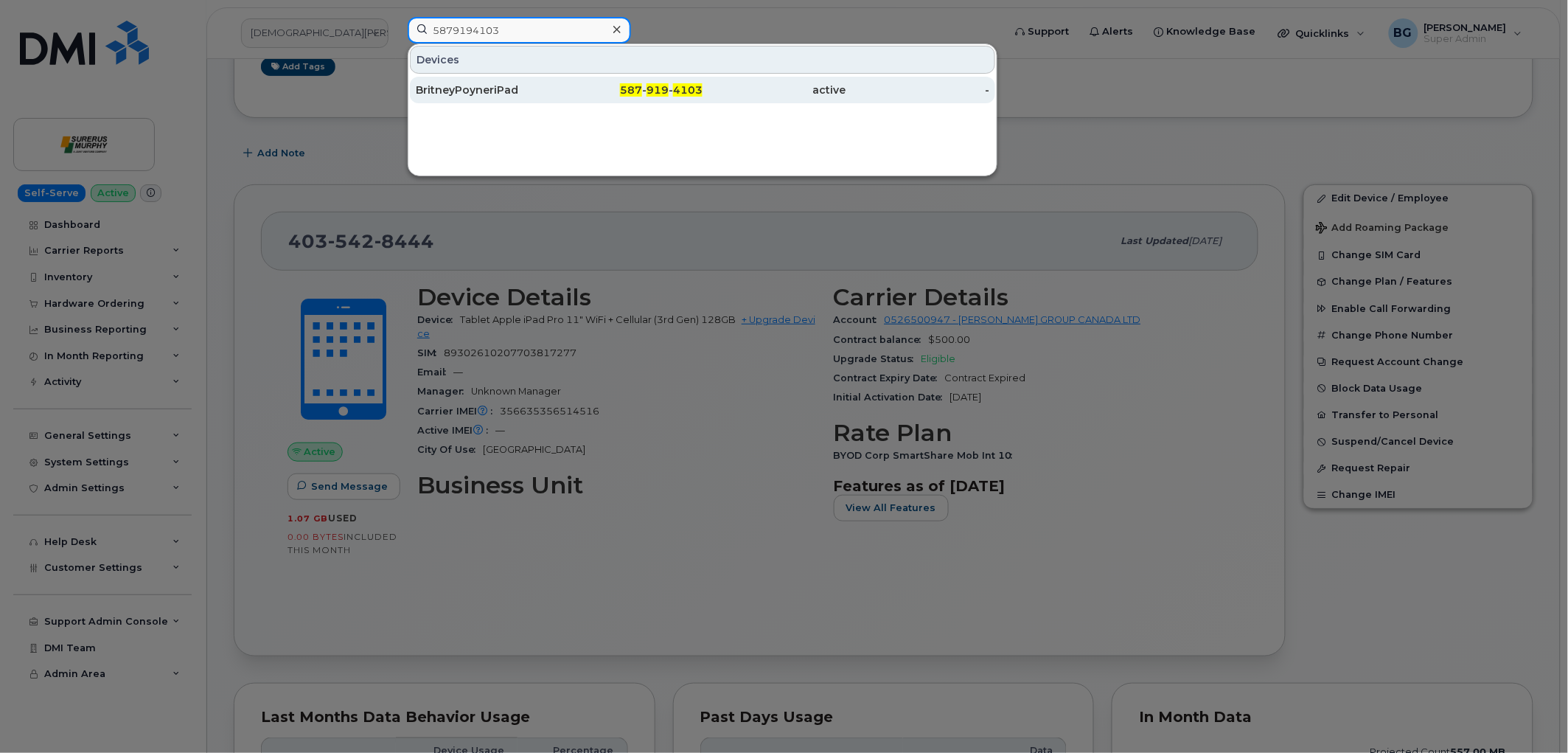
type input "5879194103"
click at [488, 89] on div "BritneyPoyneriPad" at bounding box center [488, 90] width 144 height 15
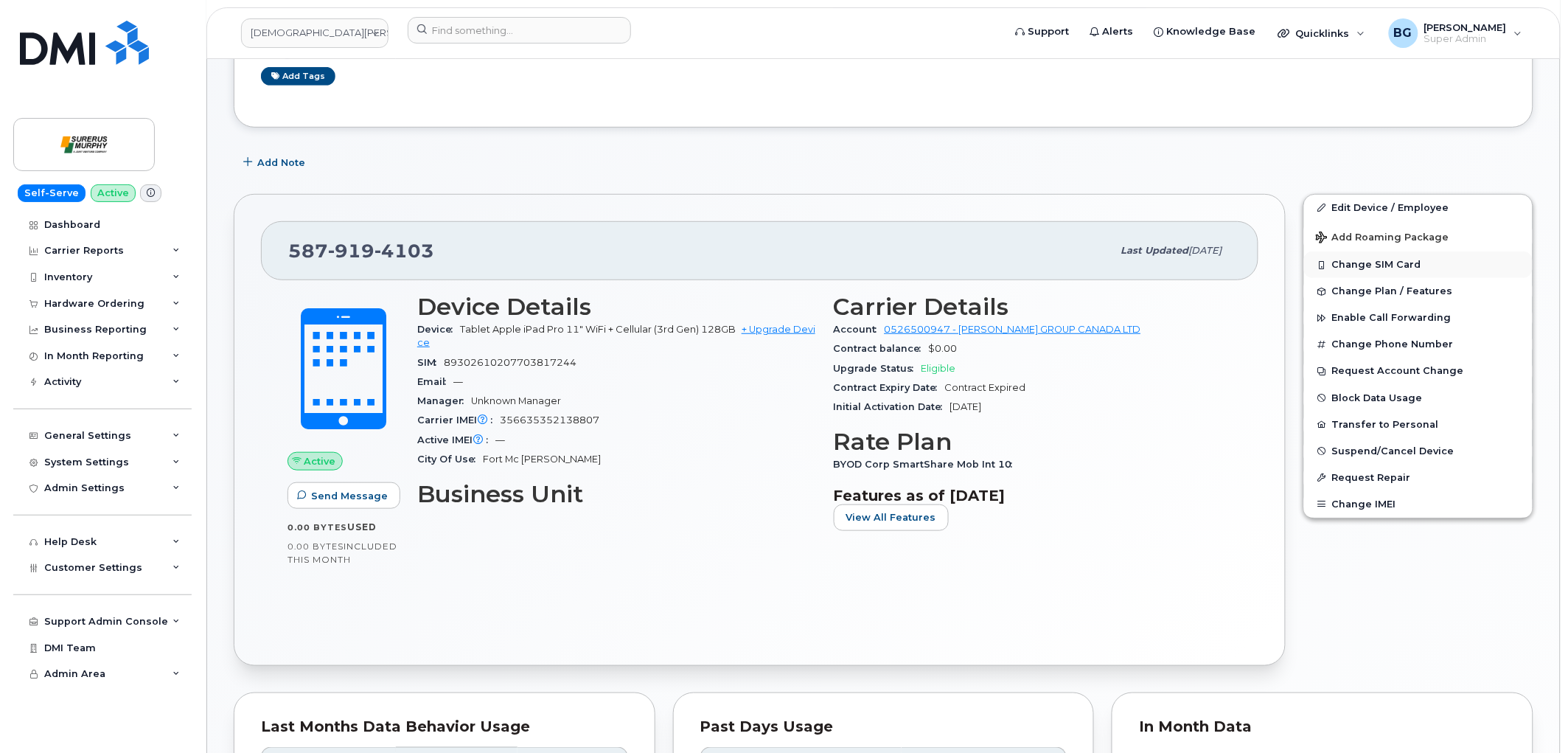
scroll to position [219, 0]
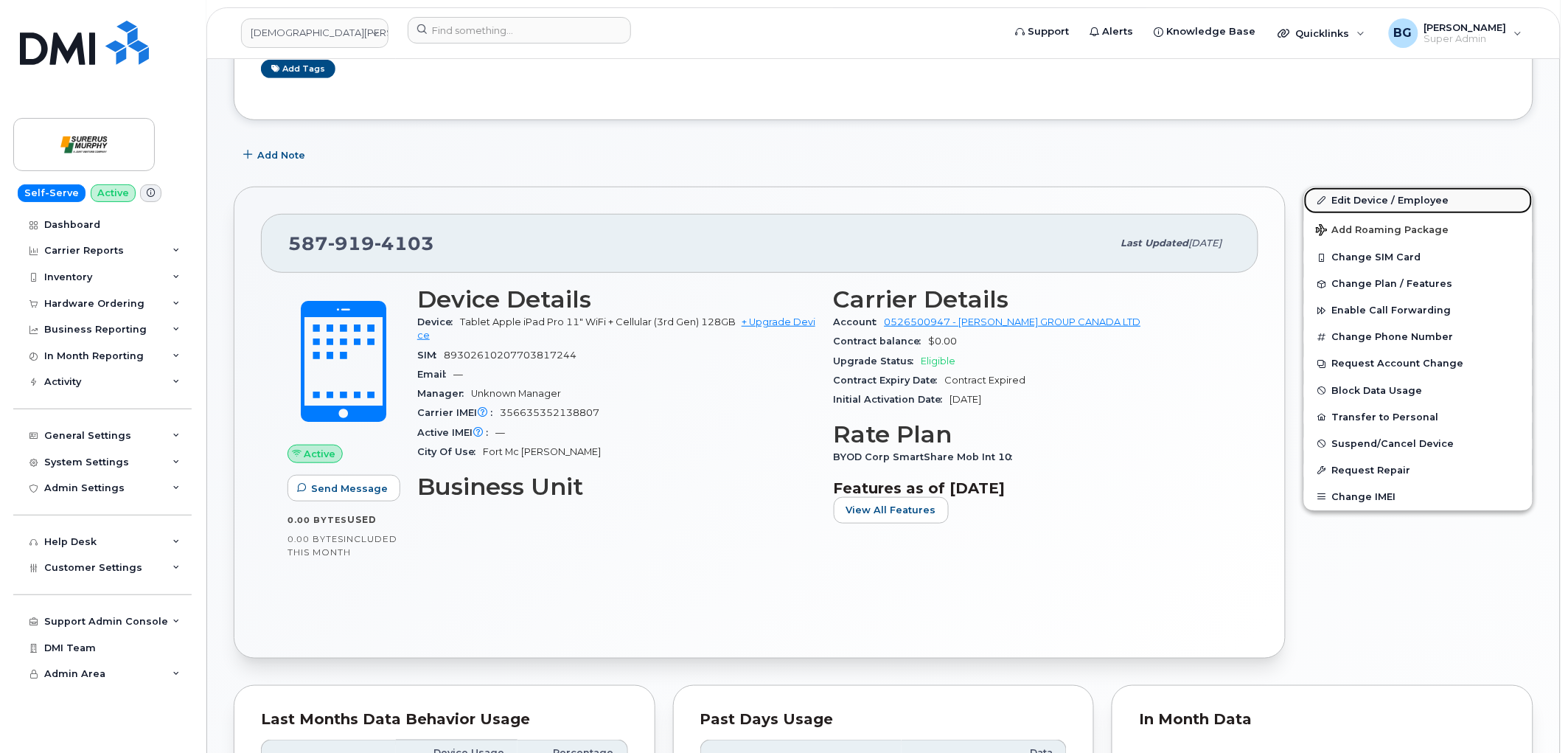
click at [1355, 202] on link "Edit Device / Employee" at bounding box center [1419, 200] width 229 height 27
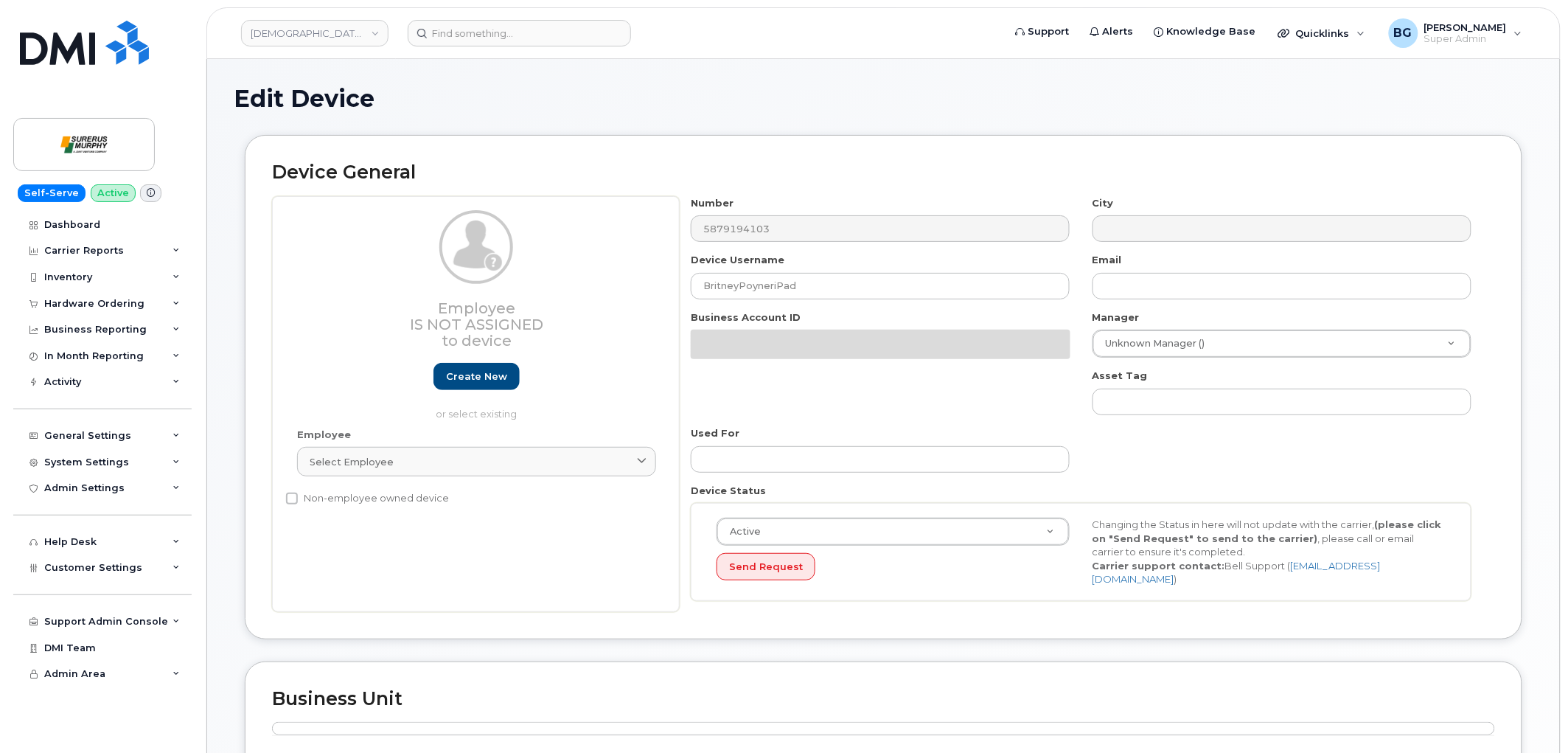
click at [322, 635] on div "Device General Employee Is not assigned to device Create new or select existing…" at bounding box center [883, 398] width 1300 height 526
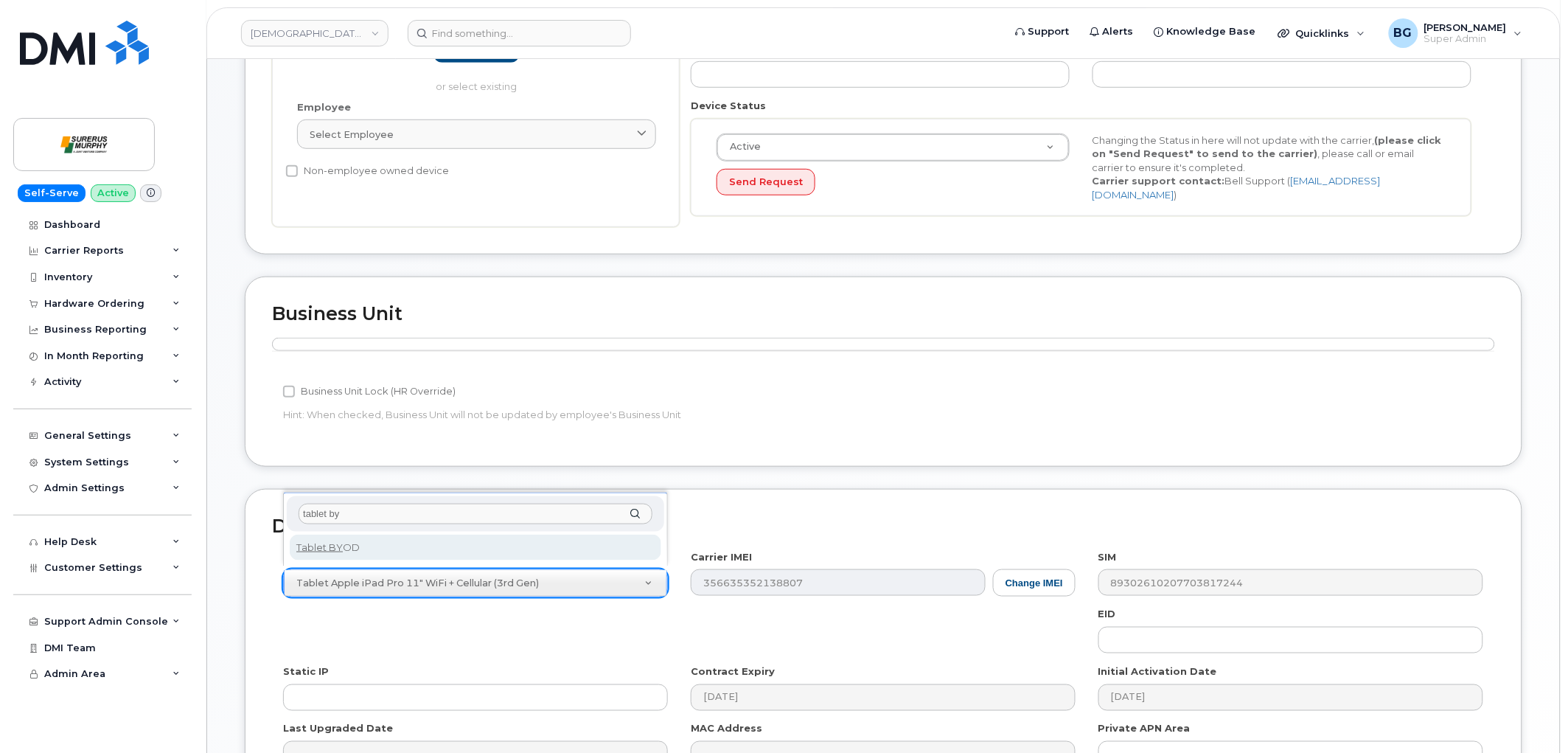
type input "tablet by"
select select "2487"
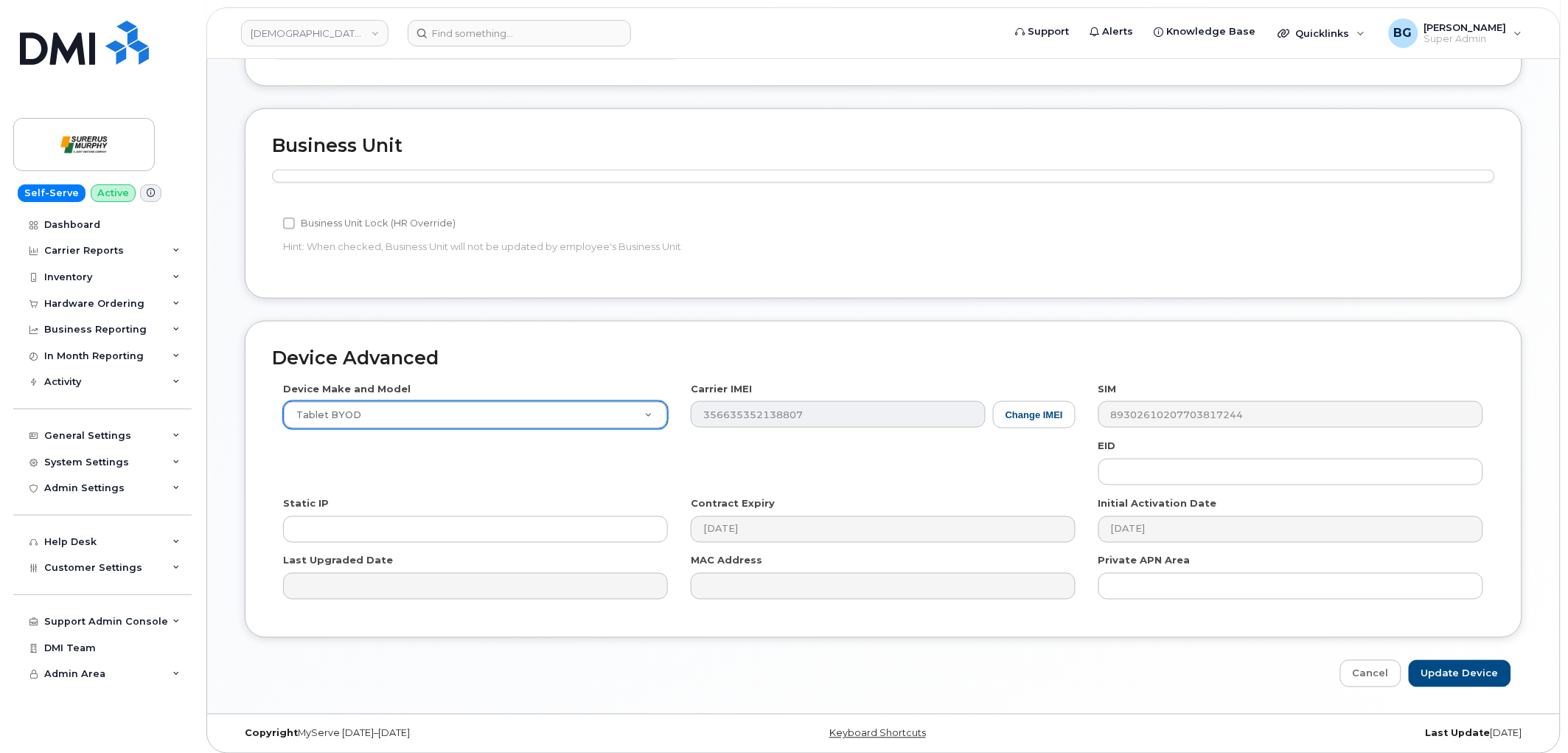
scroll to position [499, 0]
click at [1458, 665] on input "Update Device" at bounding box center [1460, 670] width 103 height 28
type input "Saving..."
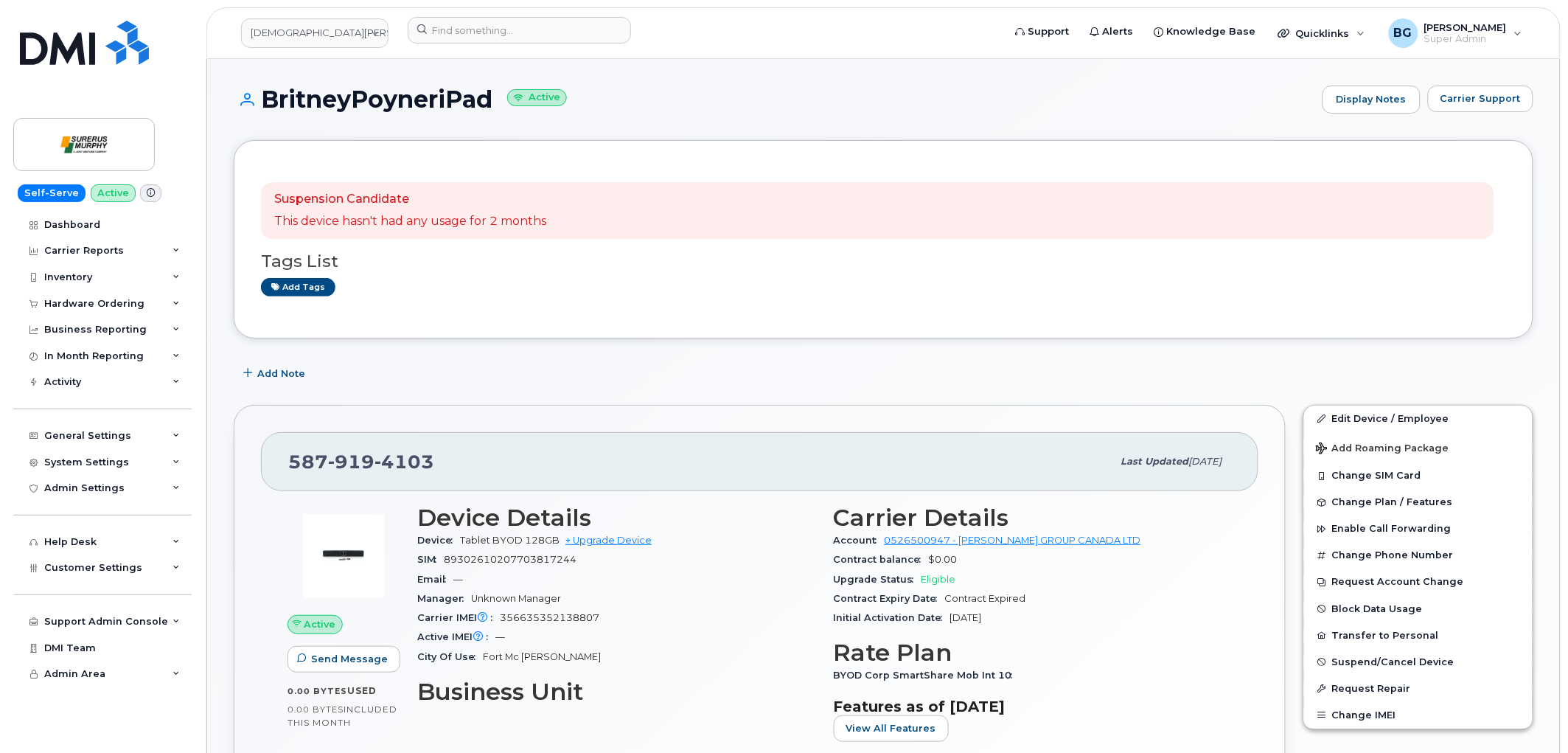
click at [498, 563] on span "89302610207703817244" at bounding box center [510, 560] width 133 height 11
copy span "89302610207703817244"
click at [537, 620] on span "356635352138807" at bounding box center [549, 617] width 99 height 11
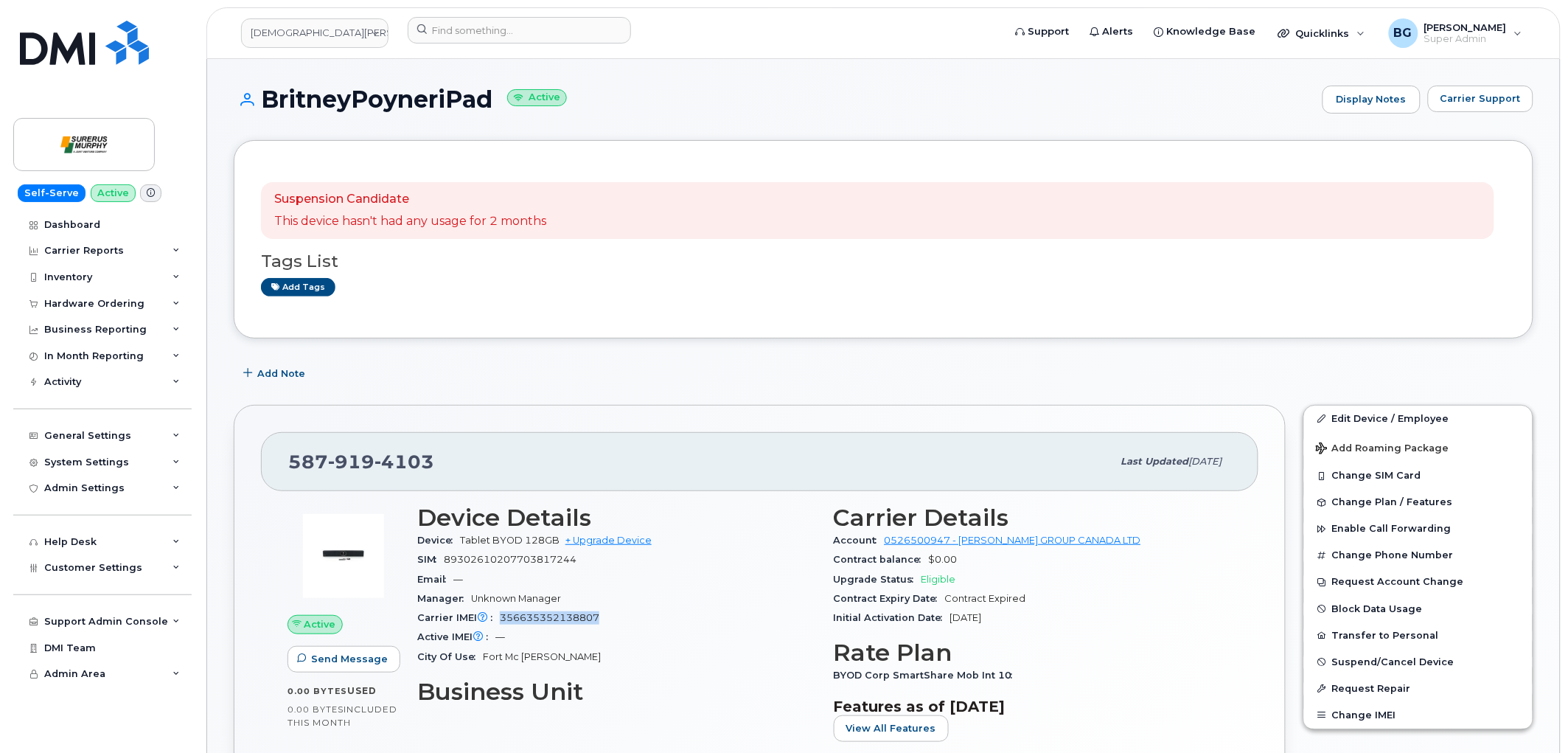
copy span "356635352138807"
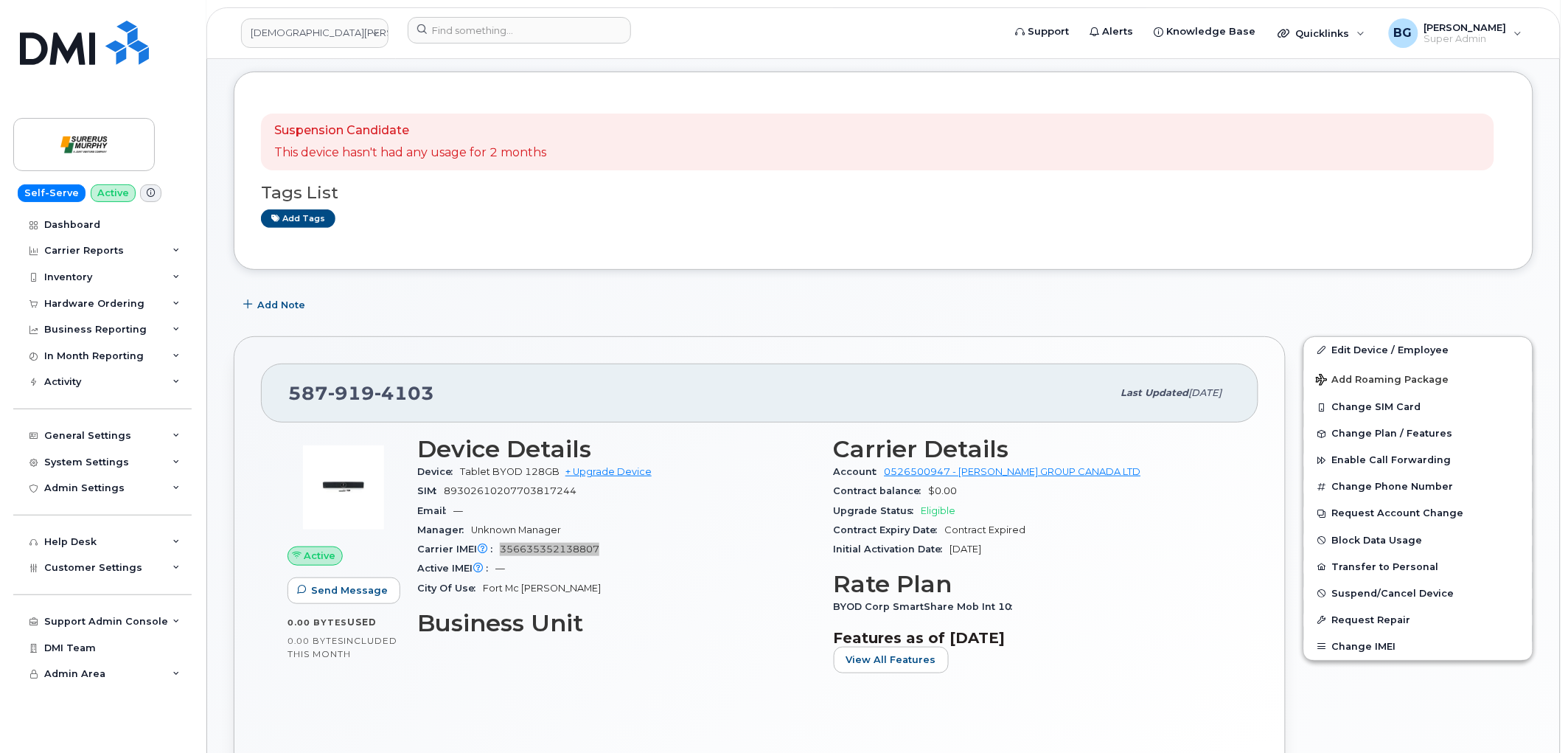
scroll to position [68, 0]
drag, startPoint x: 1370, startPoint y: 350, endPoint x: 1268, endPoint y: 391, distance: 109.9
click at [1370, 350] on link "Edit Device / Employee" at bounding box center [1419, 351] width 229 height 27
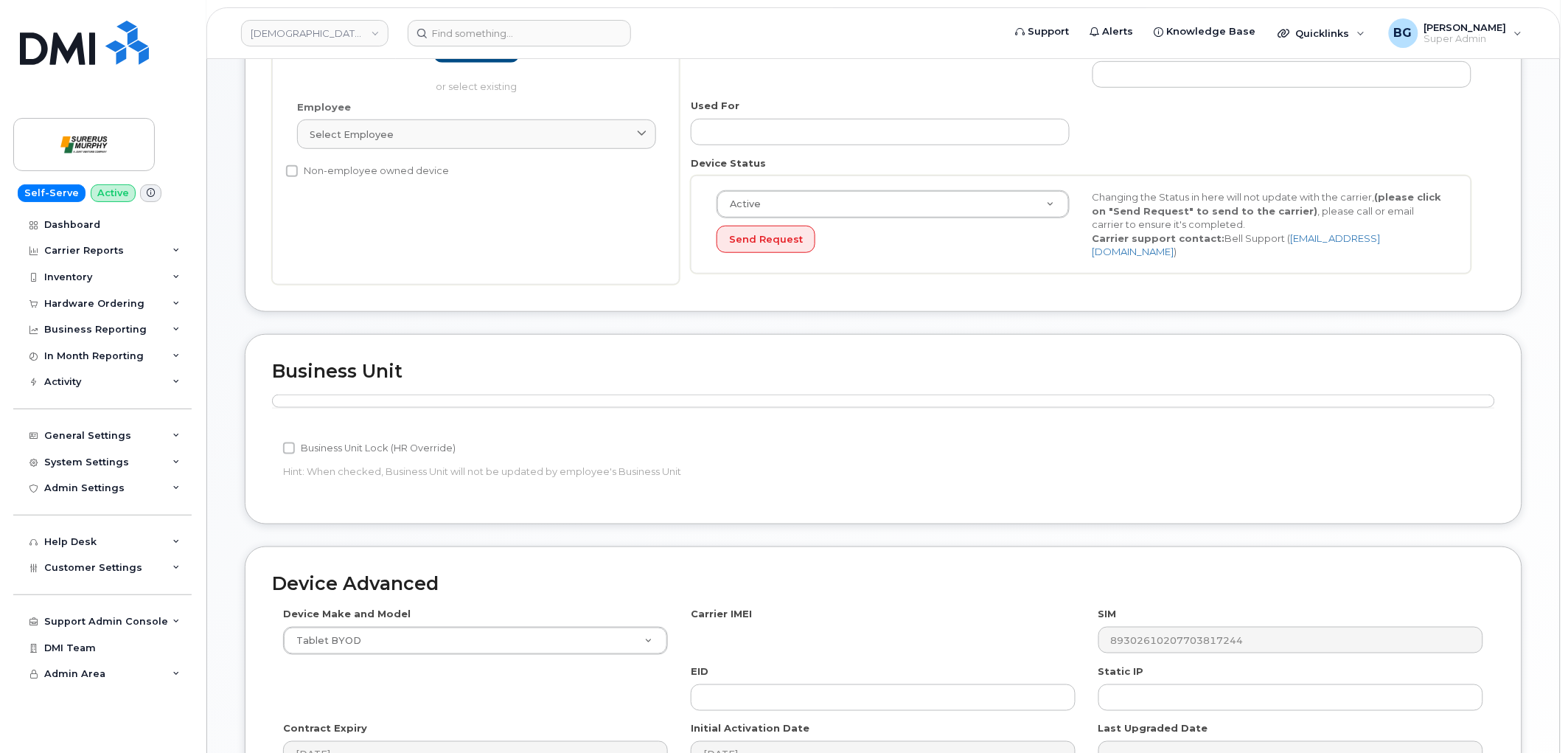
scroll to position [328, 0]
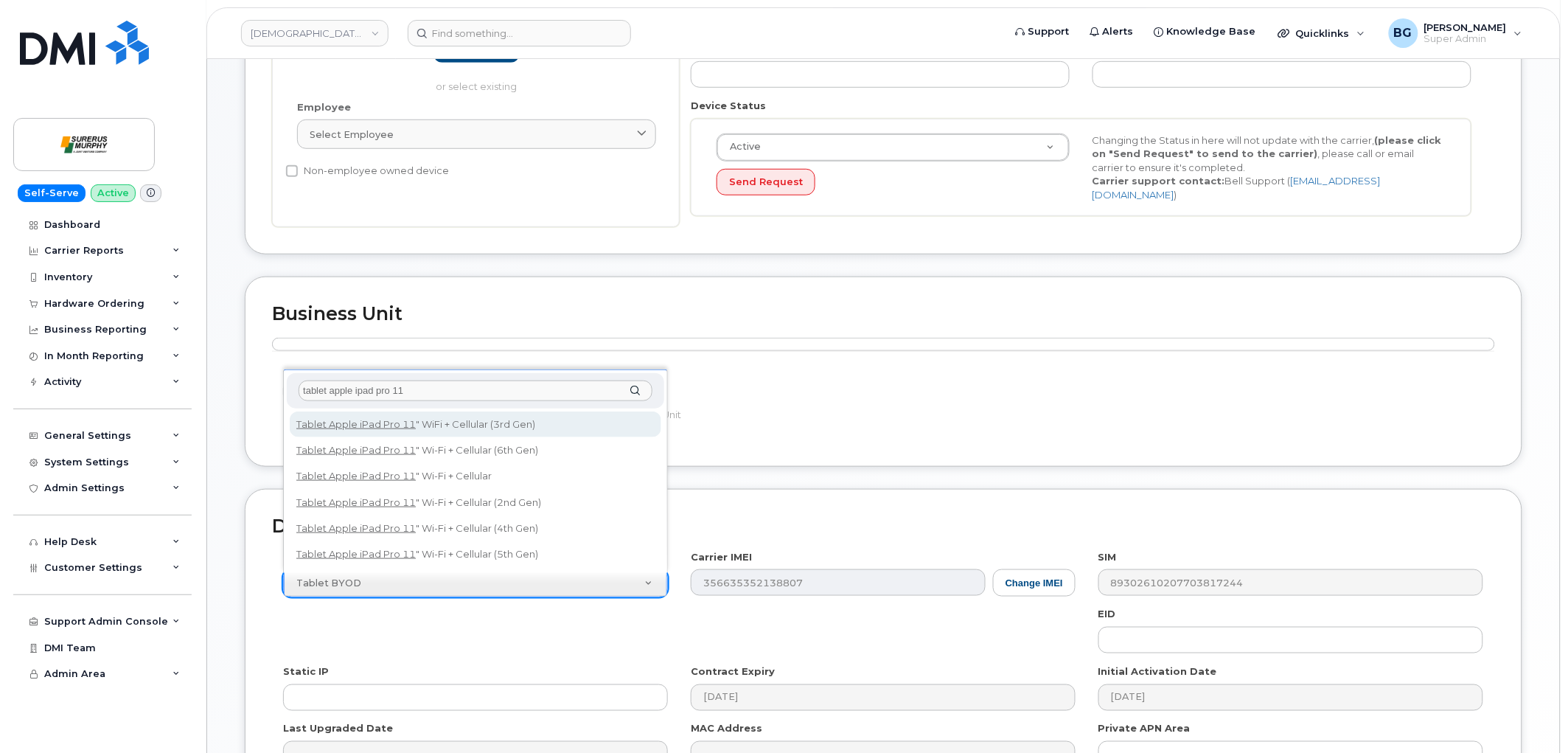
type input "tablet apple ipad pro 11"
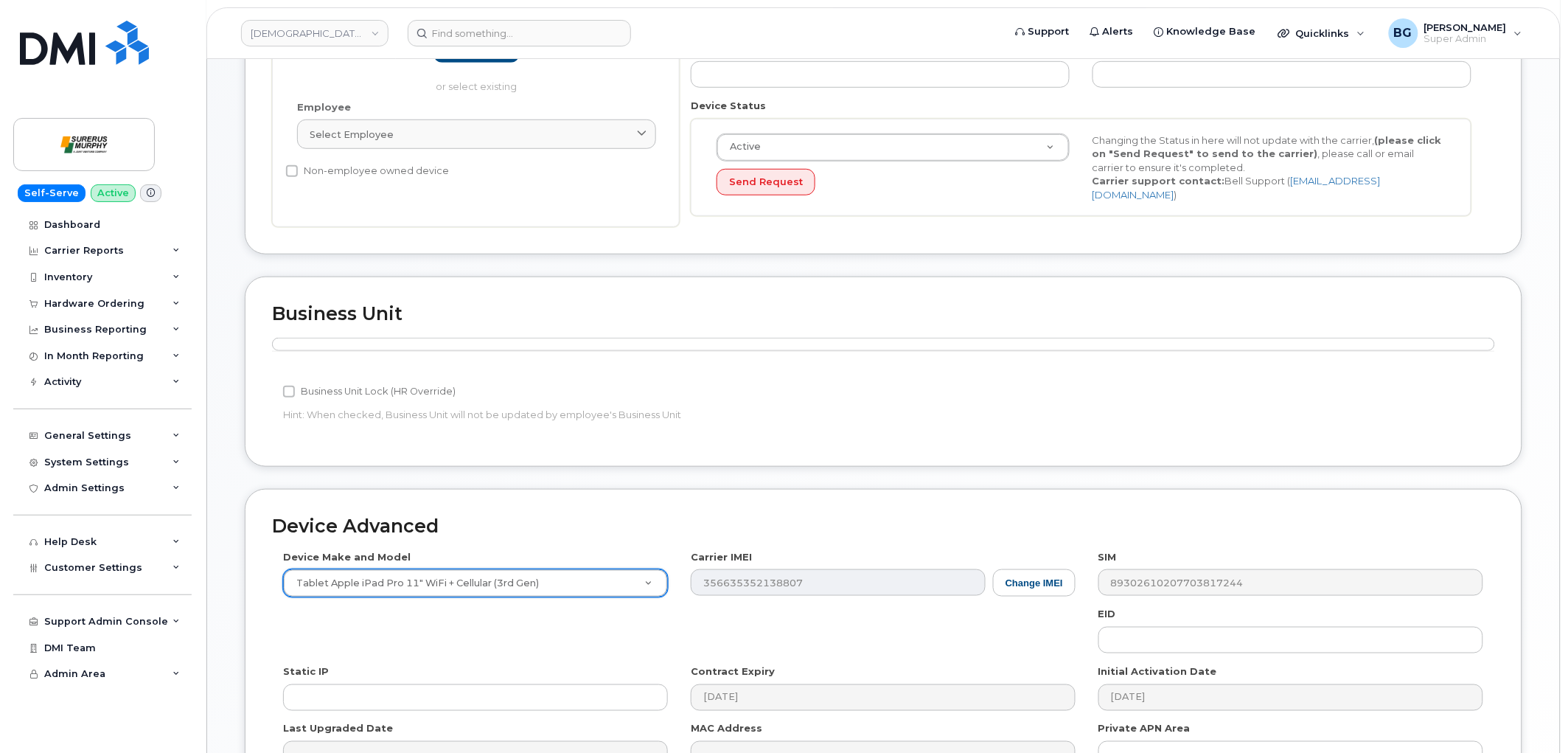
select select "3049"
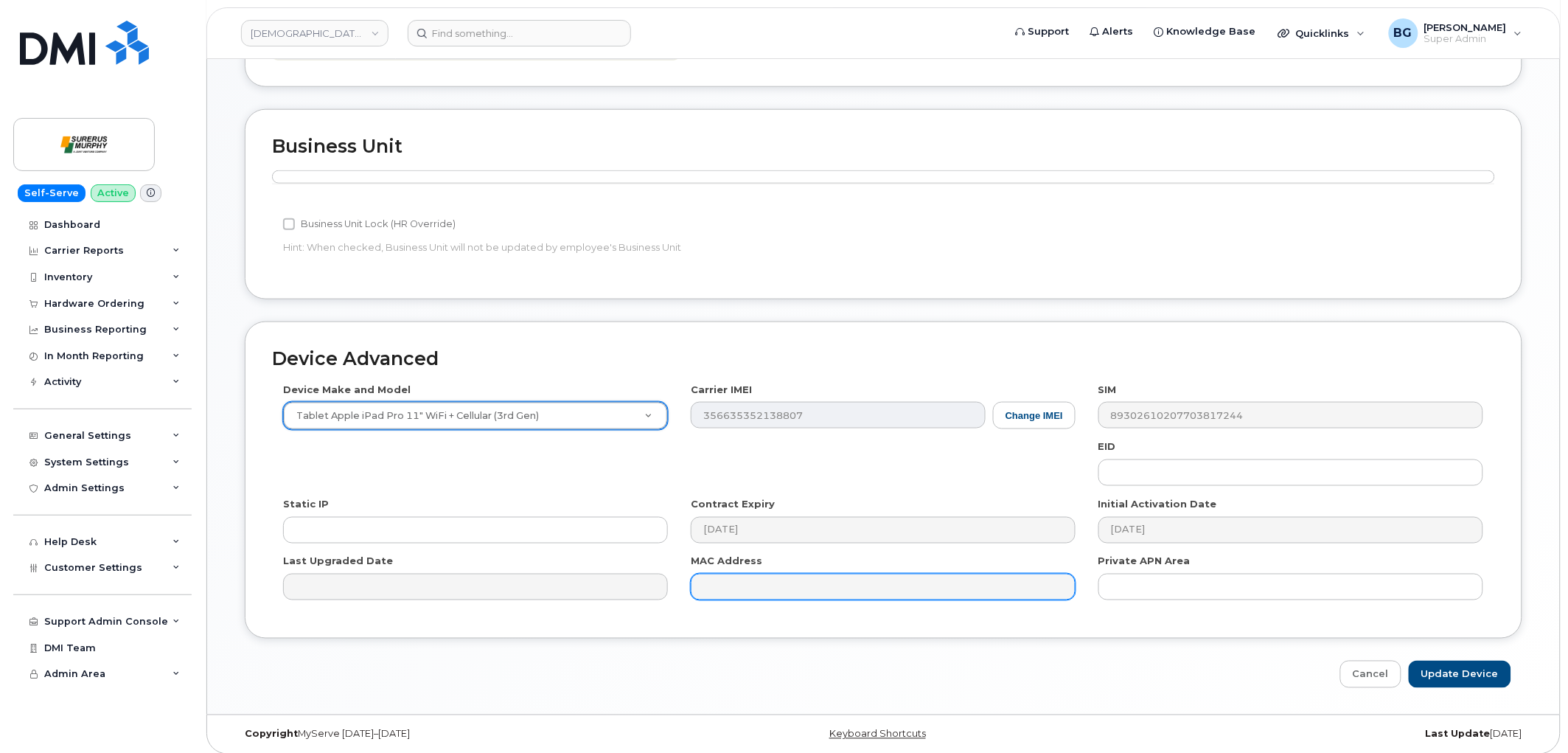
scroll to position [499, 0]
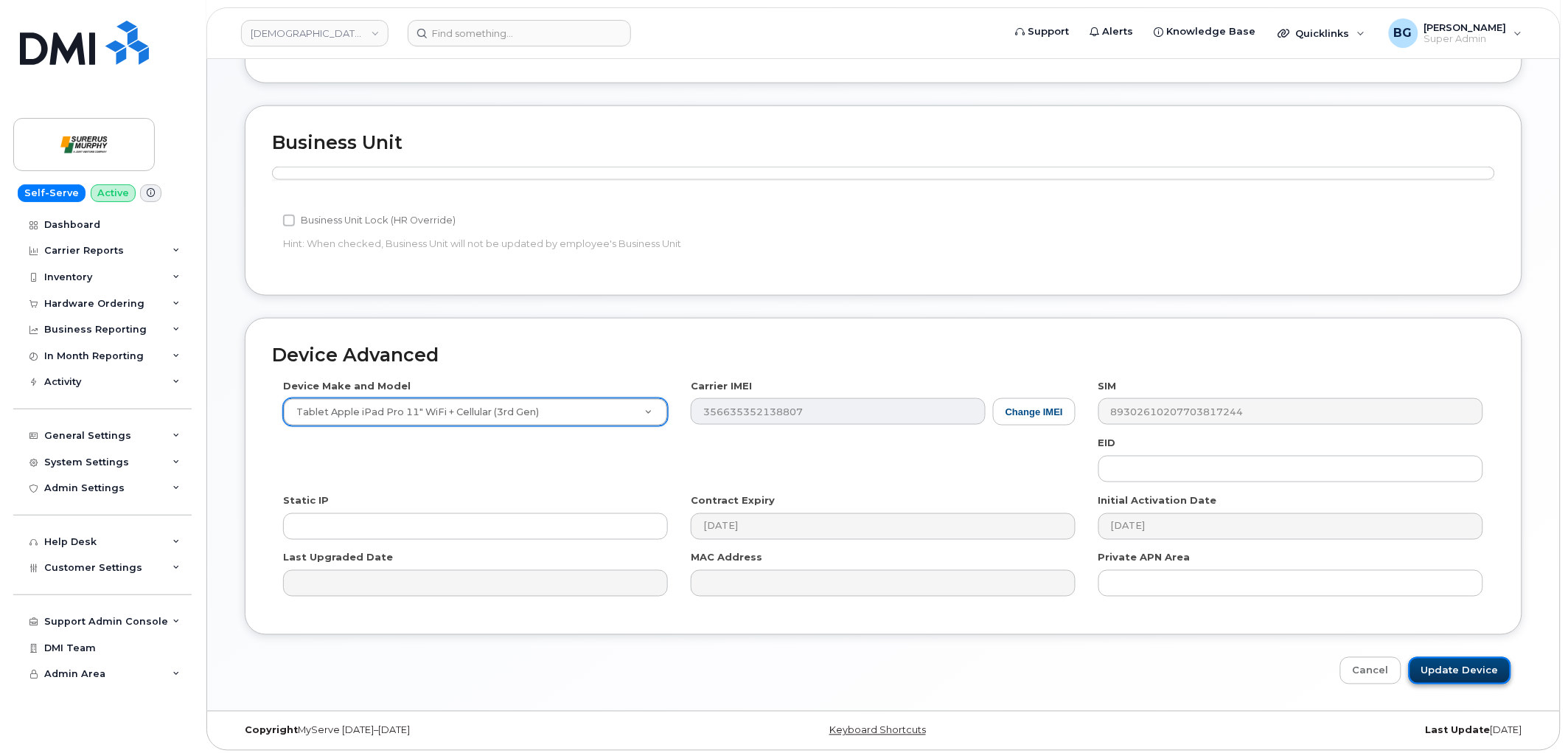
click at [1458, 667] on input "Update Device" at bounding box center [1460, 670] width 103 height 28
type input "Saving..."
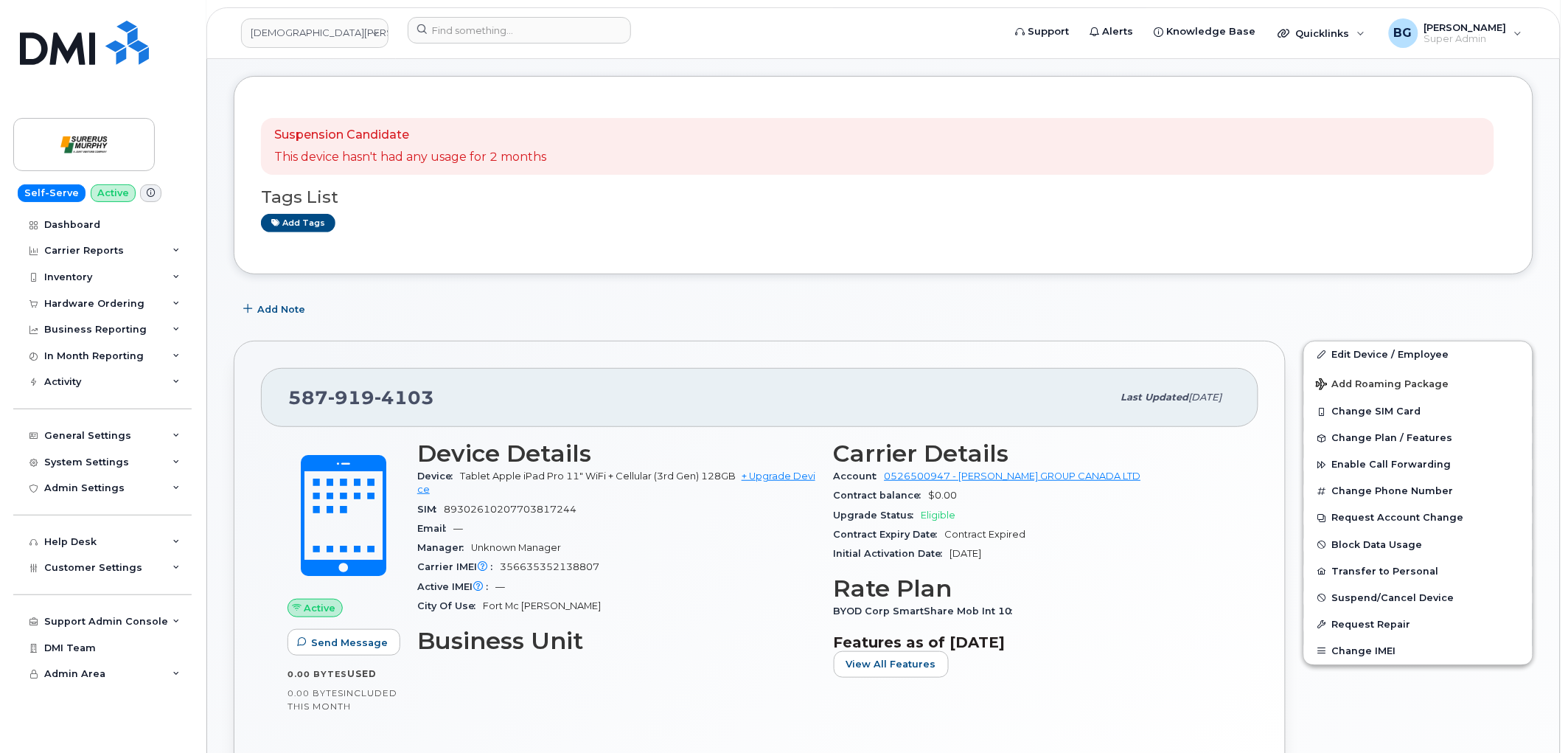
scroll to position [54, 0]
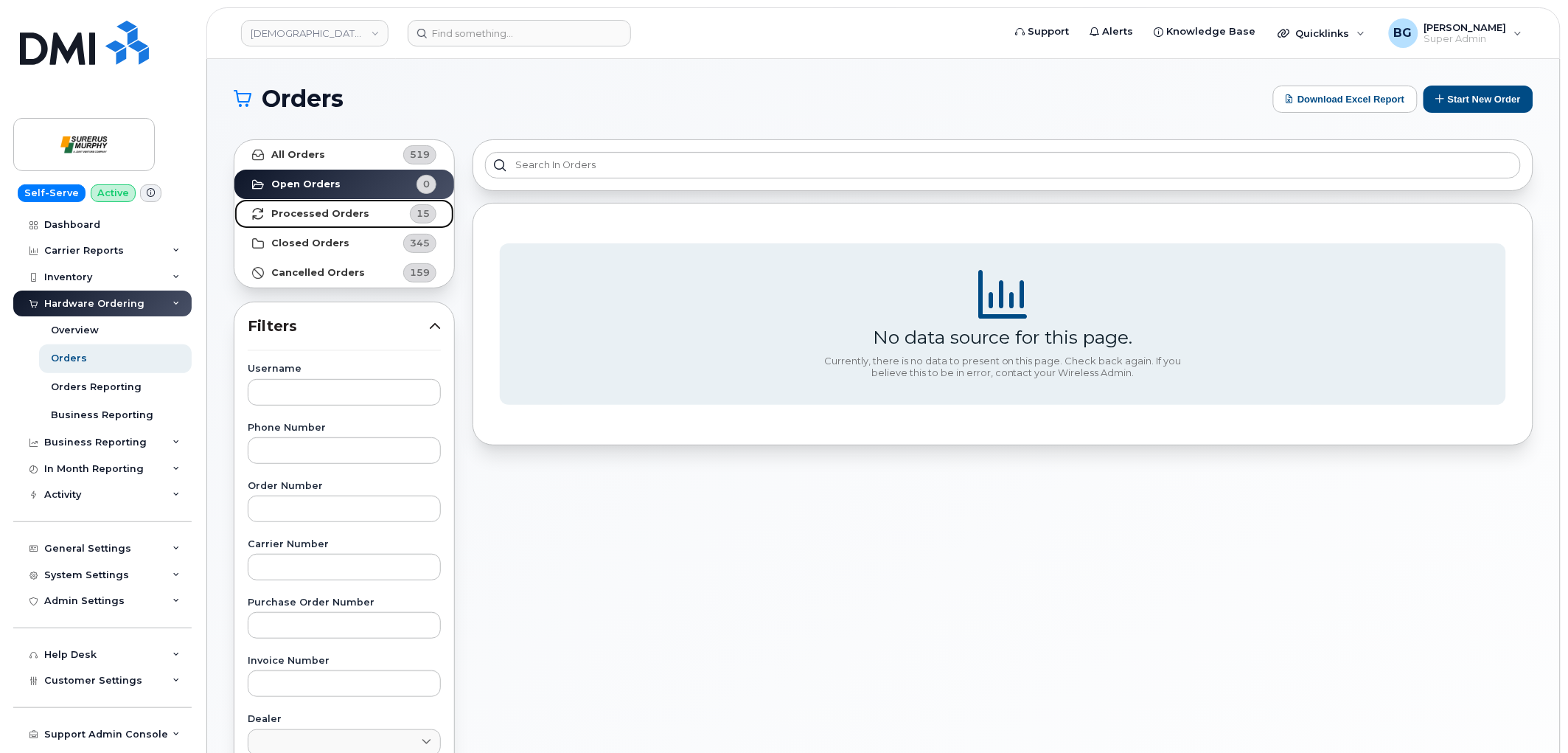
click at [297, 212] on strong "Processed Orders" at bounding box center [320, 213] width 98 height 12
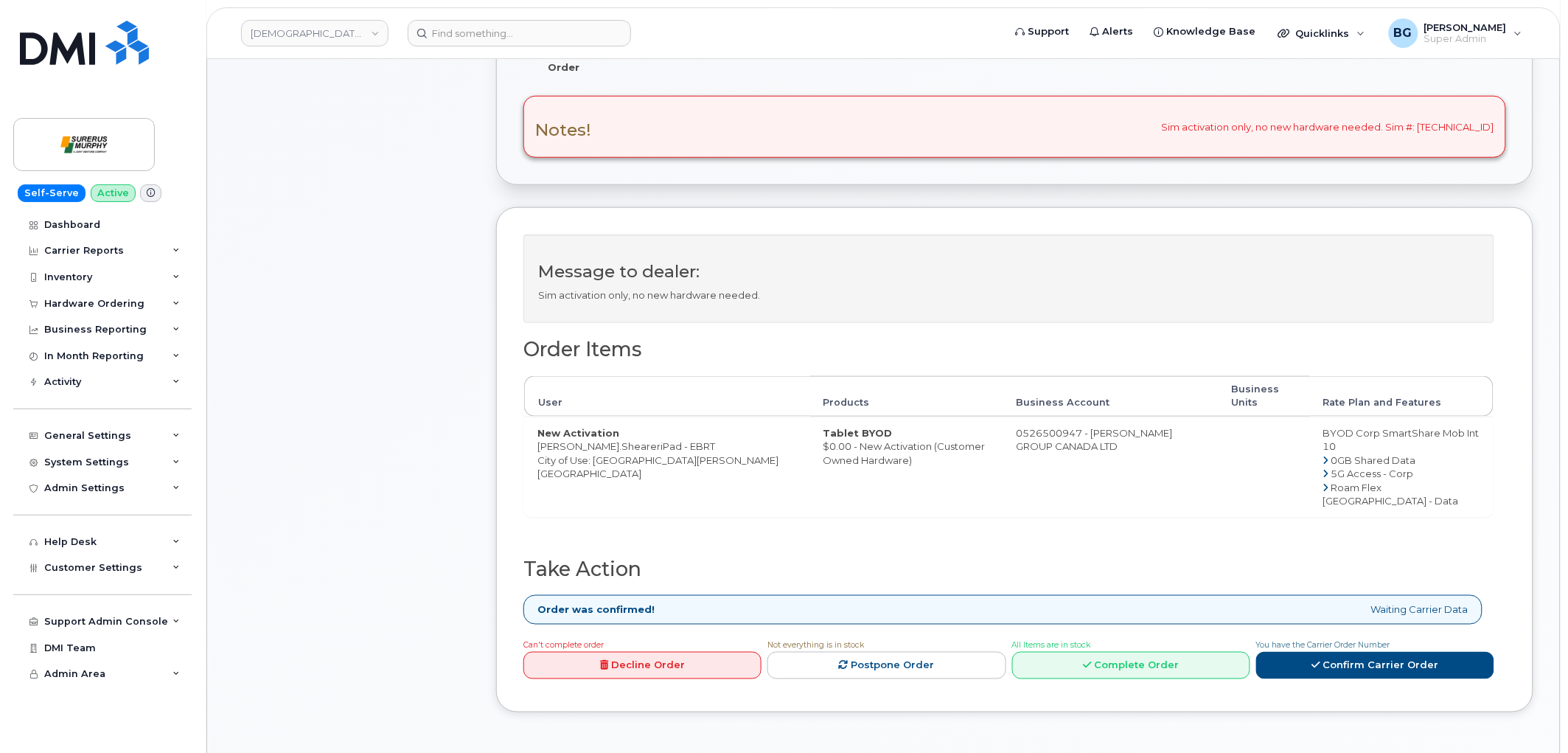
scroll to position [436, 0]
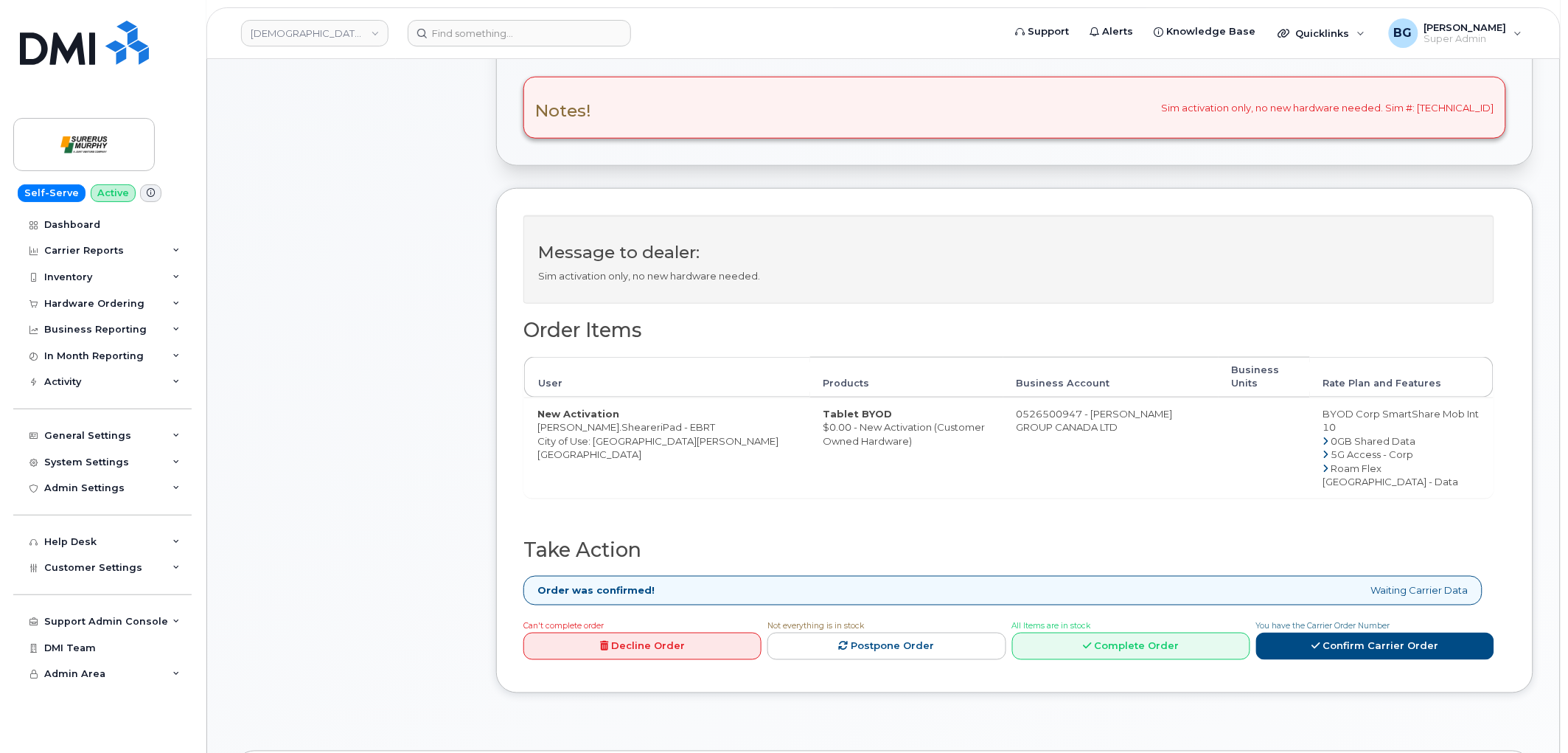
click at [1017, 520] on div "Order Items User Products Business Account Business Units Rate Plan and Feature…" at bounding box center [1009, 429] width 971 height 219
click at [839, 503] on div "Order Items User Products Business Account Business Units Rate Plan and Feature…" at bounding box center [1009, 429] width 971 height 219
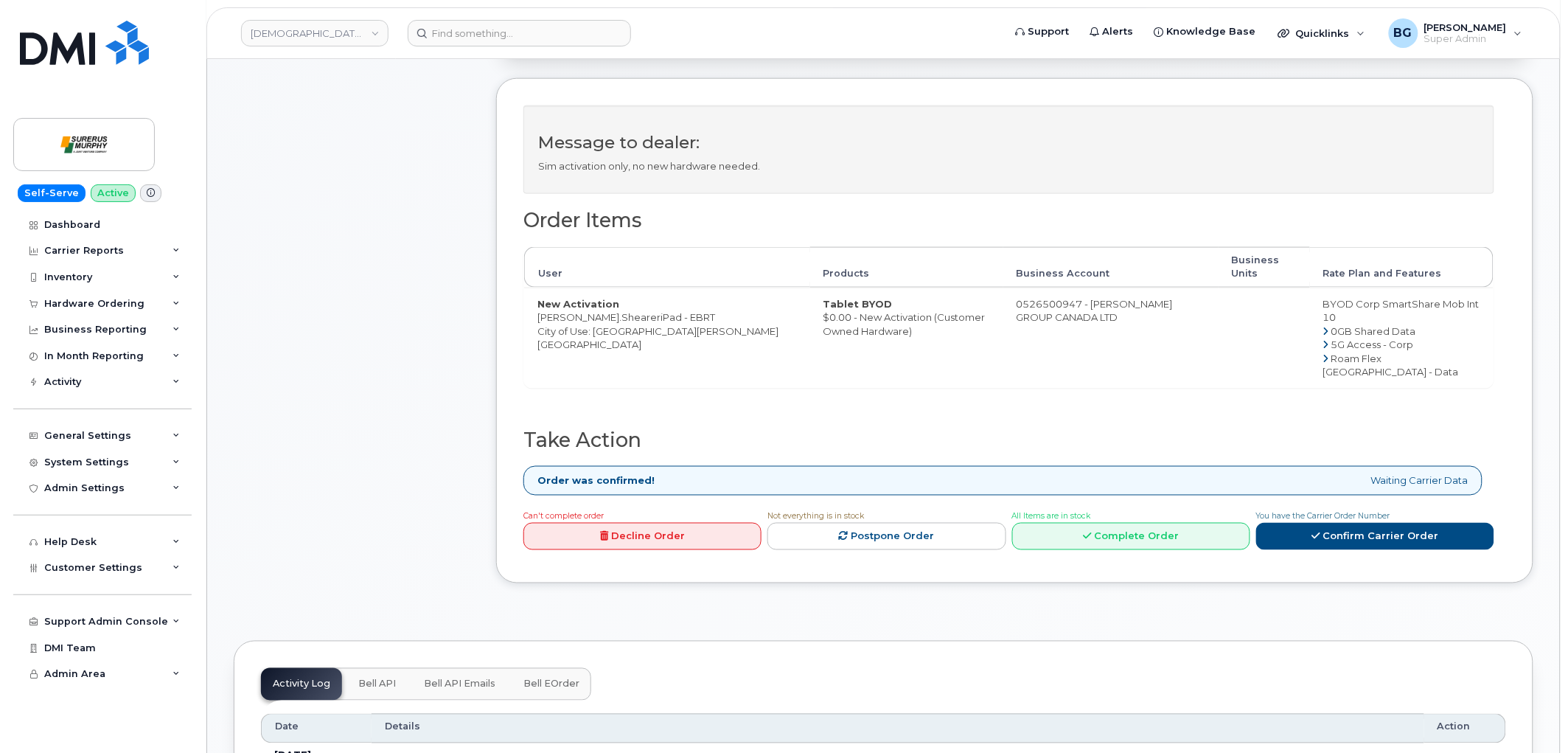
scroll to position [491, 0]
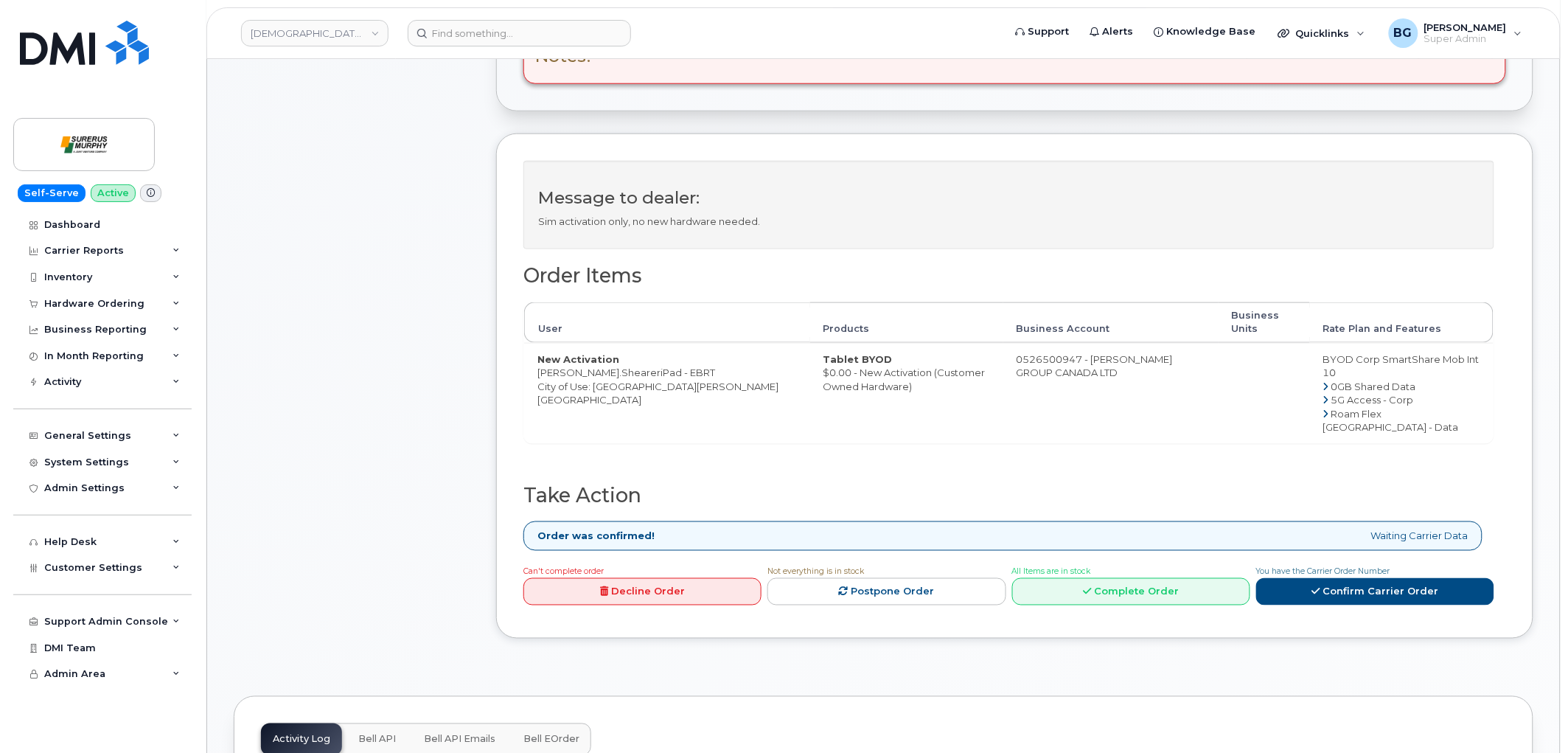
click at [606, 584] on link "Decline Order" at bounding box center [642, 591] width 238 height 28
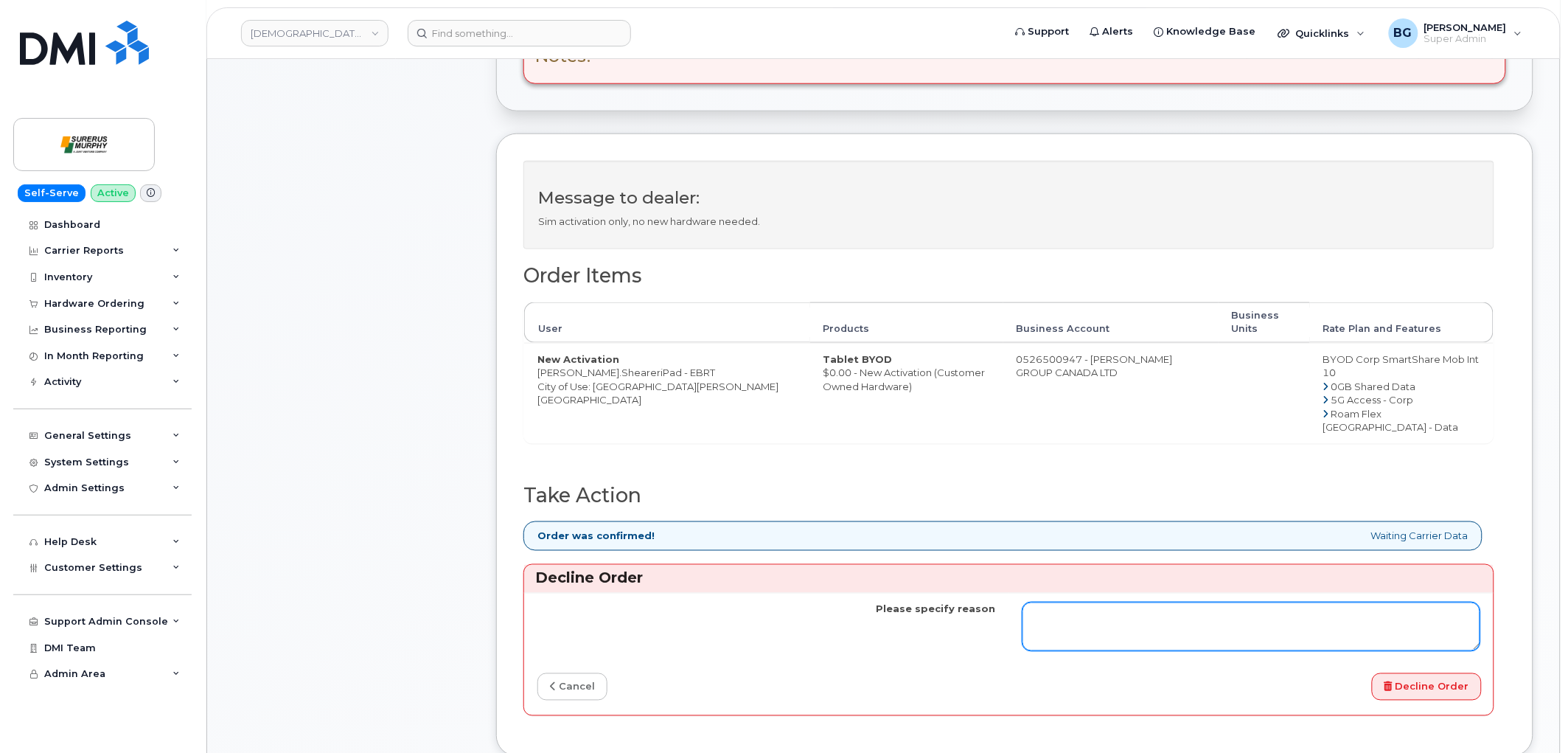
click at [1150, 628] on textarea "Please specify reason" at bounding box center [1252, 627] width 458 height 49
type textarea "User change cannot close order"
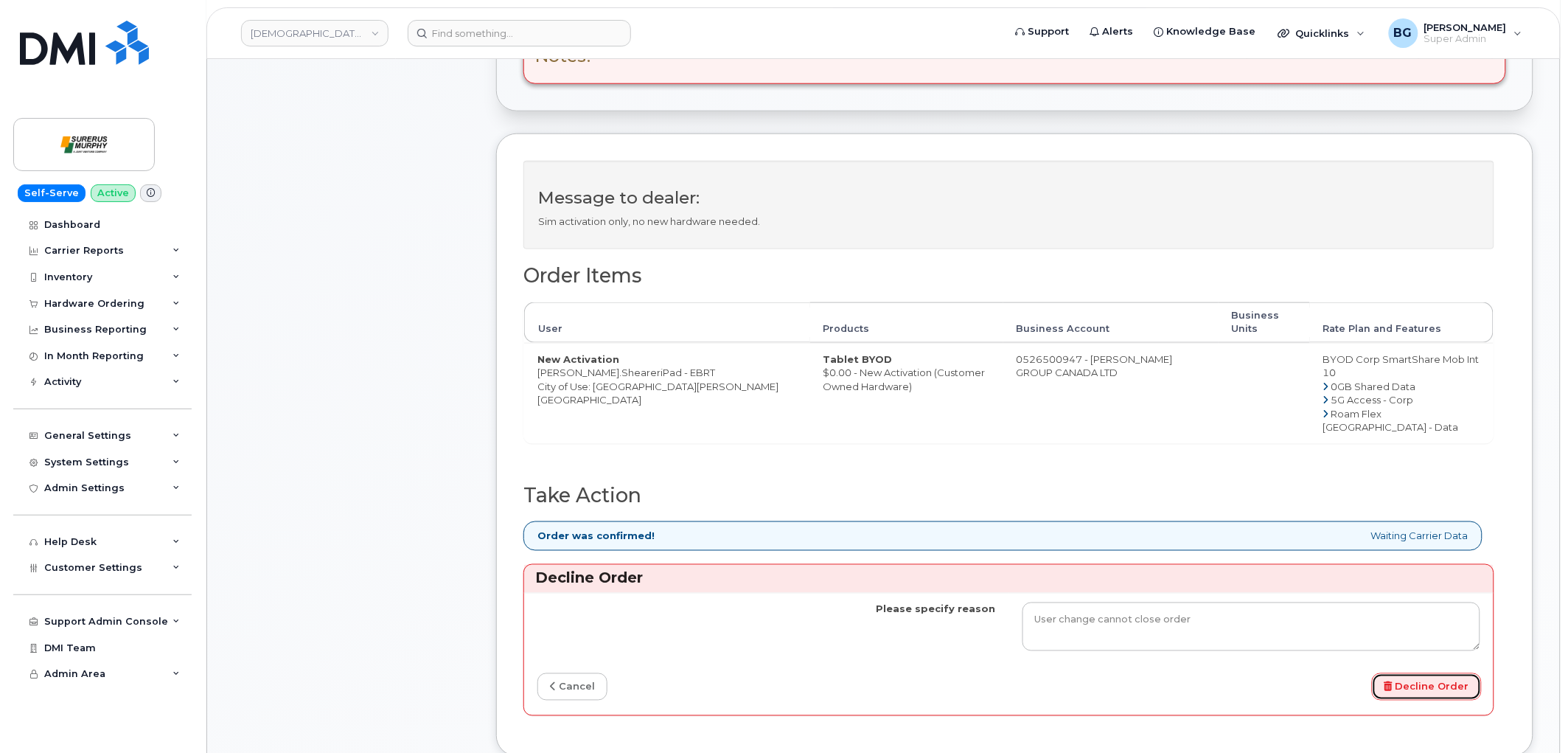
click at [1425, 676] on button "Decline Order" at bounding box center [1427, 687] width 110 height 28
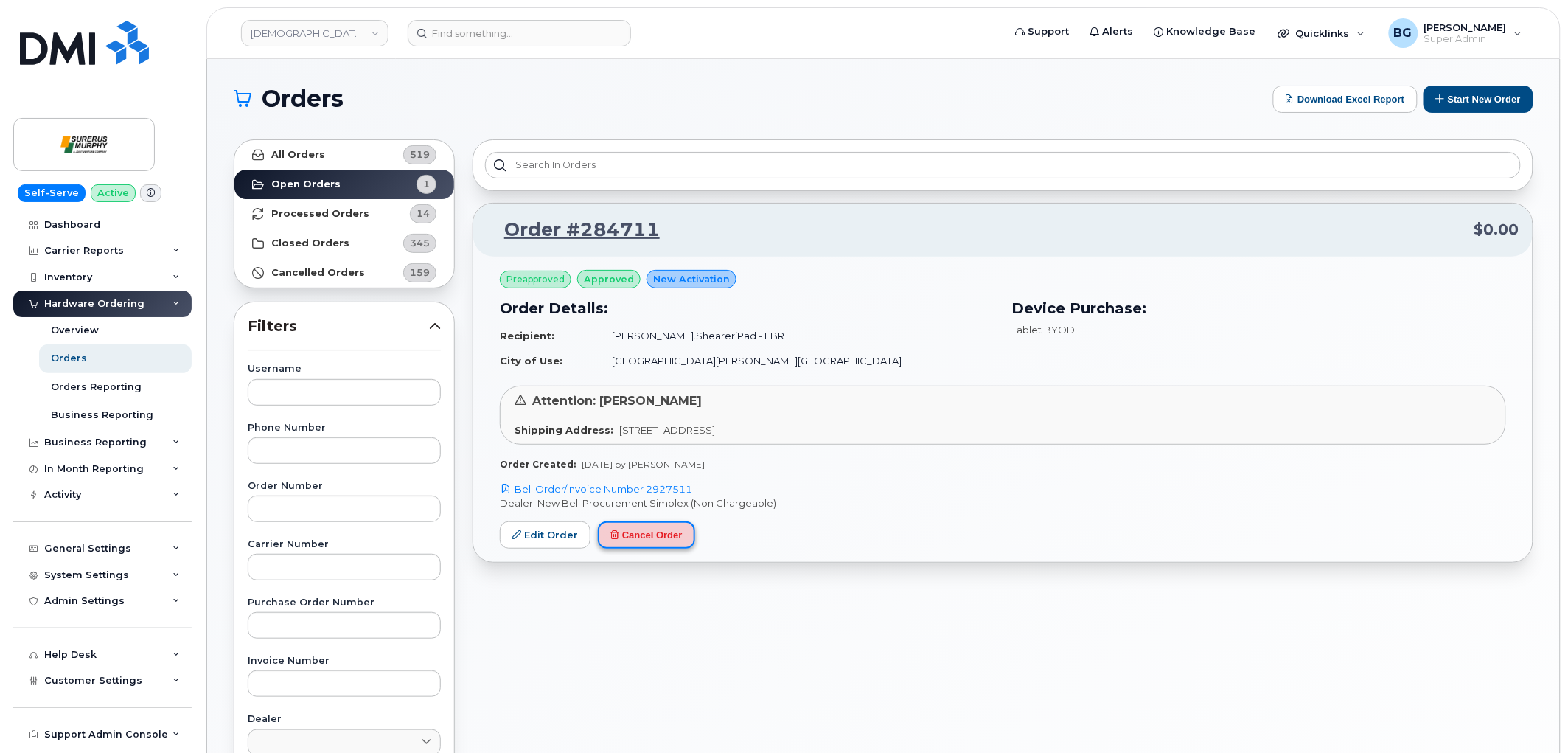
click at [652, 534] on button "Cancel Order" at bounding box center [646, 534] width 97 height 28
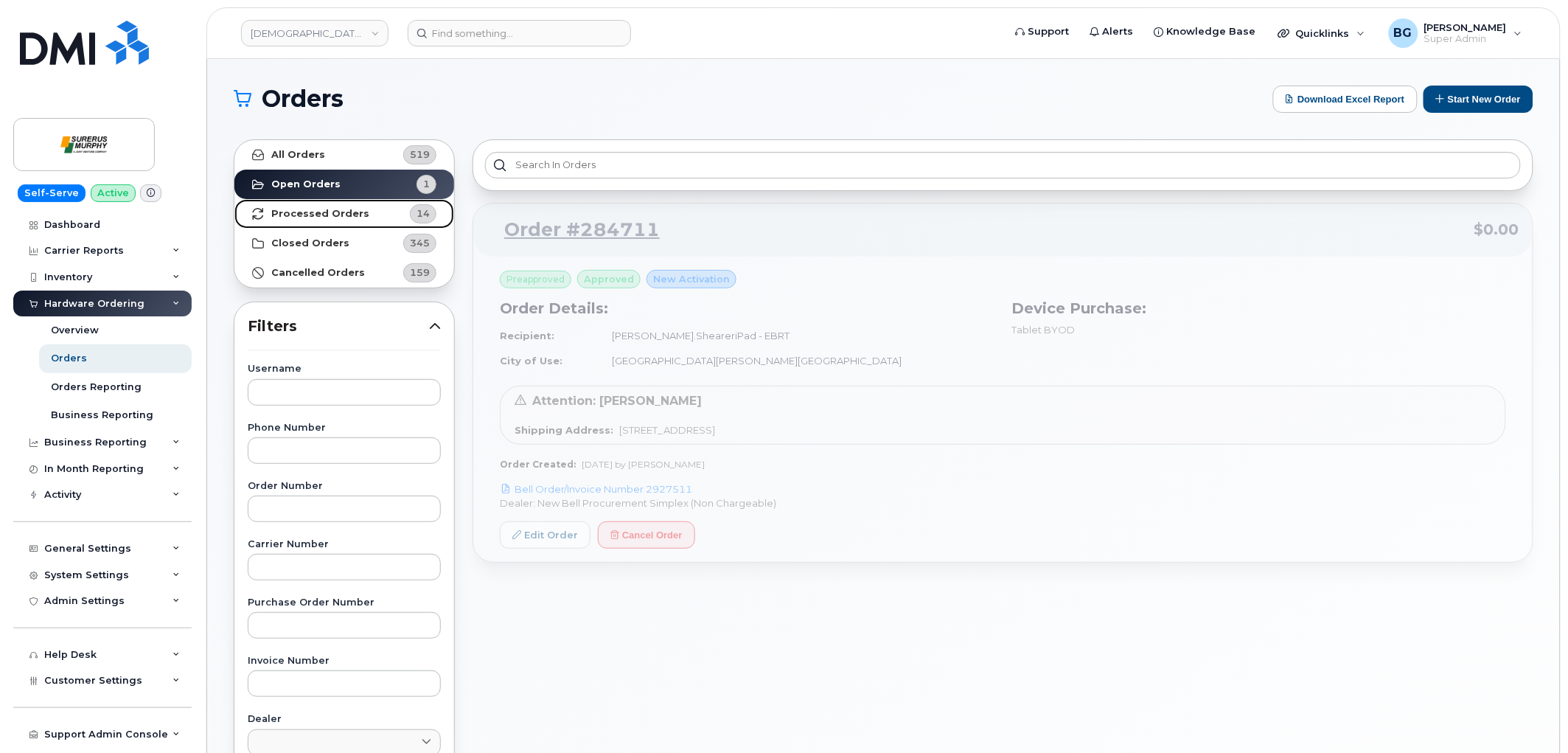
click at [329, 215] on strong "Processed Orders" at bounding box center [320, 213] width 98 height 12
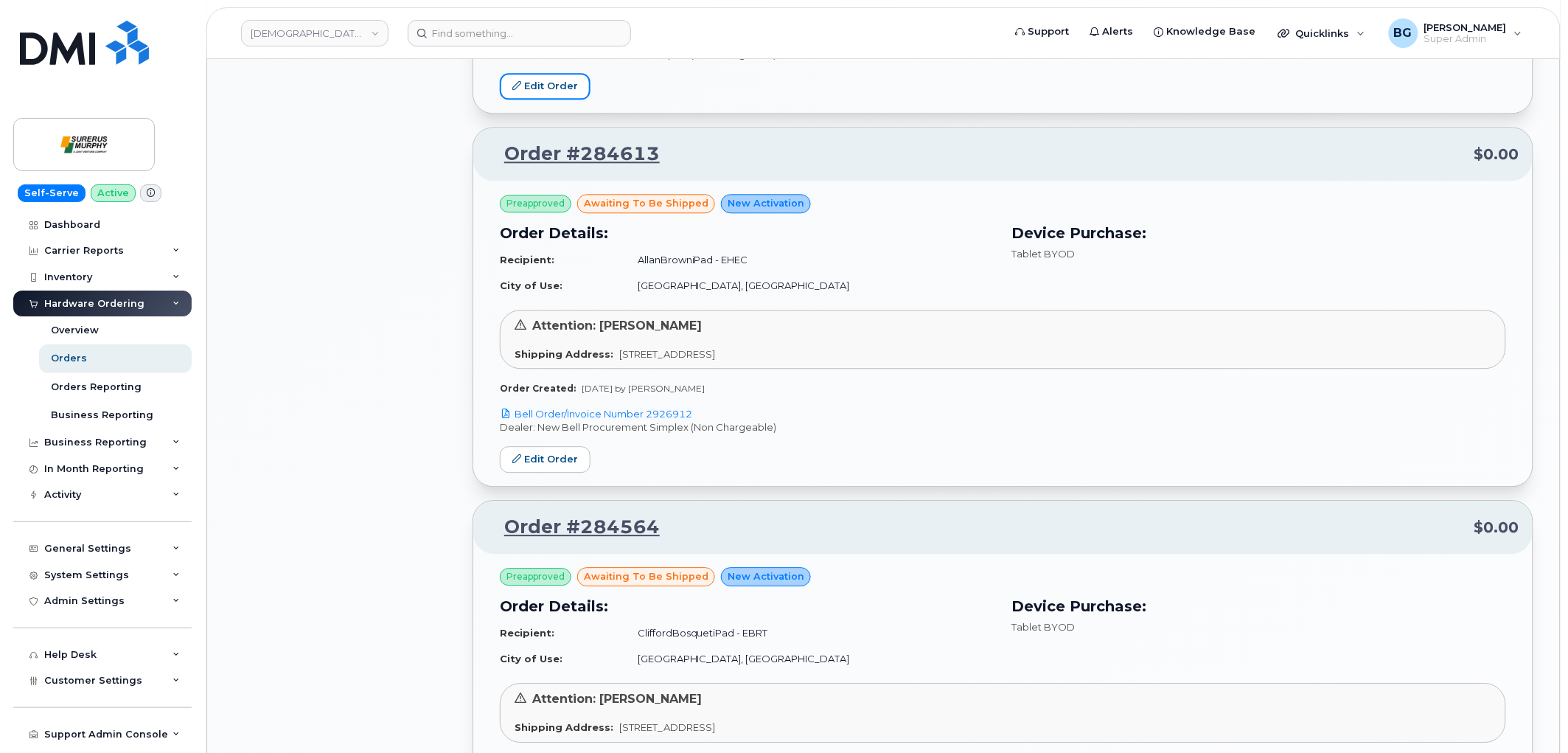
scroll to position [1202, 0]
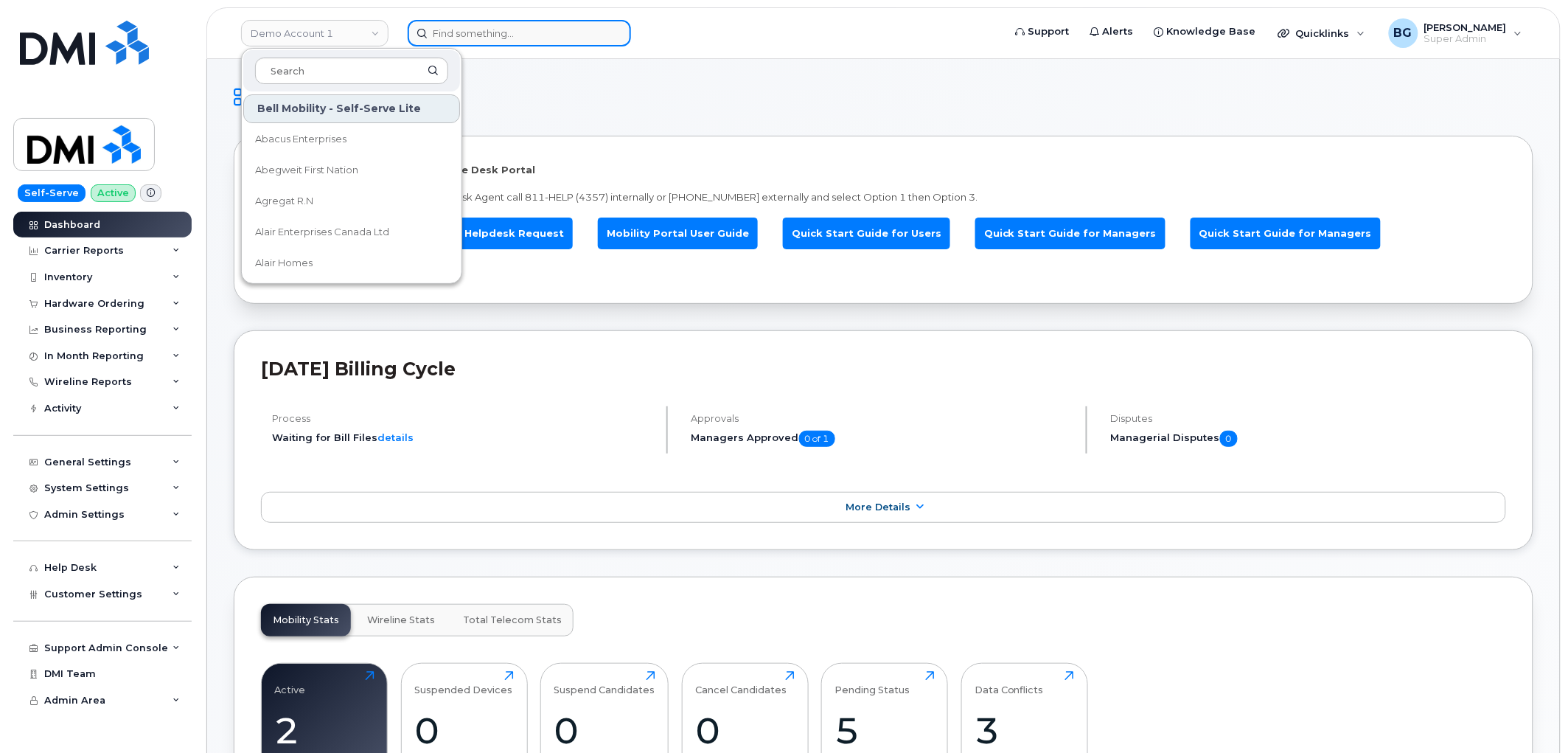
click at [490, 31] on input at bounding box center [519, 33] width 223 height 27
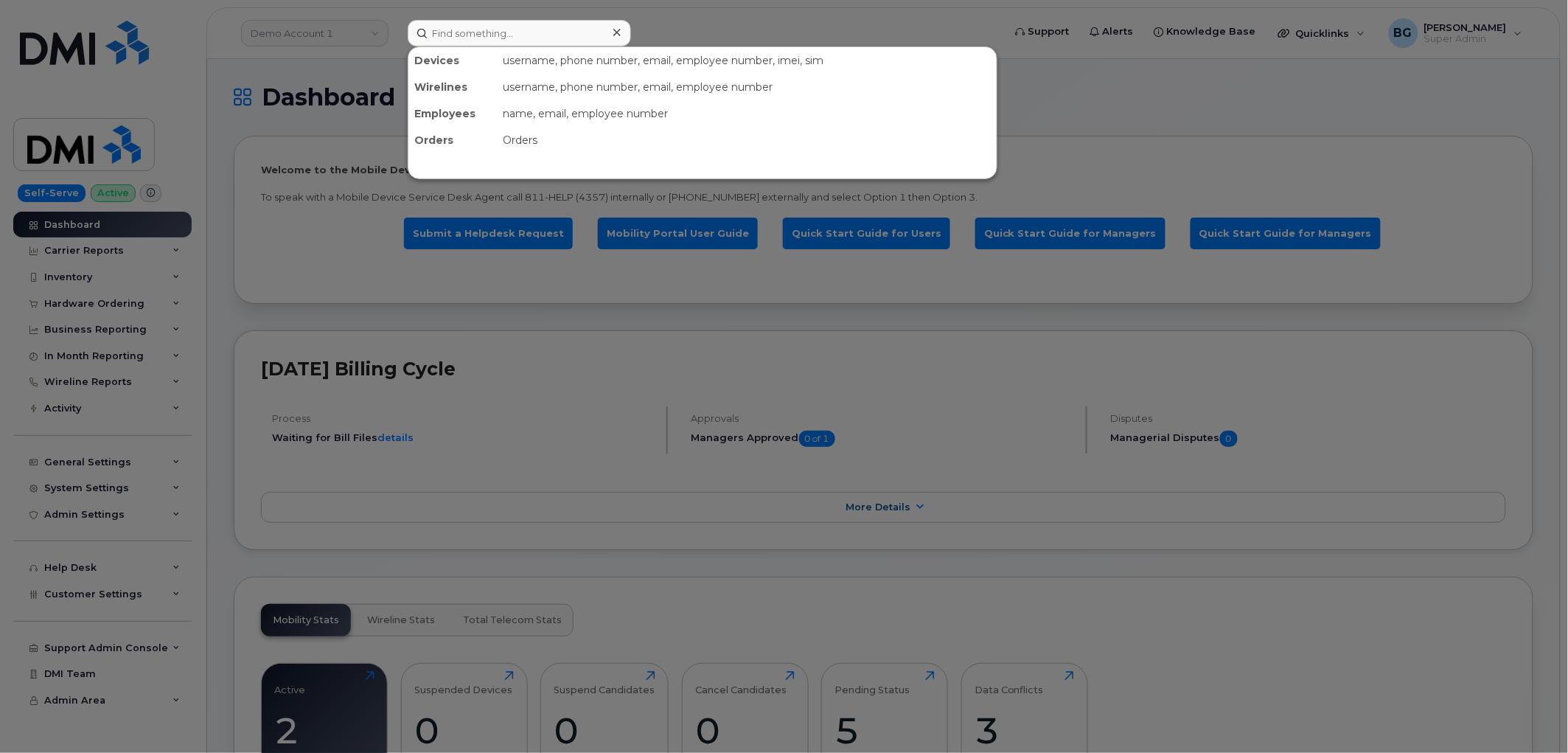
click at [294, 29] on div at bounding box center [784, 376] width 1568 height 753
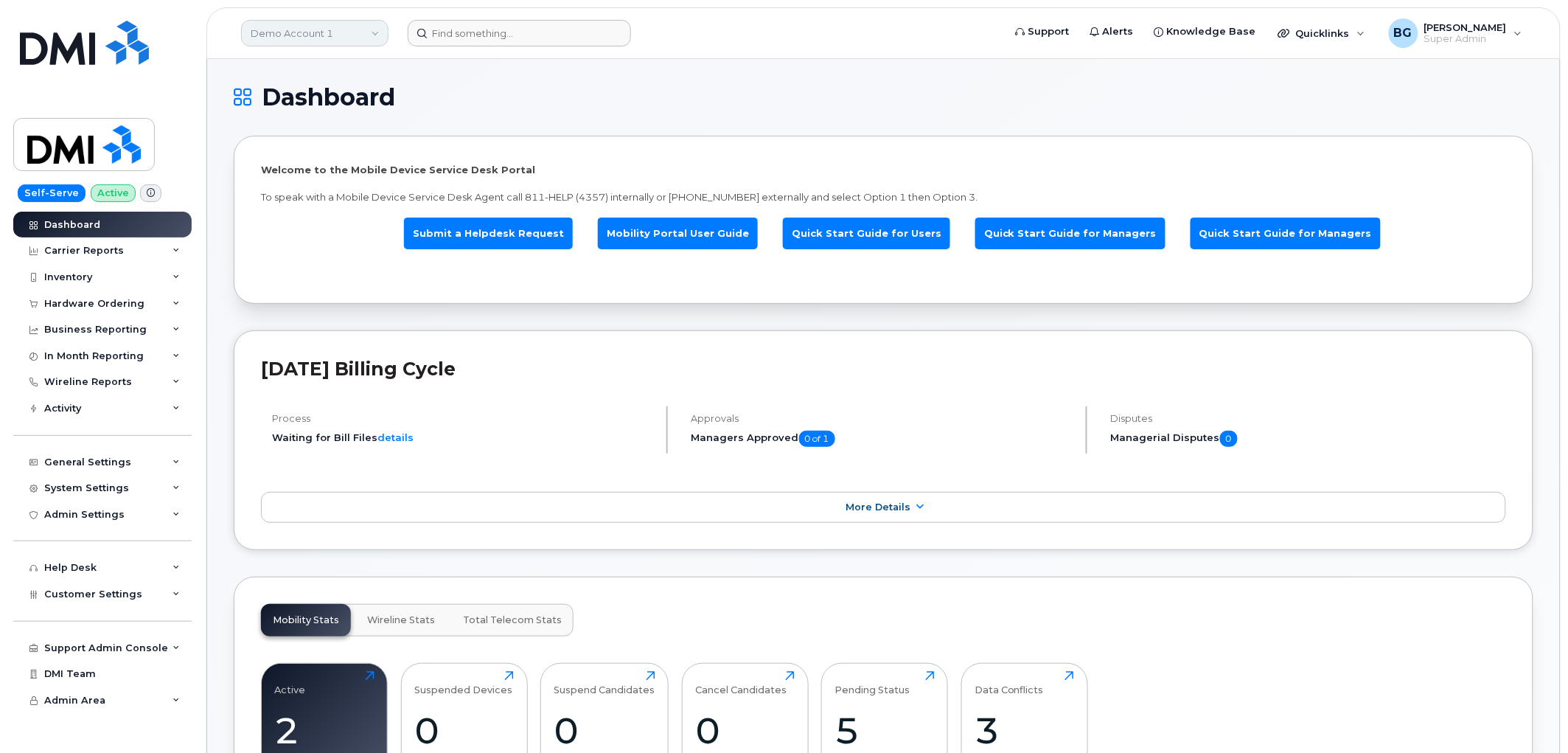
click at [294, 29] on link "Demo Account 1" at bounding box center [314, 33] width 148 height 27
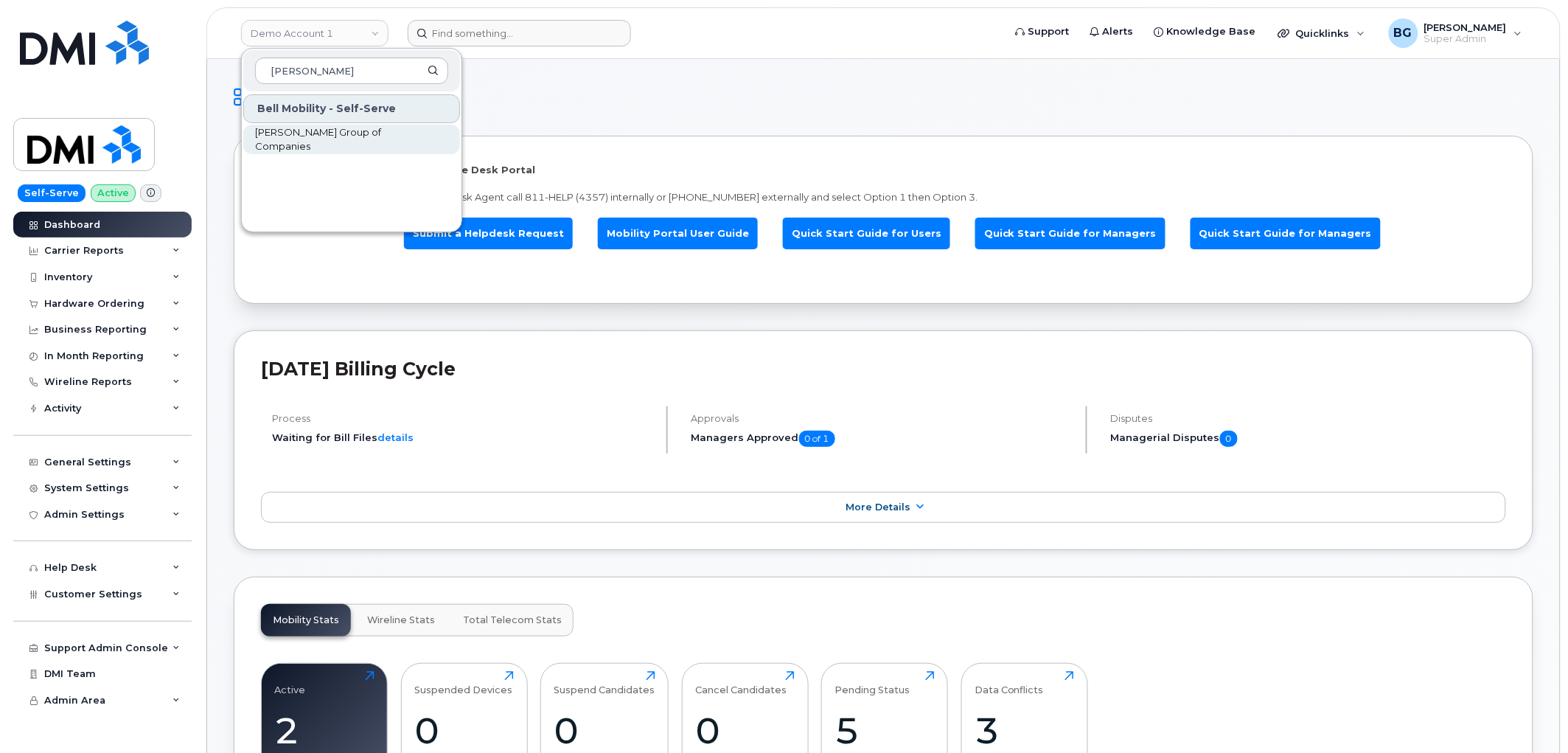
type input "woodward"
click at [304, 140] on span "[PERSON_NAME] Group of Companies" at bounding box center [339, 140] width 170 height 28
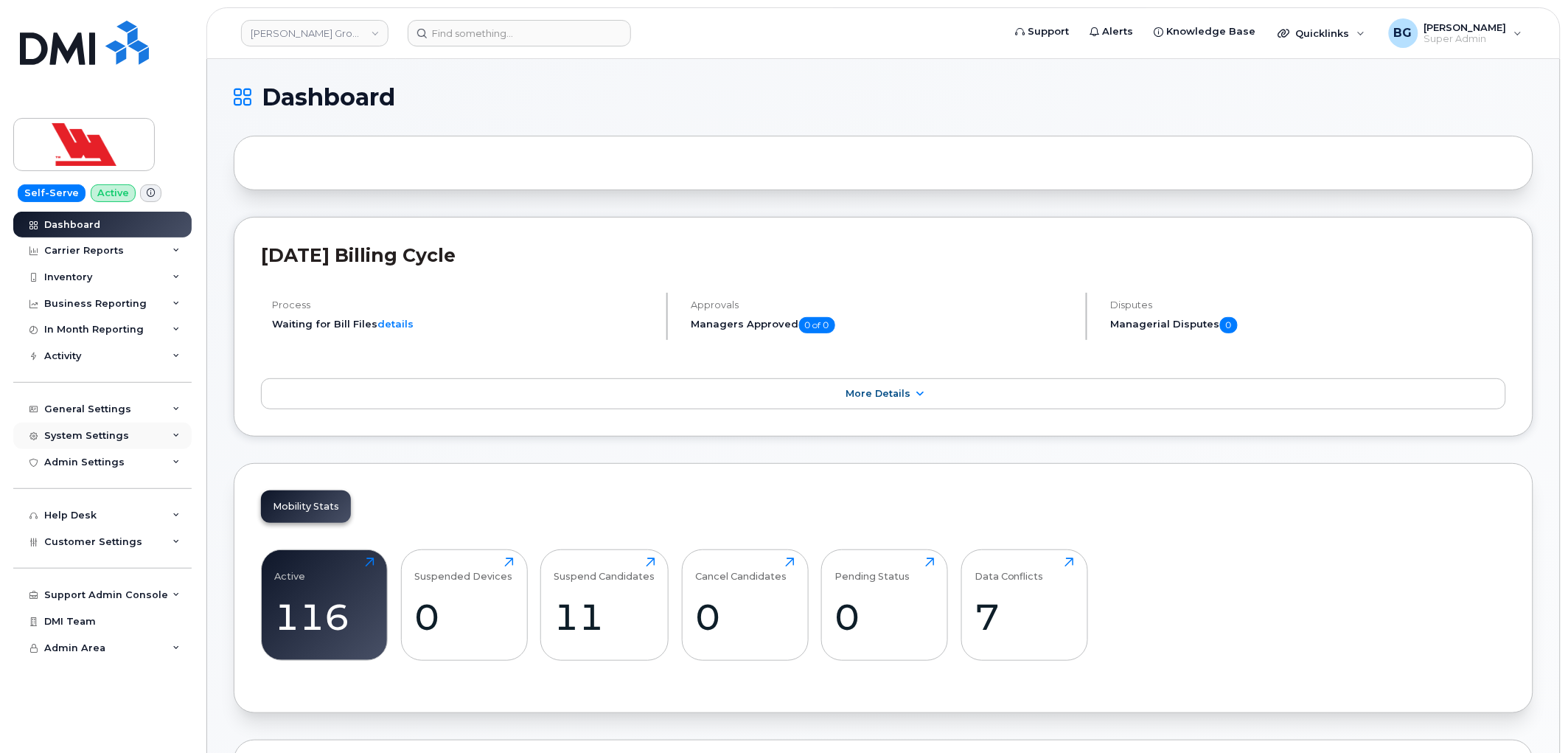
click at [83, 430] on div "System Settings" at bounding box center [86, 436] width 84 height 12
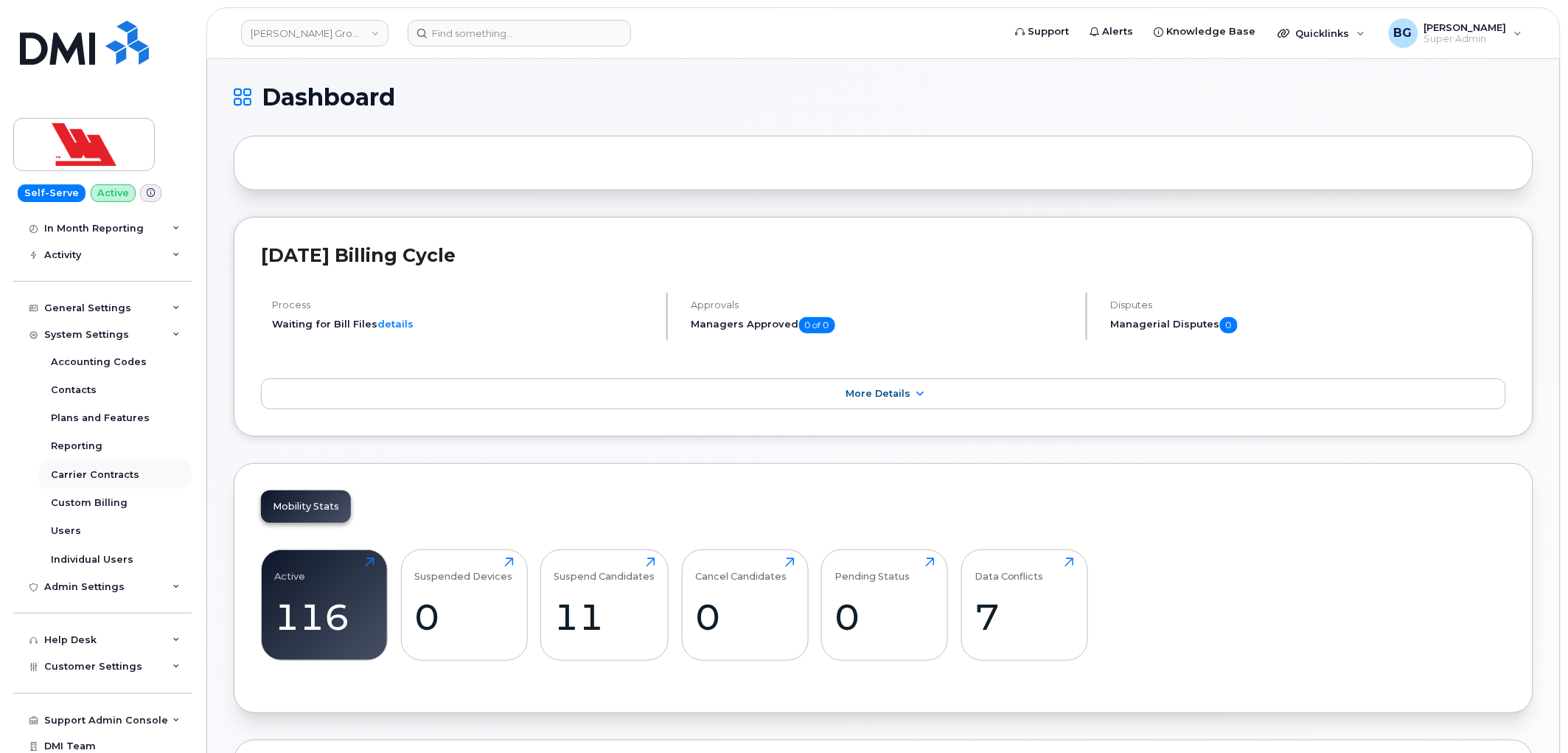
scroll to position [108, 0]
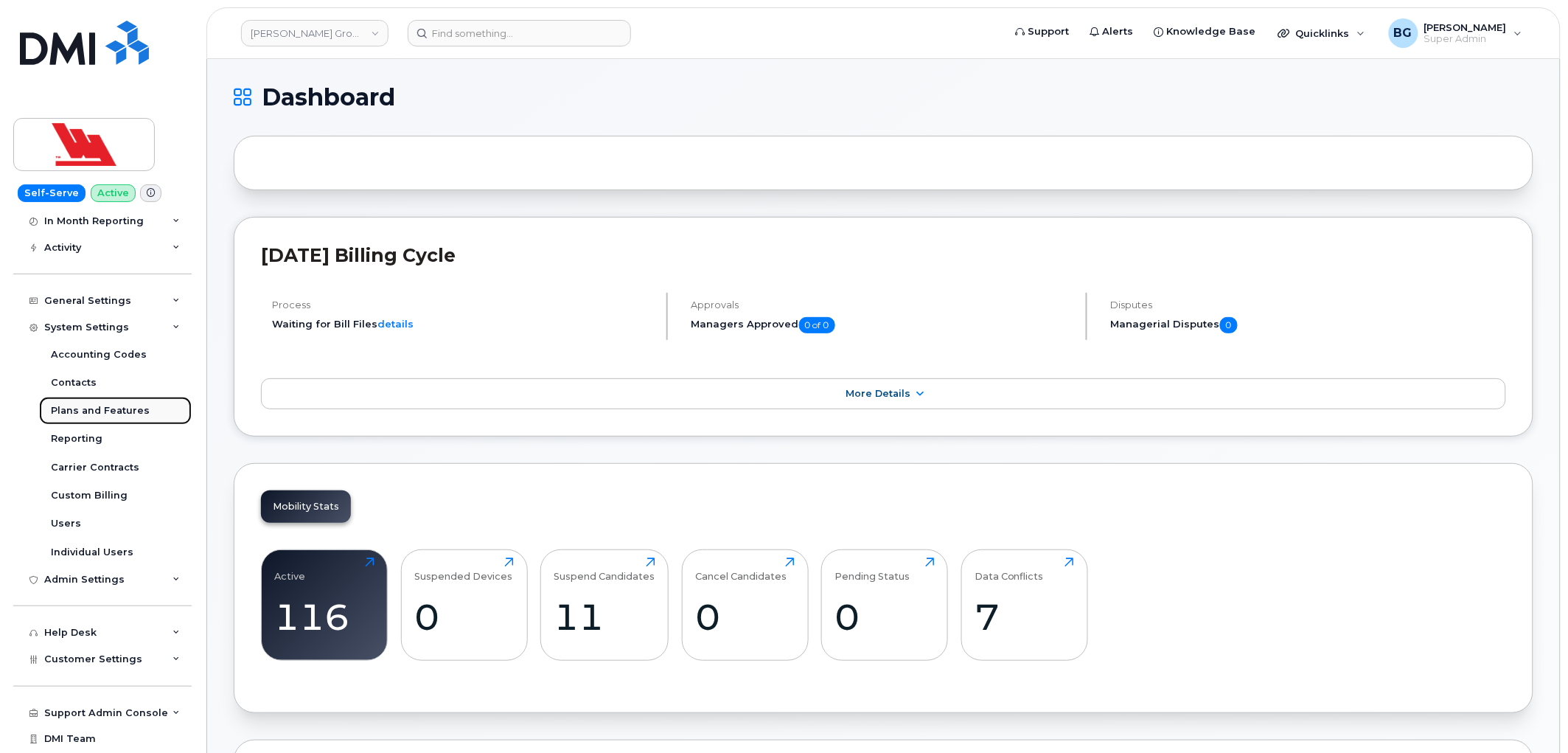
click at [102, 408] on div "Plans and Features" at bounding box center [99, 410] width 99 height 13
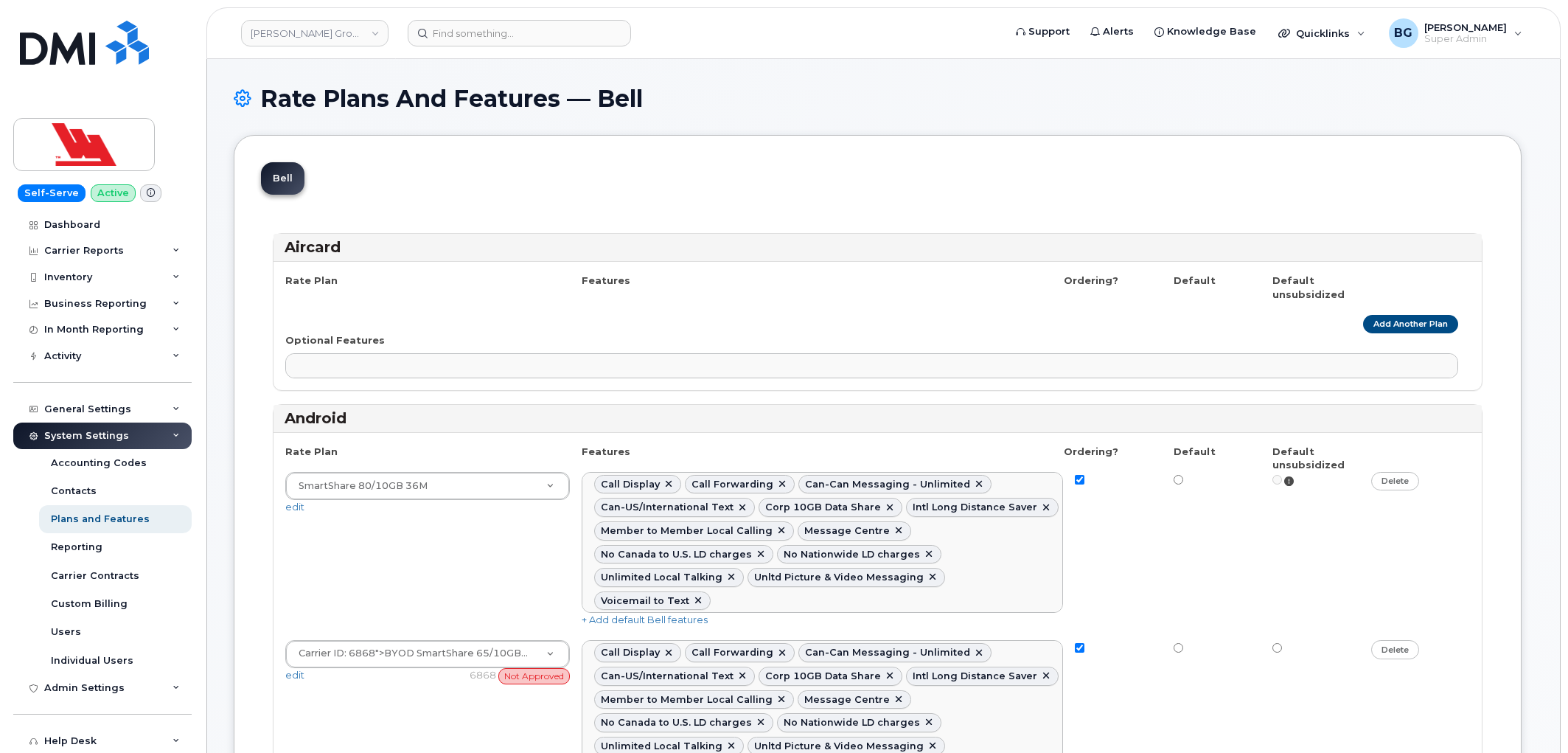
select select
select select "204"
select select
select select "204"
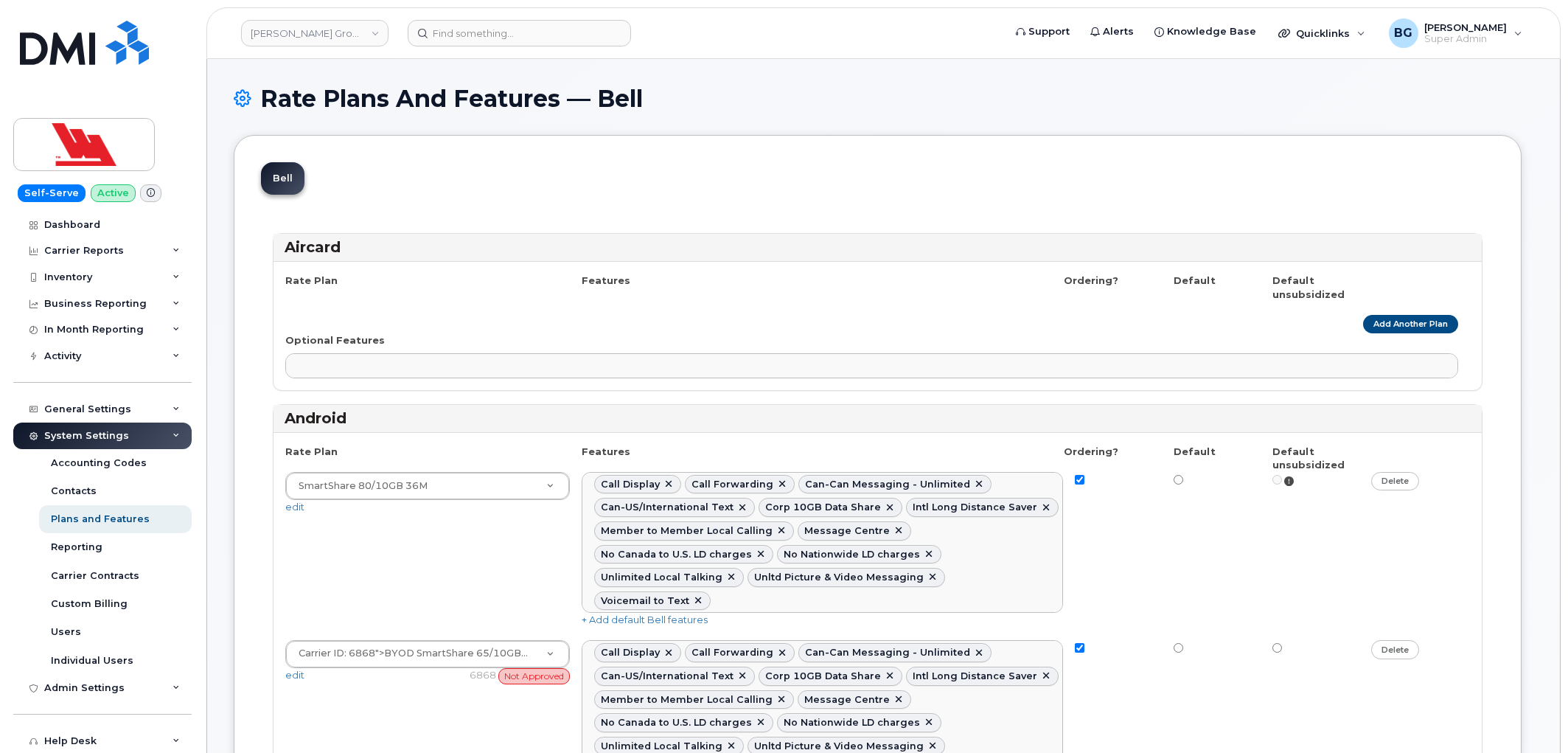
select select
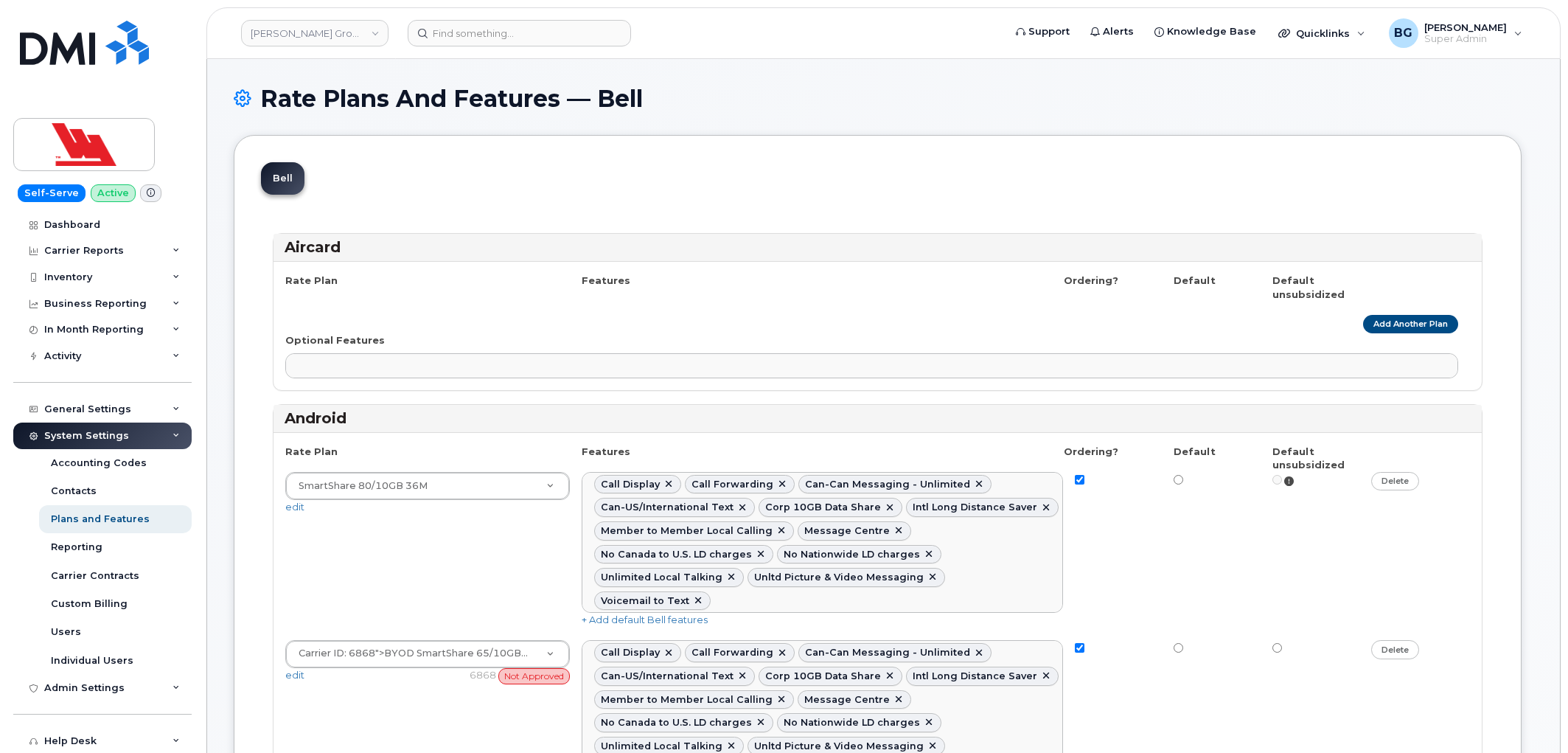
select select "204"
select select "171"
select select
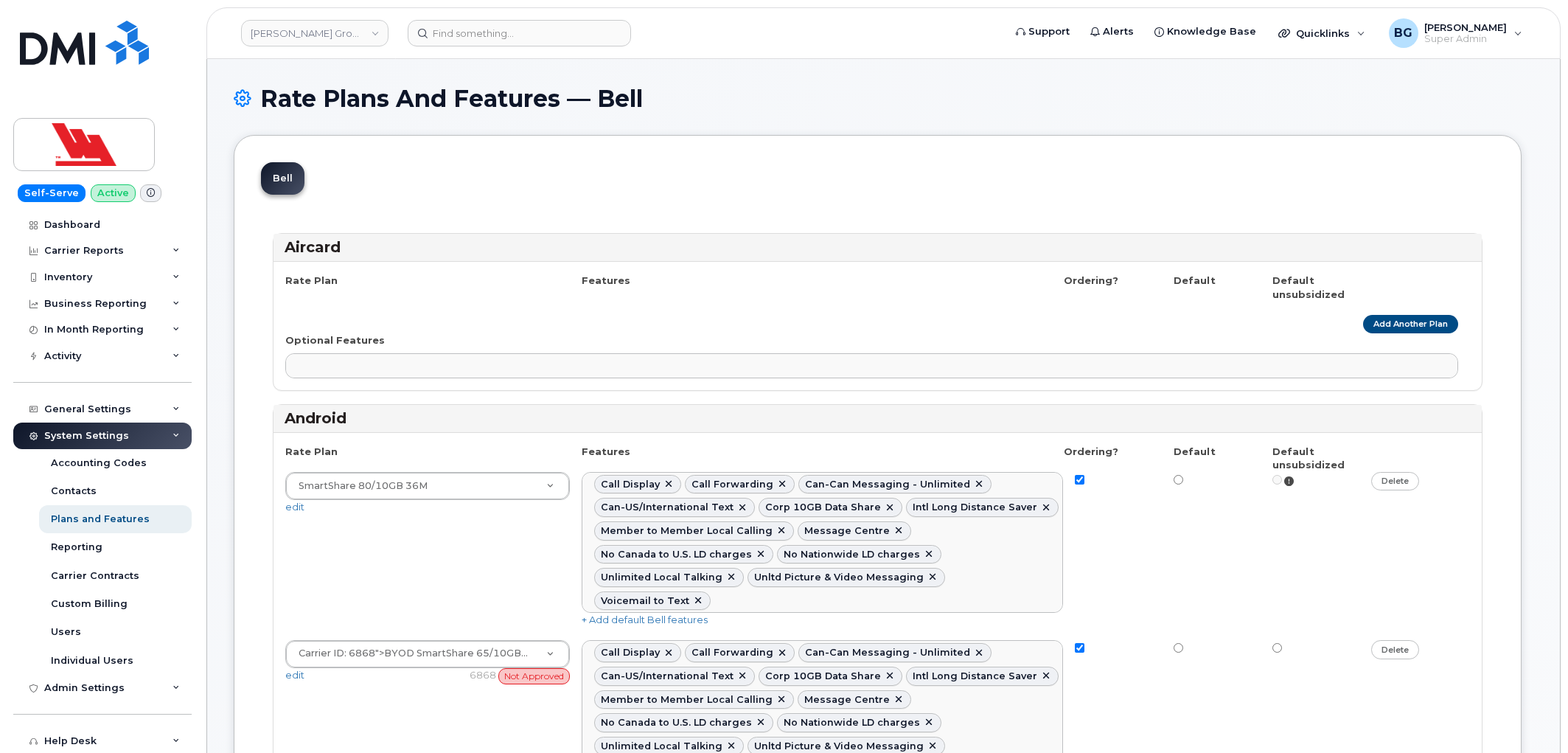
select select
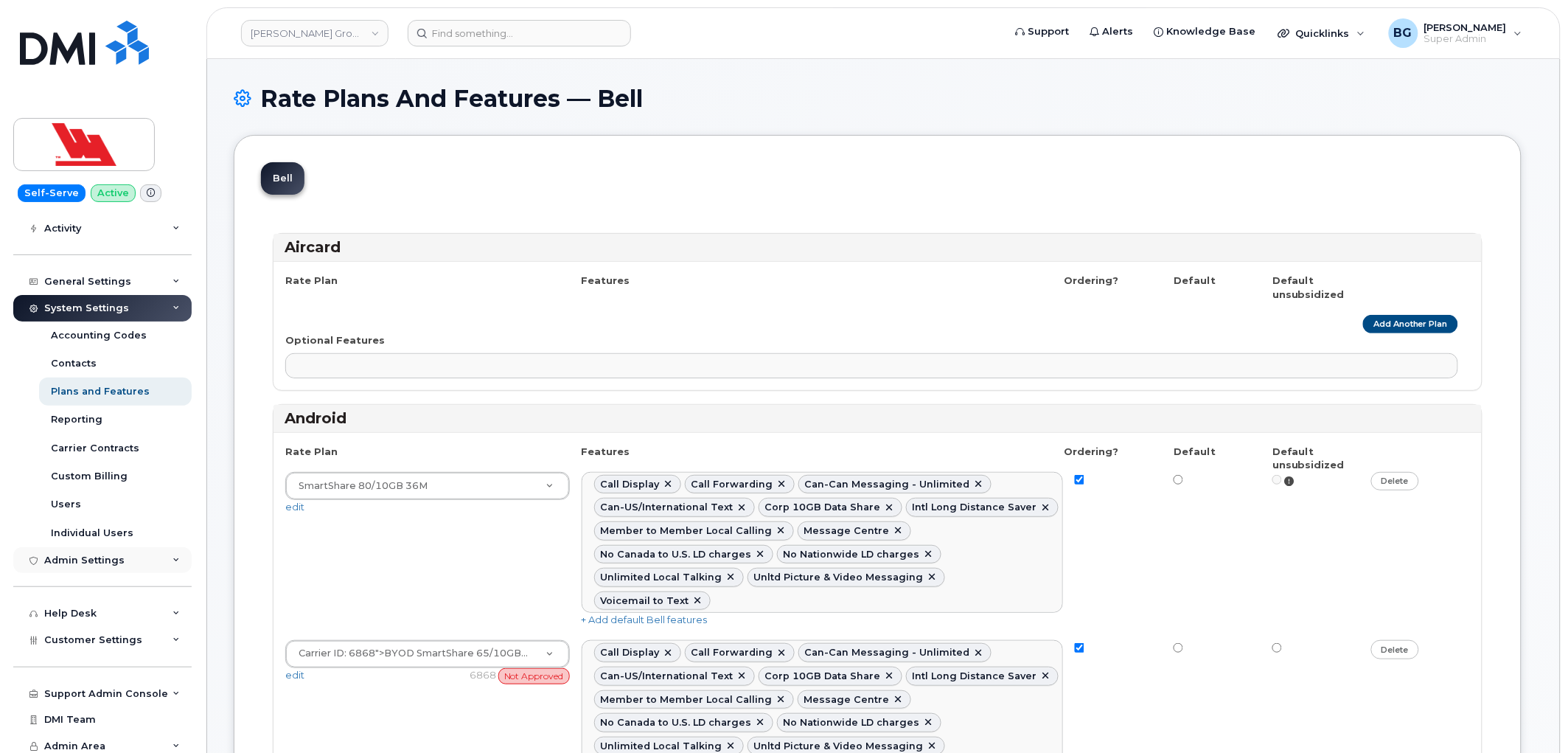
scroll to position [133, 0]
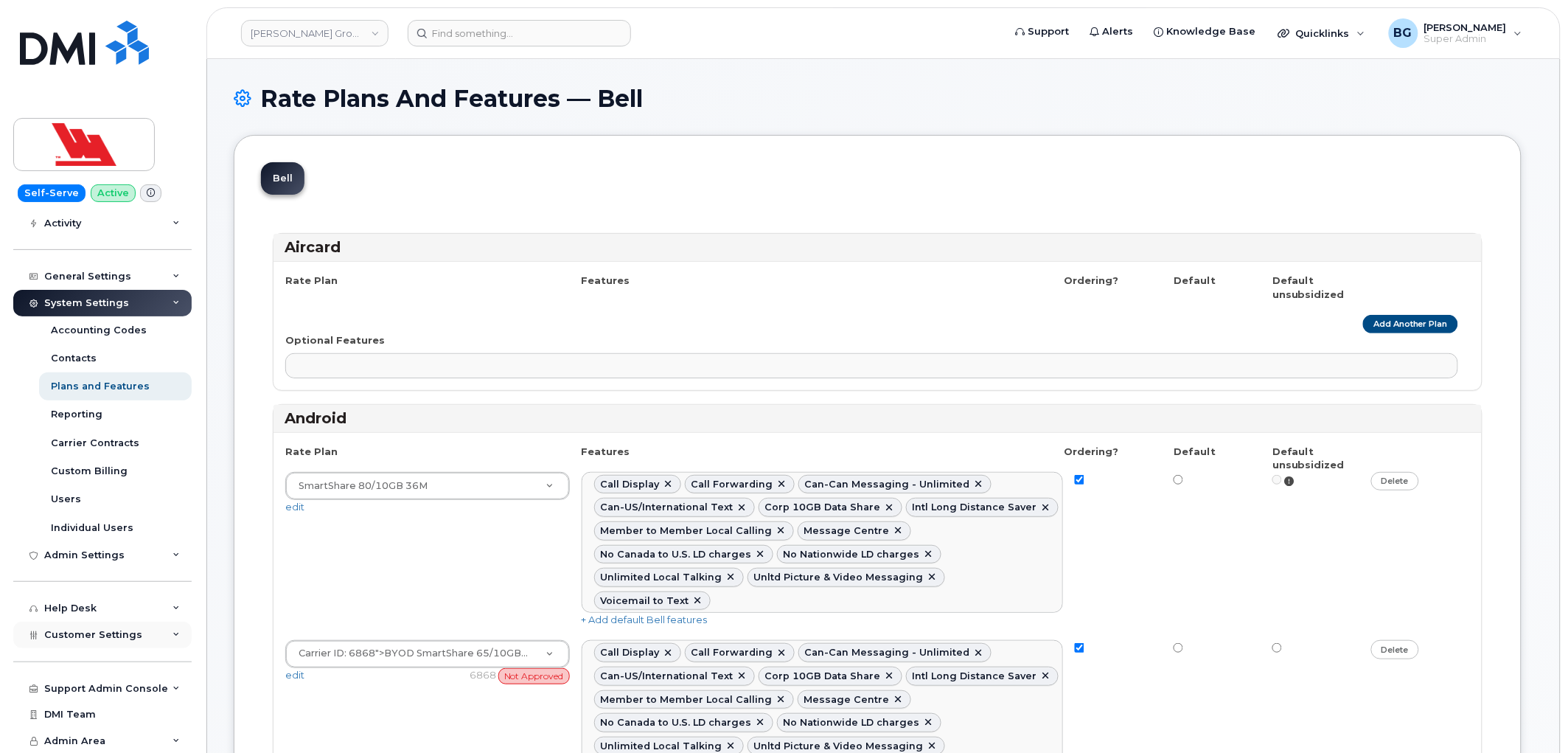
click at [93, 631] on span "Customer Settings" at bounding box center [93, 635] width 98 height 11
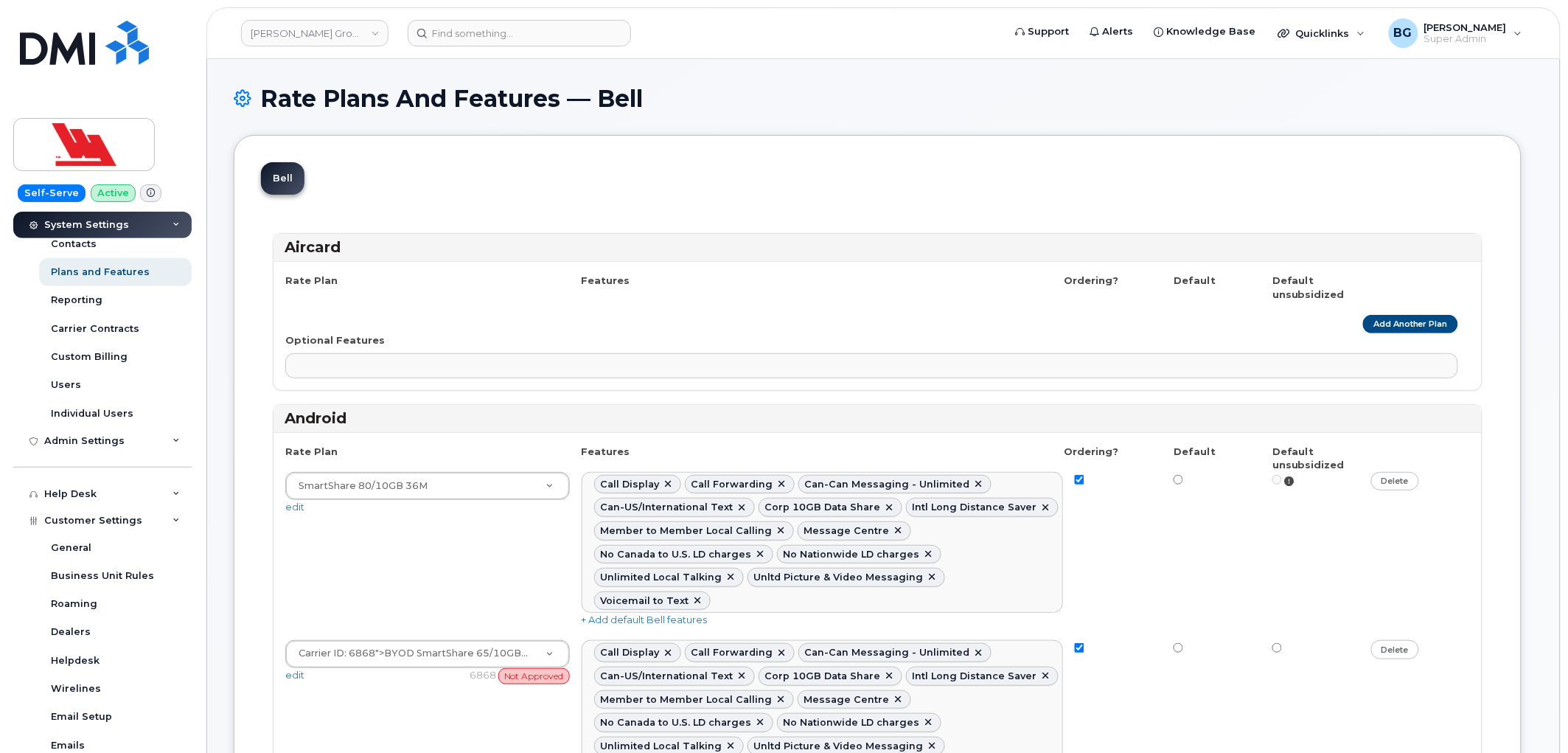
scroll to position [569, 0]
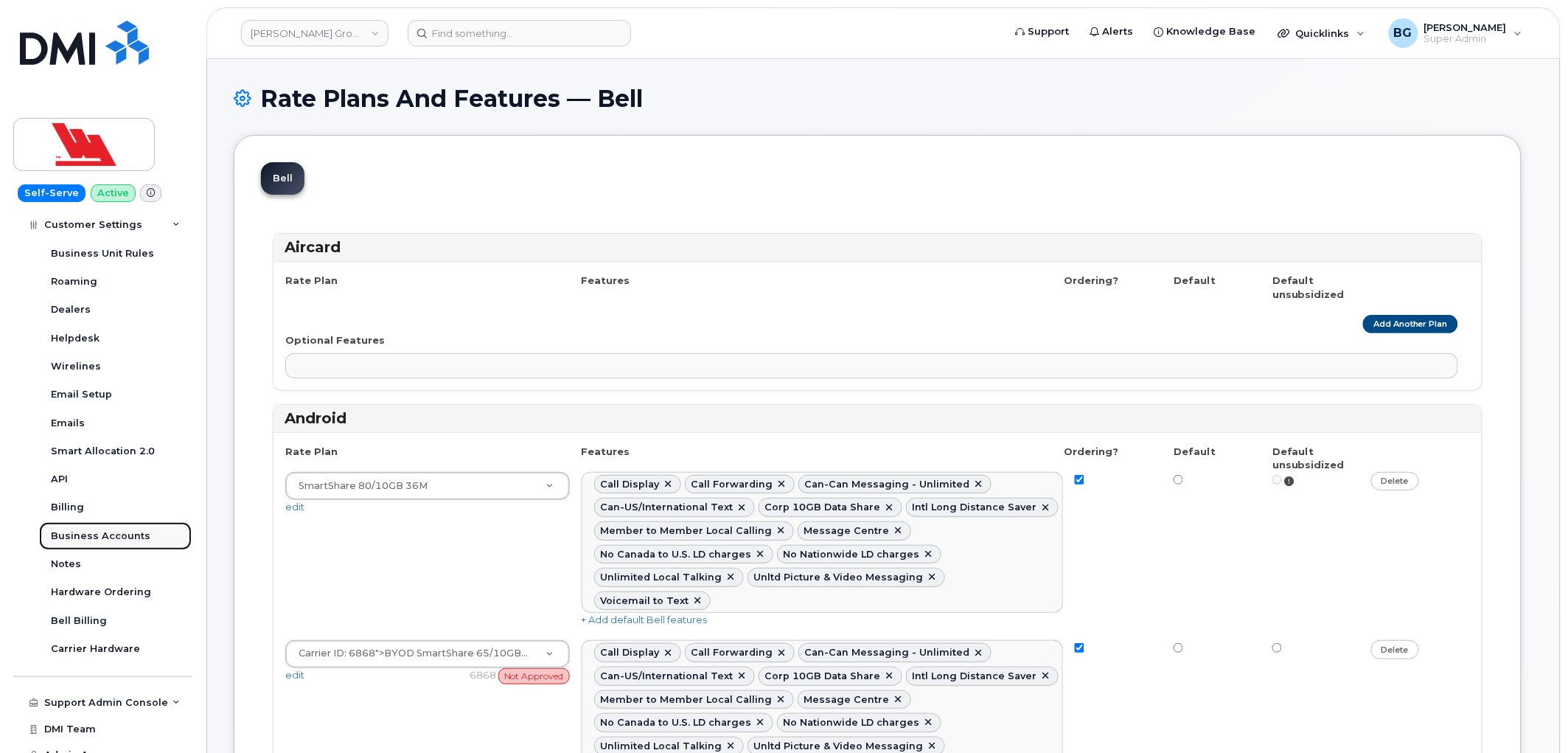
click at [80, 527] on link "Business Accounts" at bounding box center [115, 535] width 152 height 28
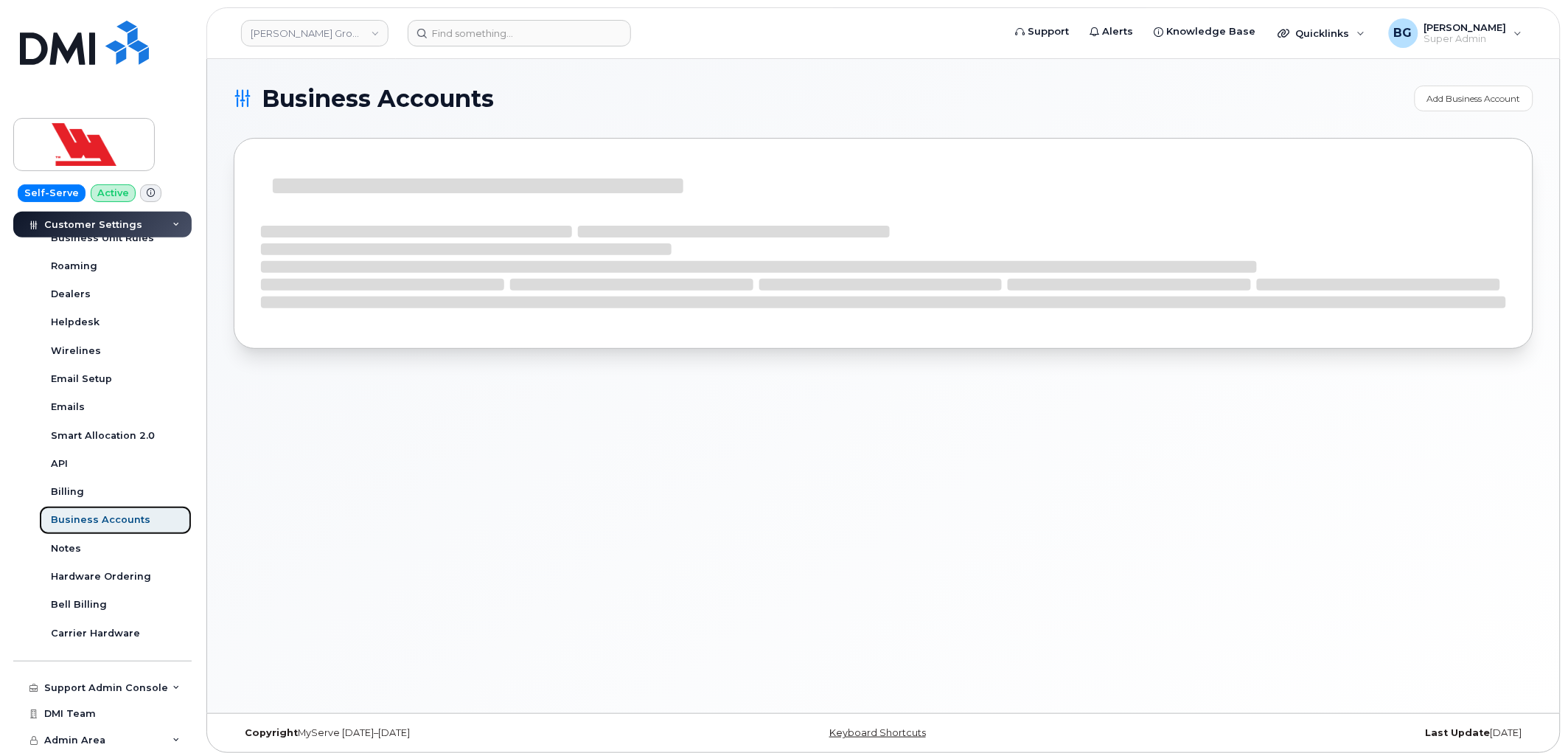
scroll to position [343, 0]
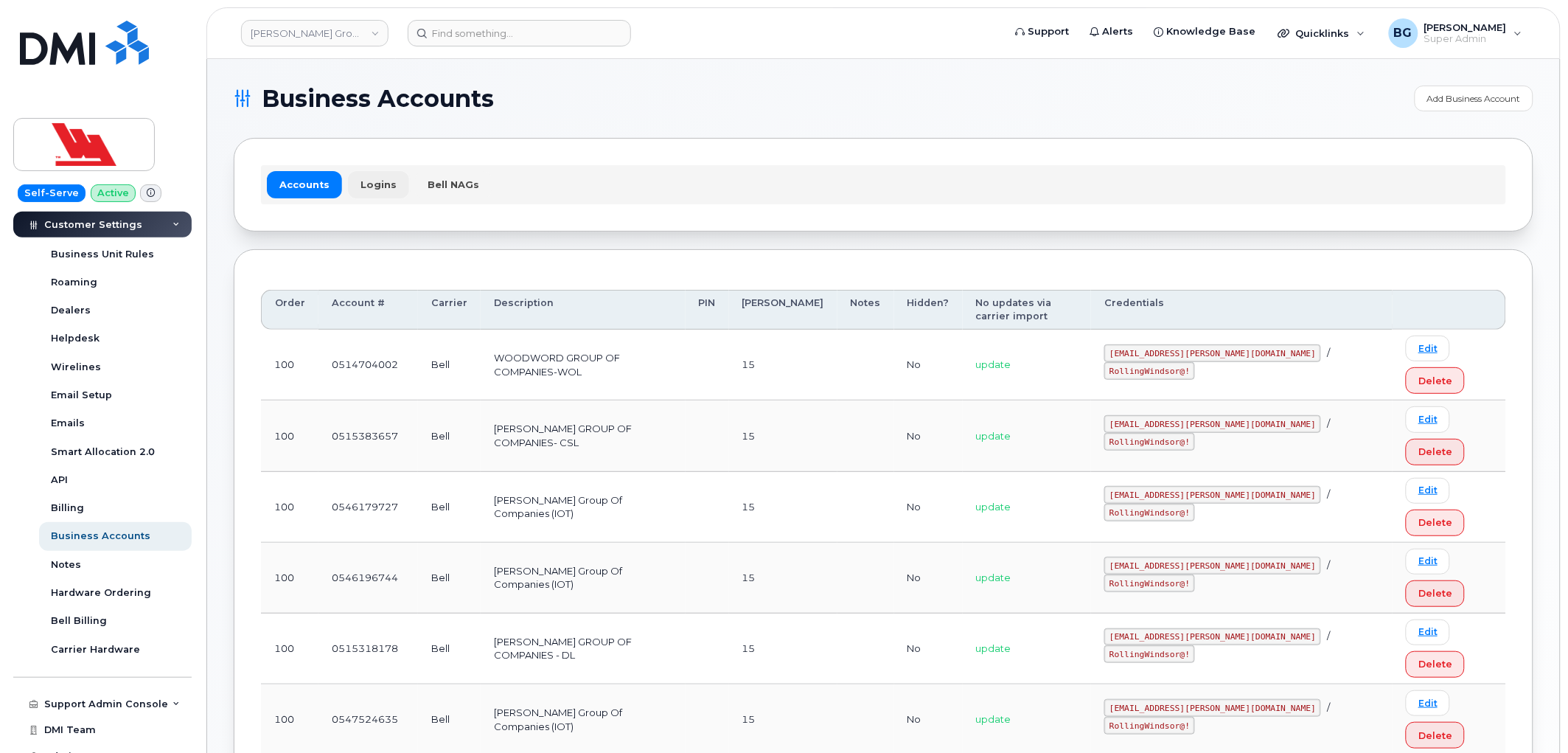
click at [369, 178] on link "Logins" at bounding box center [379, 185] width 62 height 27
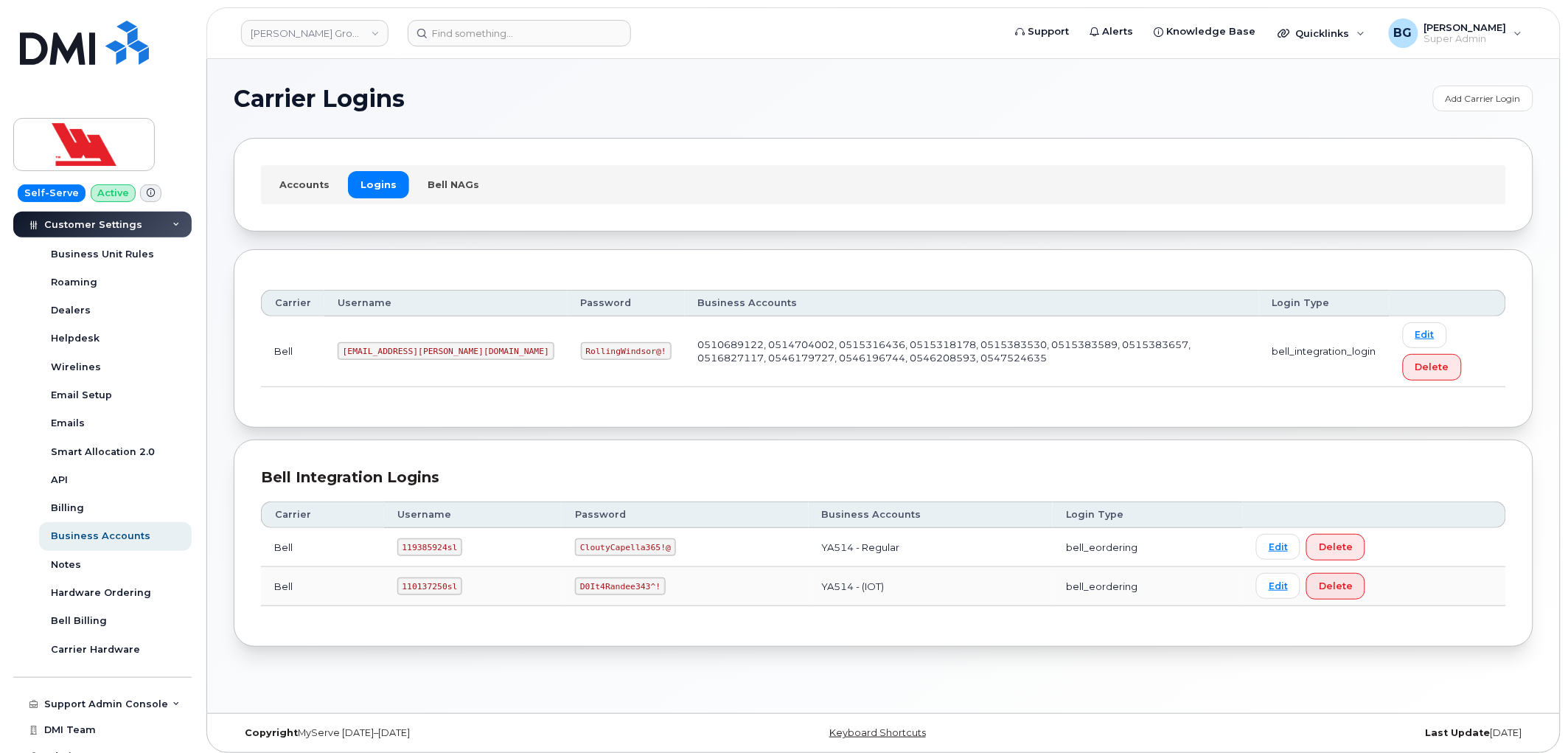
click at [342, 352] on code "ms-woodward@dminc.com" at bounding box center [446, 350] width 217 height 17
drag, startPoint x: 342, startPoint y: 352, endPoint x: 425, endPoint y: 350, distance: 83.0
click at [425, 350] on code "ms-woodward@dminc.com" at bounding box center [446, 350] width 217 height 17
copy code "ms-woodward@dminc.com"
click at [581, 349] on code "RollingWindsor@!" at bounding box center [626, 350] width 91 height 17
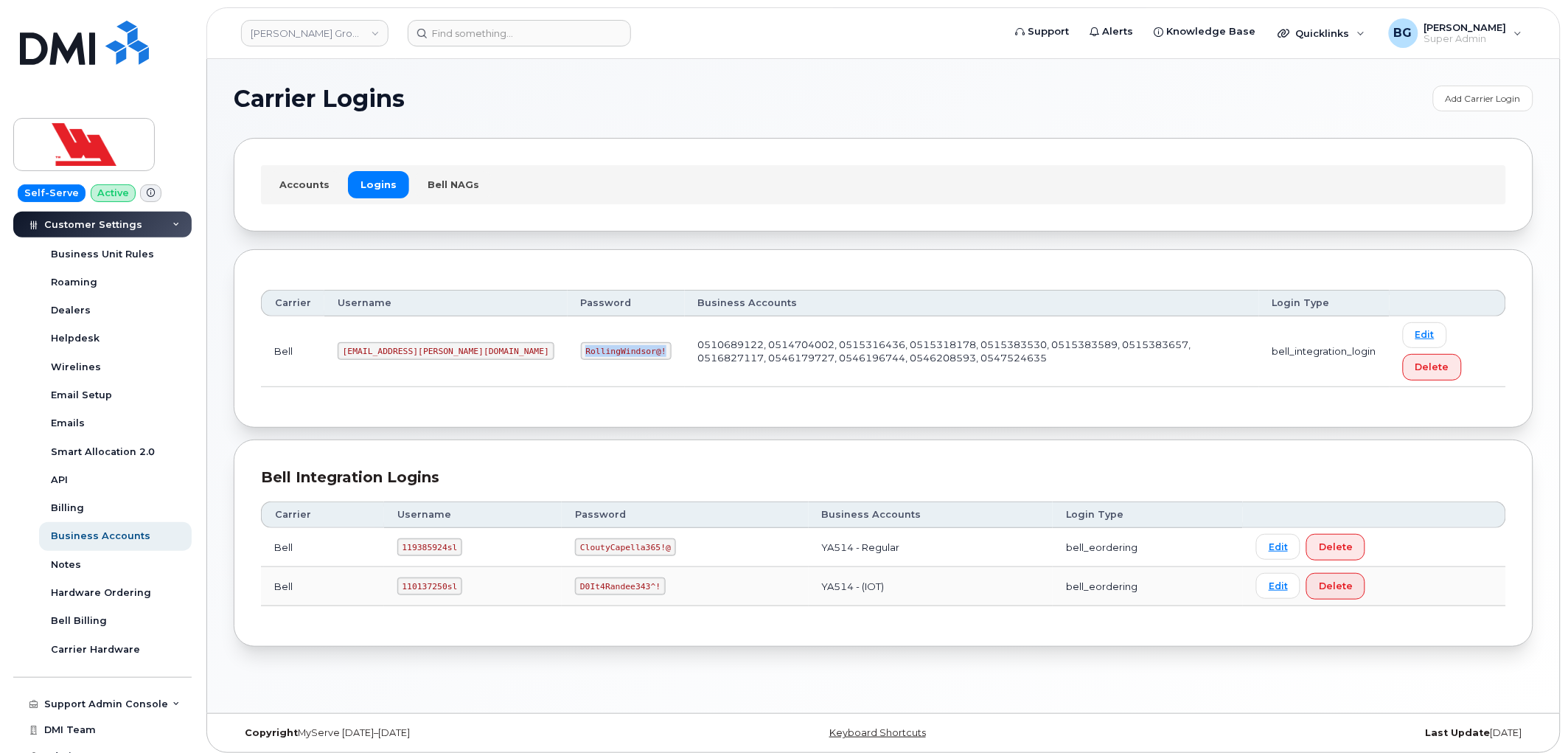
drag, startPoint x: 480, startPoint y: 349, endPoint x: 541, endPoint y: 352, distance: 61.1
click at [581, 352] on code "RollingWindsor@!" at bounding box center [626, 350] width 91 height 17
copy code "RollingWindsor@!"
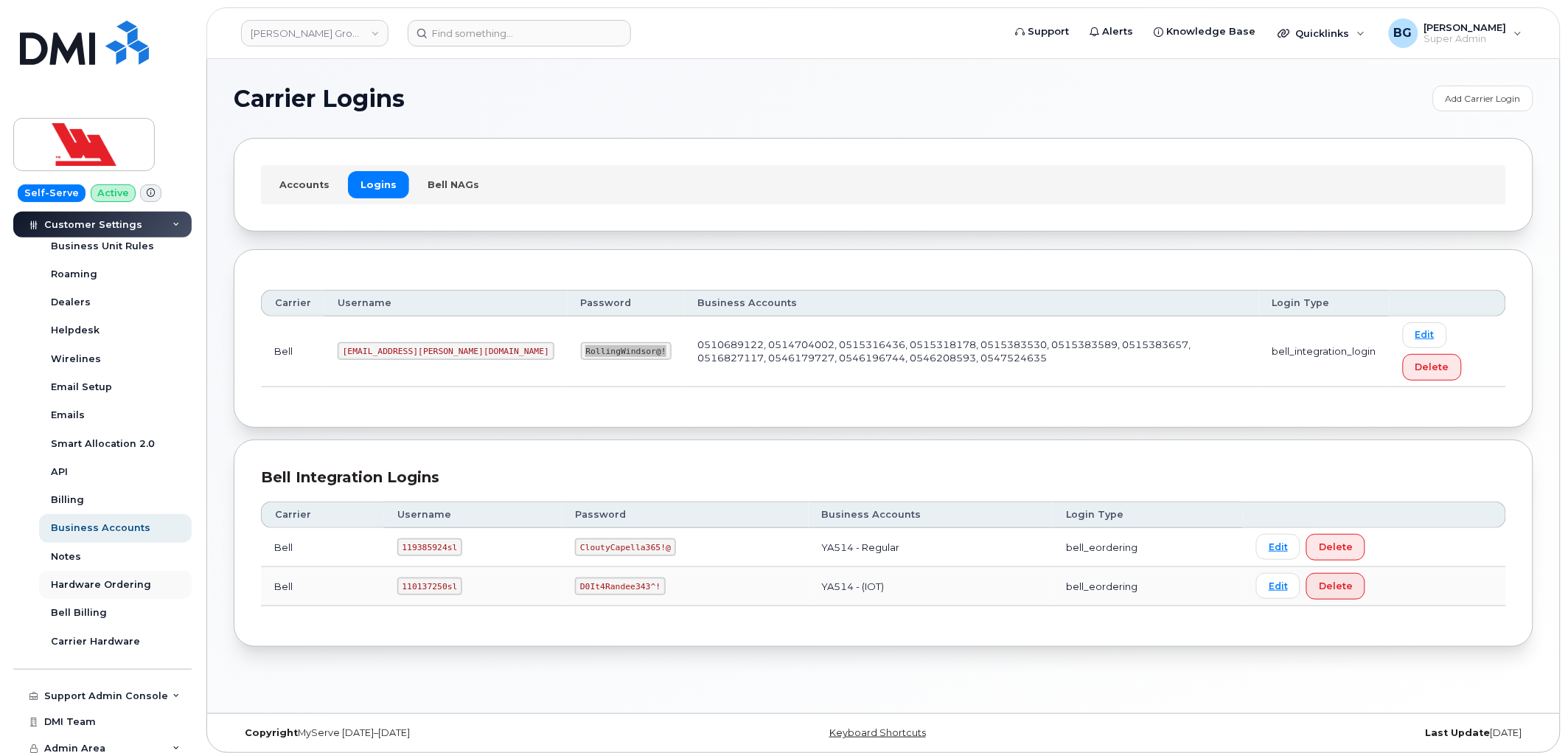
scroll to position [358, 0]
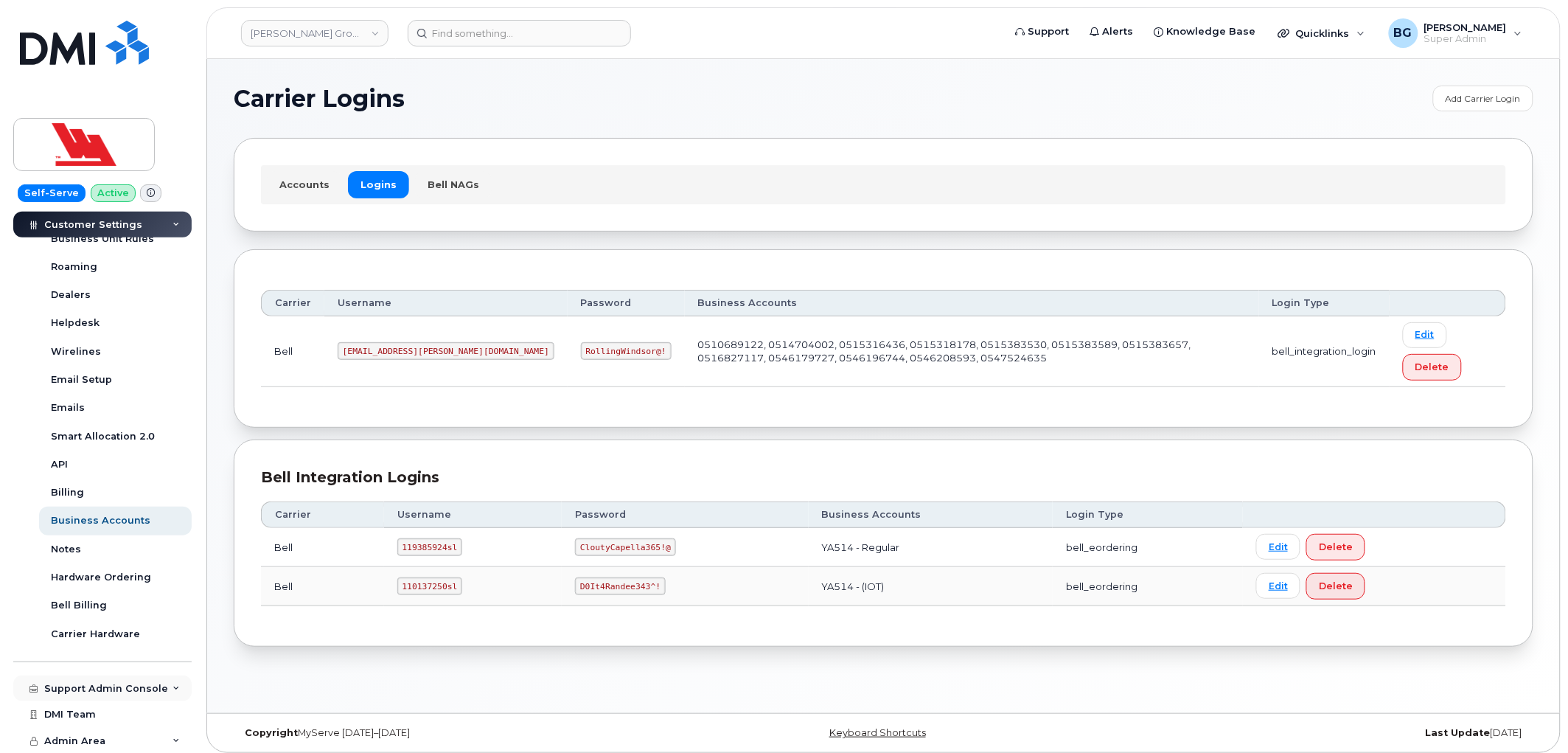
click at [121, 688] on div "Support Admin Console" at bounding box center [106, 688] width 124 height 12
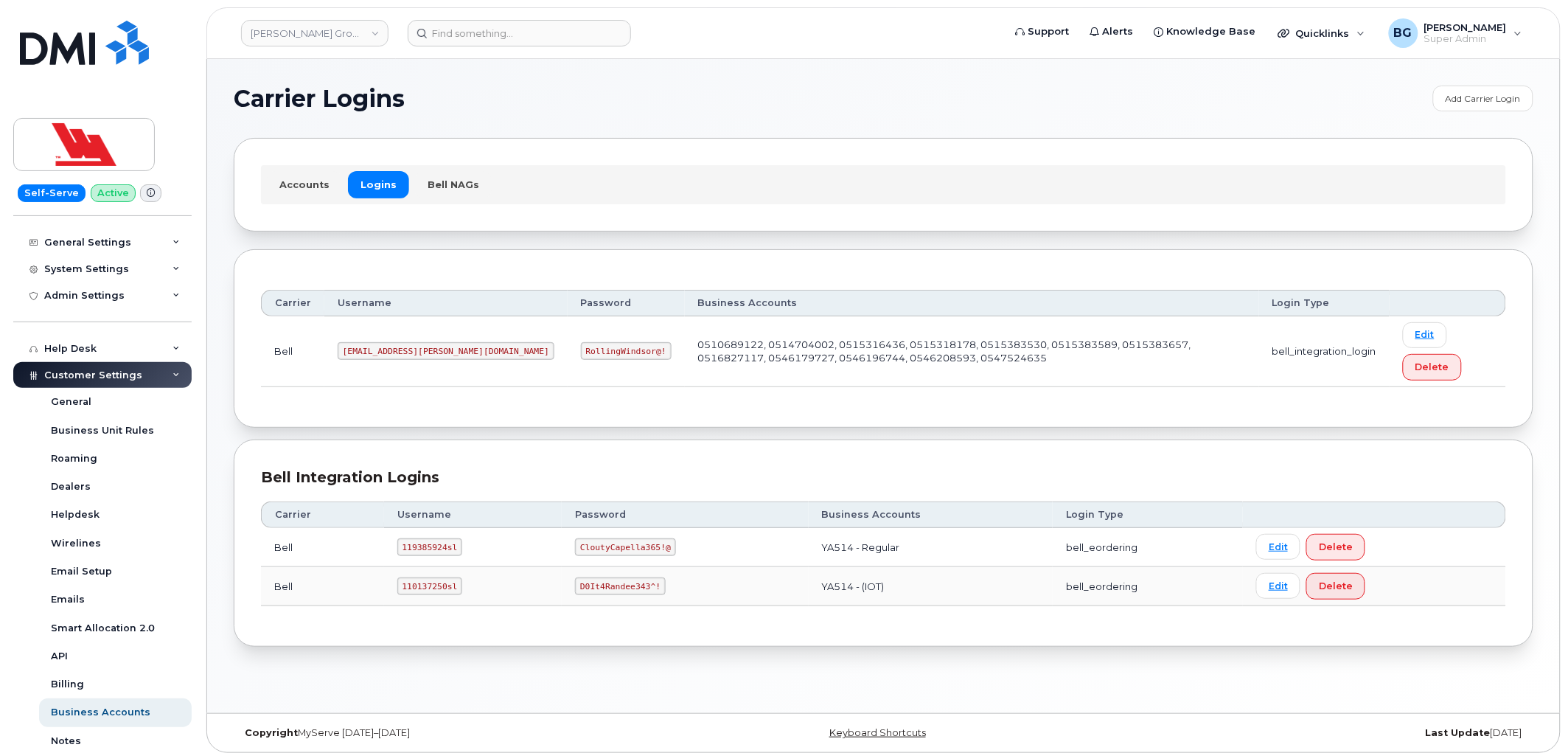
scroll to position [126, 0]
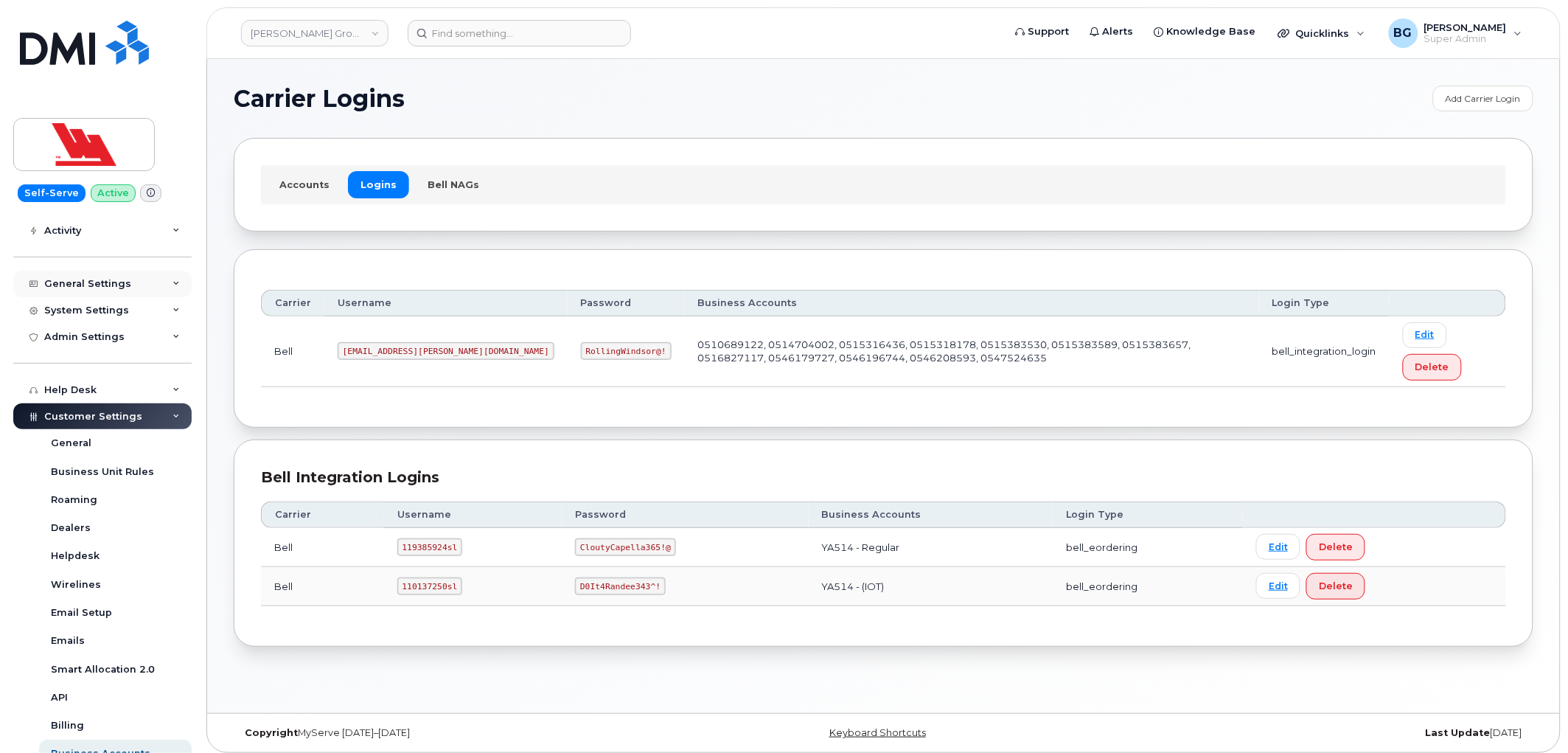
click at [92, 278] on div "General Settings" at bounding box center [88, 283] width 87 height 12
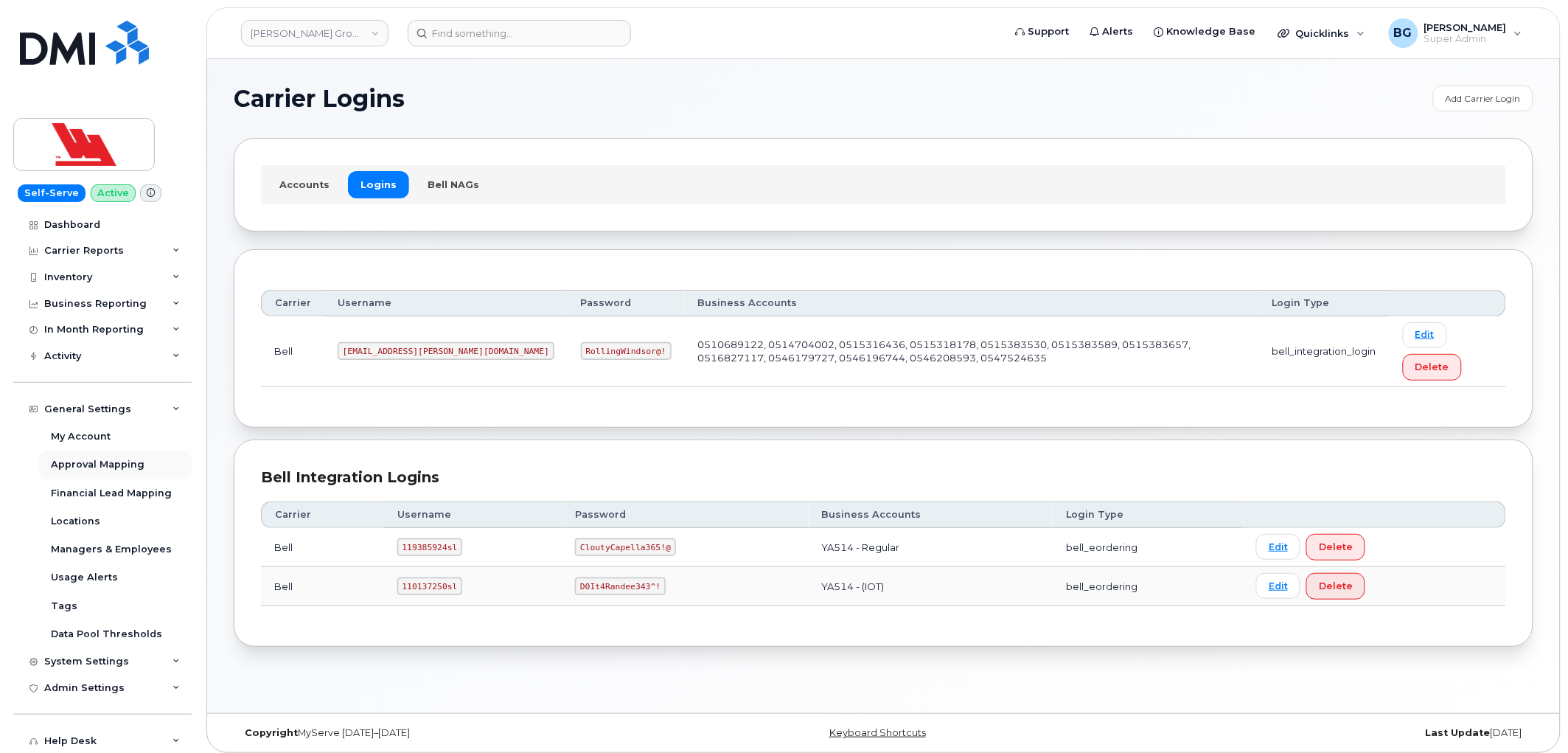
scroll to position [54, 0]
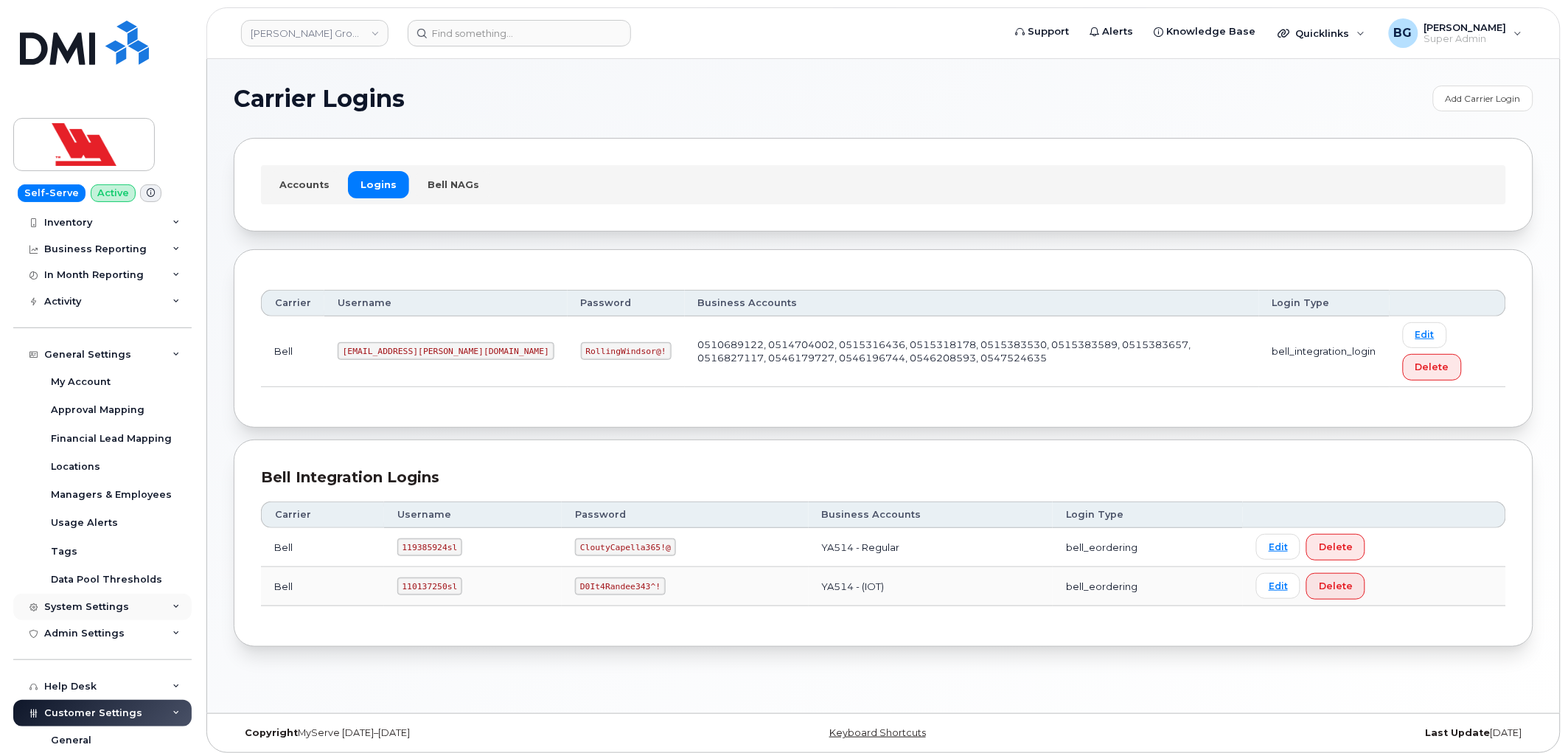
click at [74, 605] on div "System Settings" at bounding box center [86, 606] width 84 height 12
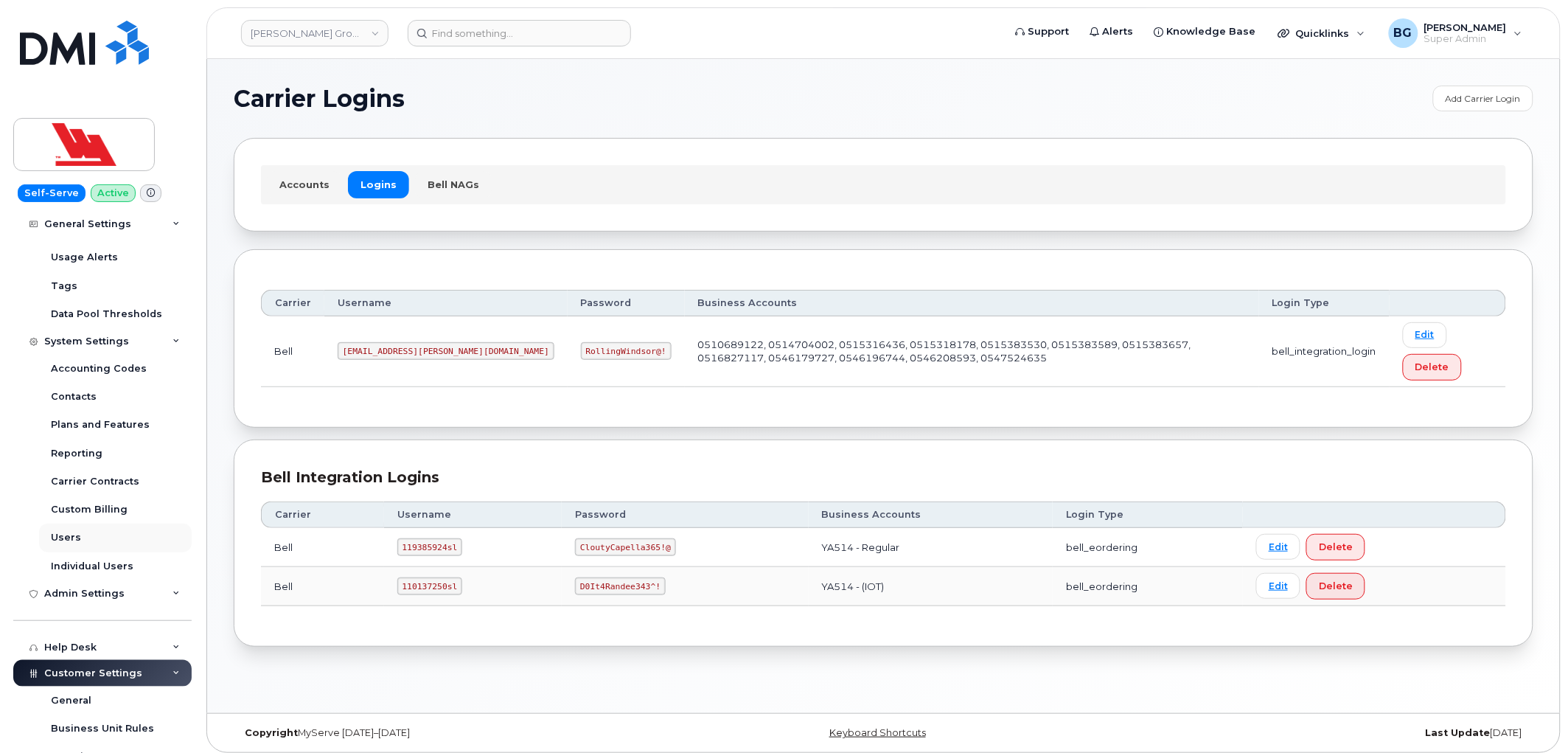
scroll to position [328, 0]
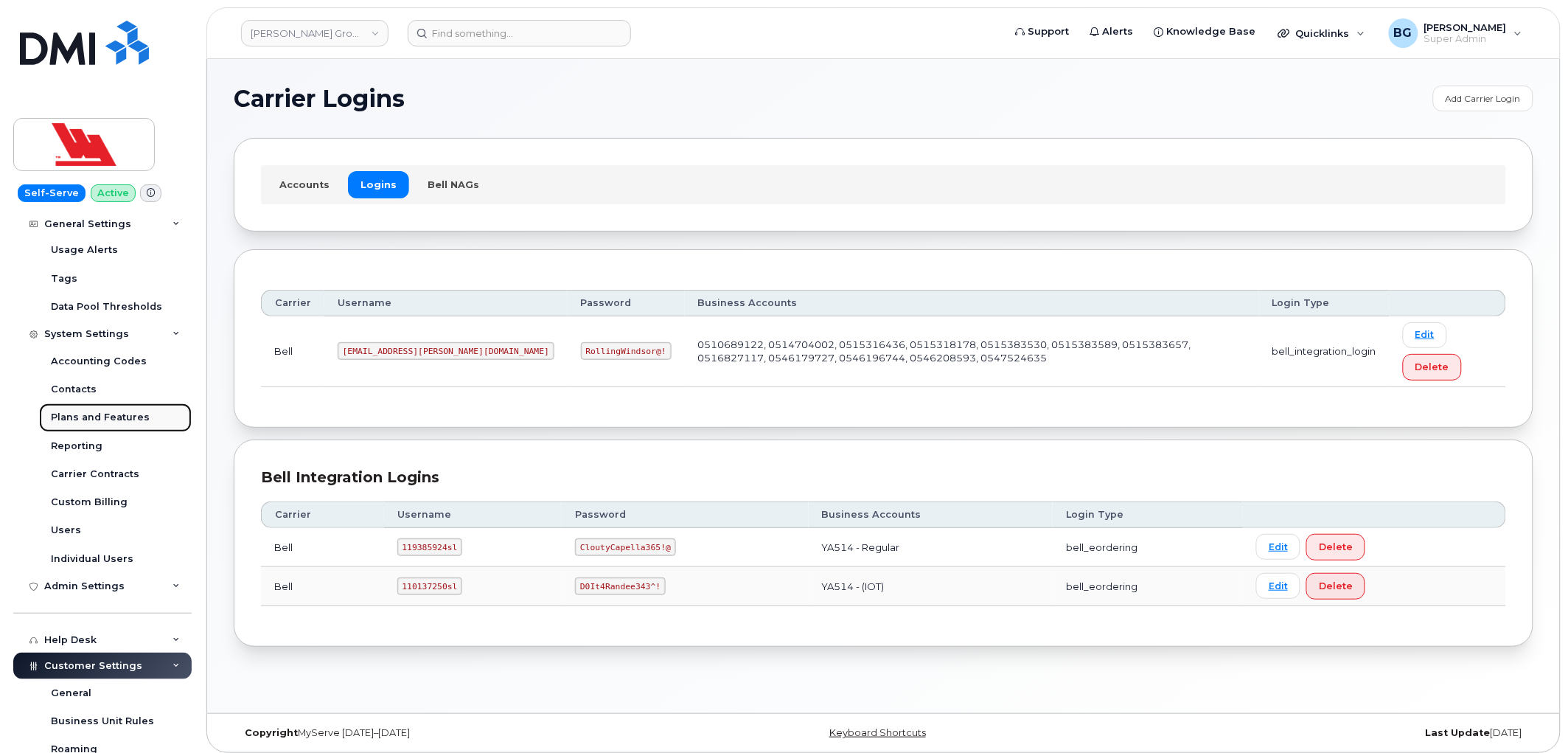
click at [99, 417] on div "Plans and Features" at bounding box center [99, 417] width 99 height 13
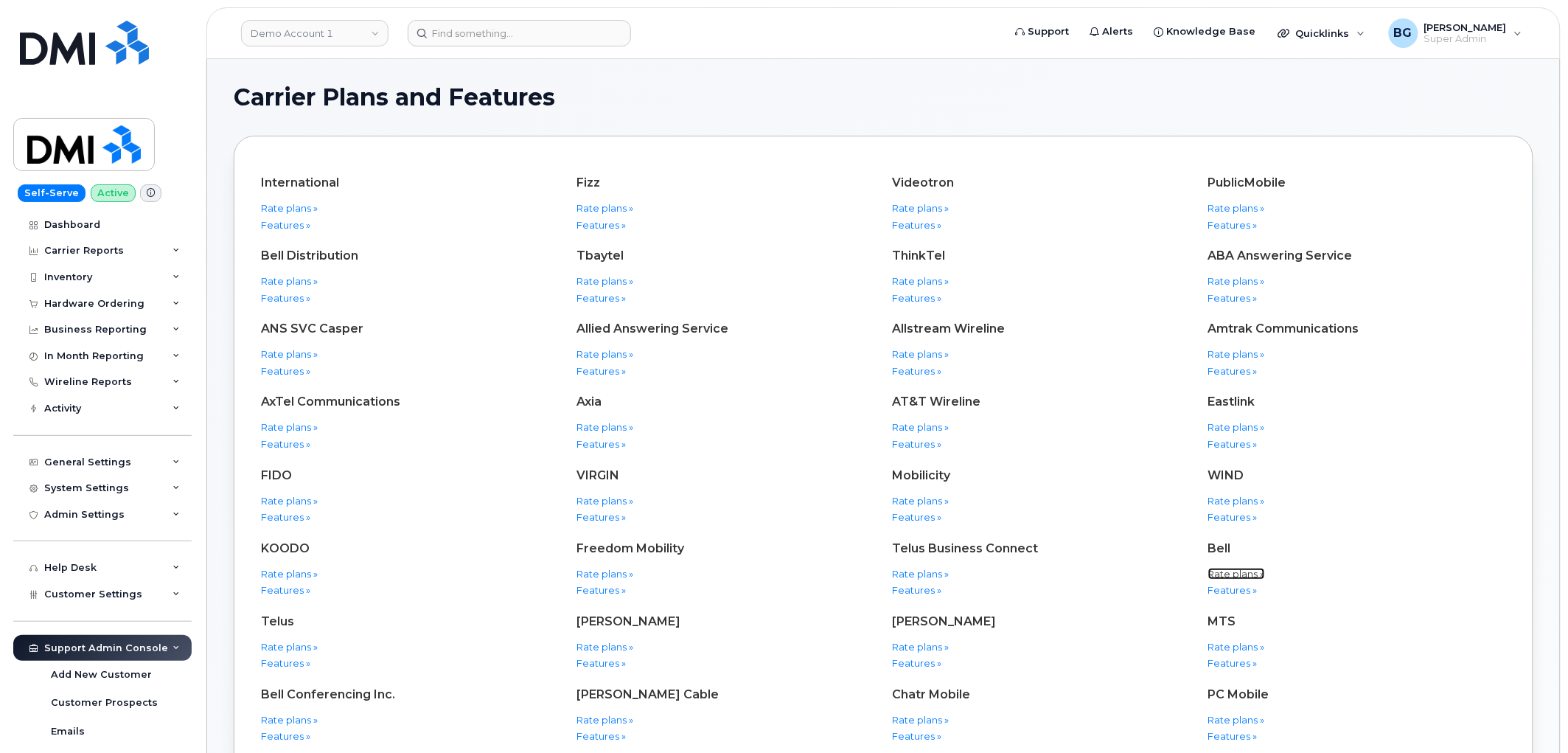
click at [1224, 572] on link "Rate plans »" at bounding box center [1237, 573] width 57 height 12
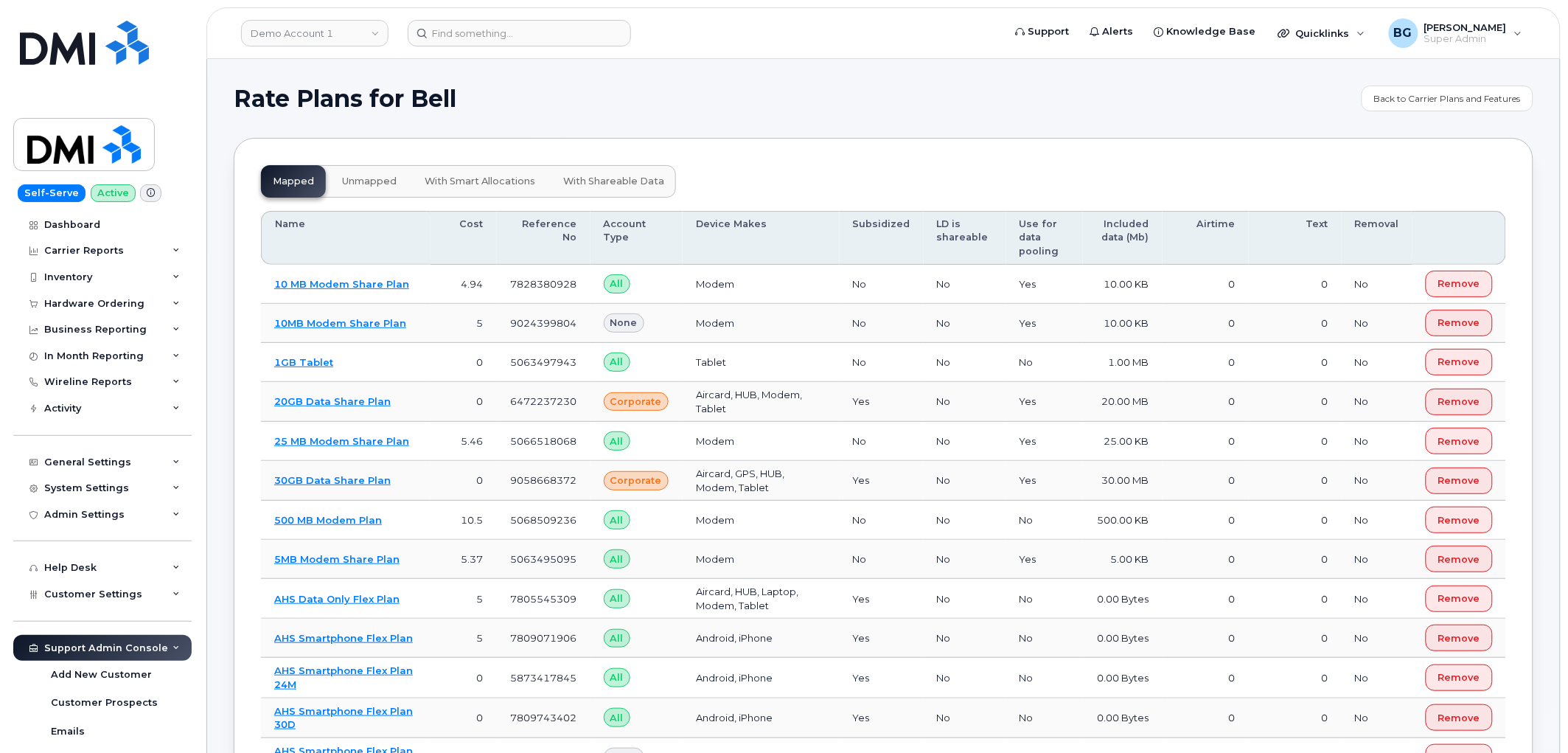
click at [361, 181] on span "unmapped" at bounding box center [369, 181] width 54 height 12
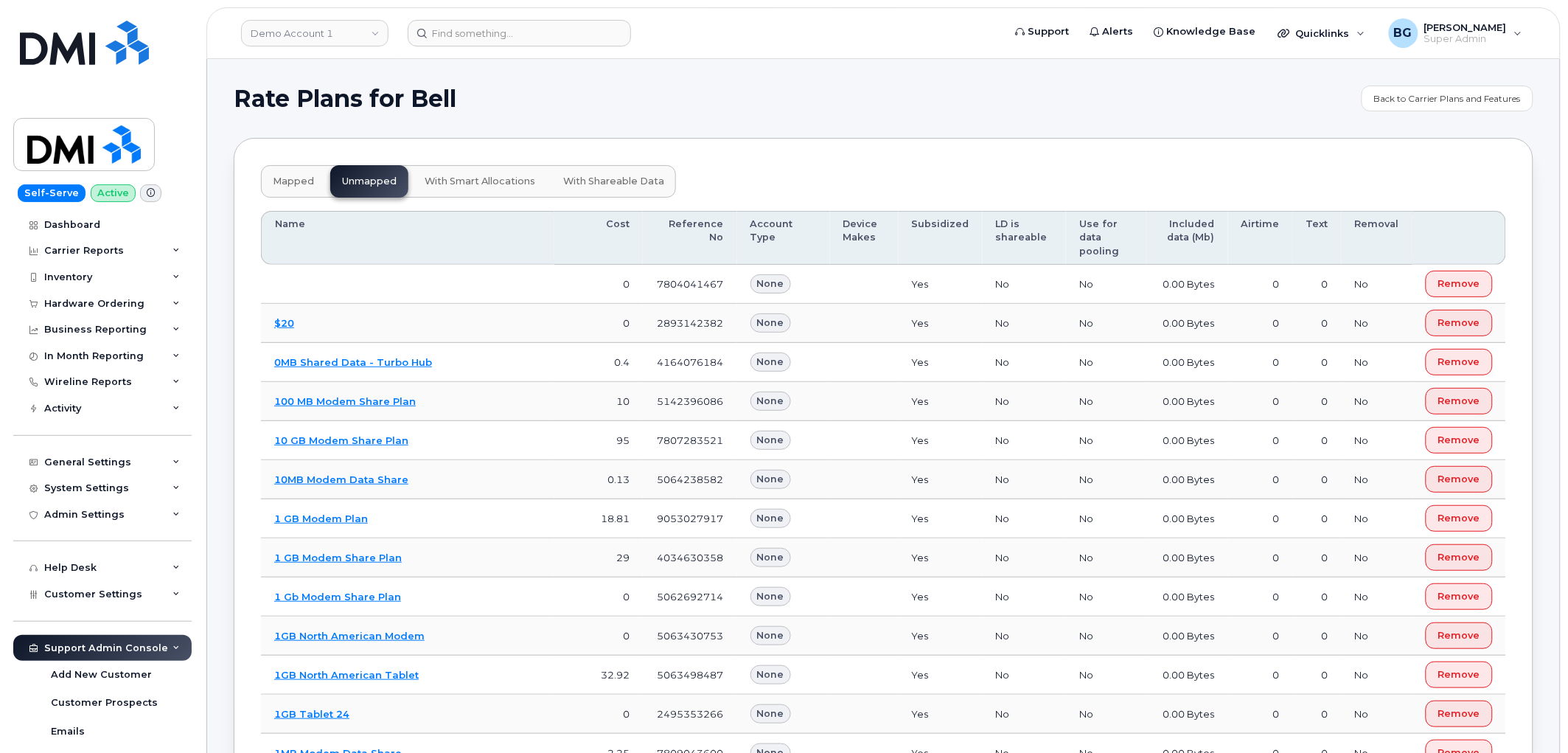
click at [795, 107] on h1 "Rate Plans for Bell" at bounding box center [794, 99] width 1121 height 24
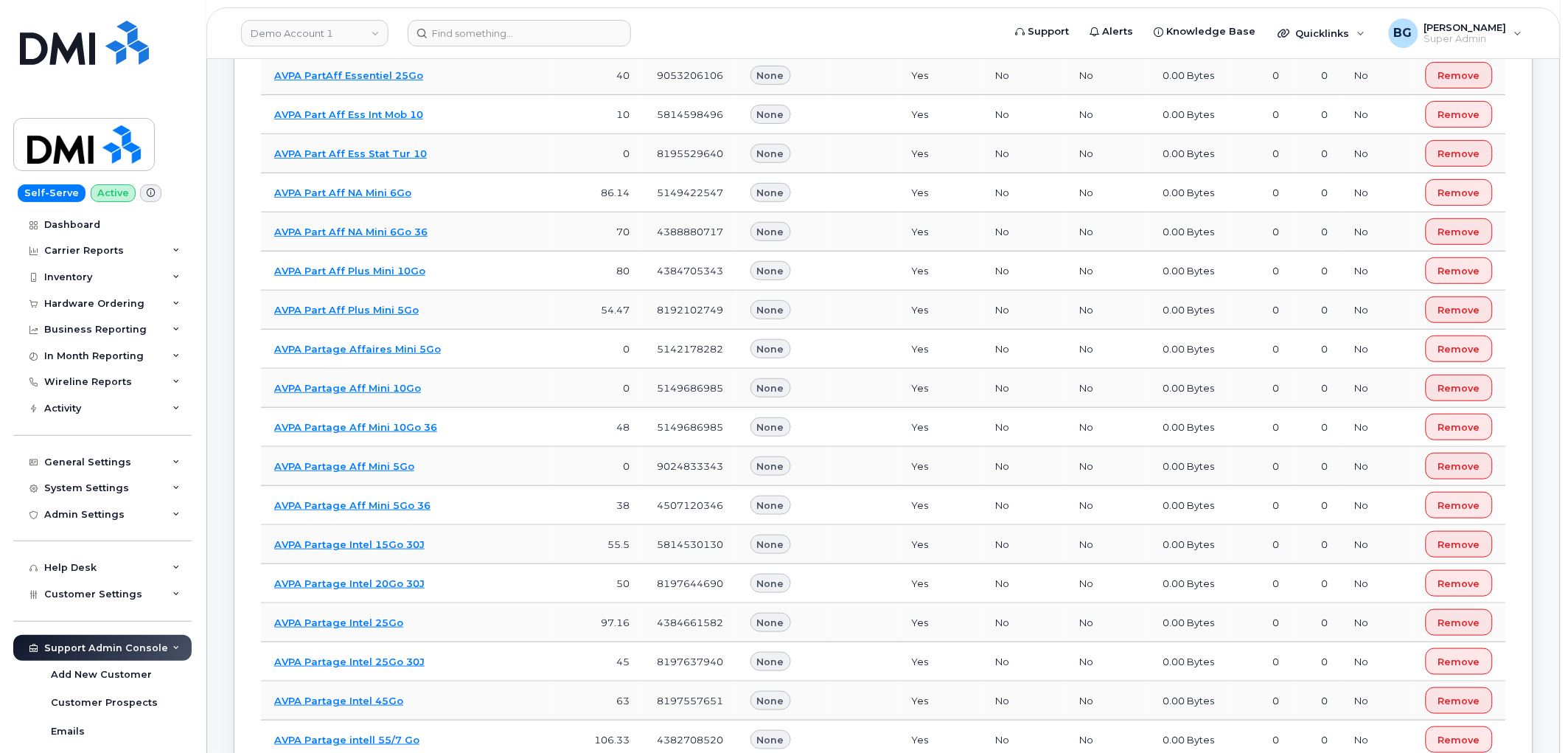
scroll to position [1930, 0]
drag, startPoint x: 518, startPoint y: 455, endPoint x: 539, endPoint y: 362, distance: 95.3
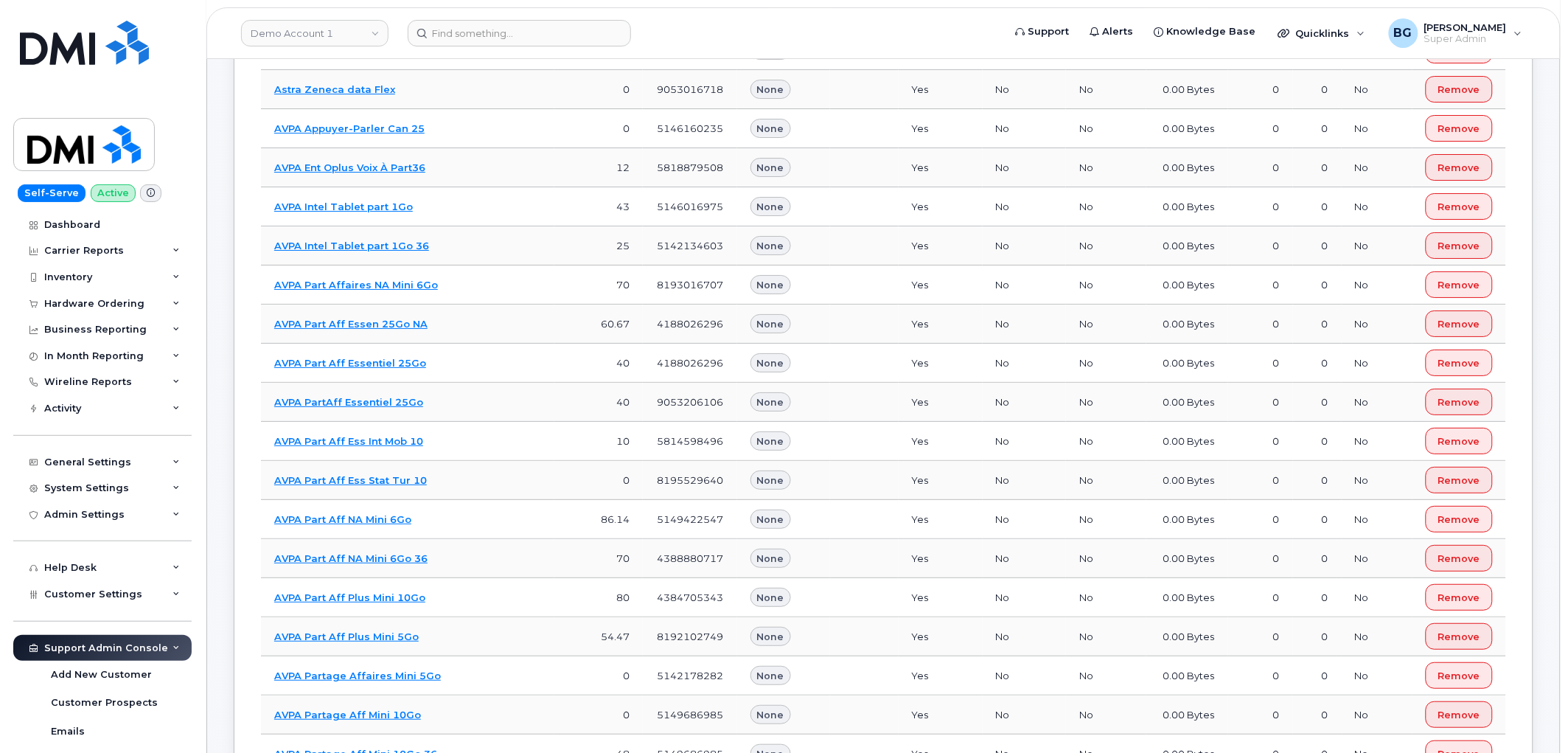
scroll to position [0, 0]
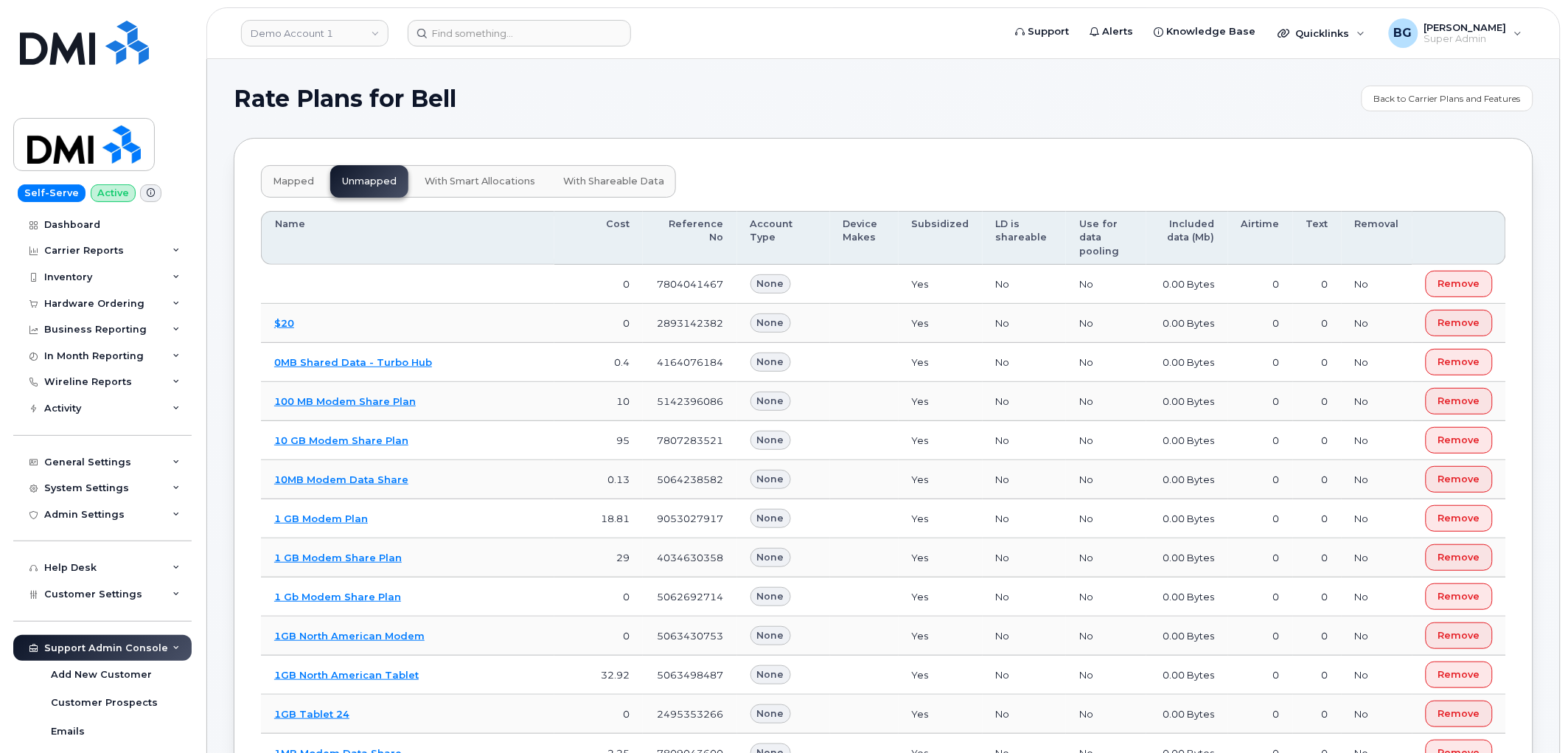
click at [295, 180] on span "mapped" at bounding box center [294, 181] width 41 height 12
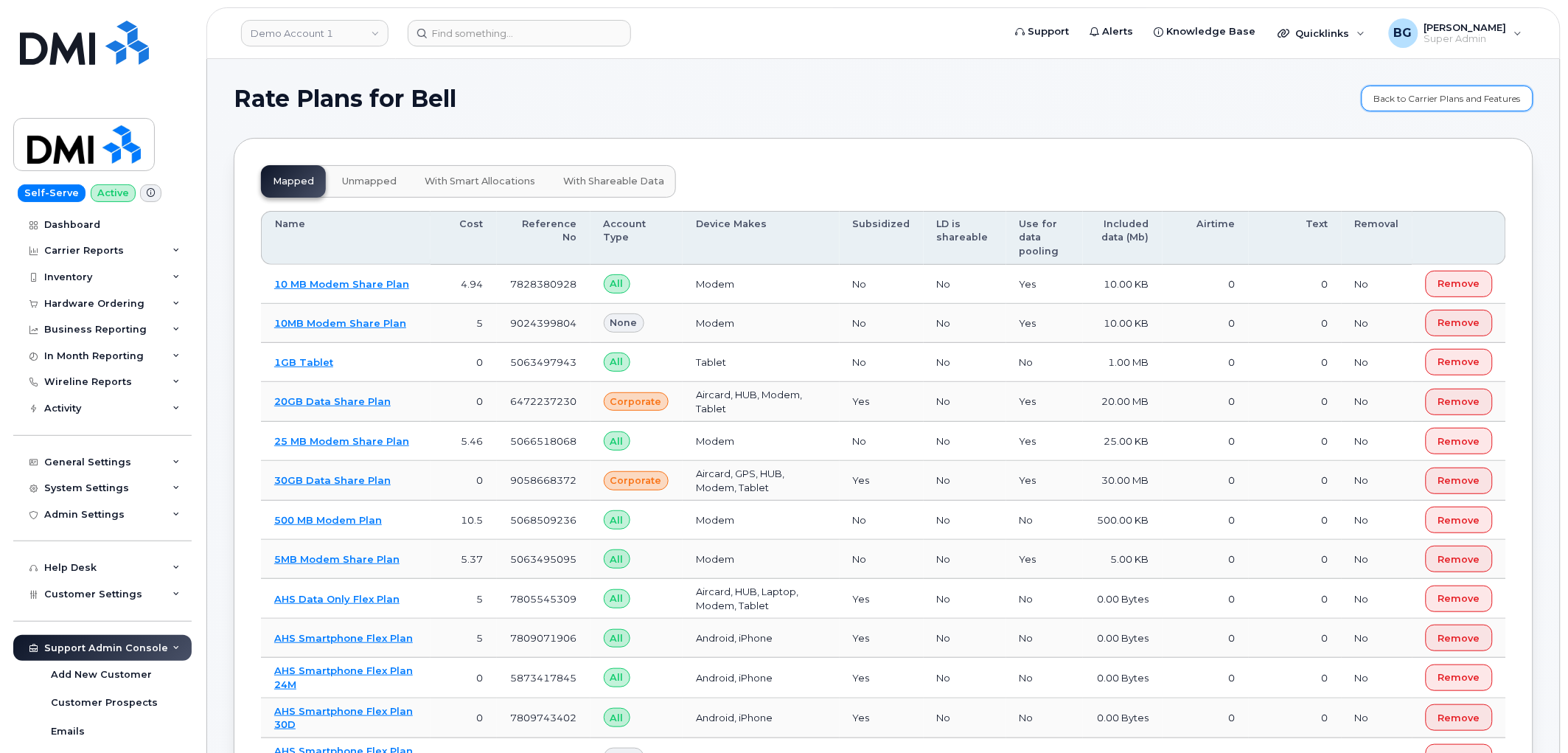
click at [1424, 99] on link "Back to Carrier Plans and Features" at bounding box center [1447, 98] width 172 height 26
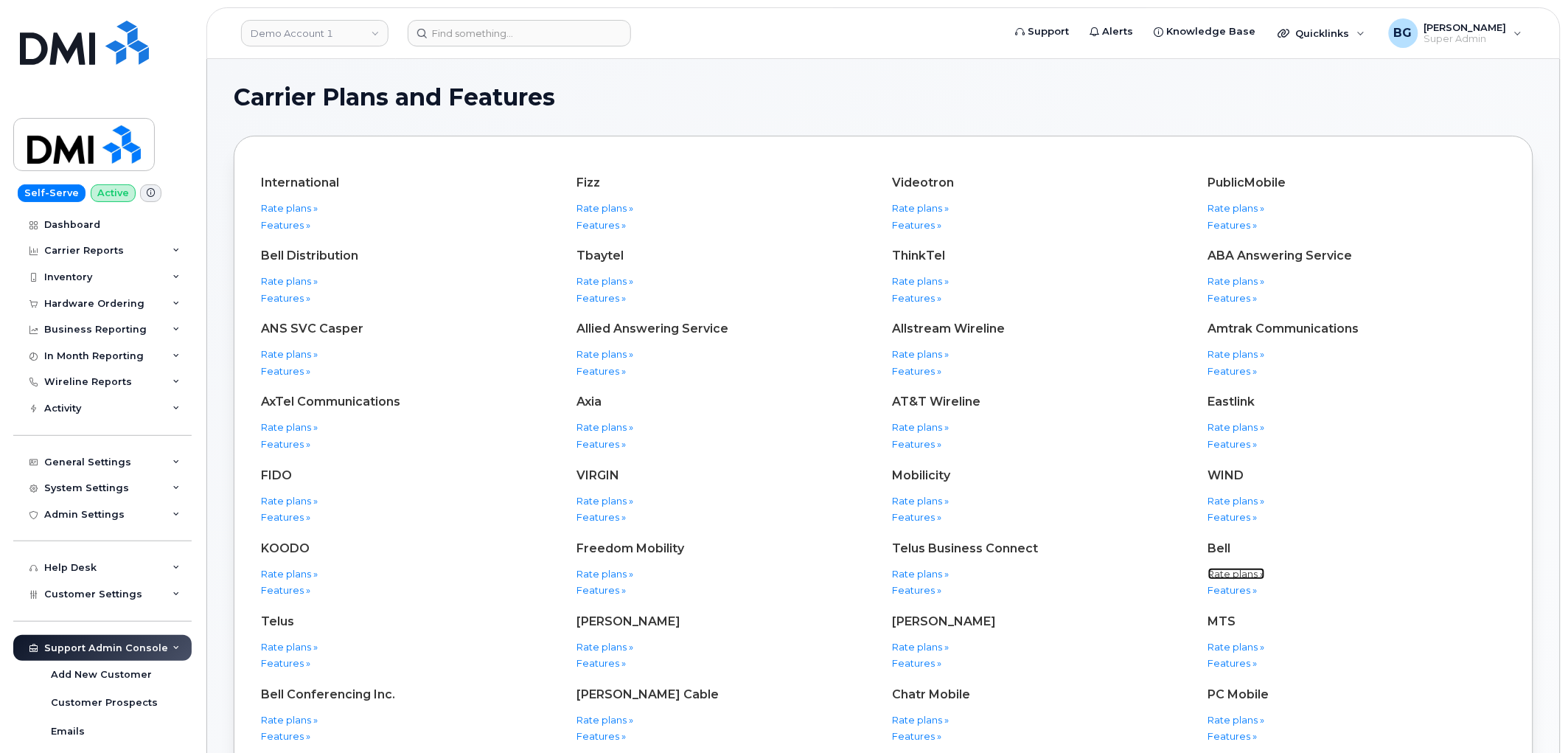
click at [1224, 568] on link "Rate plans »" at bounding box center [1237, 573] width 57 height 12
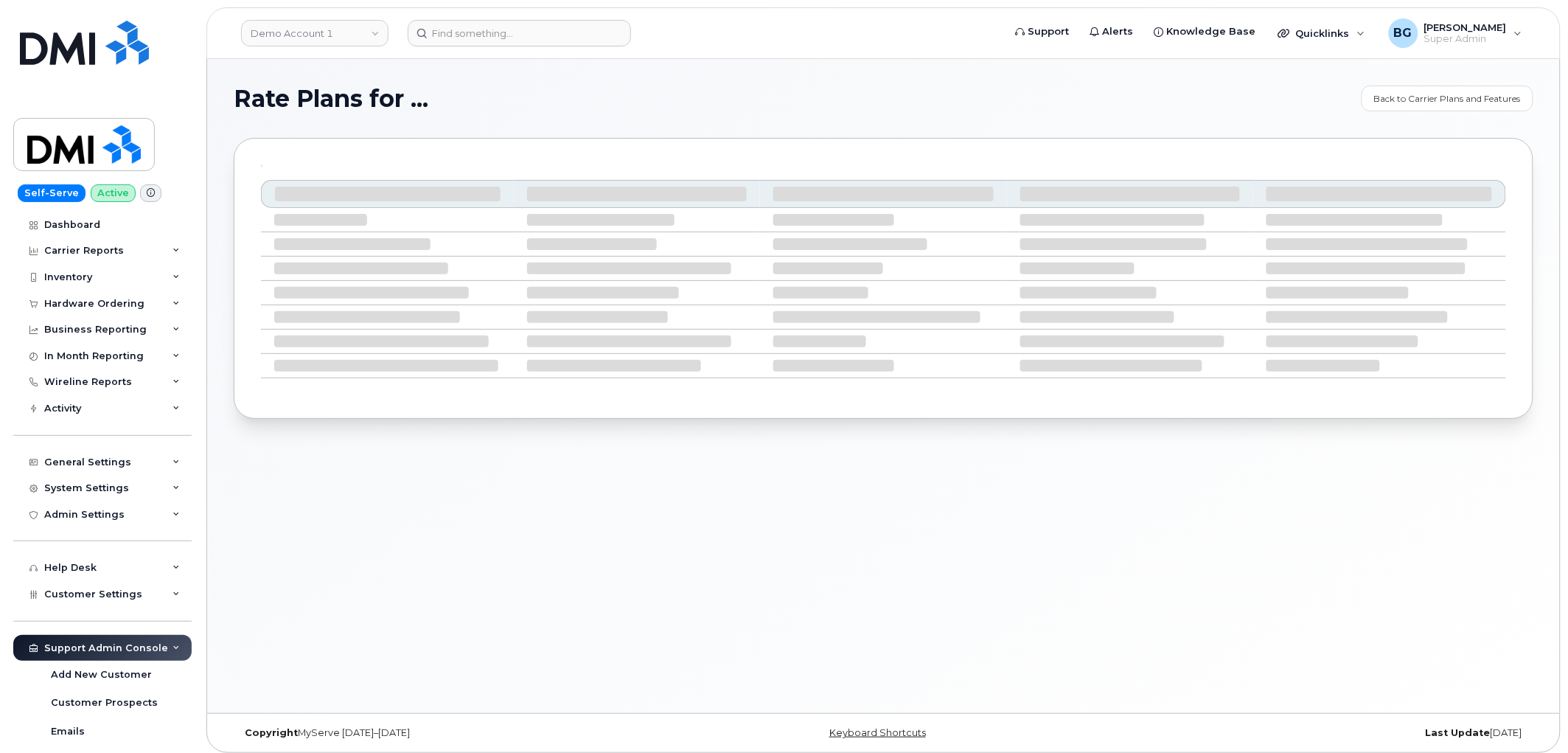
click at [698, 96] on h1 "Rate Plans for ..." at bounding box center [794, 99] width 1121 height 24
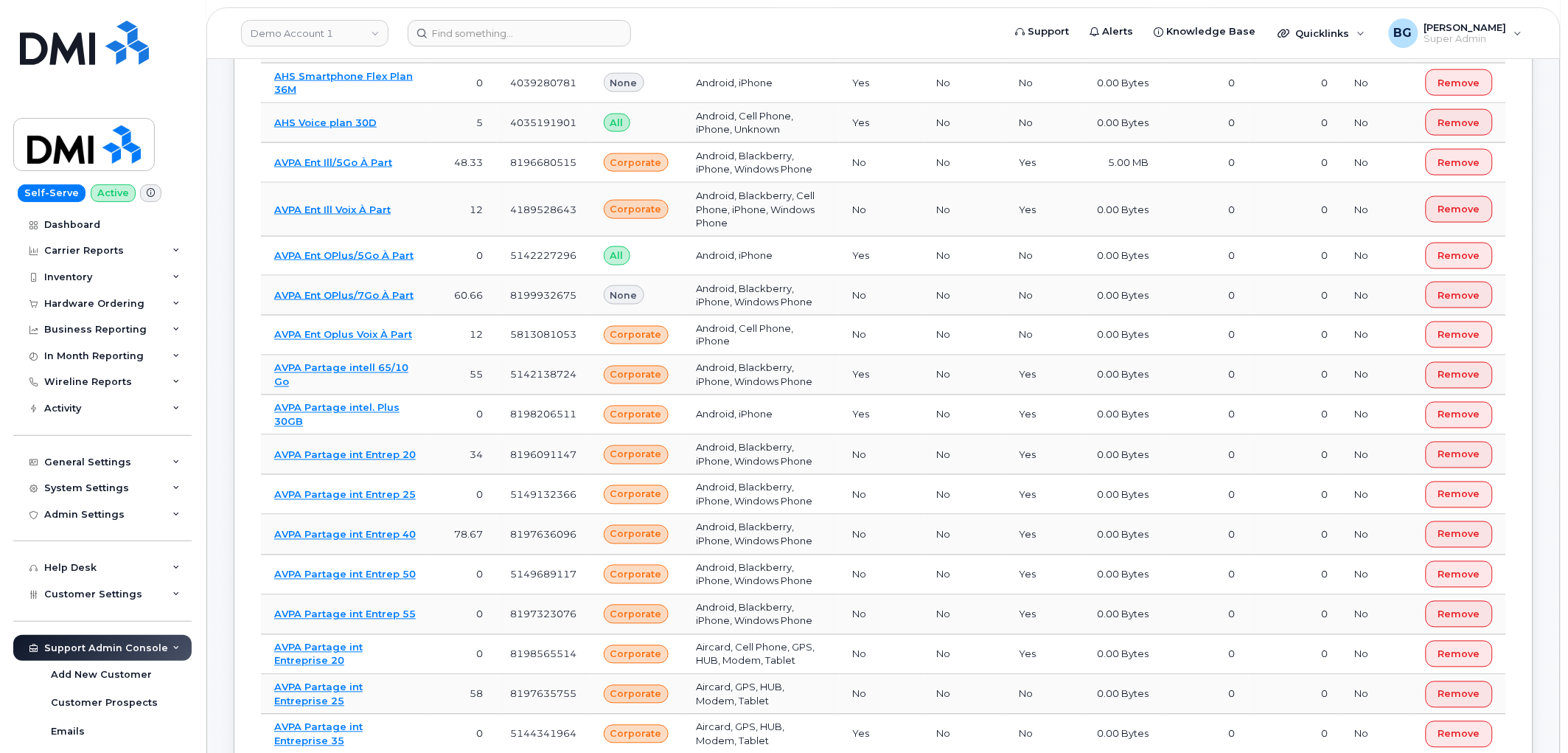
scroll to position [4015, 0]
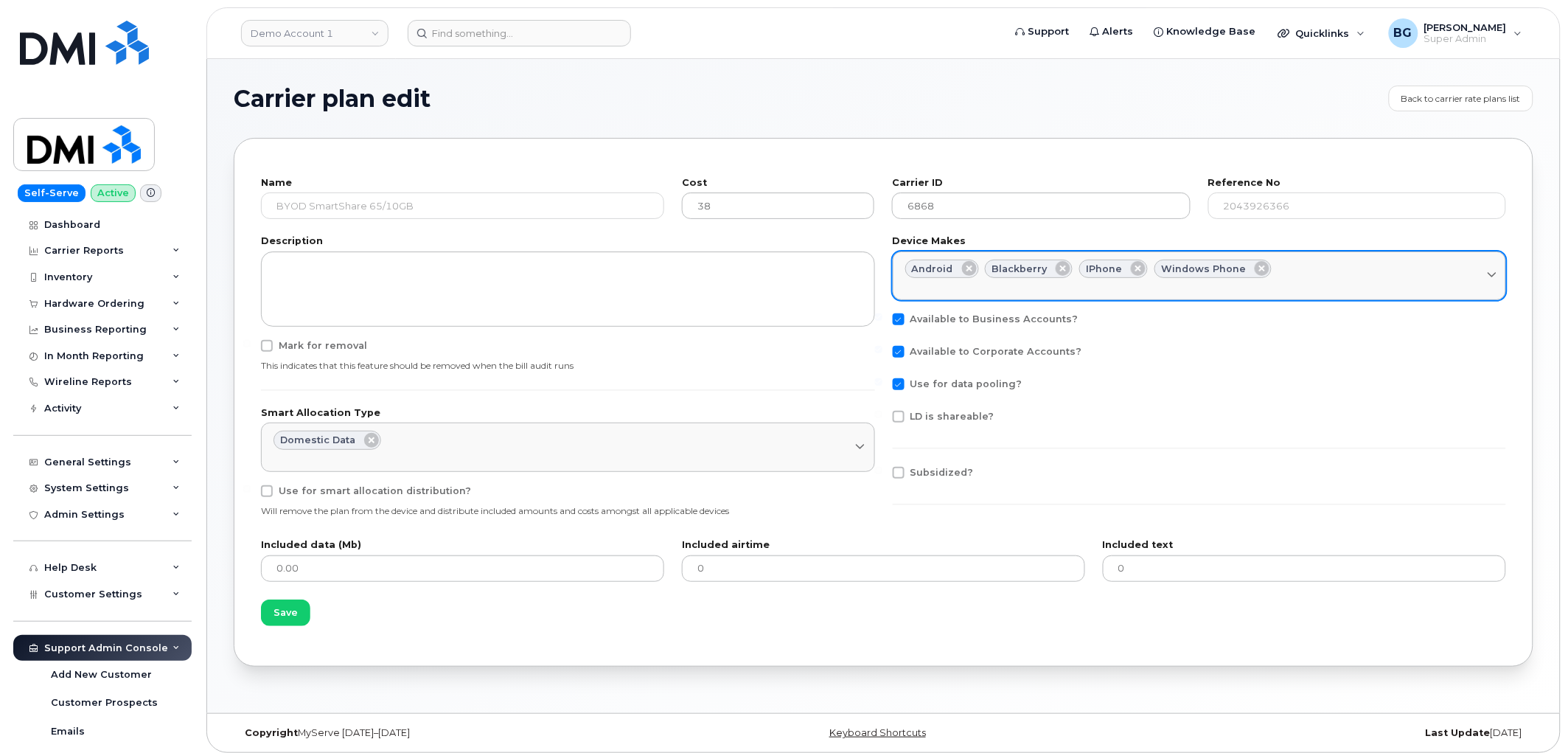
click at [1332, 275] on div "Android Blackberry iPhone Windows Phone" at bounding box center [1199, 269] width 589 height 19
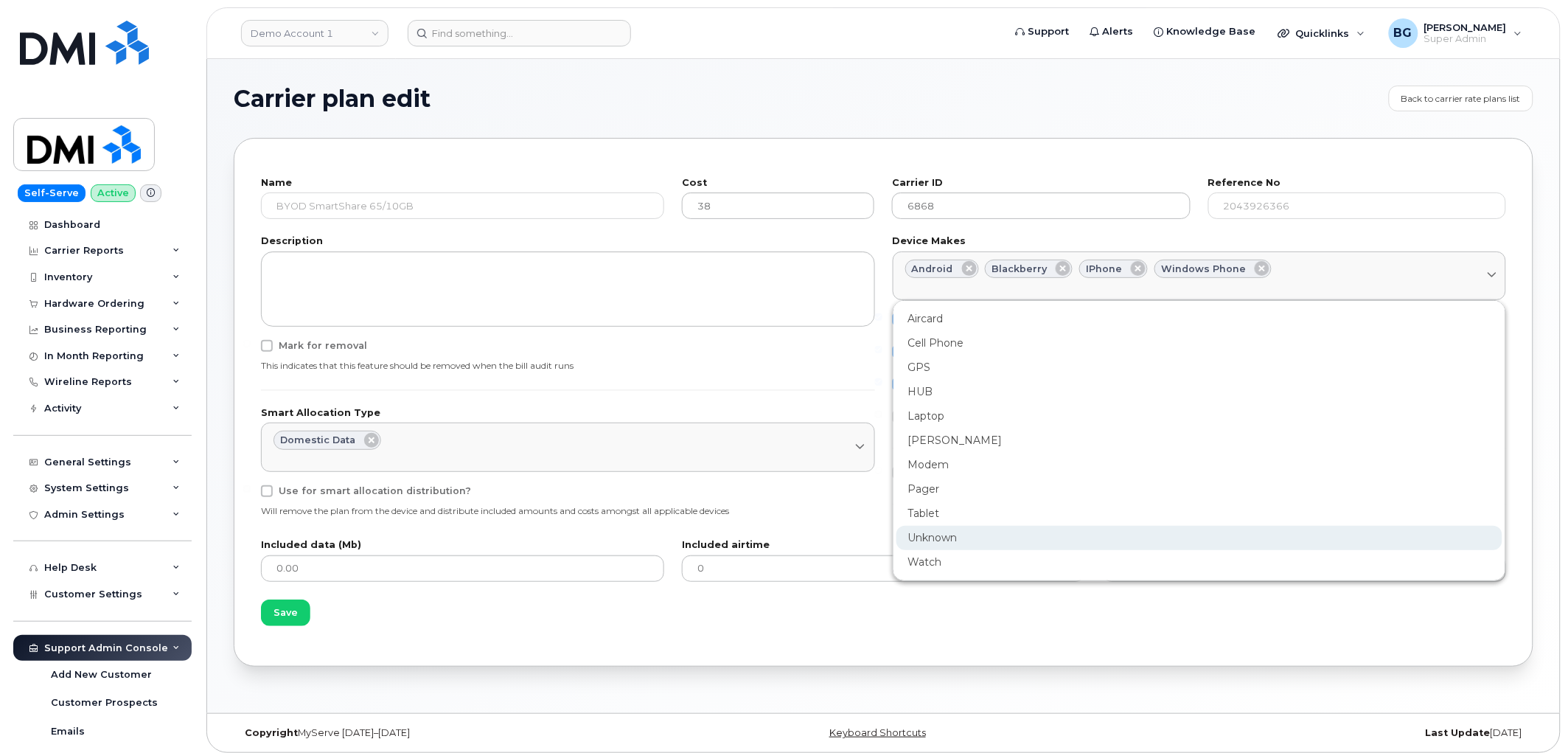
click at [952, 532] on div "Unknown" at bounding box center [1199, 538] width 607 height 24
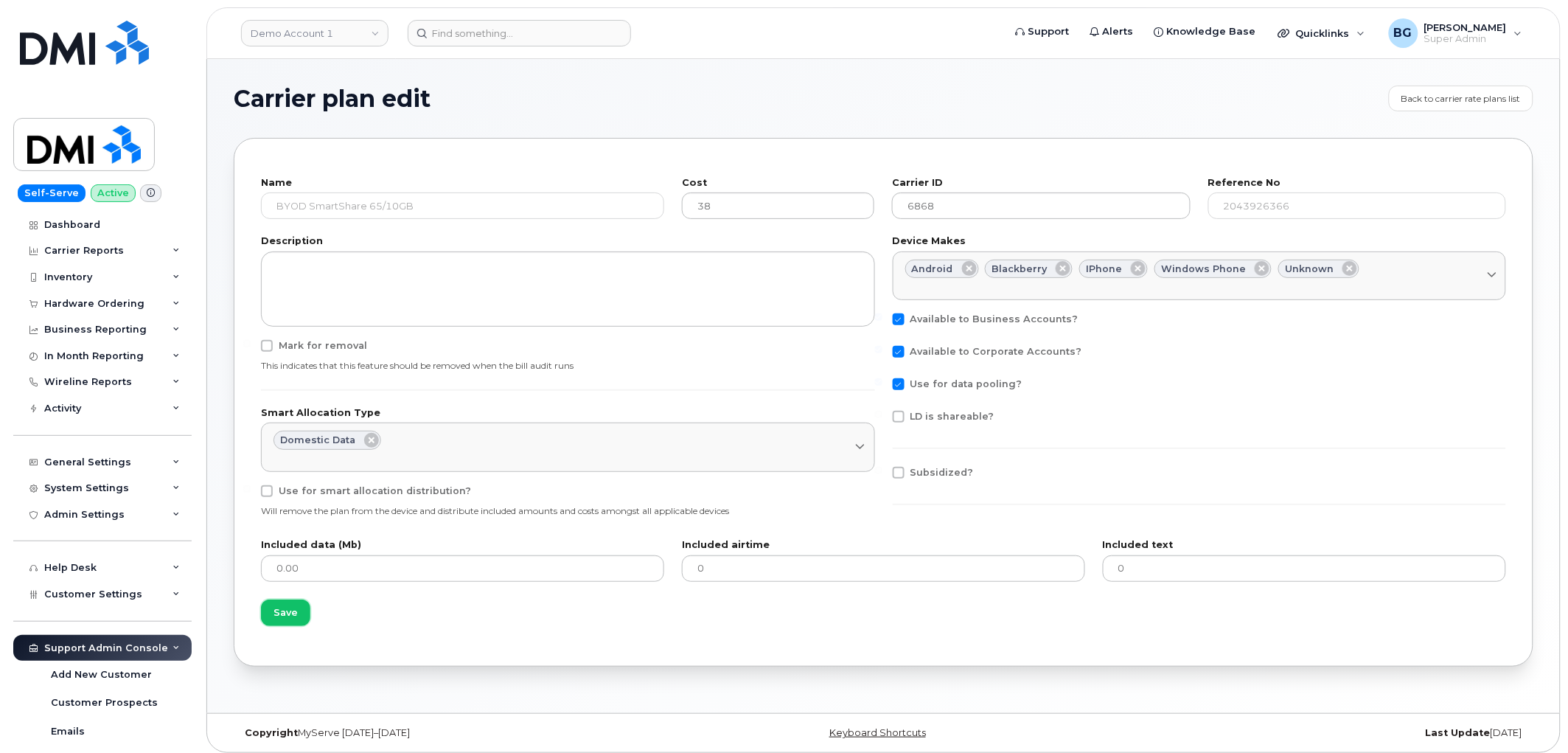
click at [283, 615] on span "Save" at bounding box center [286, 613] width 24 height 14
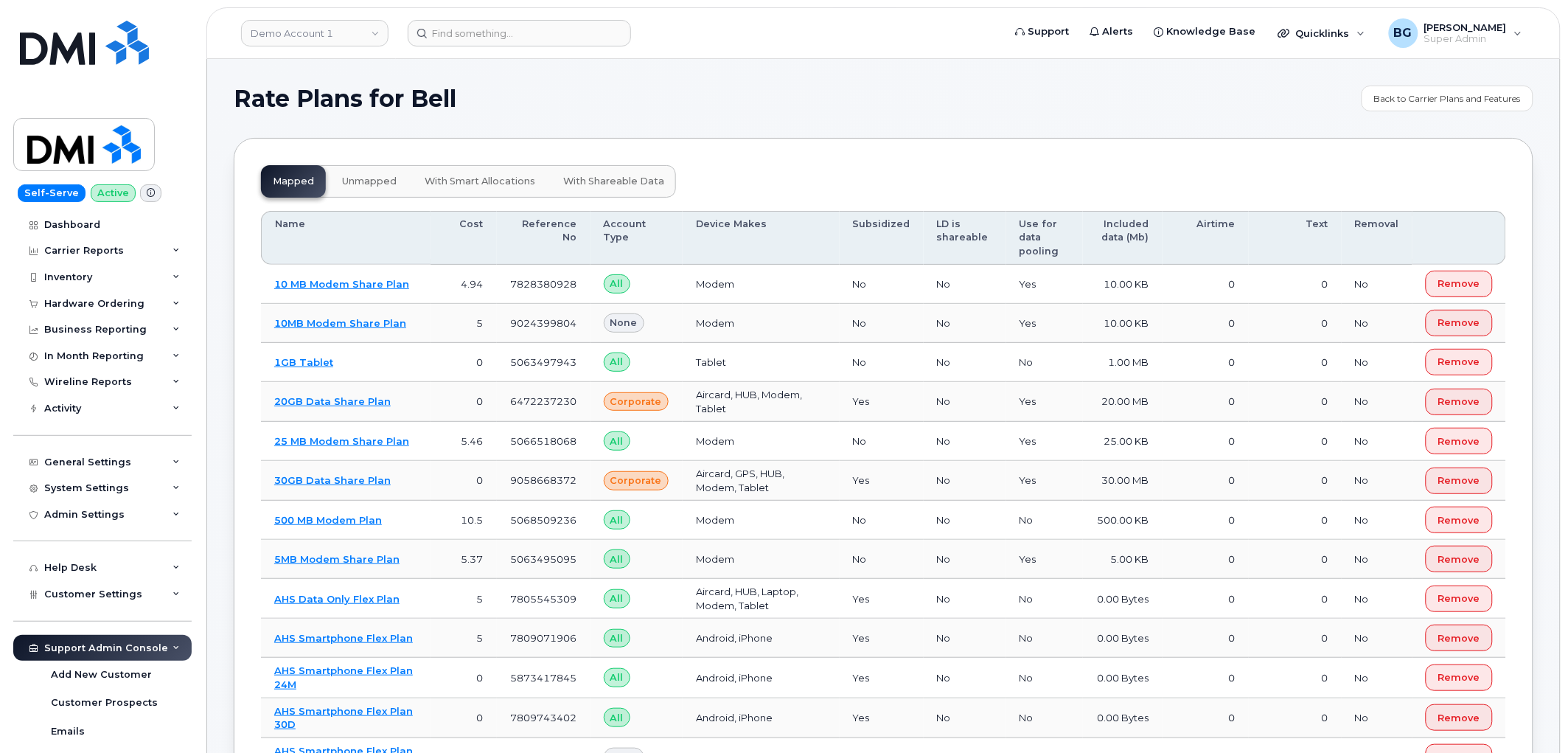
drag, startPoint x: 372, startPoint y: 179, endPoint x: 444, endPoint y: 170, distance: 72.6
click at [372, 179] on span "unmapped" at bounding box center [369, 181] width 54 height 12
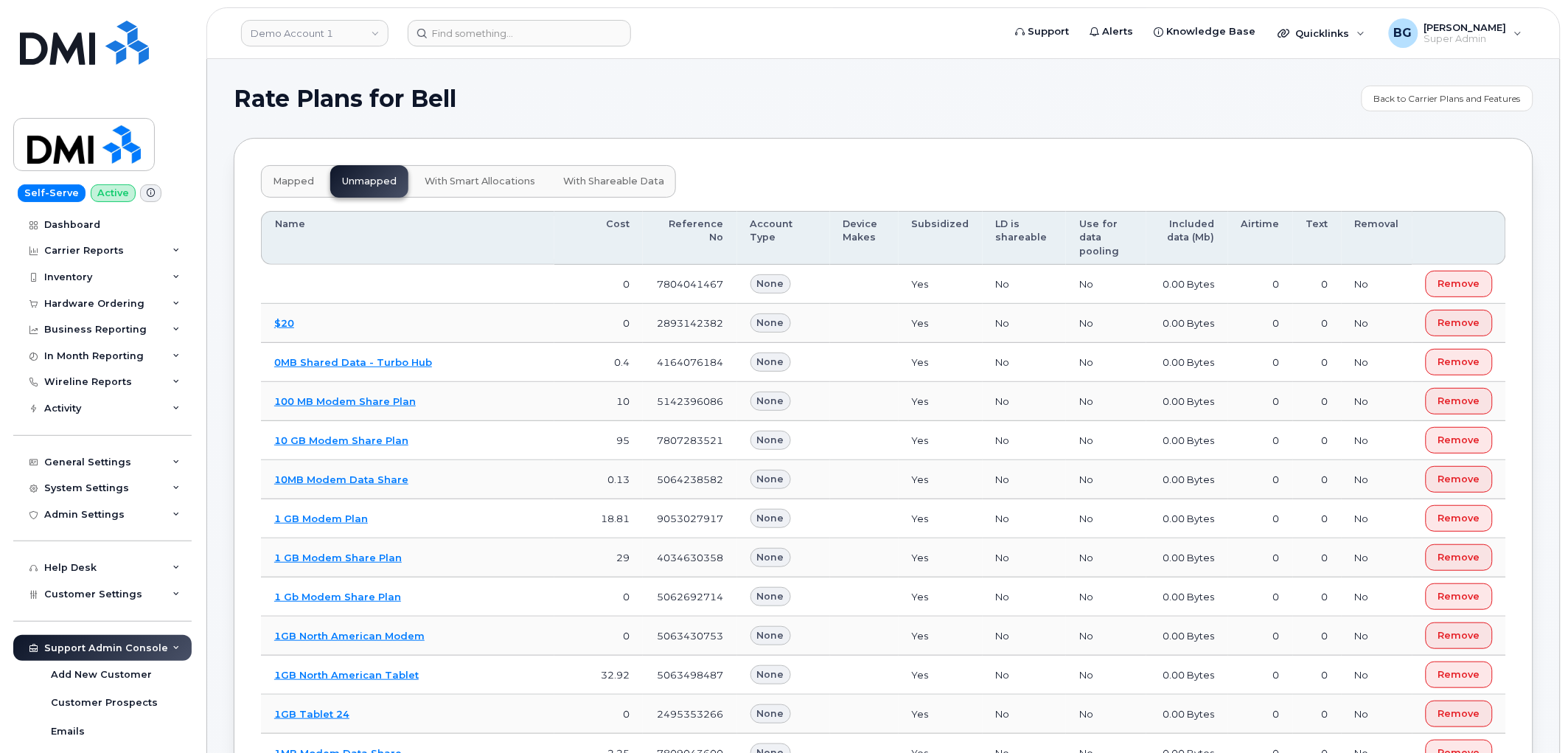
click at [843, 100] on h1 "Rate Plans for Bell" at bounding box center [794, 99] width 1121 height 24
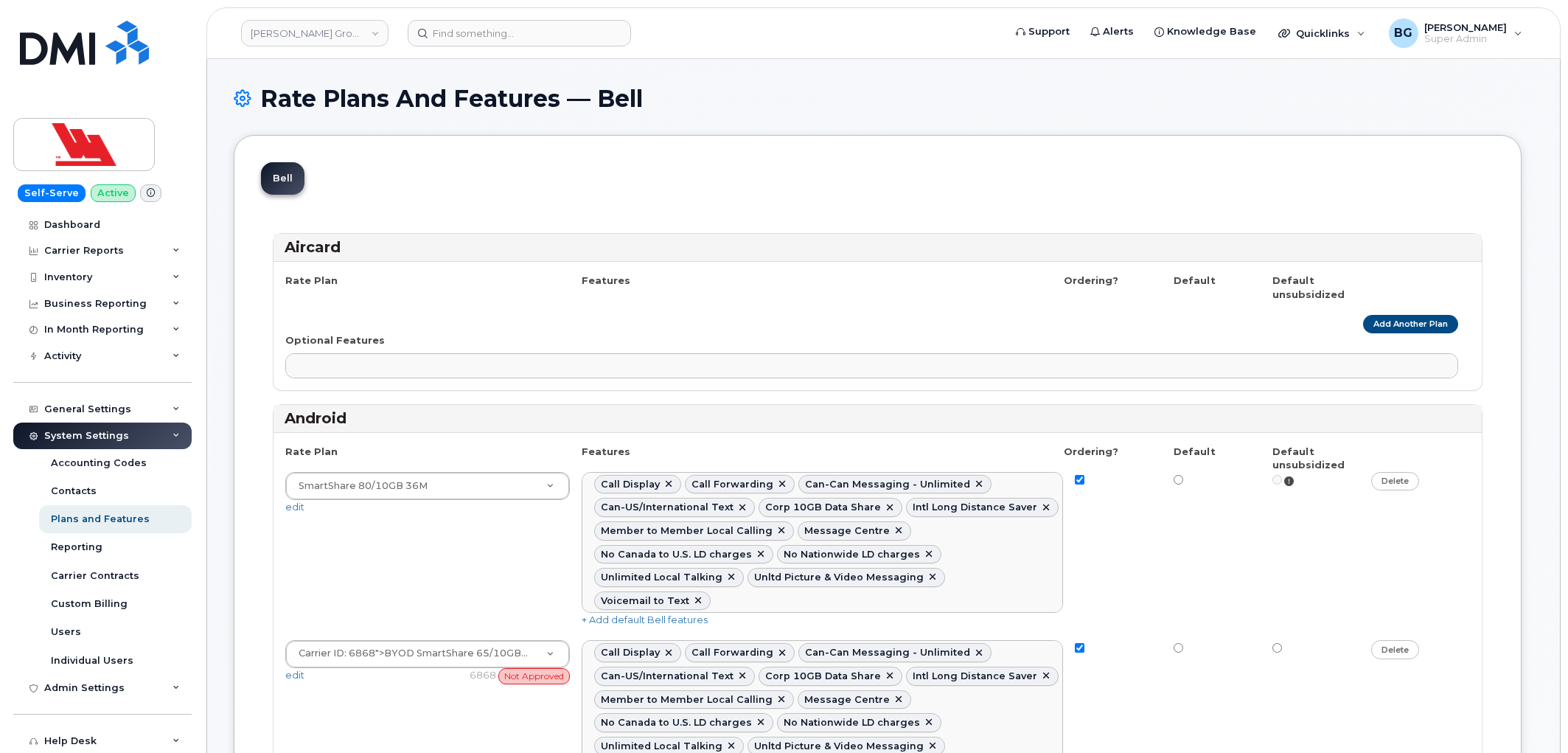
select select
select select "204"
select select
select select "204"
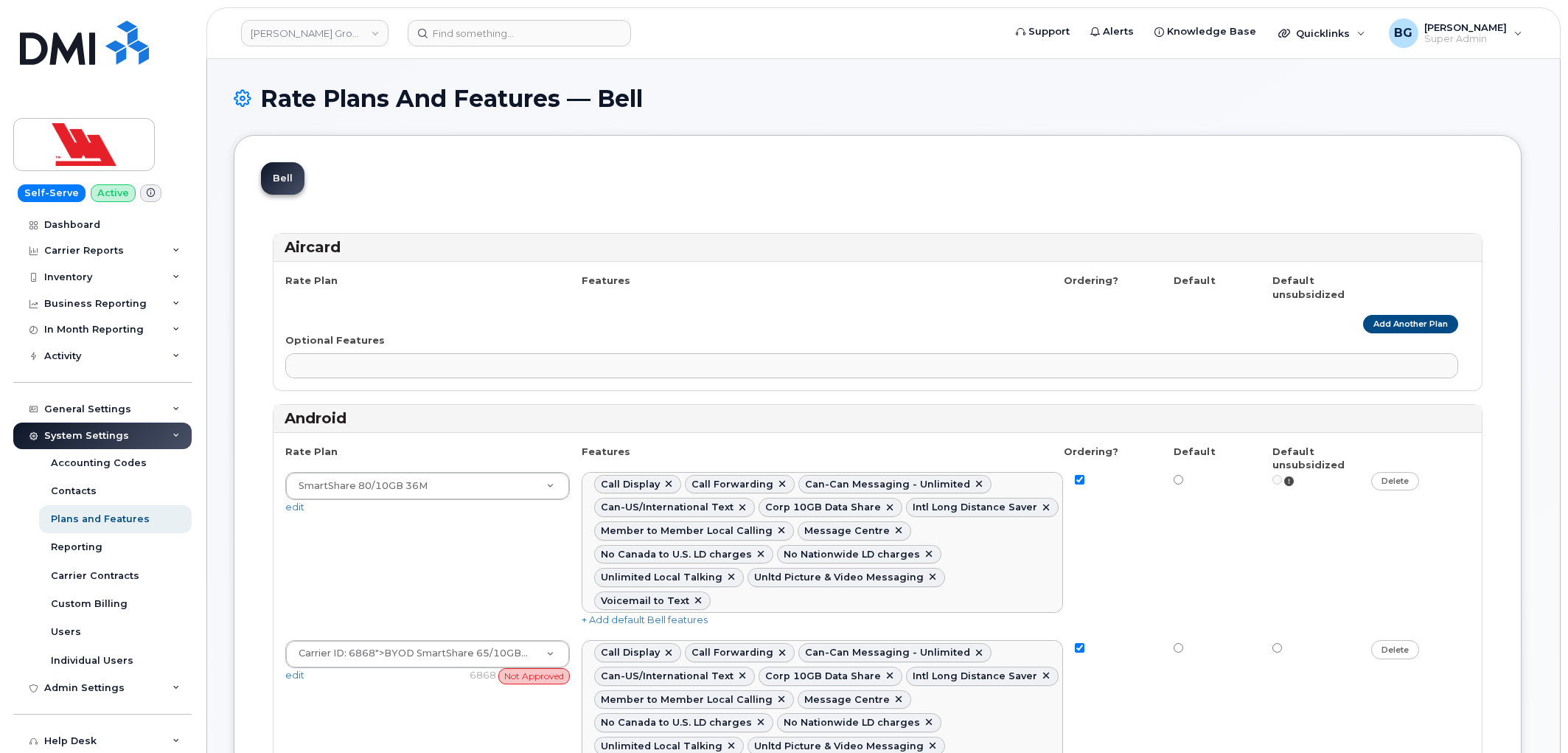
select select
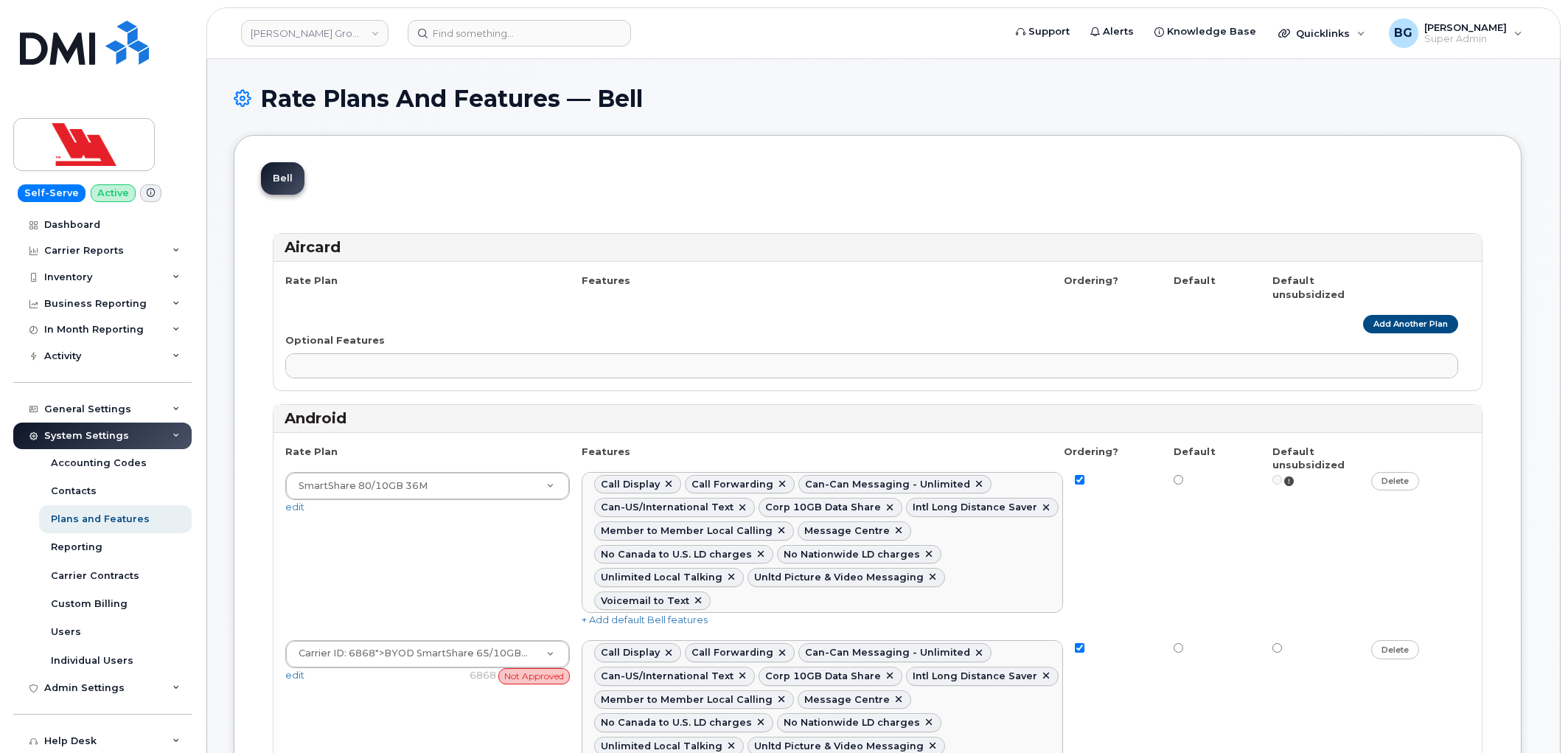
select select "204"
select select "171"
select select
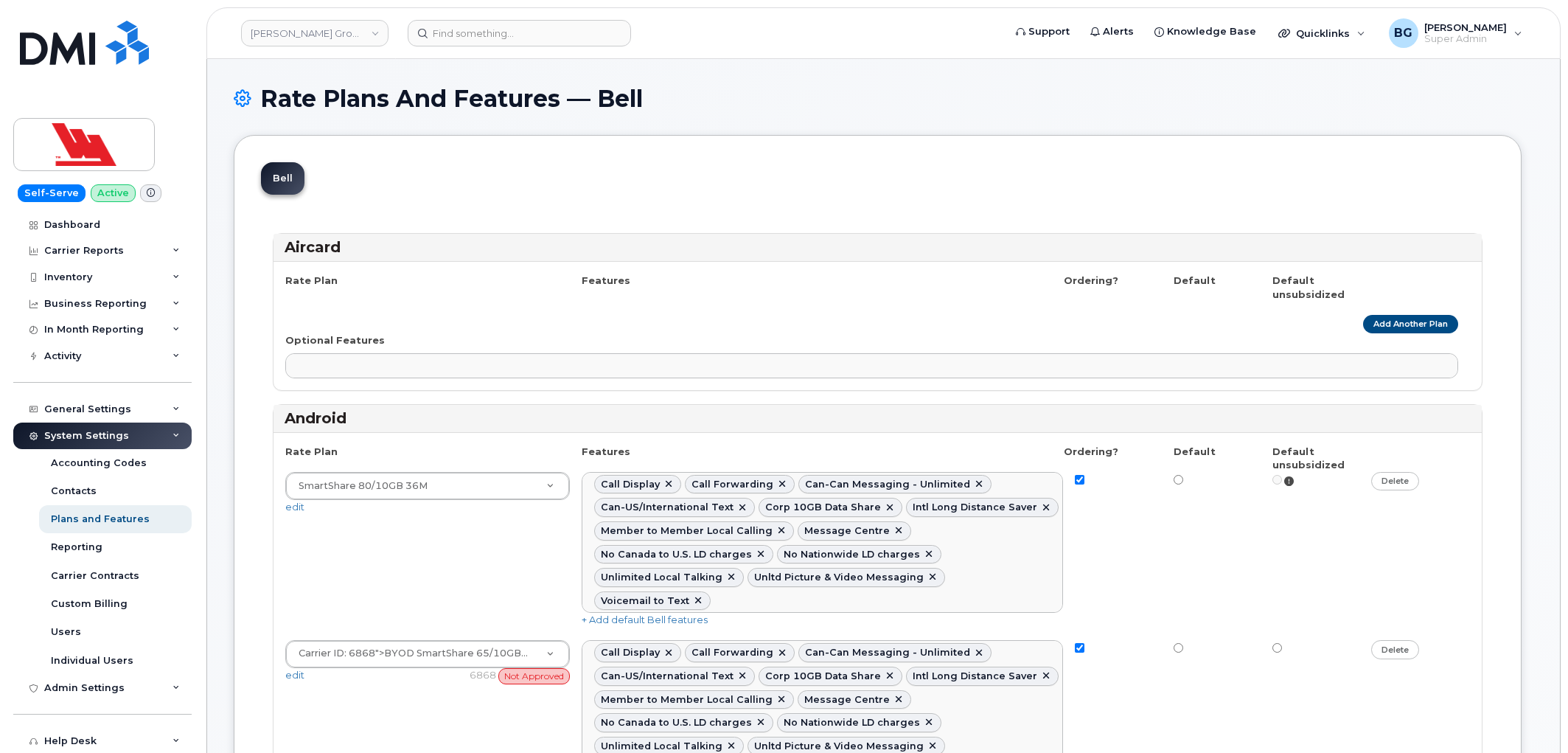
select select
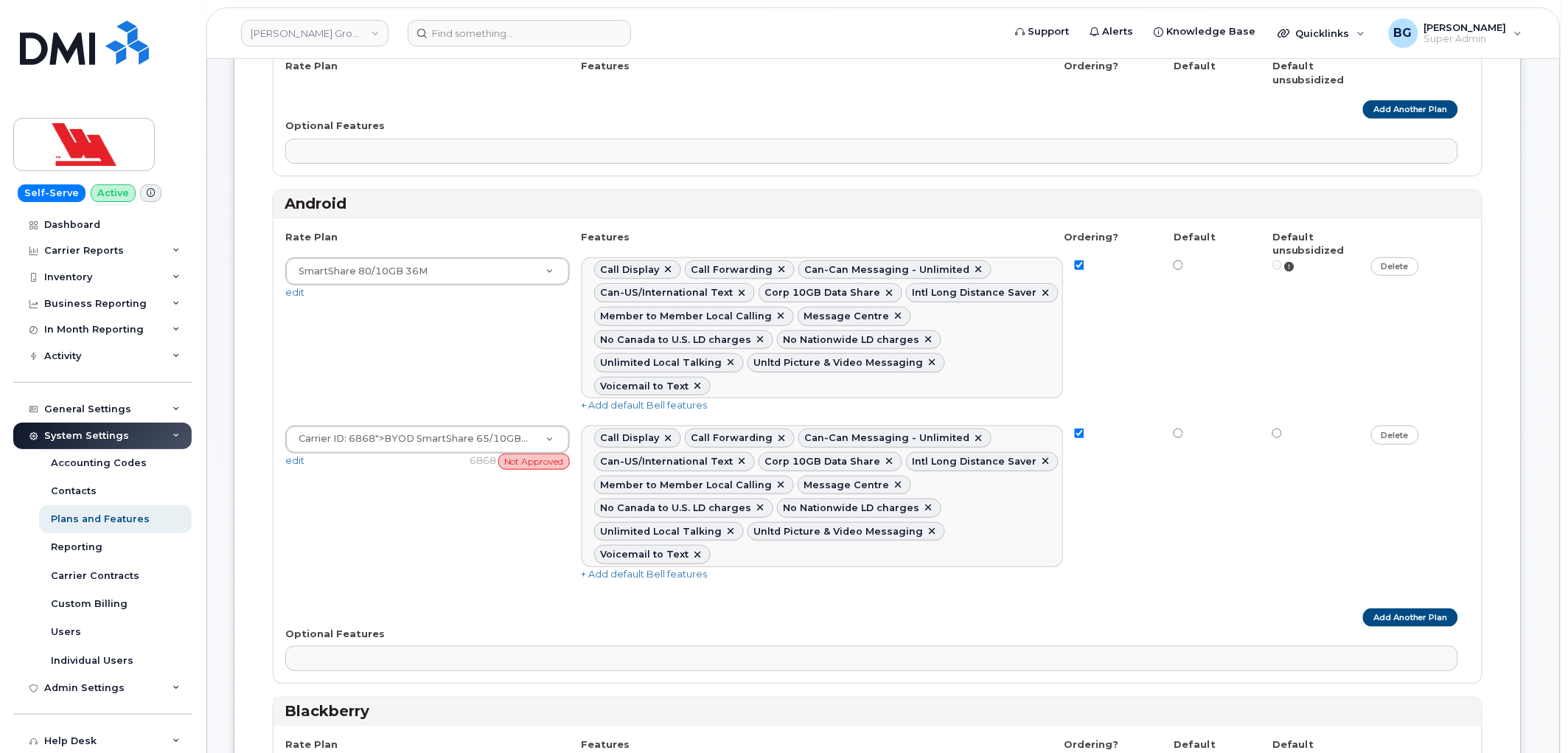
scroll to position [219, 0]
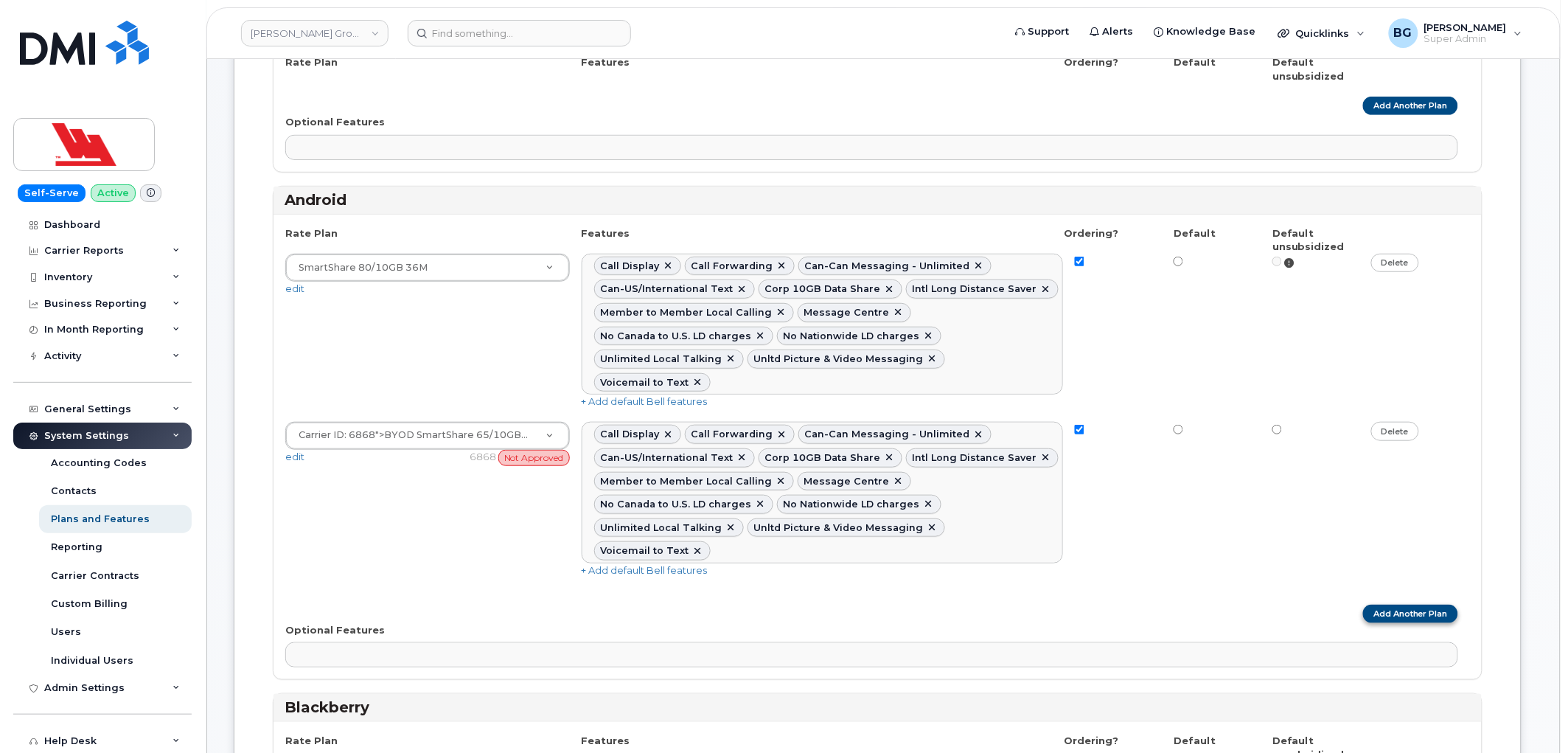
click at [1406, 605] on link "Add Another Plan" at bounding box center [1410, 613] width 95 height 18
select select
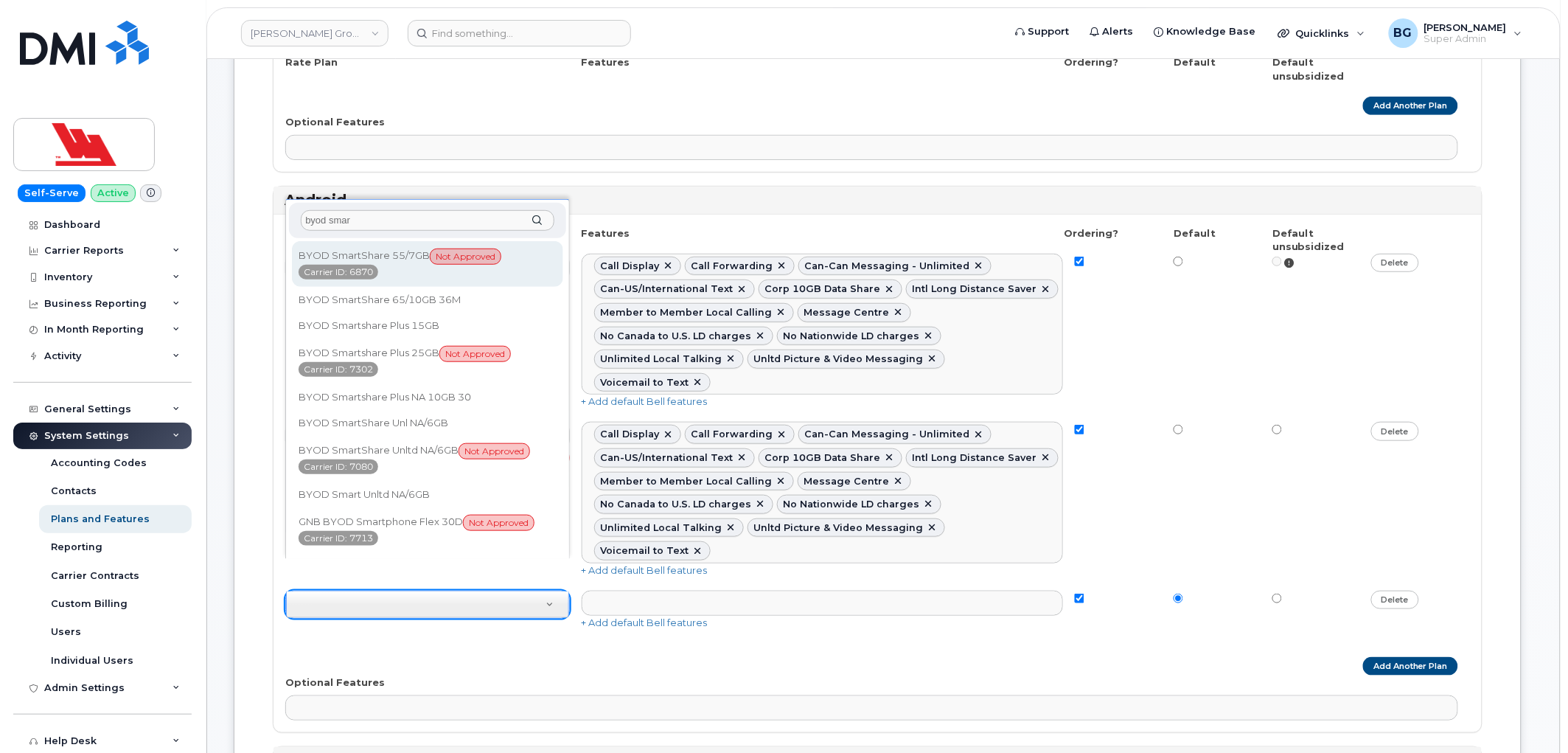
type input "byod smart"
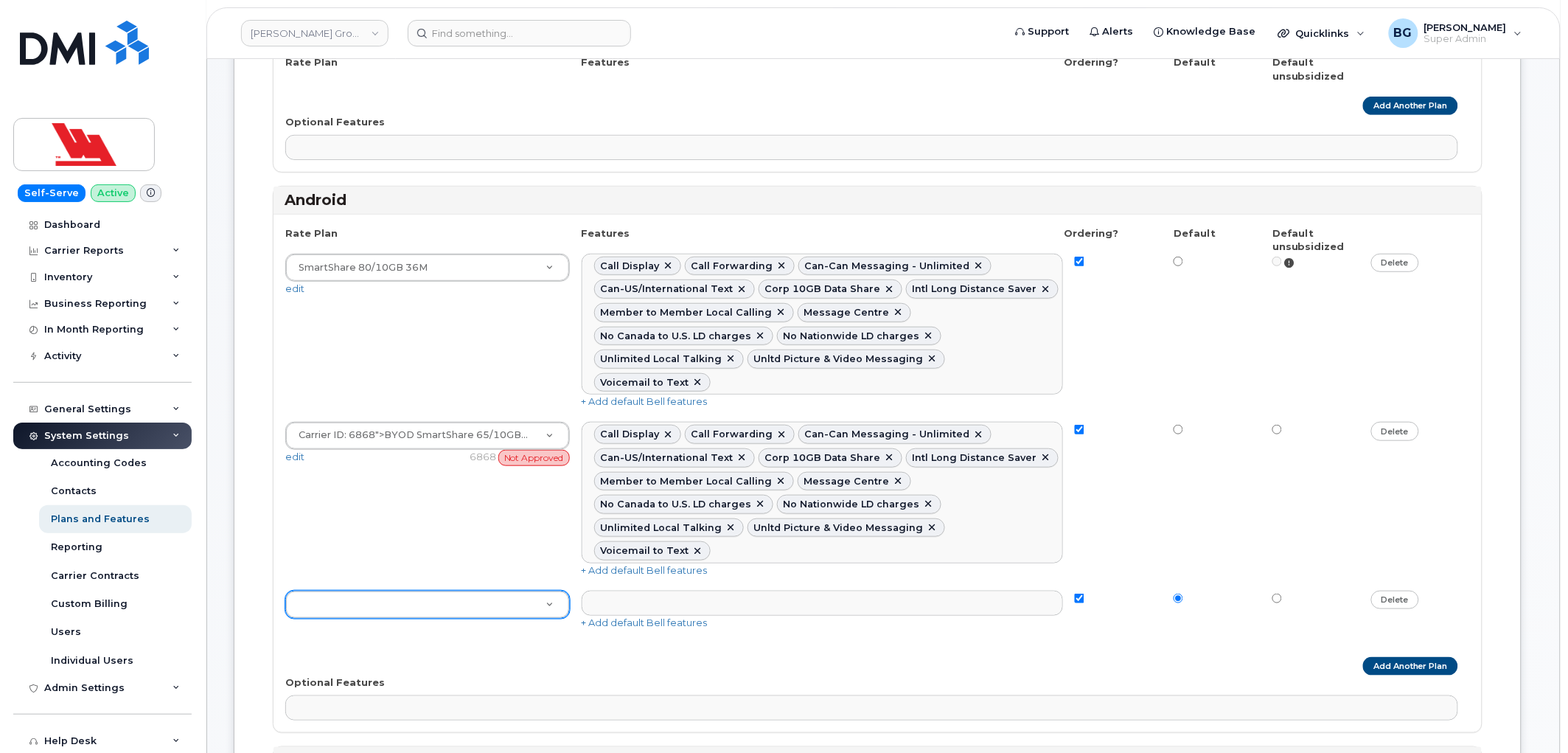
click at [472, 511] on div "Carrier ID: 6868 ">BYOD SmartShare 65/10GB Not Approved Carrier ID: 6868 AHS Sm…" at bounding box center [878, 499] width 1184 height 155
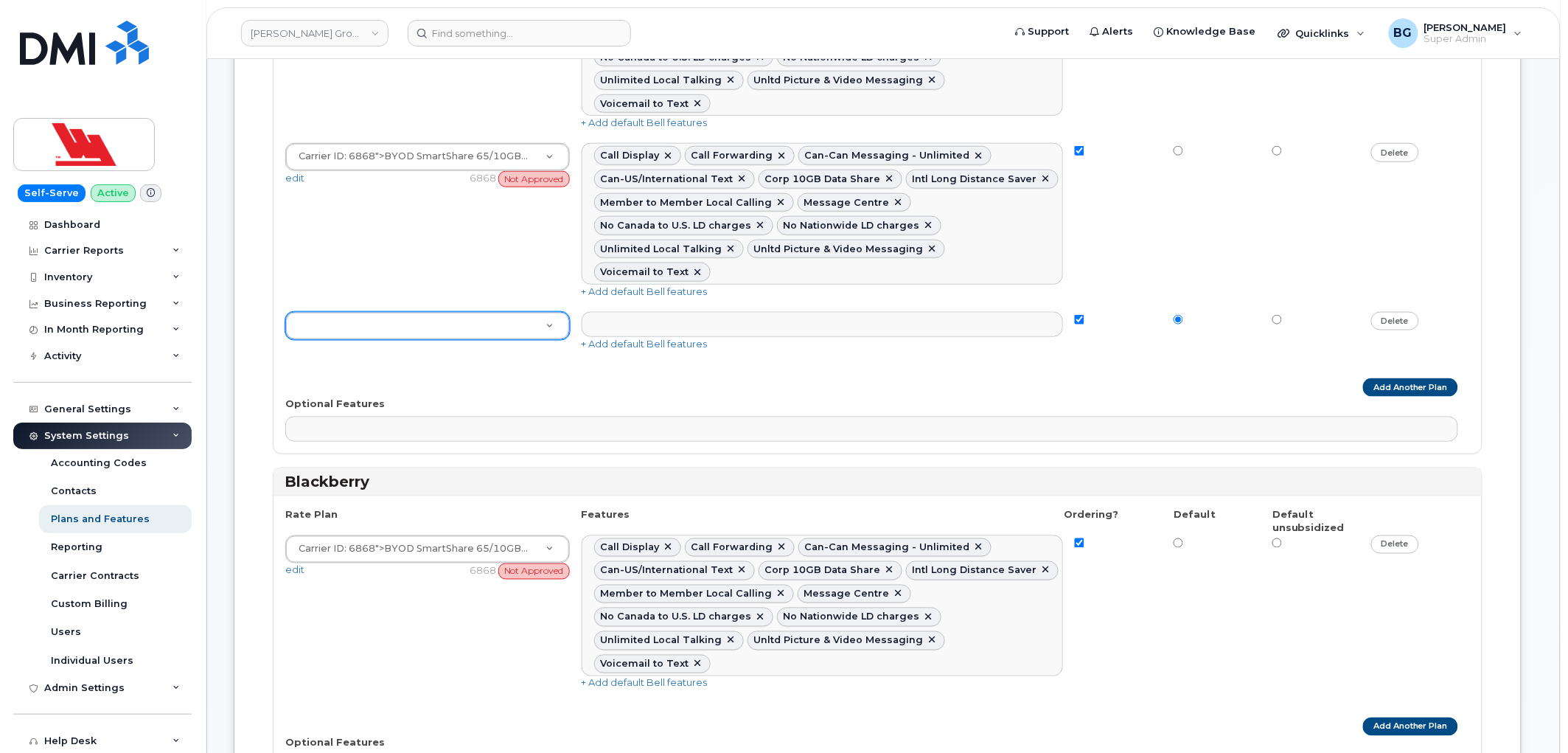
scroll to position [546, 0]
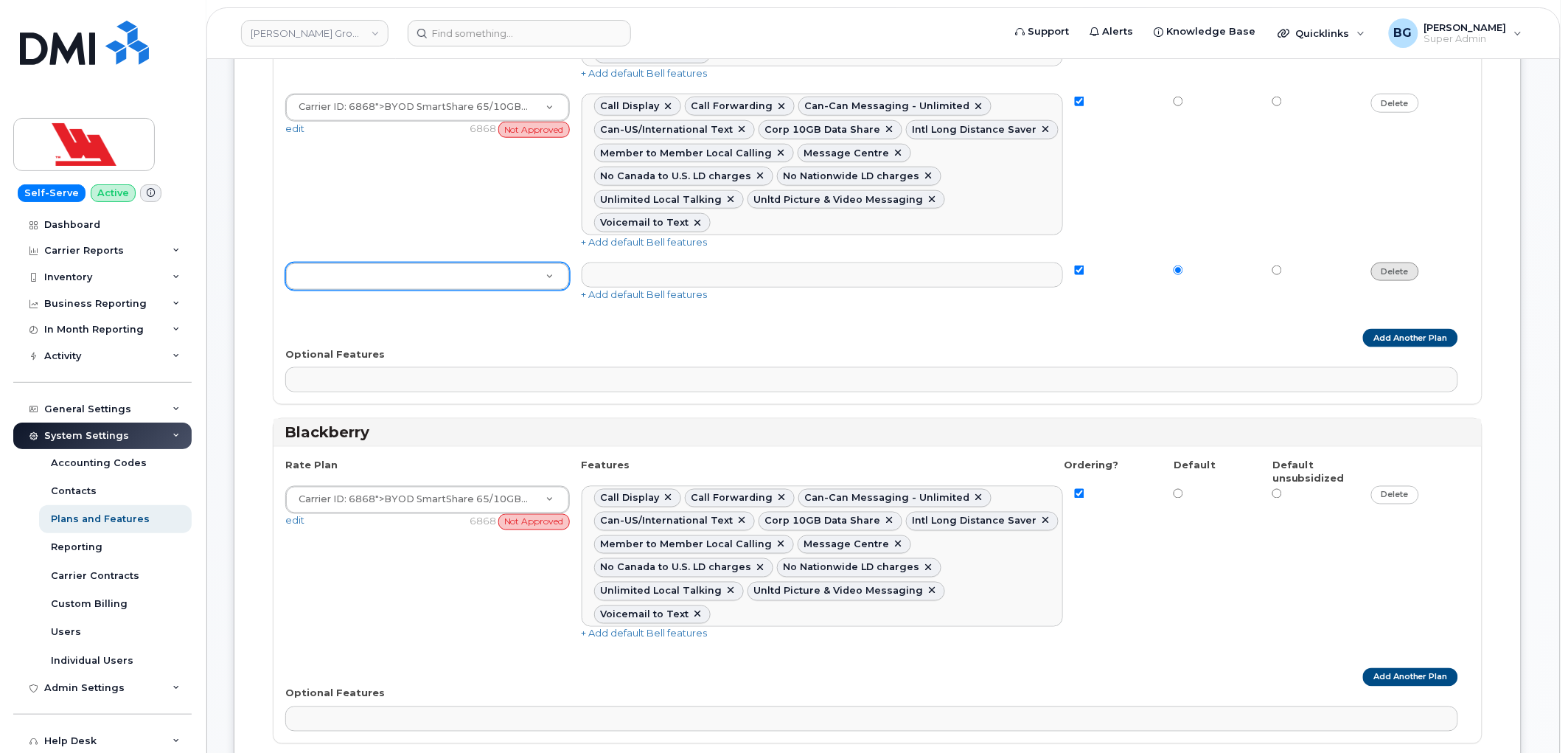
click at [1394, 263] on link "delete" at bounding box center [1395, 272] width 48 height 18
radio input "true"
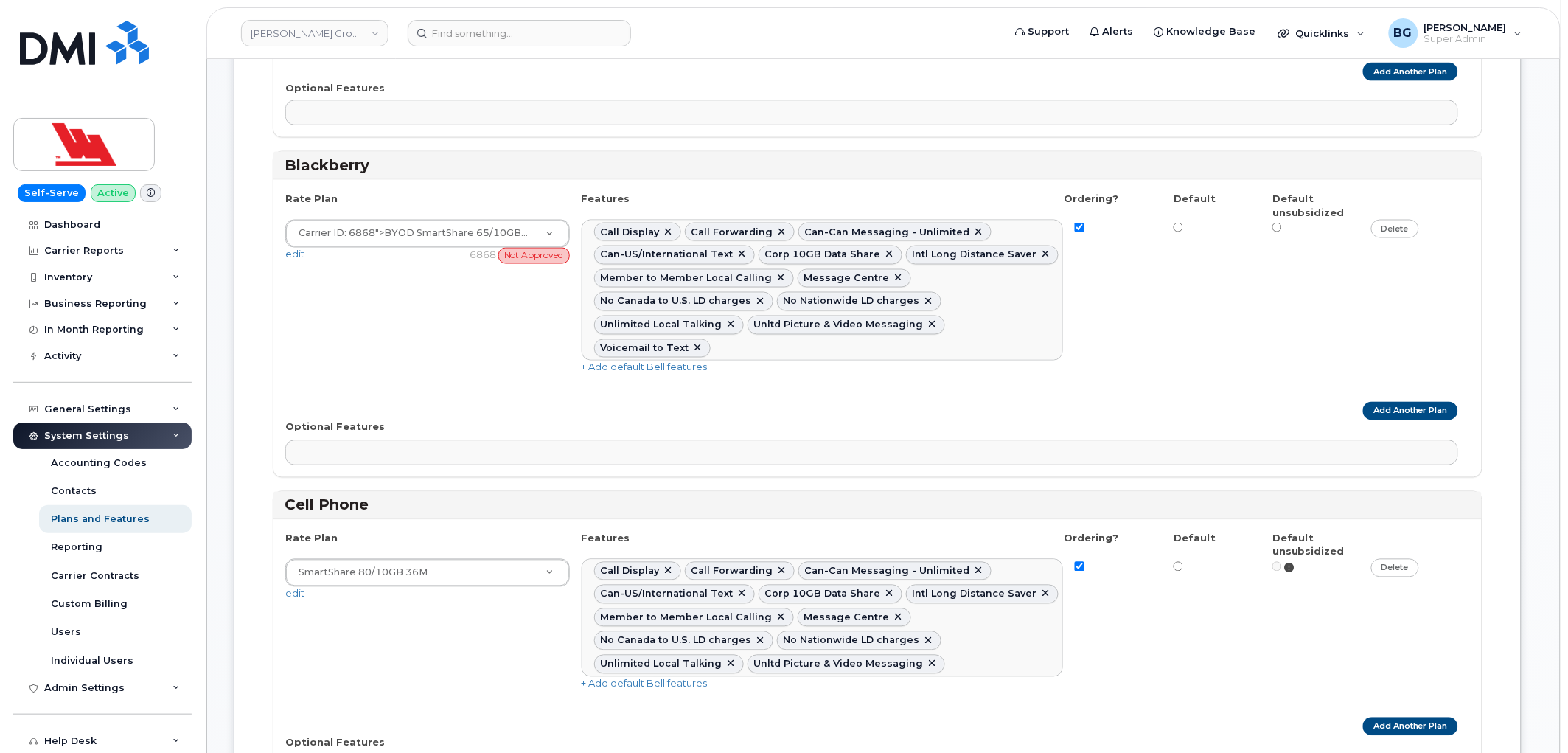
scroll to position [764, 0]
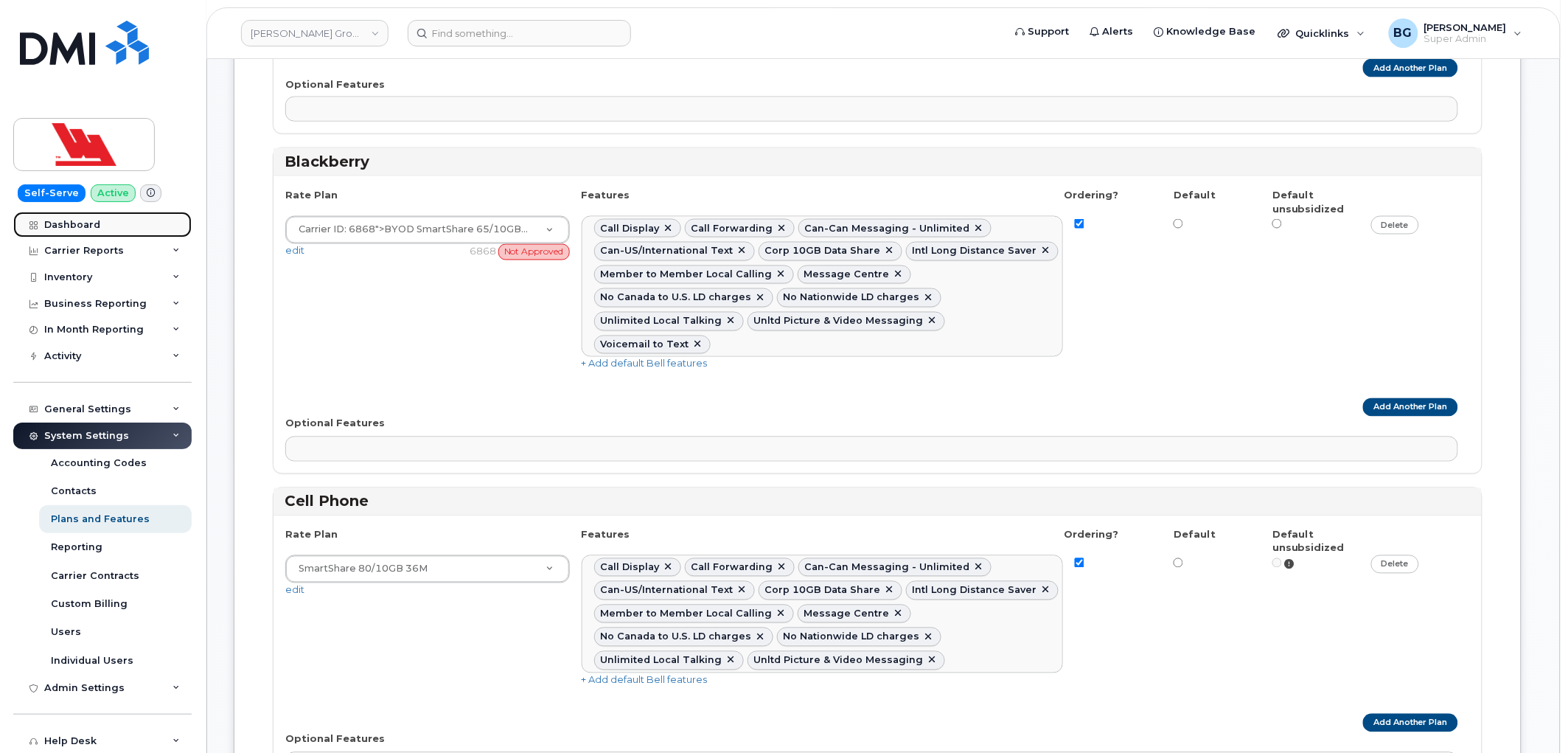
click at [77, 219] on div "Dashboard" at bounding box center [72, 224] width 56 height 12
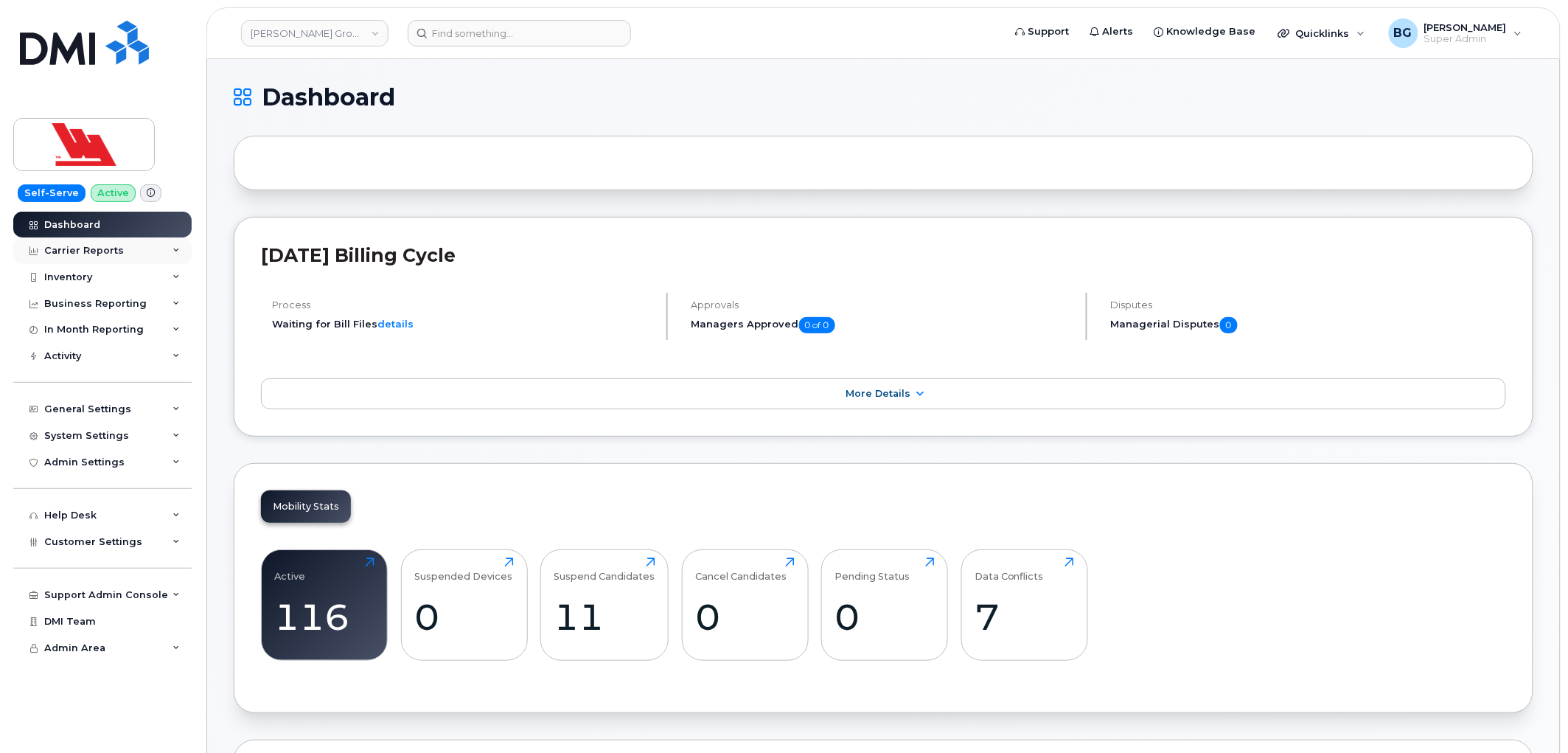
click at [78, 244] on div "Carrier Reports" at bounding box center [103, 251] width 178 height 27
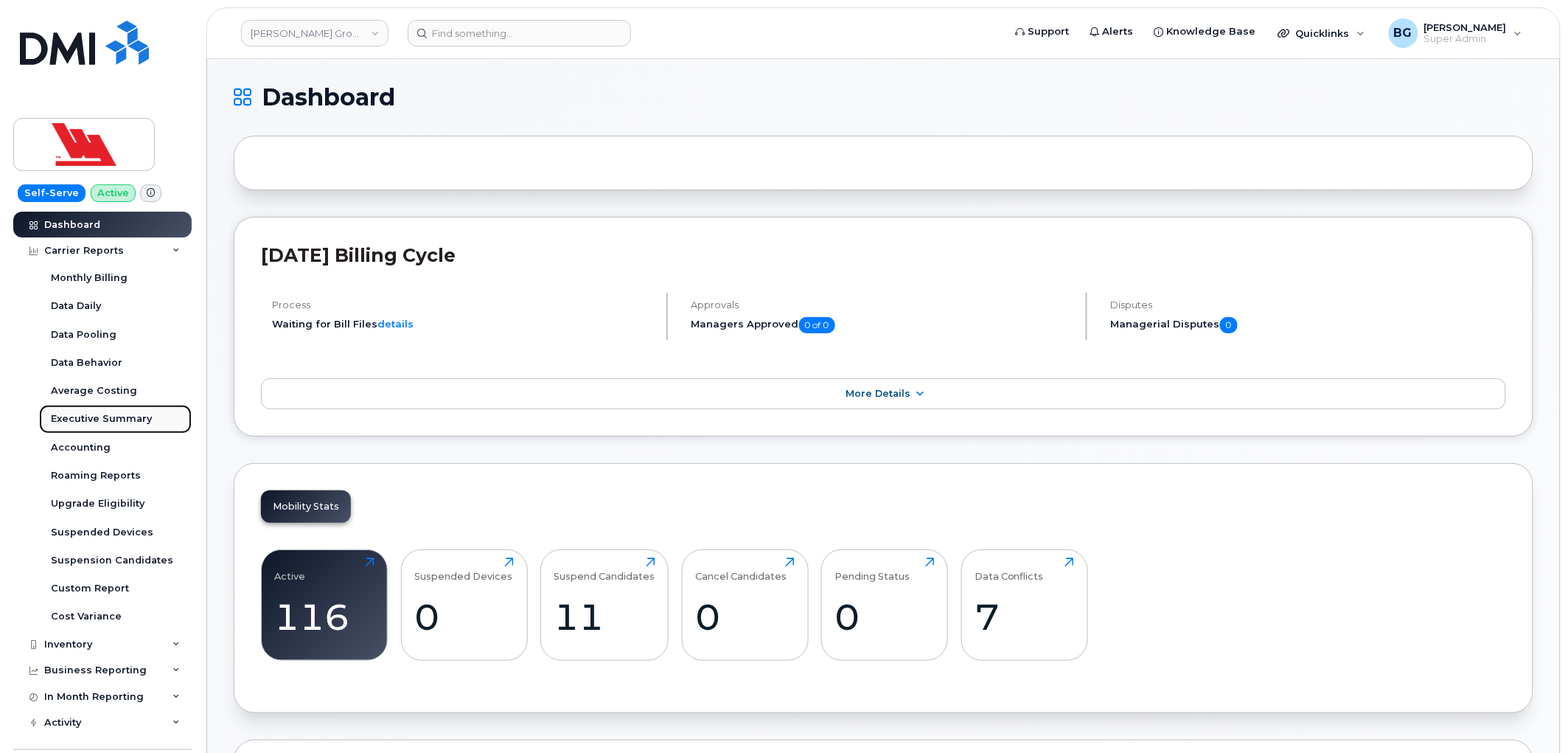
click at [74, 416] on div "Executive Summary" at bounding box center [101, 418] width 101 height 13
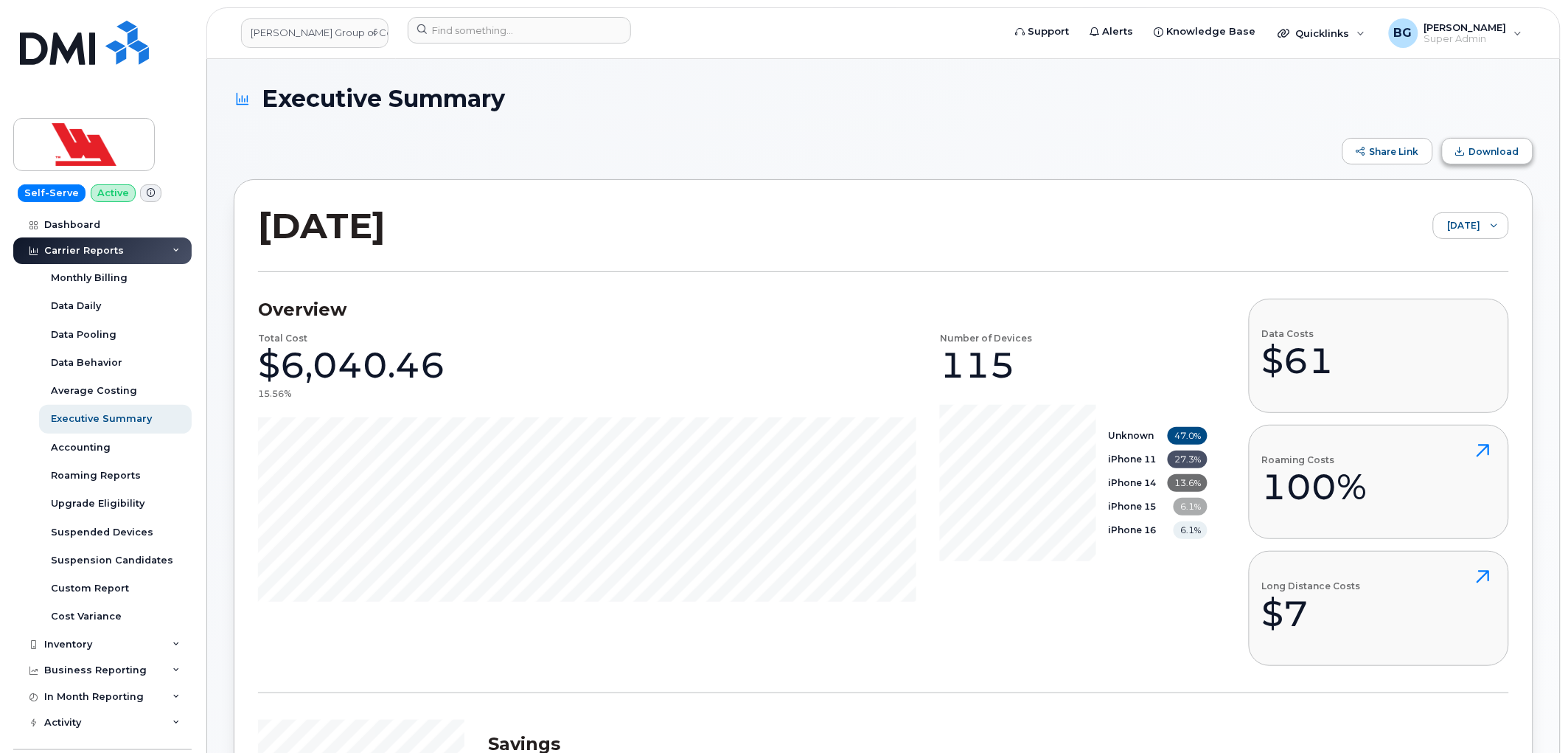
click at [1484, 152] on span "Download" at bounding box center [1495, 152] width 51 height 11
click at [64, 143] on img at bounding box center [84, 144] width 114 height 43
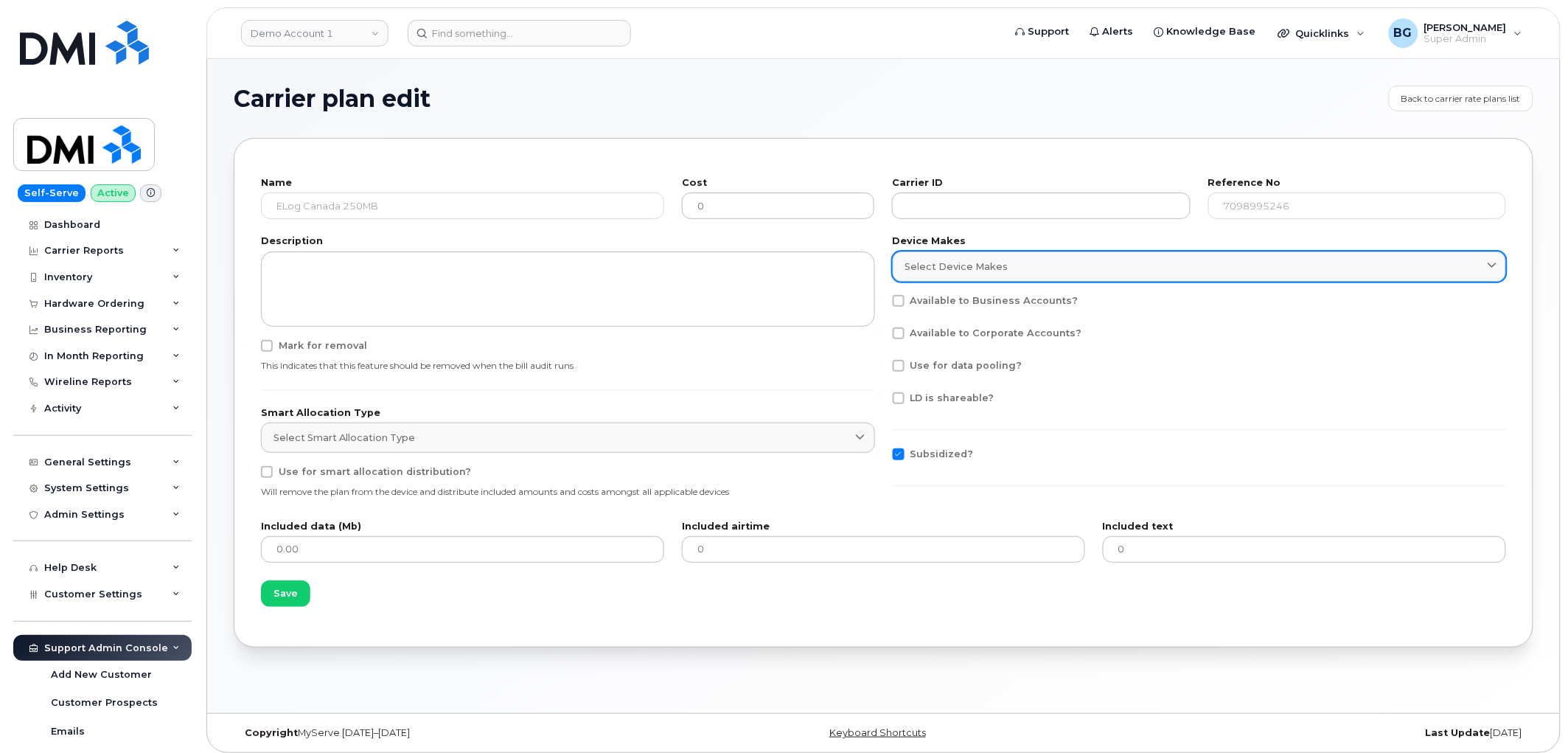
click at [1012, 269] on div "Select device makes" at bounding box center [1199, 267] width 589 height 14
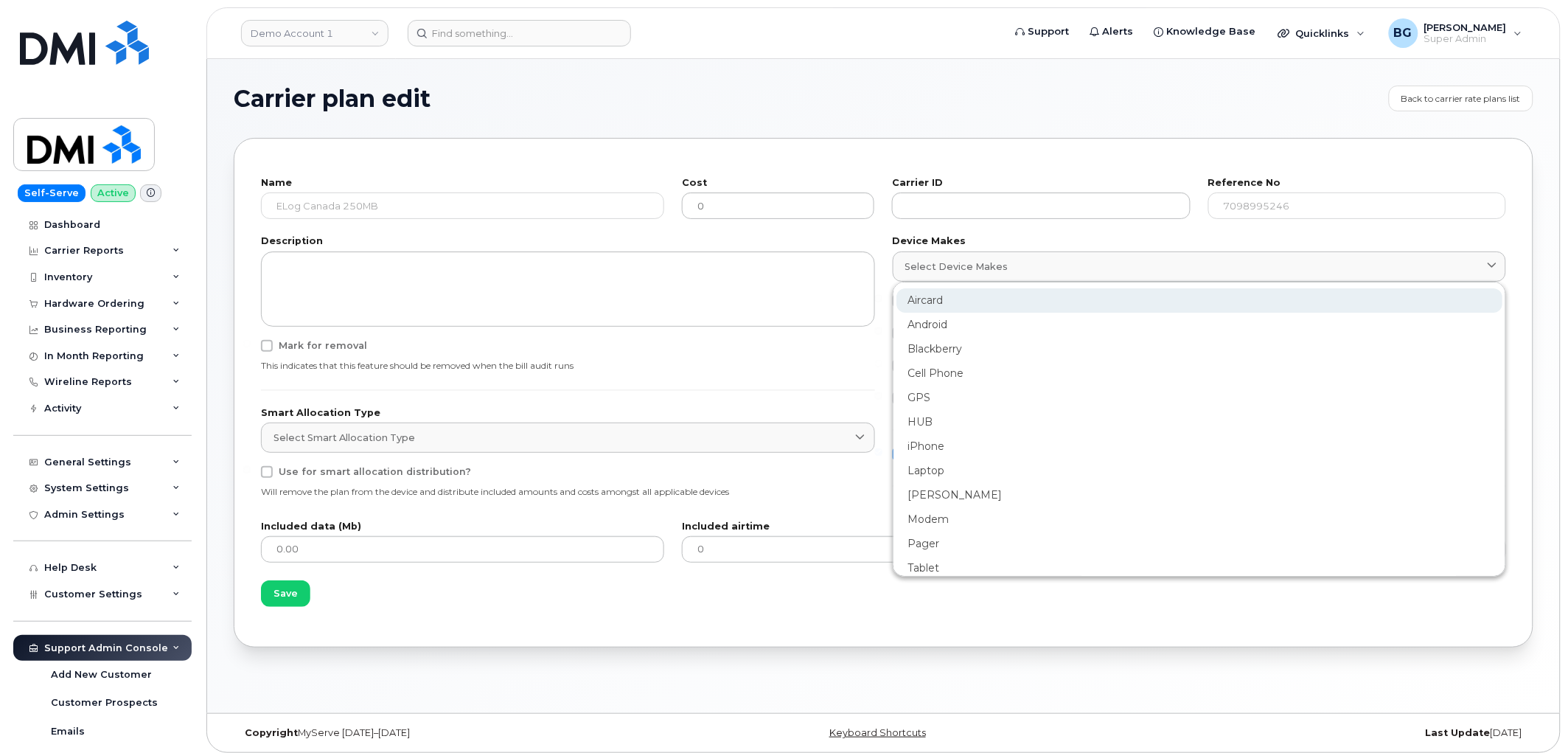
click at [922, 299] on div "Aircard" at bounding box center [1199, 300] width 607 height 24
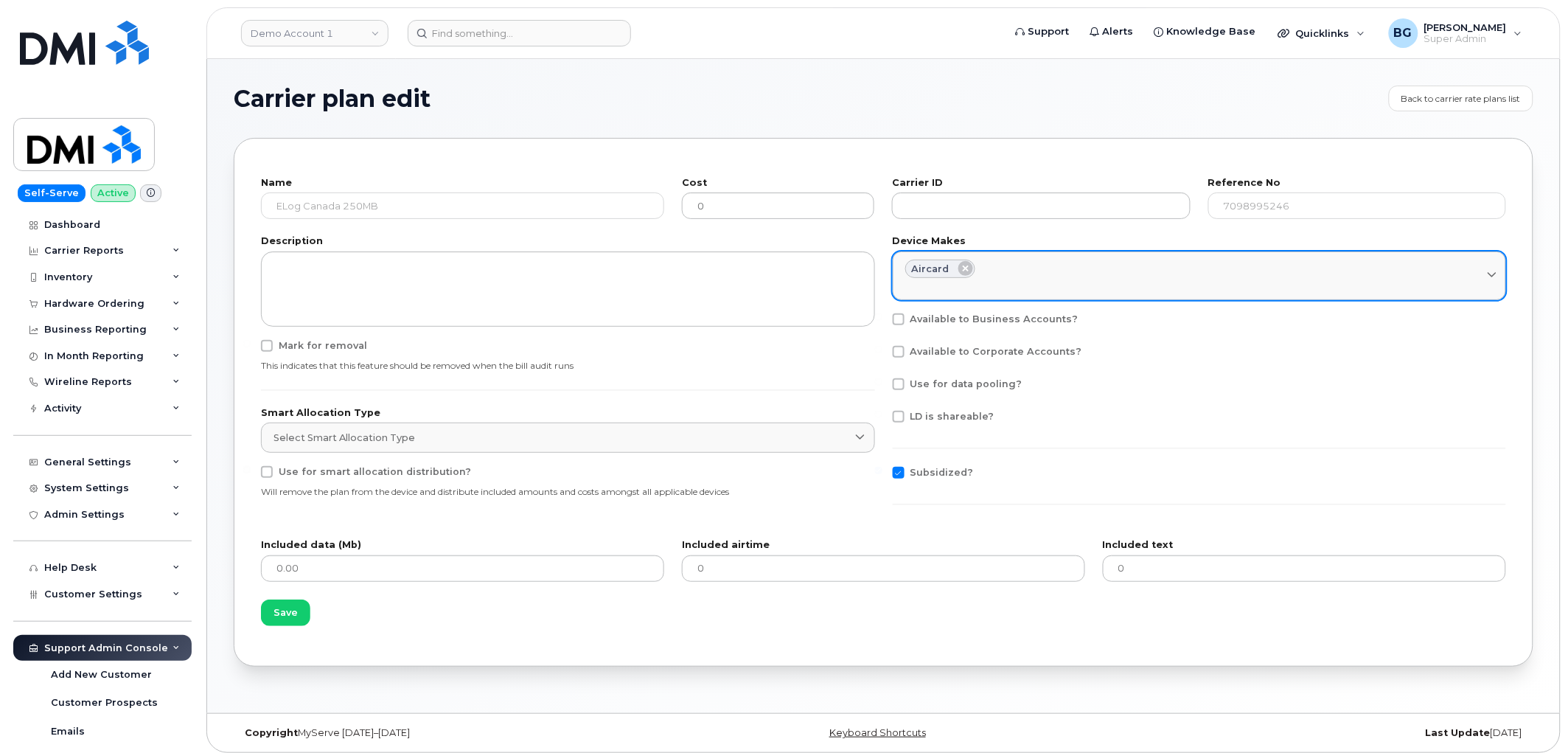
click at [1020, 270] on div "Aircard" at bounding box center [1199, 269] width 589 height 19
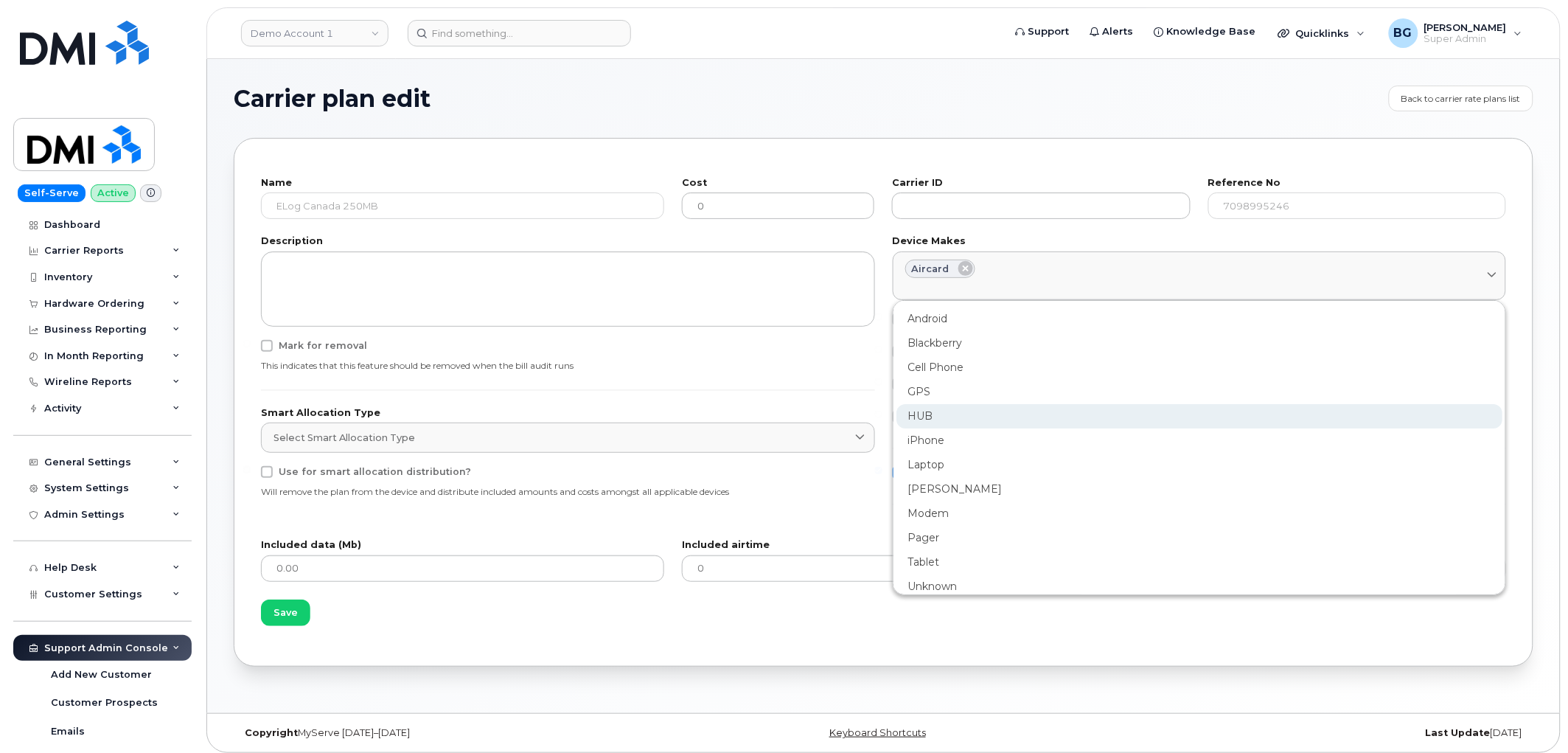
click at [920, 416] on div "HUB" at bounding box center [1199, 416] width 607 height 24
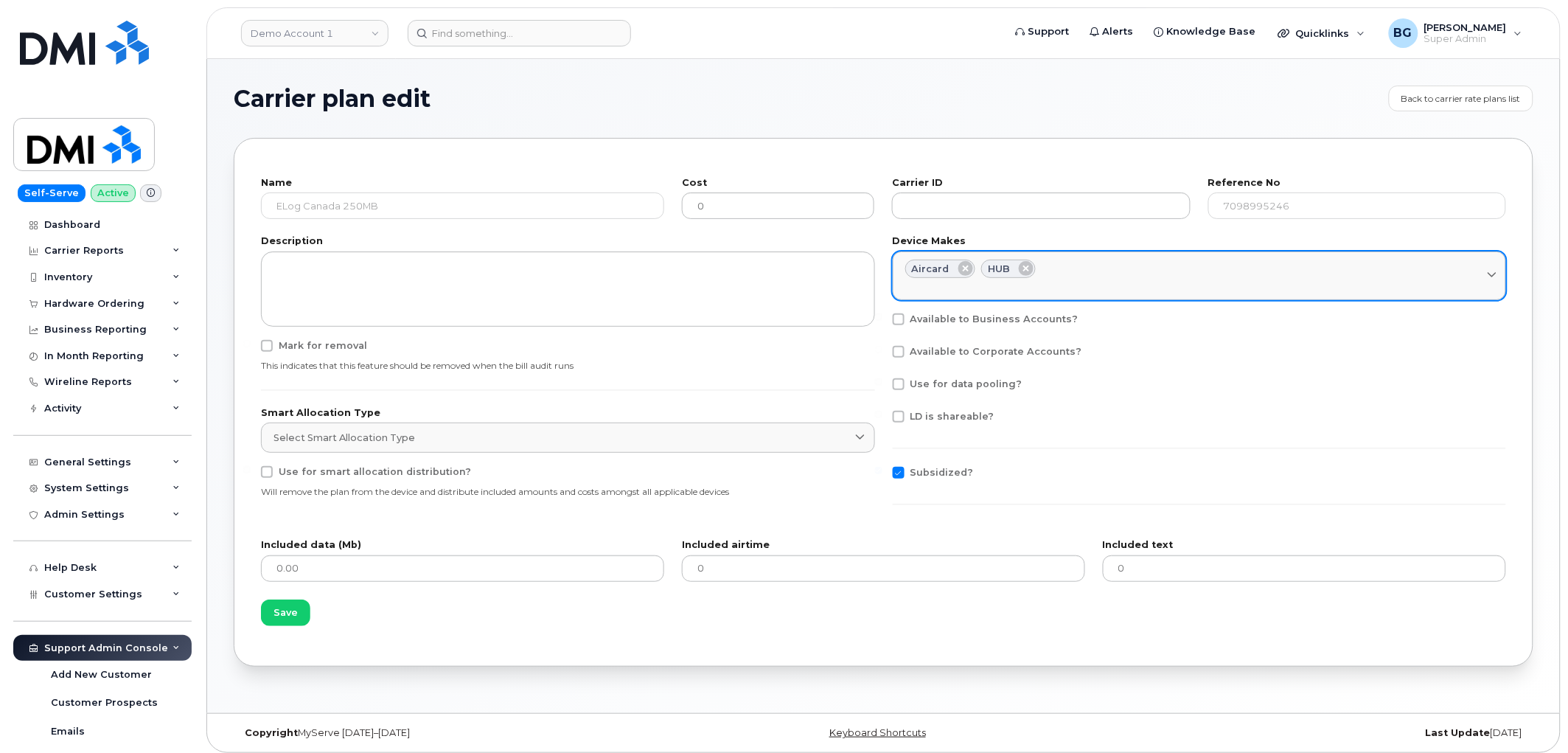
click at [1095, 267] on div "Aircard HUB" at bounding box center [1199, 269] width 589 height 19
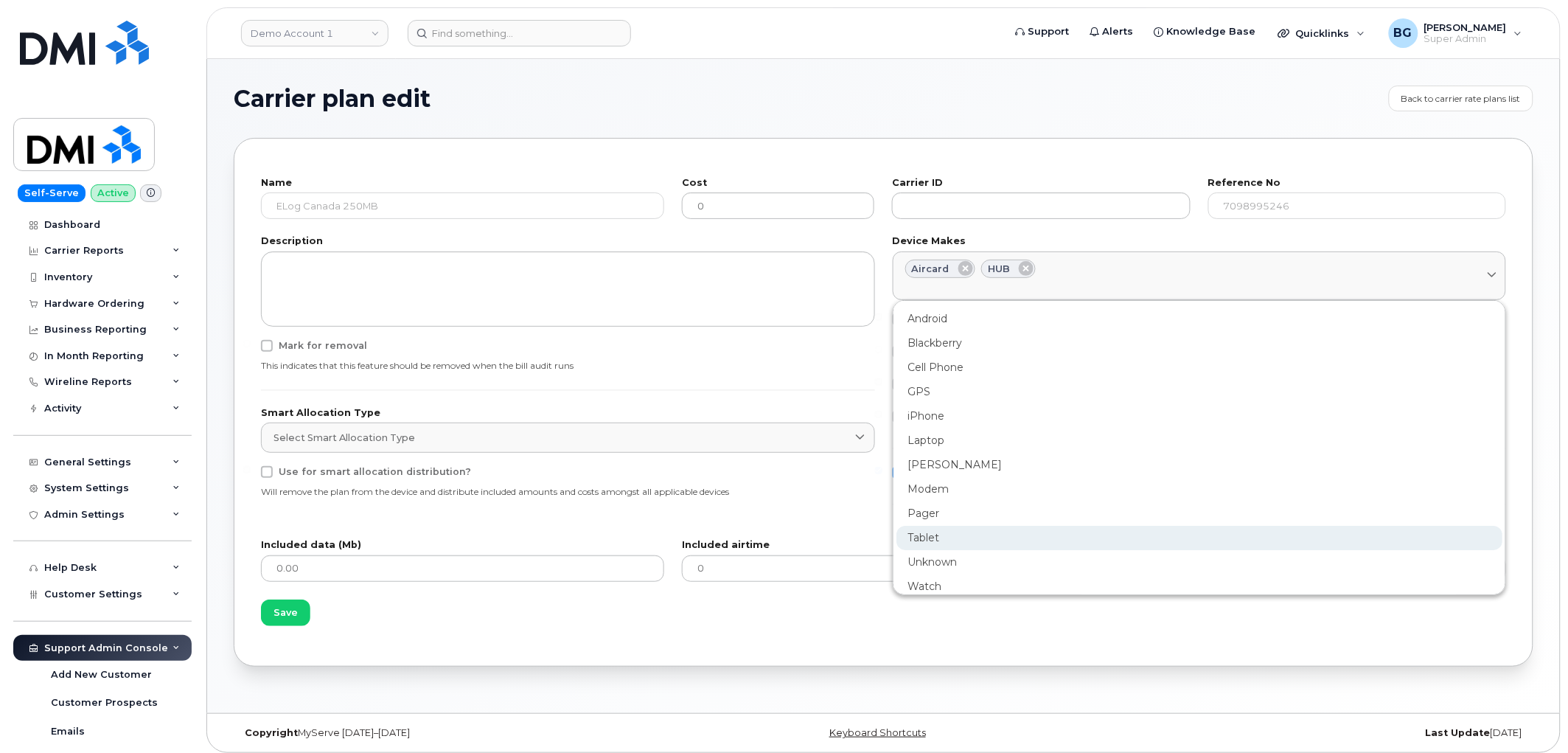
click at [930, 534] on div "Tablet" at bounding box center [1199, 538] width 607 height 24
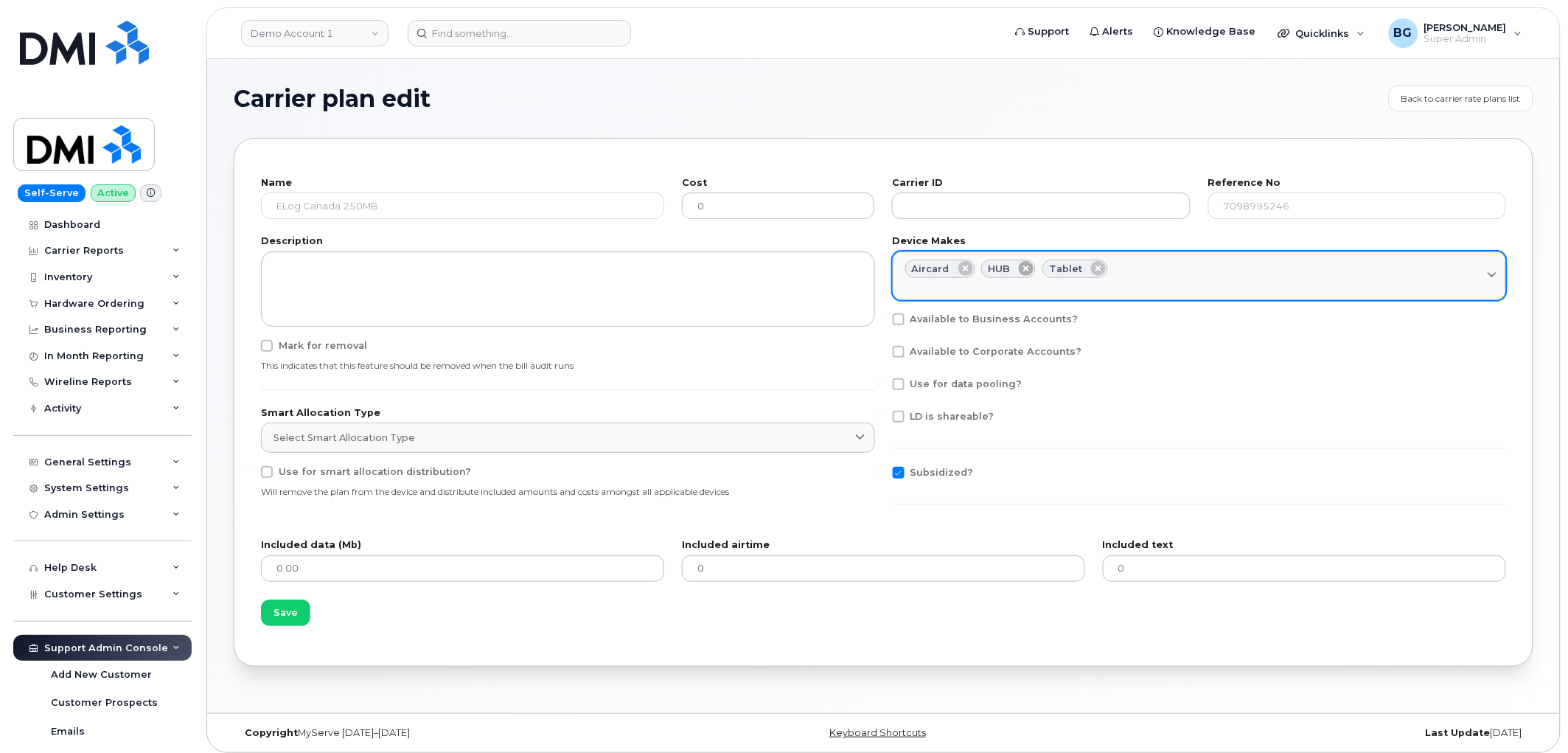
click at [1022, 265] on icon at bounding box center [1026, 268] width 15 height 15
click at [959, 270] on icon at bounding box center [965, 268] width 15 height 15
click at [900, 319] on span at bounding box center [898, 319] width 12 height 12
click at [882, 319] on input "Available to Business Accounts?" at bounding box center [878, 317] width 7 height 7
checkbox input "true"
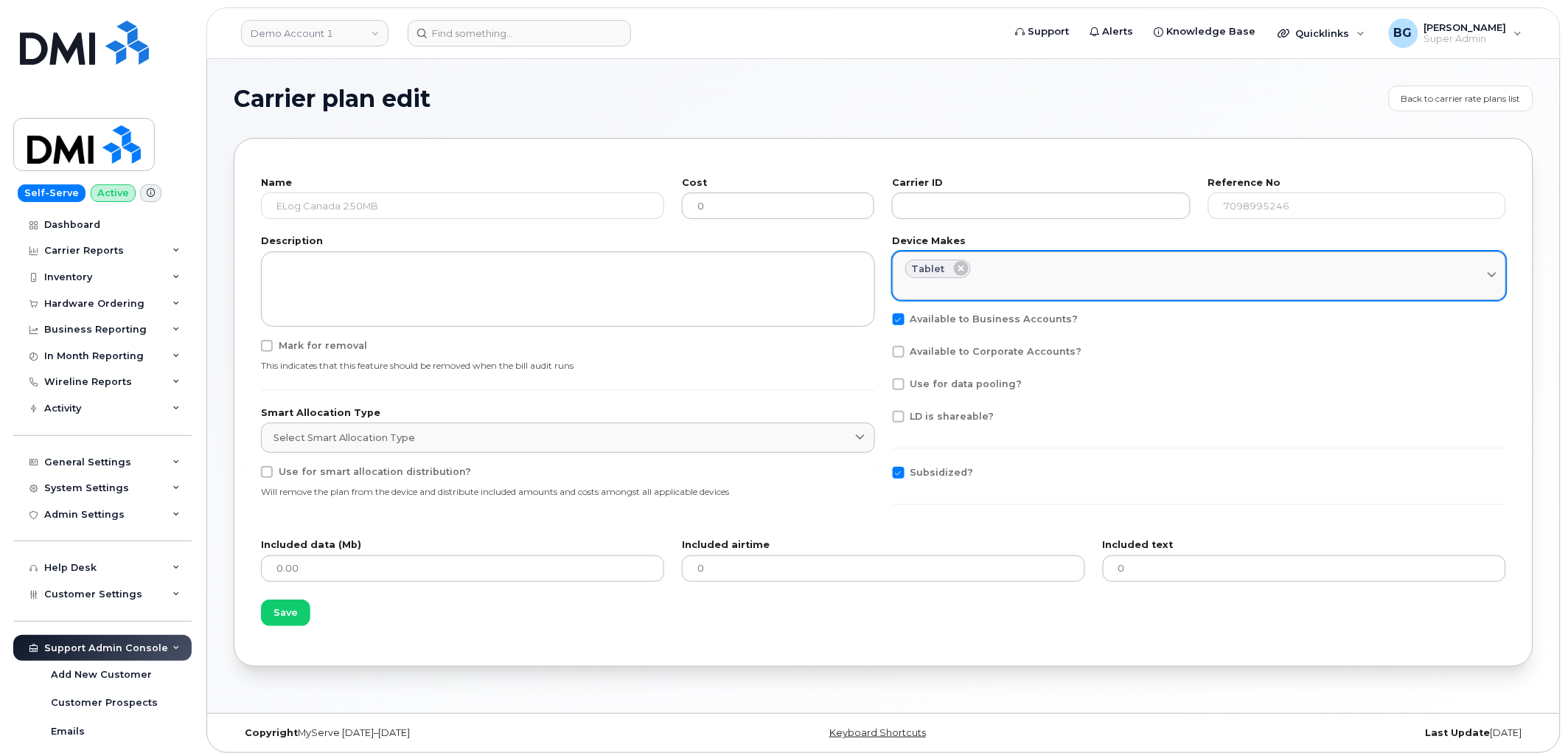
click at [900, 350] on span at bounding box center [898, 351] width 12 height 12
click at [882, 350] on input "Available to Corporate Accounts?" at bounding box center [878, 349] width 7 height 7
checkbox input "true"
click at [285, 612] on span "Save" at bounding box center [286, 613] width 24 height 14
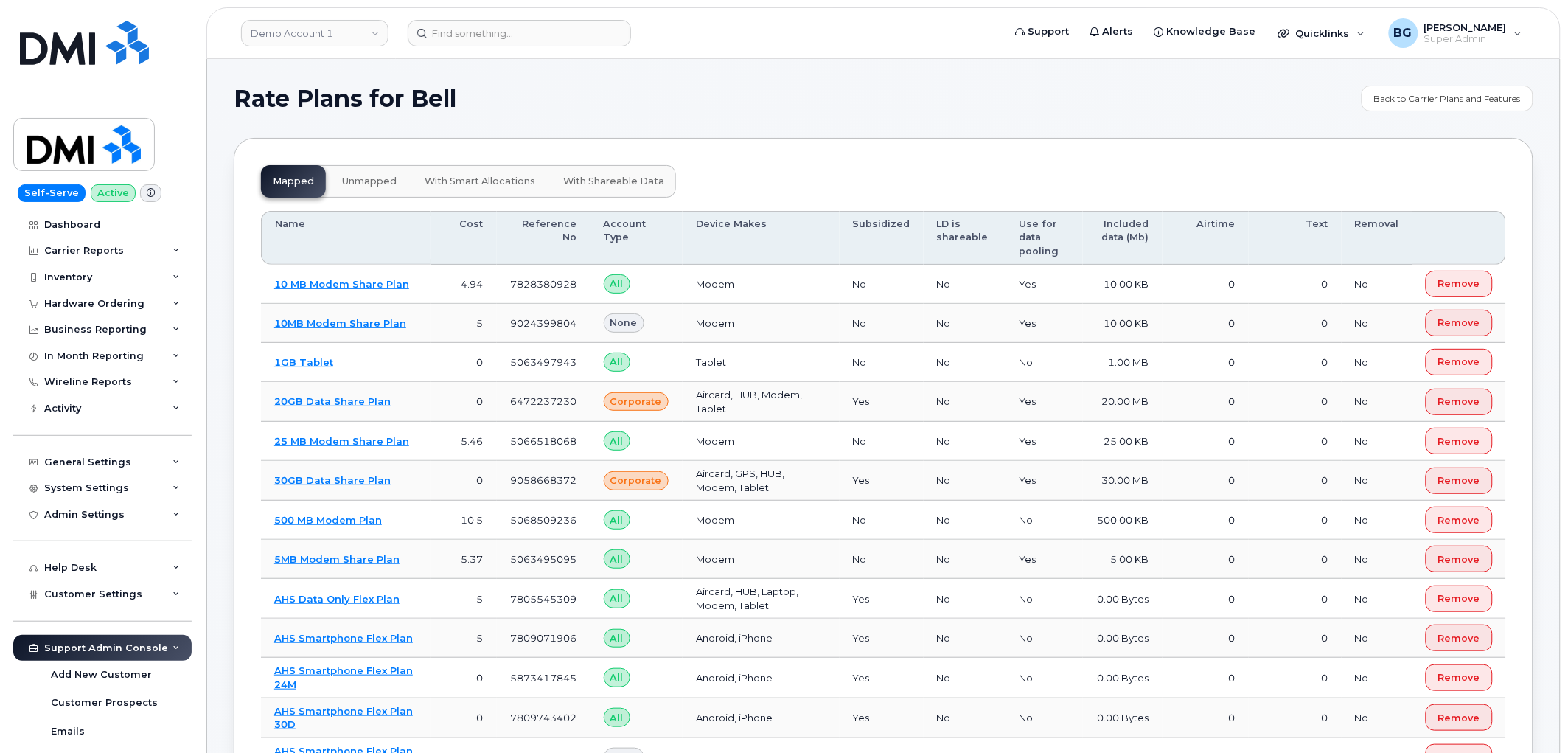
click at [374, 175] on span "unmapped" at bounding box center [369, 181] width 54 height 12
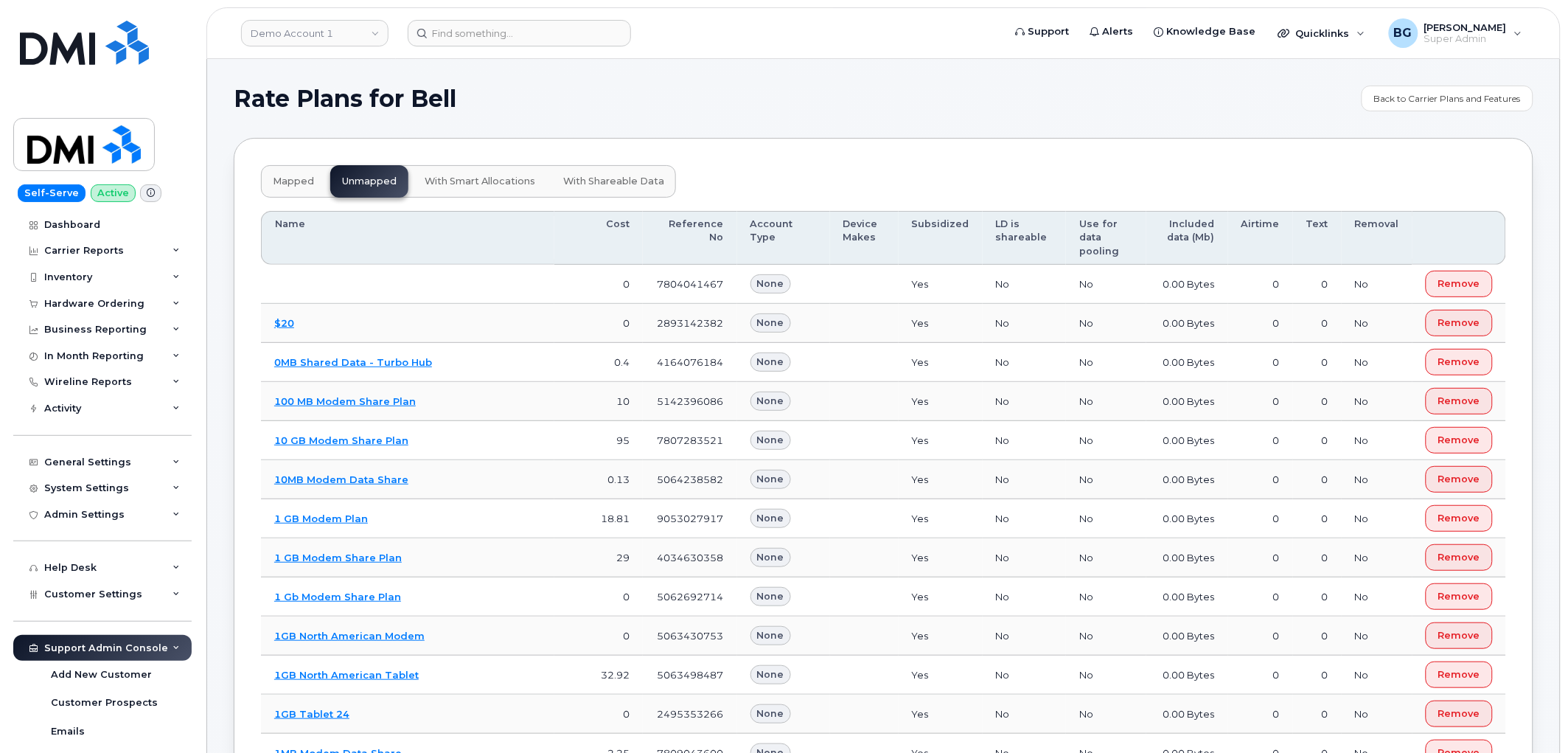
drag, startPoint x: 288, startPoint y: 178, endPoint x: 541, endPoint y: 178, distance: 253.0
click at [288, 178] on span "mapped" at bounding box center [294, 181] width 41 height 12
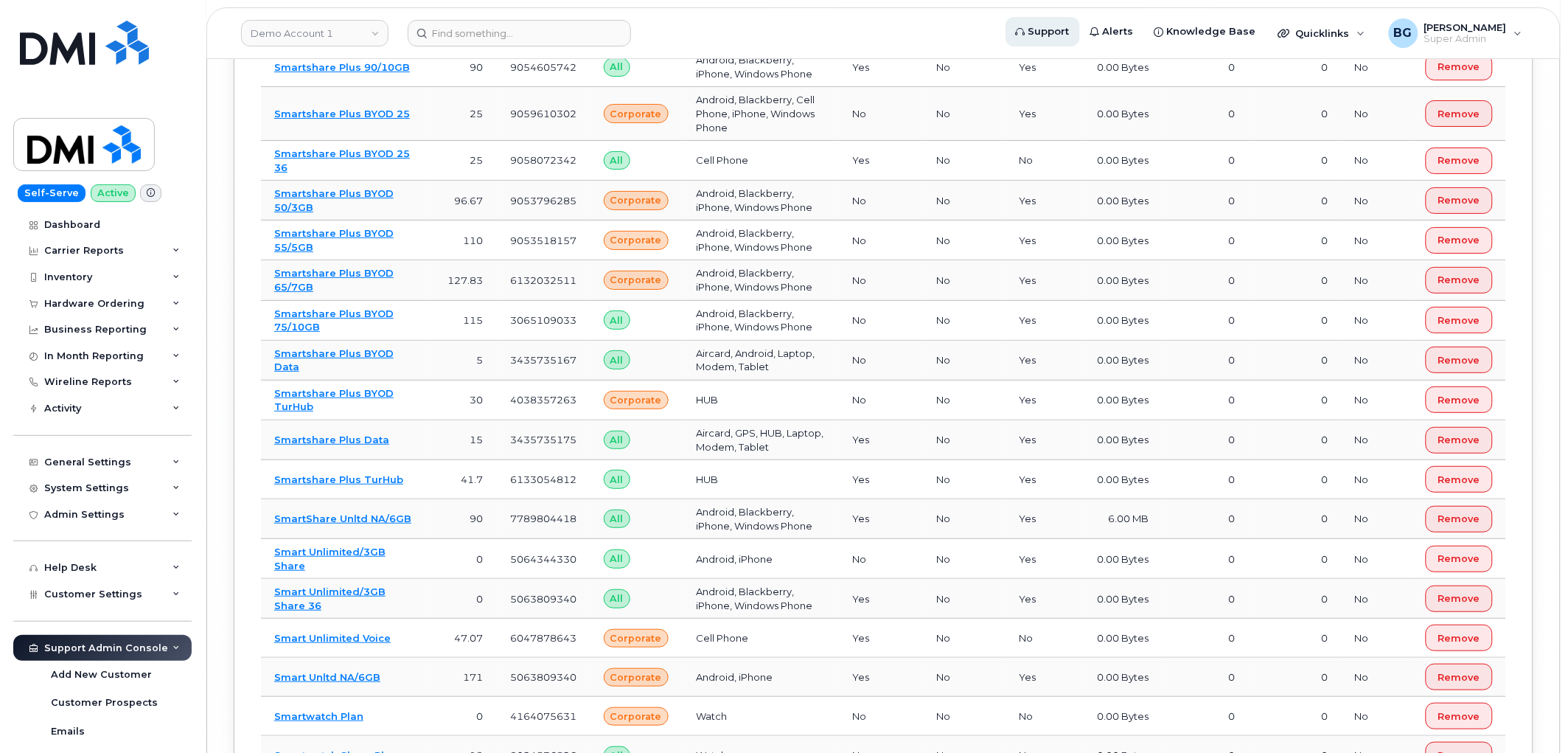
scroll to position [3115, 0]
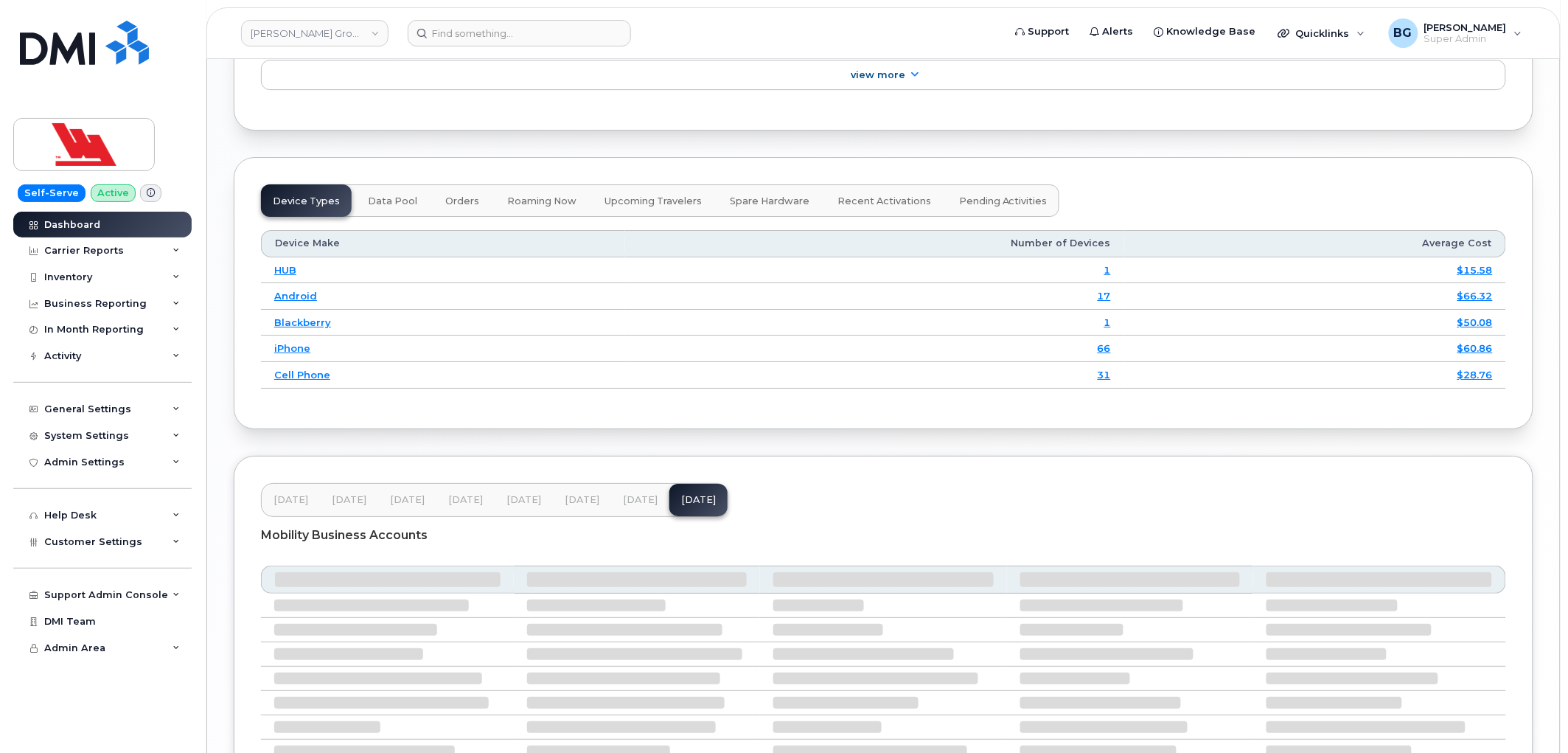
scroll to position [1755, 0]
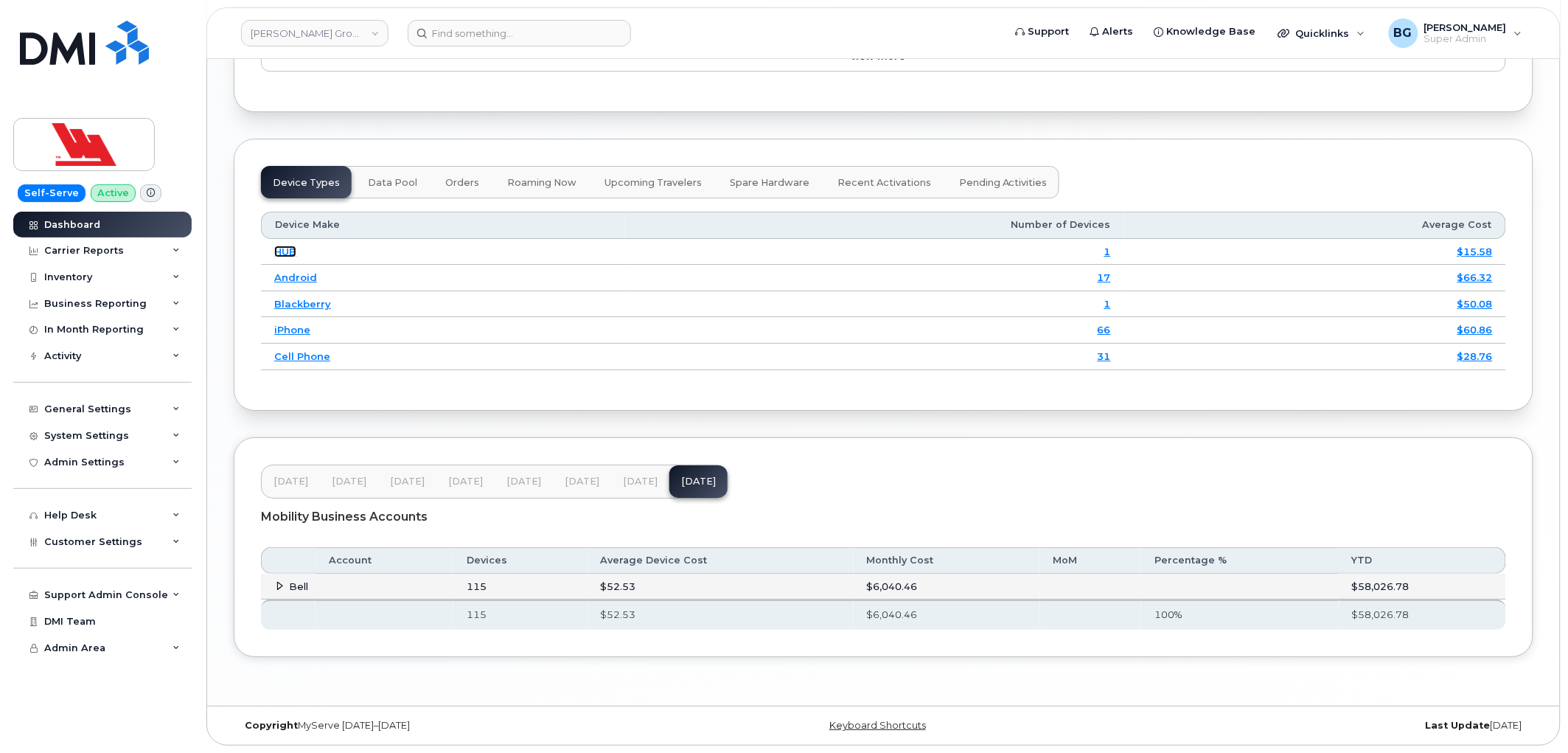
click at [280, 255] on link "HUB" at bounding box center [286, 251] width 22 height 12
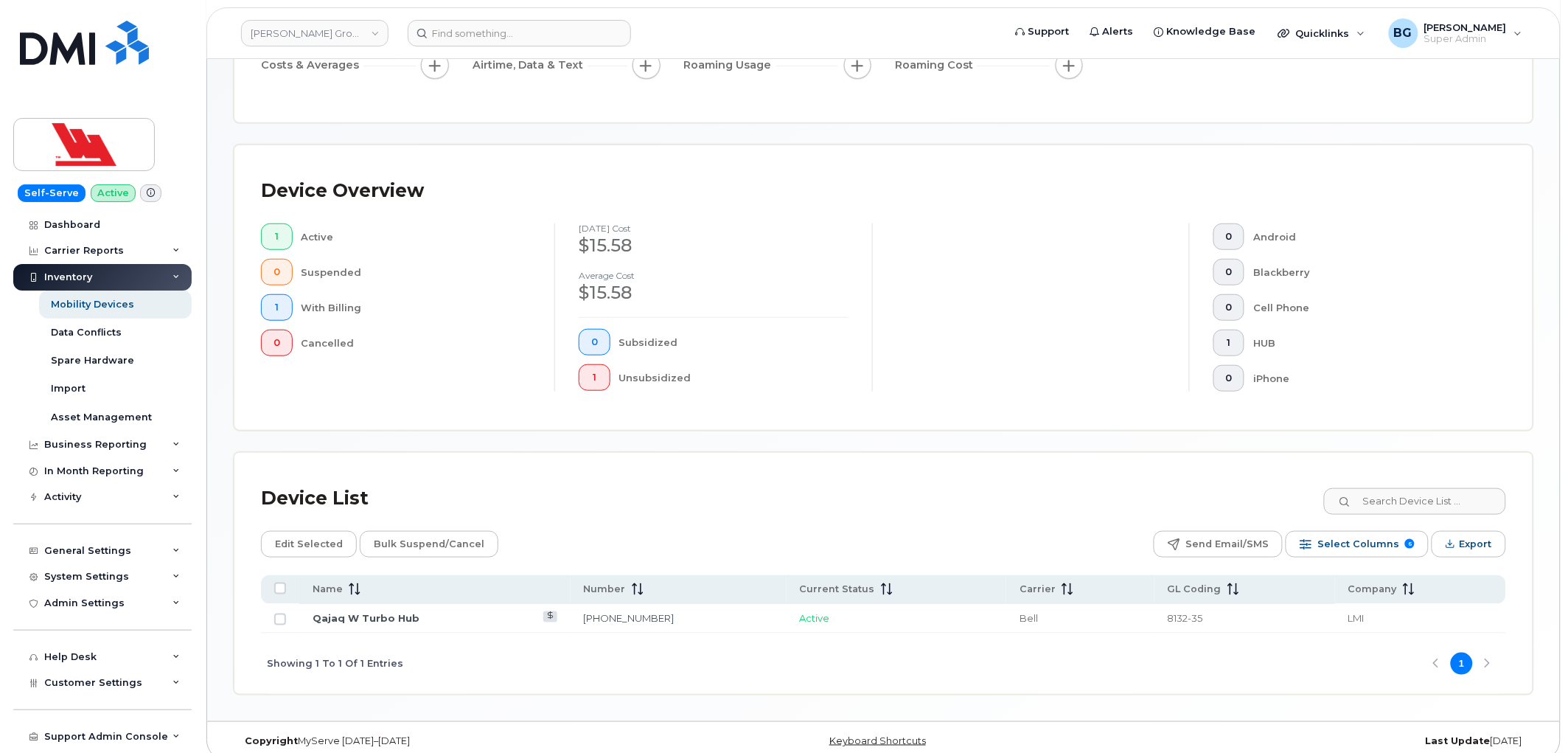
scroll to position [276, 0]
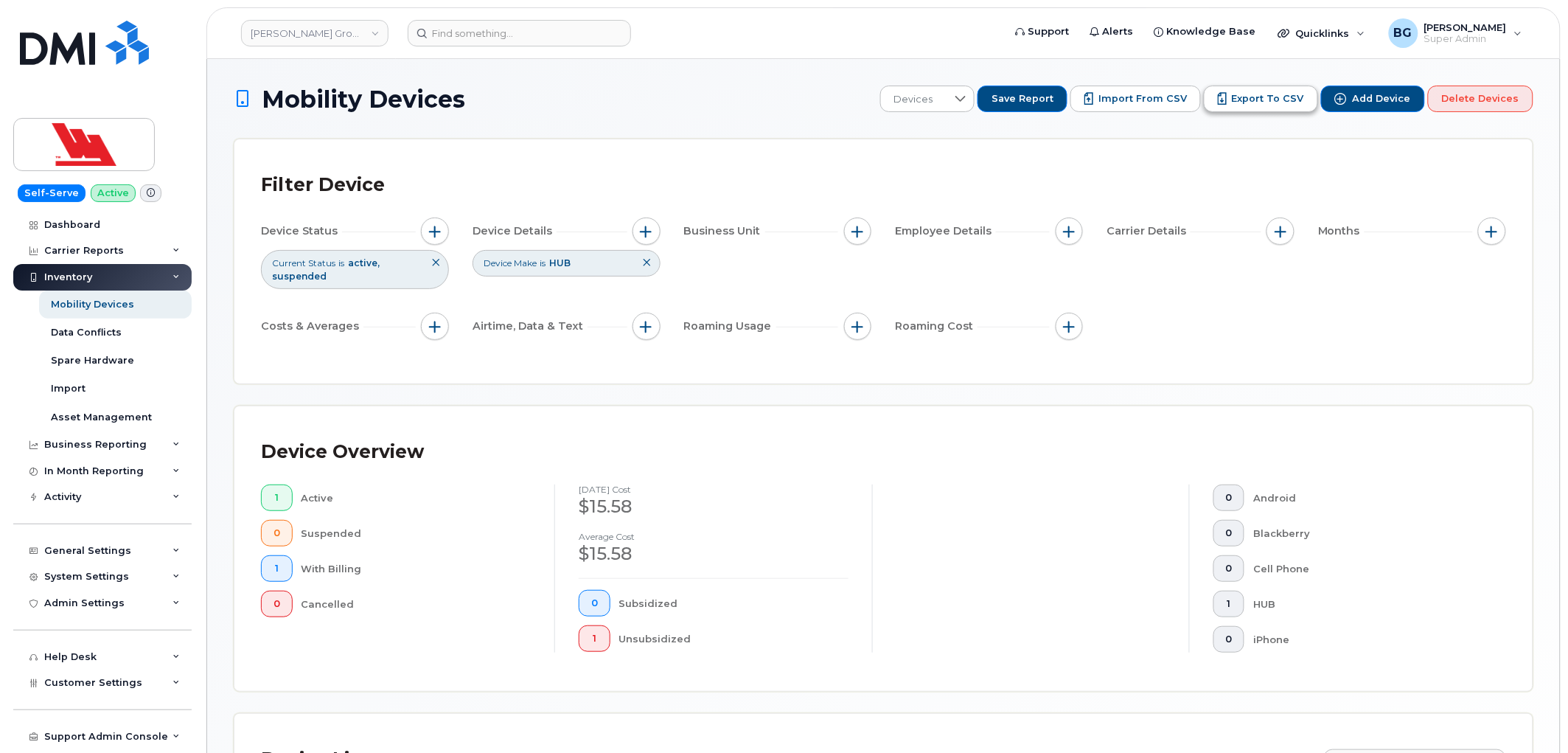
click at [1275, 99] on span "Export to CSV" at bounding box center [1268, 99] width 73 height 13
